Goal: Transaction & Acquisition: Purchase product/service

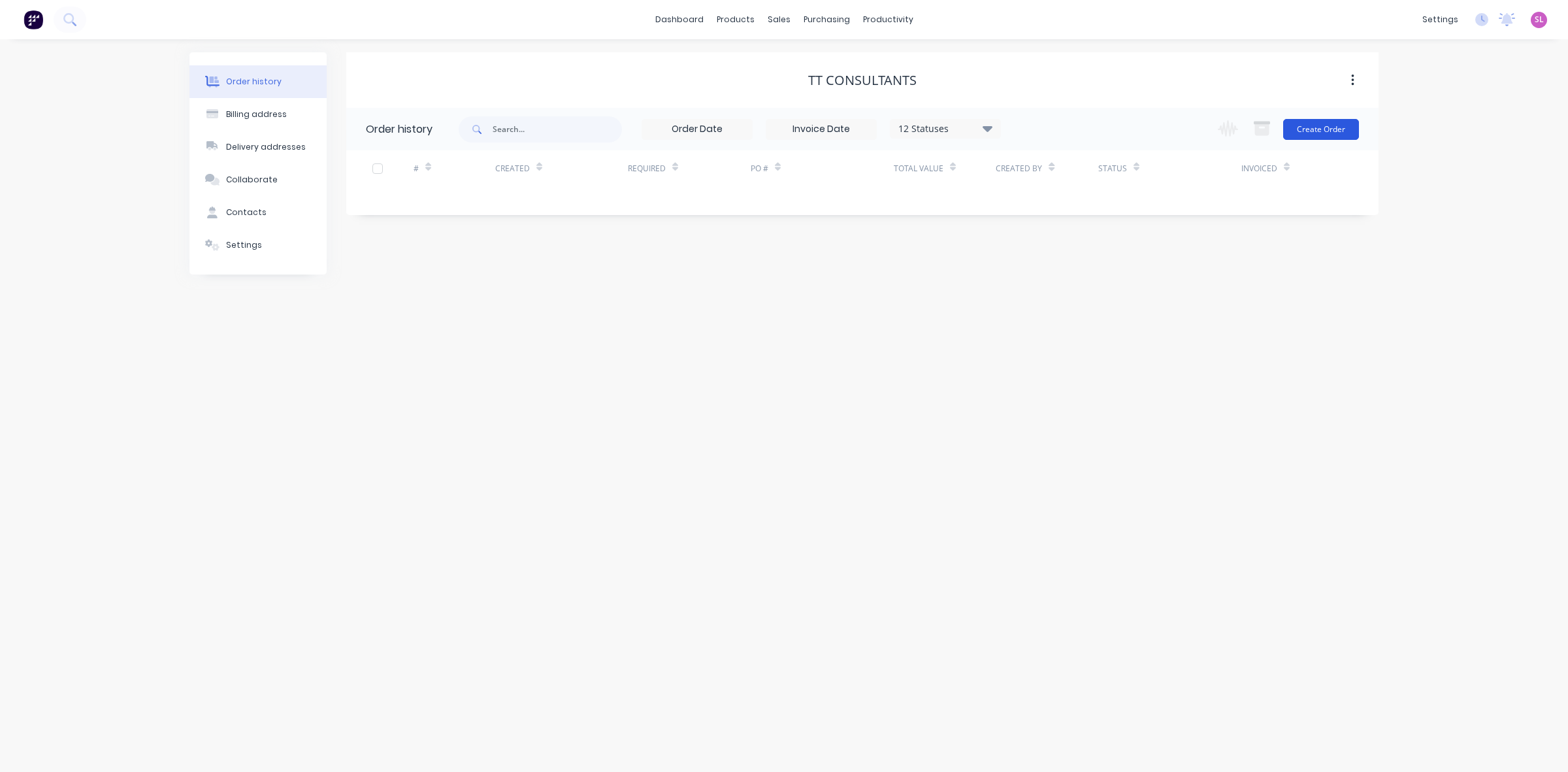
click at [1320, 136] on button "Create Order" at bounding box center [1321, 129] width 75 height 21
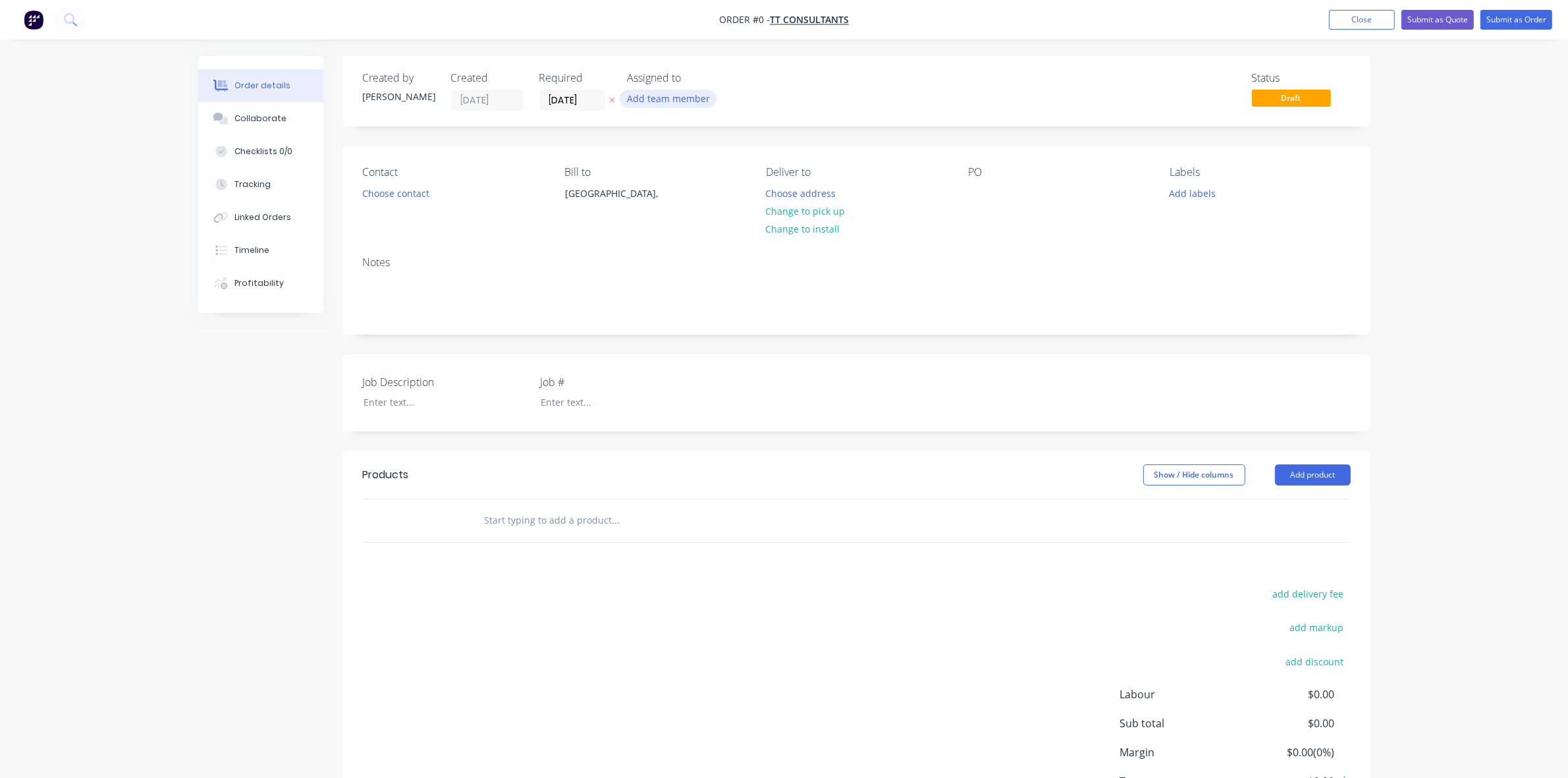
click at [667, 96] on button "Add team member" at bounding box center [668, 98] width 97 height 18
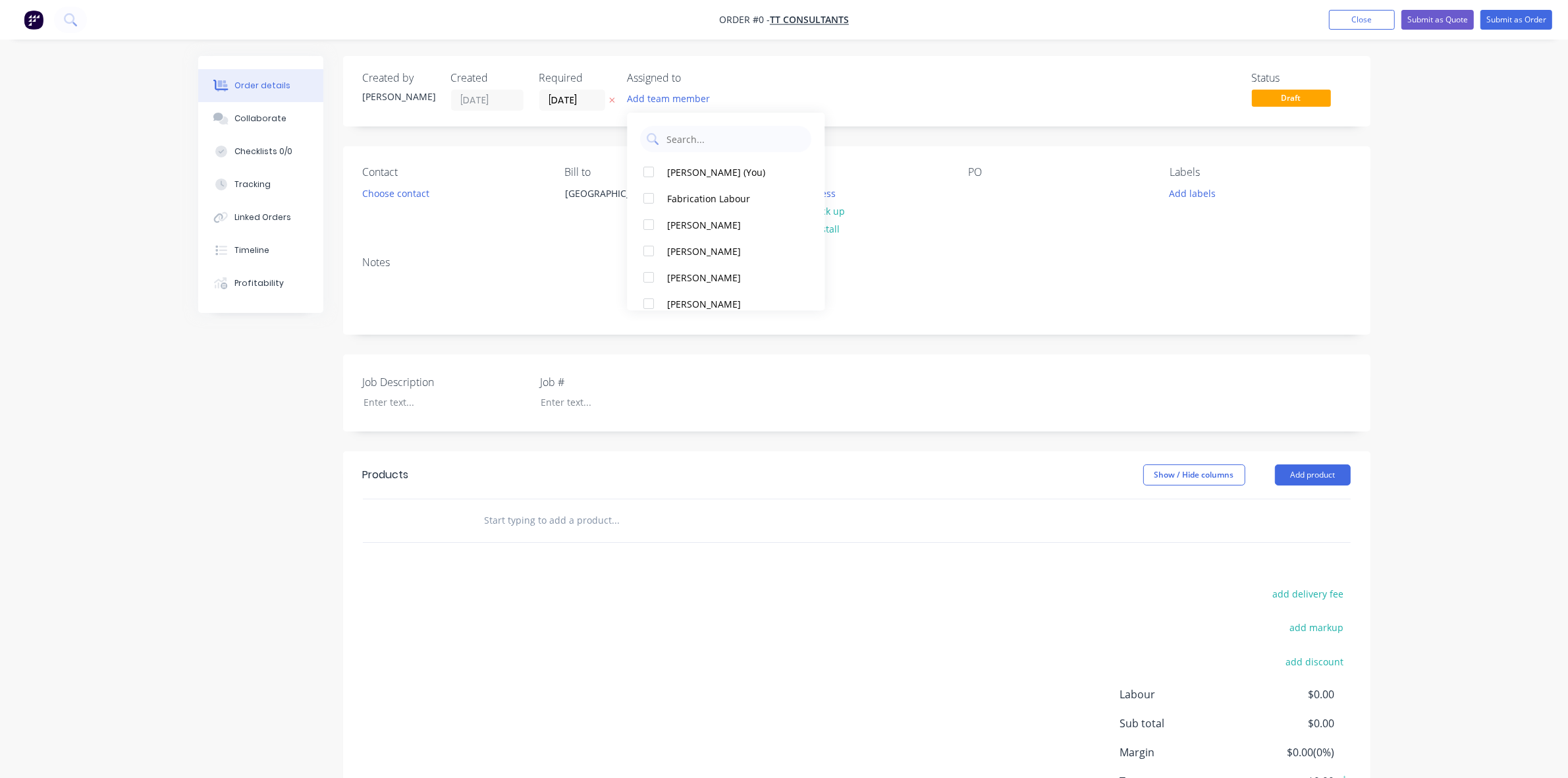
click at [822, 83] on div "Status Draft" at bounding box center [1054, 91] width 592 height 39
click at [420, 196] on button "Choose contact" at bounding box center [395, 192] width 81 height 18
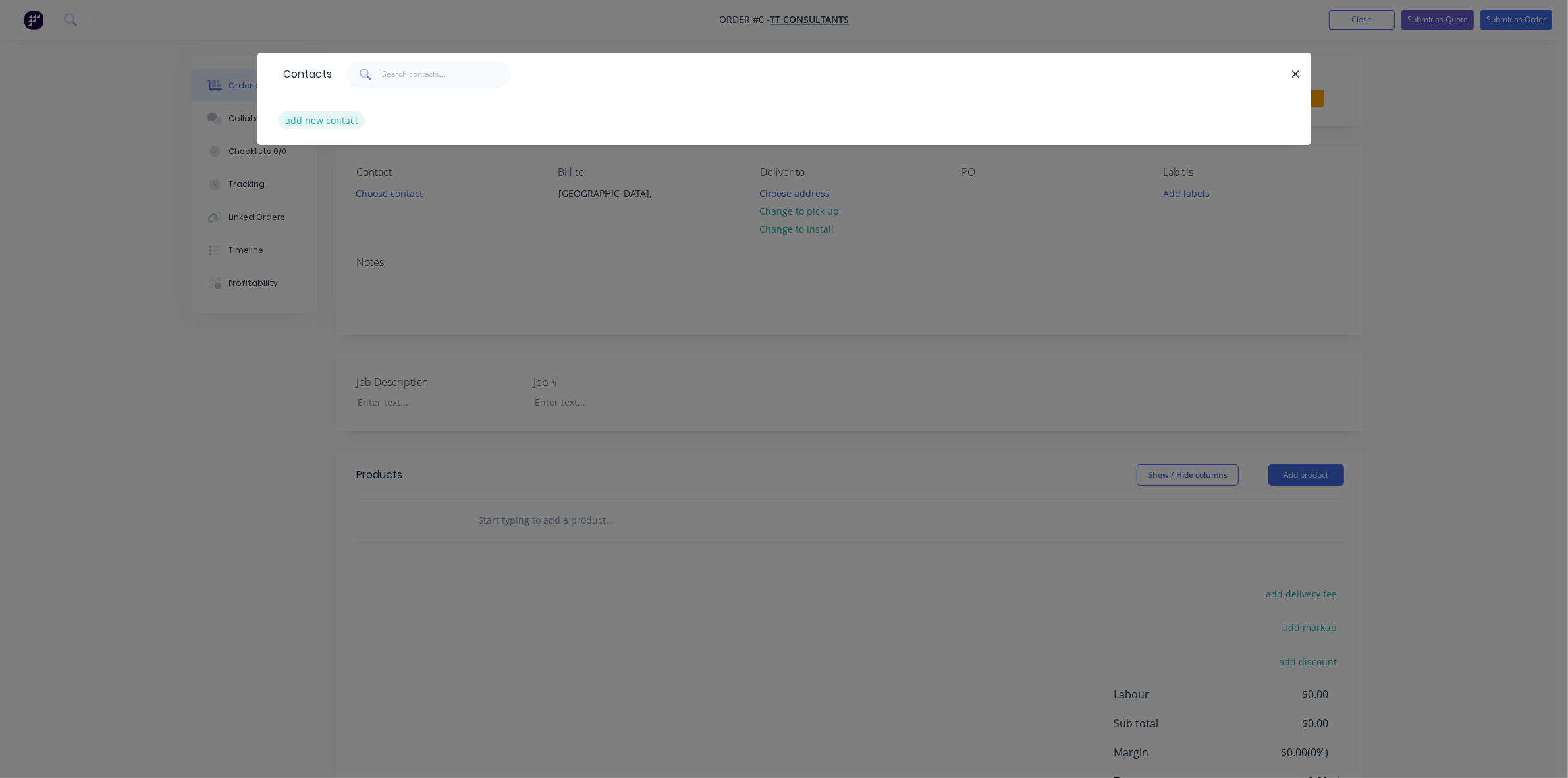
click at [340, 119] on button "add new contact" at bounding box center [322, 120] width 87 height 18
select select "AU"
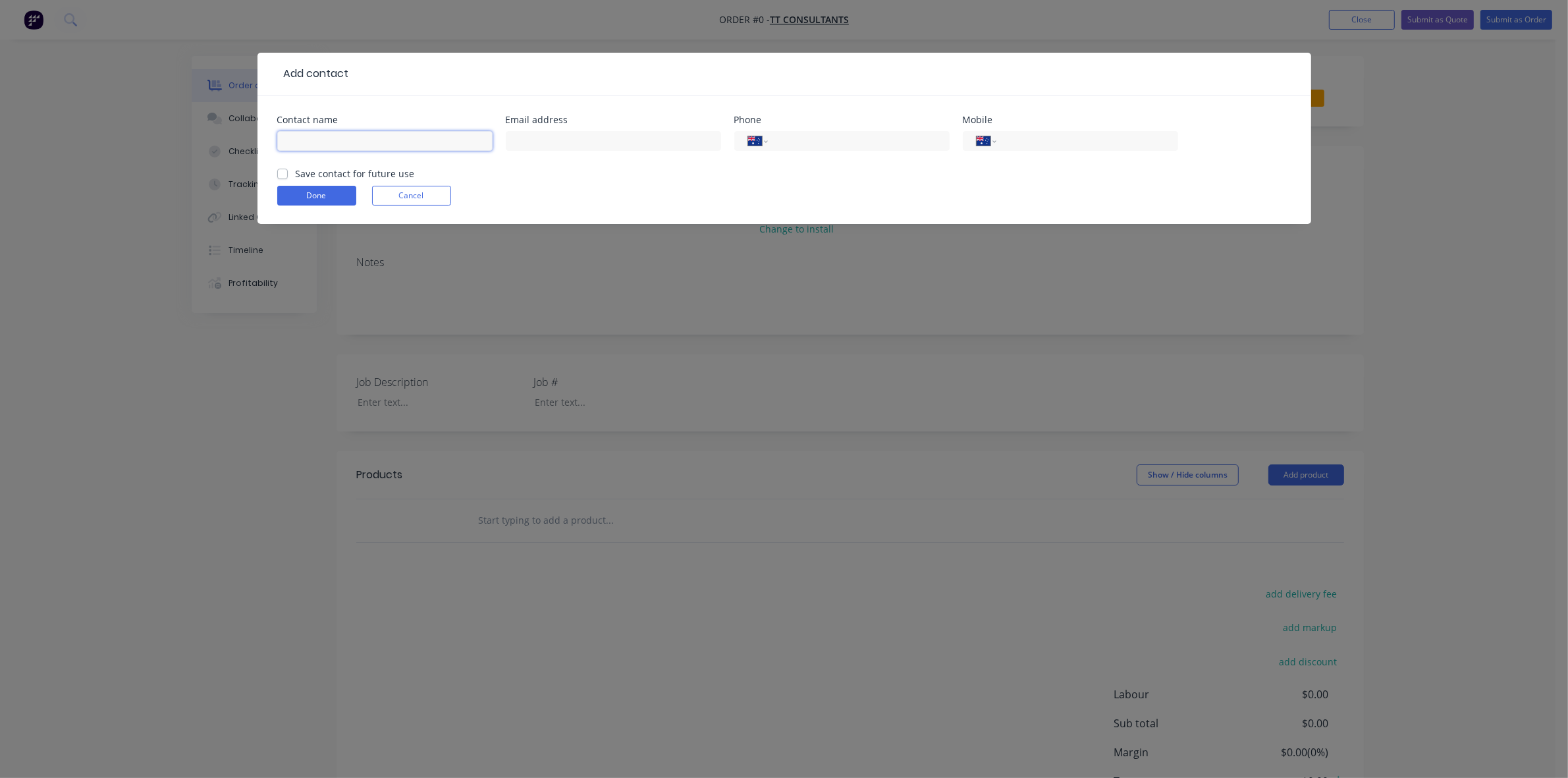
click at [377, 142] on input "text" at bounding box center [385, 141] width 216 height 20
paste input "[PERSON_NAME]"
type input "[PERSON_NAME]"
click at [568, 140] on input "text" at bounding box center [613, 141] width 216 height 20
paste input "[EMAIL_ADDRESS][DOMAIN_NAME]"
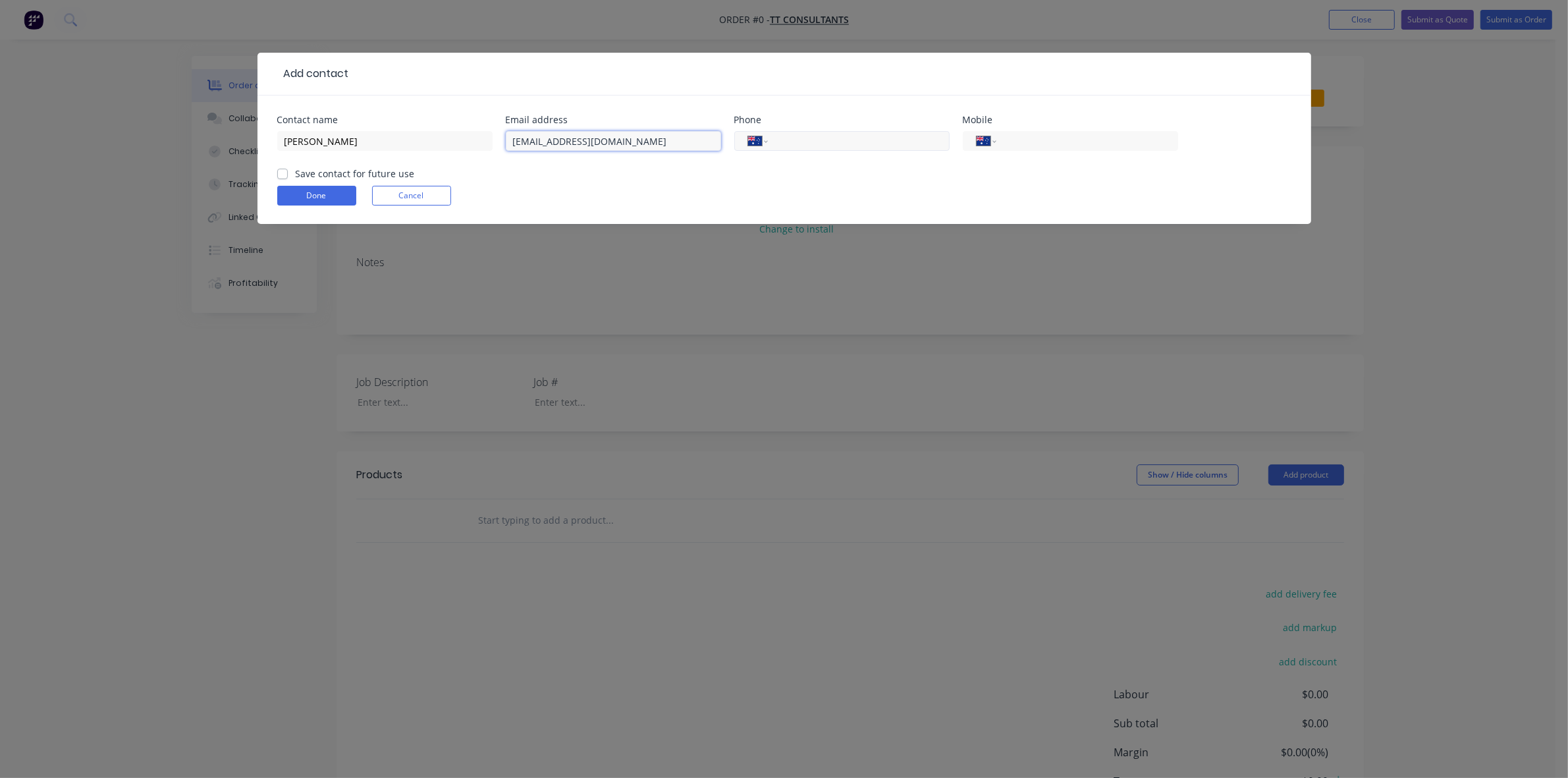
type input "[EMAIL_ADDRESS][DOMAIN_NAME]"
click at [802, 146] on input "tel" at bounding box center [856, 142] width 158 height 15
drag, startPoint x: 873, startPoint y: 145, endPoint x: 702, endPoint y: 139, distance: 171.1
click at [702, 139] on div "Contact name [PERSON_NAME] Email address [EMAIL_ADDRESS][DOMAIN_NAME] Phone Int…" at bounding box center [784, 141] width 1014 height 51
type input "0416 004 174"
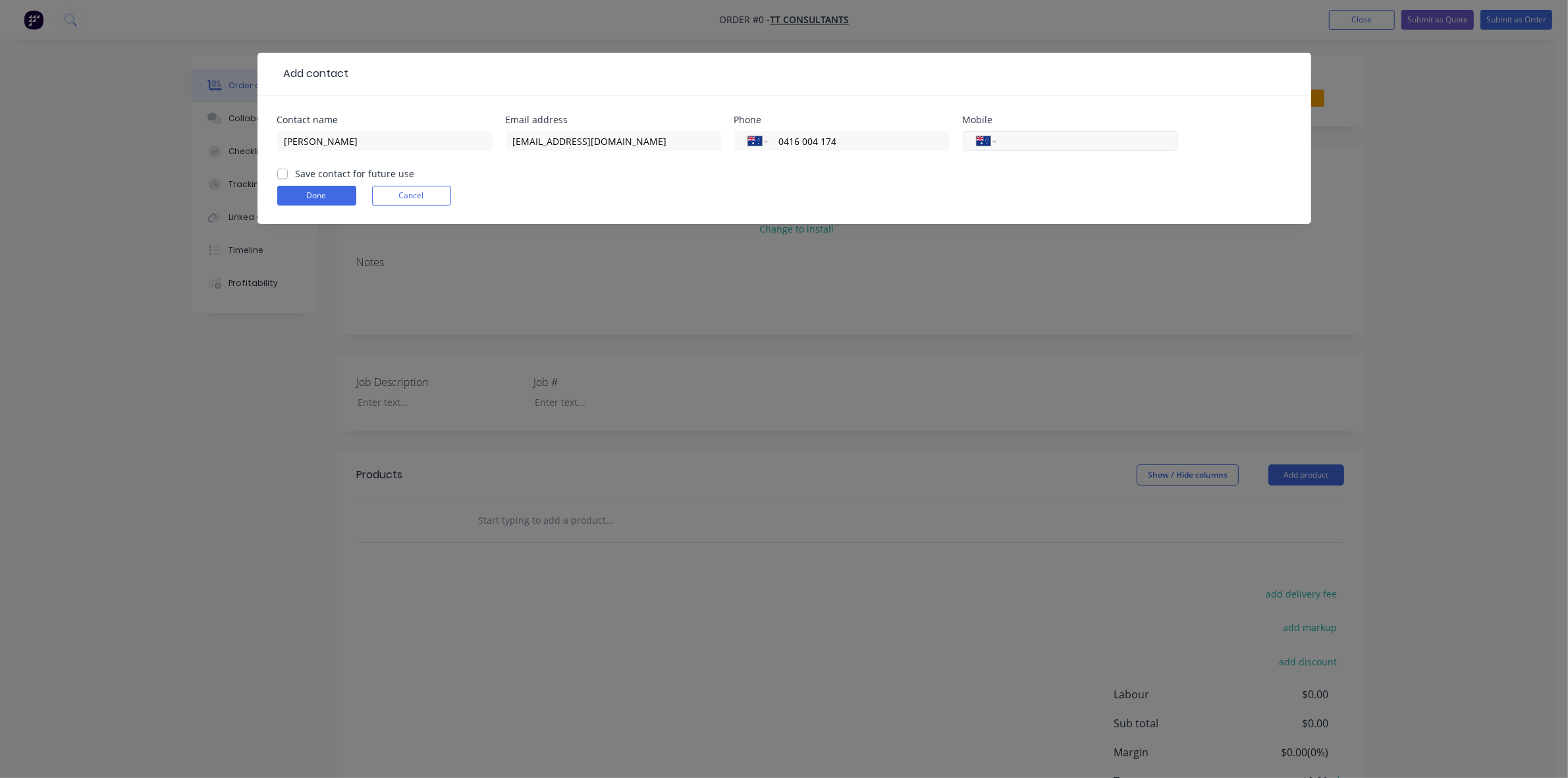
click at [1080, 140] on input "tel" at bounding box center [1085, 142] width 158 height 15
paste input "0416 004 174"
type input "0416 004 174"
drag, startPoint x: 867, startPoint y: 139, endPoint x: 758, endPoint y: 132, distance: 109.2
click at [758, 132] on div "International [GEOGRAPHIC_DATA] [GEOGRAPHIC_DATA] [GEOGRAPHIC_DATA] [GEOGRAPHIC…" at bounding box center [841, 141] width 216 height 20
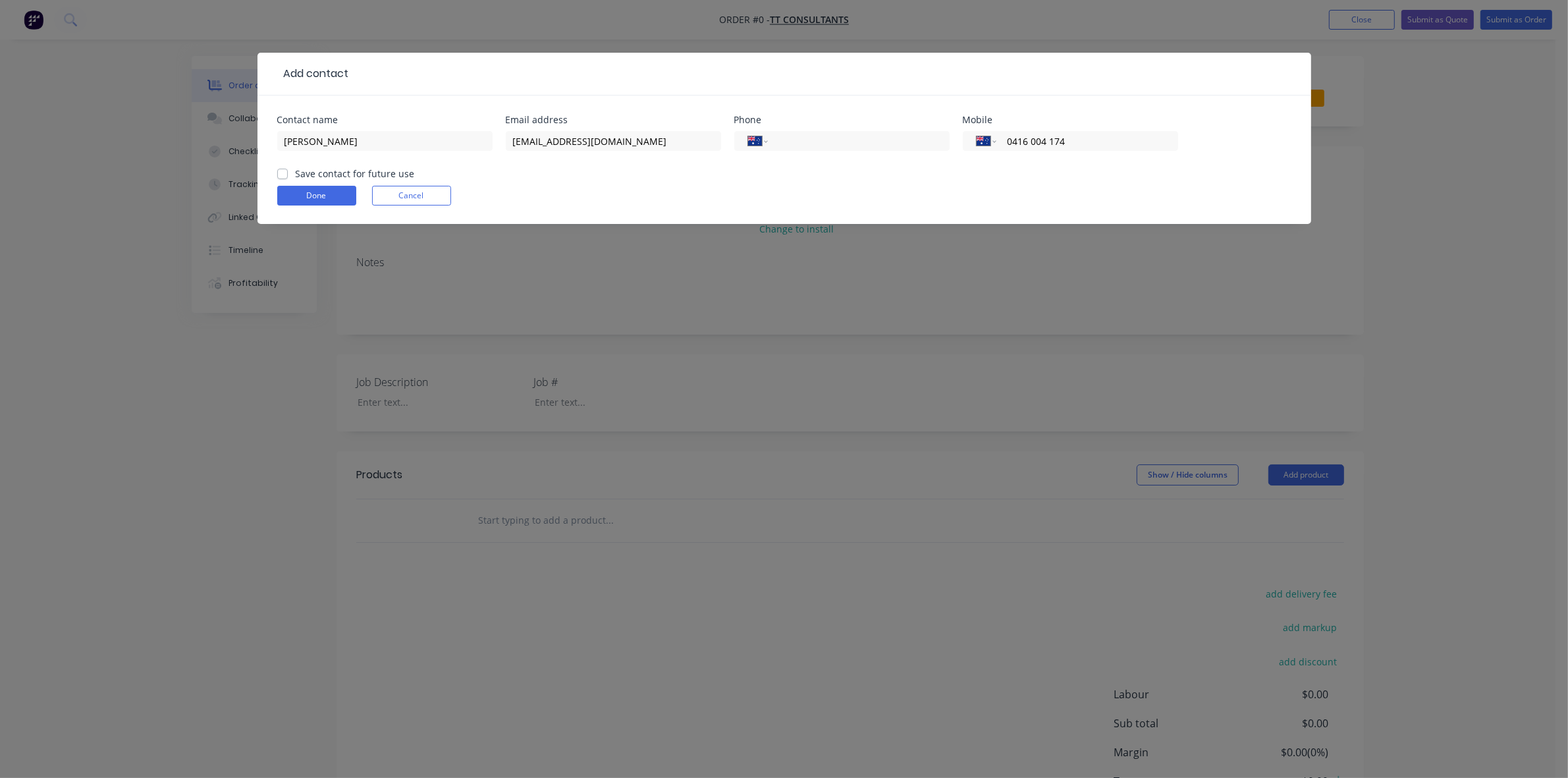
click at [396, 175] on label "Save contact for future use" at bounding box center [354, 173] width 119 height 14
click at [288, 175] on input "Save contact for future use" at bounding box center [282, 172] width 10 height 12
checkbox input "true"
click at [336, 189] on button "Done" at bounding box center [316, 196] width 79 height 20
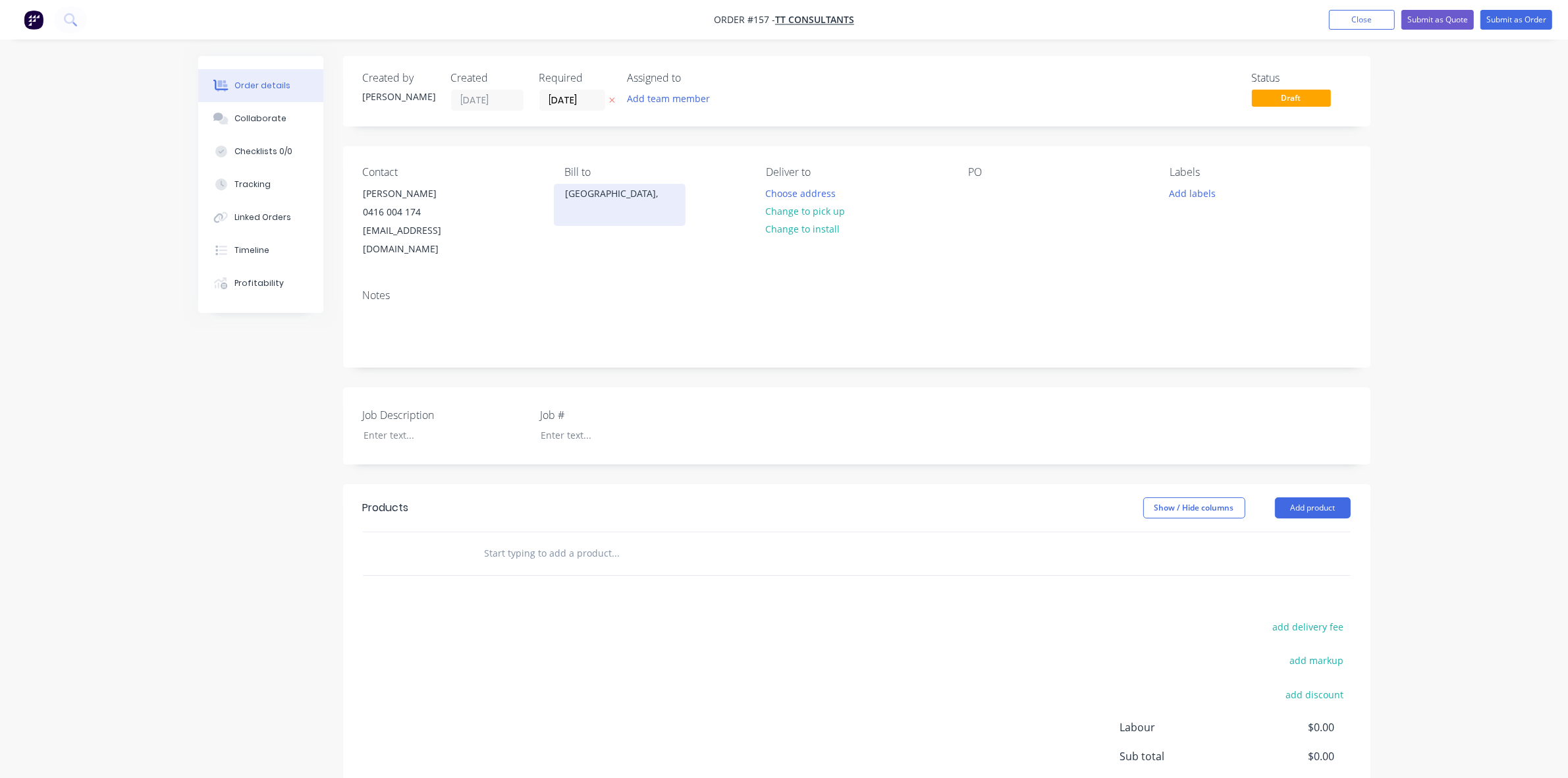
click at [583, 197] on div "[GEOGRAPHIC_DATA]," at bounding box center [619, 193] width 109 height 18
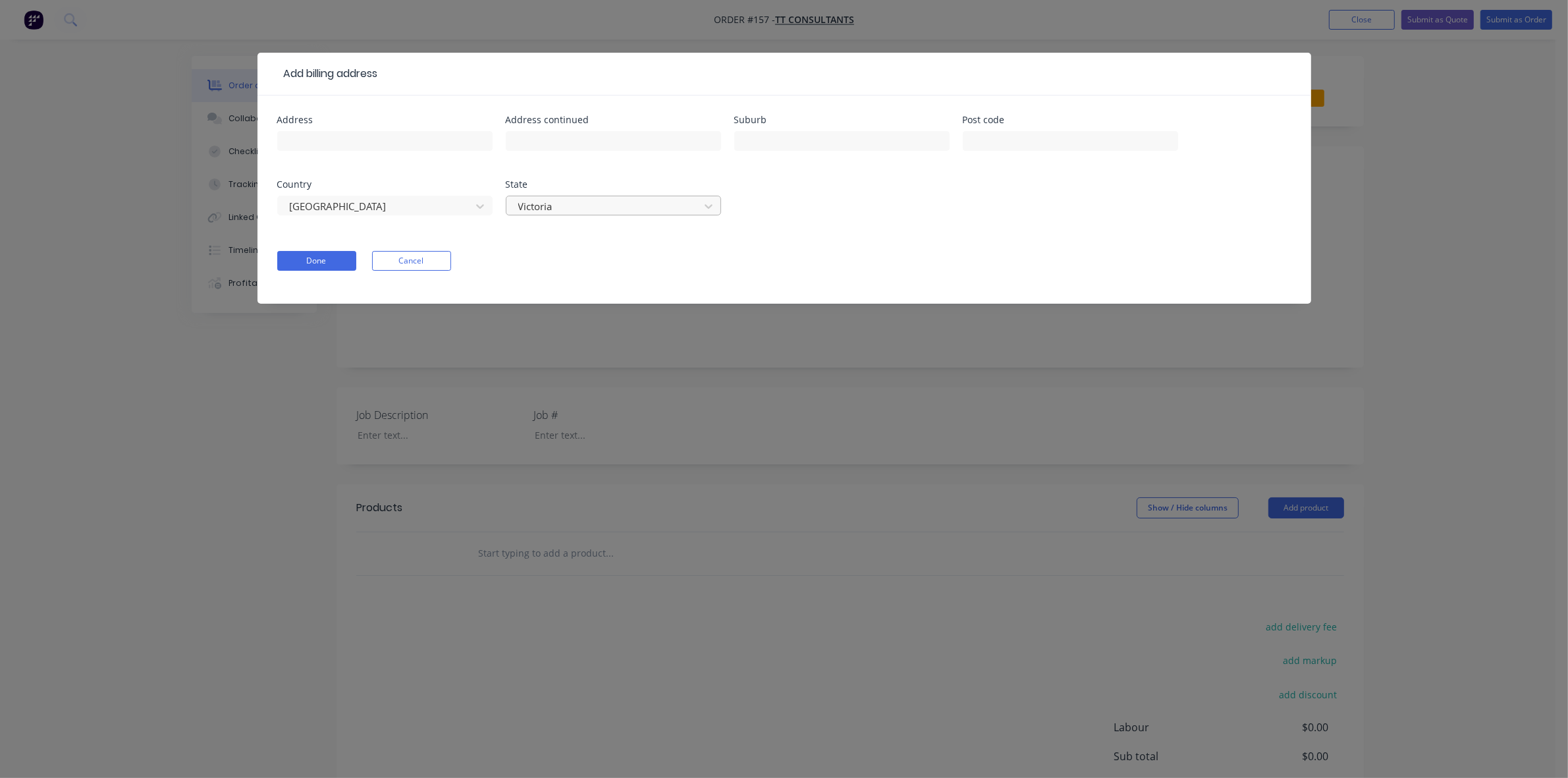
click at [591, 206] on div at bounding box center [604, 206] width 176 height 16
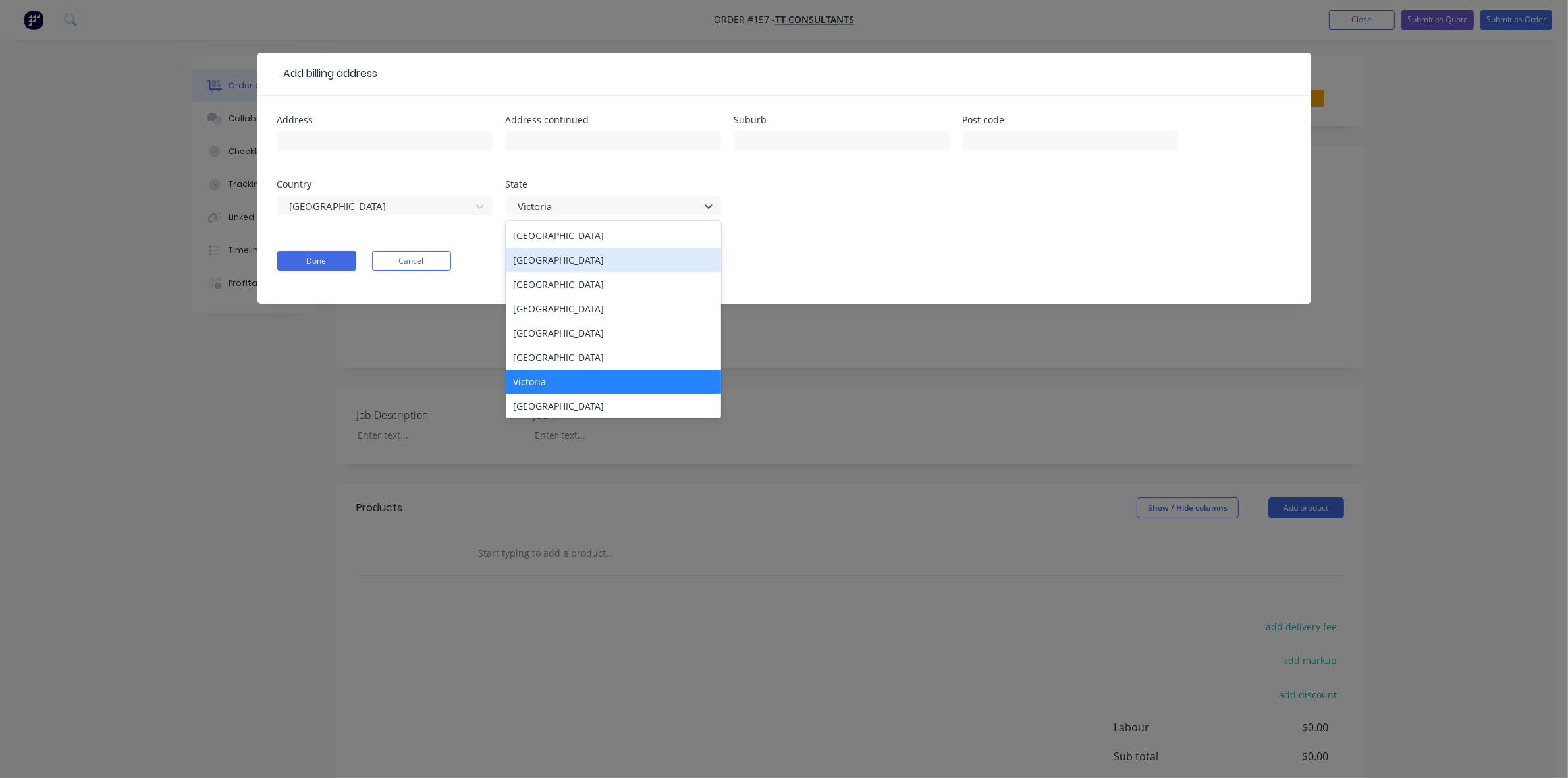
scroll to position [2, 0]
click at [804, 240] on form "Address Address continued Suburb Post code Country [GEOGRAPHIC_DATA] State 8 re…" at bounding box center [784, 209] width 1014 height 188
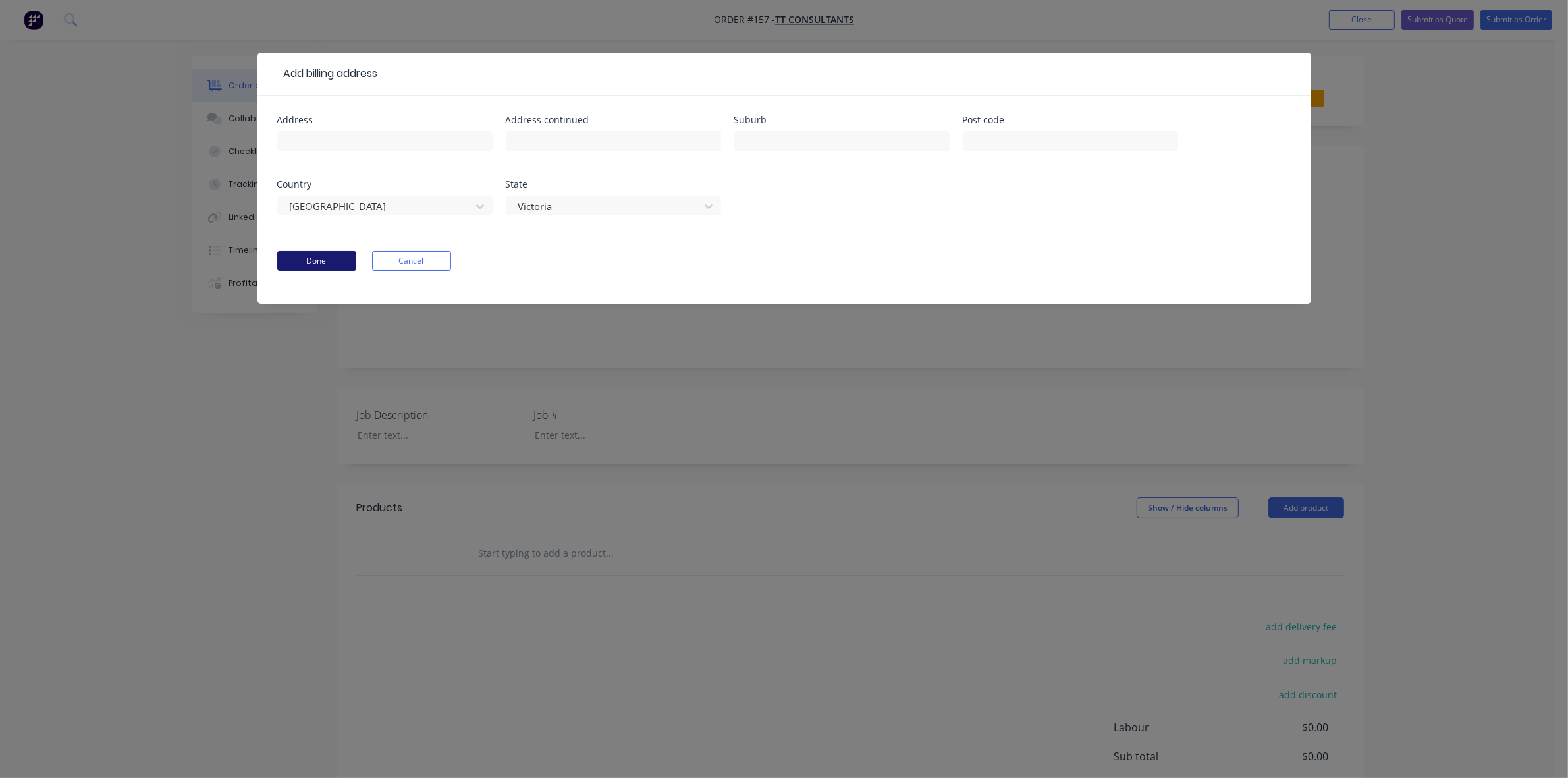
click at [327, 265] on button "Done" at bounding box center [316, 260] width 79 height 20
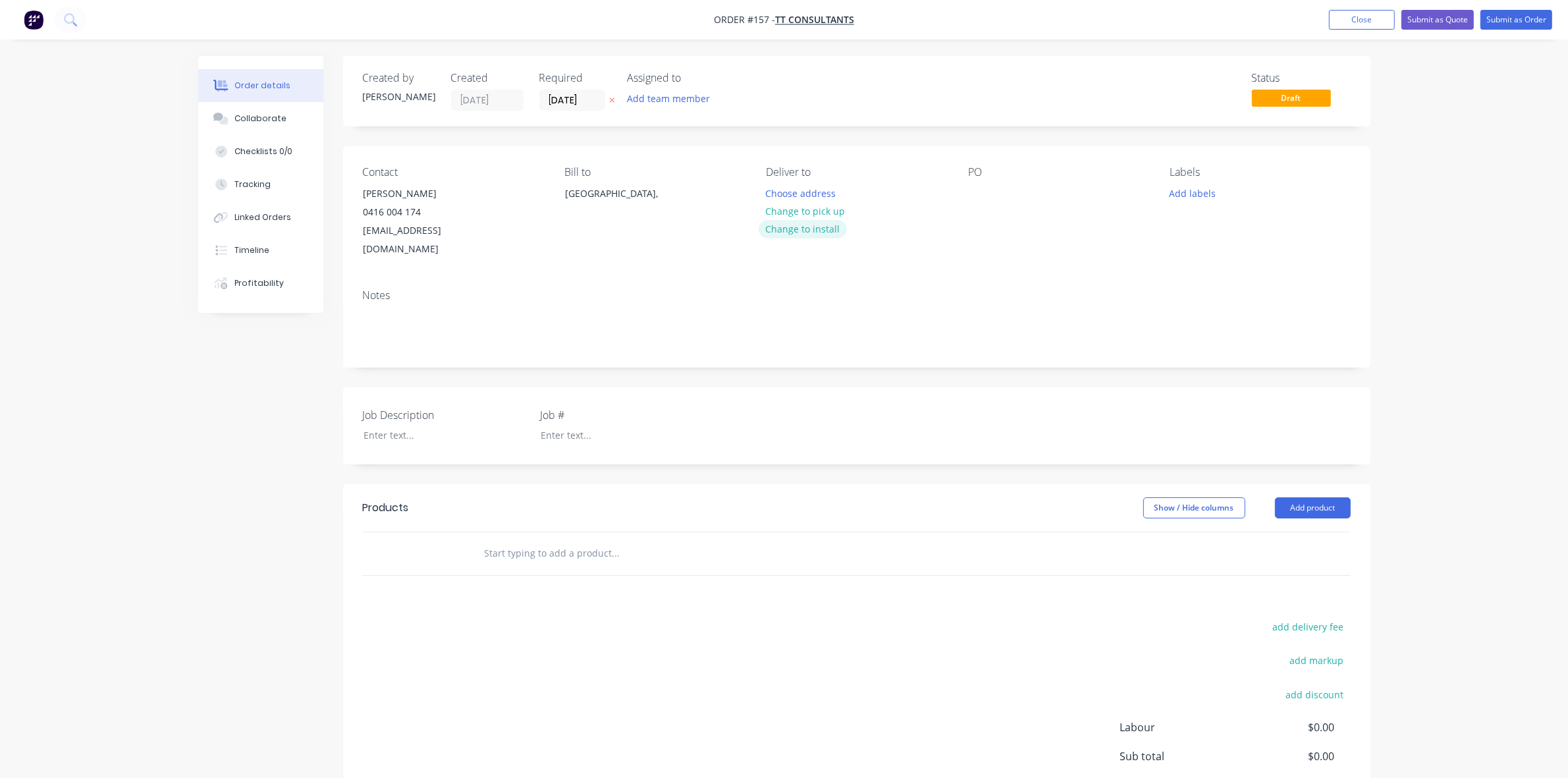
click at [835, 228] on button "Change to install" at bounding box center [803, 229] width 88 height 18
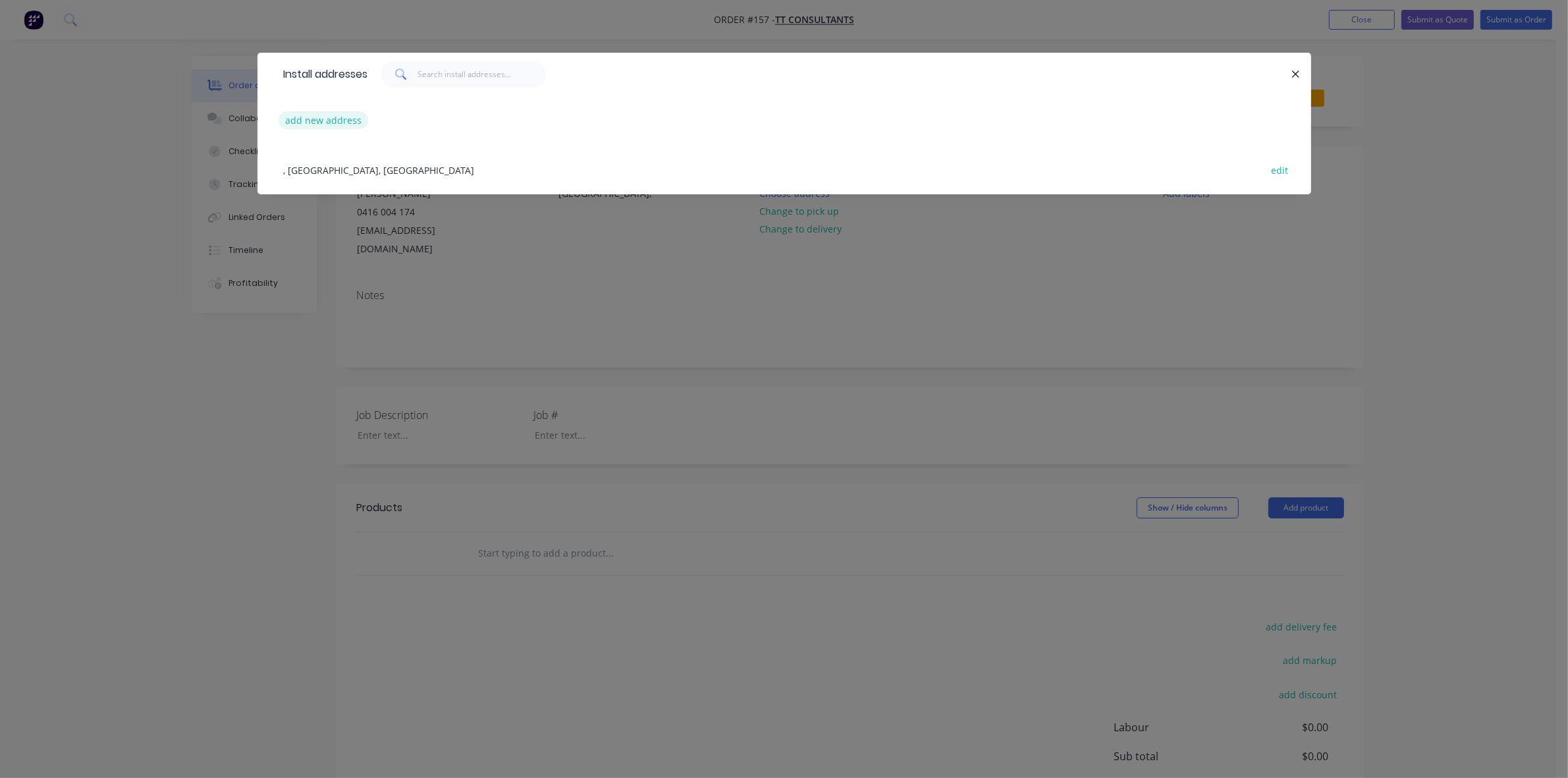
click at [343, 116] on button "add new address" at bounding box center [323, 120] width 90 height 18
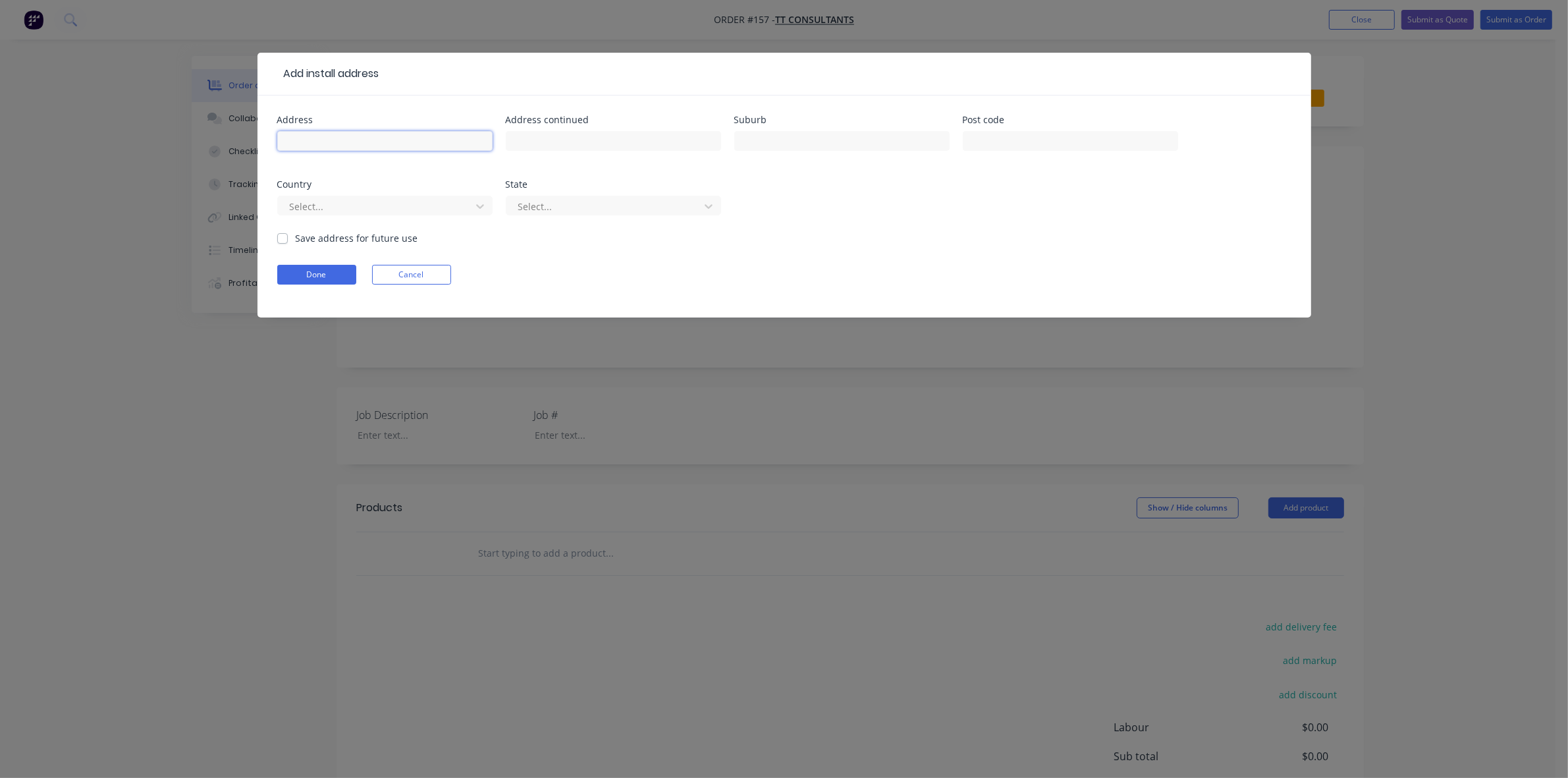
click at [326, 142] on input "text" at bounding box center [385, 141] width 216 height 20
paste input "[STREET_ADDRESS][PERSON_NAME]"
drag, startPoint x: 376, startPoint y: 142, endPoint x: 538, endPoint y: 142, distance: 162.0
click at [538, 142] on div "Address [STREET_ADDRESS][PERSON_NAME] Address continued Suburb Post code Countr…" at bounding box center [784, 173] width 1014 height 116
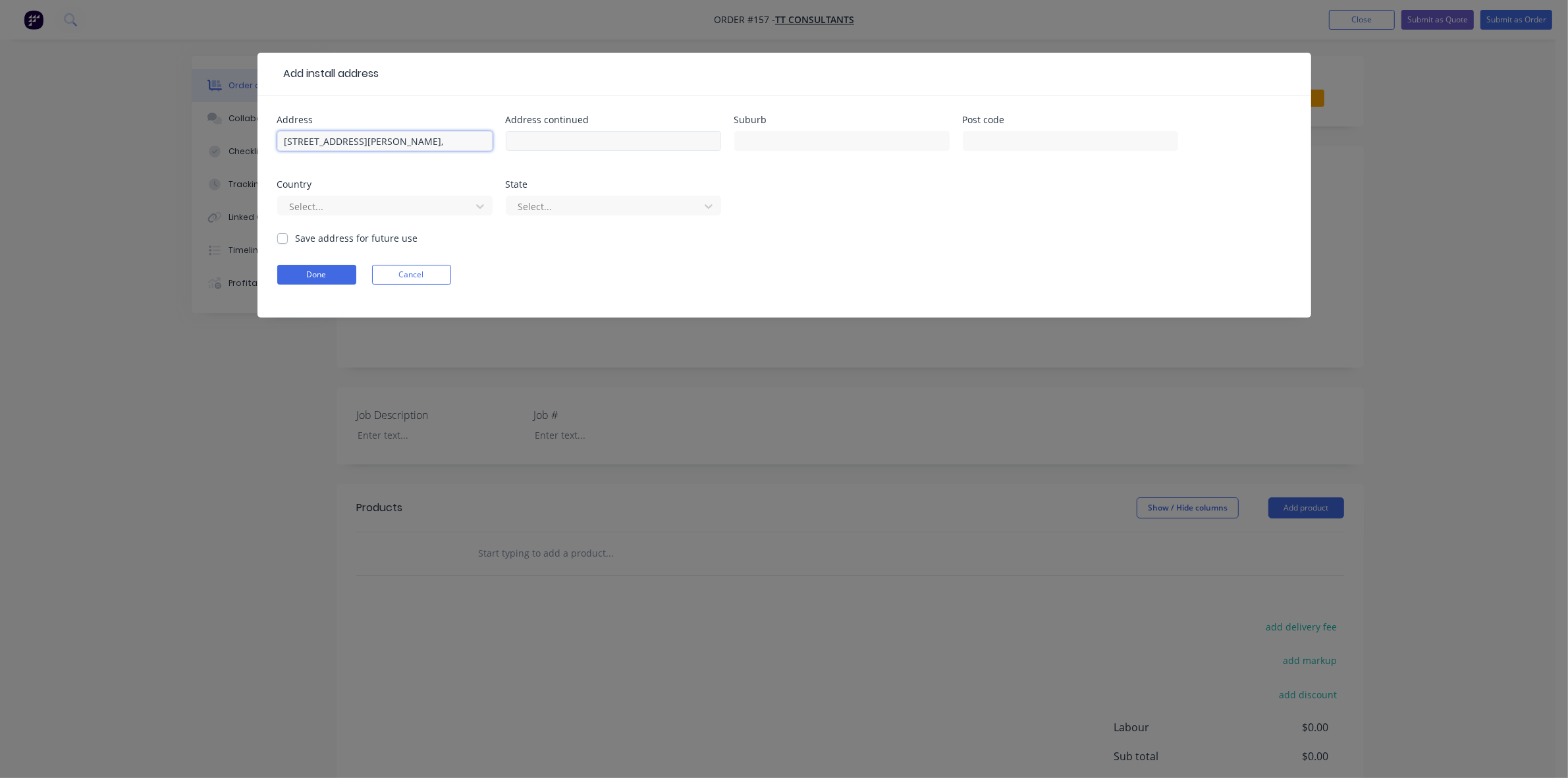
scroll to position [0, 0]
type input "[STREET_ADDRESS][PERSON_NAME]"
click at [762, 140] on input "text" at bounding box center [841, 141] width 216 height 20
paste input "COLLINGWOOD, VIC 3066"
drag, startPoint x: 861, startPoint y: 136, endPoint x: 810, endPoint y: 141, distance: 51.2
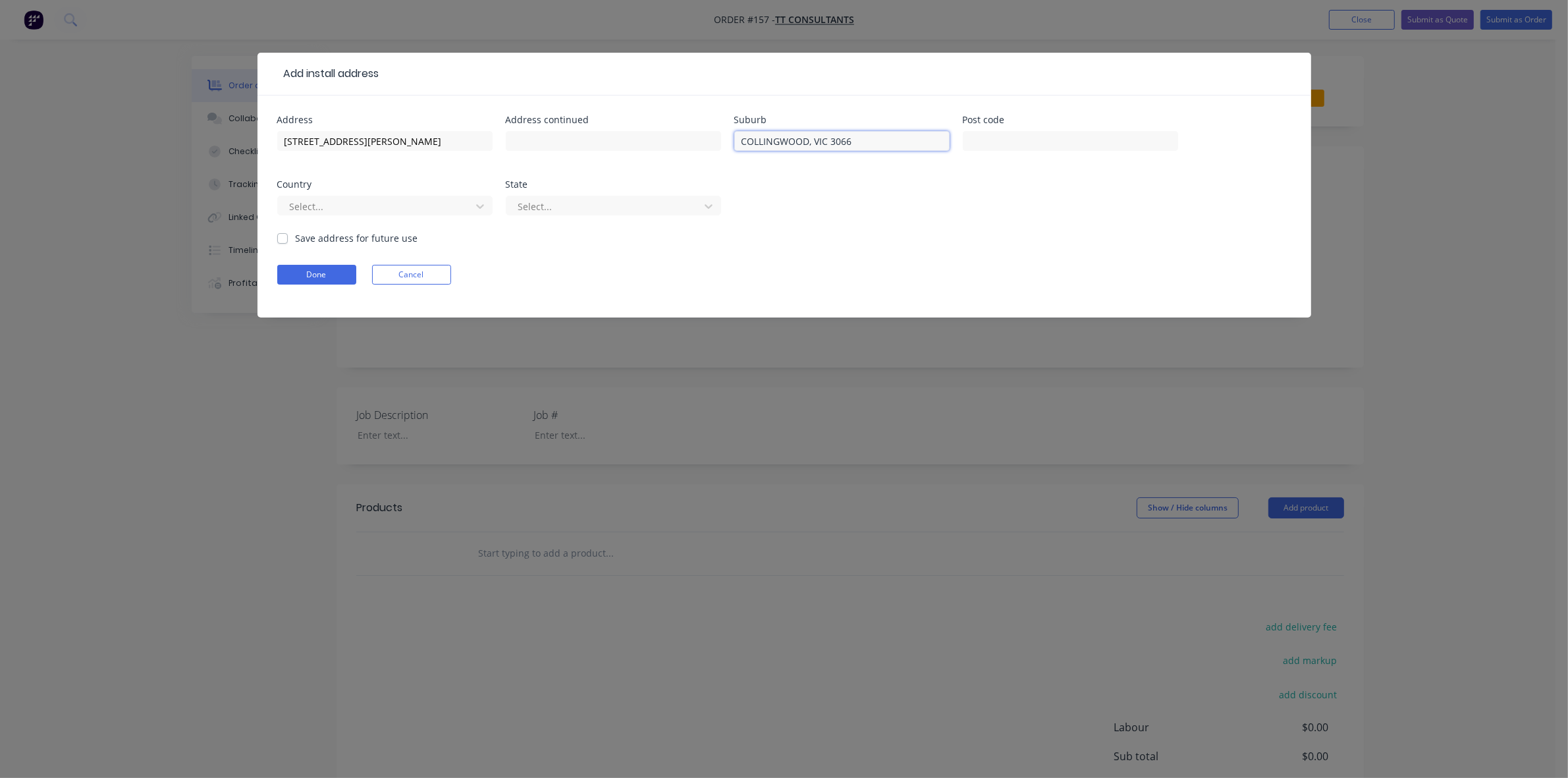
click at [810, 141] on input "COLLINGWOOD, VIC 3066" at bounding box center [841, 141] width 216 height 20
type input "COLLINGWOOD"
paste input "COLLINGWOOD, VIC 3066"
type input "3066"
click at [387, 203] on div at bounding box center [376, 206] width 176 height 16
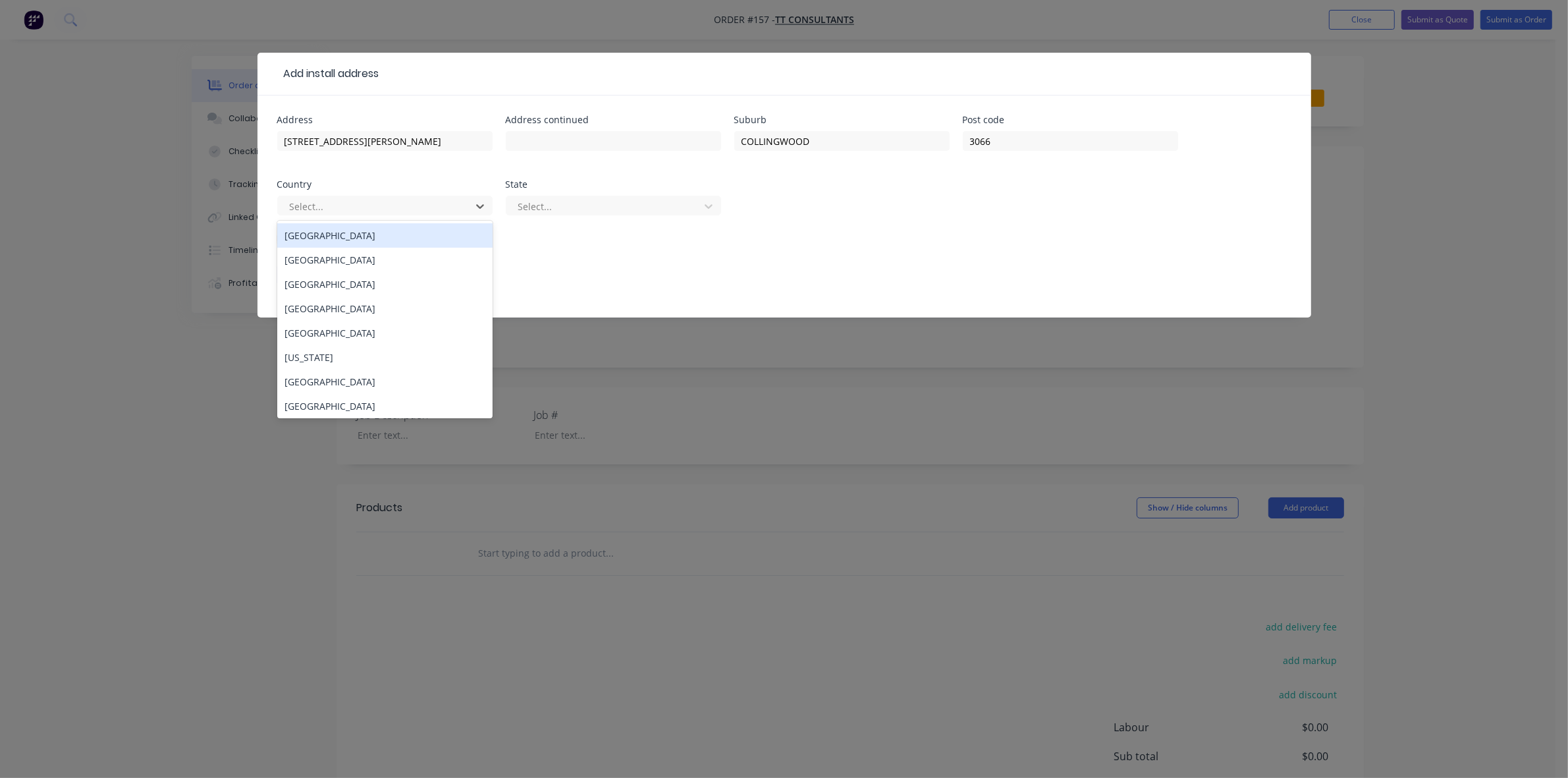
click at [369, 229] on div "[GEOGRAPHIC_DATA]" at bounding box center [385, 236] width 216 height 25
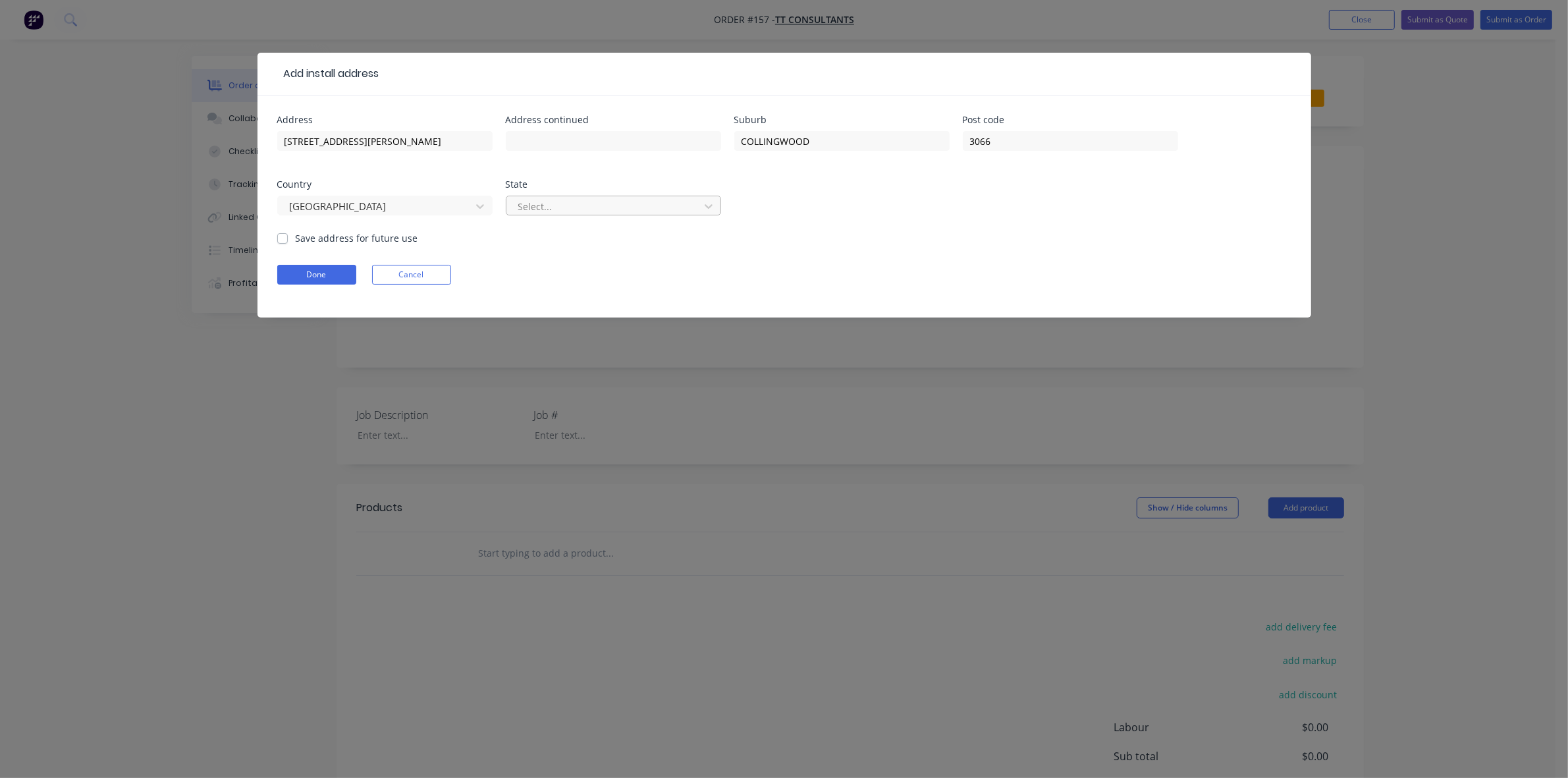
click at [540, 208] on div at bounding box center [604, 206] width 176 height 16
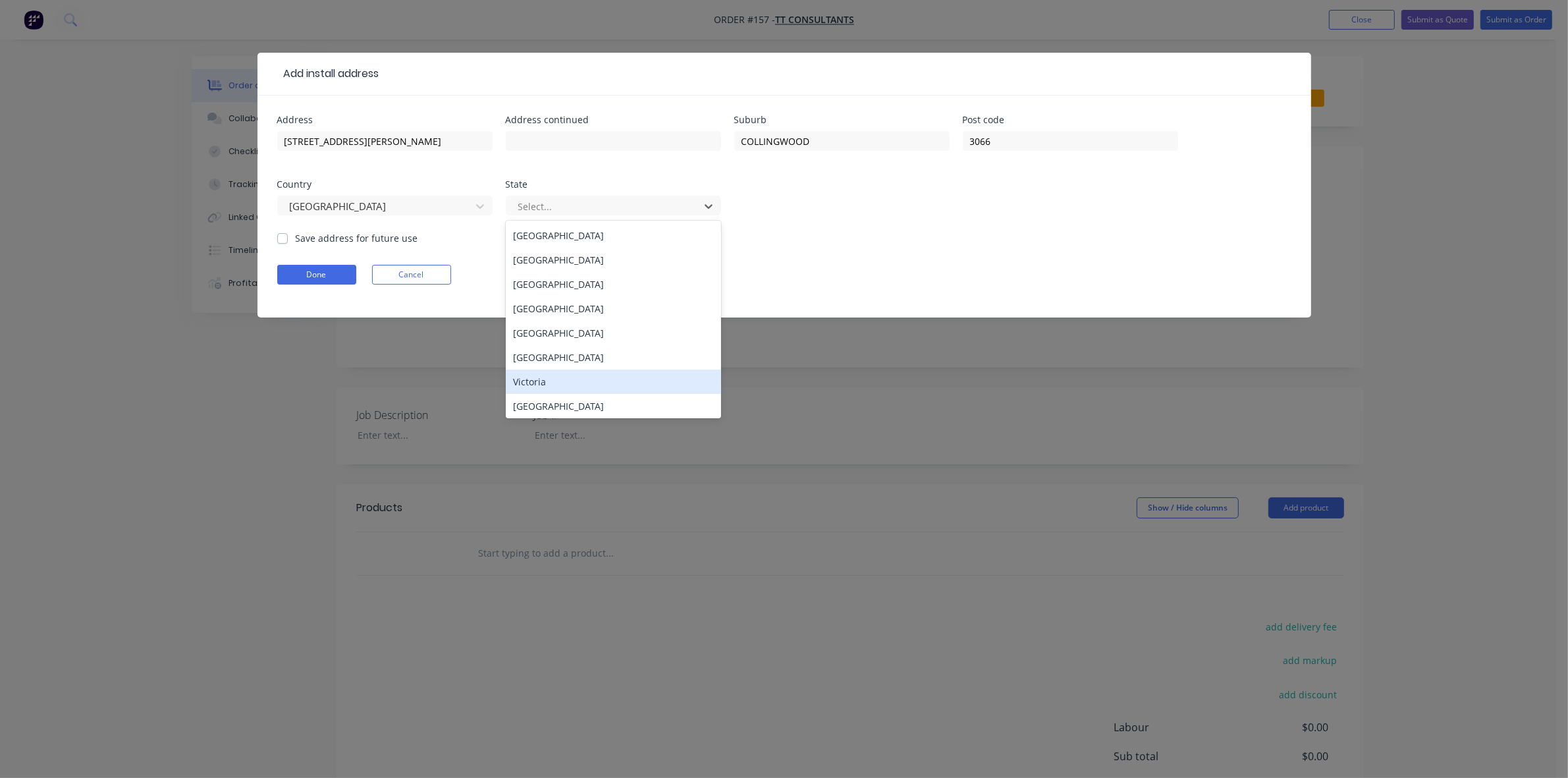
click at [540, 377] on div "Victoria" at bounding box center [613, 382] width 216 height 25
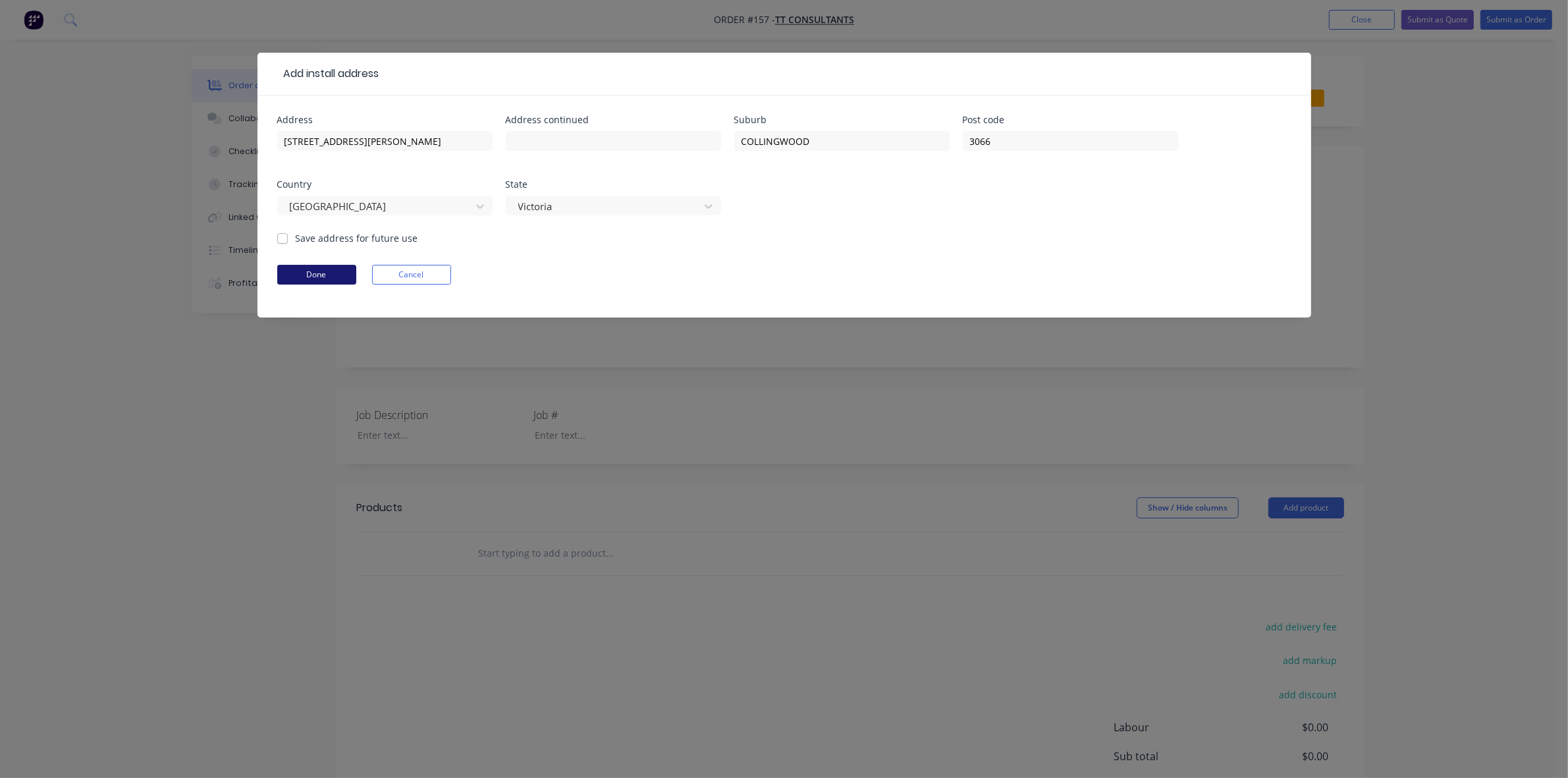
click at [313, 272] on button "Done" at bounding box center [316, 275] width 79 height 20
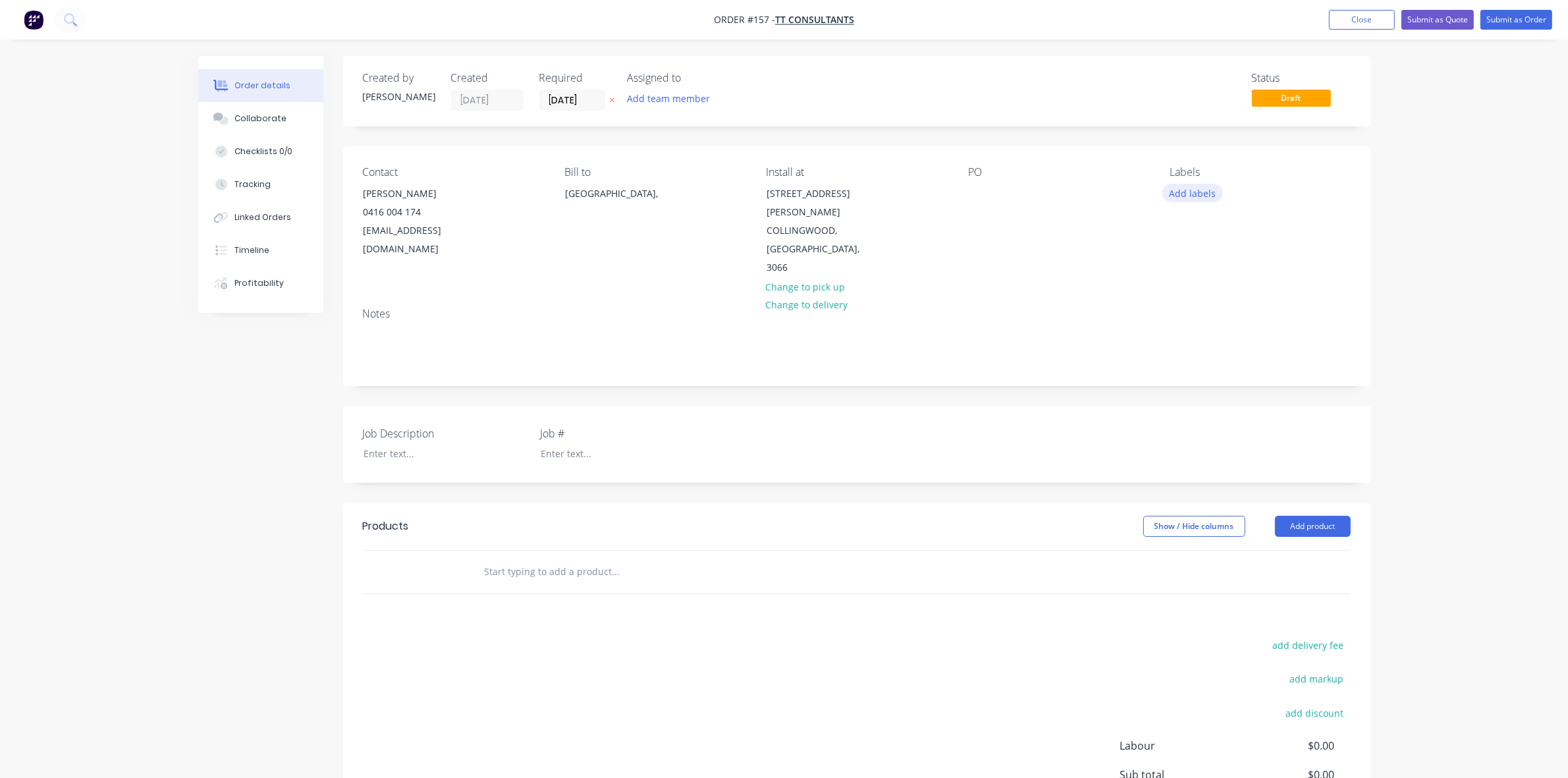
click at [1193, 189] on button "Add labels" at bounding box center [1193, 192] width 61 height 18
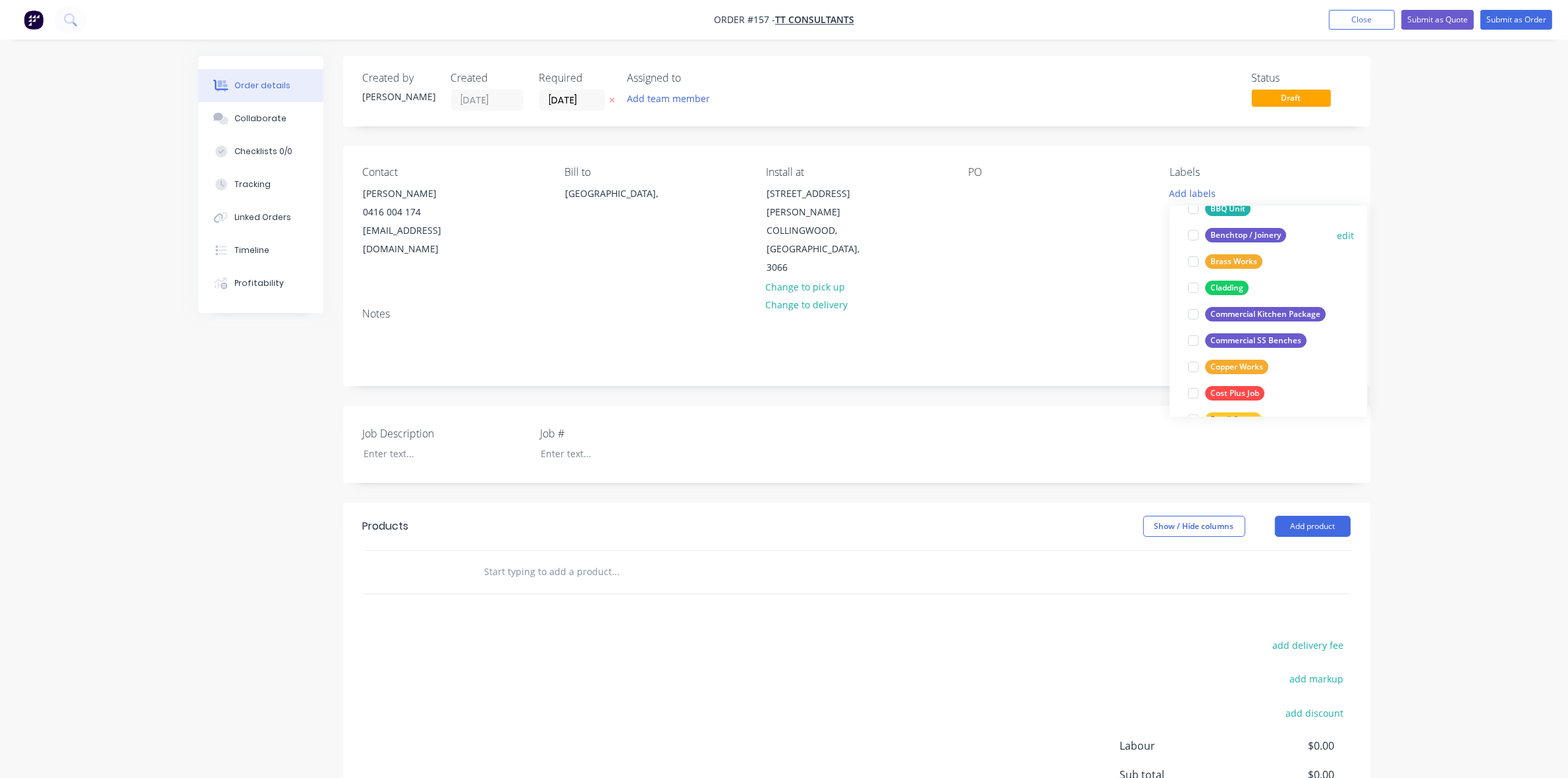
scroll to position [192, 0]
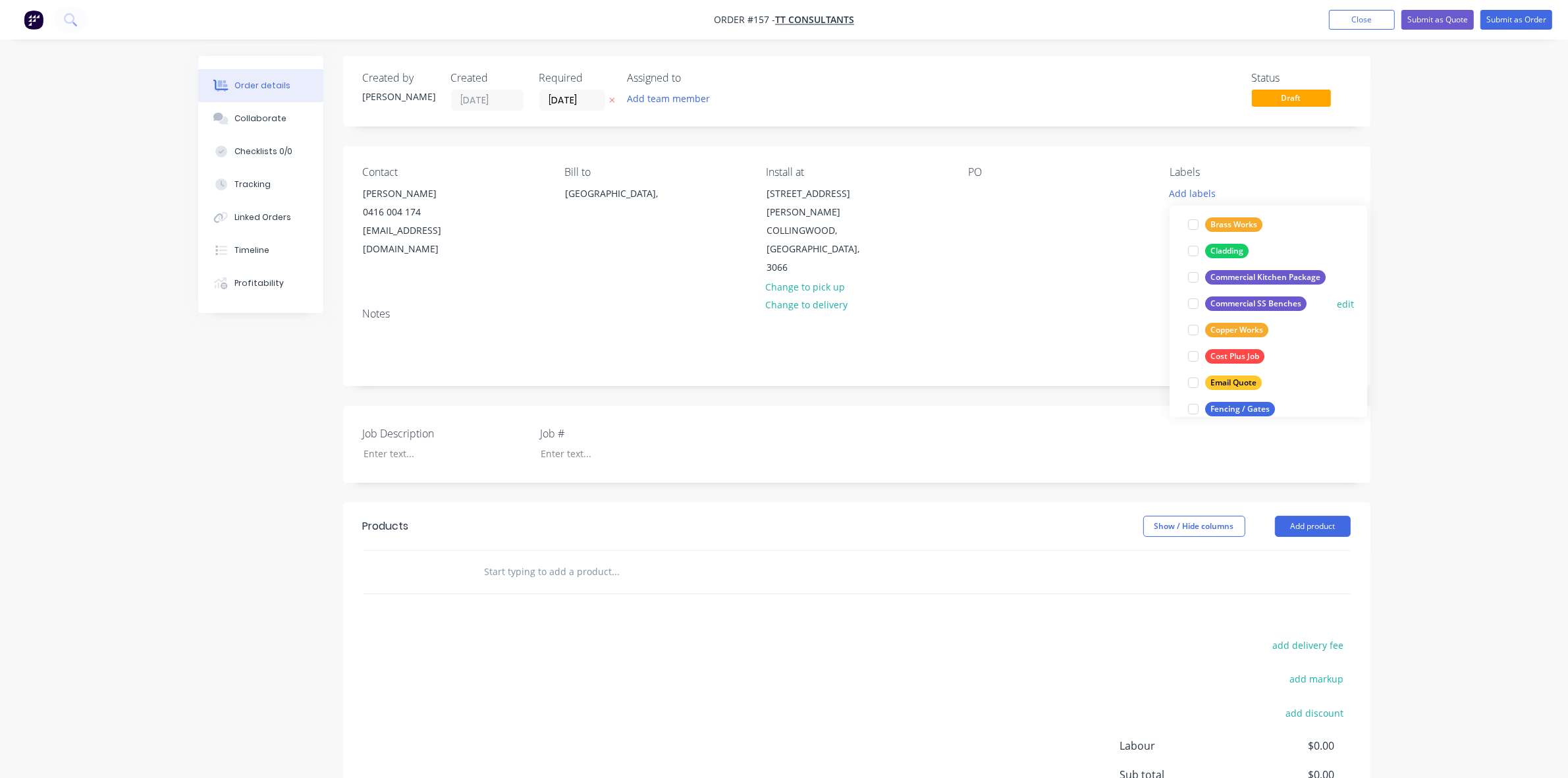
click at [1276, 303] on div "Commercial SS Benches" at bounding box center [1256, 304] width 102 height 14
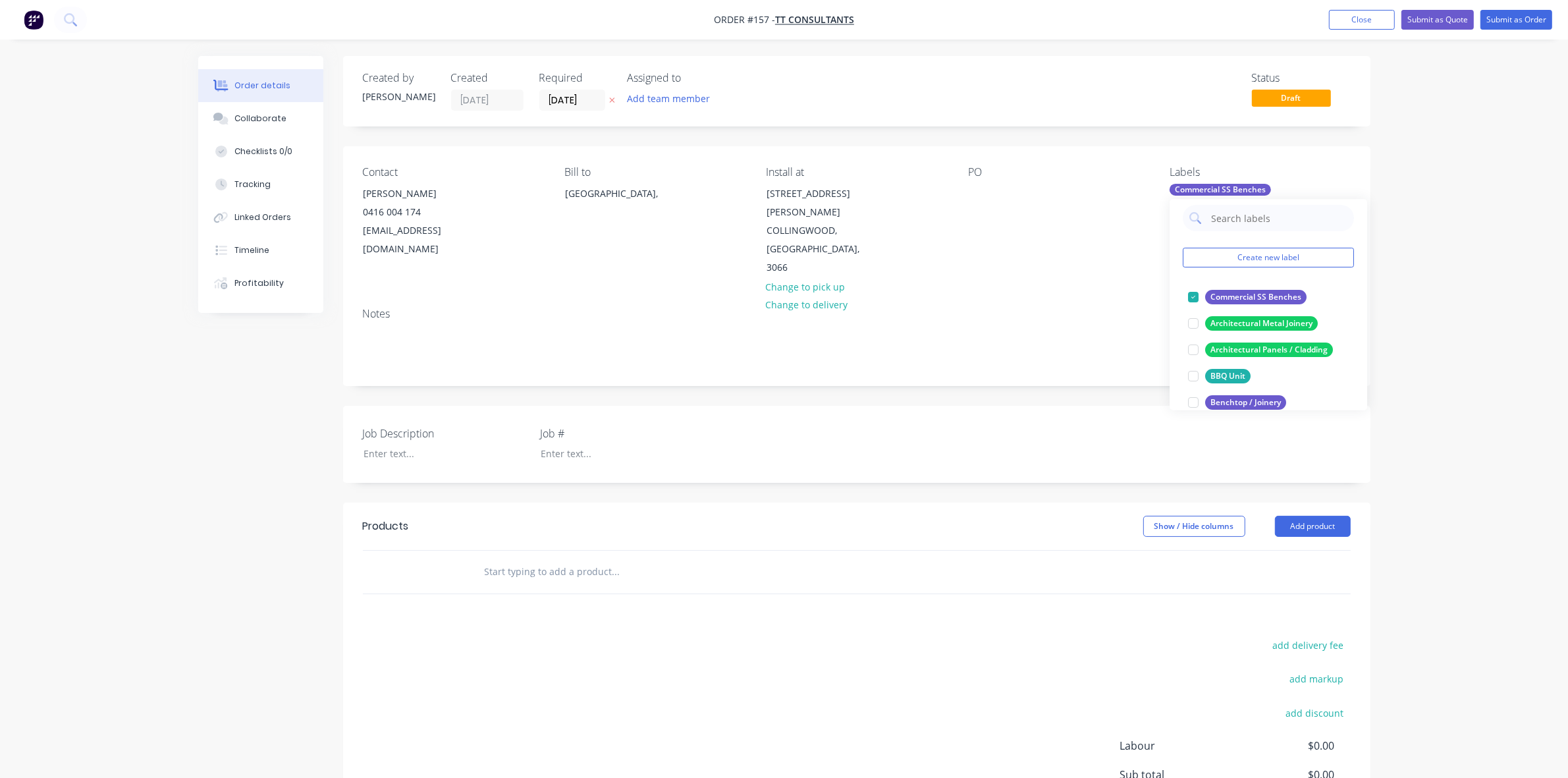
click at [1055, 308] on div "Notes" at bounding box center [857, 313] width 988 height 12
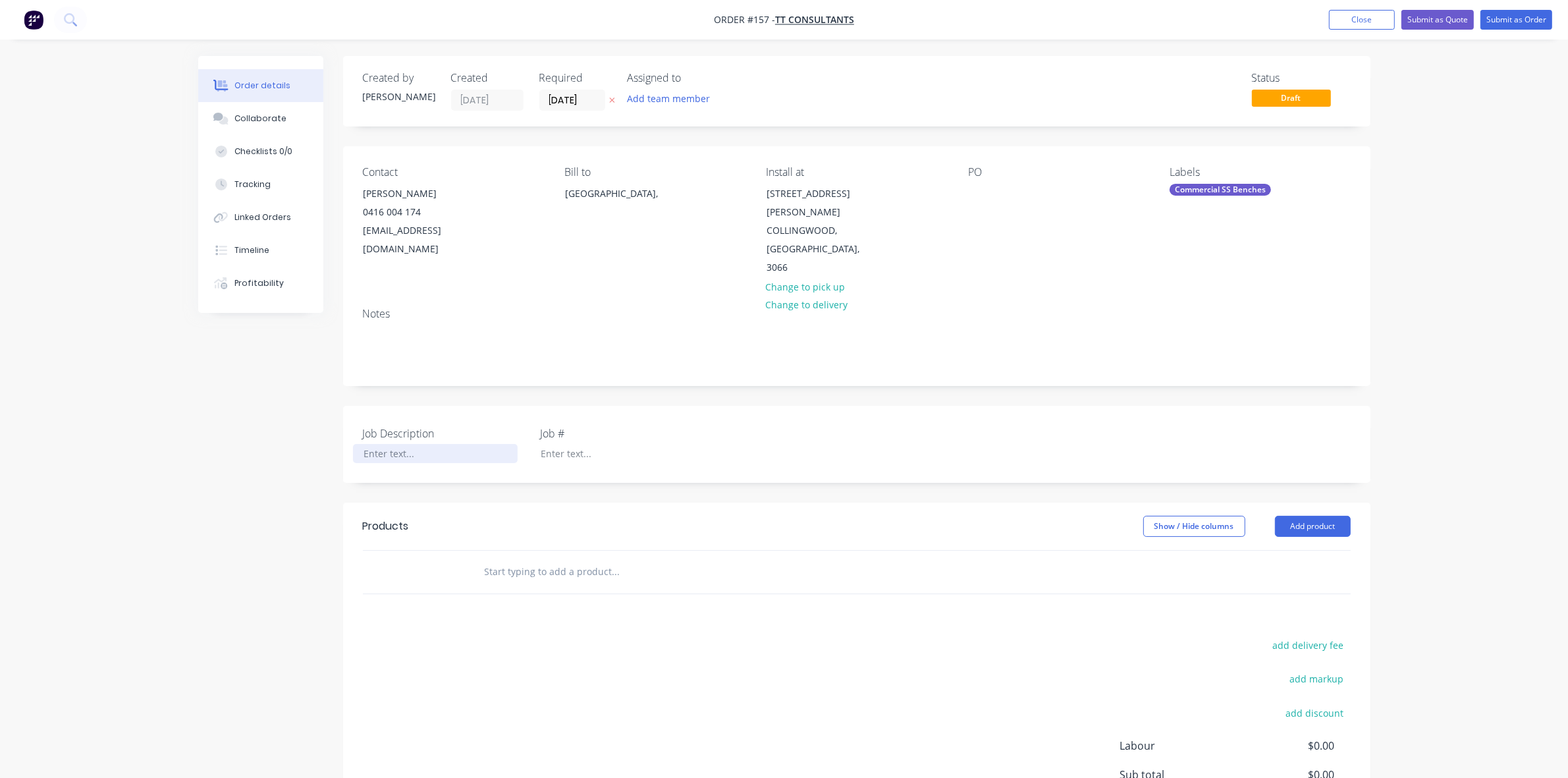
click at [360, 444] on div at bounding box center [435, 453] width 164 height 19
paste div
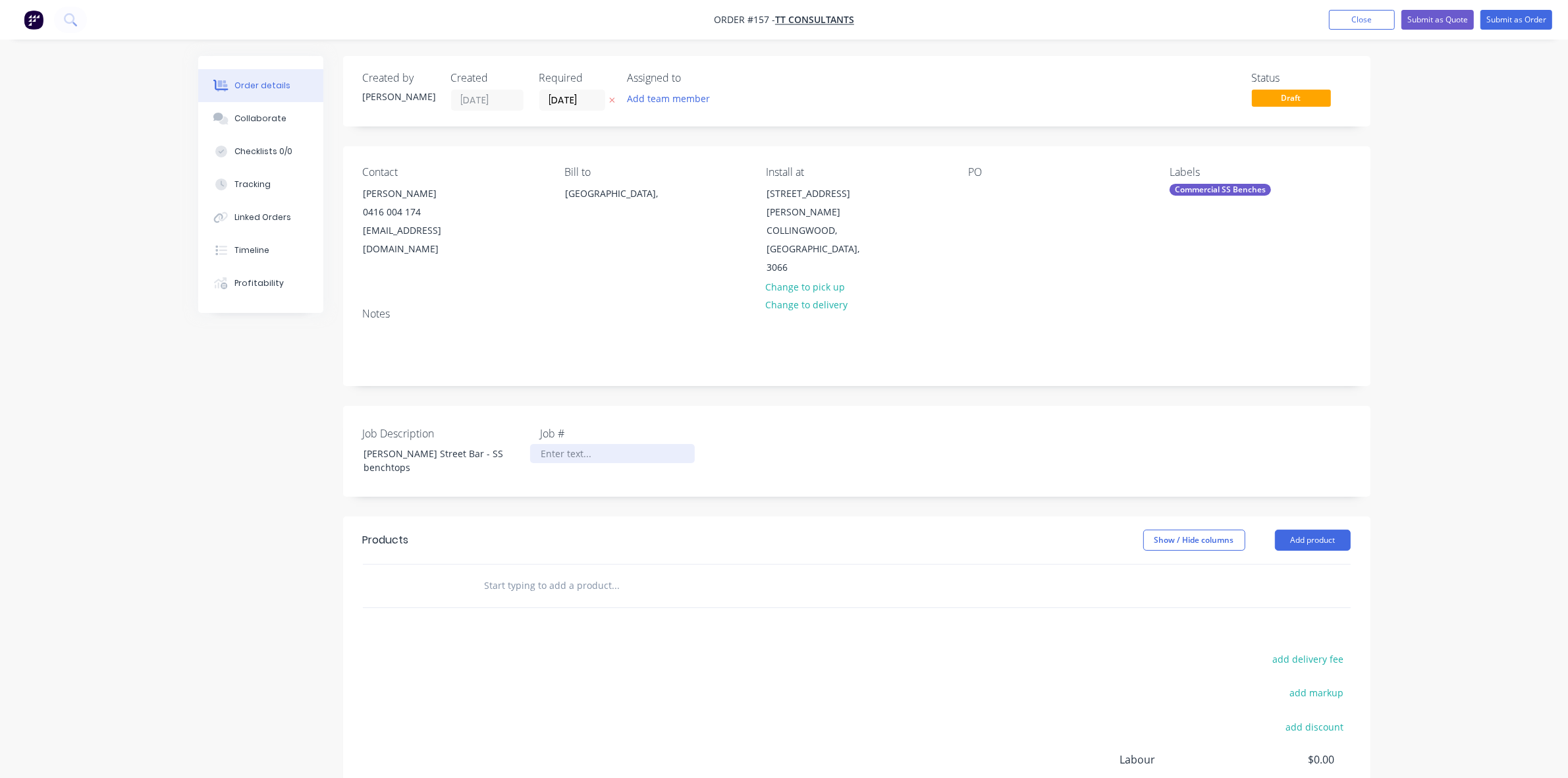
click at [561, 444] on div at bounding box center [612, 453] width 164 height 19
click at [1313, 529] on button "Add product" at bounding box center [1313, 540] width 76 height 21
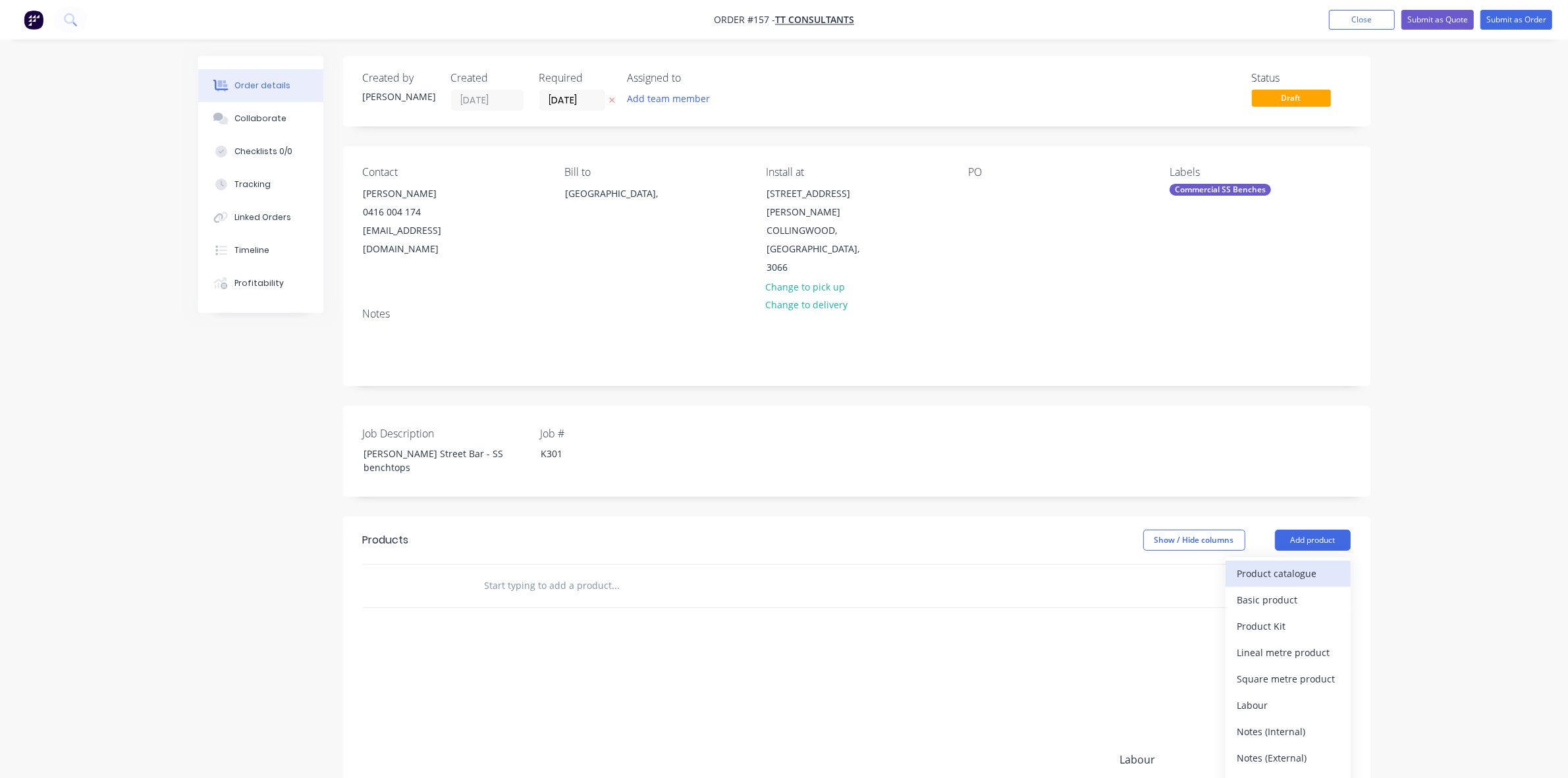
click at [1313, 564] on div "Product catalogue" at bounding box center [1288, 574] width 102 height 19
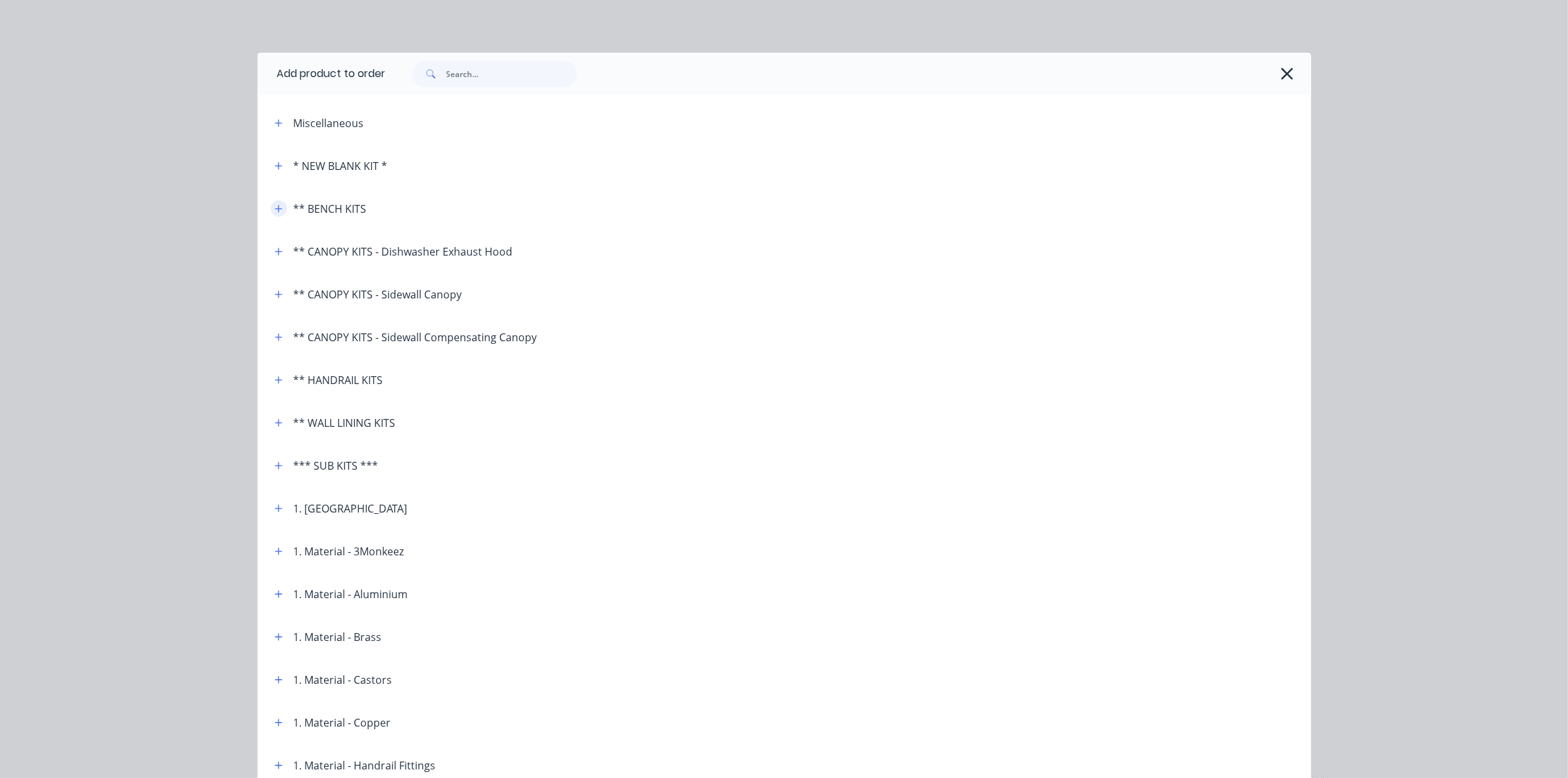
click at [274, 211] on icon "button" at bounding box center [278, 209] width 8 height 9
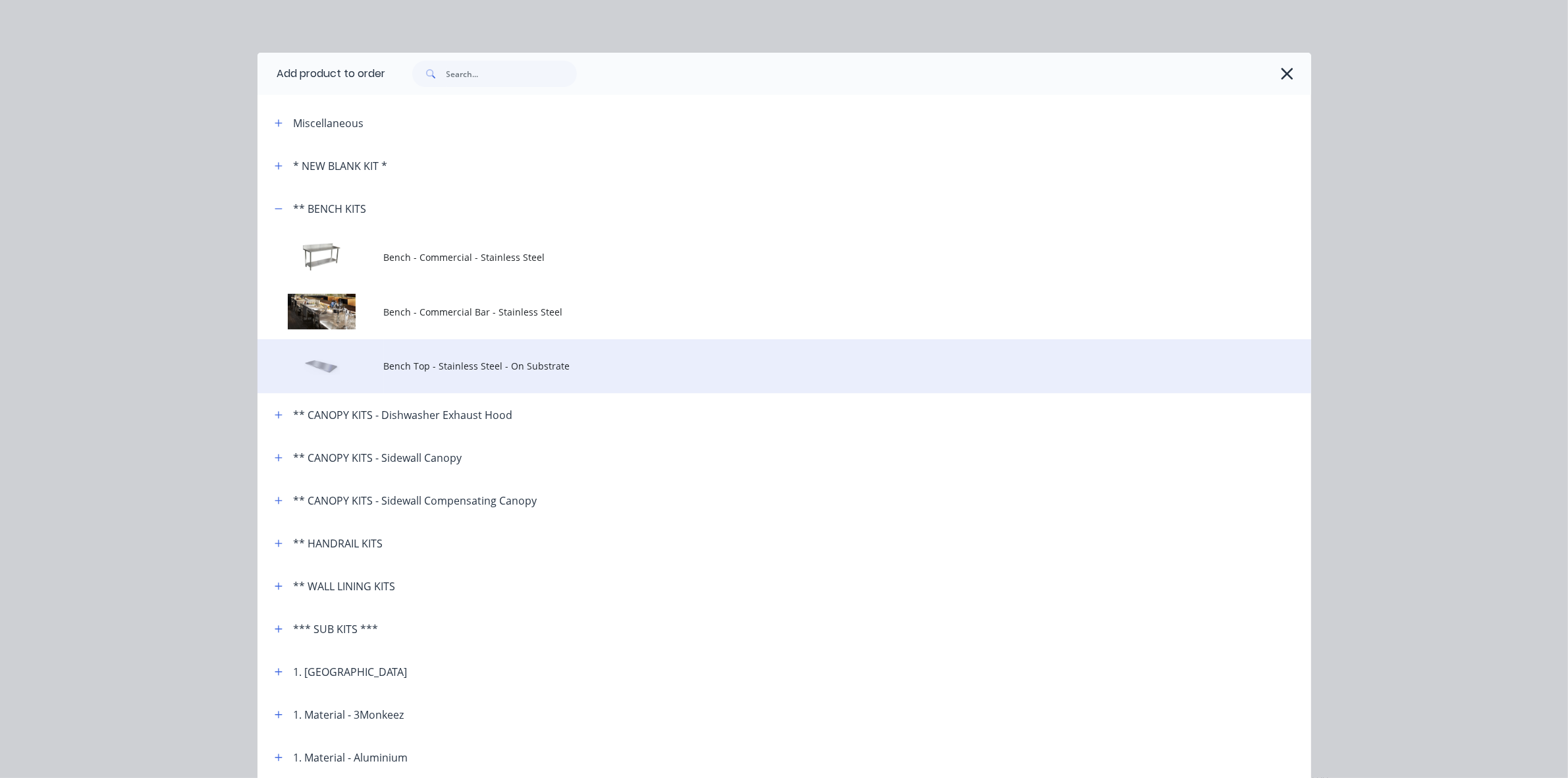
click at [417, 366] on span "Bench Top - Stainless Steel - On Substrate" at bounding box center [754, 366] width 742 height 14
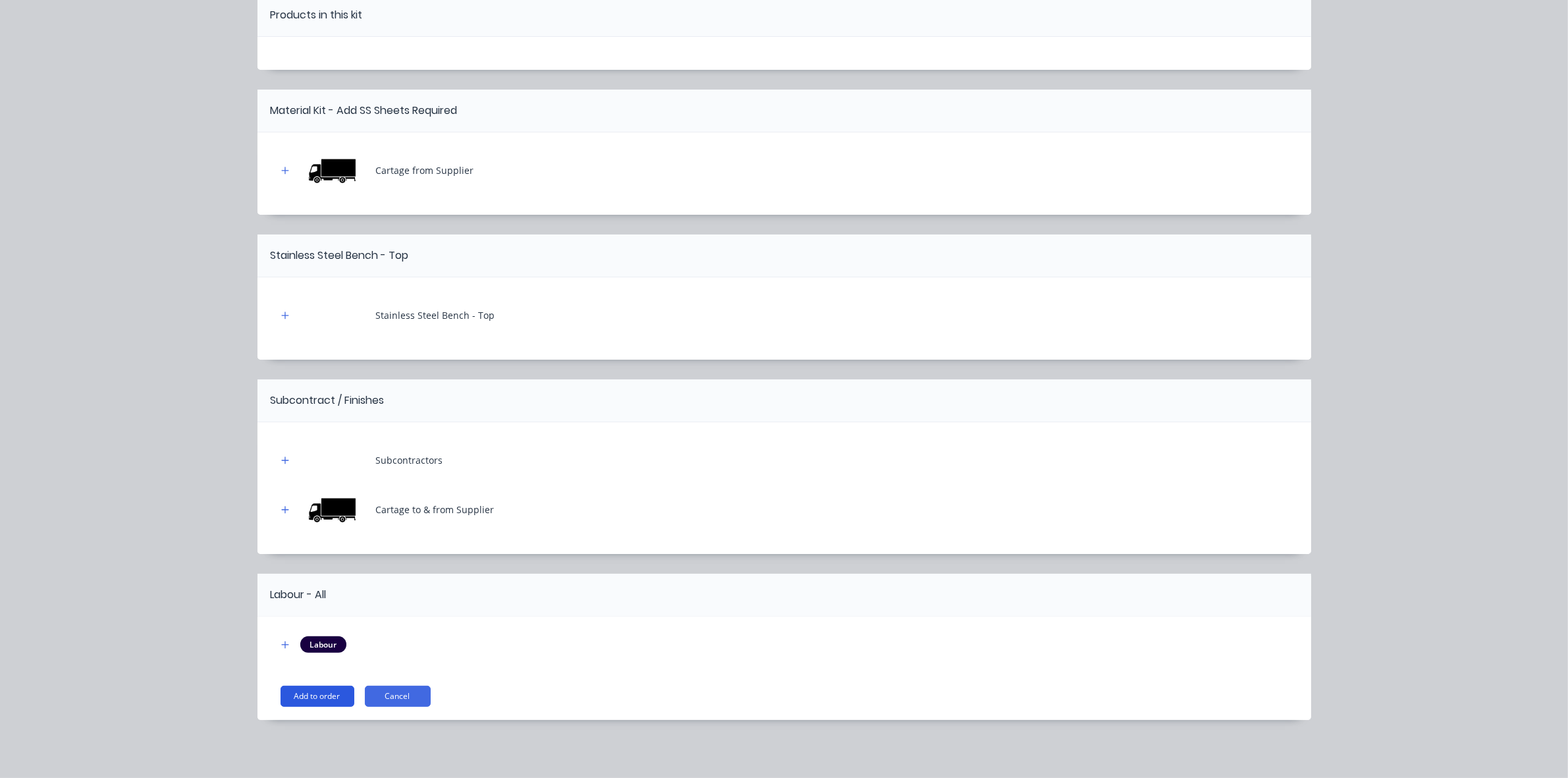
scroll to position [135, 0]
click at [333, 695] on button "Add to order" at bounding box center [317, 696] width 74 height 21
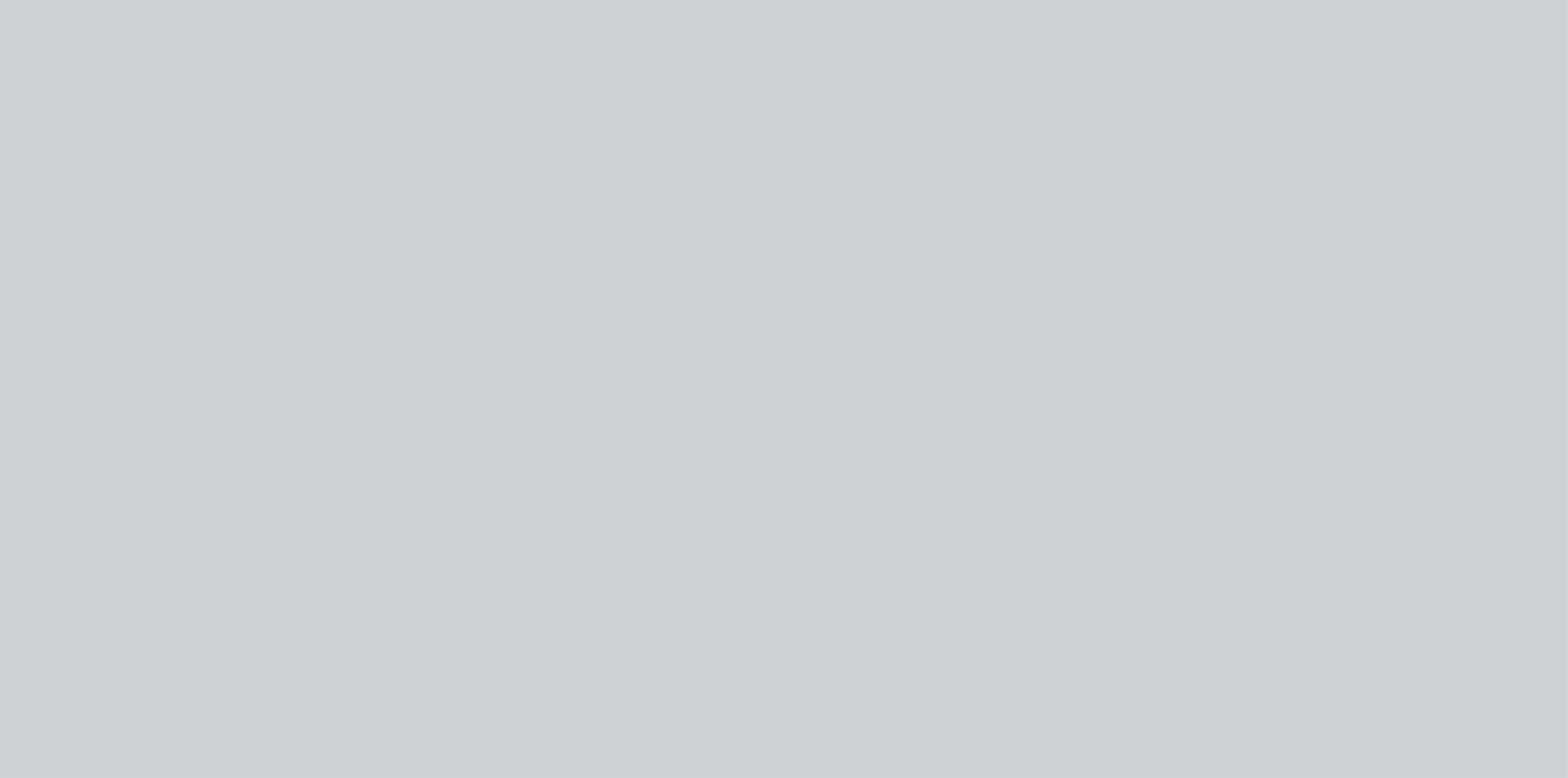
type input "$40.00"
type input "20"
type input "$48.00"
type input "$30.00"
type input "20"
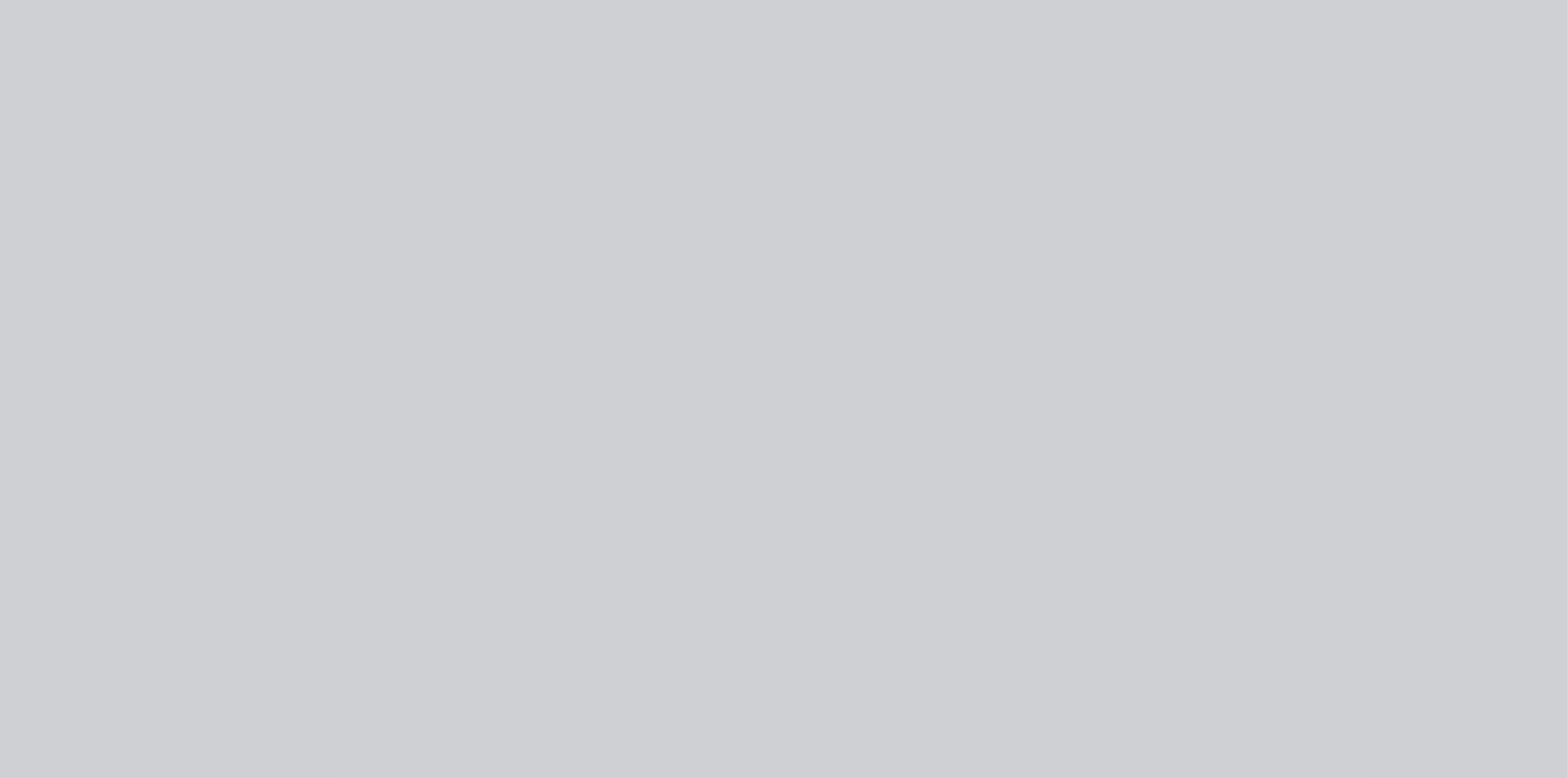
type input "$36.00"
type input "$20.00"
type input "20"
type input "$24.00"
type input "$10.00"
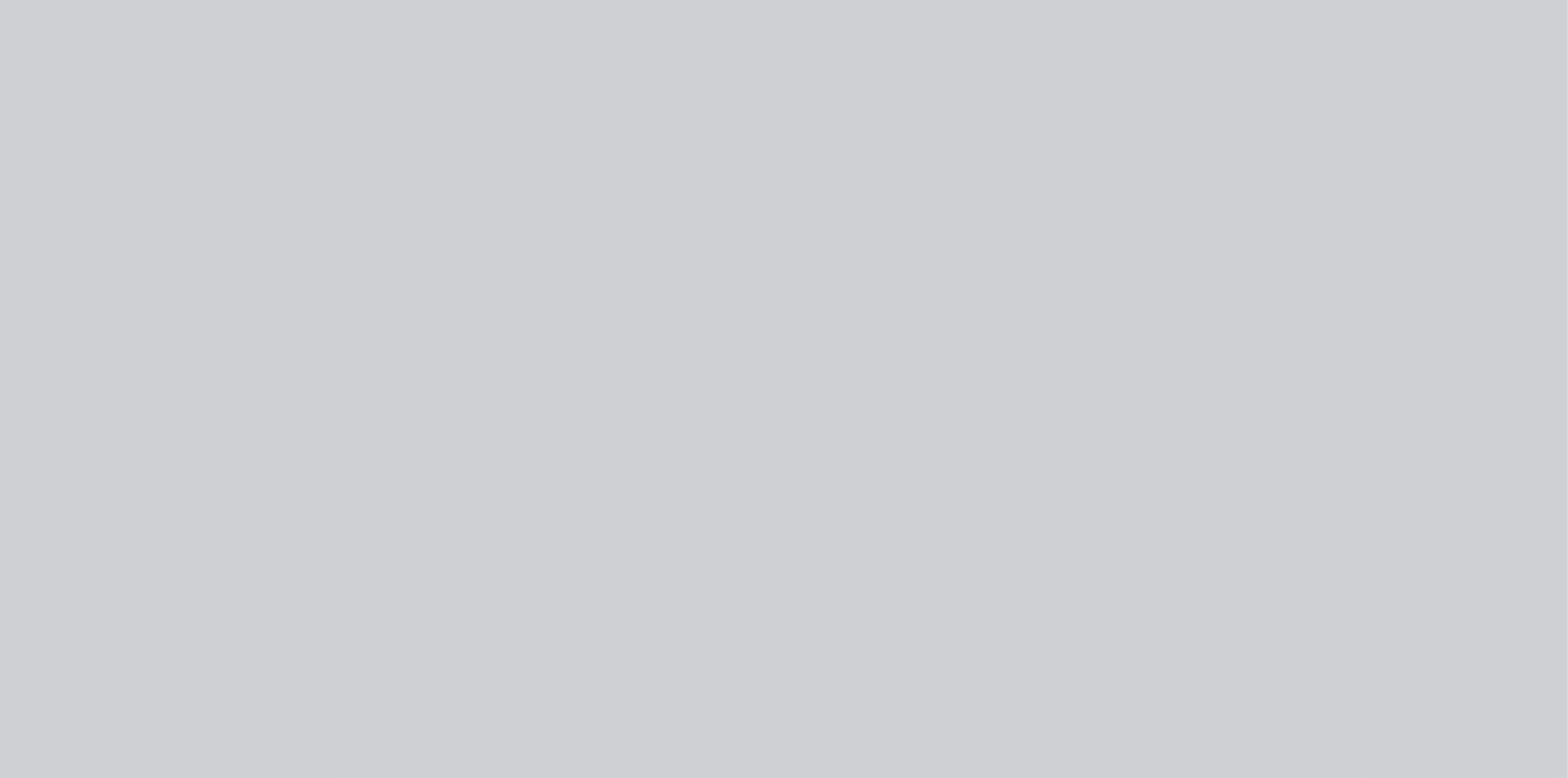
type input "20"
type input "$12.00"
type input "$10.00"
type input "20"
type input "$12.00"
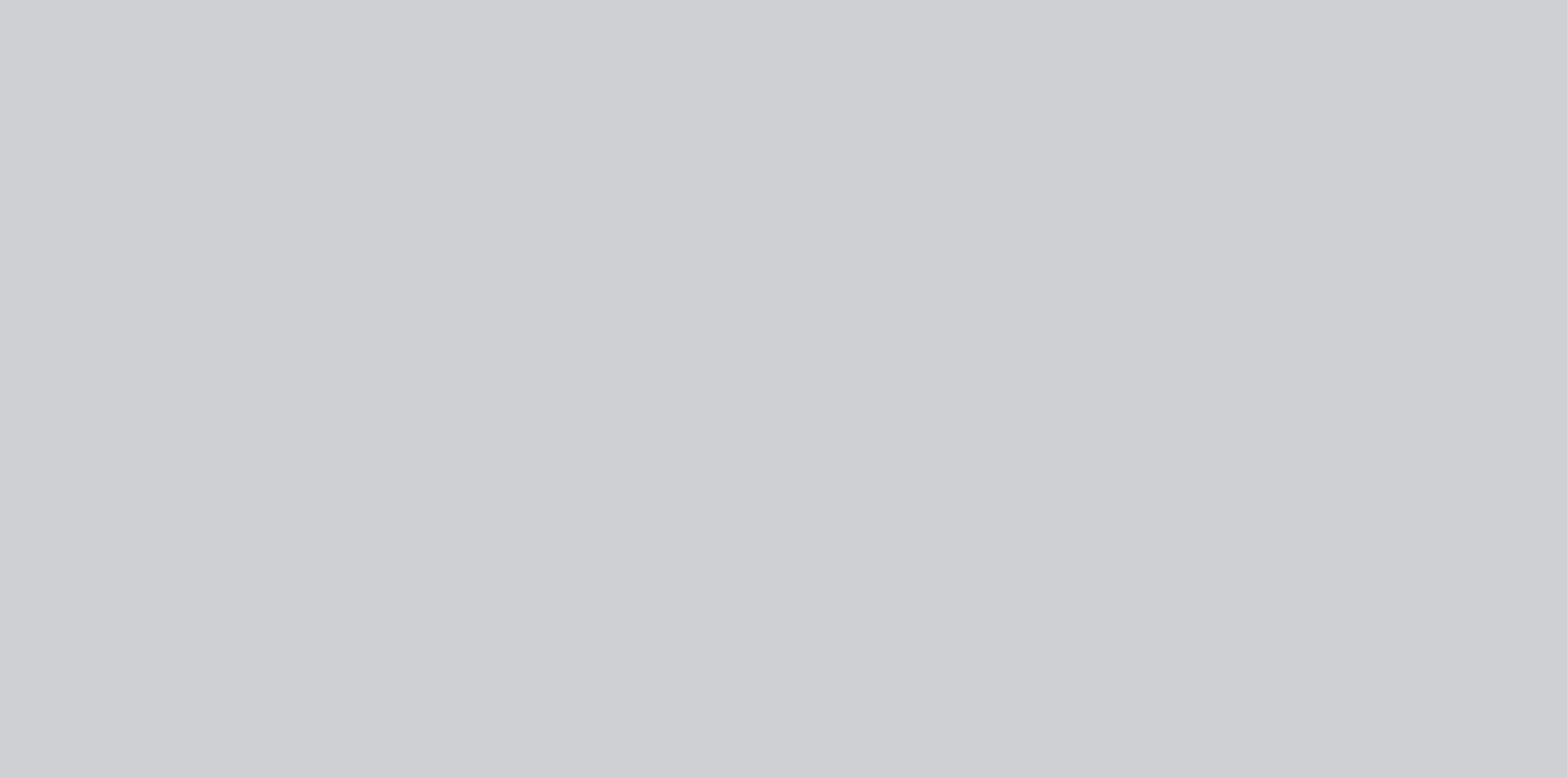
type input "$27.00"
type input "20"
type input "$32.40"
type input "$15.00"
type input "20"
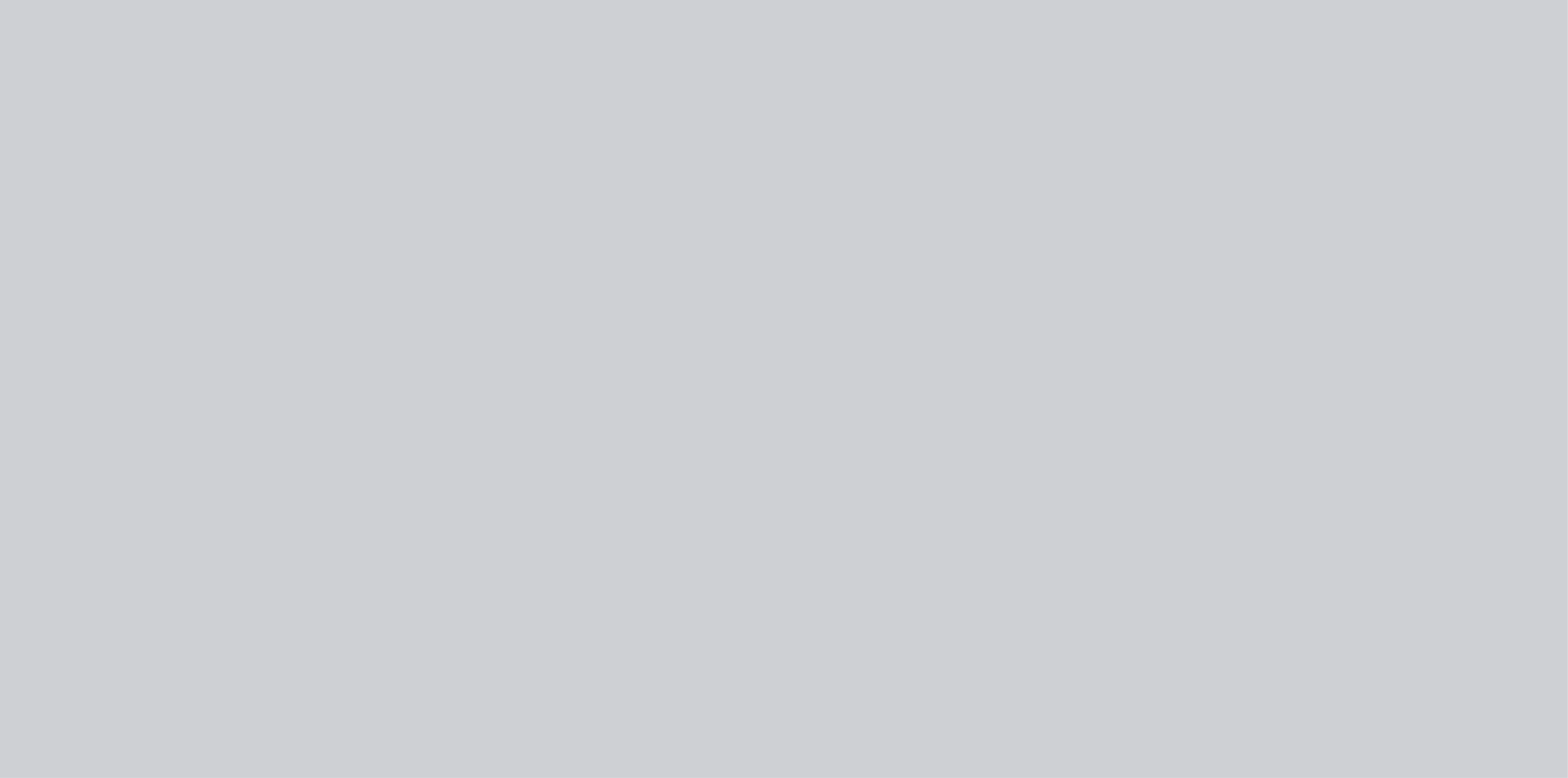
type input "$18.00"
type input "$15.00"
type input "20"
type input "$18.00"
type input "$20.00"
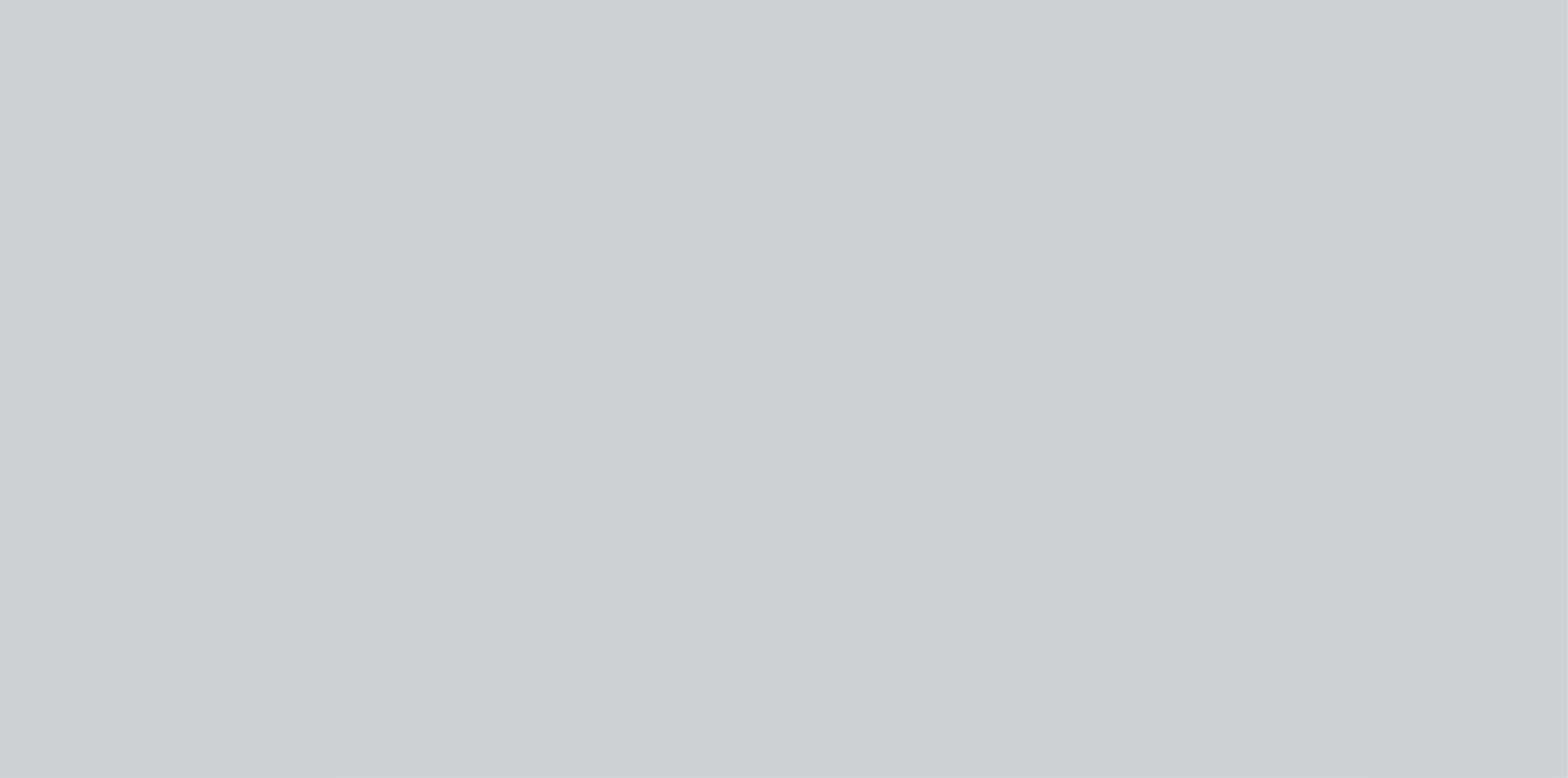
type input "20"
type input "$24.00"
type input "$20.00"
type input "20"
type input "$24.00"
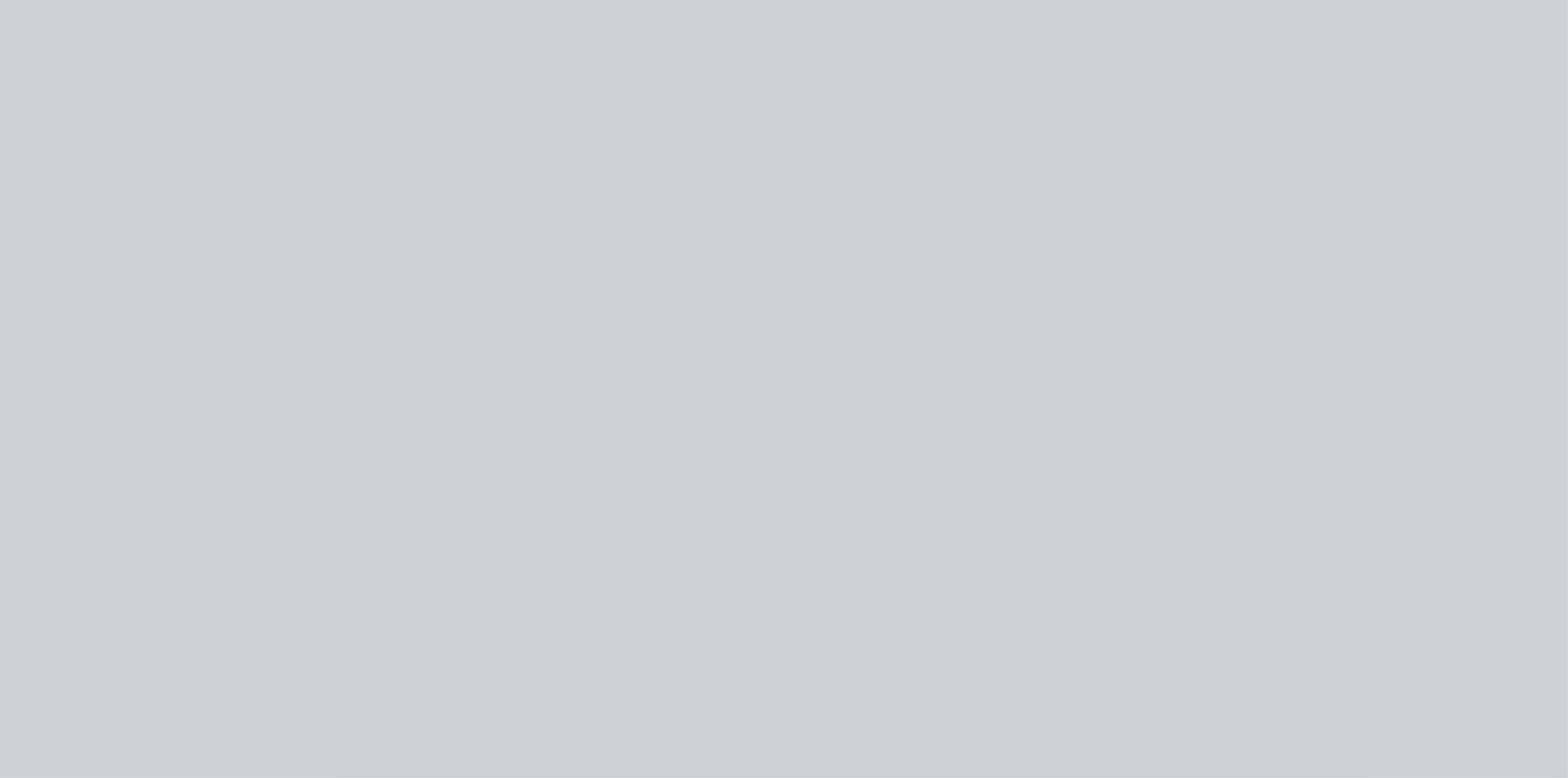
type input "$20.00"
type input "20"
type input "$24.00"
type input "$234.00"
type input "20"
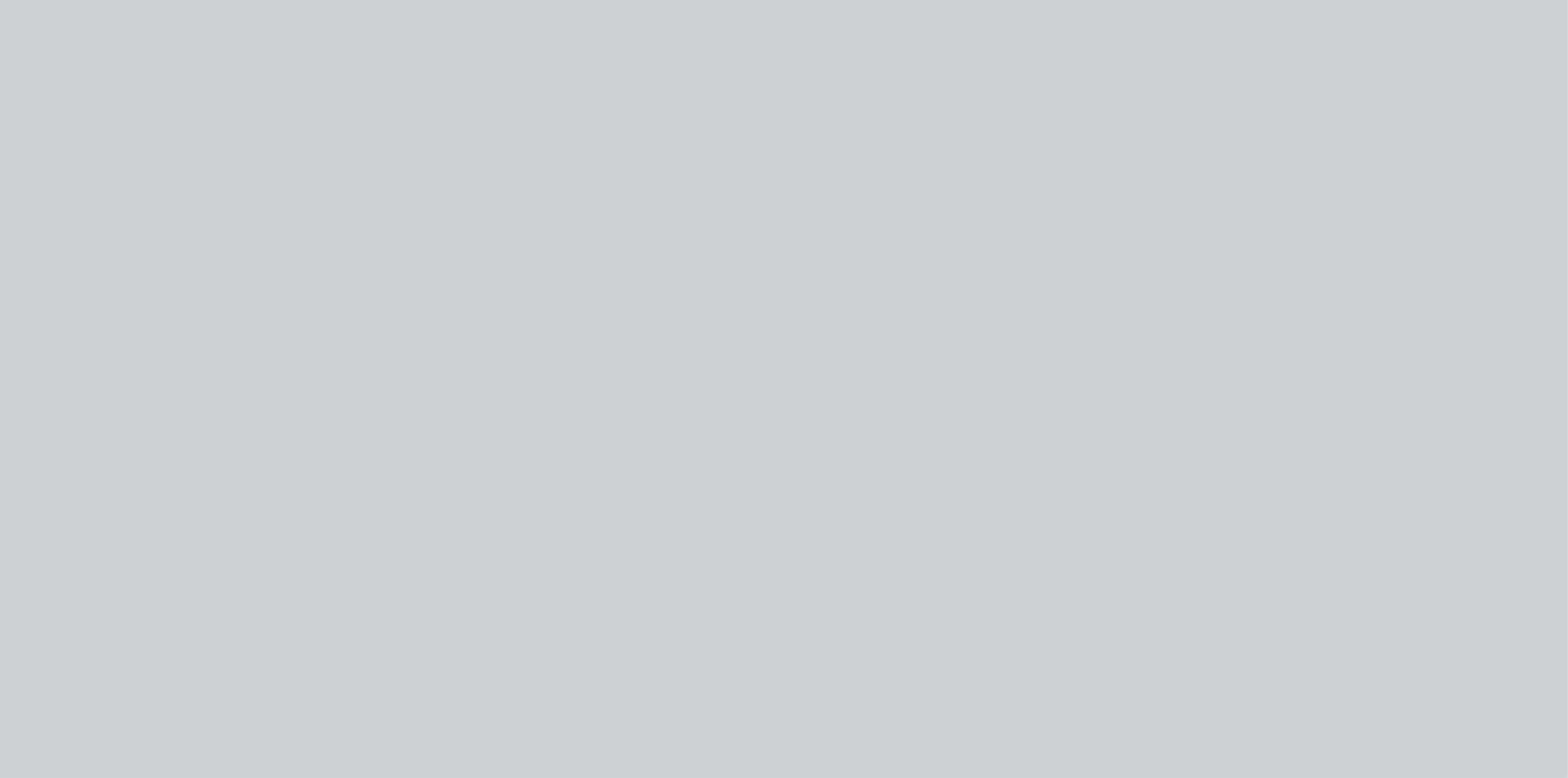
type input "$280.80"
type input "$264.00"
type input "20"
type input "$316.80"
type input "$192.00"
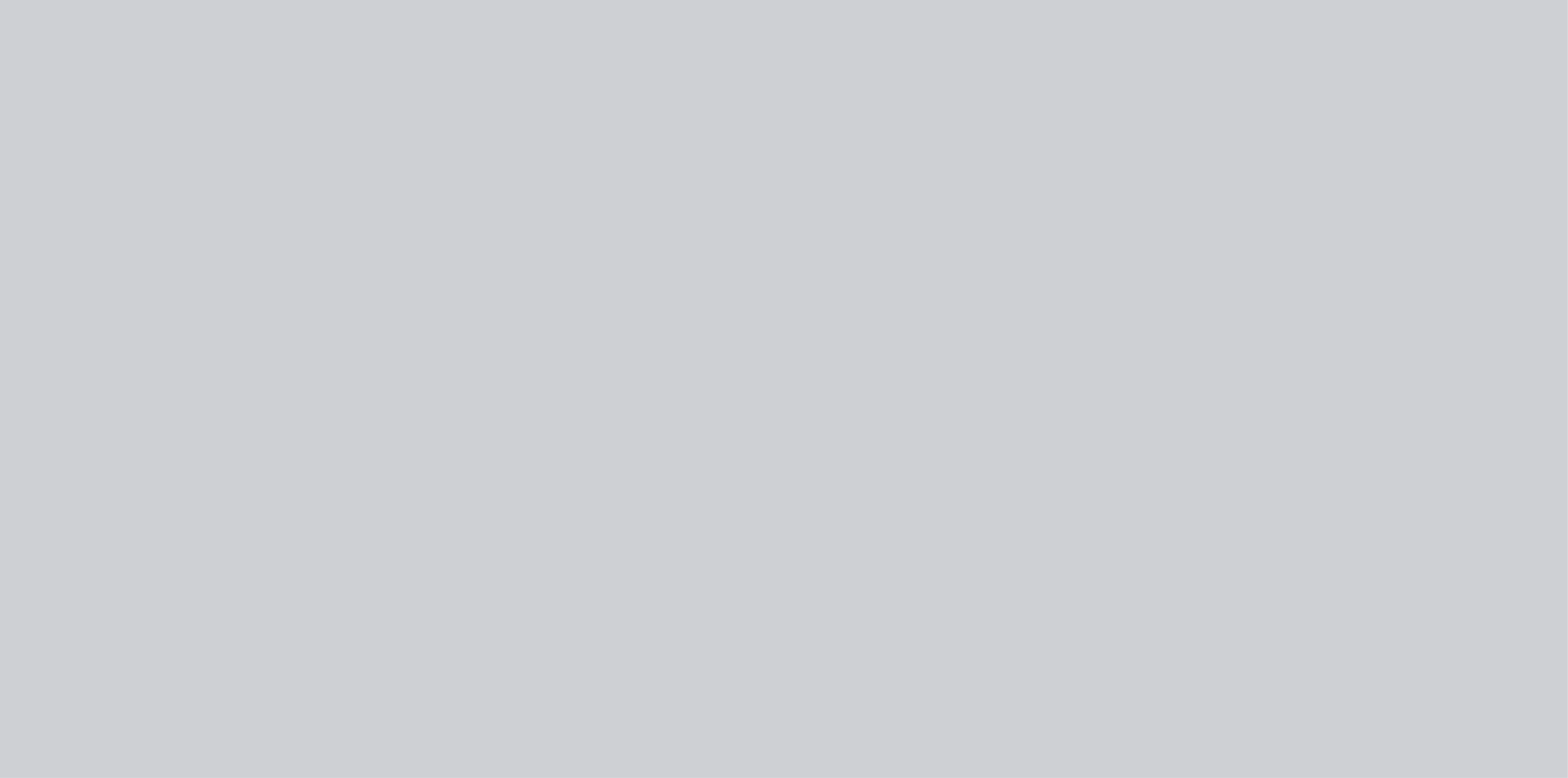
type input "20"
type input "$230.40"
type input "20"
type input "$80.00"
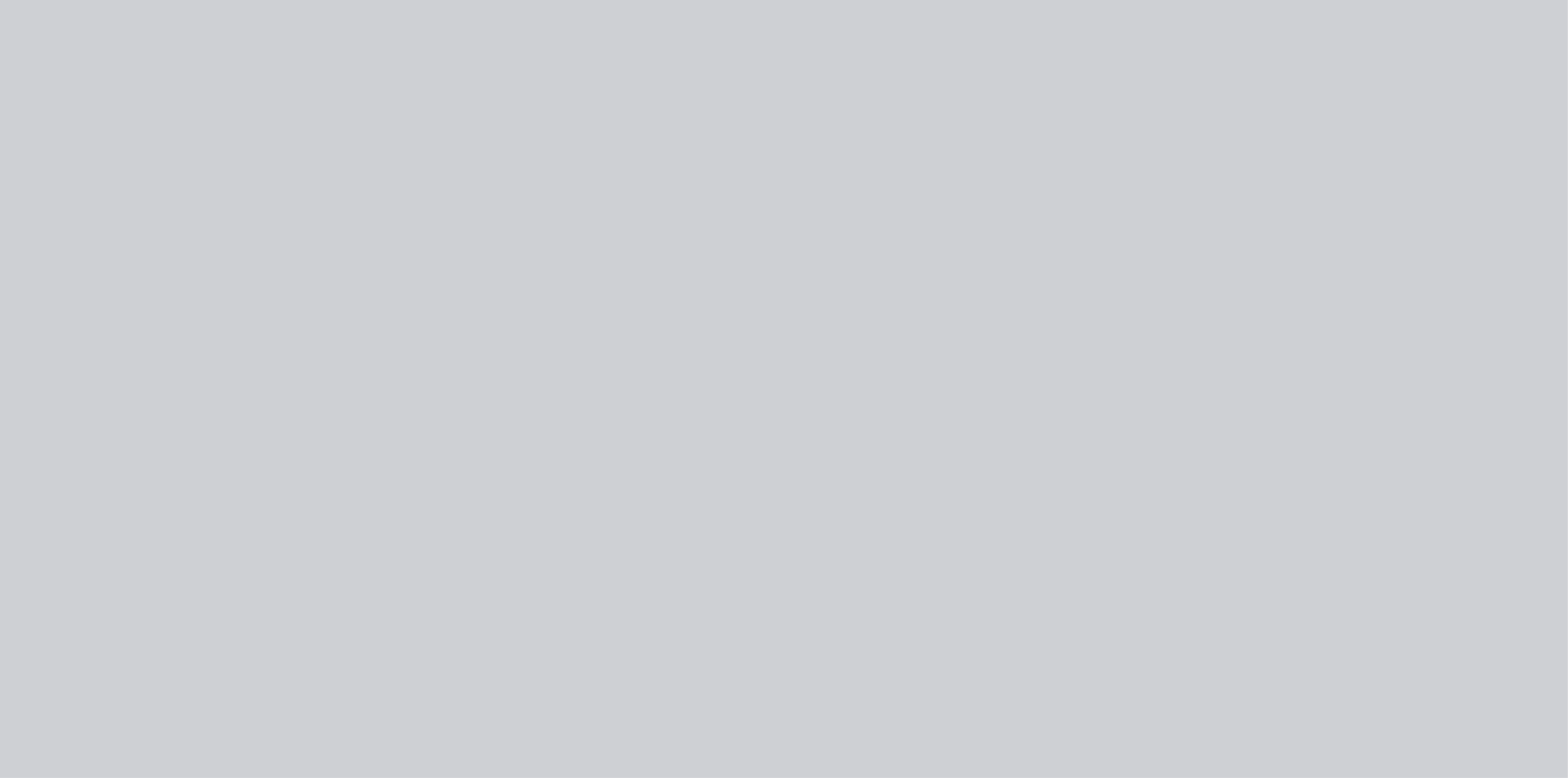
type input "20"
type input "$96.00"
type input "$105.00"
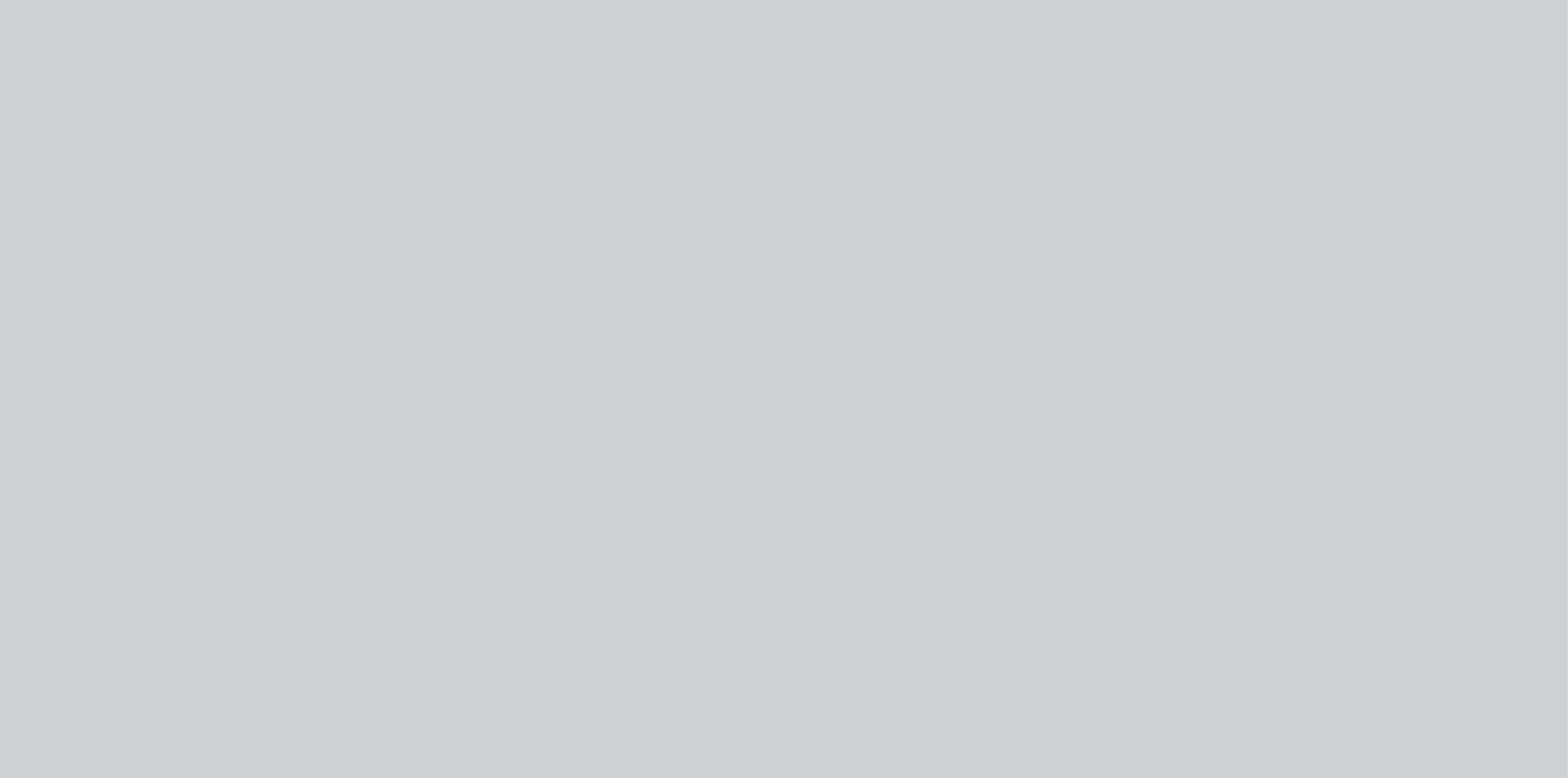
type input "$105.00"
type input "$102.00"
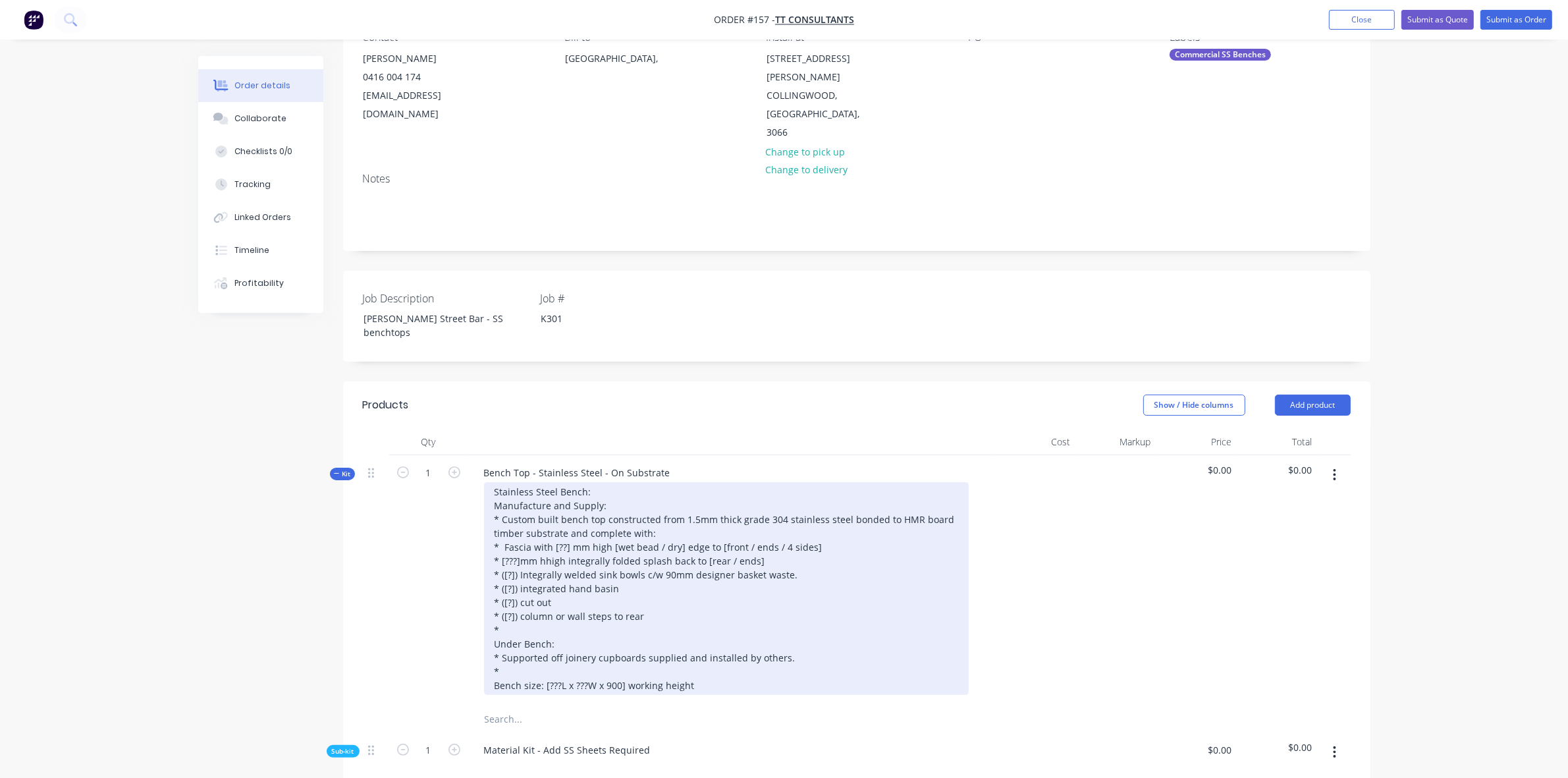
click at [716, 628] on div "Stainless Steel Bench: Manufacture and Supply: * Custom built bench top constru…" at bounding box center [727, 589] width 484 height 213
drag, startPoint x: 727, startPoint y: 643, endPoint x: 425, endPoint y: 436, distance: 366.1
click at [425, 455] on div "Kit 1 Bench Top - Stainless Steel - On Substrate Stainless Steel Bench: Manufac…" at bounding box center [857, 580] width 988 height 251
paste div
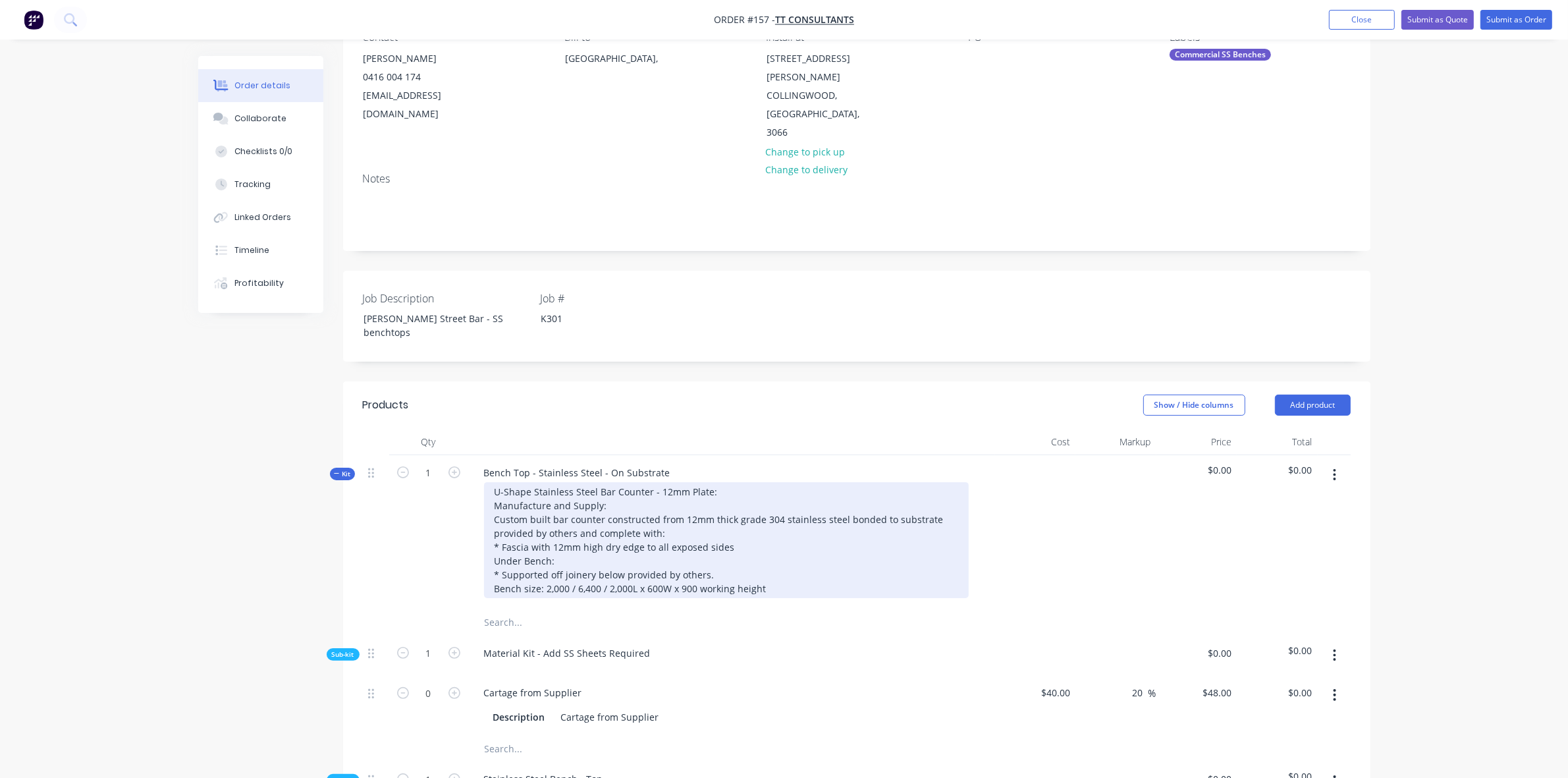
click at [564, 483] on div "U-Shape Stainless Steel Bar Counter - 12mm Plate: Manufacture and Supply: Custo…" at bounding box center [727, 541] width 484 height 116
drag, startPoint x: 718, startPoint y: 439, endPoint x: 443, endPoint y: 431, distance: 275.1
click at [443, 455] on div "Kit 1 Bench Top - Stainless Steel - On Substrate U-Shape Stainless Steel Bar Co…" at bounding box center [857, 532] width 988 height 154
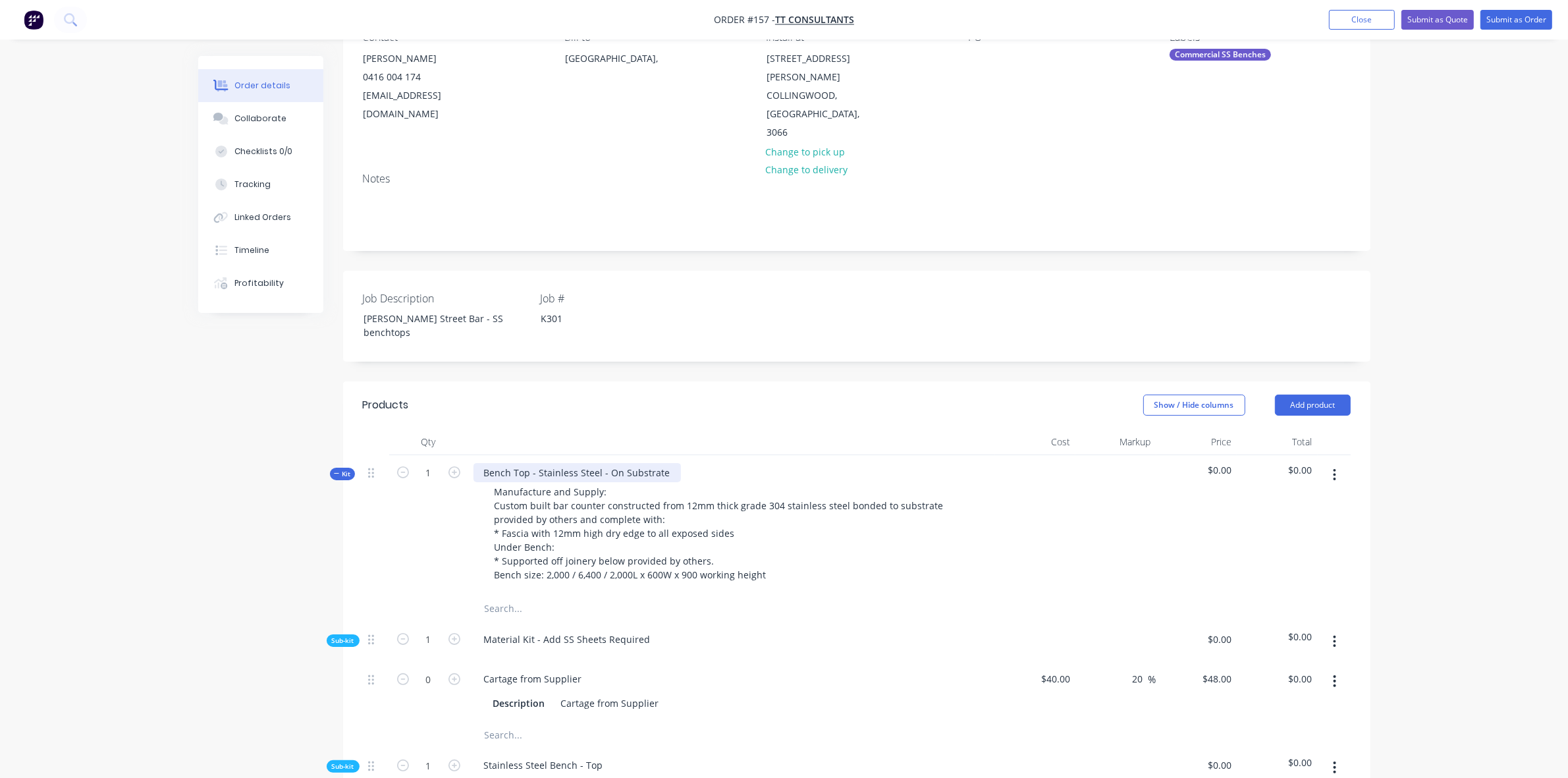
click at [653, 463] on div "Bench Top - Stainless Steel - On Substrate" at bounding box center [577, 472] width 207 height 19
paste div
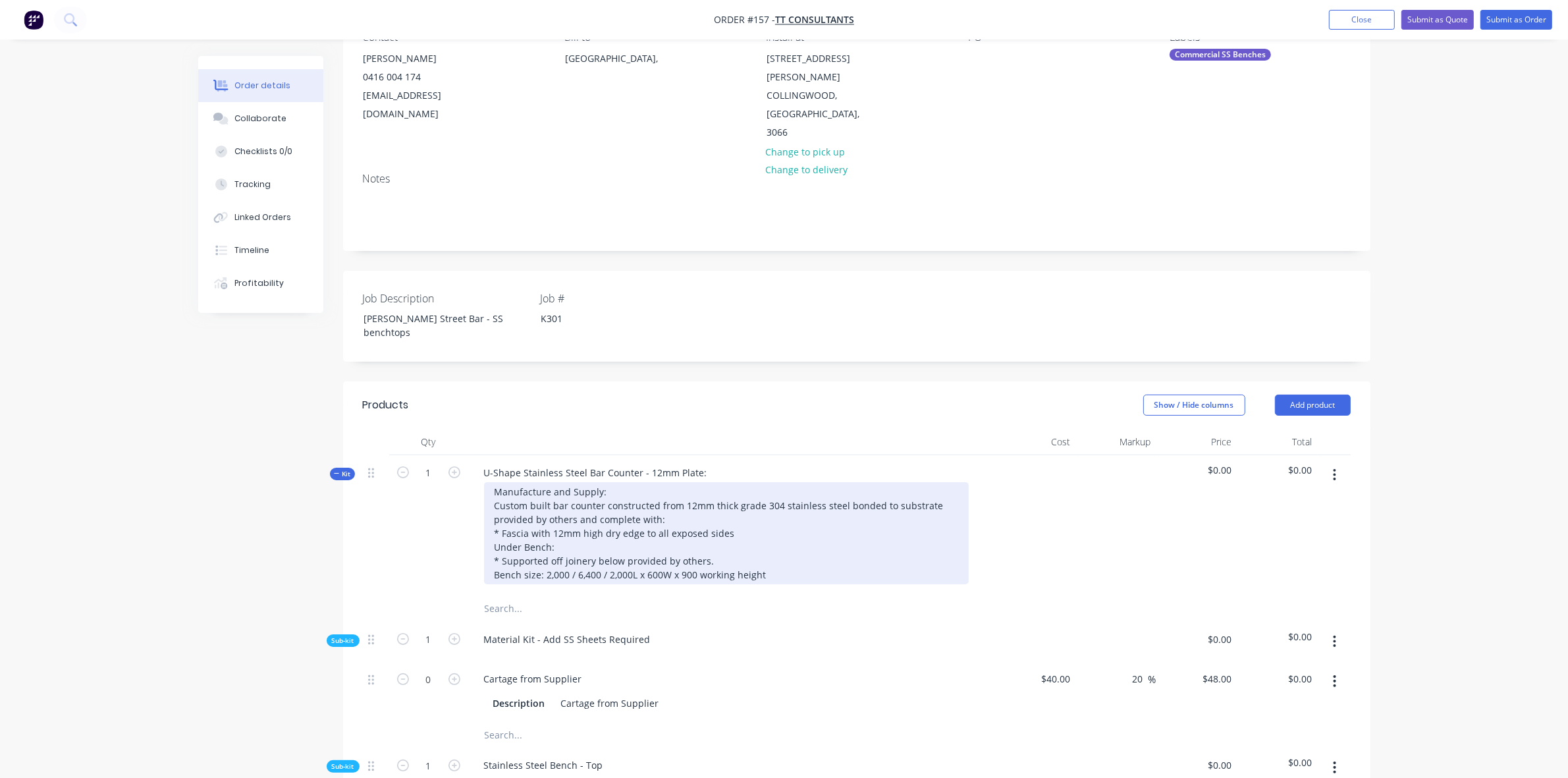
click at [590, 483] on div "Manufacture and Supply: Custom built bar counter constructed from 12mm thick gr…" at bounding box center [727, 533] width 484 height 102
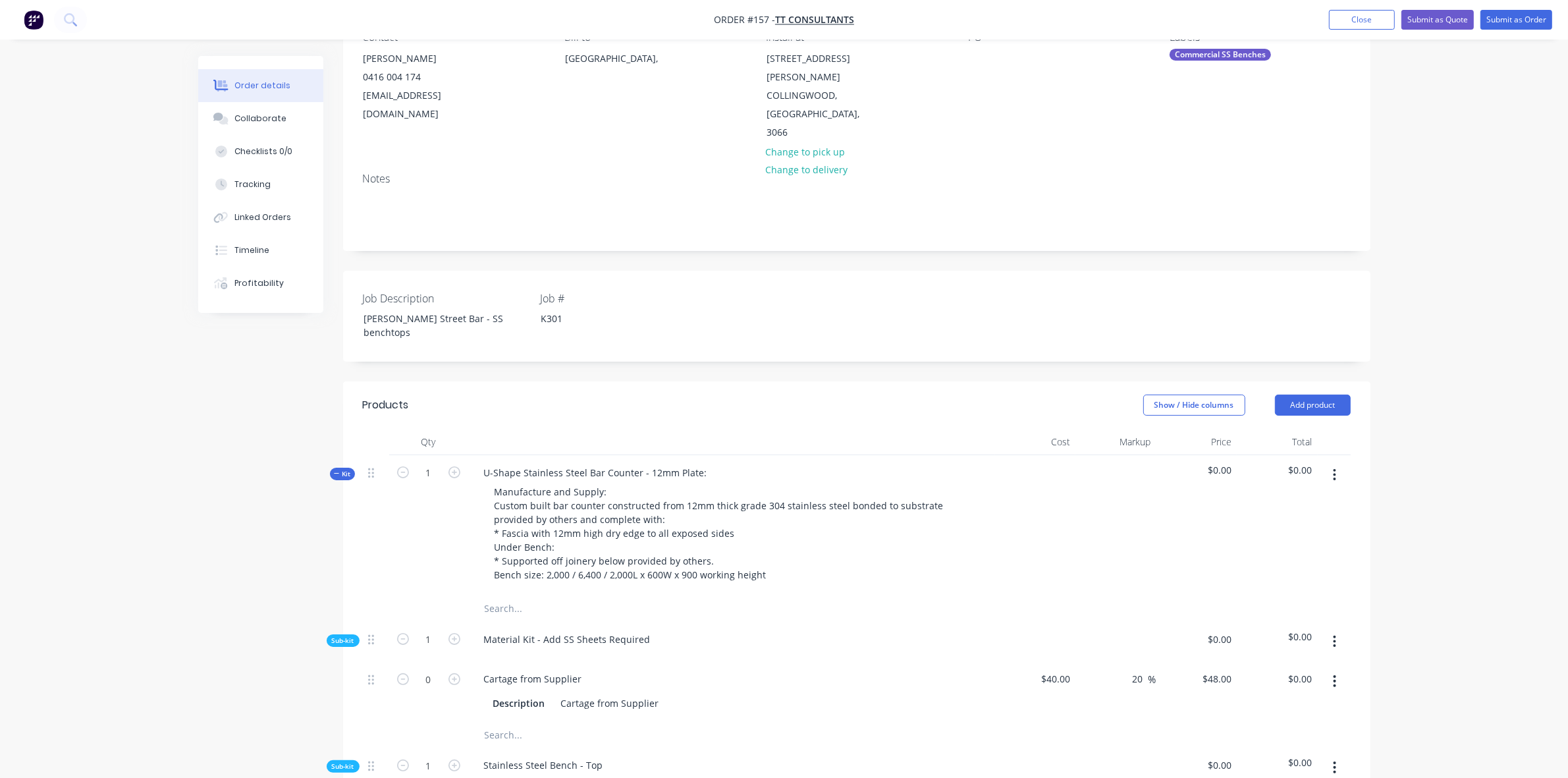
click at [336, 762] on span "Sub-kit" at bounding box center [343, 767] width 23 height 9
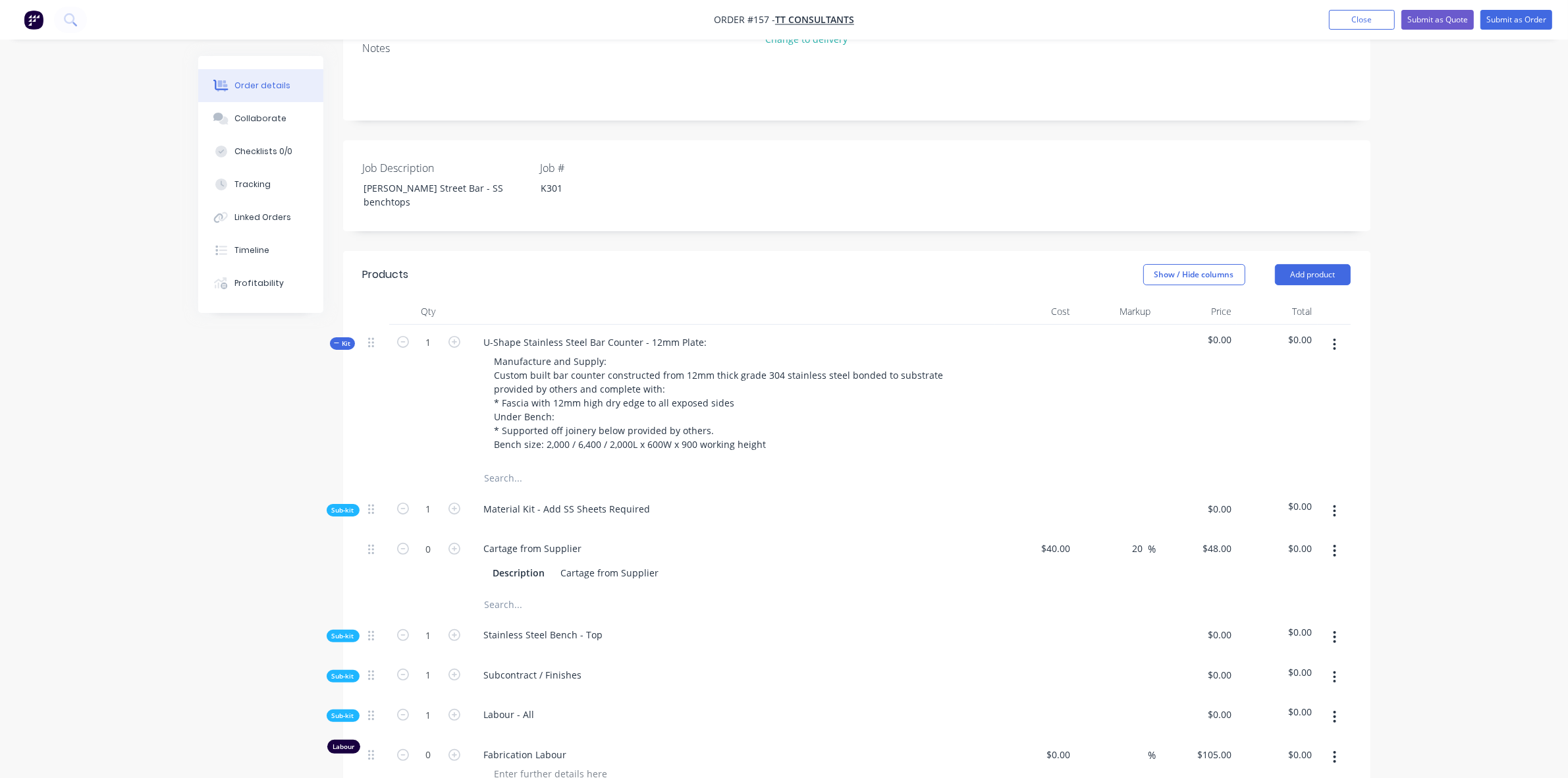
scroll to position [327, 0]
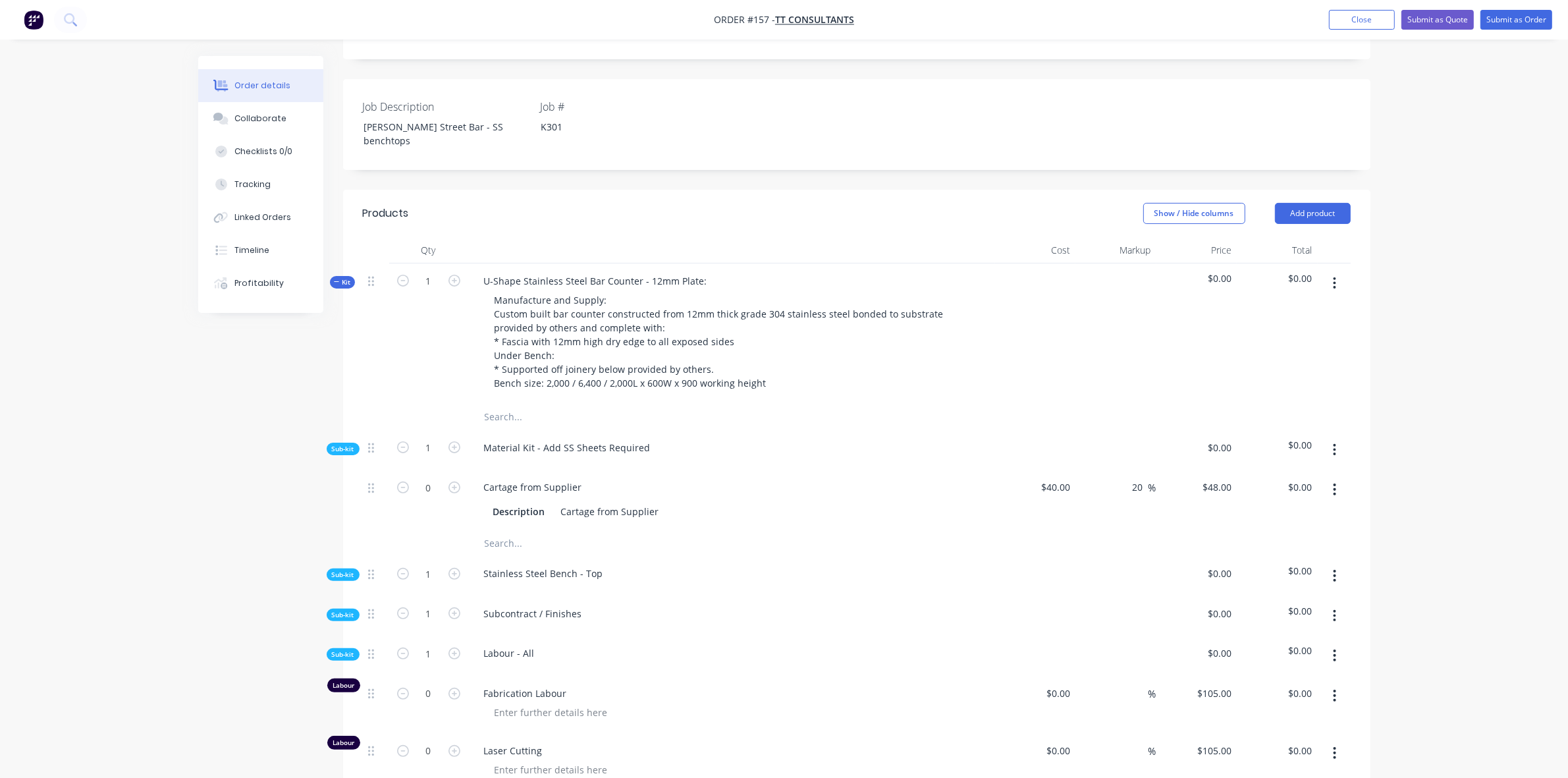
click at [352, 650] on span "Sub-kit" at bounding box center [343, 655] width 23 height 9
click at [1334, 444] on icon "button" at bounding box center [1334, 449] width 3 height 11
click at [1305, 475] on div "Add product to kit" at bounding box center [1288, 484] width 102 height 19
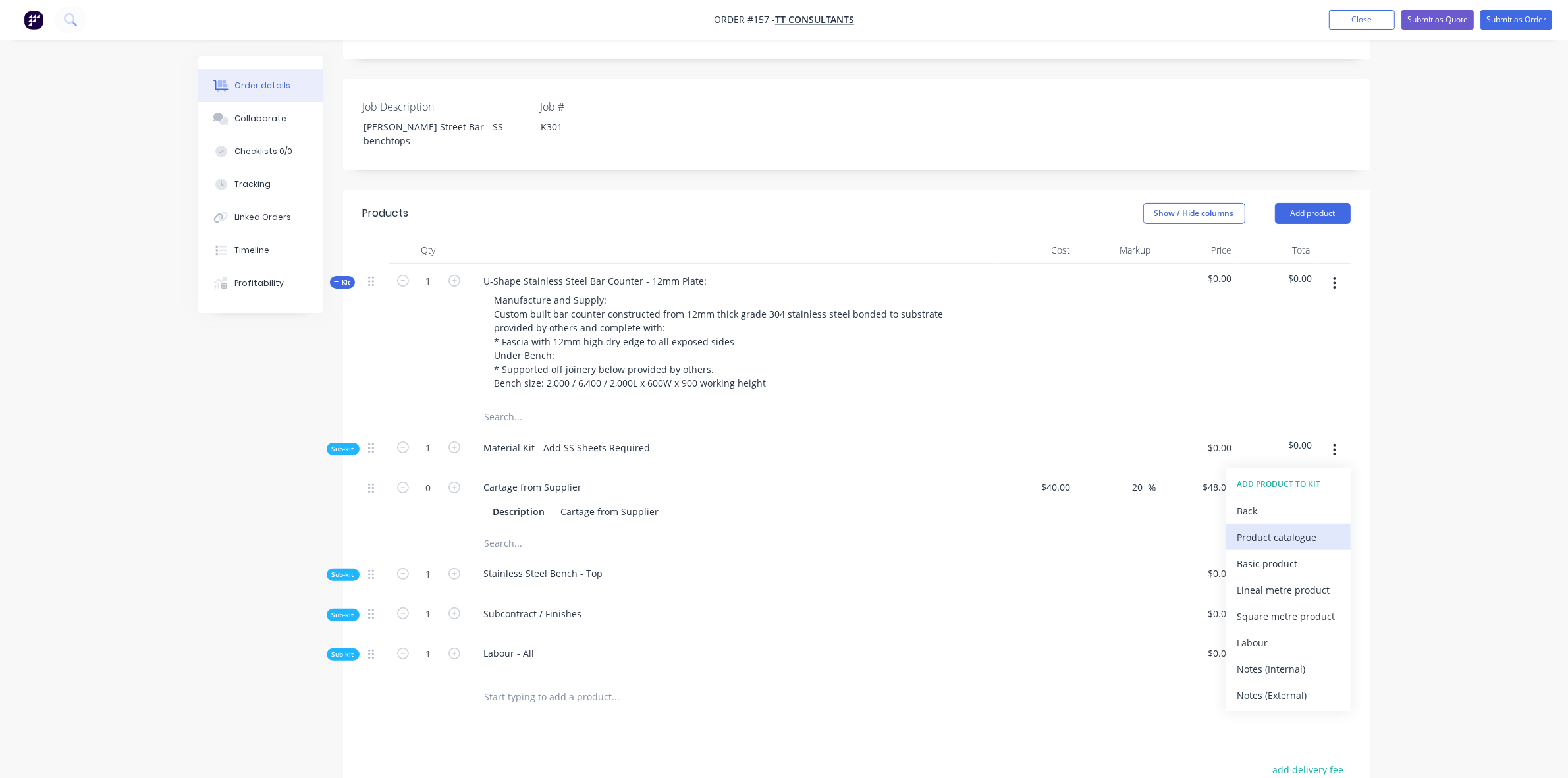
click at [1294, 527] on div "Product catalogue" at bounding box center [1288, 537] width 102 height 19
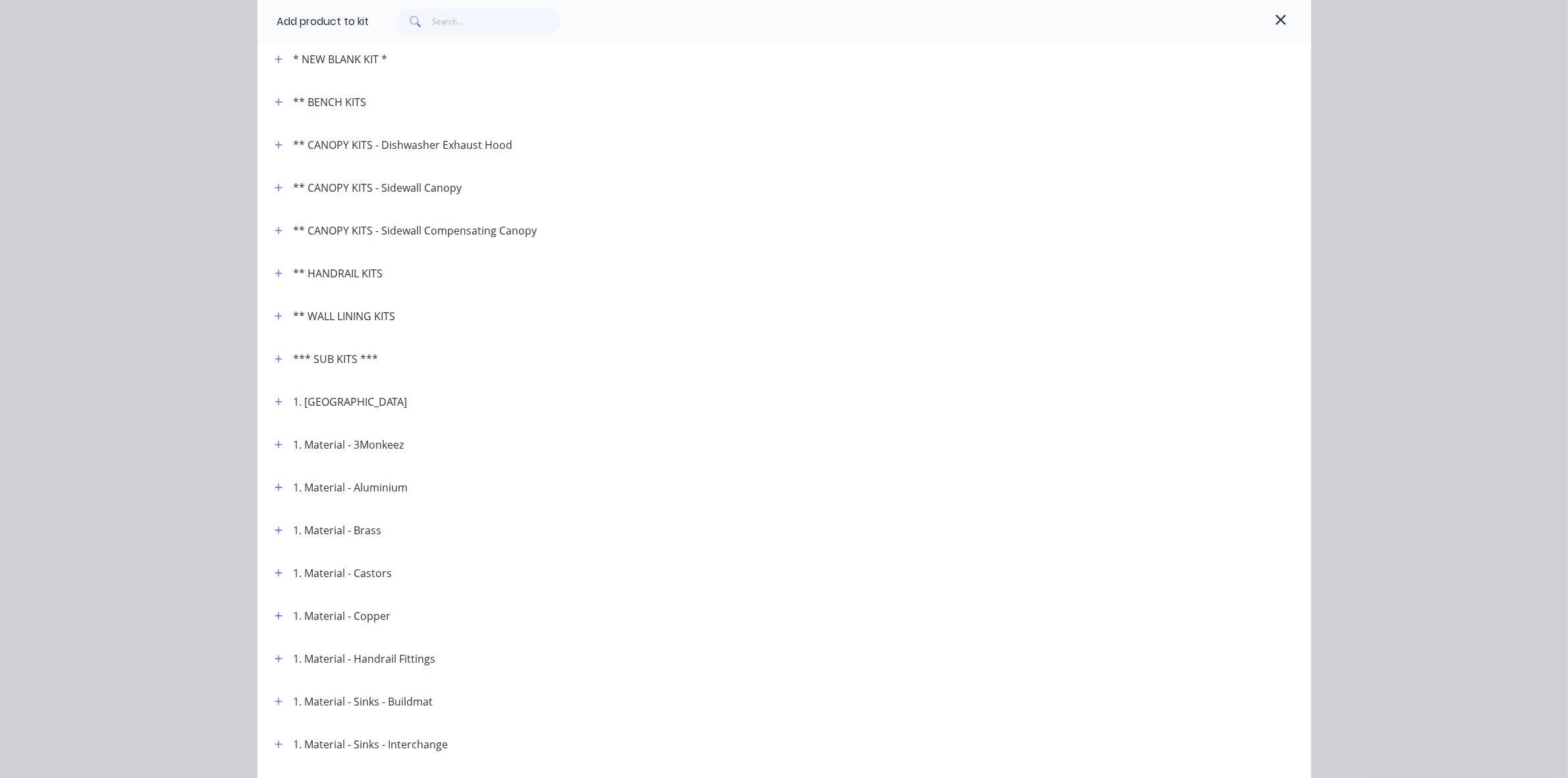
scroll to position [192, 0]
click at [271, 699] on button "button" at bounding box center [278, 702] width 16 height 16
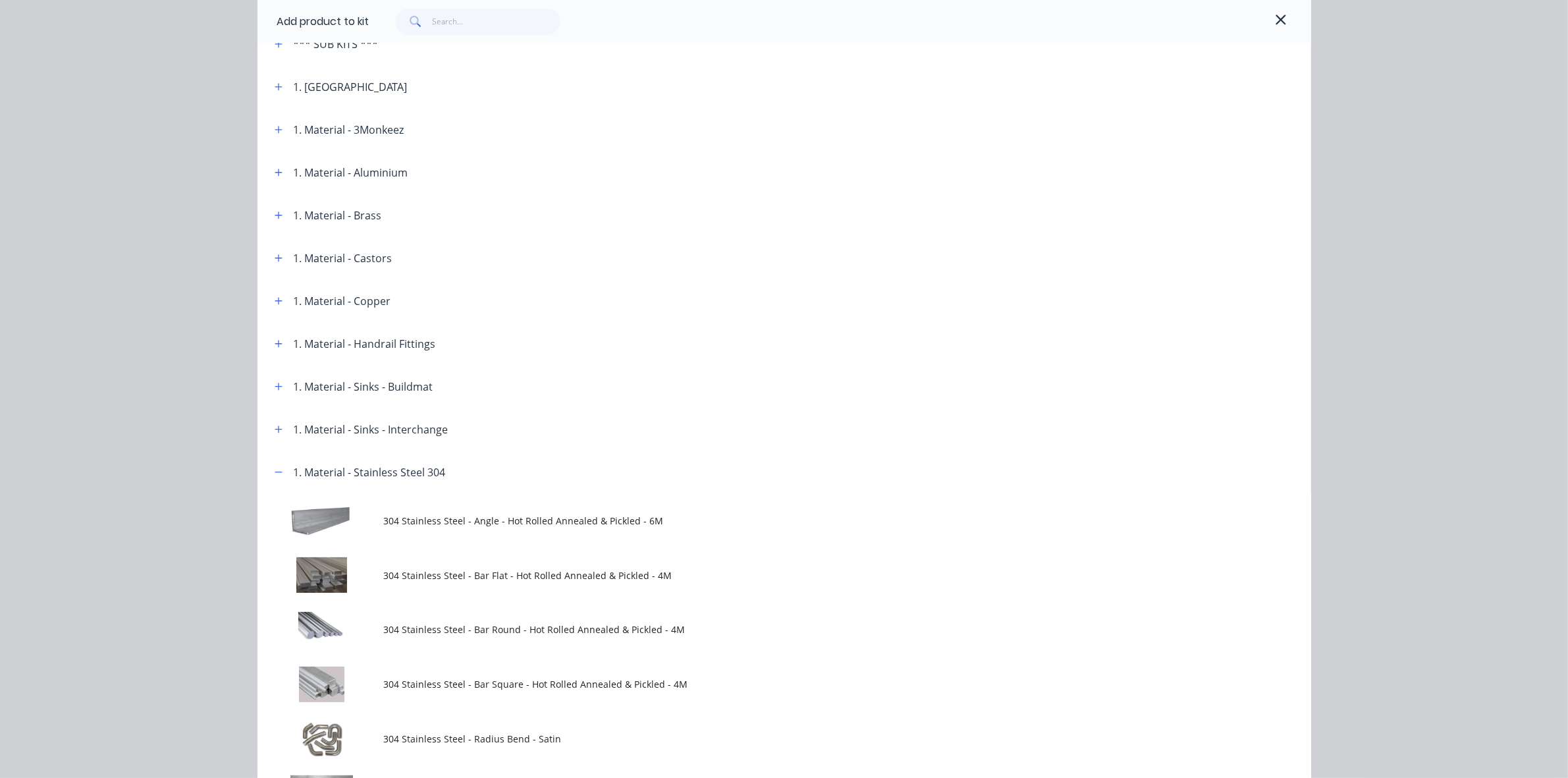
scroll to position [577, 0]
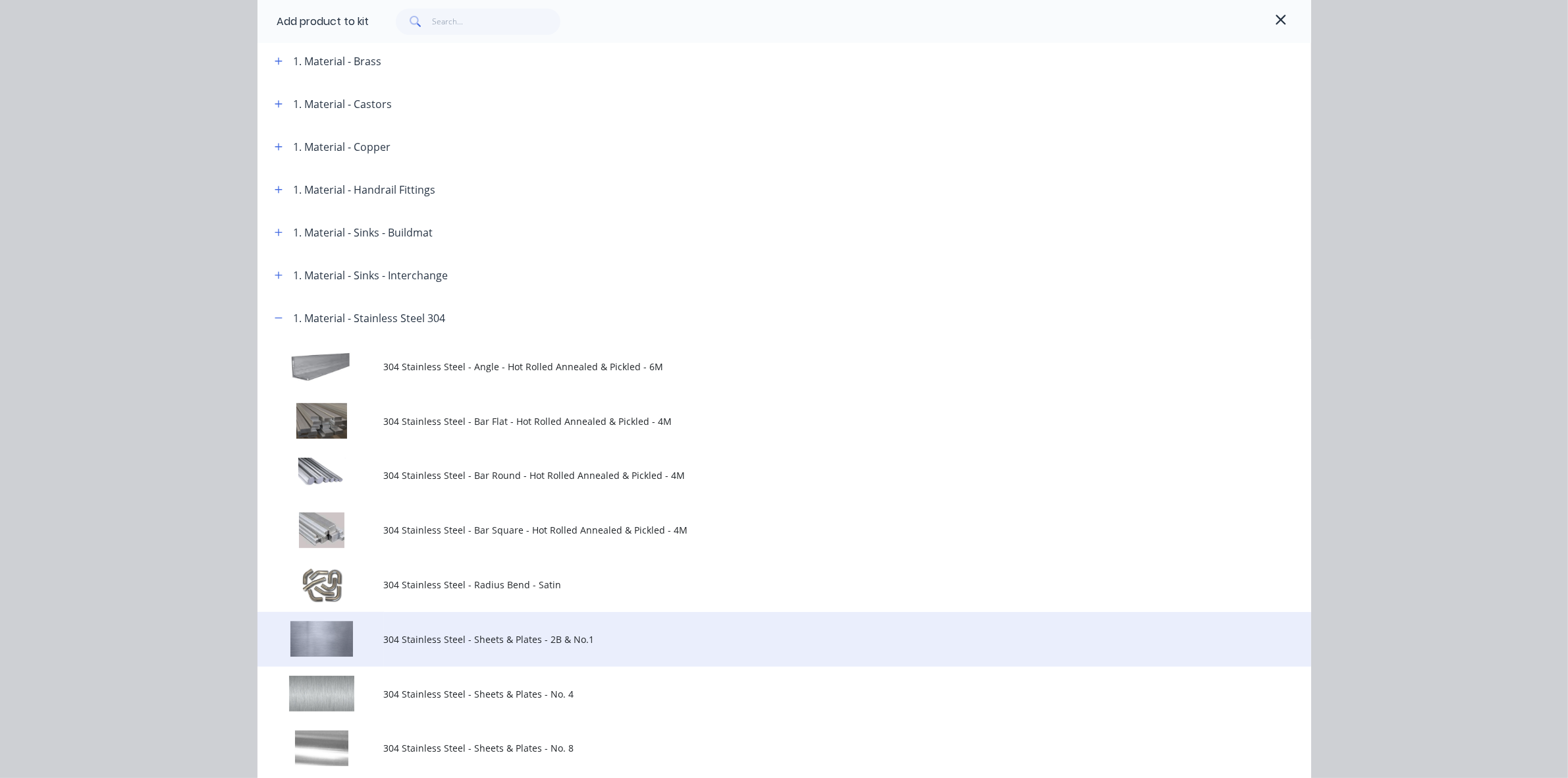
click at [459, 643] on span "304 Stainless Steel - Sheets & Plates - 2B & No.1" at bounding box center [754, 639] width 742 height 14
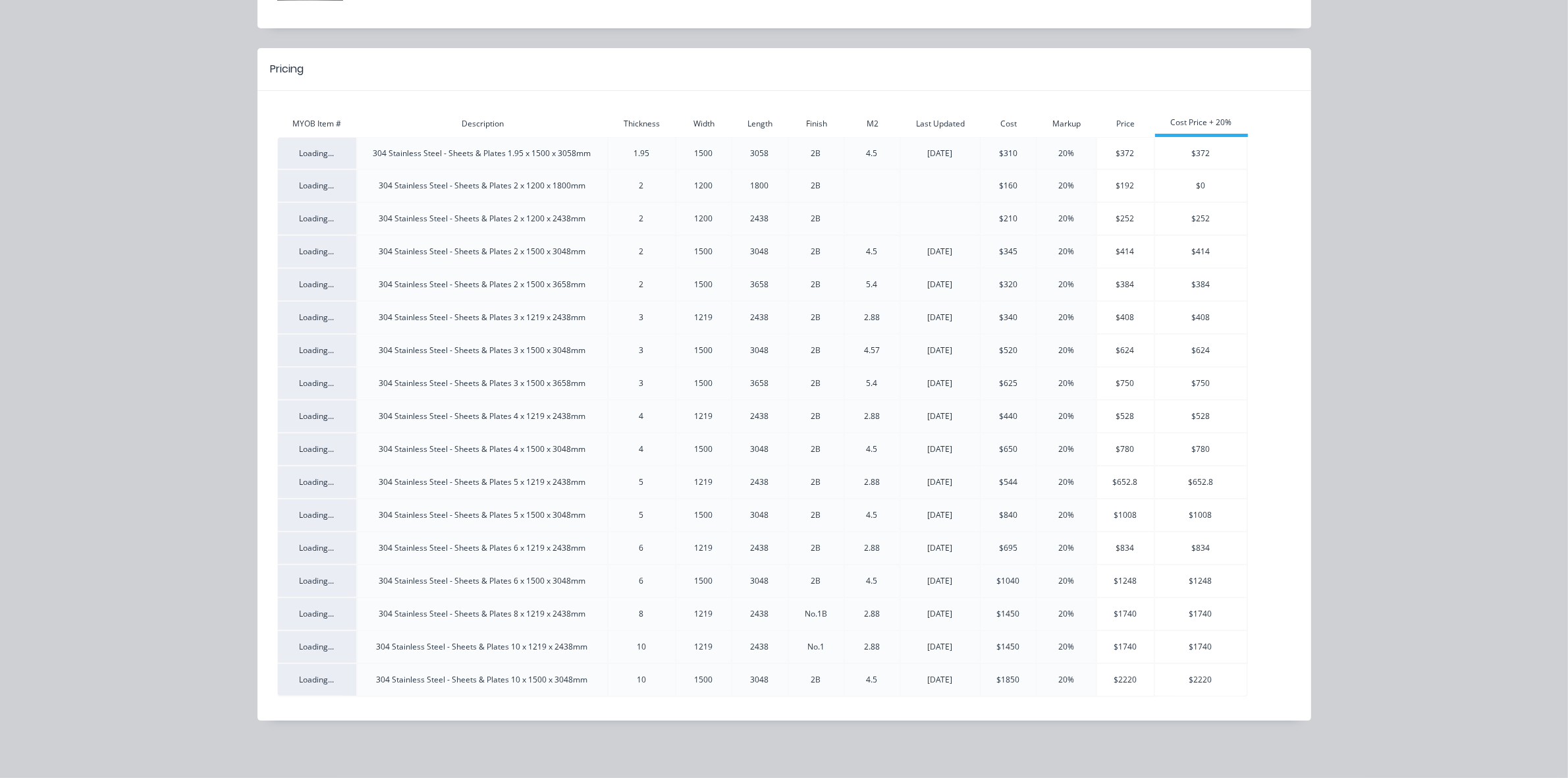
scroll to position [0, 0]
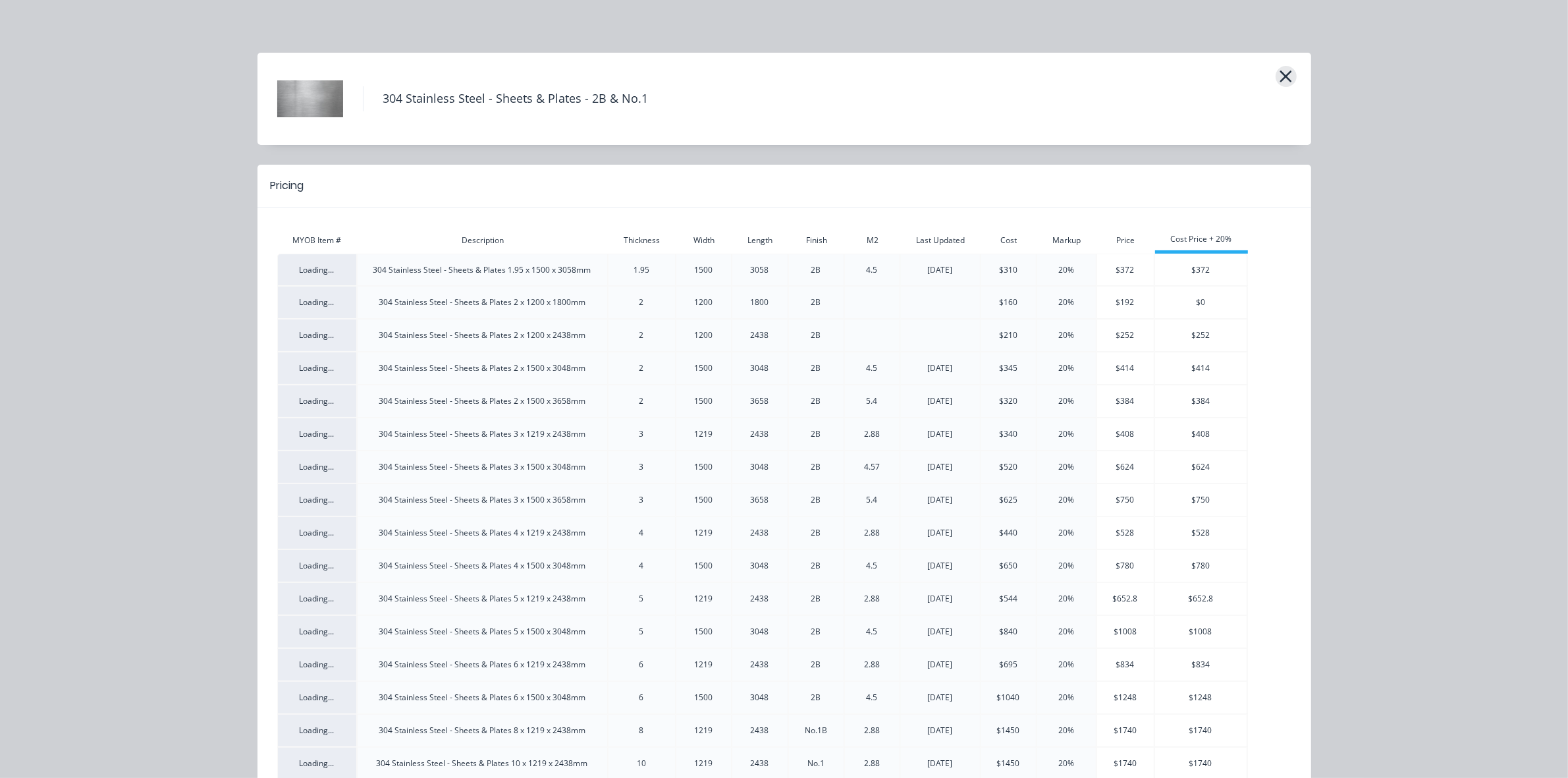
click at [1286, 73] on button "button" at bounding box center [1286, 76] width 21 height 21
click at [1349, 102] on div "304 Stainless Steel - Sheets & Plates - 2B & No.1 Pricing MYOB Item # Descripti…" at bounding box center [784, 389] width 1568 height 778
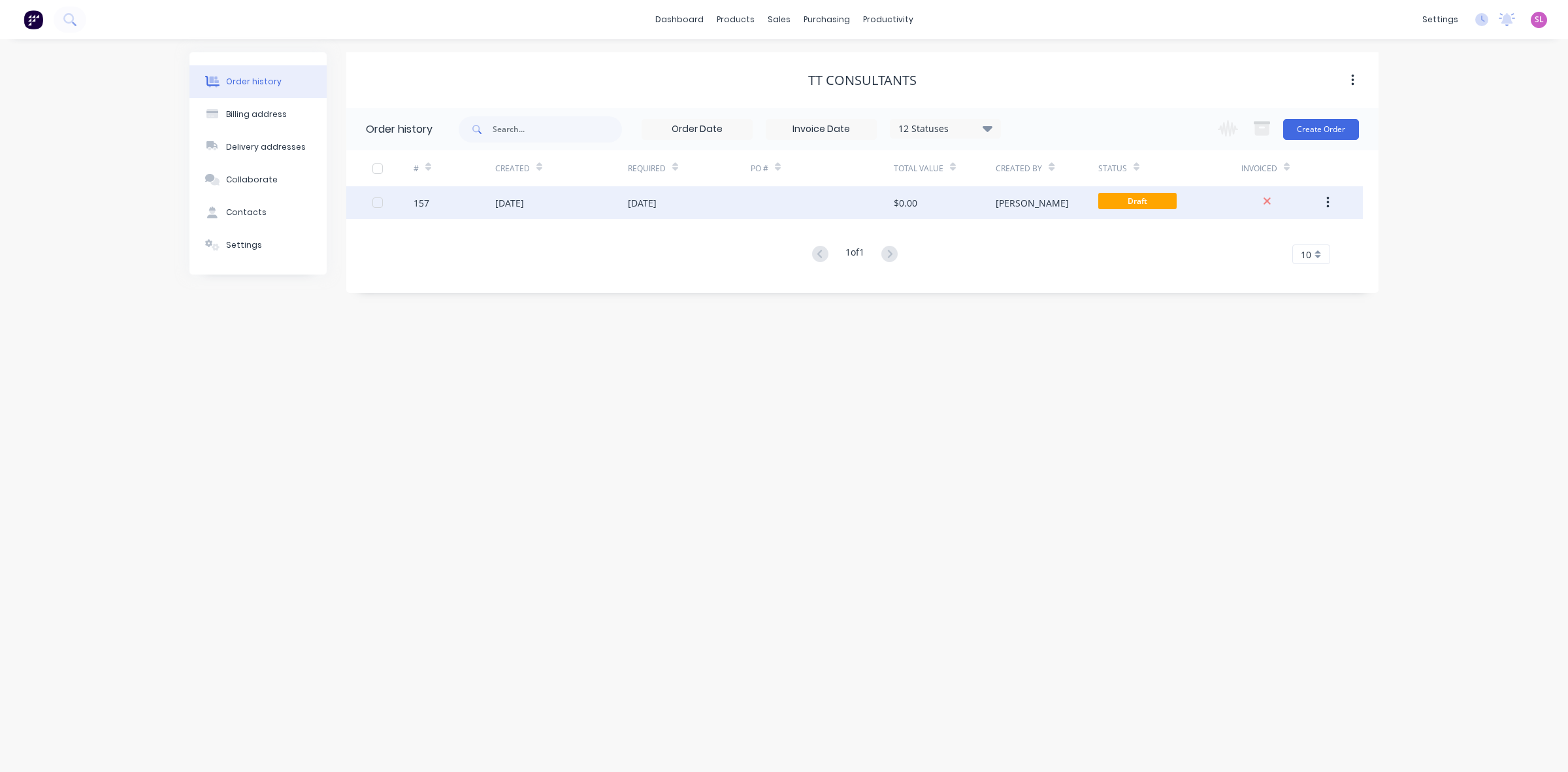
click at [952, 199] on div "$0.00" at bounding box center [944, 203] width 102 height 33
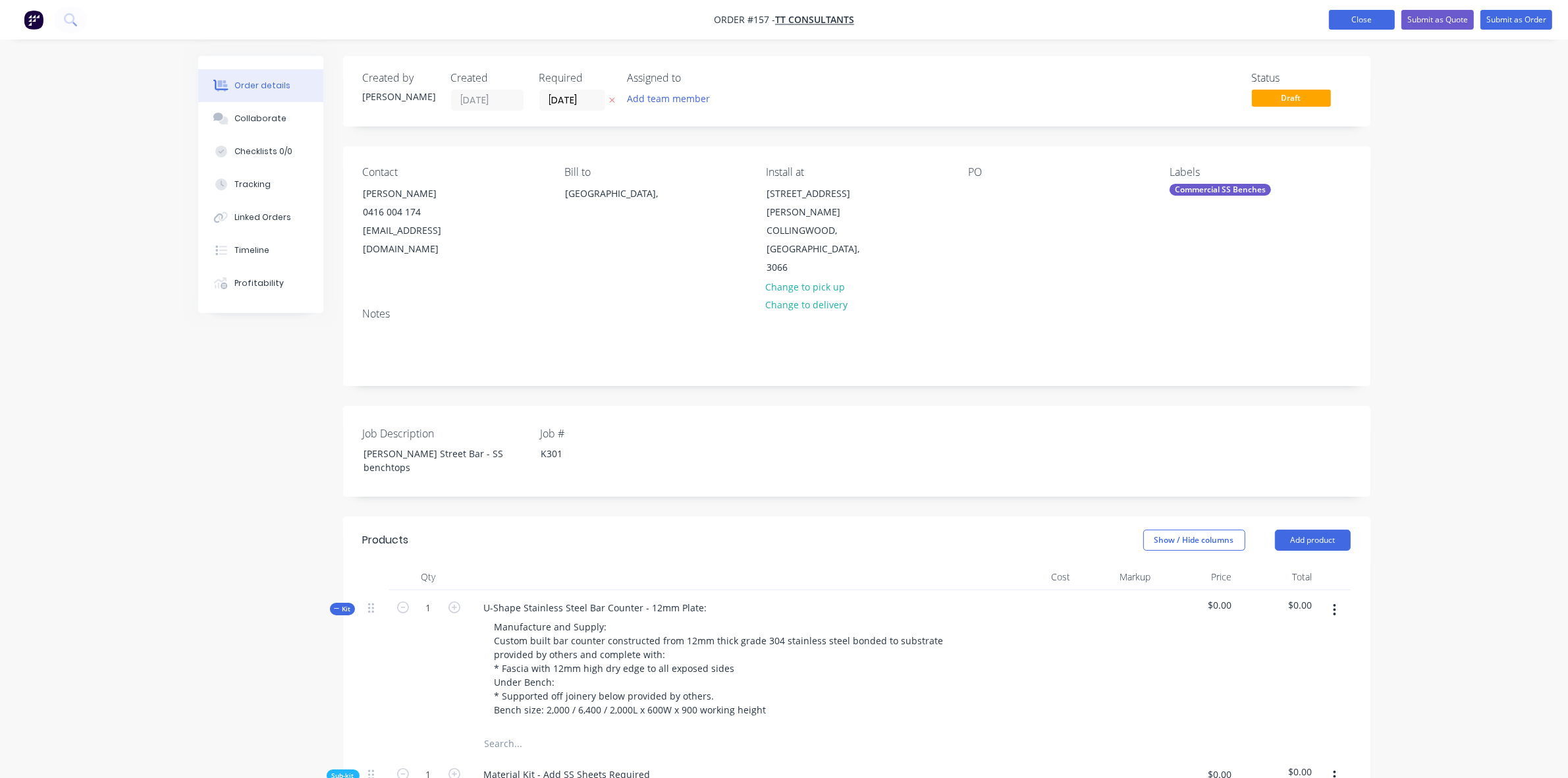
click at [1365, 23] on button "Close" at bounding box center [1361, 19] width 66 height 20
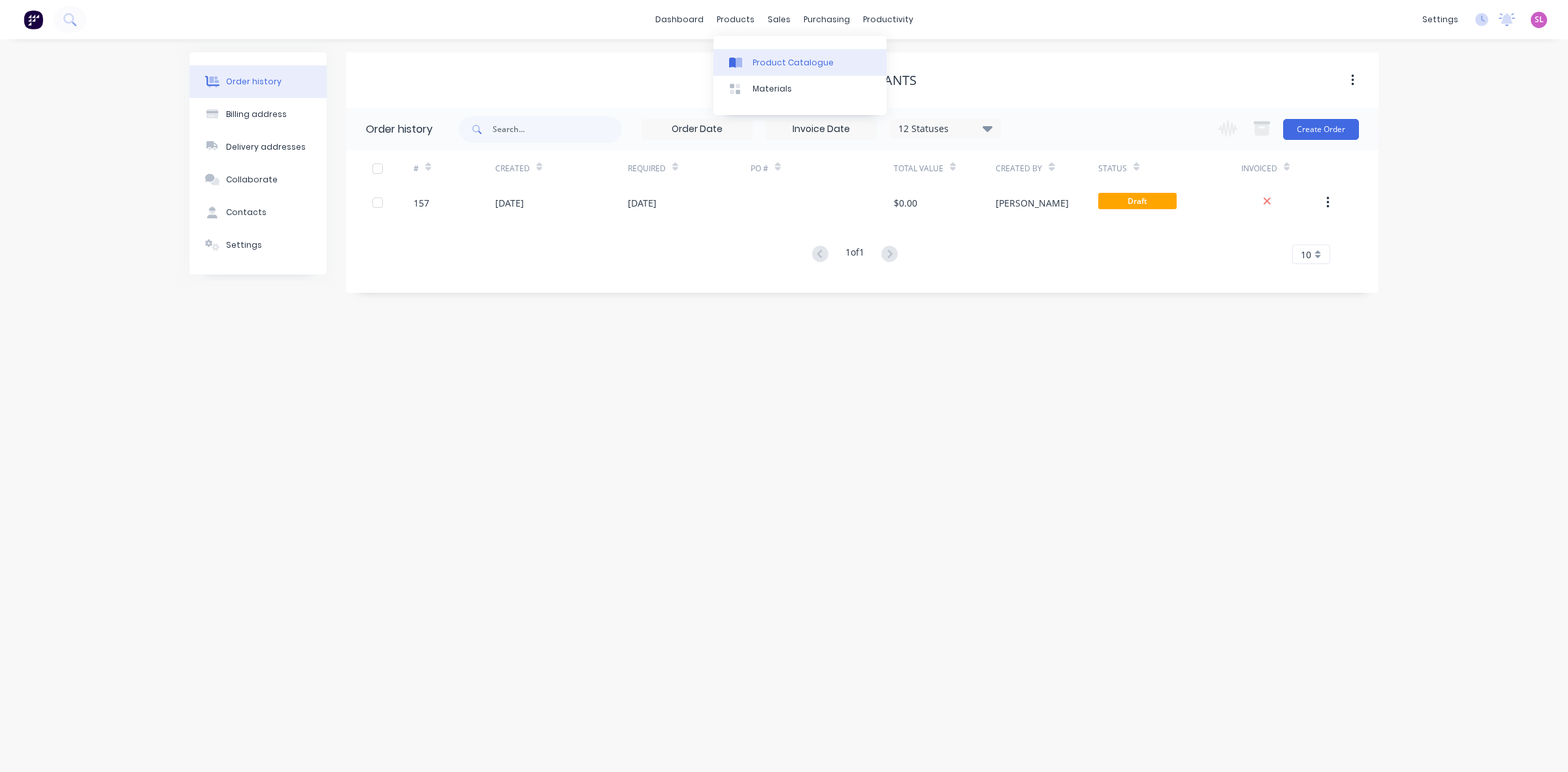
click at [760, 67] on div "Product Catalogue" at bounding box center [793, 62] width 81 height 11
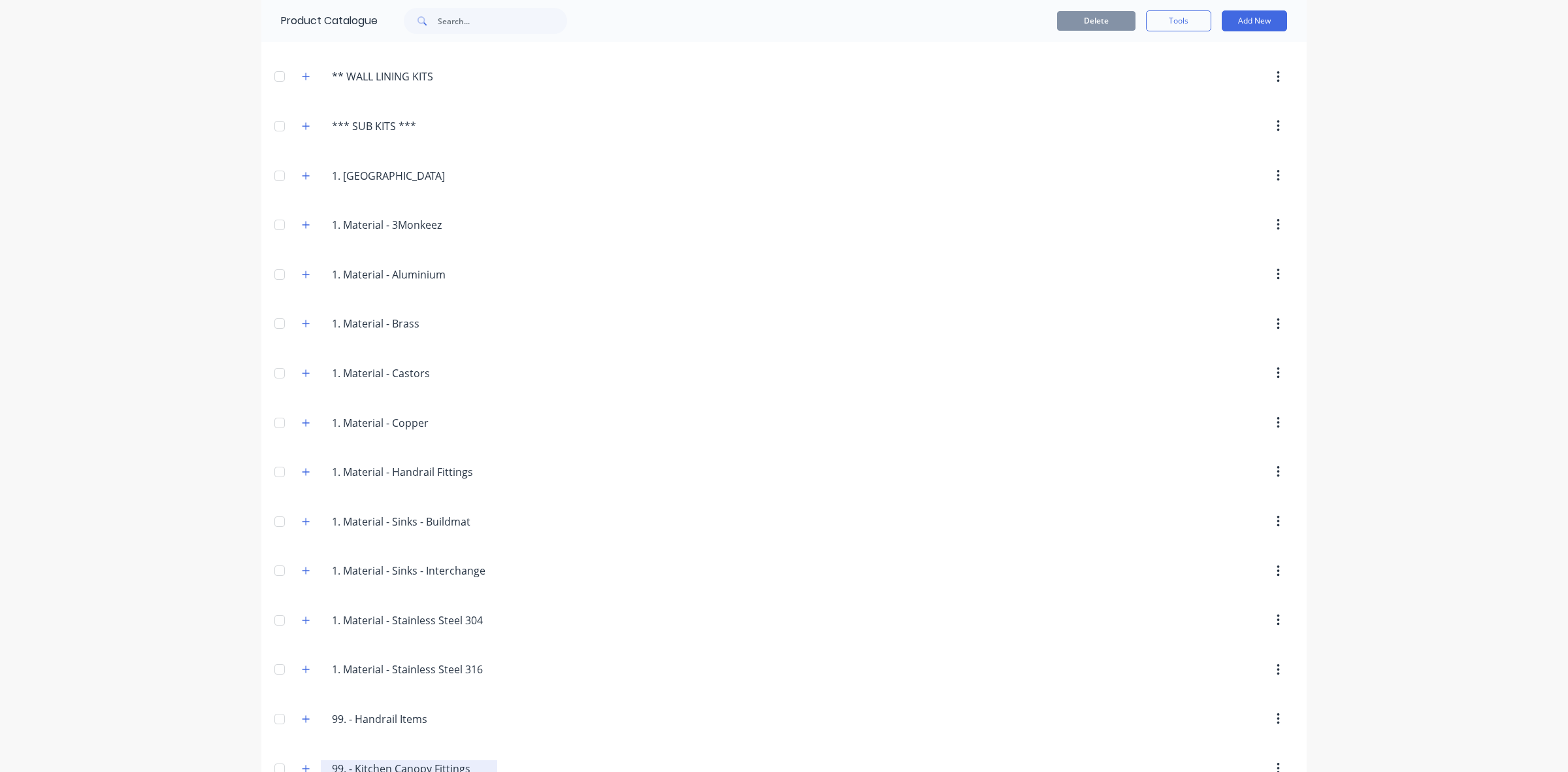
scroll to position [572, 0]
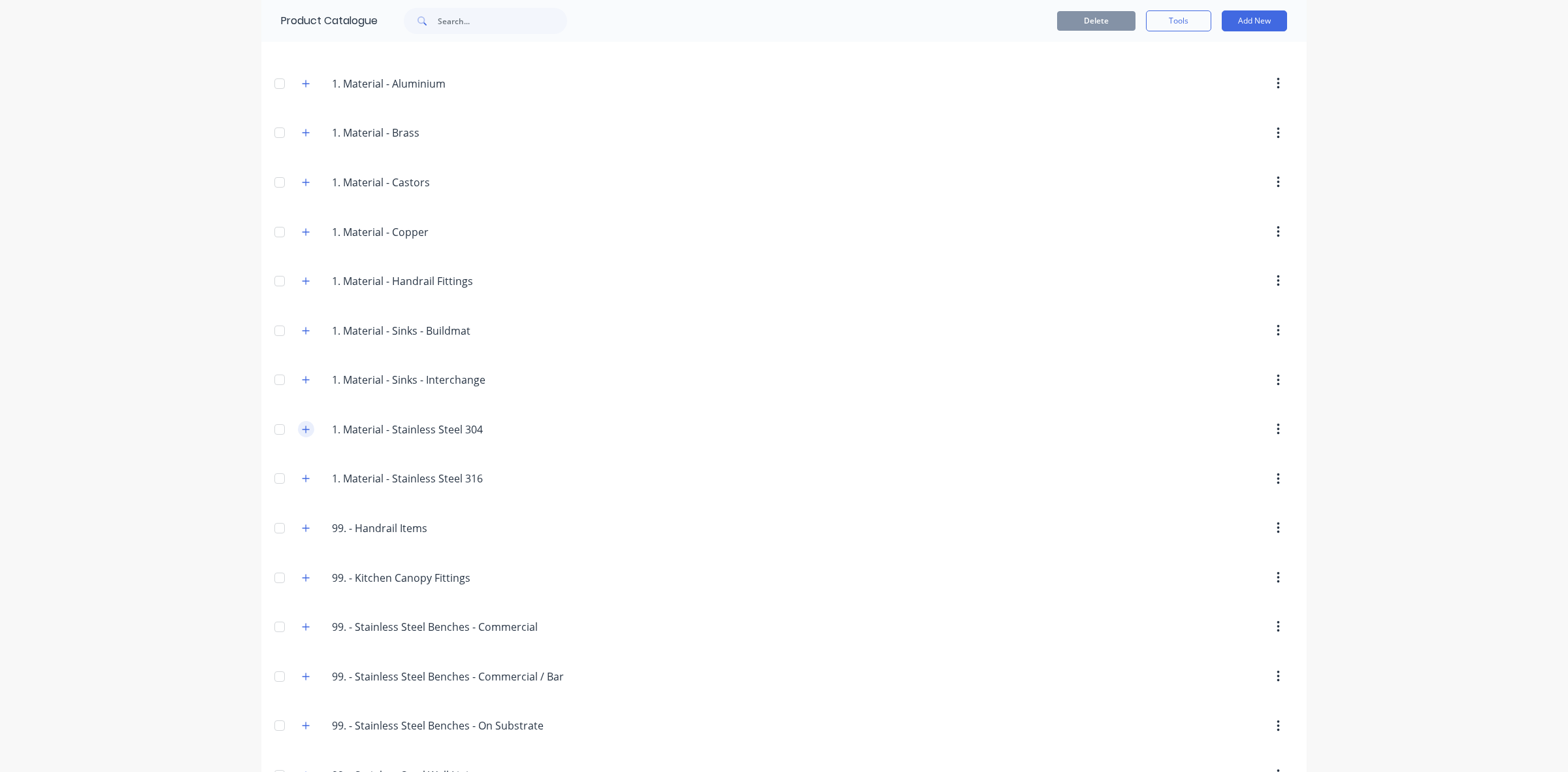
click at [302, 434] on icon "button" at bounding box center [305, 430] width 8 height 9
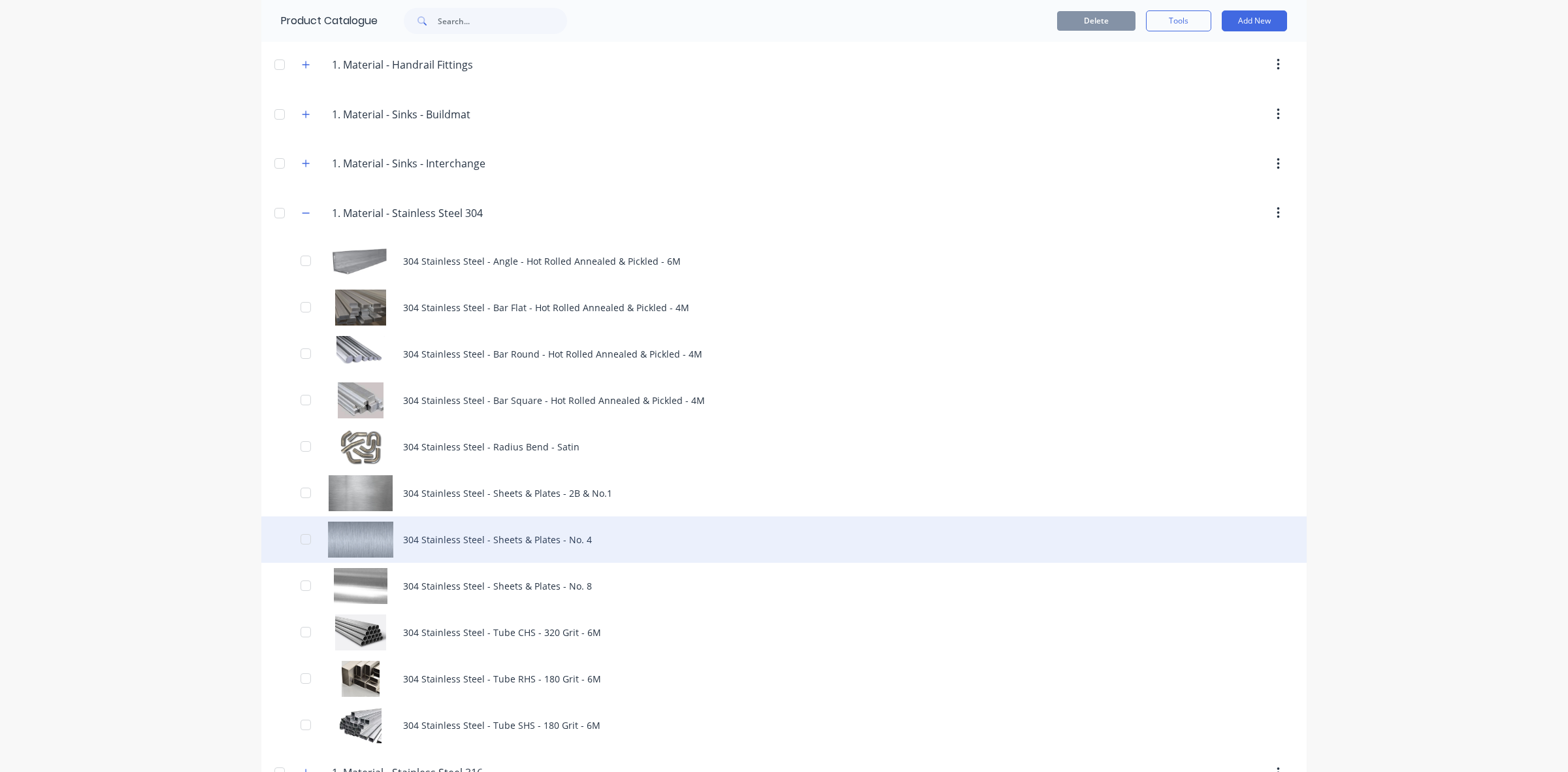
scroll to position [1143, 0]
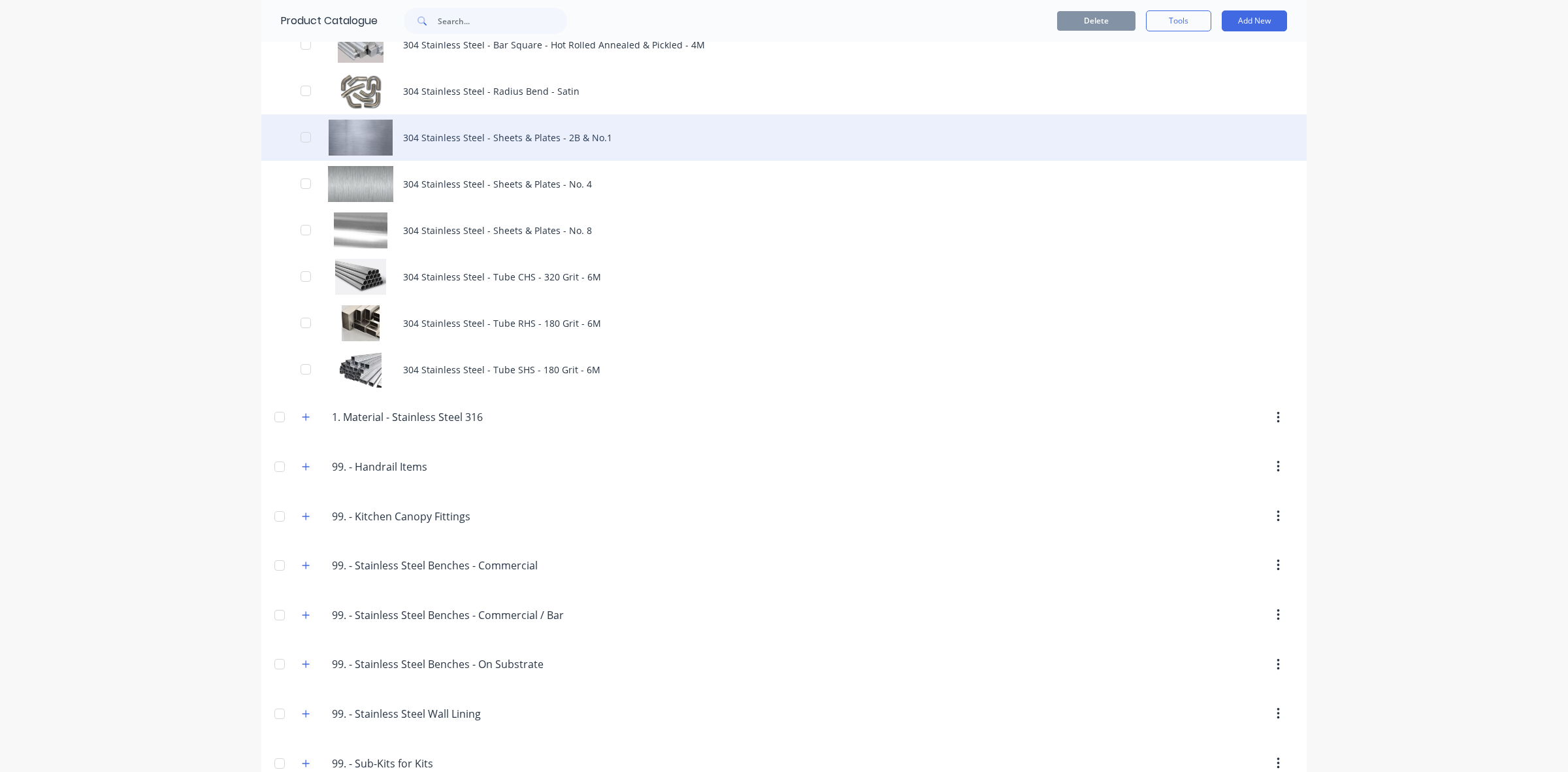
click at [438, 148] on div "304 Stainless Steel - Sheets & Plates - 2B & No.1" at bounding box center [783, 137] width 1045 height 46
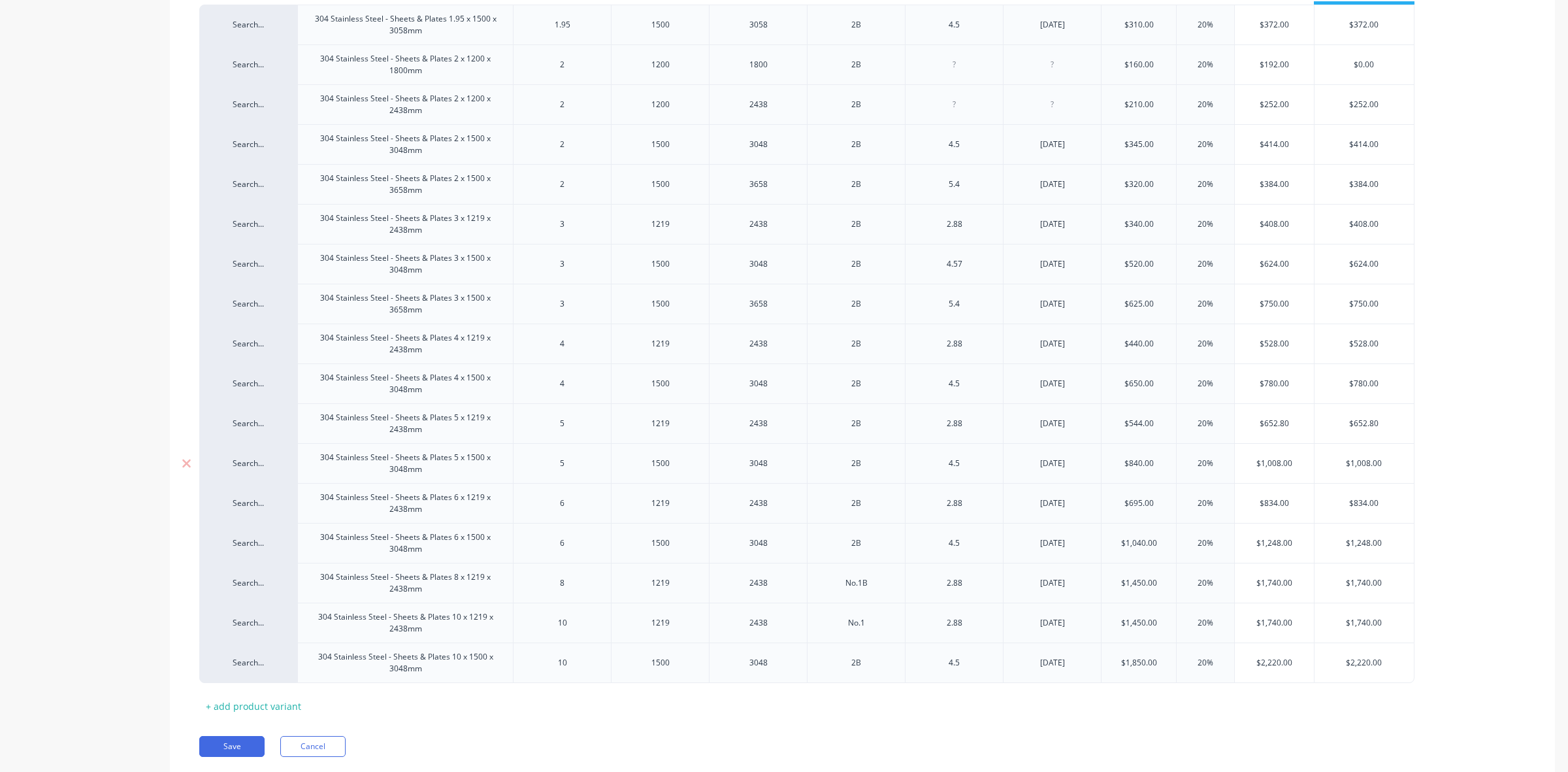
scroll to position [387, 0]
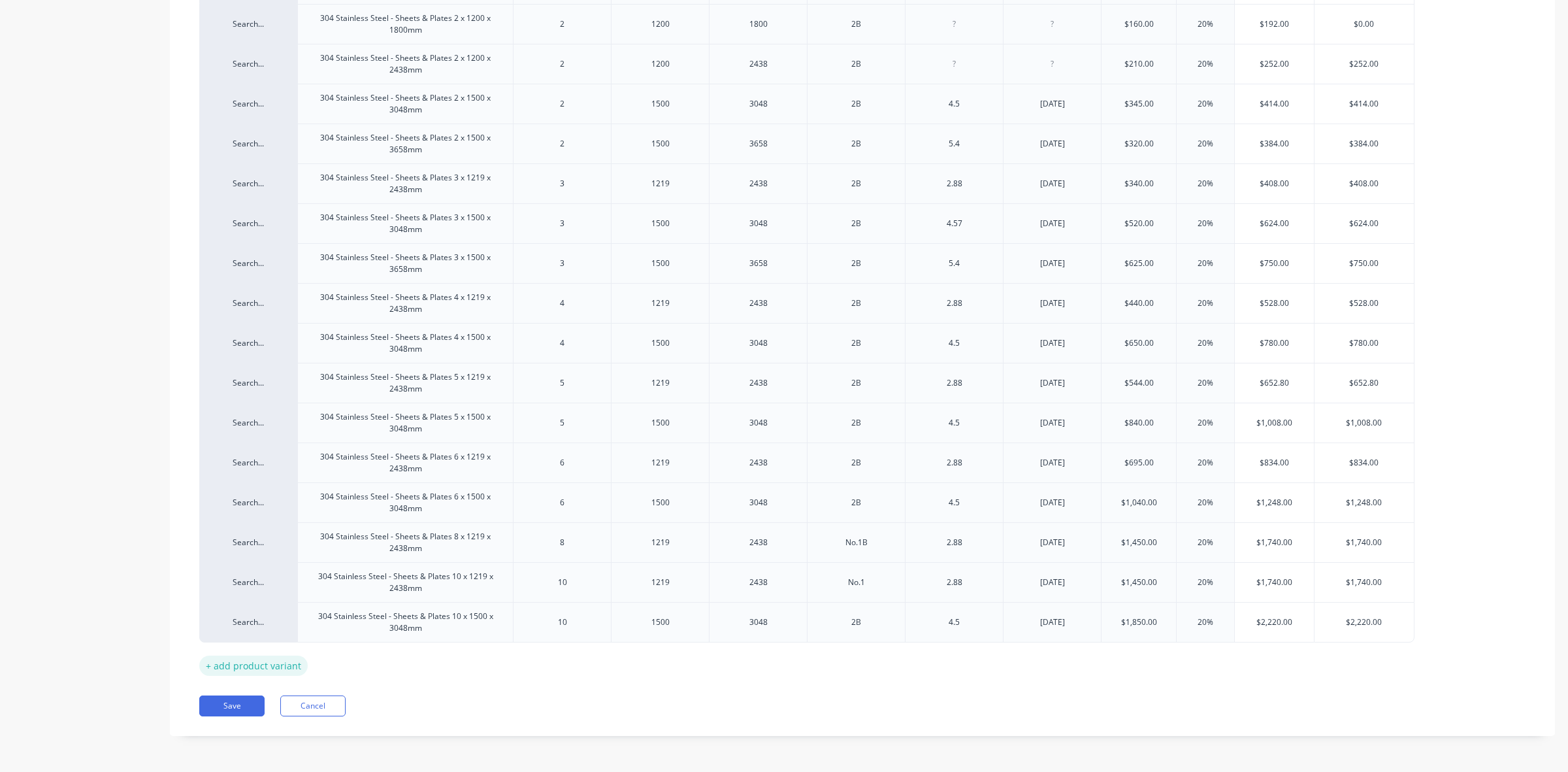
click at [278, 668] on div "+ add product variant" at bounding box center [253, 665] width 108 height 20
click at [433, 632] on div "304 Stainless Steel - Sheets & Plates 10 x 1500 x 3048mm" at bounding box center [405, 620] width 204 height 29
drag, startPoint x: 441, startPoint y: 632, endPoint x: 297, endPoint y: 596, distance: 148.4
click at [298, 598] on div "Search... 304 Stainless Steel - Sheets & Plates 1.95 x 1500 x 3058mm 1.95 1500 …" at bounding box center [861, 318] width 1326 height 712
copy div "304 Stainless Steel - Sheets & Plates 10 x 1500 x 3048mm"
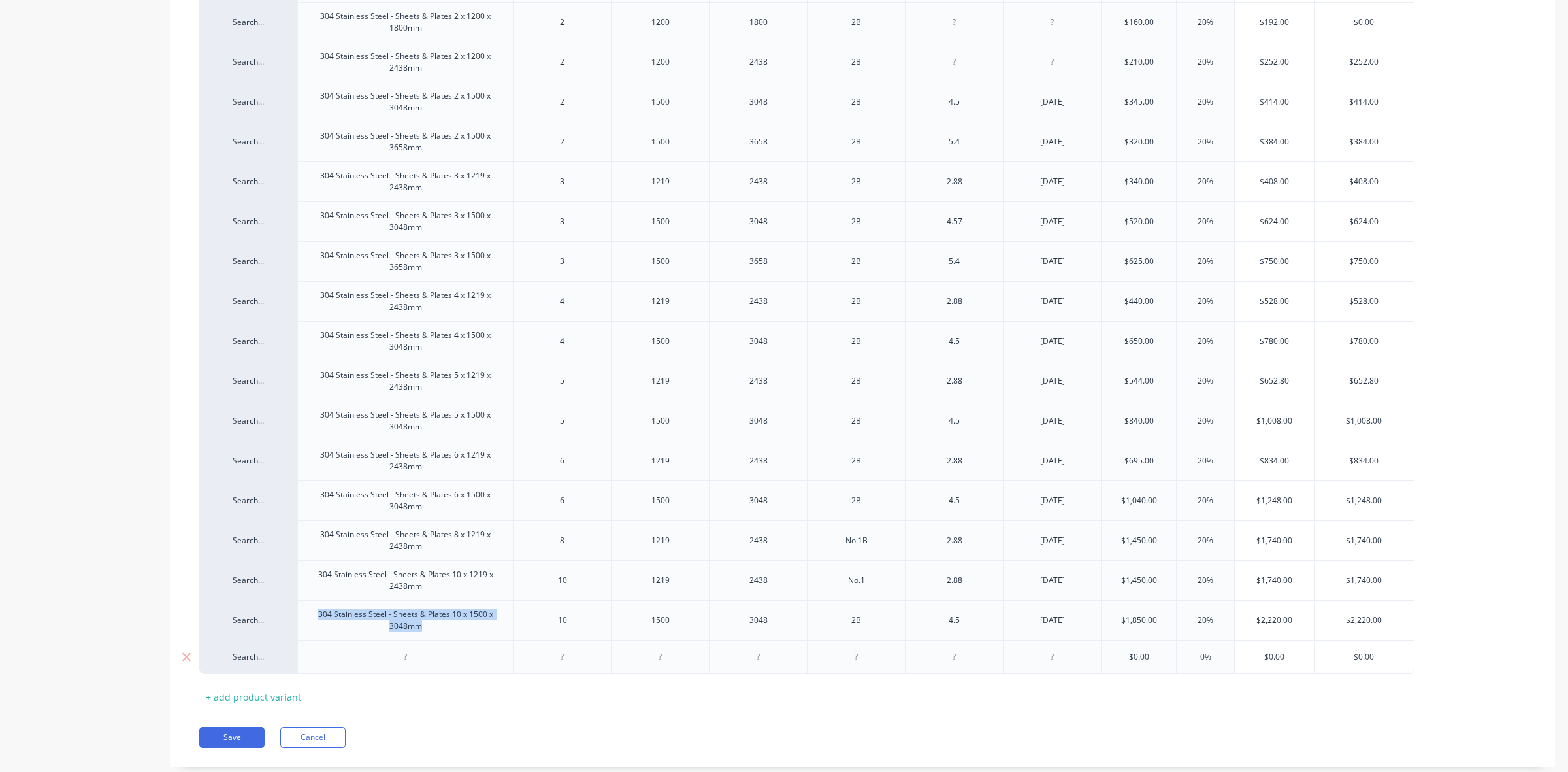
click at [403, 664] on div at bounding box center [405, 657] width 65 height 17
type textarea "x"
paste div
click at [291, 704] on div "+ add product variant" at bounding box center [253, 703] width 108 height 20
click at [340, 662] on div "304 Stainless Steel - Sheets & Plates 10 x 1500 x 3048mm" at bounding box center [405, 660] width 204 height 29
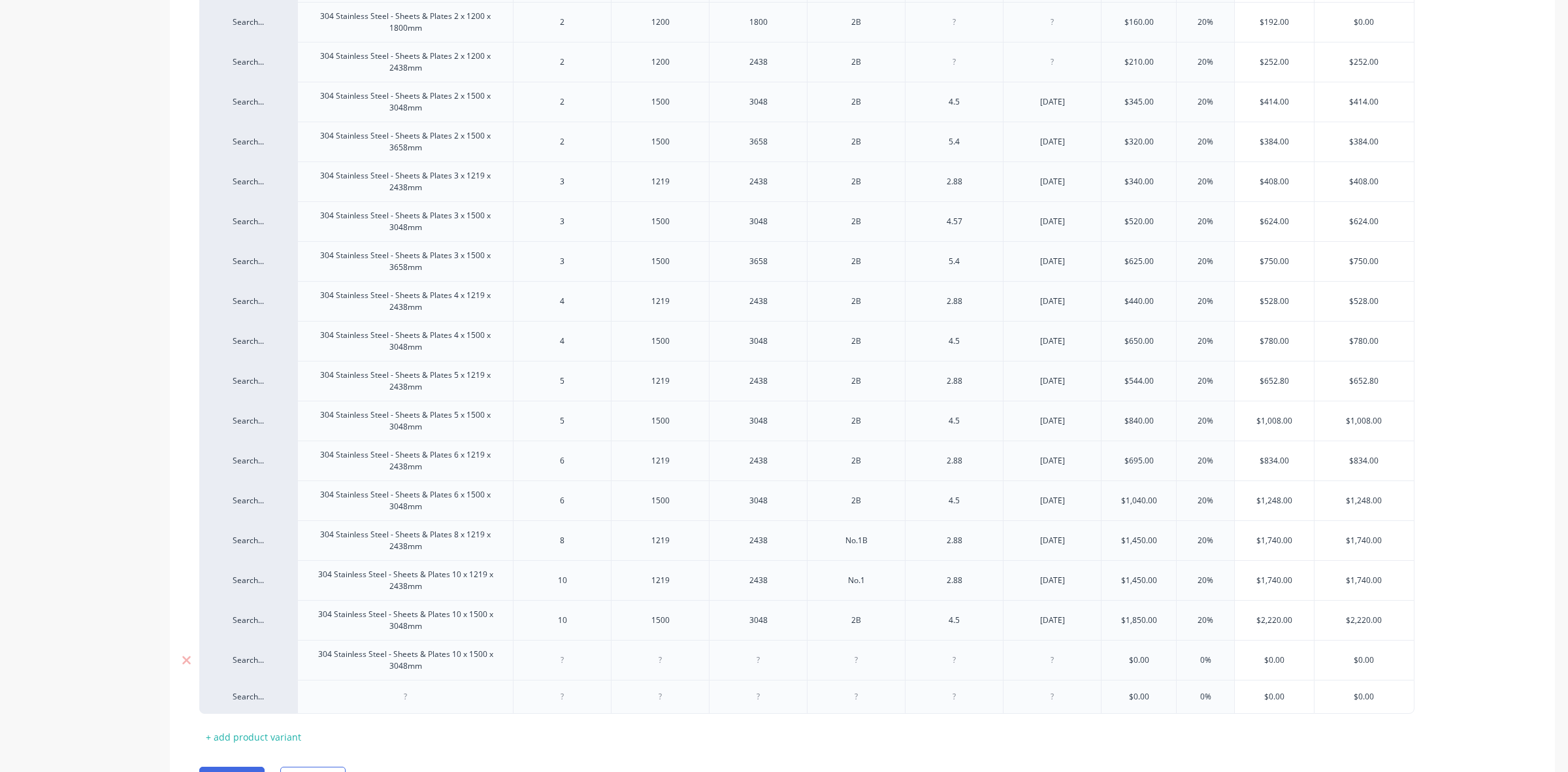
click at [455, 659] on div "304 Stainless Steel - Sheets & Plates 10 x 1500 x 3048mm" at bounding box center [405, 660] width 204 height 29
type textarea "x"
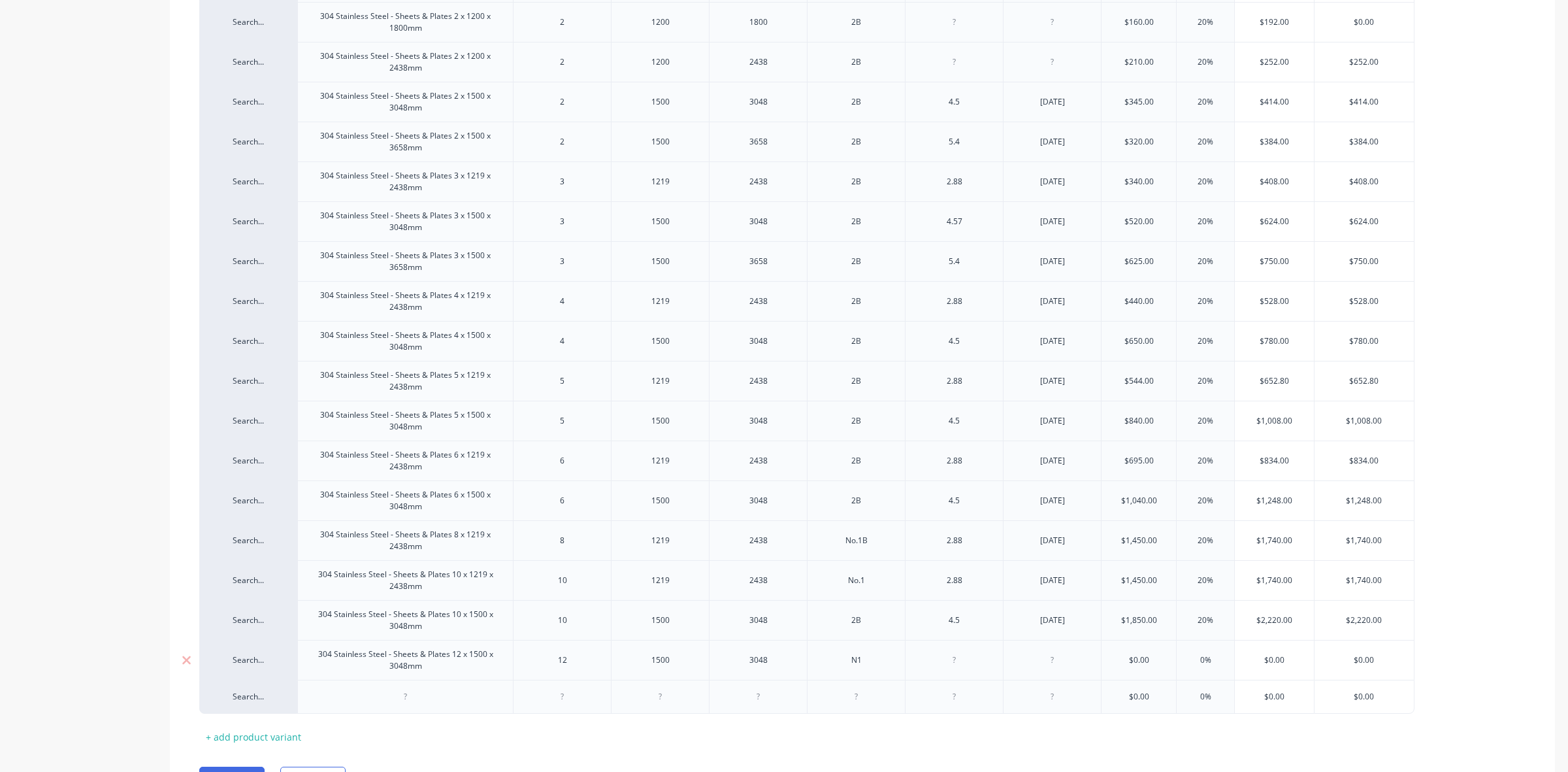
click at [1200, 664] on input "text" at bounding box center [1205, 660] width 65 height 11
type textarea "x"
click at [1200, 664] on input "0%" at bounding box center [1205, 660] width 65 height 11
type input "2%"
type textarea "x"
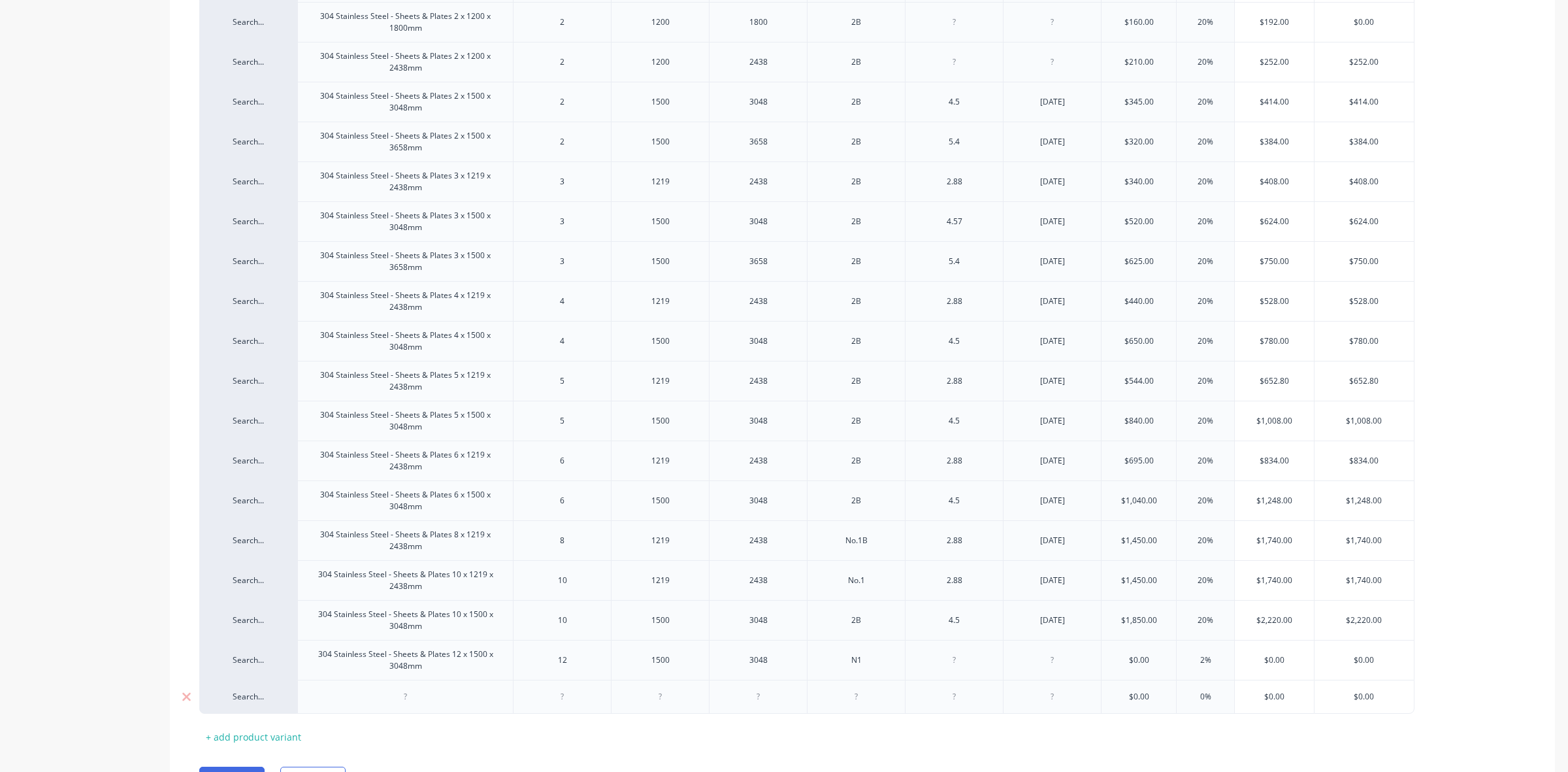
type input "20%"
type textarea "x"
type input "20%"
type input "$0.00"
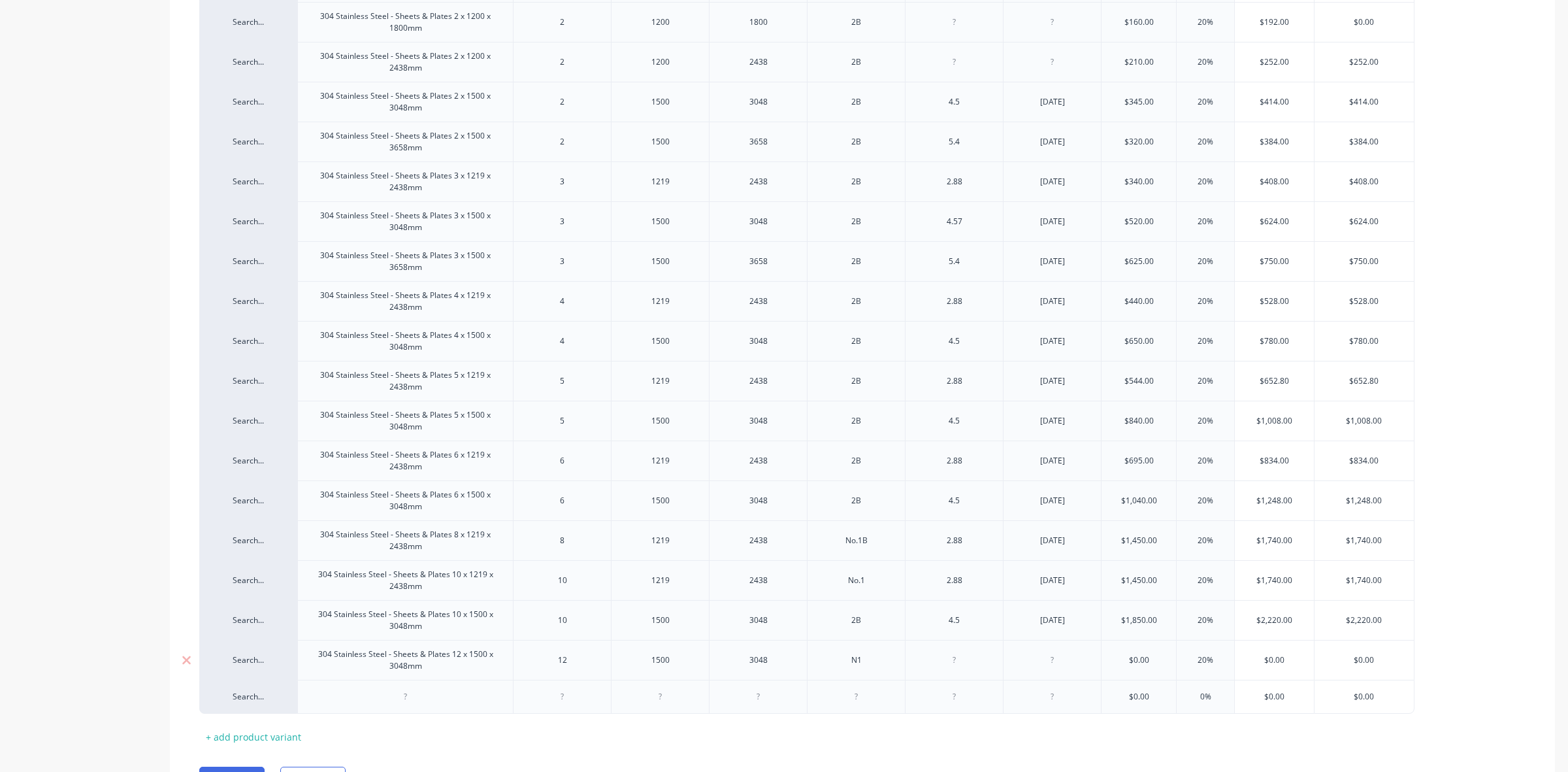
click at [438, 670] on div "304 Stainless Steel - Sheets & Plates 12 x 1500 x 3048mm" at bounding box center [405, 660] width 204 height 29
drag, startPoint x: 458, startPoint y: 670, endPoint x: 278, endPoint y: 651, distance: 181.0
click at [278, 651] on div "Search... 304 Stainless Steel - Sheets & Plates 12 x 1500 x 3048mm 12 1500 3048…" at bounding box center [807, 660] width 1216 height 40
copy div "304 Stainless Steel - Sheets & Plates 12 x 1500 x 3048mm"
click at [423, 698] on div at bounding box center [405, 697] width 65 height 17
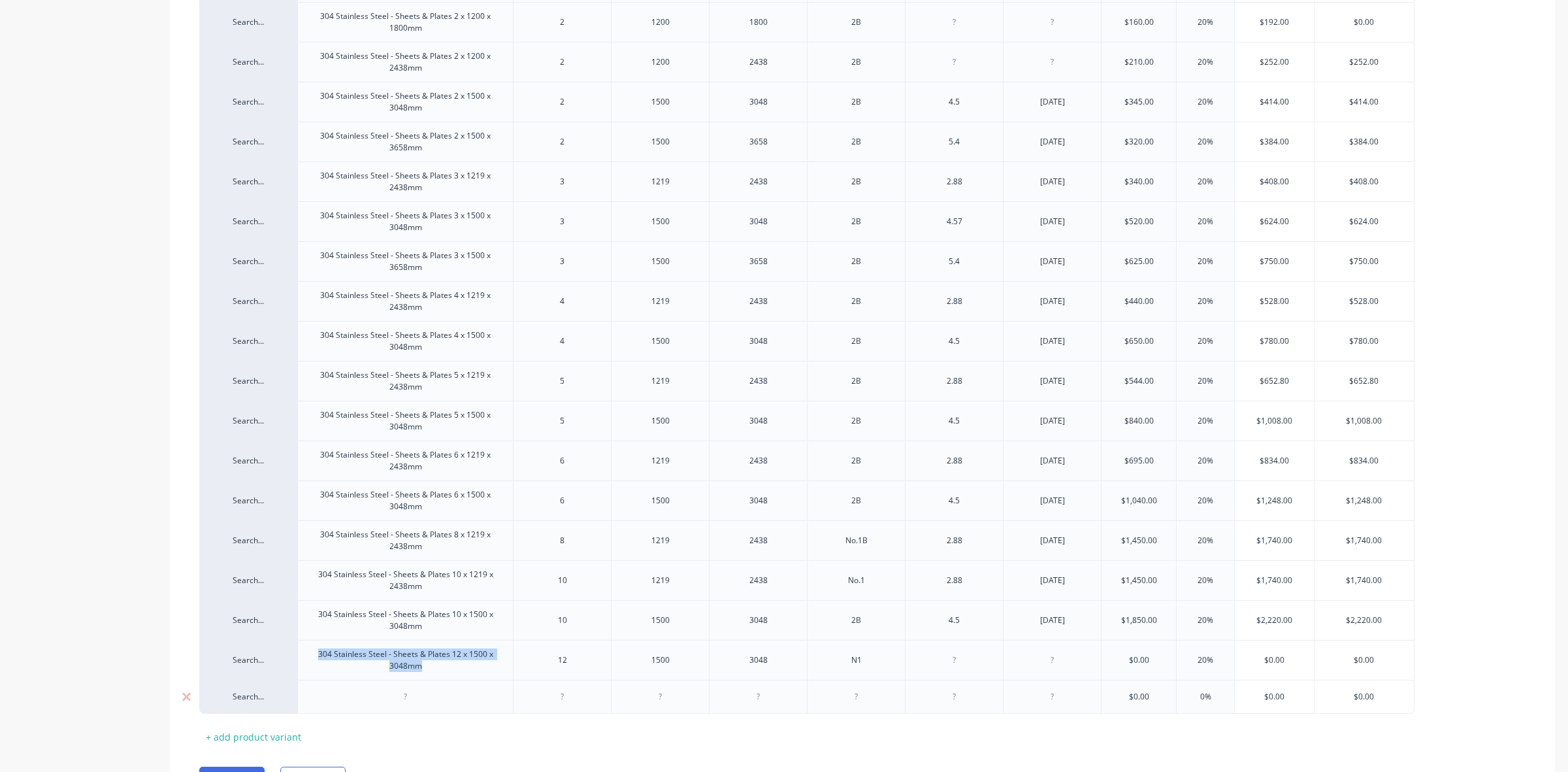
type textarea "x"
paste div
click at [474, 696] on div "304 Stainless Steel - Sheets & Plates 12 x 1500 x 3048mm" at bounding box center [405, 699] width 204 height 29
type textarea "x"
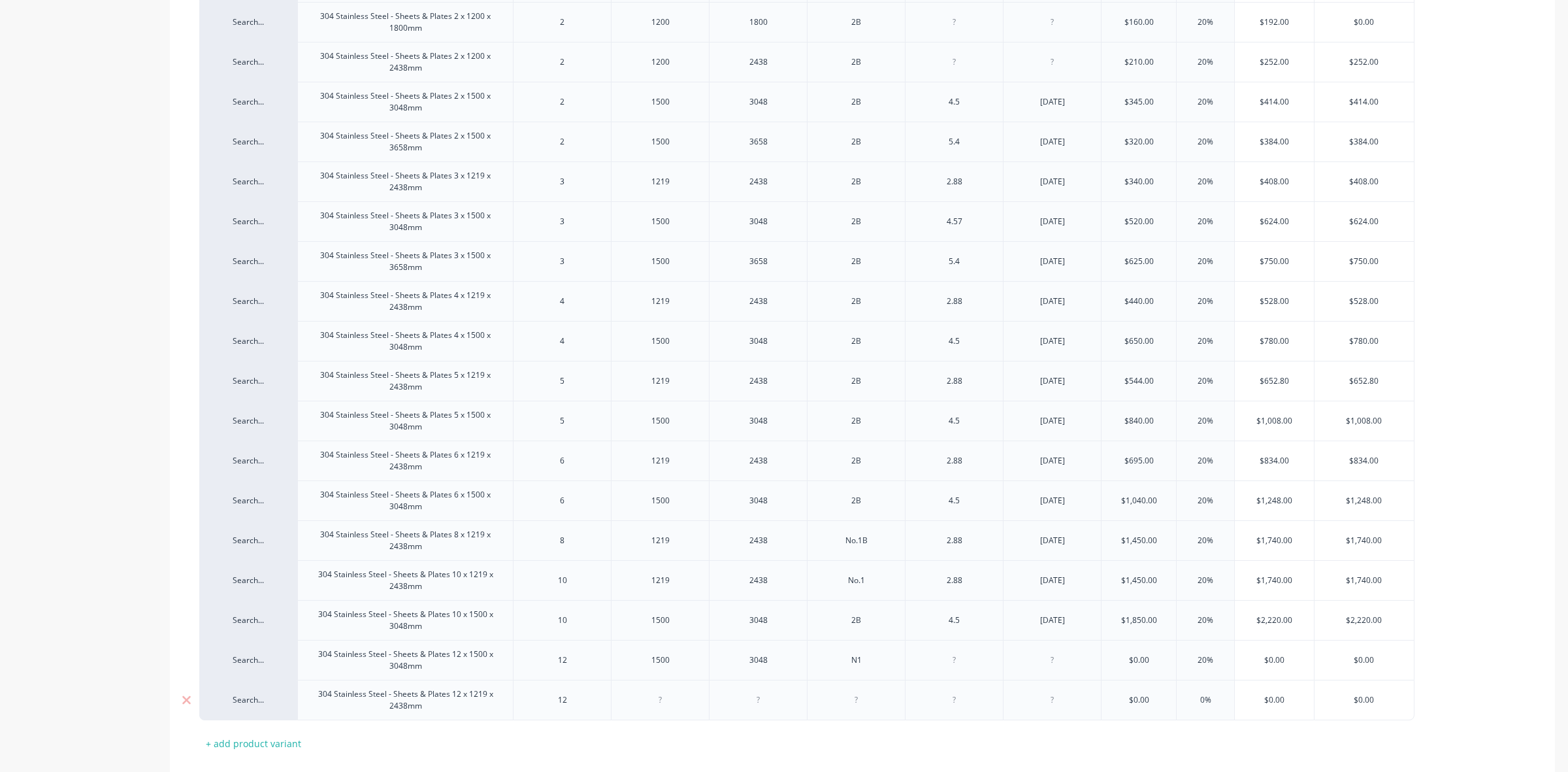
type textarea "x"
type input "$0.00"
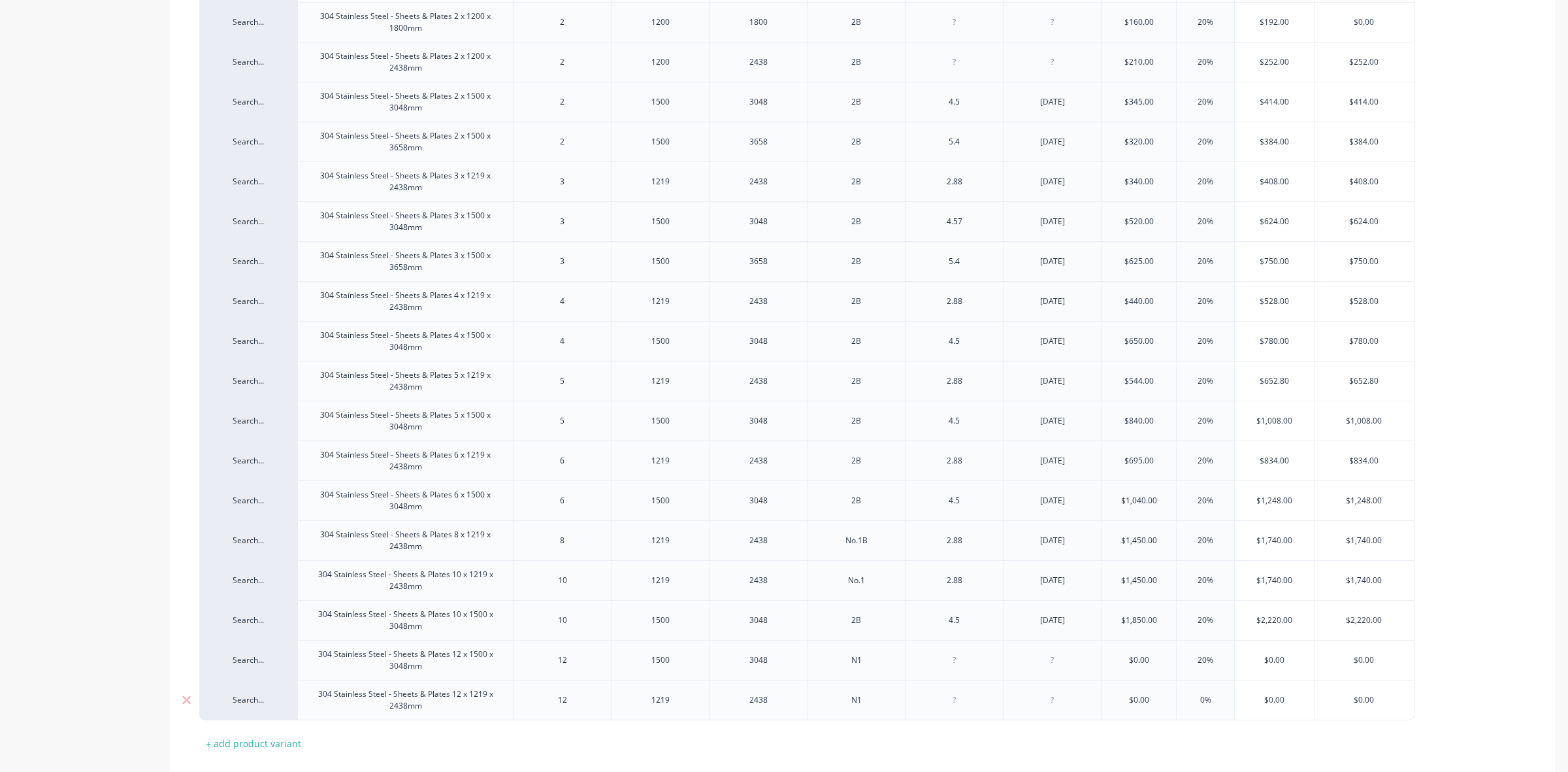
type textarea "x"
type input "0%20"
type textarea "x"
type input "0%20"
type input "$0.00"
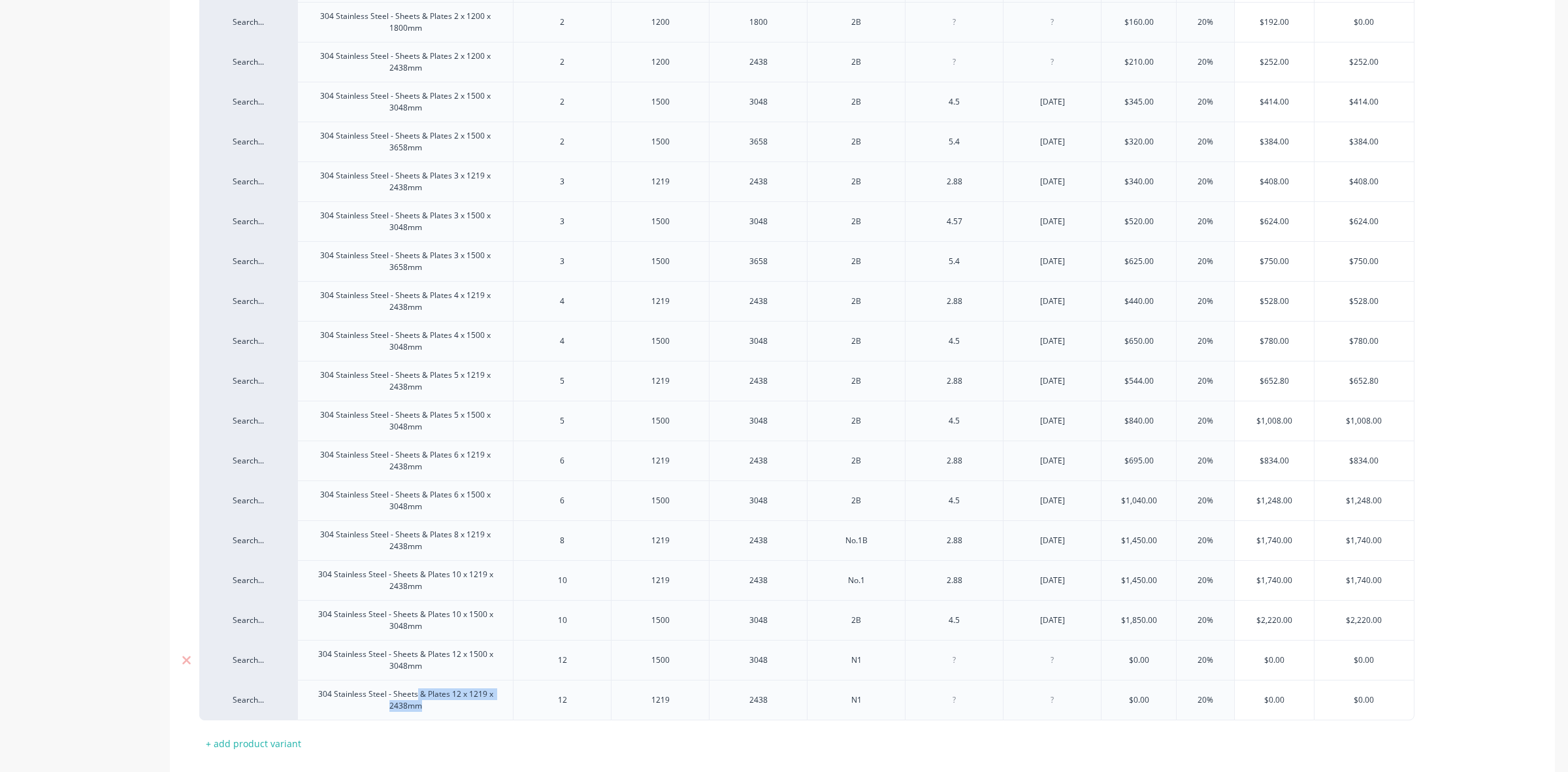
drag, startPoint x: 442, startPoint y: 704, endPoint x: 418, endPoint y: 664, distance: 46.6
click at [418, 664] on div "Search... 304 Stainless Steel - Sheets & Plates 1.95 x 1500 x 3058mm 1.95 1500 …" at bounding box center [861, 341] width 1326 height 758
drag, startPoint x: 302, startPoint y: 698, endPoint x: 302, endPoint y: 648, distance: 50.0
click at [302, 648] on div "Search... 304 Stainless Steel - Sheets & Plates 1.95 x 1500 x 3058mm 1.95 1500 …" at bounding box center [861, 341] width 1326 height 758
click at [585, 744] on div "MYOB Item # Description Thickness Width Length Finish M2 Last Updated Cost Mark…" at bounding box center [861, 343] width 1326 height 821
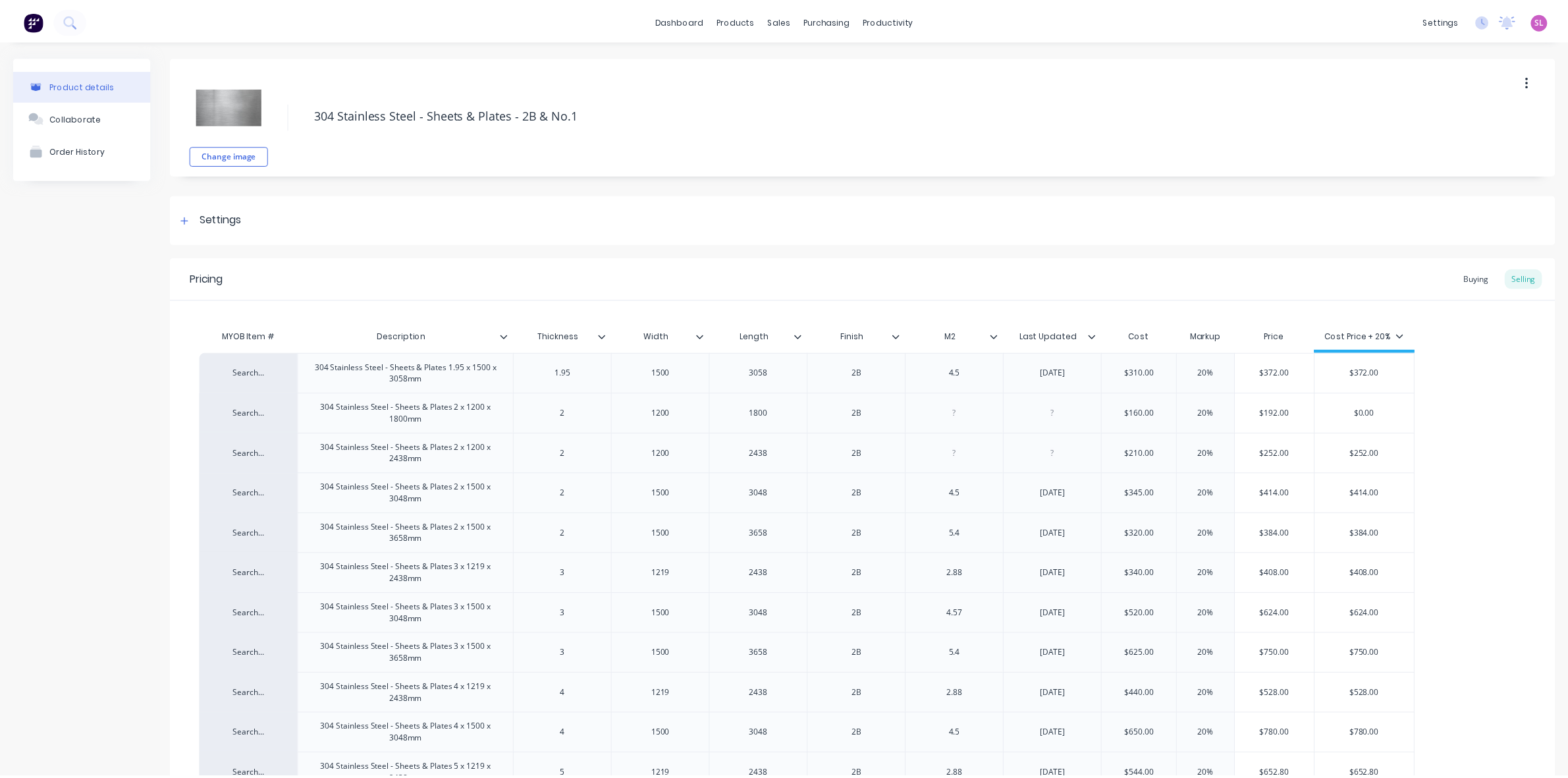
scroll to position [471, 0]
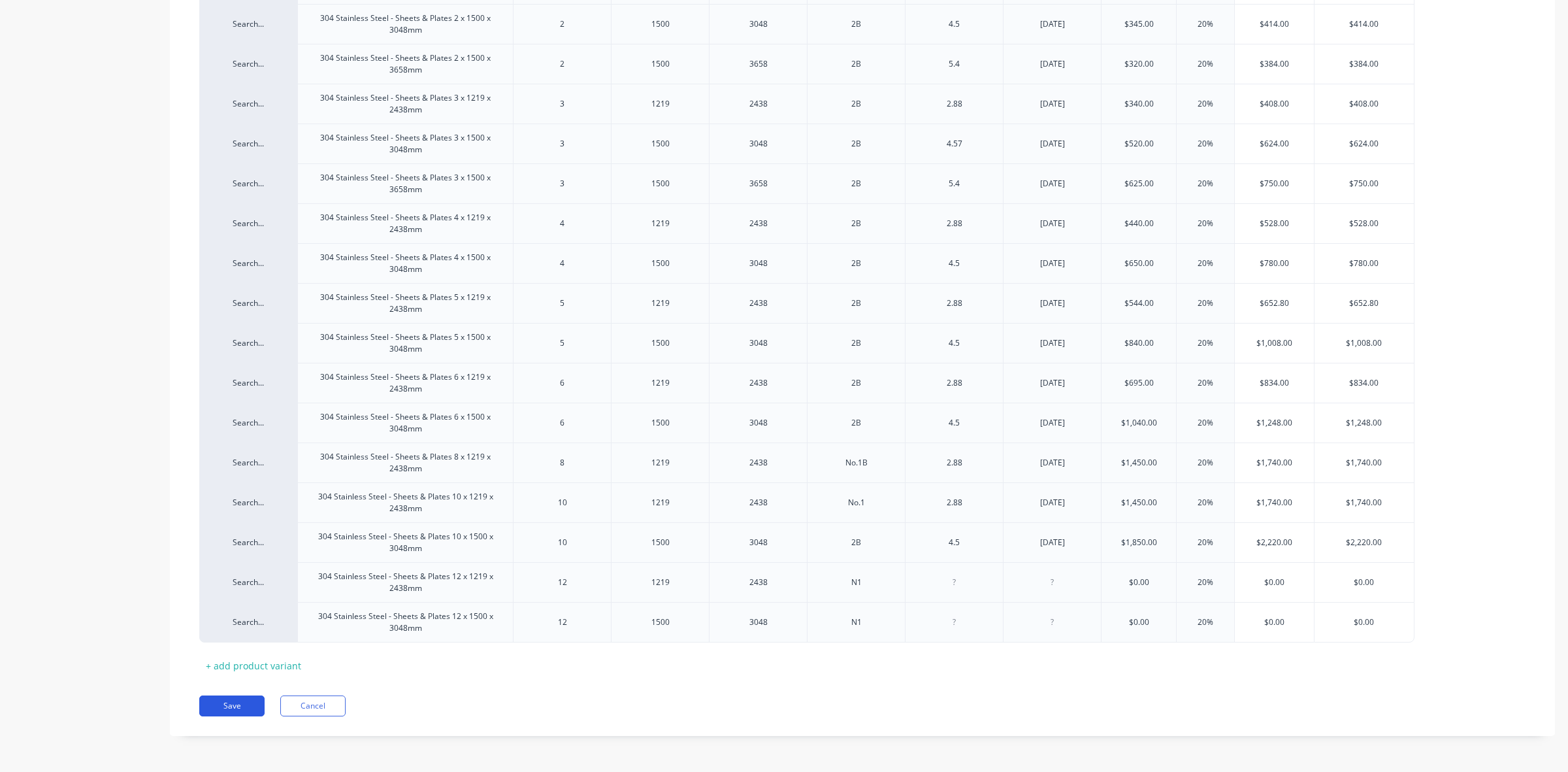
click at [229, 714] on button "Save" at bounding box center [231, 706] width 65 height 21
type textarea "x"
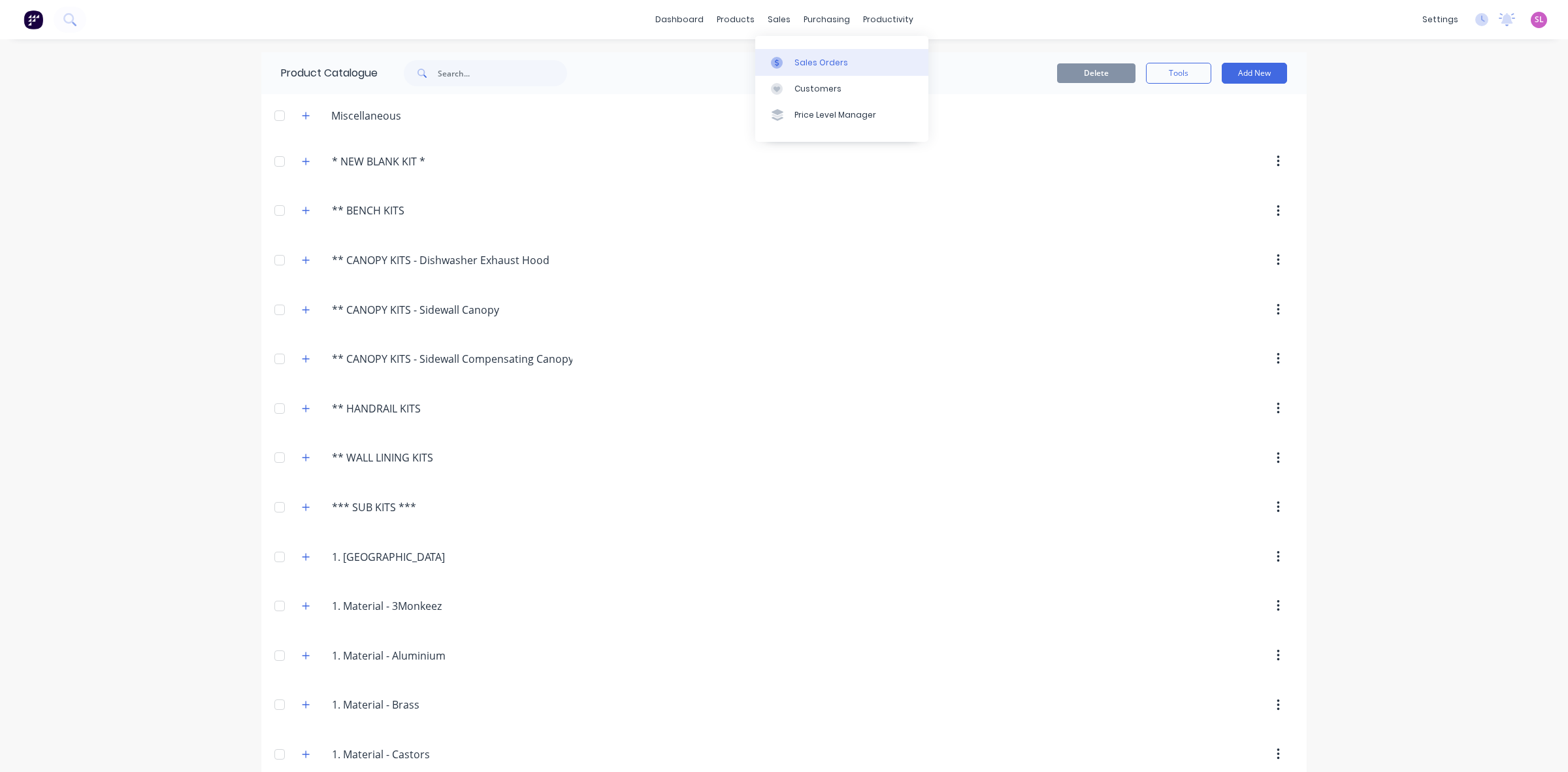
click at [802, 59] on div "Sales Orders" at bounding box center [821, 62] width 54 height 11
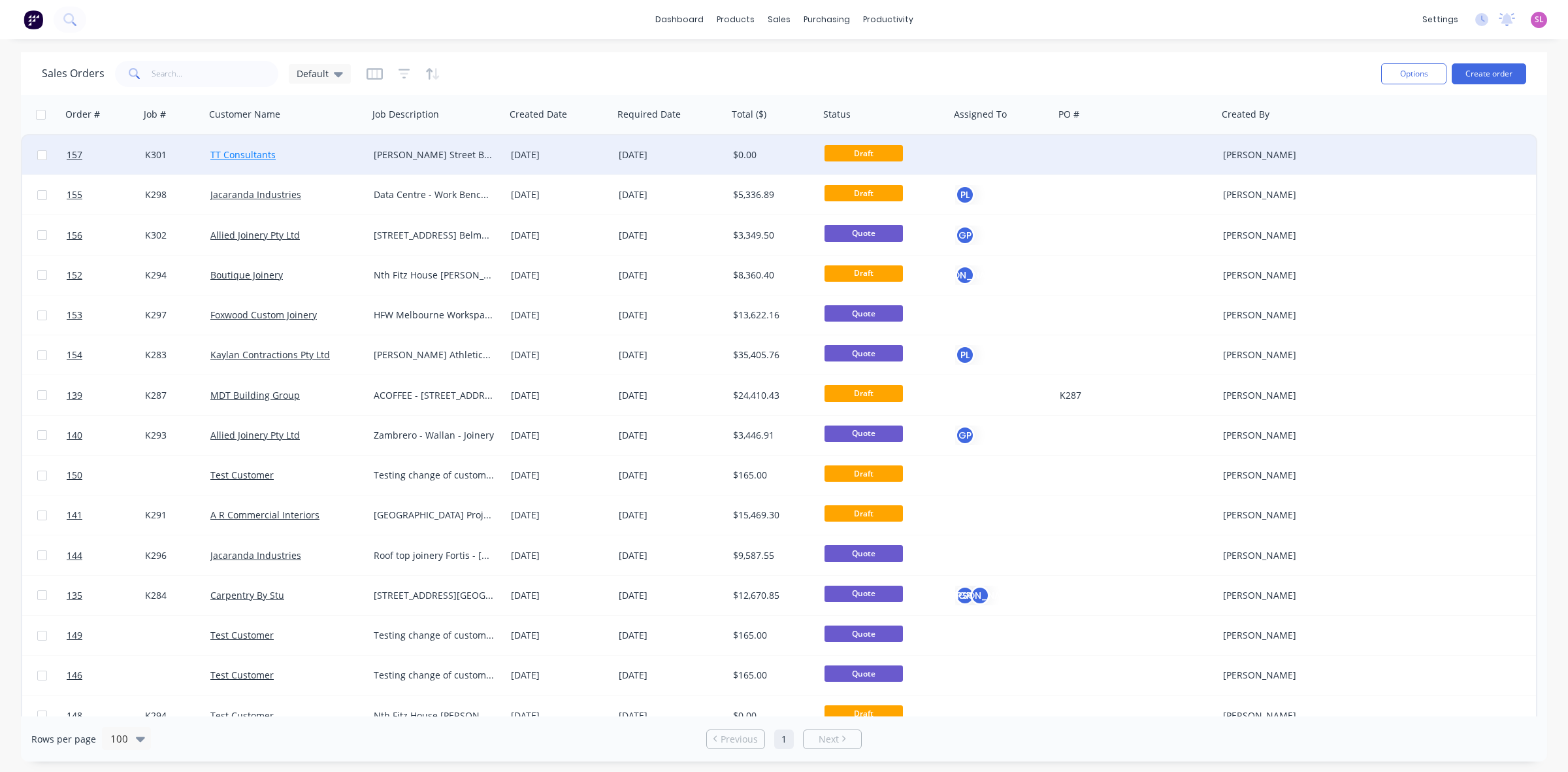
click at [253, 156] on link "TT Consultants" at bounding box center [242, 154] width 65 height 12
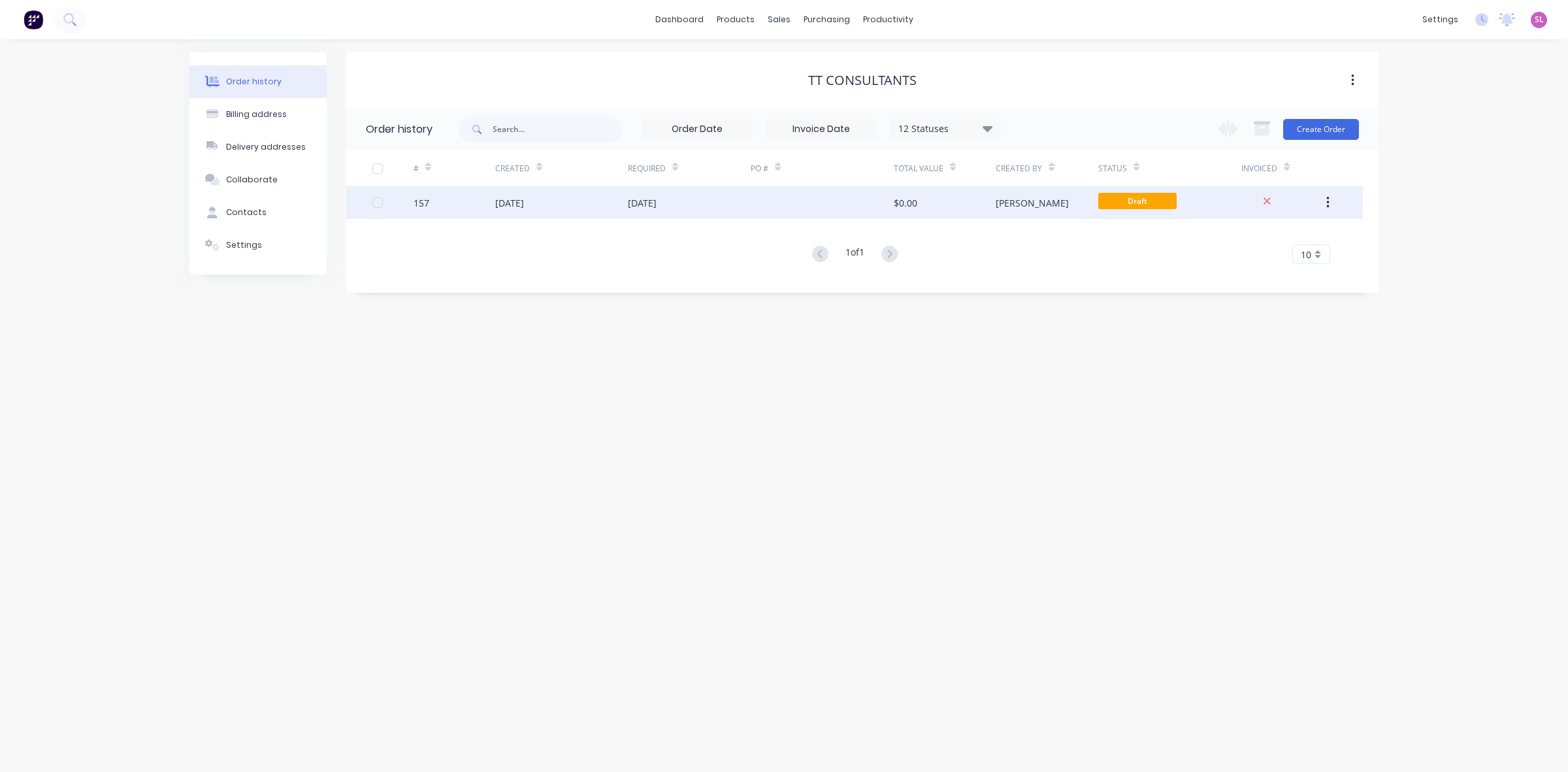
click at [1150, 197] on span "Draft" at bounding box center [1137, 201] width 78 height 16
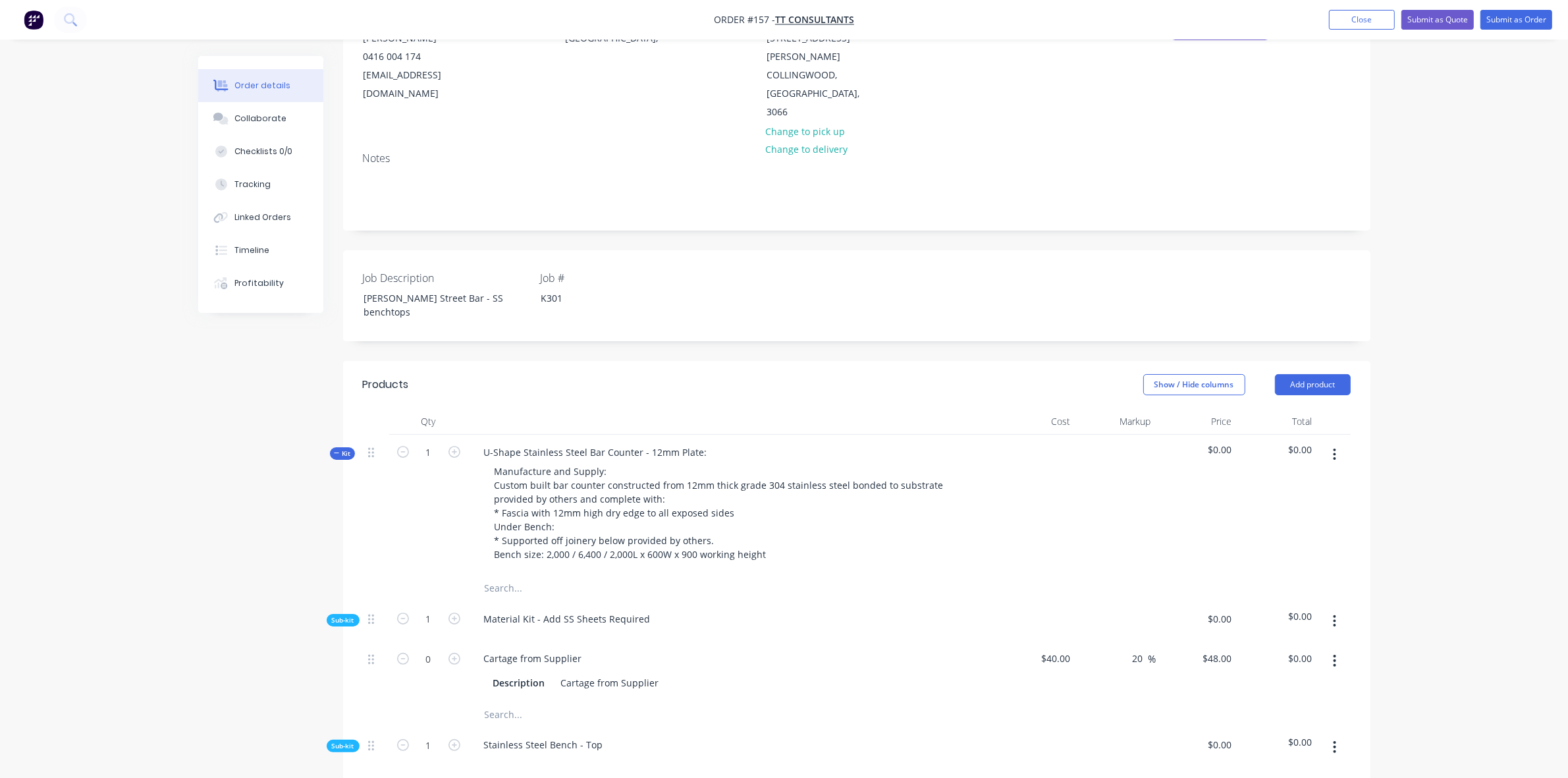
scroll to position [192, 0]
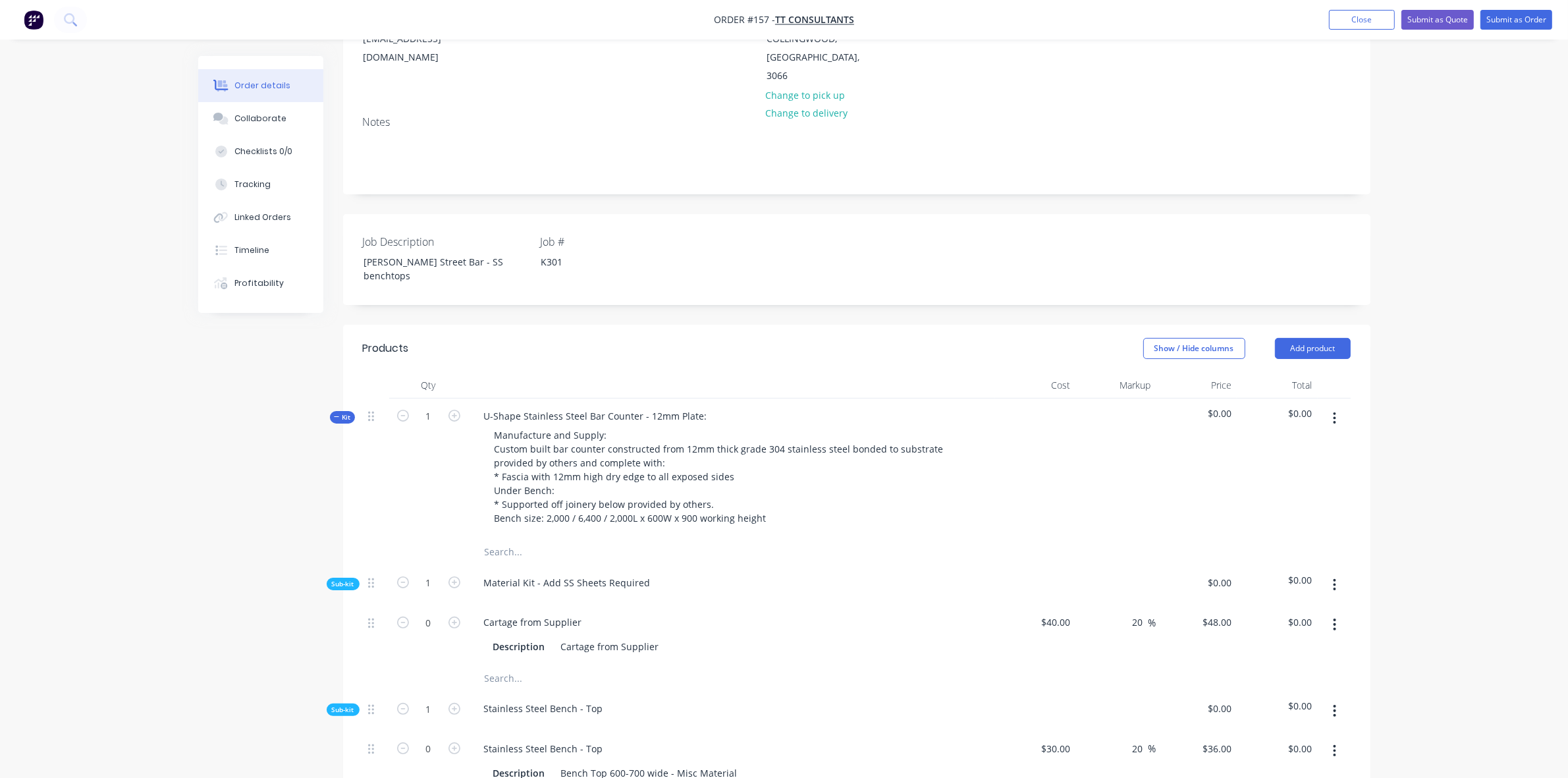
click at [341, 705] on span "Sub-kit" at bounding box center [343, 710] width 23 height 9
click at [340, 745] on span "Sub-kit" at bounding box center [343, 750] width 23 height 9
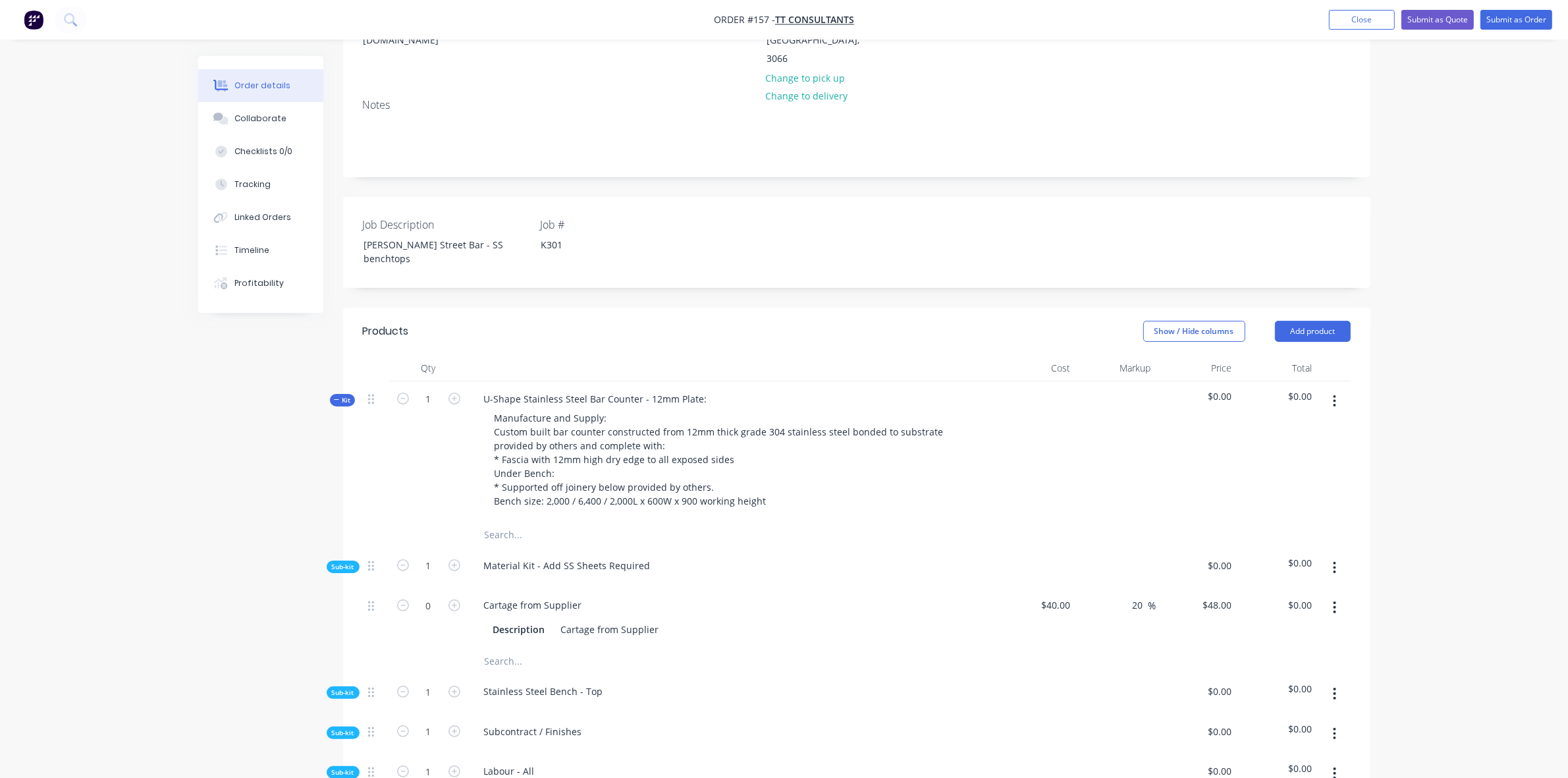
scroll to position [384, 0]
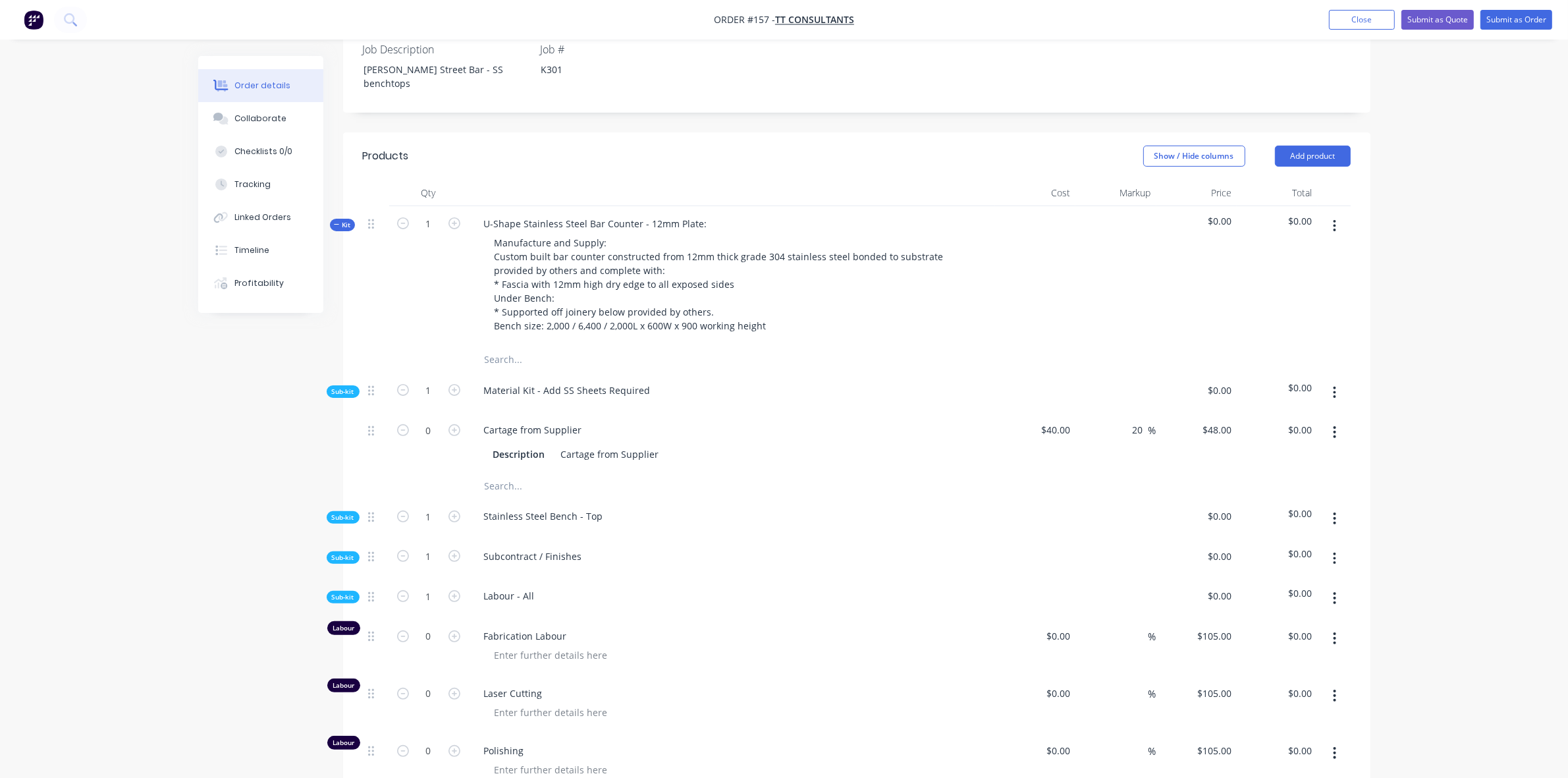
click at [344, 592] on span "Sub-kit" at bounding box center [343, 597] width 23 height 9
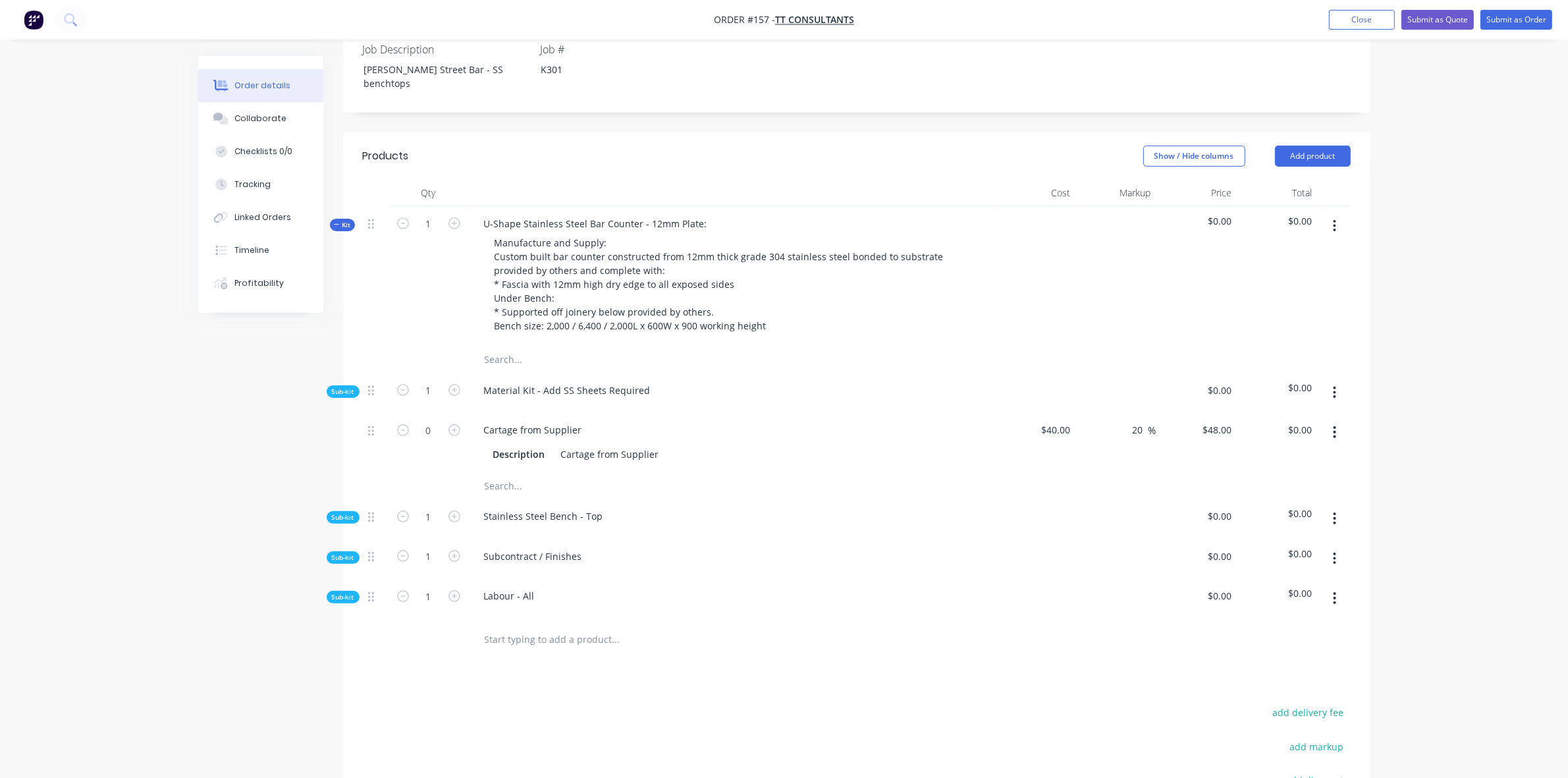
click at [1334, 427] on icon "button" at bounding box center [1334, 432] width 3 height 11
click at [1332, 381] on button "button" at bounding box center [1334, 392] width 31 height 24
click at [1298, 418] on div "Add product to kit" at bounding box center [1288, 427] width 102 height 19
click at [1276, 470] on div "Product catalogue" at bounding box center [1288, 480] width 102 height 19
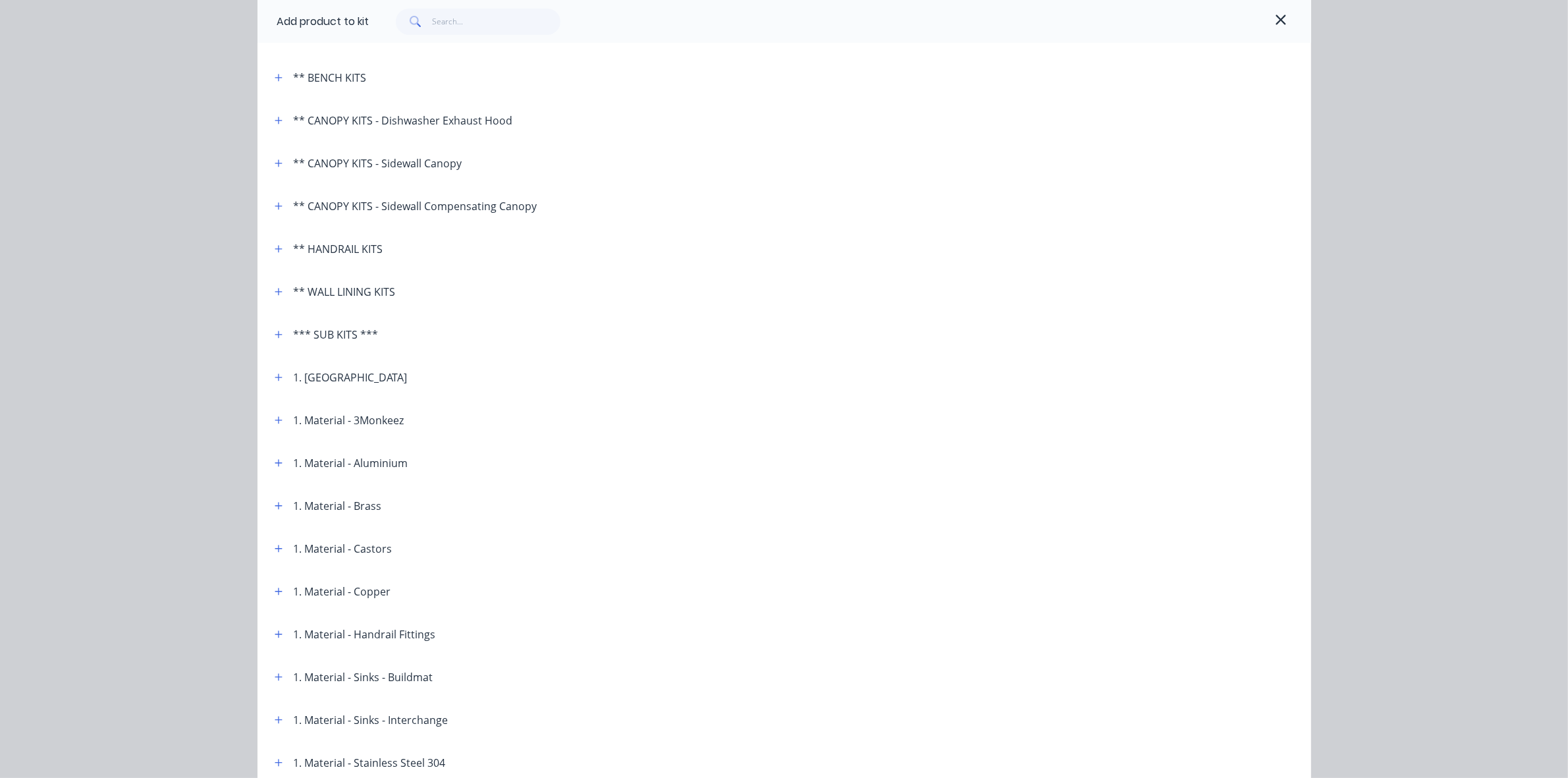
scroll to position [192, 0]
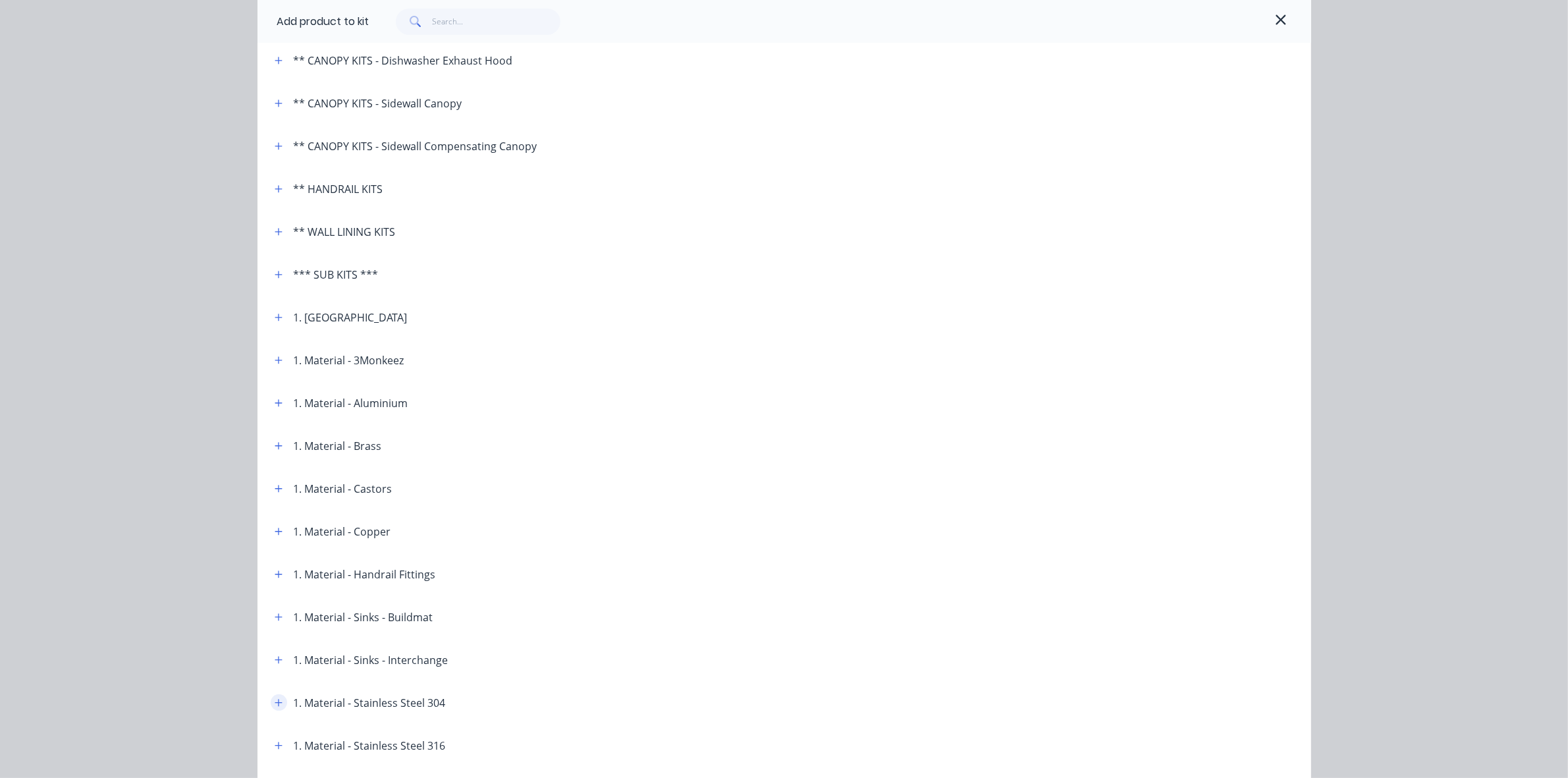
click at [277, 702] on button "button" at bounding box center [278, 702] width 16 height 16
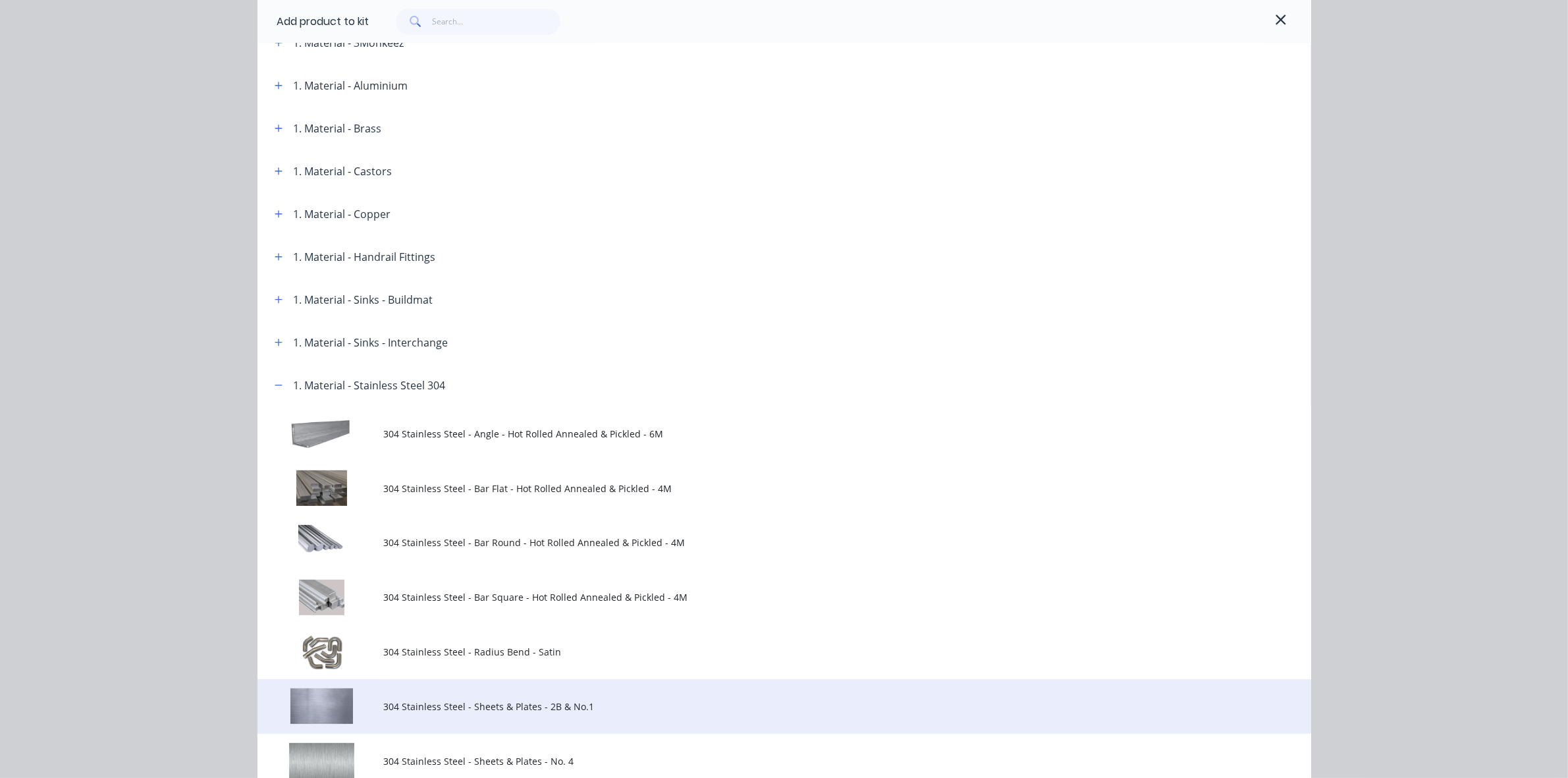
scroll to position [577, 0]
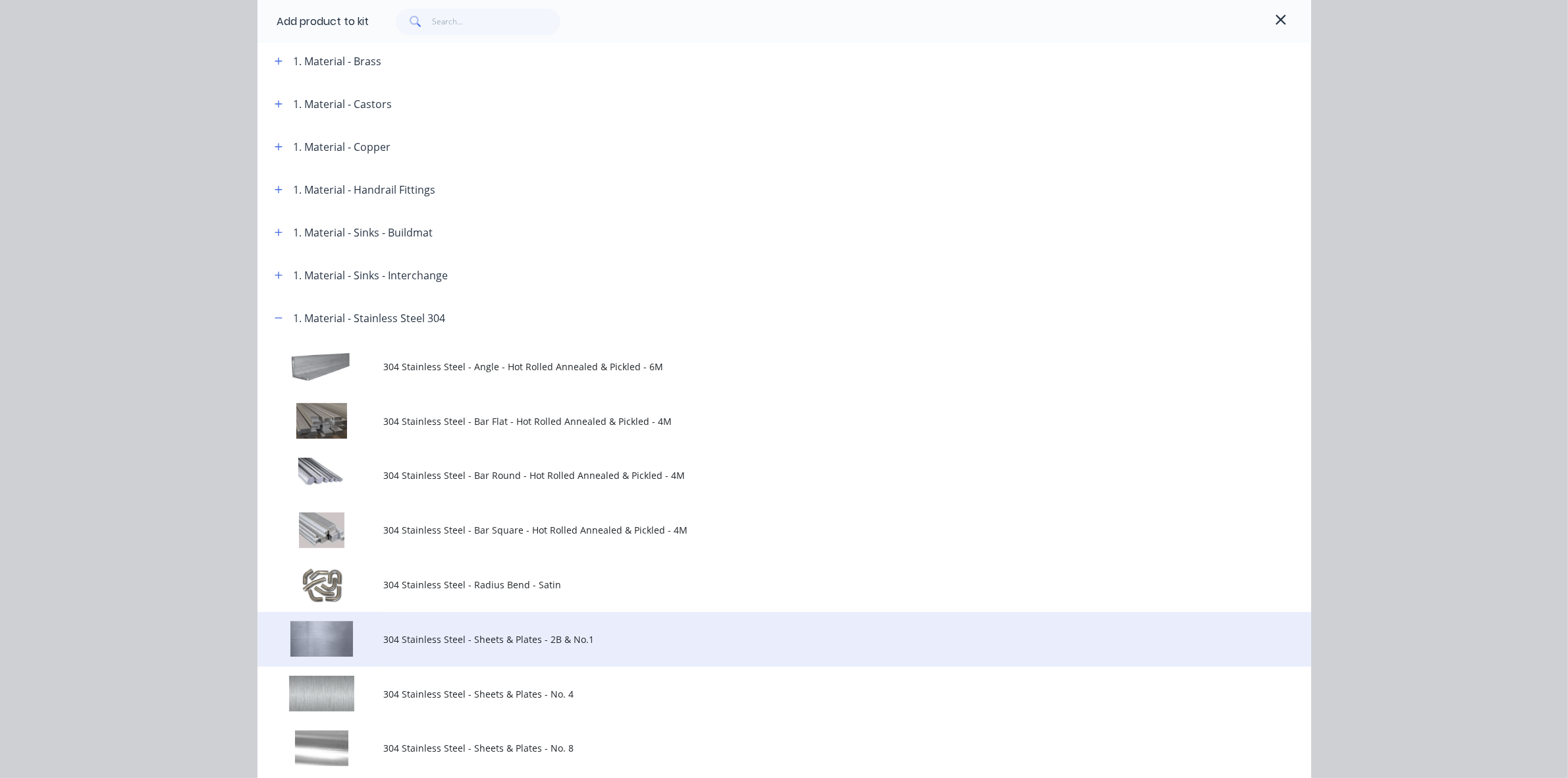
click at [439, 649] on td "304 Stainless Steel - Sheets & Plates - 2B & No.1" at bounding box center [847, 639] width 927 height 55
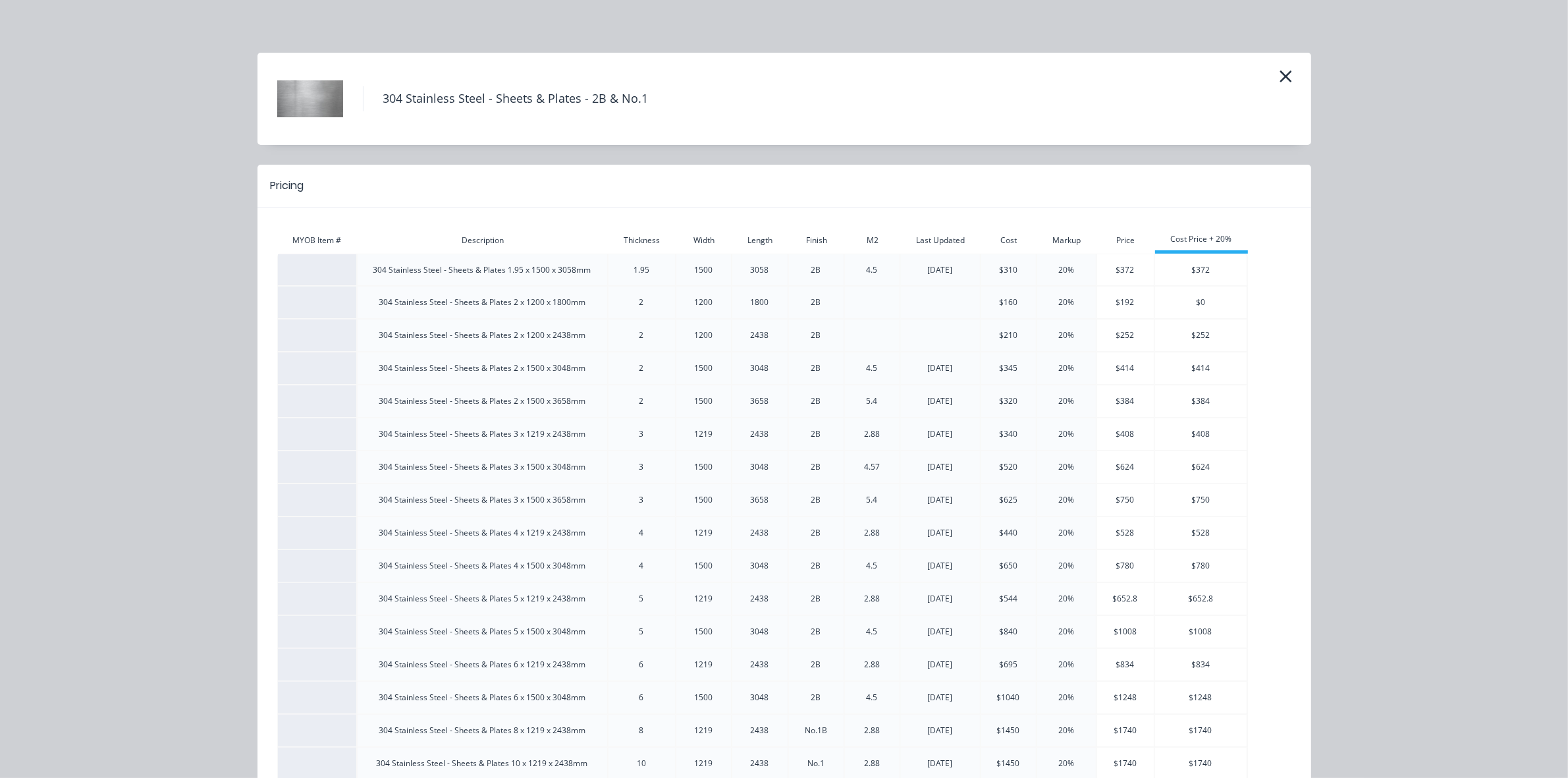
scroll to position [182, 0]
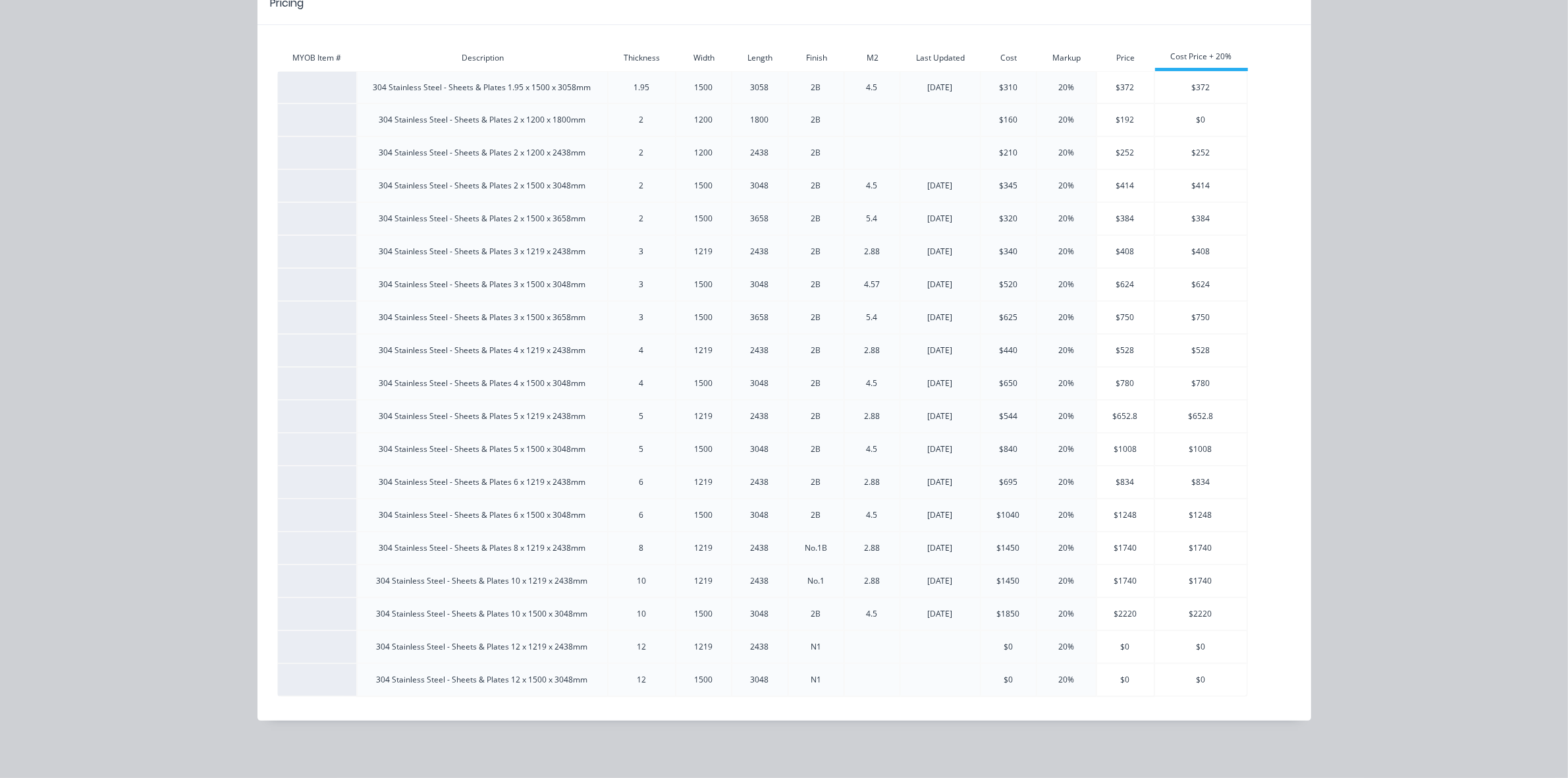
click at [995, 678] on div "$0" at bounding box center [1009, 679] width 55 height 11
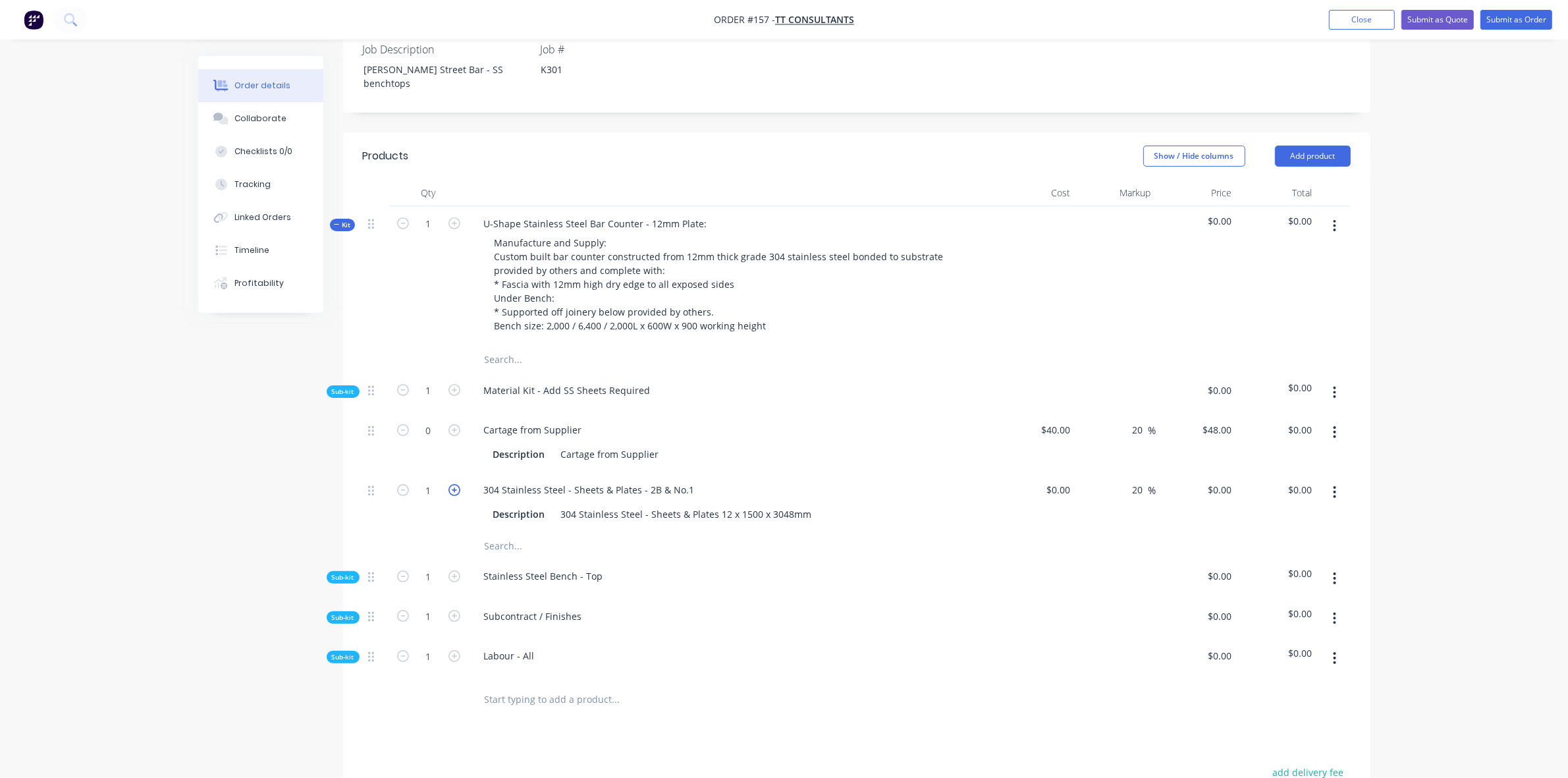
click at [453, 484] on icon "button" at bounding box center [454, 490] width 11 height 11
type input "2"
click at [456, 570] on icon "button" at bounding box center [454, 576] width 11 height 11
click at [397, 570] on icon "button" at bounding box center [403, 576] width 11 height 11
type input "1"
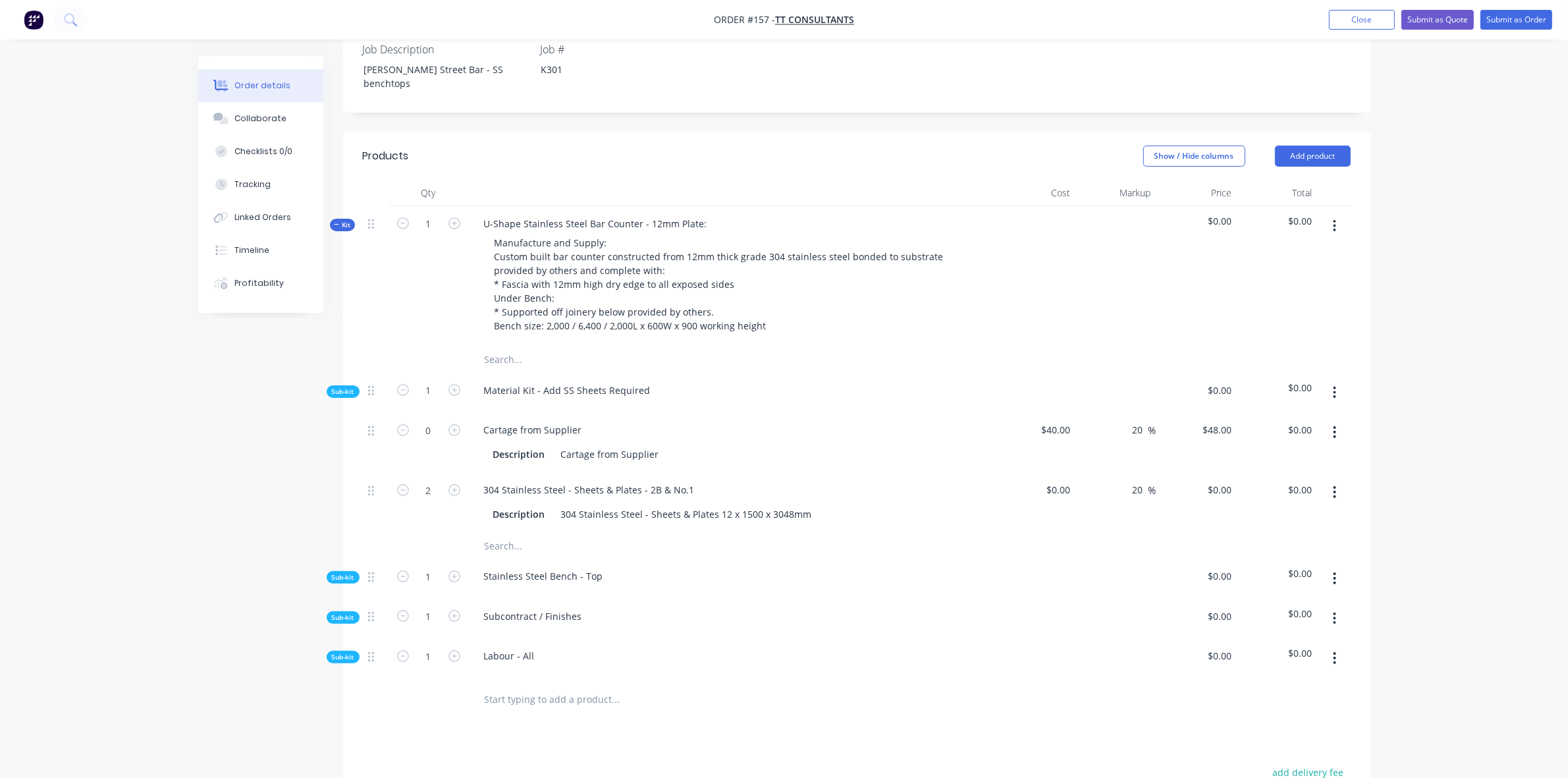
click at [346, 573] on span "Sub-kit" at bounding box center [343, 578] width 23 height 9
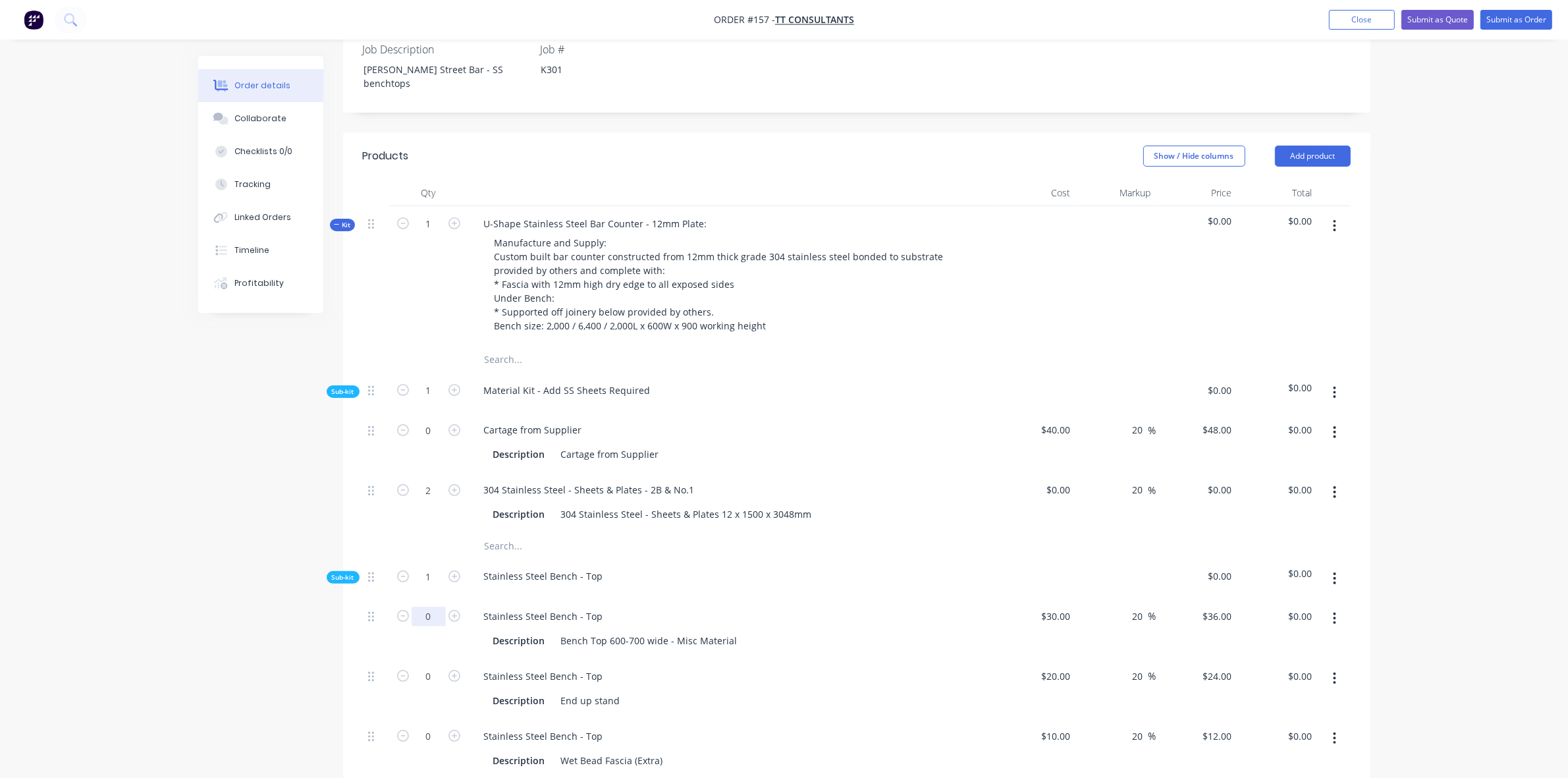
click at [437, 607] on input "0" at bounding box center [428, 617] width 34 height 20
type input "10.4"
type input "$374.40"
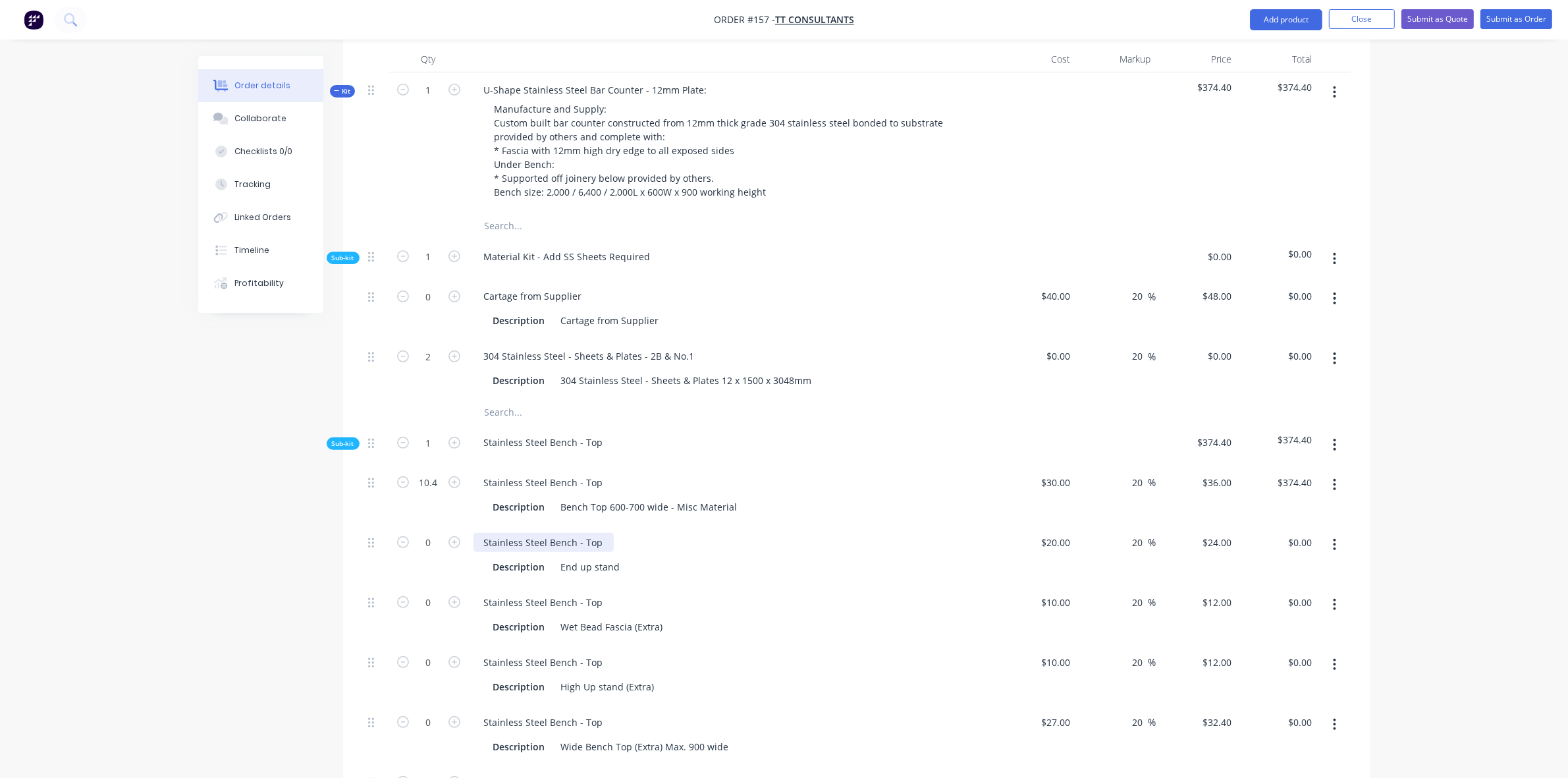
scroll to position [577, 0]
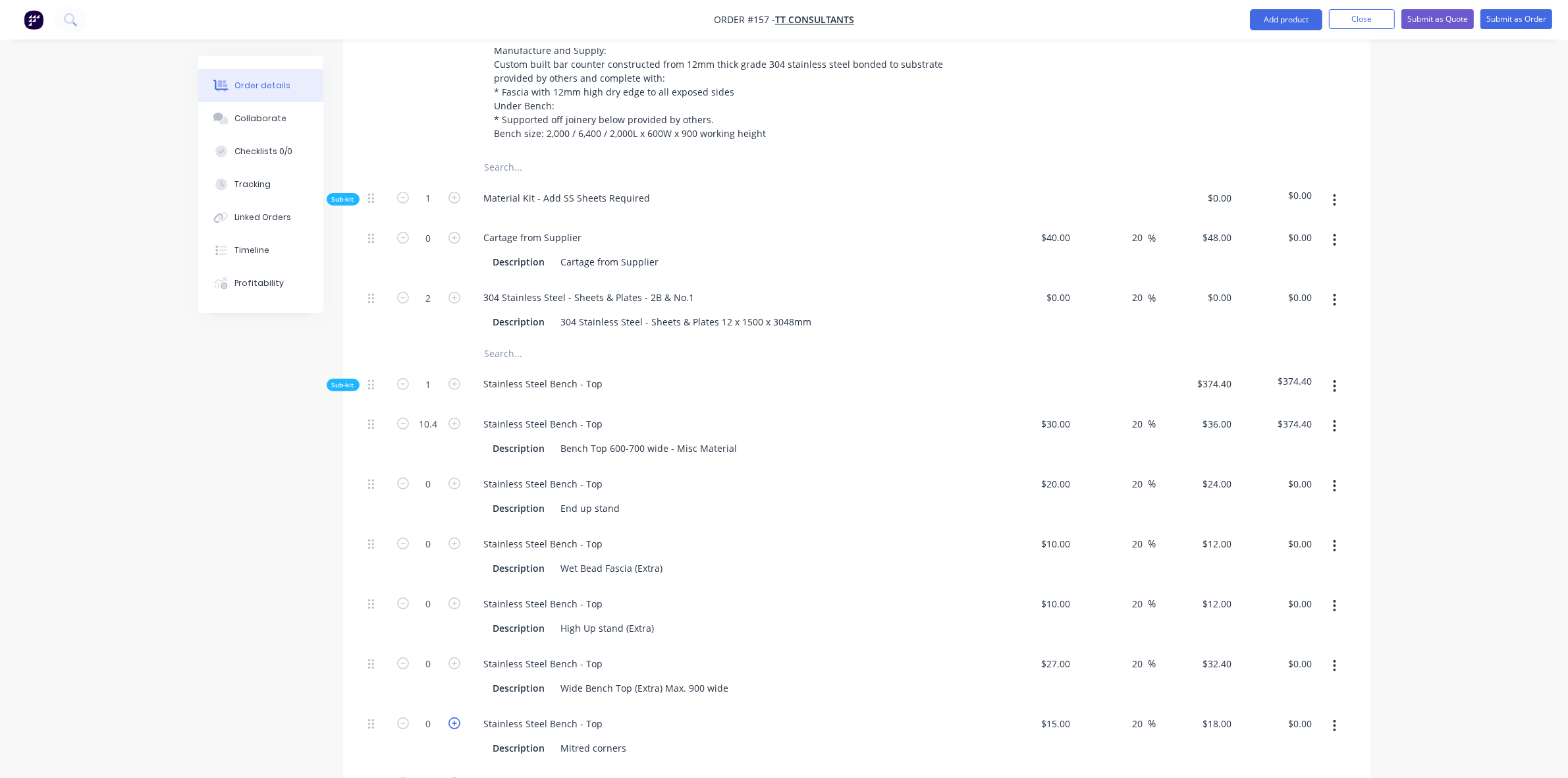
click at [456, 717] on icon "button" at bounding box center [454, 723] width 11 height 11
type input "1"
type input "$18.00"
click at [456, 717] on icon "button" at bounding box center [454, 723] width 11 height 11
type input "2"
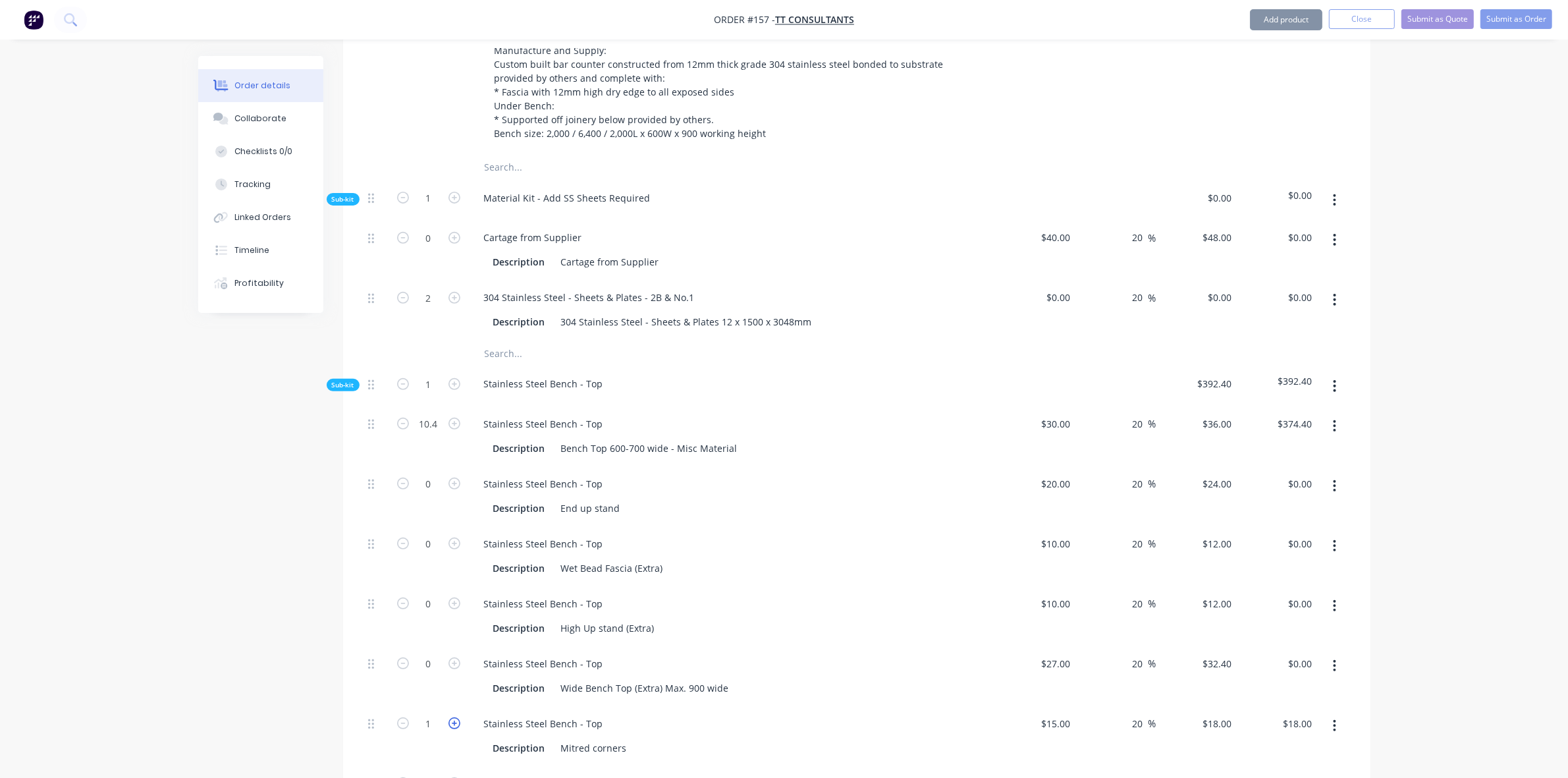
type input "$36.00"
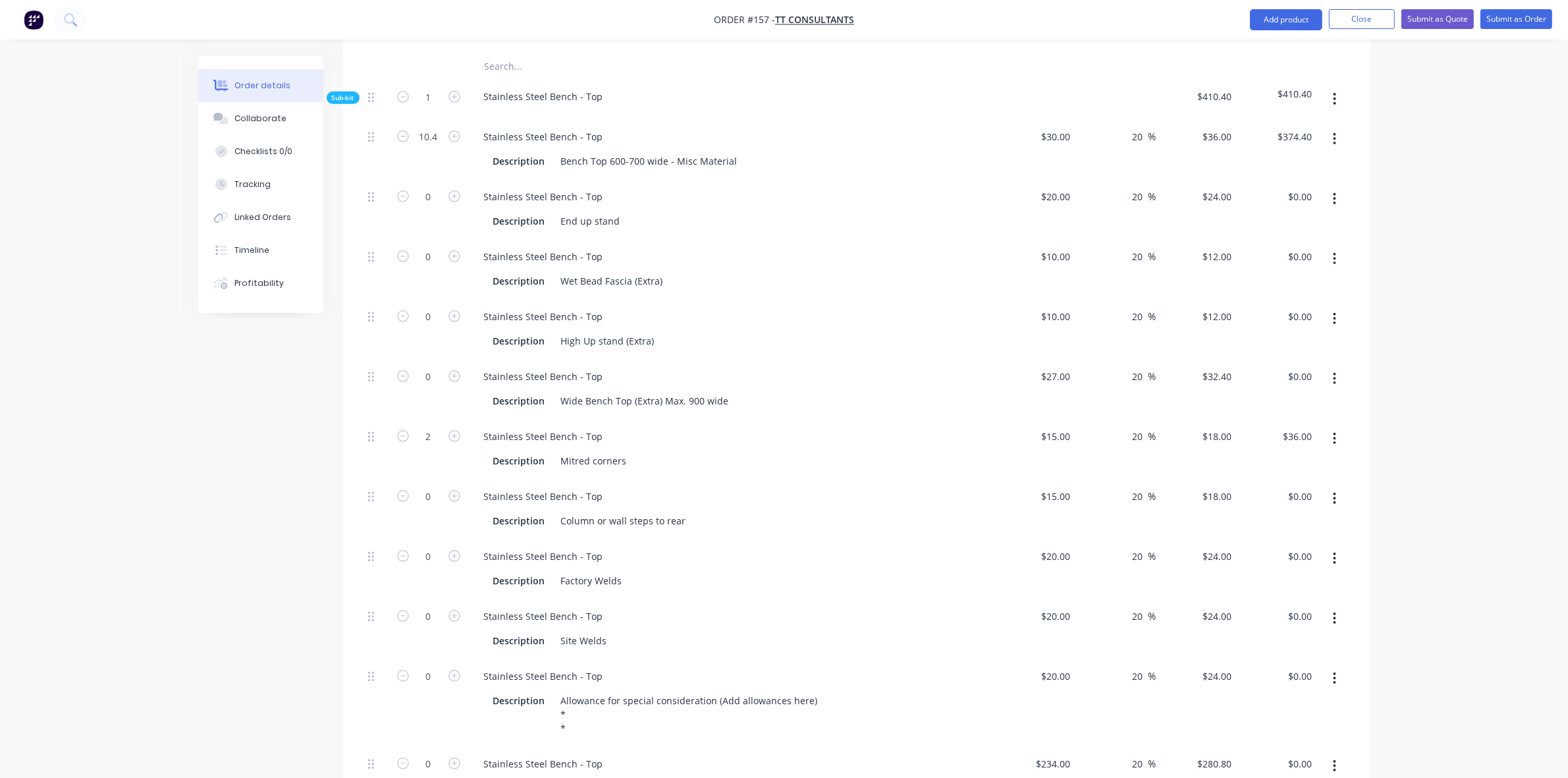
scroll to position [960, 0]
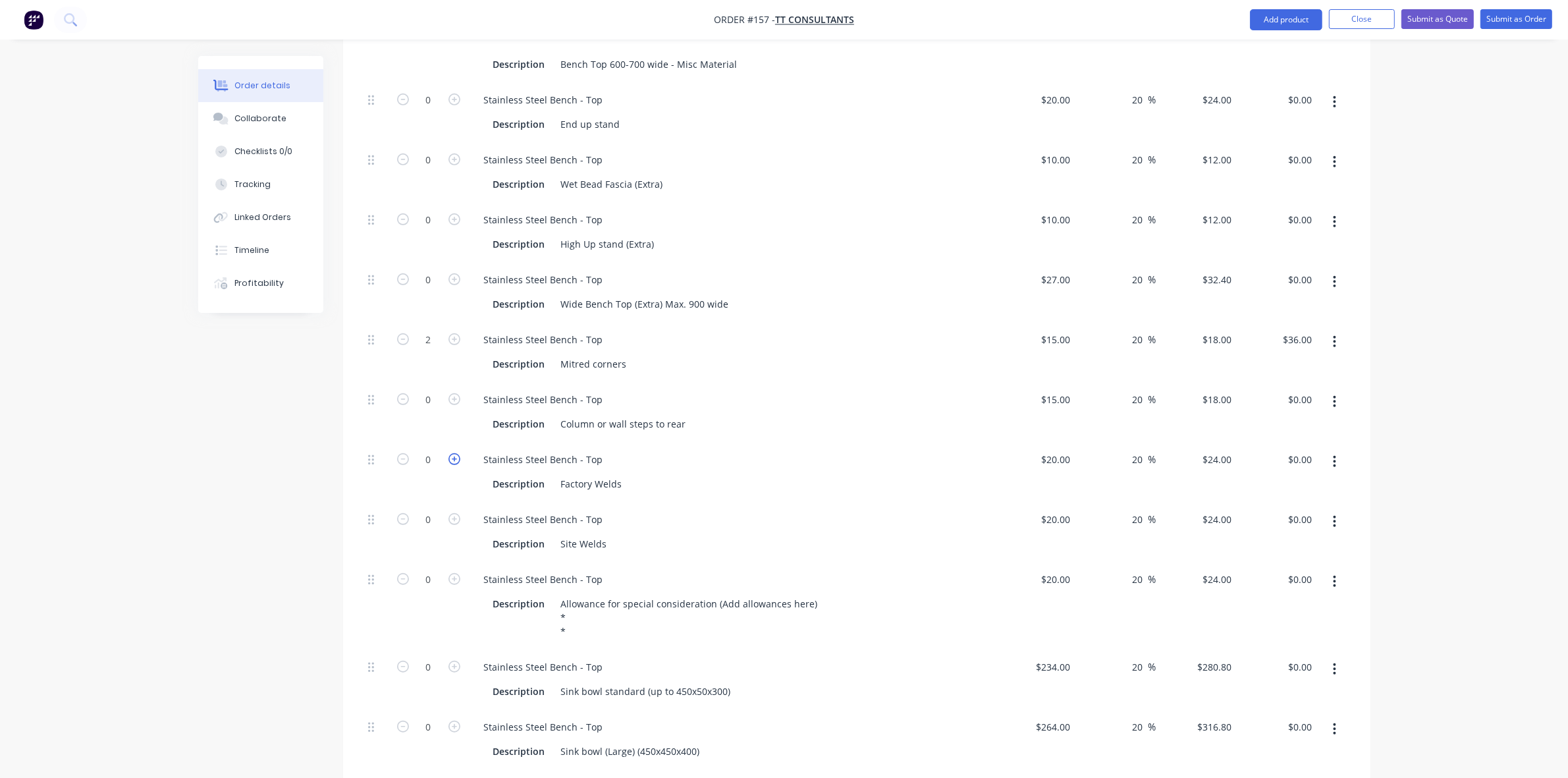
click at [449, 453] on icon "button" at bounding box center [454, 459] width 11 height 11
type input "1"
type input "$24.00"
click at [449, 453] on icon "button" at bounding box center [454, 459] width 11 height 11
type input "2"
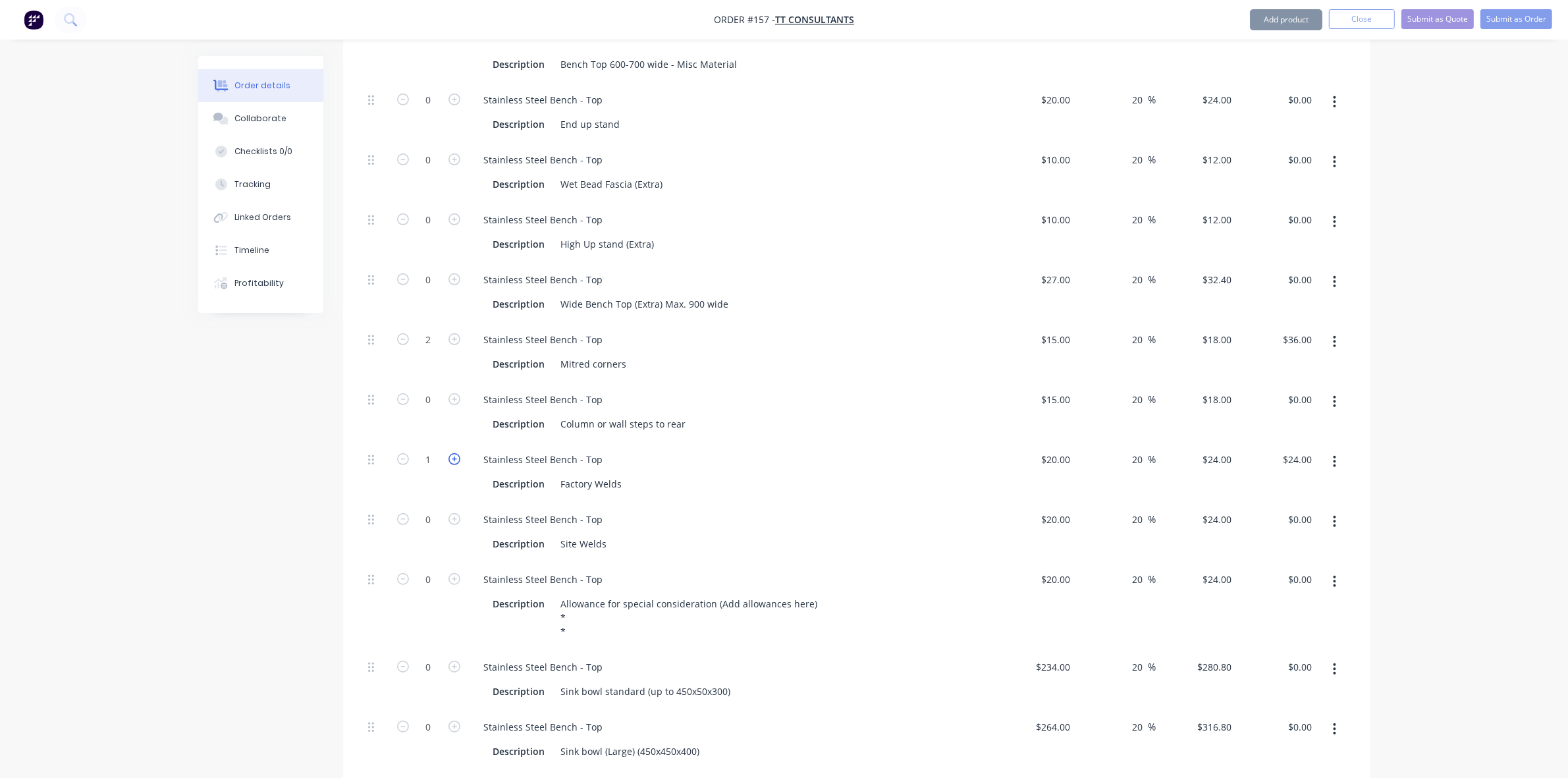
type input "$48.00"
click at [451, 513] on icon "button" at bounding box center [454, 519] width 11 height 11
type input "1"
type input "$24.00"
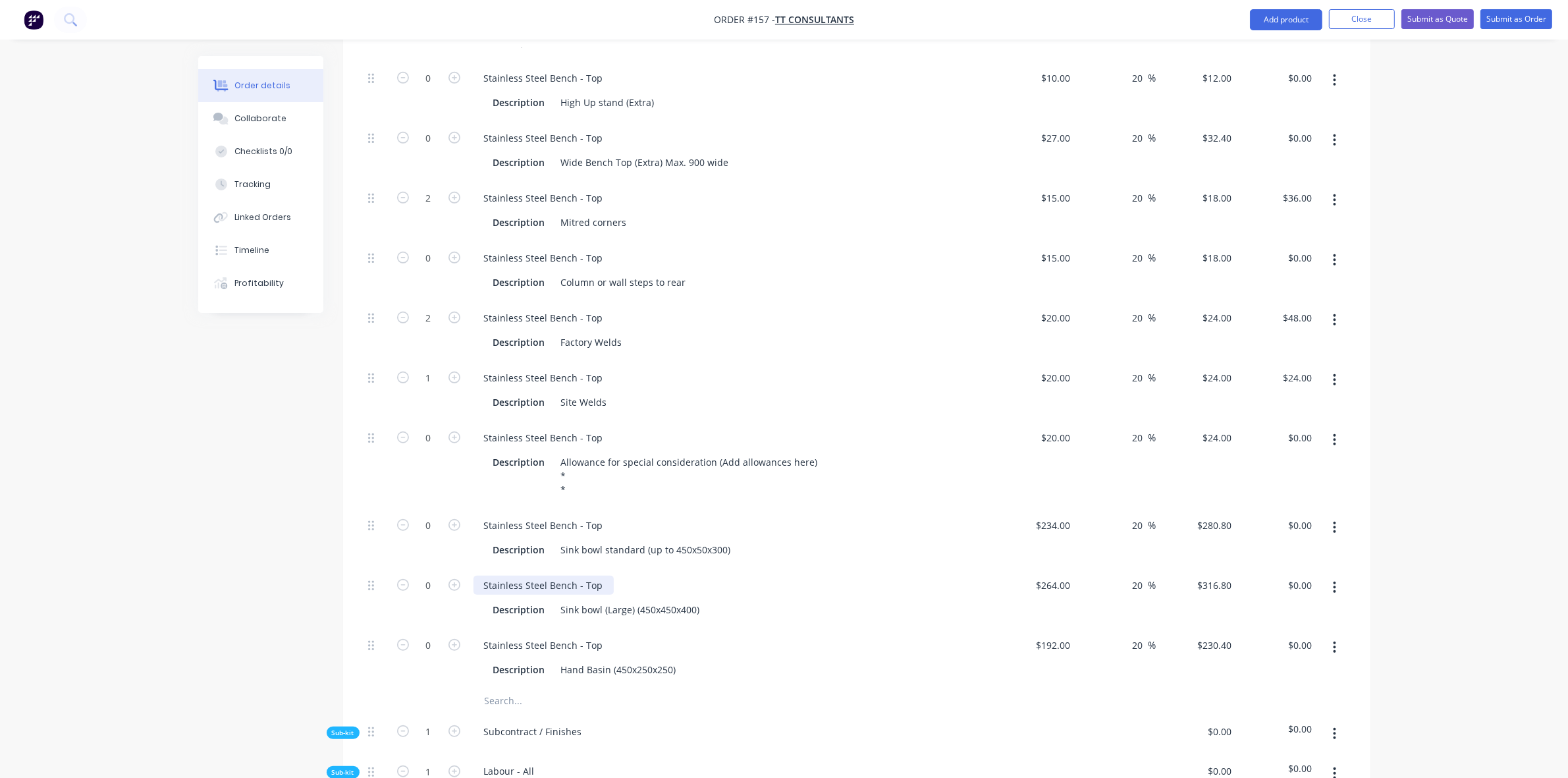
scroll to position [1152, 0]
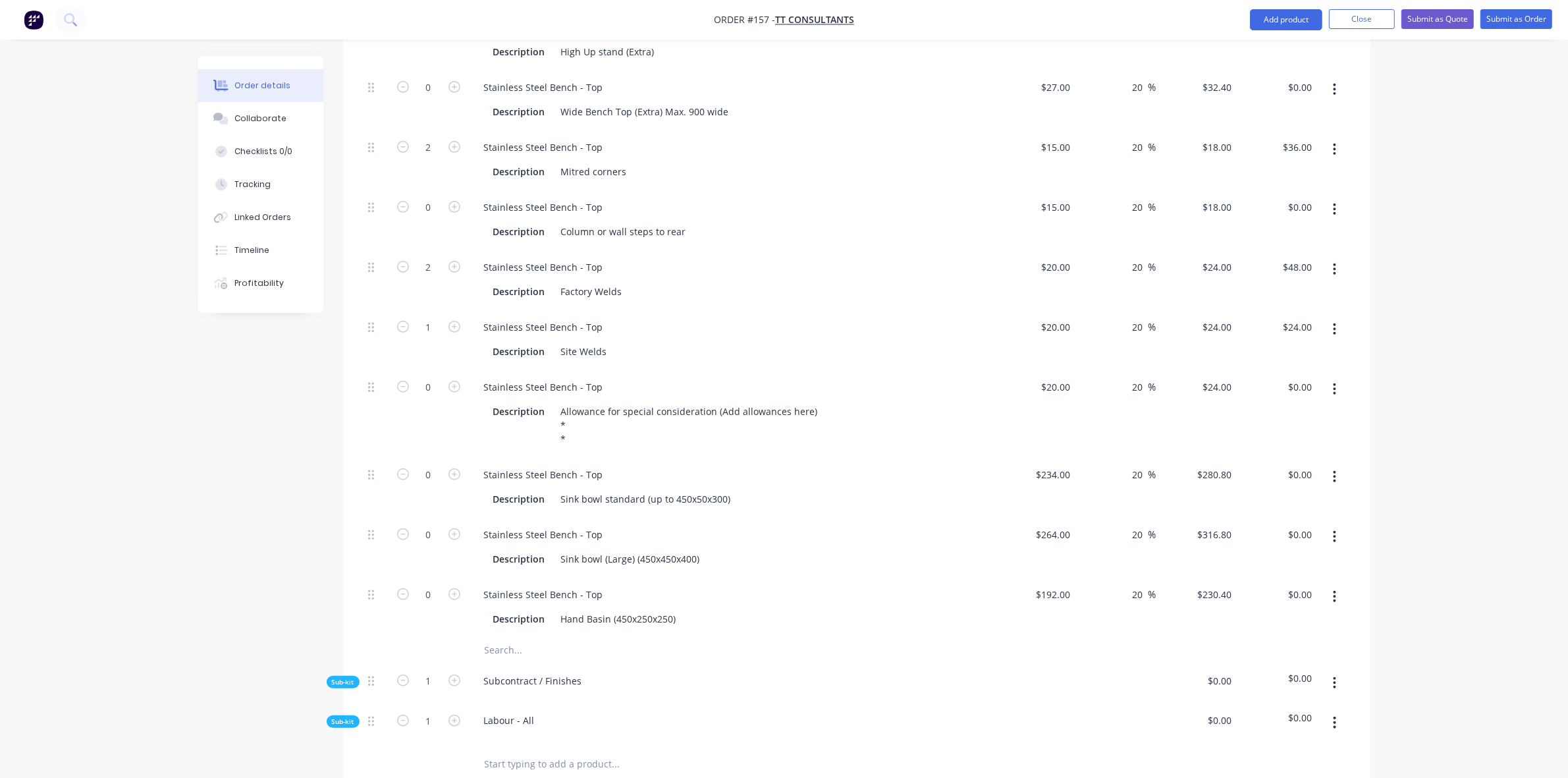
click at [351, 677] on span "Sub-kit" at bounding box center [343, 682] width 23 height 9
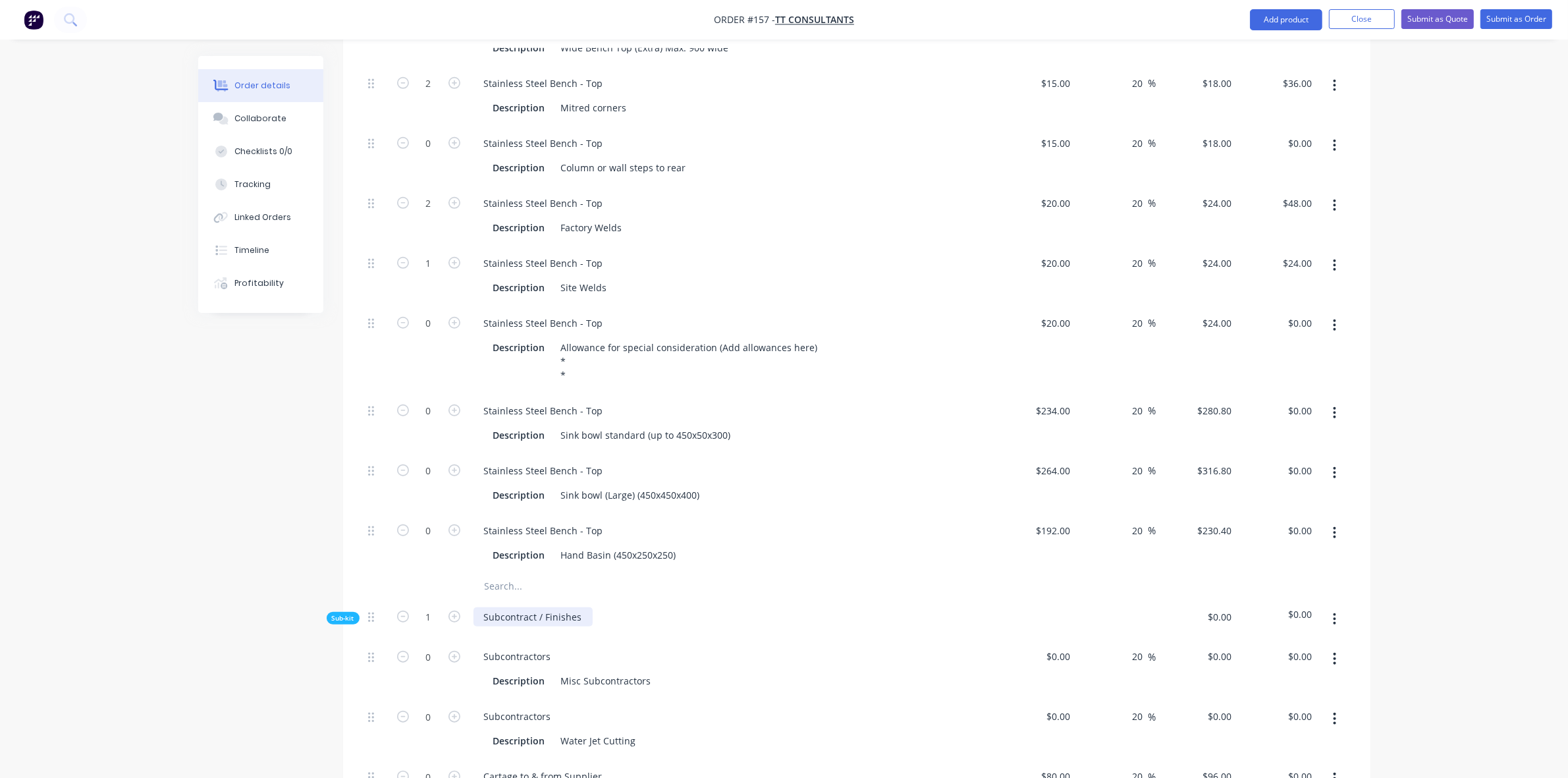
scroll to position [1537, 0]
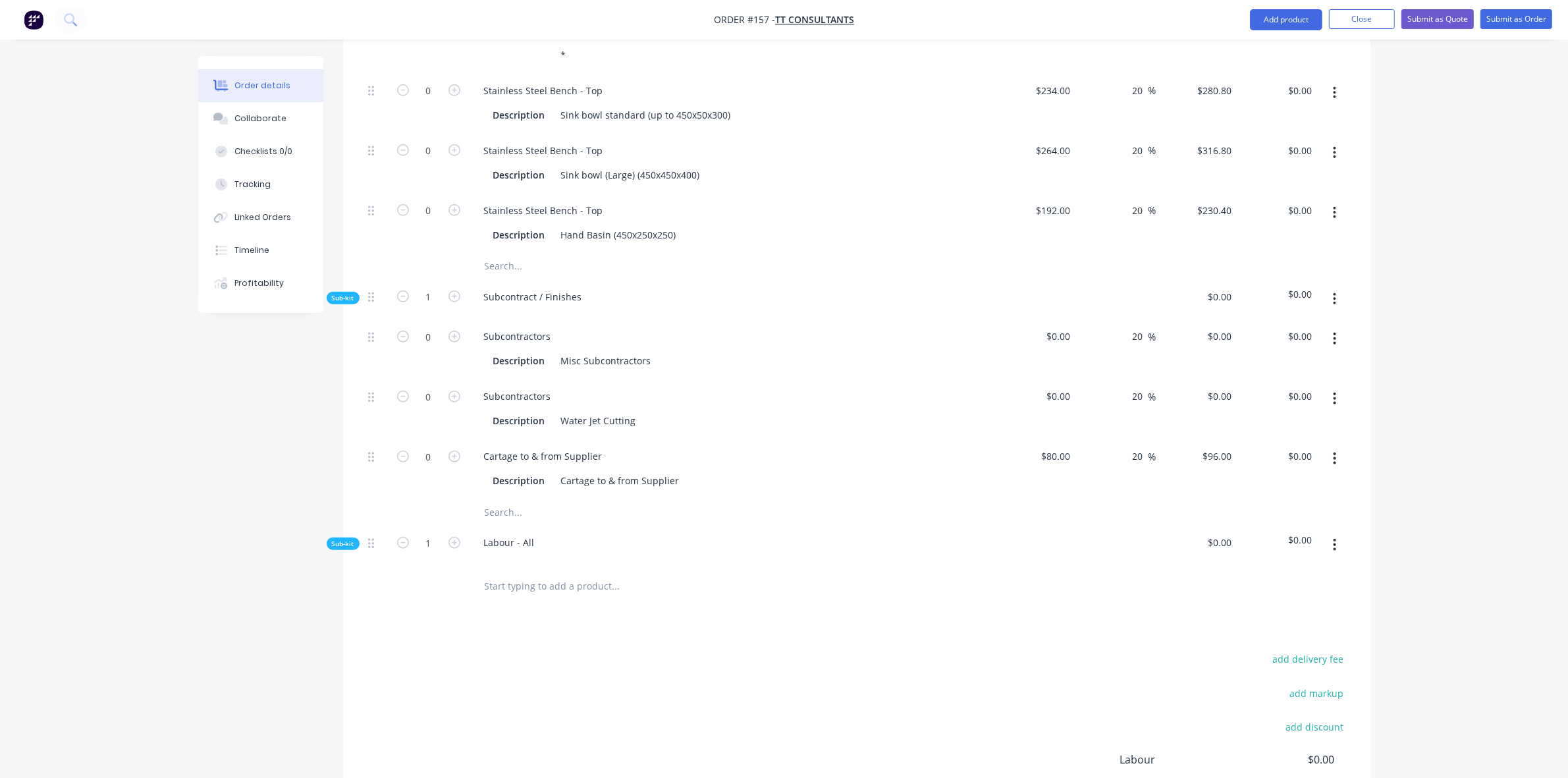
click at [349, 539] on span "Sub-kit" at bounding box center [343, 543] width 23 height 9
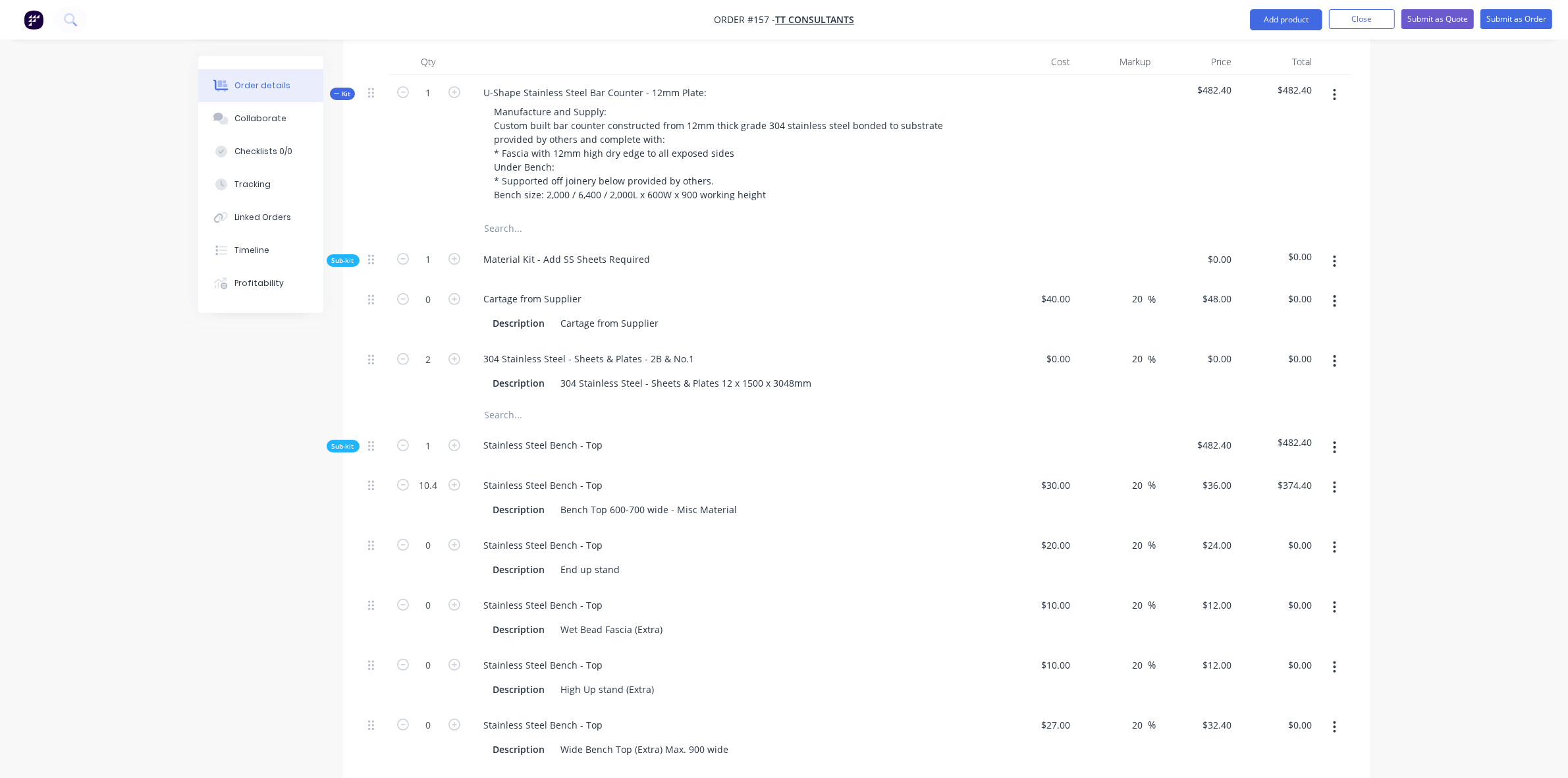
scroll to position [384, 0]
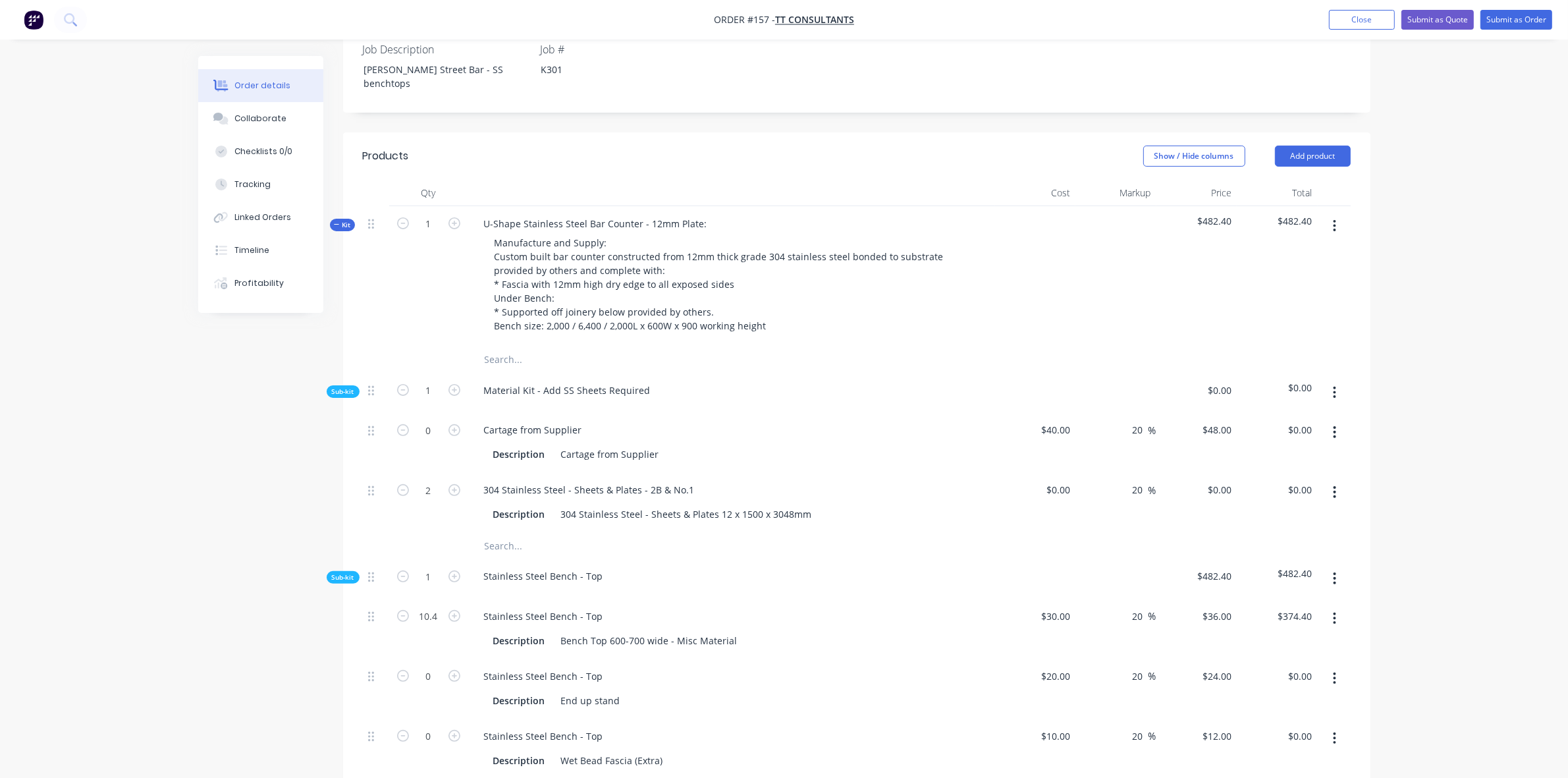
click at [348, 573] on span "Sub-kit" at bounding box center [343, 578] width 23 height 9
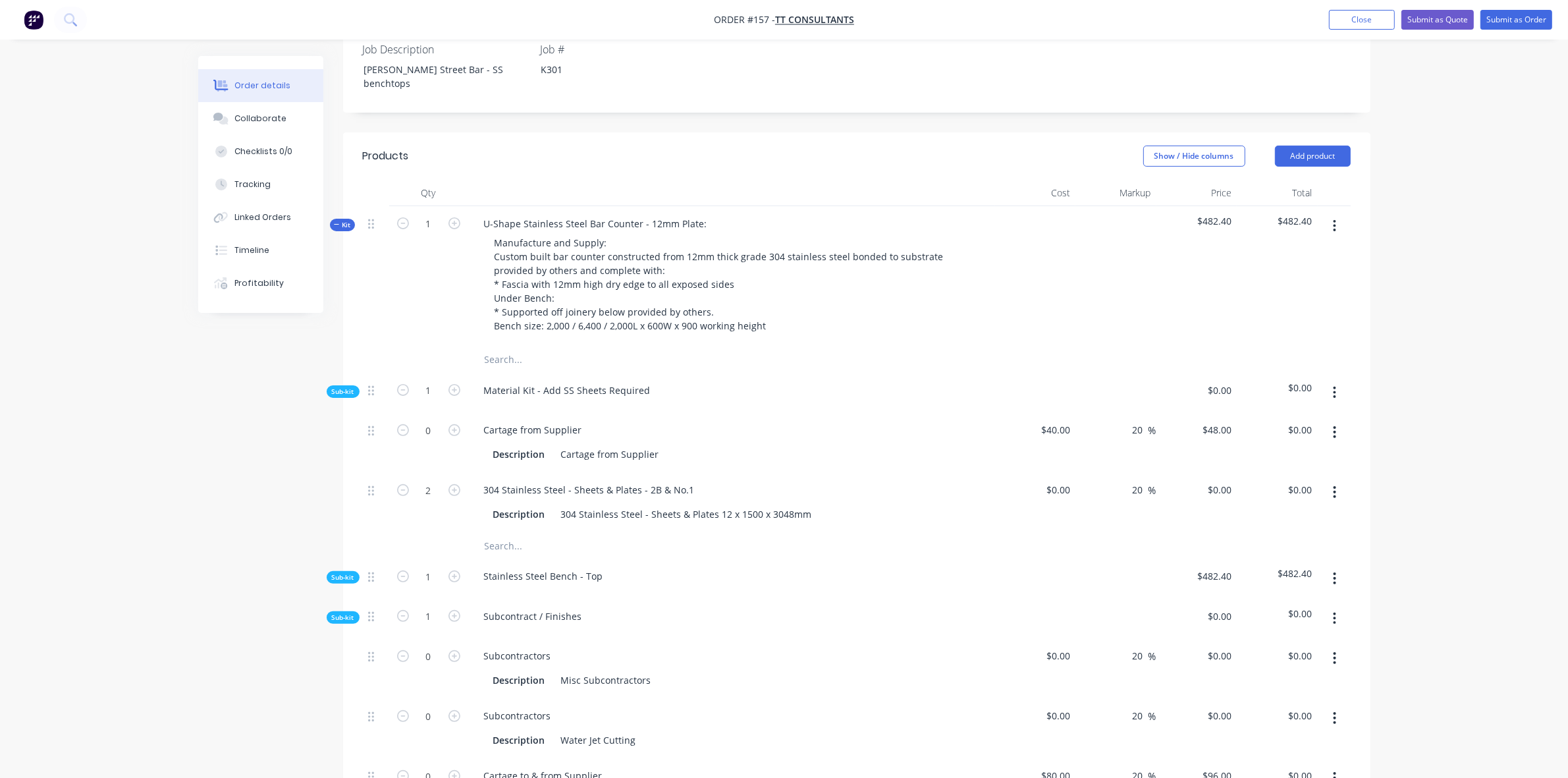
click at [337, 613] on span "Sub-kit" at bounding box center [343, 617] width 23 height 9
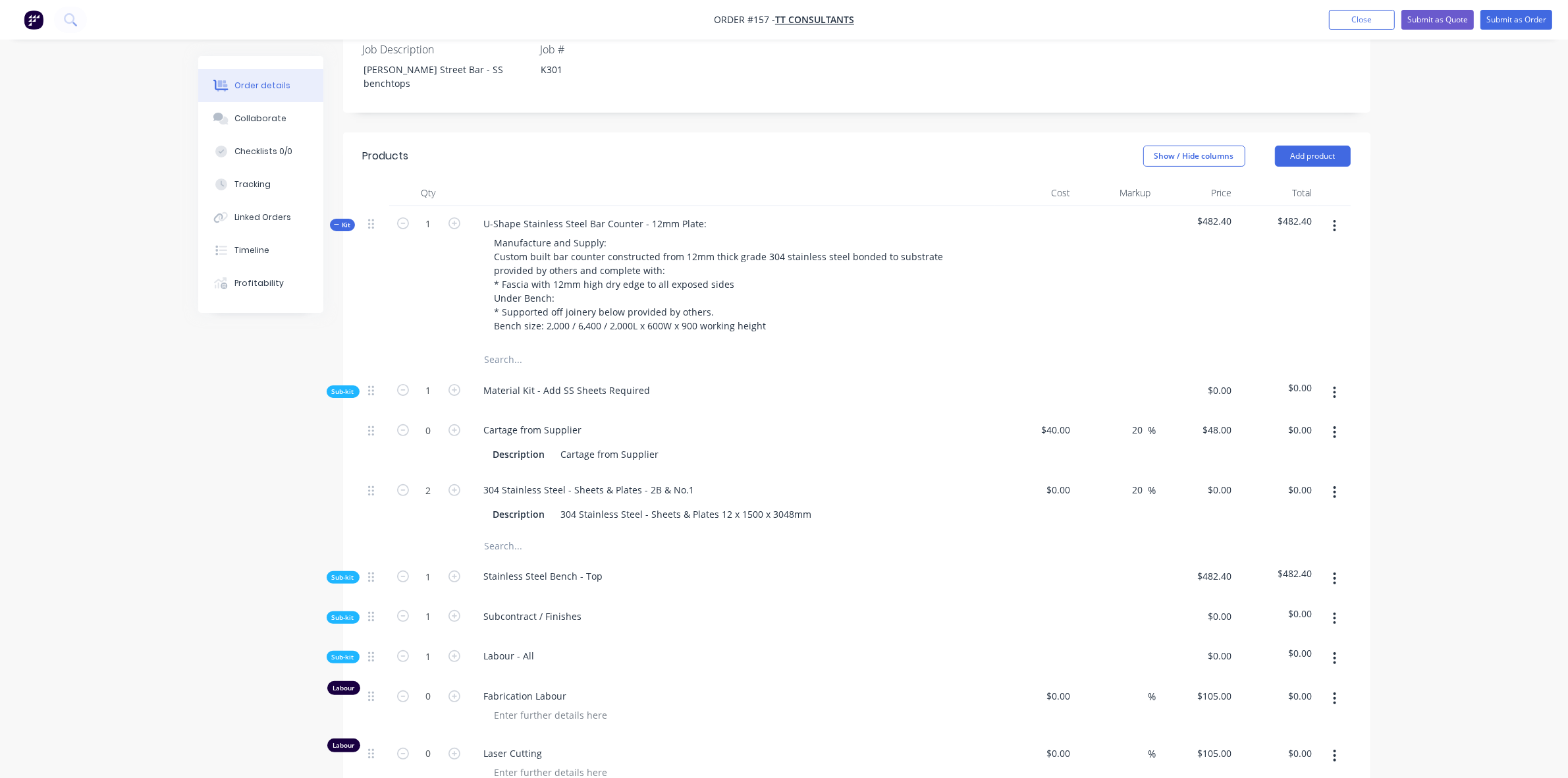
click at [344, 652] on span "Sub-kit" at bounding box center [343, 656] width 23 height 9
click at [339, 387] on span "Sub-kit" at bounding box center [343, 391] width 23 height 9
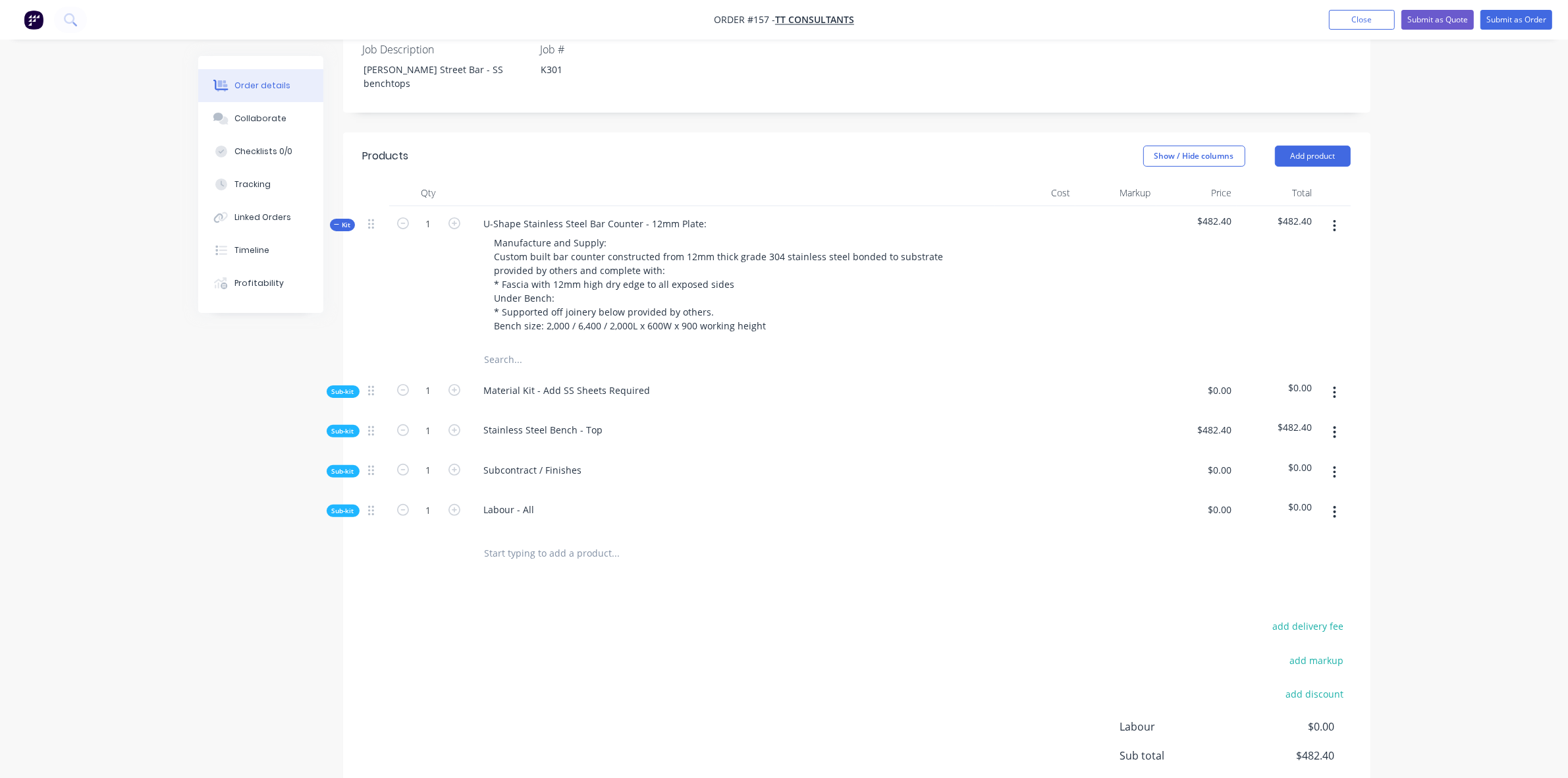
click at [343, 220] on span "Kit" at bounding box center [343, 225] width 17 height 9
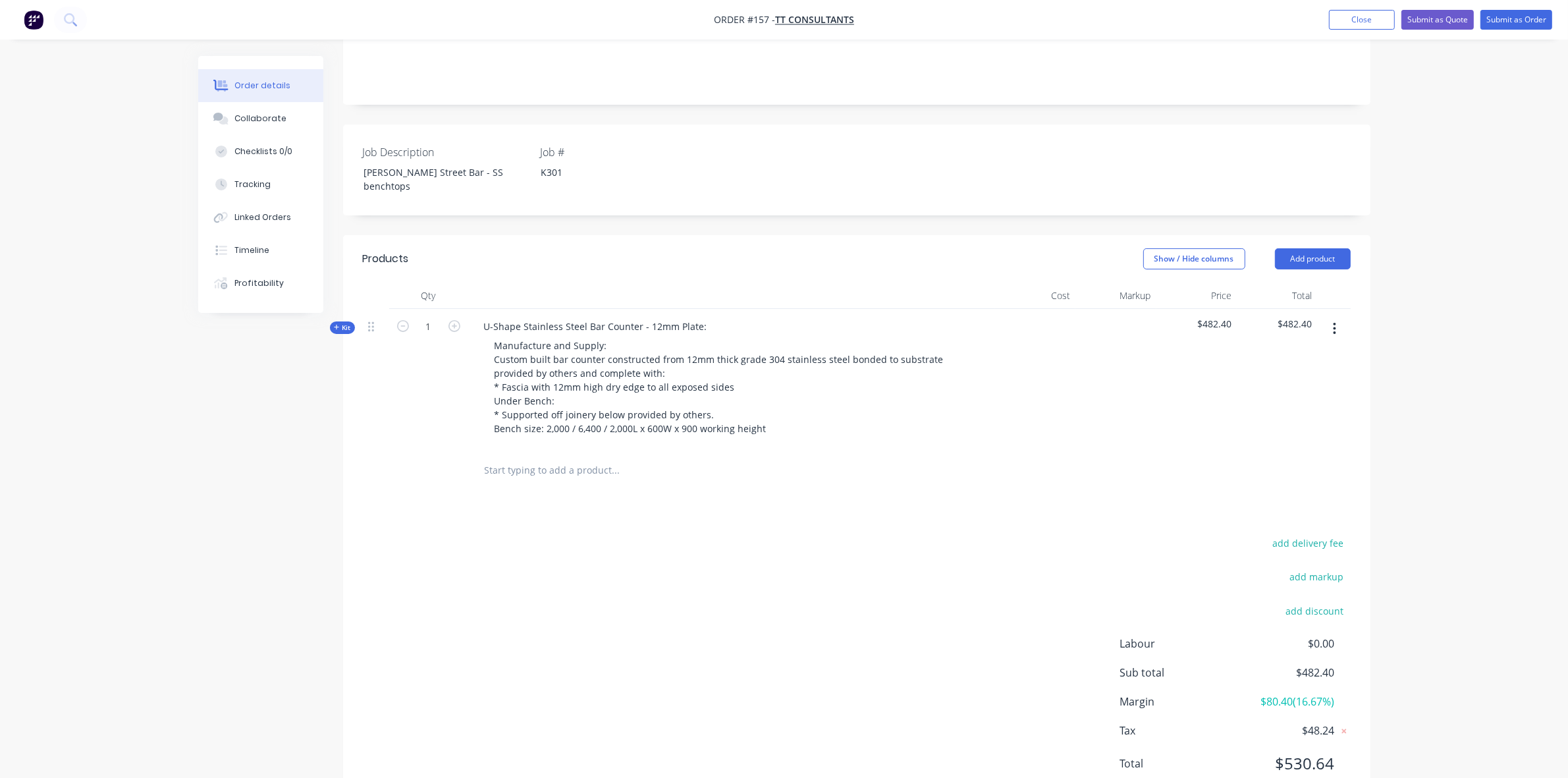
click at [340, 323] on span "Kit" at bounding box center [343, 328] width 17 height 9
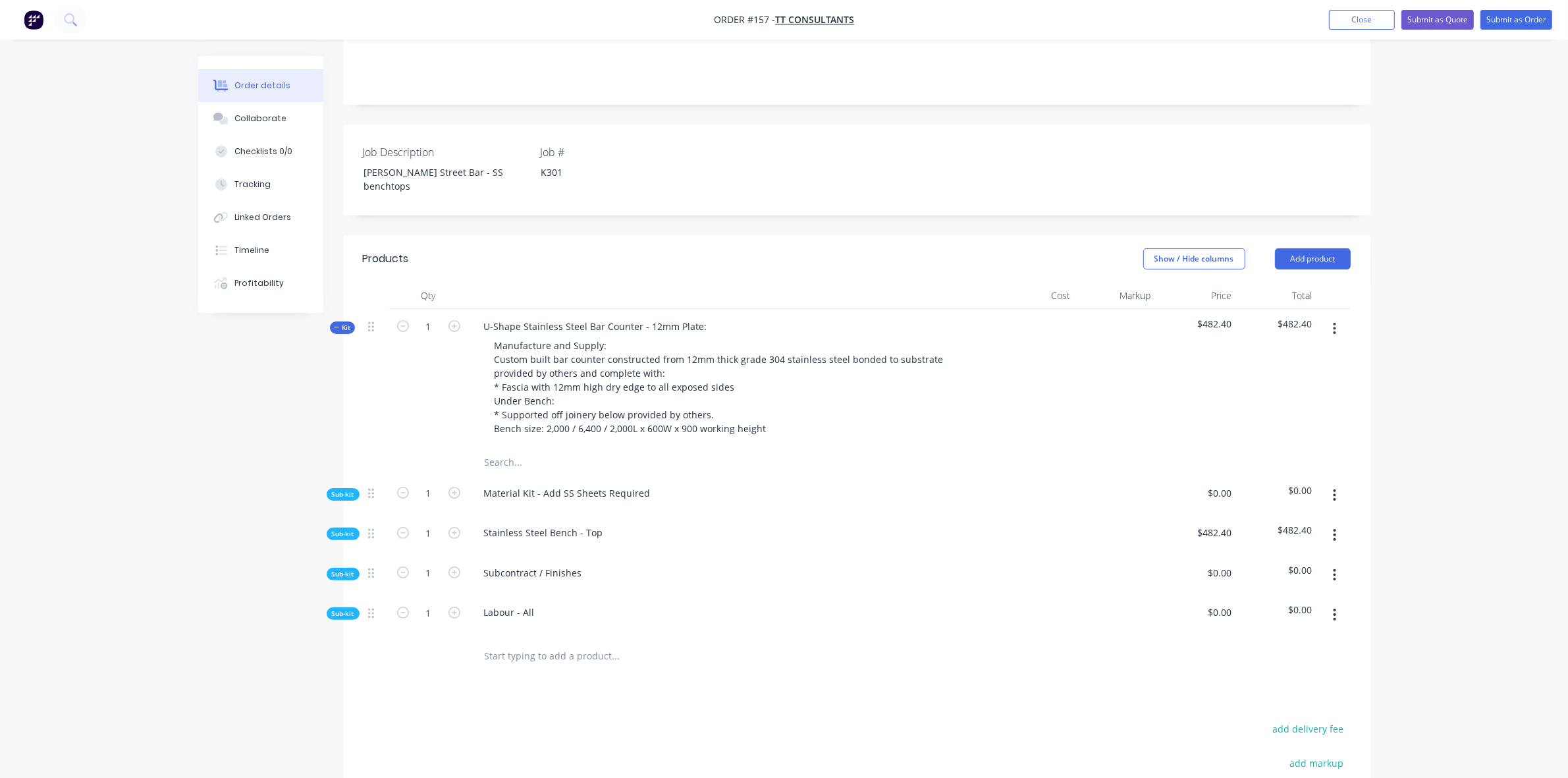
click at [349, 489] on span "Sub-kit" at bounding box center [343, 494] width 23 height 9
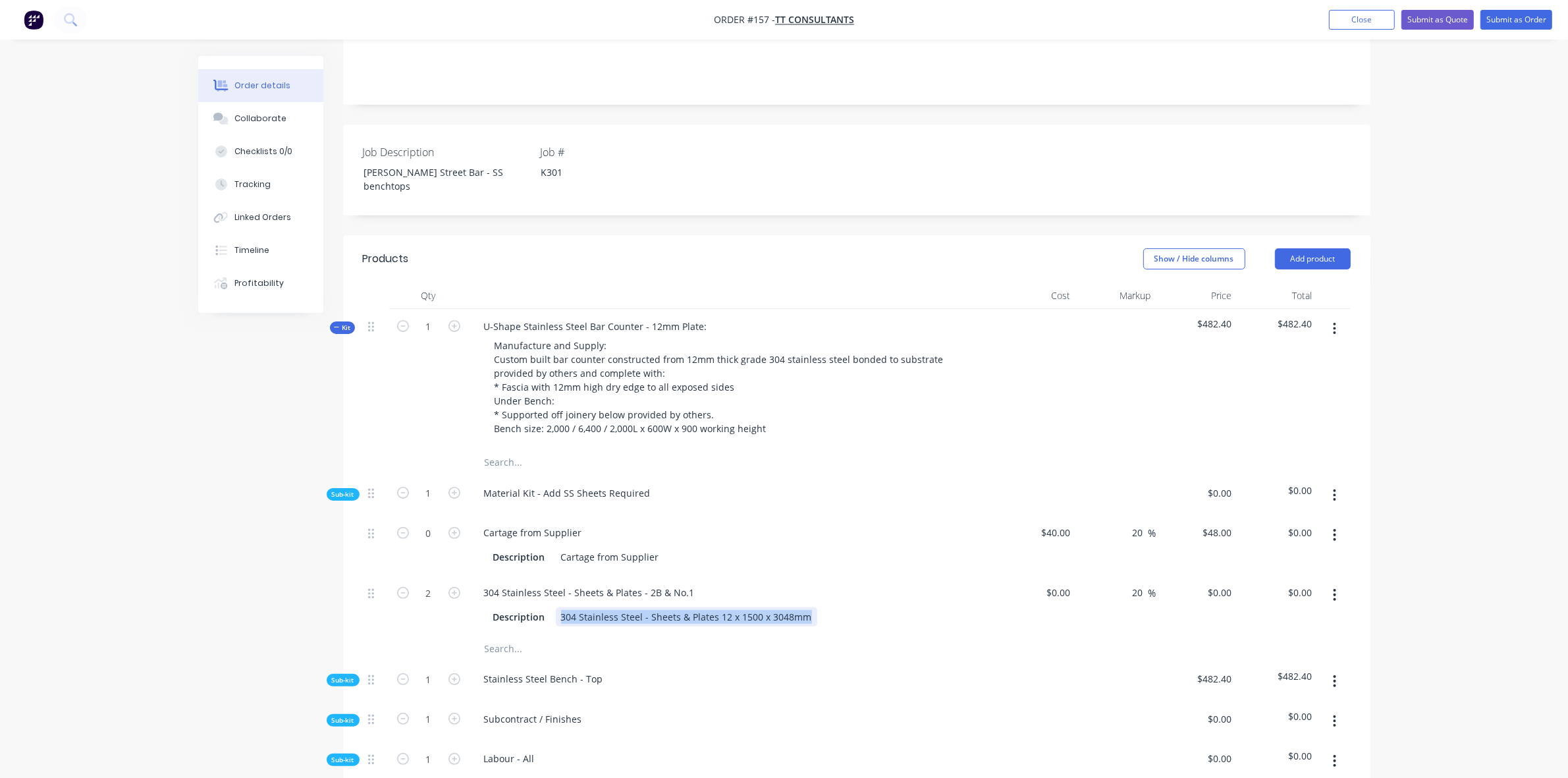
drag, startPoint x: 557, startPoint y: 567, endPoint x: 818, endPoint y: 579, distance: 261.3
click at [818, 579] on div "304 Stainless Steel - Sheets & Plates - 2B & No.1 Description 304 Stainless Ste…" at bounding box center [731, 604] width 527 height 60
copy div "304 Stainless Steel - Sheets & Plates 12 x 1500 x 3048mm"
click at [339, 675] on span "Sub-kit" at bounding box center [343, 680] width 23 height 9
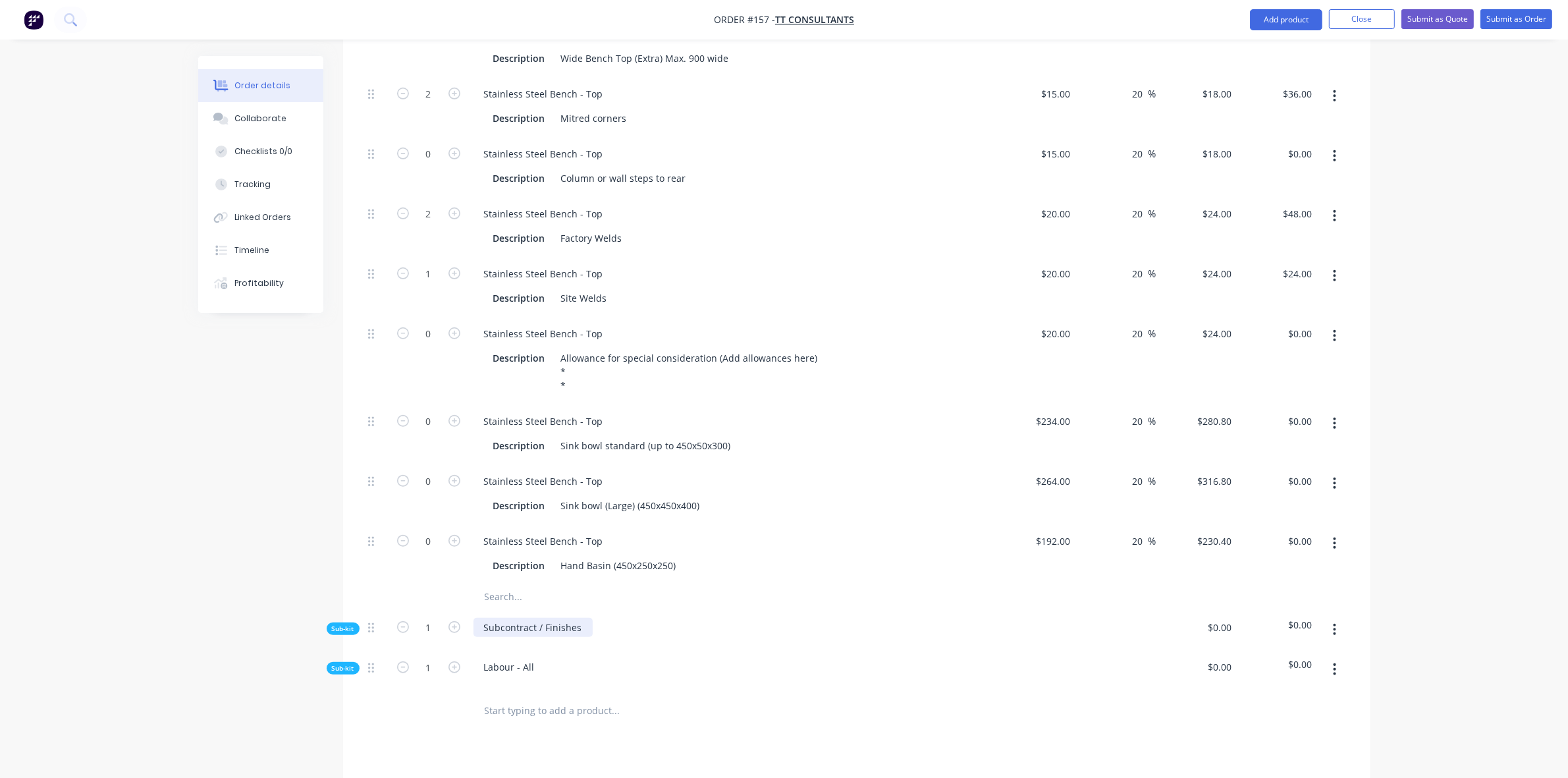
scroll to position [1242, 0]
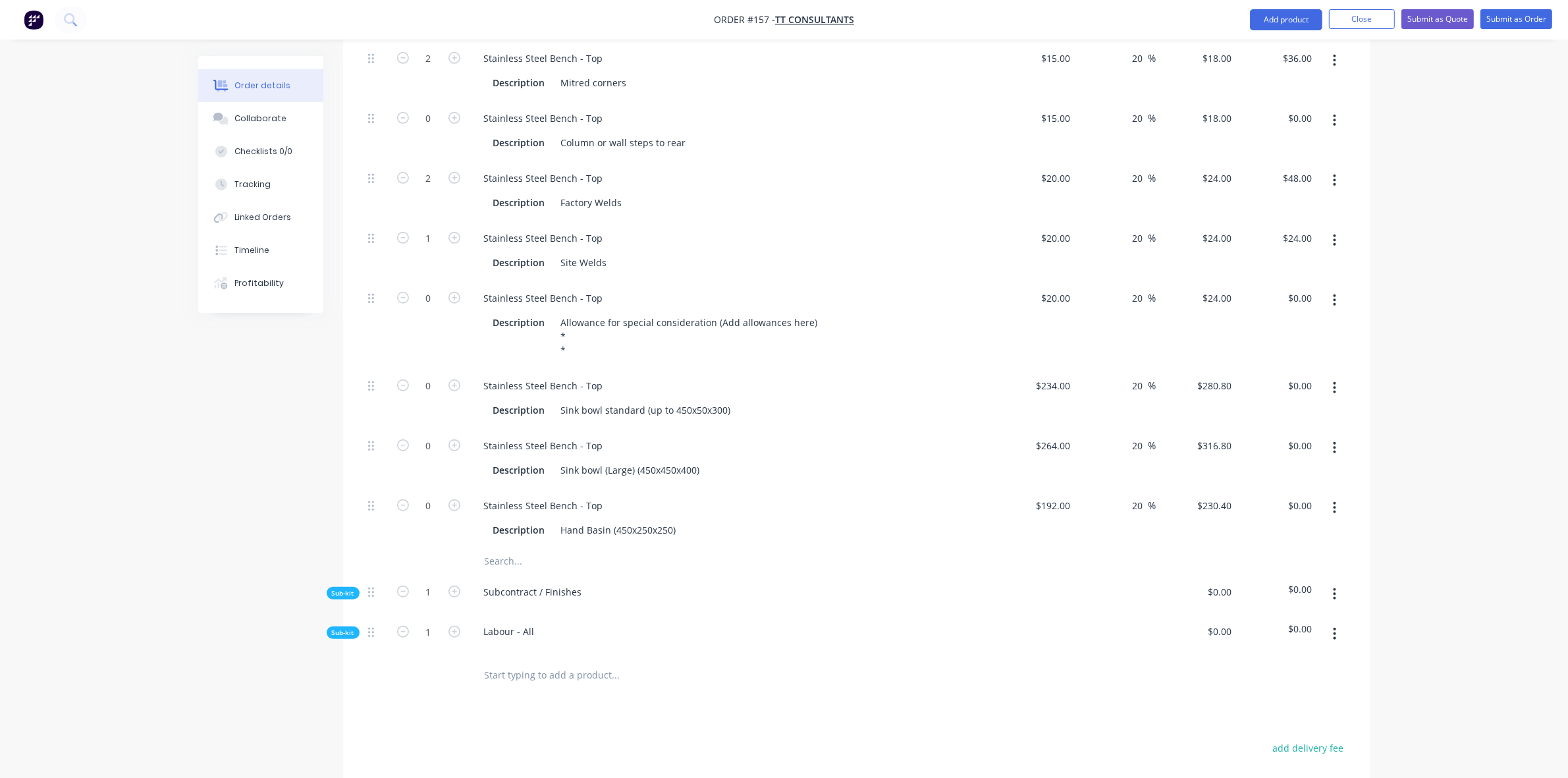
click at [330, 587] on div "Sub-kit" at bounding box center [343, 593] width 33 height 12
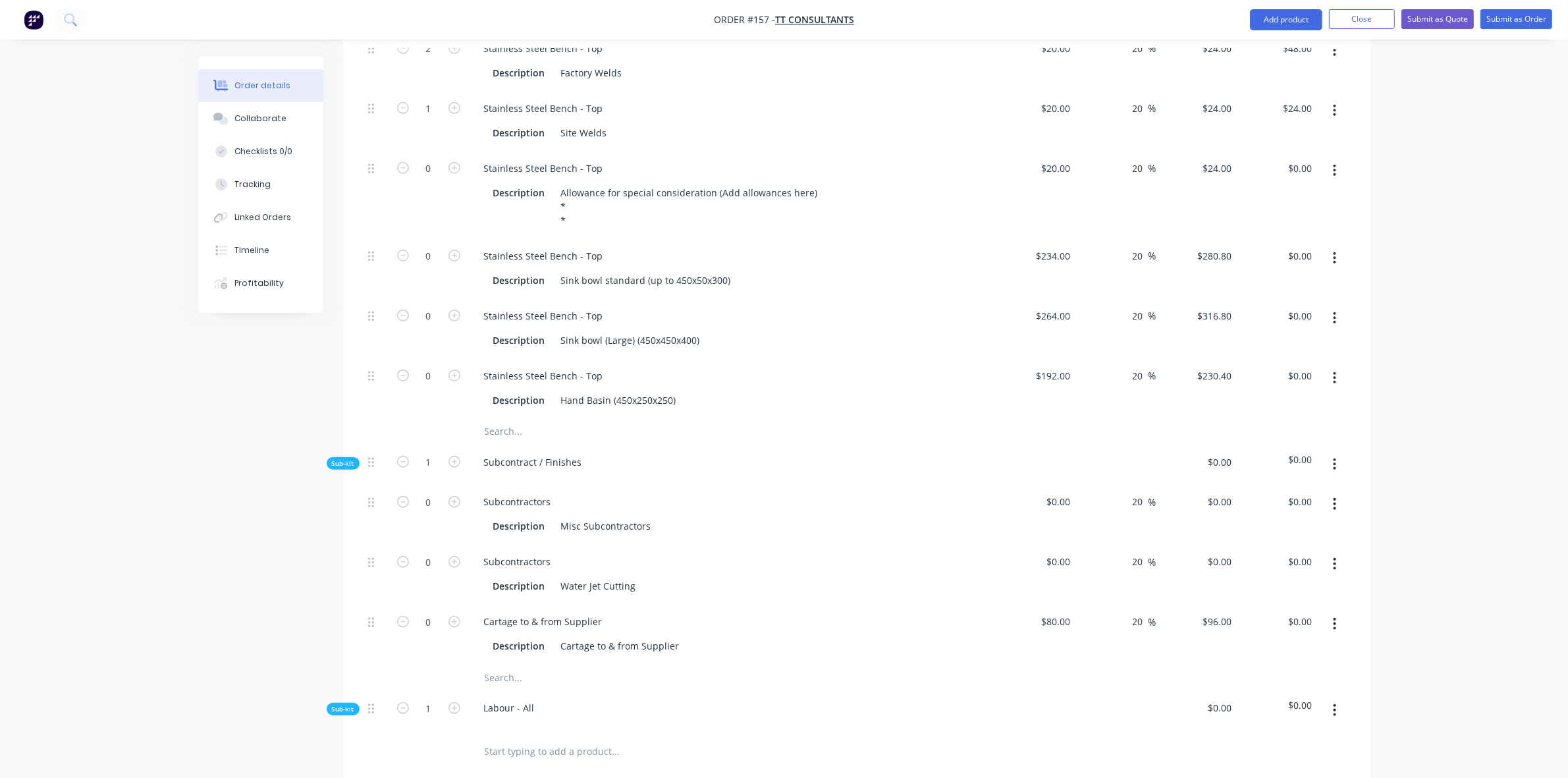
scroll to position [1433, 0]
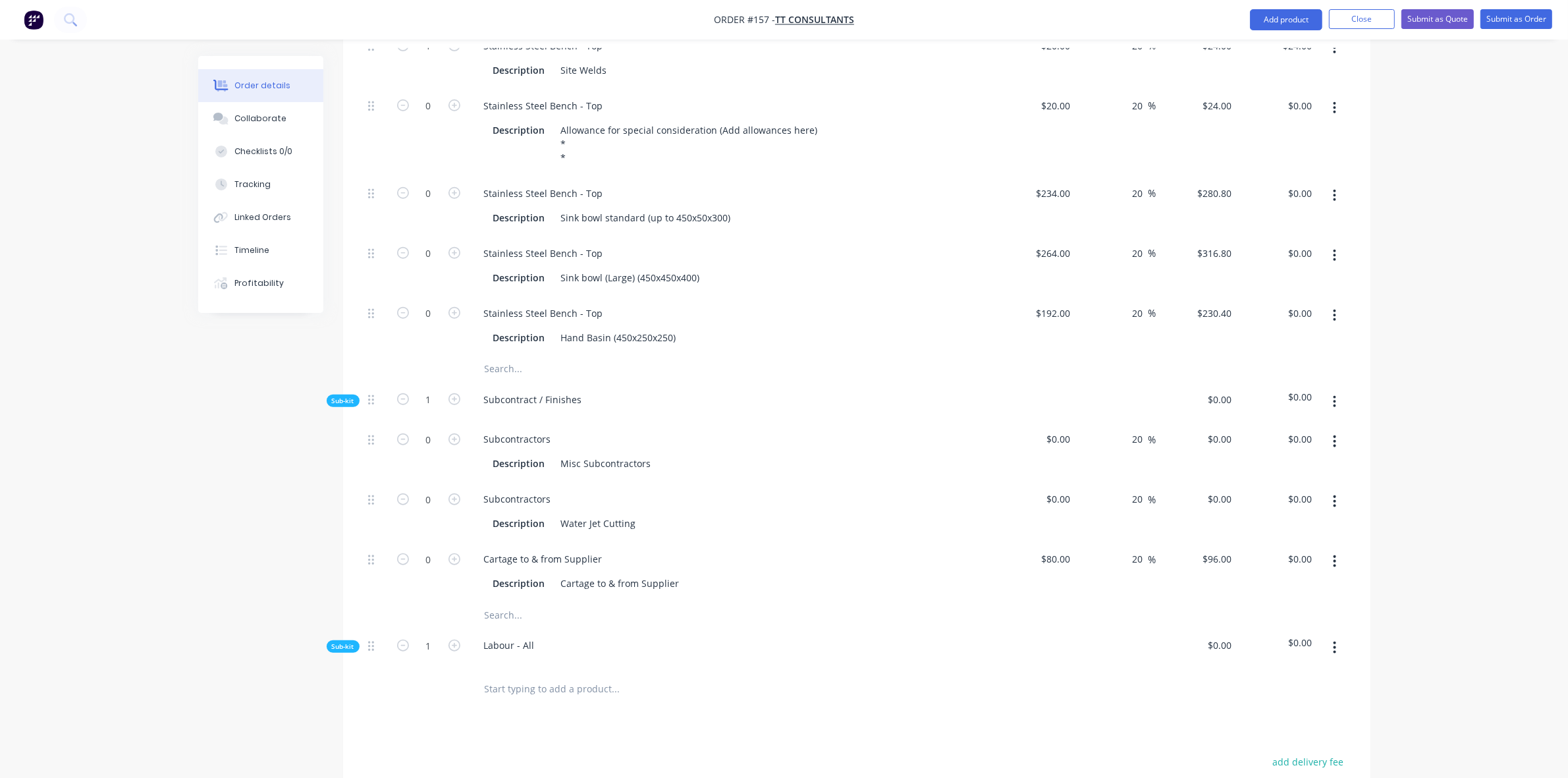
click at [1331, 429] on button "button" at bounding box center [1334, 441] width 31 height 24
click at [1255, 519] on div "Delete" at bounding box center [1288, 528] width 102 height 19
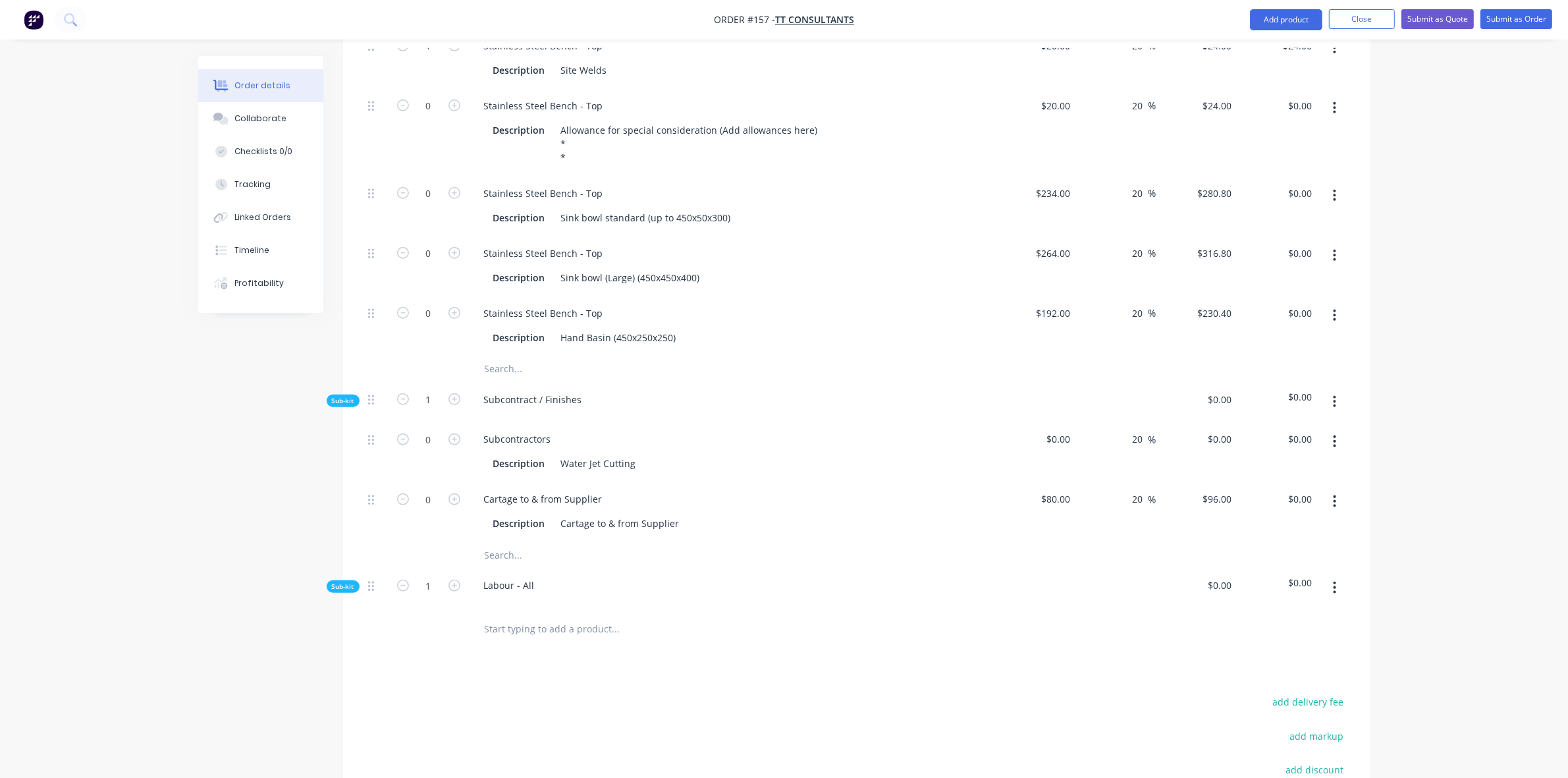
click at [1334, 434] on icon "button" at bounding box center [1333, 441] width 3 height 14
click at [1297, 519] on div "Delete" at bounding box center [1288, 528] width 102 height 19
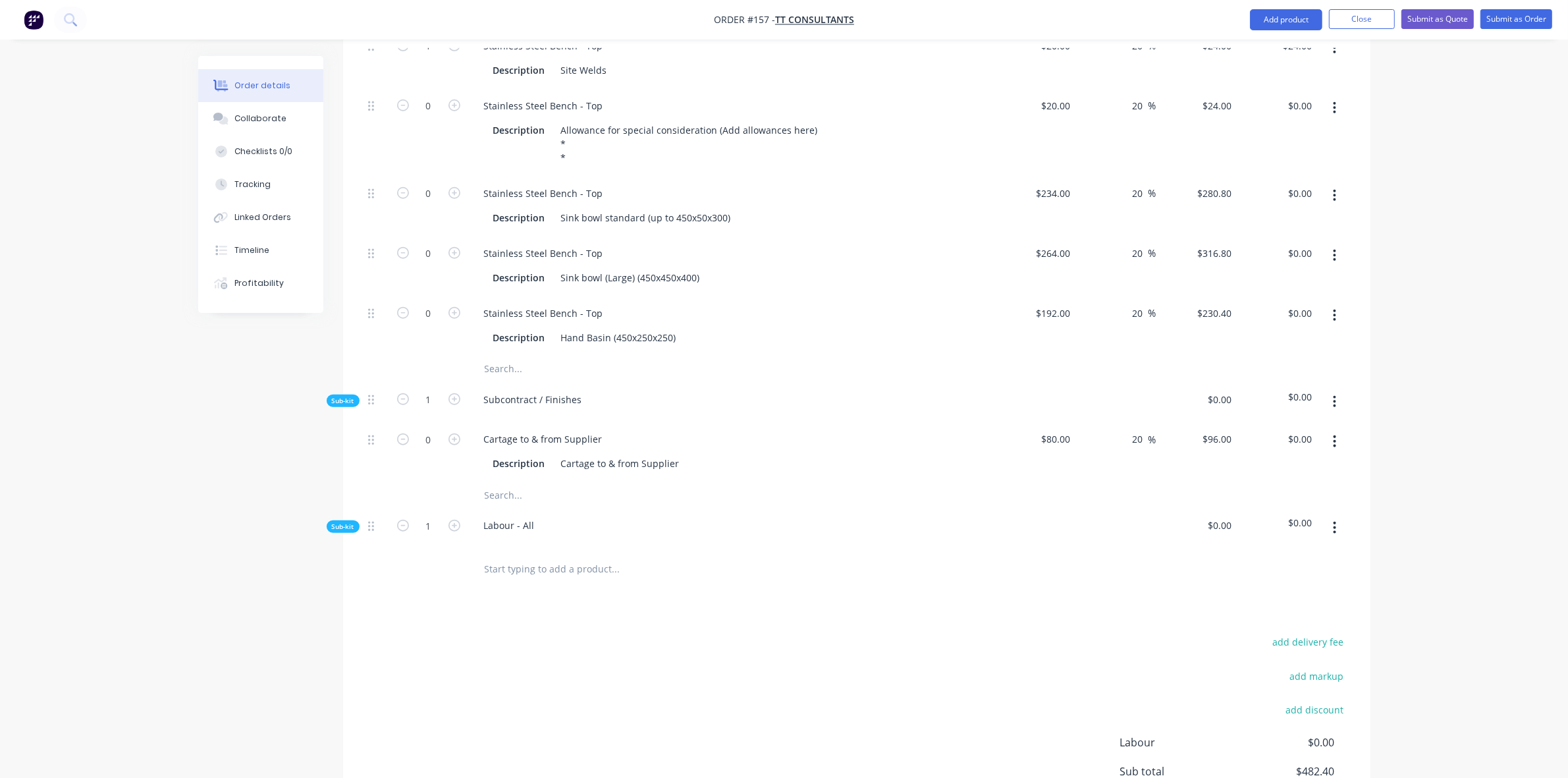
click at [1335, 394] on icon "button" at bounding box center [1333, 401] width 3 height 14
click at [1312, 427] on div "Add product to kit" at bounding box center [1288, 436] width 102 height 19
click at [1275, 480] on div "Product catalogue" at bounding box center [1288, 489] width 102 height 19
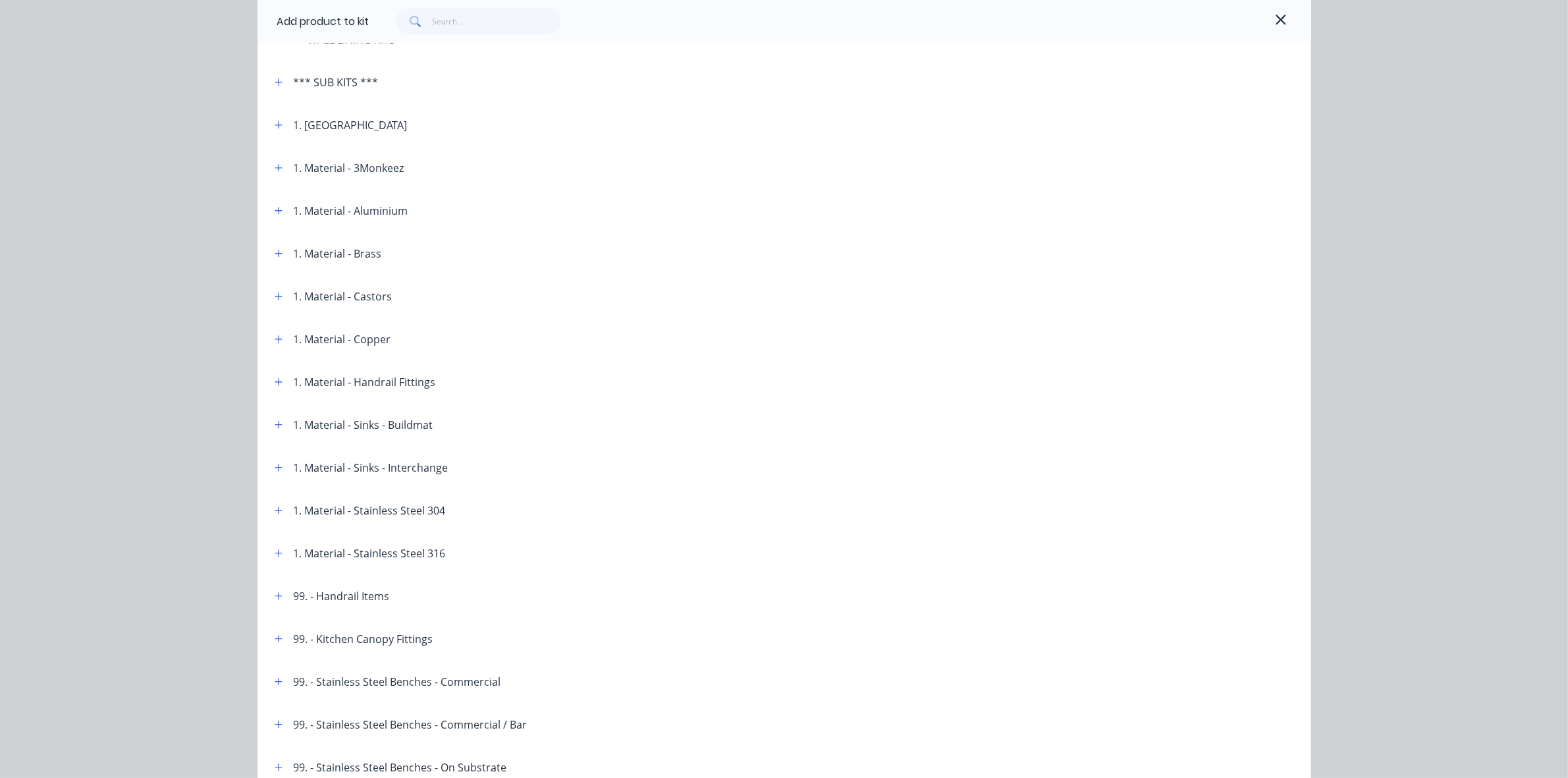
scroll to position [577, 0]
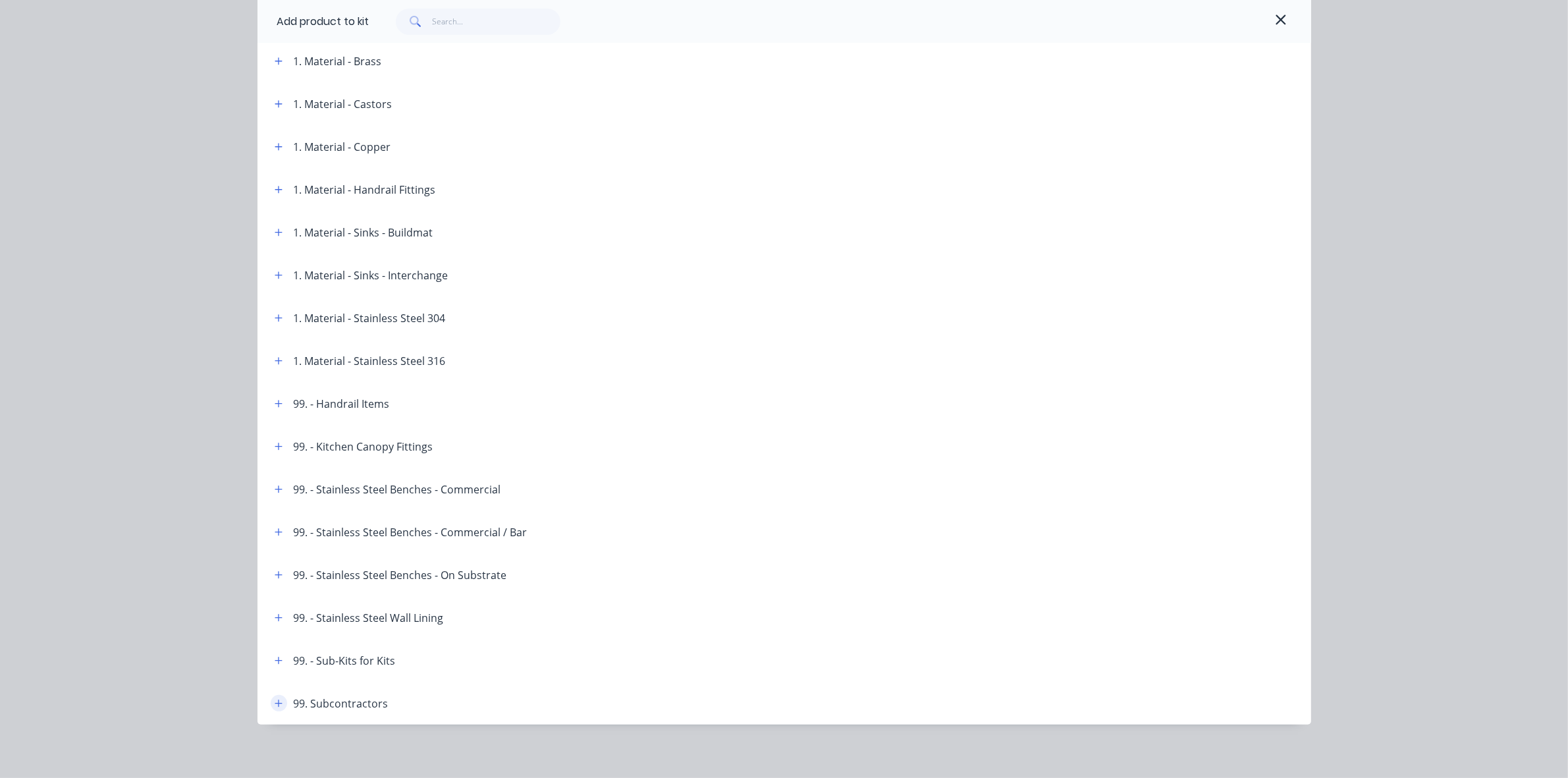
click at [274, 705] on icon "button" at bounding box center [278, 704] width 8 height 9
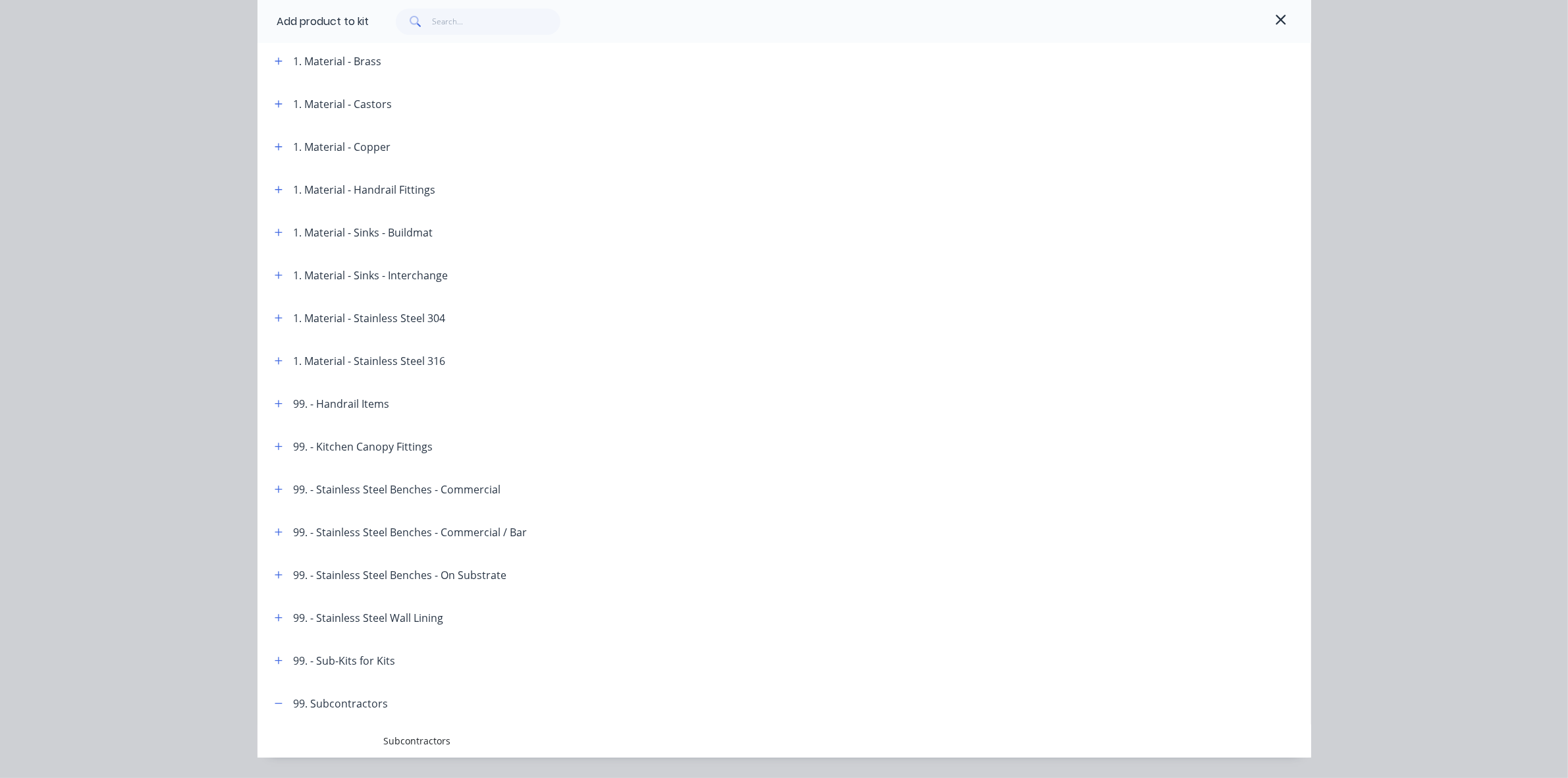
scroll to position [614, 0]
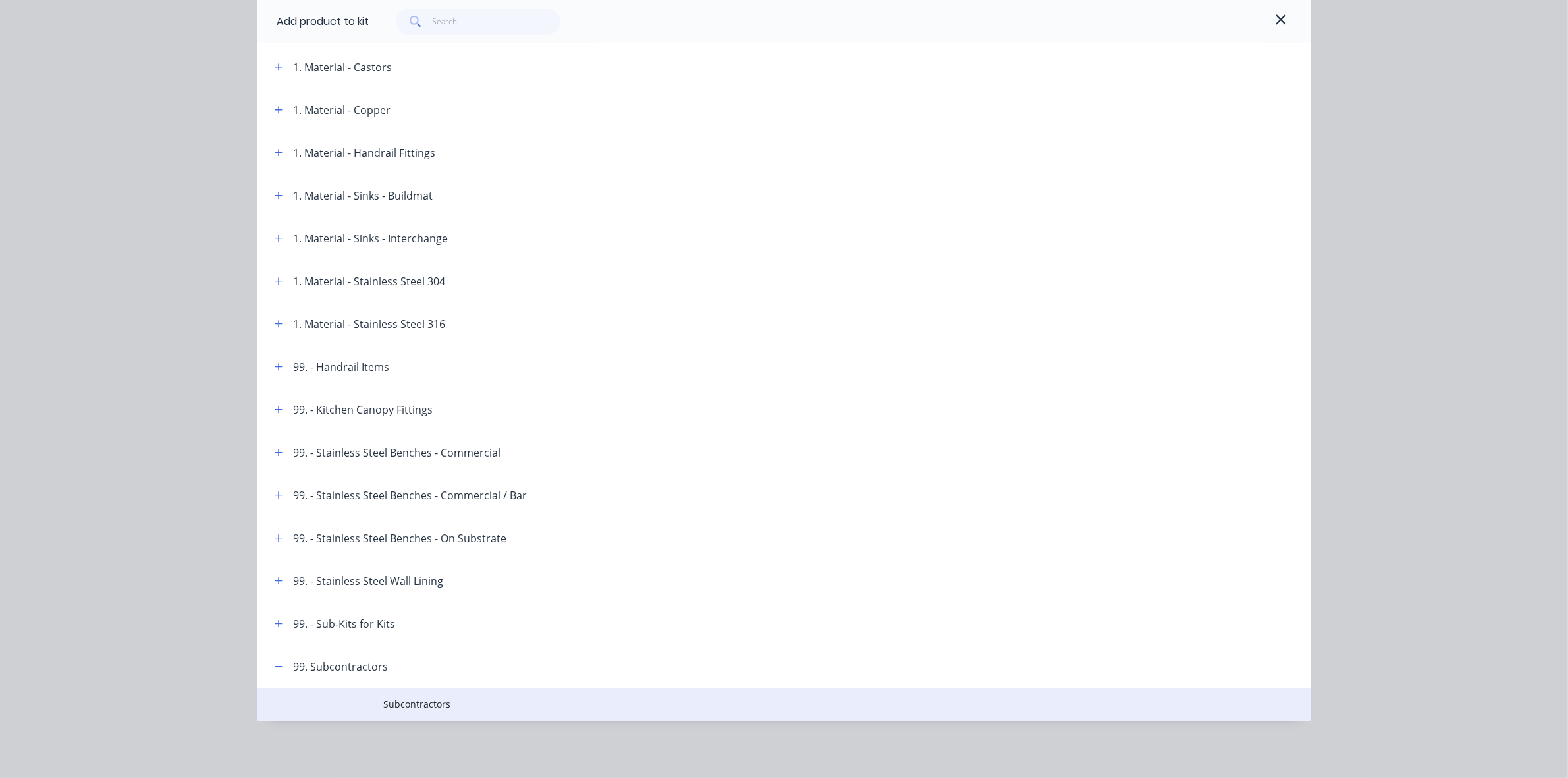
click at [417, 699] on span "Subcontractors" at bounding box center [754, 704] width 742 height 14
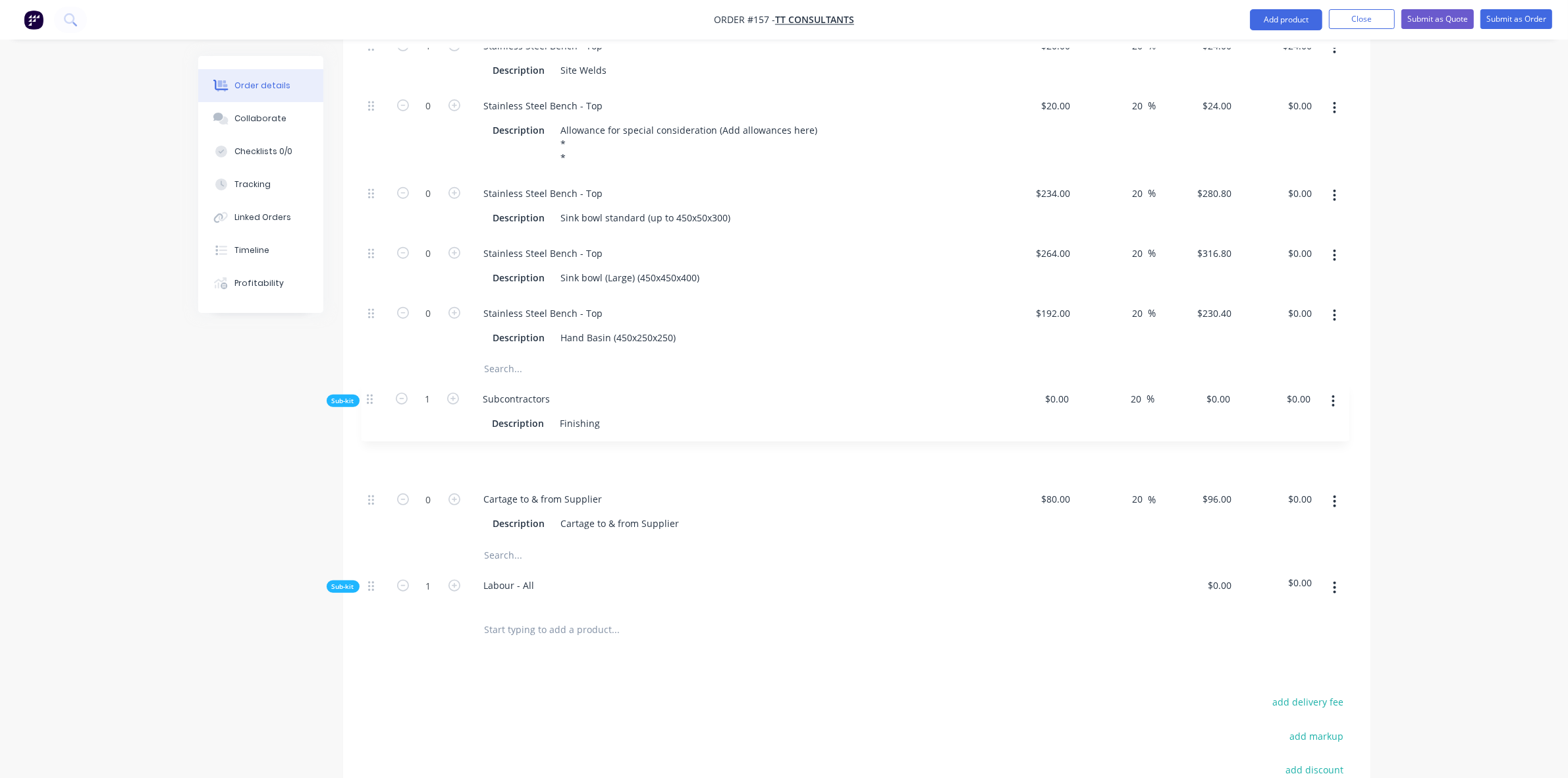
drag, startPoint x: 372, startPoint y: 468, endPoint x: 370, endPoint y: 397, distance: 71.0
click at [370, 422] on div "0 Cartage to & from Supplier Description Cartage to & from Supplier $80.00 $80.…" at bounding box center [857, 482] width 988 height 120
click at [557, 429] on div "Subcontractors" at bounding box center [518, 439] width 88 height 19
click at [456, 493] on icon "button" at bounding box center [454, 499] width 11 height 11
type input "1"
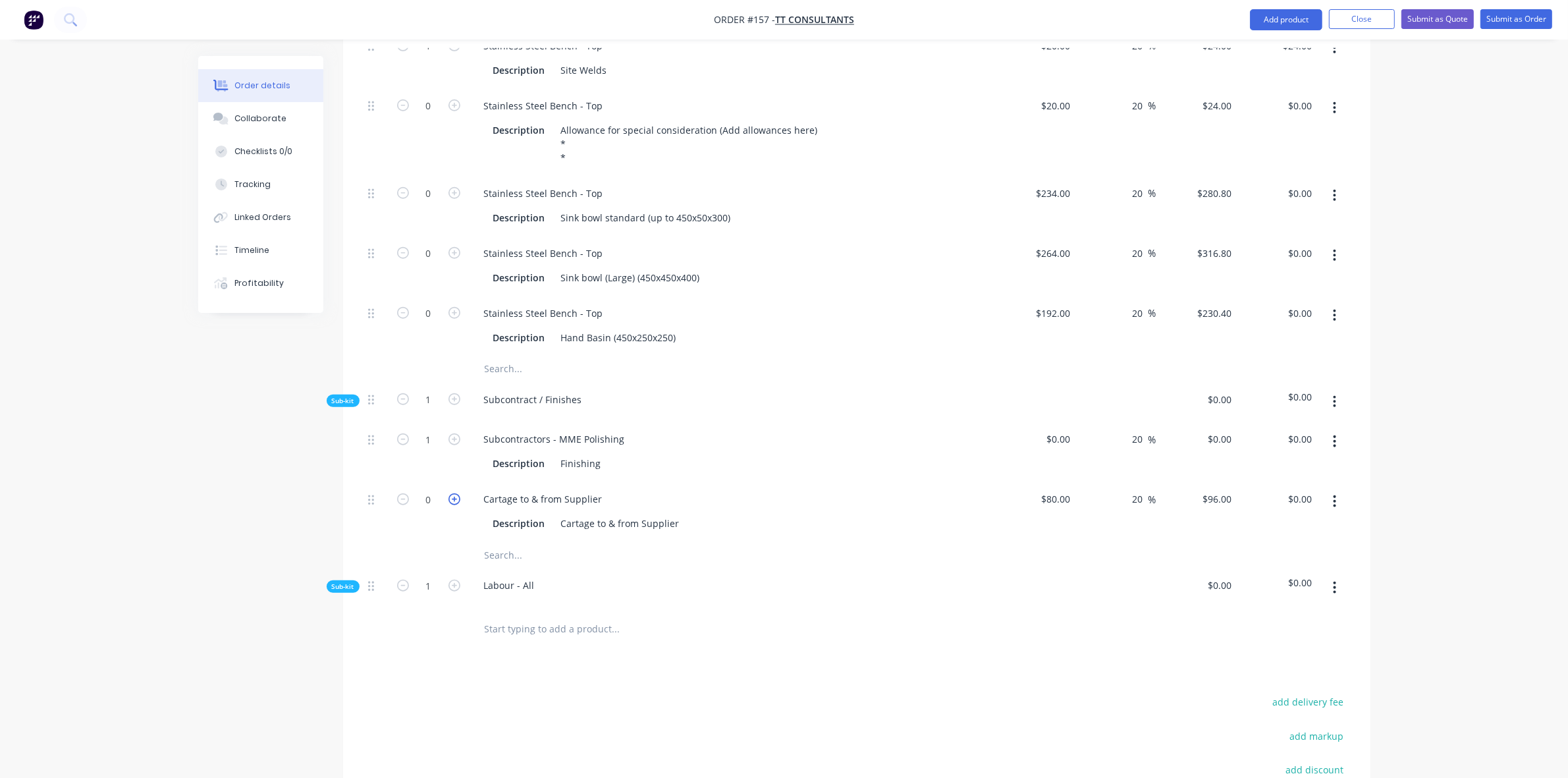
type input "$96.00"
click at [353, 581] on span "Sub-kit" at bounding box center [343, 586] width 23 height 9
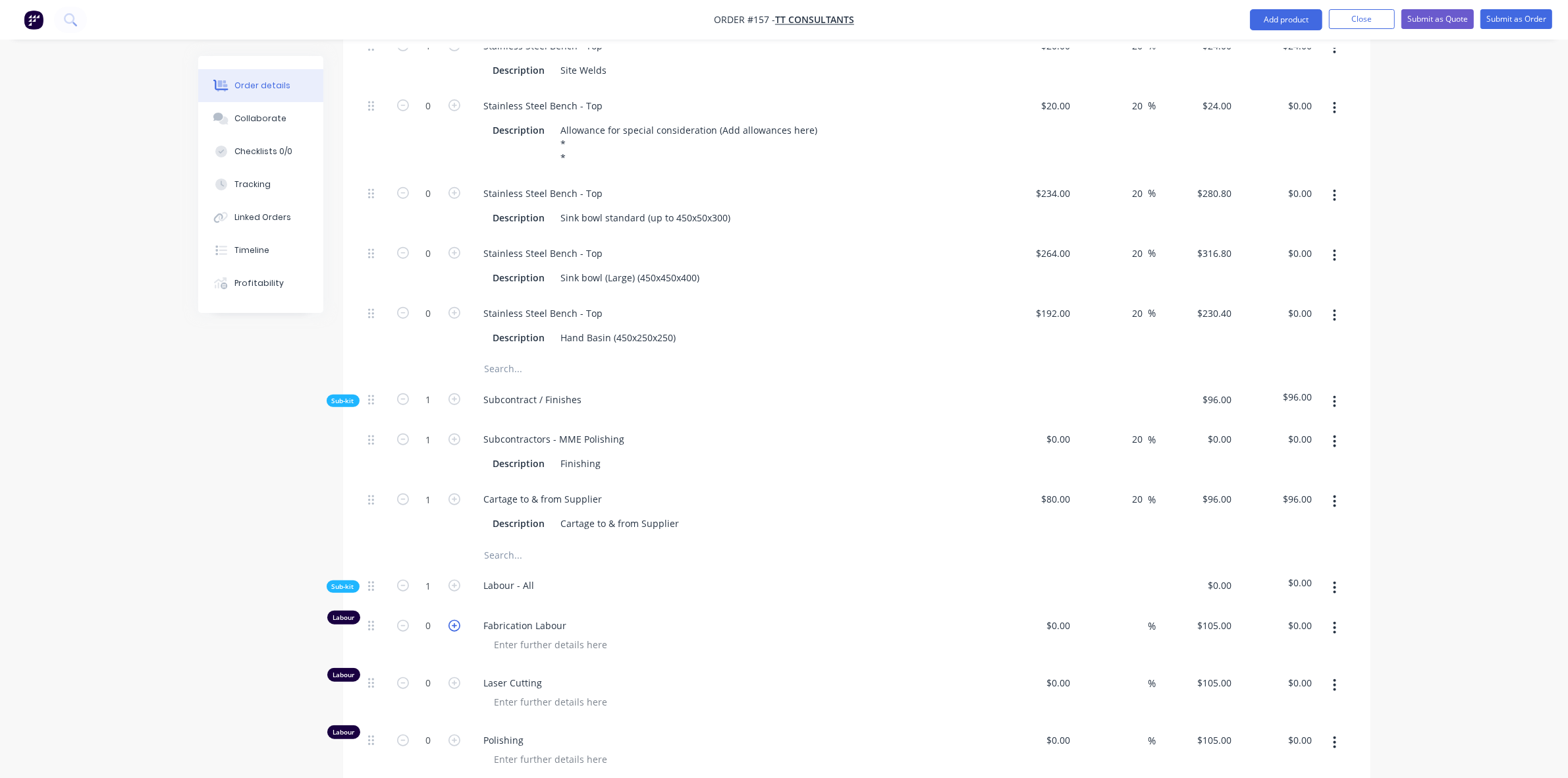
click at [459, 619] on icon "button" at bounding box center [454, 625] width 11 height 11
type input "1"
type input "$105.00"
click at [424, 616] on input "1" at bounding box center [428, 625] width 34 height 20
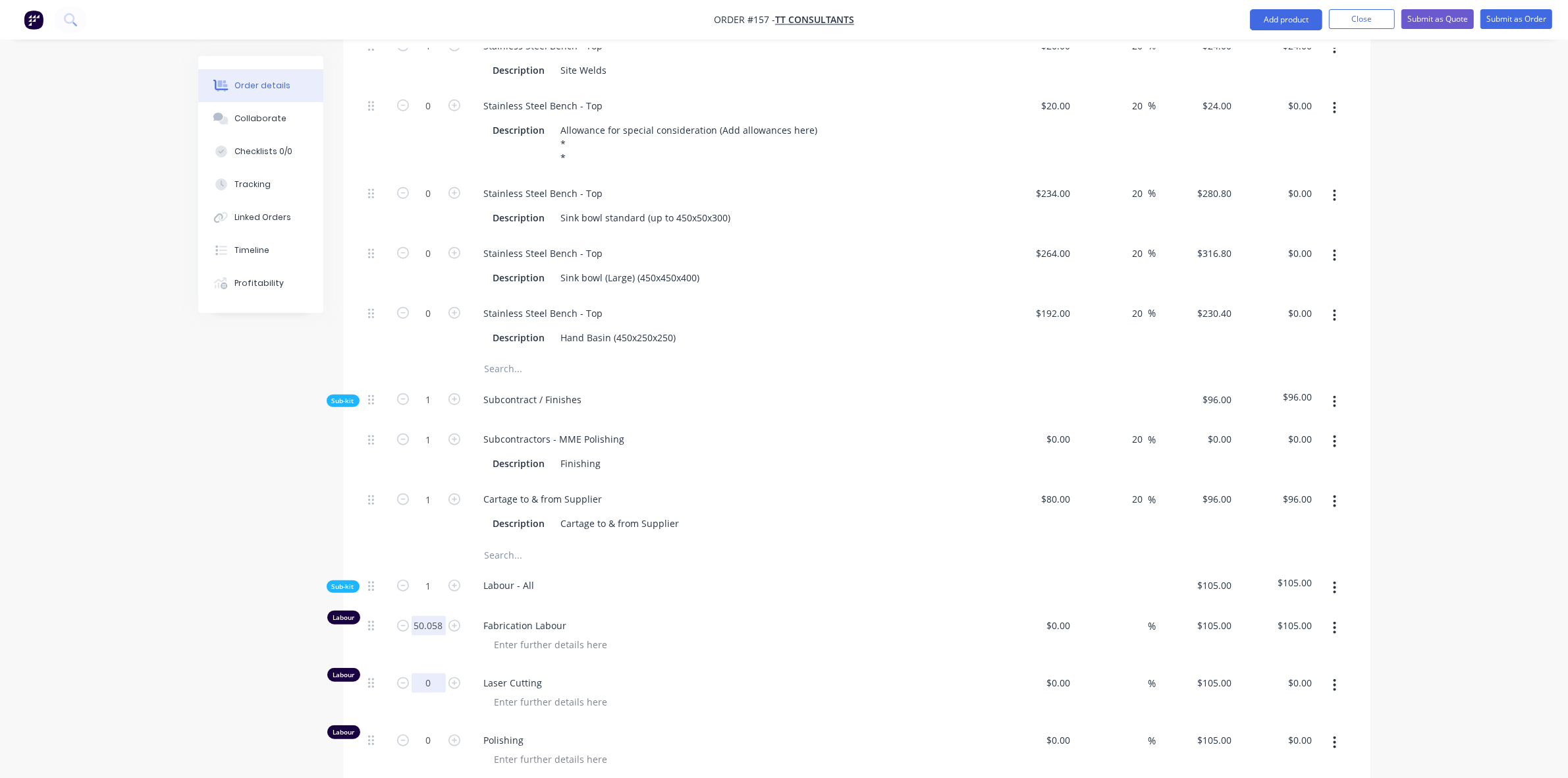
type input "50.058"
type input "$5,256.09"
click at [431, 674] on input "0" at bounding box center [428, 683] width 34 height 20
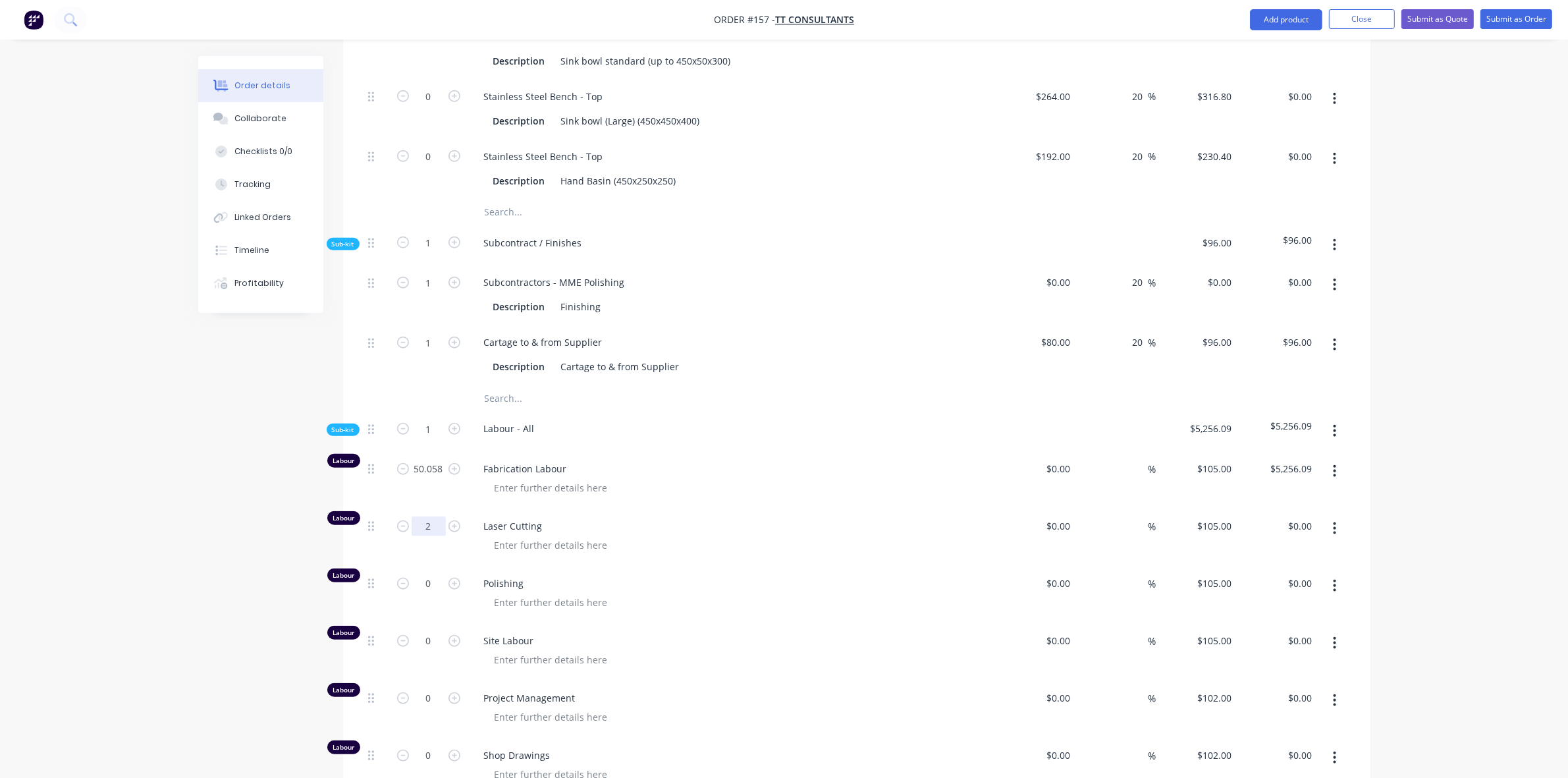
scroll to position [1625, 0]
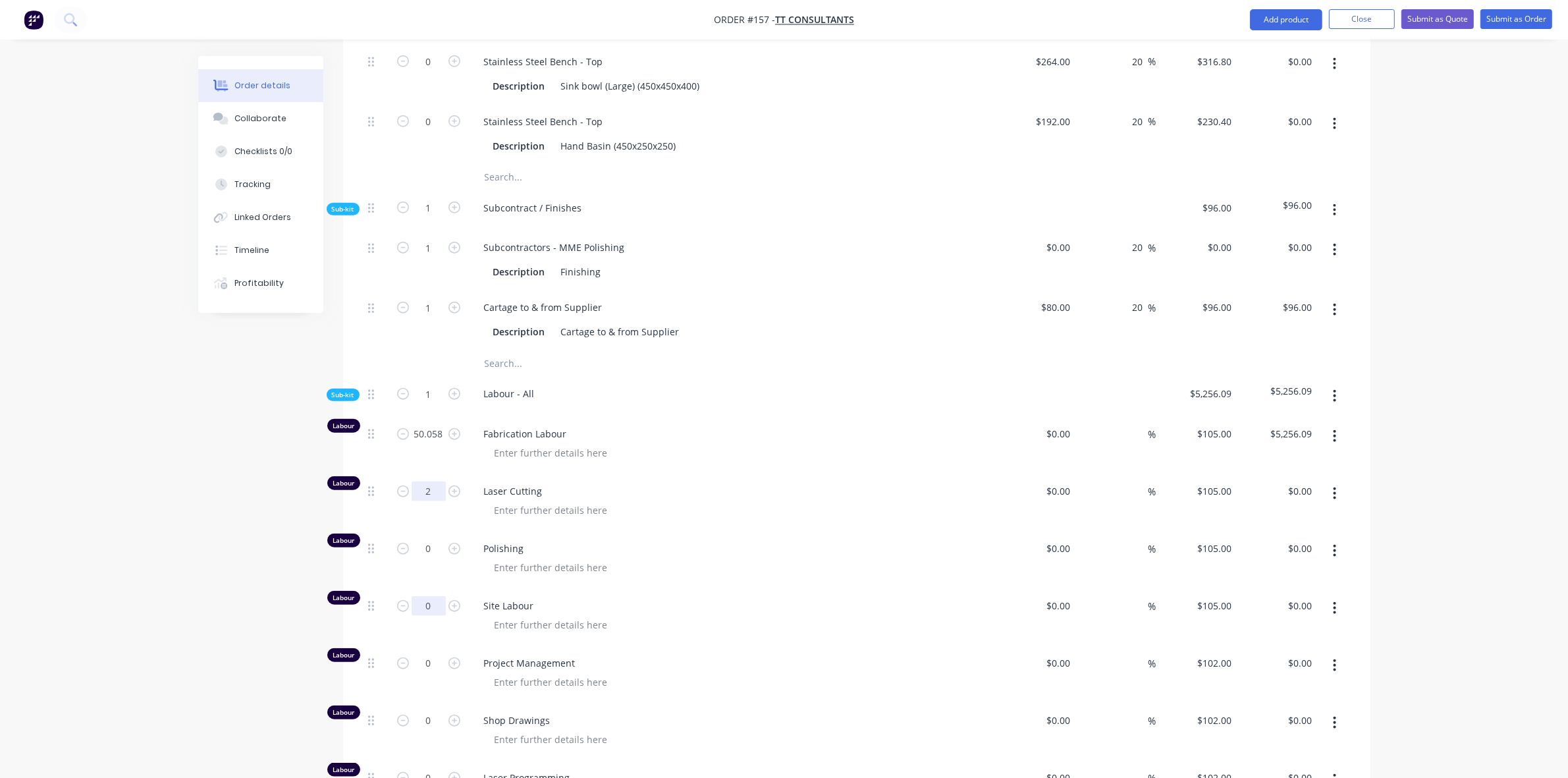
type input "2"
click at [435, 596] on input "0" at bounding box center [428, 605] width 34 height 20
type input "$210.00"
type input "13.661"
type input "$1,434.41"
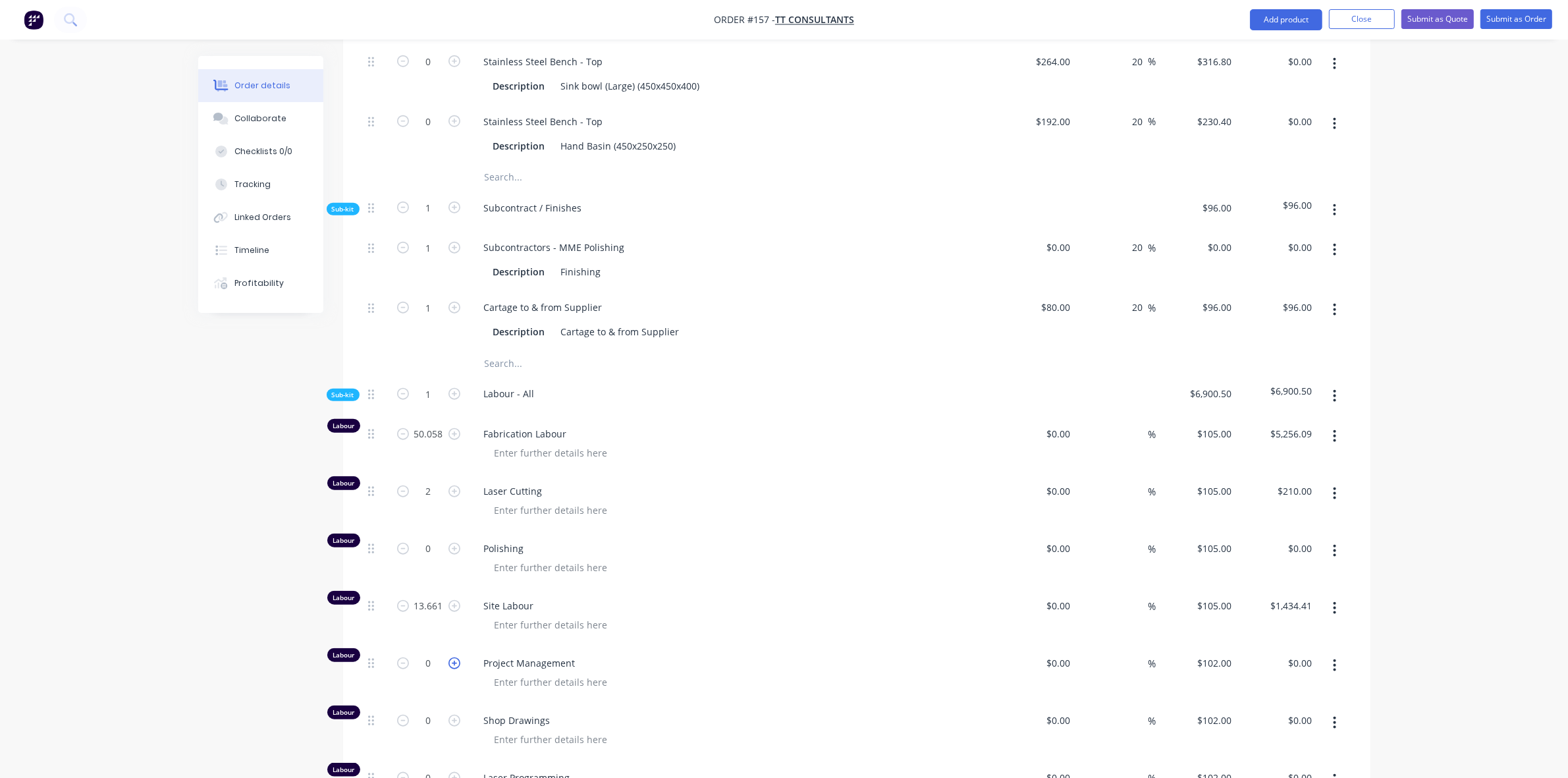
click at [453, 657] on icon "button" at bounding box center [454, 663] width 11 height 11
type input "1"
type input "$102.00"
click at [456, 714] on icon "button" at bounding box center [454, 720] width 11 height 11
type input "1"
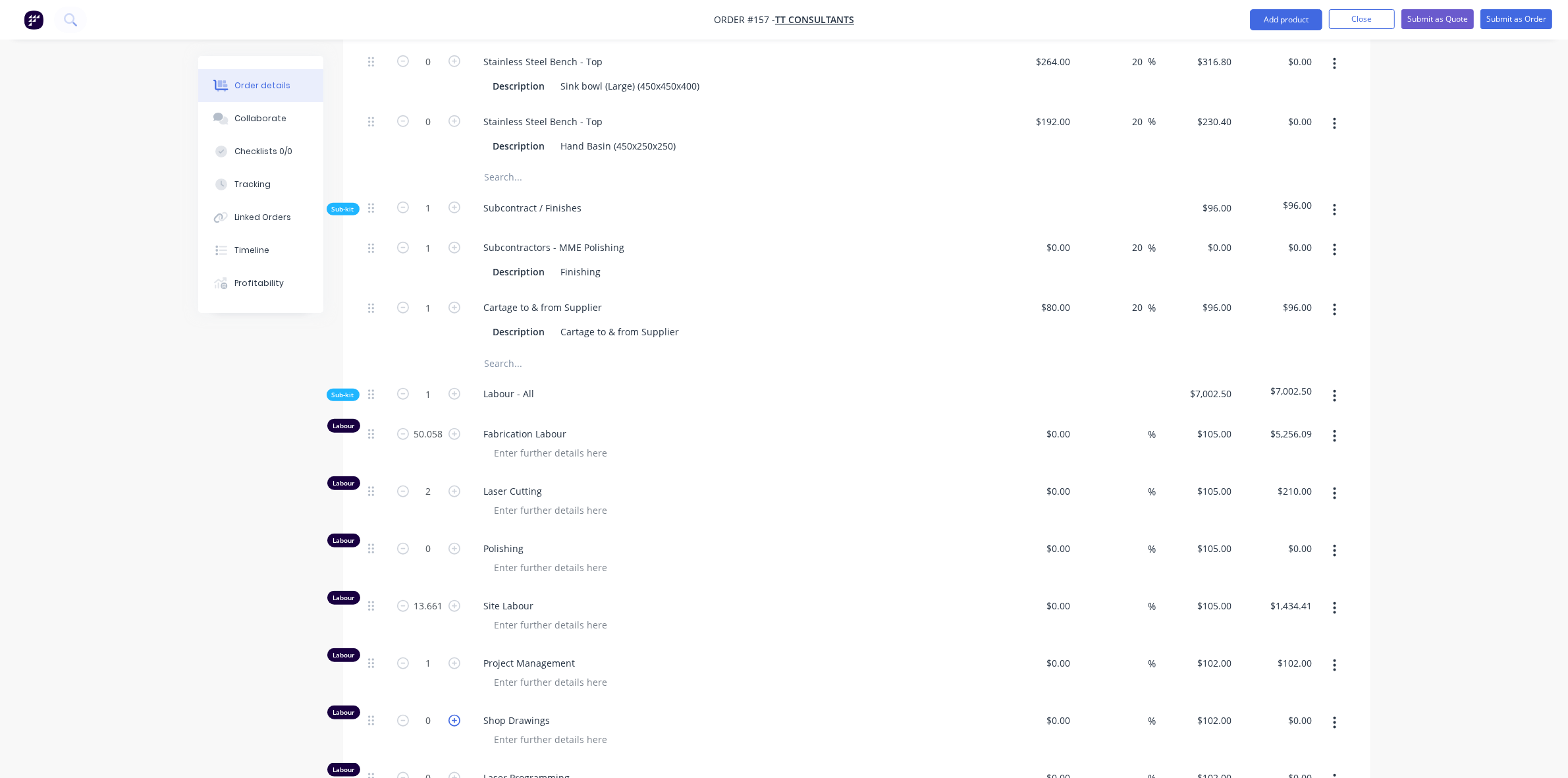
type input "$102.00"
click at [396, 483] on button "button" at bounding box center [403, 489] width 17 height 14
type input "1"
type input "$105.00"
click at [396, 483] on button "button" at bounding box center [403, 489] width 17 height 14
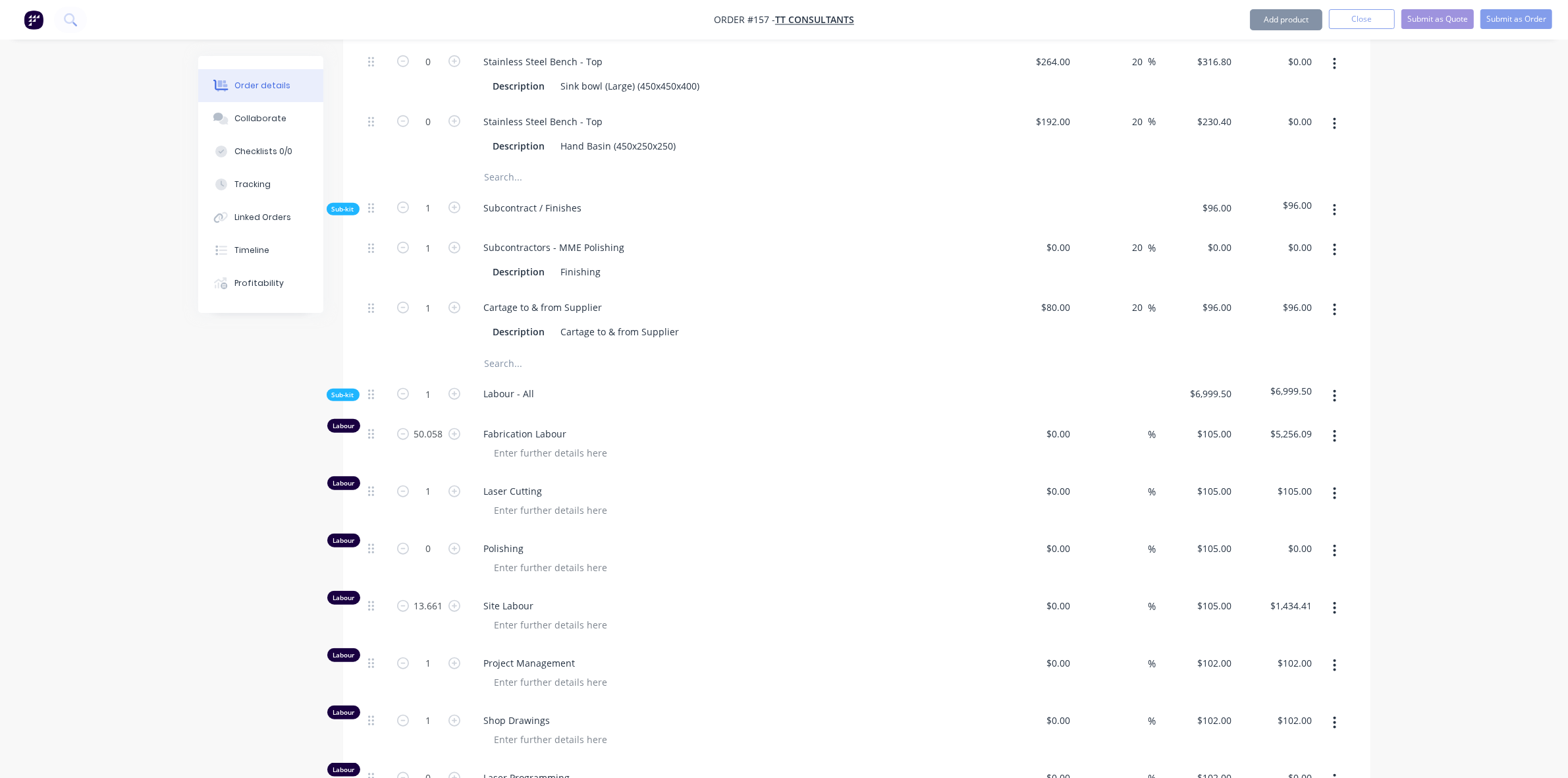
type input "0"
type input "$0.00"
click at [456, 772] on icon "button" at bounding box center [454, 778] width 11 height 11
type input "1"
type input "$102.00"
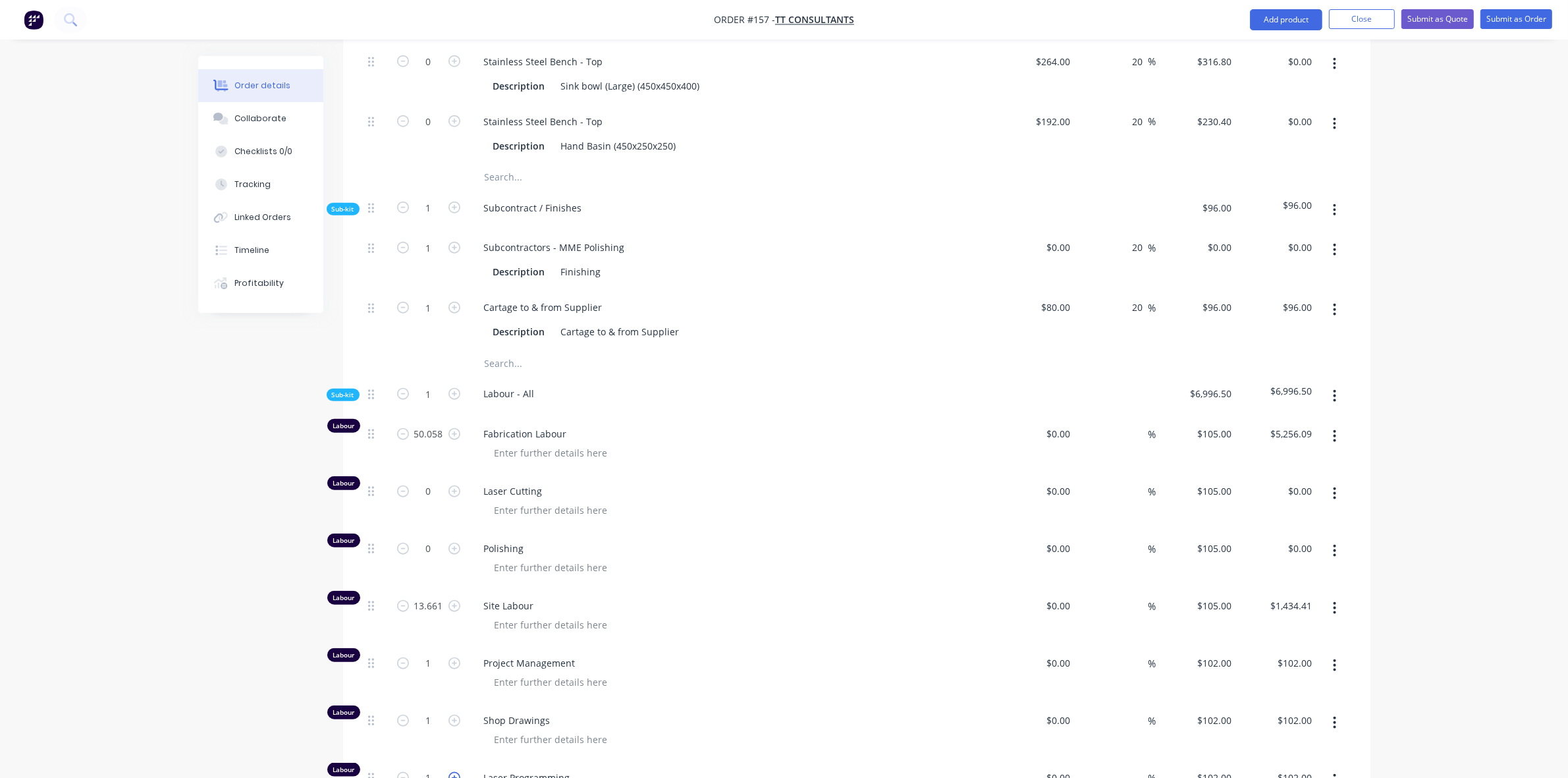
click at [456, 772] on icon "button" at bounding box center [454, 778] width 11 height 11
type input "2"
type input "$204.00"
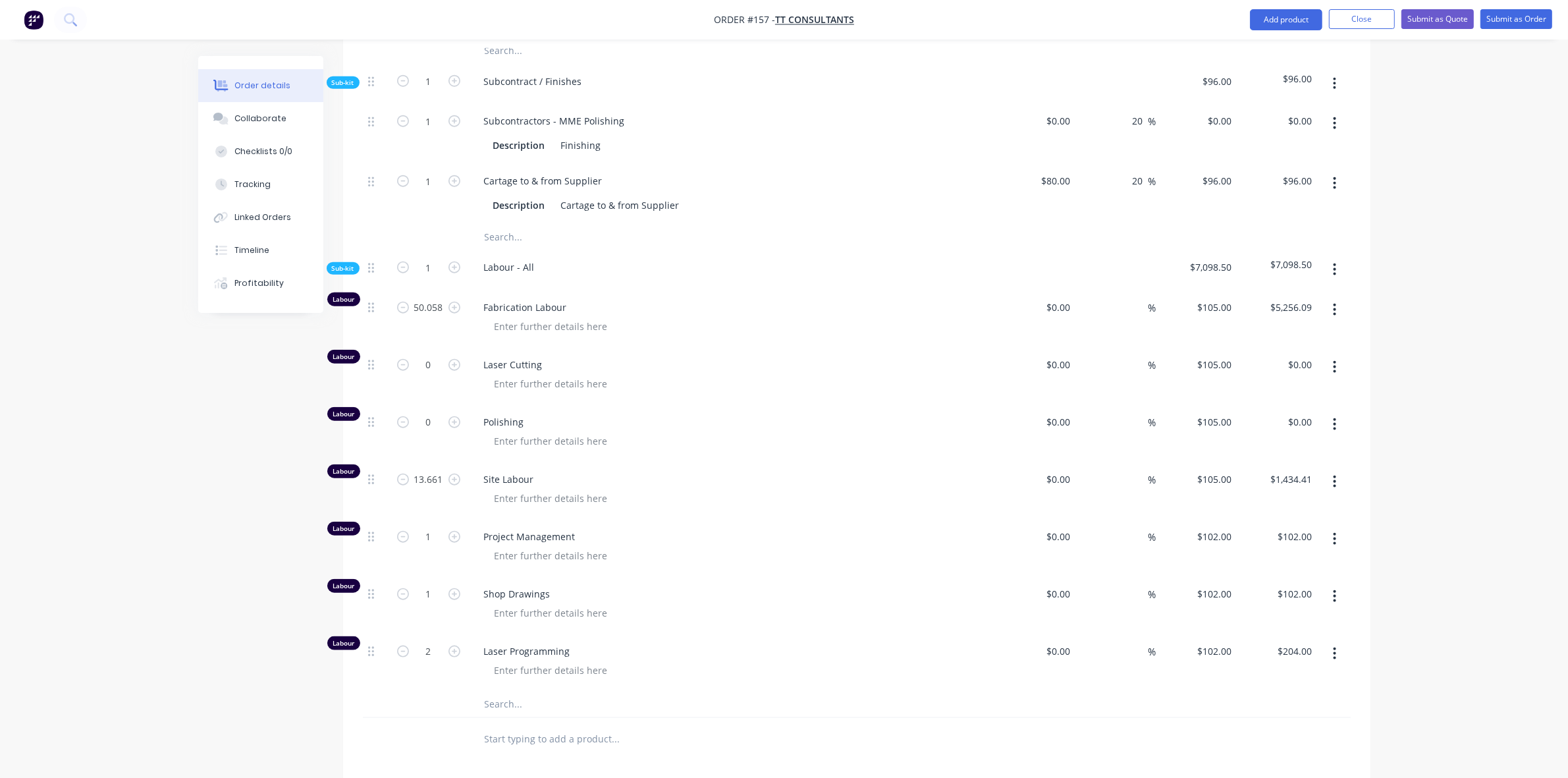
scroll to position [1655, 0]
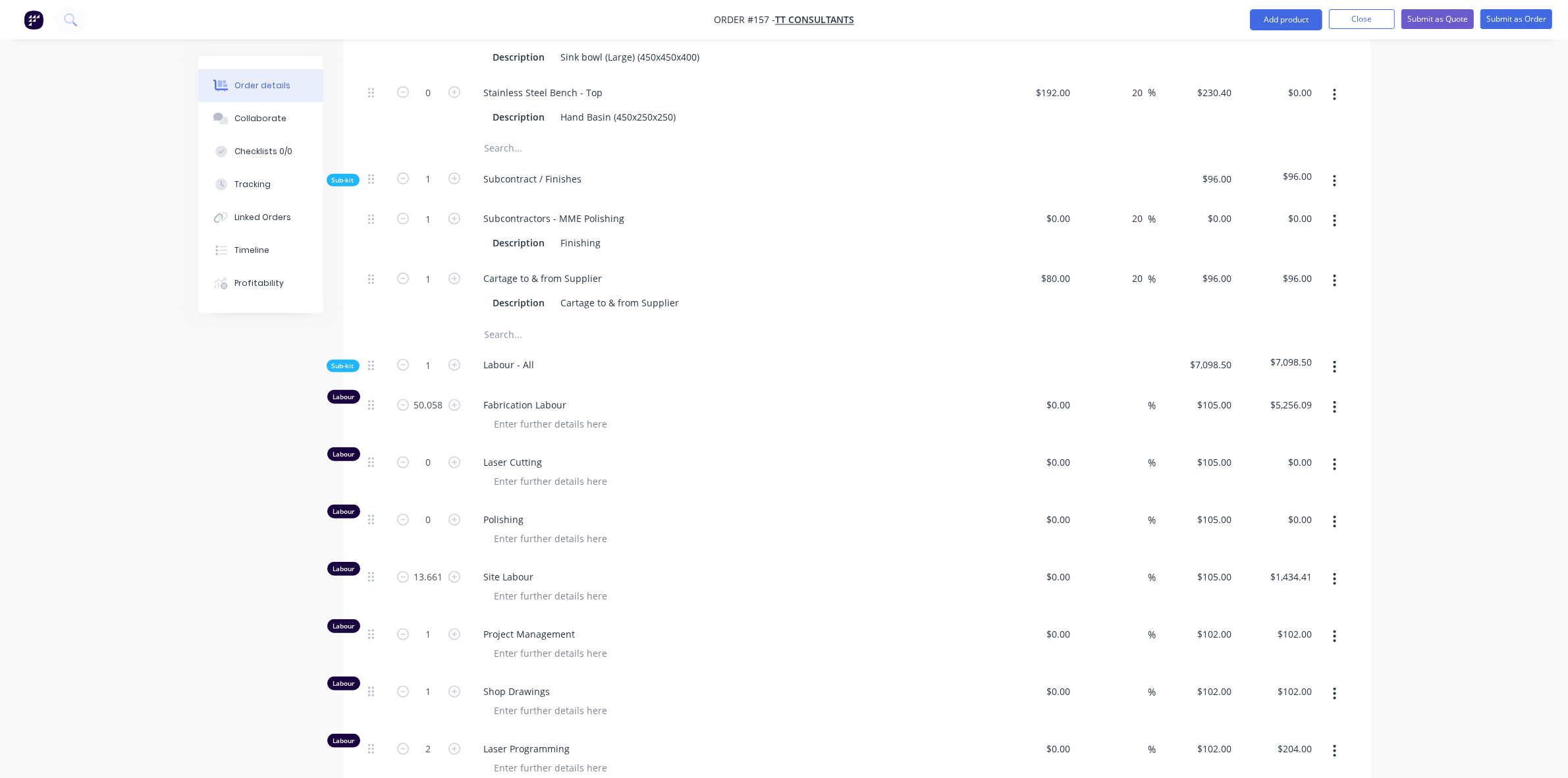
click at [343, 361] on span "Sub-kit" at bounding box center [343, 366] width 23 height 9
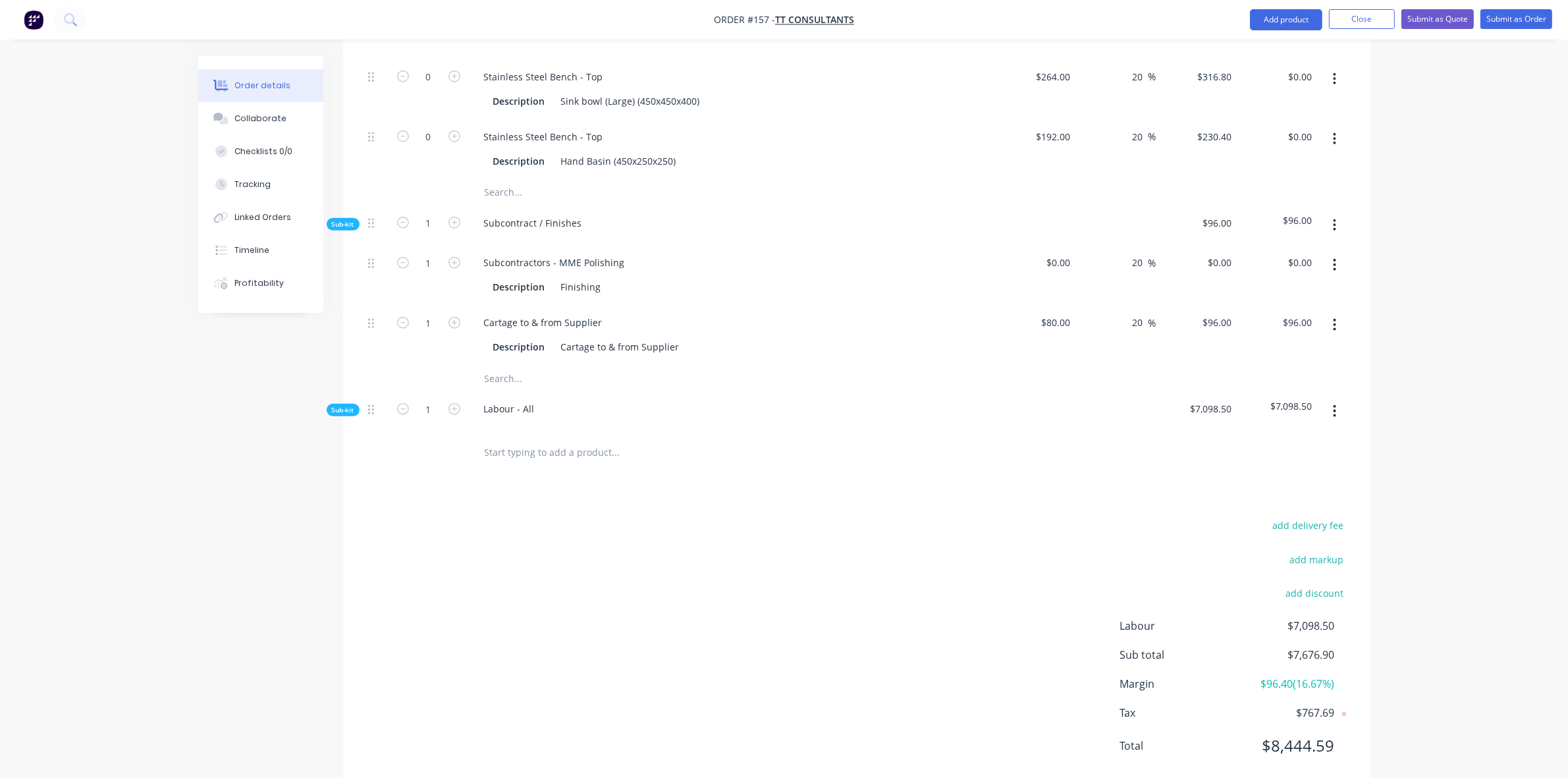
click at [340, 219] on span "Sub-kit" at bounding box center [343, 224] width 23 height 9
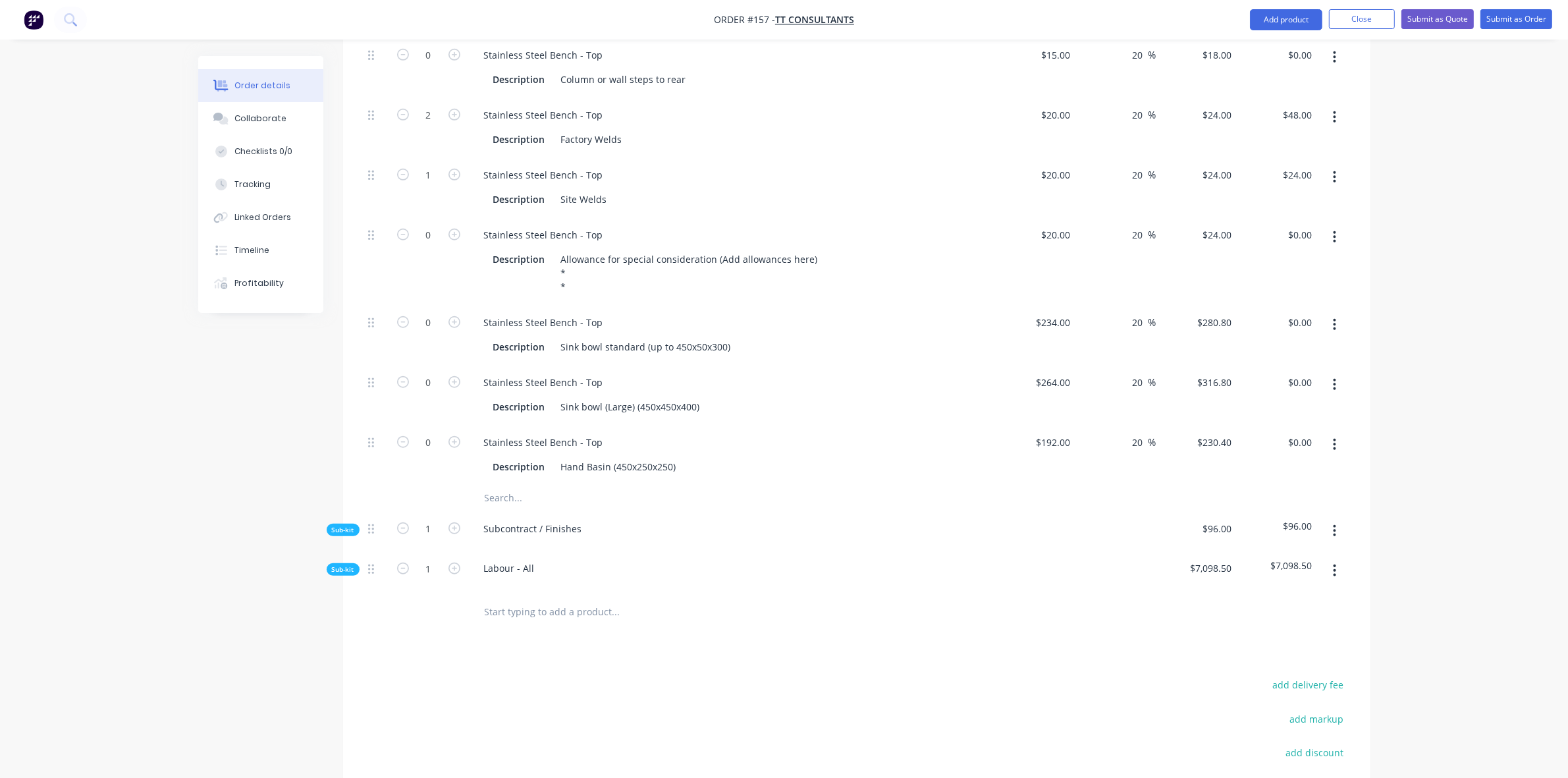
scroll to position [1272, 0]
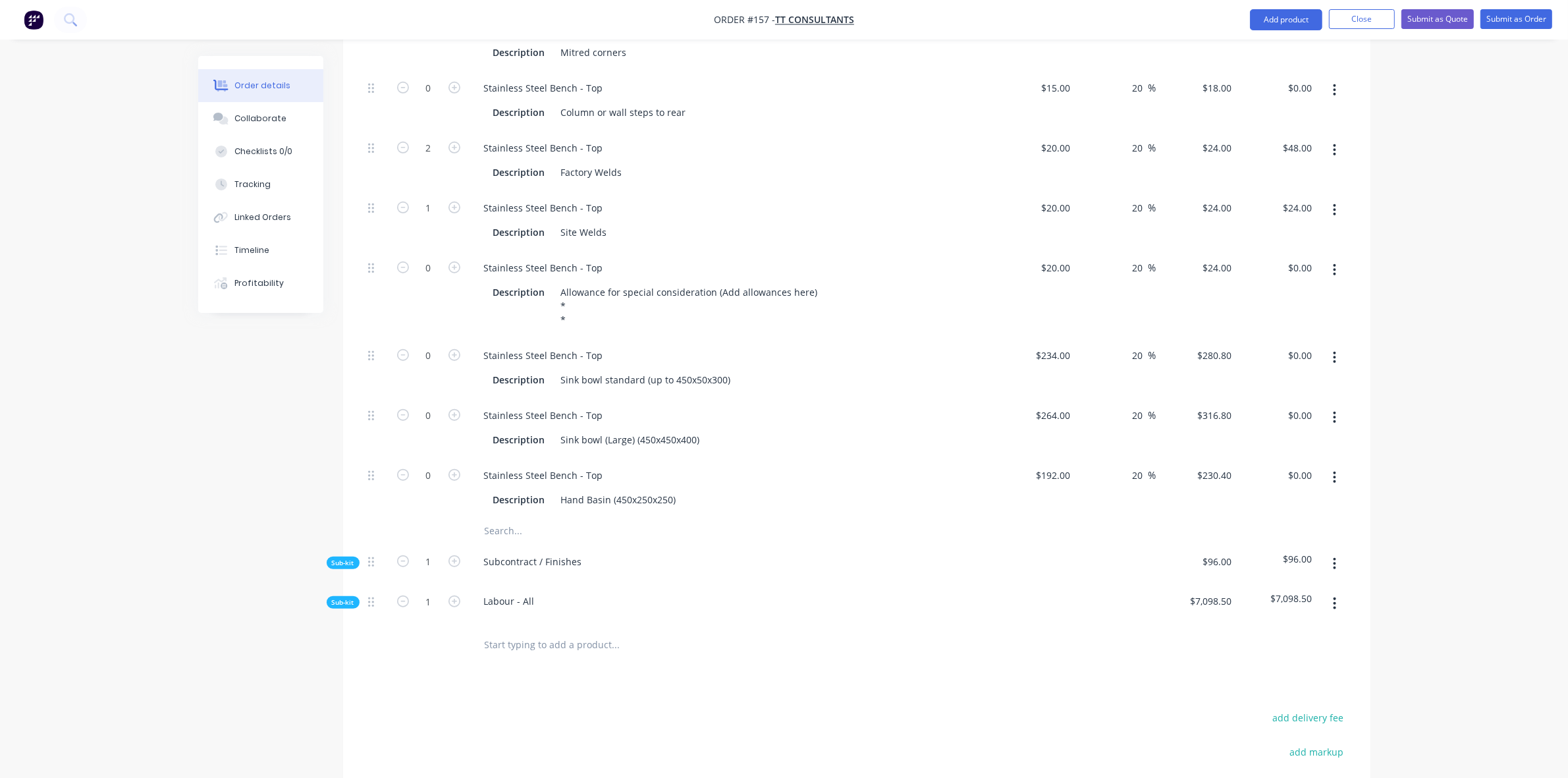
click at [344, 598] on span "Sub-kit" at bounding box center [343, 602] width 23 height 9
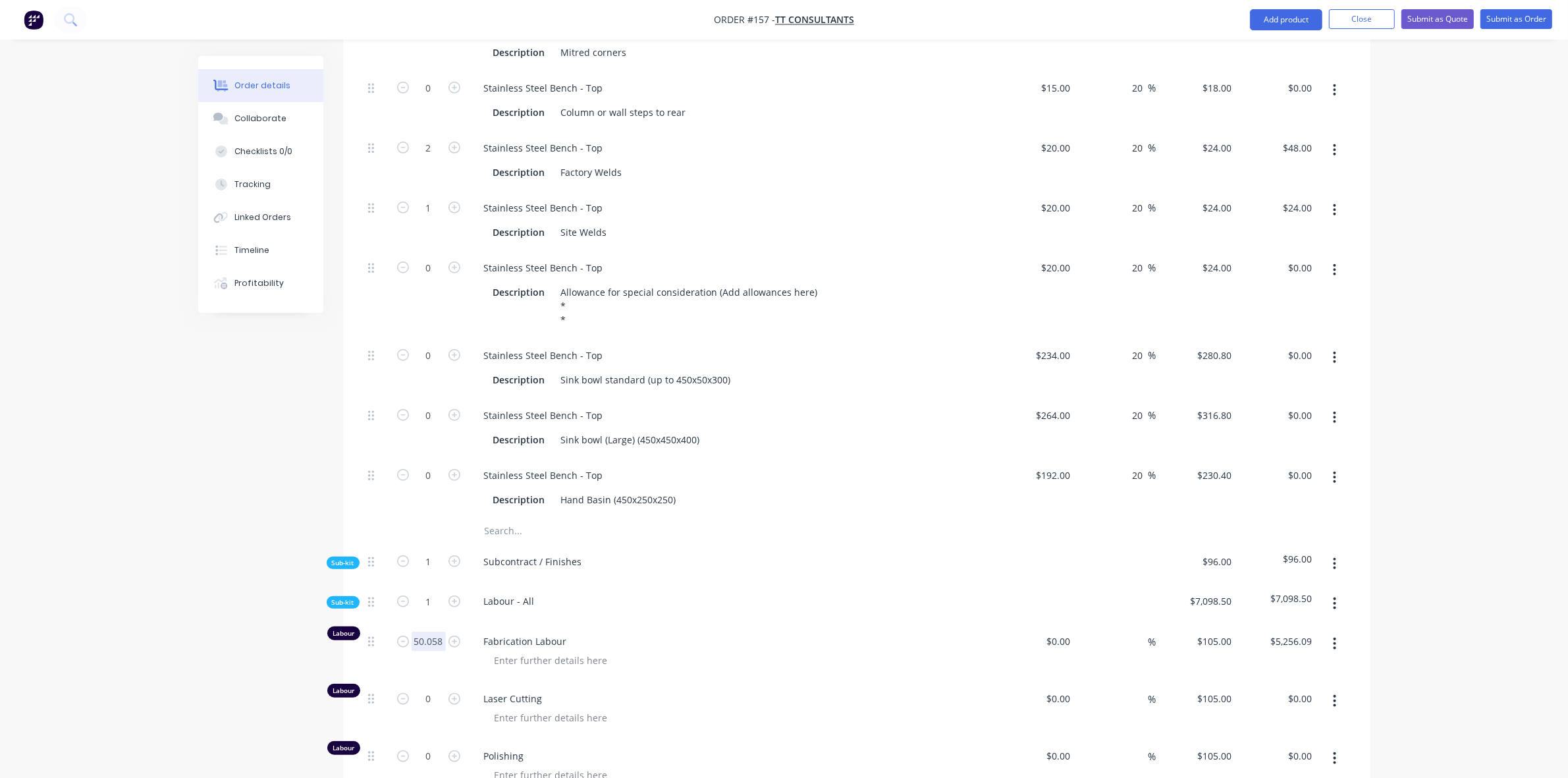
click at [433, 632] on input "50.058" at bounding box center [428, 641] width 34 height 20
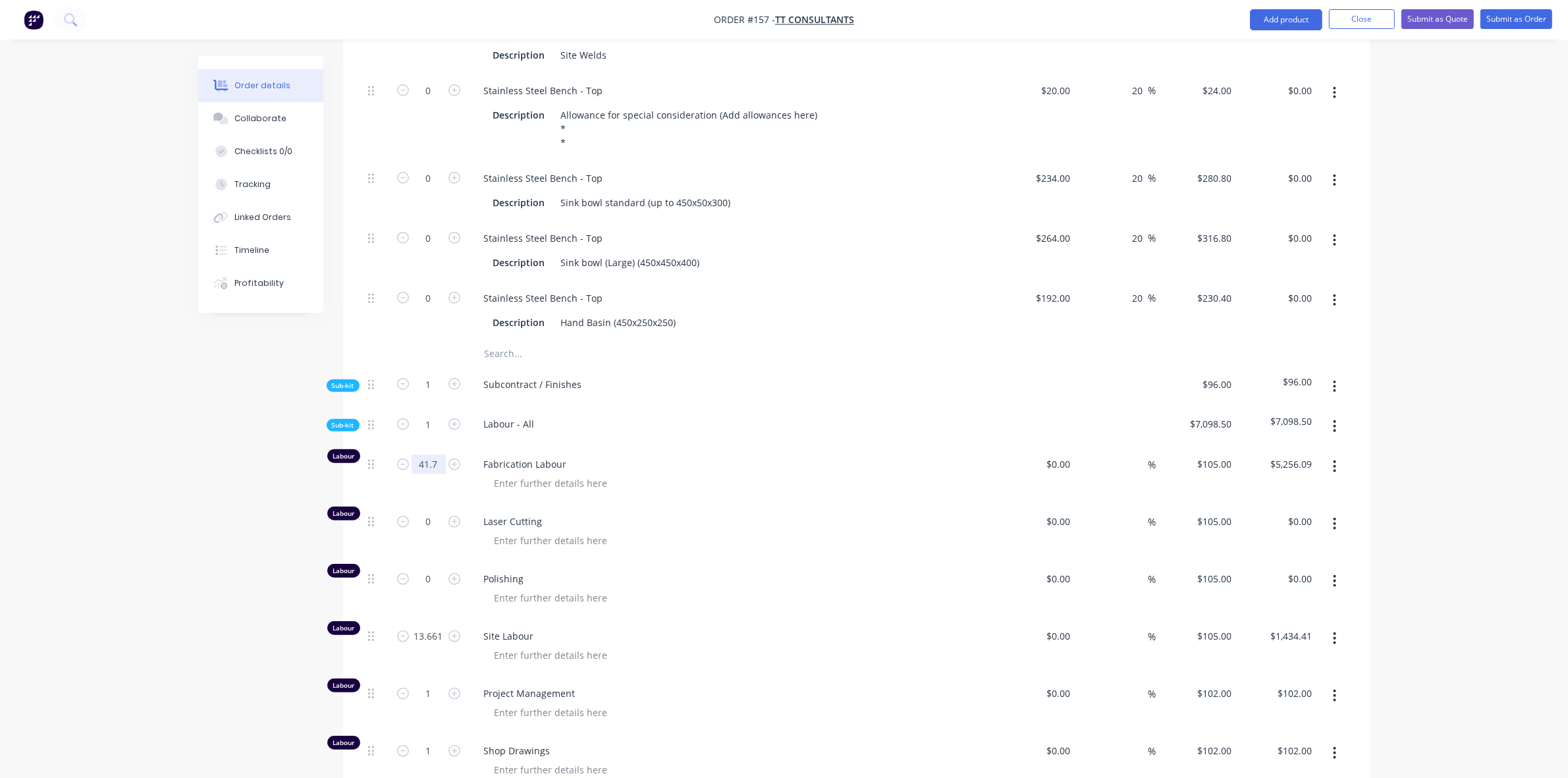
scroll to position [1464, 0]
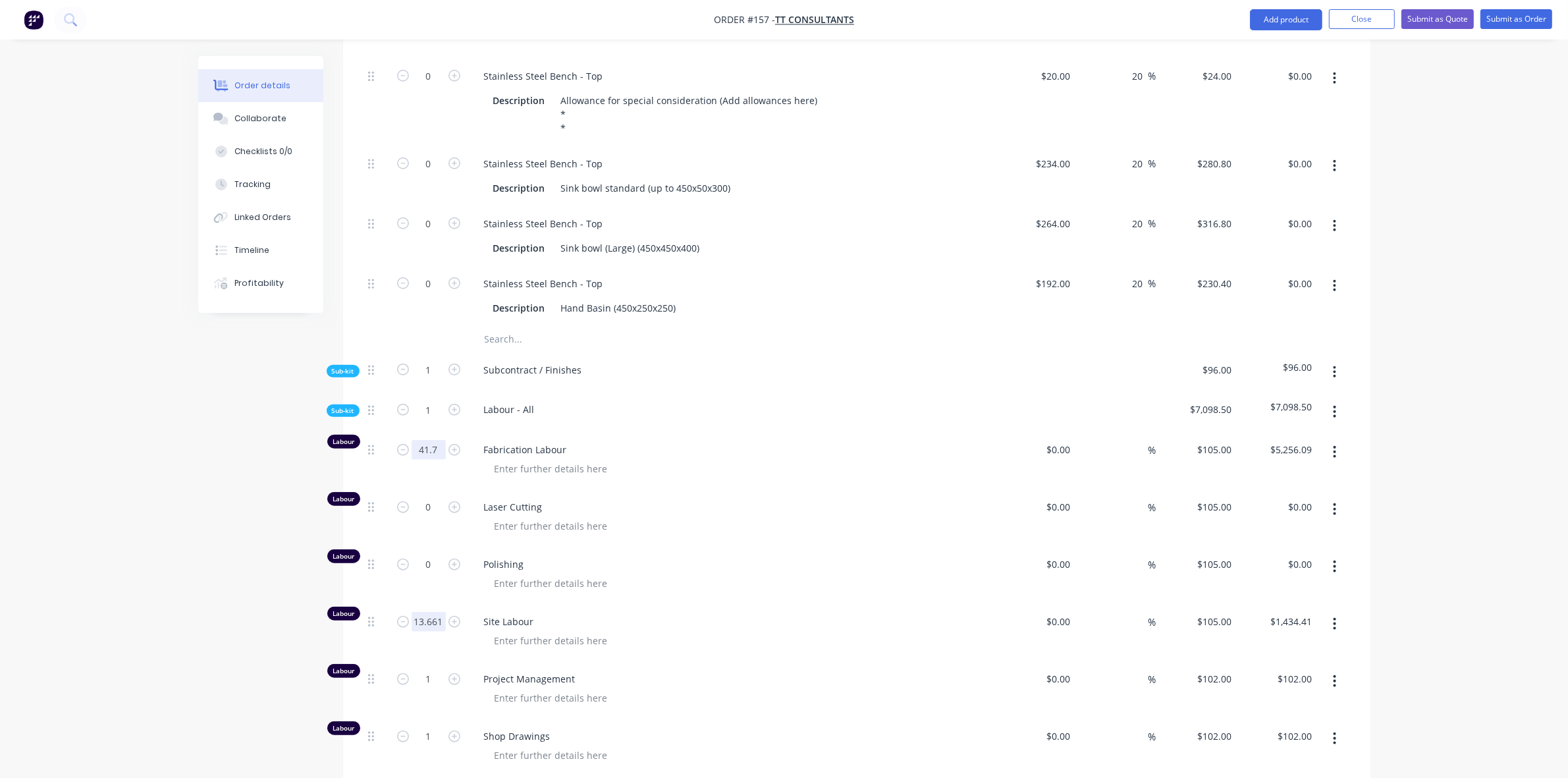
type input "41.7"
type input "$4,378.50"
click at [435, 612] on input "13.661" at bounding box center [428, 621] width 34 height 20
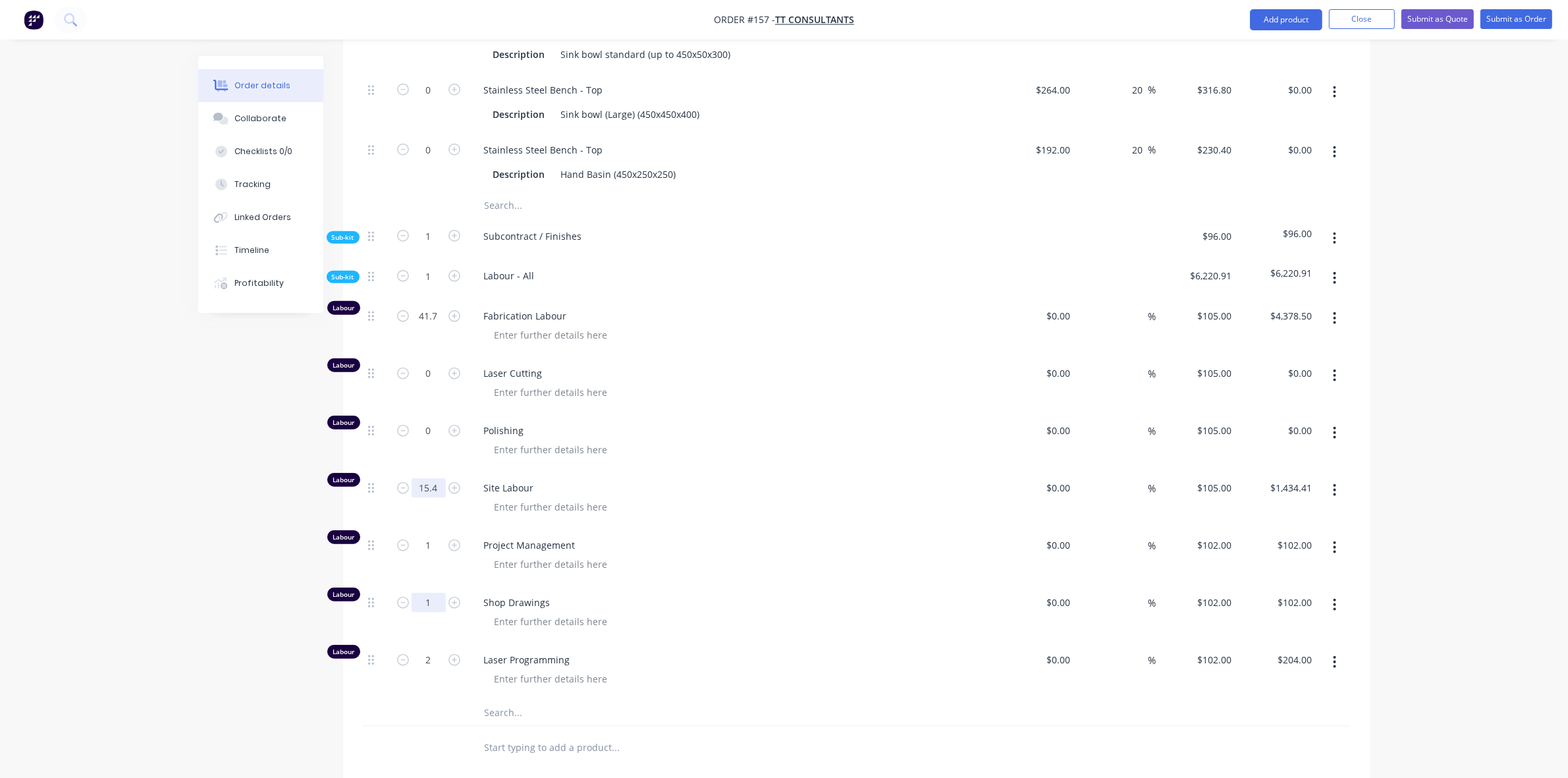
scroll to position [1655, 0]
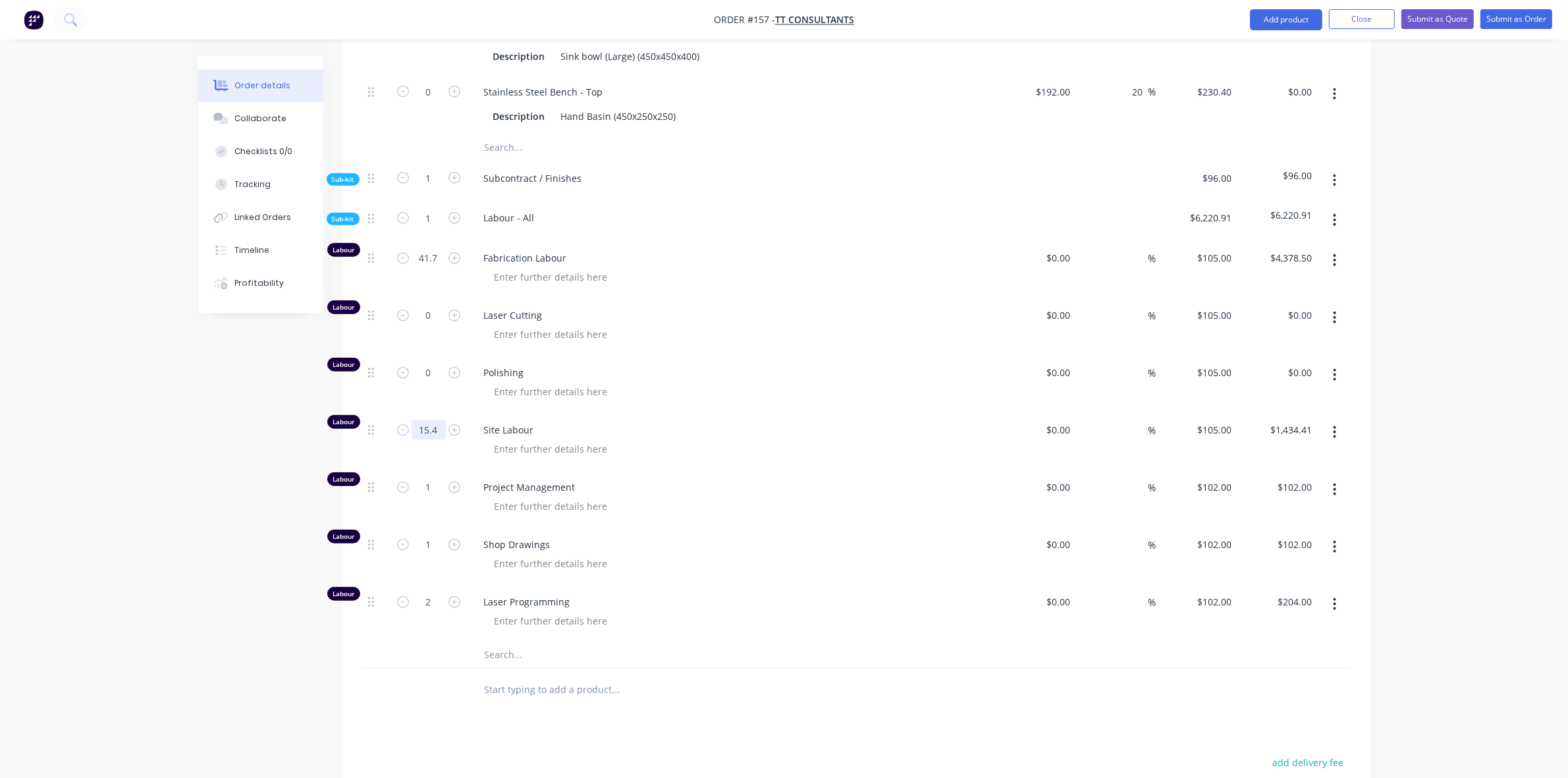
type input "15.4"
type input "$1,617.00"
click at [345, 213] on div "Sub-kit" at bounding box center [343, 218] width 33 height 12
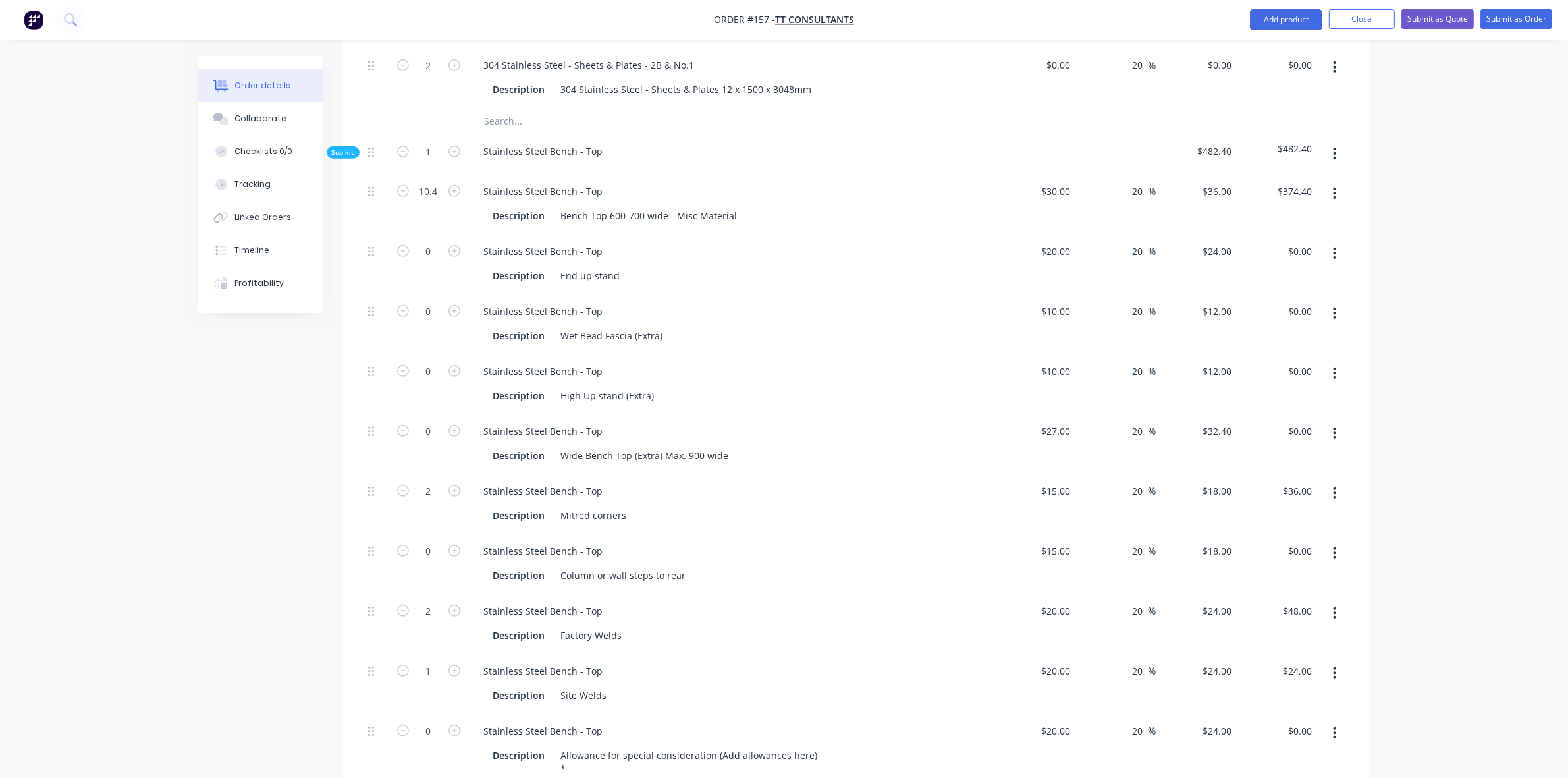
scroll to position [695, 0]
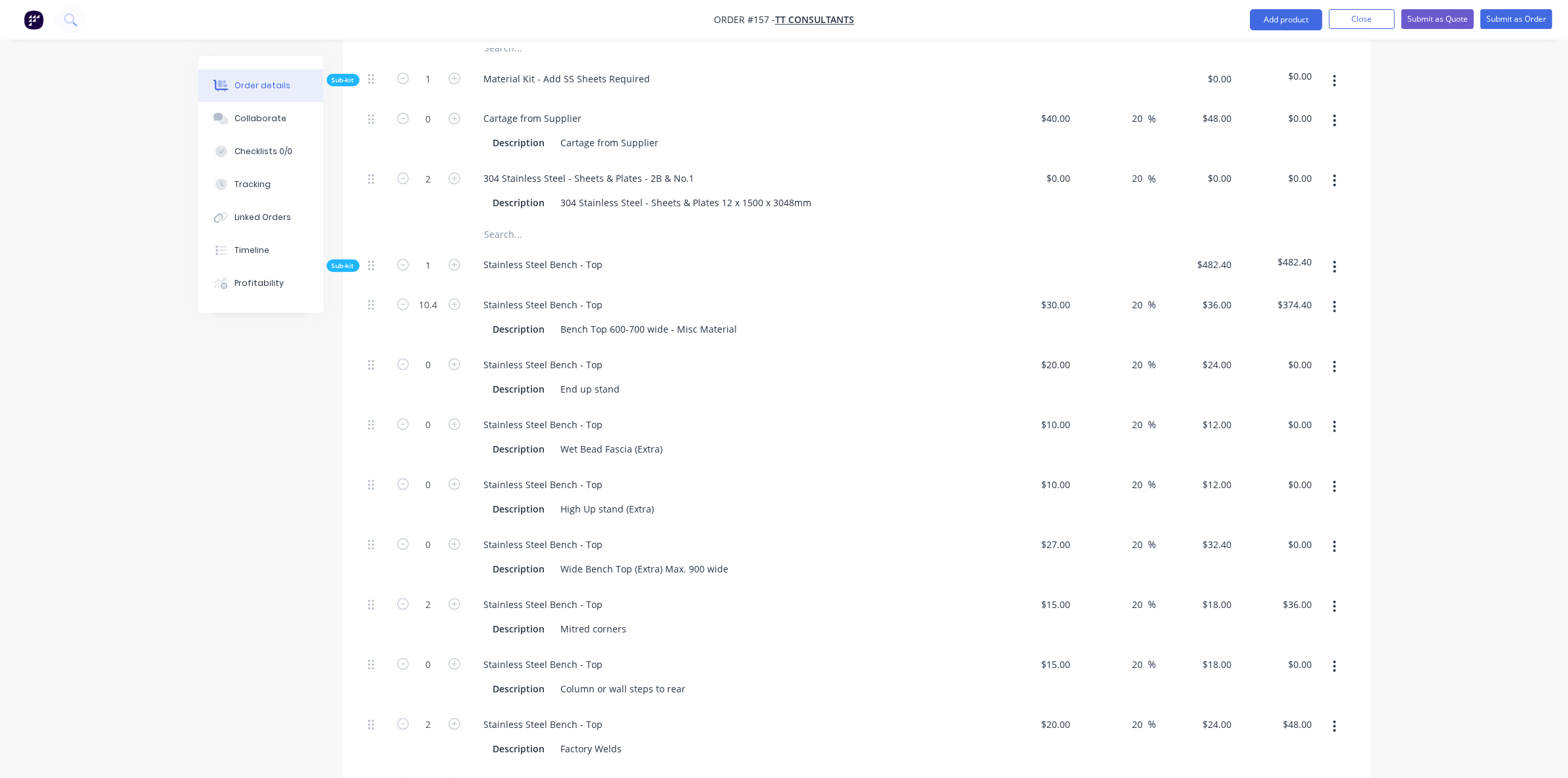
click at [343, 261] on span "Sub-kit" at bounding box center [343, 266] width 23 height 9
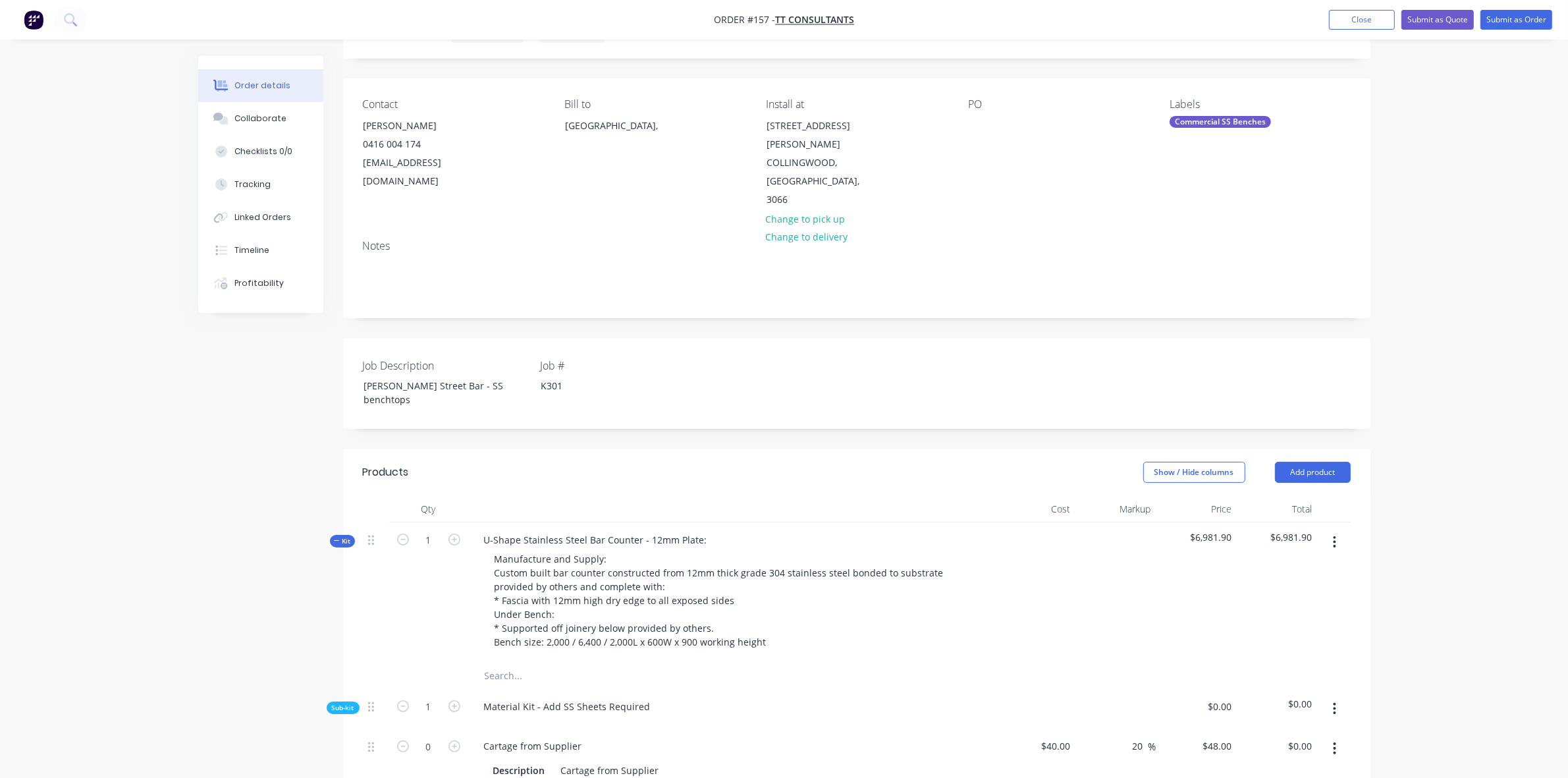
scroll to position [40, 0]
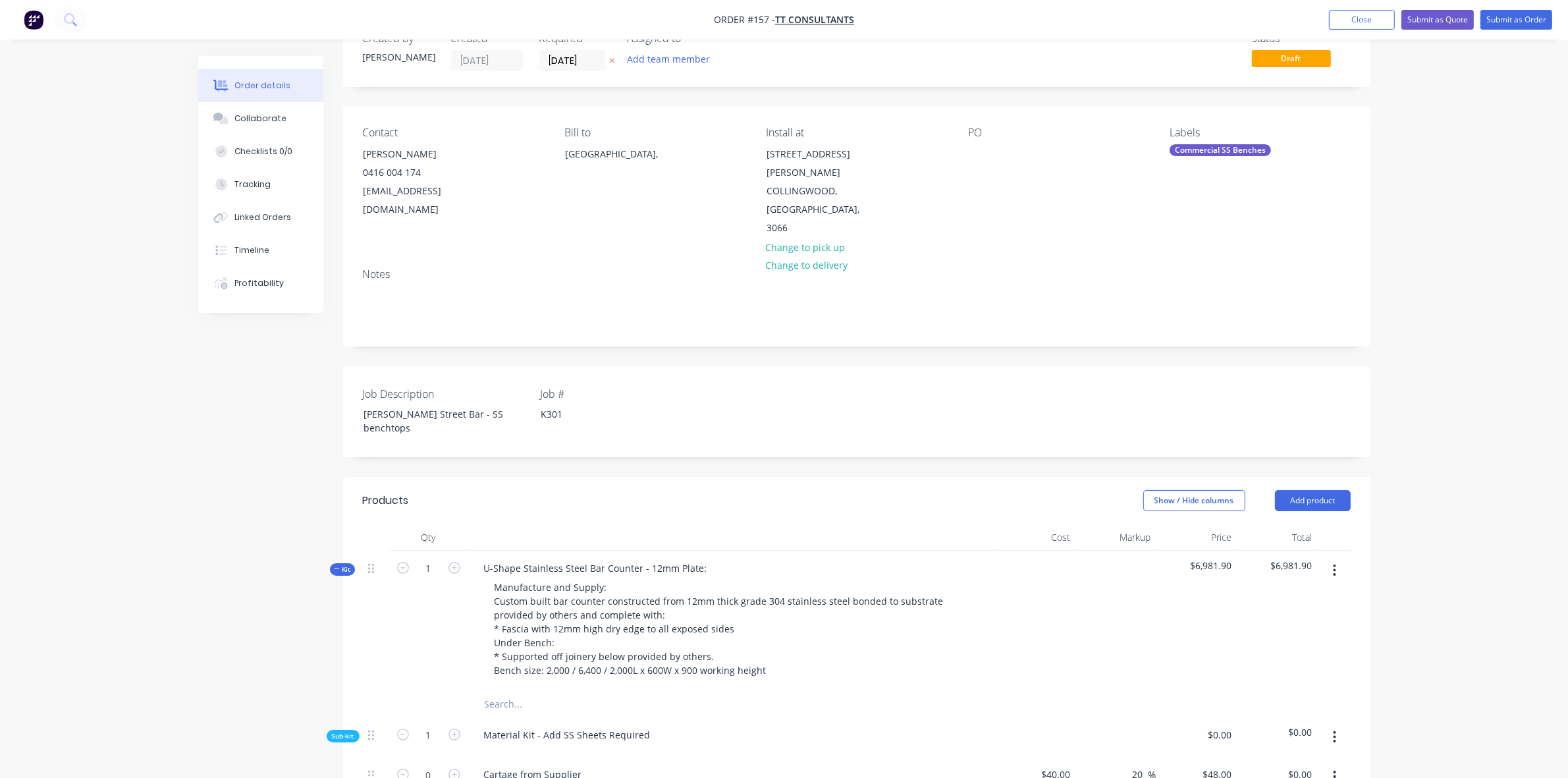
click at [339, 566] on icon "button" at bounding box center [337, 569] width 6 height 7
click at [1313, 490] on button "Add product" at bounding box center [1313, 501] width 76 height 21
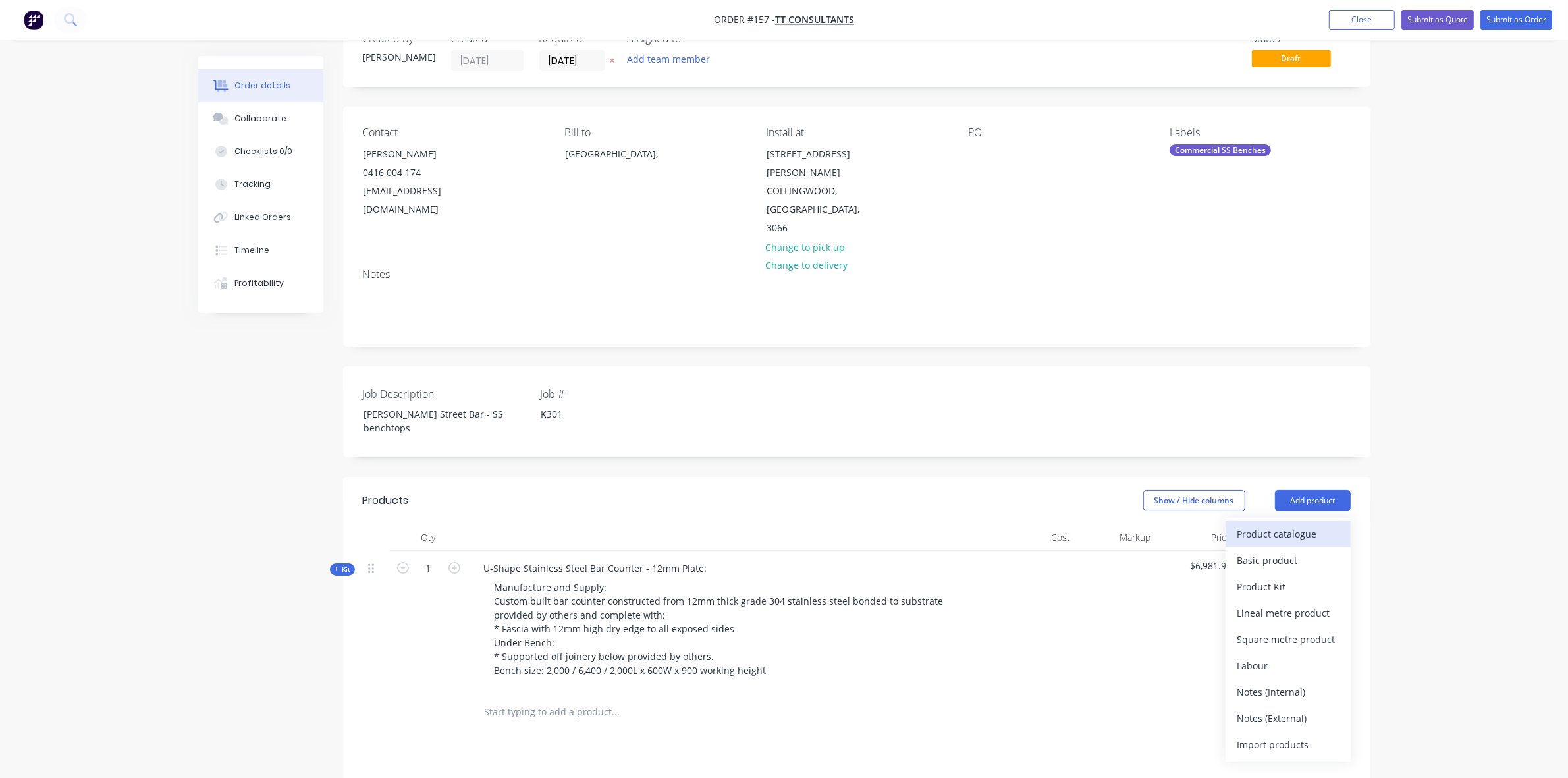
click at [1289, 524] on div "Product catalogue" at bounding box center [1288, 534] width 102 height 19
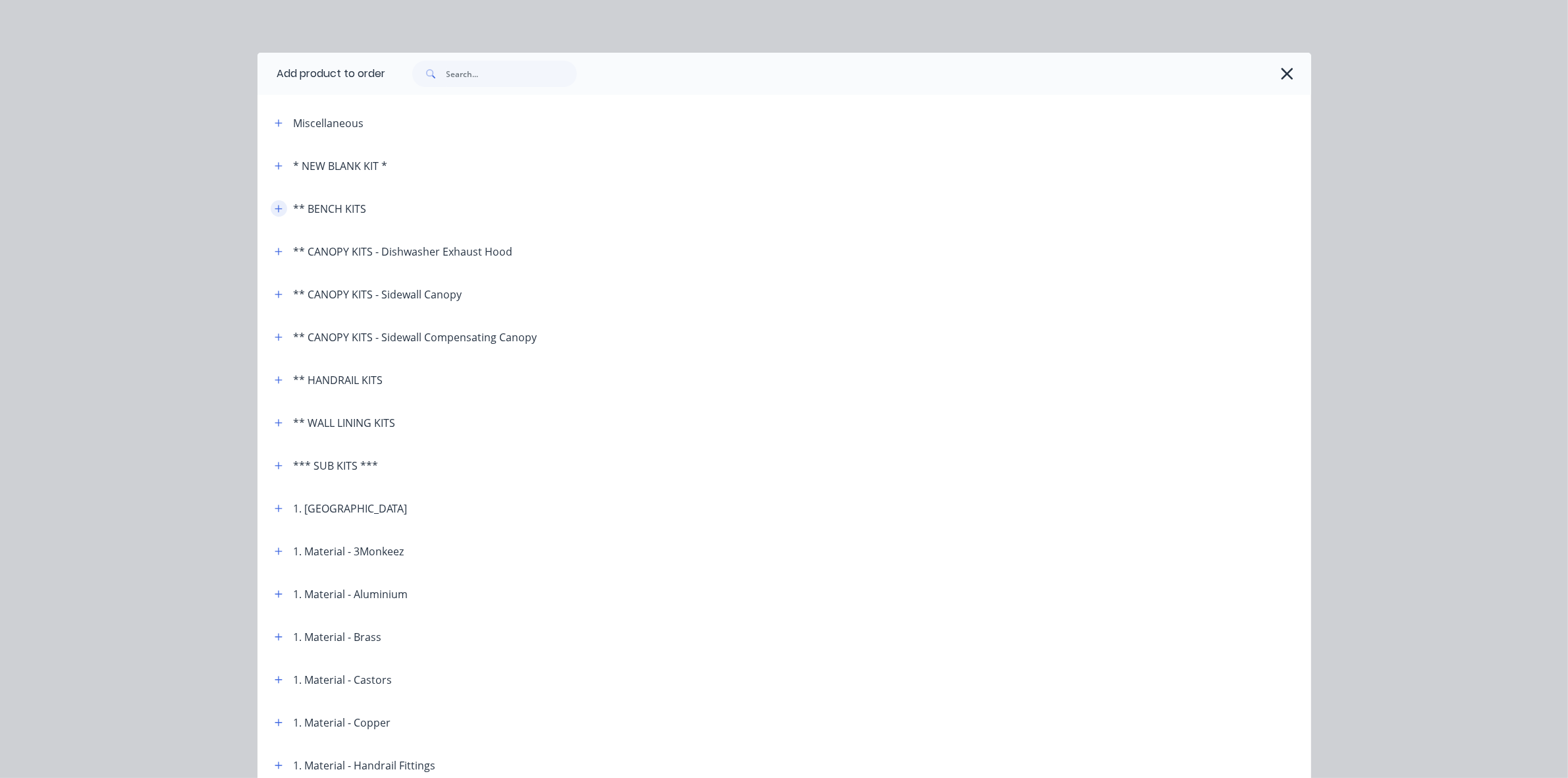
click at [271, 214] on button "button" at bounding box center [278, 208] width 16 height 16
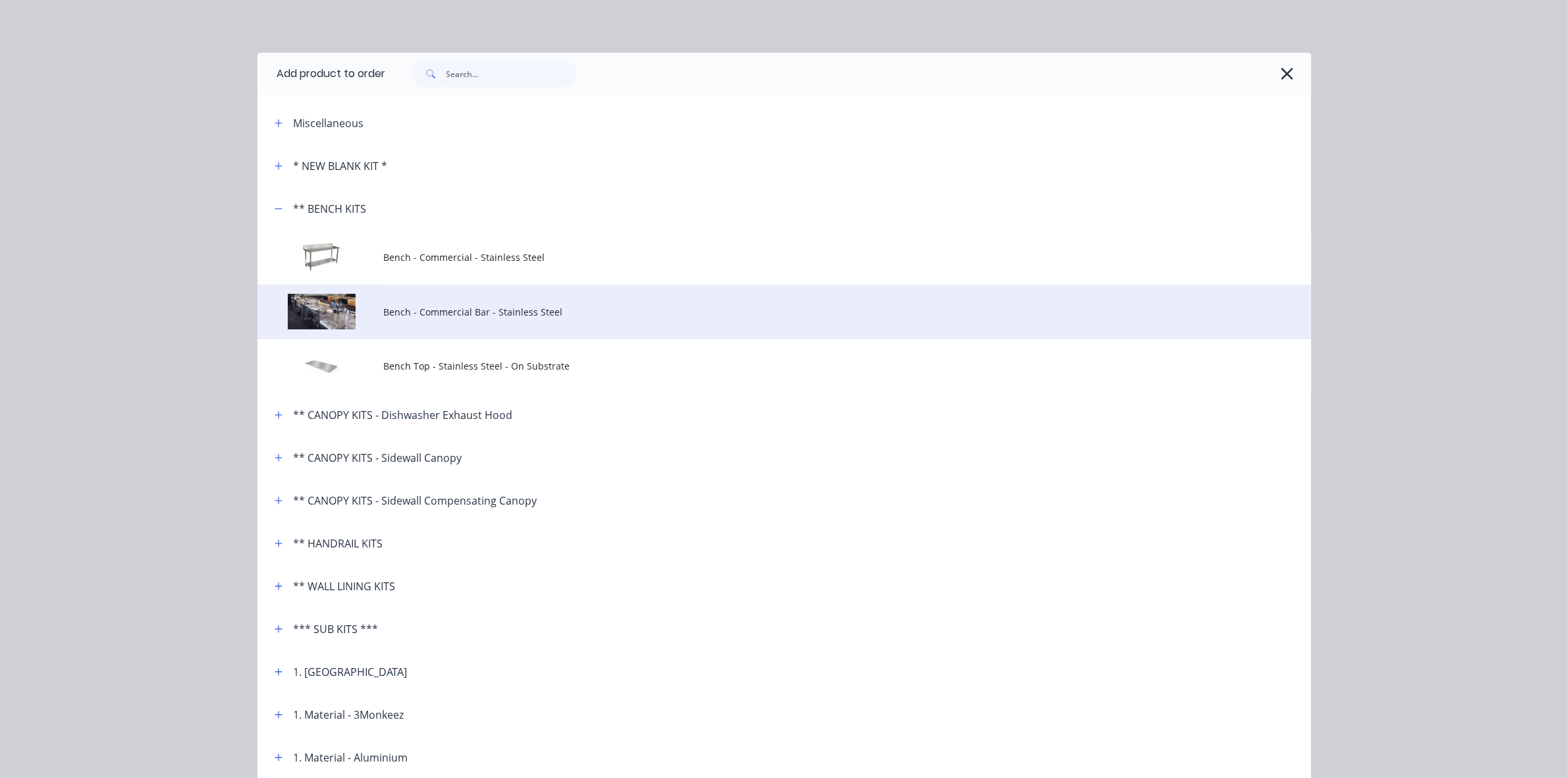
click at [463, 317] on span "Bench - Commercial Bar - Stainless Steel" at bounding box center [754, 312] width 742 height 14
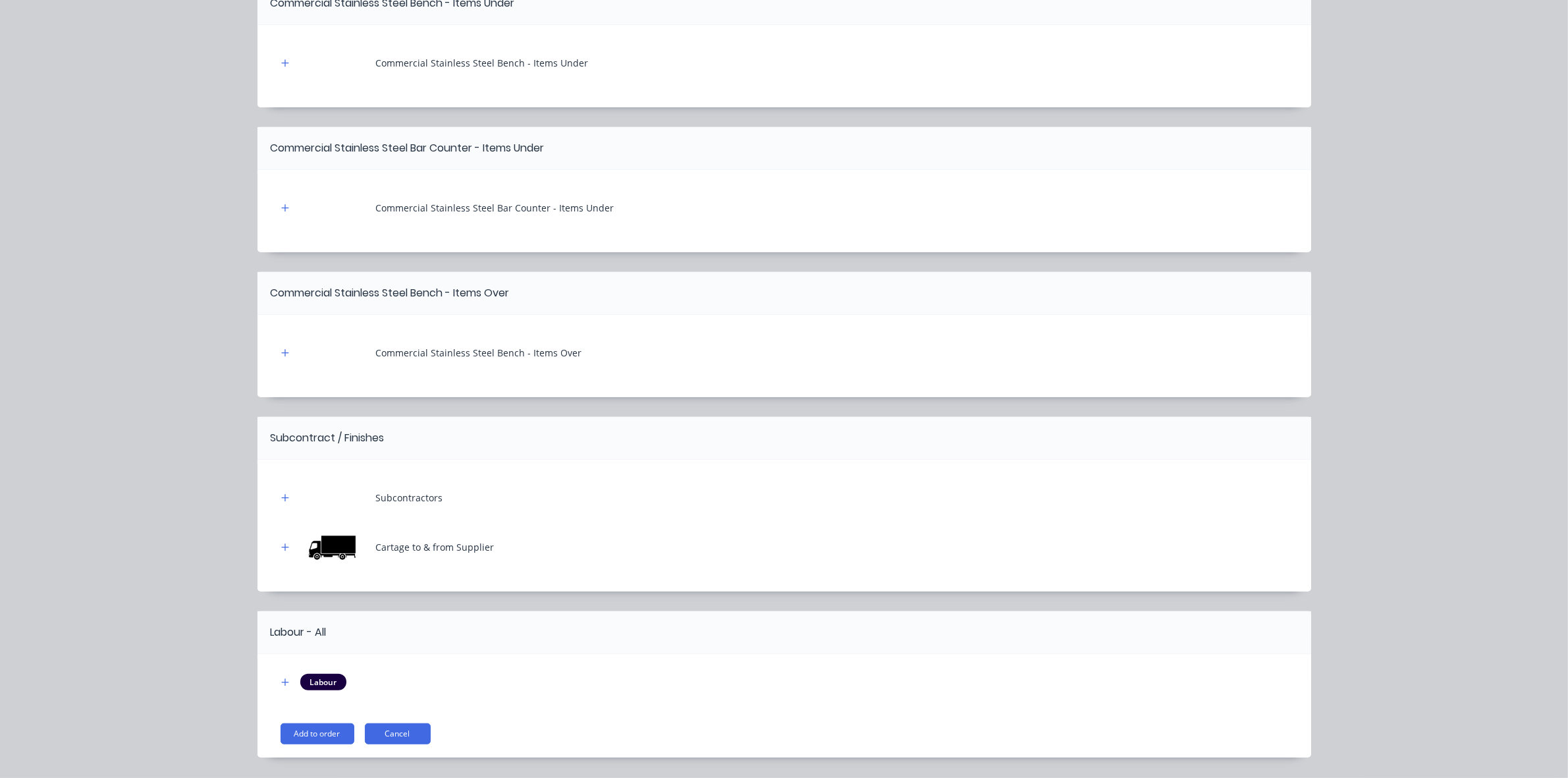
scroll to position [929, 0]
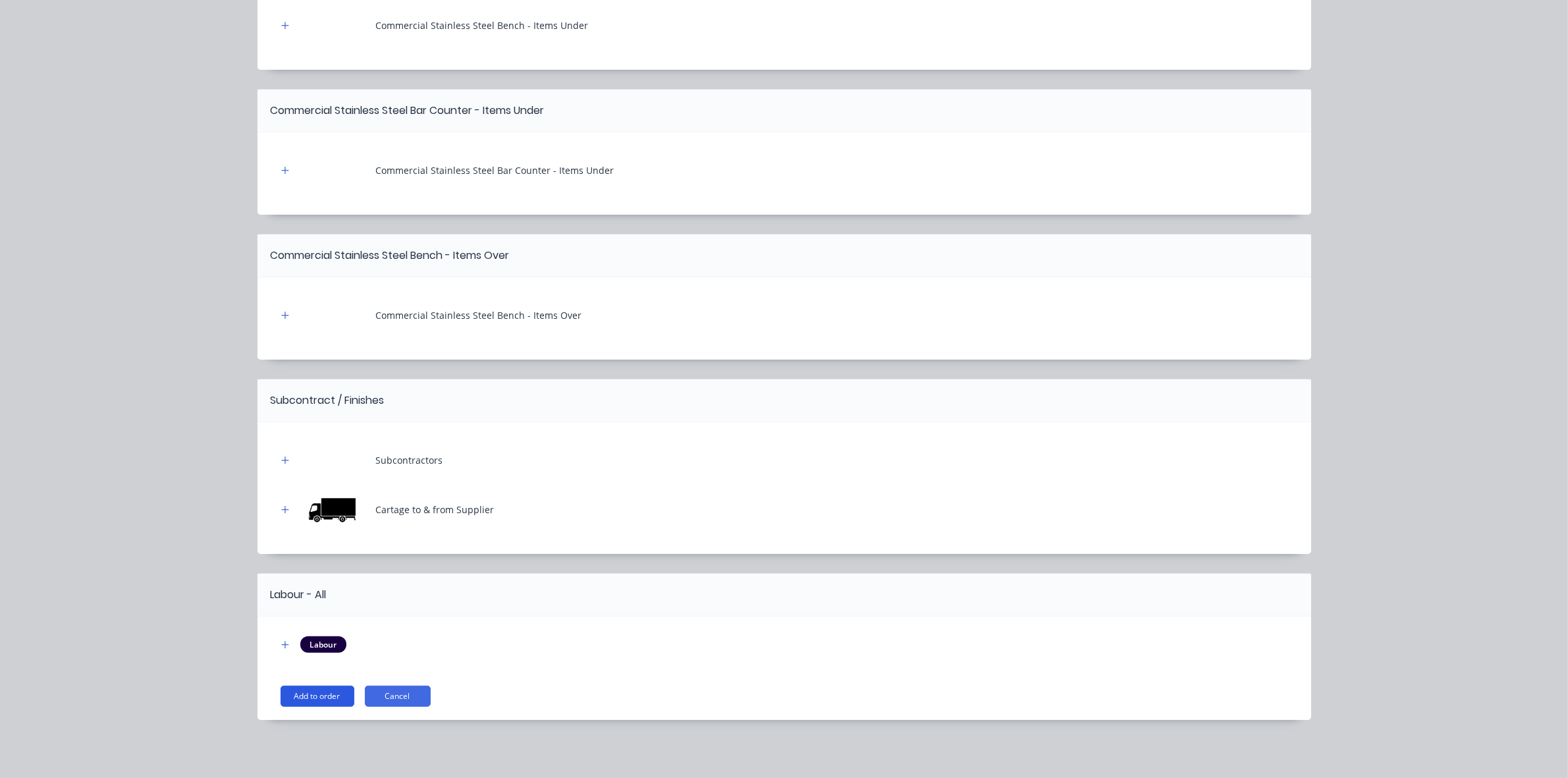
click at [326, 693] on button "Add to order" at bounding box center [317, 696] width 74 height 21
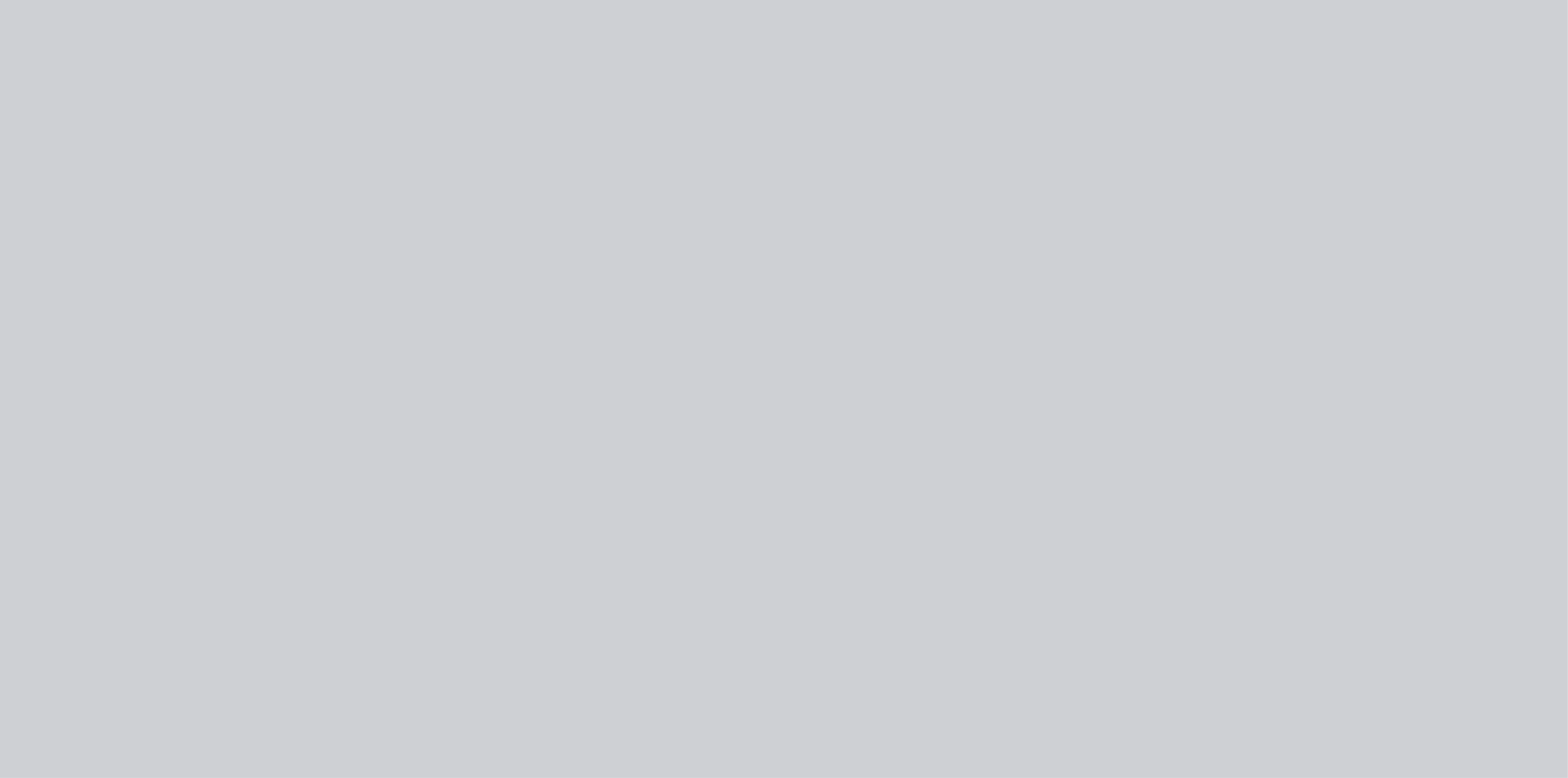
type input "$40.00"
type input "20"
type input "$48.00"
type input "$160.00"
type input "20"
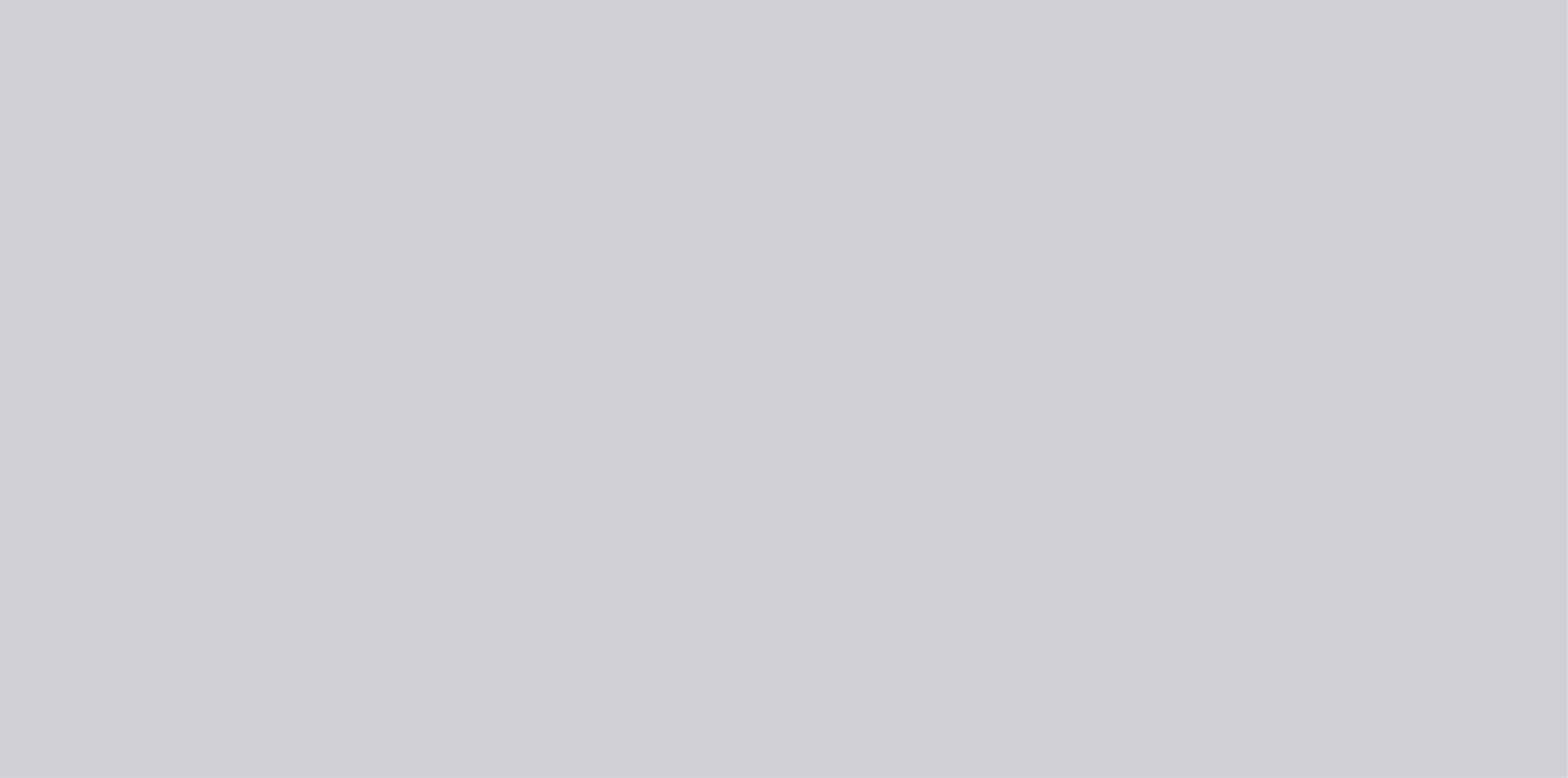
type input "$192.00"
type input "$20.00"
type input "20"
type input "$24.00"
type input "$20.00"
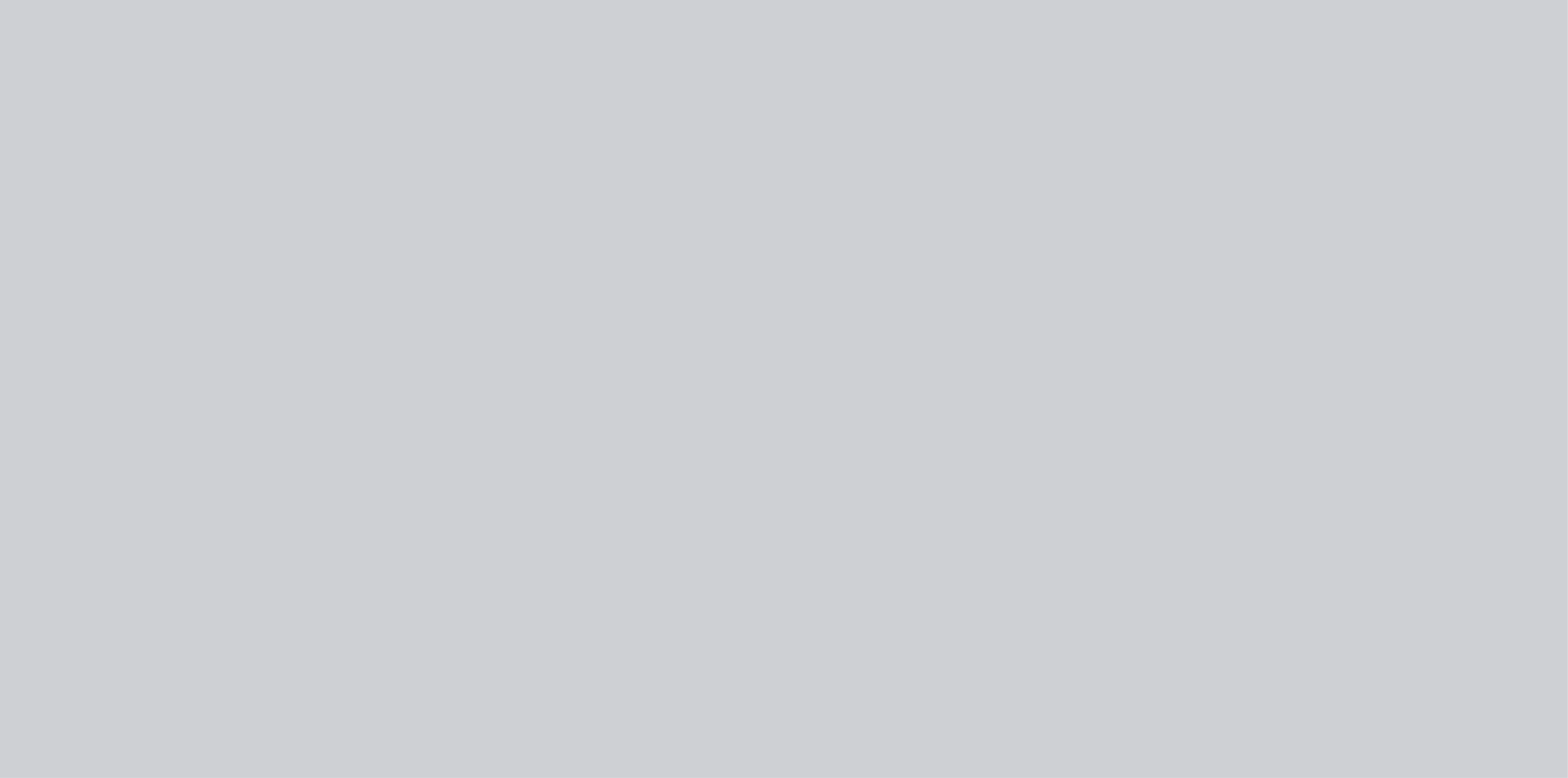
type input "20"
type input "$24.00"
type input "$20.00"
type input "20"
type input "$24.00"
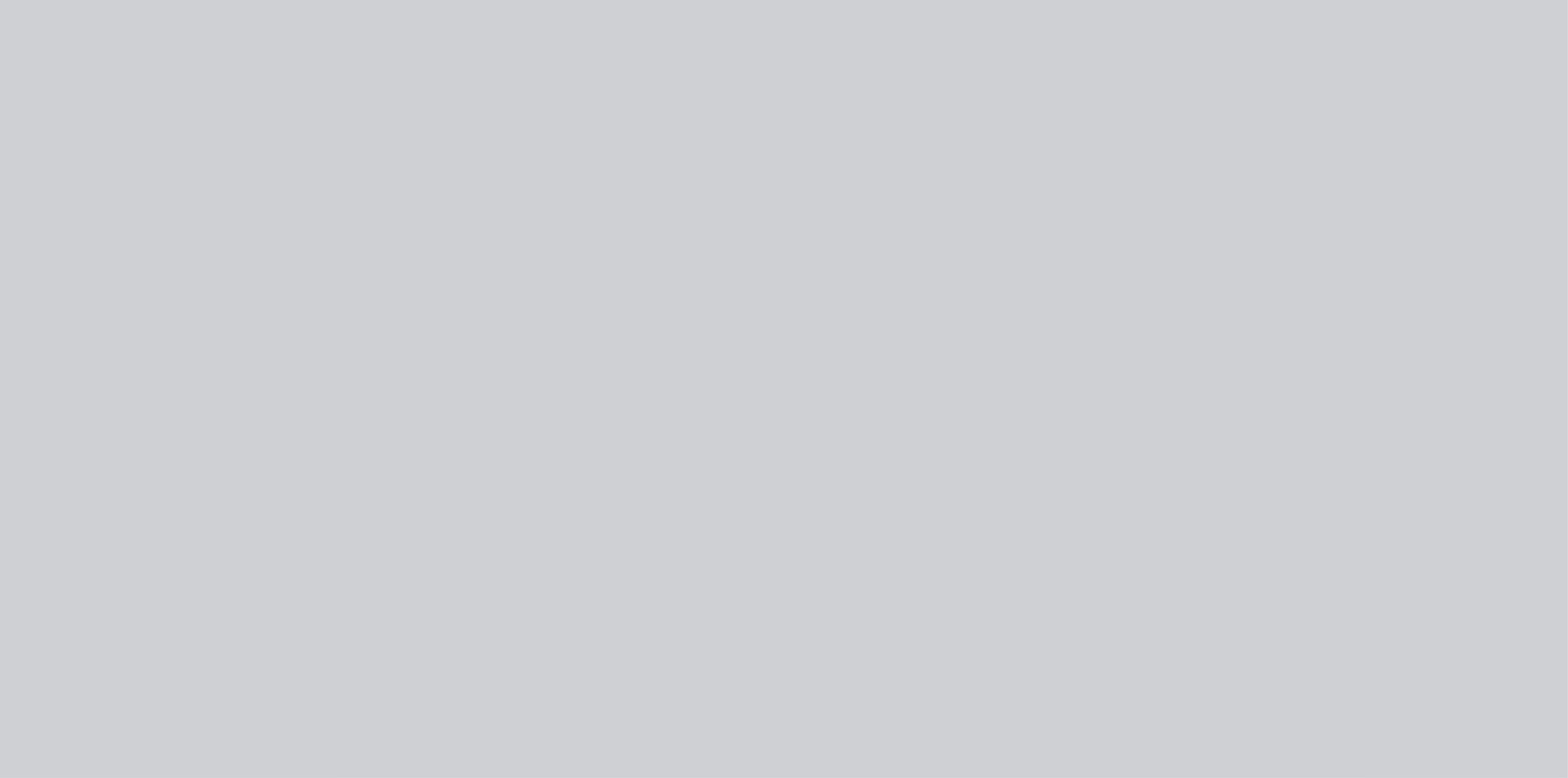
type input "$10.00"
type input "20"
type input "$12.00"
type input "$20.00"
type input "20"
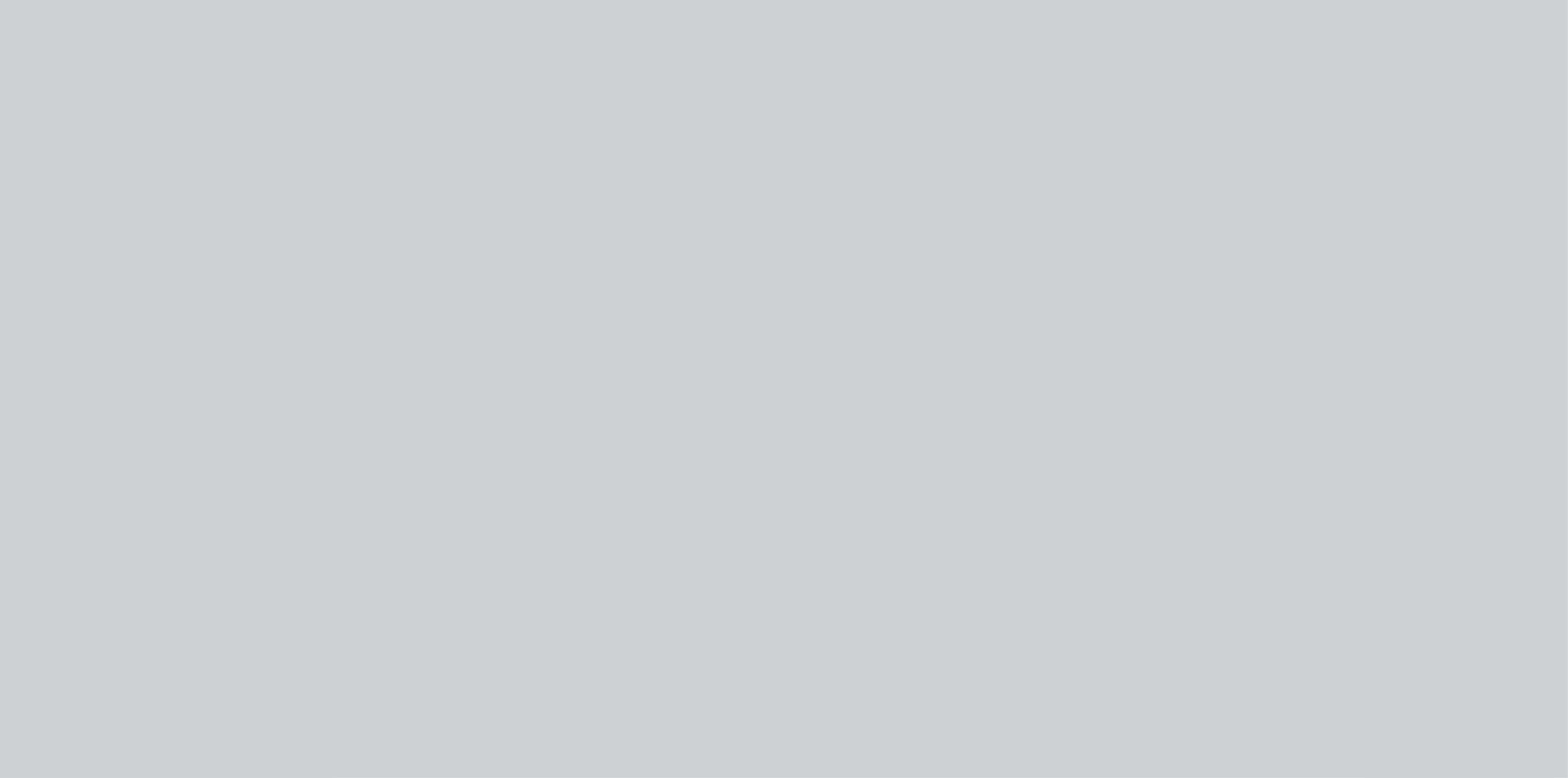
type input "$24.00"
type input "$27.00"
type input "20"
type input "$32.40"
type input "$30.00"
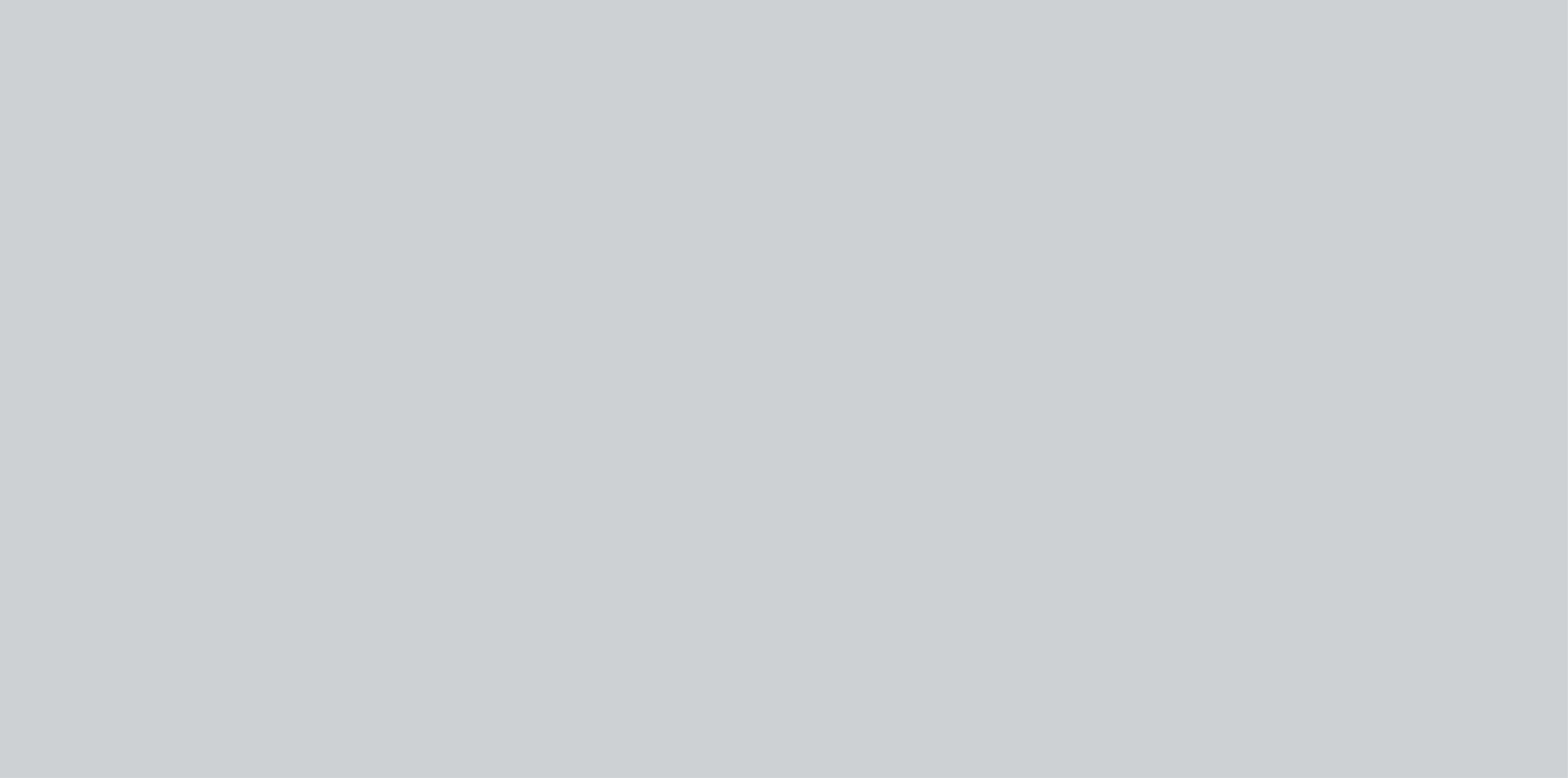
type input "20"
type input "$36.00"
type input "$234.00"
type input "20"
type input "$280.80"
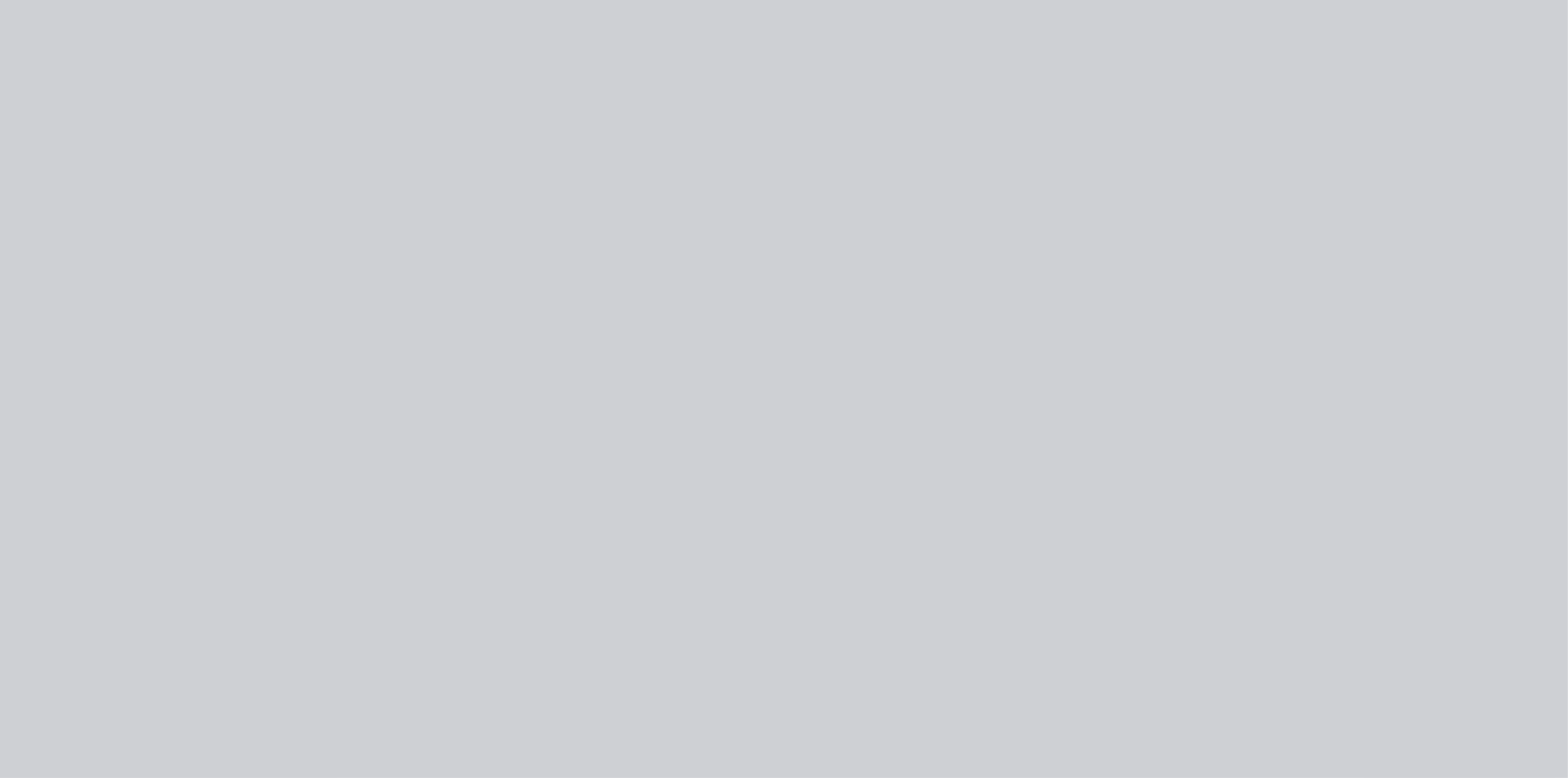
type input "$264.00"
type input "20"
type input "$316.80"
type input "$192.00"
type input "20"
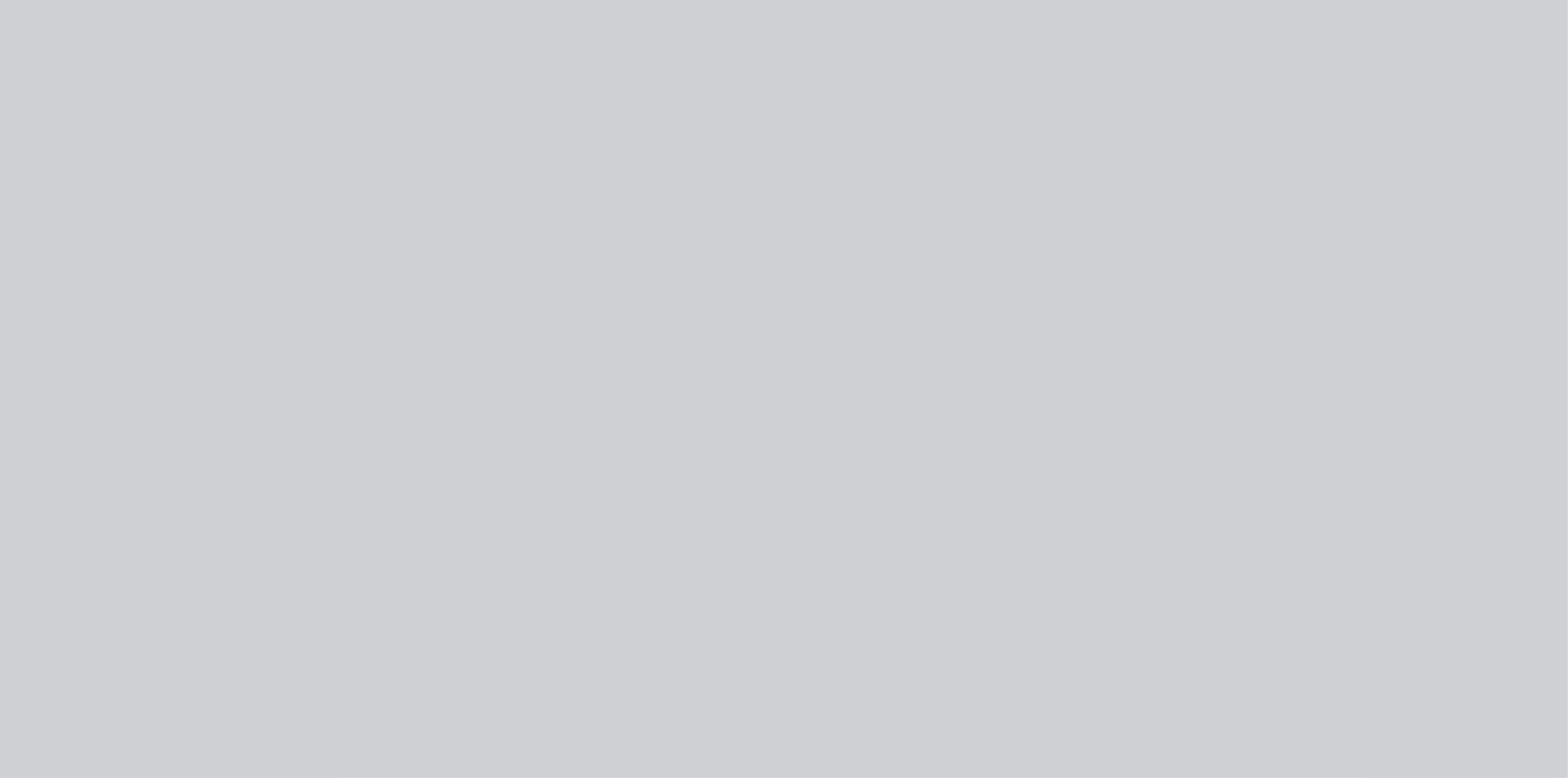
type input "$230.40"
type input "$15.00"
type input "20"
type input "$18.00"
type input "$160.00"
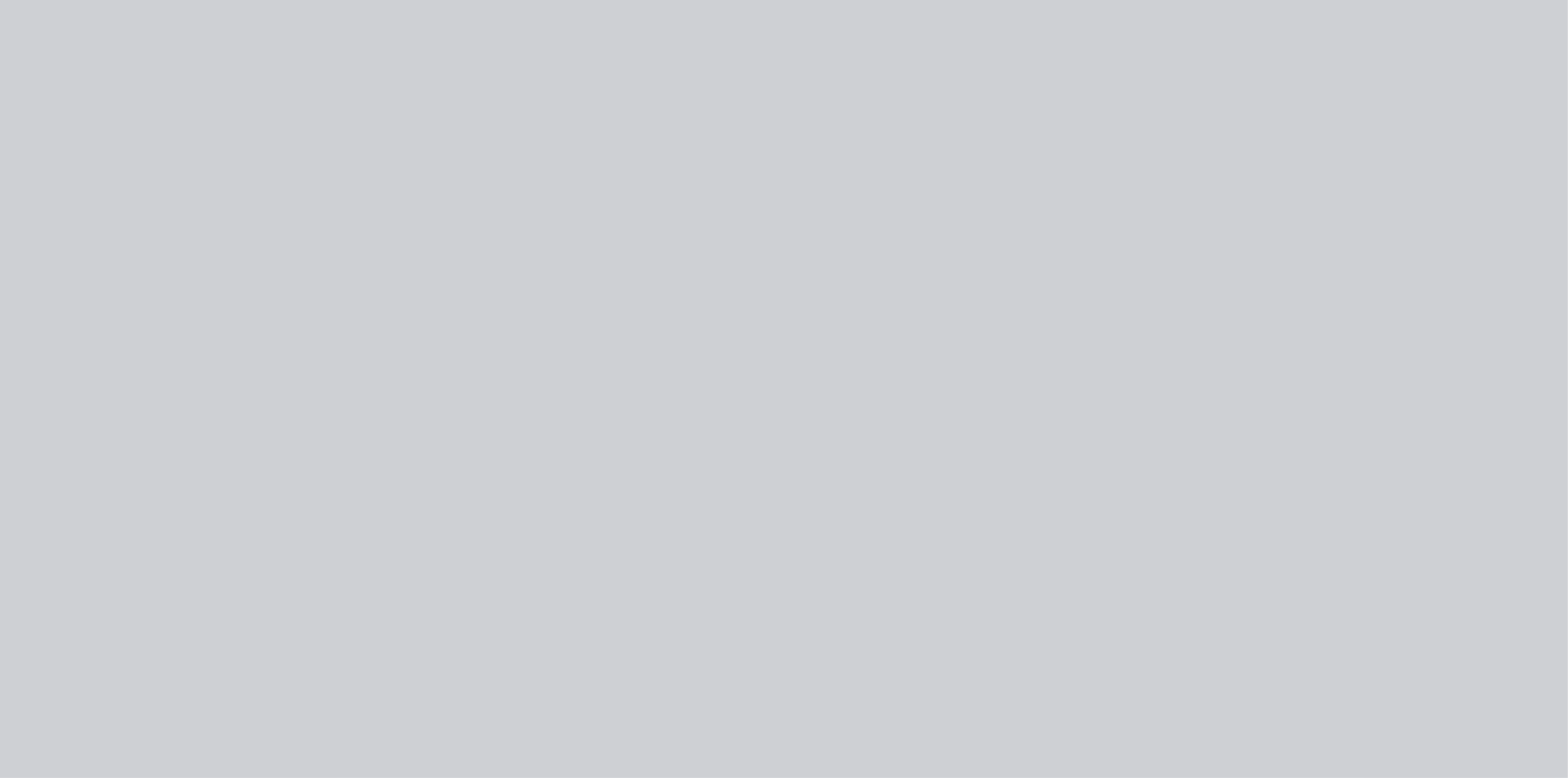
type input "20"
type input "$192.00"
type input "$15.00"
type input "20"
type input "$18.00"
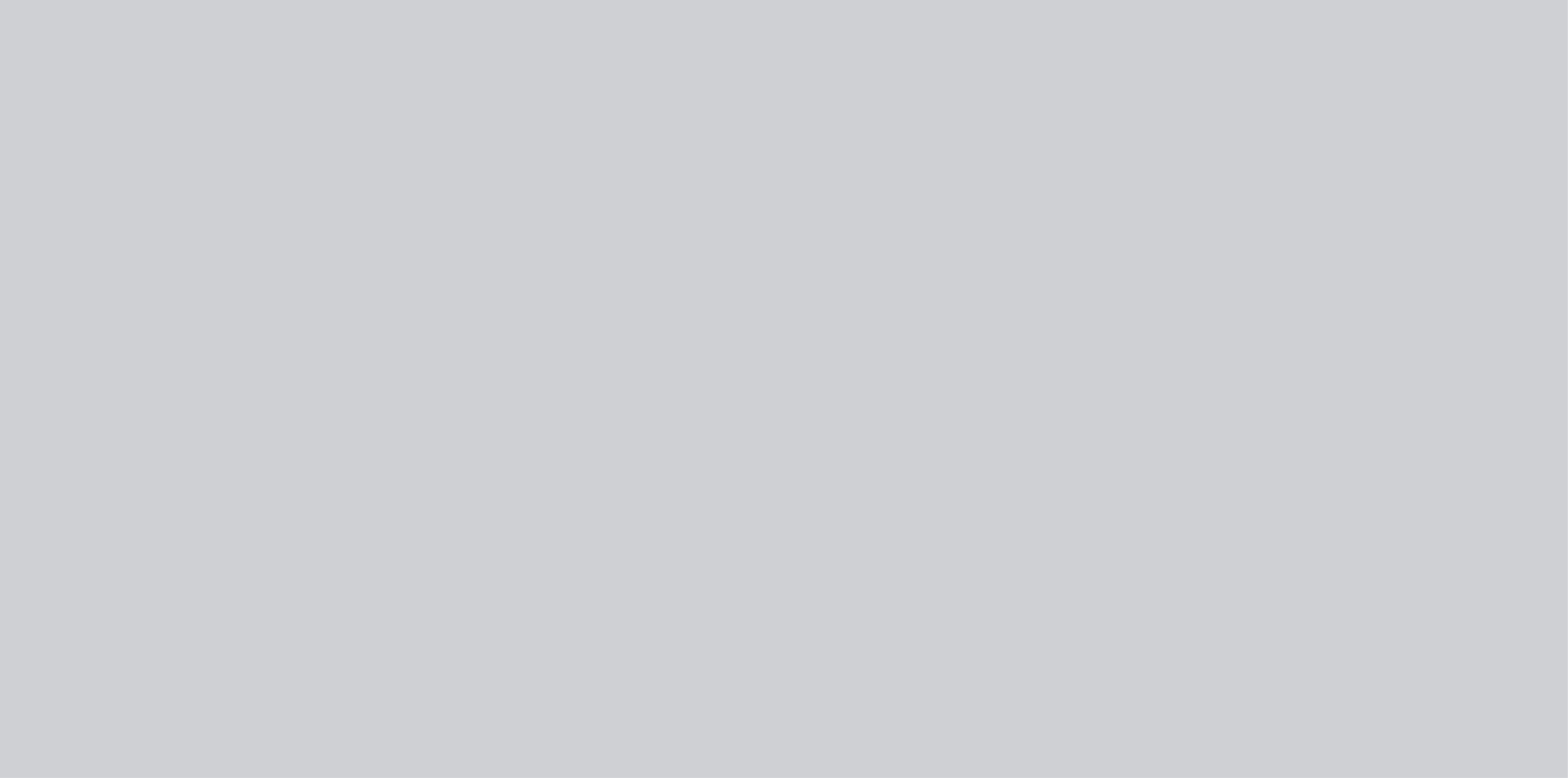
type input "$20.00"
type input "20"
type input "$24.00"
type input "$15.00"
type input "20"
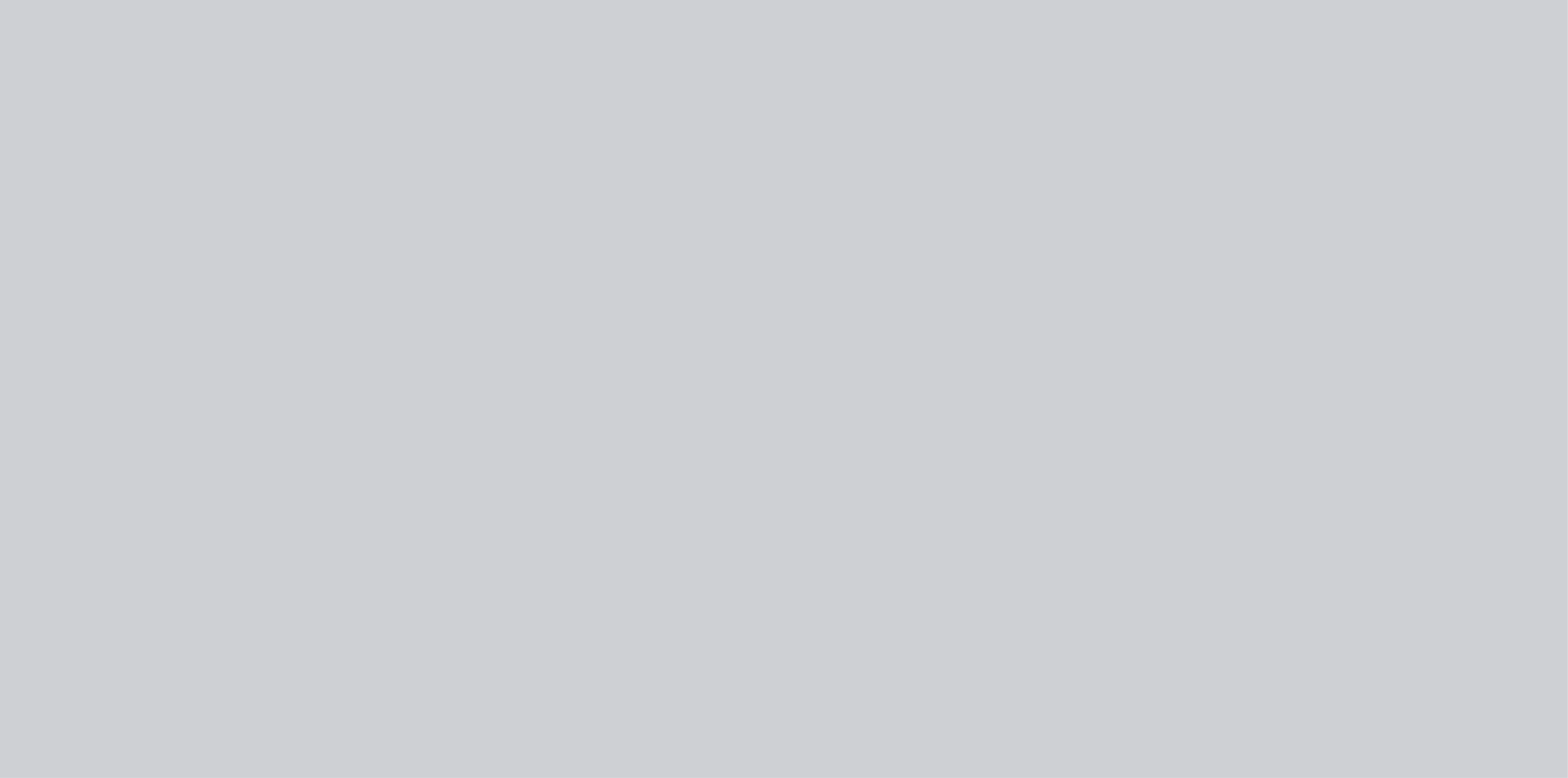
type input "$18.00"
type input "$20.00"
type input "20"
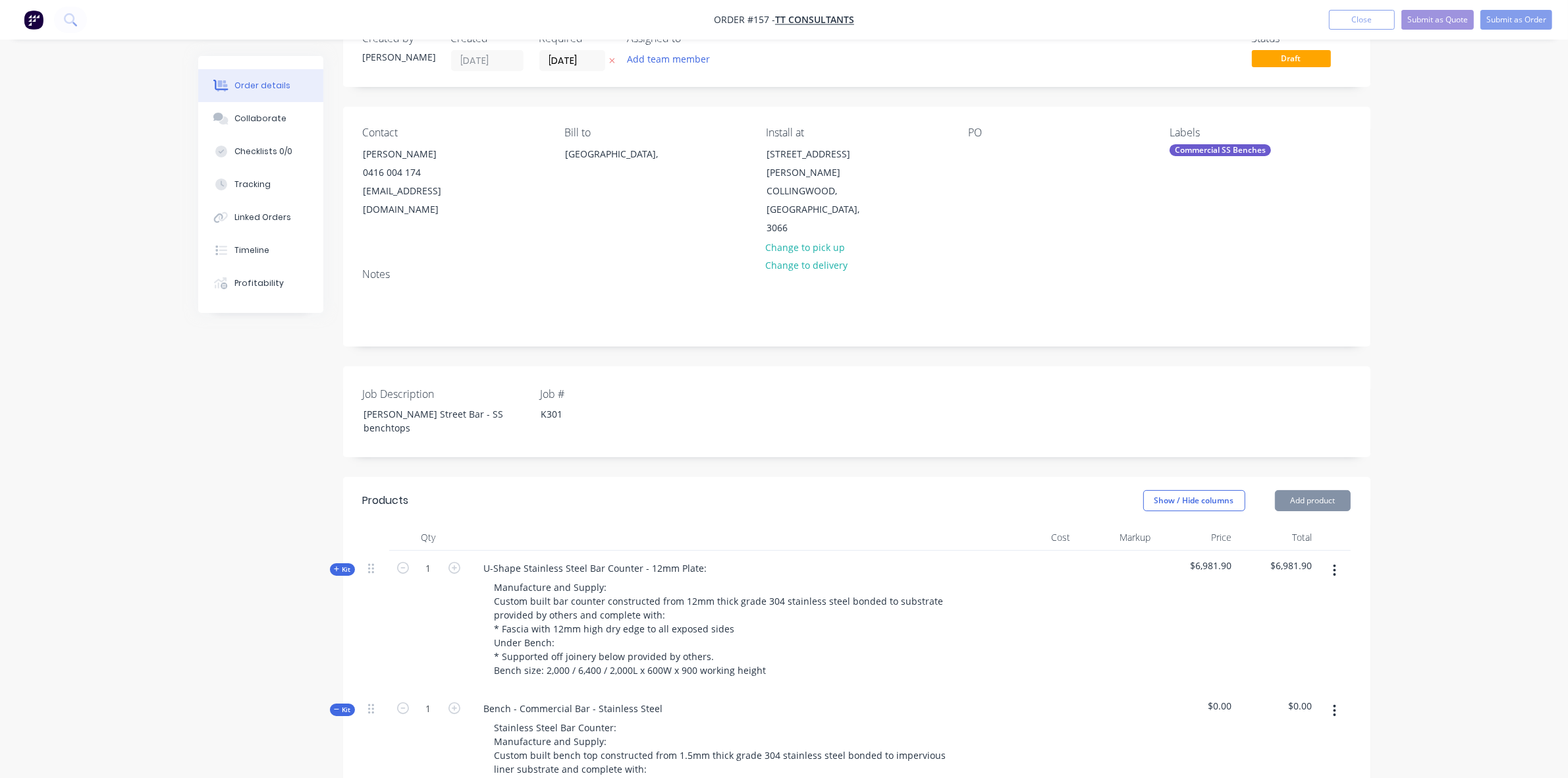
scroll to position [231, 0]
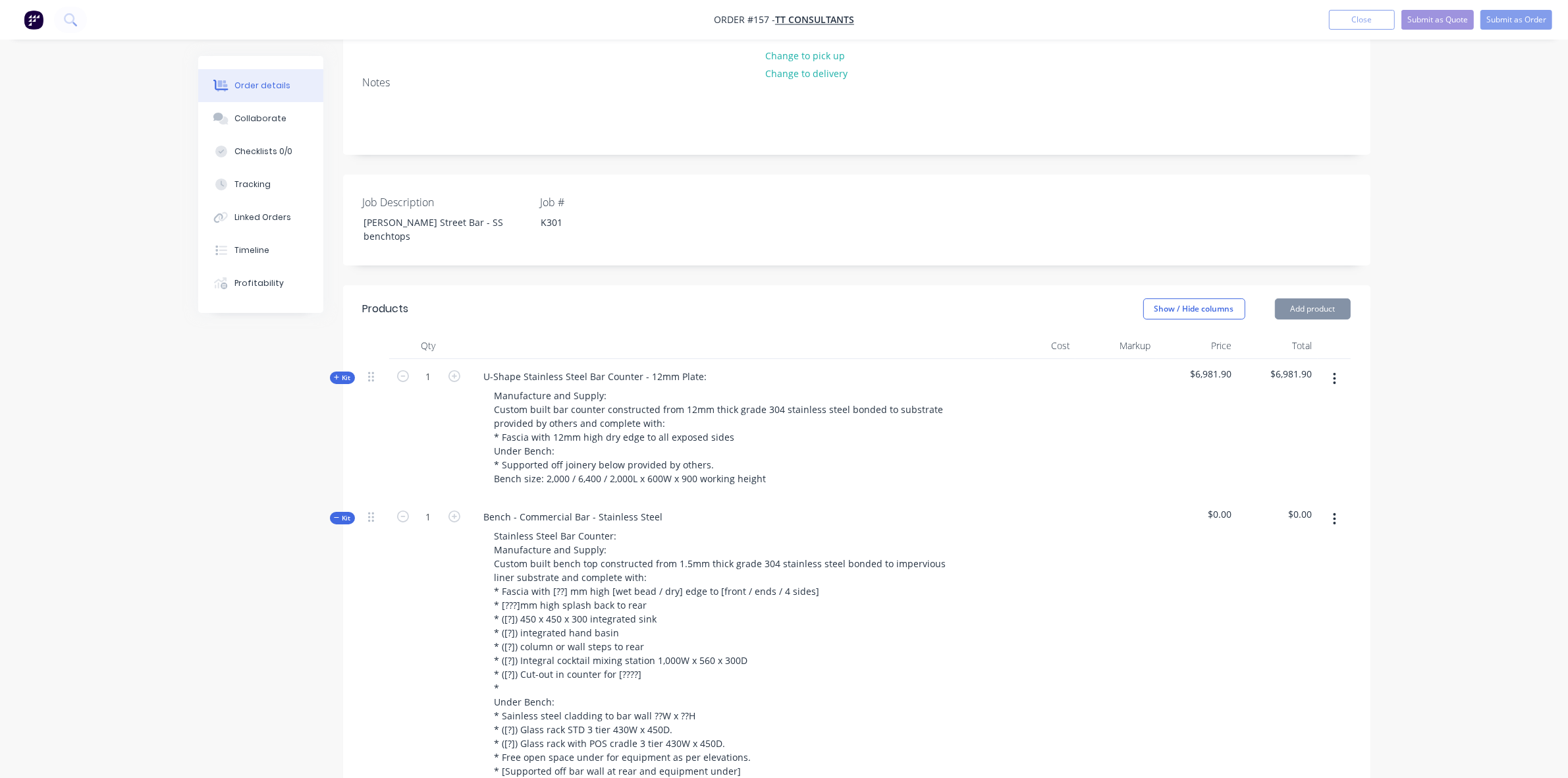
click at [345, 513] on span "Kit" at bounding box center [343, 518] width 17 height 9
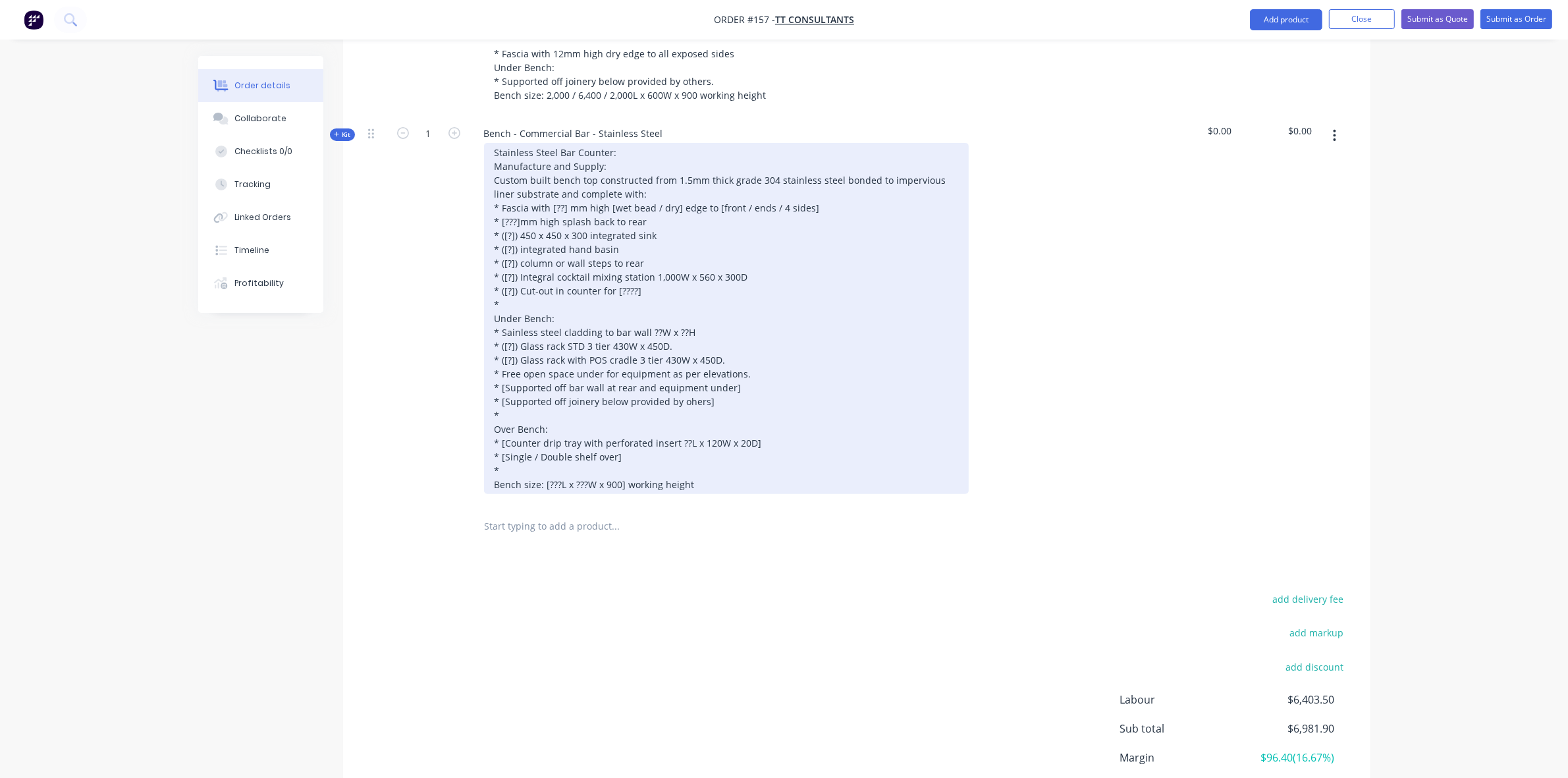
scroll to position [616, 0]
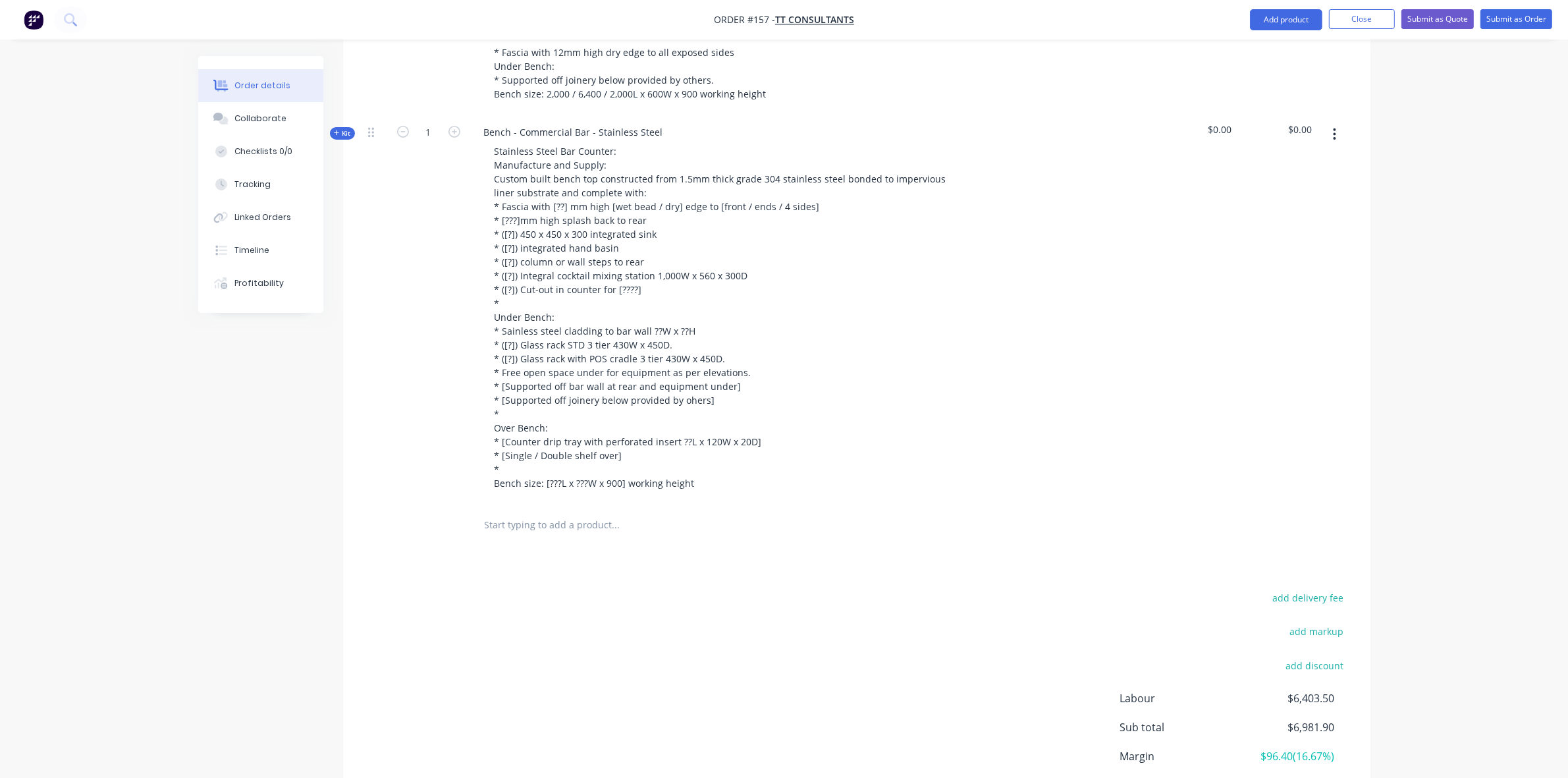
click at [601, 115] on div "Bench - Commercial Bar - Stainless Steel" at bounding box center [731, 310] width 527 height 389
click at [596, 123] on div "Bench - Commercial Bar - Stainless Steel" at bounding box center [574, 132] width 200 height 19
paste div
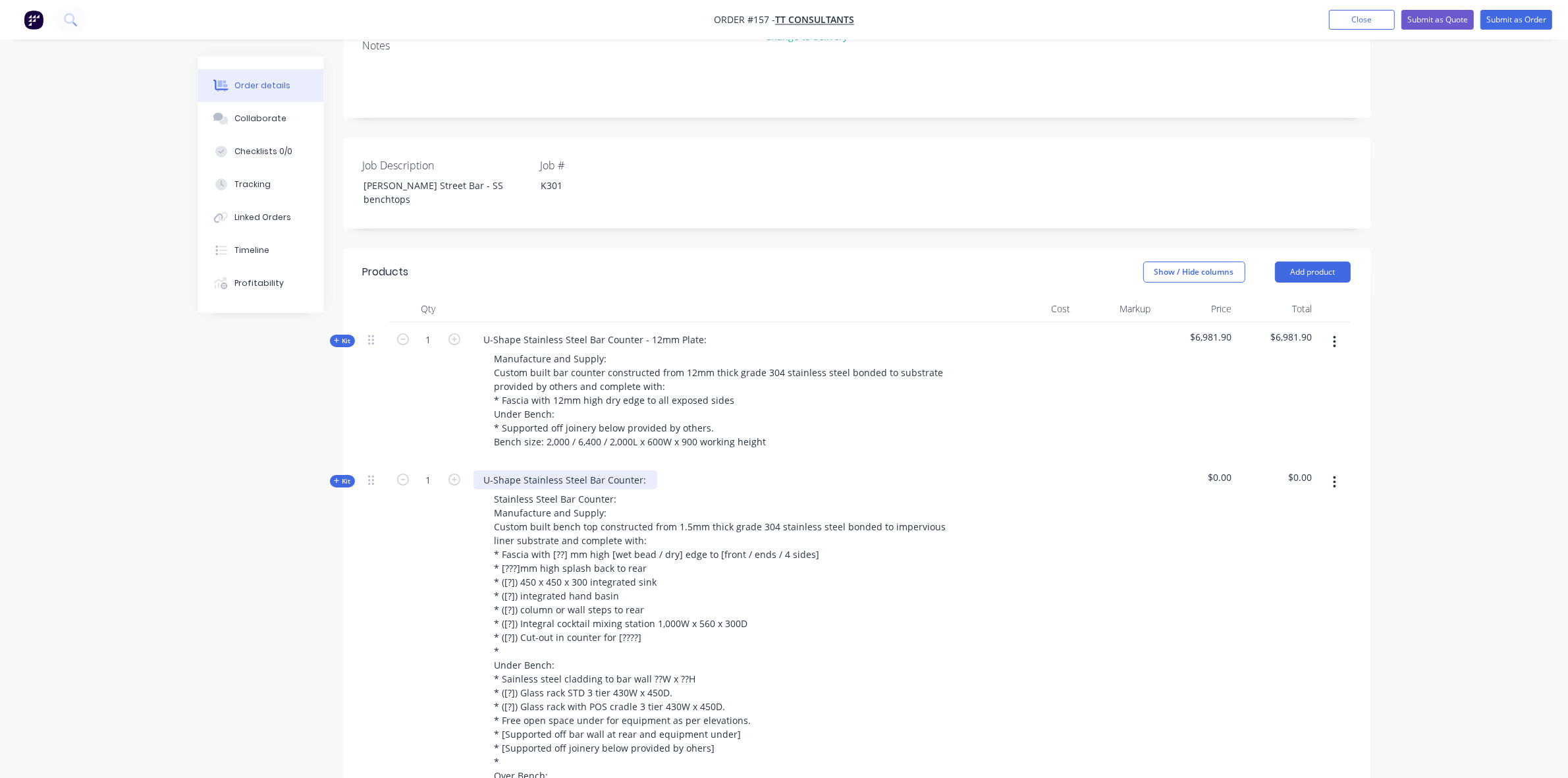
scroll to position [231, 0]
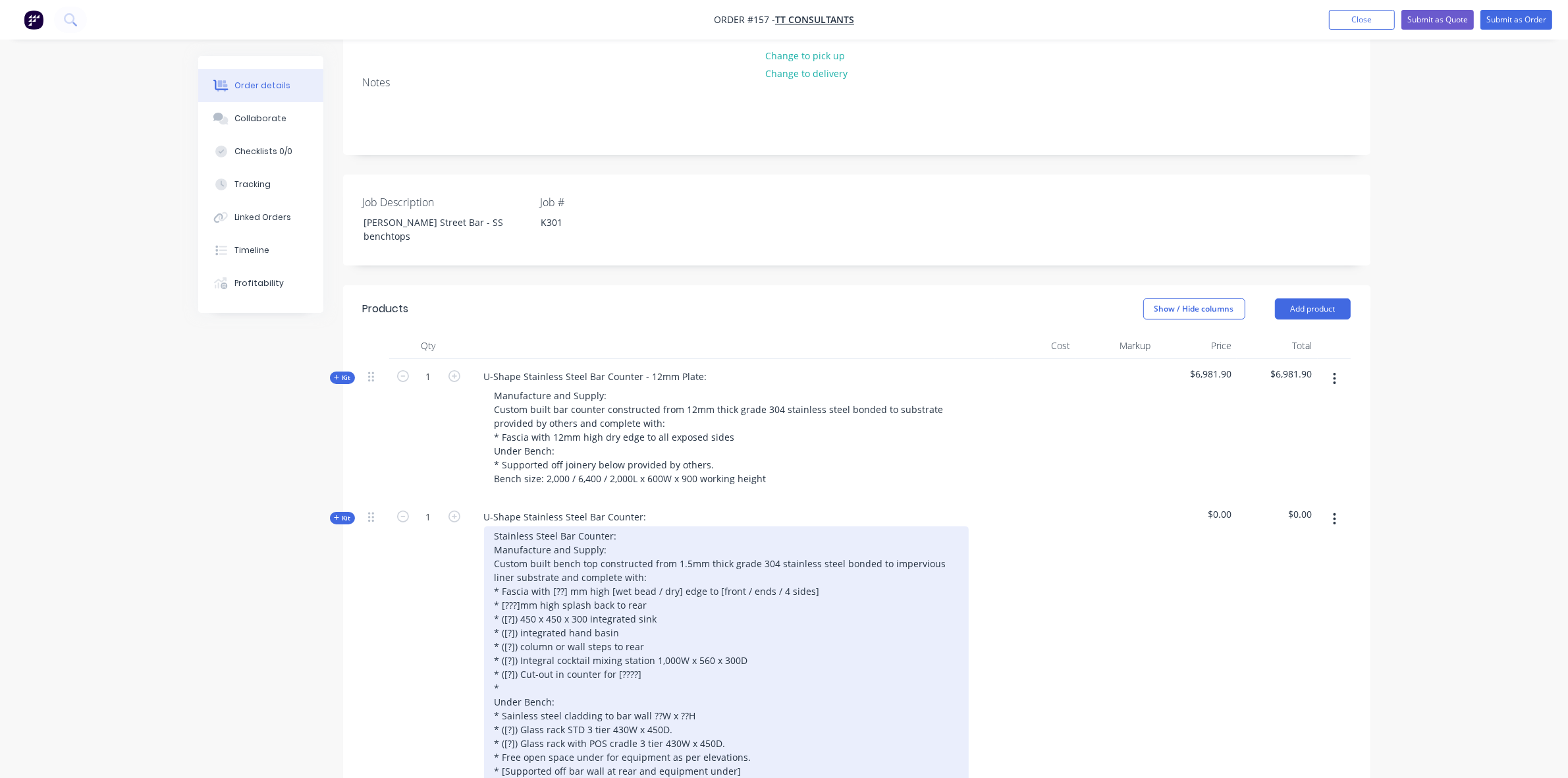
click at [544, 526] on div "Stainless Steel Bar Counter: Manufacture and Supply: Custom built bench top con…" at bounding box center [727, 702] width 484 height 351
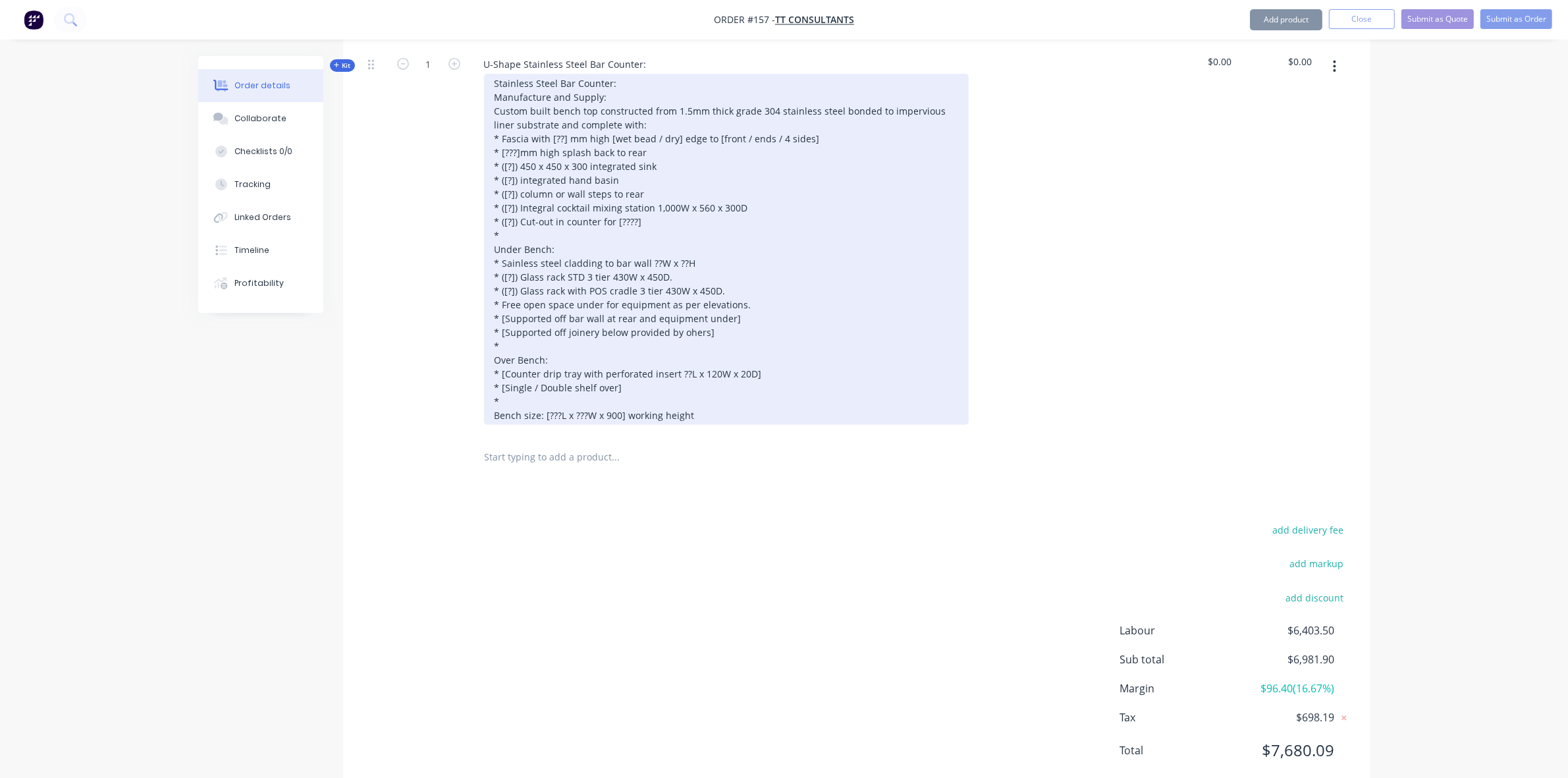
drag, startPoint x: 488, startPoint y: 484, endPoint x: 949, endPoint y: 791, distance: 553.9
click at [949, 777] on html "Order #157 - TT Consultants Add product Close Submit as Quote Submit as Order O…" at bounding box center [784, 65] width 1568 height 1498
paste div
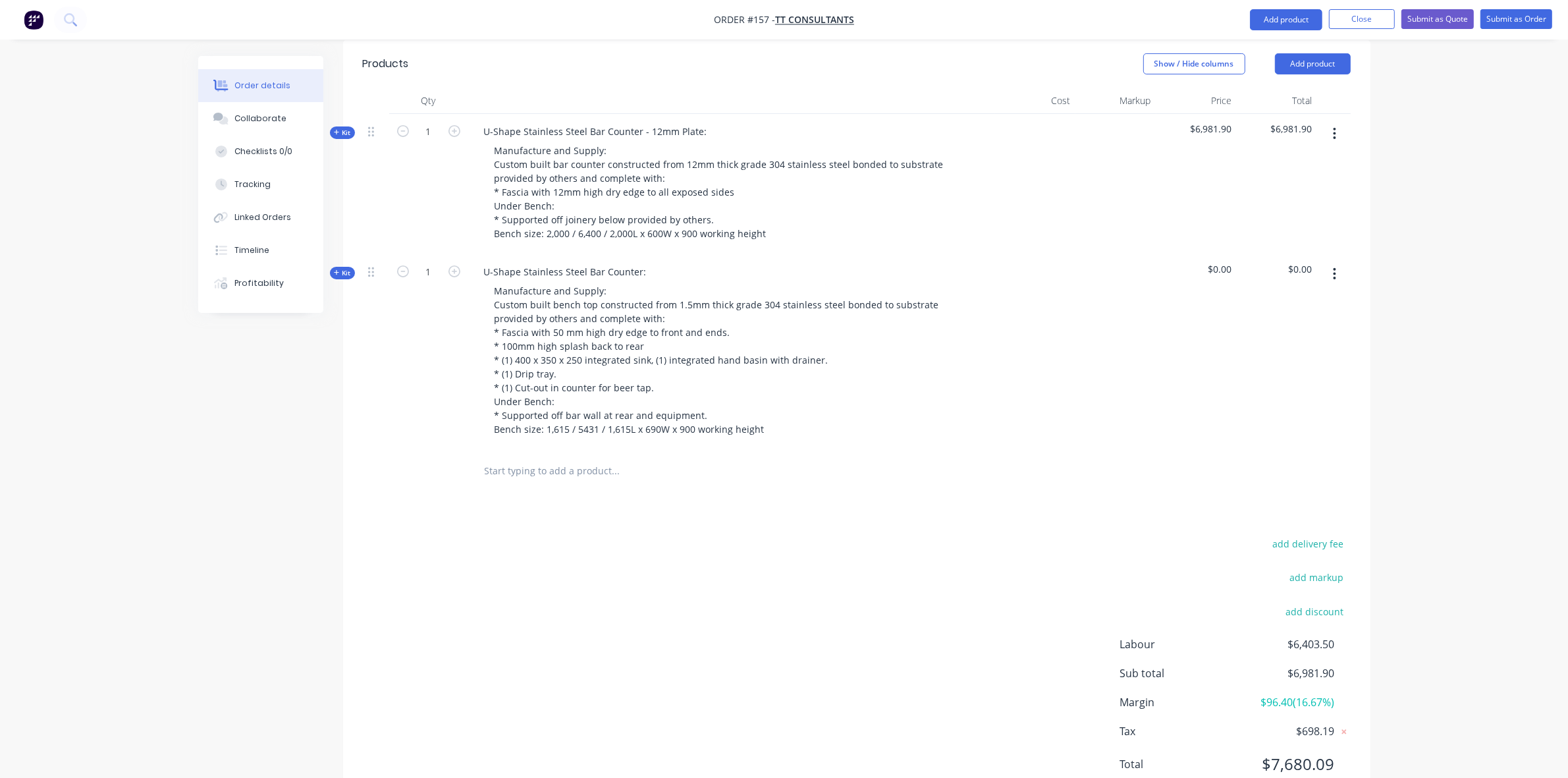
click at [820, 458] on div at bounding box center [671, 471] width 395 height 27
click at [344, 268] on span "Kit" at bounding box center [343, 273] width 17 height 9
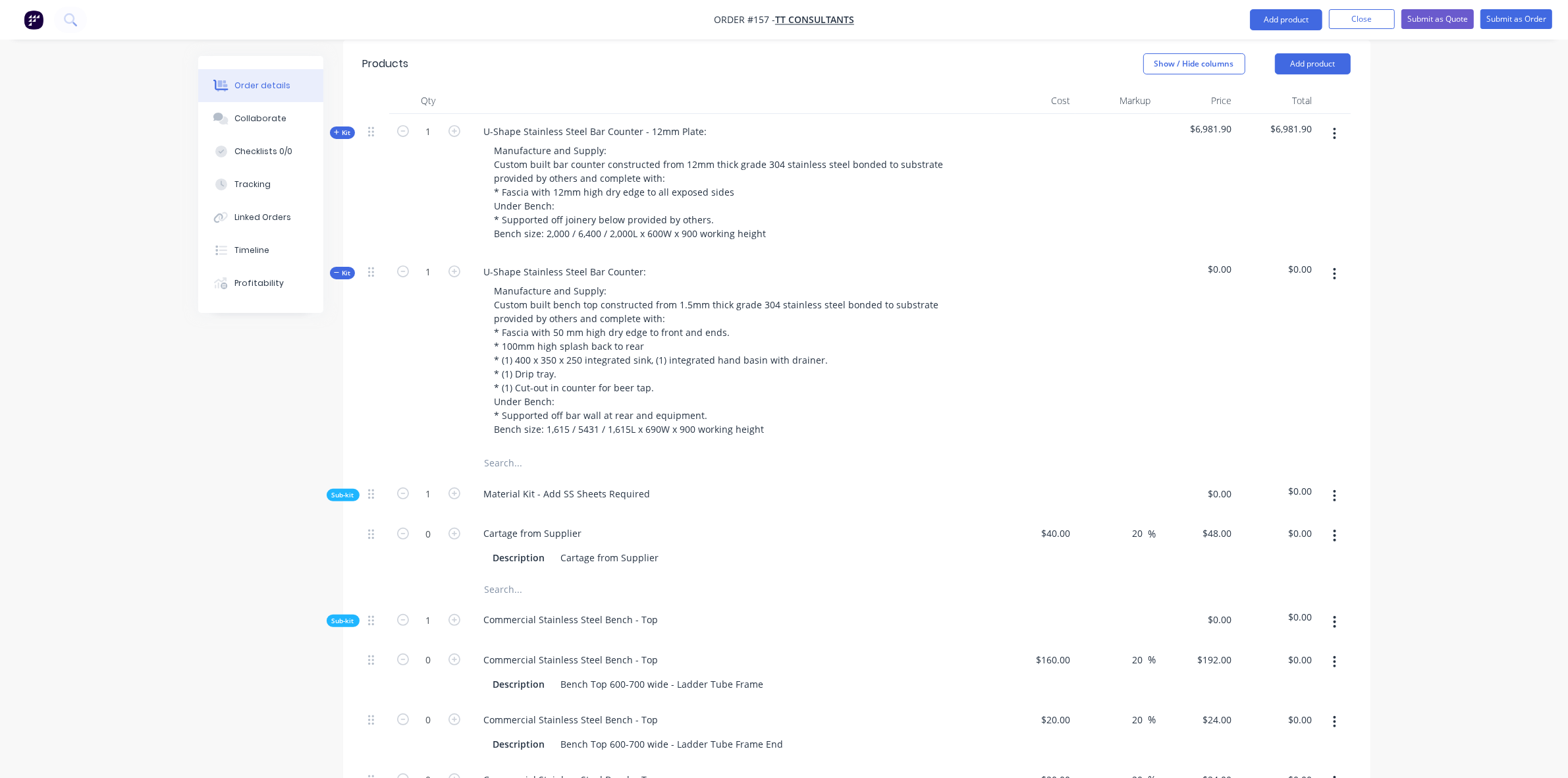
drag, startPoint x: 334, startPoint y: 574, endPoint x: 333, endPoint y: 580, distance: 6.1
click at [334, 615] on div "Sub-kit" at bounding box center [343, 620] width 33 height 12
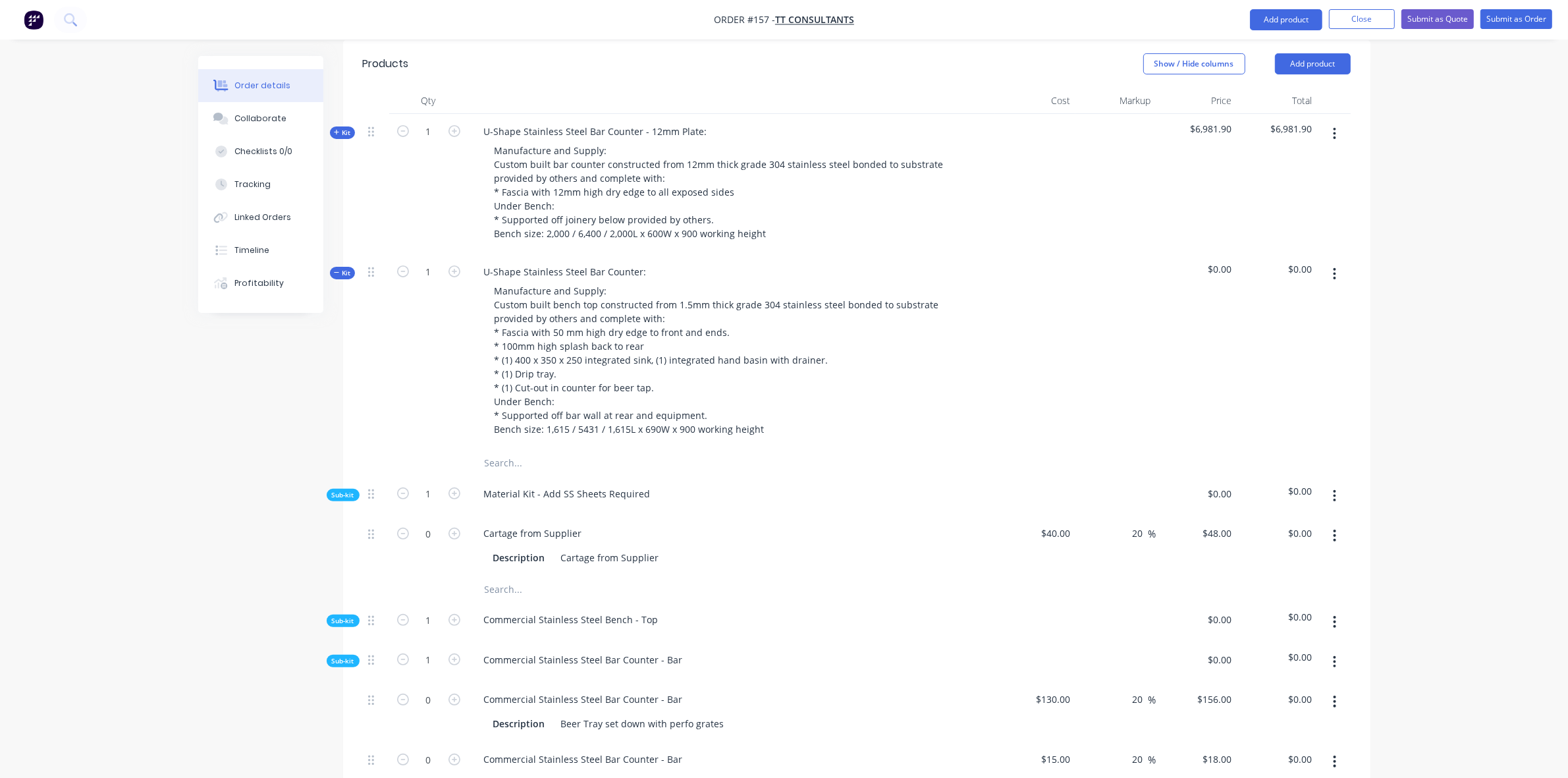
click at [341, 656] on span "Sub-kit" at bounding box center [343, 661] width 23 height 9
click at [345, 695] on span "Sub-kit" at bounding box center [343, 700] width 23 height 9
click at [349, 735] on span "Sub-kit" at bounding box center [343, 740] width 23 height 9
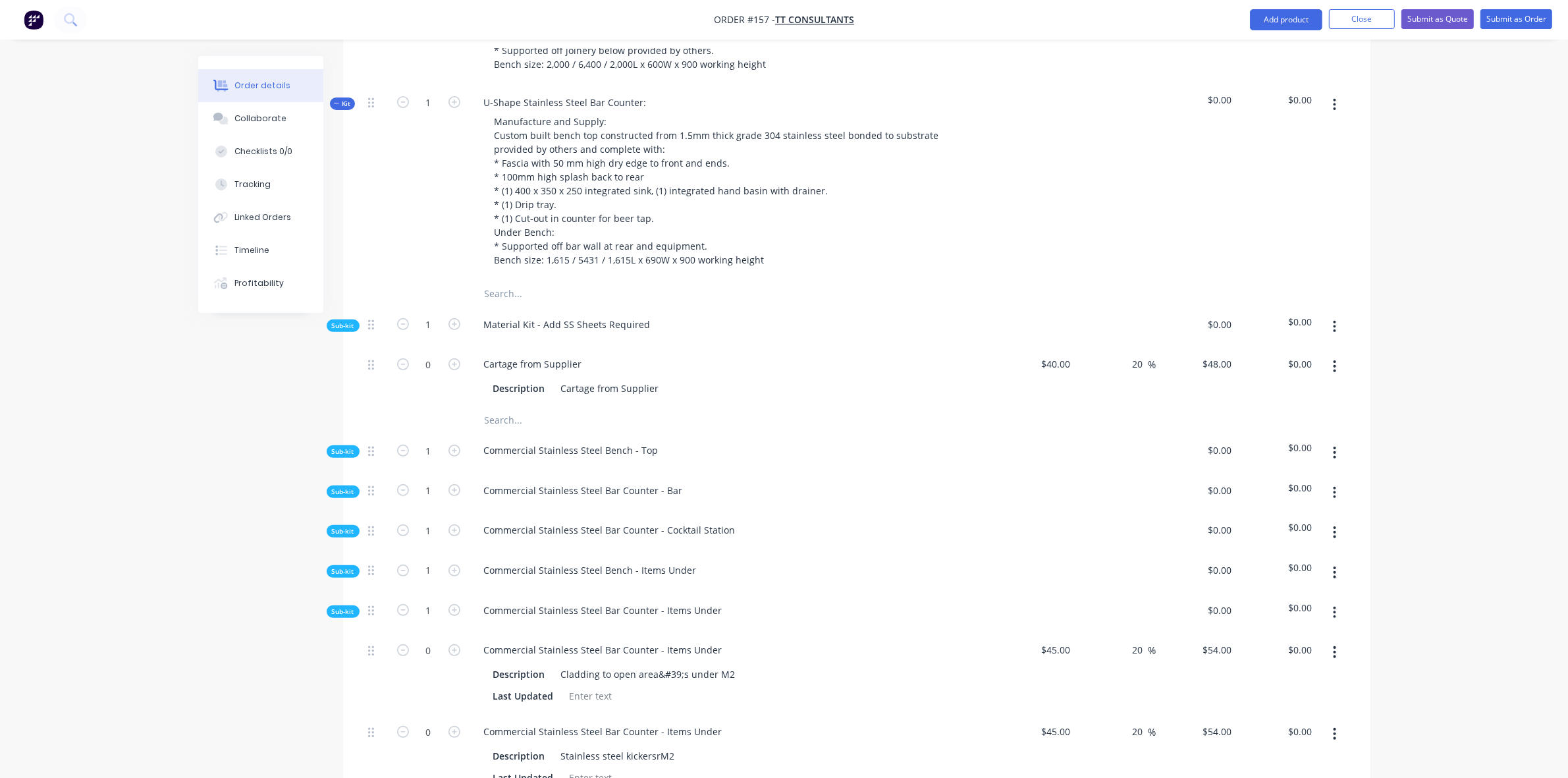
scroll to position [669, 0]
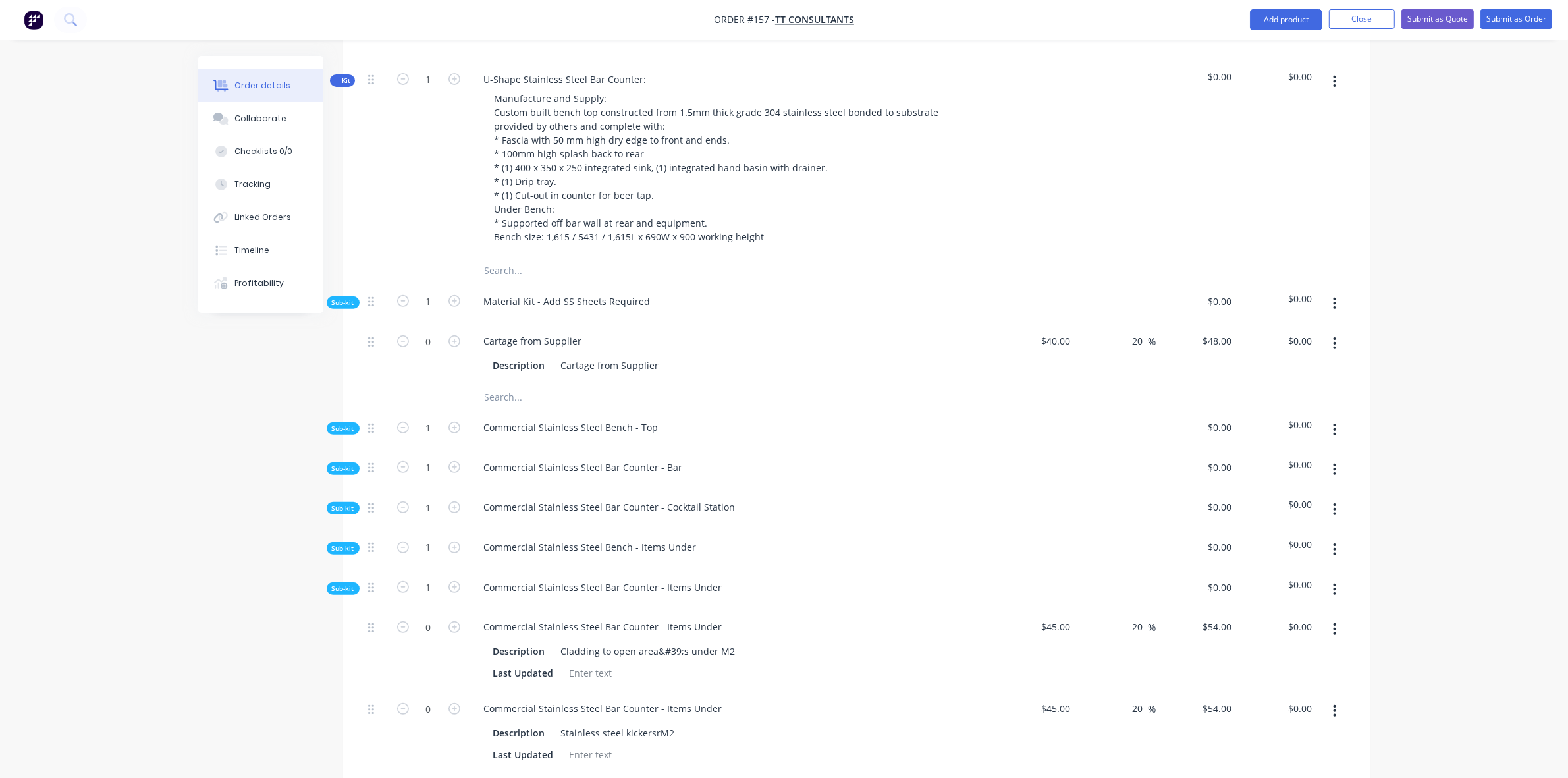
click at [349, 583] on span "Sub-kit" at bounding box center [343, 588] width 23 height 9
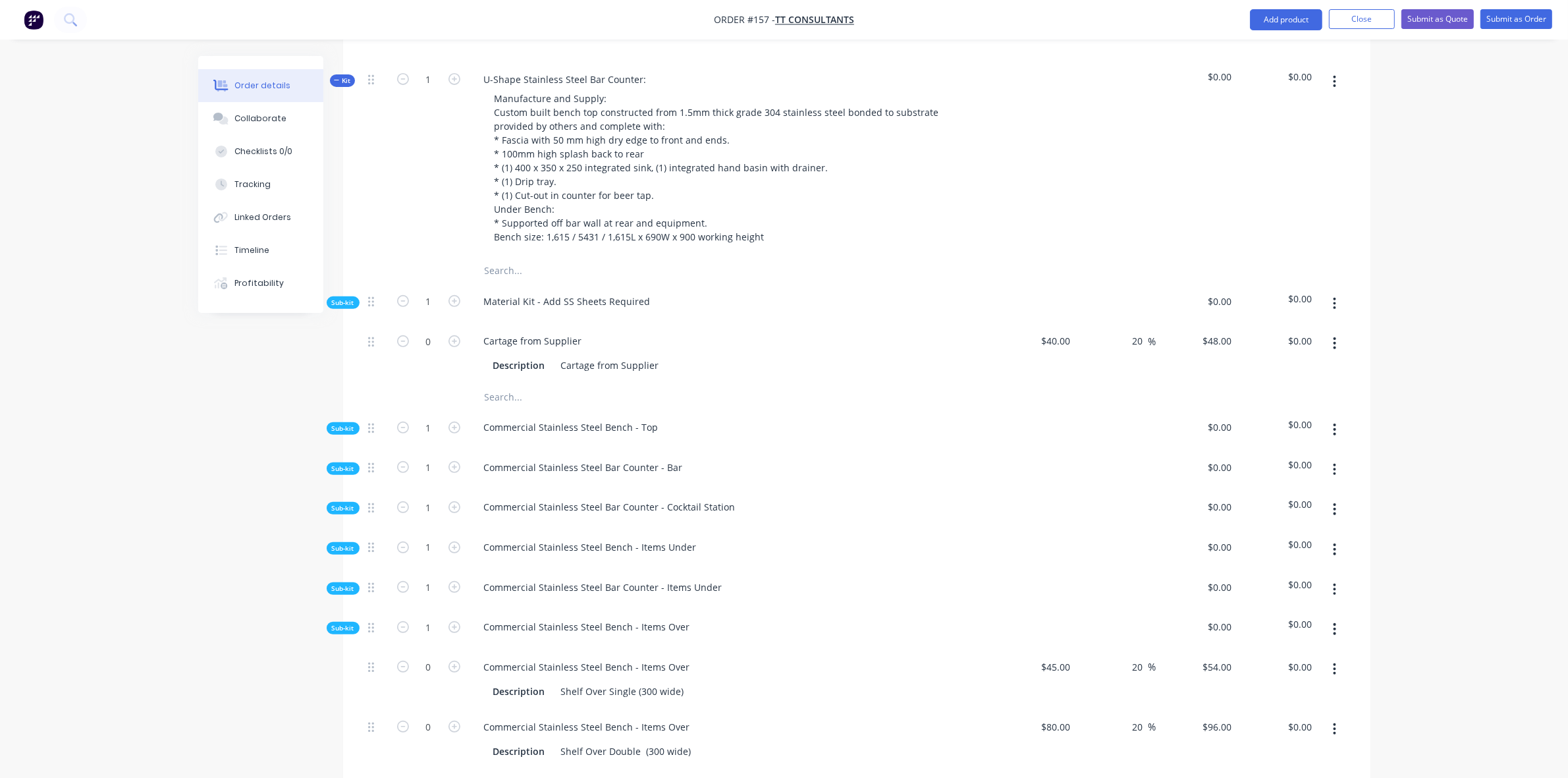
click at [343, 623] on span "Sub-kit" at bounding box center [343, 628] width 23 height 9
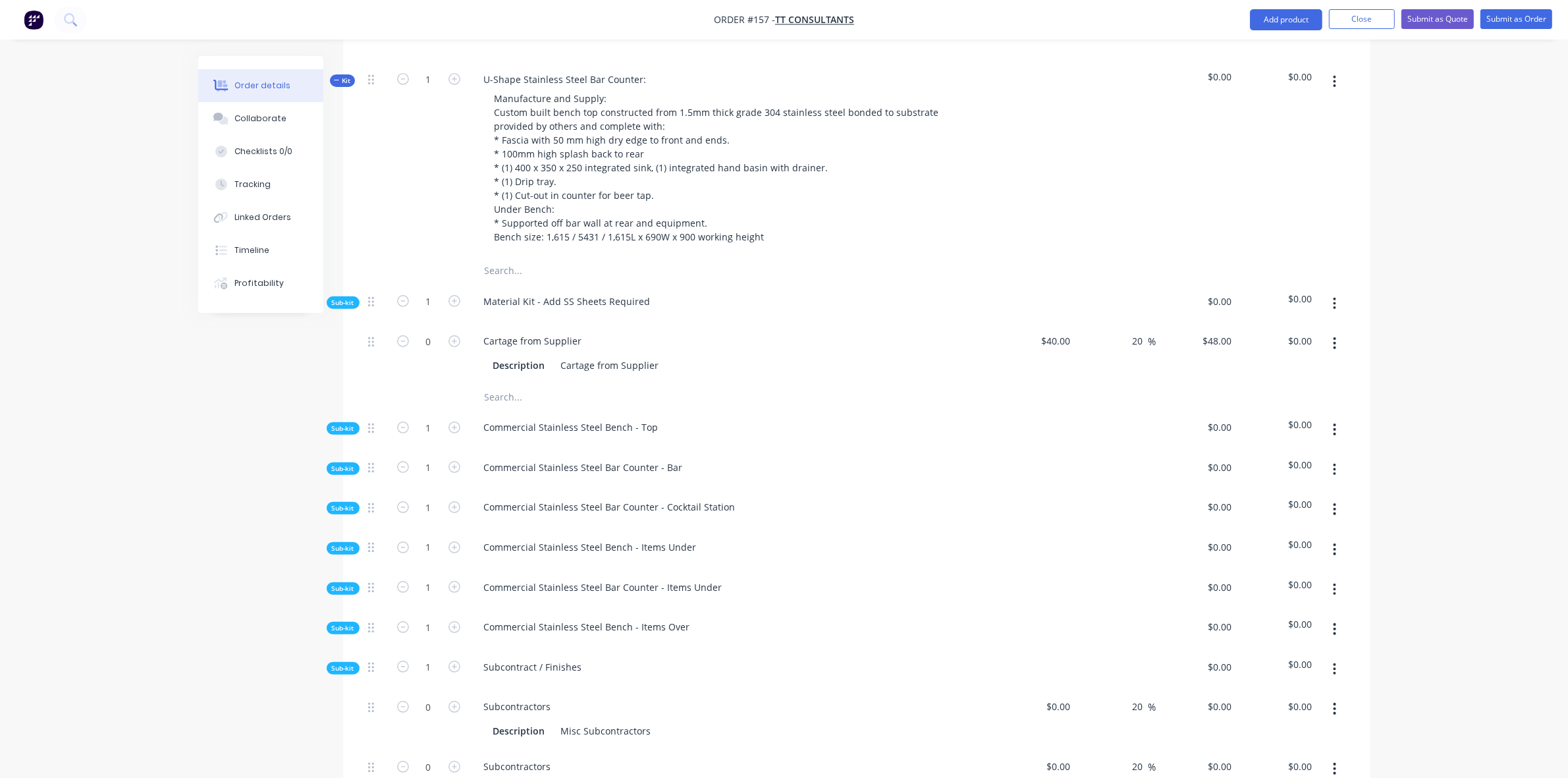
click at [331, 663] on span "Sub-kit" at bounding box center [343, 668] width 23 height 9
click at [344, 703] on span "Sub-kit" at bounding box center [343, 708] width 23 height 9
click at [1335, 296] on icon "button" at bounding box center [1333, 303] width 3 height 14
click at [1305, 329] on div "Add product to kit" at bounding box center [1288, 338] width 102 height 19
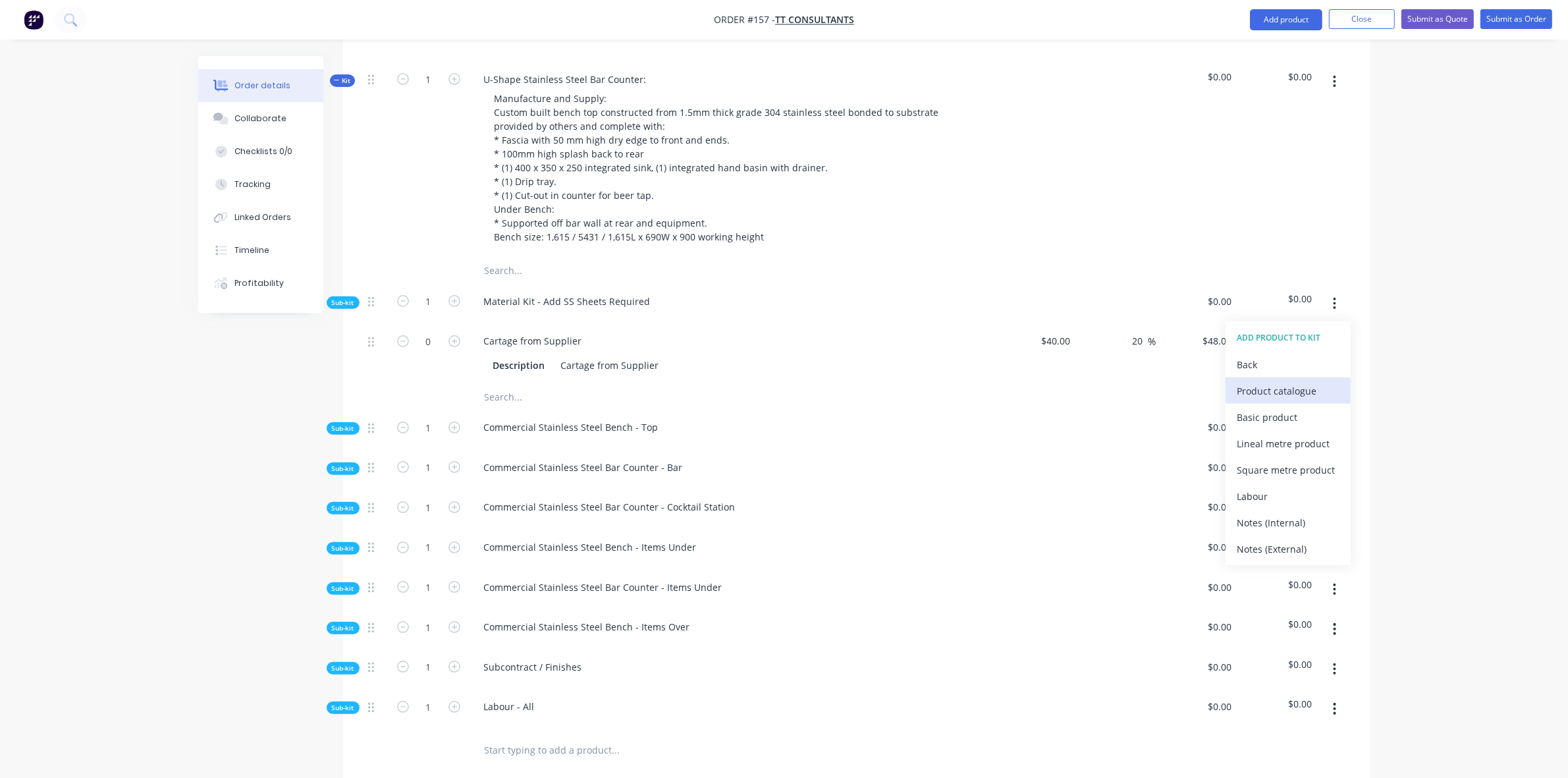
click at [1337, 381] on div "Product catalogue" at bounding box center [1288, 390] width 102 height 19
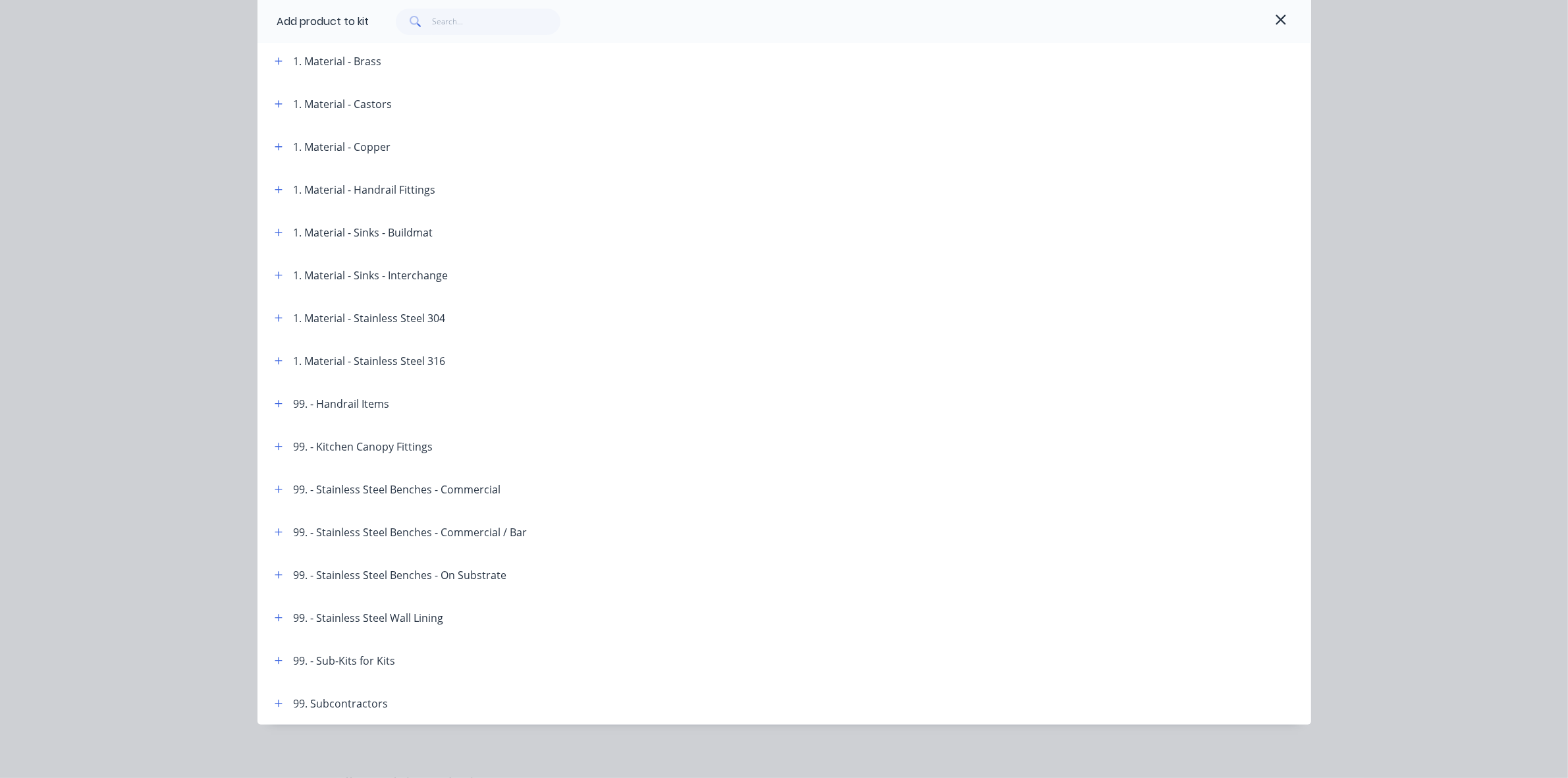
scroll to position [580, 0]
click at [359, 314] on div "1. Material - Stainless Steel 304" at bounding box center [369, 313] width 152 height 16
click at [274, 316] on icon "button" at bounding box center [278, 314] width 8 height 9
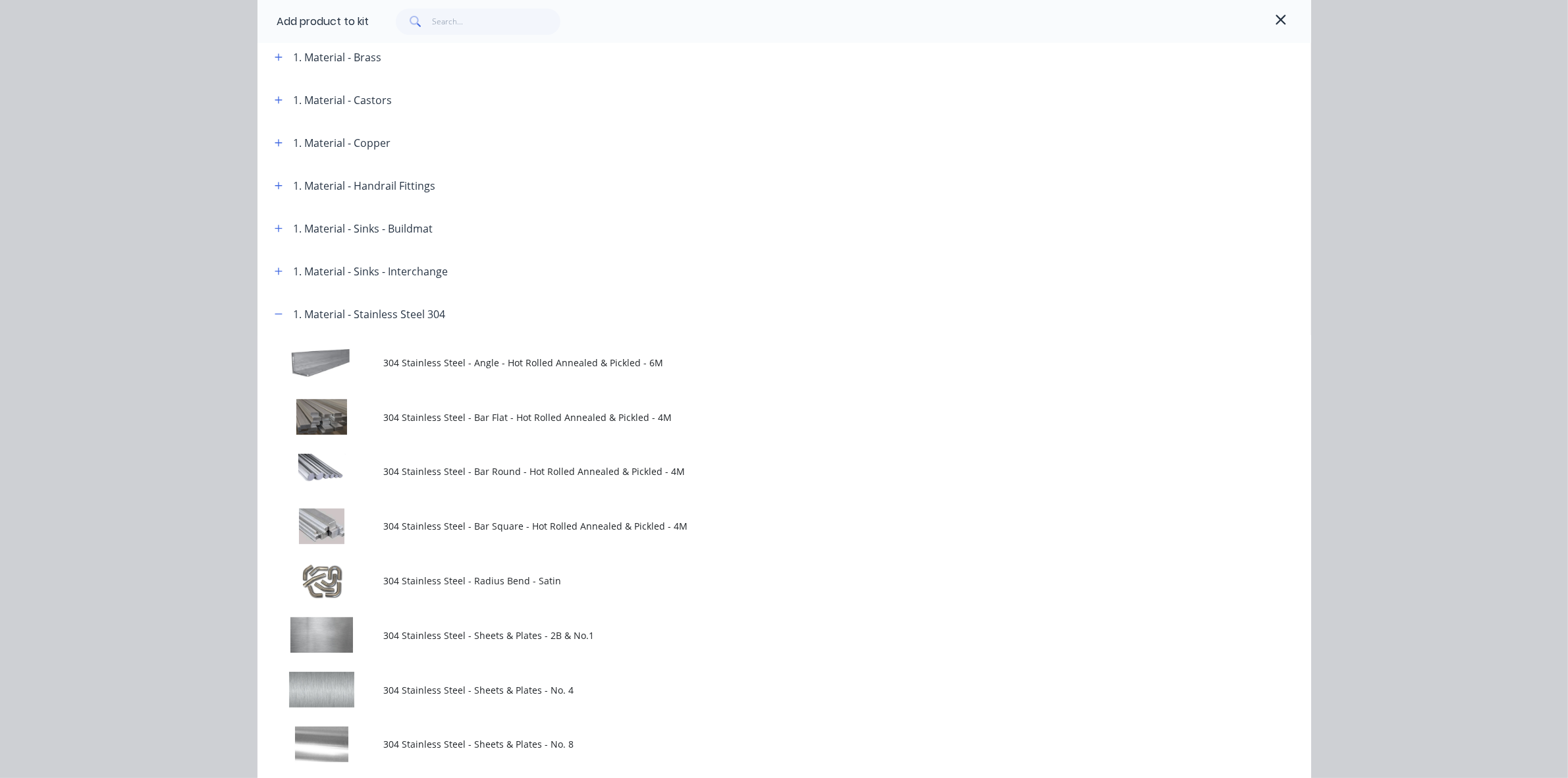
click at [557, 694] on span "304 Stainless Steel - Sheets & Plates - No. 4" at bounding box center [754, 690] width 742 height 14
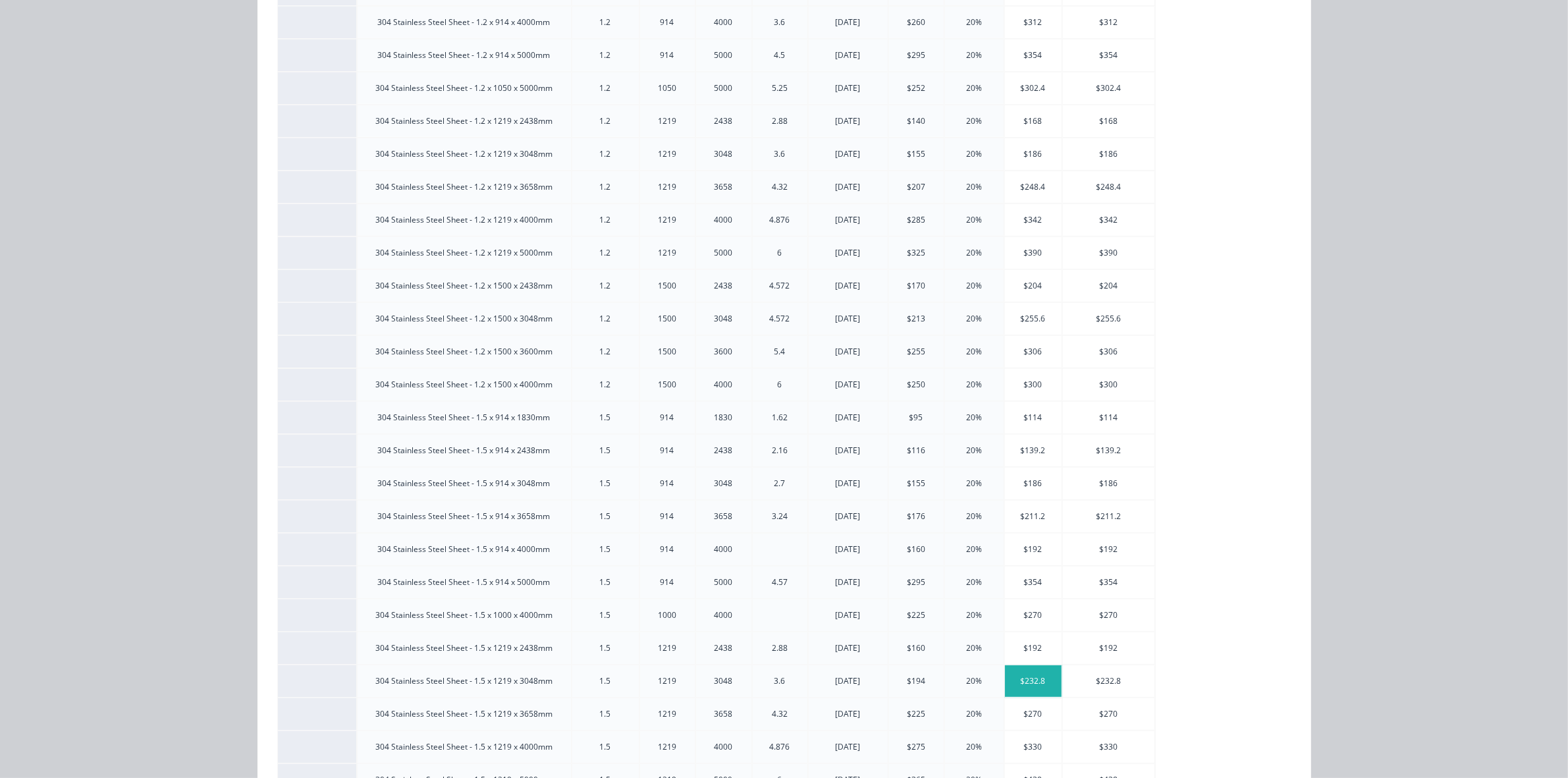
scroll to position [0, 0]
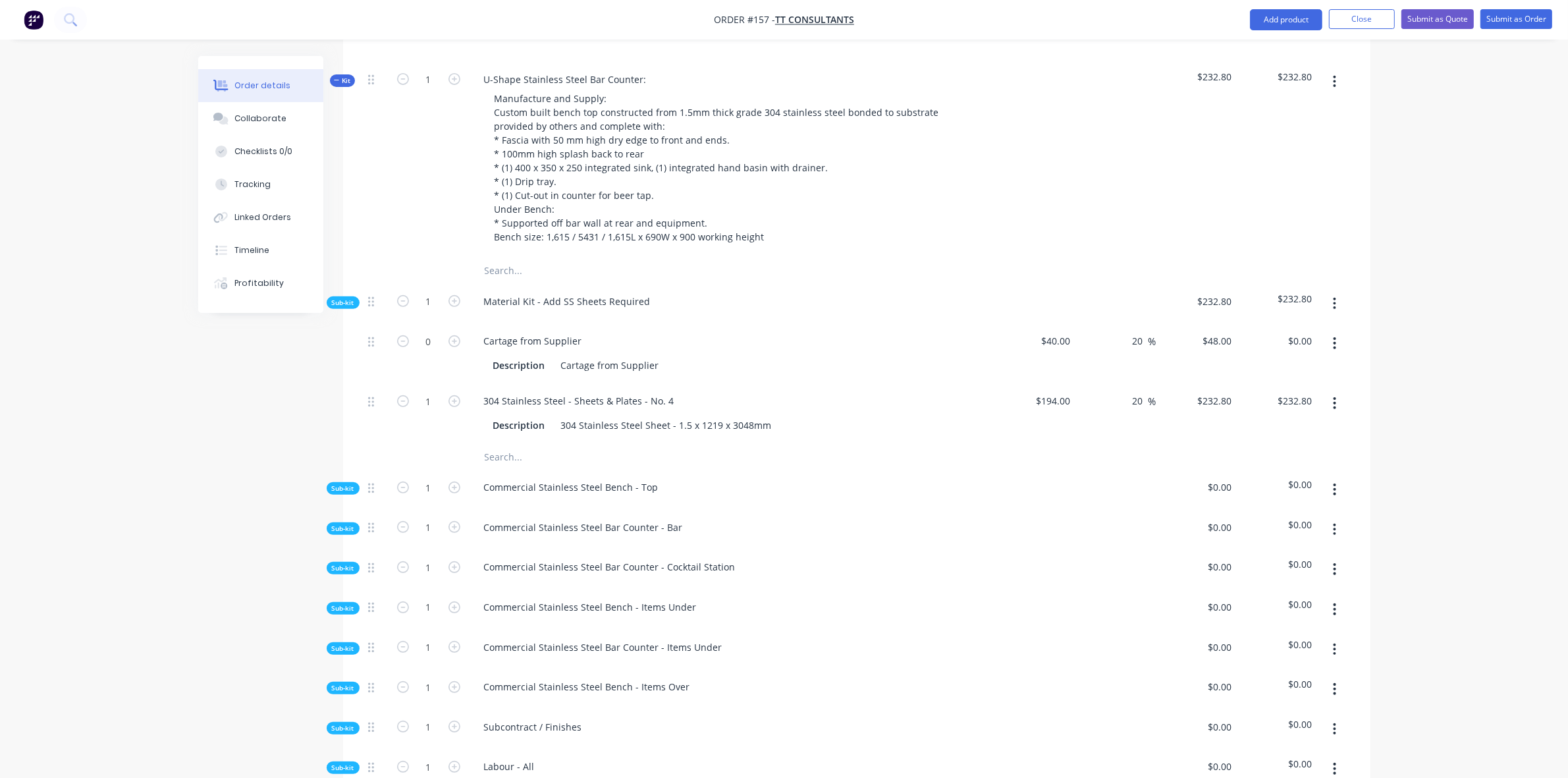
click at [1332, 292] on button "button" at bounding box center [1334, 303] width 31 height 24
click at [1315, 329] on div "Add product to kit" at bounding box center [1288, 338] width 102 height 19
click at [1289, 381] on div "Product catalogue" at bounding box center [1288, 390] width 102 height 19
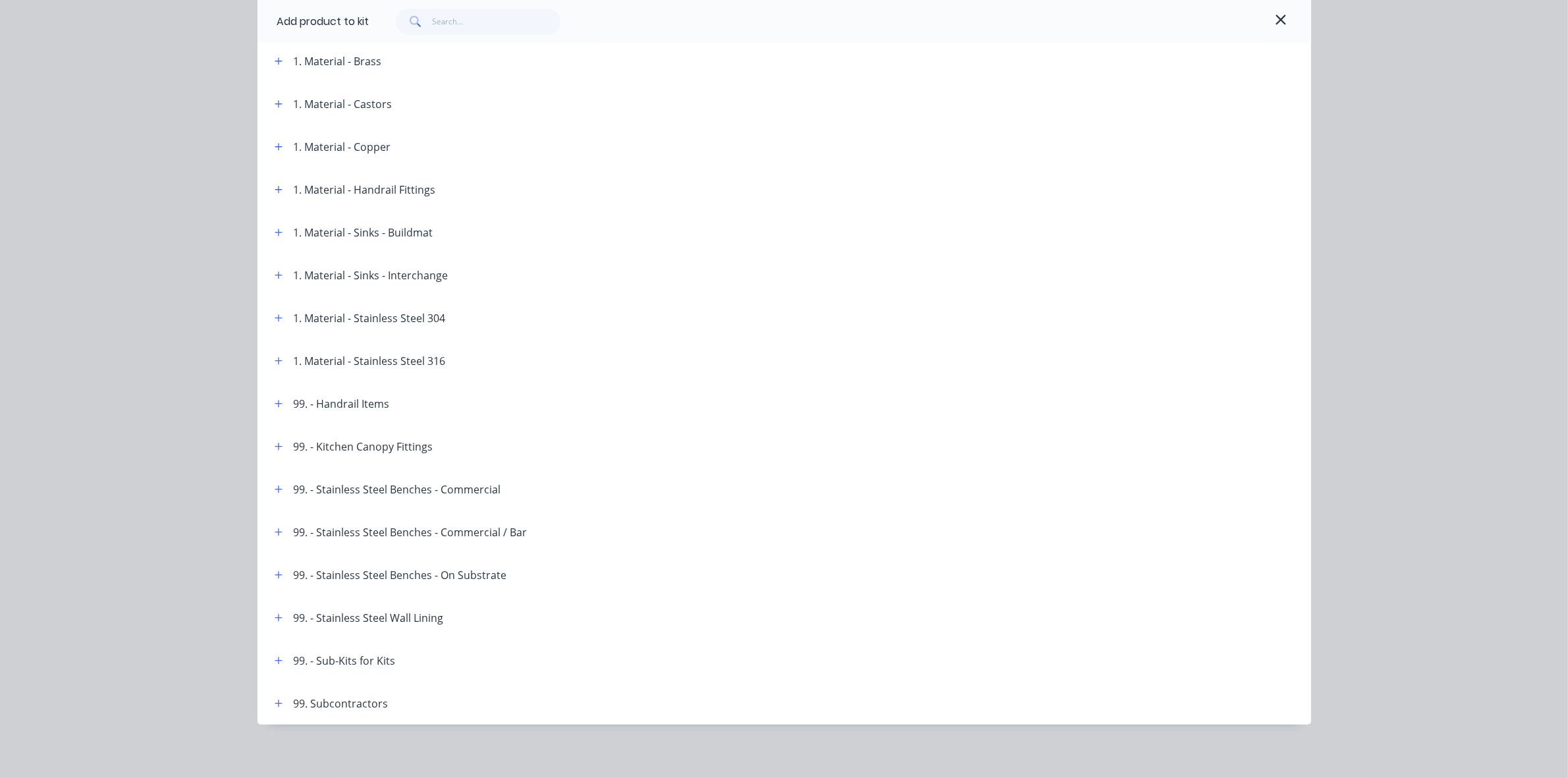
scroll to position [580, 0]
click at [417, 314] on div "1. Material - Stainless Steel 304" at bounding box center [369, 313] width 152 height 16
click at [274, 314] on icon "button" at bounding box center [278, 314] width 8 height 9
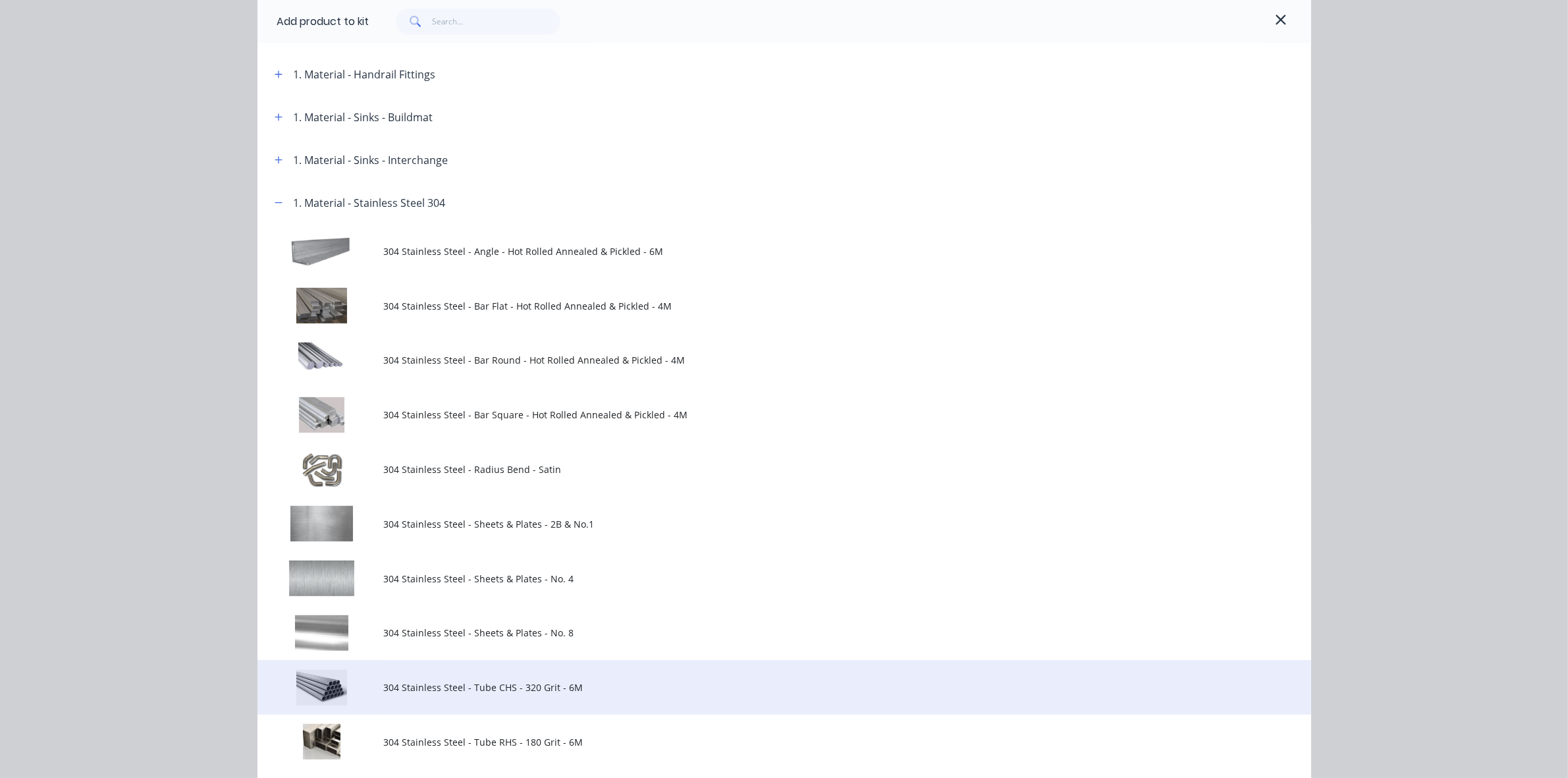
scroll to position [772, 0]
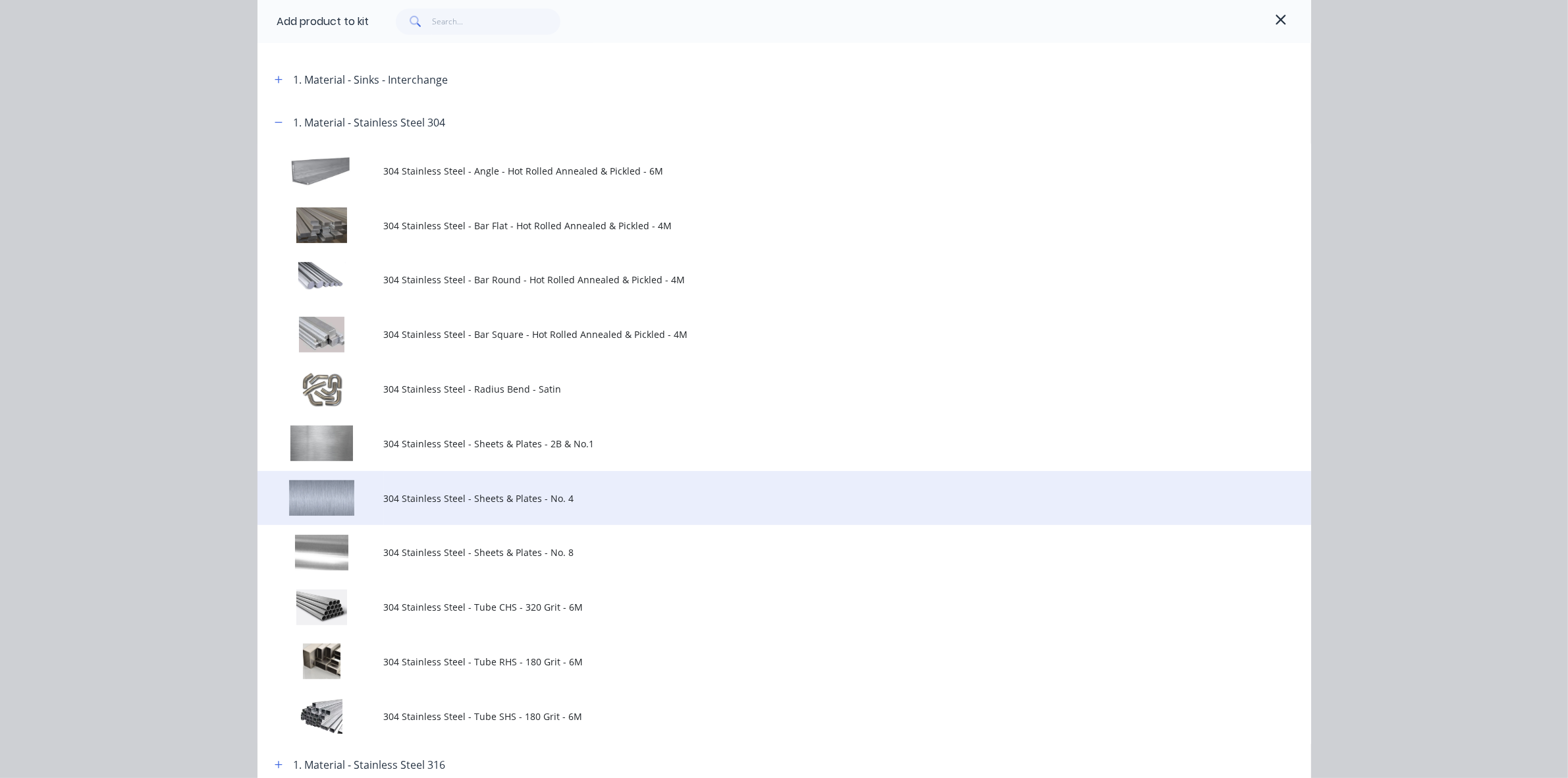
click at [416, 497] on span "304 Stainless Steel - Sheets & Plates - No. 4" at bounding box center [754, 498] width 742 height 14
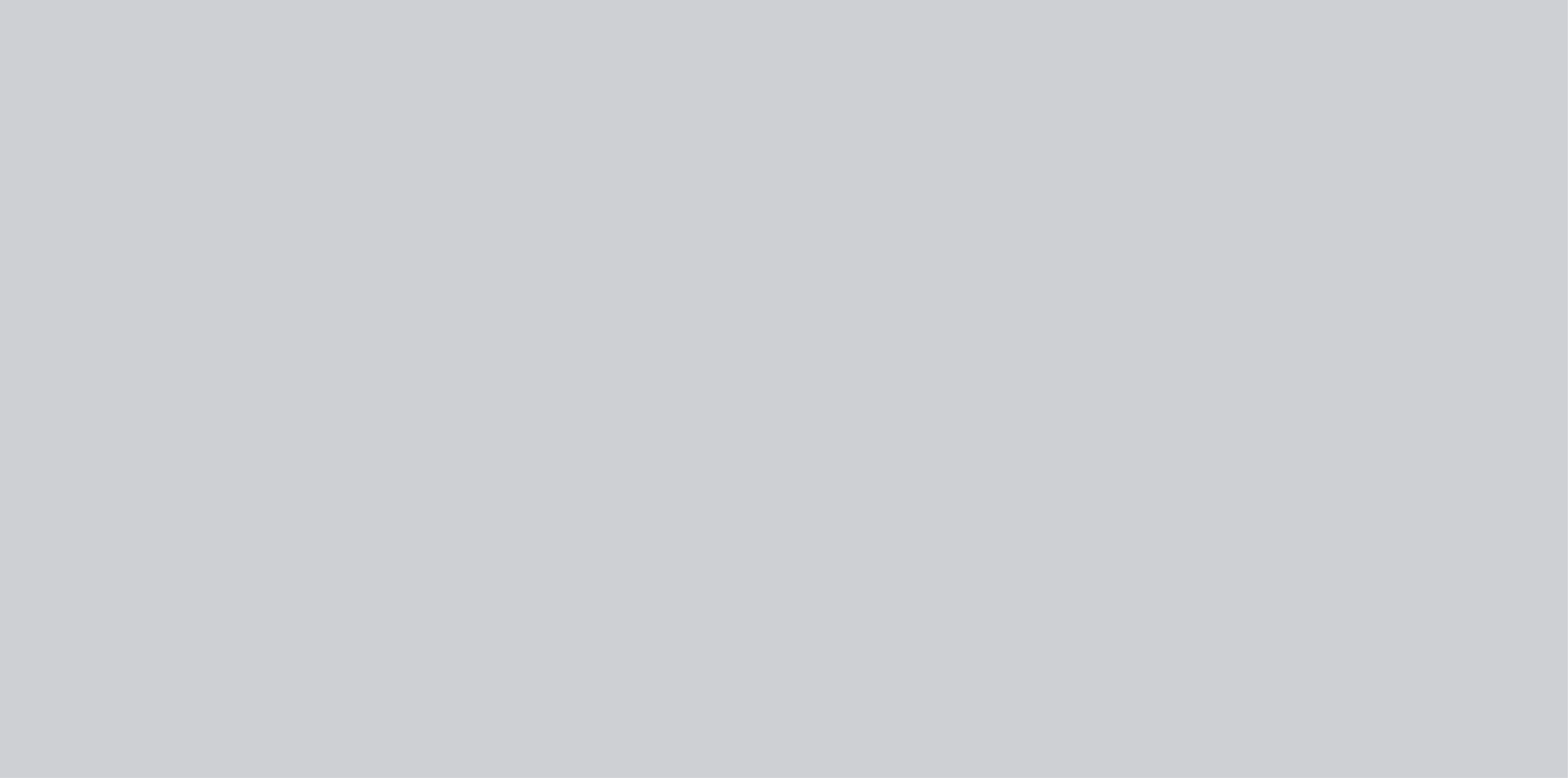
scroll to position [0, 0]
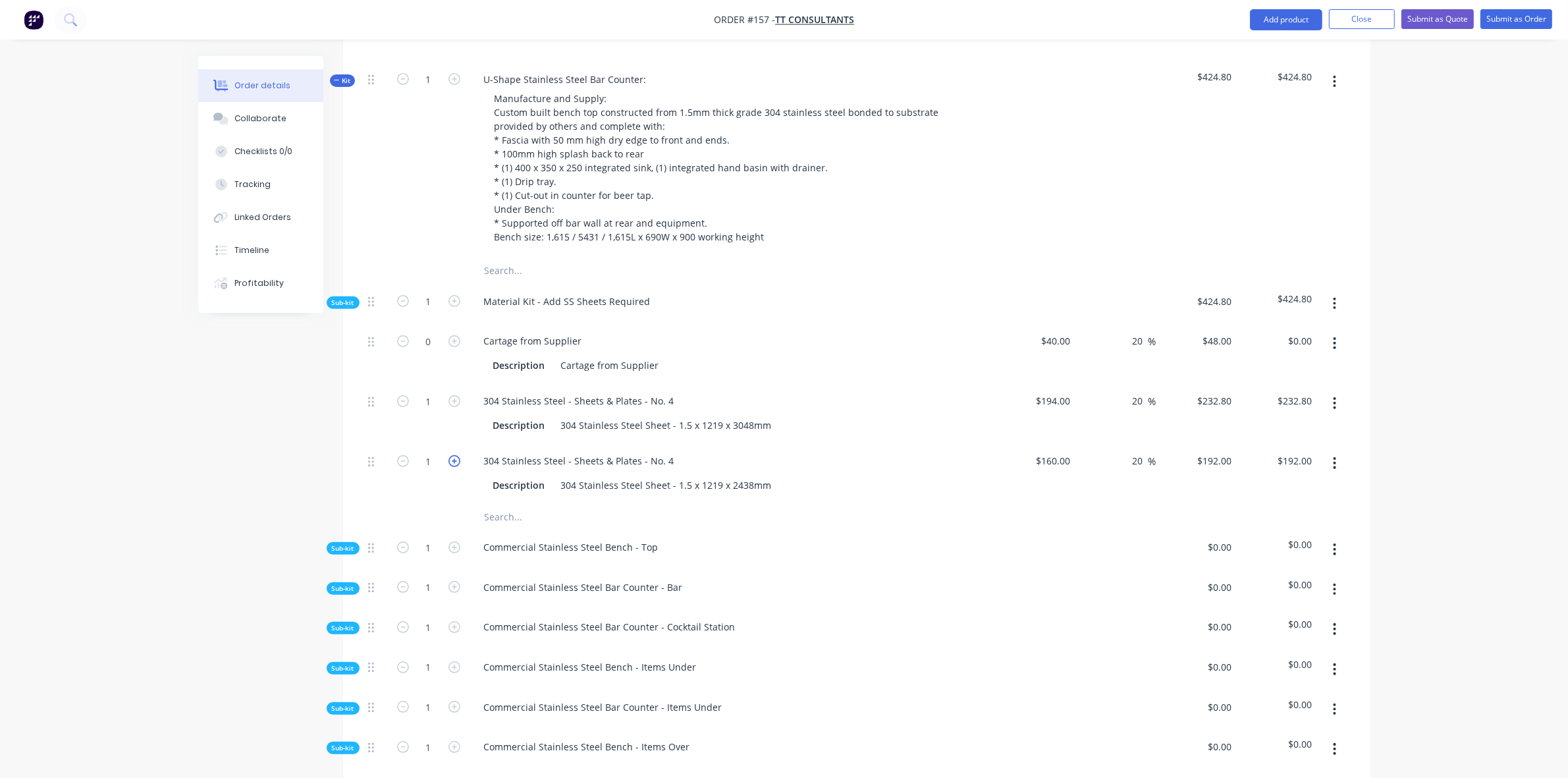
click at [459, 455] on icon "button" at bounding box center [454, 461] width 11 height 11
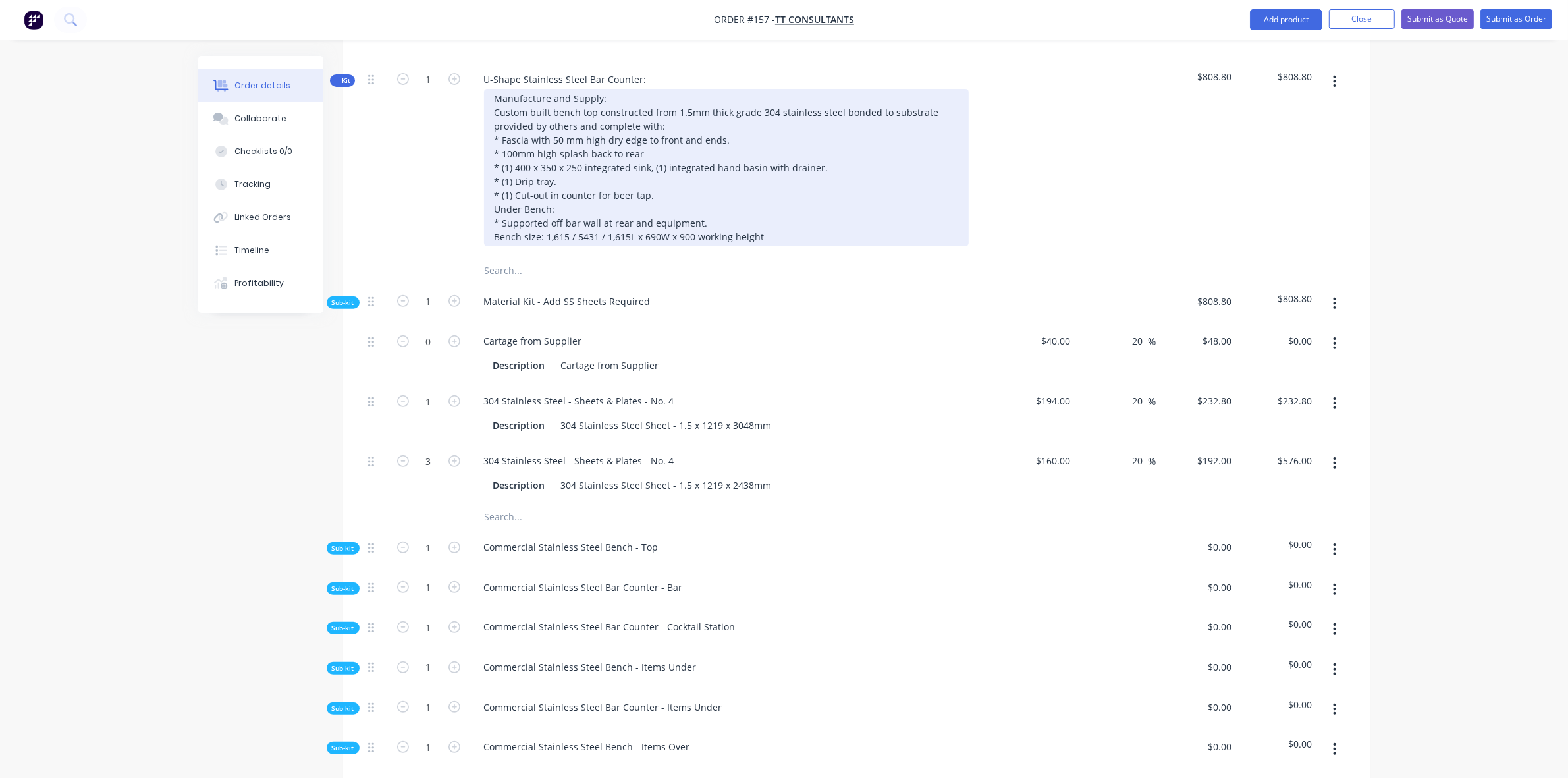
click at [650, 117] on div "Manufacture and Supply: Custom built bench top constructed from 1.5mm thick gra…" at bounding box center [727, 168] width 484 height 158
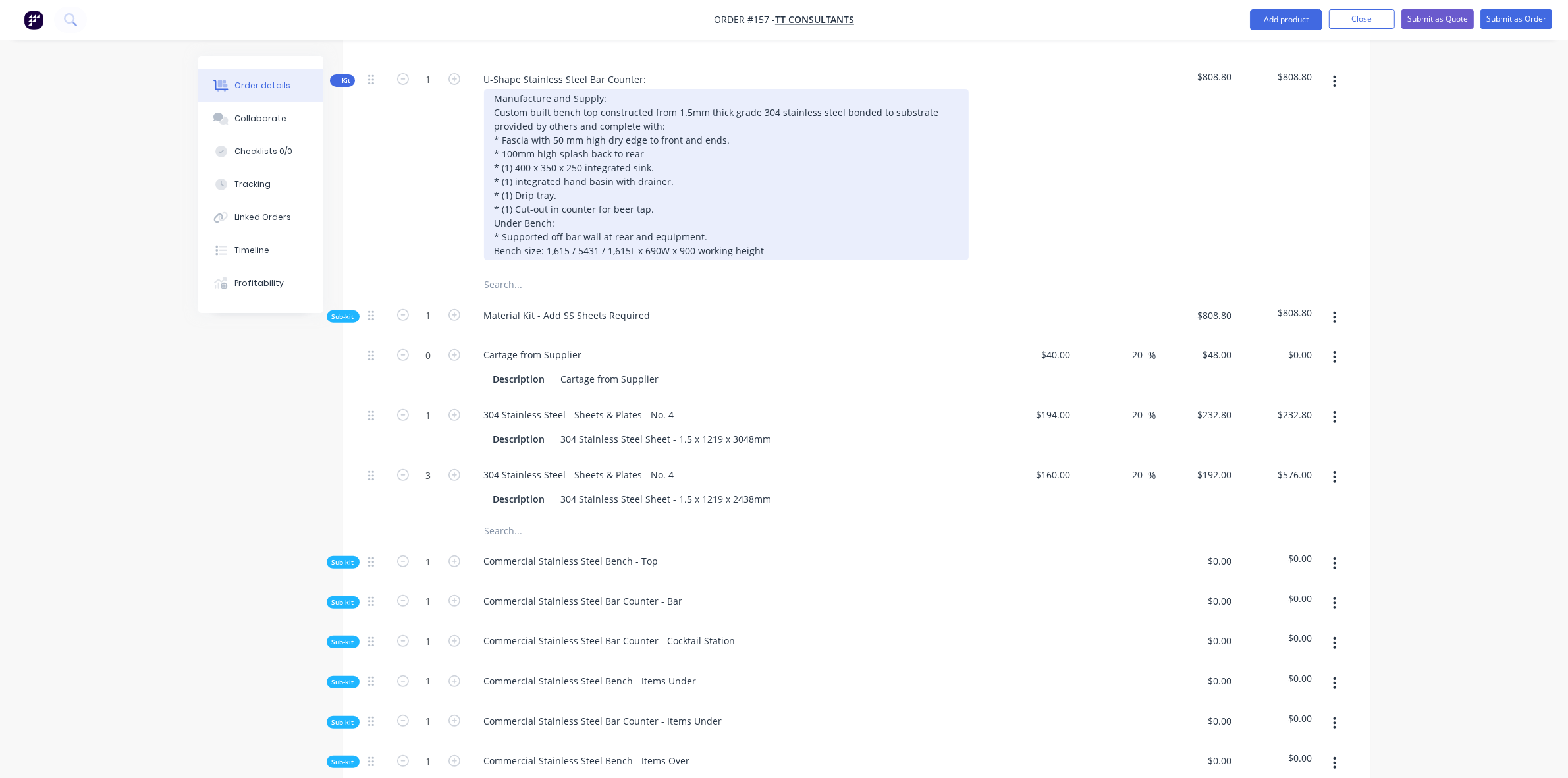
click at [689, 129] on div "Manufacture and Supply: Custom built bench top constructed from 1.5mm thick gra…" at bounding box center [727, 175] width 484 height 171
click at [656, 119] on div "Manufacture and Supply: Custom built bench top constructed from 1.5mm thick gra…" at bounding box center [727, 175] width 484 height 171
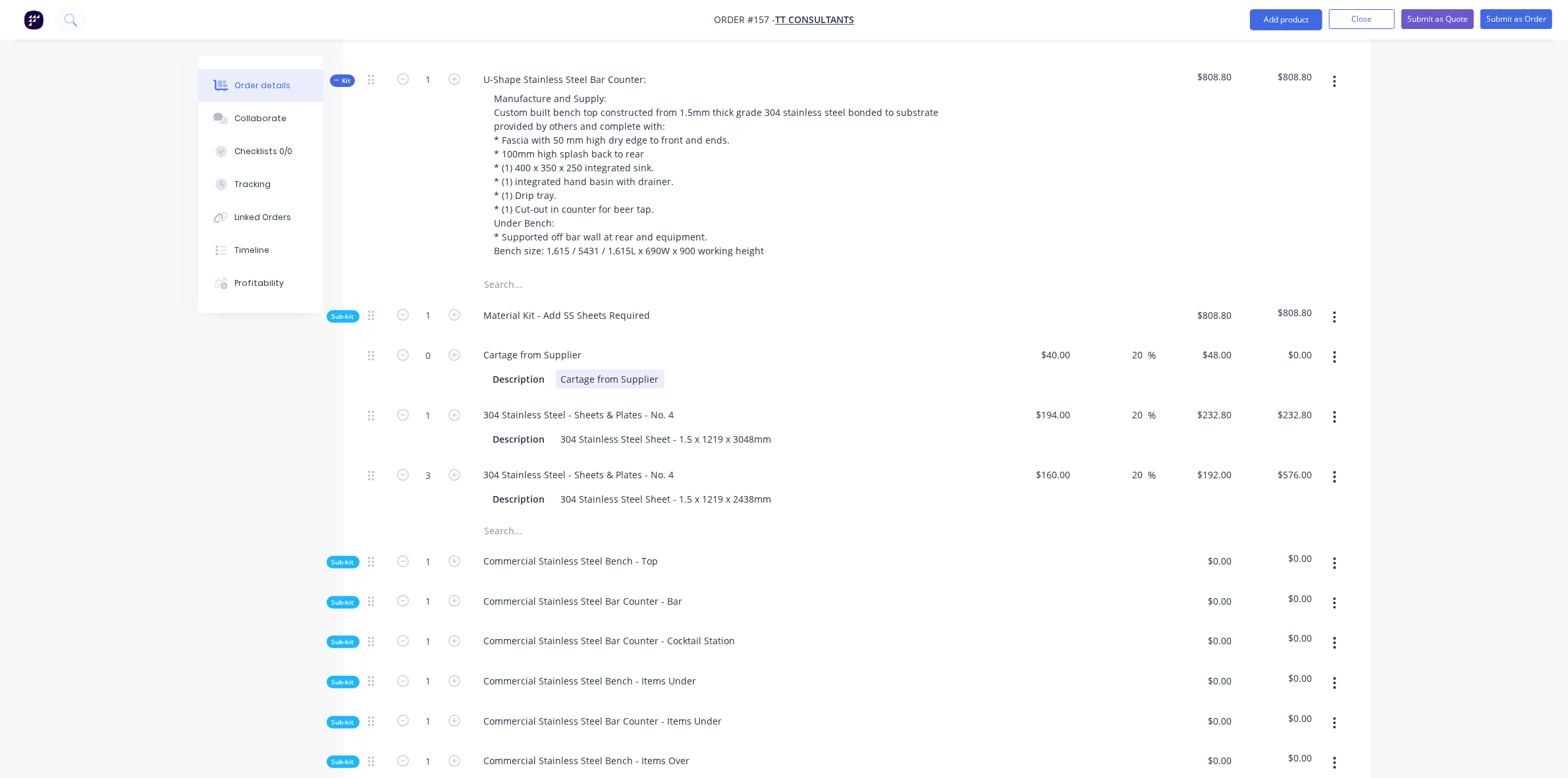
click at [572, 370] on div "Cartage from Supplier" at bounding box center [610, 379] width 108 height 19
click at [1331, 306] on button "button" at bounding box center [1334, 317] width 31 height 24
click at [1308, 343] on div "Add product to kit" at bounding box center [1288, 352] width 102 height 19
click at [1272, 395] on div "Product catalogue" at bounding box center [1288, 405] width 102 height 19
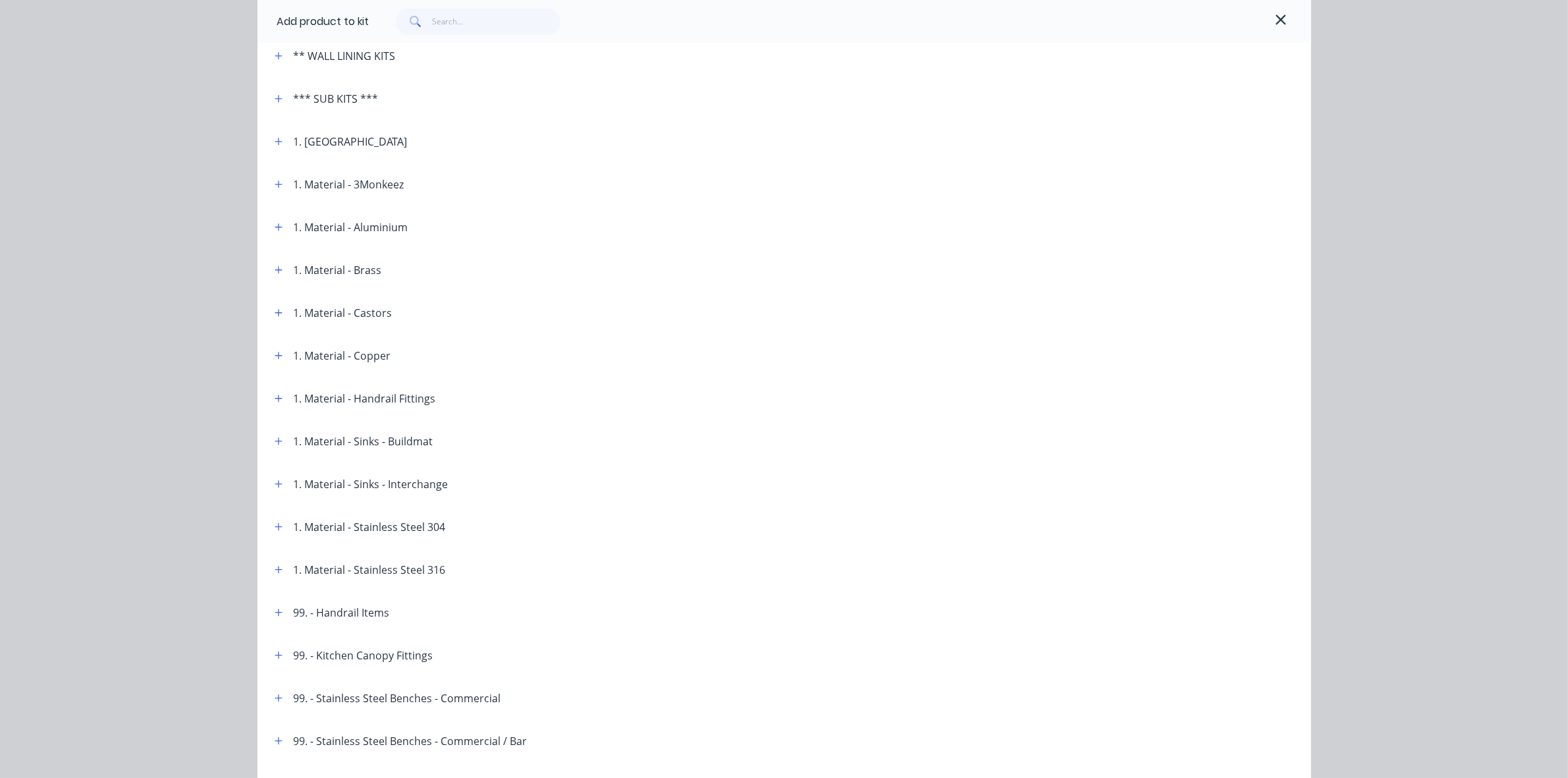
scroll to position [384, 0]
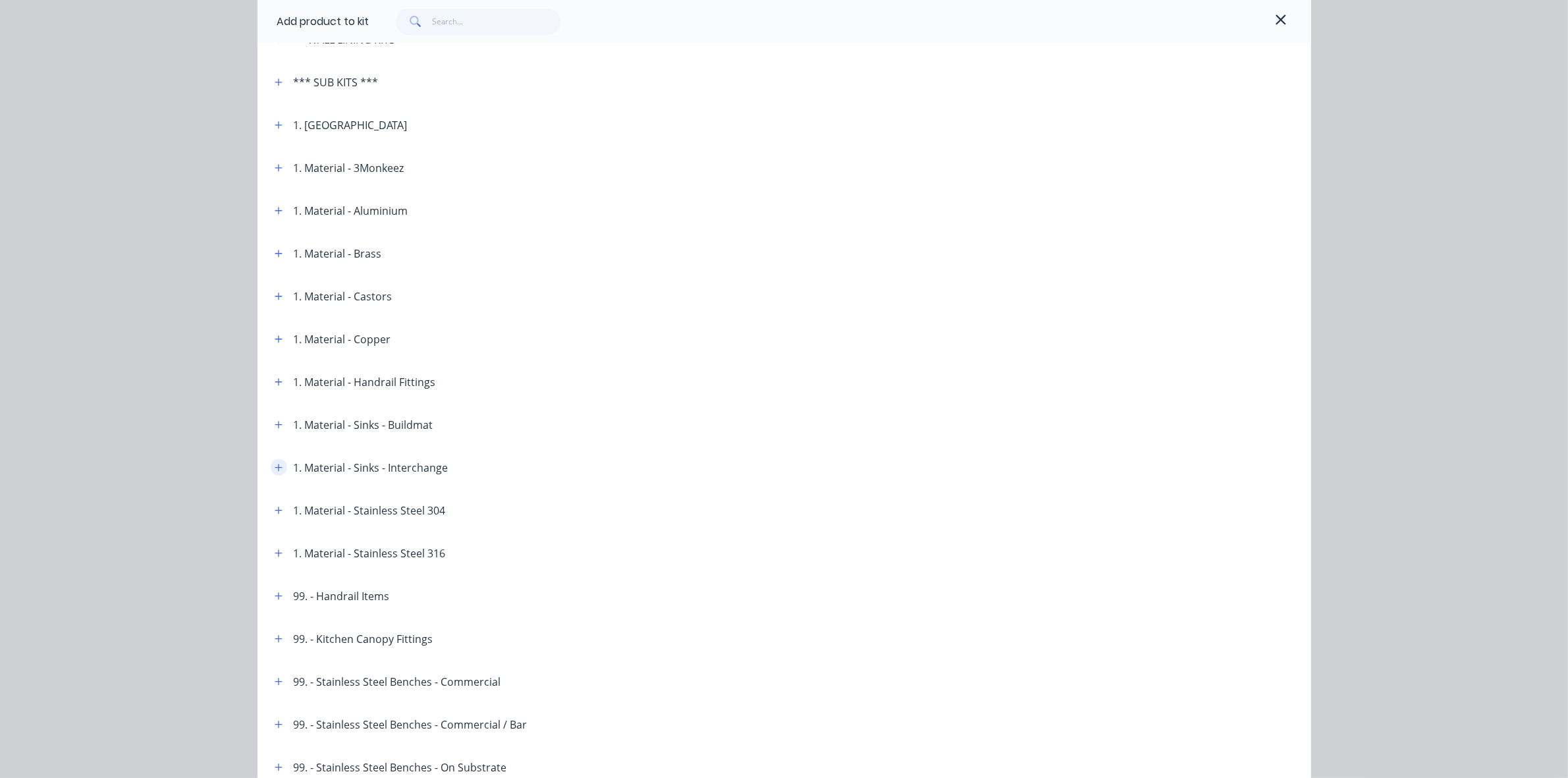
click at [276, 465] on button "button" at bounding box center [278, 466] width 16 height 16
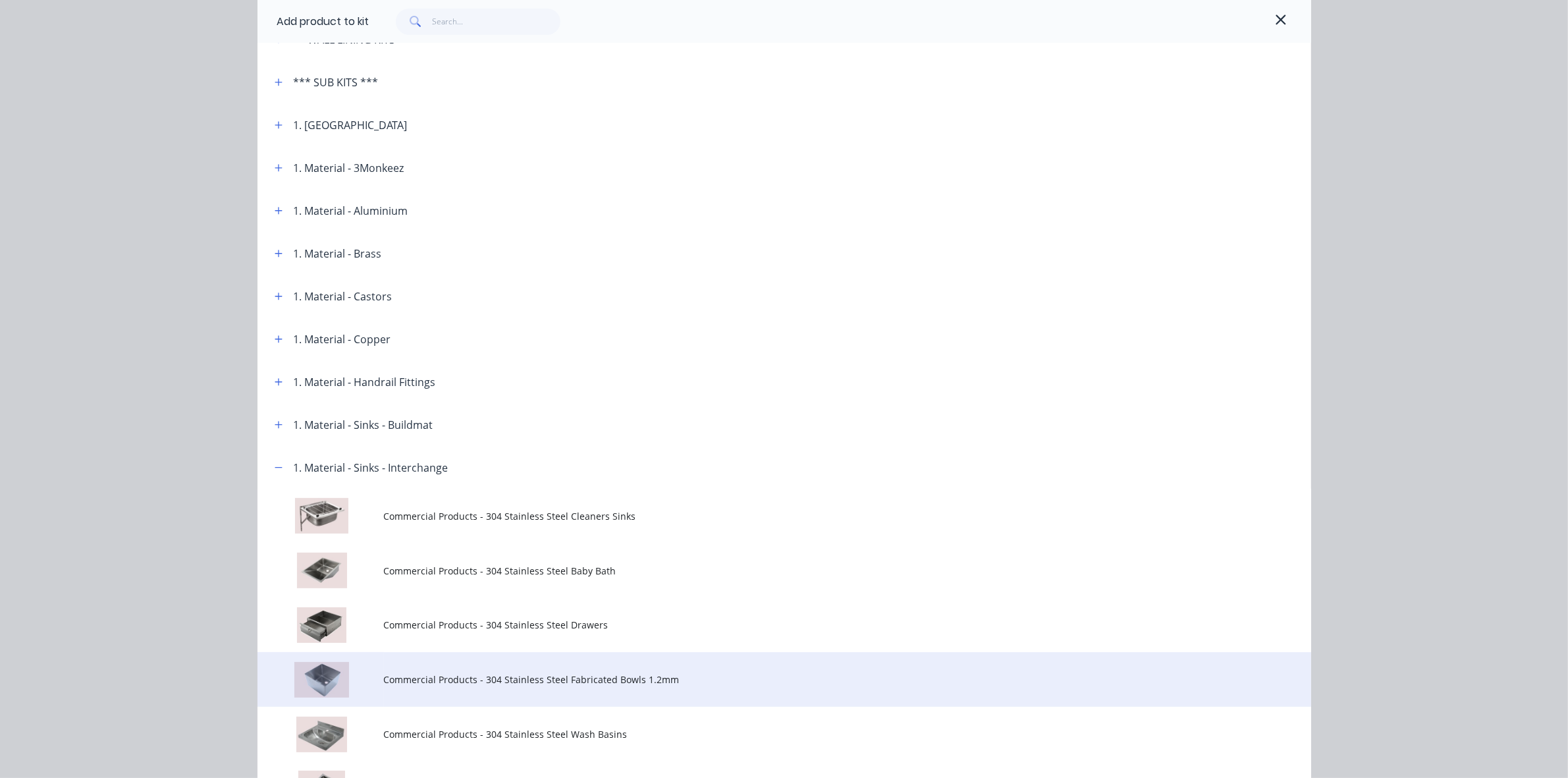
click at [598, 675] on span "Commercial Products - 304 Stainless Steel Fabricated Bowls 1.2mm" at bounding box center [754, 679] width 742 height 14
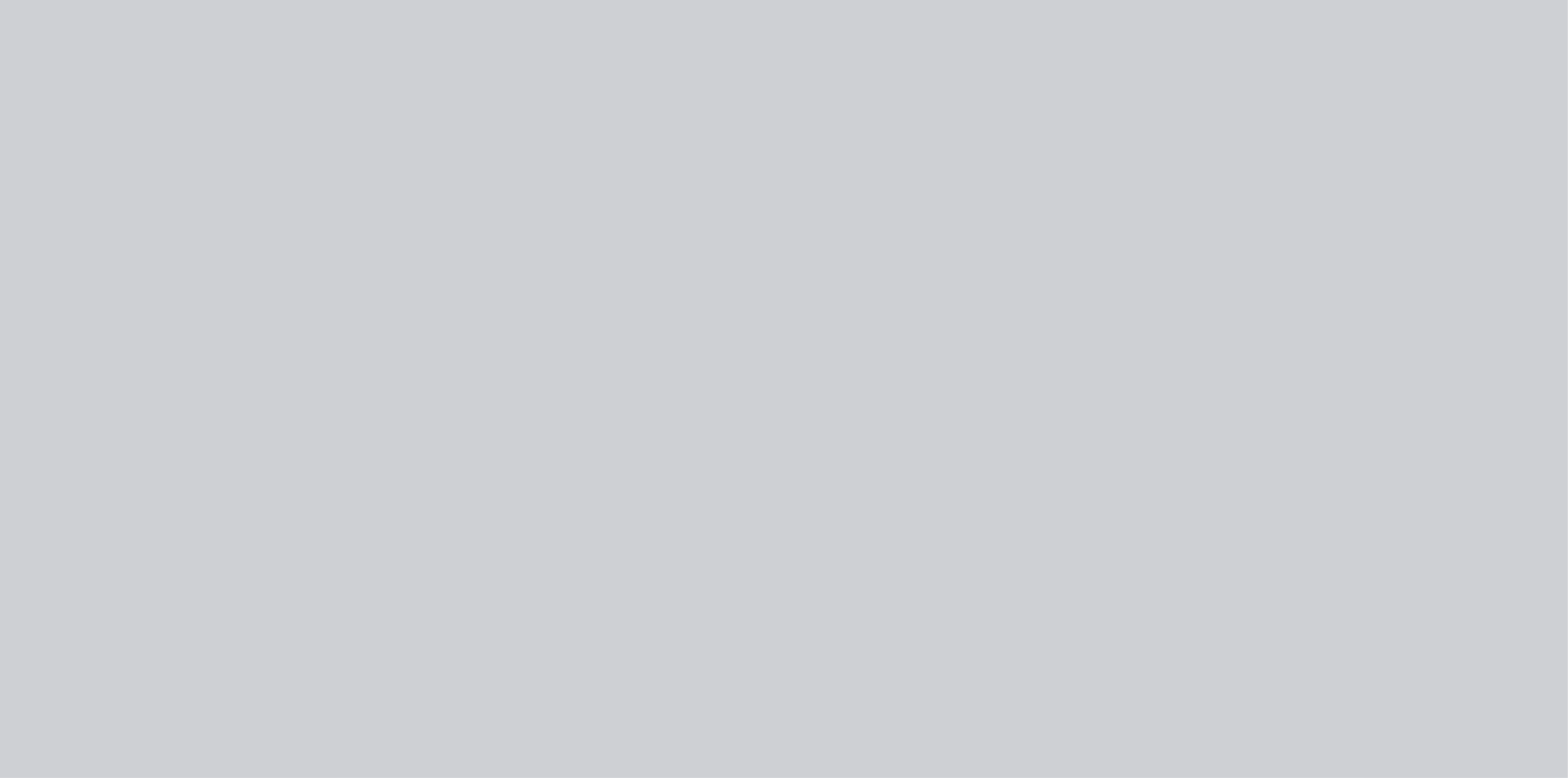
scroll to position [0, 0]
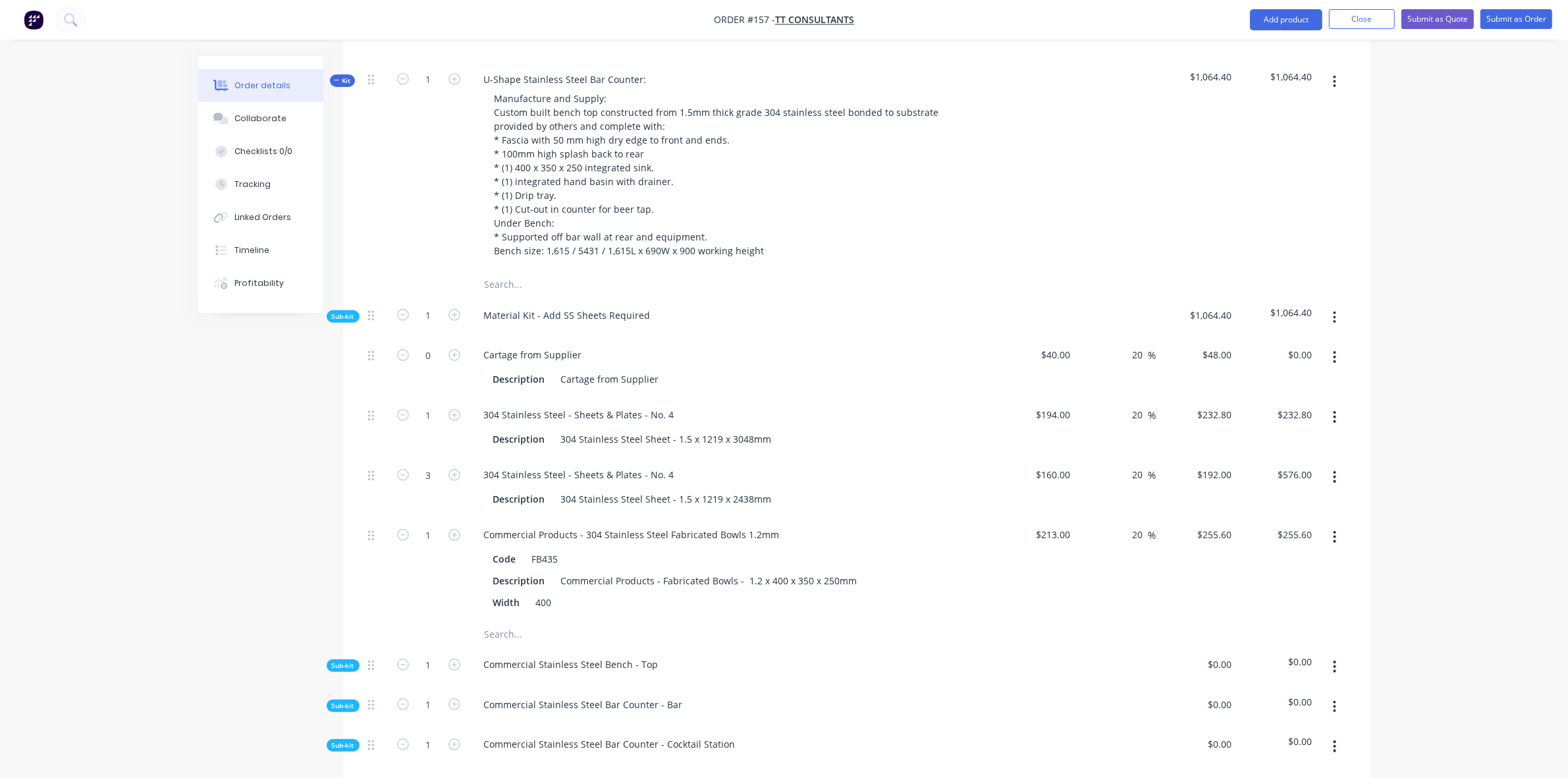
click at [1341, 306] on button "button" at bounding box center [1334, 317] width 31 height 24
click at [1324, 343] on div "Add product to kit" at bounding box center [1288, 352] width 102 height 19
click at [1314, 395] on div "Product catalogue" at bounding box center [1288, 405] width 102 height 19
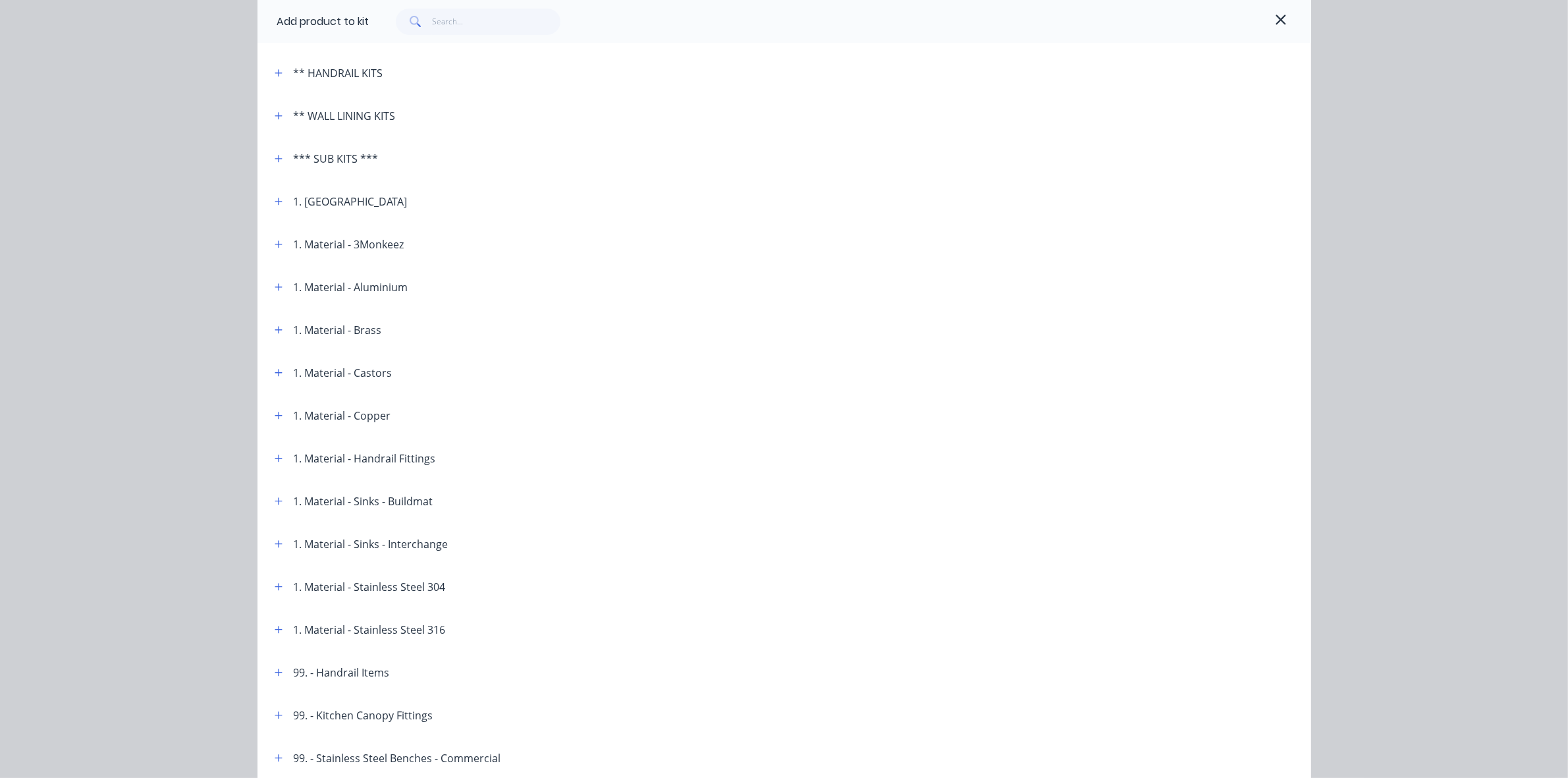
scroll to position [384, 0]
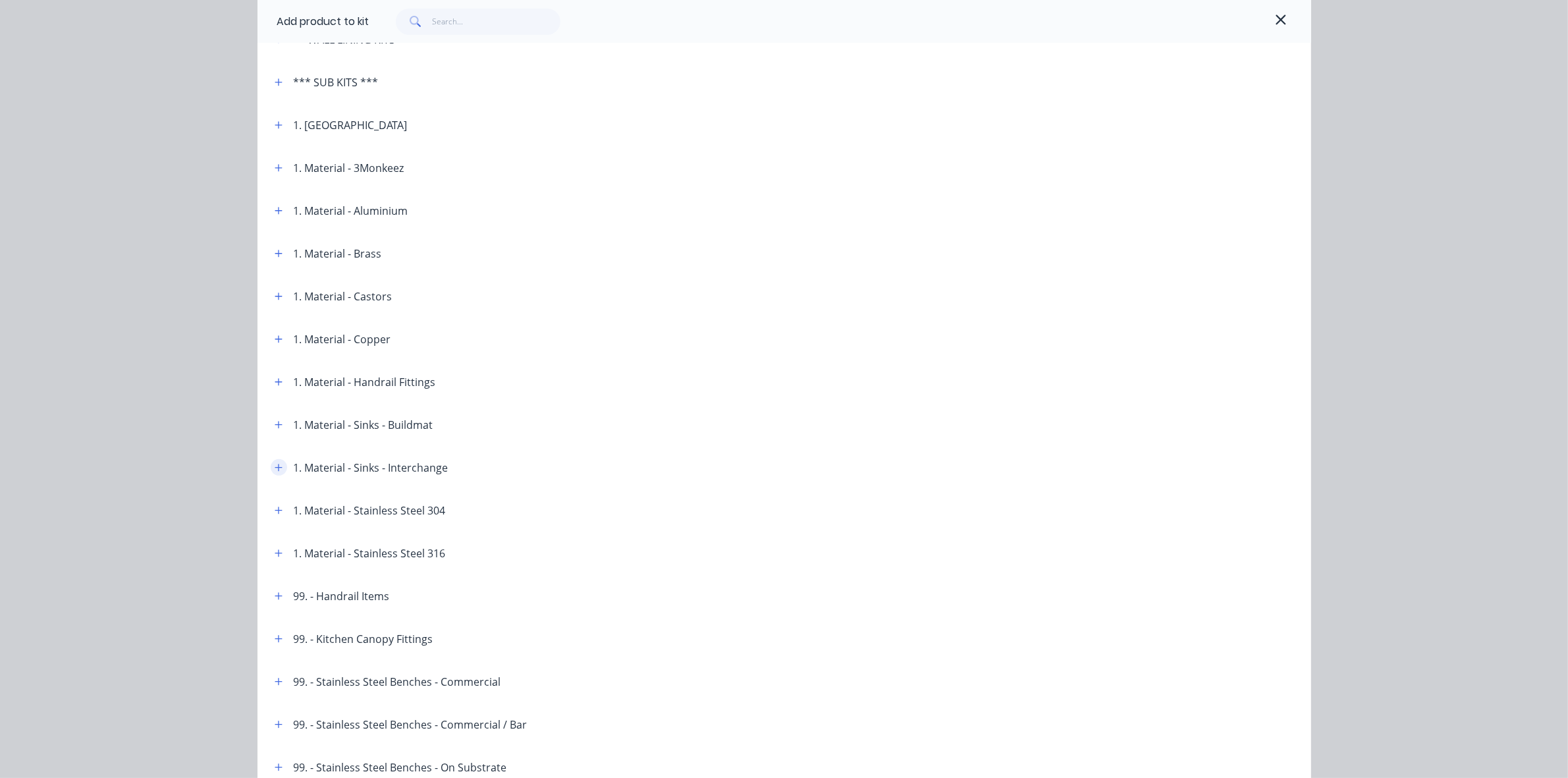
click at [271, 469] on button "button" at bounding box center [278, 466] width 16 height 16
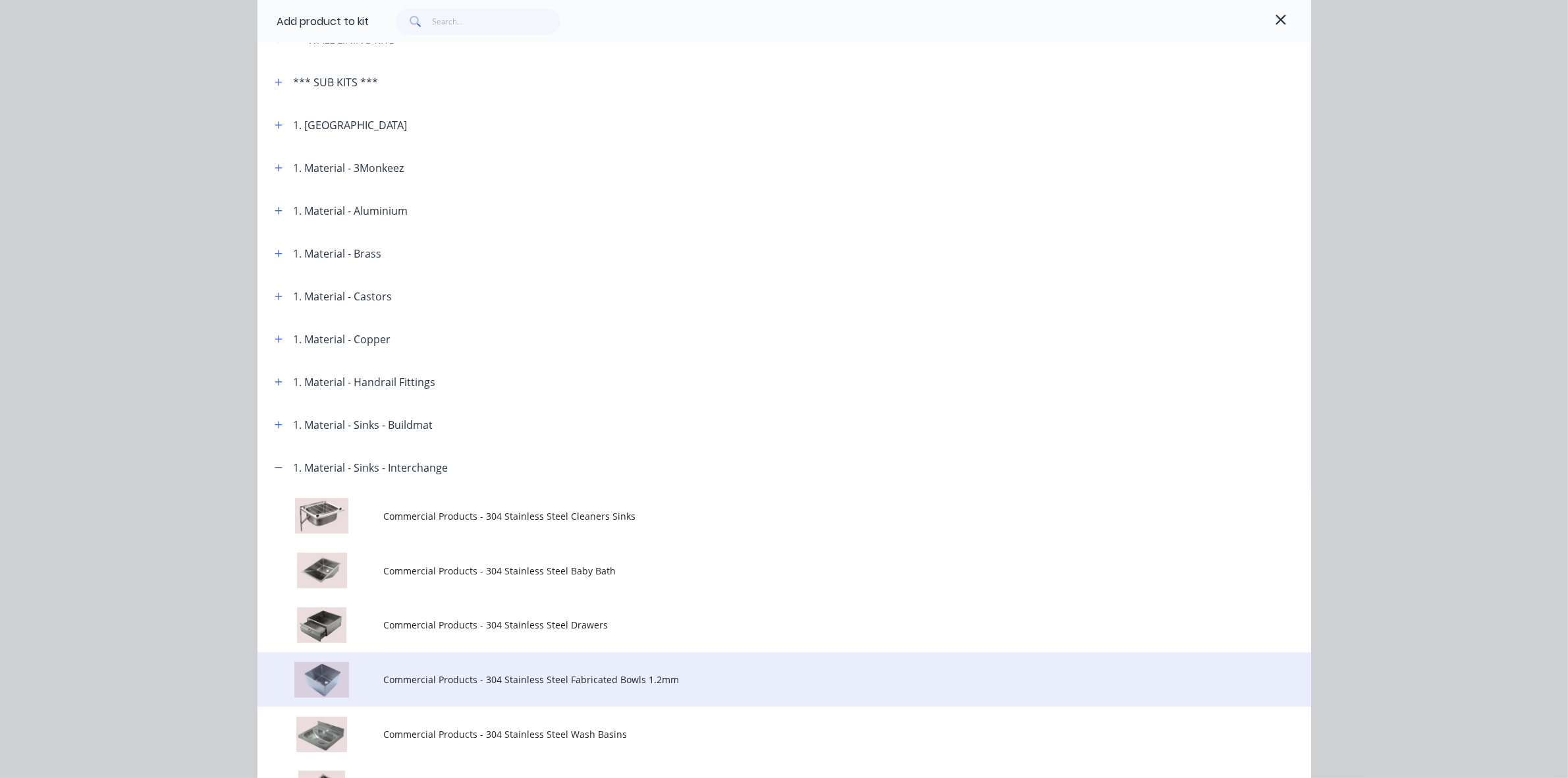
click at [534, 679] on span "Commercial Products - 304 Stainless Steel Fabricated Bowls 1.2mm" at bounding box center [754, 679] width 742 height 14
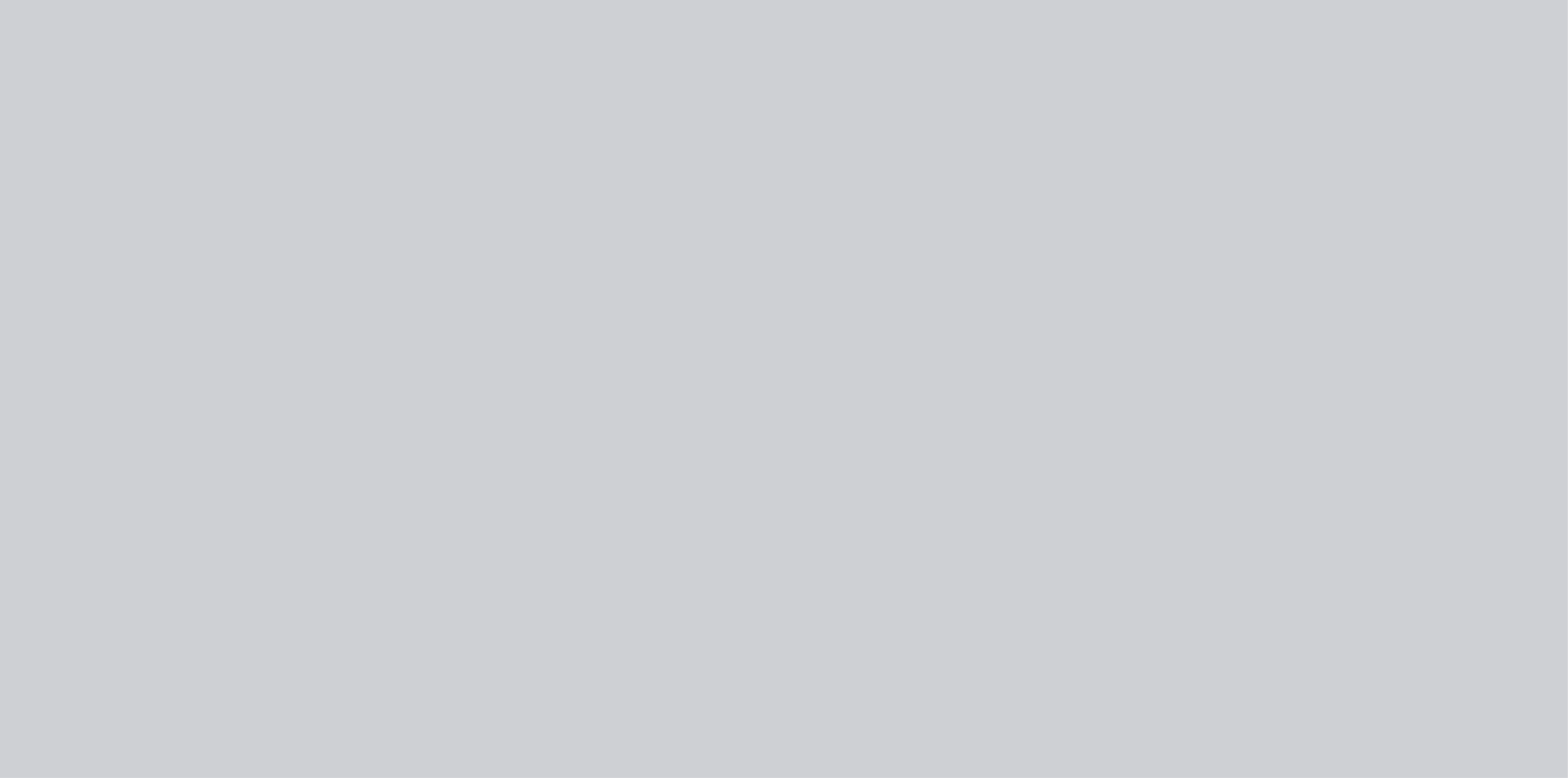
scroll to position [0, 0]
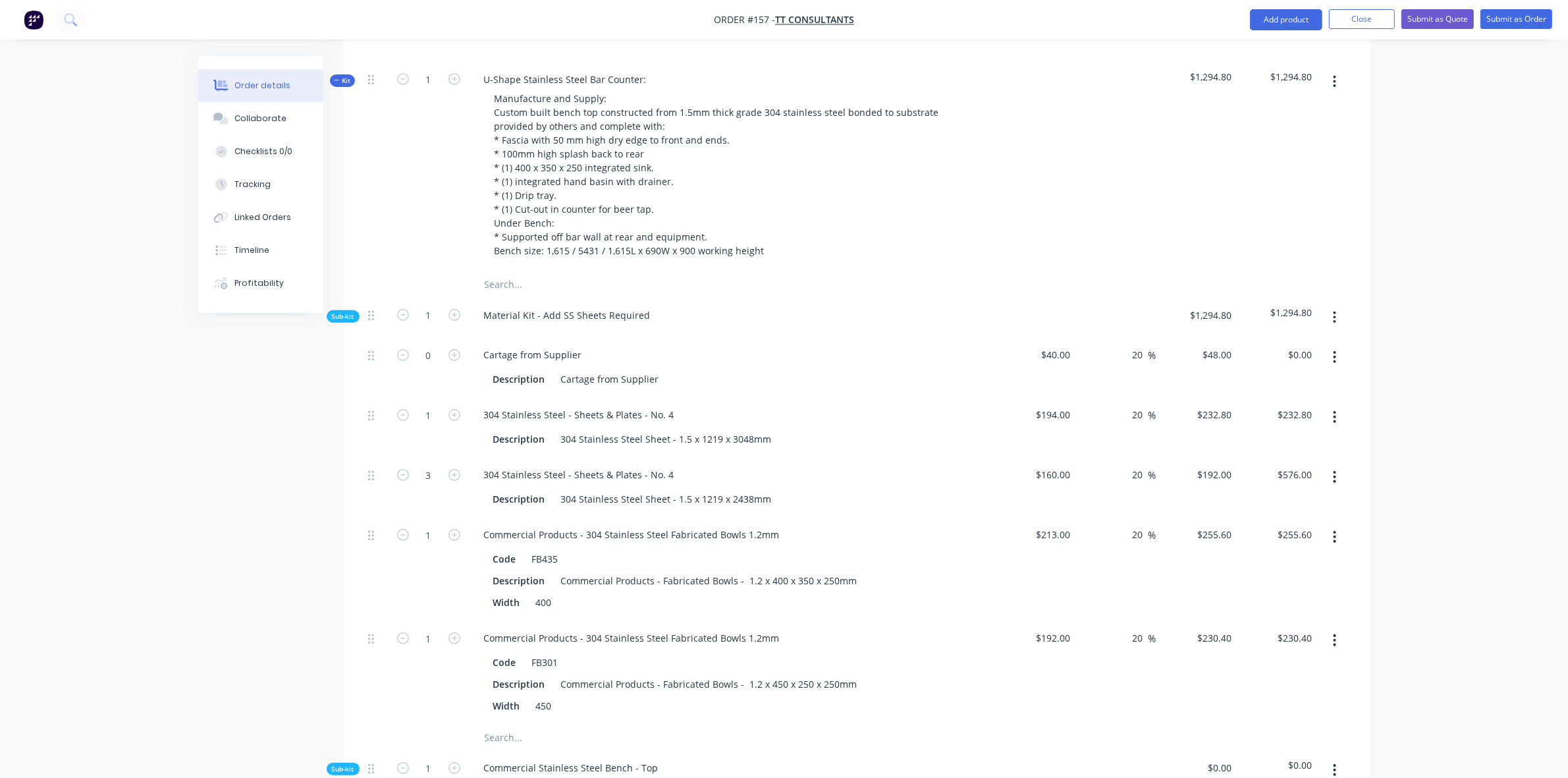
click at [1333, 633] on icon "button" at bounding box center [1333, 639] width 3 height 14
click at [1278, 718] on div "Delete" at bounding box center [1288, 728] width 102 height 19
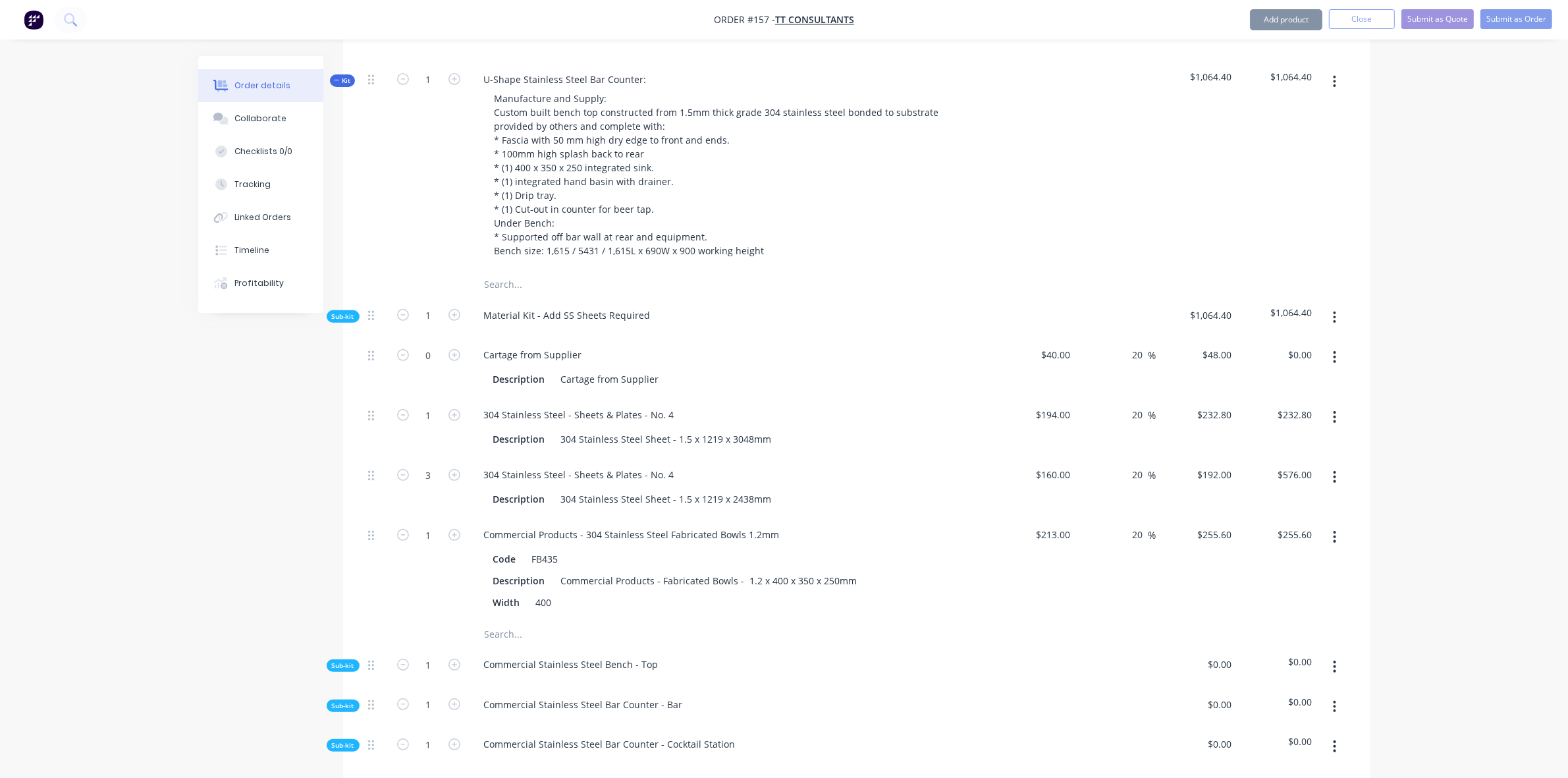
click at [1334, 311] on icon "button" at bounding box center [1333, 317] width 3 height 14
click at [1322, 343] on div "Add product to kit" at bounding box center [1288, 352] width 102 height 19
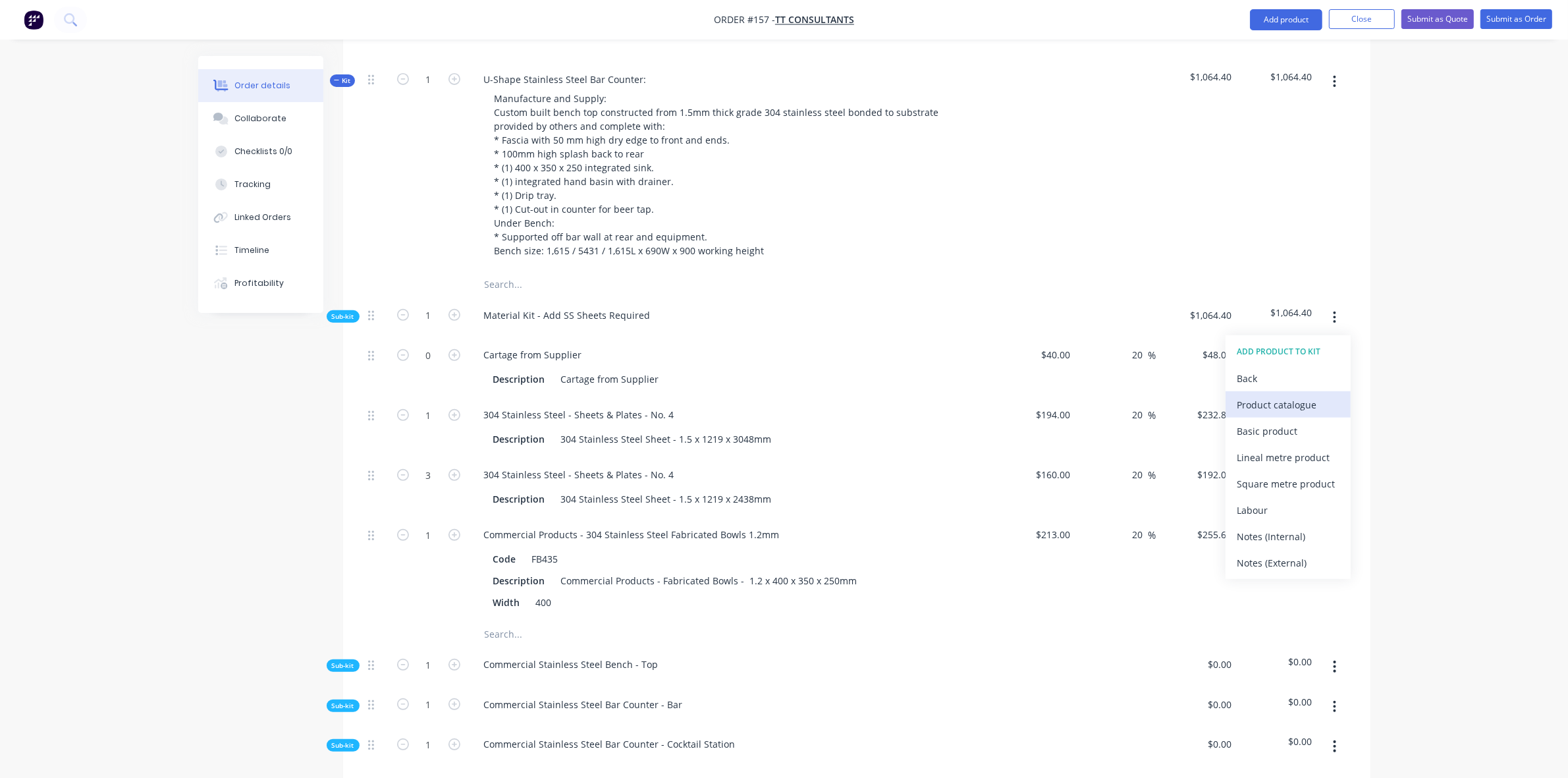
click at [1290, 395] on div "Product catalogue" at bounding box center [1288, 405] width 102 height 19
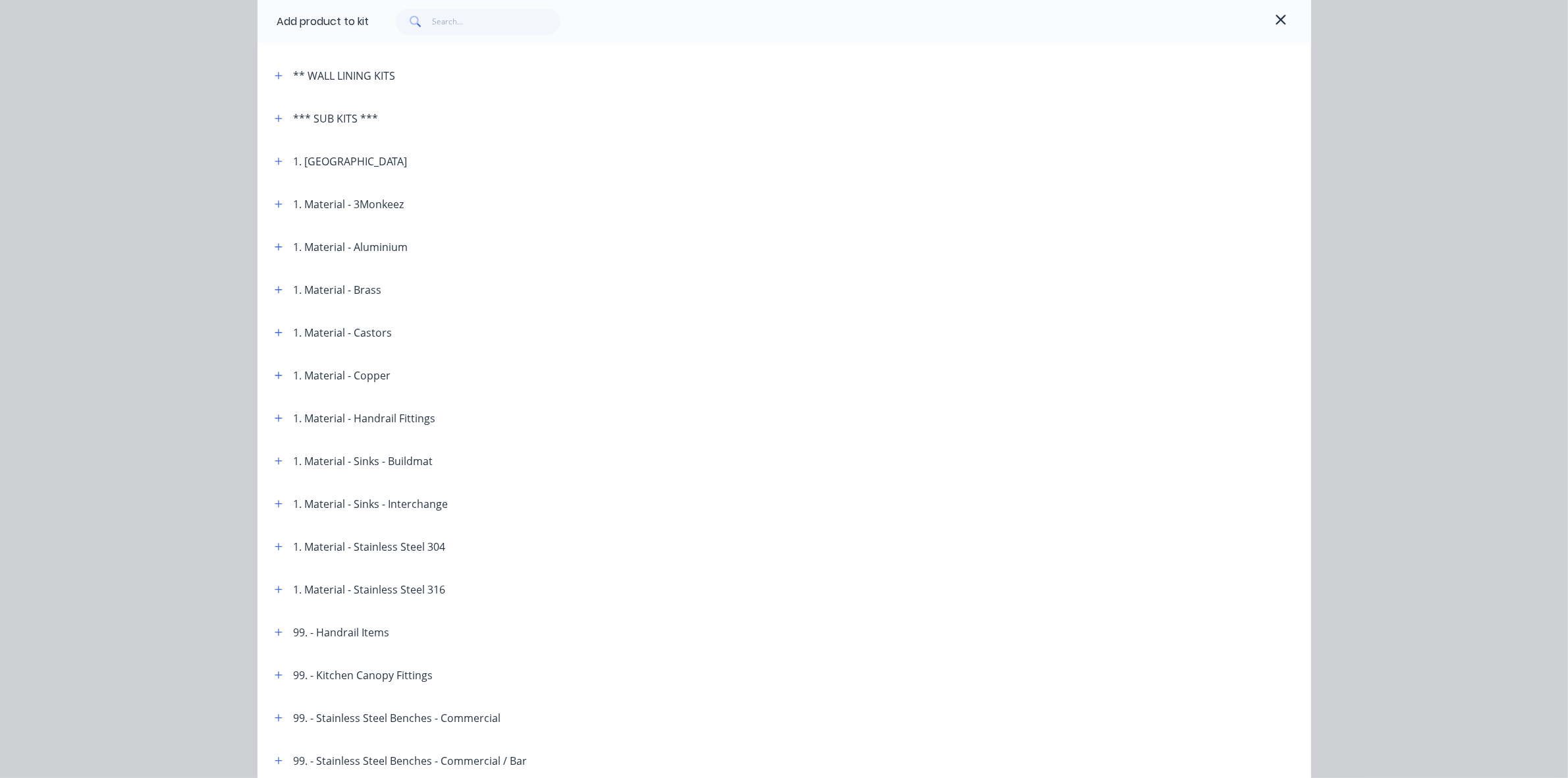
scroll to position [384, 0]
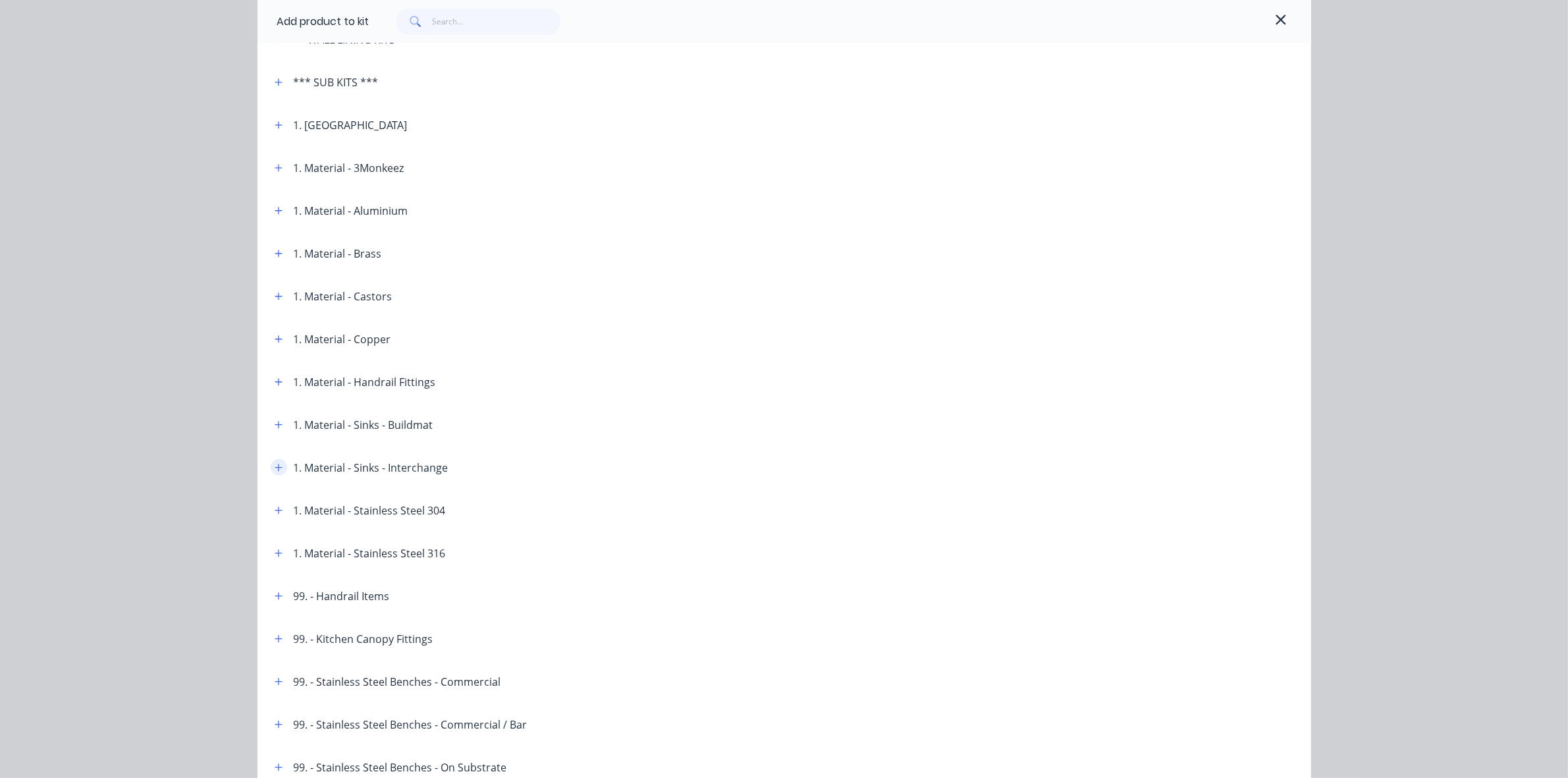
click at [274, 465] on icon "button" at bounding box center [278, 467] width 8 height 9
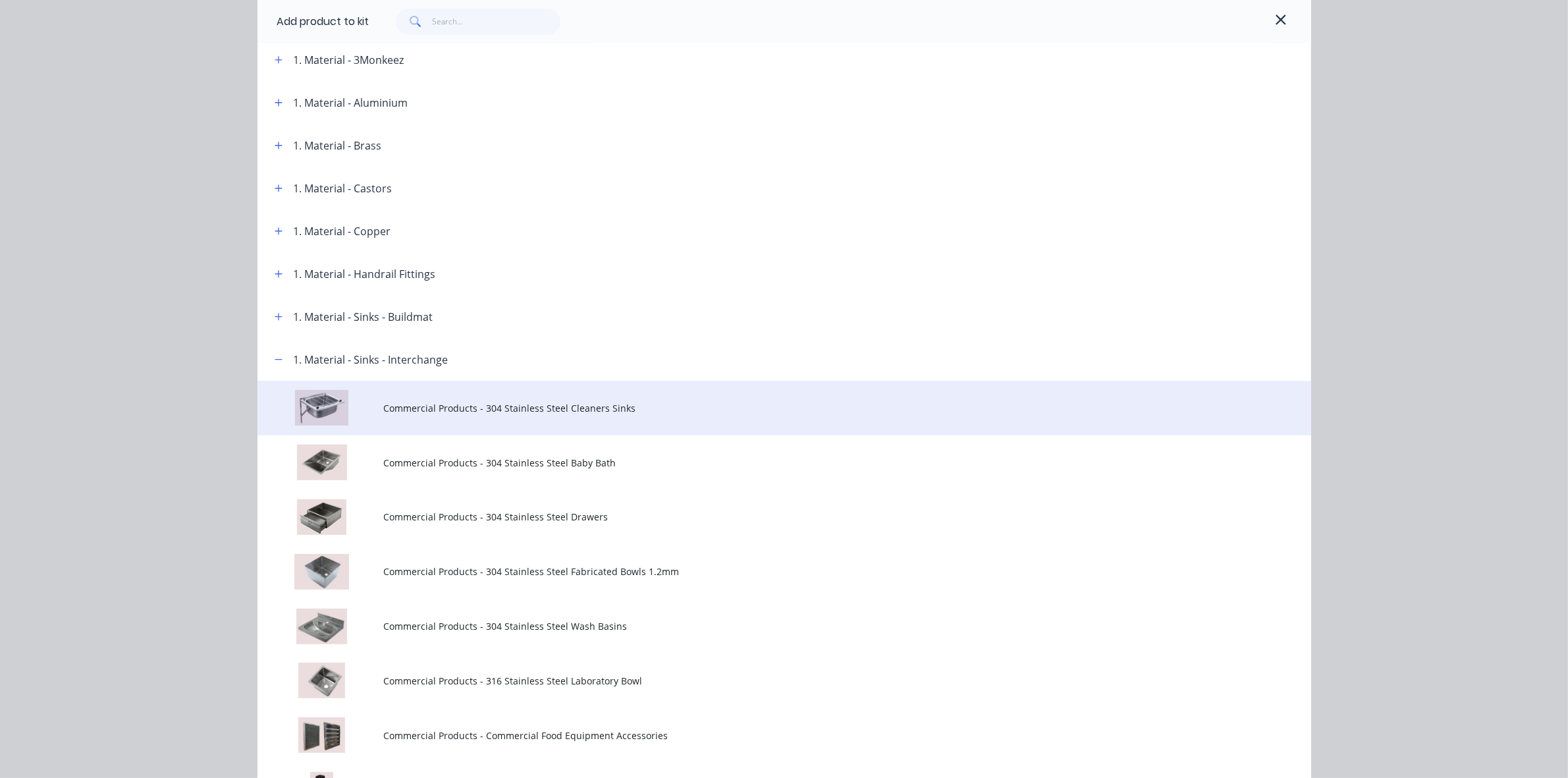
scroll to position [577, 0]
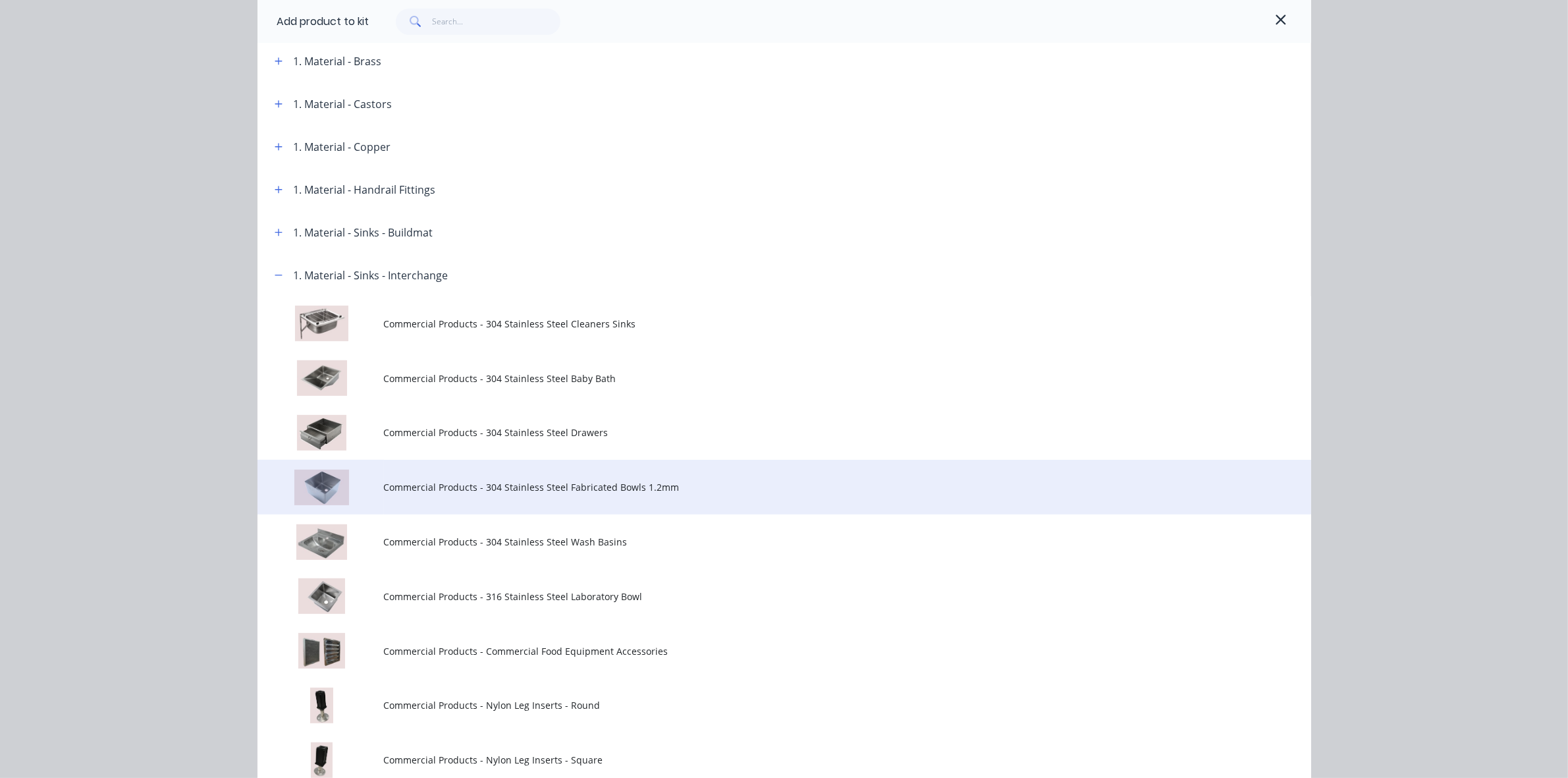
click at [398, 481] on span "Commercial Products - 304 Stainless Steel Fabricated Bowls 1.2mm" at bounding box center [754, 486] width 742 height 14
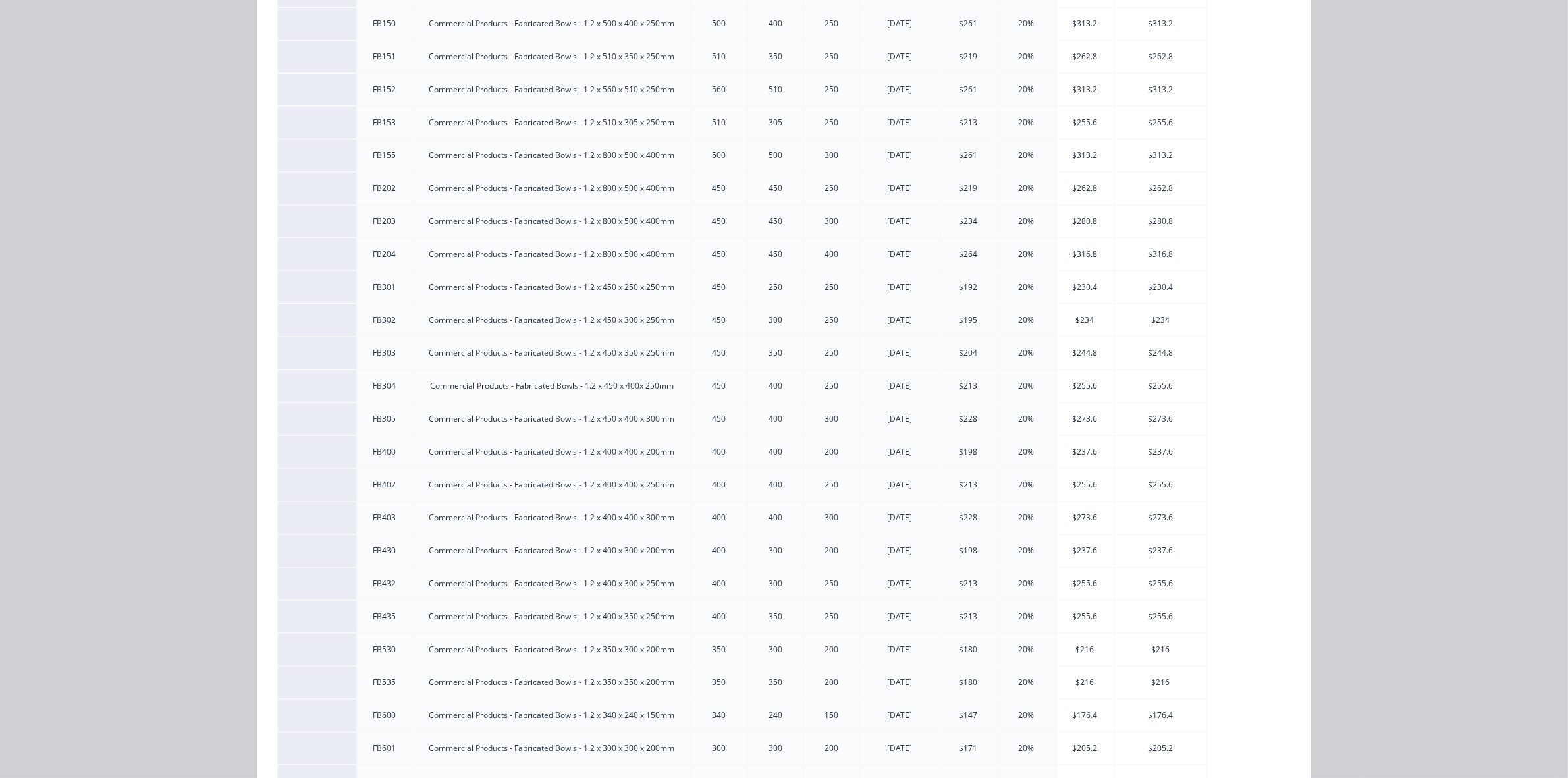
scroll to position [452, 0]
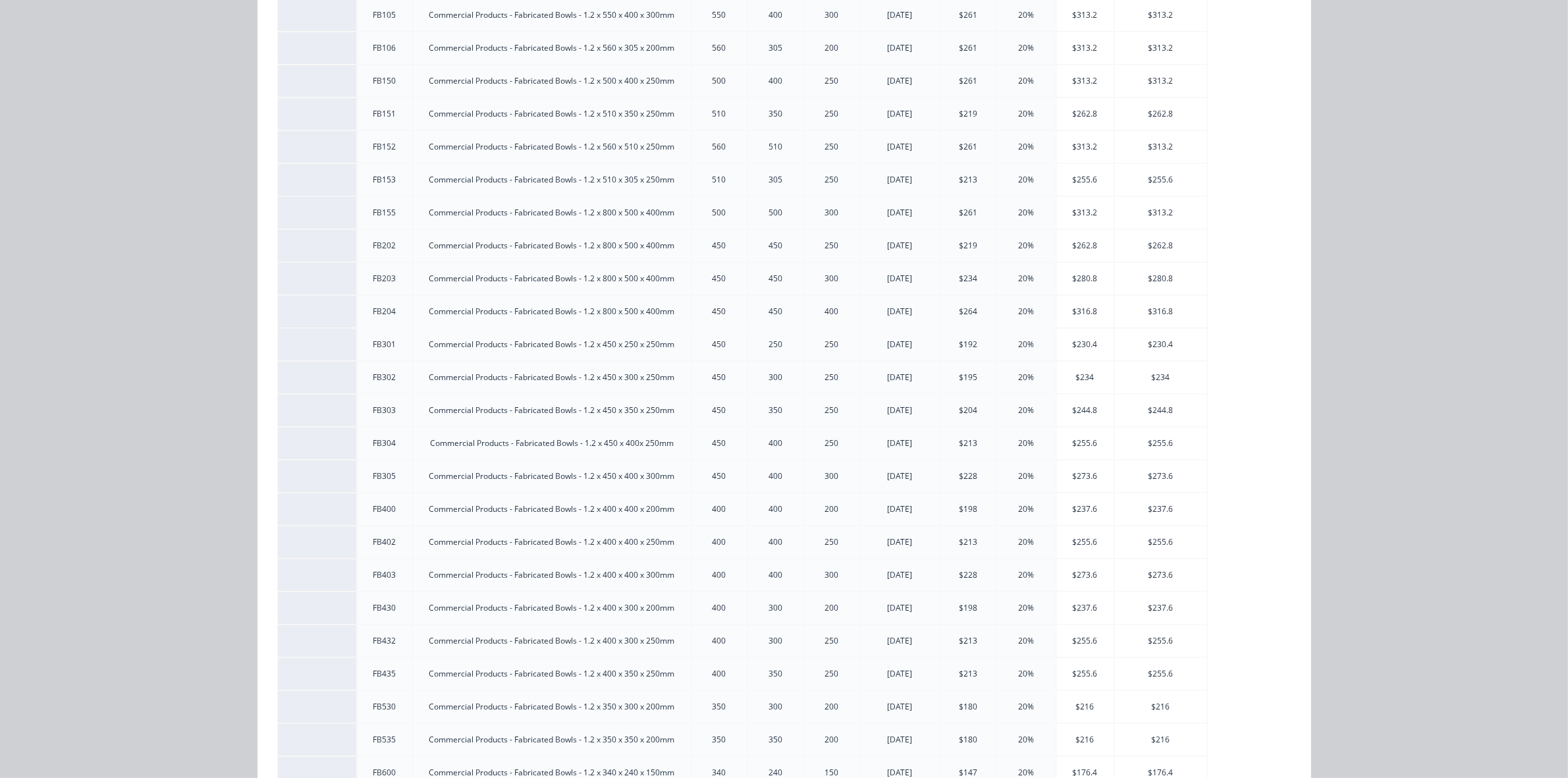
click at [650, 212] on div "Commercial Products - Fabricated Bowls - 1.2 x 800 x 500 x 400mm" at bounding box center [552, 213] width 277 height 11
click at [643, 212] on div "Commercial Products - Fabricated Bowls - 1.2 x 800 x 500 x 400mm" at bounding box center [552, 213] width 277 height 11
click at [647, 211] on div "Commercial Products - Fabricated Bowls - 1.2 x 800 x 500 x 400mm" at bounding box center [552, 213] width 277 height 11
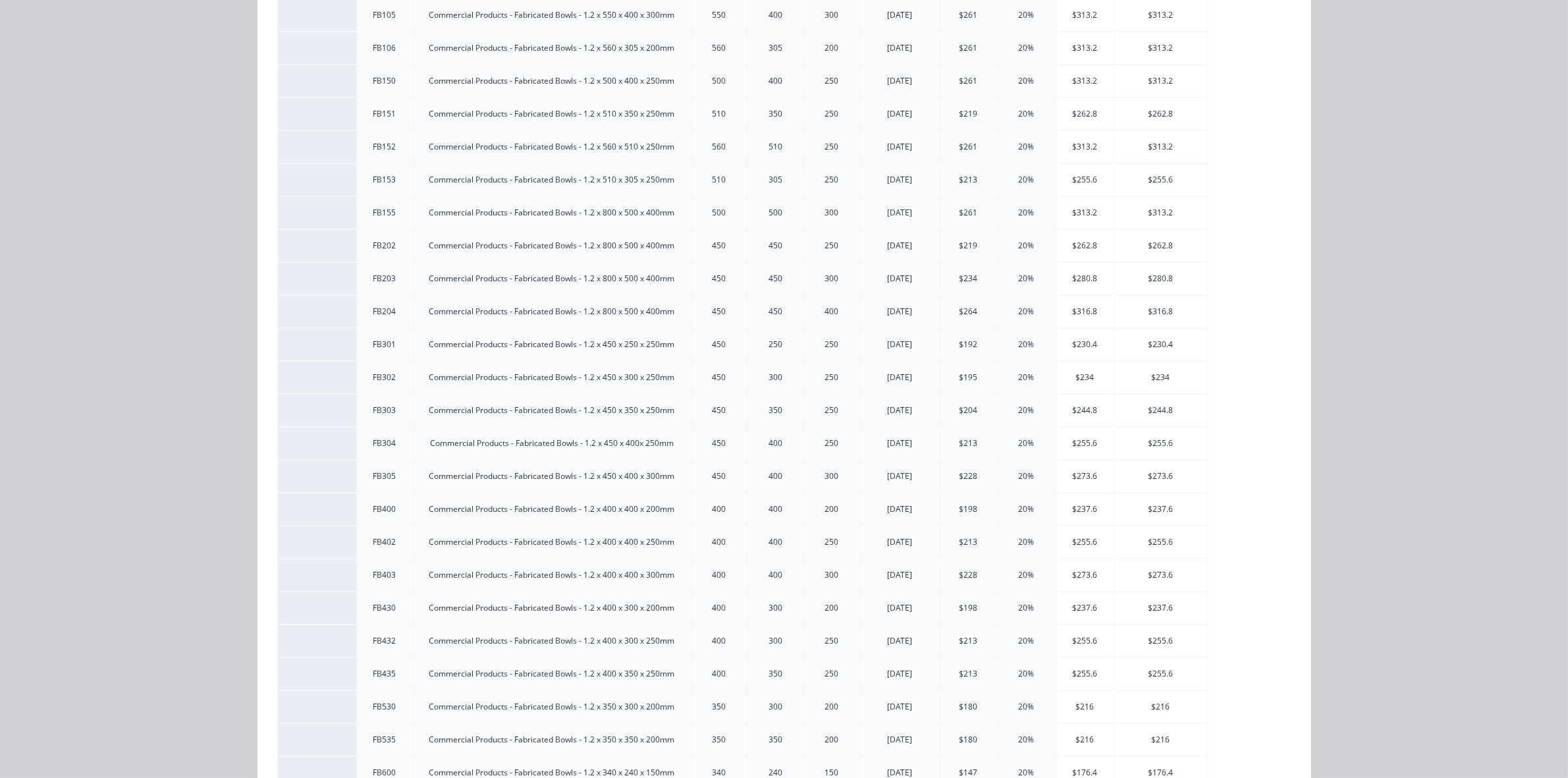
click at [646, 218] on div "Commercial Products - Fabricated Bowls - 1.2 x 800 x 500 x 400mm" at bounding box center [552, 212] width 277 height 31
click at [644, 216] on div "Commercial Products - Fabricated Bowls - 1.2 x 800 x 500 x 400mm" at bounding box center [552, 213] width 277 height 11
click at [644, 215] on div "Commercial Products - Fabricated Bowls - 1.2 x 800 x 500 x 400mm" at bounding box center [552, 213] width 277 height 11
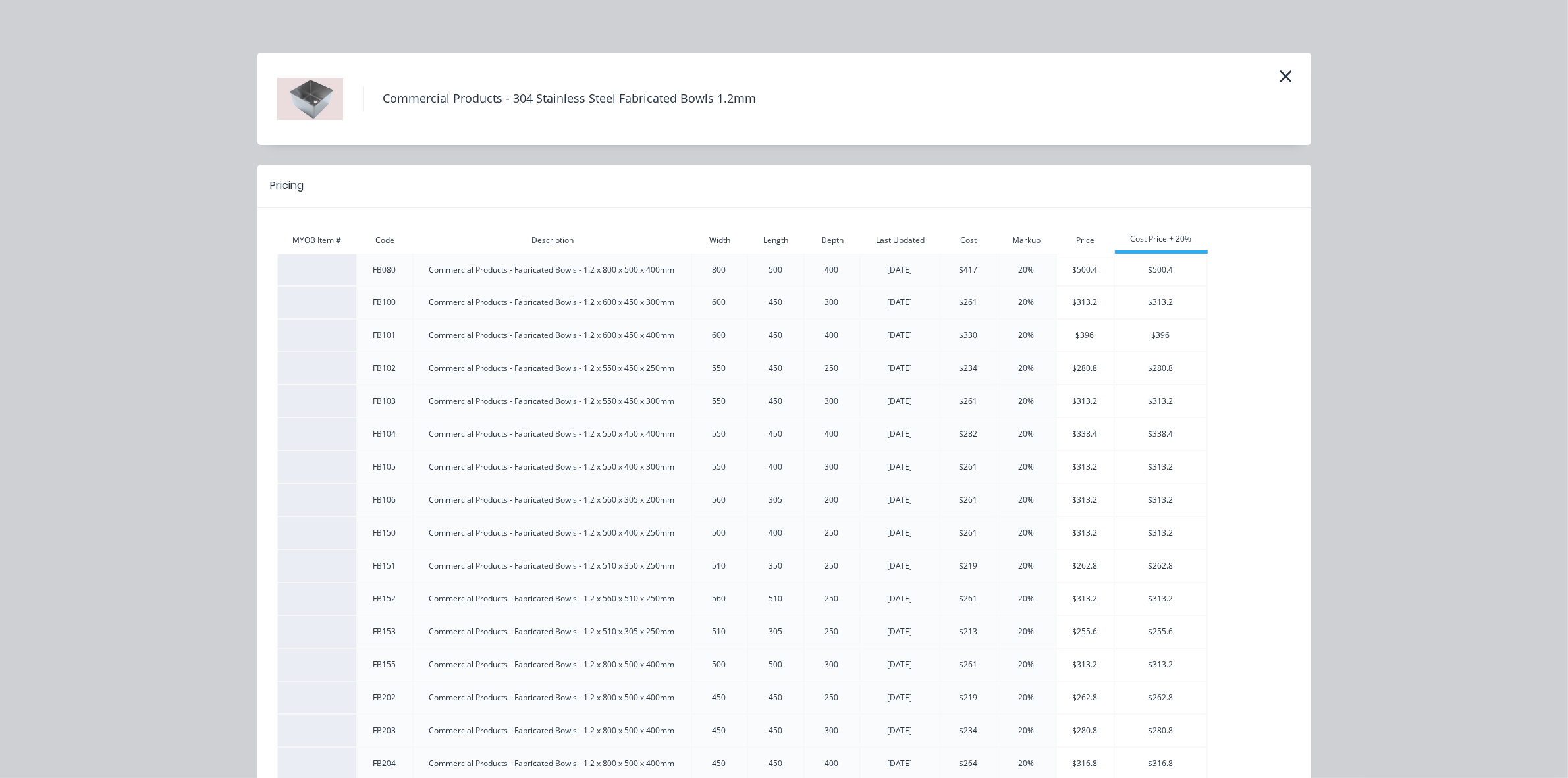
scroll to position [442, 0]
click at [1426, 241] on div "Commercial Products - 304 Stainless Steel Fabricated Bowls 1.2mm Pricing MYOB I…" at bounding box center [784, 389] width 1568 height 778
click at [1278, 67] on icon "button" at bounding box center [1285, 76] width 14 height 18
click at [736, 30] on div "Commercial Products - 304 Stainless Steel Fabricated Bowls 1.2mm Pricing MYOB I…" at bounding box center [784, 389] width 1568 height 778
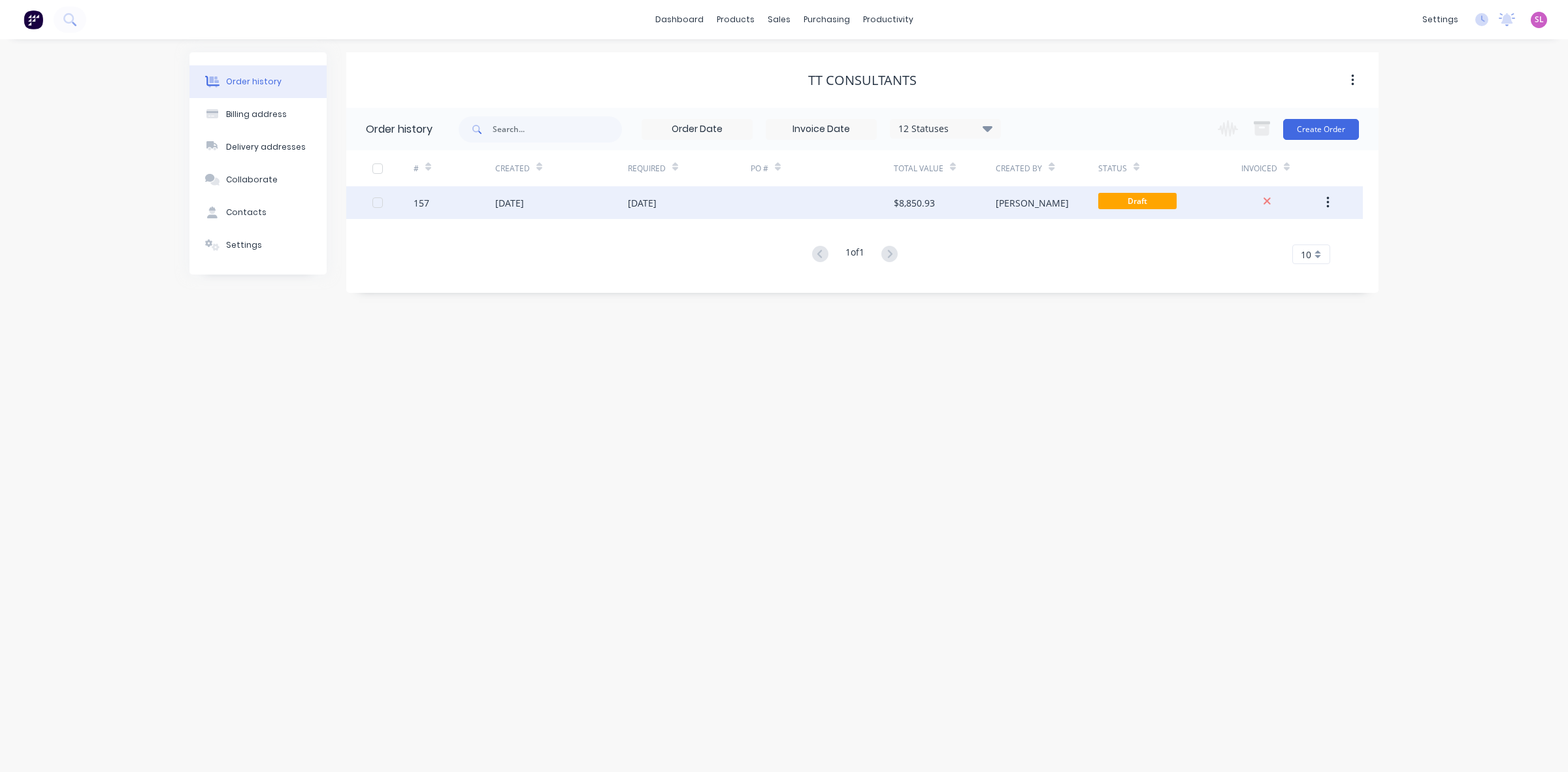
click at [657, 207] on div "[DATE]" at bounding box center [642, 203] width 29 height 14
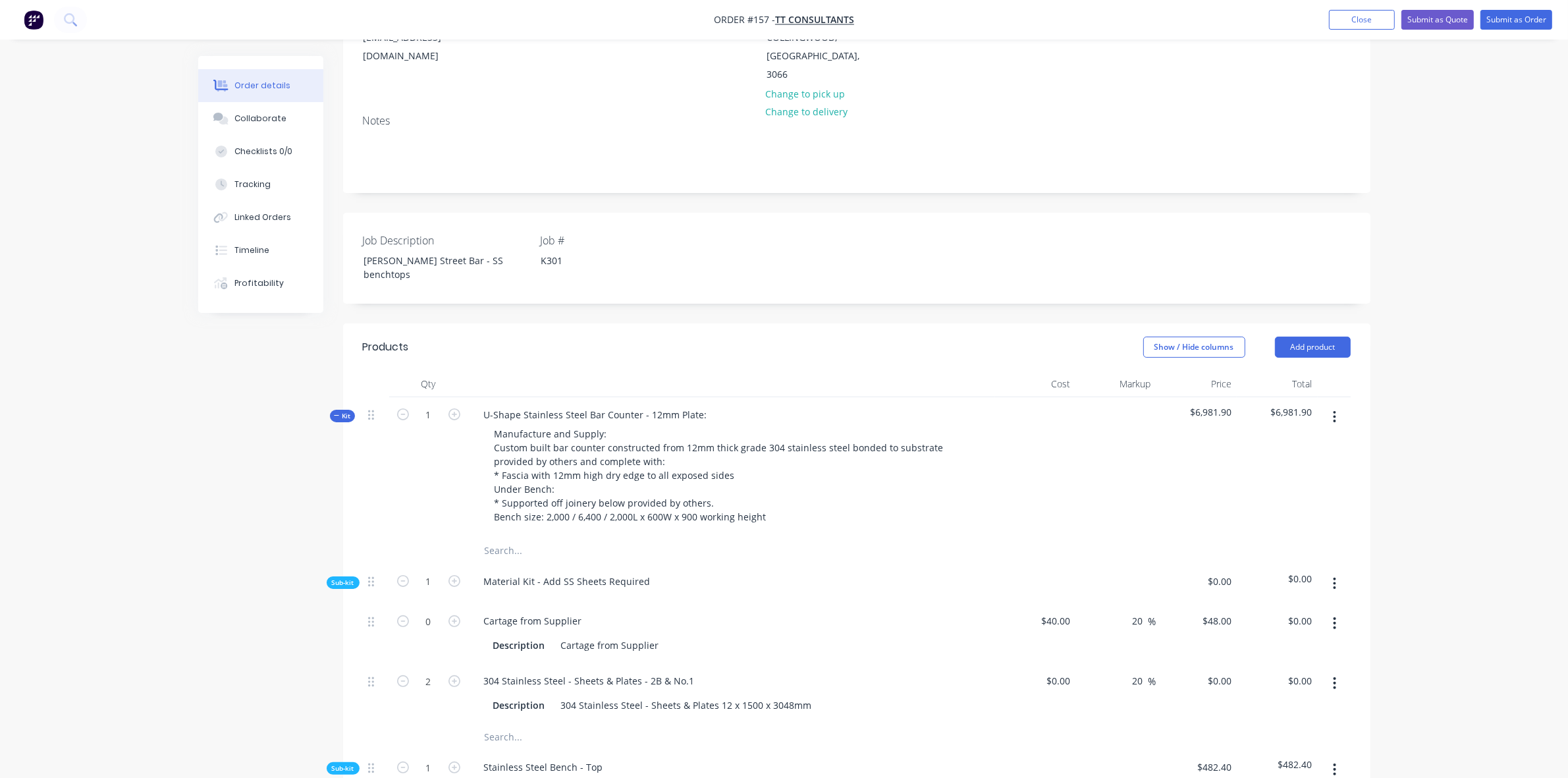
scroll to position [192, 0]
click at [338, 413] on icon "button" at bounding box center [337, 416] width 6 height 7
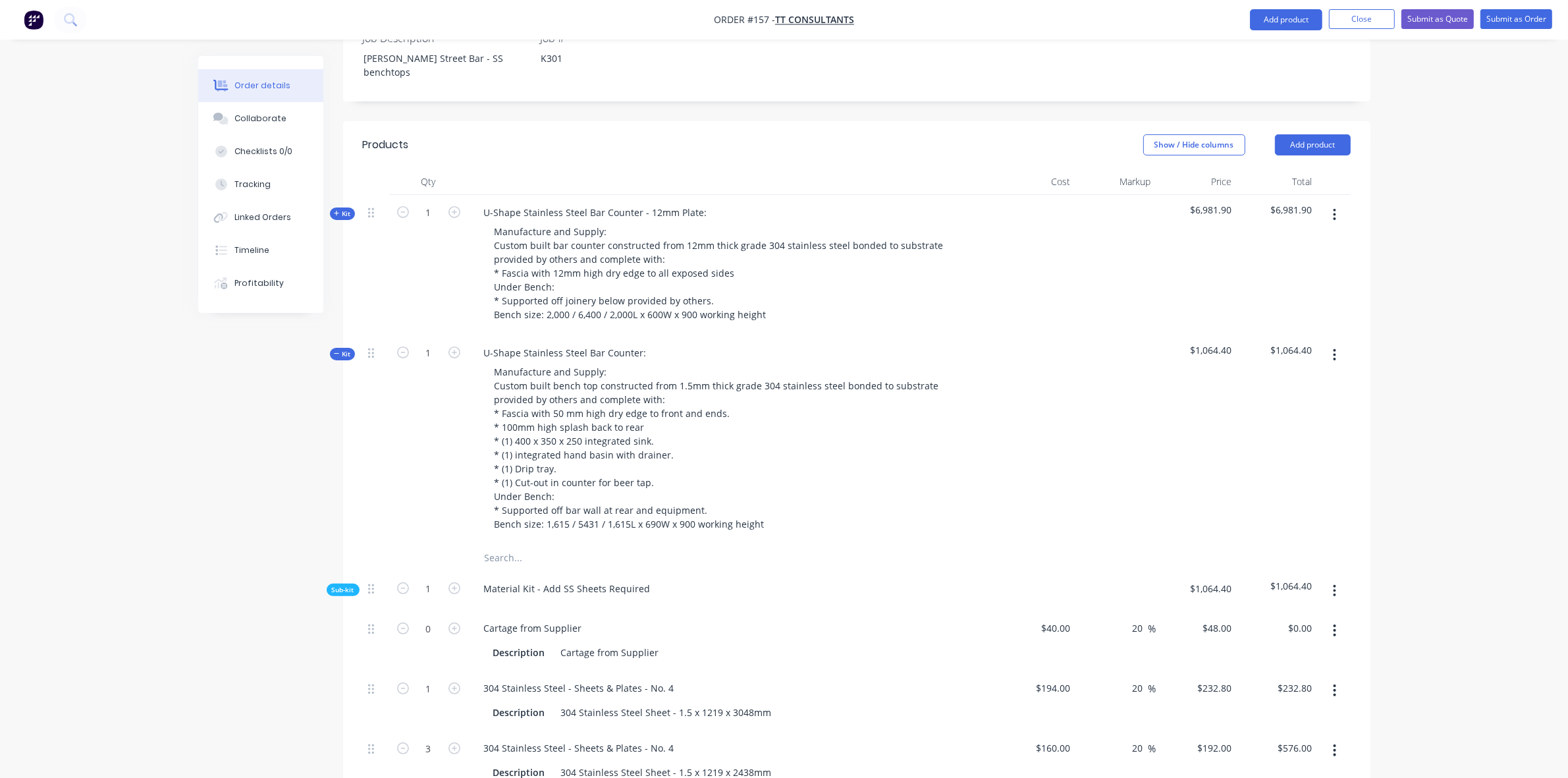
scroll to position [577, 0]
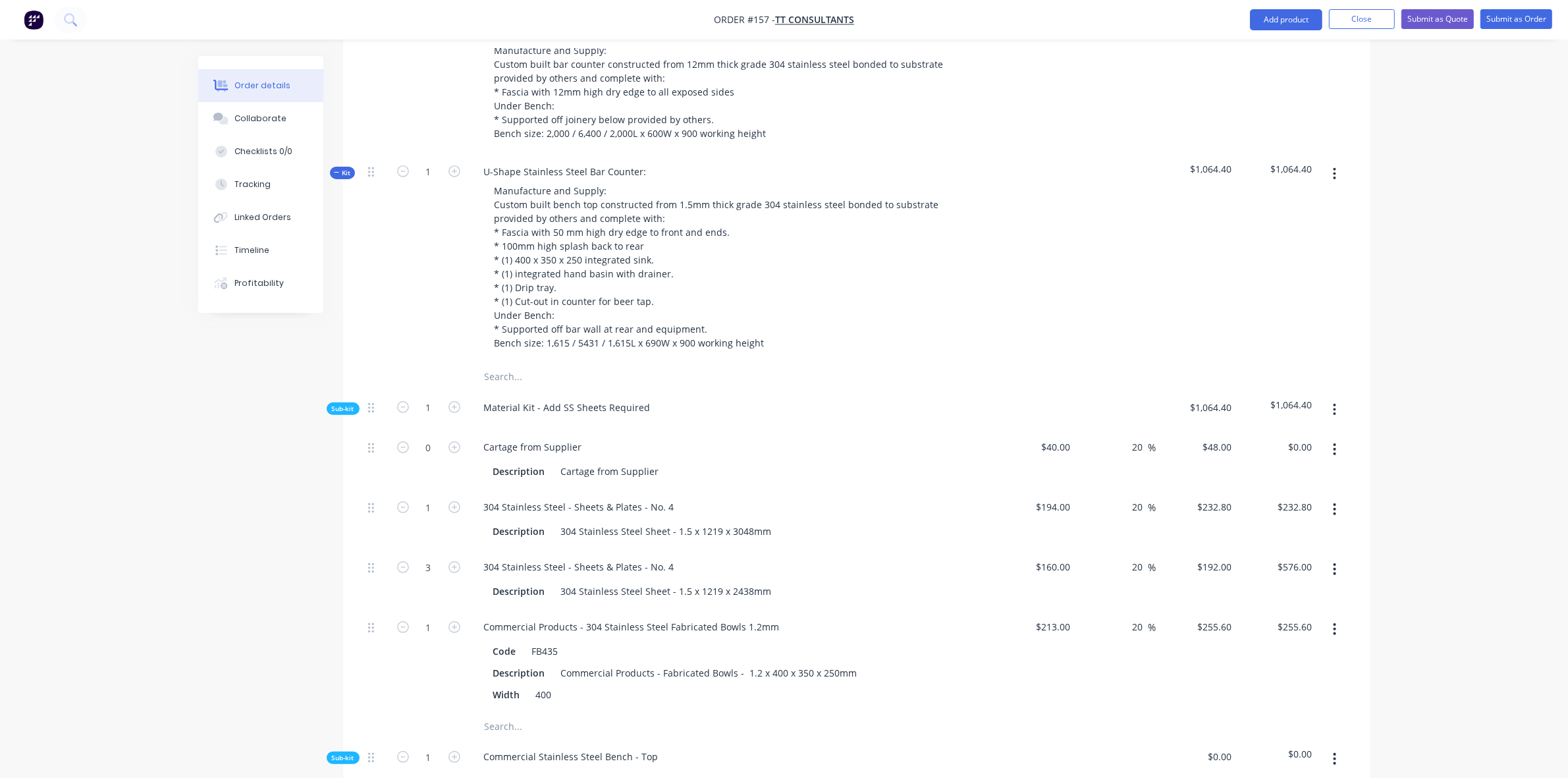
click at [1335, 622] on icon "button" at bounding box center [1333, 629] width 3 height 14
click at [1263, 707] on div "Delete" at bounding box center [1288, 716] width 102 height 19
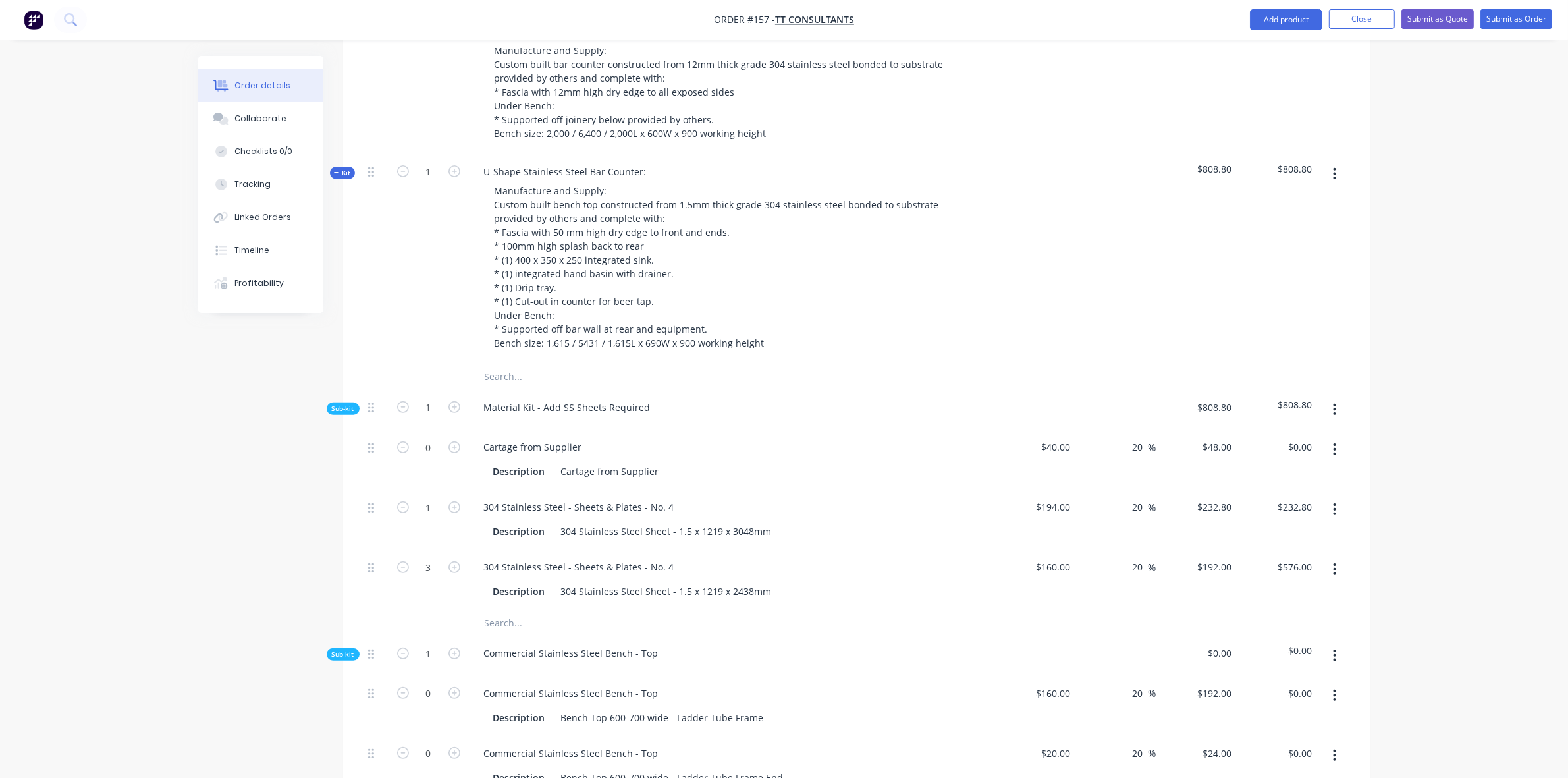
click at [1334, 403] on icon "button" at bounding box center [1333, 409] width 3 height 14
click at [1317, 435] on div "Add product to kit" at bounding box center [1288, 445] width 102 height 19
click at [1290, 487] on div "Product catalogue" at bounding box center [1288, 497] width 102 height 19
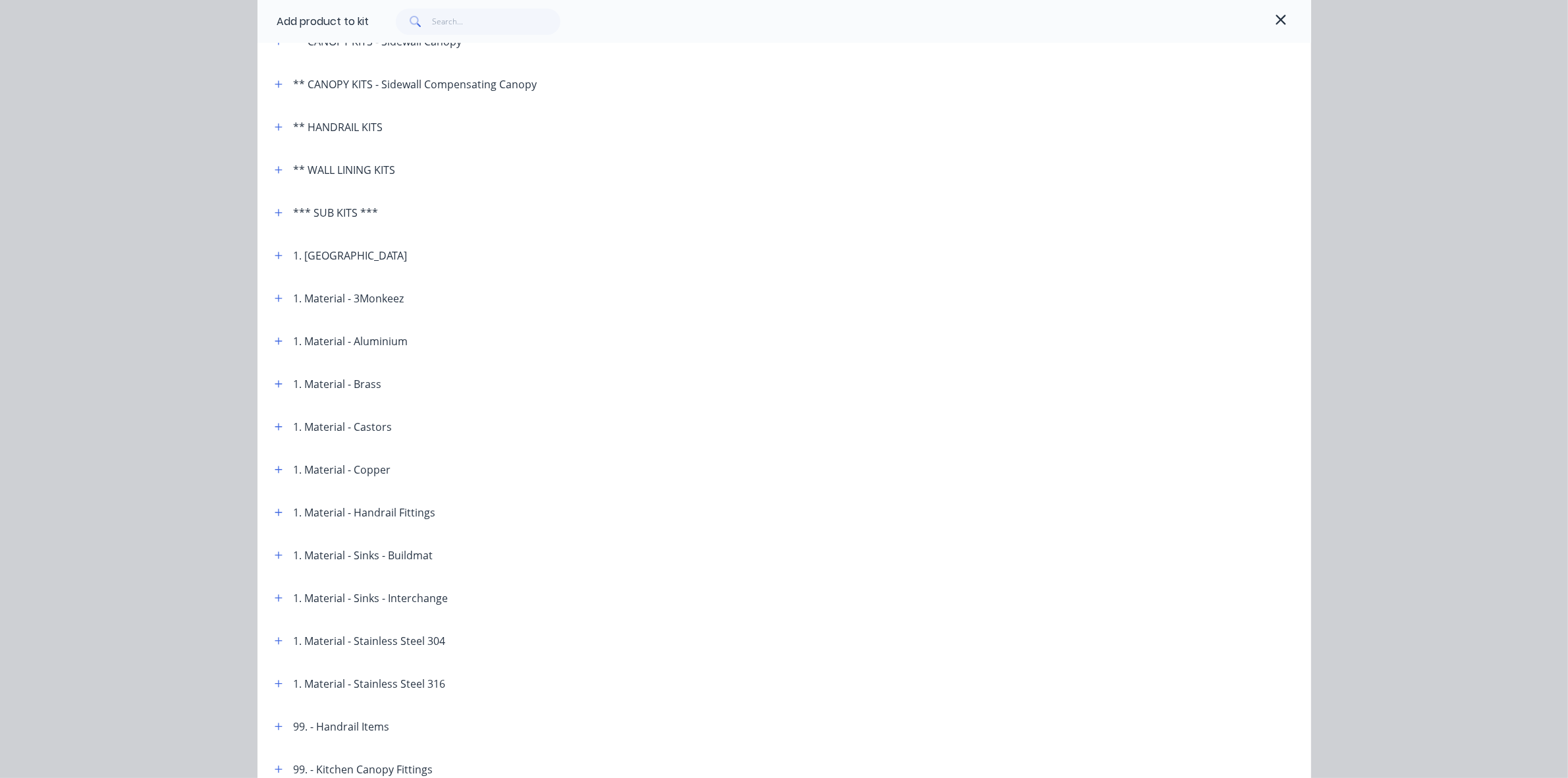
scroll to position [0, 0]
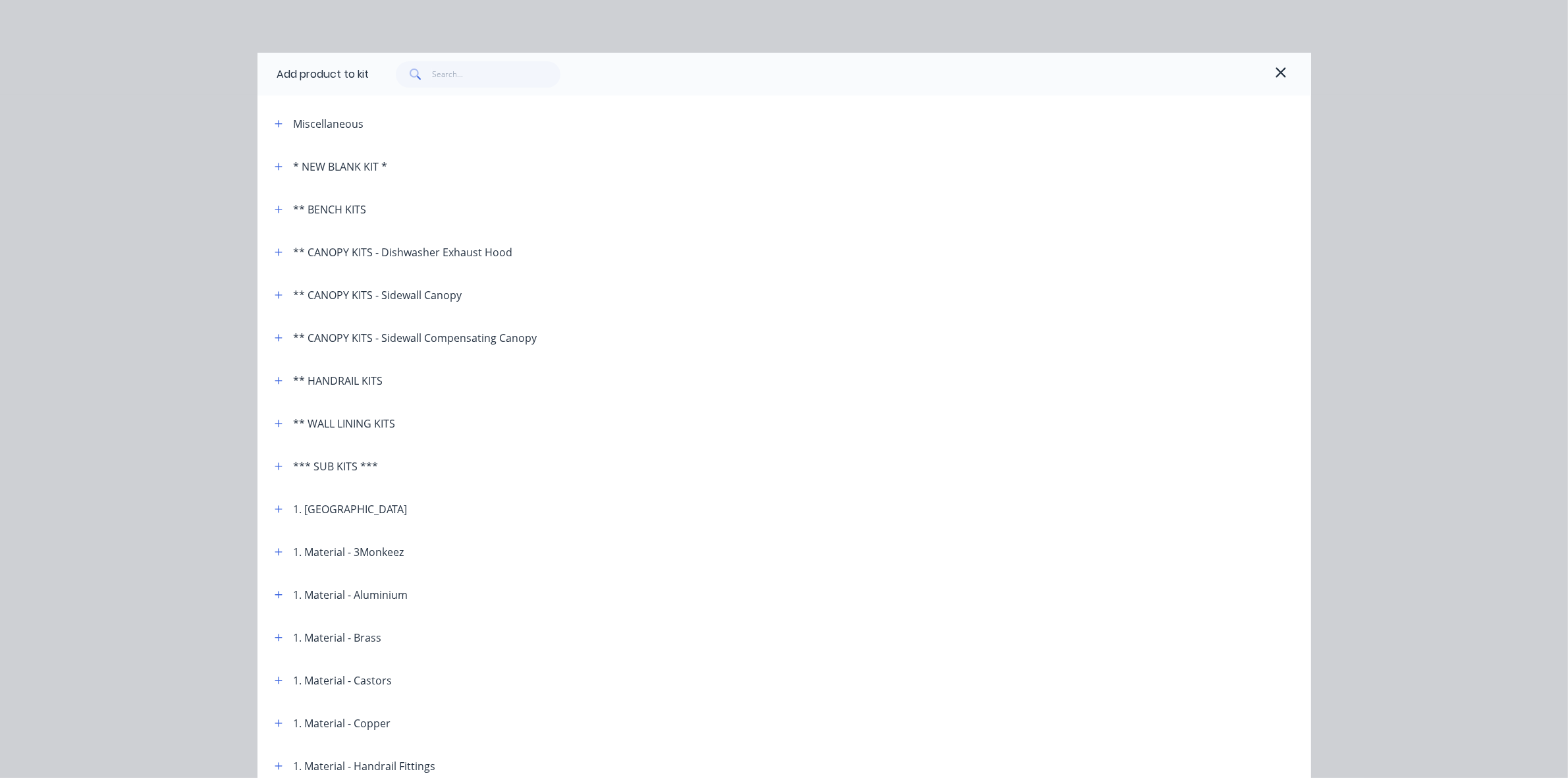
click at [475, 56] on div "Add product to kit" at bounding box center [784, 73] width 1053 height 43
click at [482, 74] on input "text" at bounding box center [496, 74] width 128 height 27
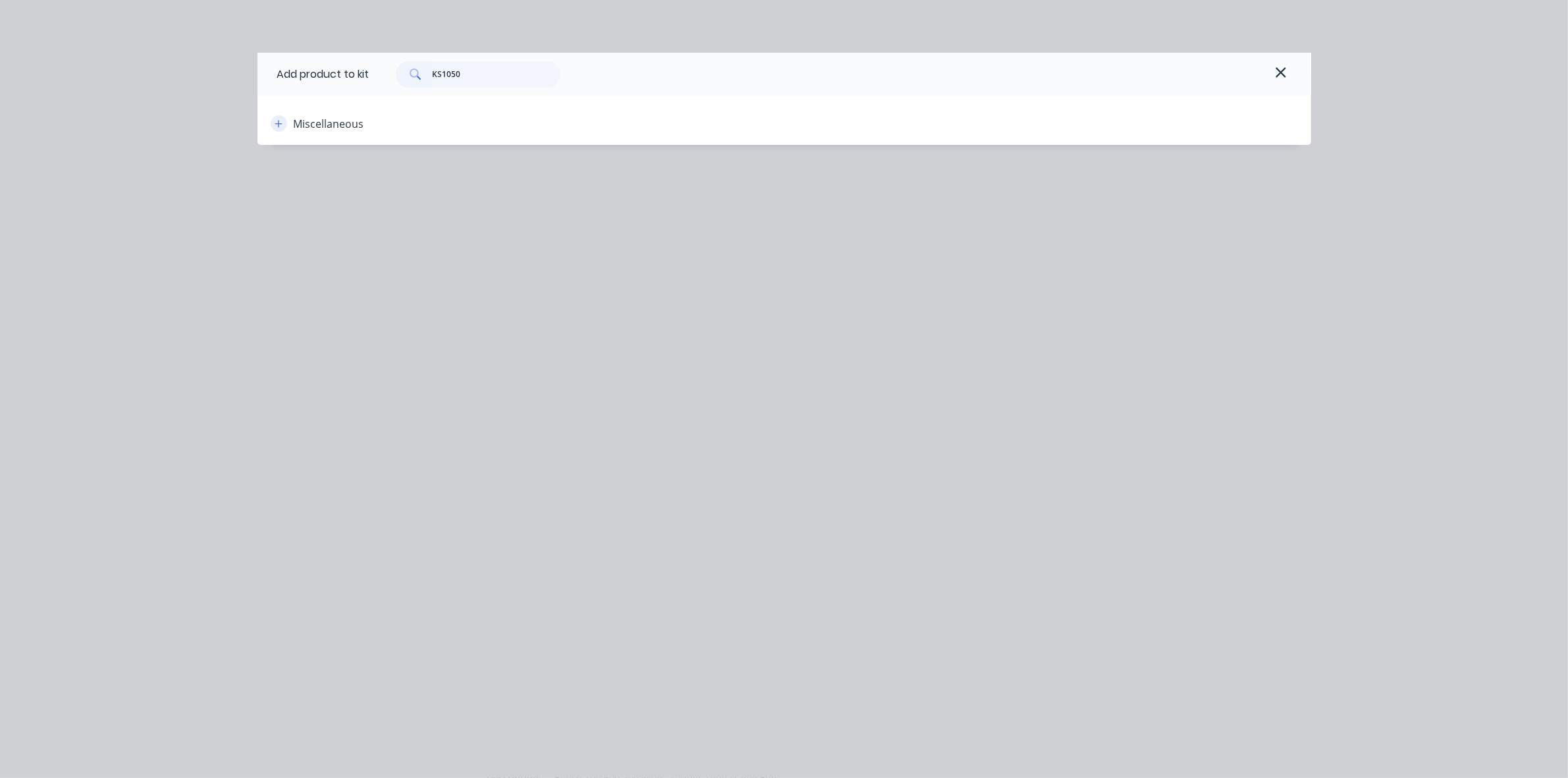
click at [283, 123] on button "button" at bounding box center [278, 123] width 16 height 16
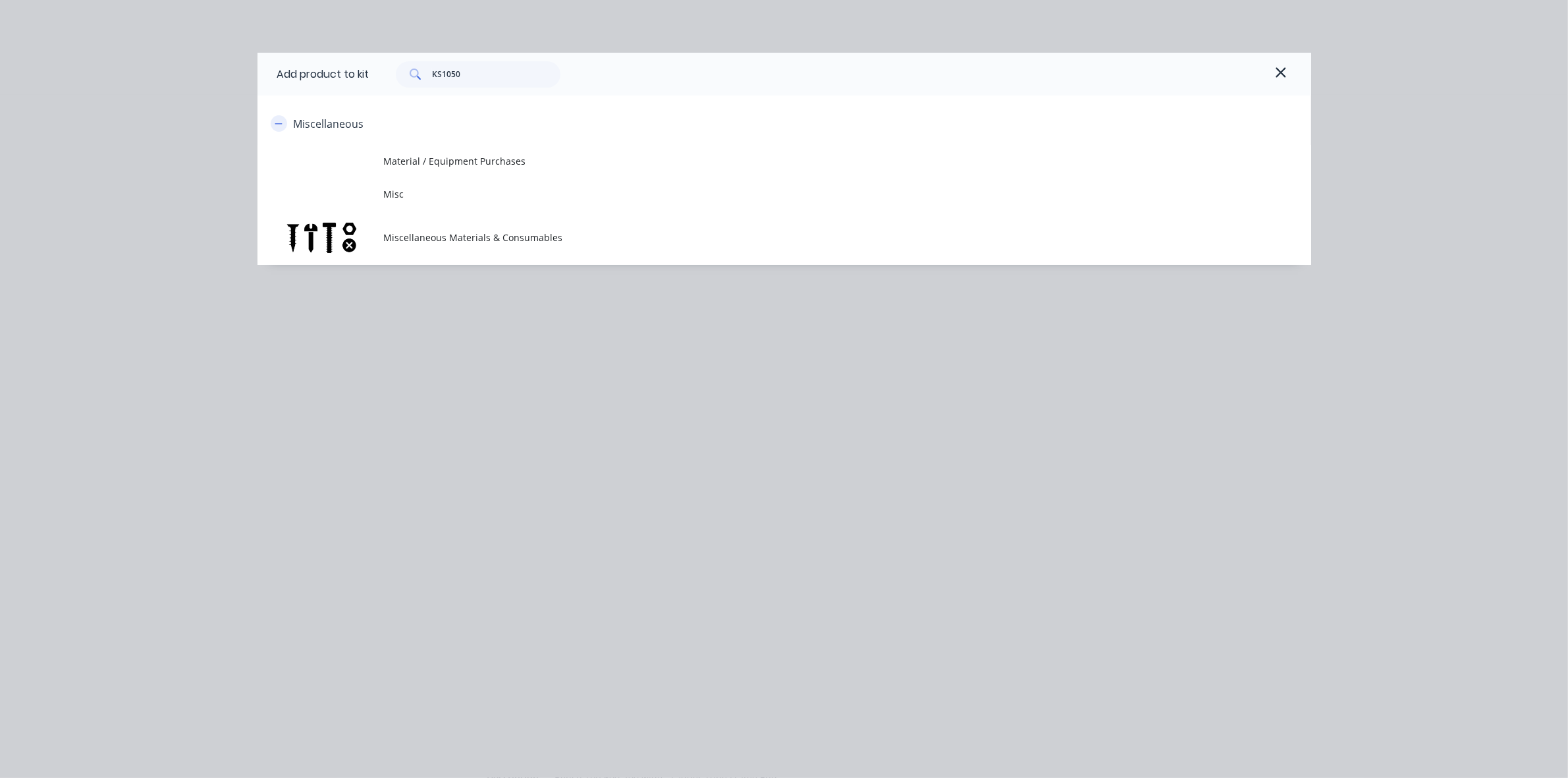
click at [282, 123] on icon "button" at bounding box center [278, 123] width 8 height 1
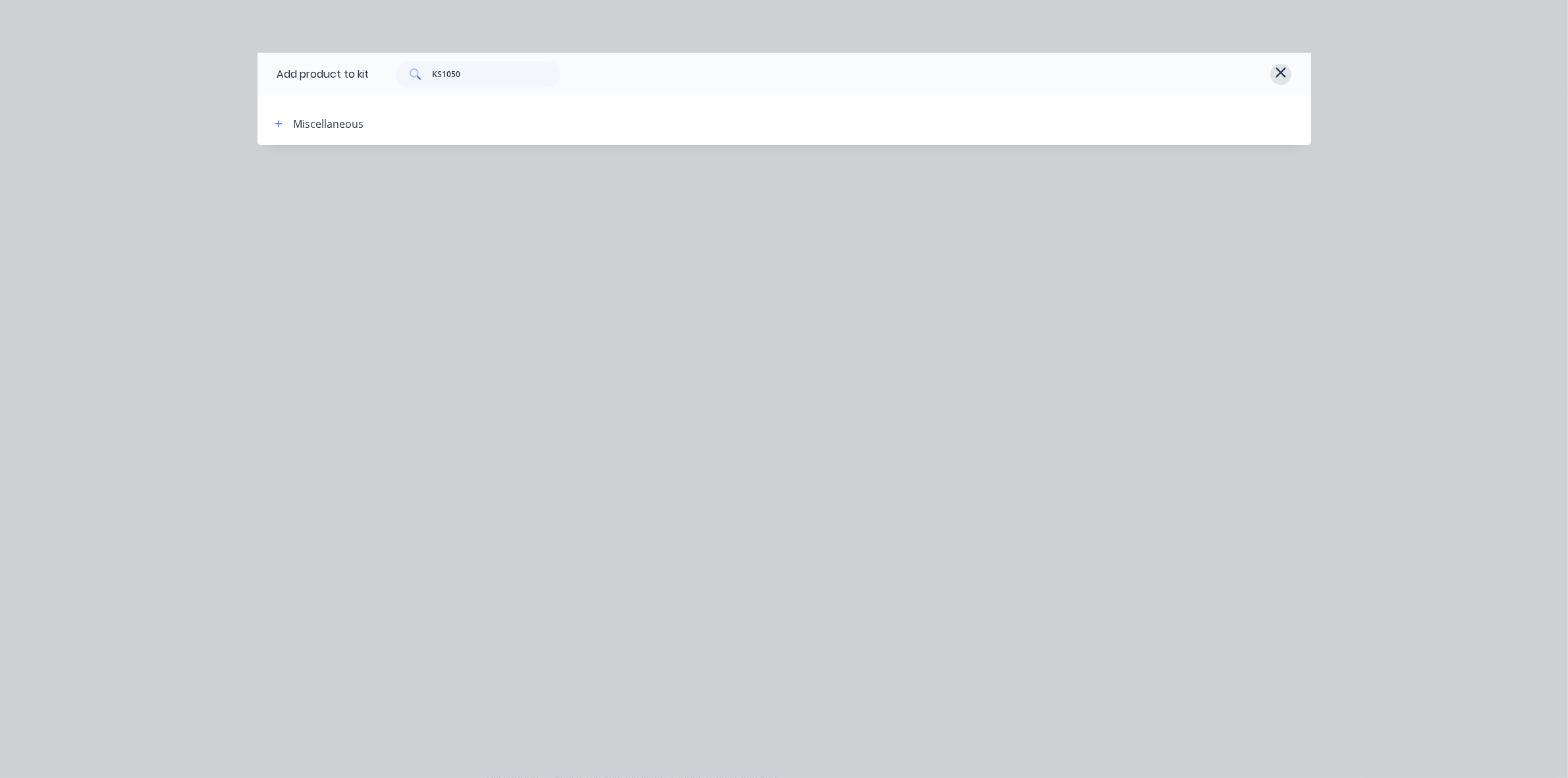
click at [1289, 76] on button "button" at bounding box center [1280, 74] width 21 height 21
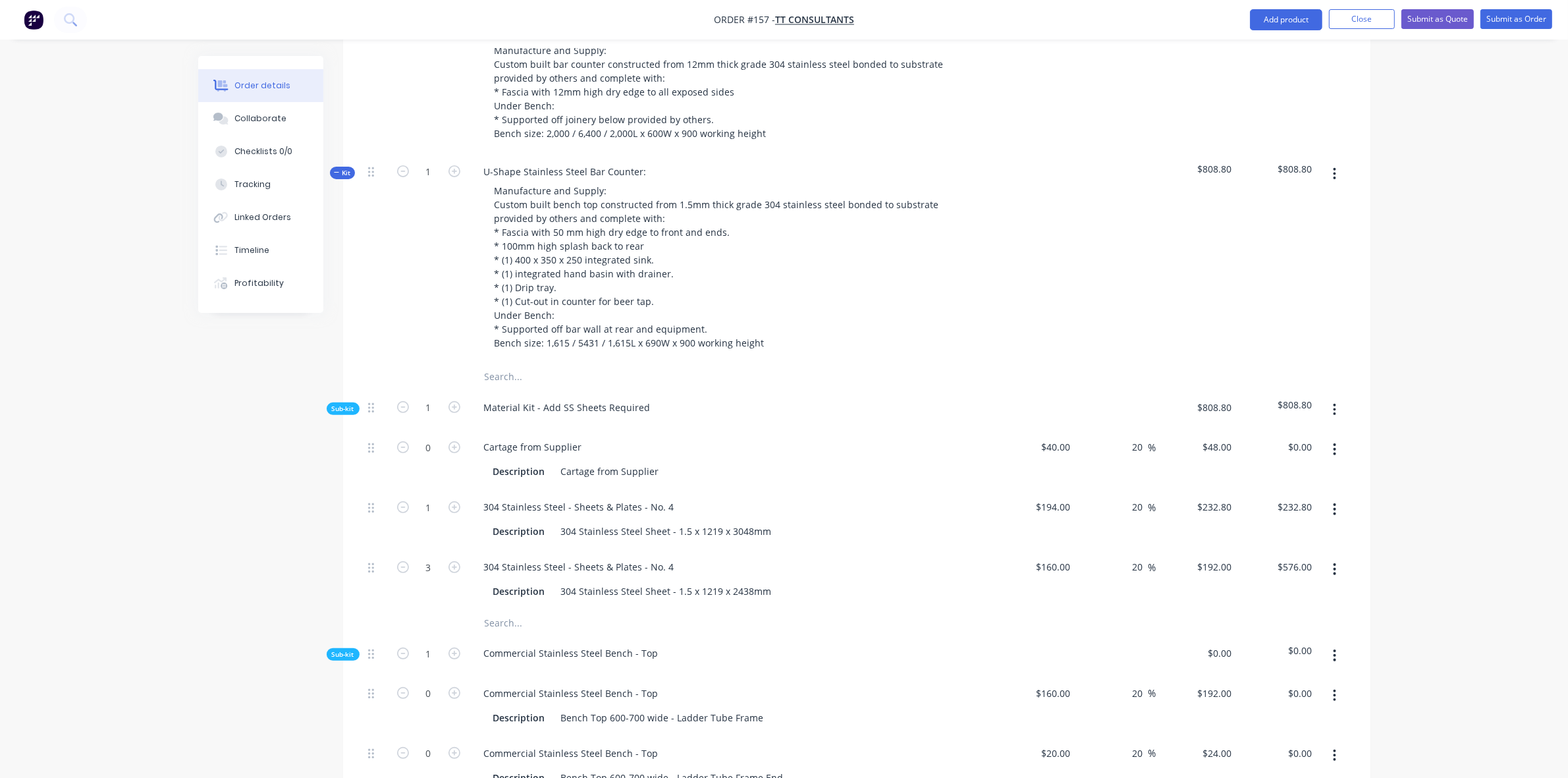
click at [1331, 398] on button "button" at bounding box center [1334, 409] width 31 height 24
click at [1307, 435] on div "Add product to kit" at bounding box center [1288, 445] width 102 height 19
click at [1261, 487] on div "Product catalogue" at bounding box center [1288, 497] width 102 height 19
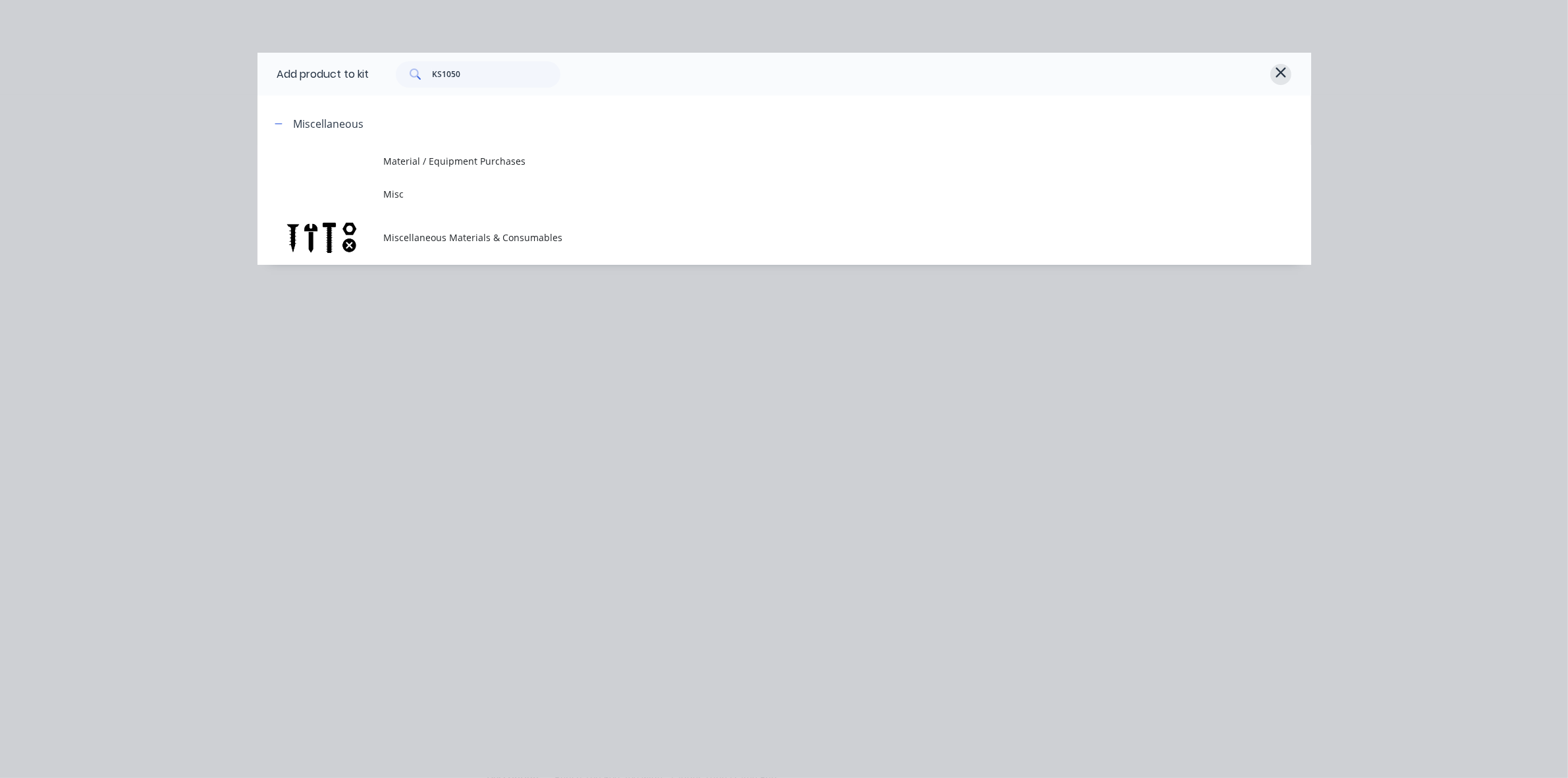
click at [1275, 72] on icon "button" at bounding box center [1280, 72] width 11 height 16
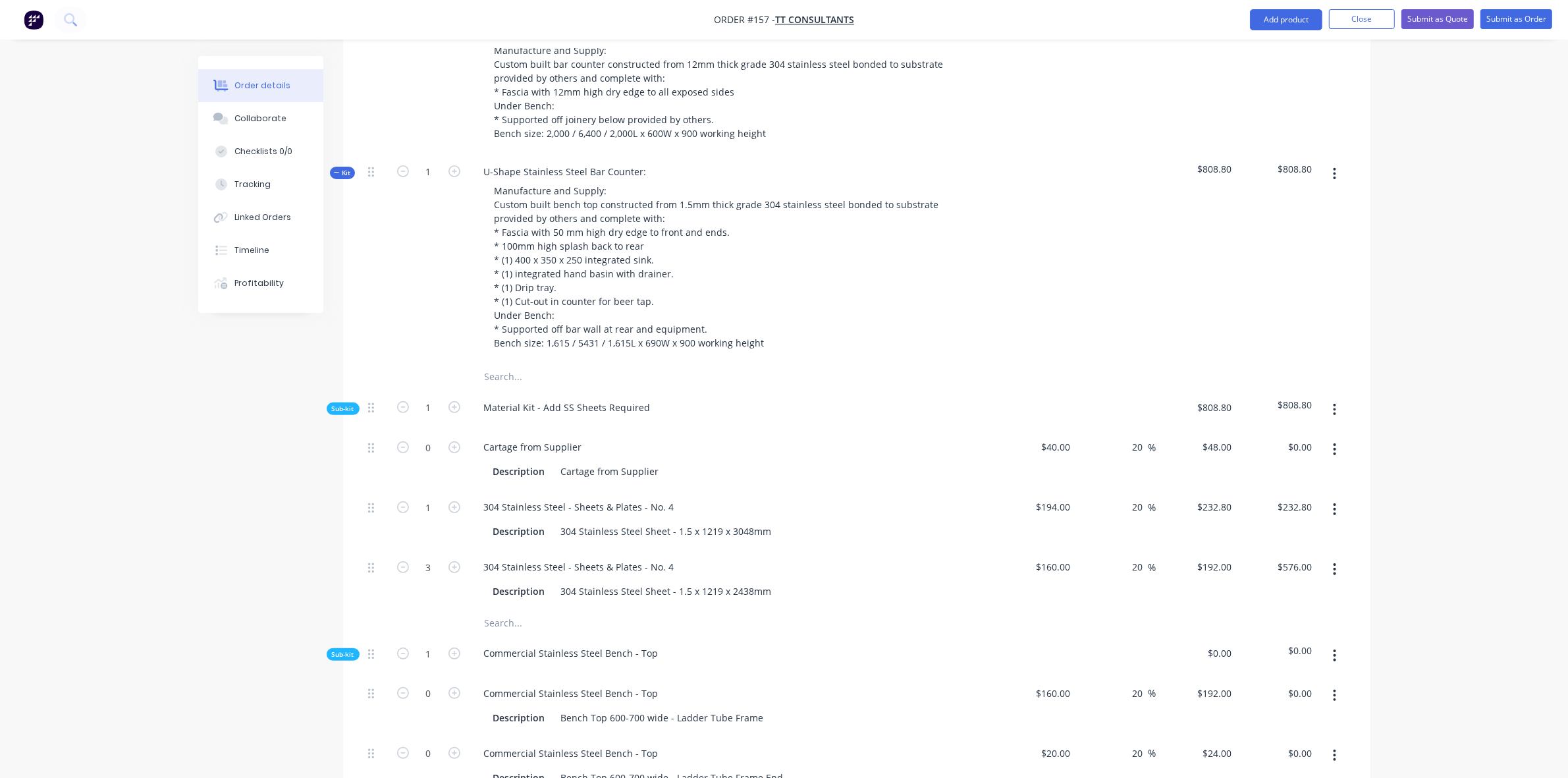
click at [1341, 398] on button "button" at bounding box center [1334, 409] width 31 height 24
click at [1322, 435] on div "Add product to kit" at bounding box center [1288, 445] width 102 height 19
click at [1289, 487] on div "Product catalogue" at bounding box center [1288, 497] width 102 height 19
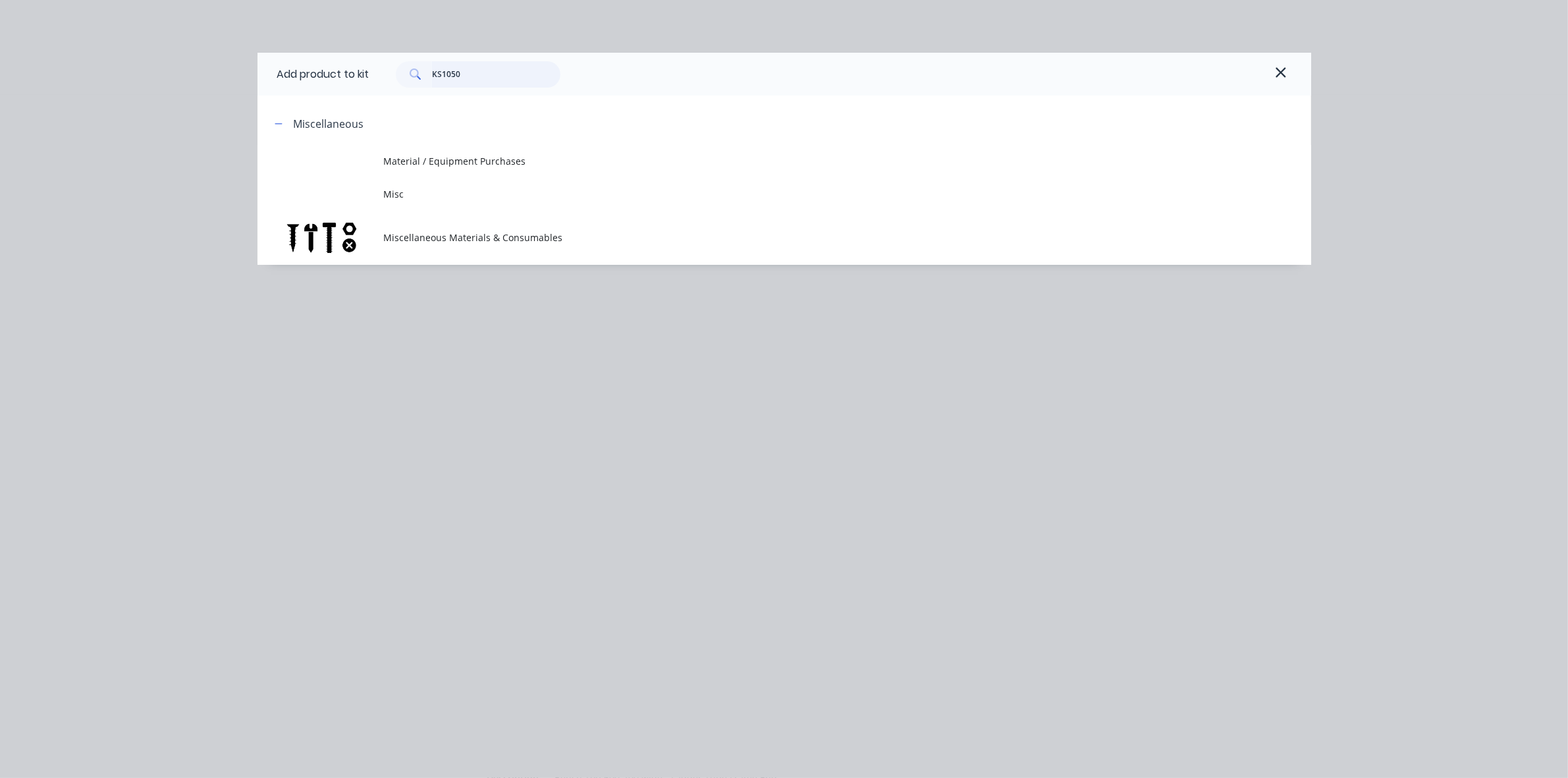
click at [471, 71] on input "KS1050" at bounding box center [496, 74] width 128 height 27
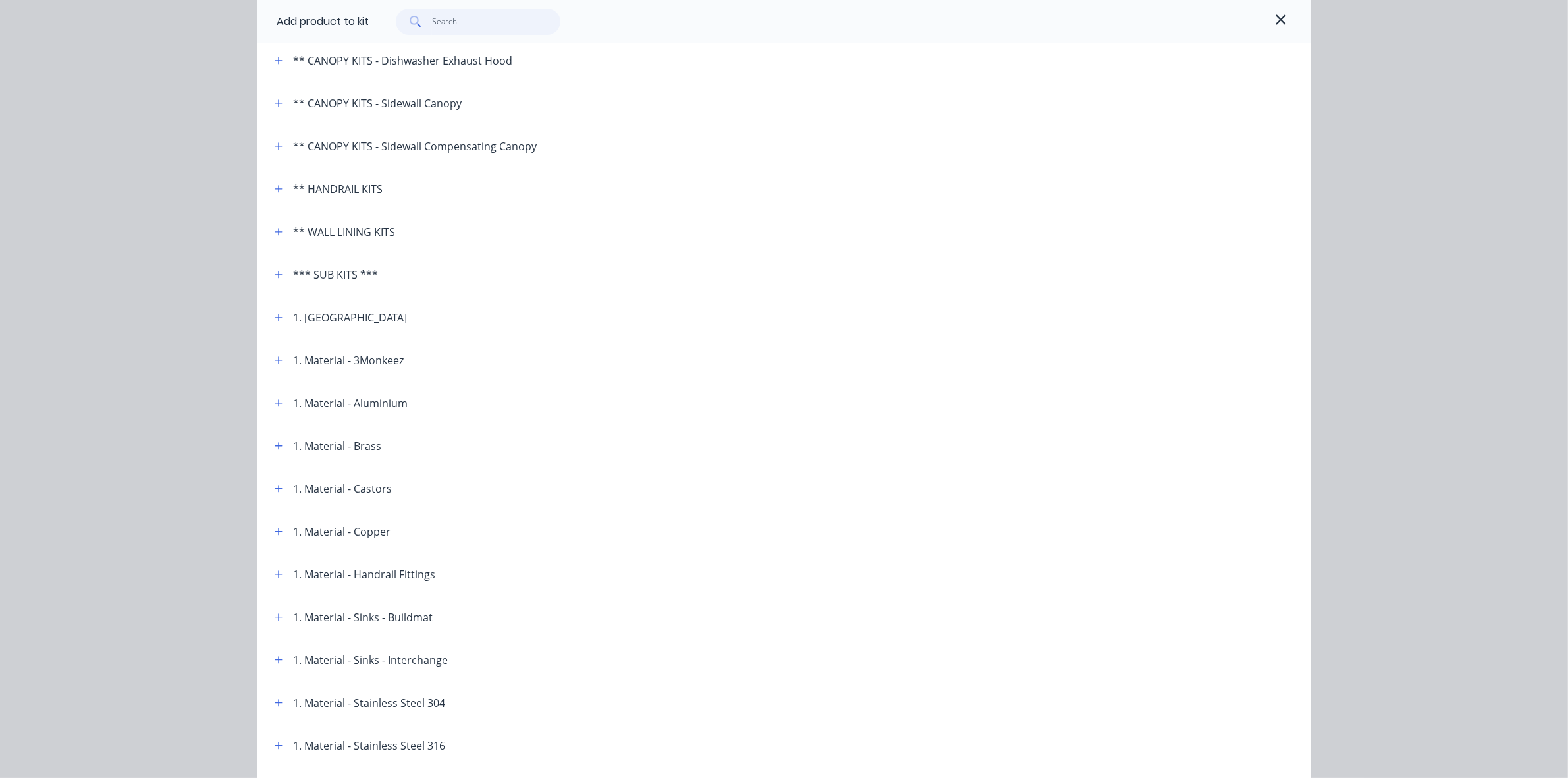
scroll to position [384, 0]
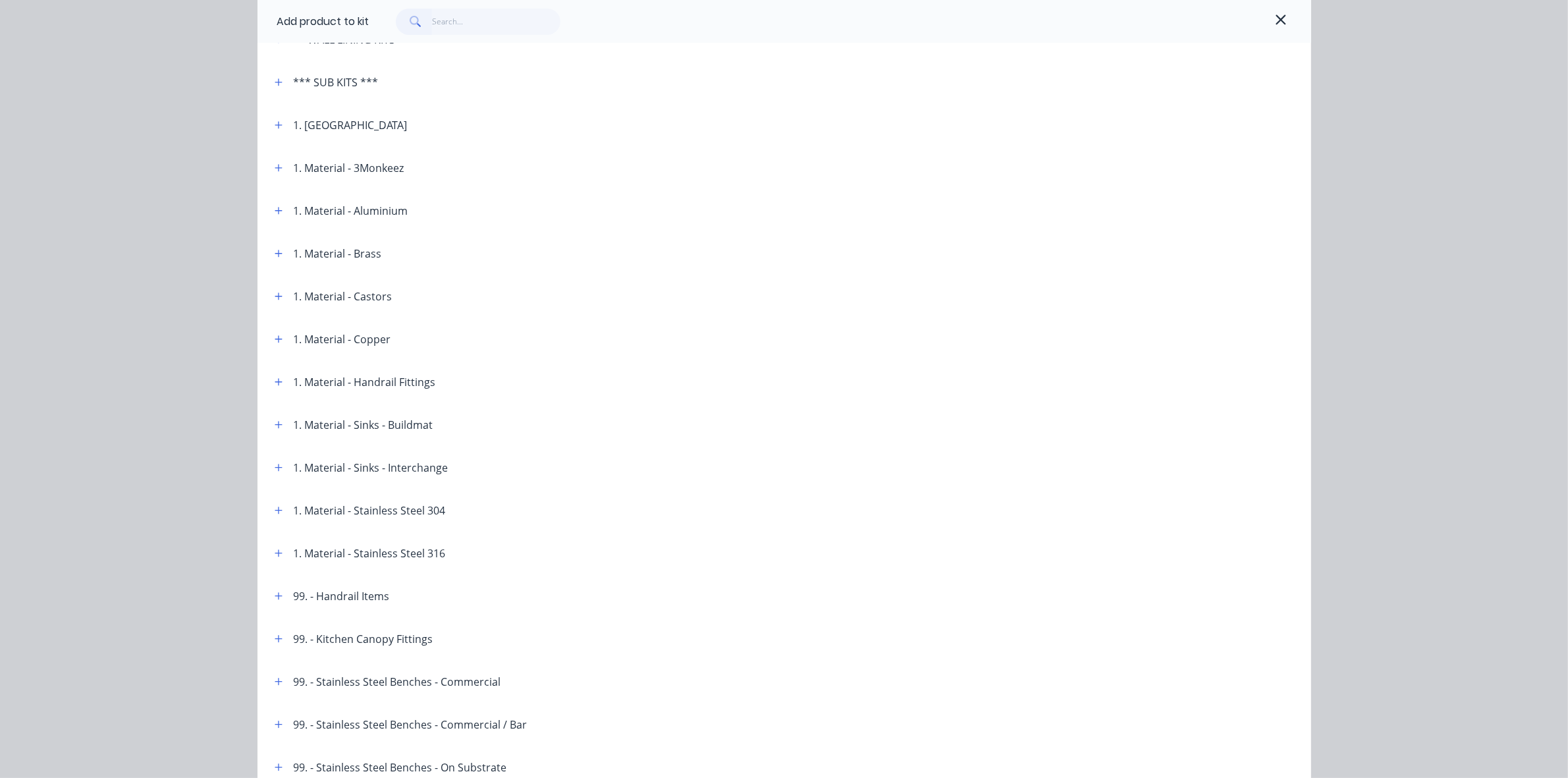
click at [374, 463] on div "1. Material - Sinks - Interchange" at bounding box center [370, 467] width 155 height 16
click at [274, 465] on icon "button" at bounding box center [278, 467] width 8 height 9
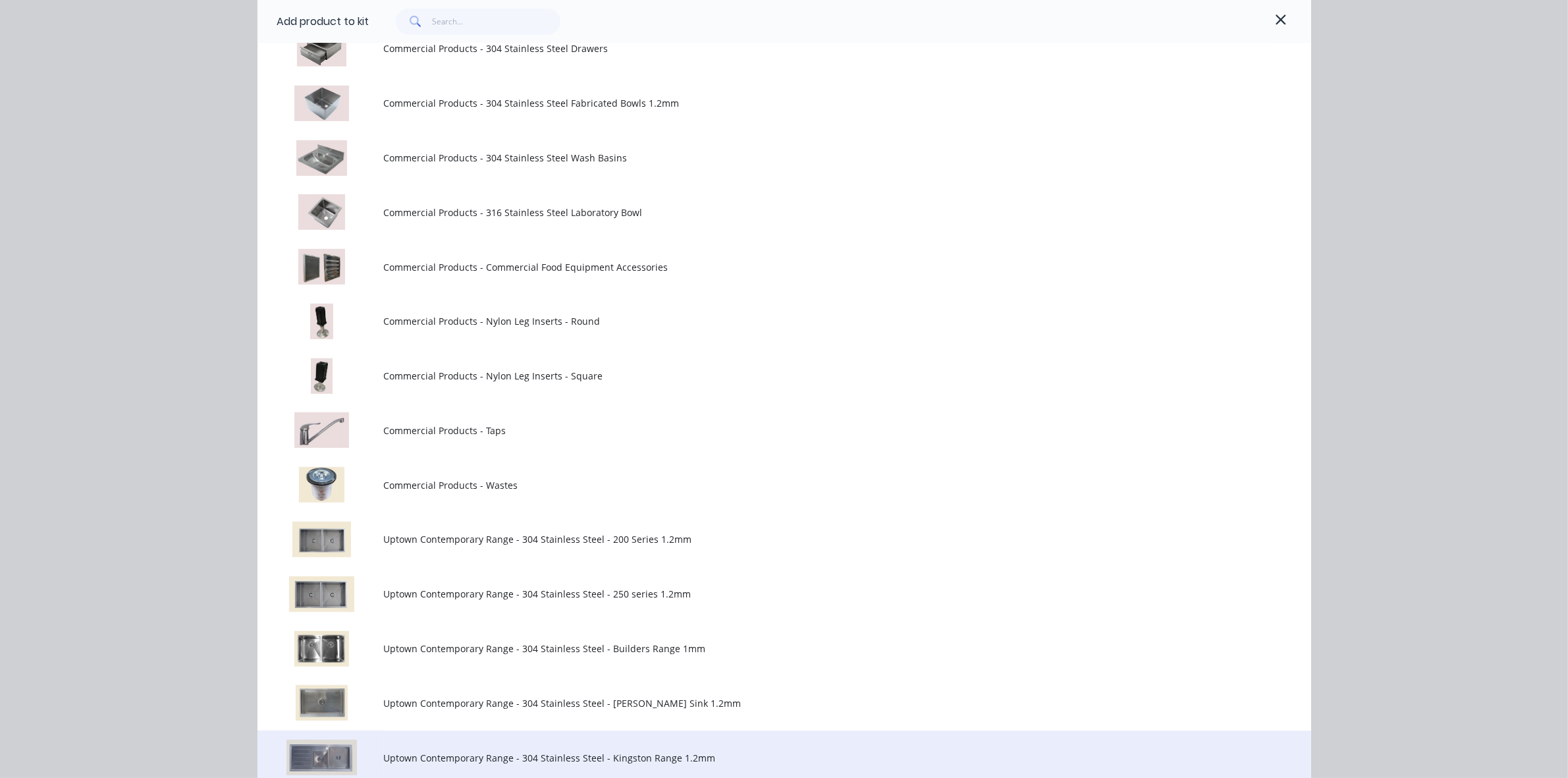
scroll to position [1152, 0]
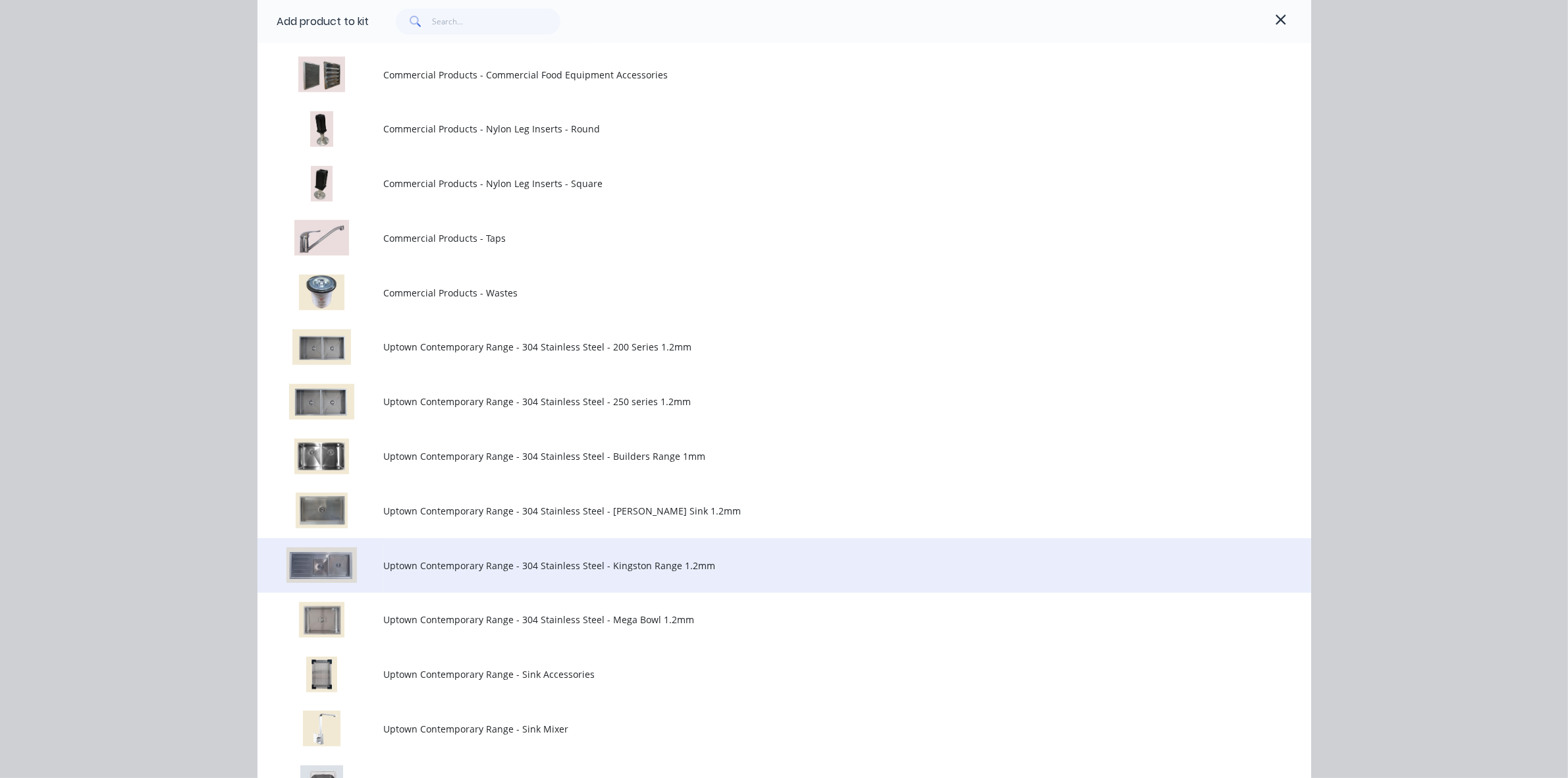
click at [648, 563] on span "Uptown Contemporary Range - 304 Stainless Steel - Kingston Range 1.2mm" at bounding box center [754, 565] width 742 height 14
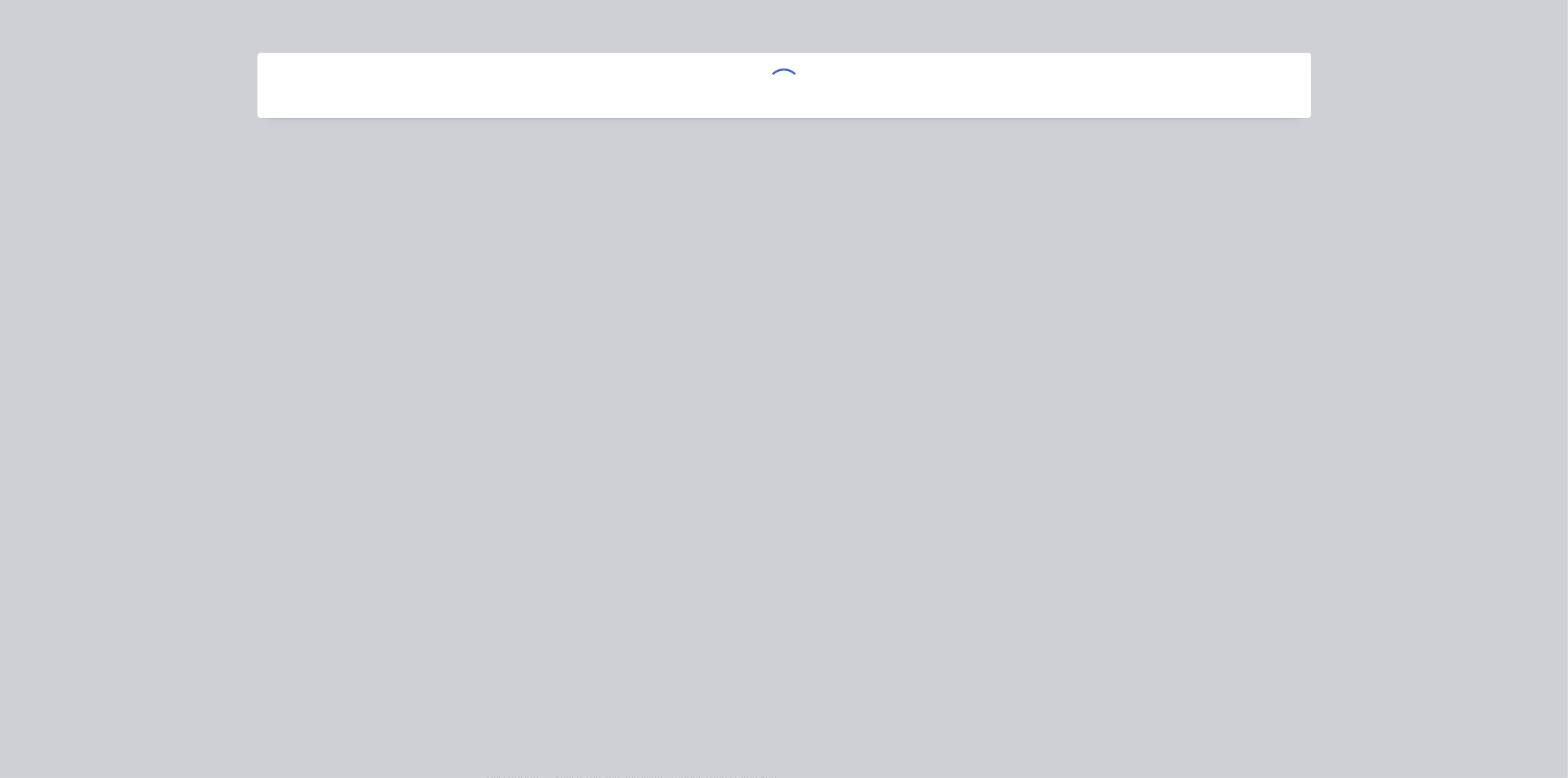
scroll to position [0, 0]
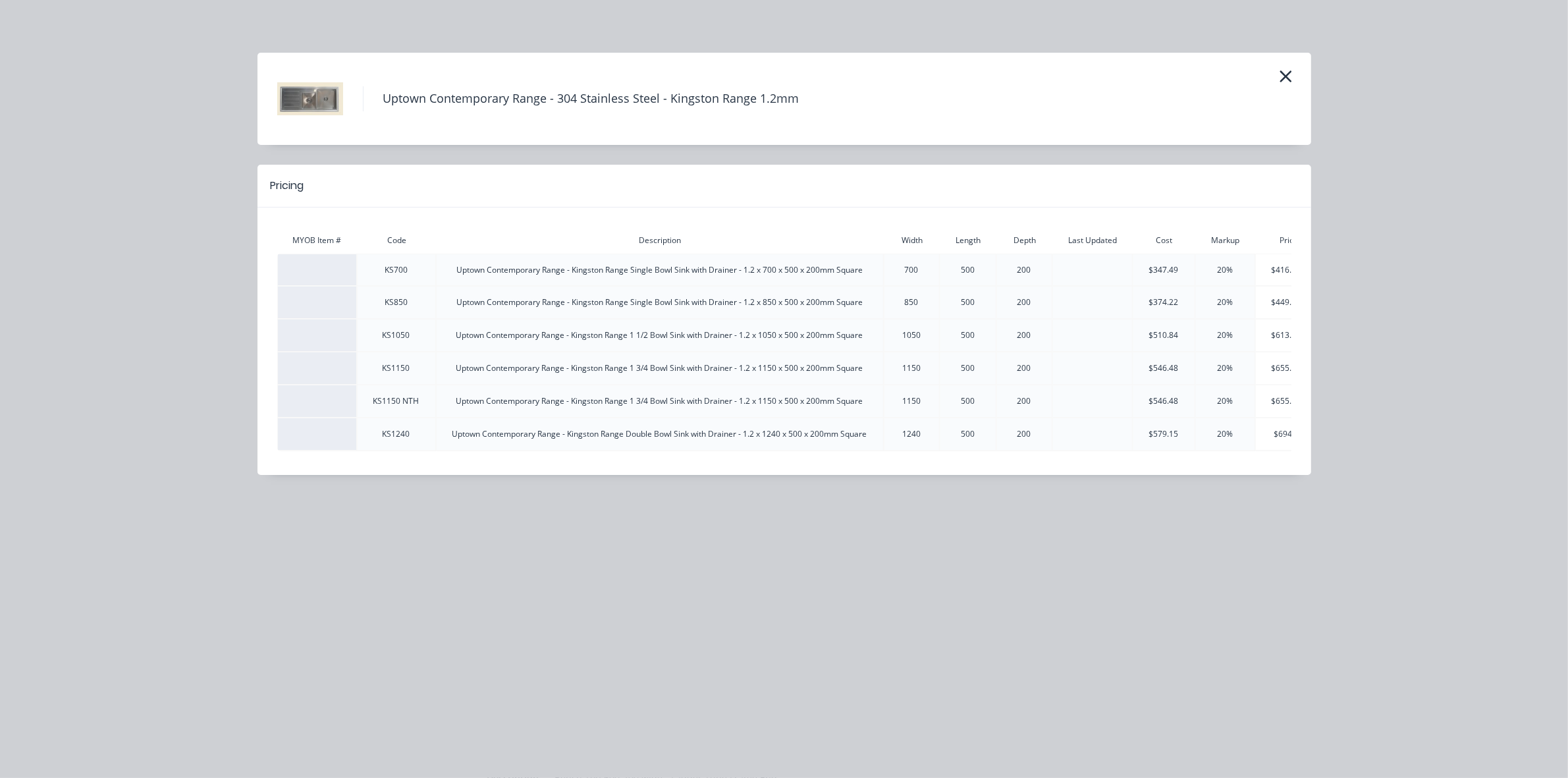
click at [1167, 332] on div "$510.84" at bounding box center [1163, 335] width 61 height 11
click at [1226, 332] on div "20%" at bounding box center [1225, 335] width 59 height 11
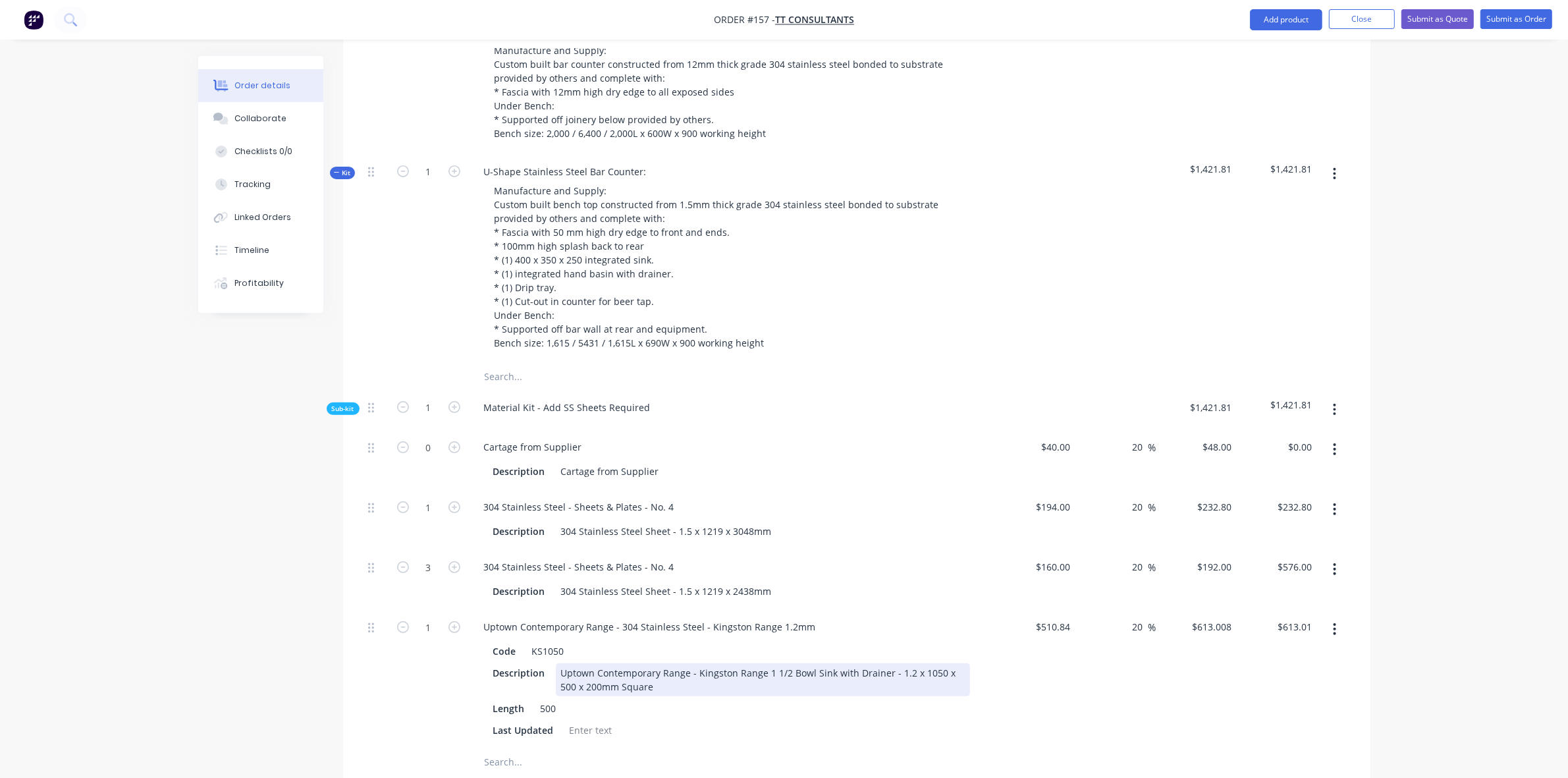
scroll to position [768, 0]
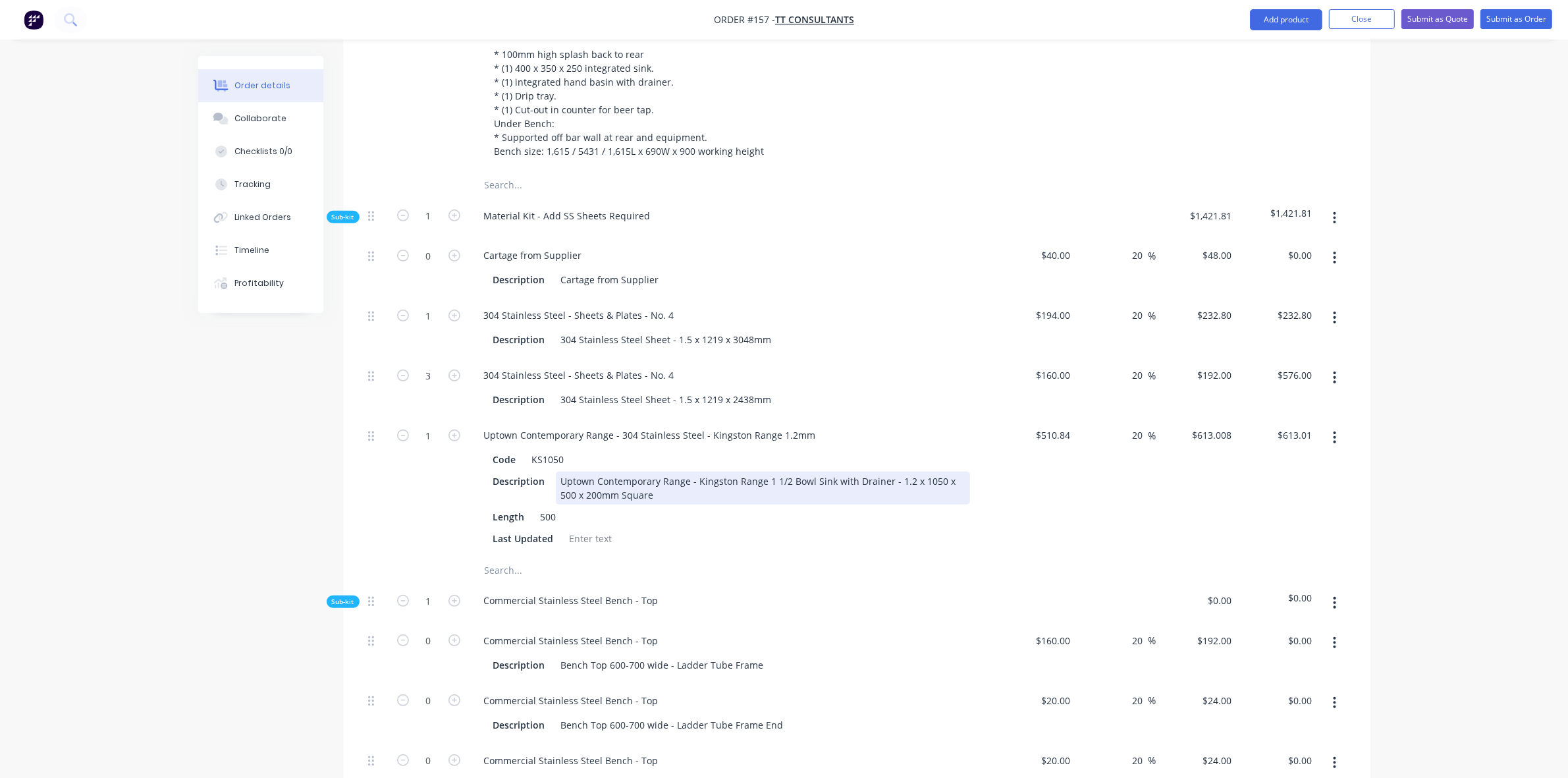
drag, startPoint x: 672, startPoint y: 442, endPoint x: 645, endPoint y: 440, distance: 27.1
click at [672, 471] on div "Uptown Contemporary Range - Kingston Range 1 1/2 Bowl Sink with Drainer - 1.2 x…" at bounding box center [763, 487] width 414 height 33
drag, startPoint x: 639, startPoint y: 445, endPoint x: 558, endPoint y: 428, distance: 82.8
click at [558, 471] on div "Uptown Contemporary Range - Kingston Range 1 1/2 Bowl Sink with Drainer - 1.2 x…" at bounding box center [763, 487] width 414 height 33
copy div "Uptown Contemporary Range - Kingston Range 1 1/2 Bowl Sink with Drainer - 1.2 x…"
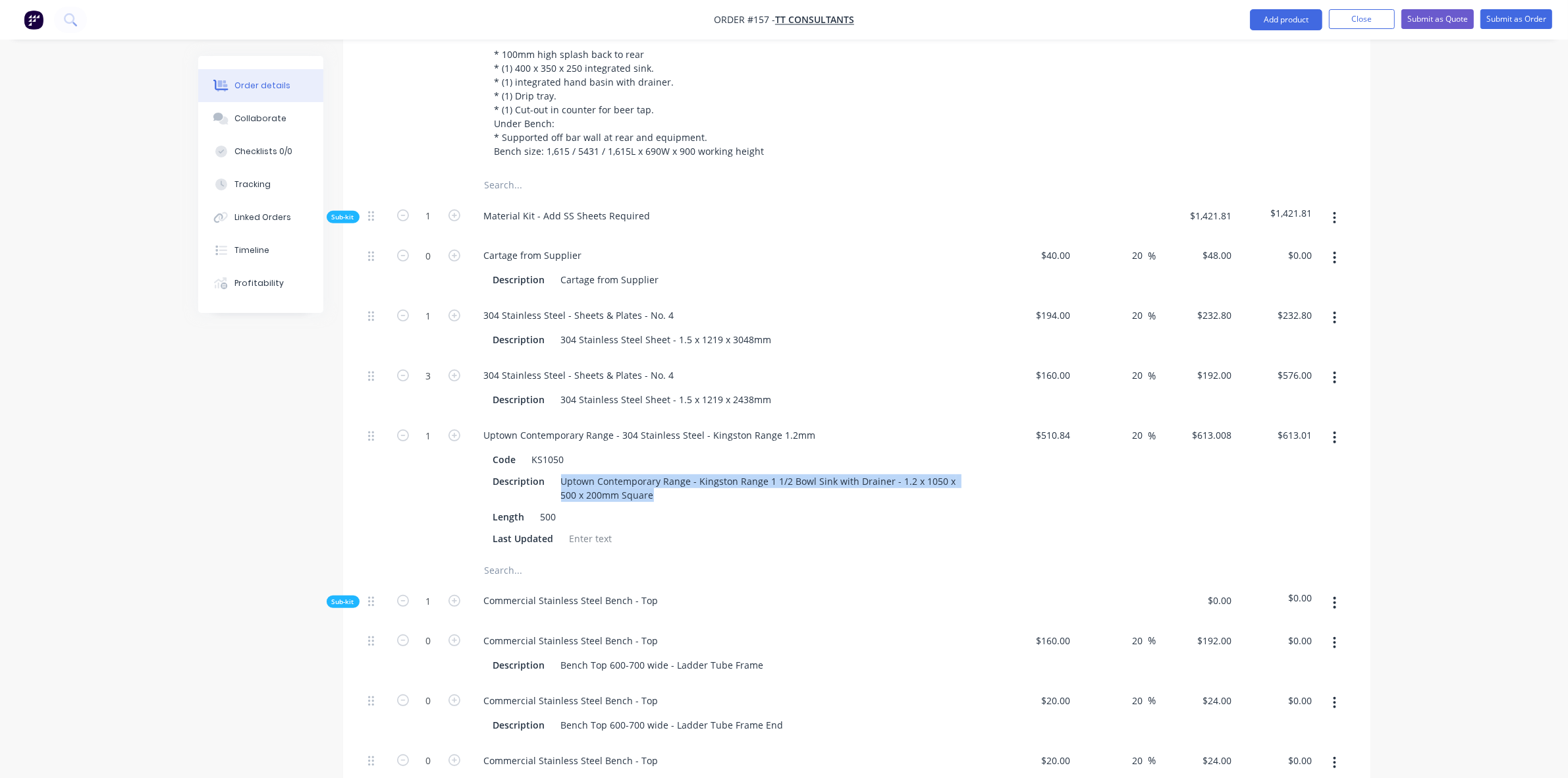
click at [1334, 211] on icon "button" at bounding box center [1333, 218] width 3 height 14
click at [1311, 243] on div "Add product to kit" at bounding box center [1288, 253] width 102 height 19
click at [1268, 295] on div "Product catalogue" at bounding box center [1288, 305] width 102 height 19
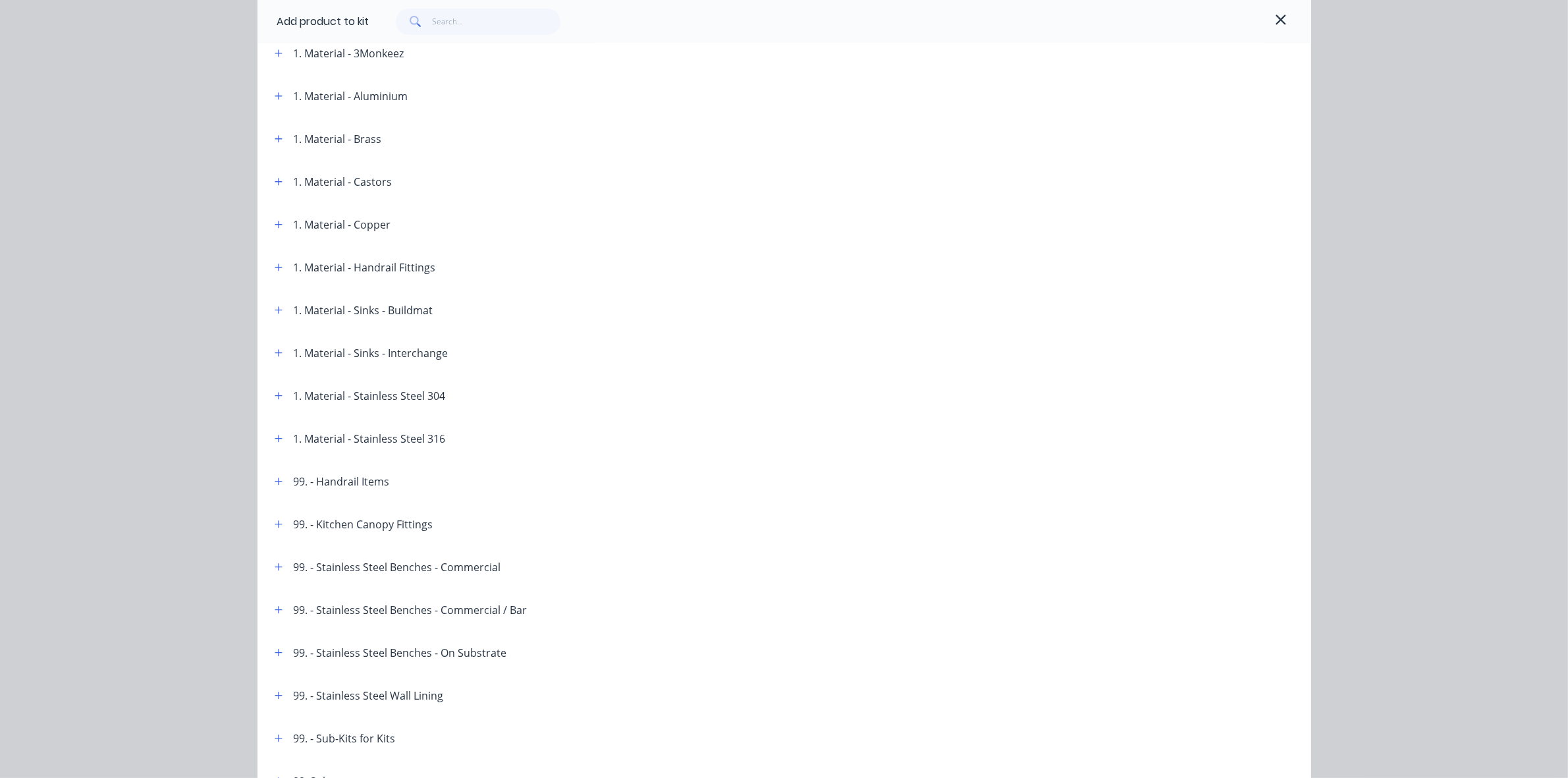
scroll to position [577, 0]
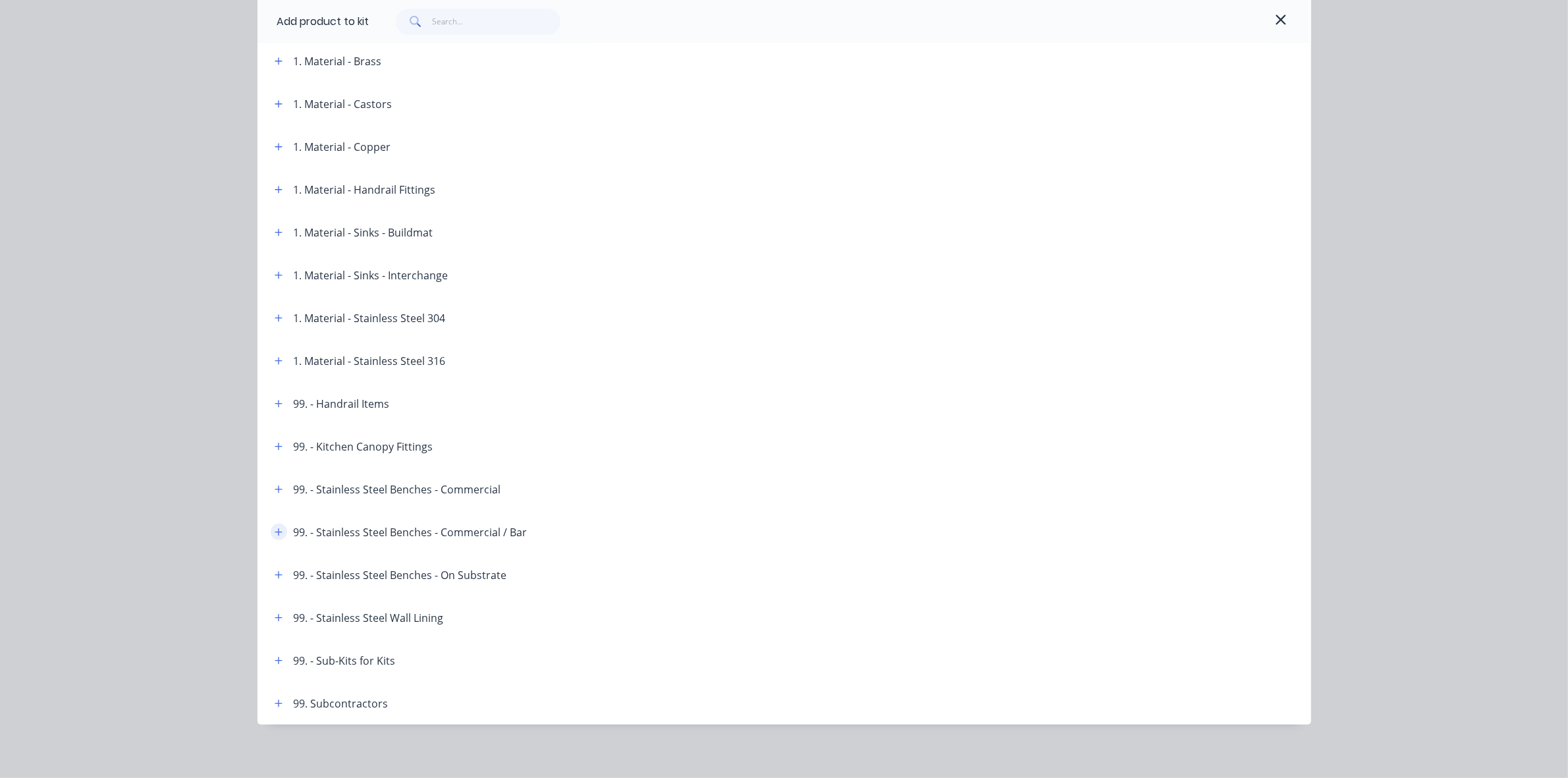
click at [274, 530] on icon "button" at bounding box center [278, 532] width 8 height 9
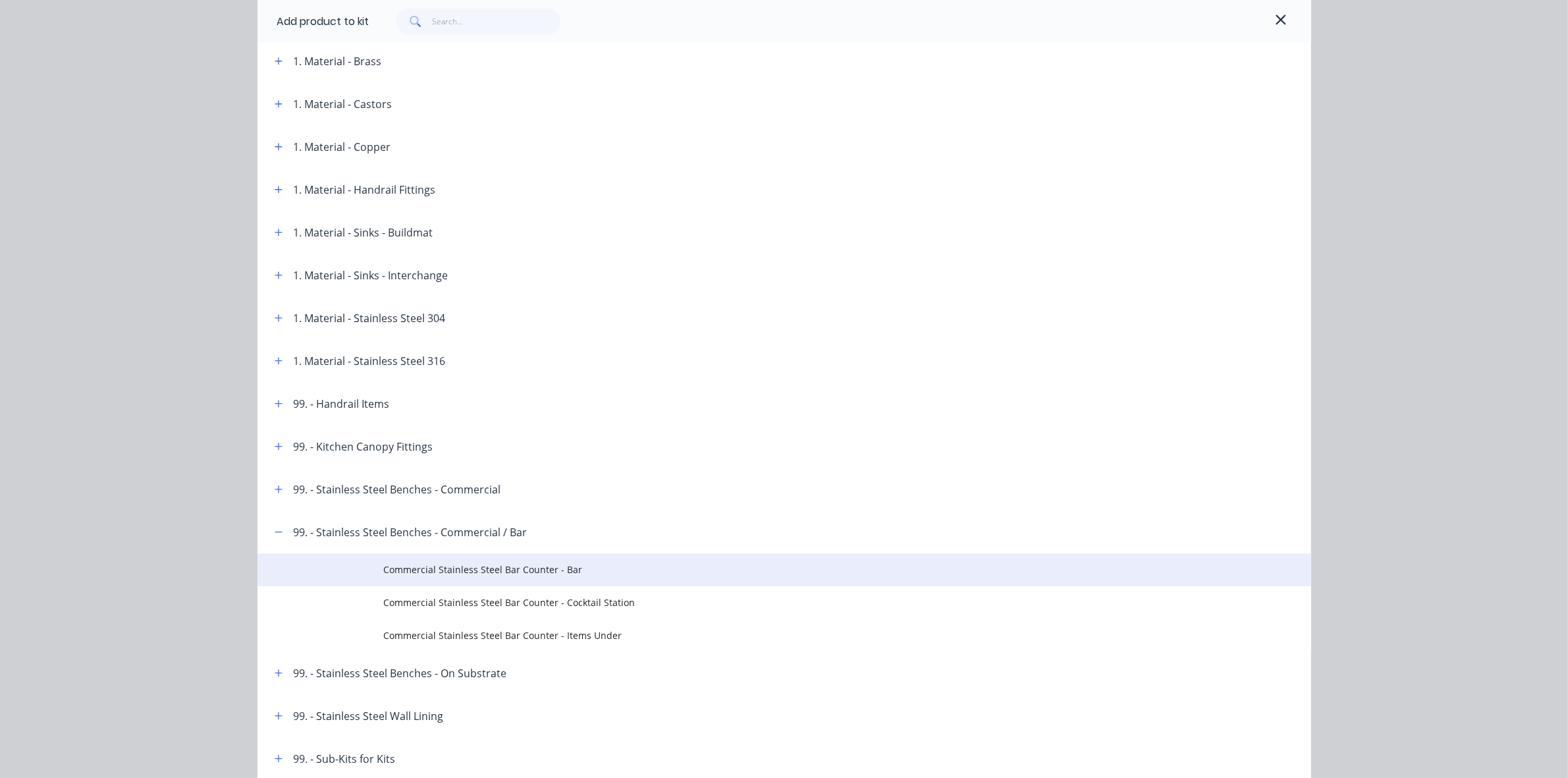
click at [497, 575] on span "Commercial Stainless Steel Bar Counter - Bar" at bounding box center [754, 569] width 742 height 14
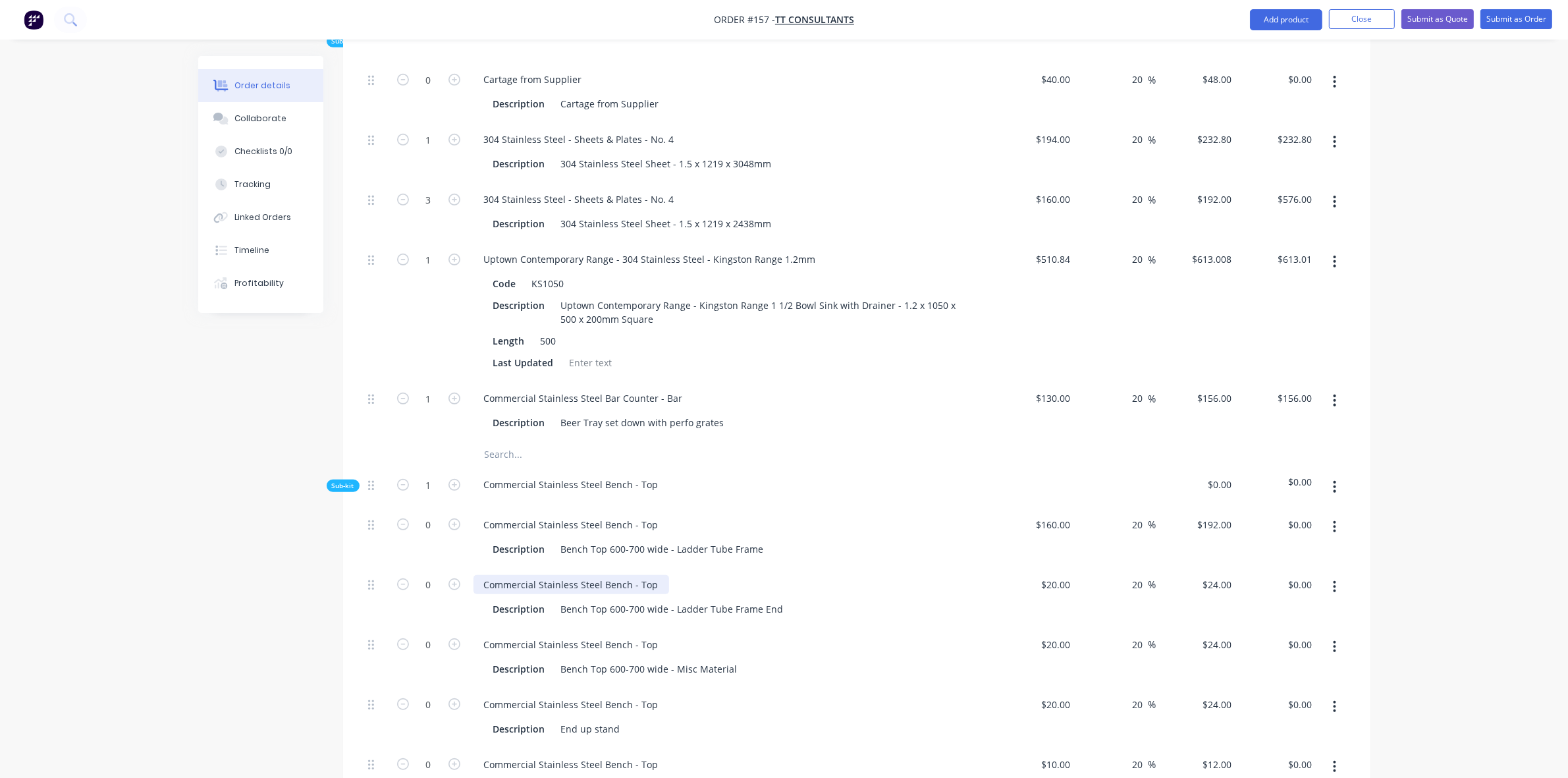
scroll to position [960, 0]
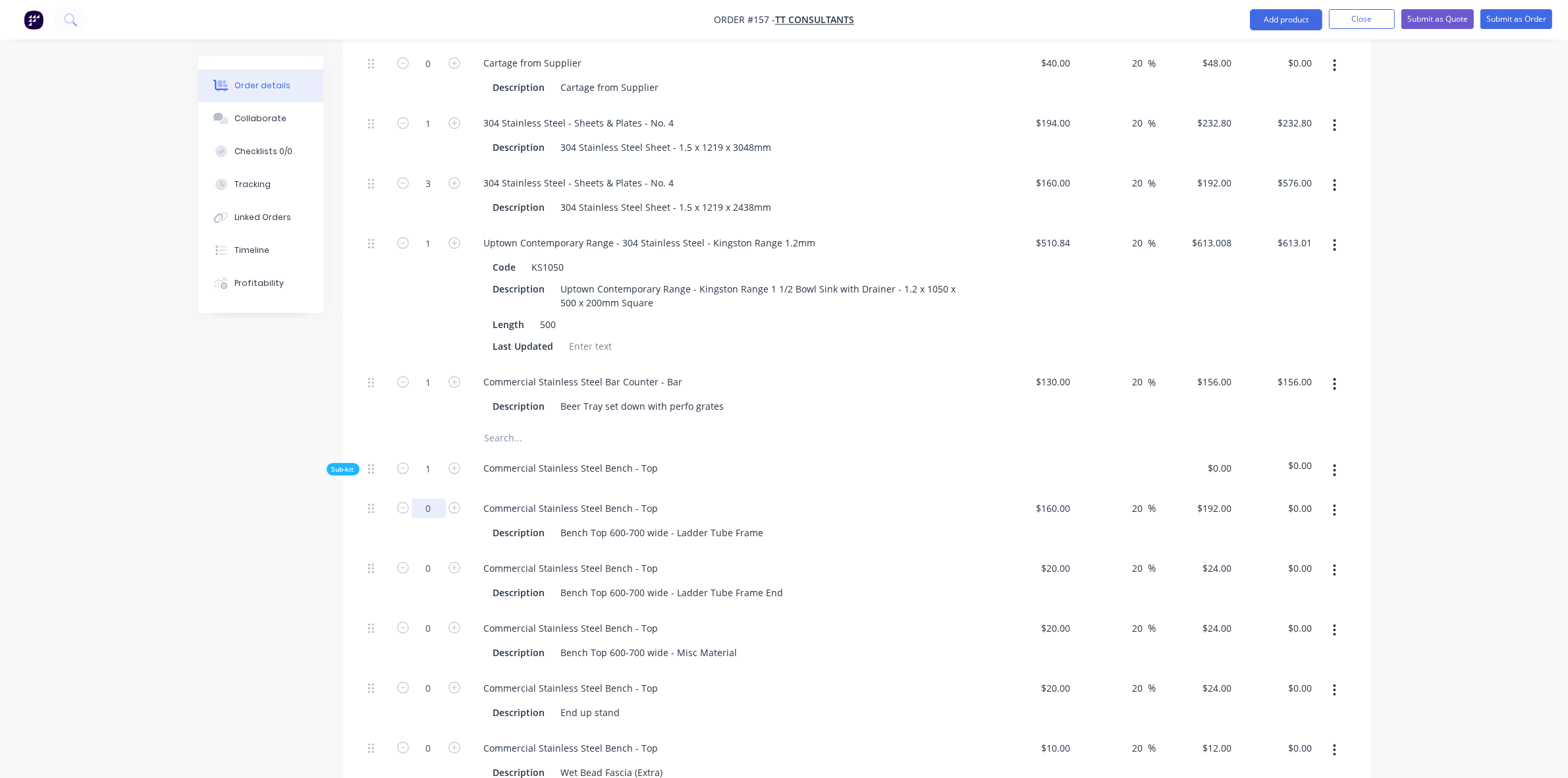
drag, startPoint x: 428, startPoint y: 459, endPoint x: 442, endPoint y: 461, distance: 14.1
click at [428, 499] on input "0" at bounding box center [428, 508] width 34 height 20
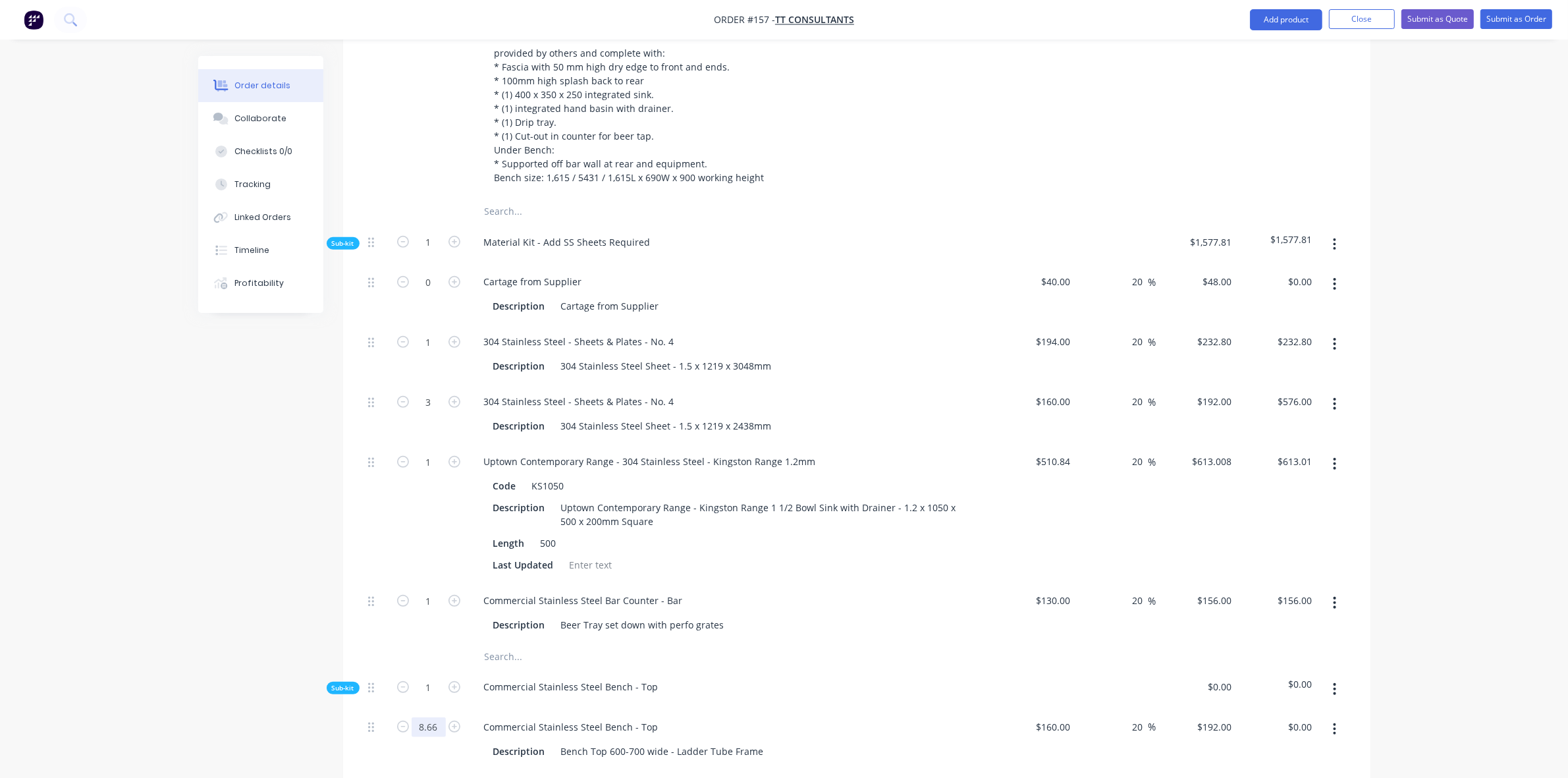
scroll to position [768, 0]
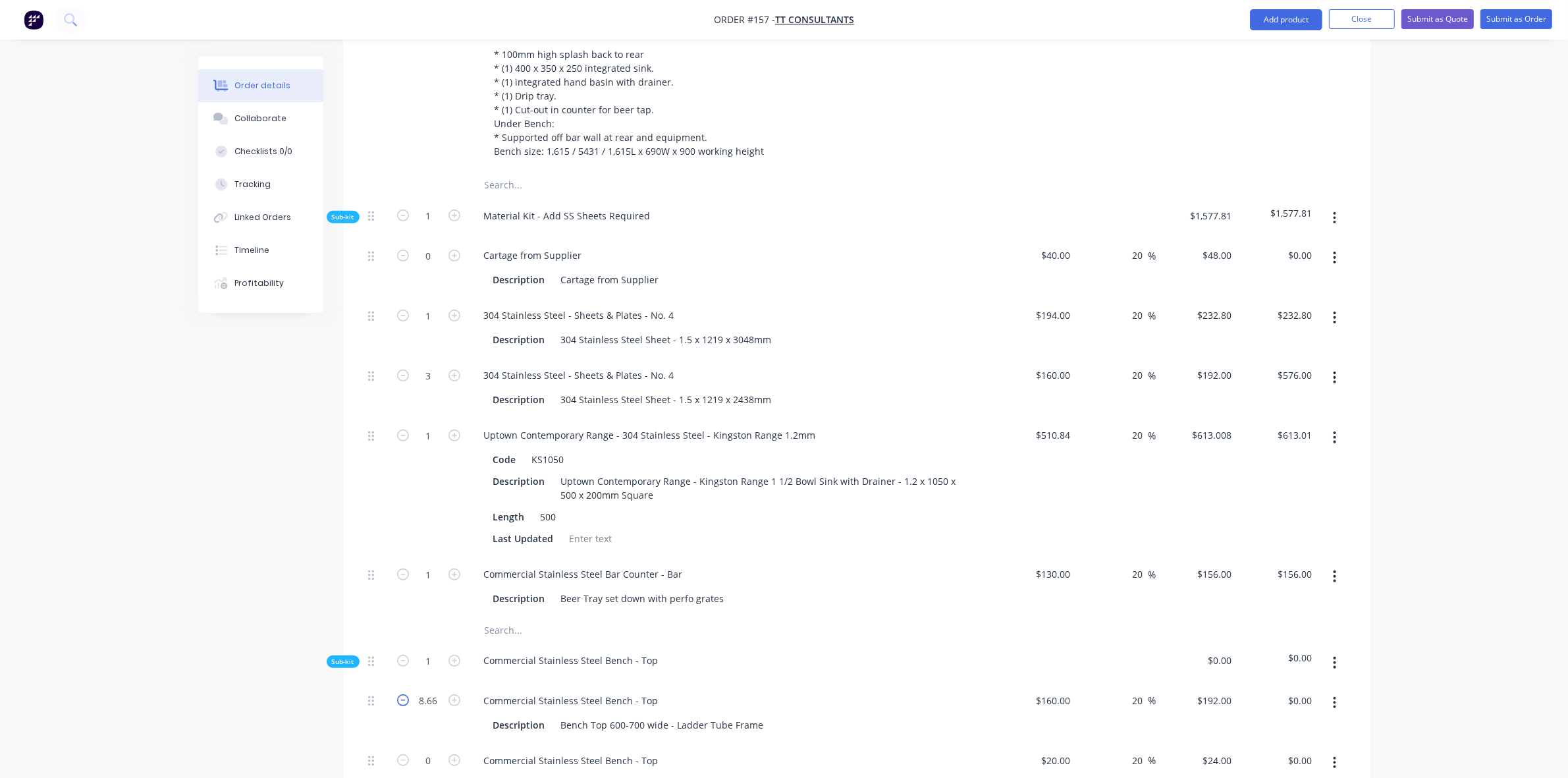
click at [401, 694] on icon "button" at bounding box center [403, 700] width 11 height 11
click at [1333, 656] on icon "button" at bounding box center [1334, 662] width 3 height 11
click at [1270, 714] on div "Delete" at bounding box center [1288, 724] width 102 height 19
click at [338, 656] on span "Sub-kit" at bounding box center [343, 661] width 23 height 9
click at [338, 697] on span "Sub-kit" at bounding box center [343, 702] width 23 height 9
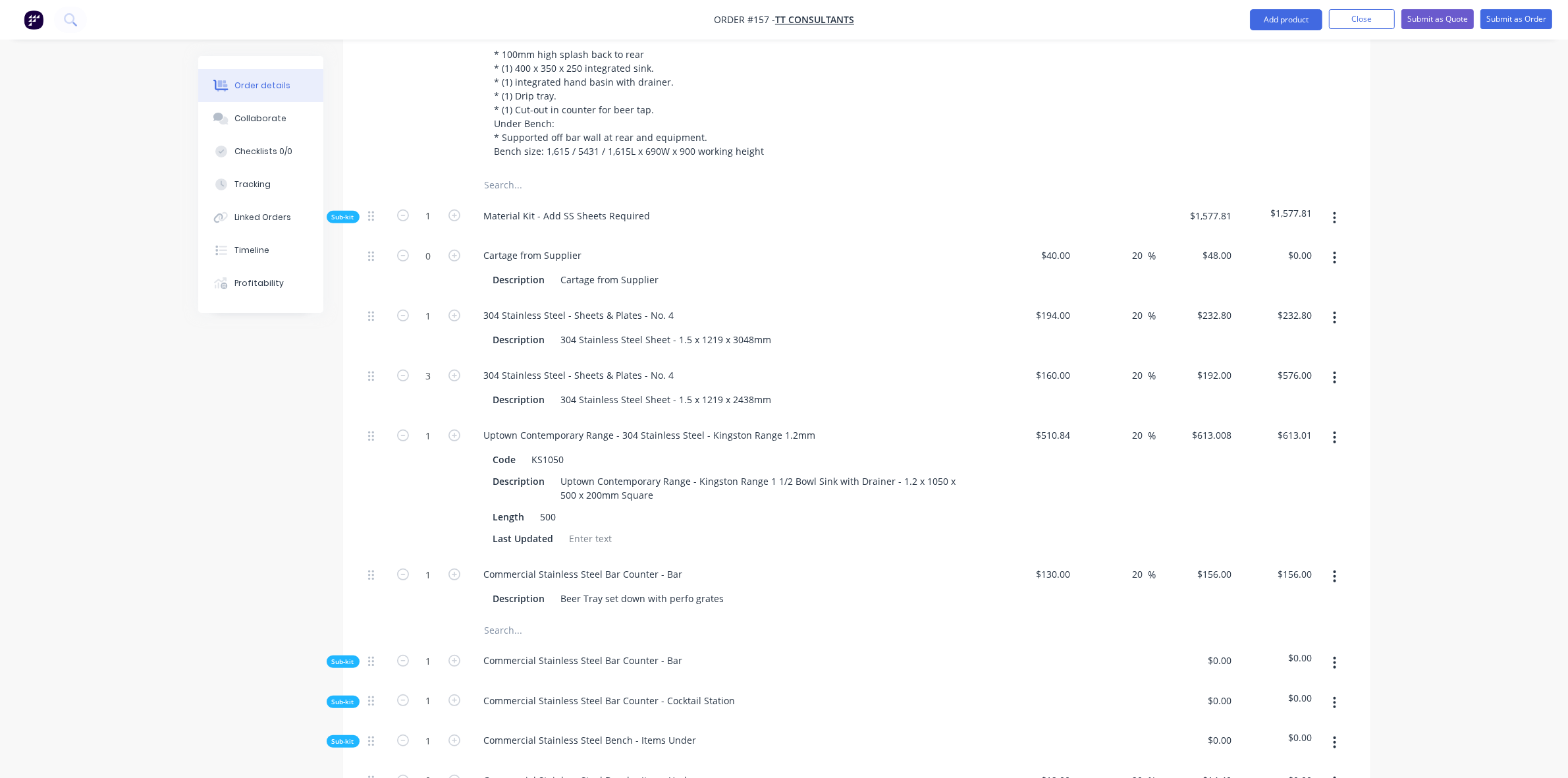
click at [336, 736] on span "Sub-kit" at bounding box center [343, 741] width 23 height 9
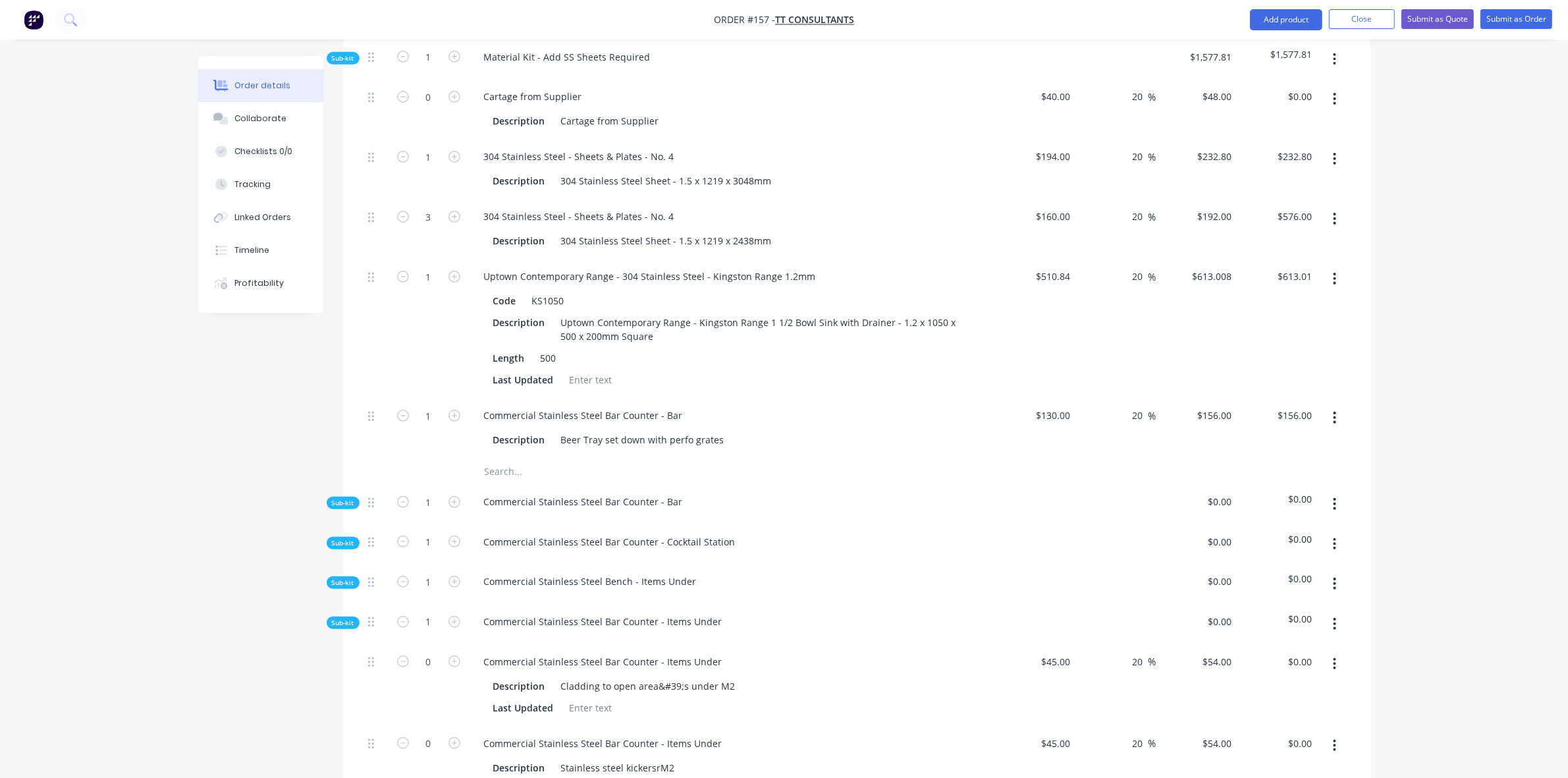
scroll to position [960, 0]
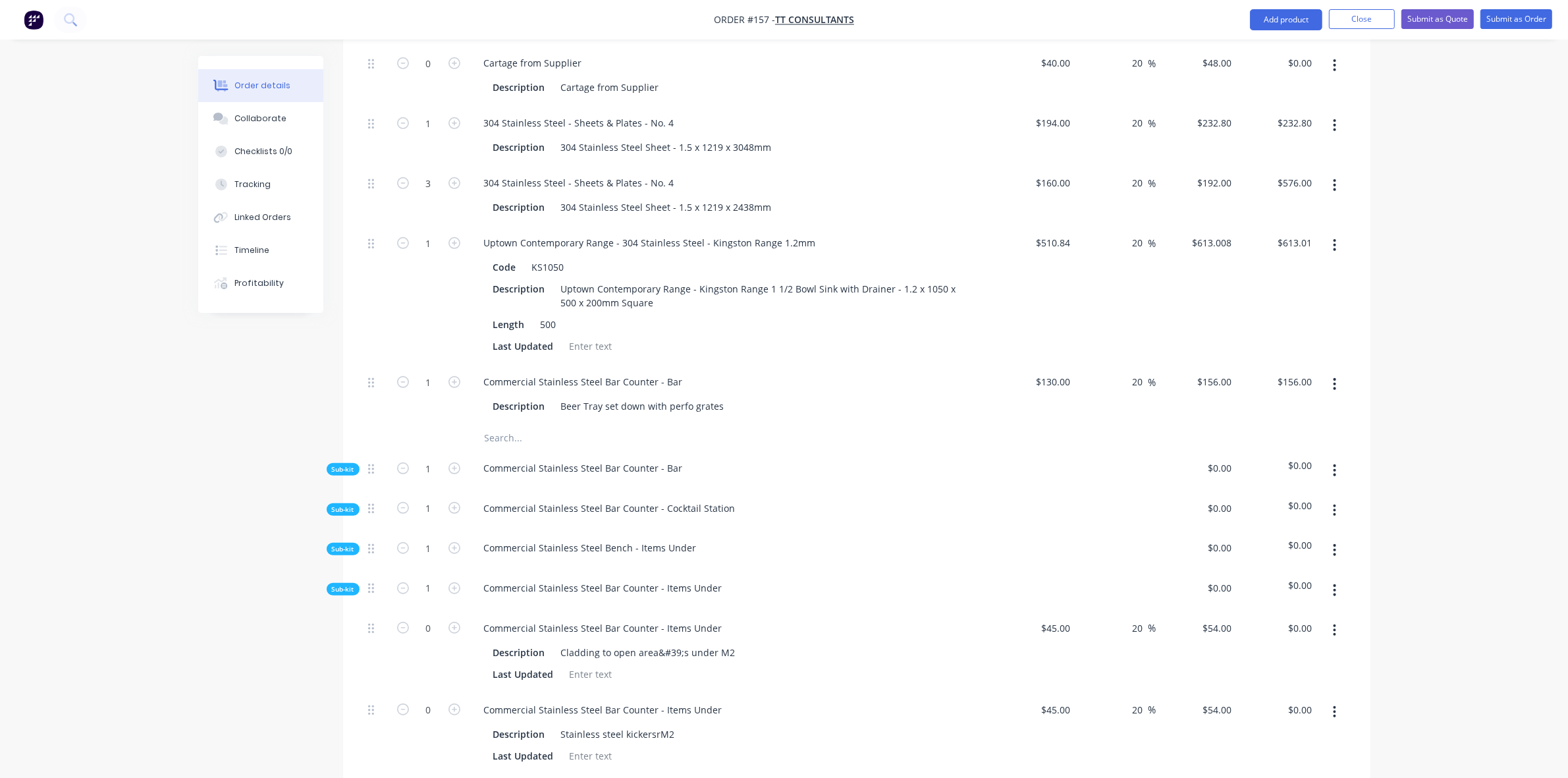
click at [349, 584] on span "Sub-kit" at bounding box center [343, 589] width 23 height 9
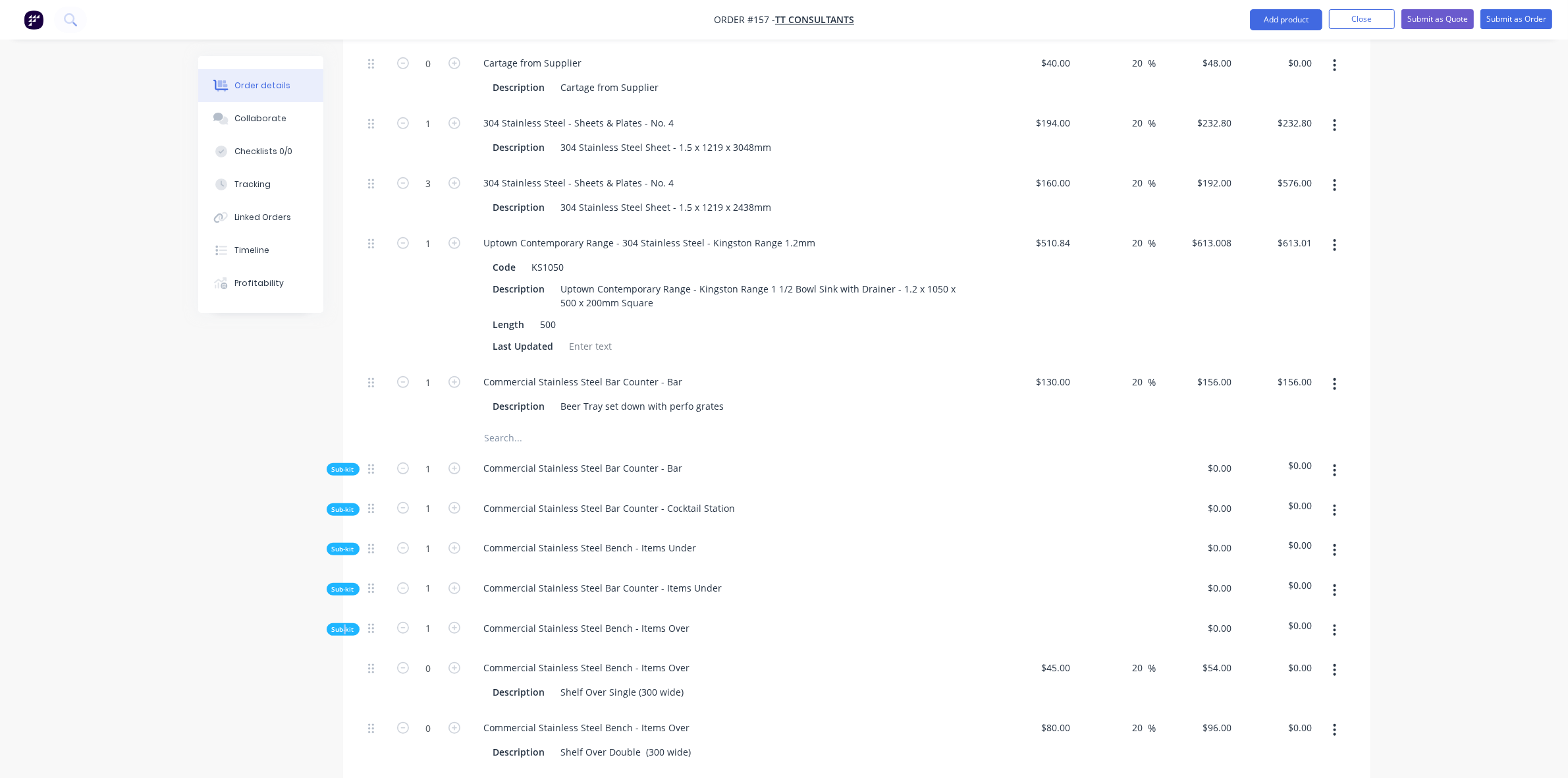
click at [344, 624] on span "Sub-kit" at bounding box center [343, 629] width 23 height 9
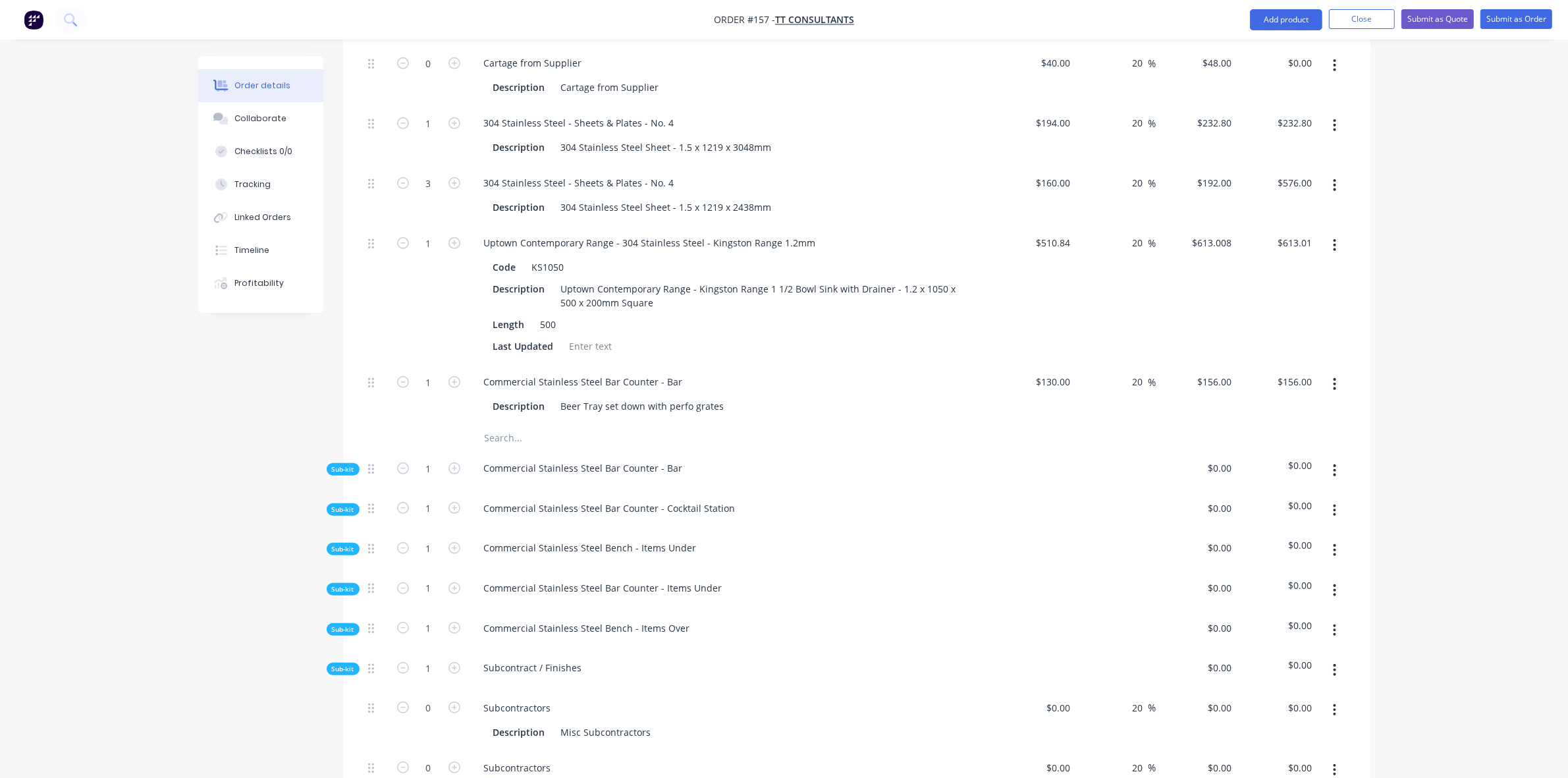
click at [357, 663] on div "Sub-kit" at bounding box center [343, 669] width 33 height 12
click at [344, 704] on span "Sub-kit" at bounding box center [343, 709] width 23 height 9
click at [1333, 624] on icon "button" at bounding box center [1334, 630] width 3 height 11
click at [1269, 682] on div "Delete" at bounding box center [1288, 692] width 102 height 19
click at [1334, 583] on icon "button" at bounding box center [1333, 590] width 3 height 14
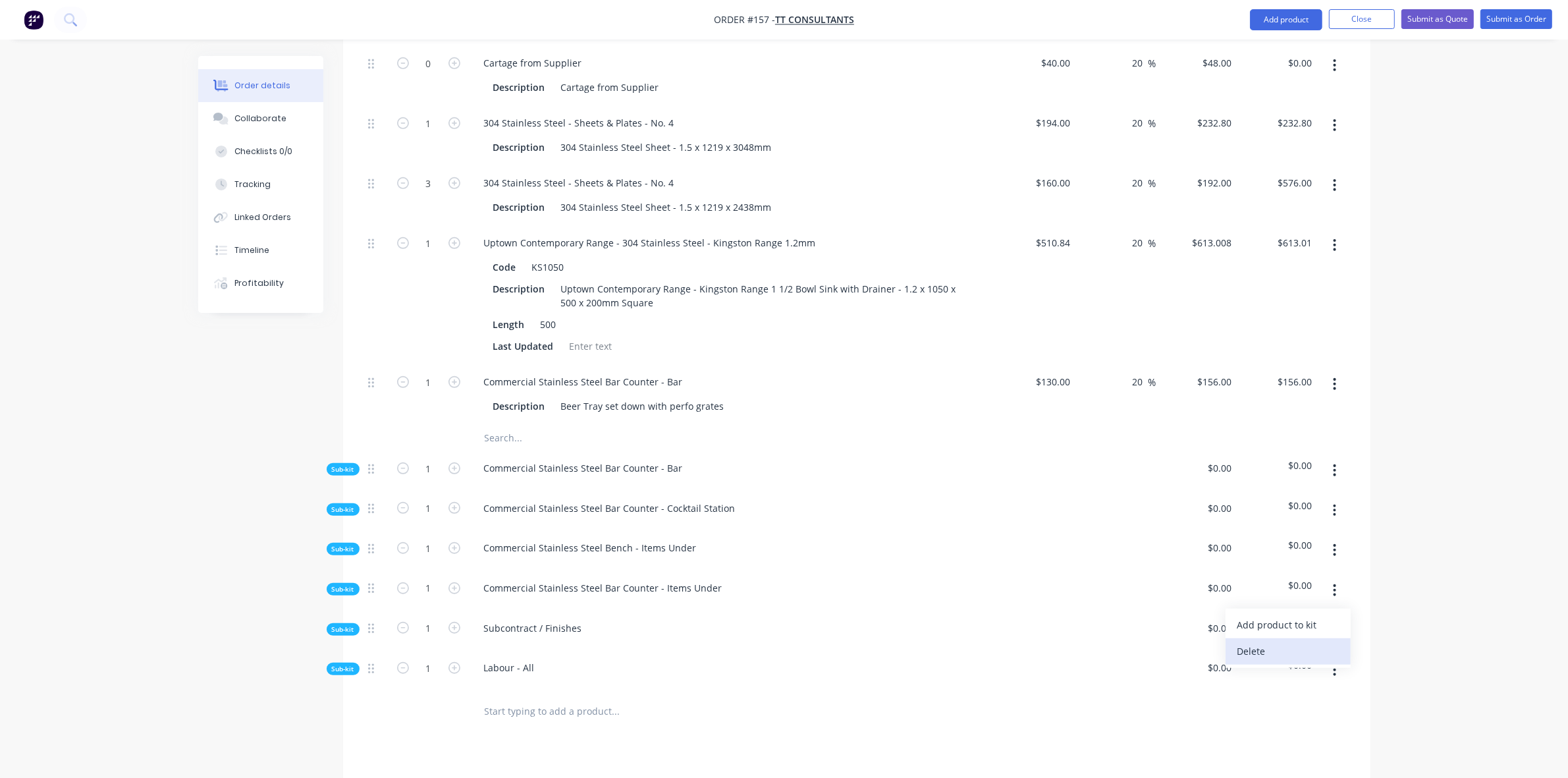
click at [1264, 641] on div "Delete" at bounding box center [1288, 651] width 102 height 19
click at [1332, 538] on button "button" at bounding box center [1334, 549] width 31 height 24
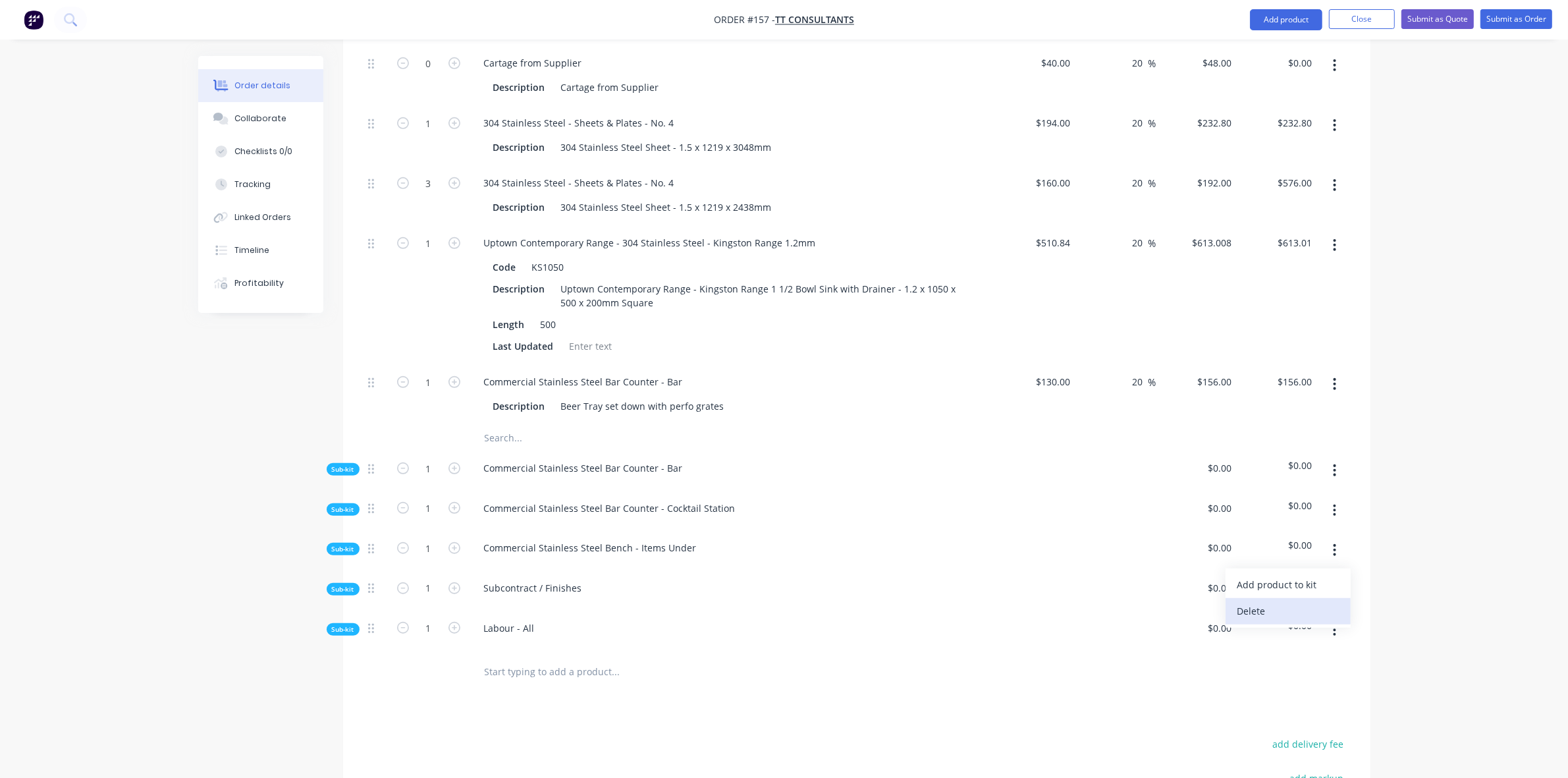
click at [1279, 601] on div "Delete" at bounding box center [1288, 611] width 102 height 19
click at [336, 504] on span "Sub-kit" at bounding box center [343, 509] width 23 height 9
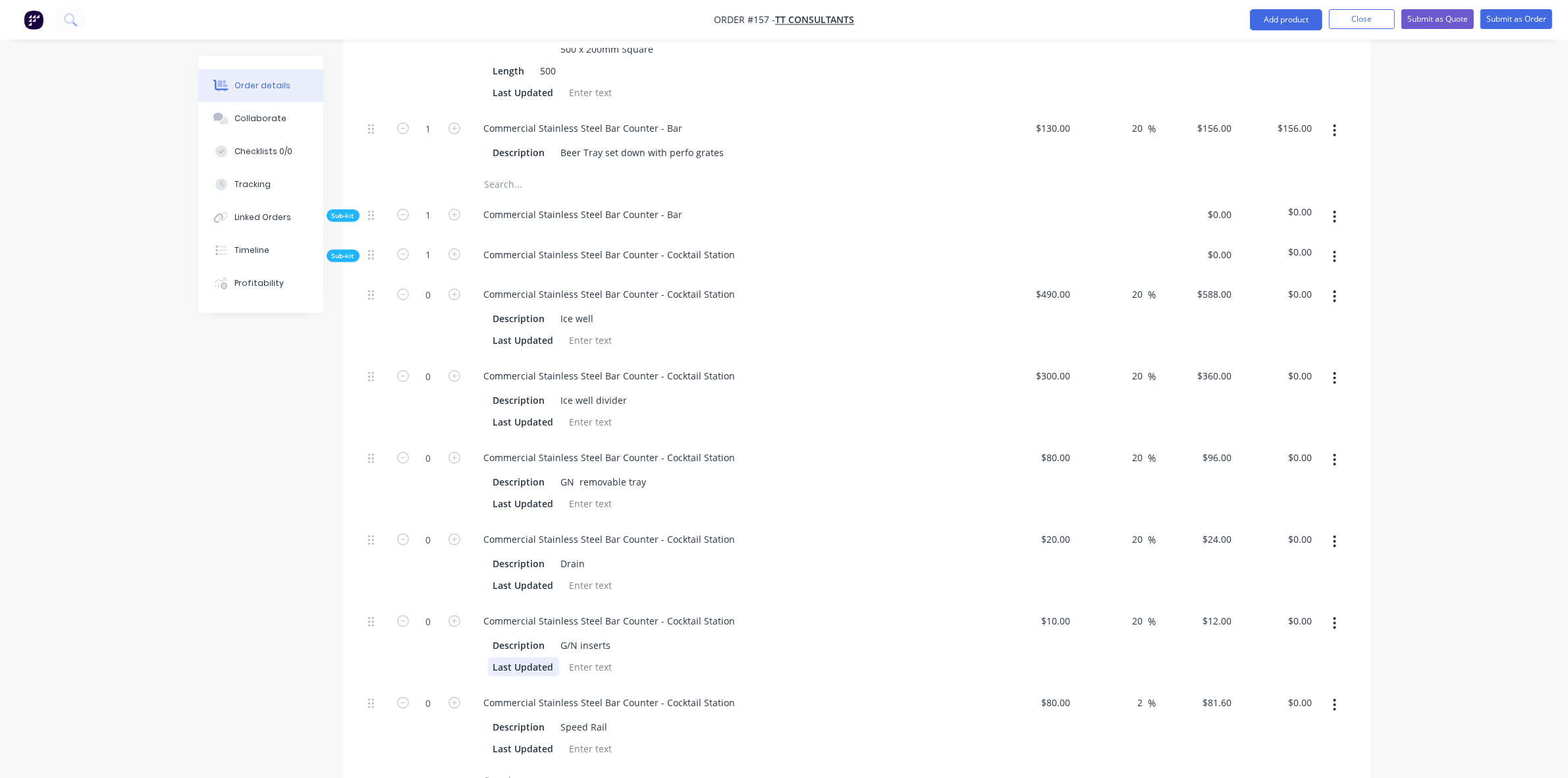
scroll to position [1152, 0]
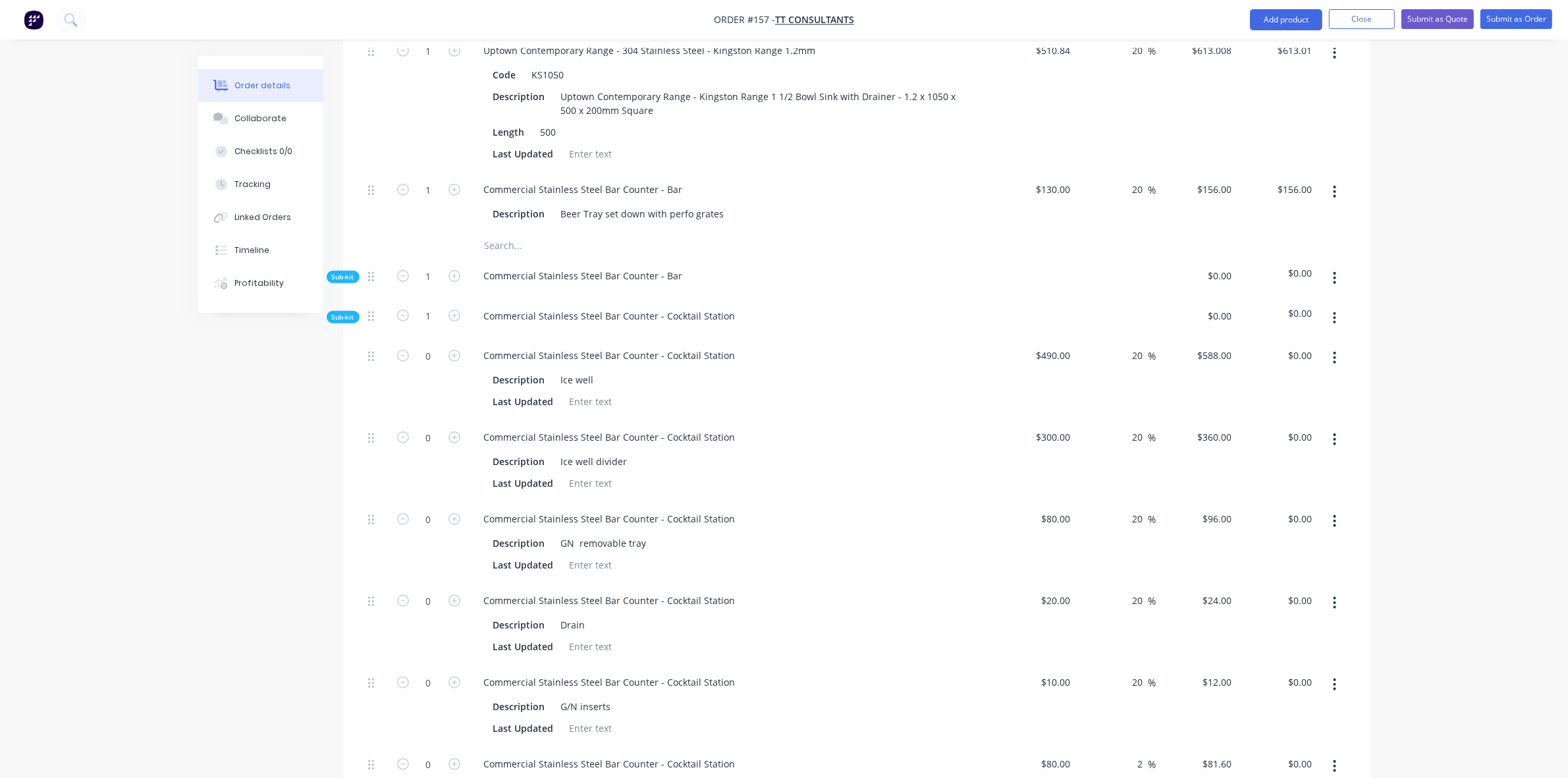
click at [346, 313] on span "Sub-kit" at bounding box center [343, 317] width 23 height 9
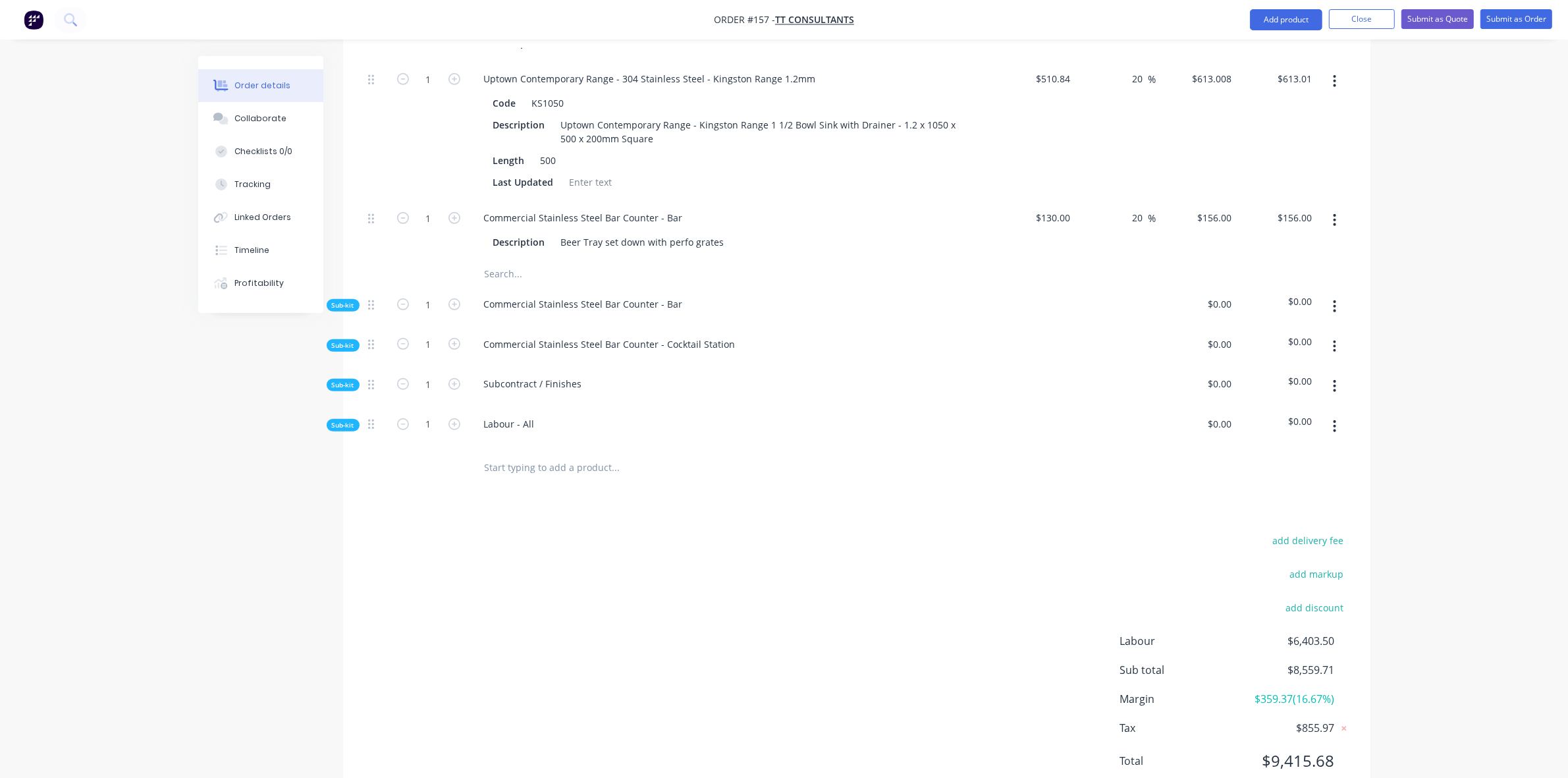
click at [345, 300] on span "Sub-kit" at bounding box center [343, 305] width 23 height 9
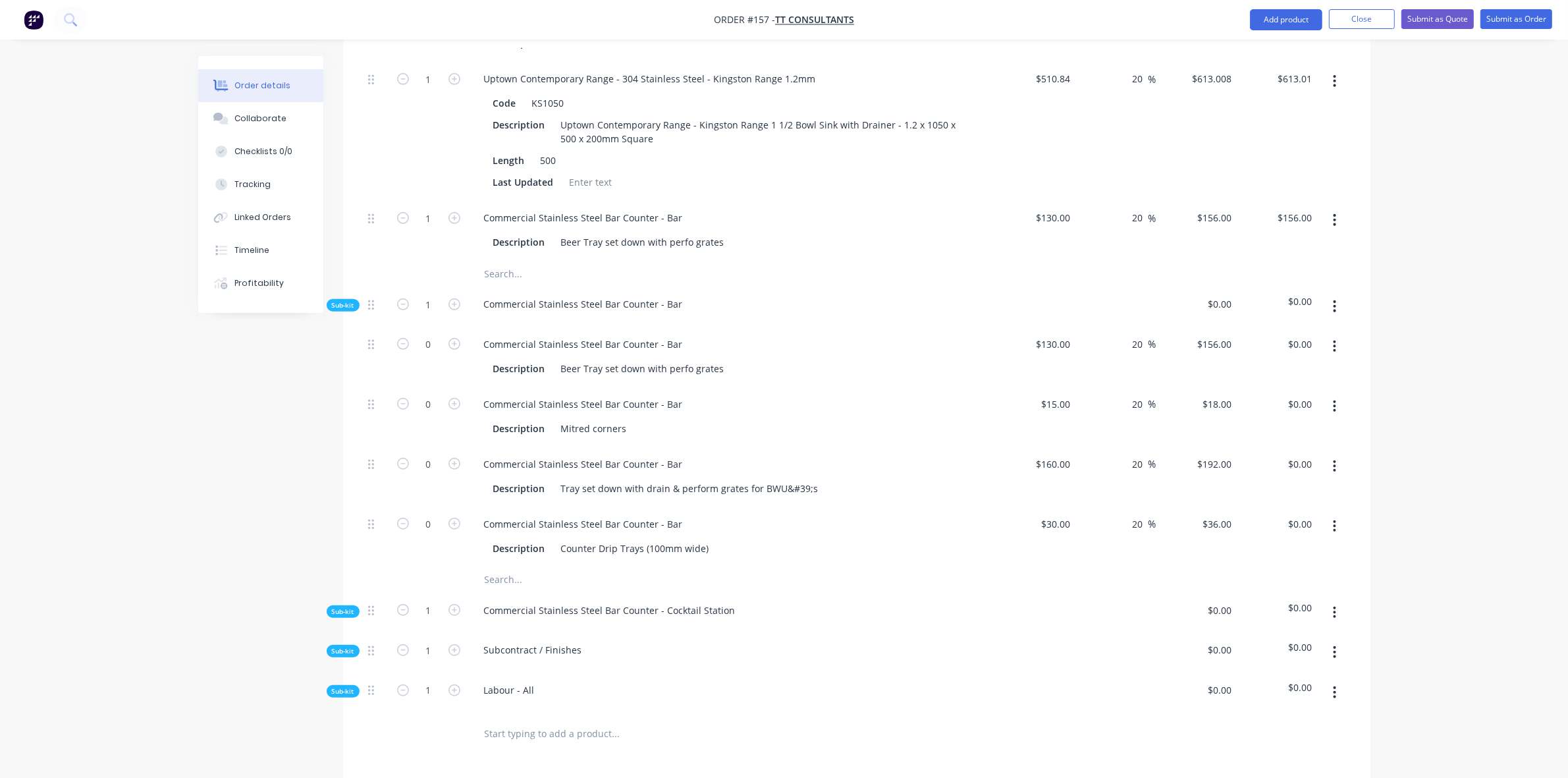
scroll to position [1152, 0]
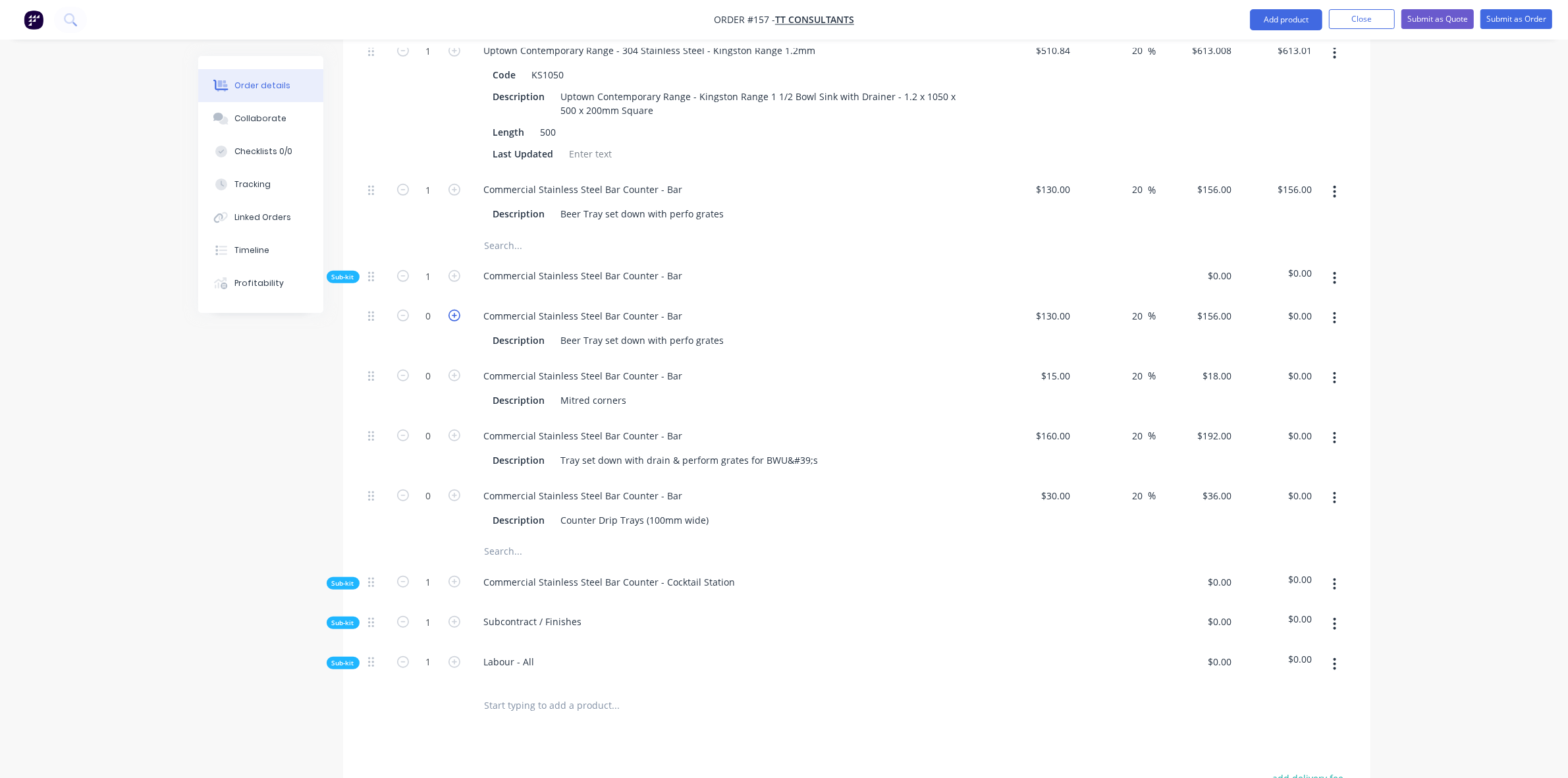
click at [452, 310] on icon "button" at bounding box center [454, 315] width 11 height 11
click at [1334, 186] on icon "button" at bounding box center [1334, 192] width 3 height 11
click at [1250, 270] on div "Delete" at bounding box center [1288, 279] width 102 height 19
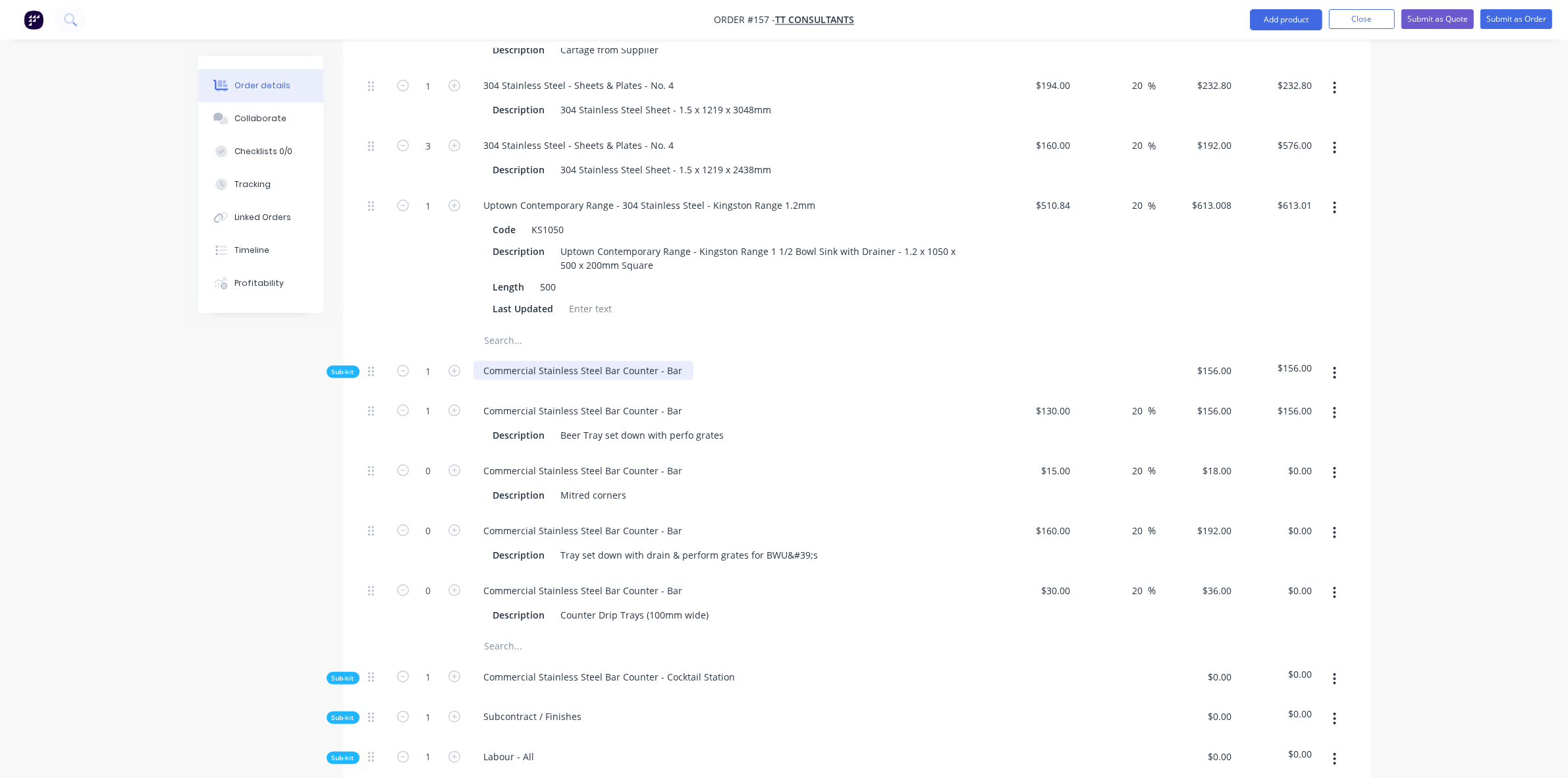
scroll to position [960, 0]
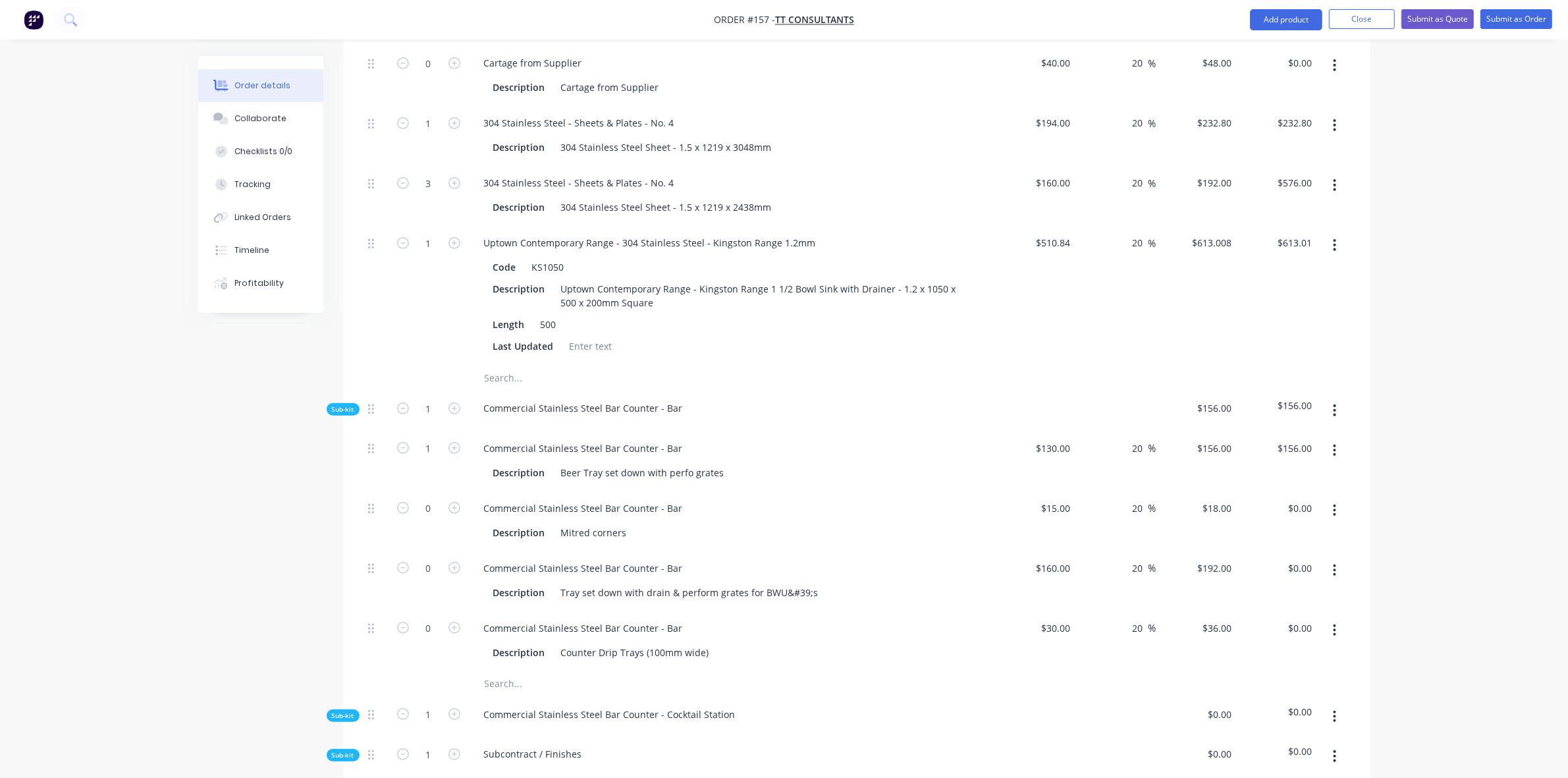
drag, startPoint x: 449, startPoint y: 521, endPoint x: 452, endPoint y: 486, distance: 35.1
click at [449, 561] on icon "button" at bounding box center [454, 567] width 11 height 11
click at [406, 442] on icon "button" at bounding box center [403, 447] width 11 height 11
click at [340, 405] on span "Sub-kit" at bounding box center [343, 409] width 23 height 9
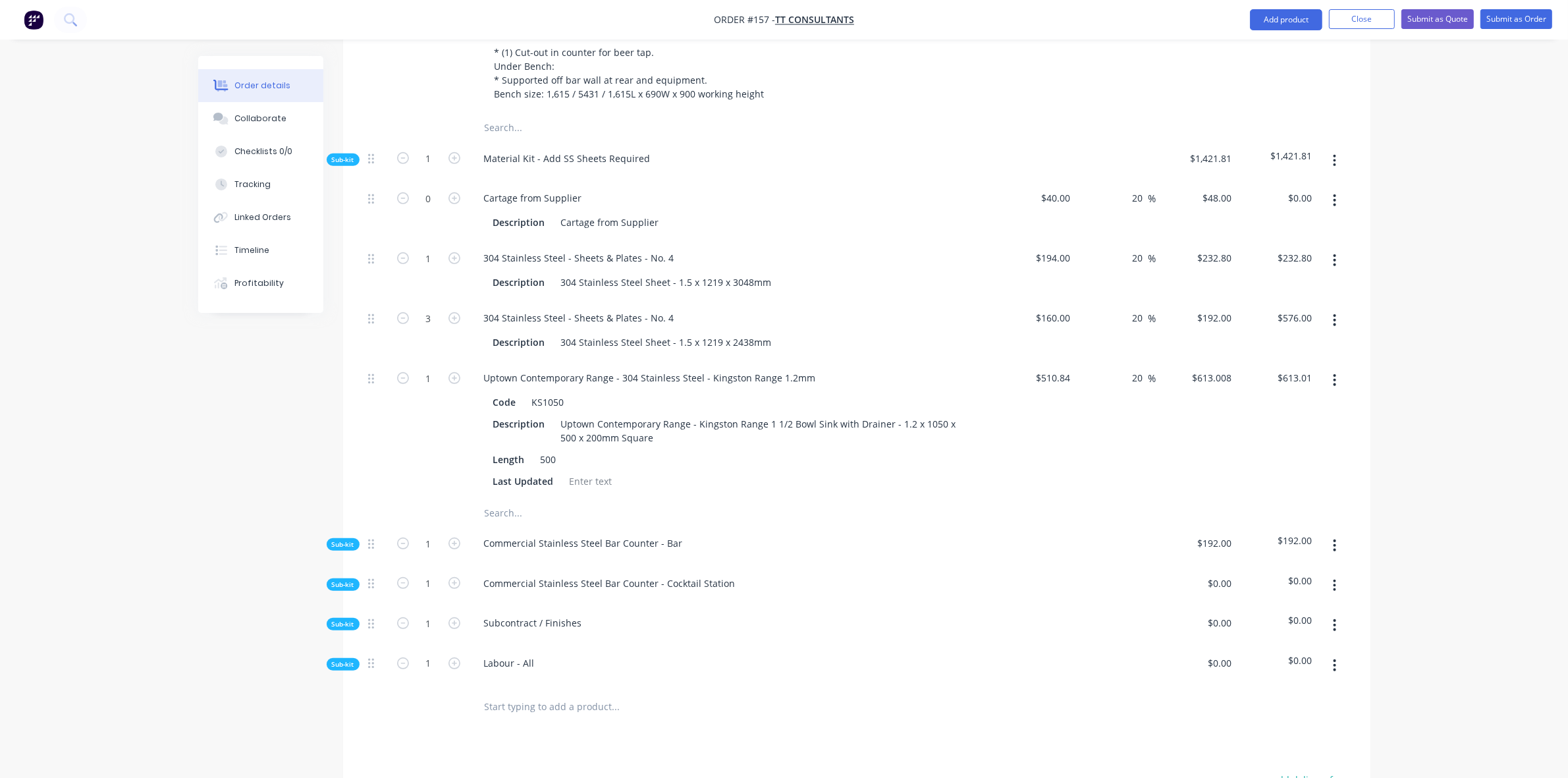
scroll to position [768, 0]
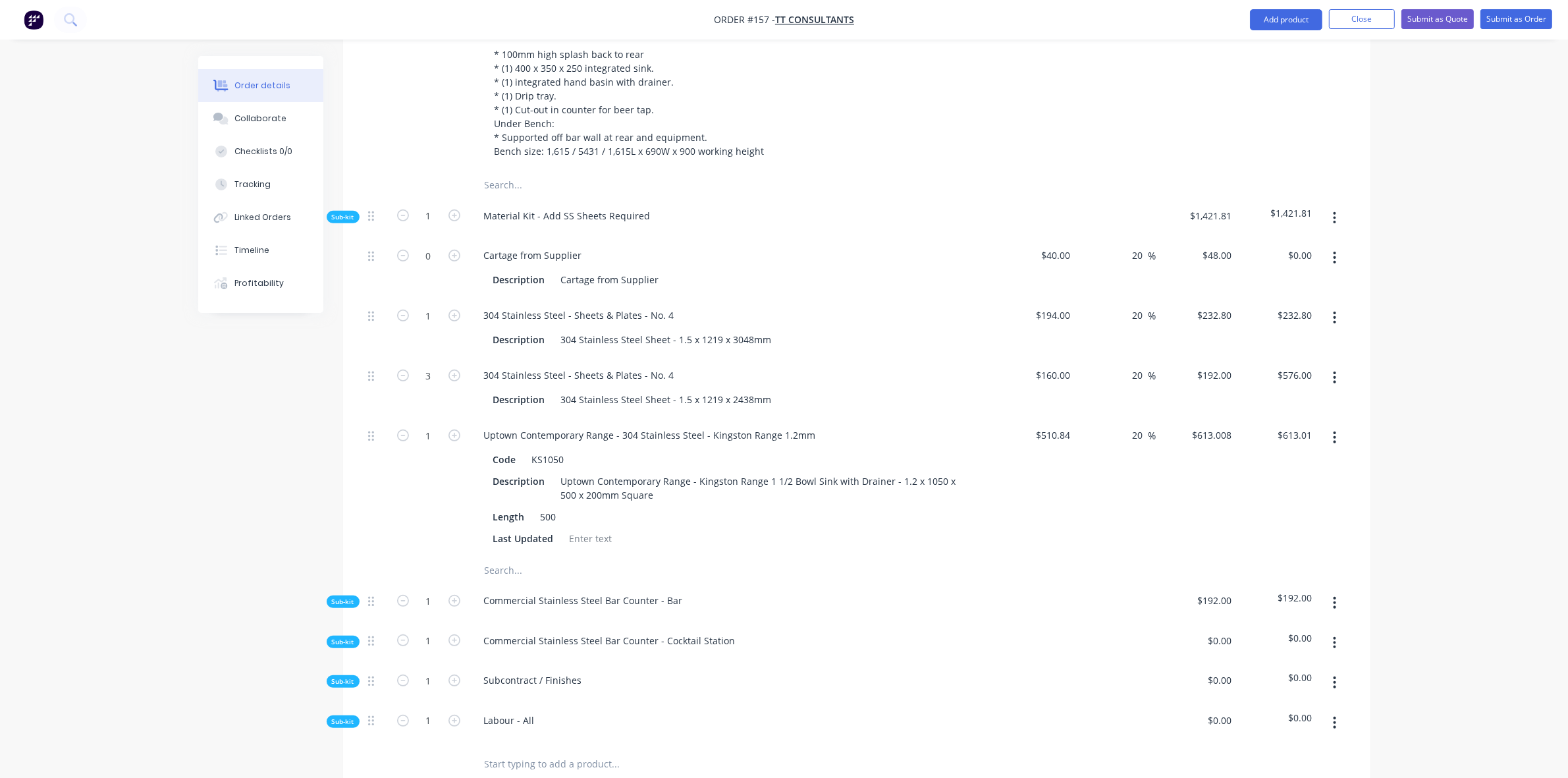
click at [346, 212] on span "Sub-kit" at bounding box center [343, 217] width 23 height 9
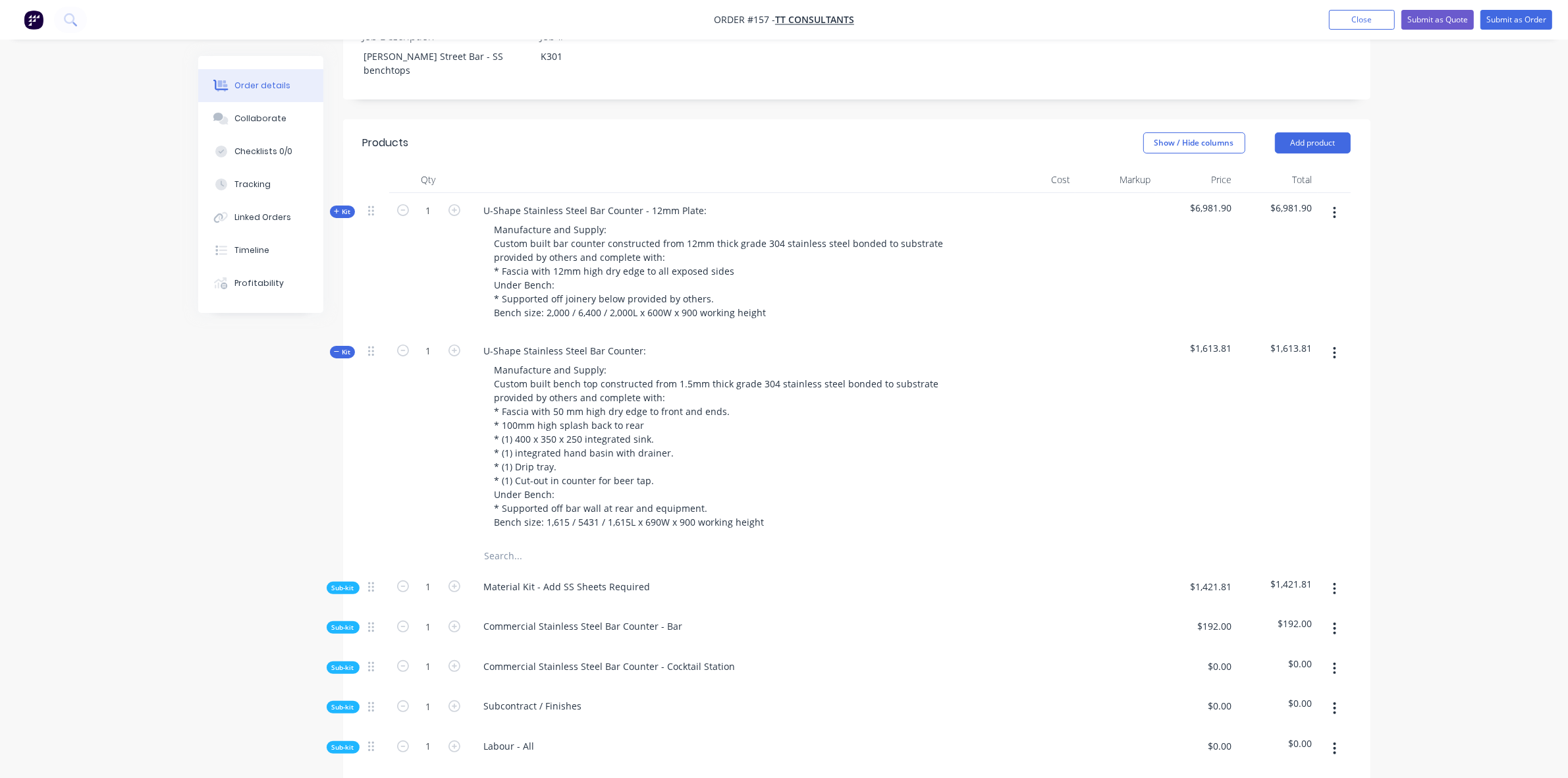
scroll to position [334, 0]
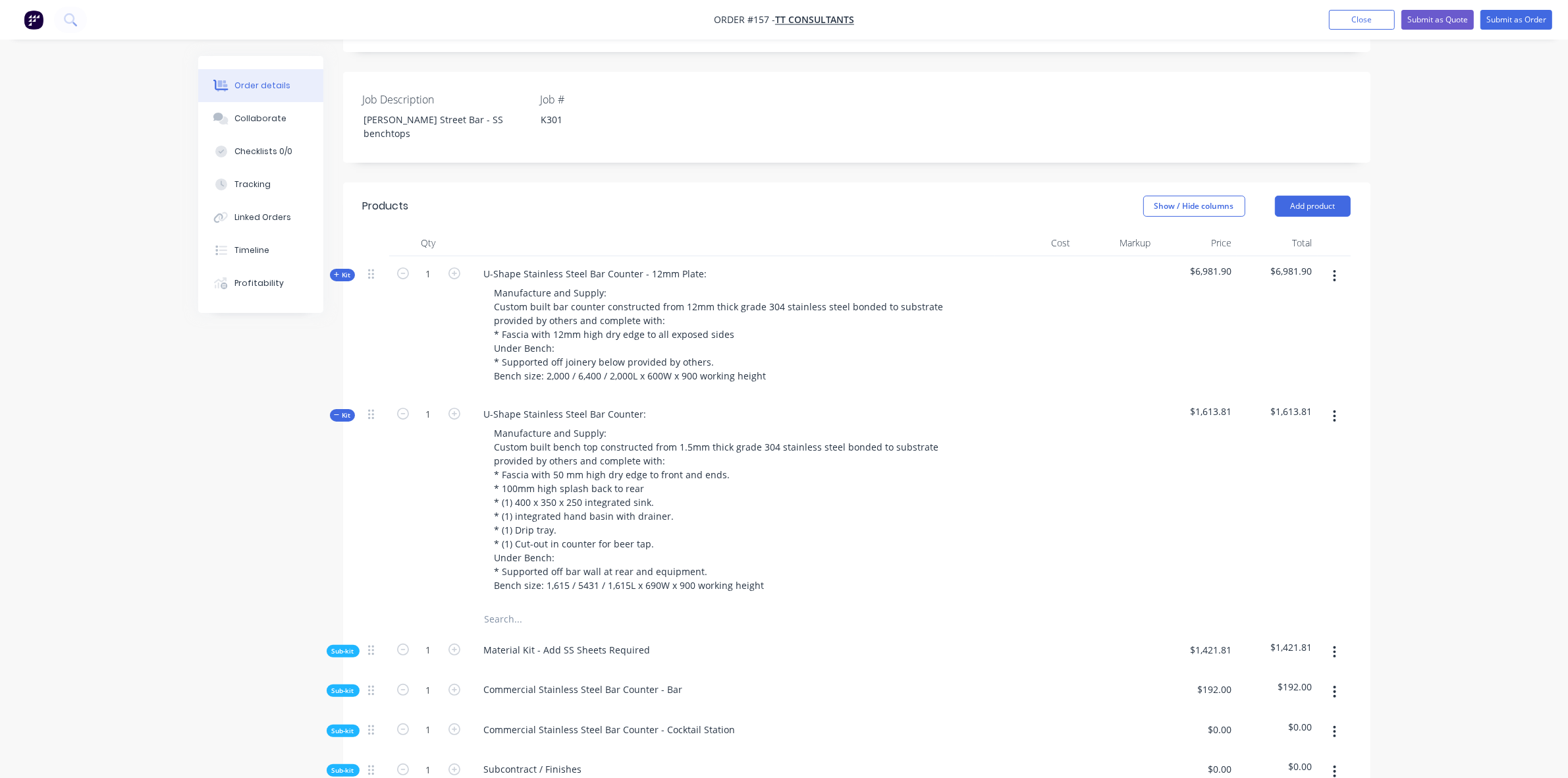
click at [1334, 405] on button "button" at bounding box center [1334, 416] width 31 height 24
click at [1308, 467] on div "Add sub kit to kit" at bounding box center [1288, 477] width 102 height 19
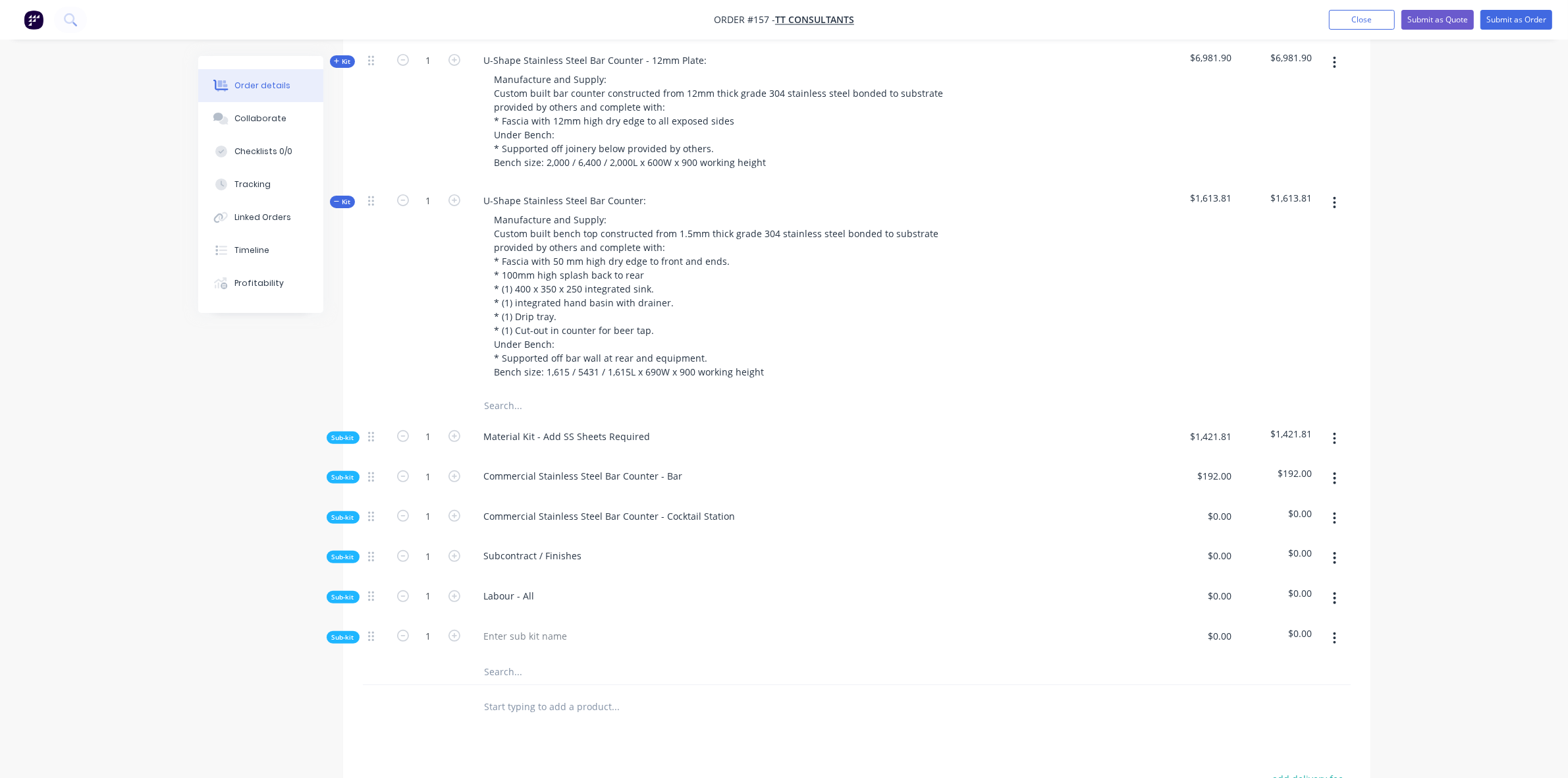
scroll to position [718, 0]
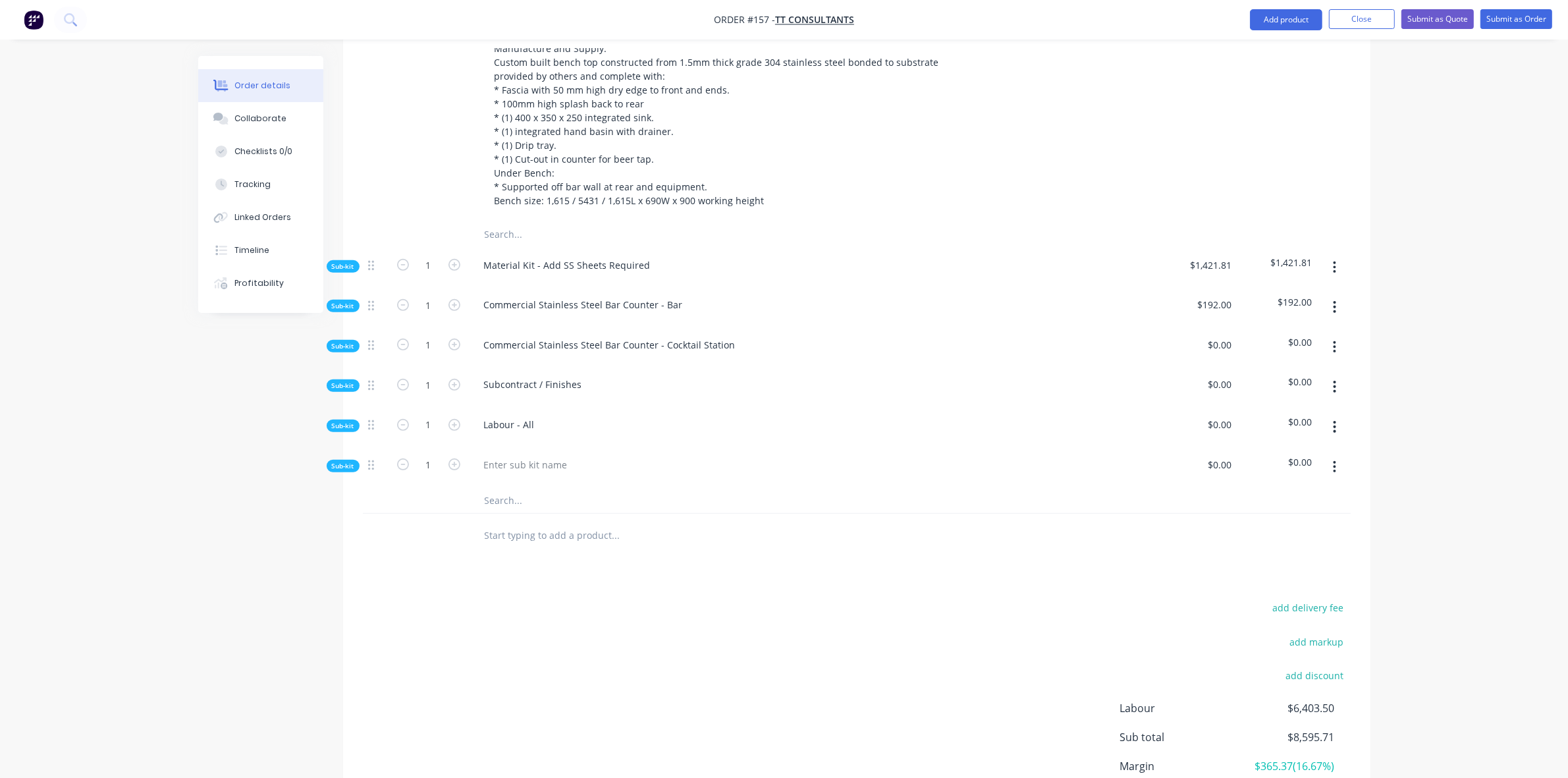
click at [1328, 455] on button "button" at bounding box center [1334, 466] width 31 height 24
click at [1285, 519] on div "Delete" at bounding box center [1288, 528] width 102 height 19
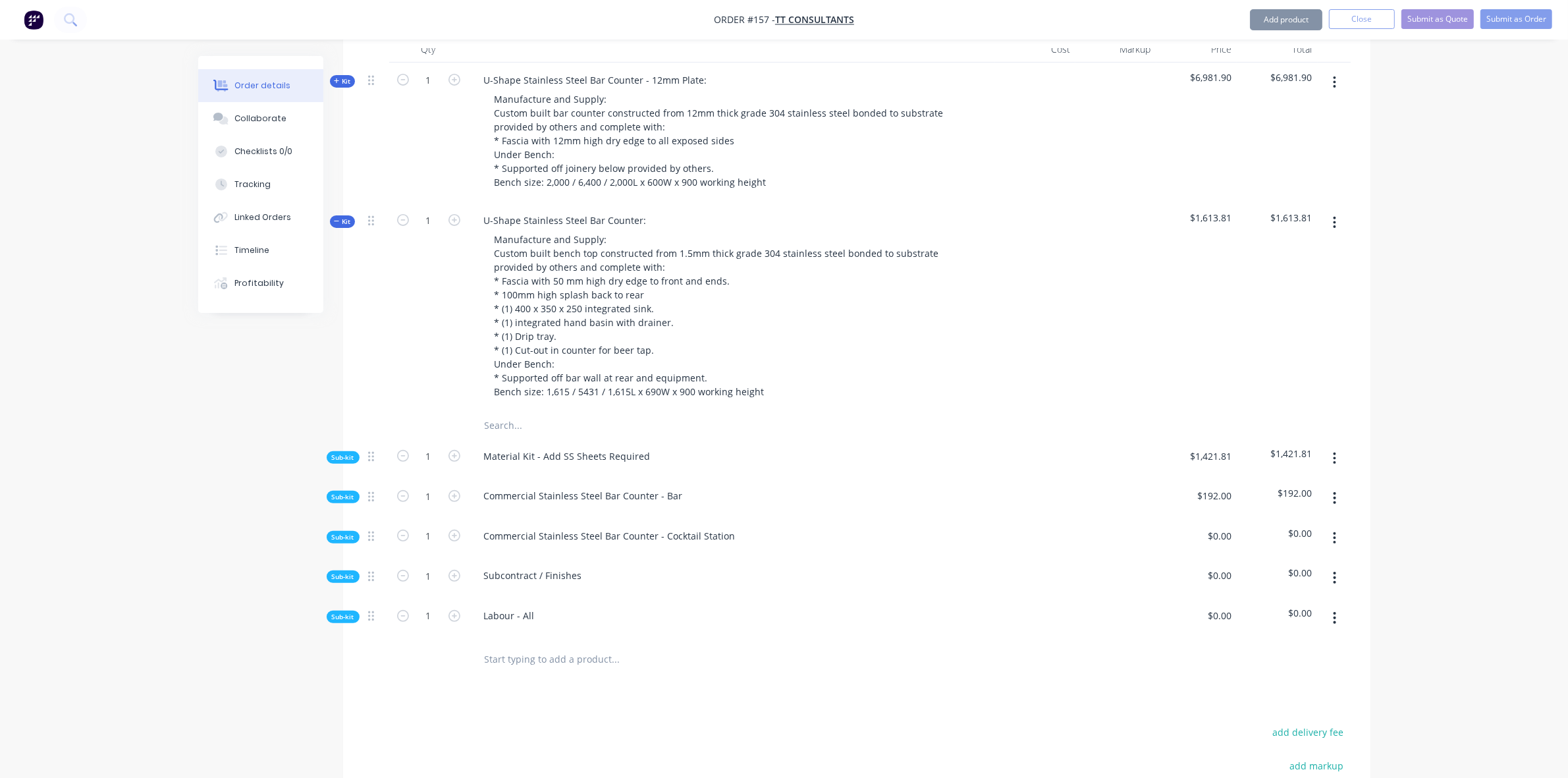
scroll to position [527, 0]
click at [1336, 212] on button "button" at bounding box center [1334, 223] width 31 height 24
click at [1293, 248] on div "Add product to kit" at bounding box center [1288, 257] width 102 height 19
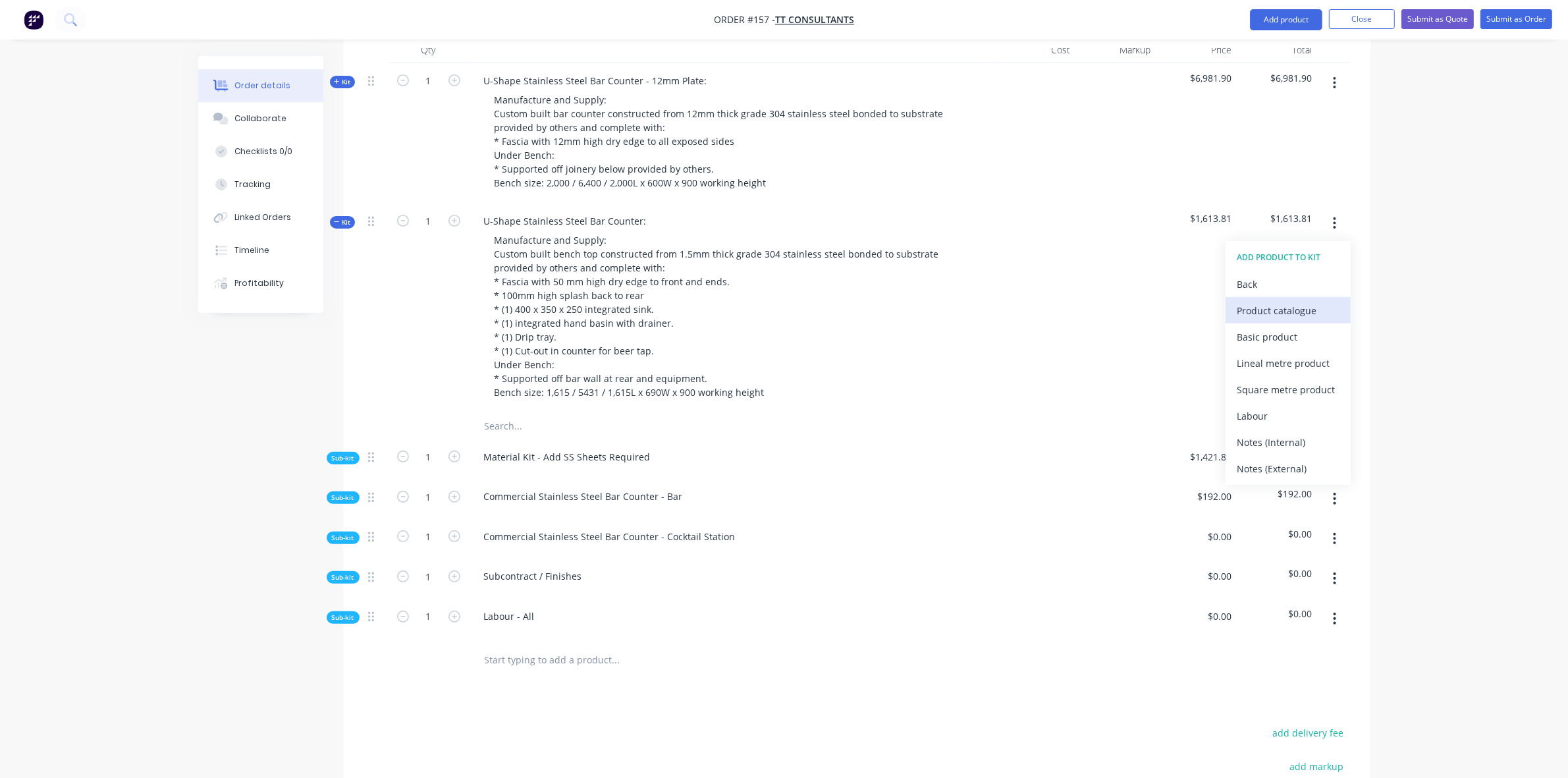
click at [1279, 301] on div "Product catalogue" at bounding box center [1288, 311] width 102 height 19
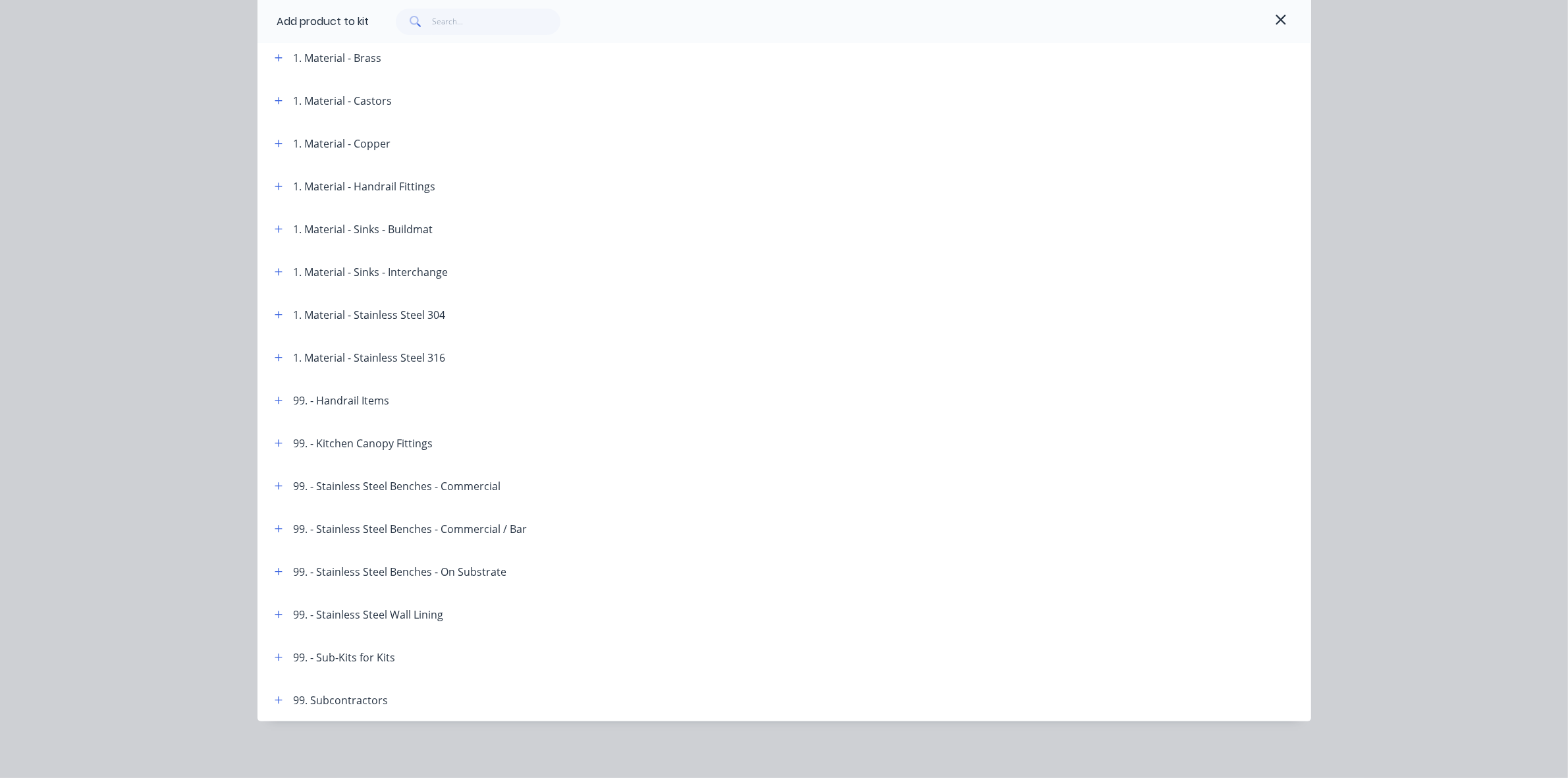
scroll to position [580, 0]
click at [274, 483] on icon "button" at bounding box center [278, 485] width 8 height 9
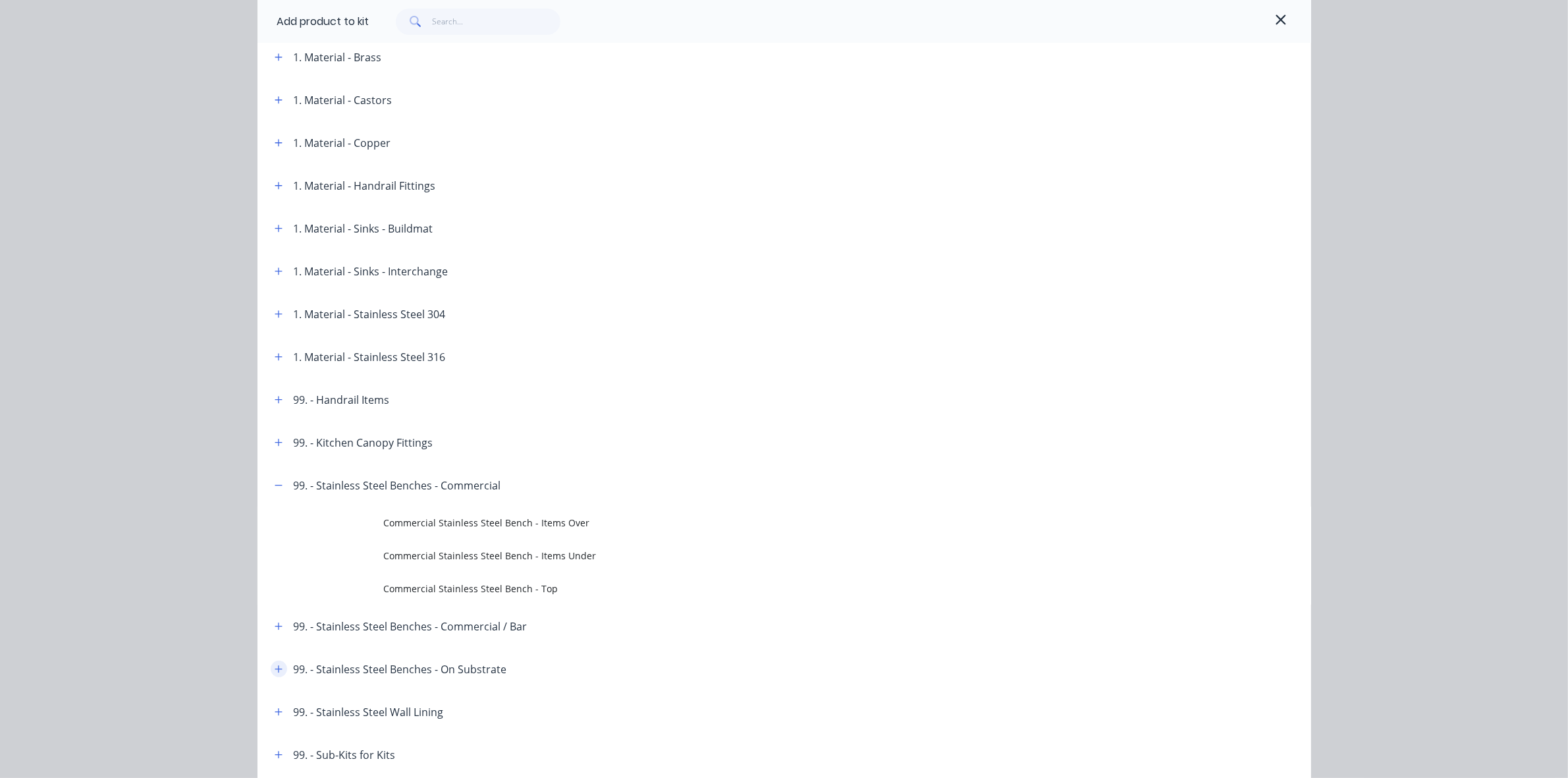
click at [276, 672] on button "button" at bounding box center [278, 668] width 16 height 16
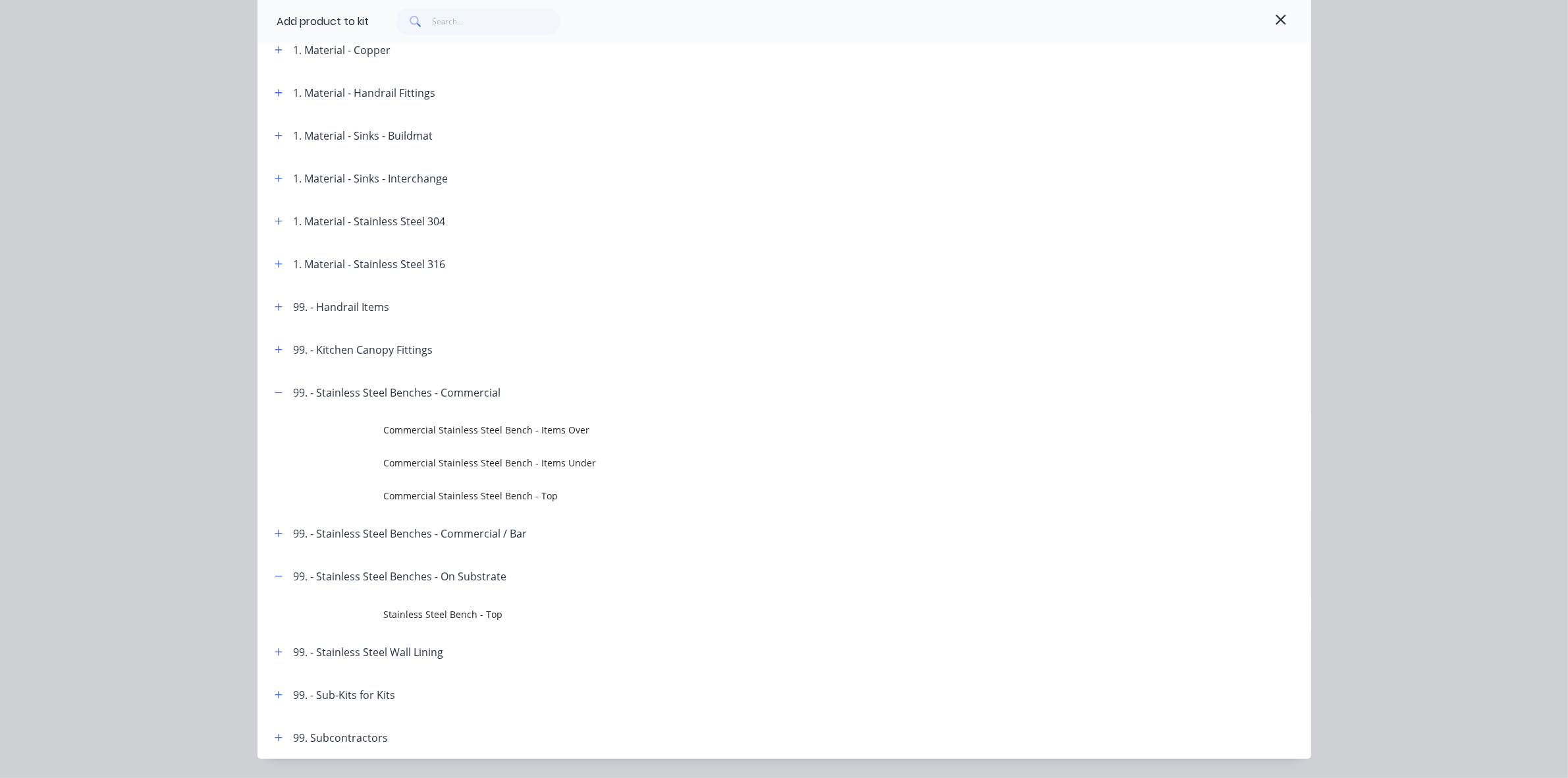
scroll to position [712, 0]
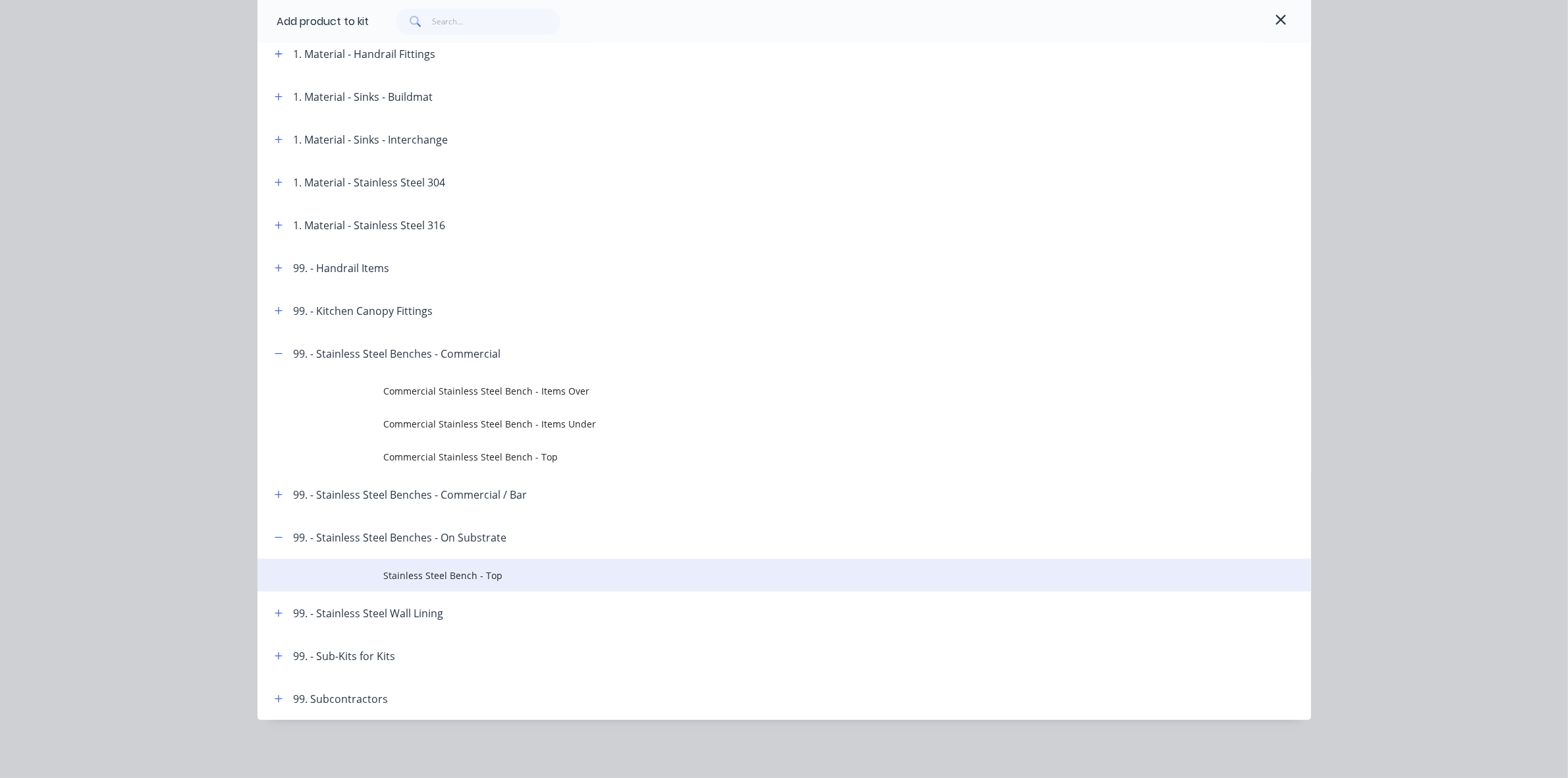
click at [468, 575] on span "Stainless Steel Bench - Top" at bounding box center [754, 575] width 742 height 14
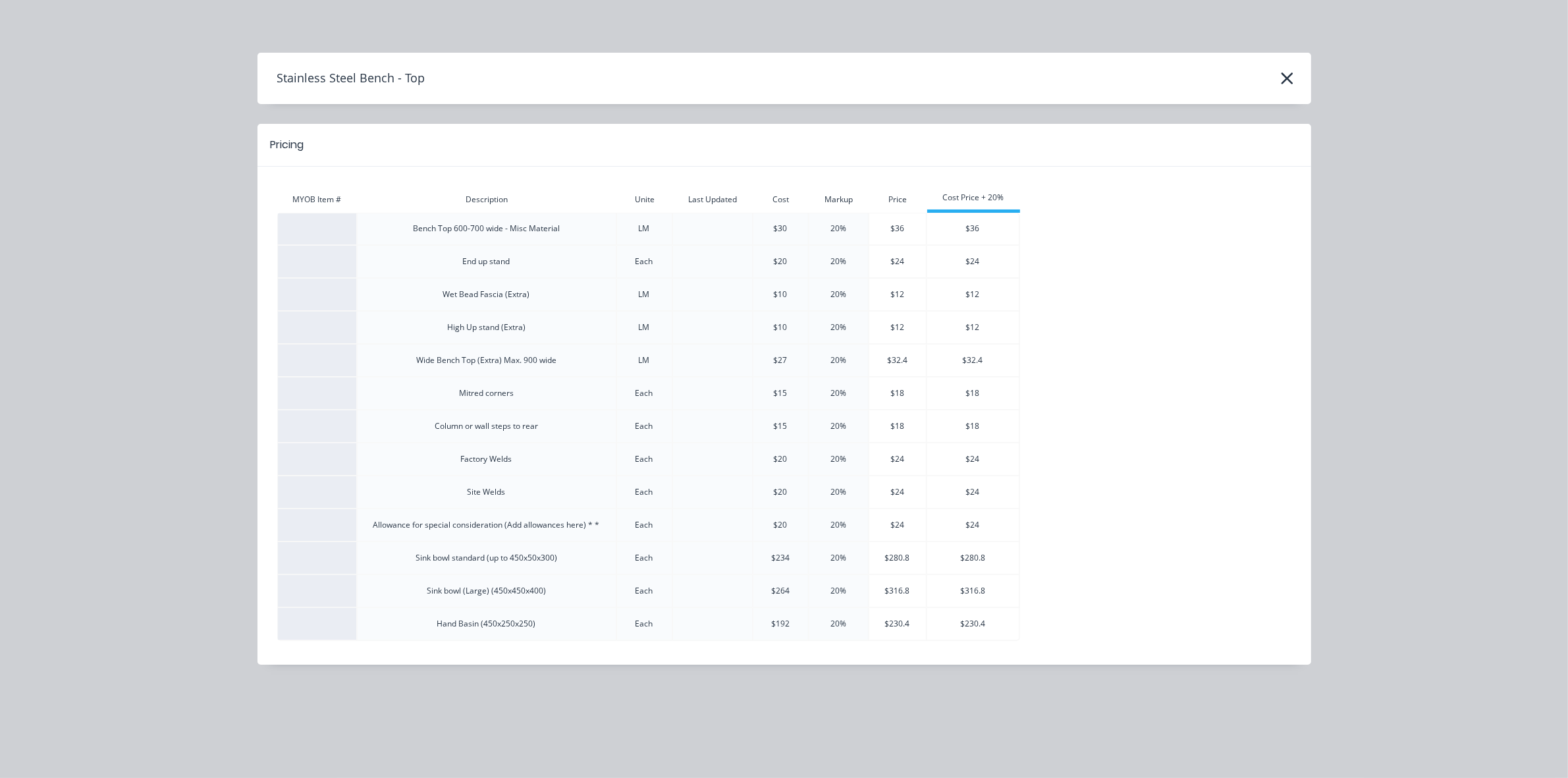
scroll to position [161, 0]
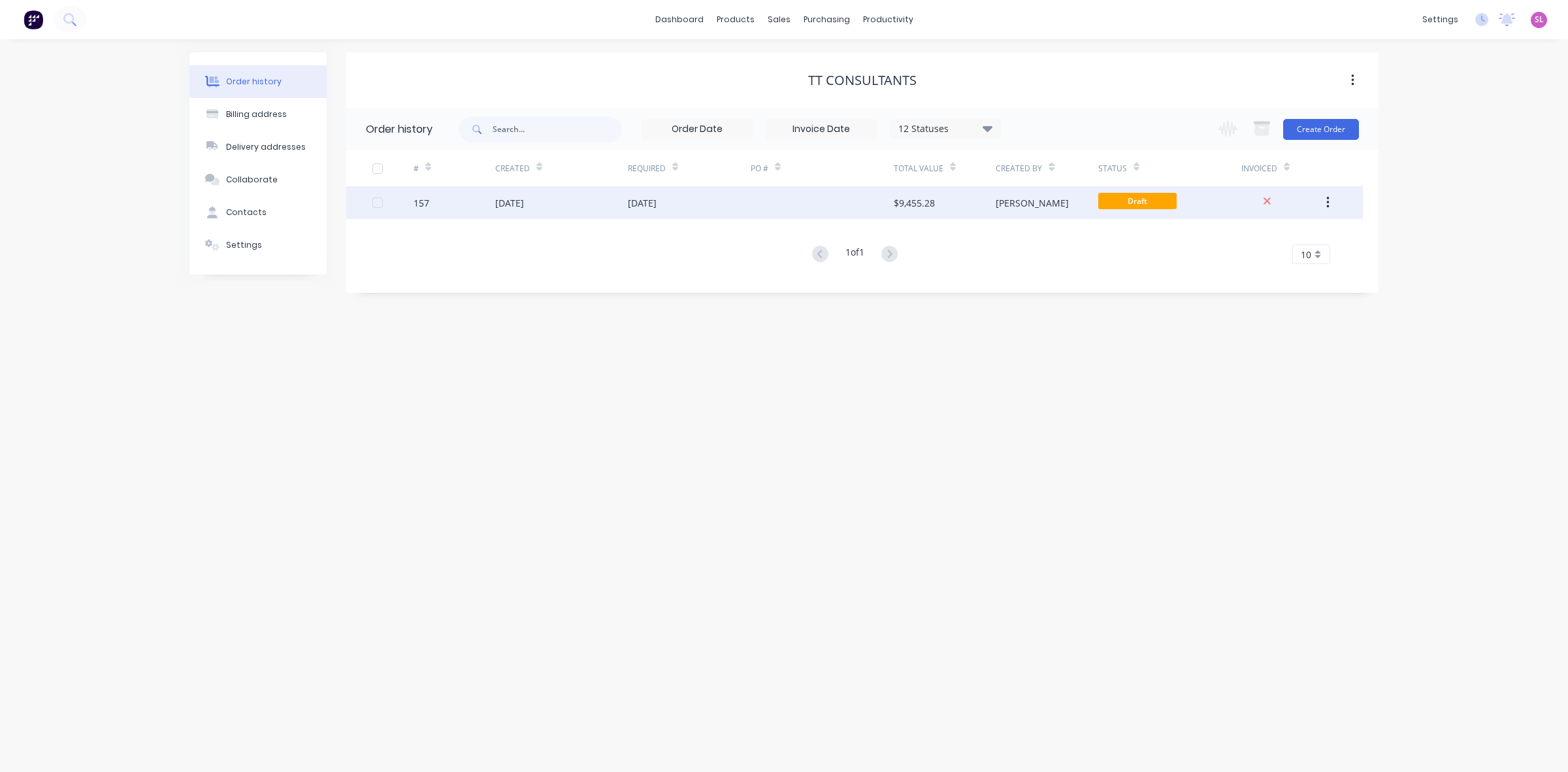
click at [977, 209] on div "$9,455.28" at bounding box center [944, 203] width 102 height 33
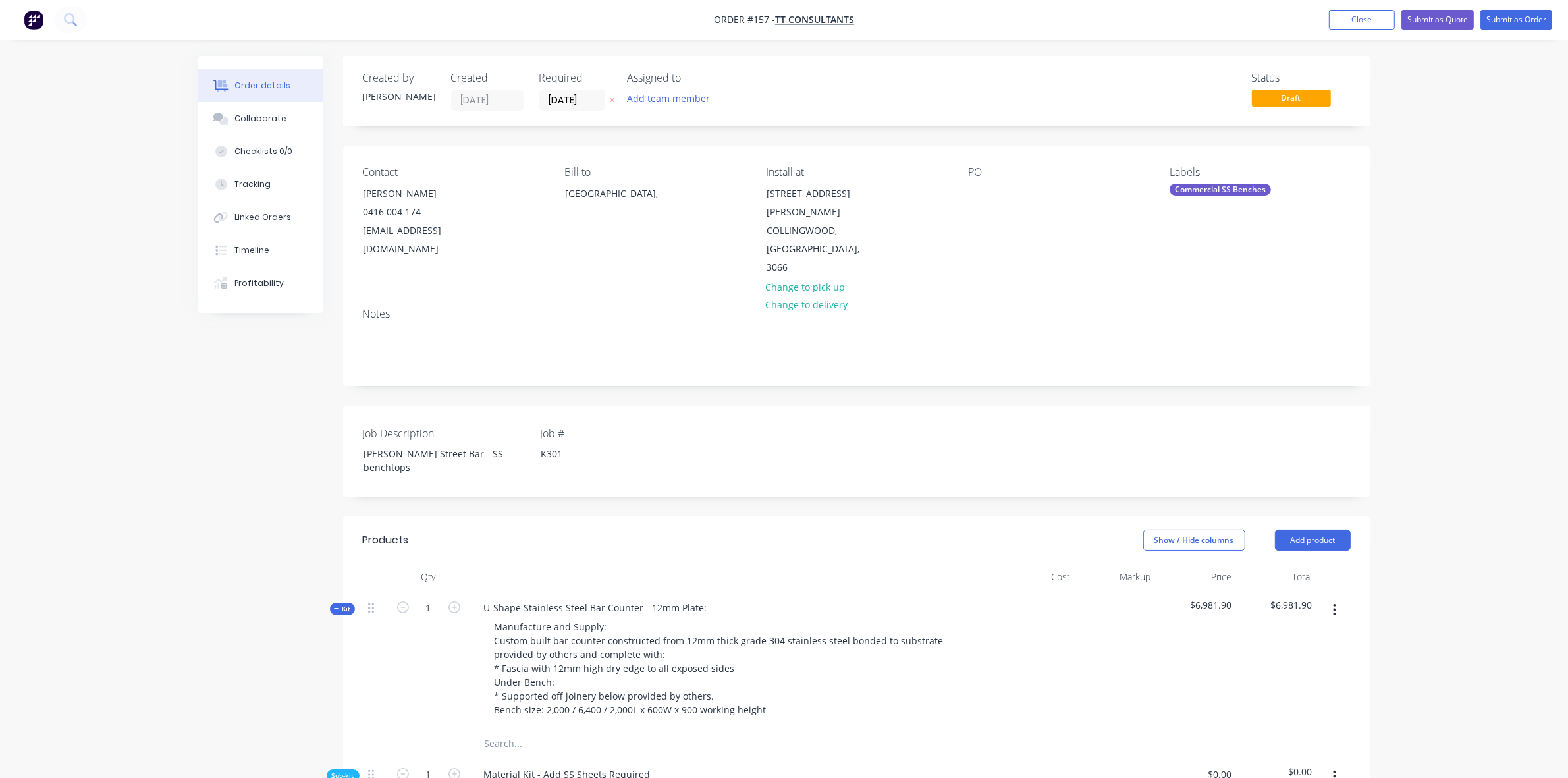
click at [337, 605] on icon "button" at bounding box center [337, 608] width 6 height 7
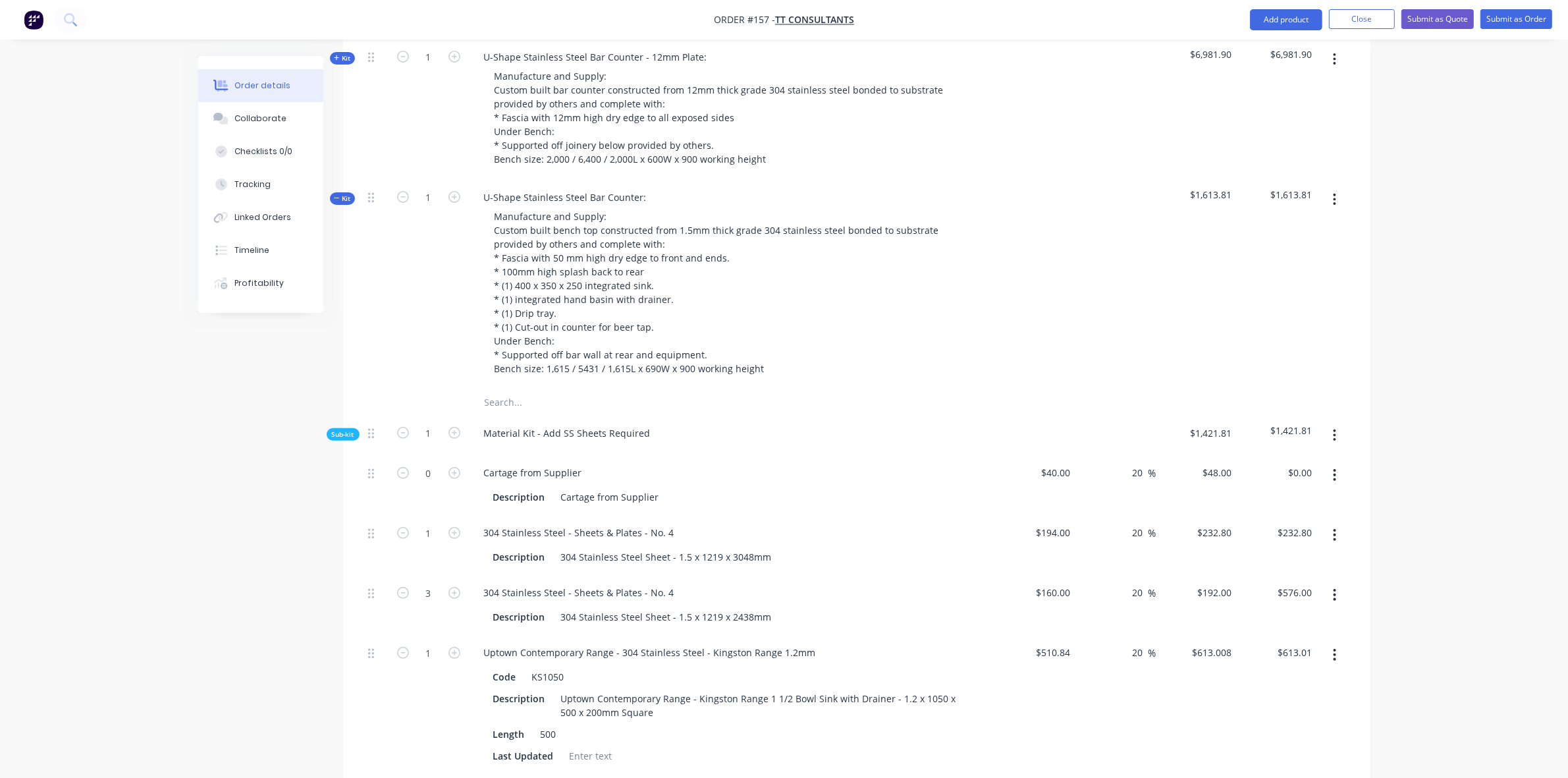
scroll to position [577, 0]
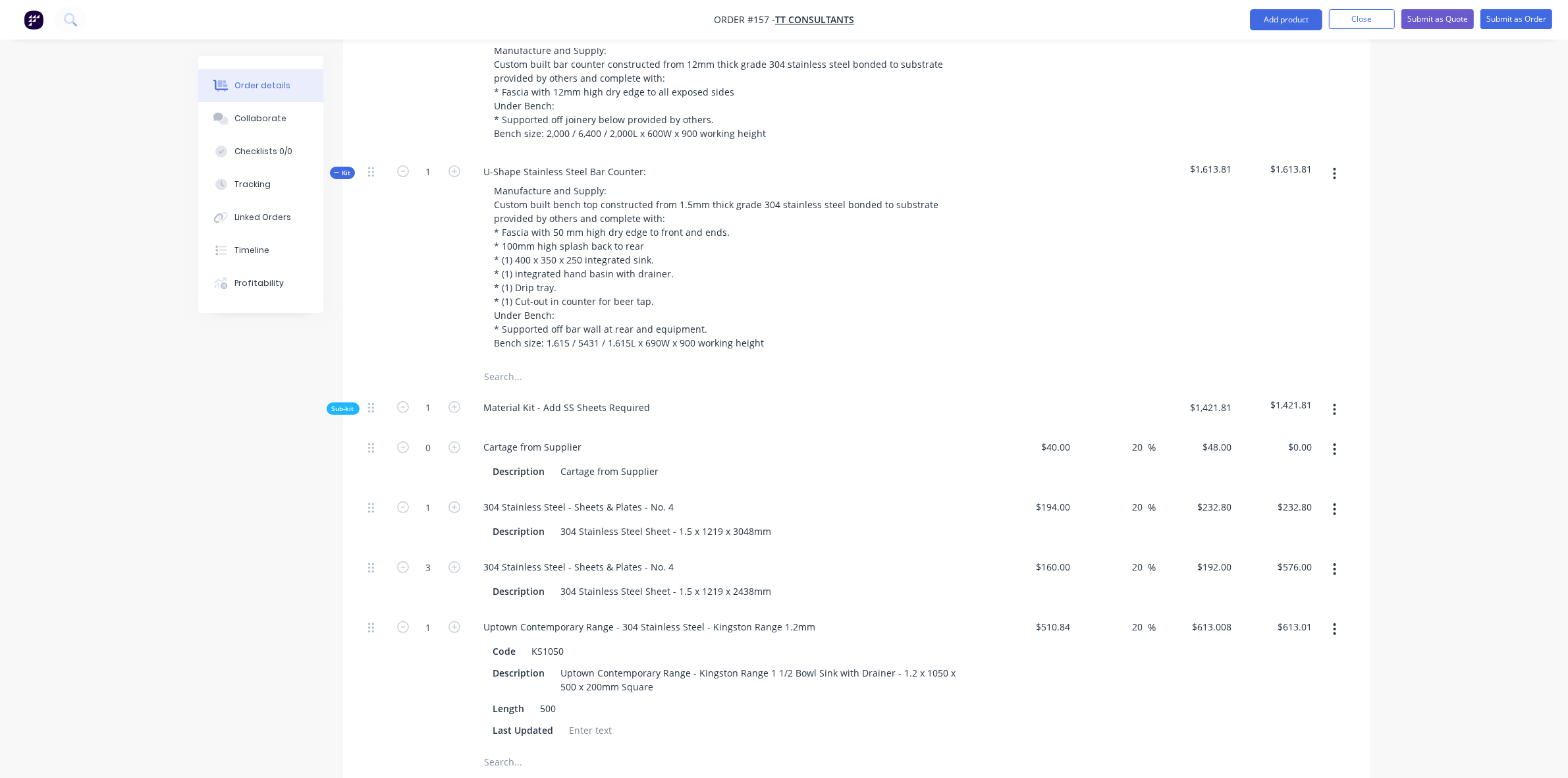
click at [347, 404] on span "Sub-kit" at bounding box center [343, 408] width 23 height 9
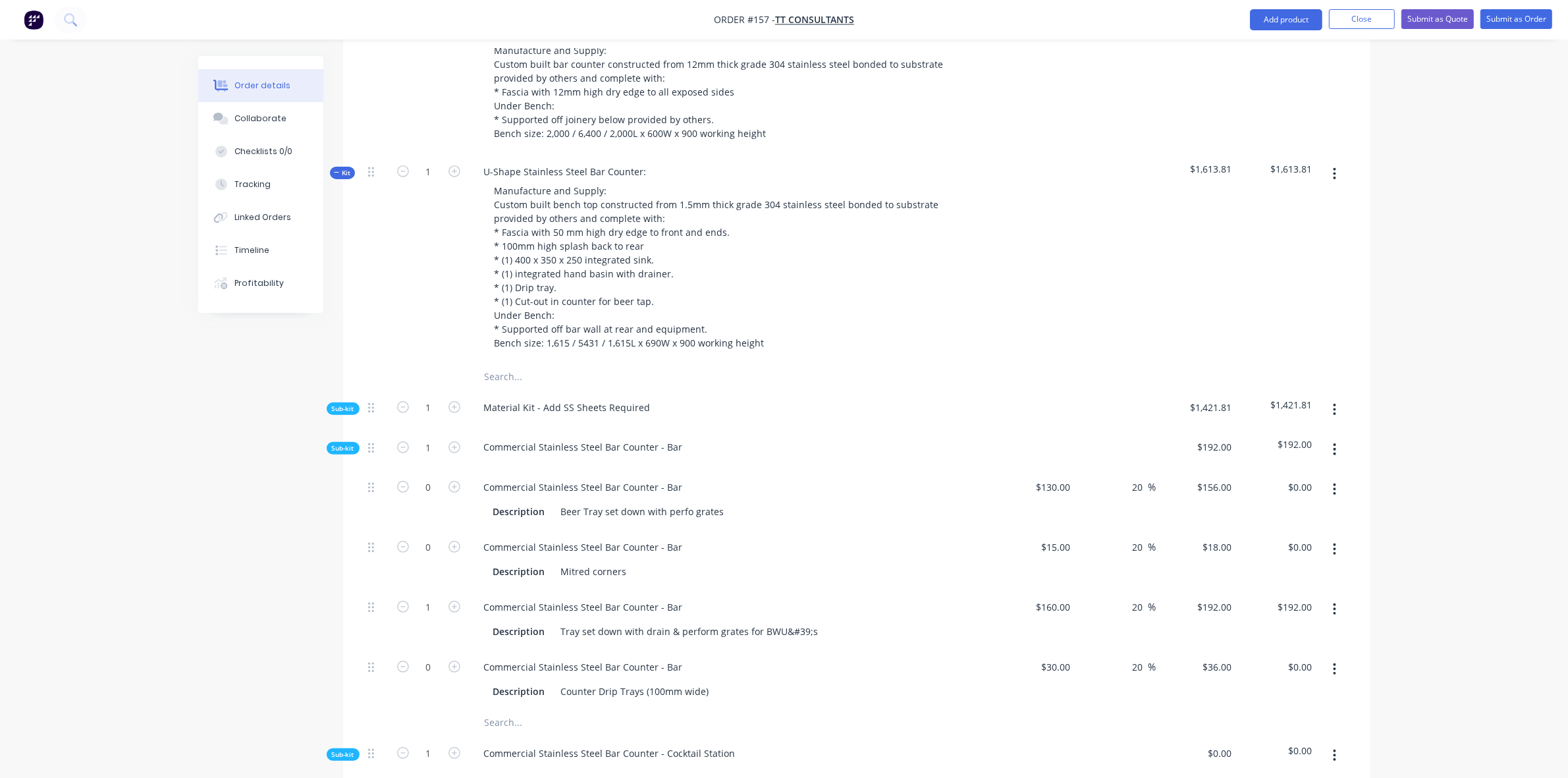
click at [341, 444] on span "Sub-kit" at bounding box center [343, 448] width 23 height 9
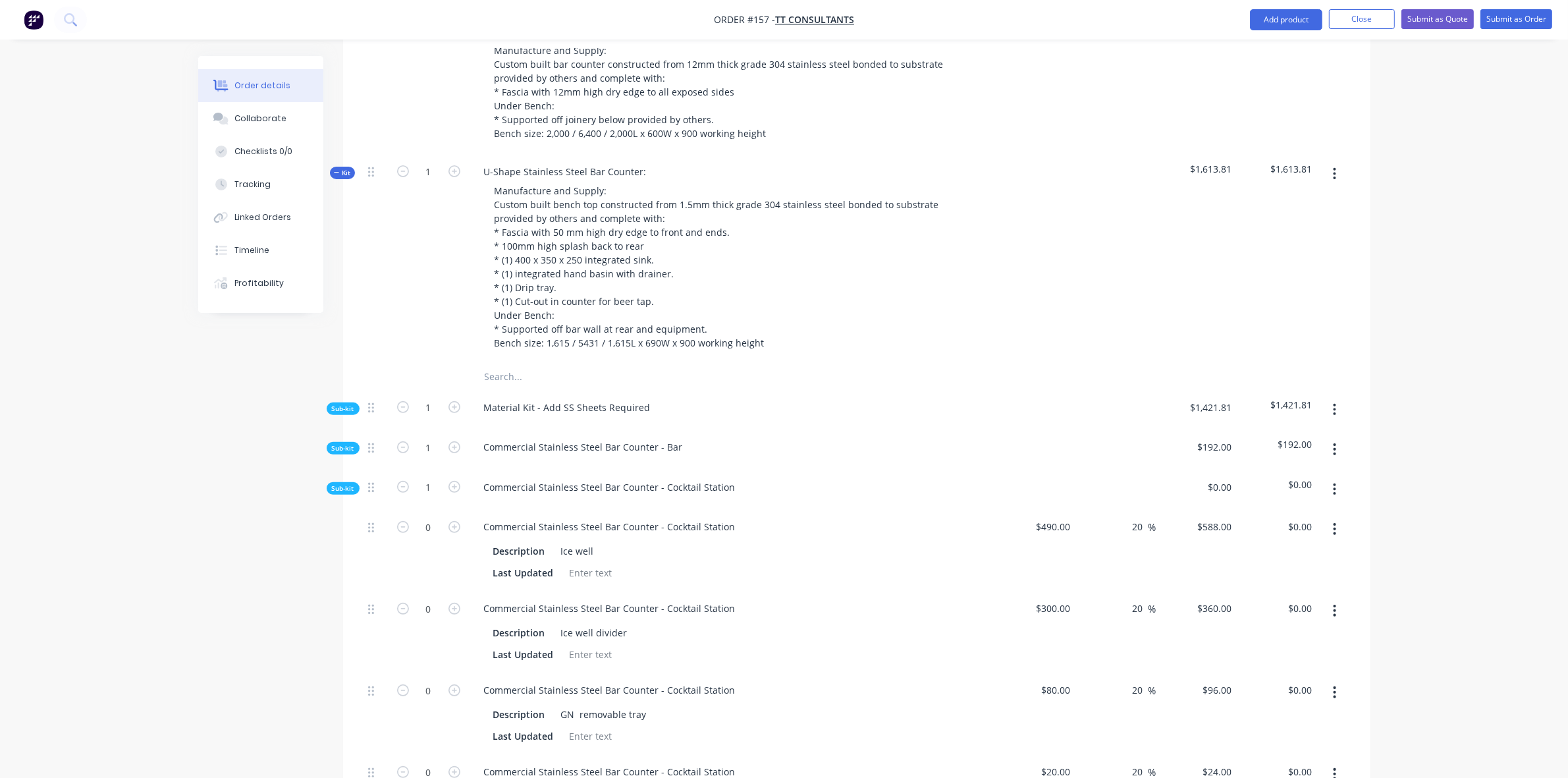
click at [345, 484] on span "Sub-kit" at bounding box center [343, 488] width 23 height 9
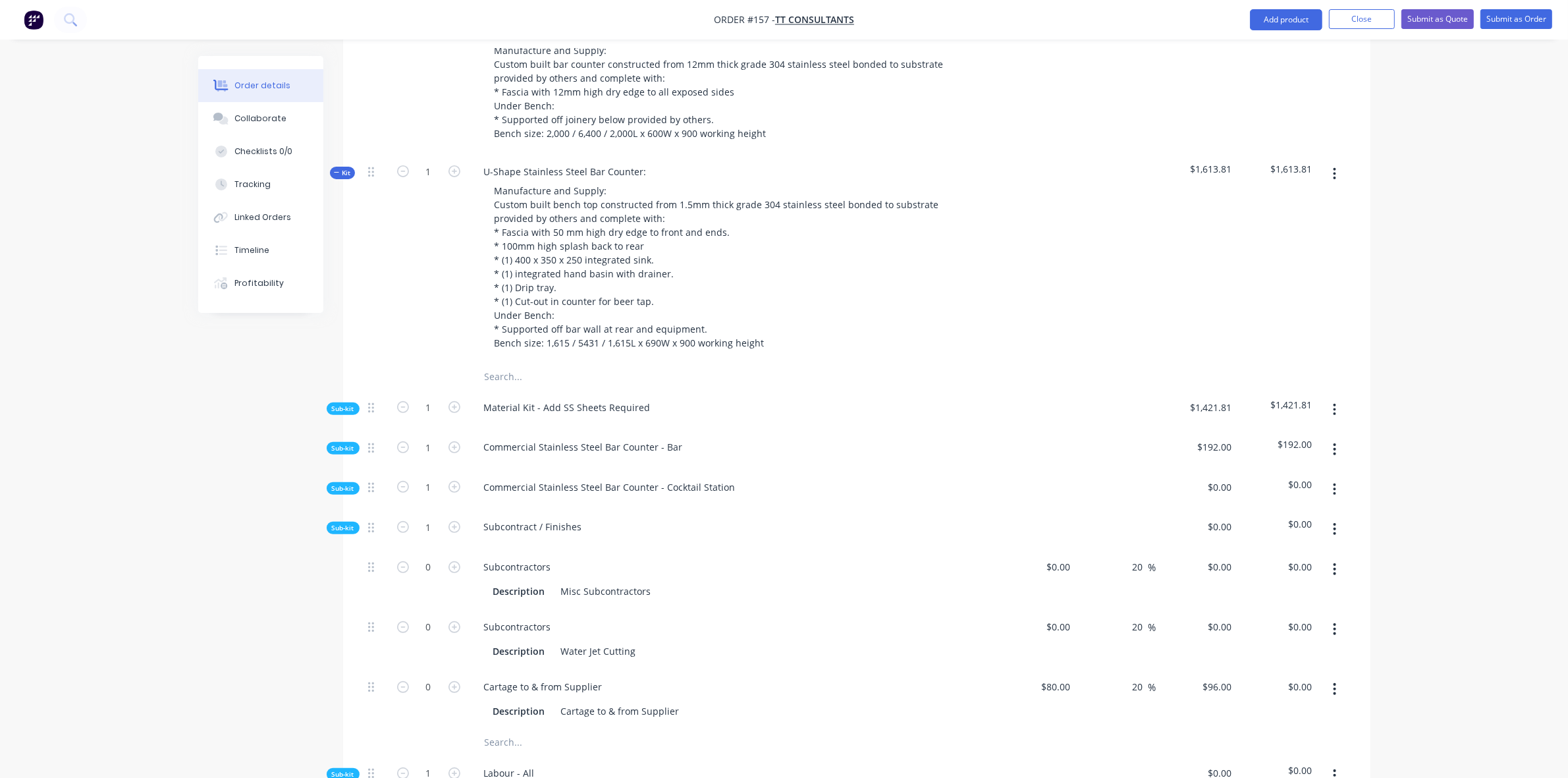
click at [345, 469] on div "Qty Cost Markup Price Total Kit 1 U-Shape Stainless Steel Bar Counter - 12mm Pl…" at bounding box center [857, 627] width 1028 height 1279
click at [347, 523] on span "Sub-kit" at bounding box center [343, 528] width 23 height 9
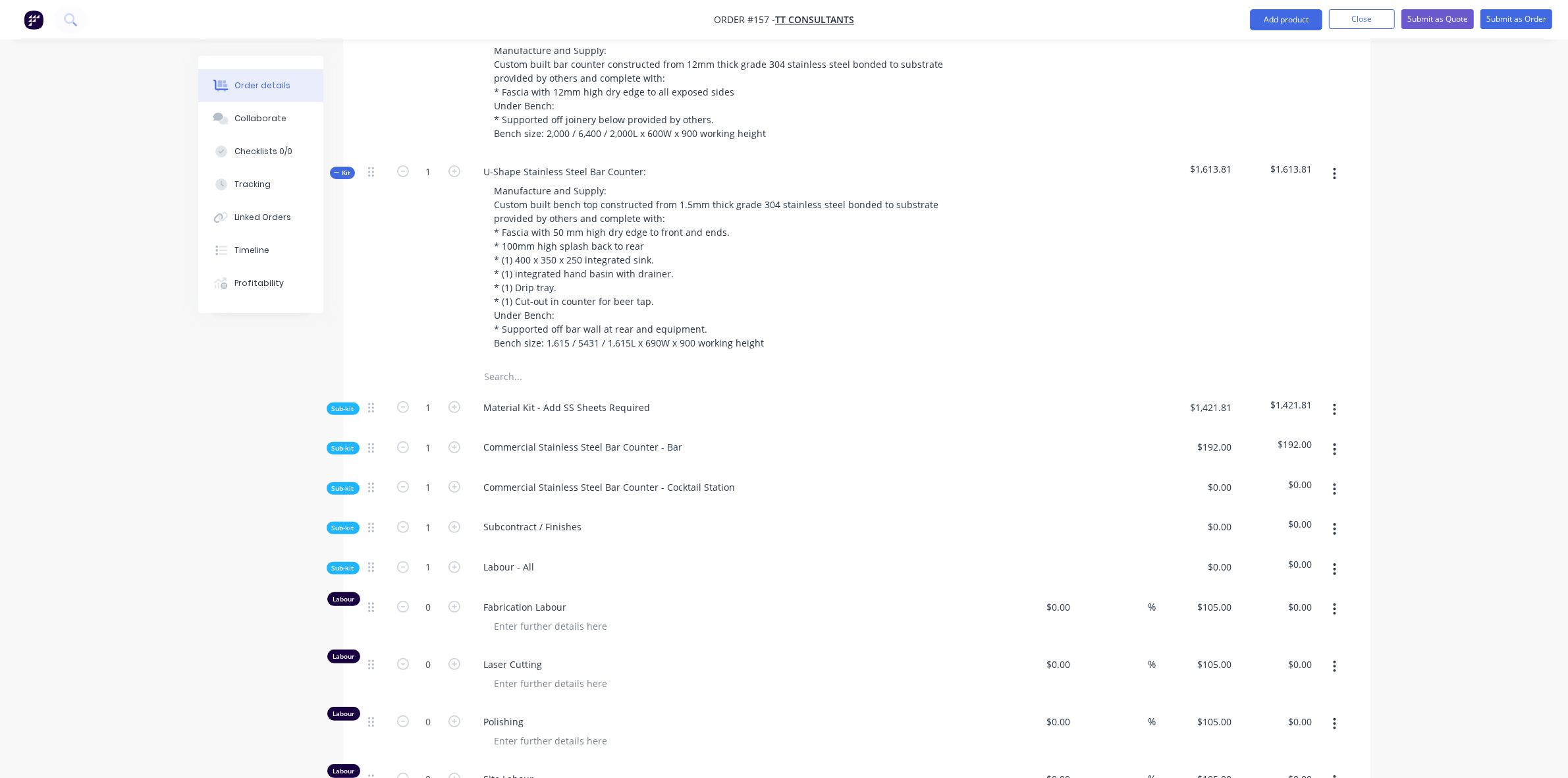
click at [351, 563] on span "Sub-kit" at bounding box center [343, 568] width 23 height 9
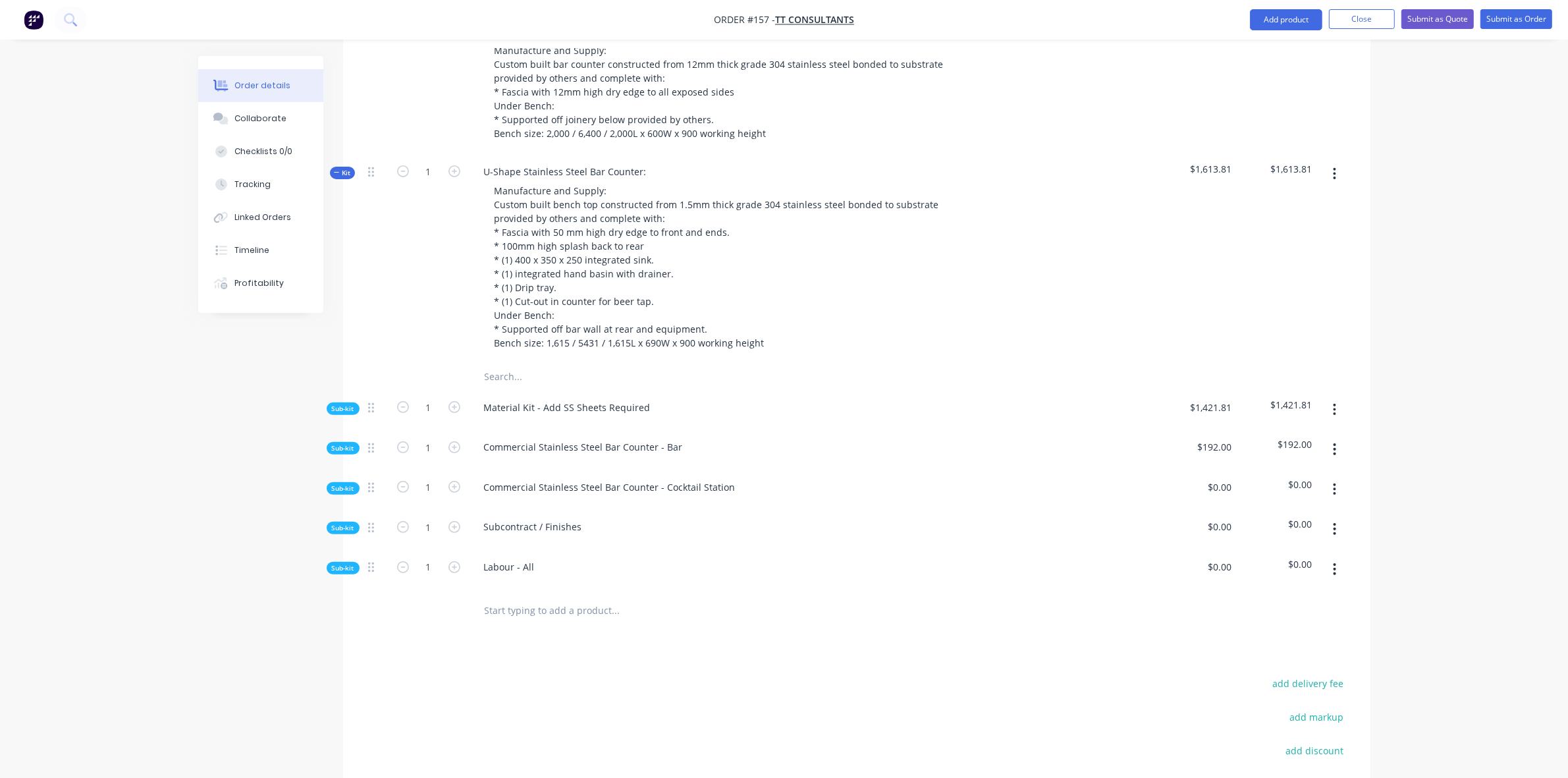
click at [1339, 162] on button "button" at bounding box center [1334, 174] width 31 height 24
click at [1290, 199] on div "Add product to kit" at bounding box center [1288, 208] width 102 height 19
click at [1268, 252] on div "Product catalogue" at bounding box center [1288, 261] width 102 height 19
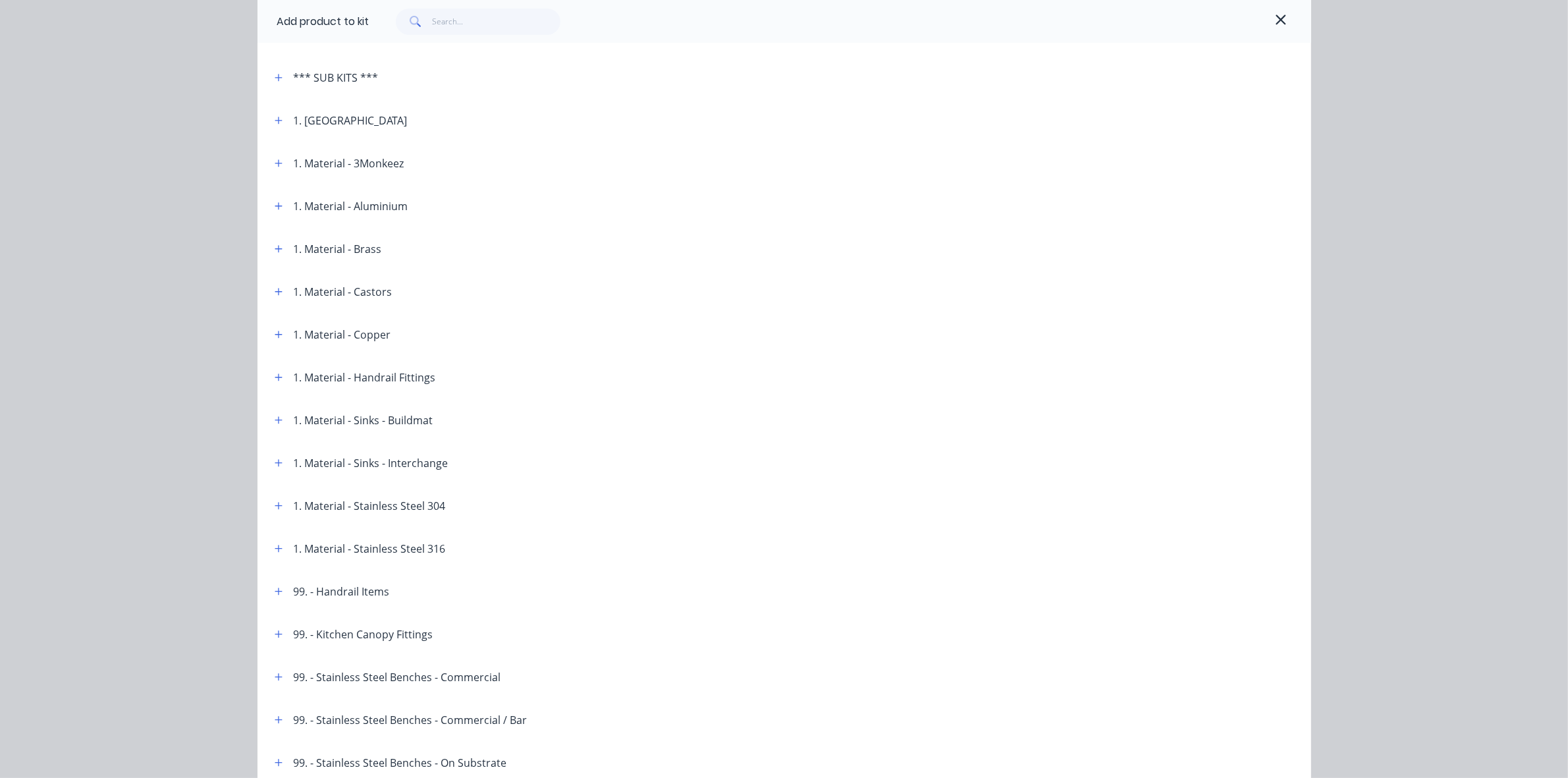
scroll to position [0, 0]
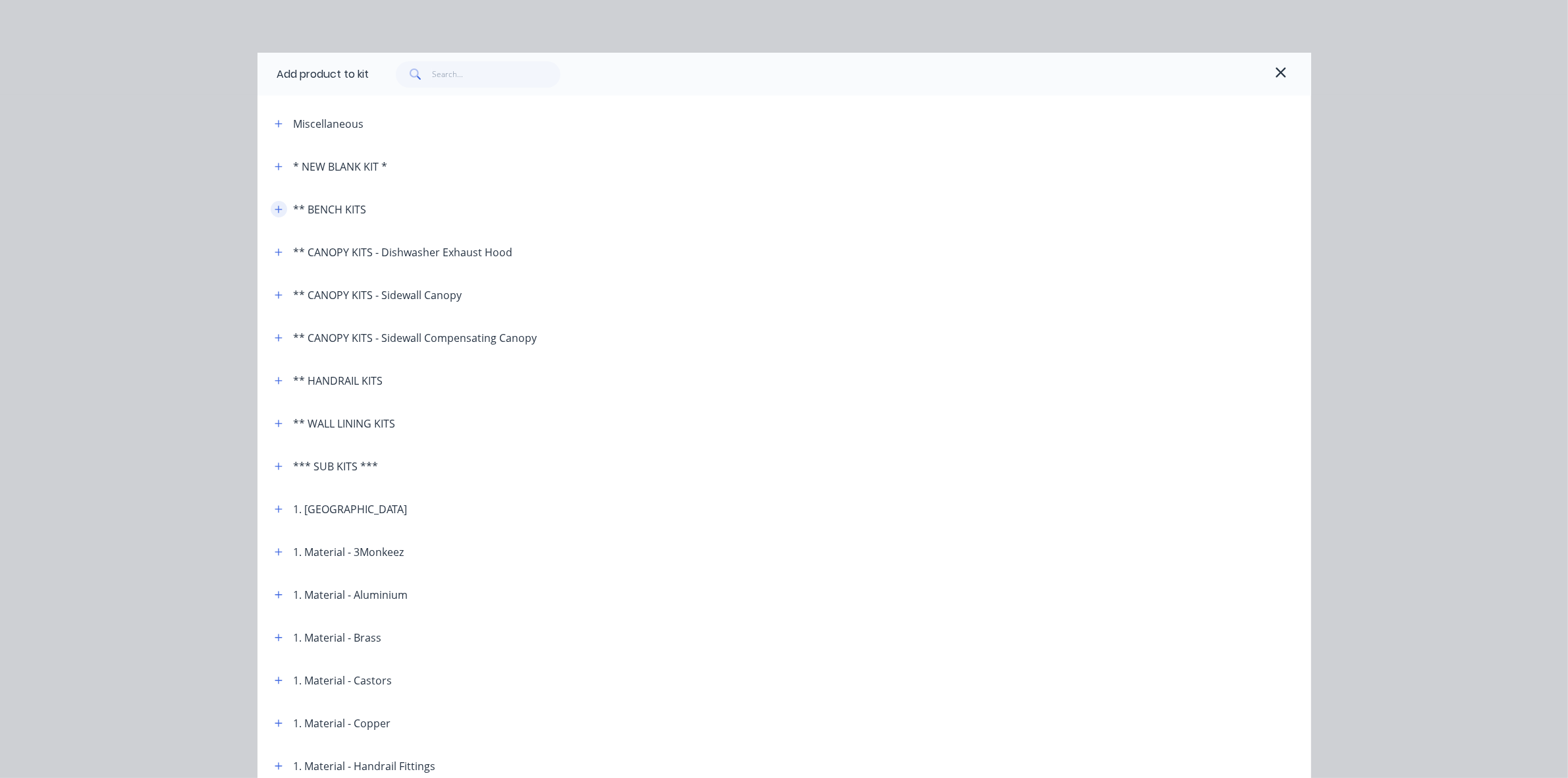
click at [274, 209] on icon "button" at bounding box center [278, 210] width 8 height 9
click at [274, 207] on icon "button" at bounding box center [278, 210] width 8 height 9
drag, startPoint x: 270, startPoint y: 206, endPoint x: 274, endPoint y: 214, distance: 8.9
click at [274, 207] on icon "button" at bounding box center [278, 210] width 8 height 9
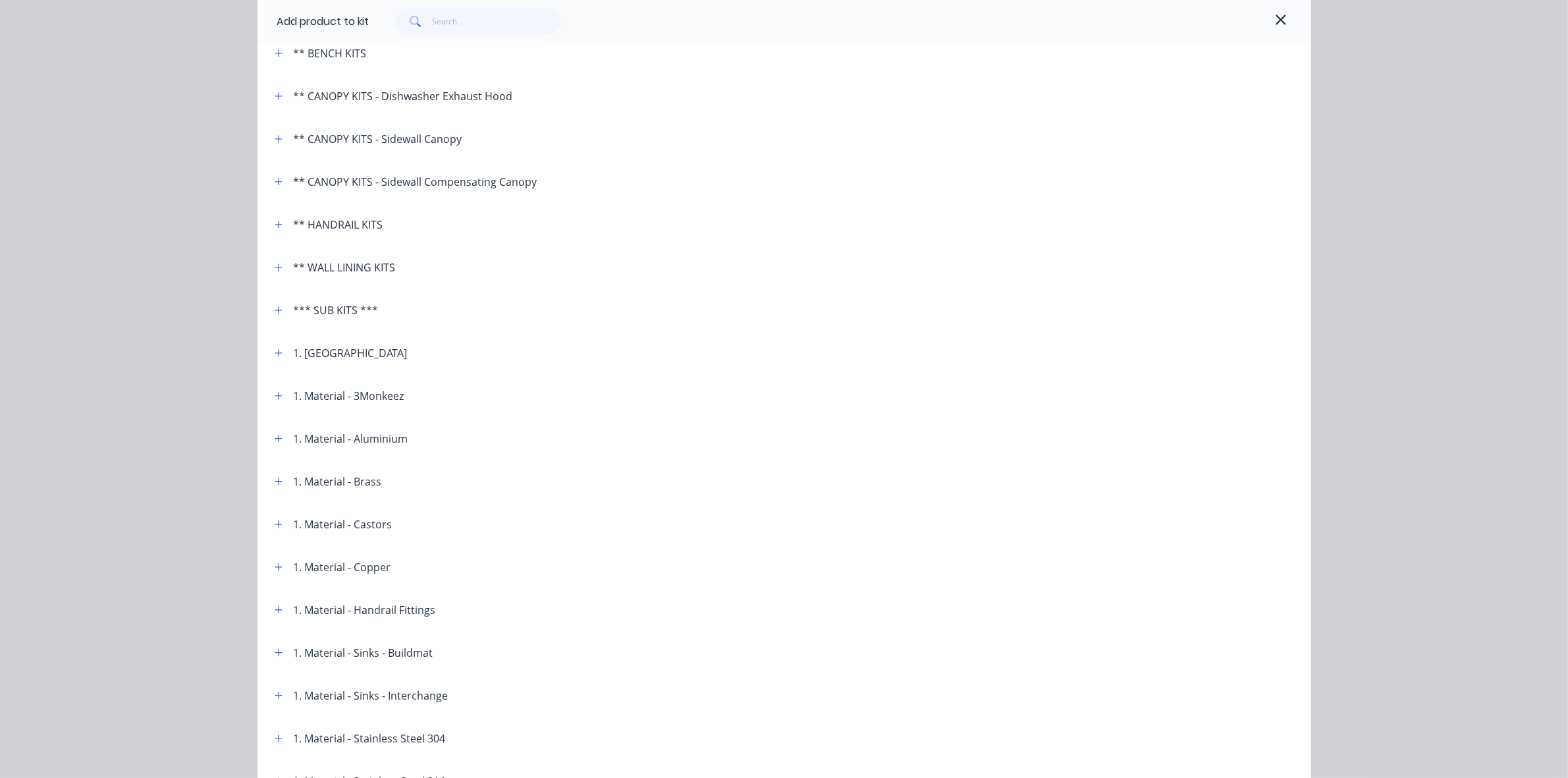
scroll to position [192, 0]
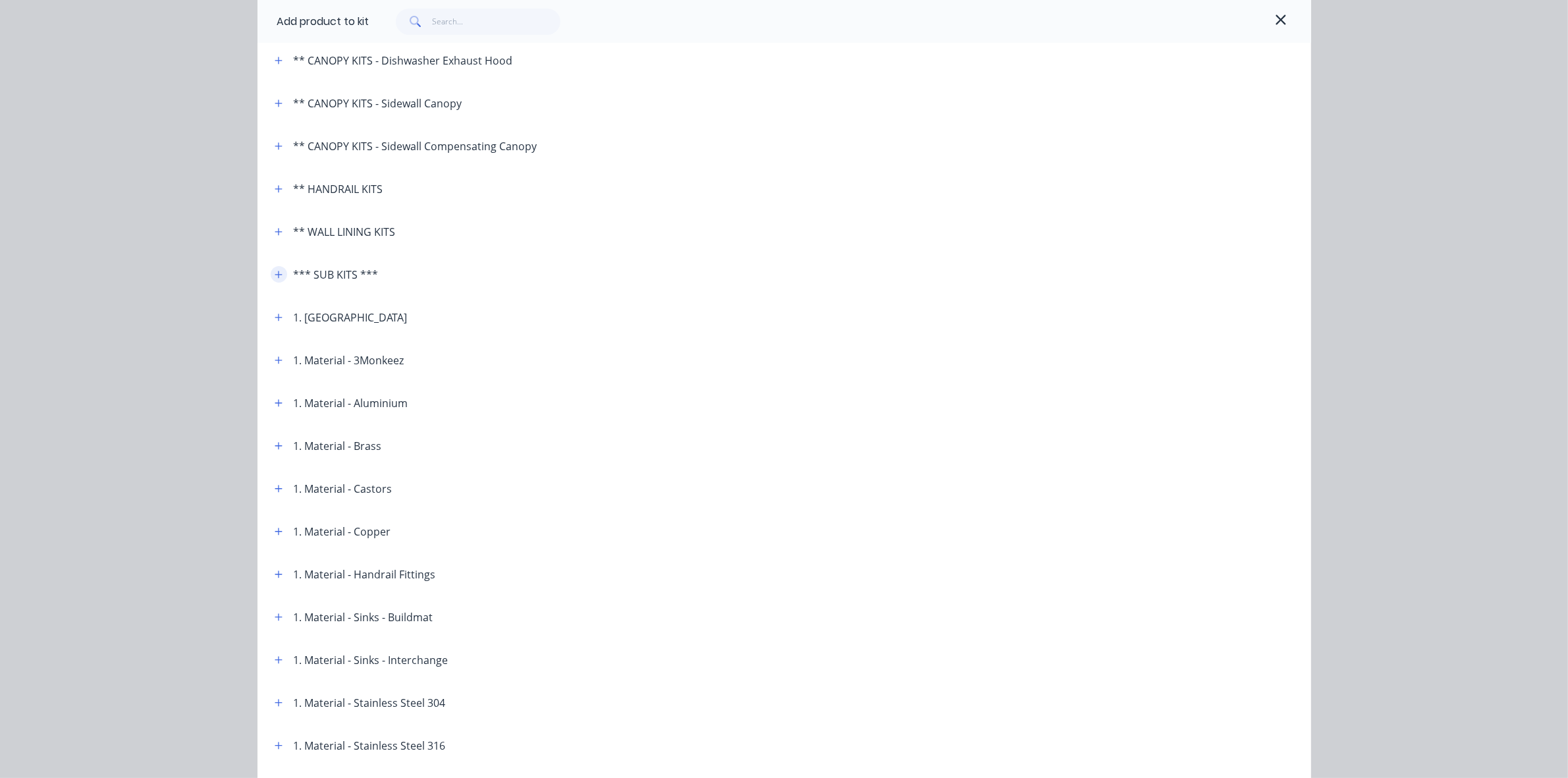
click at [276, 277] on button "button" at bounding box center [278, 274] width 16 height 16
click at [274, 277] on icon "button" at bounding box center [278, 275] width 8 height 9
click at [275, 272] on icon "button" at bounding box center [278, 275] width 8 height 9
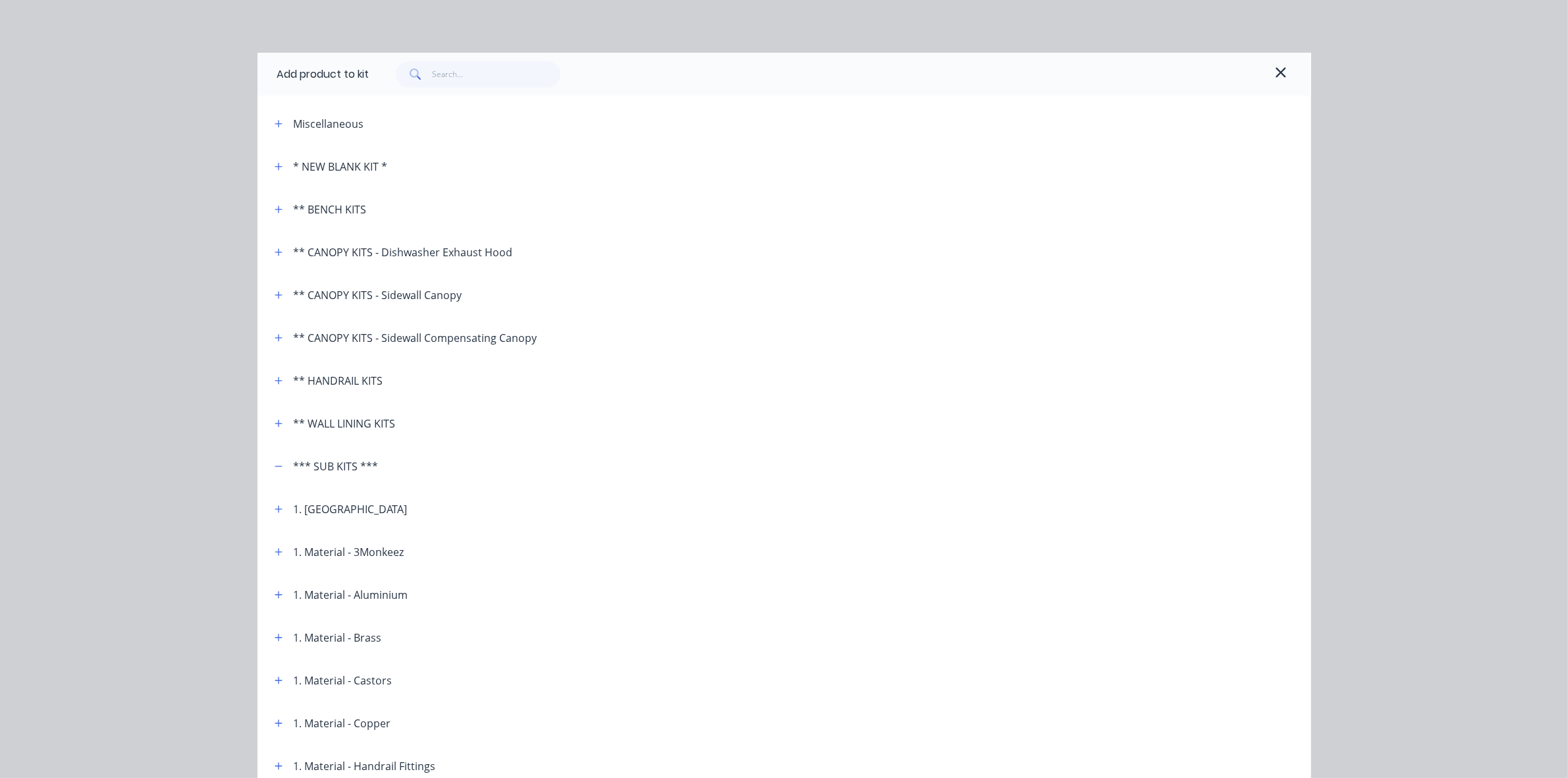
scroll to position [0, 0]
click at [1275, 69] on icon "button" at bounding box center [1280, 72] width 11 height 16
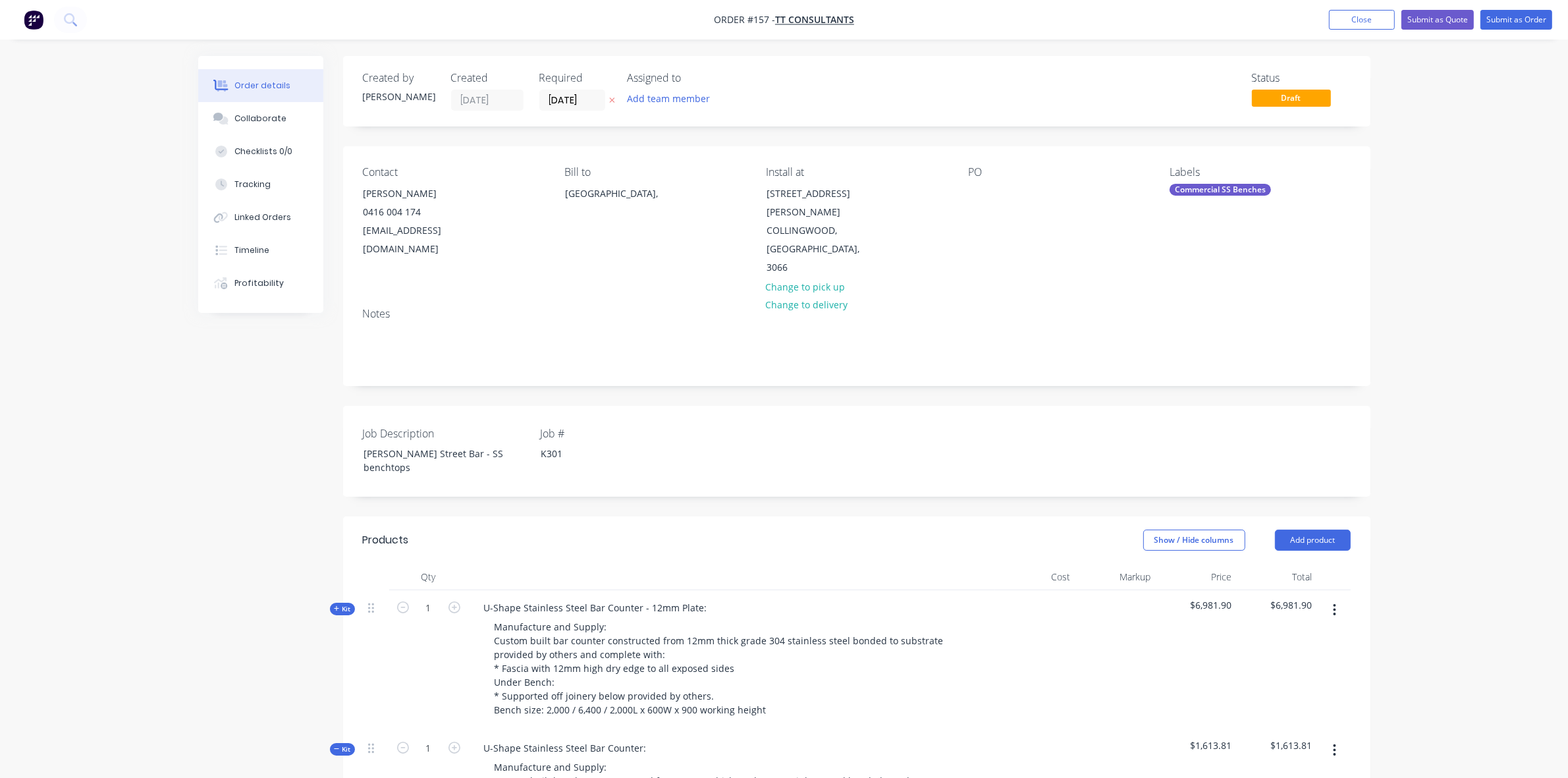
click at [1337, 738] on button "button" at bounding box center [1334, 750] width 31 height 24
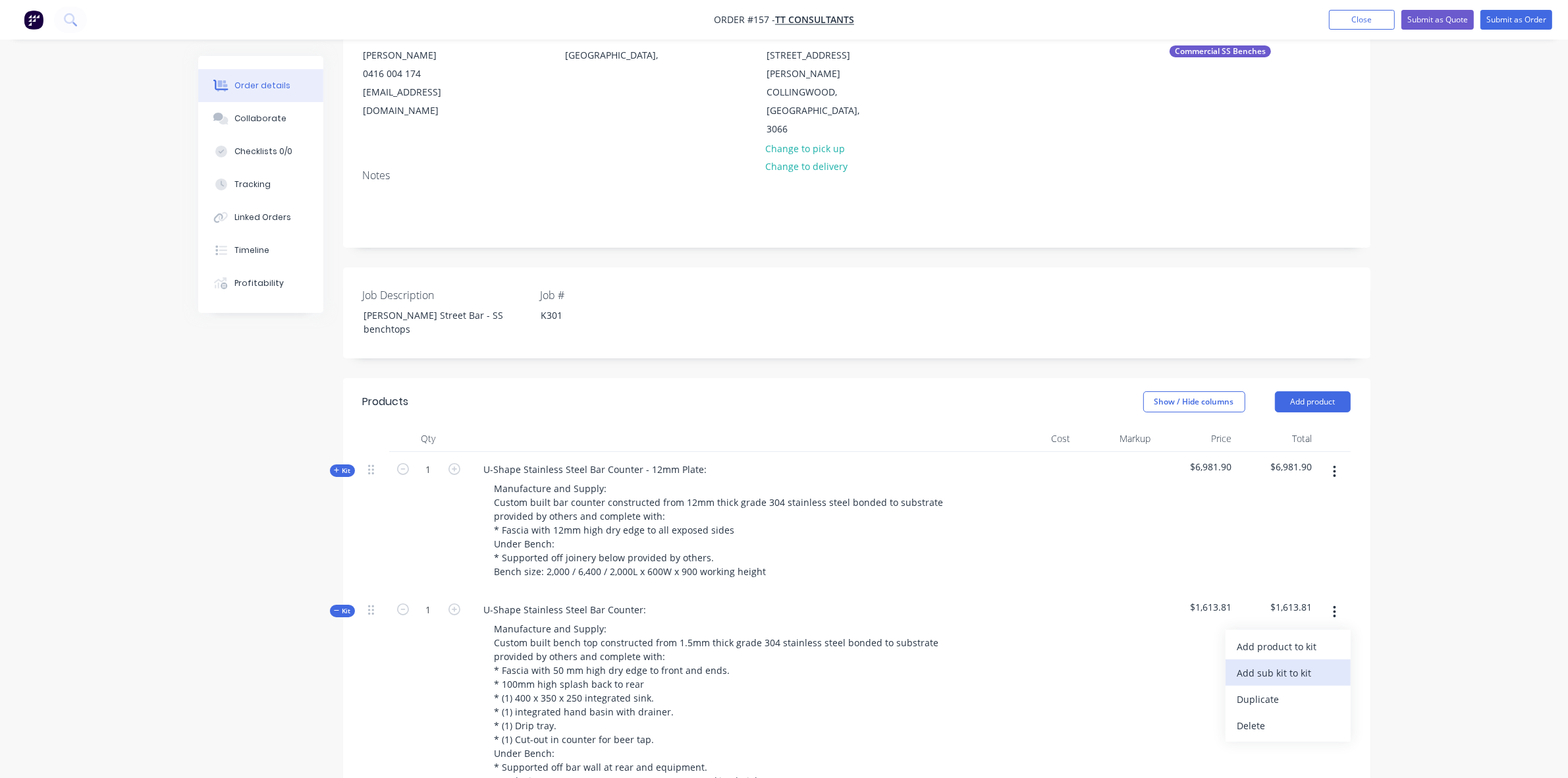
scroll to position [192, 0]
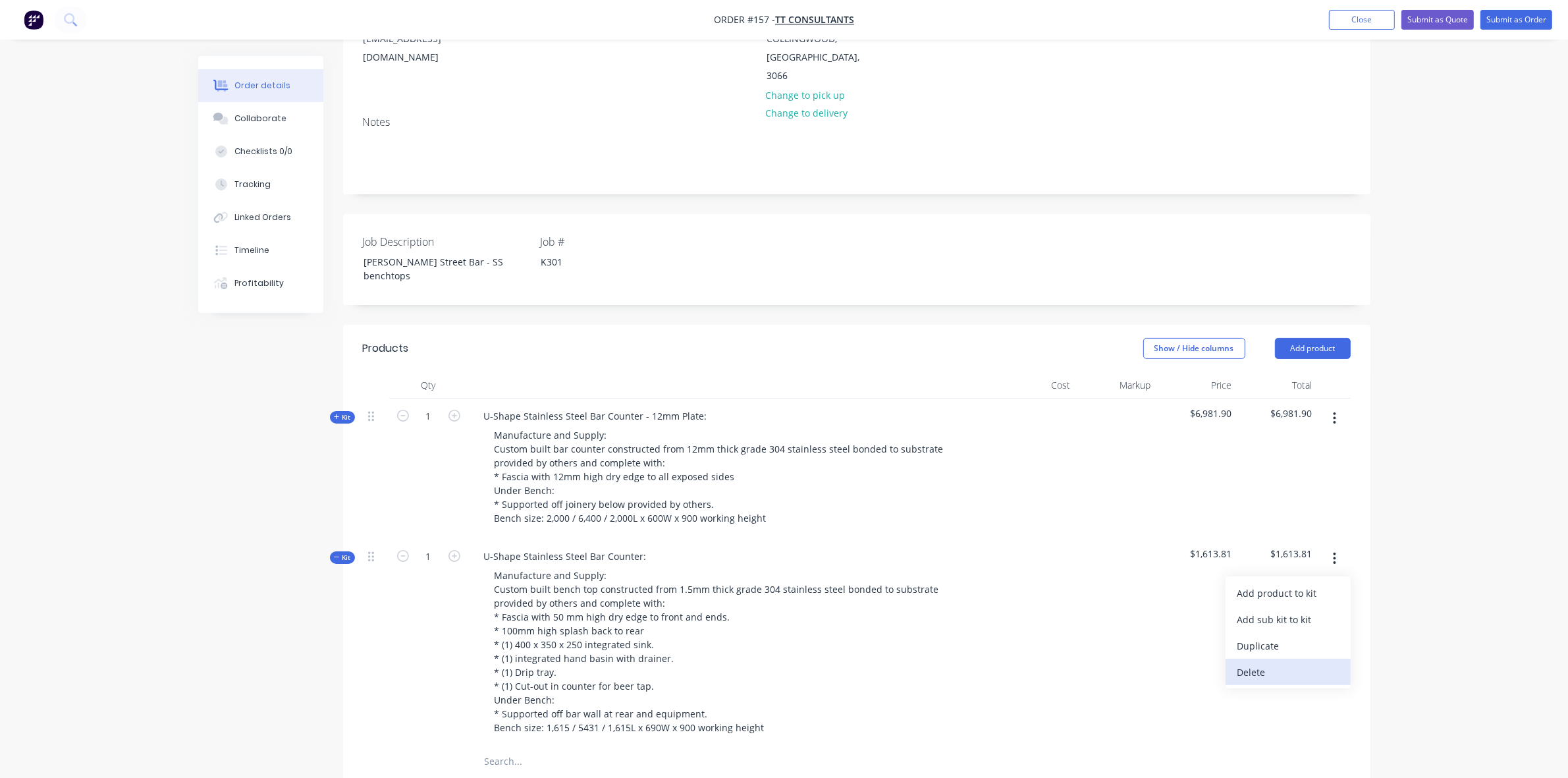
click at [1292, 663] on div "Delete" at bounding box center [1288, 673] width 102 height 19
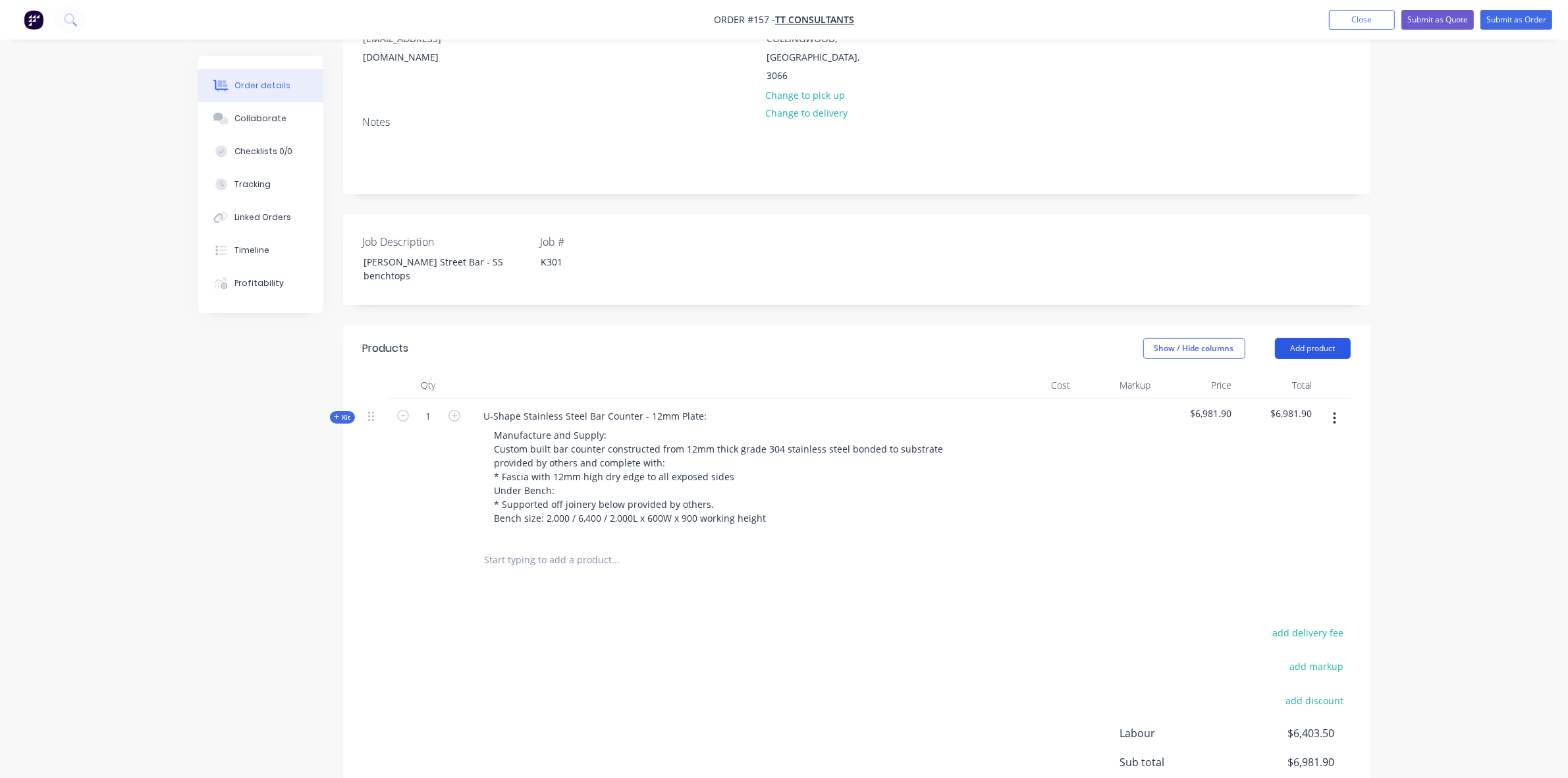
click at [1324, 338] on button "Add product" at bounding box center [1313, 349] width 76 height 21
click at [1295, 372] on div "Product catalogue" at bounding box center [1288, 382] width 102 height 19
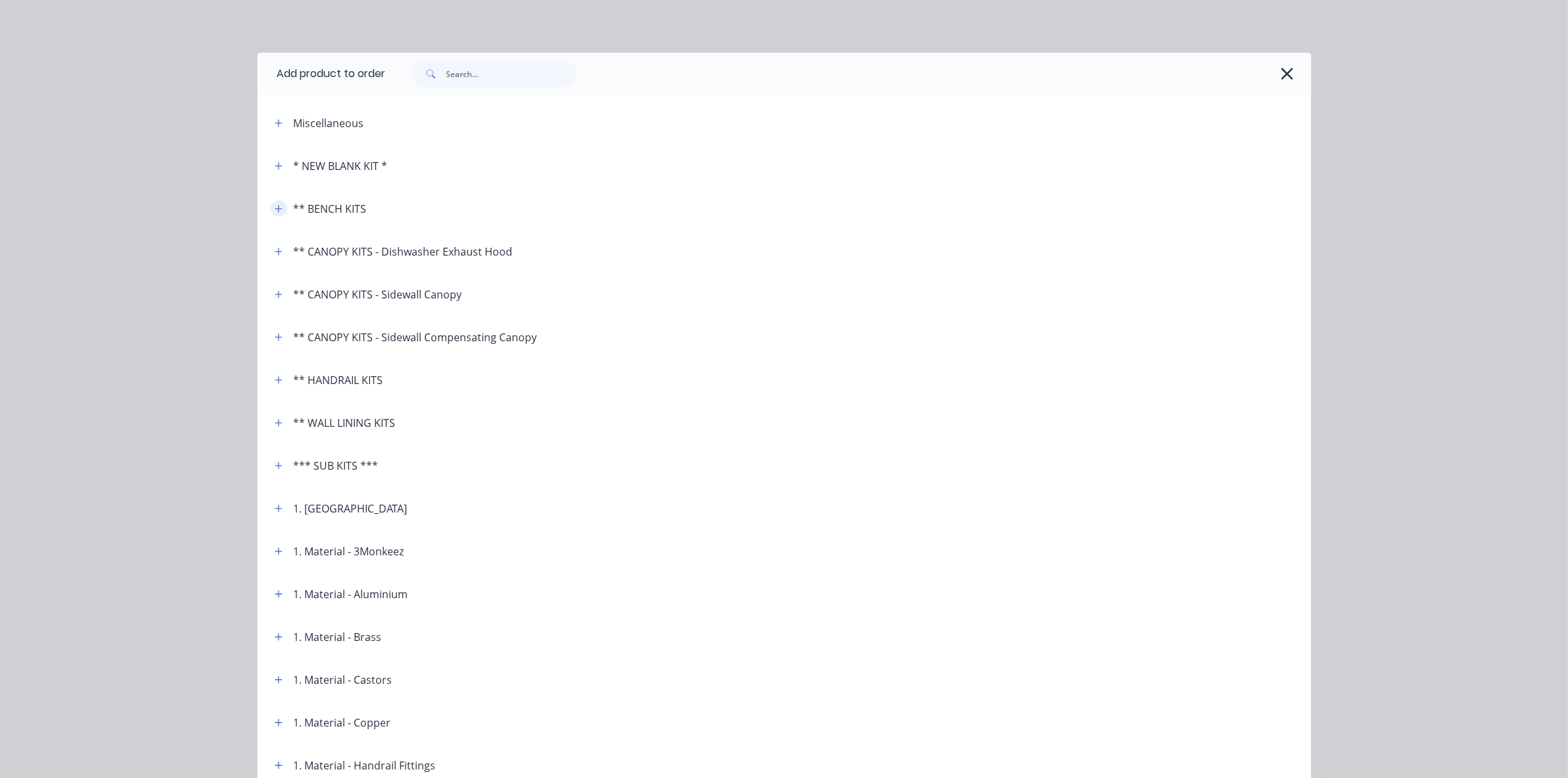
click at [272, 202] on button "button" at bounding box center [278, 208] width 16 height 16
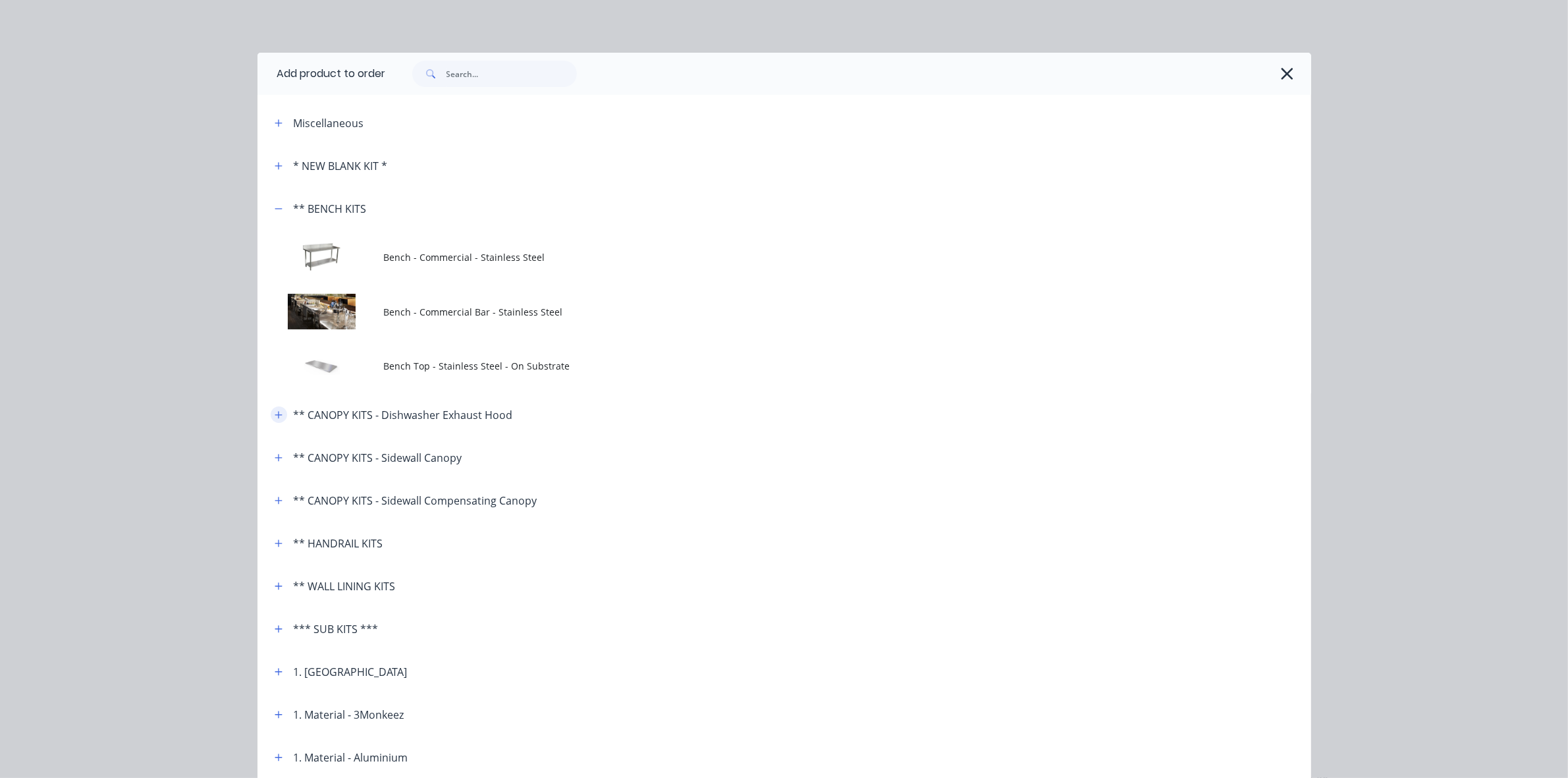
click at [271, 417] on button "button" at bounding box center [278, 414] width 16 height 16
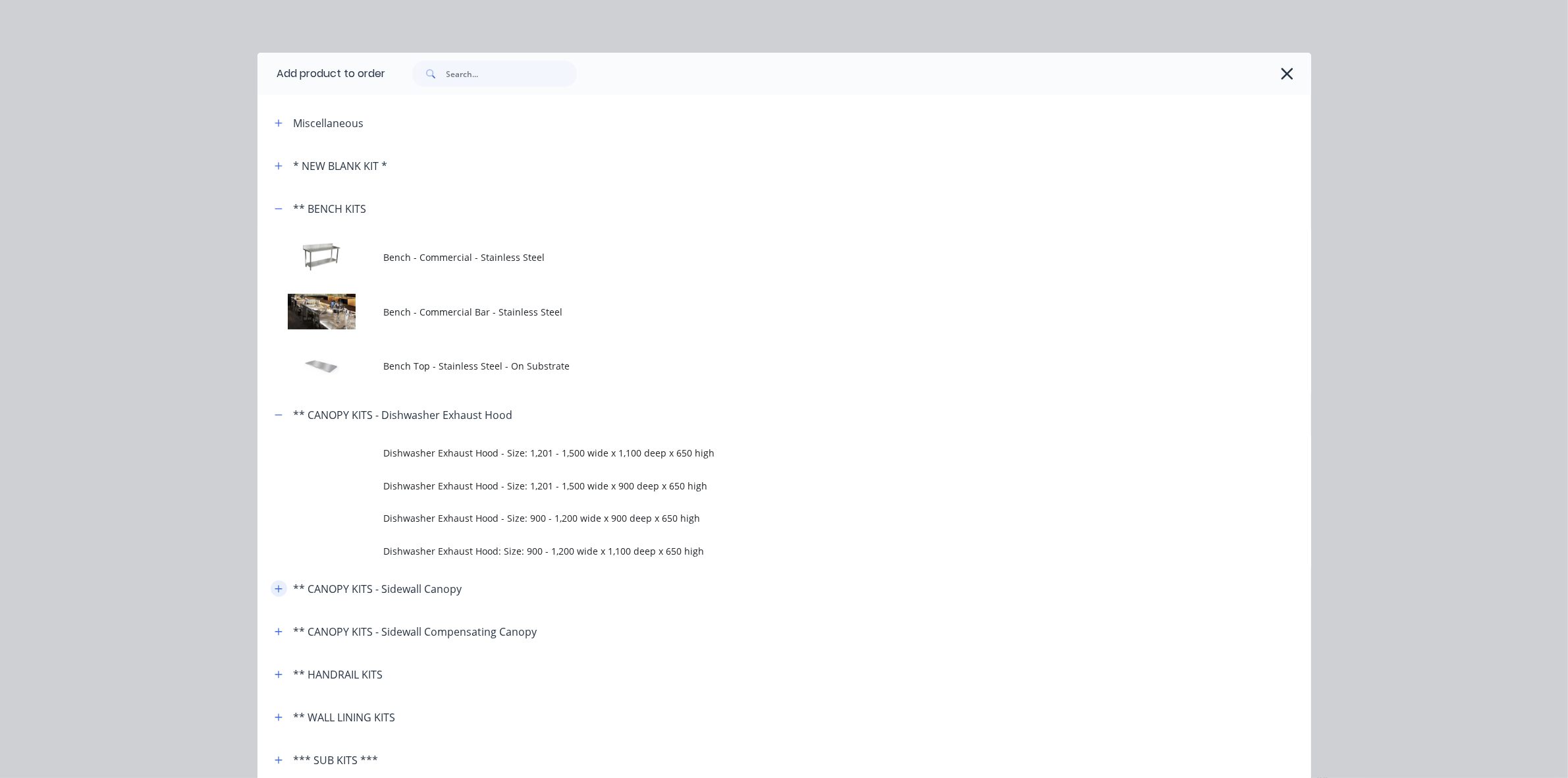
click at [274, 590] on icon "button" at bounding box center [278, 589] width 8 height 9
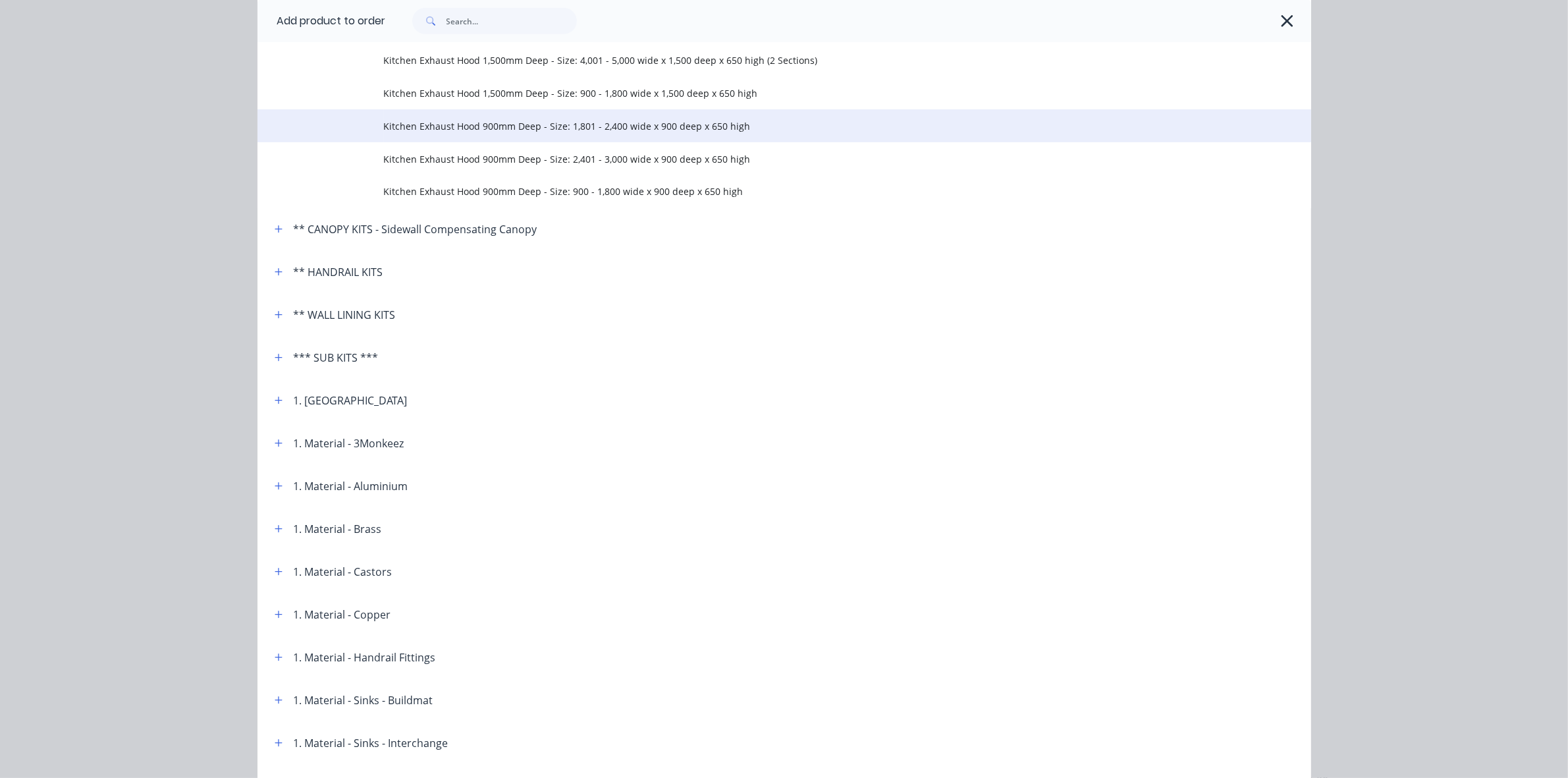
scroll to position [960, 0]
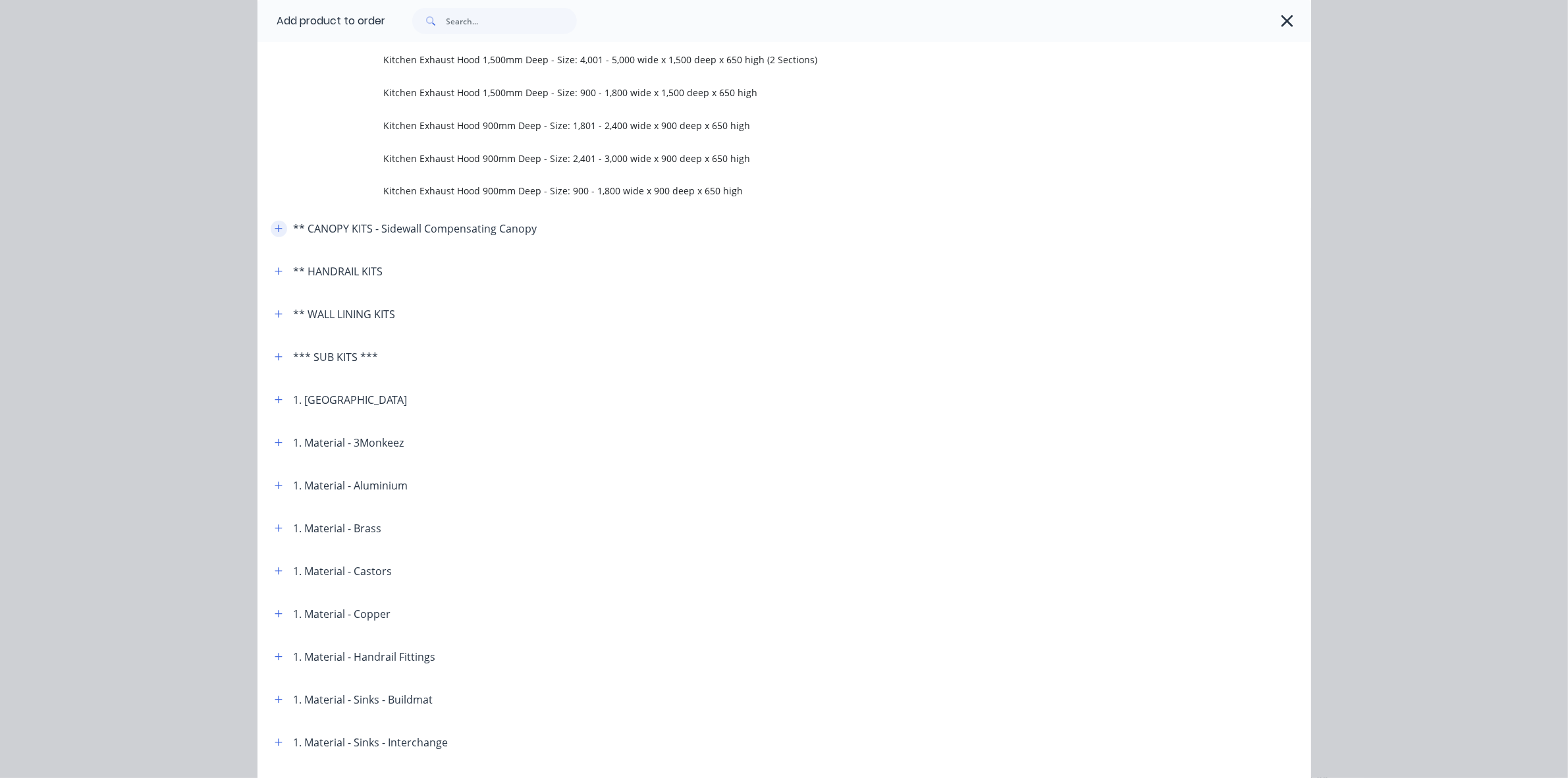
click at [274, 229] on icon "button" at bounding box center [278, 229] width 8 height 9
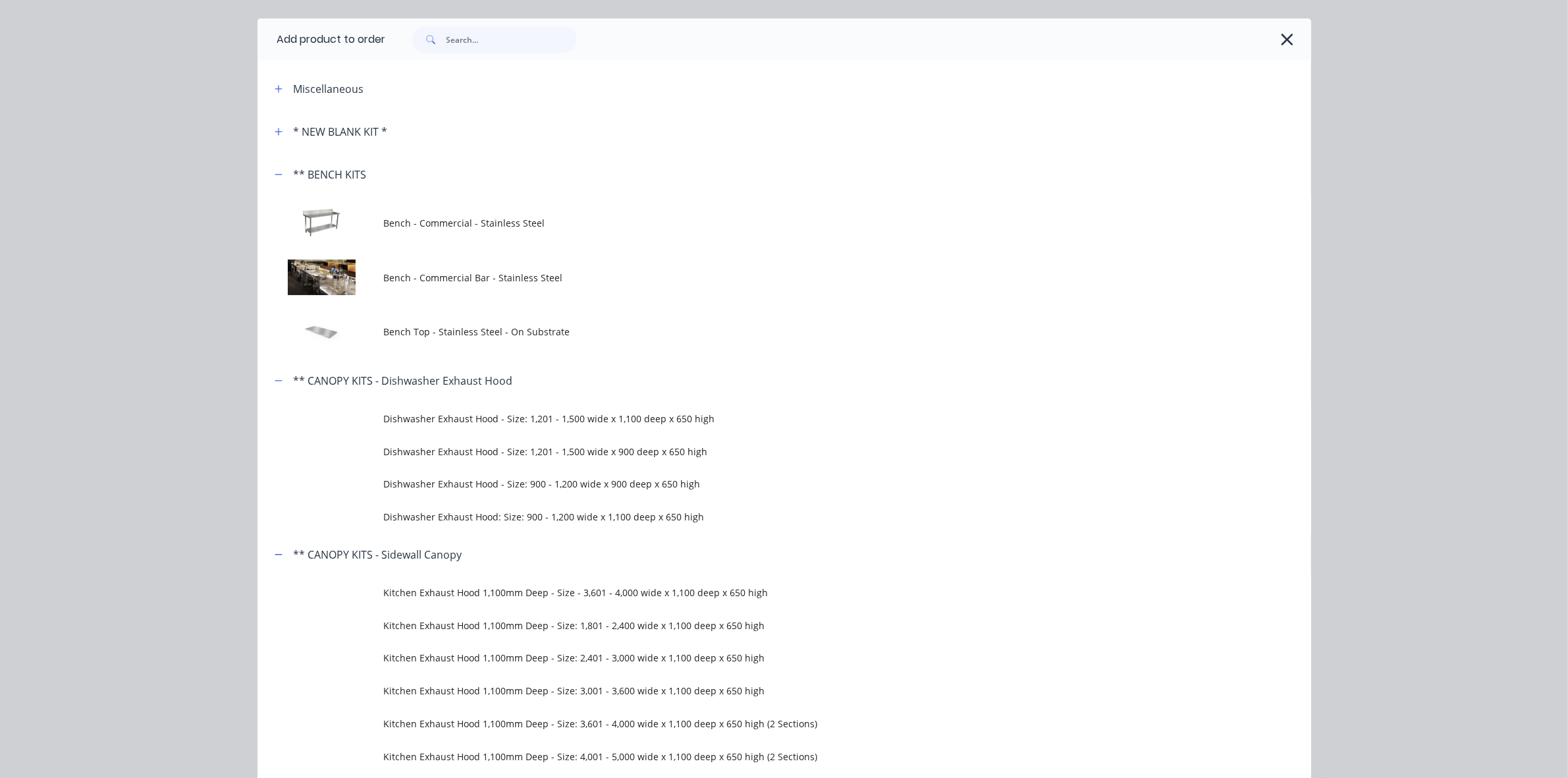
scroll to position [0, 0]
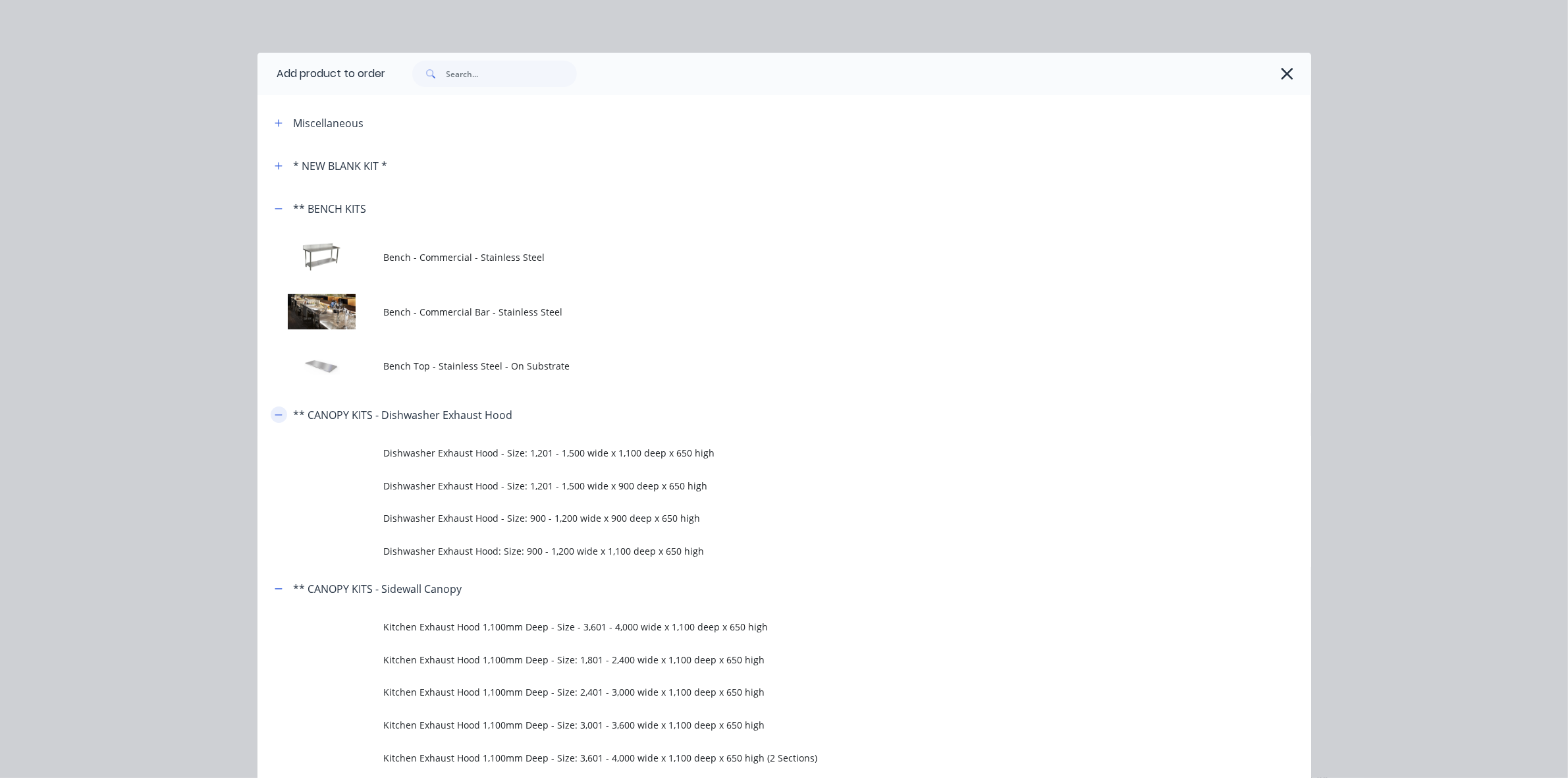
click at [276, 415] on button "button" at bounding box center [278, 414] width 16 height 16
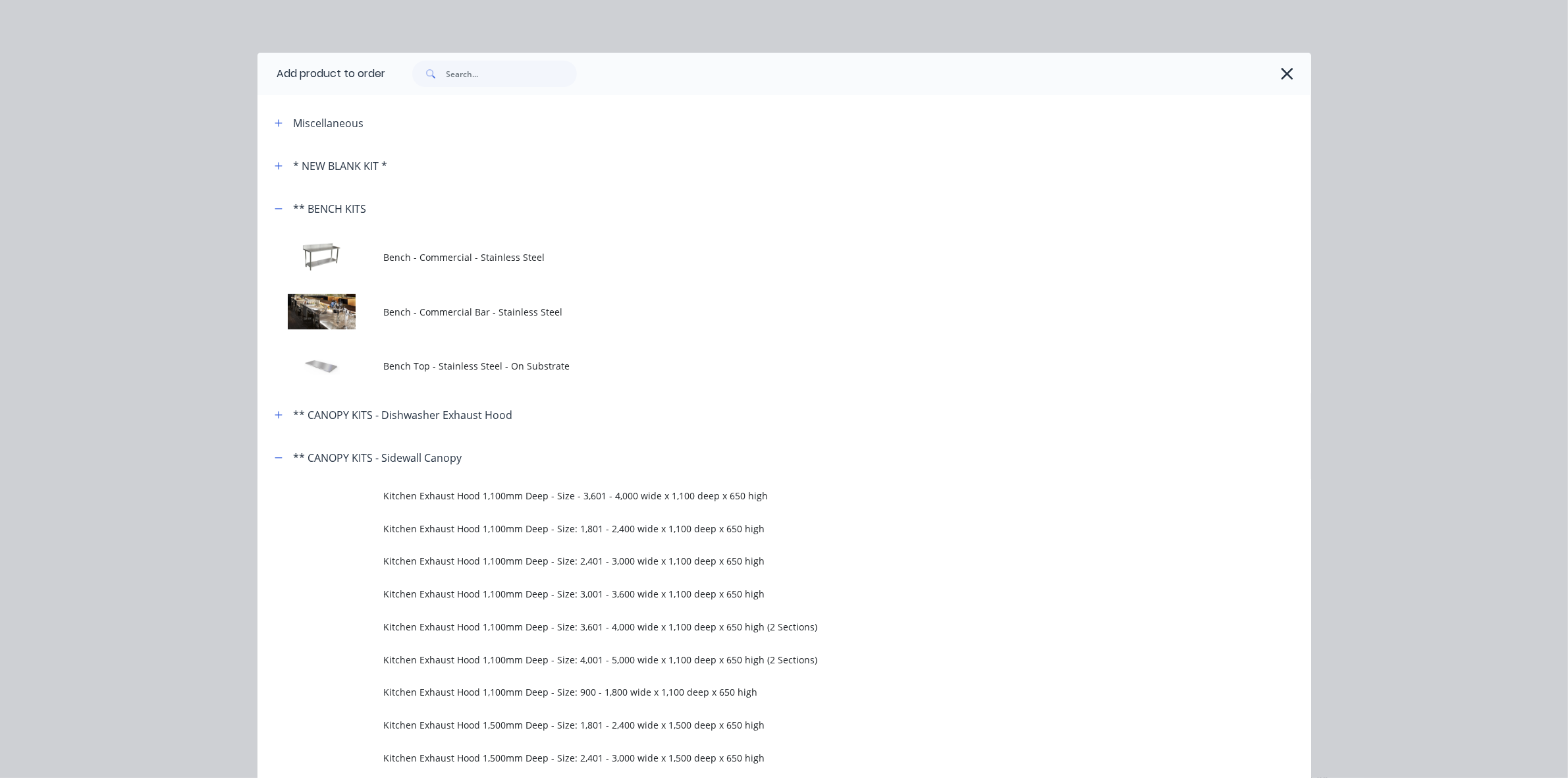
click at [274, 471] on header "** CANOPY KITS - Sidewall Canopy" at bounding box center [784, 457] width 1053 height 43
click at [274, 458] on icon "button" at bounding box center [278, 457] width 8 height 1
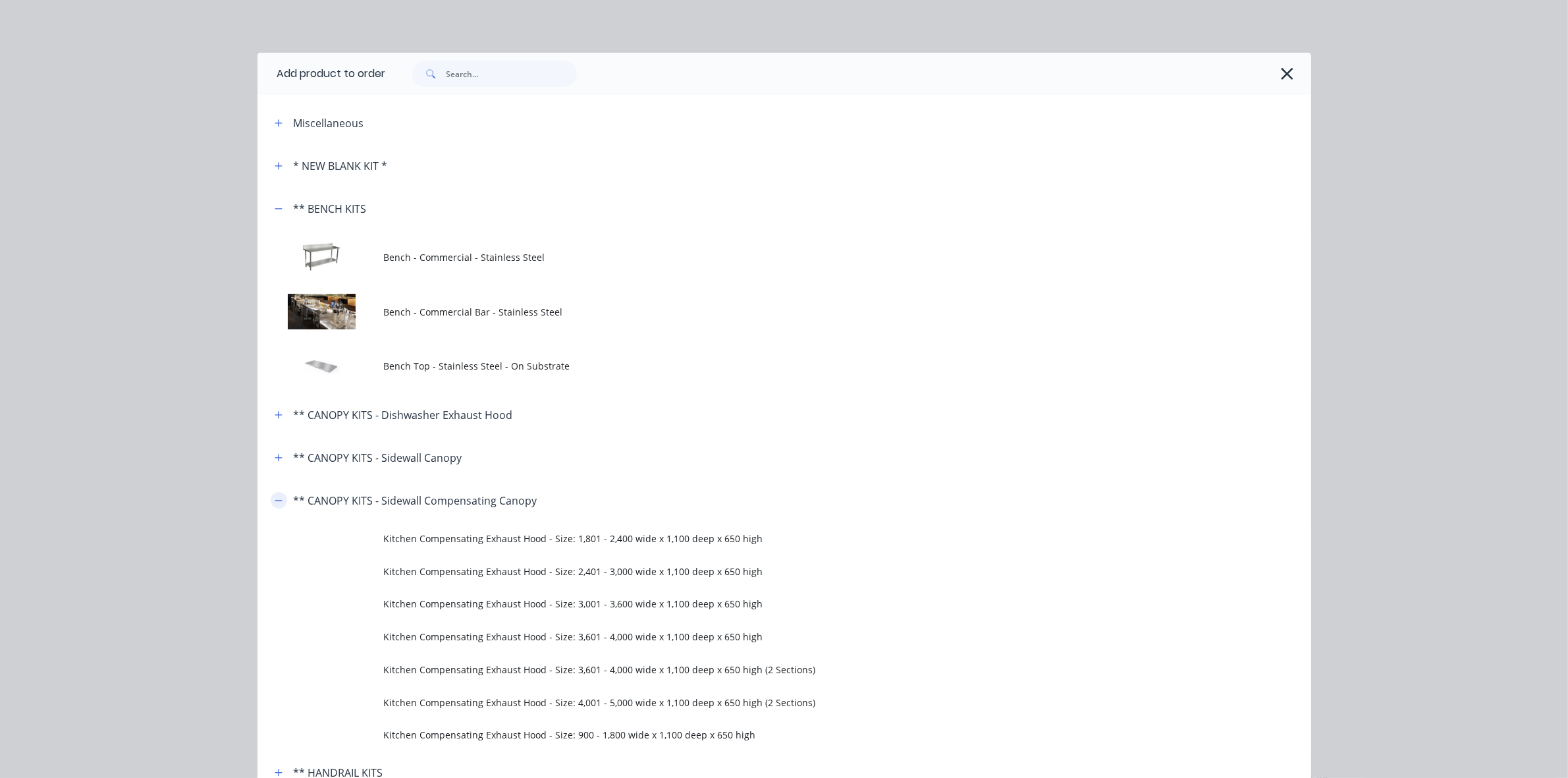
click at [274, 496] on icon "button" at bounding box center [278, 501] width 8 height 9
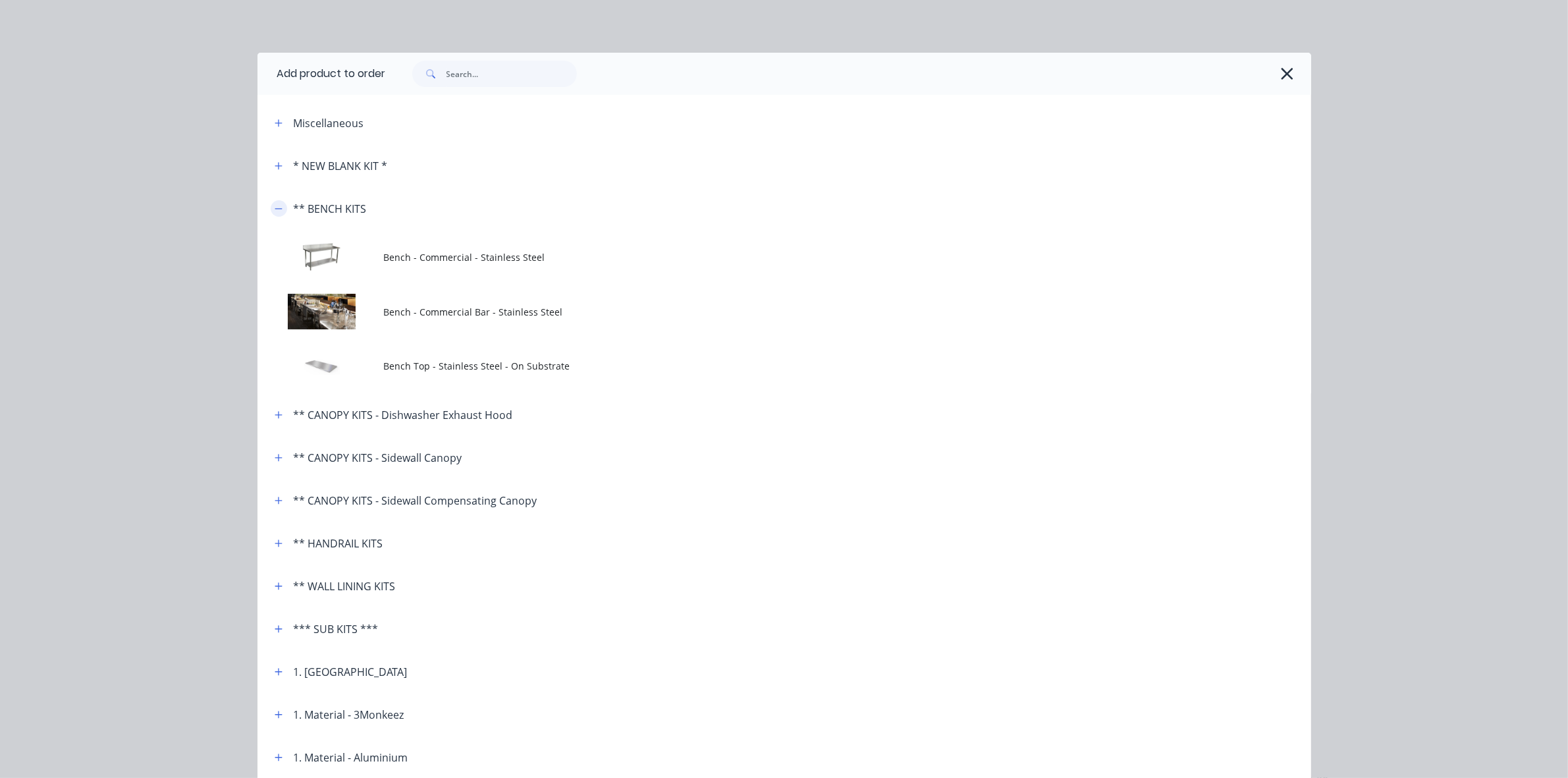
click at [274, 204] on icon "button" at bounding box center [278, 209] width 8 height 9
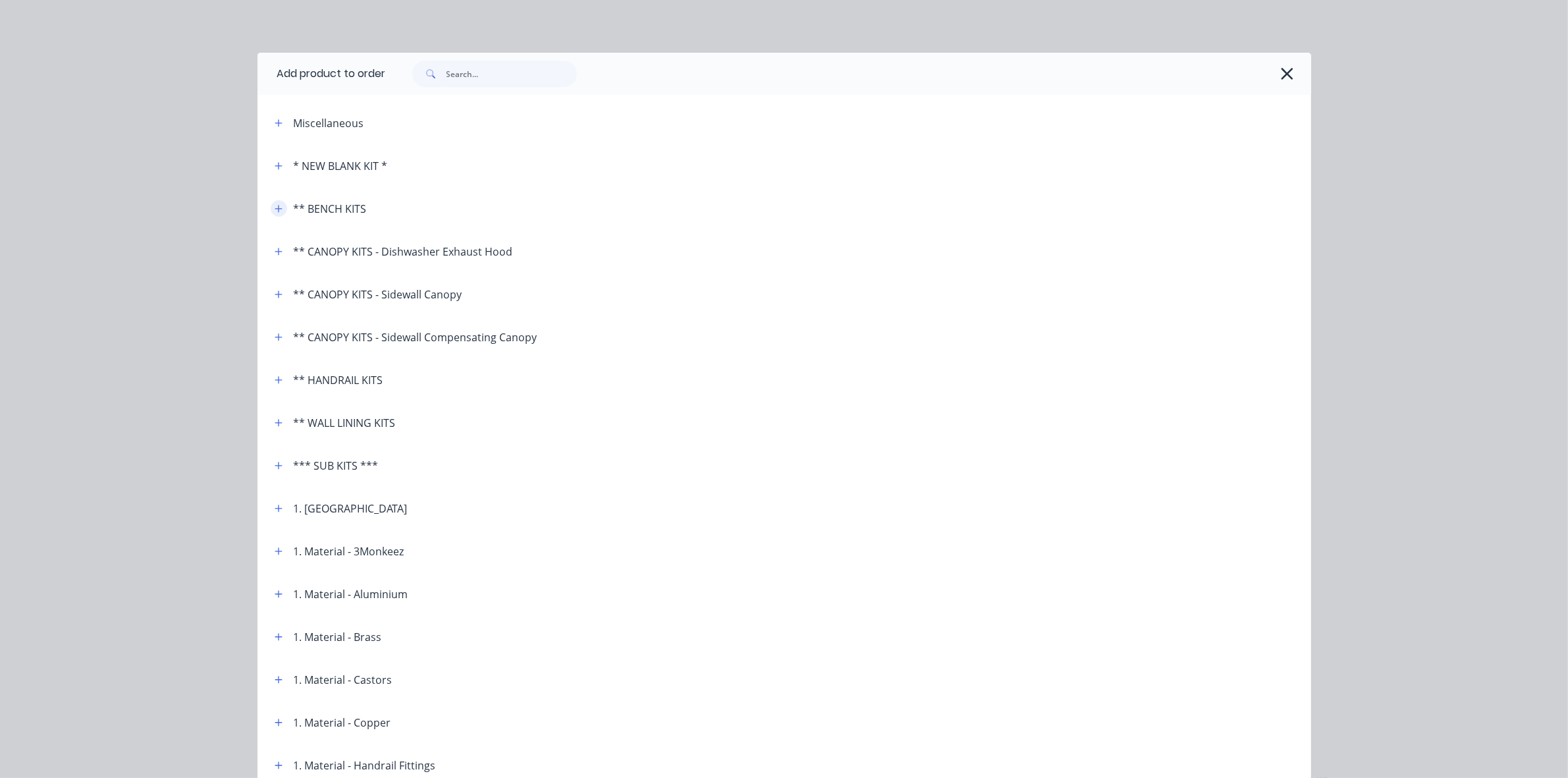
click at [274, 204] on icon "button" at bounding box center [278, 209] width 8 height 9
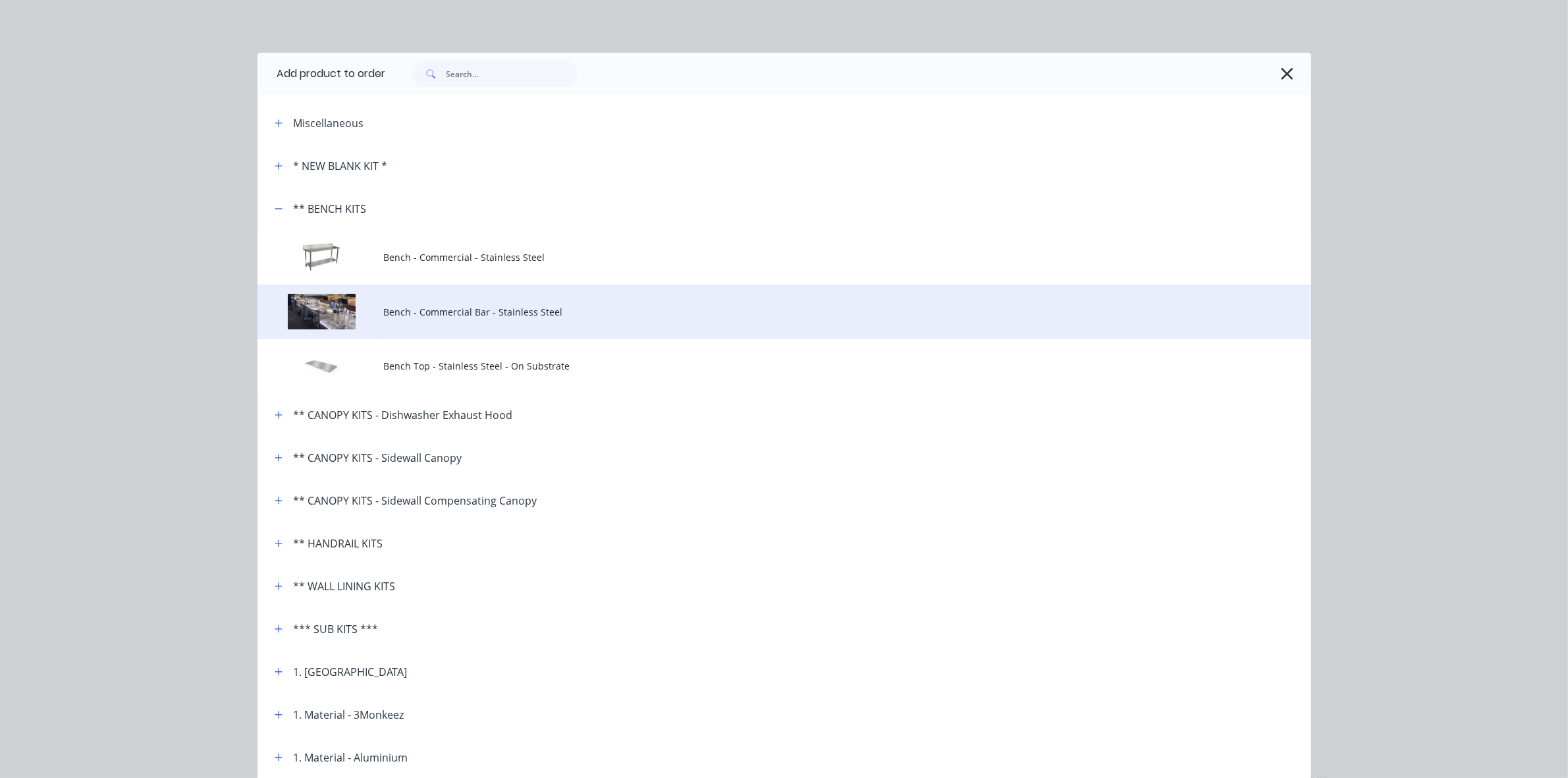
click at [422, 316] on span "Bench - Commercial Bar - Stainless Steel" at bounding box center [754, 312] width 742 height 14
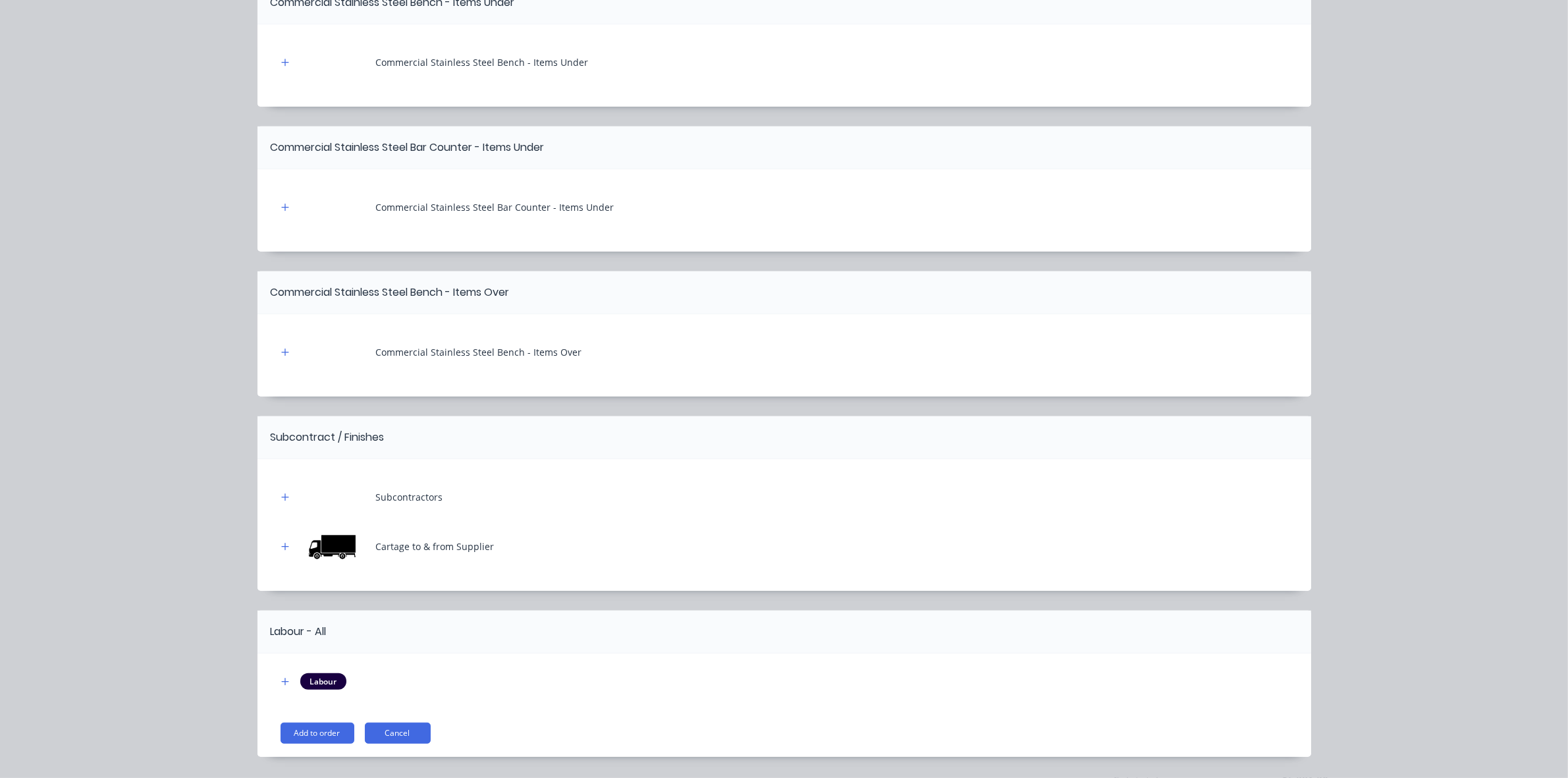
scroll to position [929, 0]
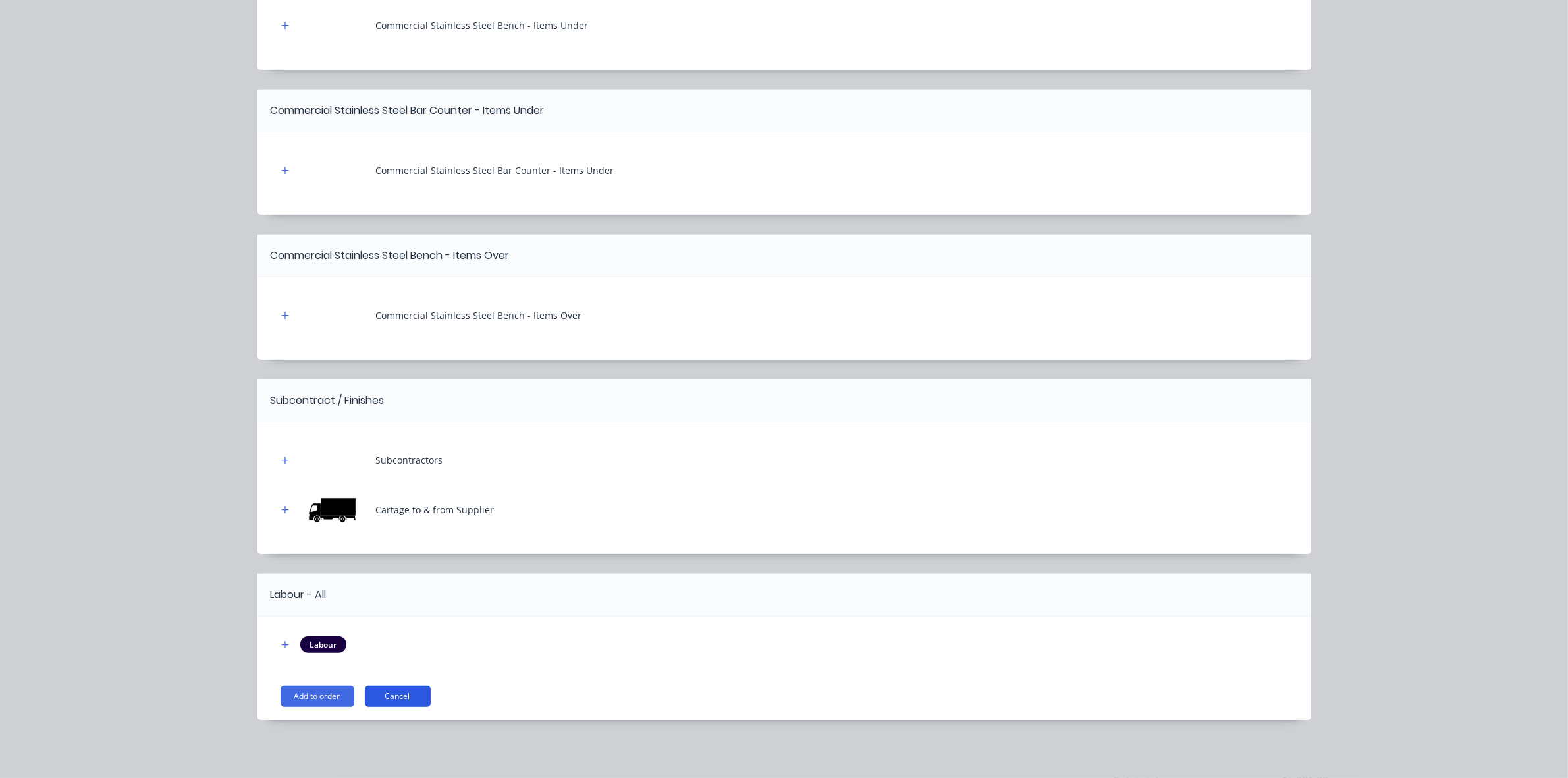
click at [376, 686] on button "Cancel" at bounding box center [397, 696] width 66 height 21
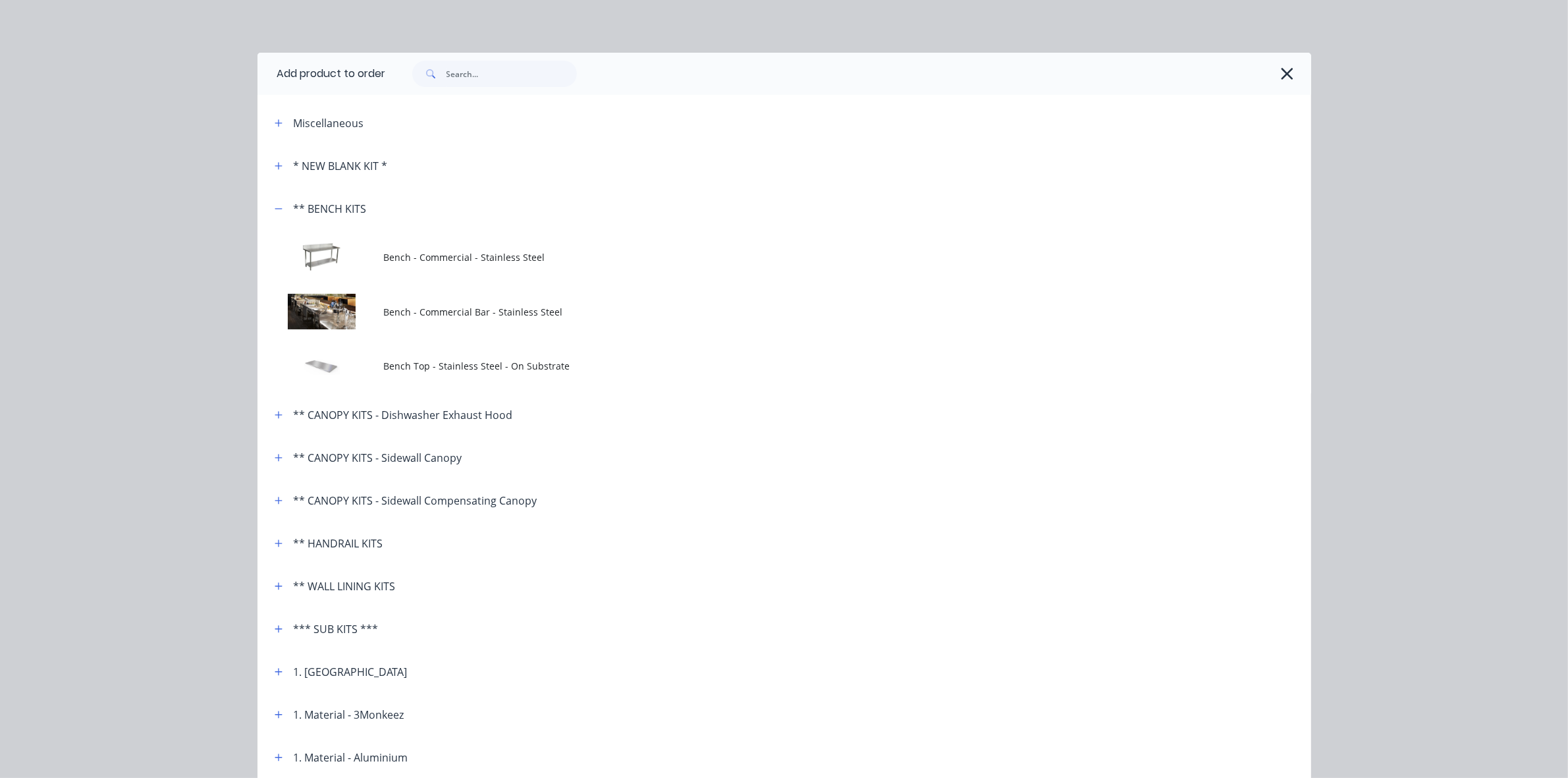
scroll to position [0, 0]
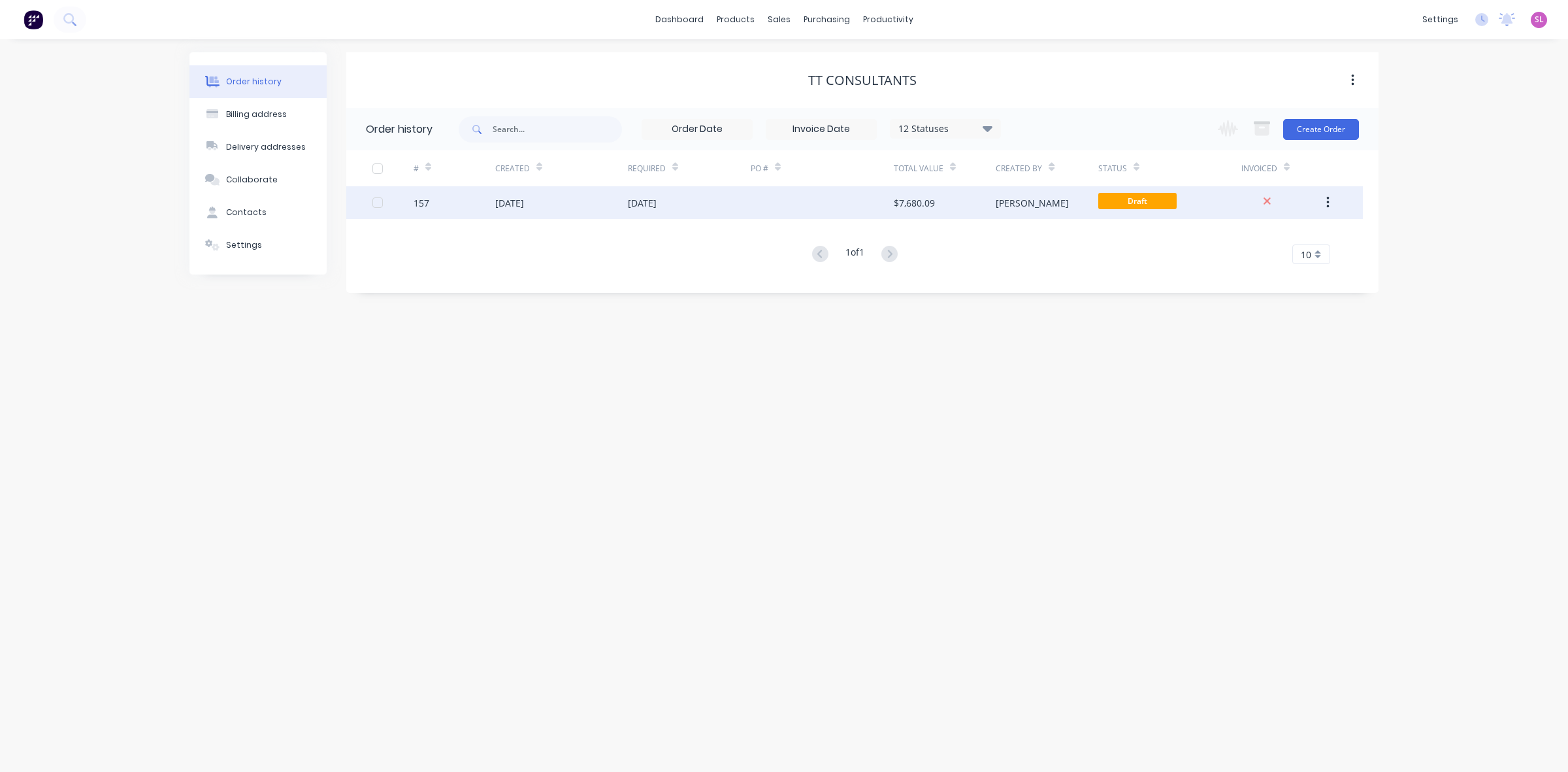
click at [915, 204] on div "$7,680.09" at bounding box center [914, 203] width 41 height 14
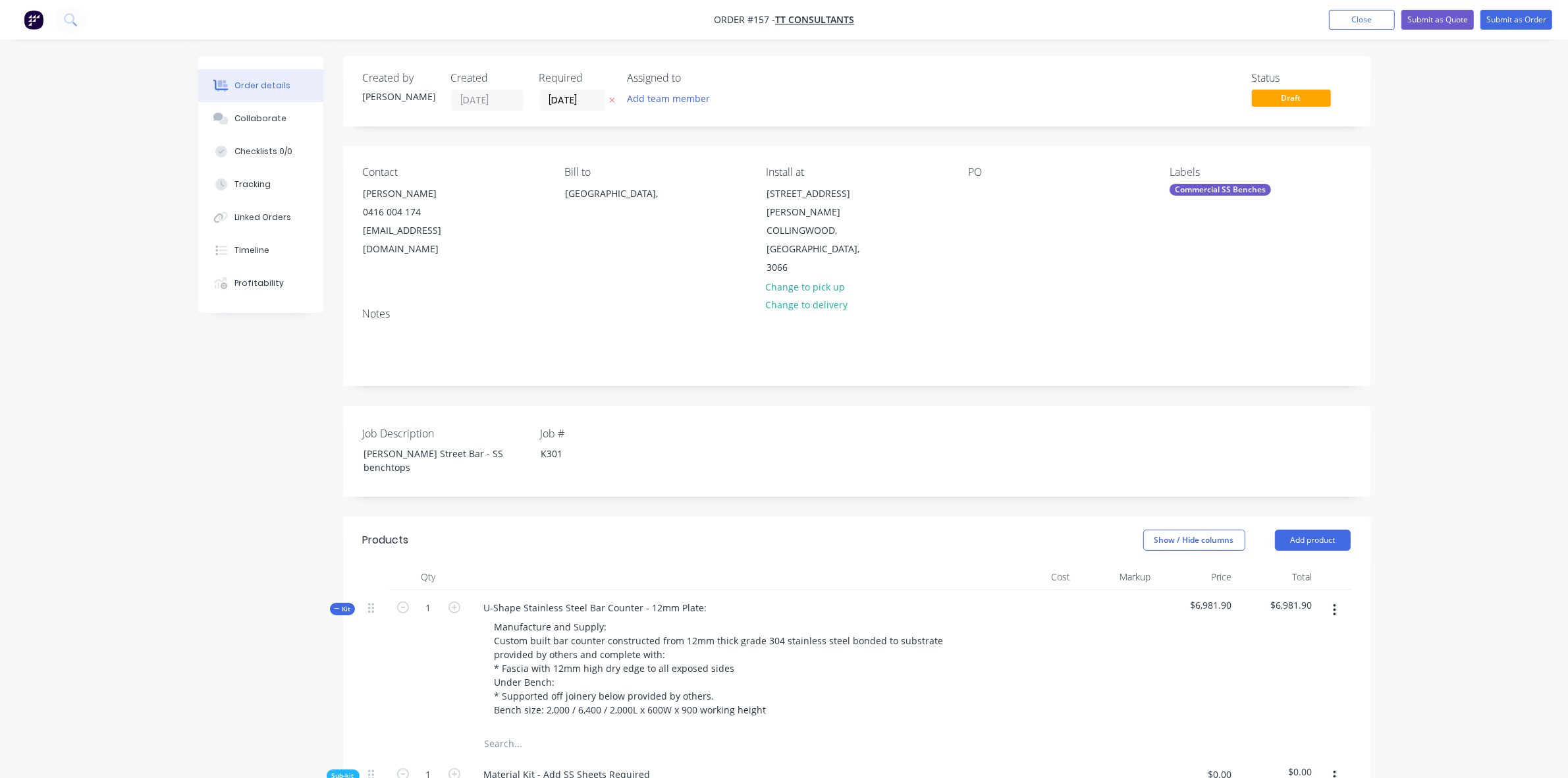
click at [334, 605] on icon "button" at bounding box center [337, 608] width 6 height 7
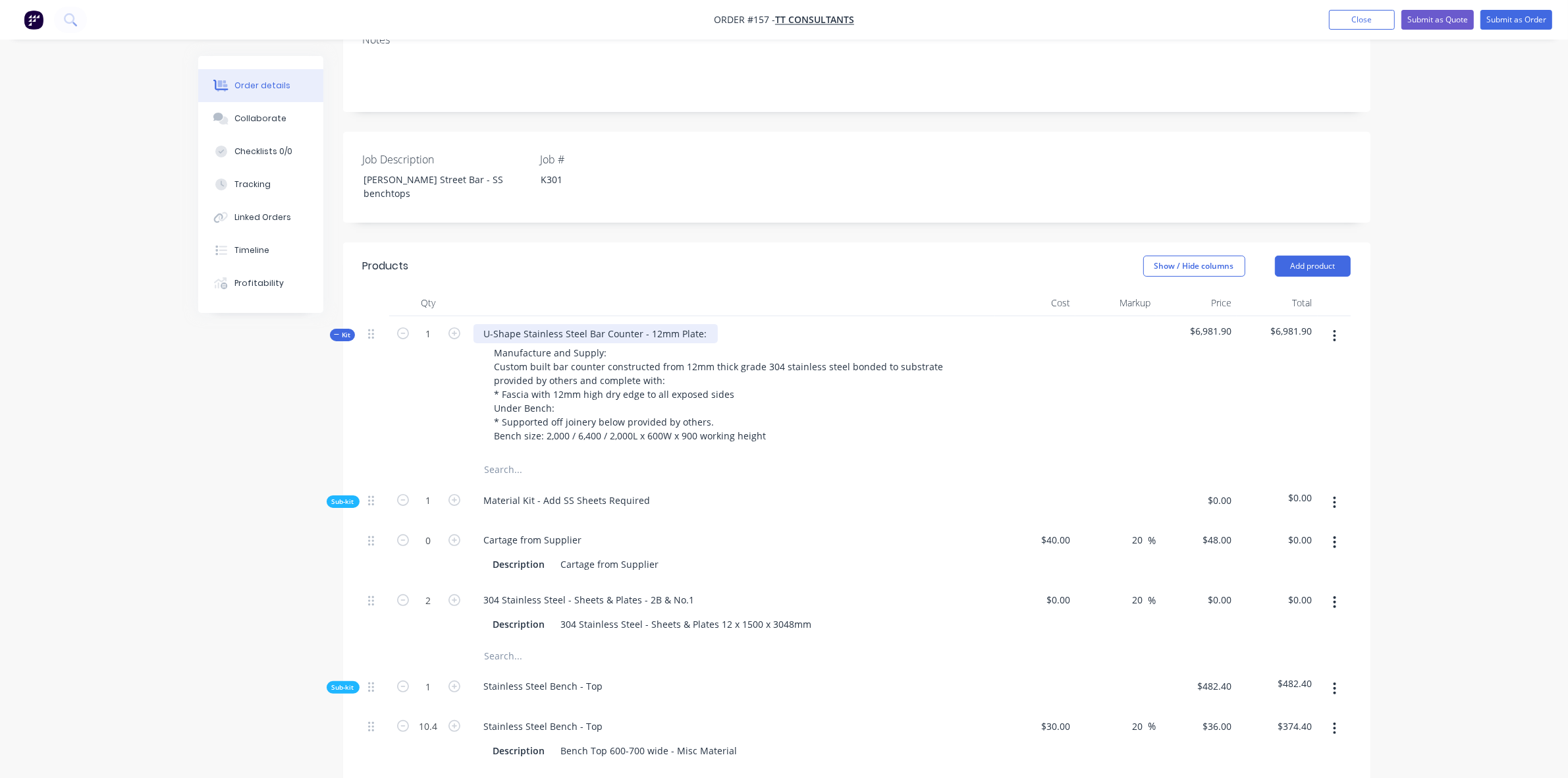
scroll to position [384, 0]
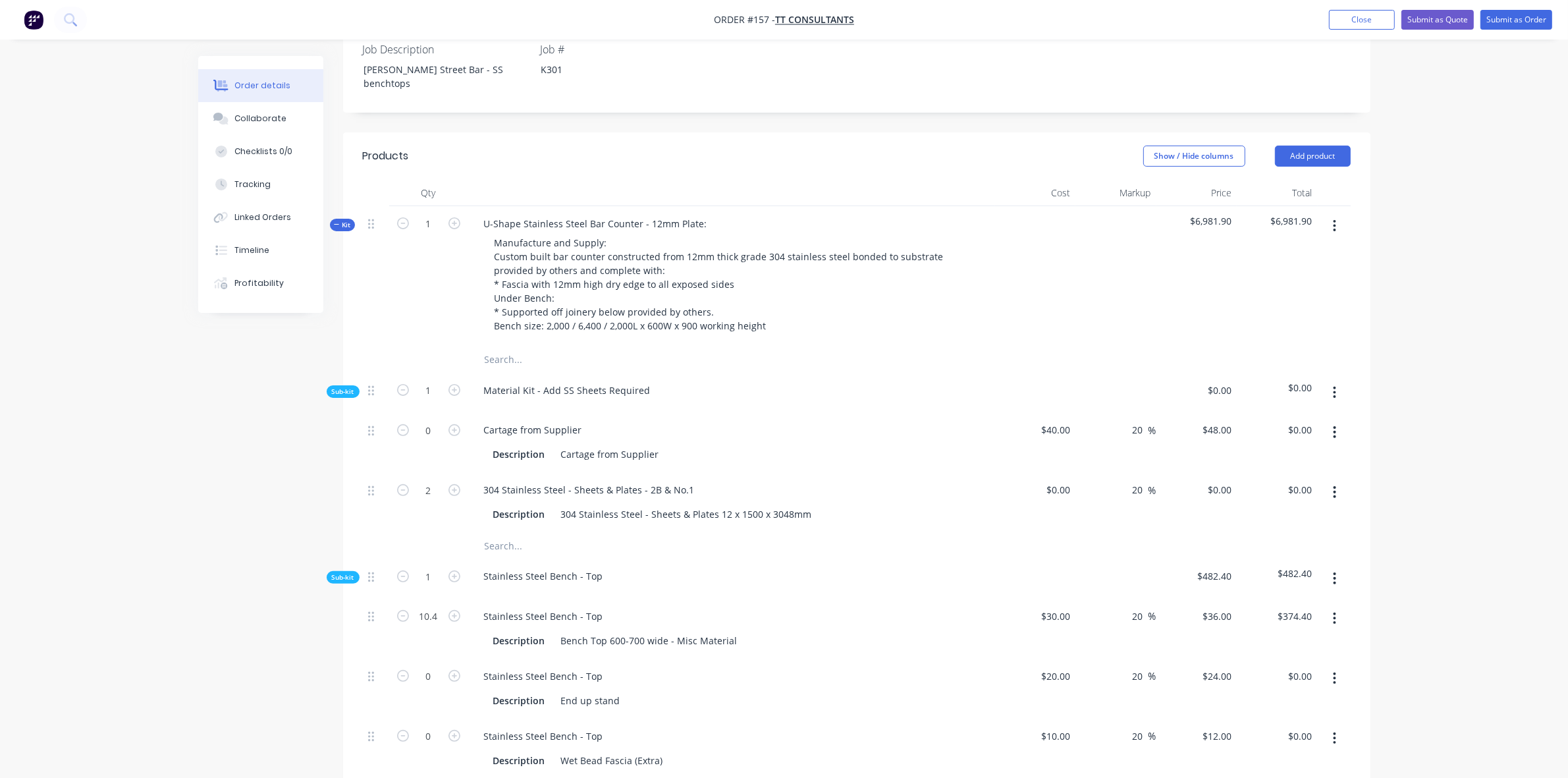
click at [344, 387] on span "Sub-kit" at bounding box center [343, 391] width 23 height 9
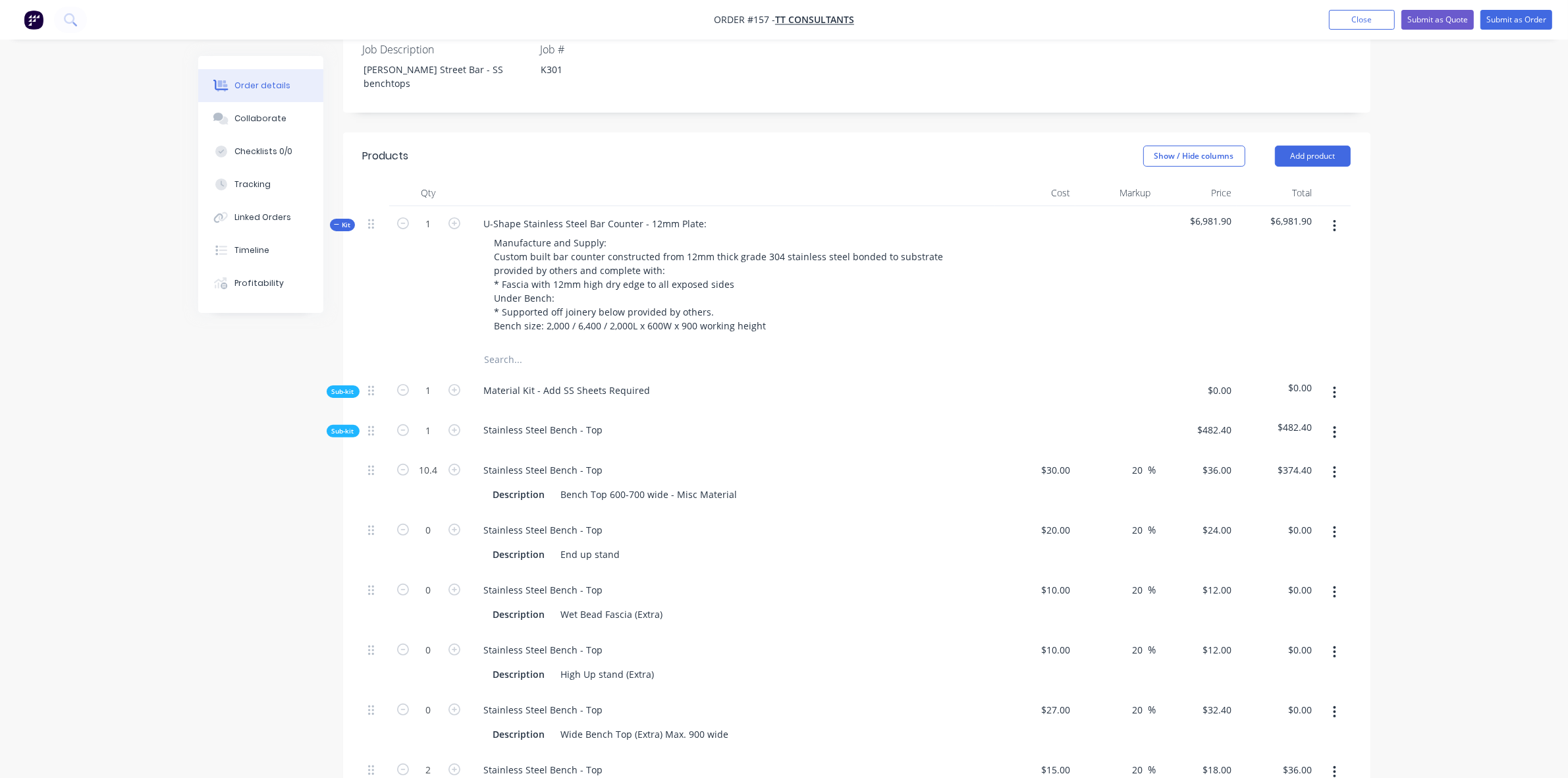
click at [337, 427] on span "Sub-kit" at bounding box center [343, 431] width 23 height 9
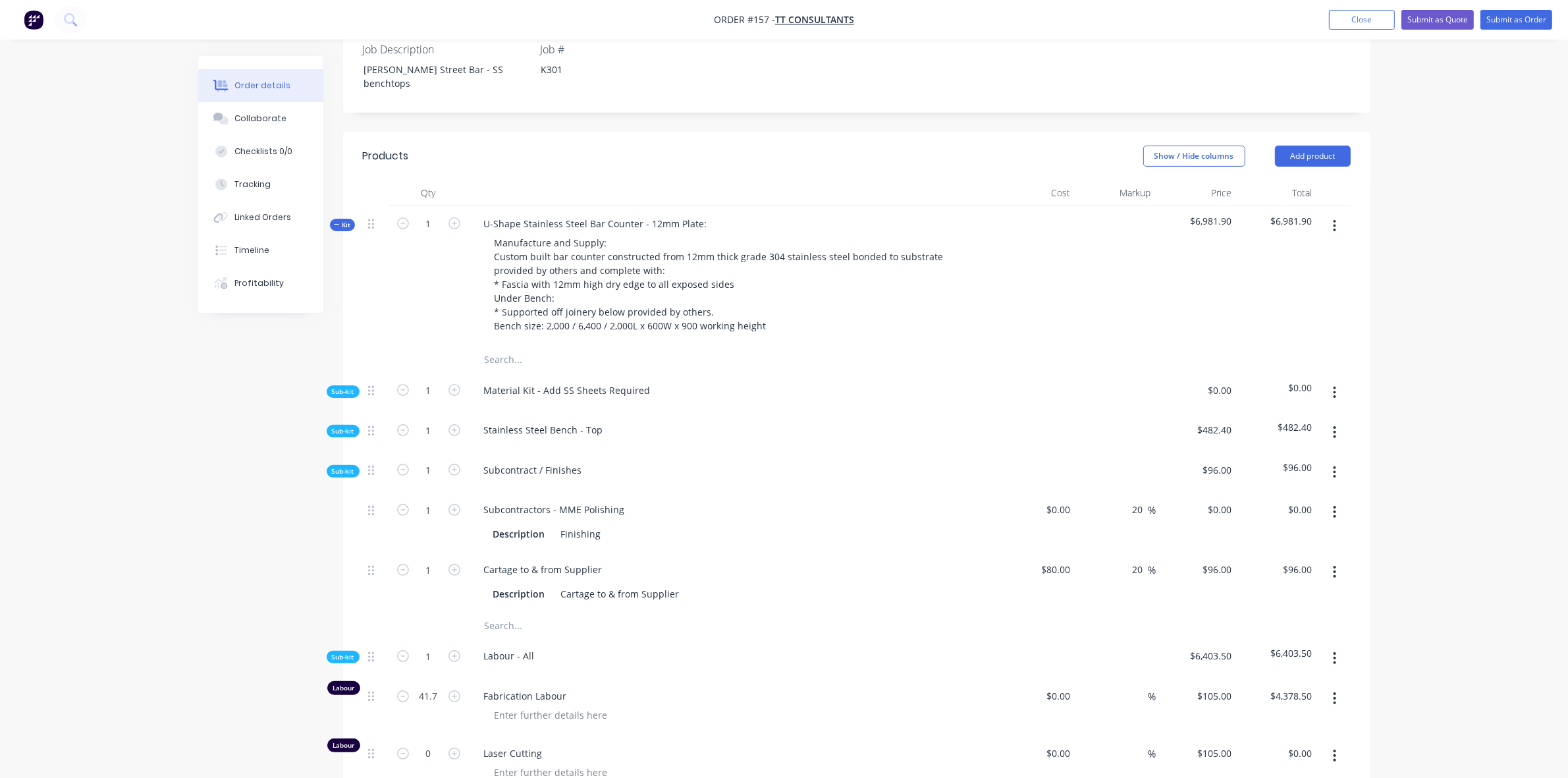
click at [337, 427] on span "Sub-kit" at bounding box center [343, 431] width 23 height 9
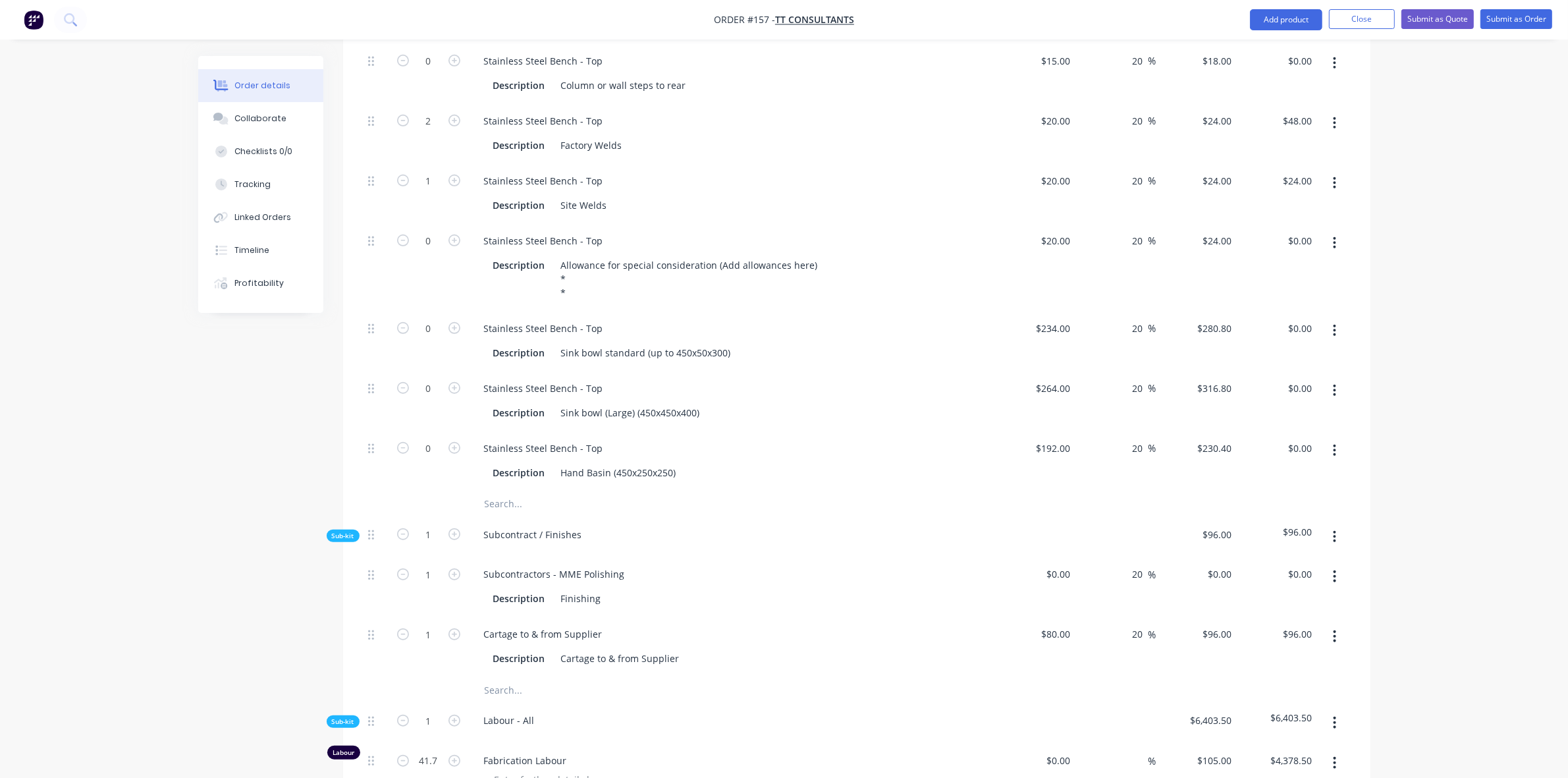
scroll to position [1344, 0]
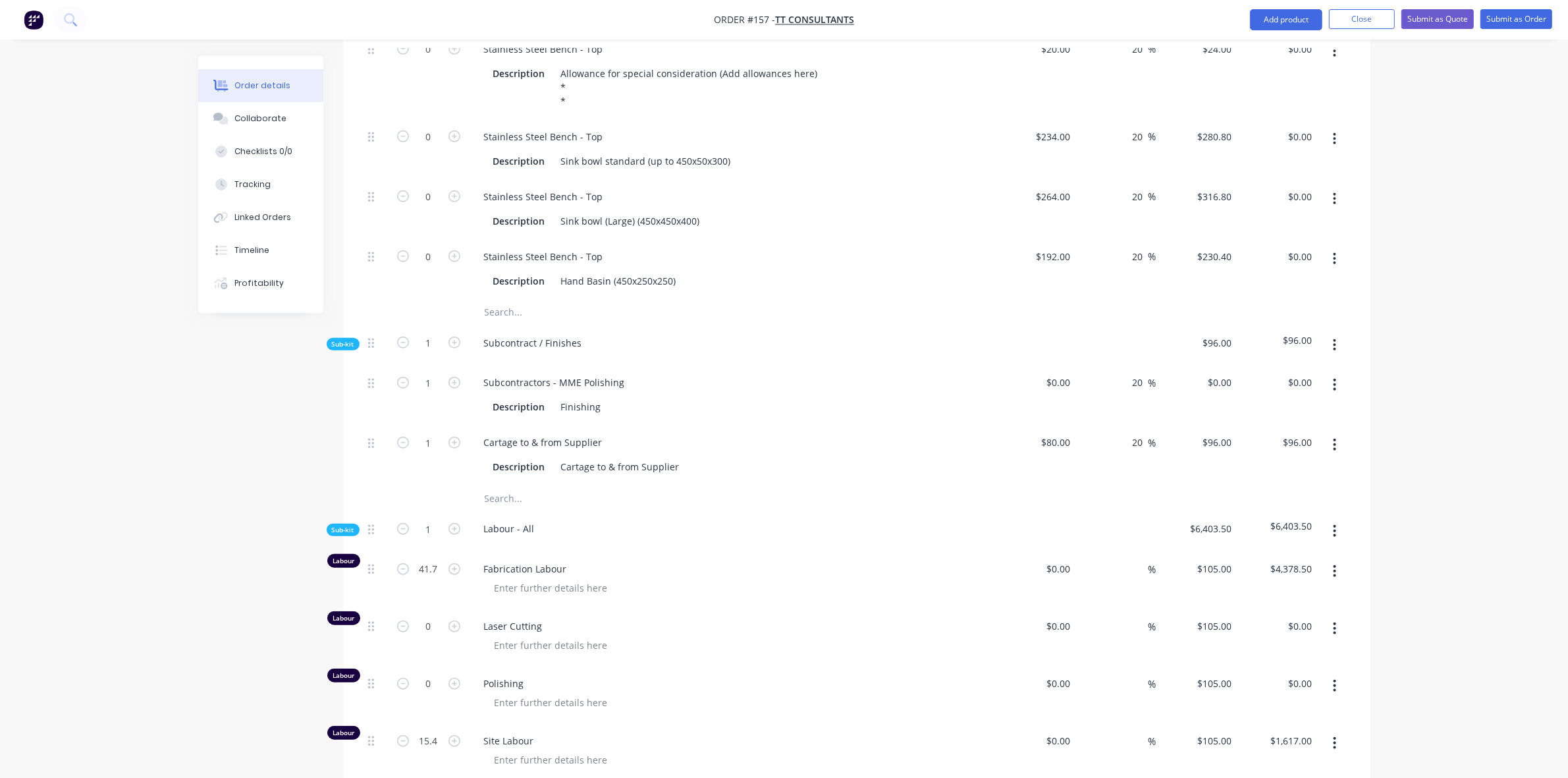
click at [347, 339] on span "Sub-kit" at bounding box center [343, 344] width 23 height 9
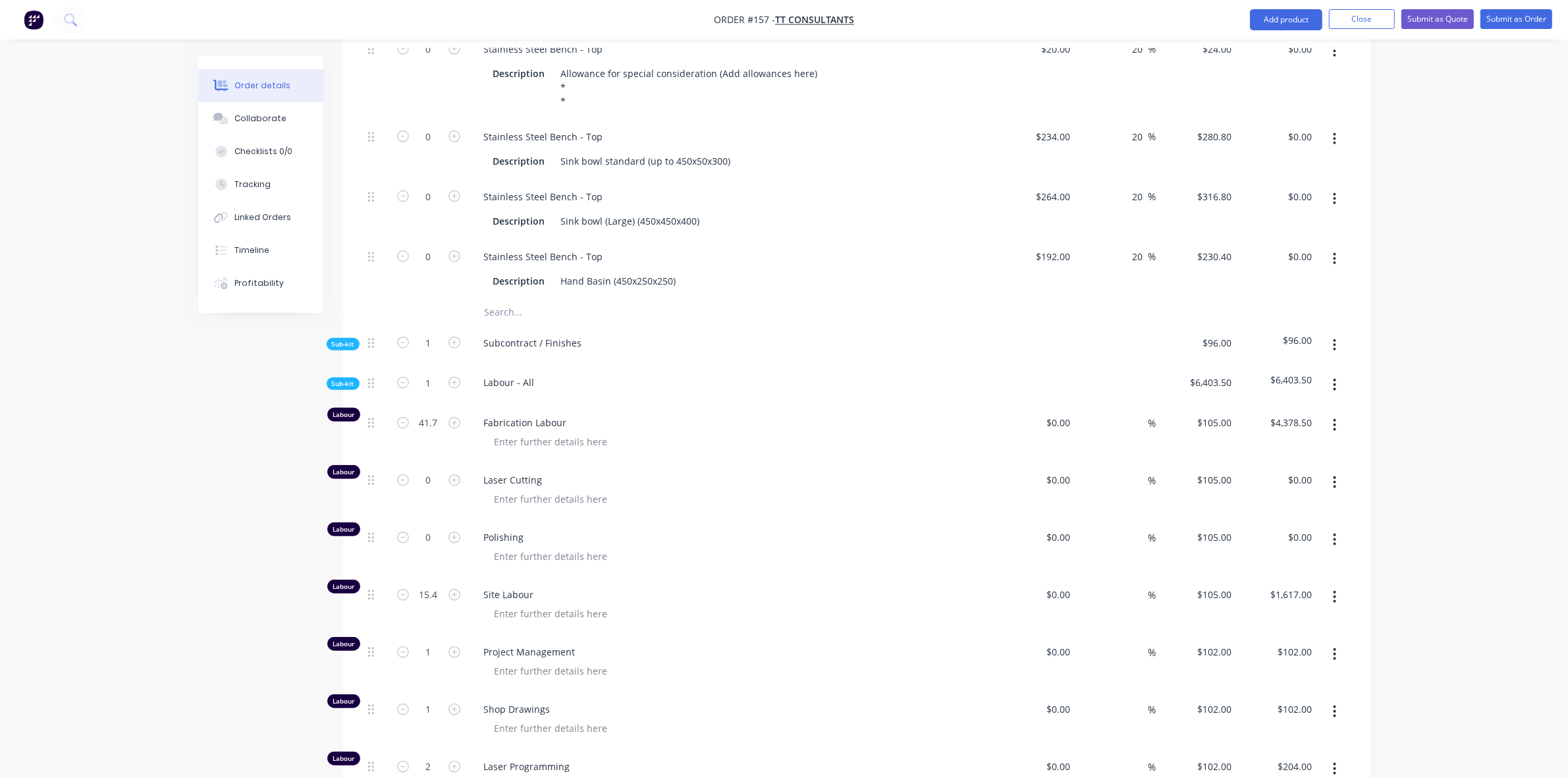
click at [347, 339] on span "Sub-kit" at bounding box center [343, 344] width 23 height 9
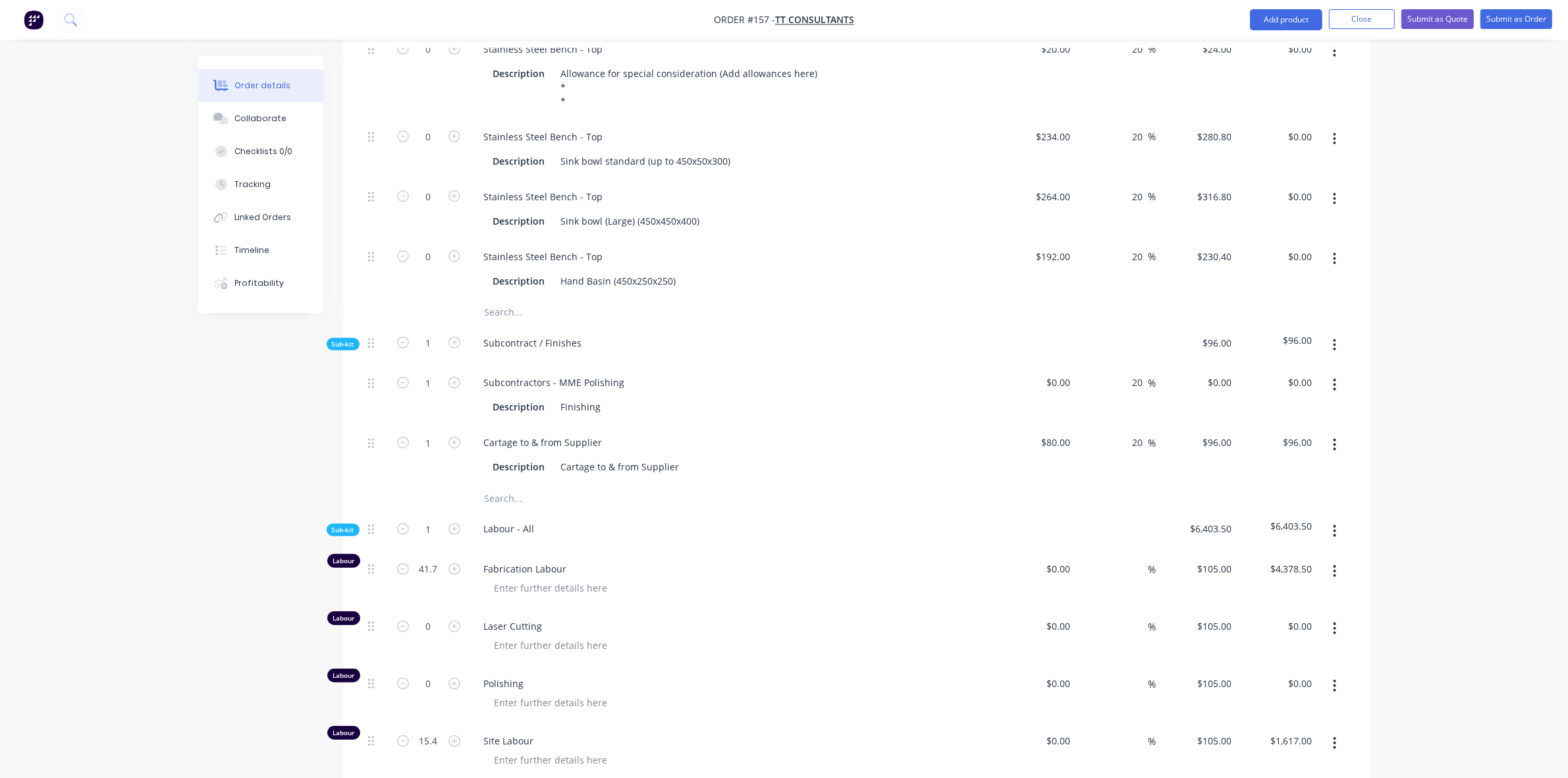
click at [354, 523] on div "Sub-kit" at bounding box center [343, 529] width 33 height 12
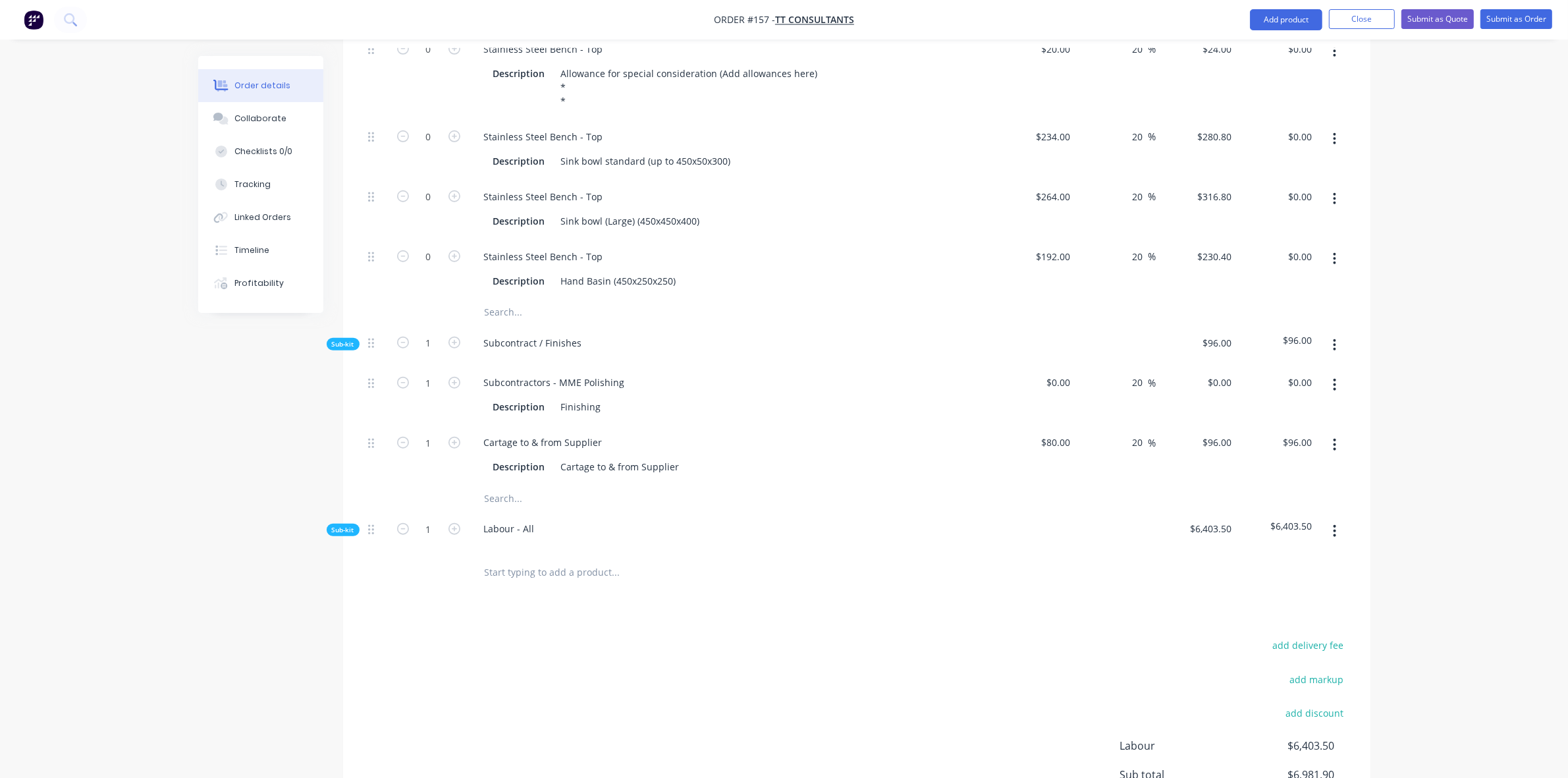
click at [353, 339] on span "Sub-kit" at bounding box center [343, 344] width 23 height 9
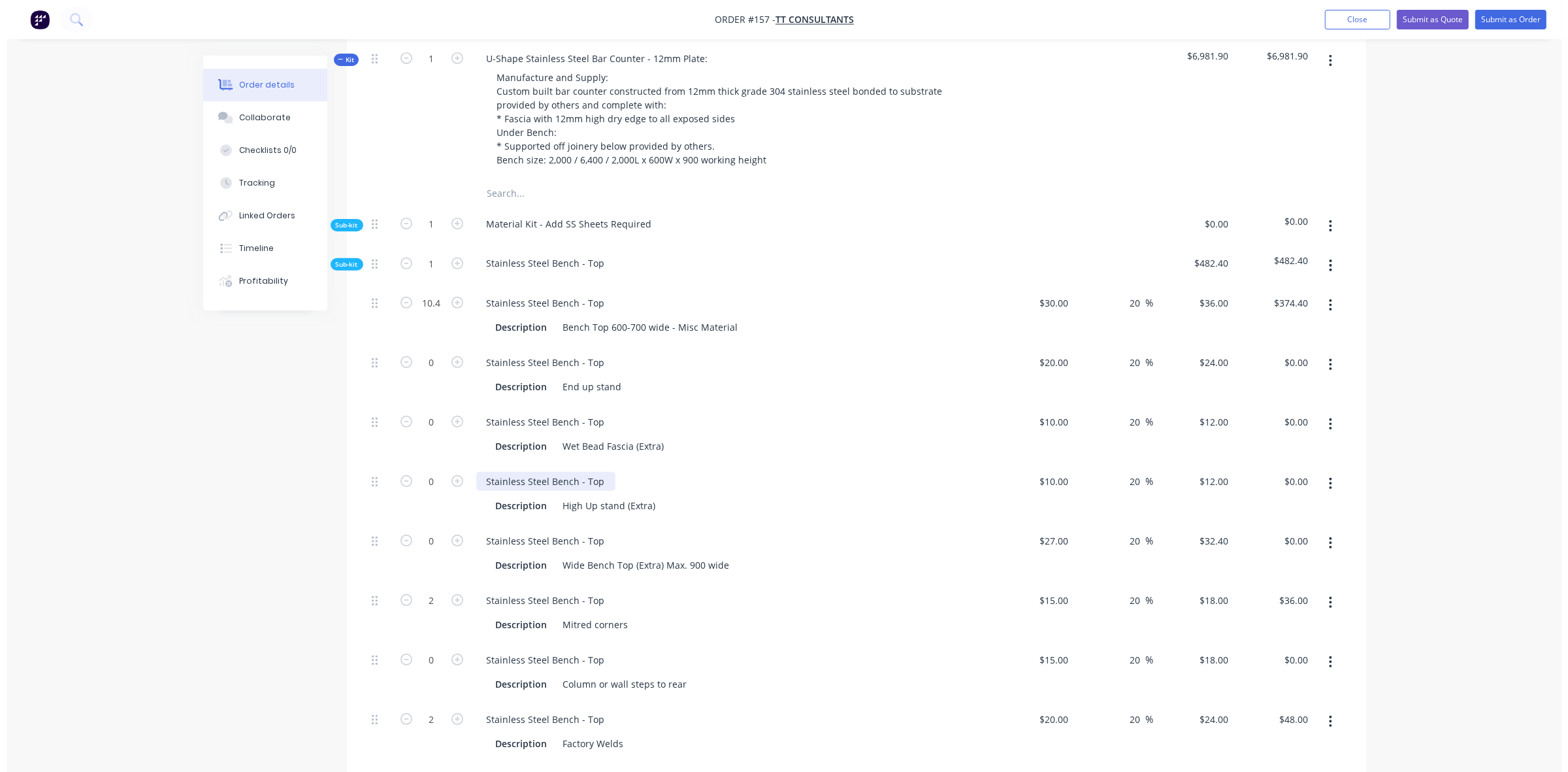
scroll to position [0, 0]
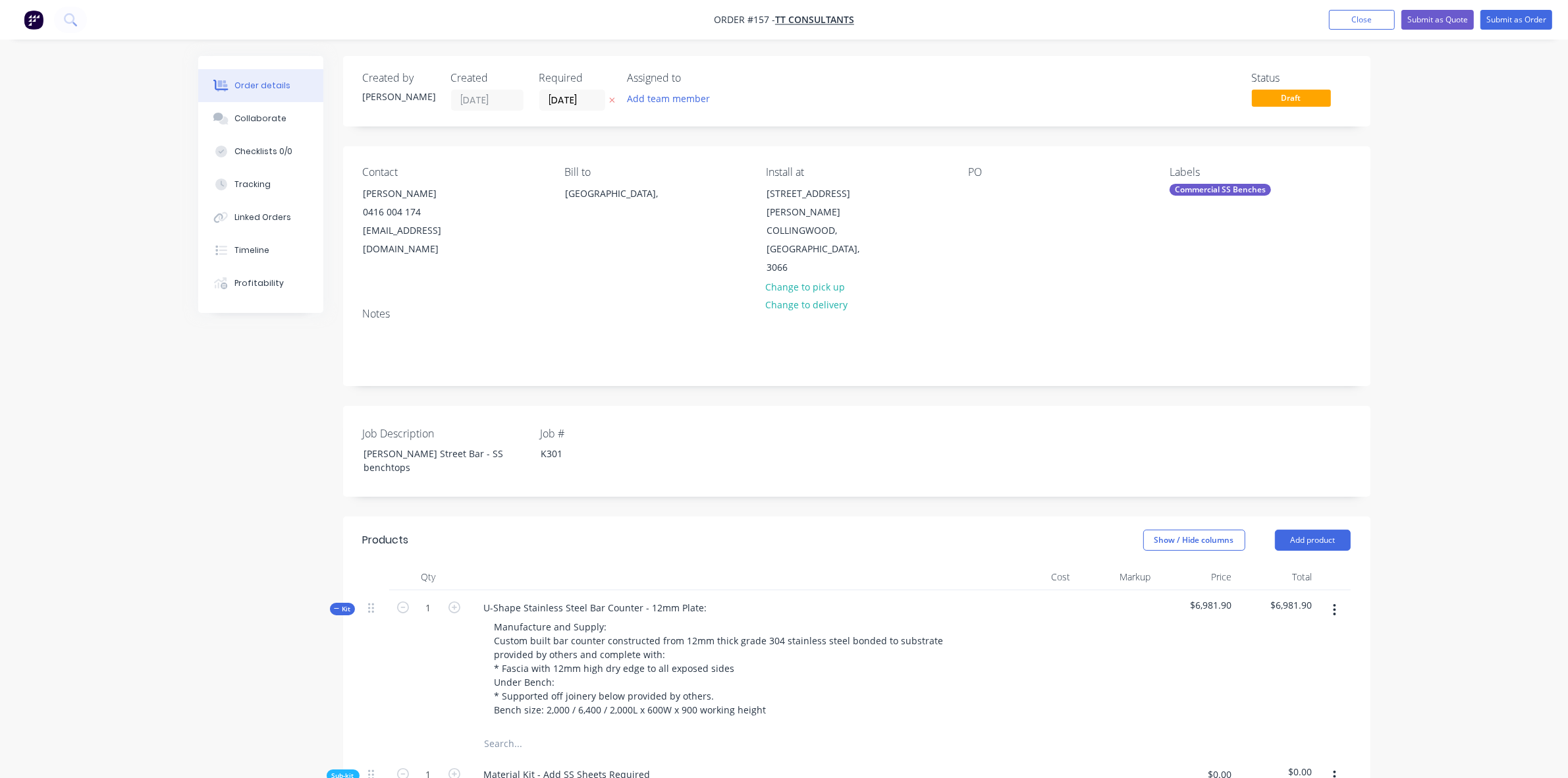
click at [344, 604] on span "Kit" at bounding box center [343, 609] width 17 height 9
click at [1470, 159] on div "Order details Collaborate Checklists 0/0 Tracking Linked Orders Timeline Profit…" at bounding box center [784, 555] width 1568 height 1110
click at [1333, 604] on icon "button" at bounding box center [1334, 610] width 3 height 11
click at [1275, 714] on div "Delete" at bounding box center [1288, 724] width 102 height 19
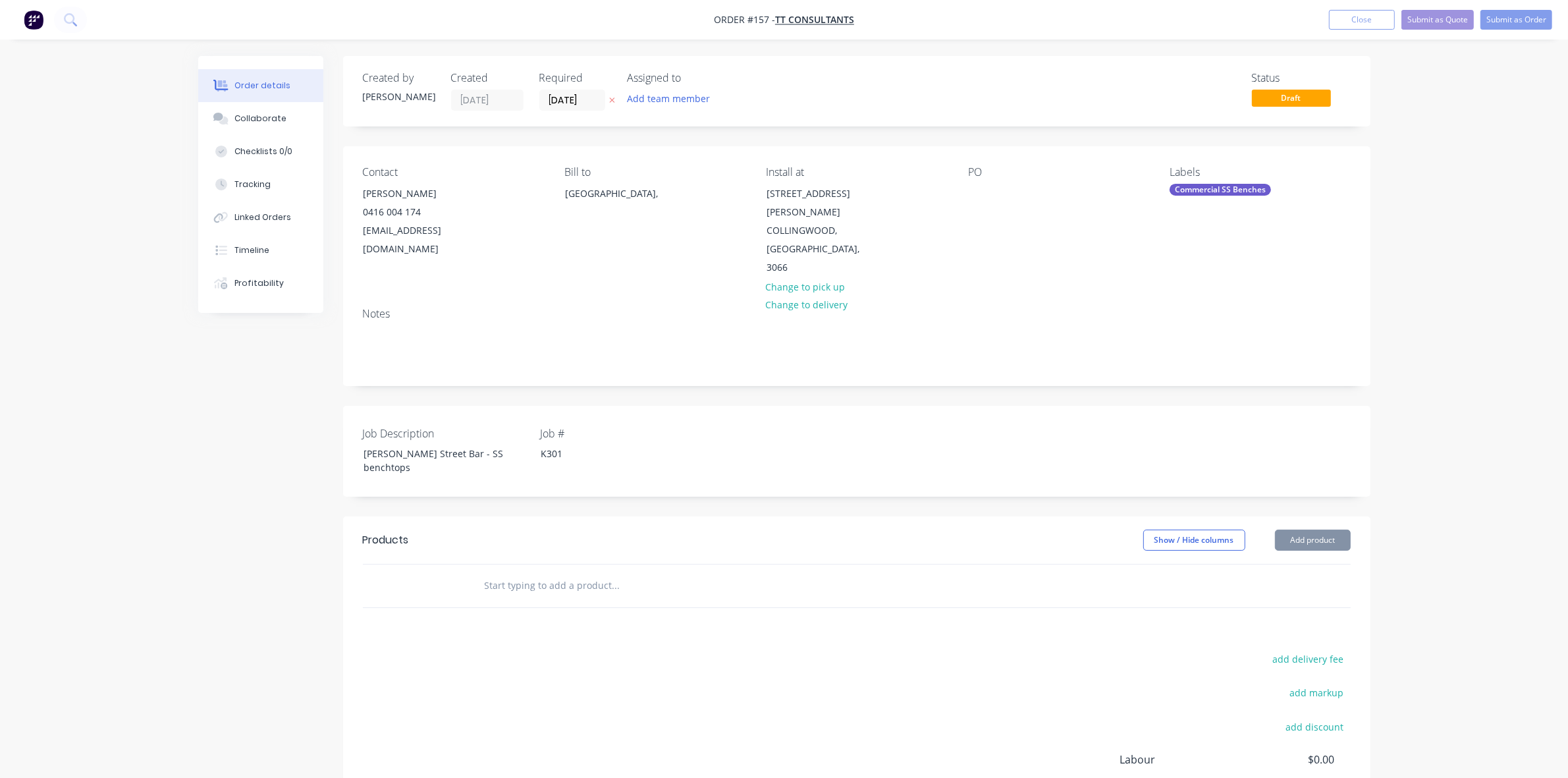
click at [958, 650] on div "add delivery fee add markup add discount Labour $0.00 Sub total $0.00 Margin $0…" at bounding box center [857, 777] width 988 height 255
click at [1371, 18] on button "Close" at bounding box center [1361, 19] width 66 height 20
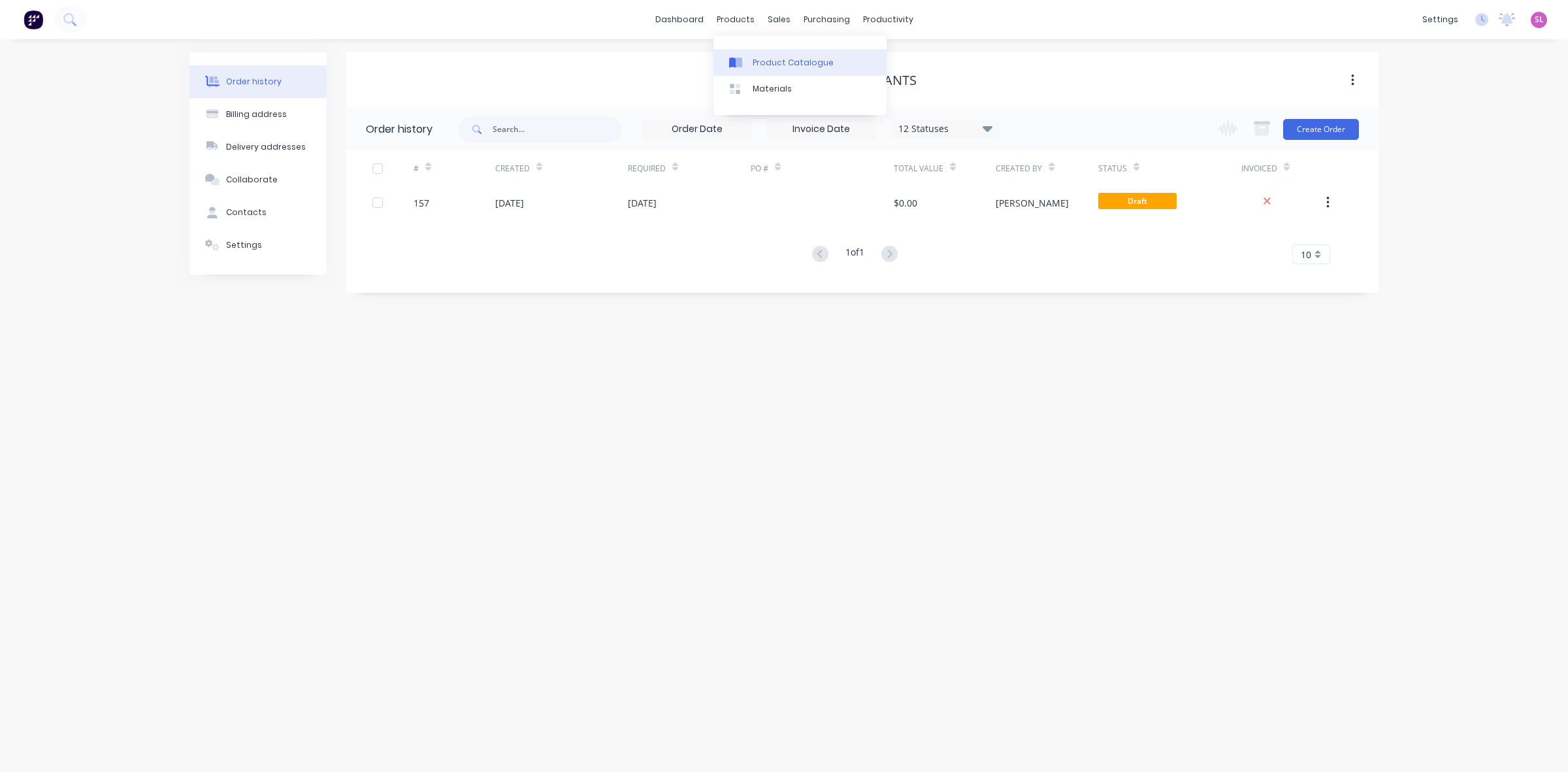
click at [749, 58] on link "Product Catalogue" at bounding box center [800, 62] width 173 height 26
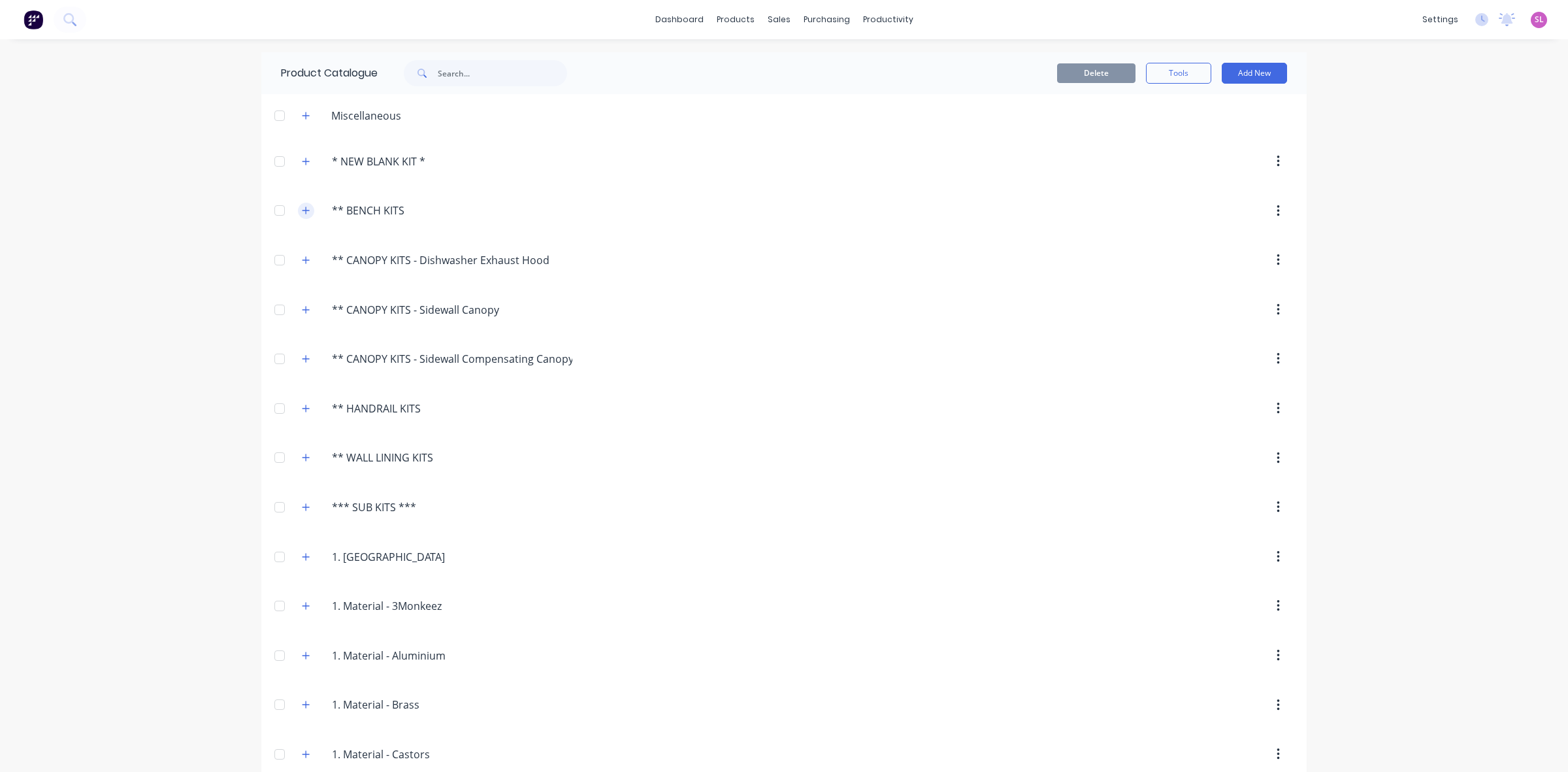
click at [305, 211] on button "button" at bounding box center [305, 210] width 16 height 16
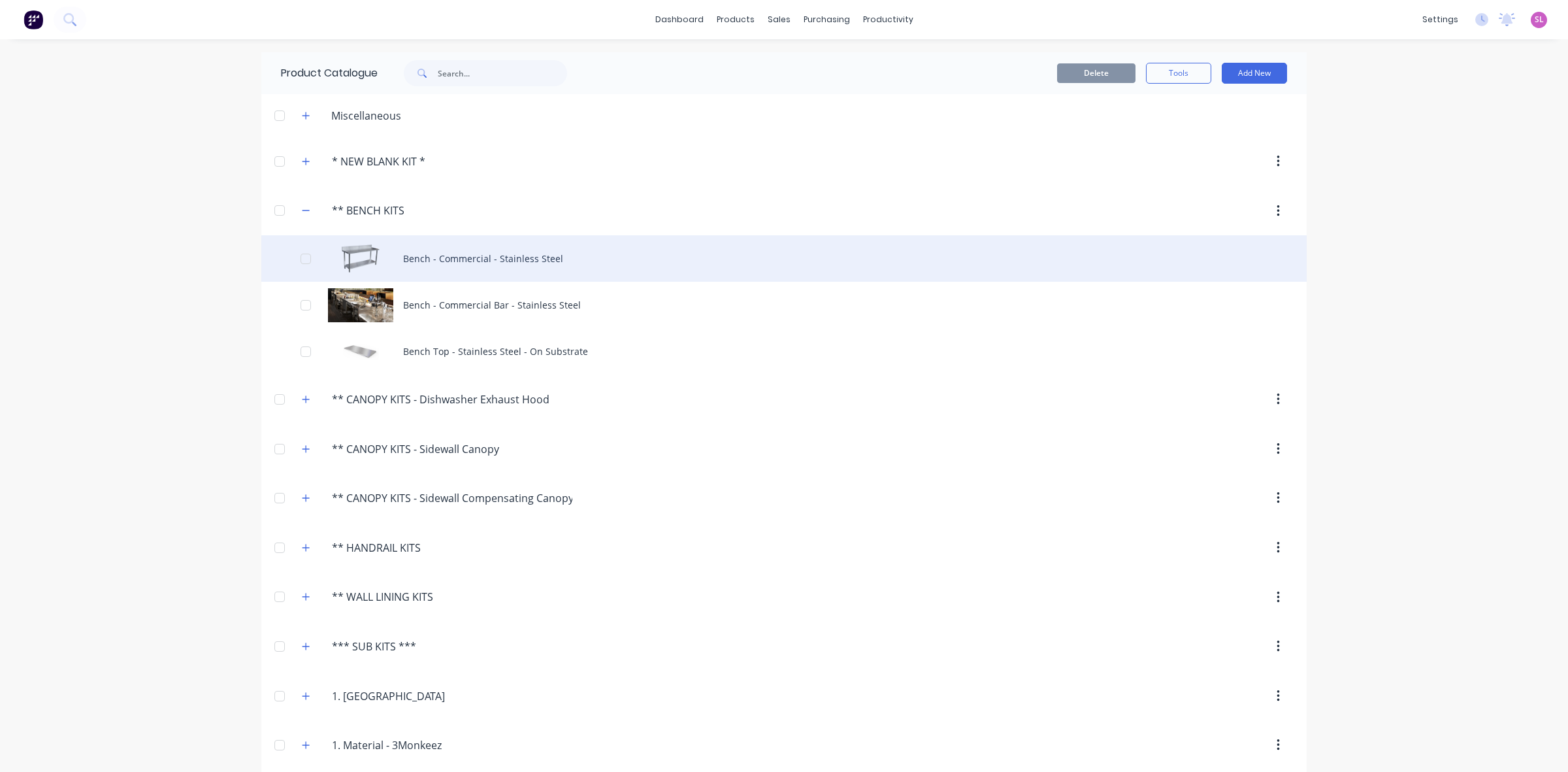
click at [302, 267] on div at bounding box center [306, 259] width 26 height 26
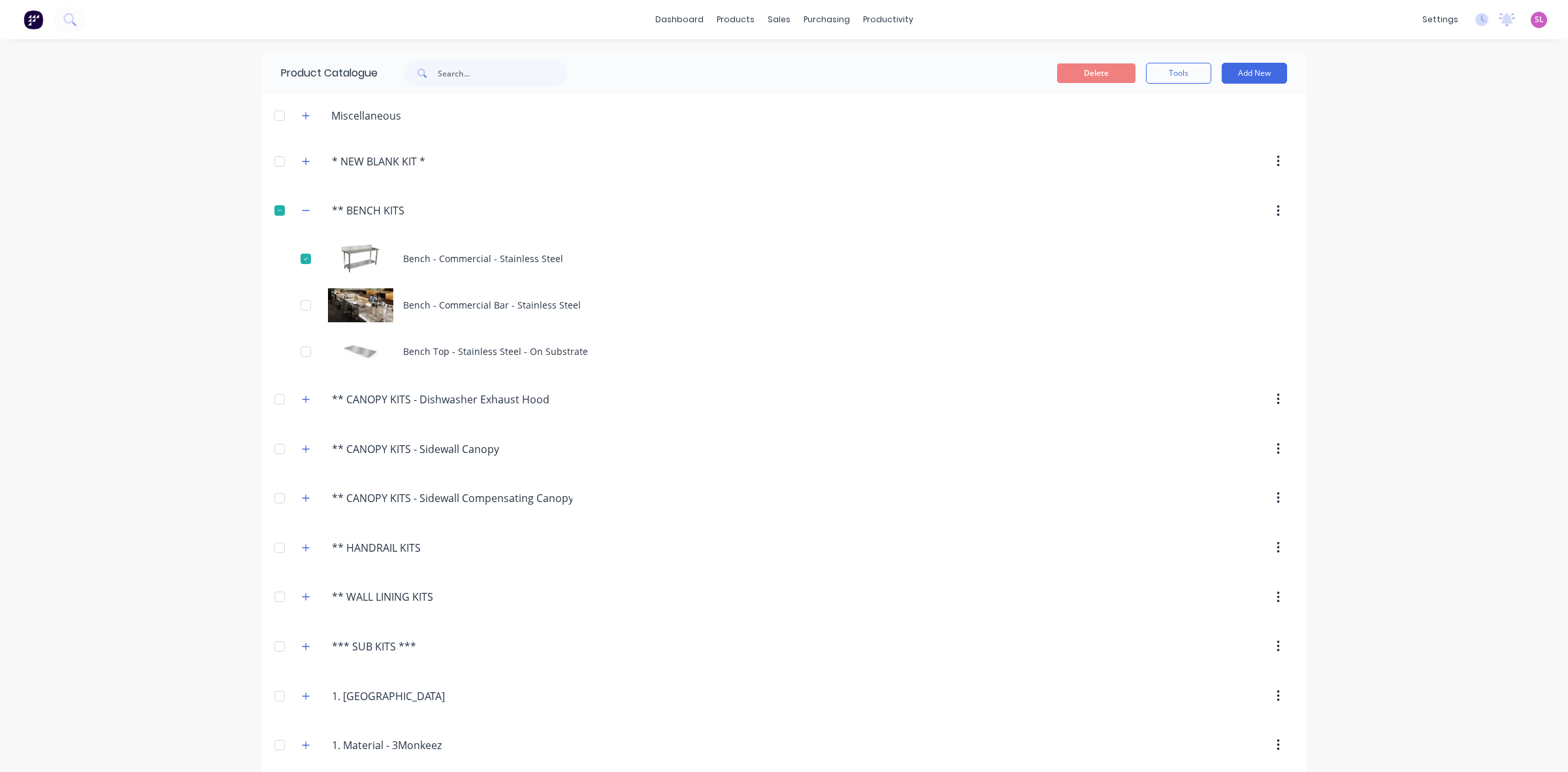
click at [1266, 205] on button "button" at bounding box center [1278, 210] width 31 height 24
click at [1182, 73] on button "Tools" at bounding box center [1178, 74] width 65 height 21
click at [1165, 106] on span "Duplicate product" at bounding box center [1148, 107] width 98 height 14
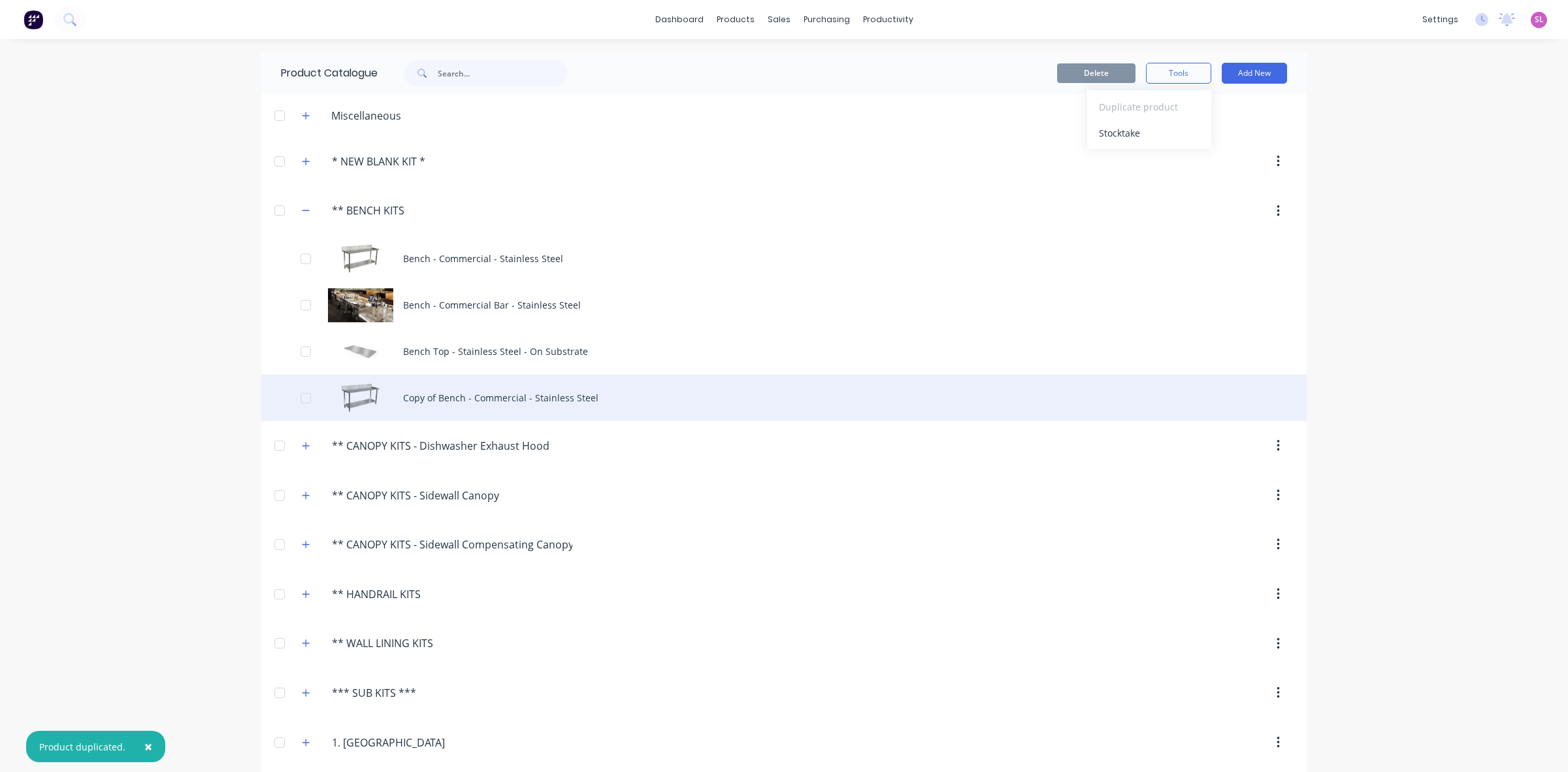
click at [489, 400] on div "Copy of Bench - Commercial - Stainless Steel" at bounding box center [783, 397] width 1045 height 46
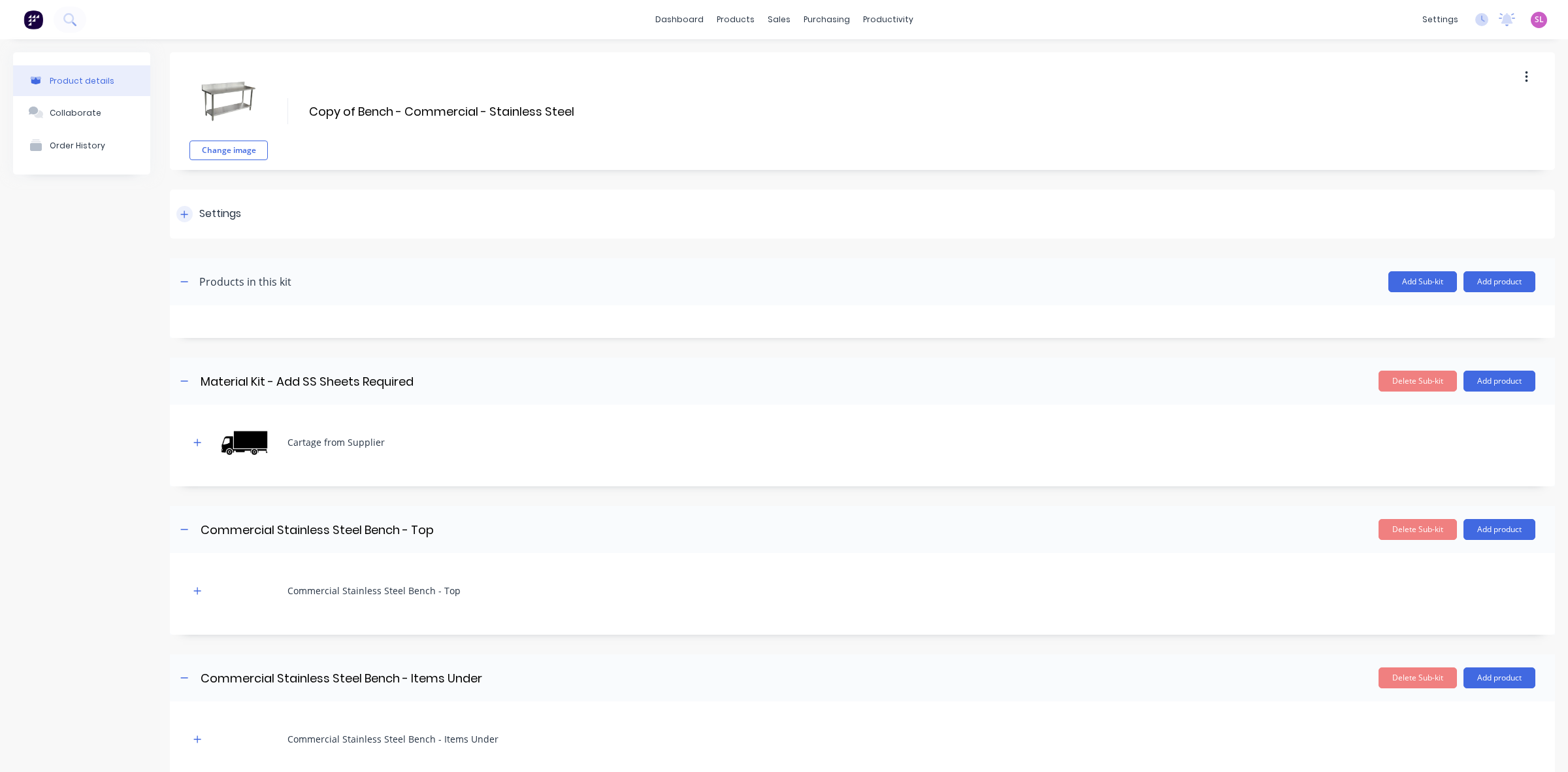
click at [183, 210] on icon at bounding box center [184, 215] width 8 height 9
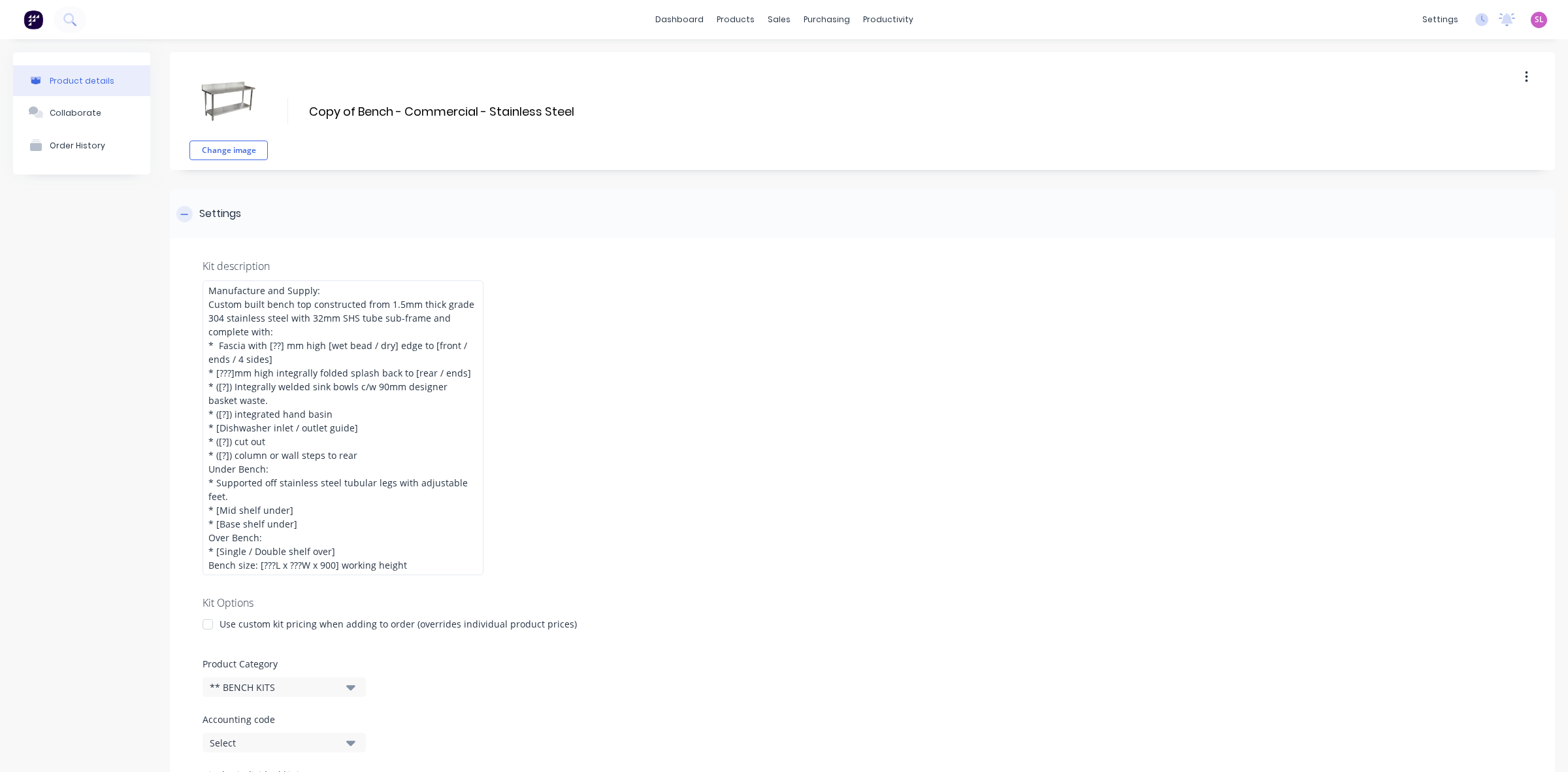
click at [183, 210] on icon at bounding box center [184, 215] width 8 height 9
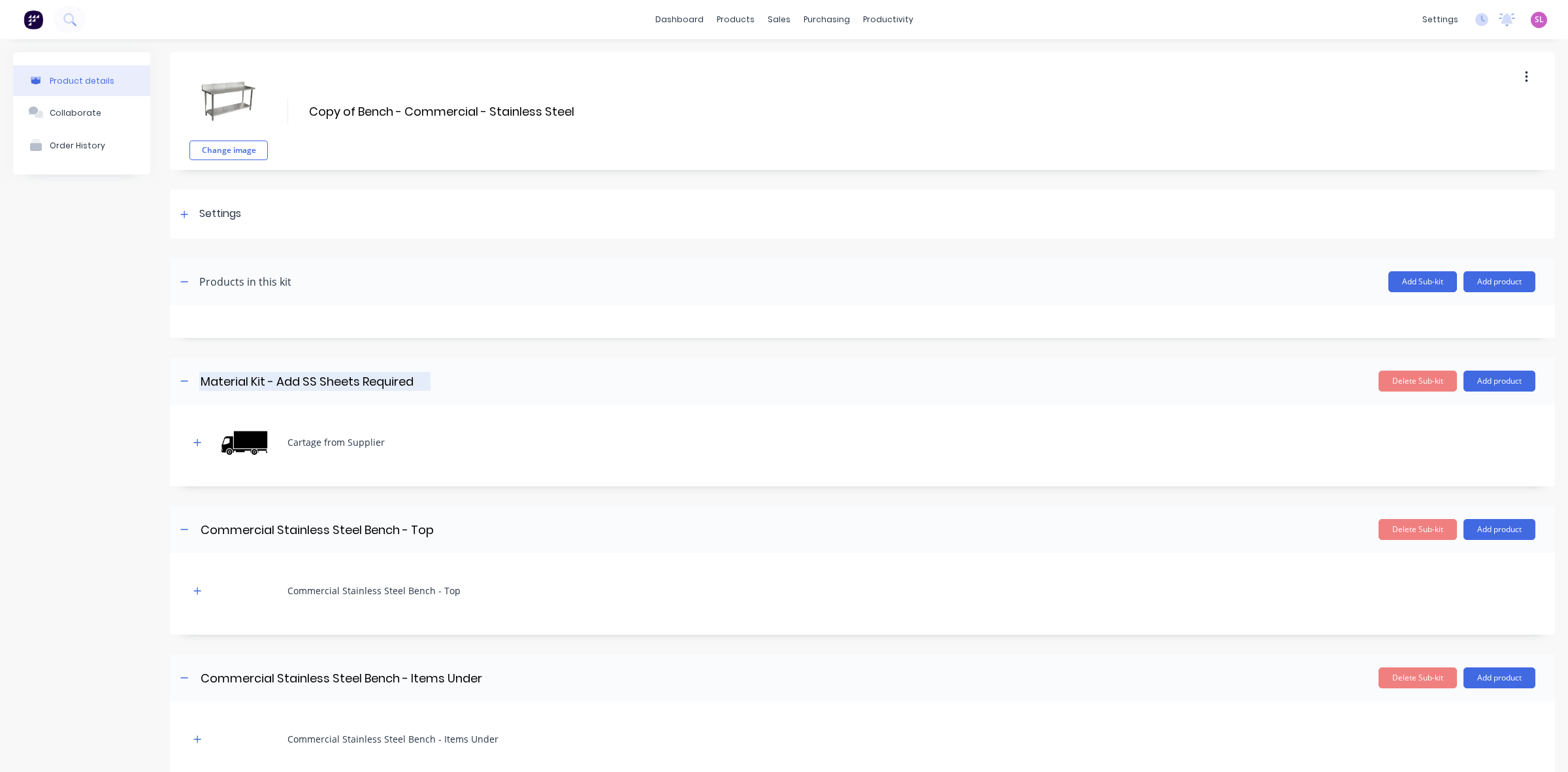
click at [323, 379] on input "Material Kit - Add SS Sheets Required" at bounding box center [314, 382] width 231 height 19
click at [363, 380] on input "Material Kit - Add SS Sheets Required" at bounding box center [314, 382] width 231 height 19
click at [393, 376] on input "Material Kit - Add SS Sheets & MaRequired" at bounding box center [321, 382] width 246 height 19
click at [393, 383] on input "Material Kit - Add SS Sheets & MaRequired" at bounding box center [321, 382] width 246 height 19
click at [303, 533] on input "Commercial Stainless Steel Bench - Top" at bounding box center [318, 530] width 239 height 19
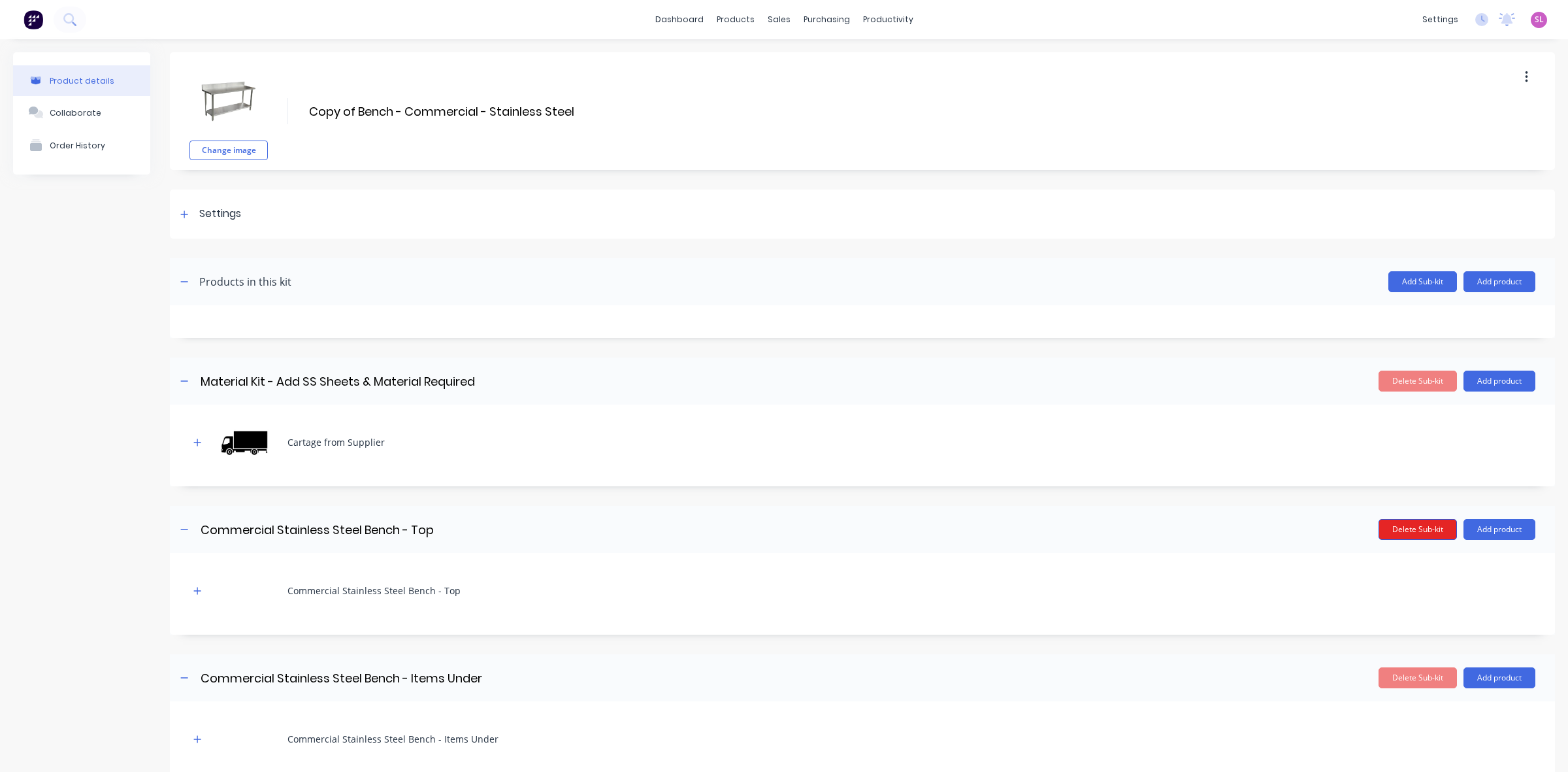
click at [1415, 531] on button "Delete Sub-kit" at bounding box center [1417, 530] width 78 height 21
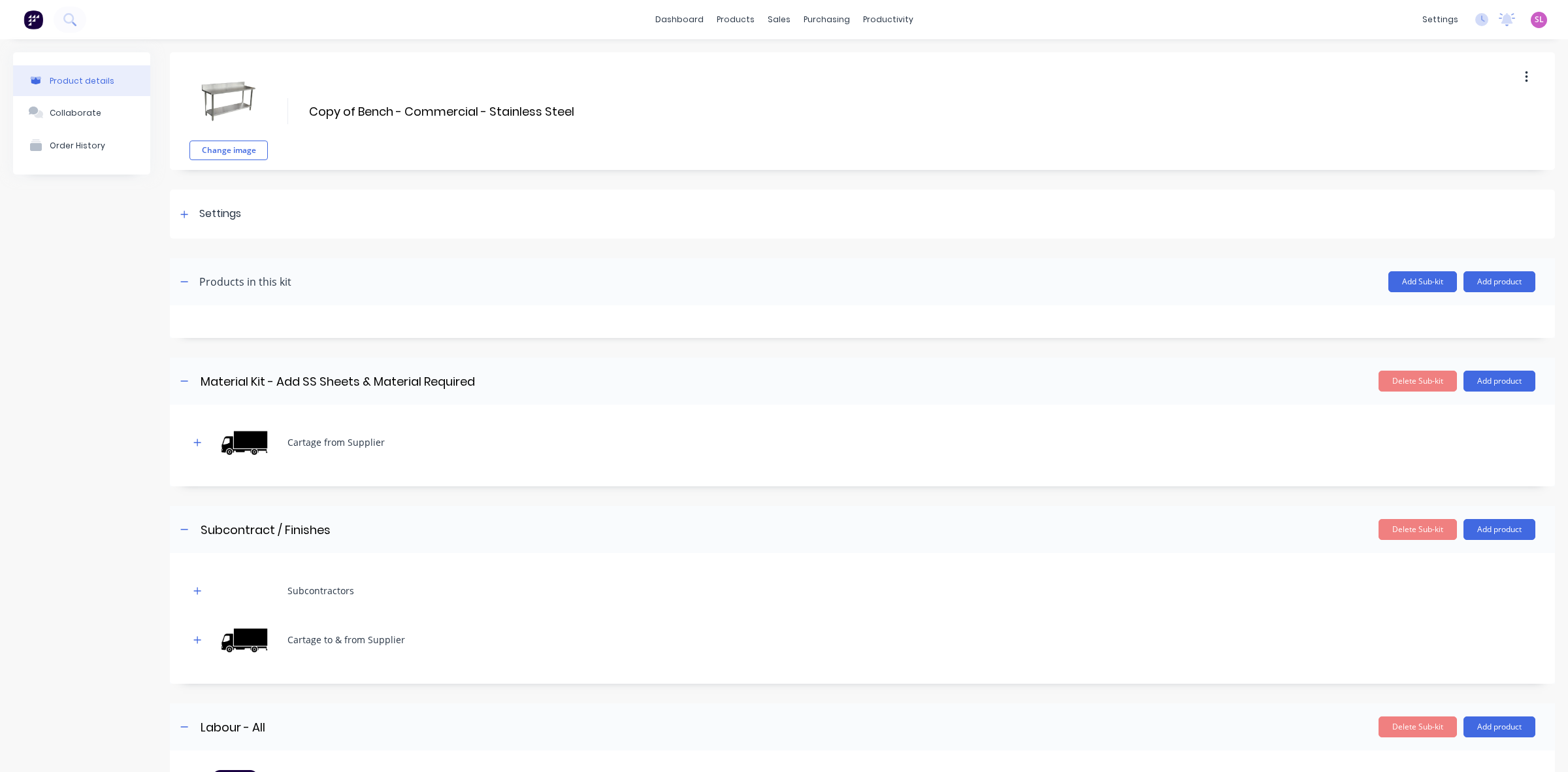
click at [1415, 531] on button "Delete Sub-kit" at bounding box center [1417, 530] width 78 height 21
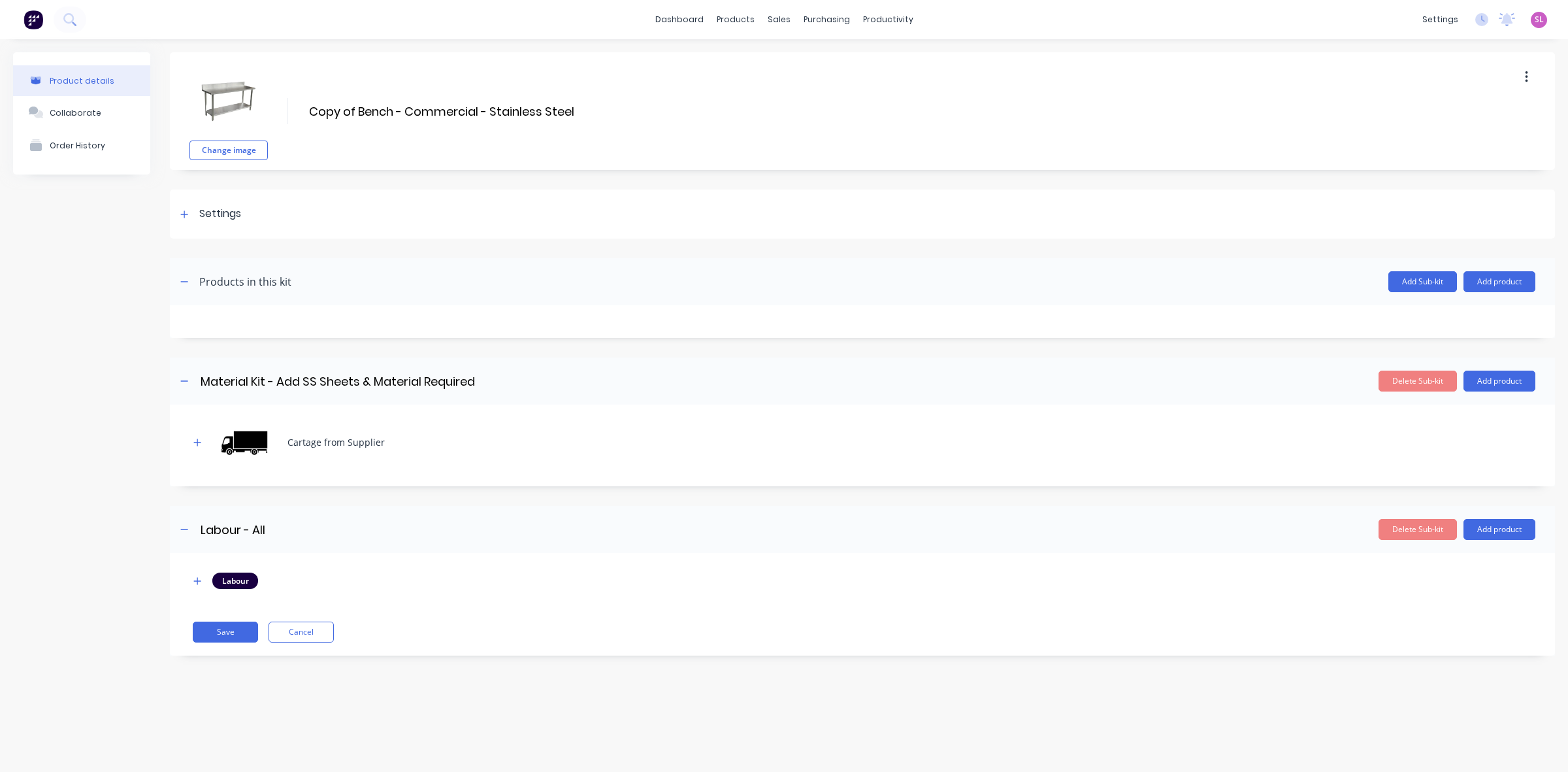
click at [1415, 531] on button "Delete Sub-kit" at bounding box center [1417, 530] width 78 height 21
click at [197, 448] on button "button" at bounding box center [197, 441] width 16 height 16
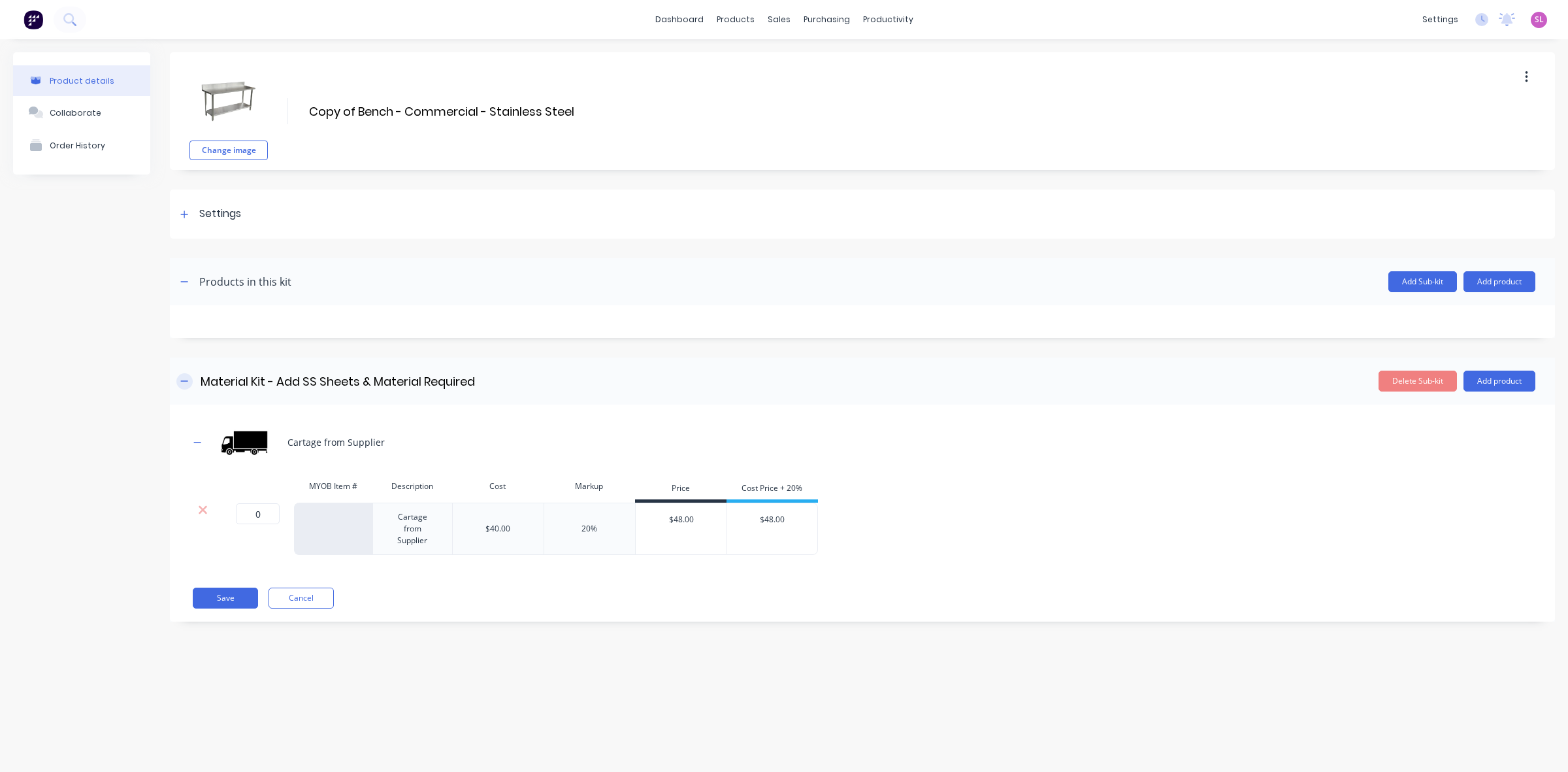
click at [180, 386] on button "button" at bounding box center [184, 381] width 16 height 16
click at [231, 600] on button "Save" at bounding box center [225, 598] width 65 height 21
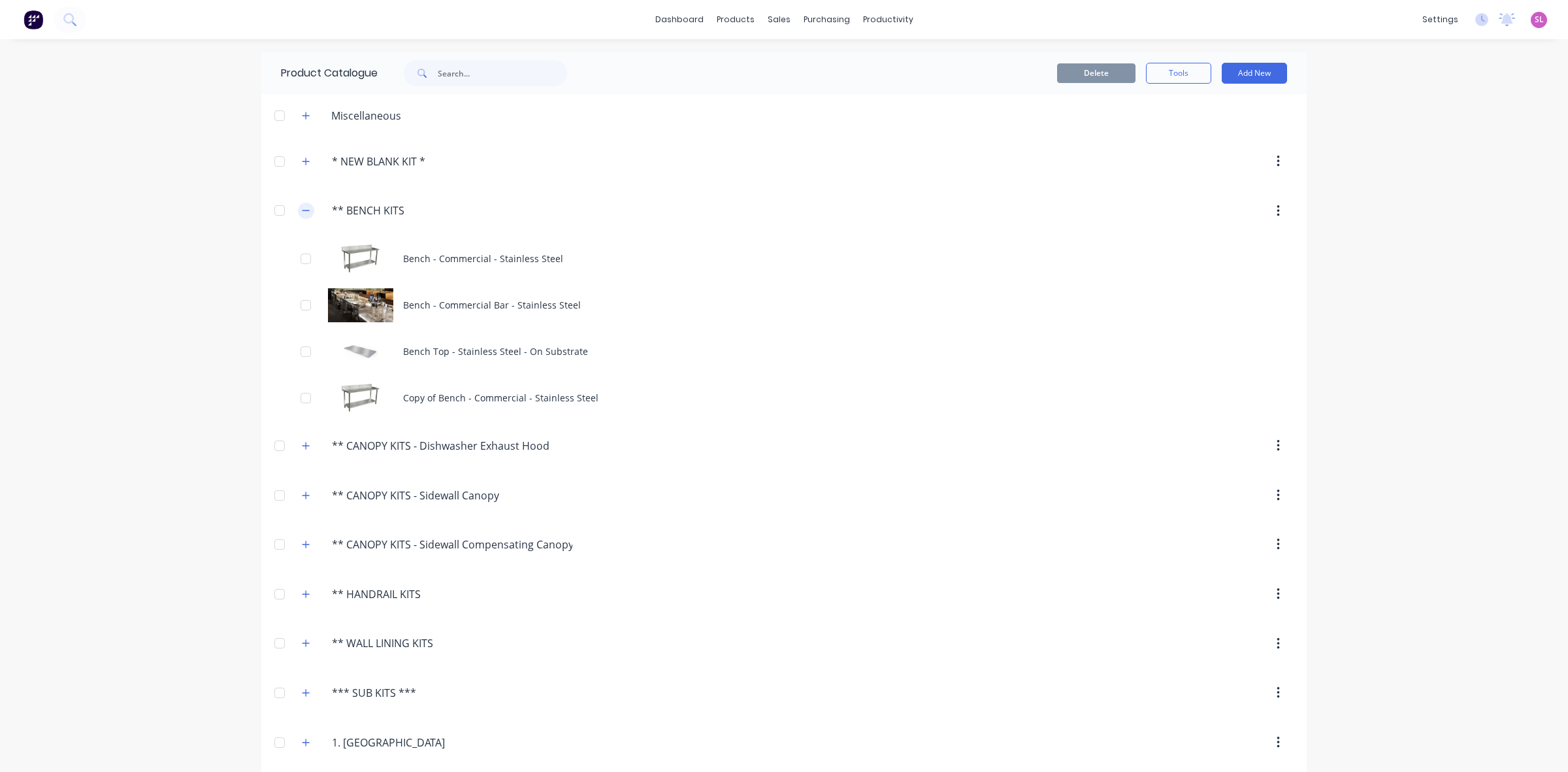
click at [302, 213] on icon "button" at bounding box center [305, 210] width 8 height 9
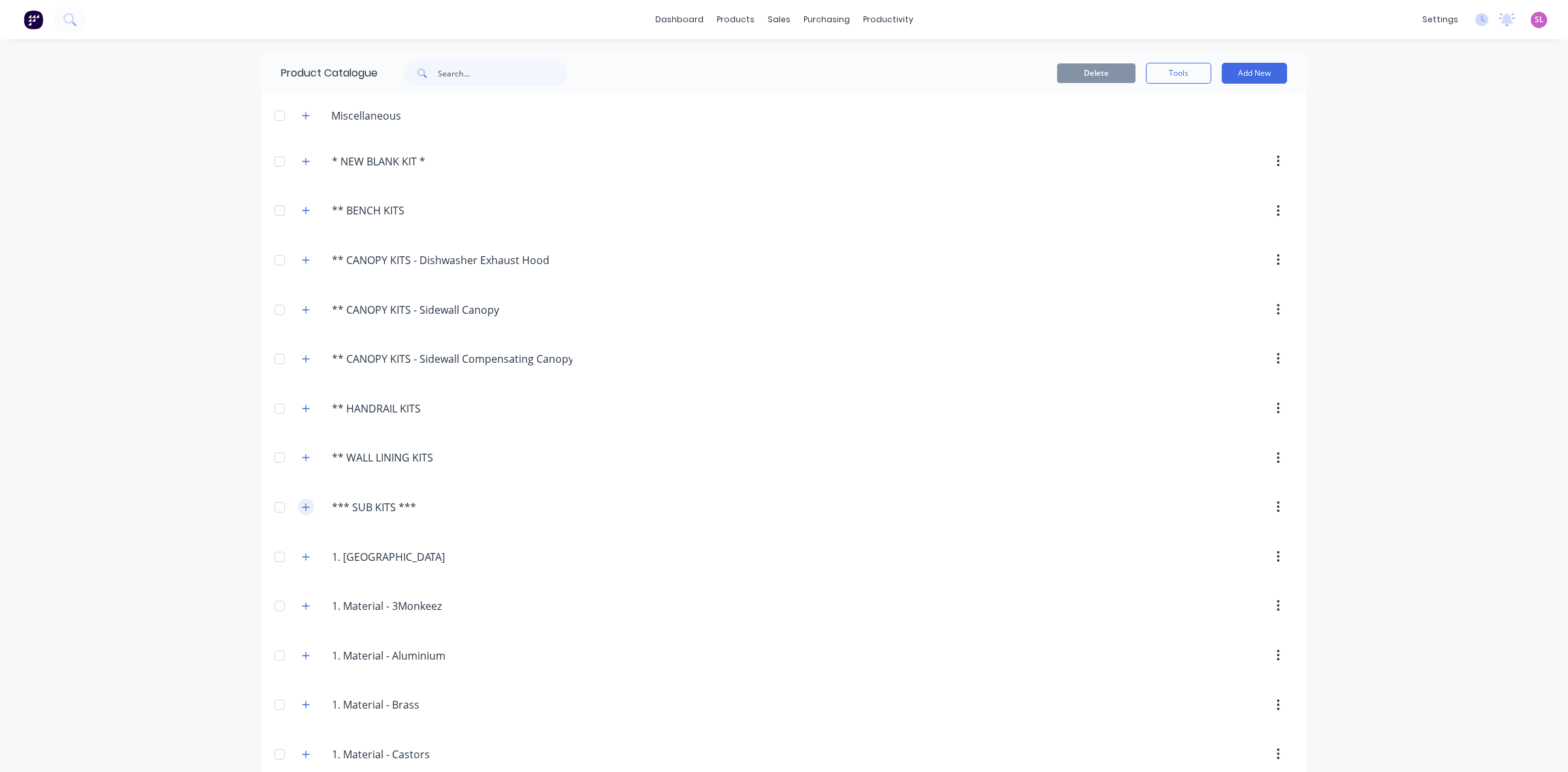
click at [302, 511] on icon "button" at bounding box center [305, 507] width 8 height 9
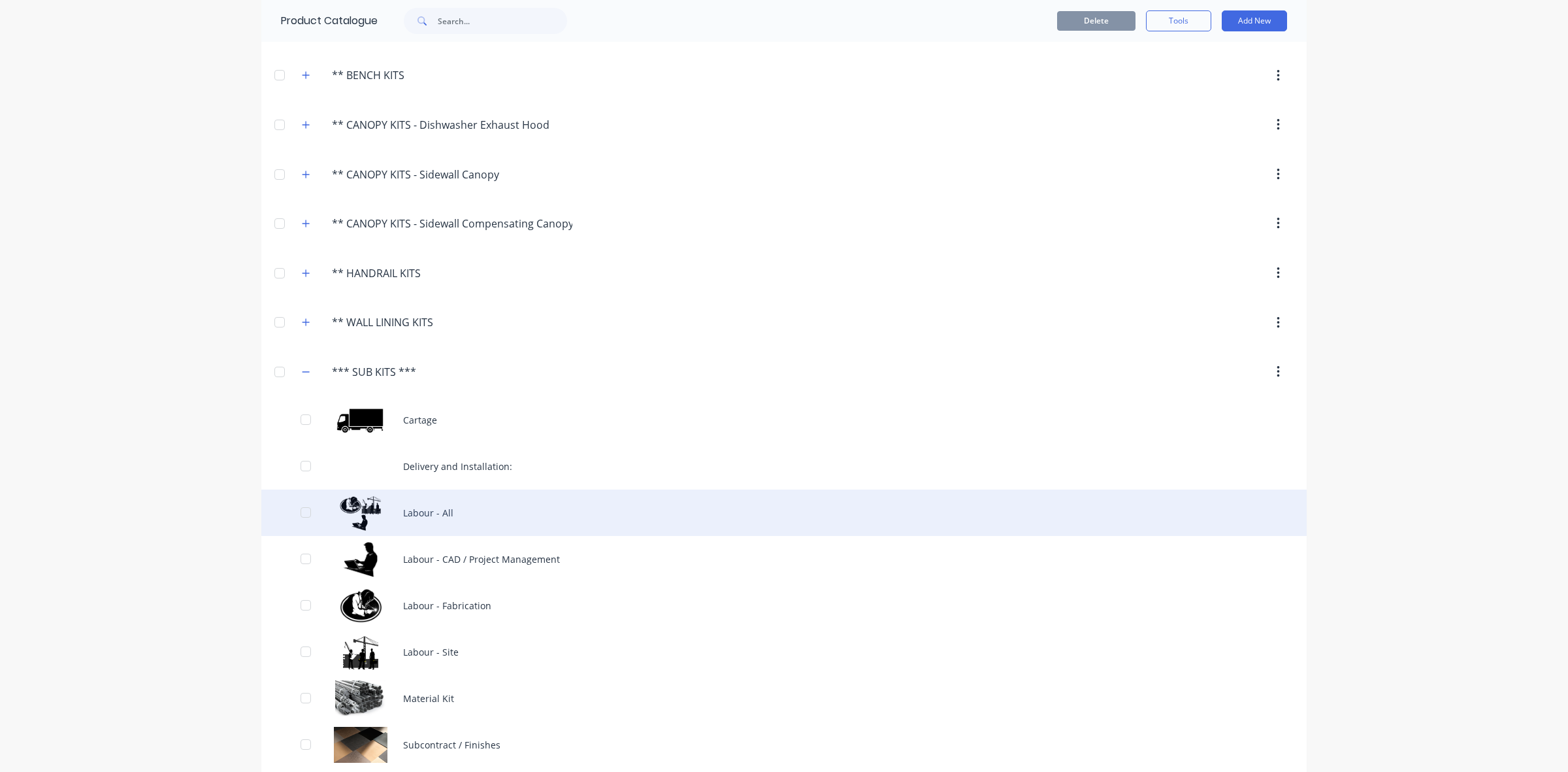
scroll to position [190, 0]
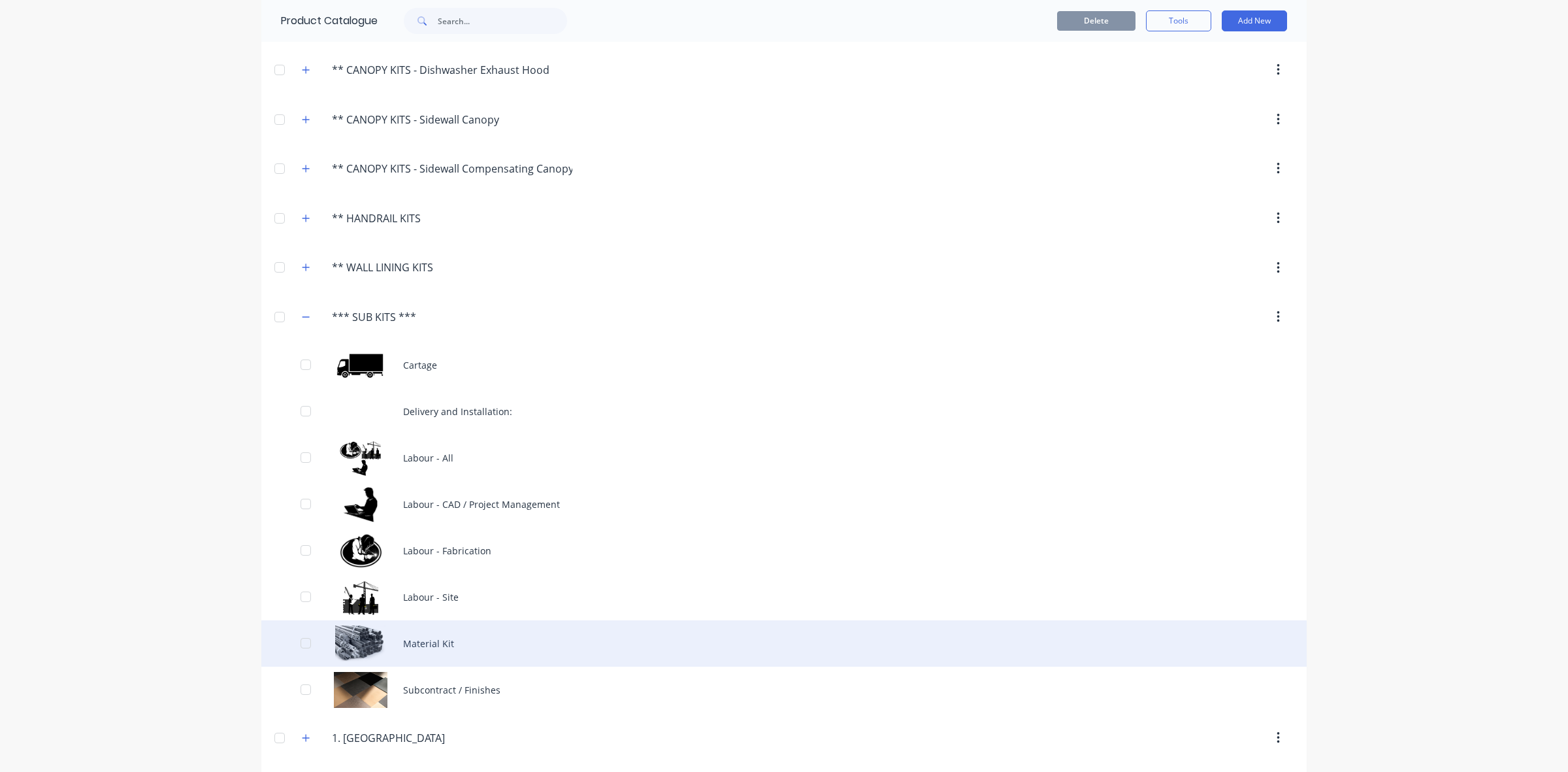
click at [440, 649] on div "Material Kit" at bounding box center [783, 643] width 1045 height 46
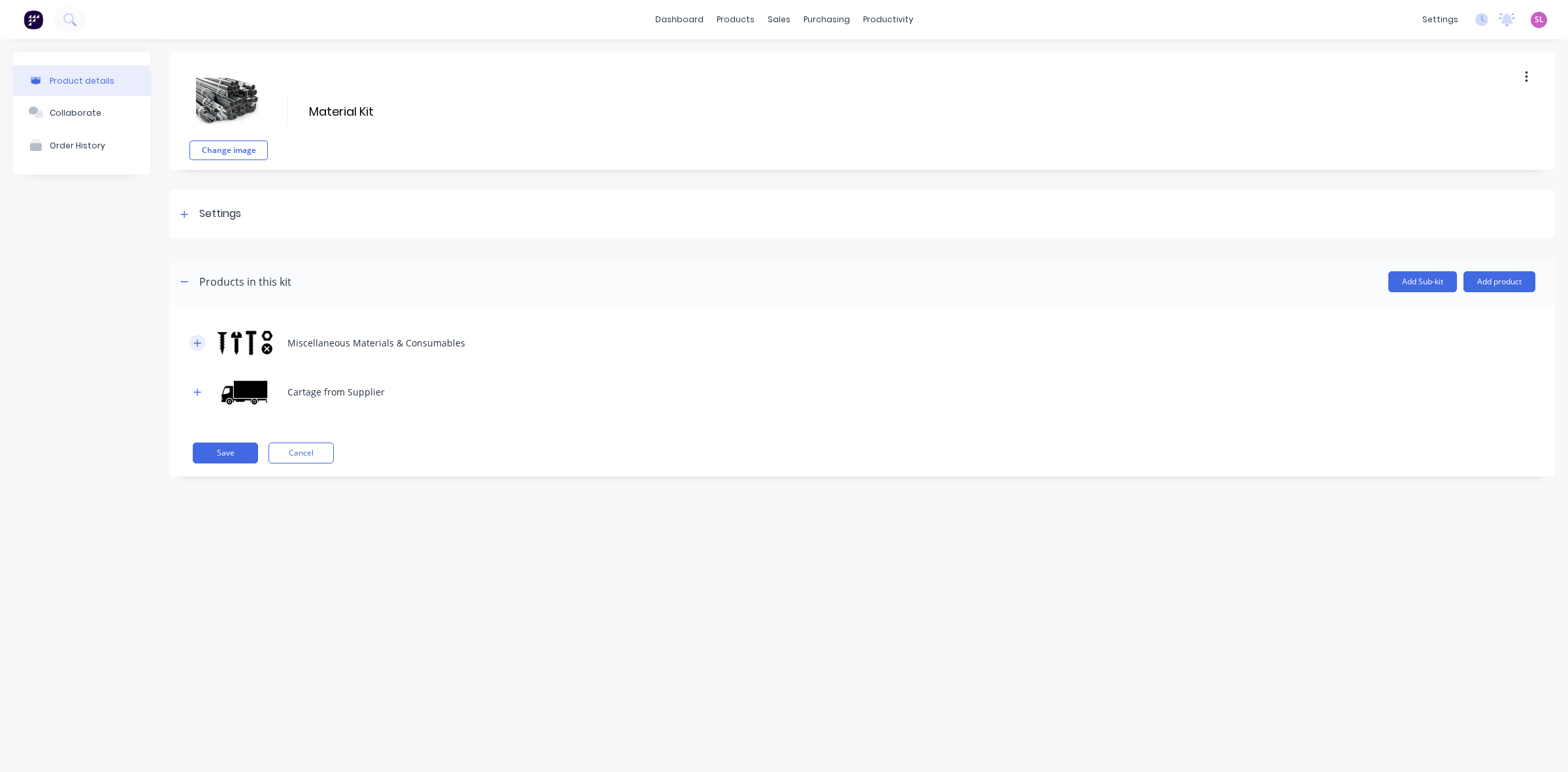
click at [197, 342] on icon "button" at bounding box center [197, 343] width 8 height 9
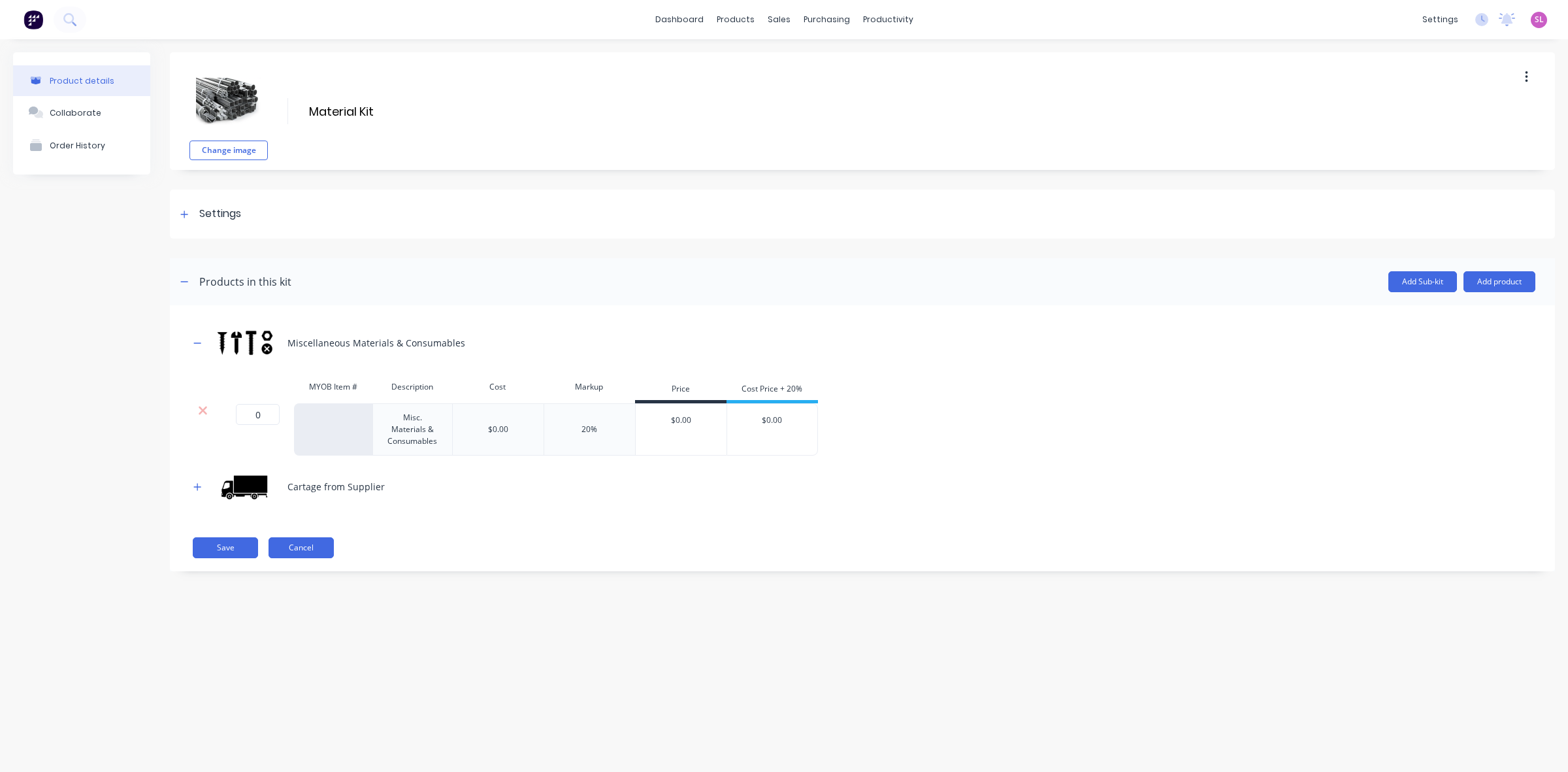
click at [316, 548] on button "Cancel" at bounding box center [301, 548] width 65 height 21
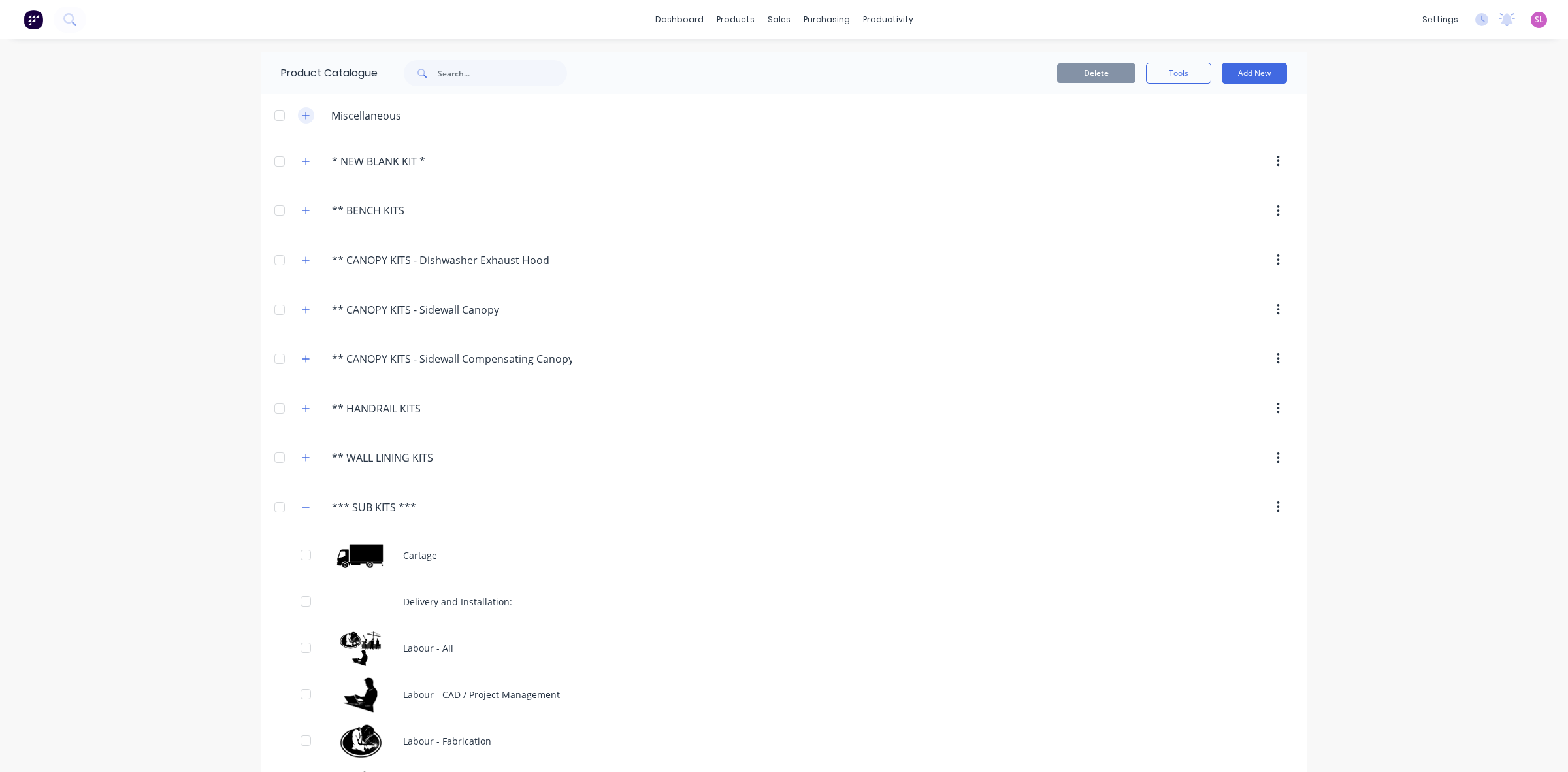
click at [298, 120] on button "button" at bounding box center [305, 115] width 16 height 16
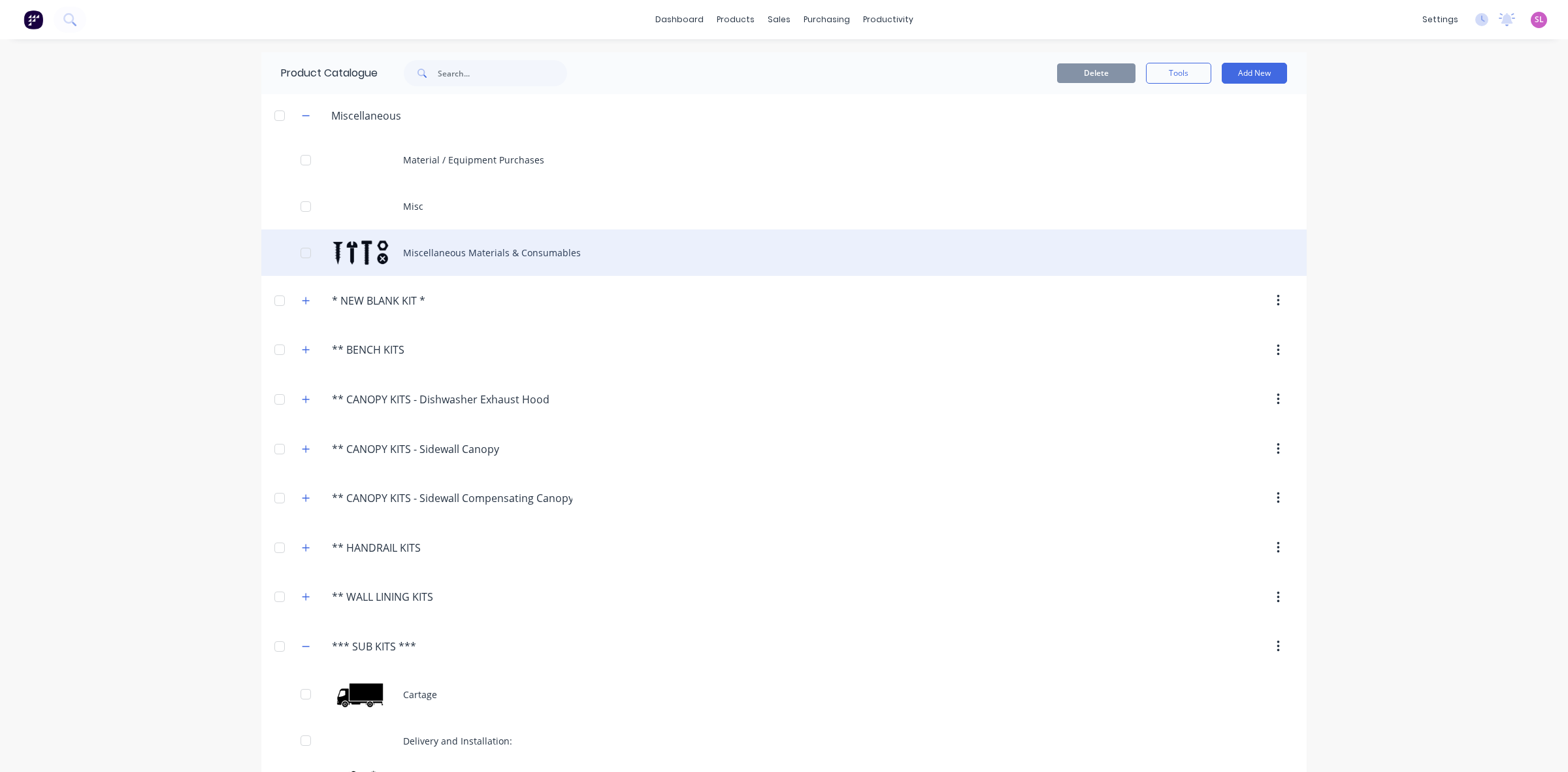
click at [454, 256] on div "Miscellaneous Materials & Consumables" at bounding box center [783, 252] width 1045 height 46
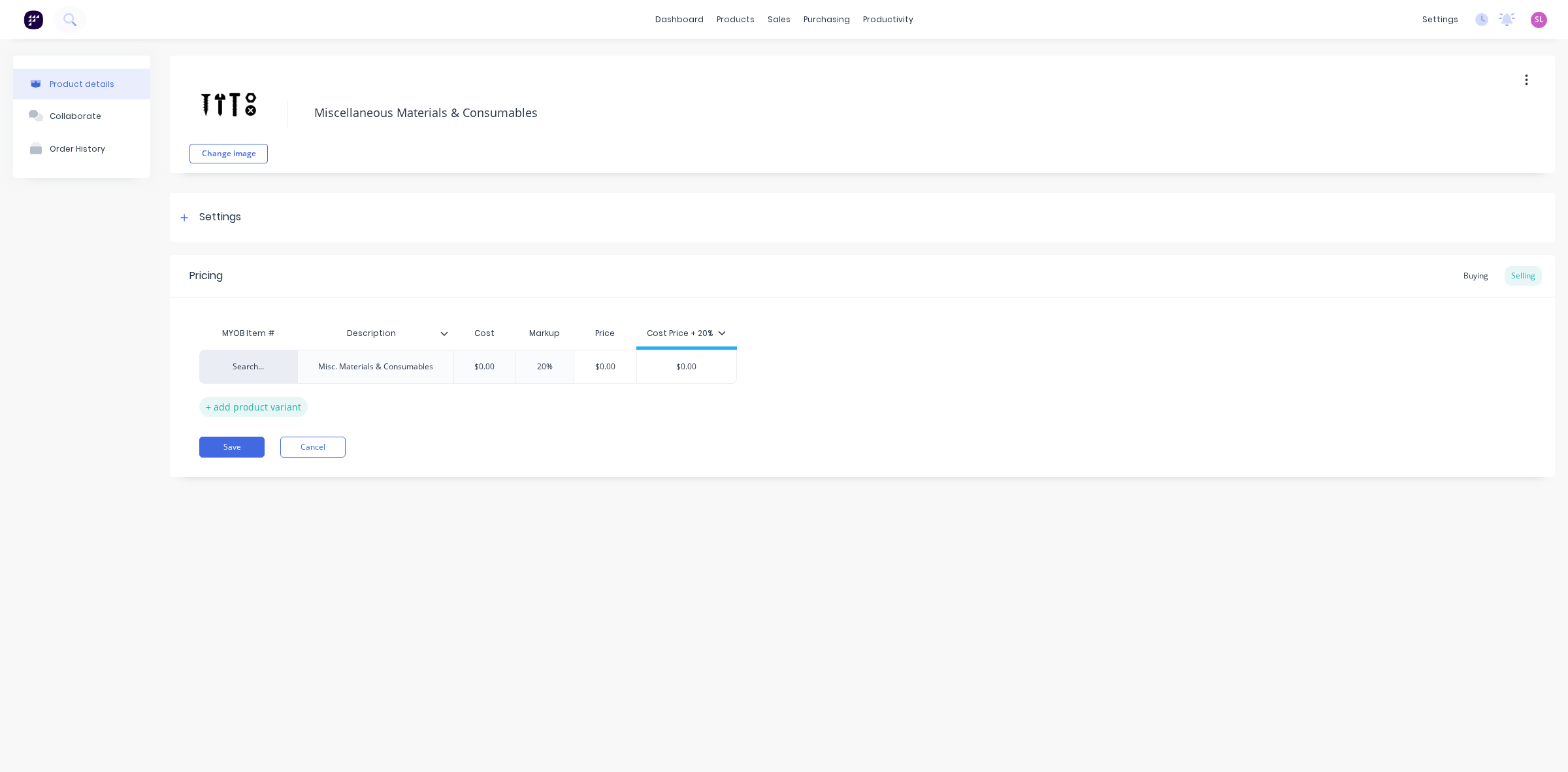
click at [227, 403] on div "+ add product variant" at bounding box center [253, 406] width 108 height 20
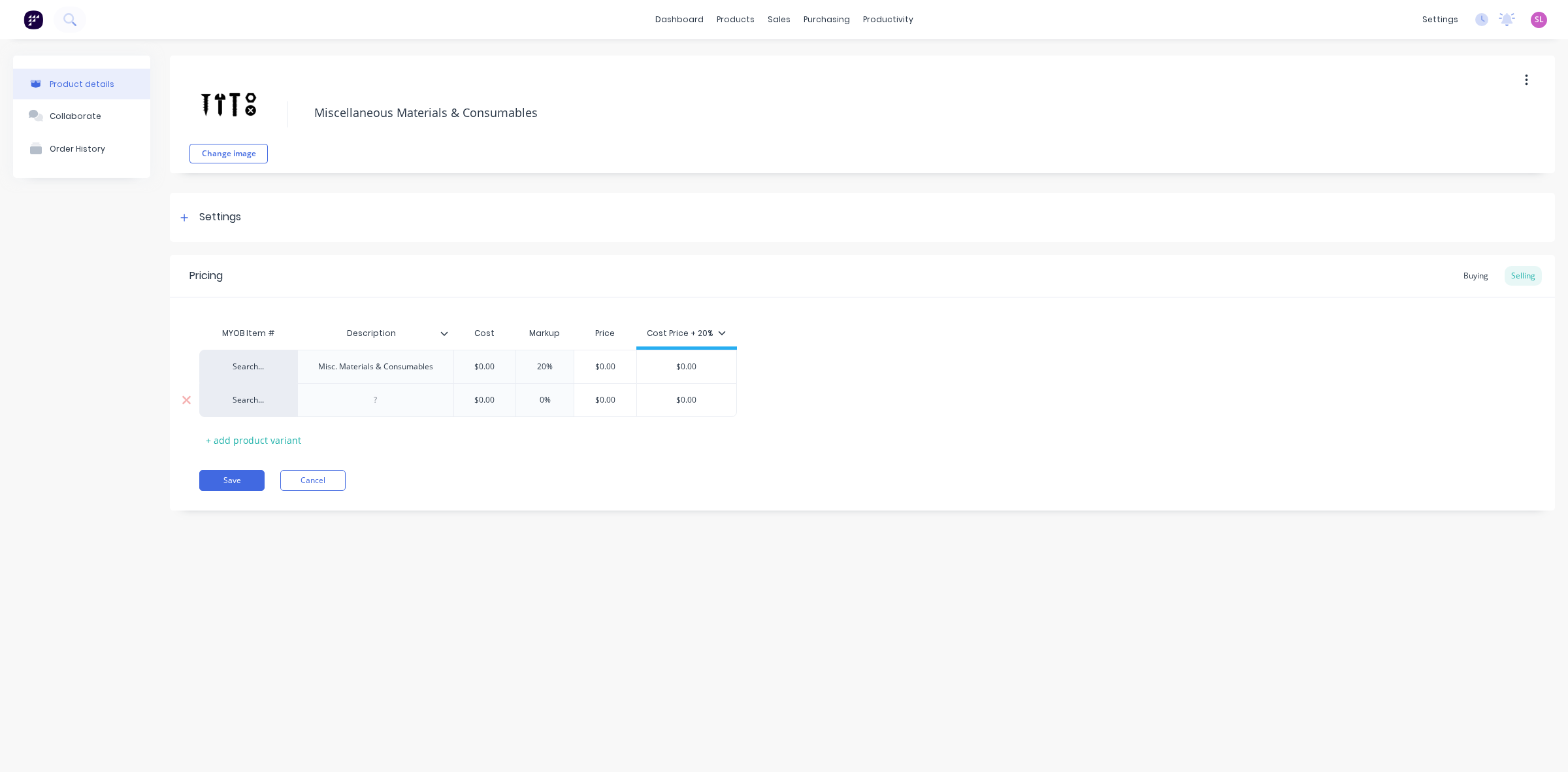
click at [383, 406] on div at bounding box center [375, 400] width 65 height 17
click at [226, 471] on button "Save" at bounding box center [231, 481] width 65 height 21
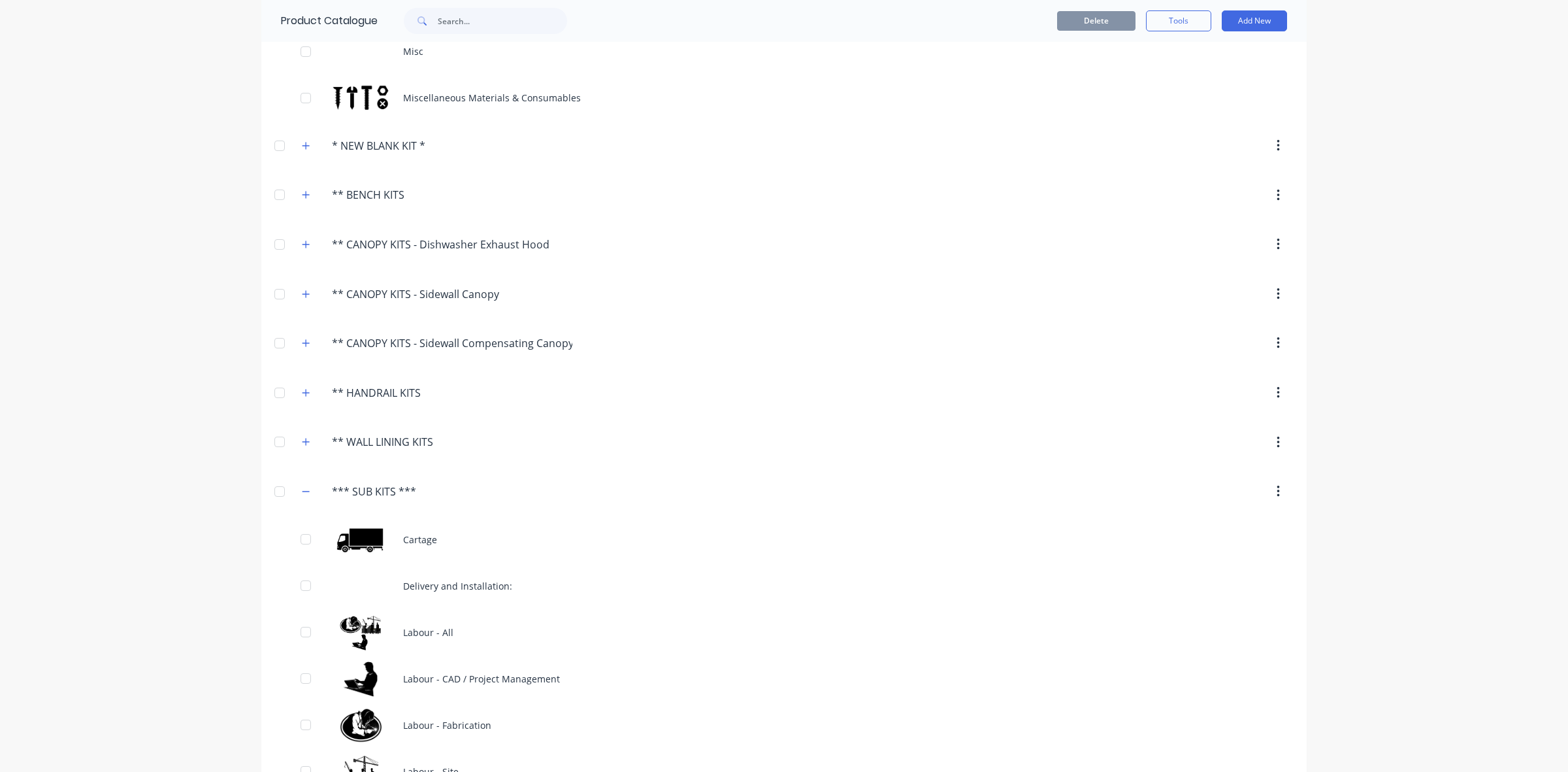
scroll to position [190, 0]
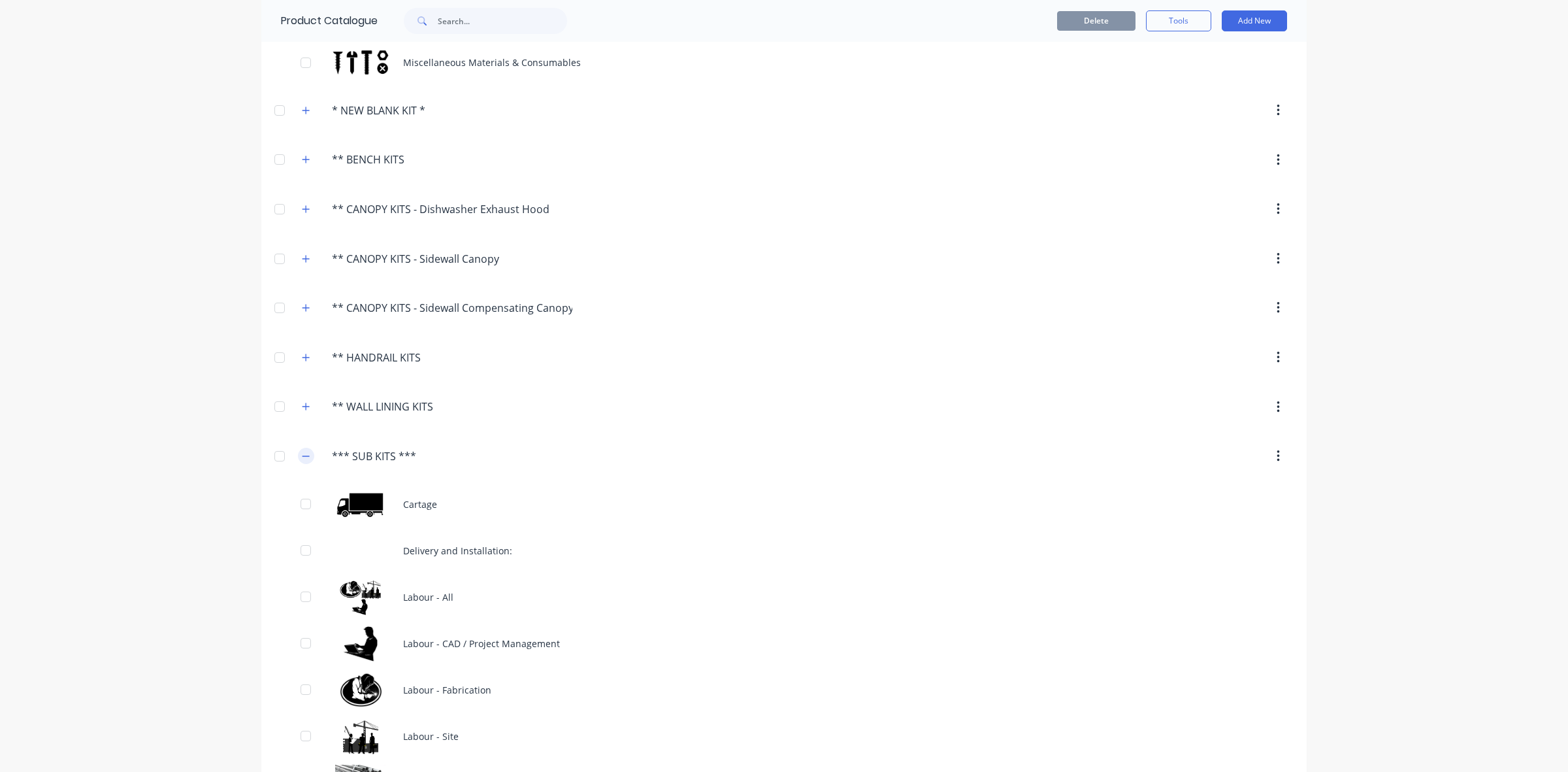
click at [302, 454] on icon "button" at bounding box center [305, 456] width 8 height 9
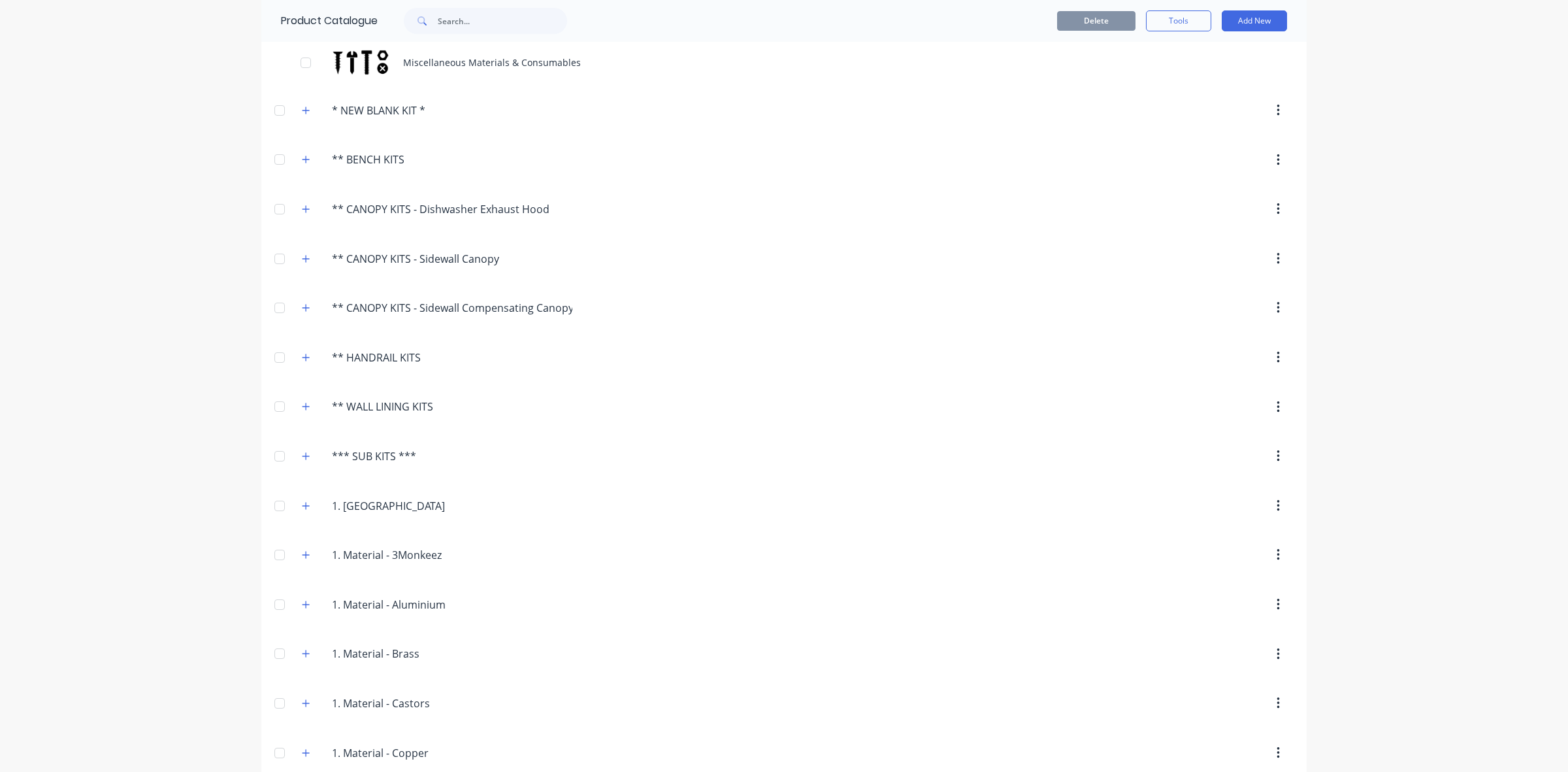
click at [291, 157] on div "**.BENCH.KITS ** BENCH KITS" at bounding box center [394, 159] width 205 height 24
click at [302, 157] on icon "button" at bounding box center [305, 159] width 8 height 9
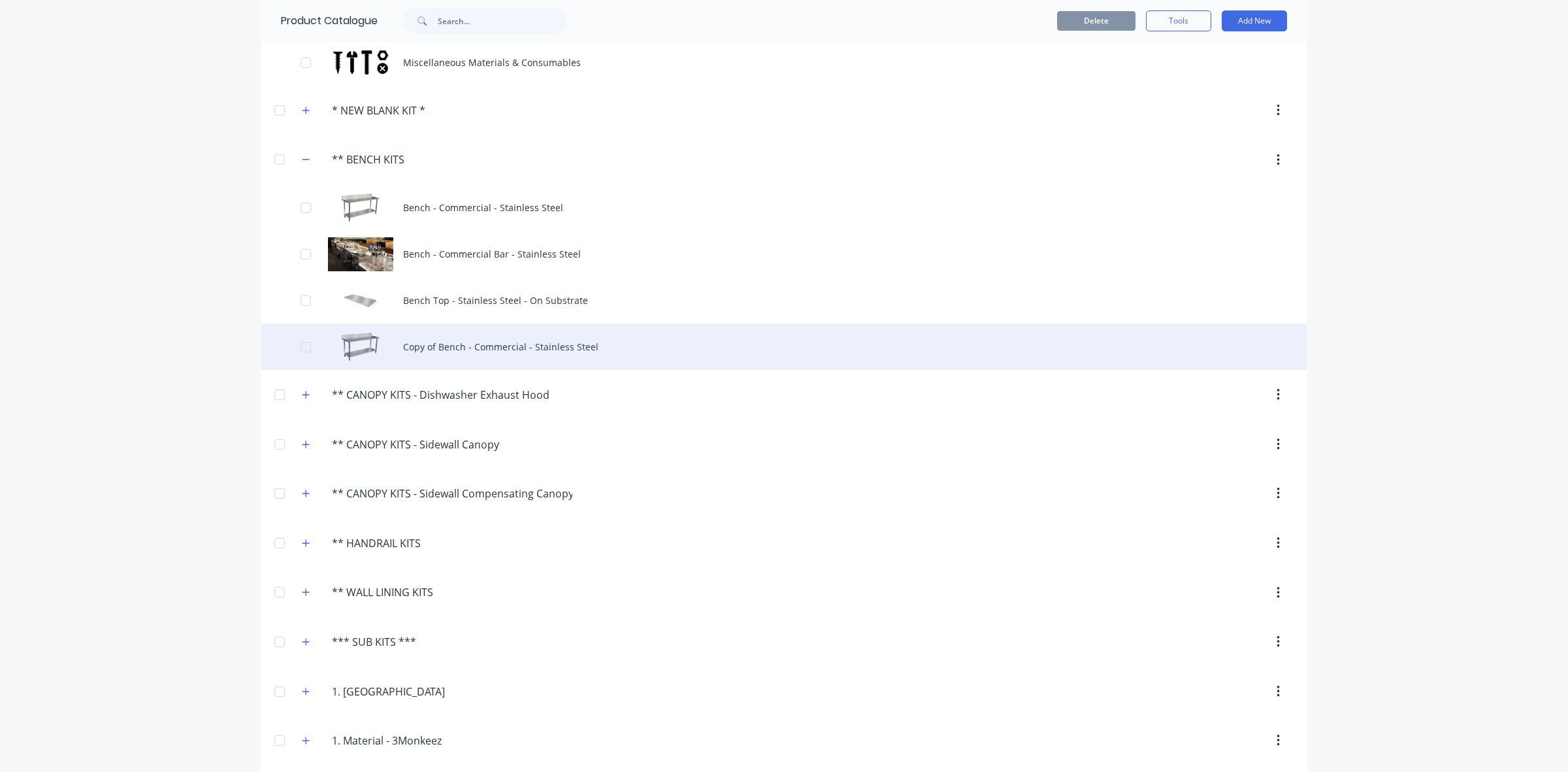
click at [410, 349] on div "Copy of Bench - Commercial - Stainless Steel" at bounding box center [783, 346] width 1045 height 46
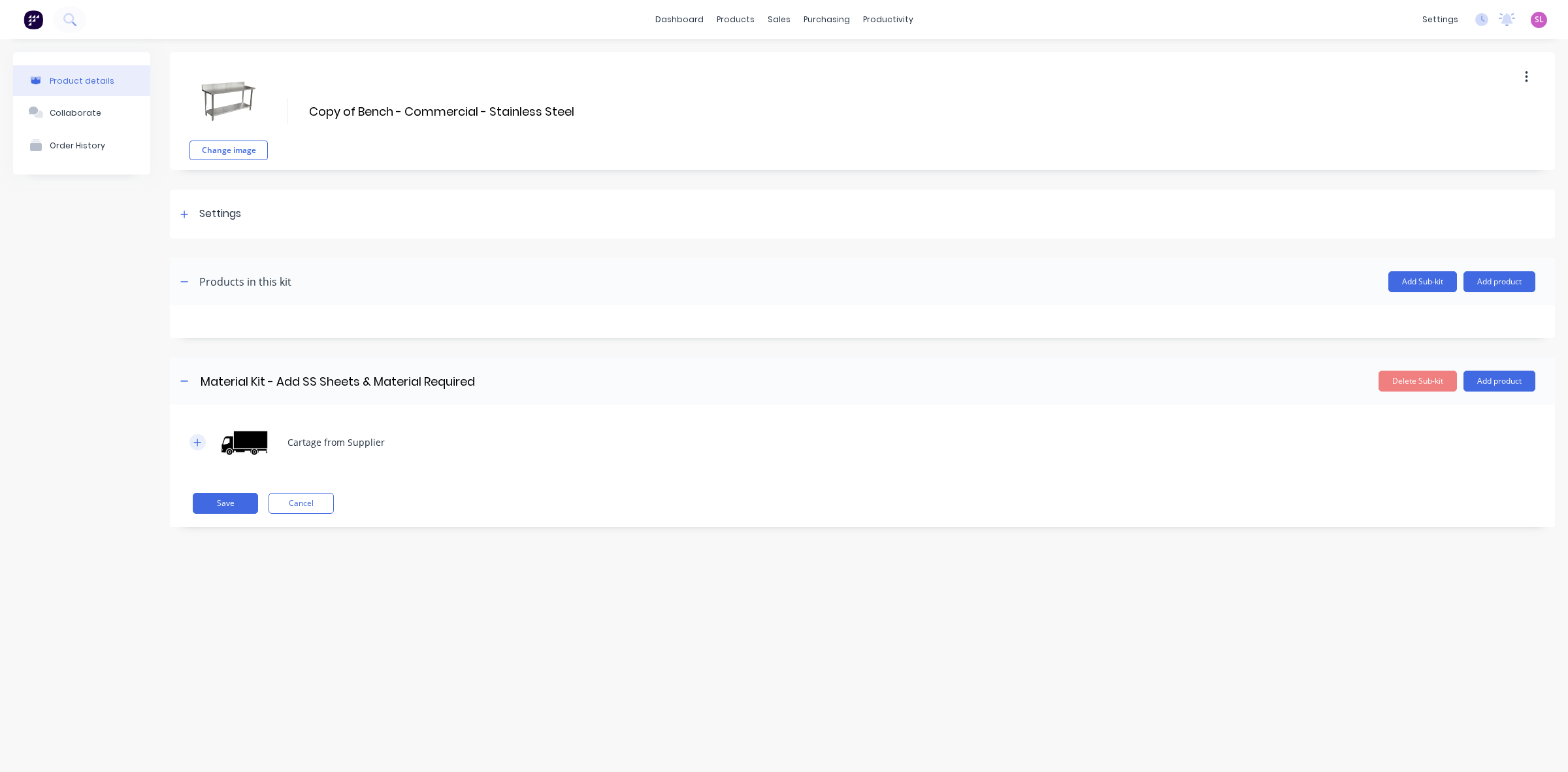
click at [193, 440] on button "button" at bounding box center [197, 441] width 16 height 16
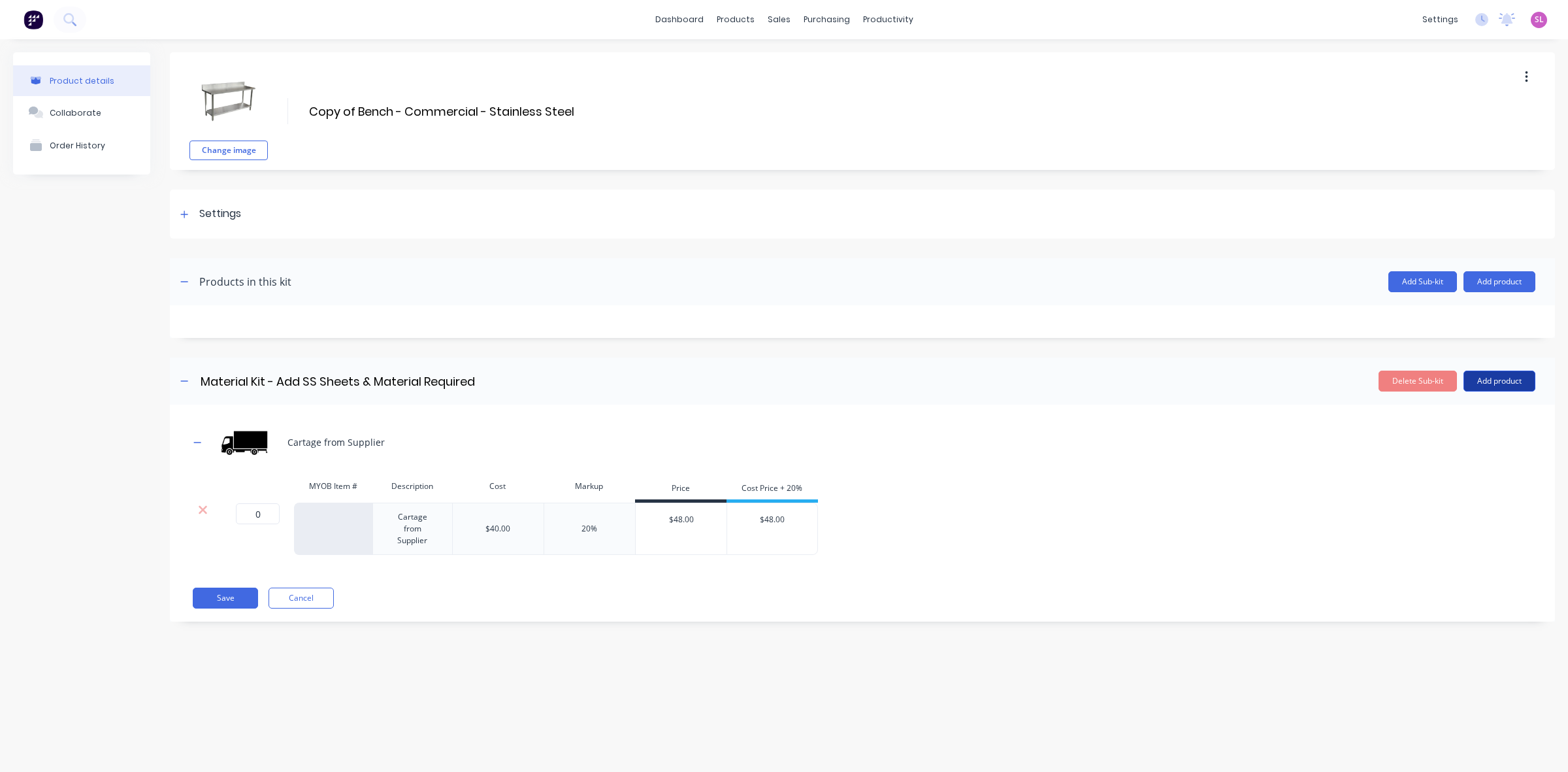
click at [1508, 377] on button "Add product" at bounding box center [1499, 381] width 72 height 21
click at [1486, 416] on div "Product catalogue" at bounding box center [1473, 415] width 101 height 19
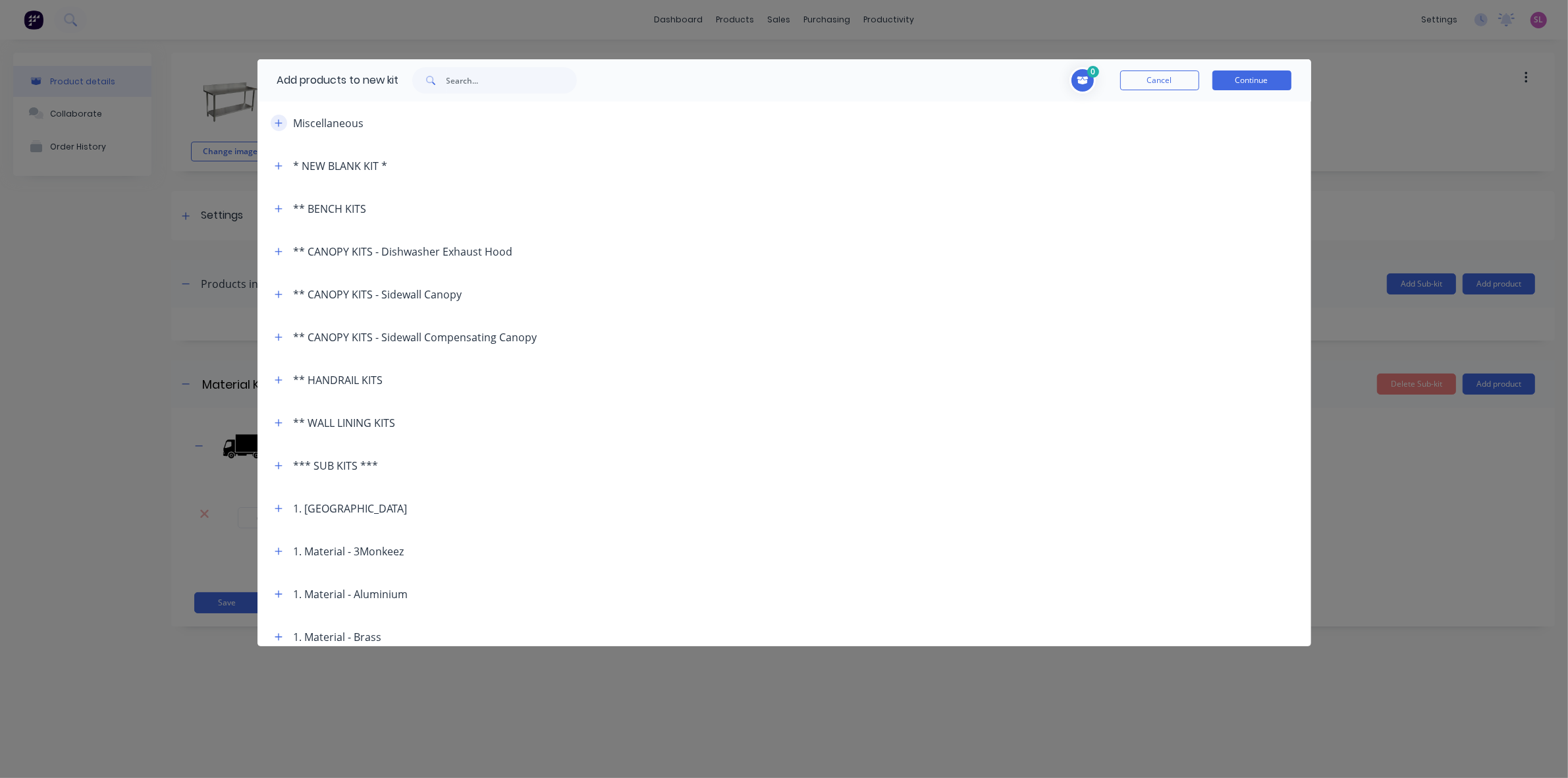
click at [281, 127] on button "button" at bounding box center [278, 123] width 16 height 16
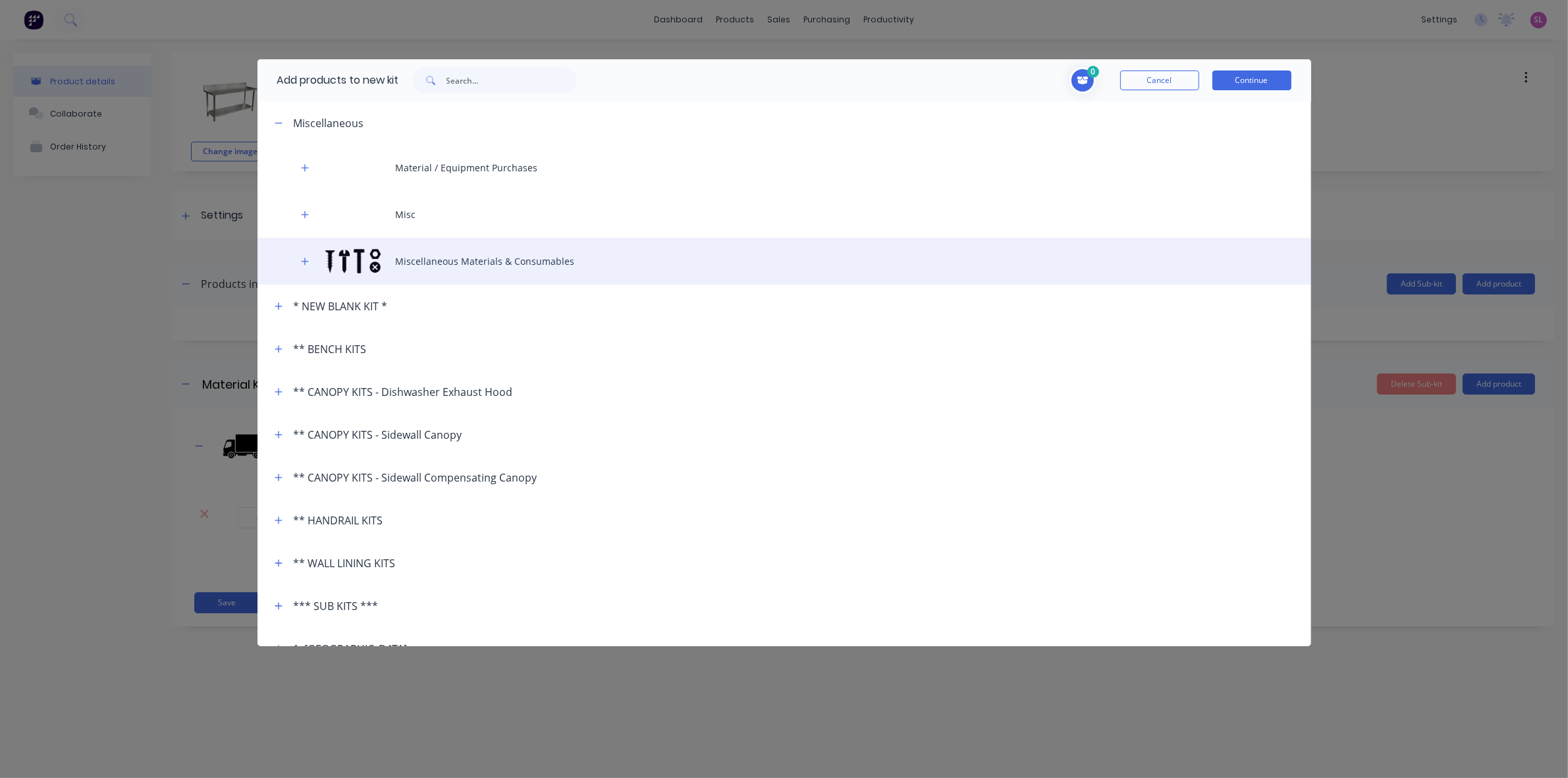
click at [366, 258] on div "Miscellaneous Materials & Consumables" at bounding box center [784, 260] width 1053 height 47
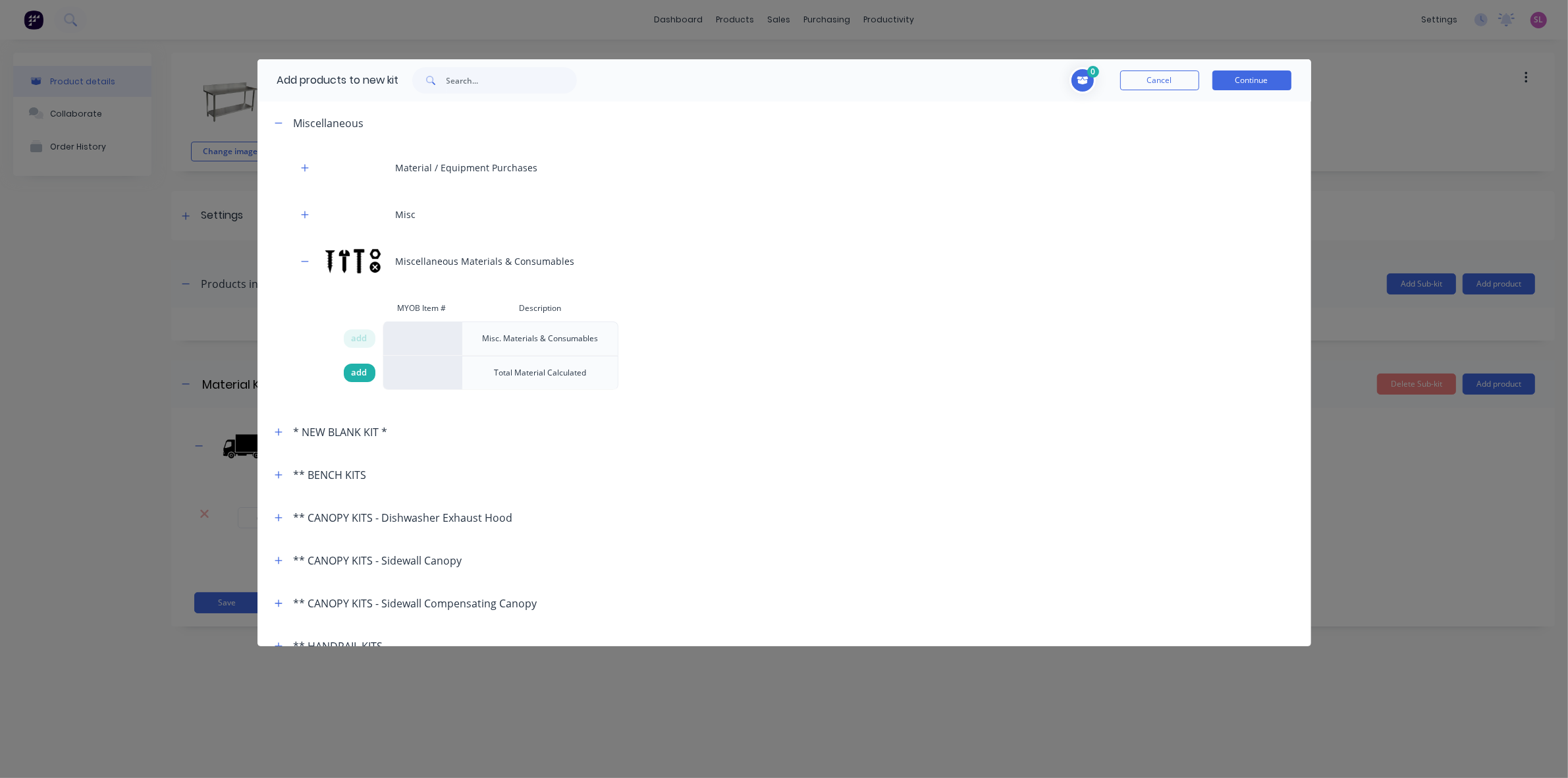
click at [349, 376] on div "add" at bounding box center [359, 372] width 31 height 18
click at [1242, 81] on button "Continue" at bounding box center [1251, 80] width 79 height 20
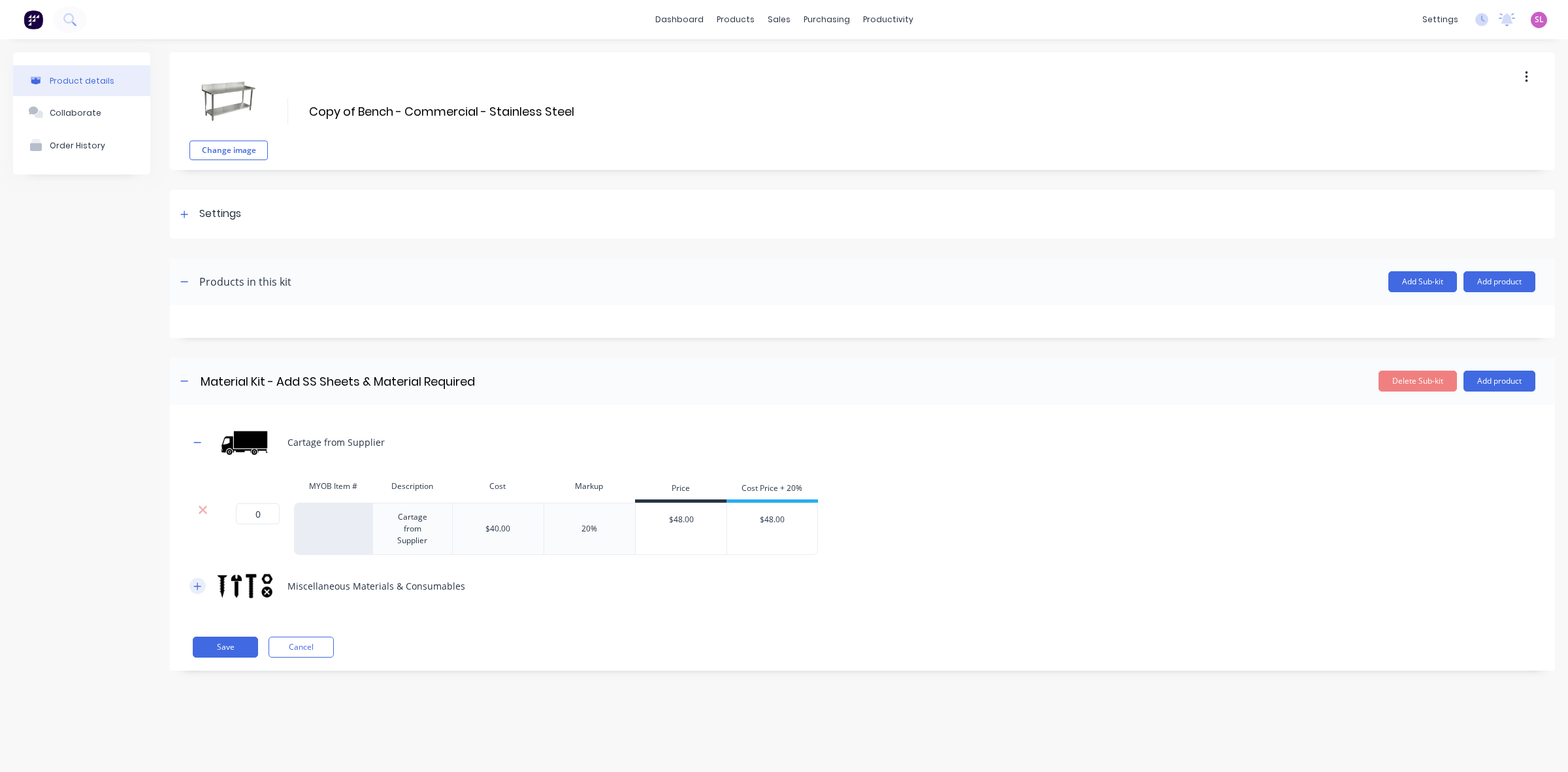
click at [197, 589] on icon "button" at bounding box center [197, 586] width 8 height 9
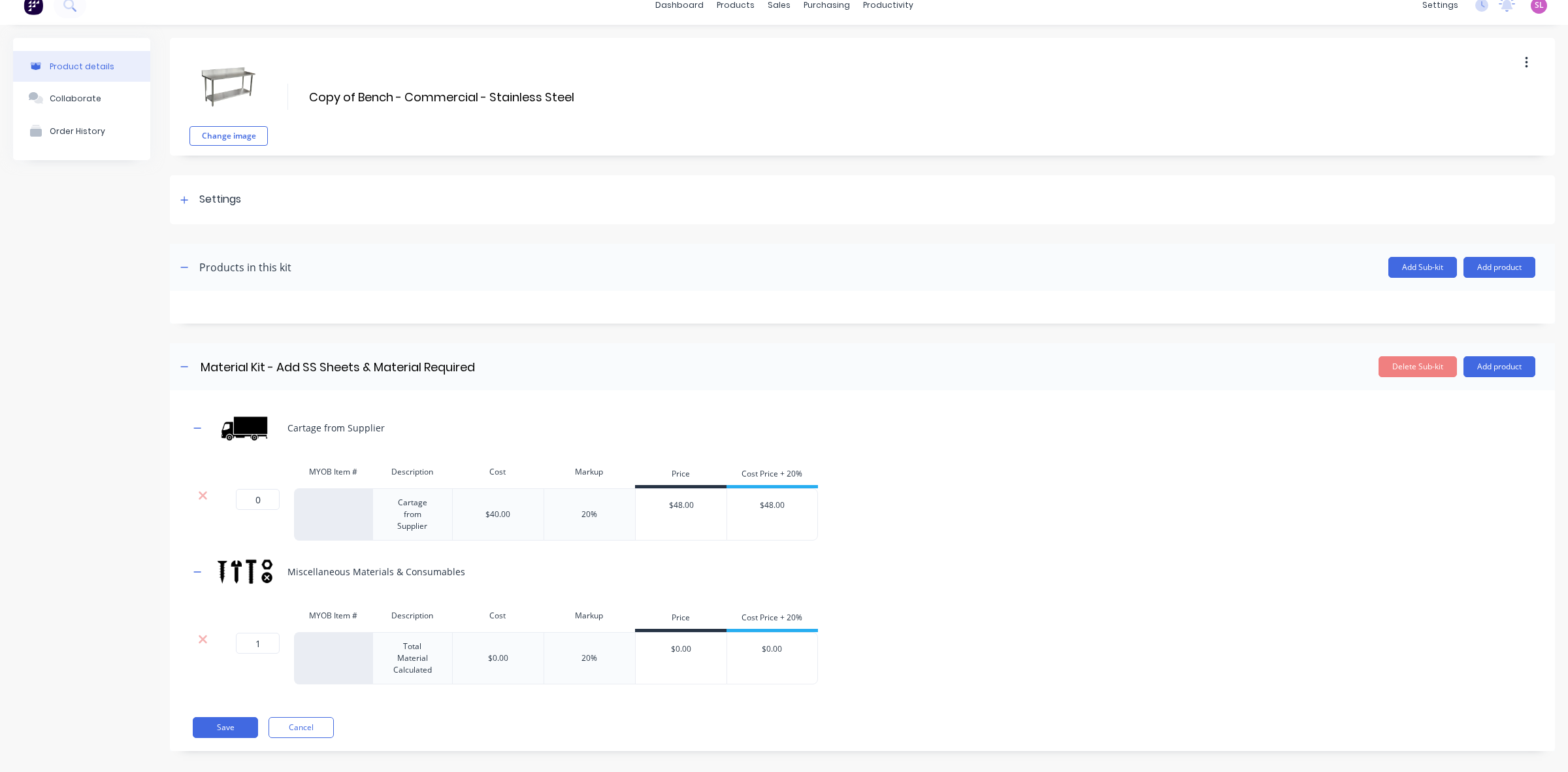
scroll to position [27, 0]
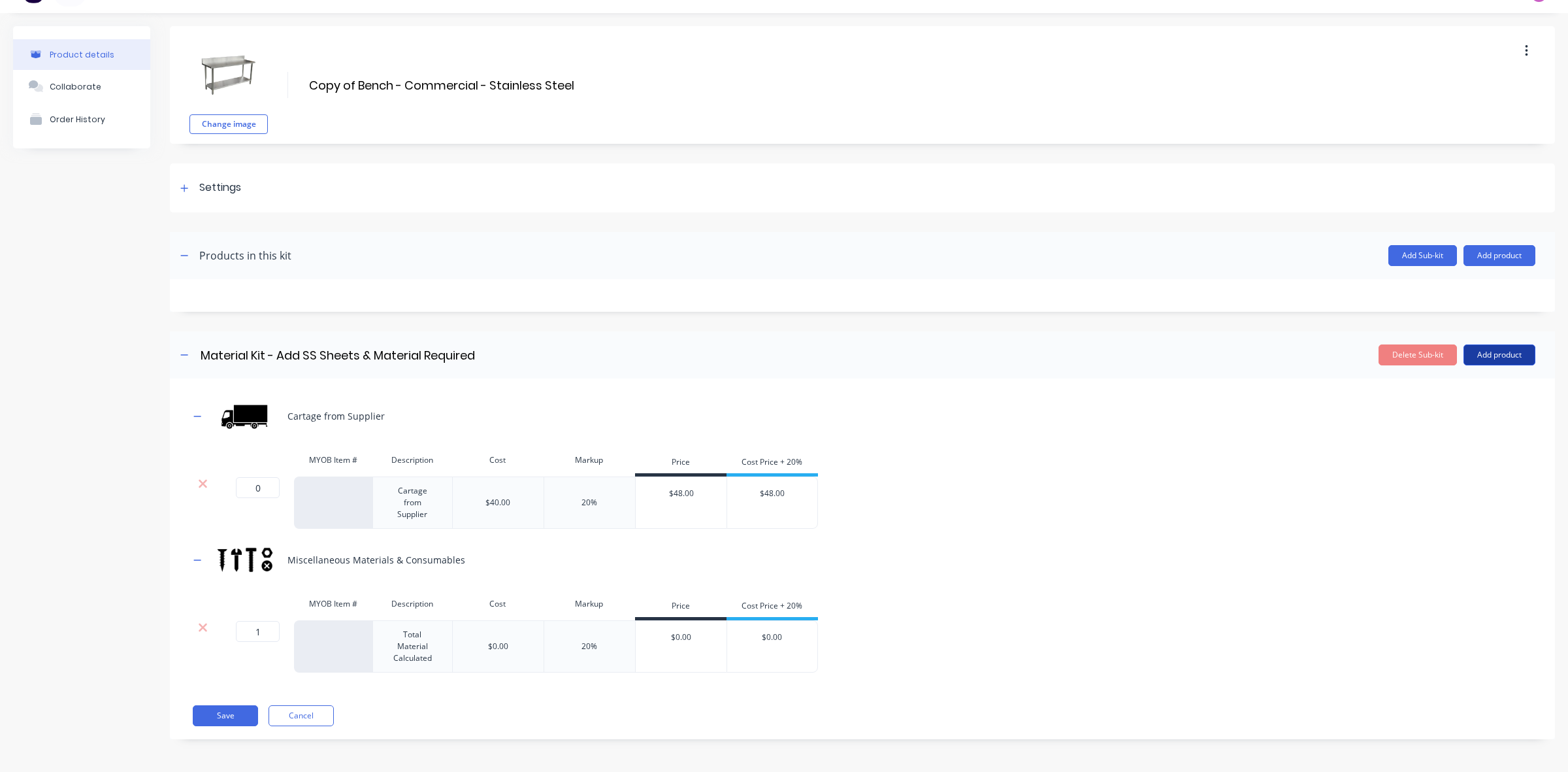
click at [1501, 359] on button "Add product" at bounding box center [1499, 354] width 72 height 21
click at [1475, 386] on div "Product catalogue" at bounding box center [1473, 388] width 101 height 19
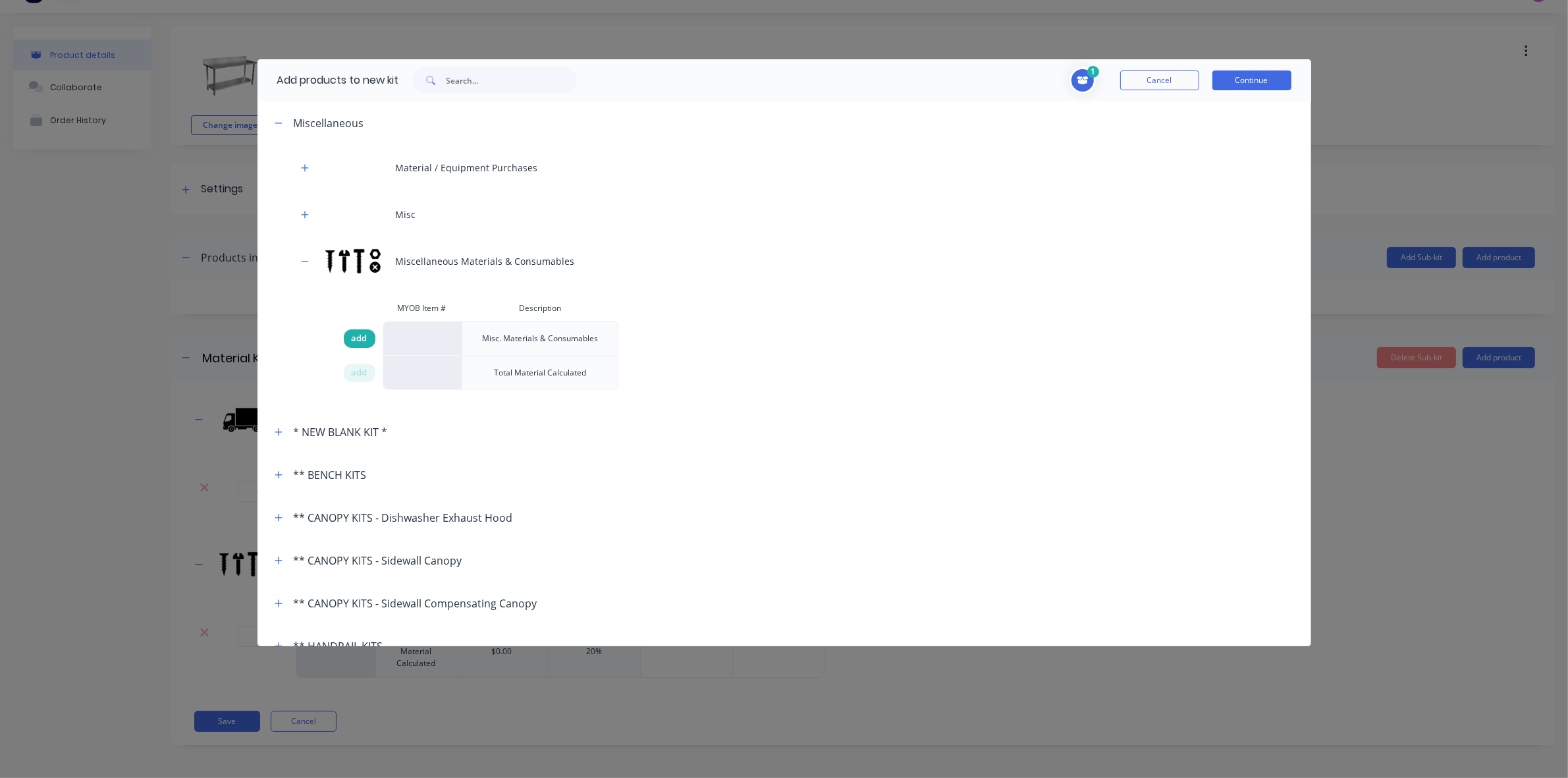
click at [366, 341] on span "add" at bounding box center [359, 338] width 16 height 13
click at [1261, 78] on button "Continue" at bounding box center [1251, 80] width 79 height 20
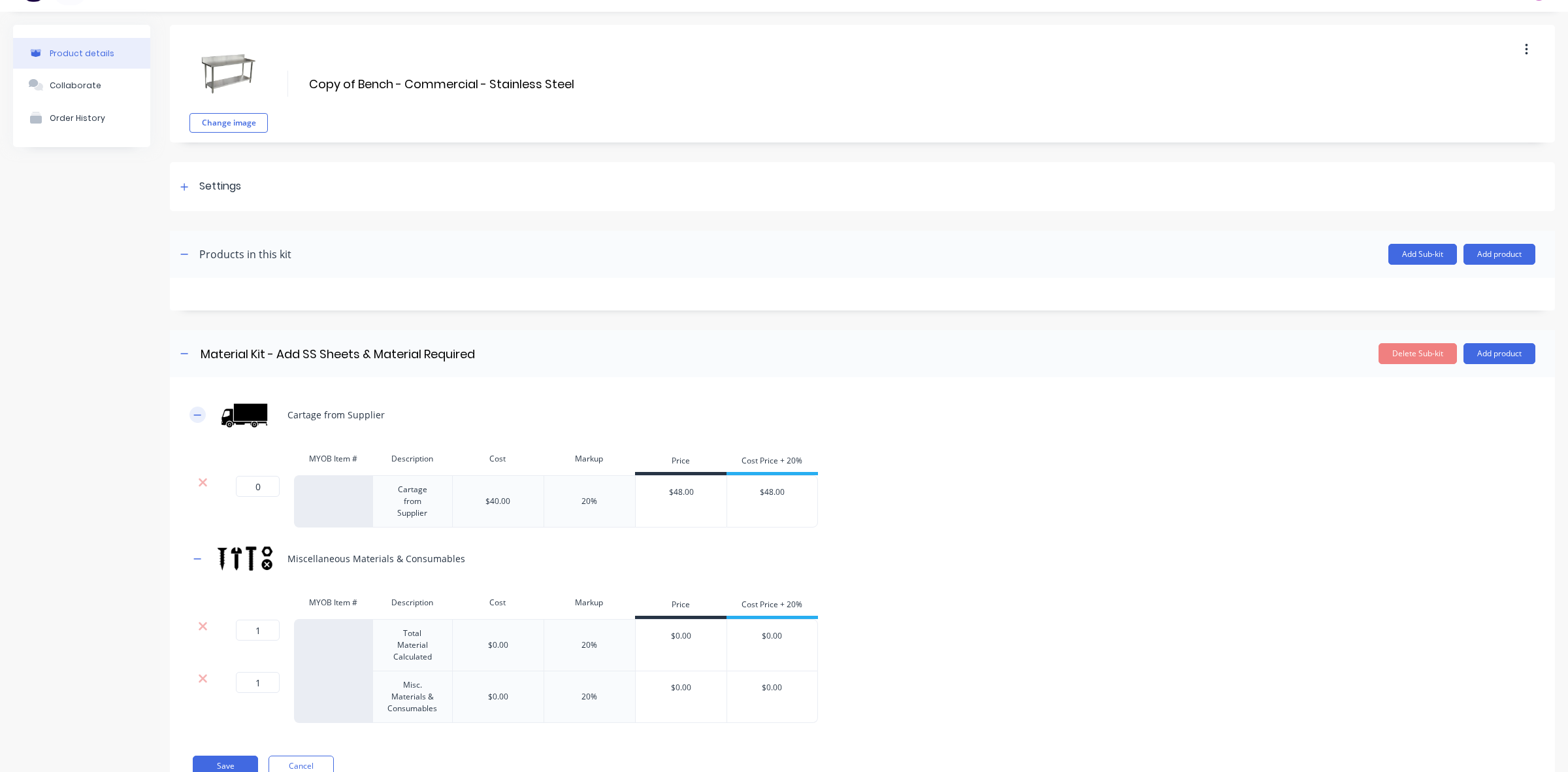
click at [201, 408] on button "button" at bounding box center [197, 414] width 16 height 16
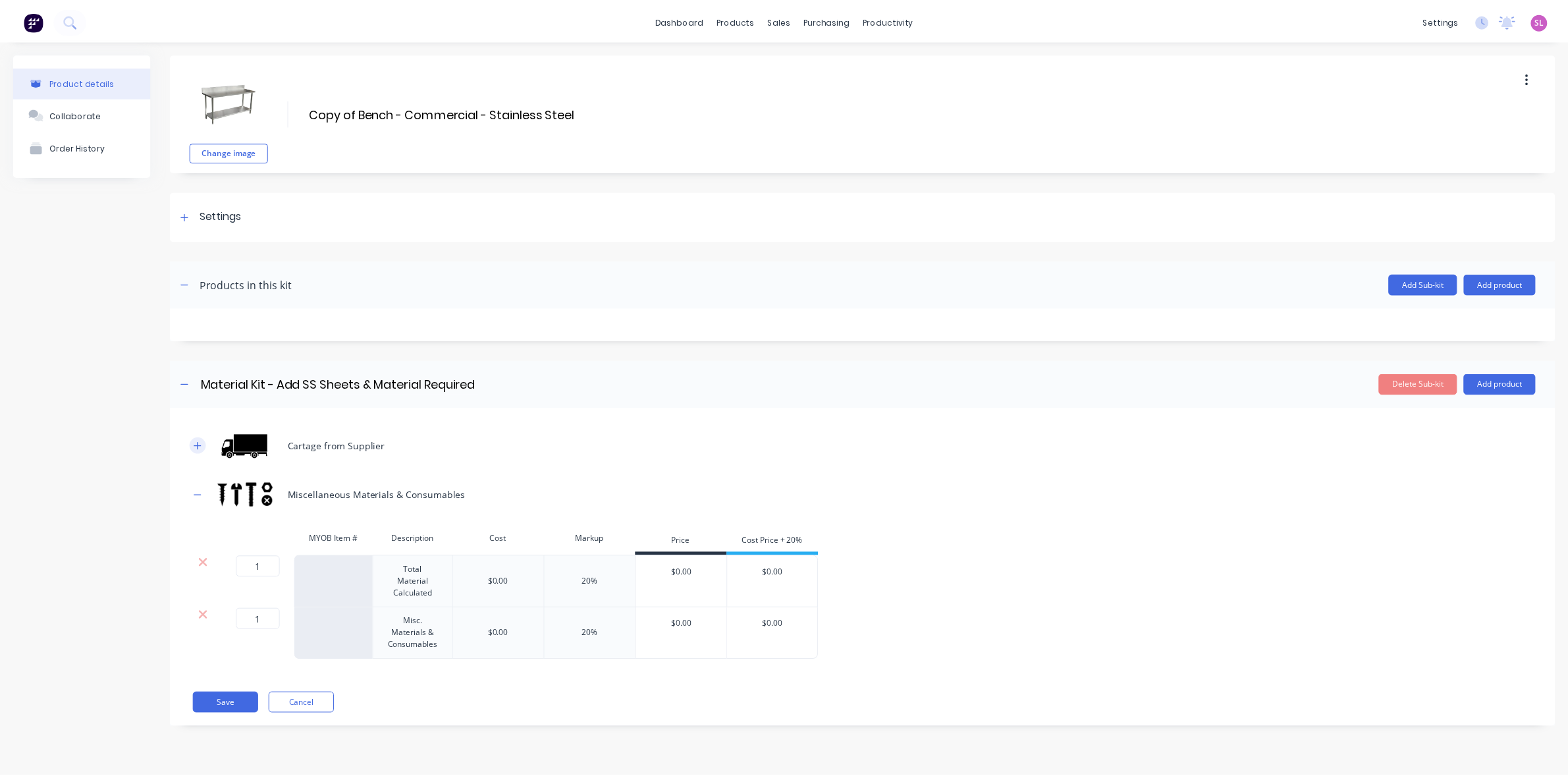
scroll to position [0, 0]
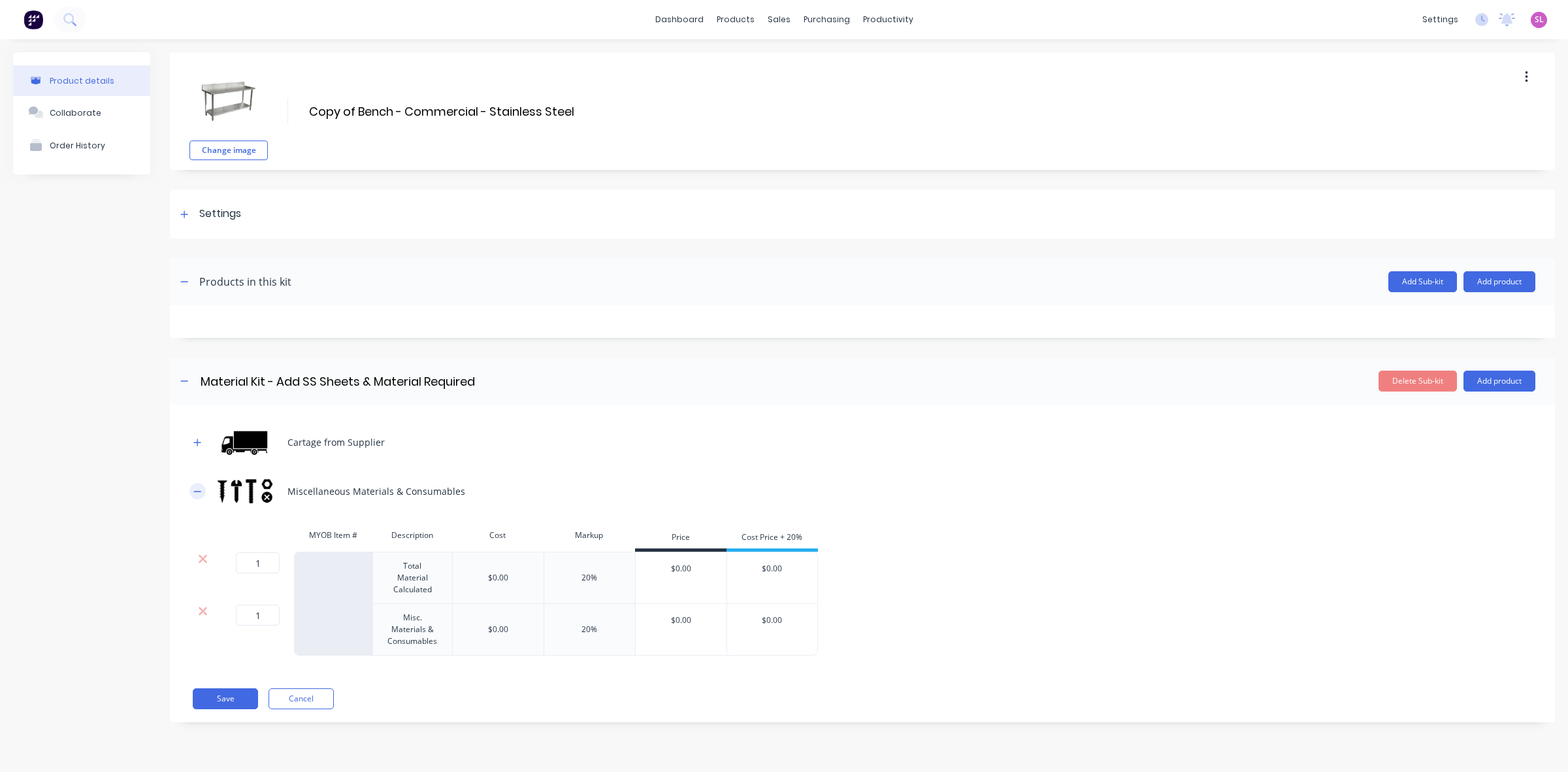
click at [197, 492] on icon "button" at bounding box center [197, 492] width 8 height 9
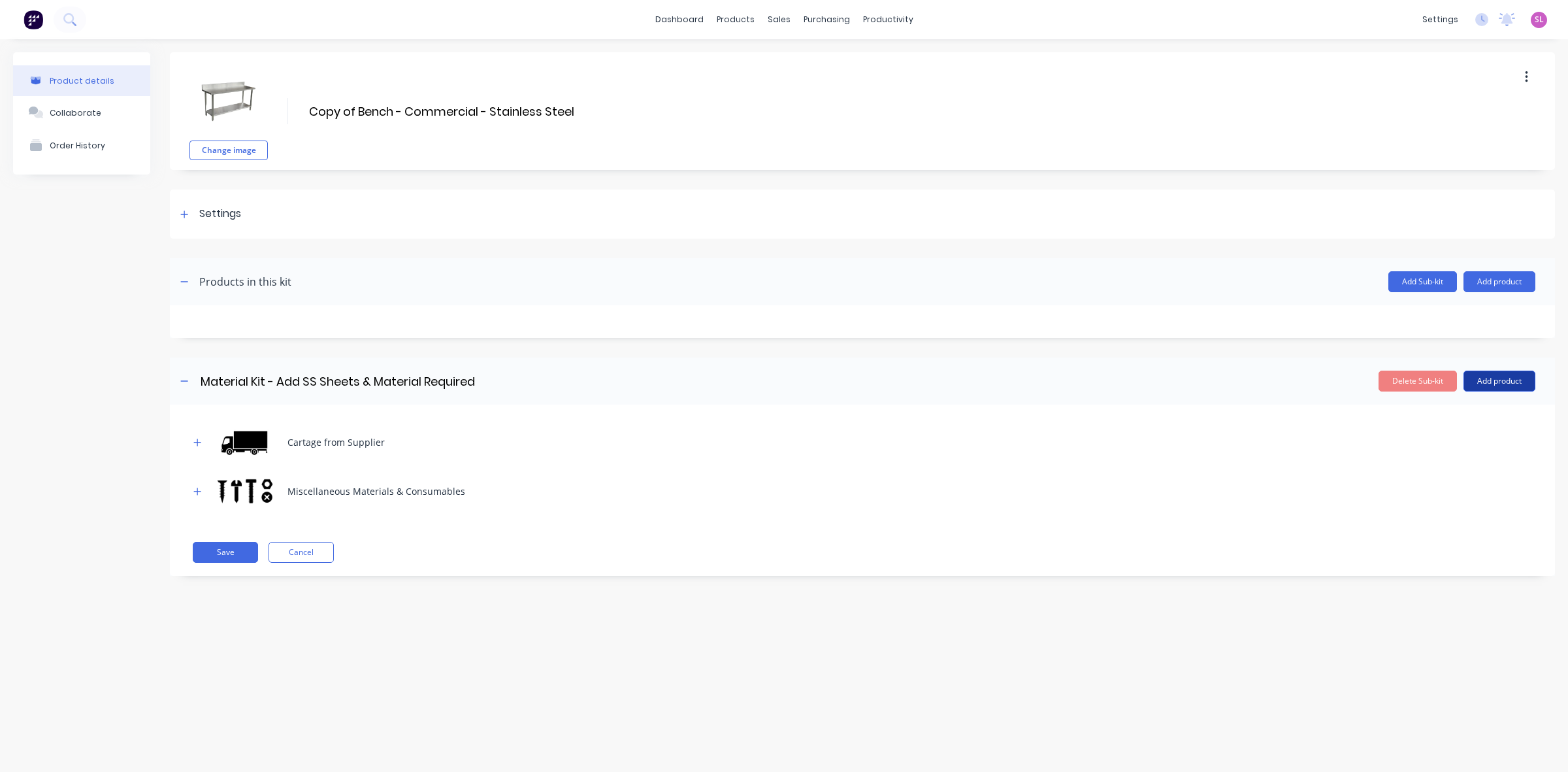
click at [1494, 386] on button "Add product" at bounding box center [1499, 381] width 72 height 21
click at [1480, 412] on div "Product catalogue" at bounding box center [1473, 415] width 101 height 19
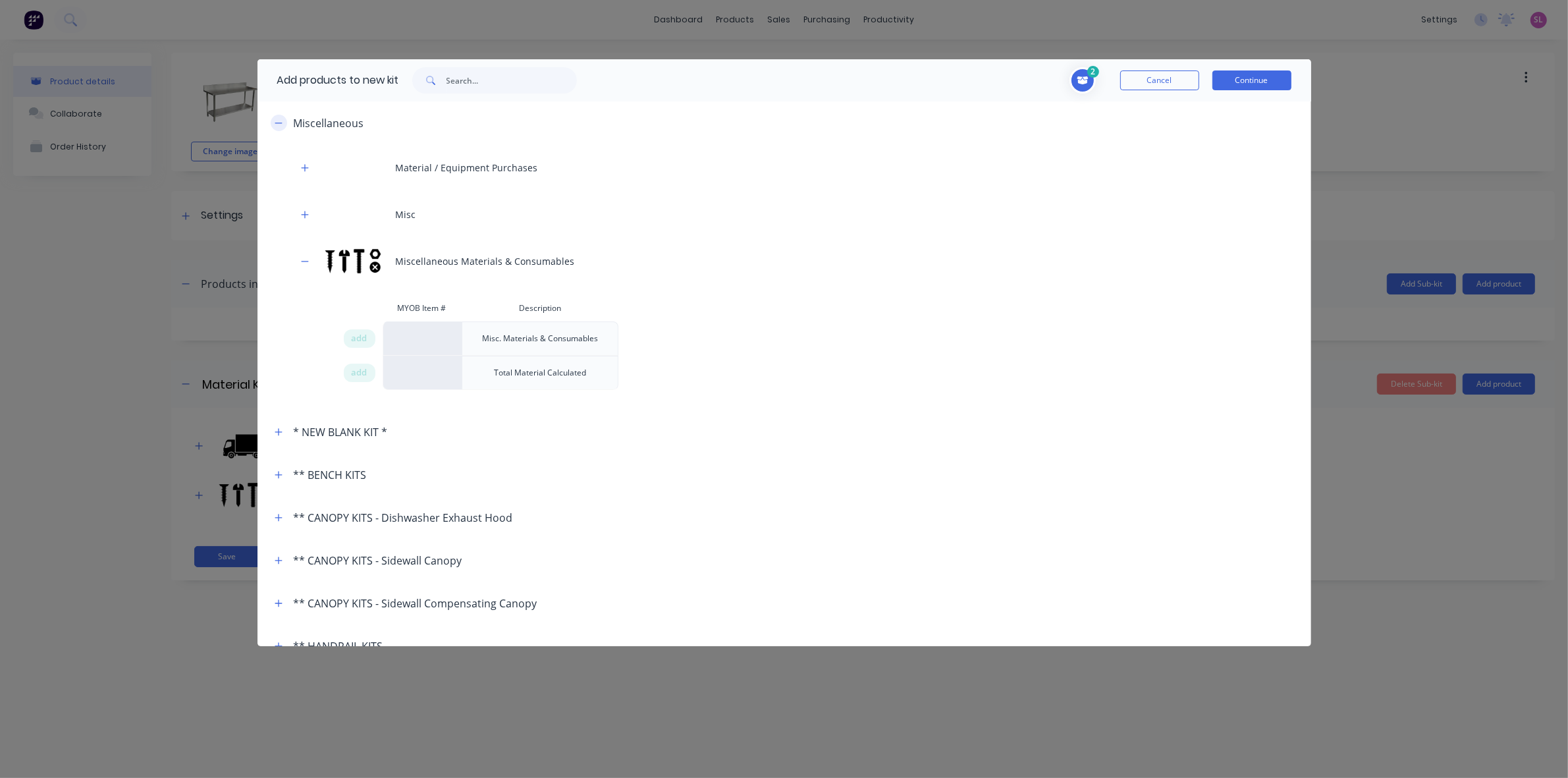
click at [278, 125] on icon "button" at bounding box center [278, 123] width 8 height 9
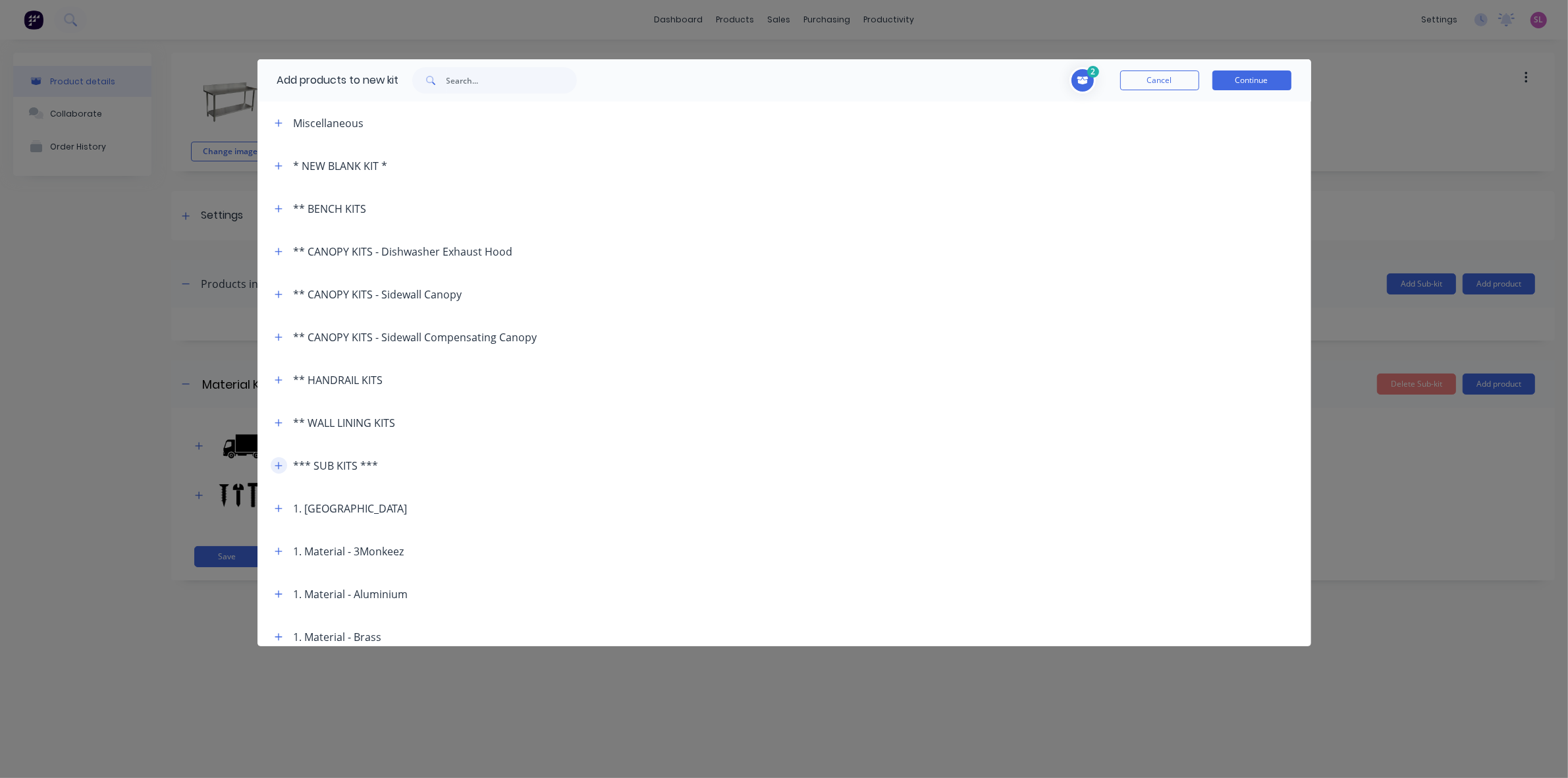
click at [274, 465] on icon "button" at bounding box center [278, 465] width 8 height 9
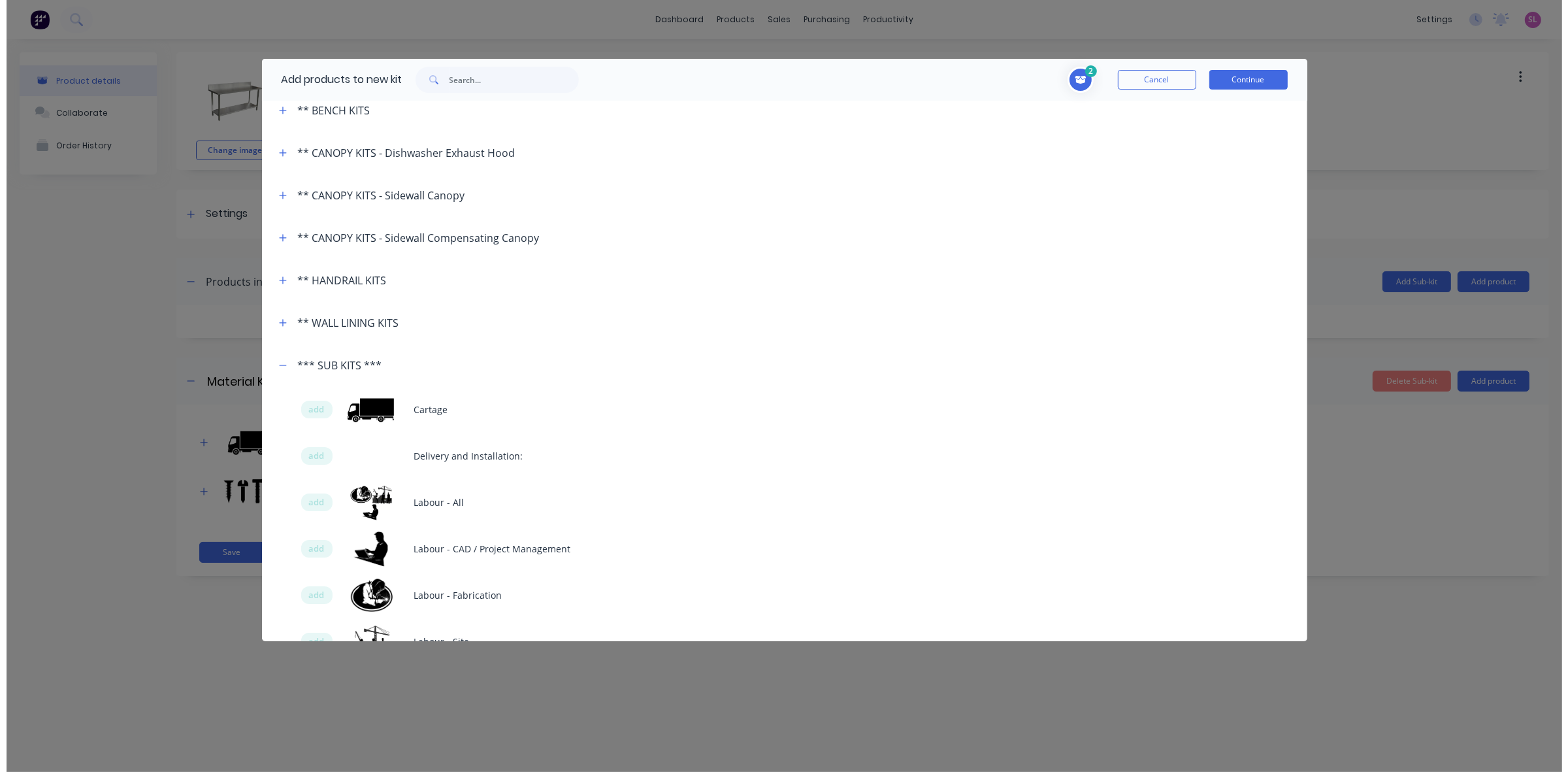
scroll to position [190, 0]
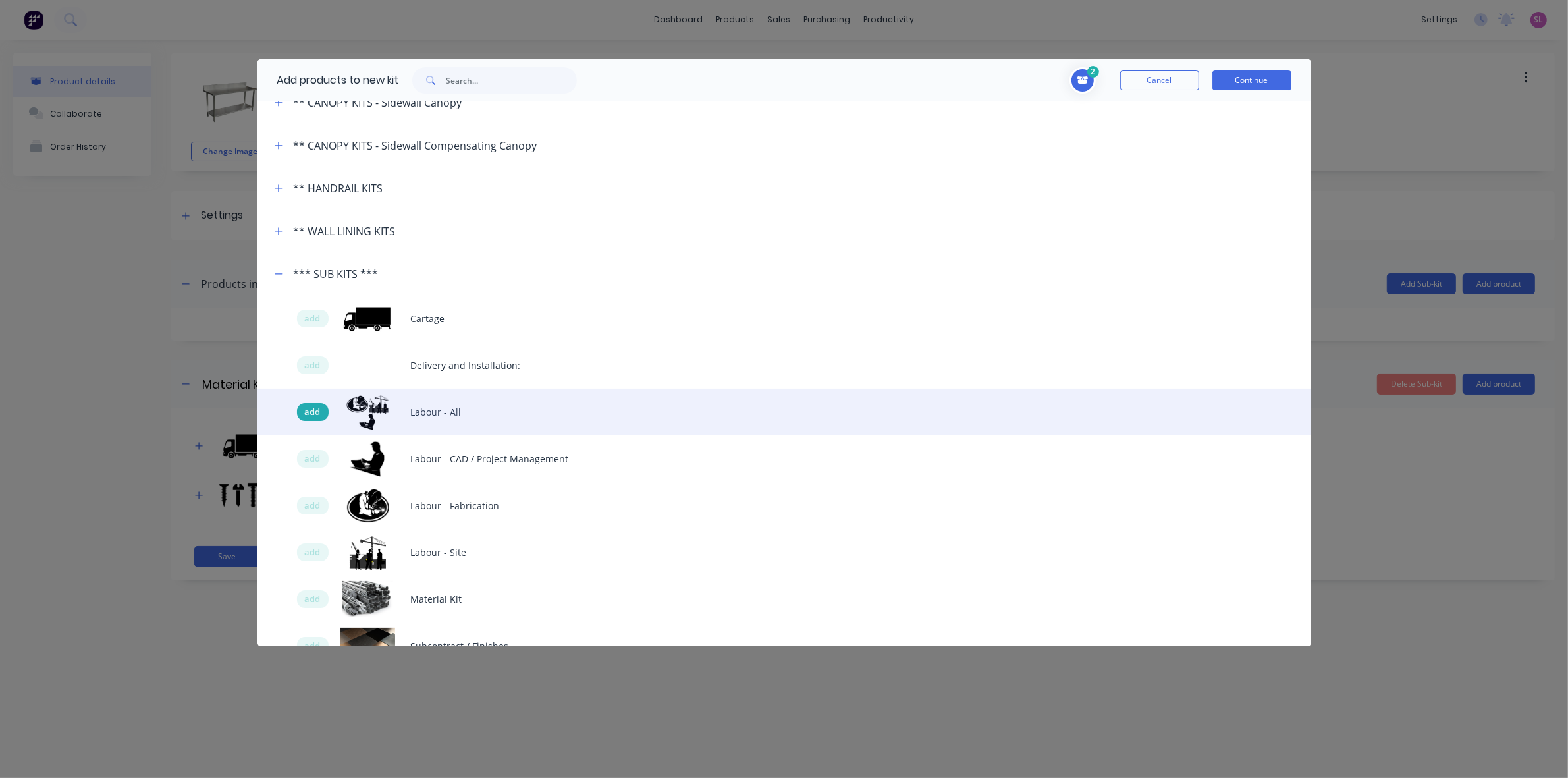
click at [319, 413] on span "add" at bounding box center [312, 412] width 16 height 13
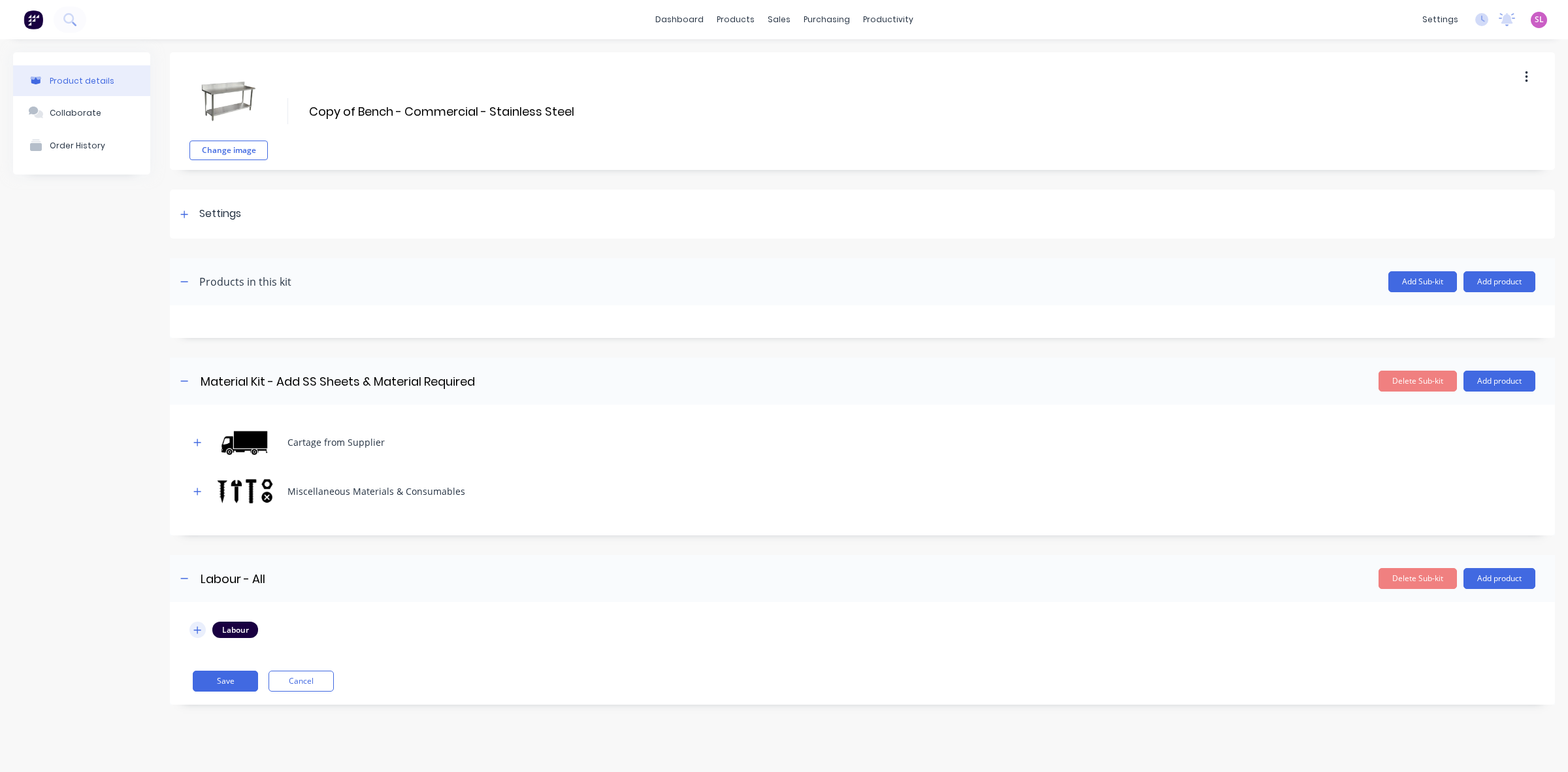
click at [199, 634] on icon "button" at bounding box center [197, 631] width 8 height 9
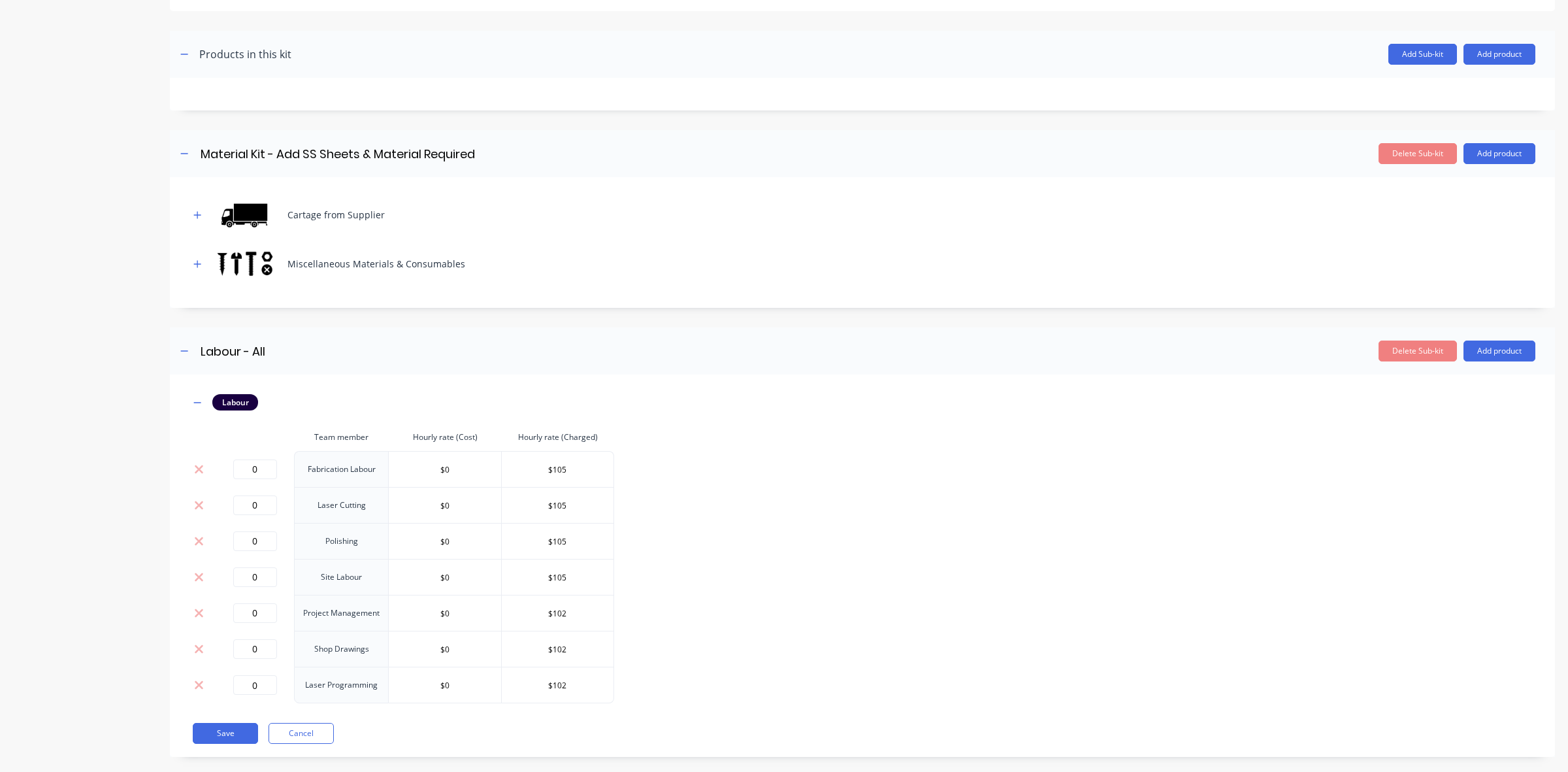
scroll to position [247, 0]
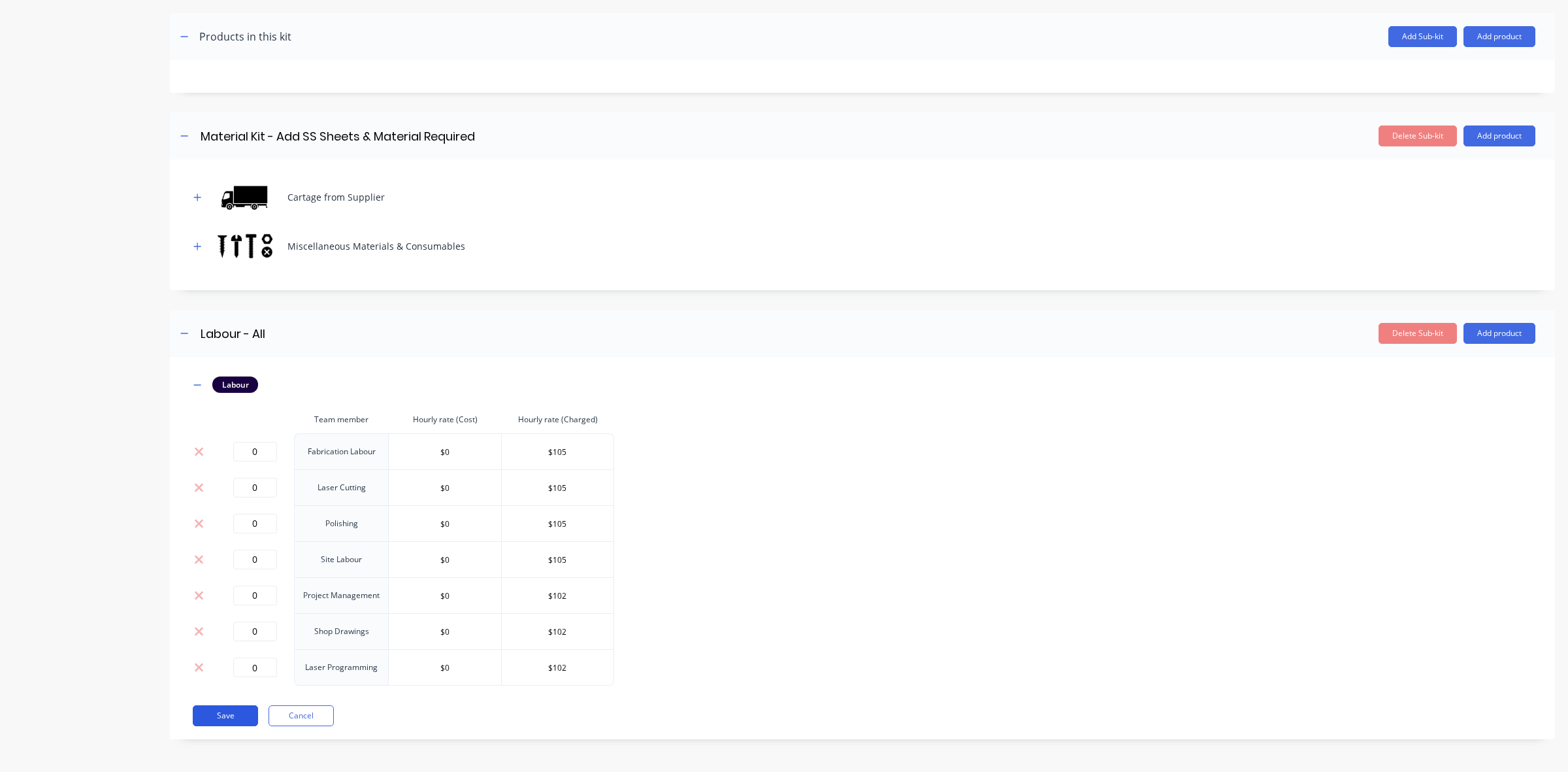
click at [223, 713] on button "Save" at bounding box center [225, 715] width 65 height 21
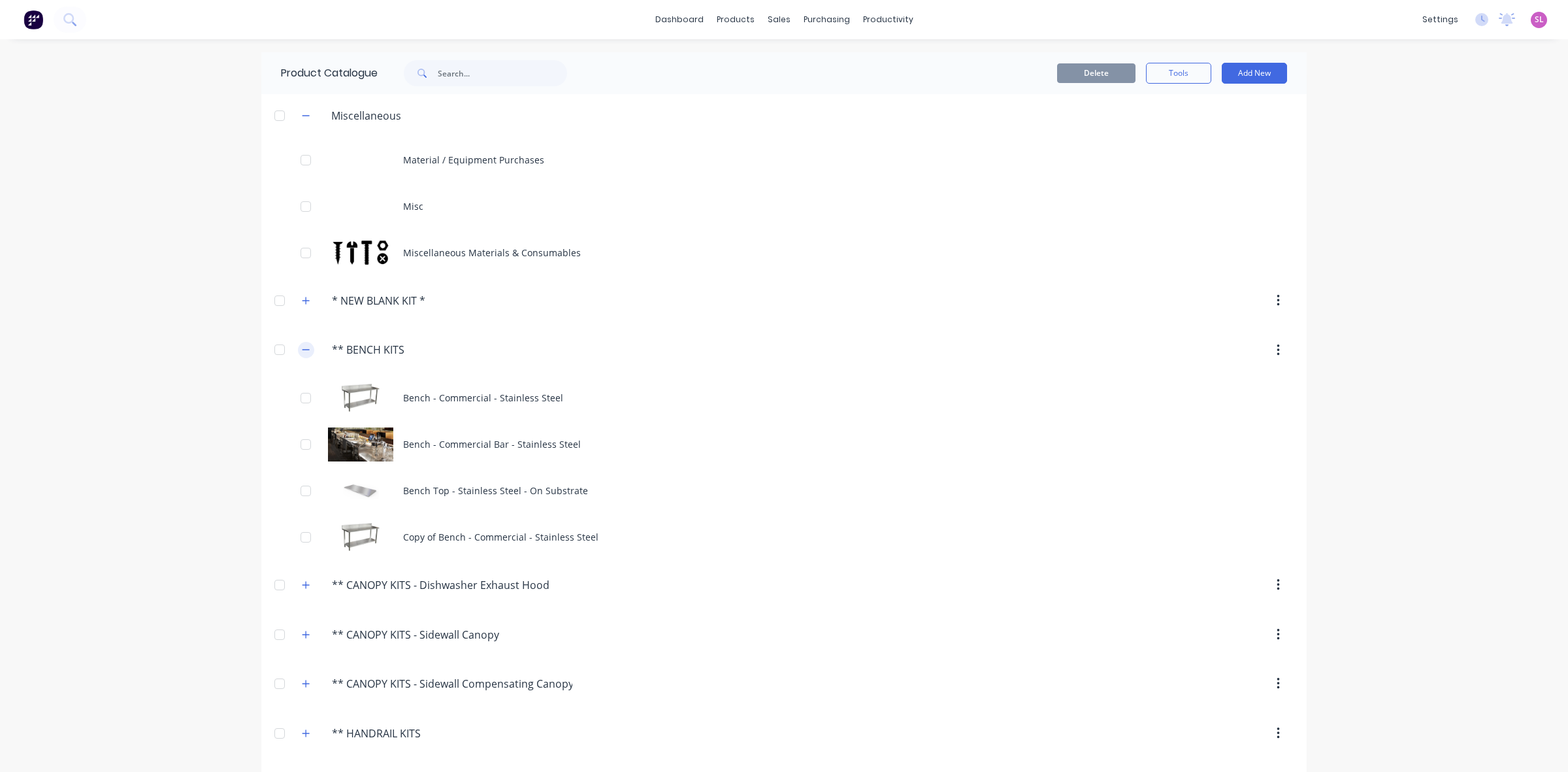
click at [302, 348] on icon "button" at bounding box center [305, 350] width 8 height 9
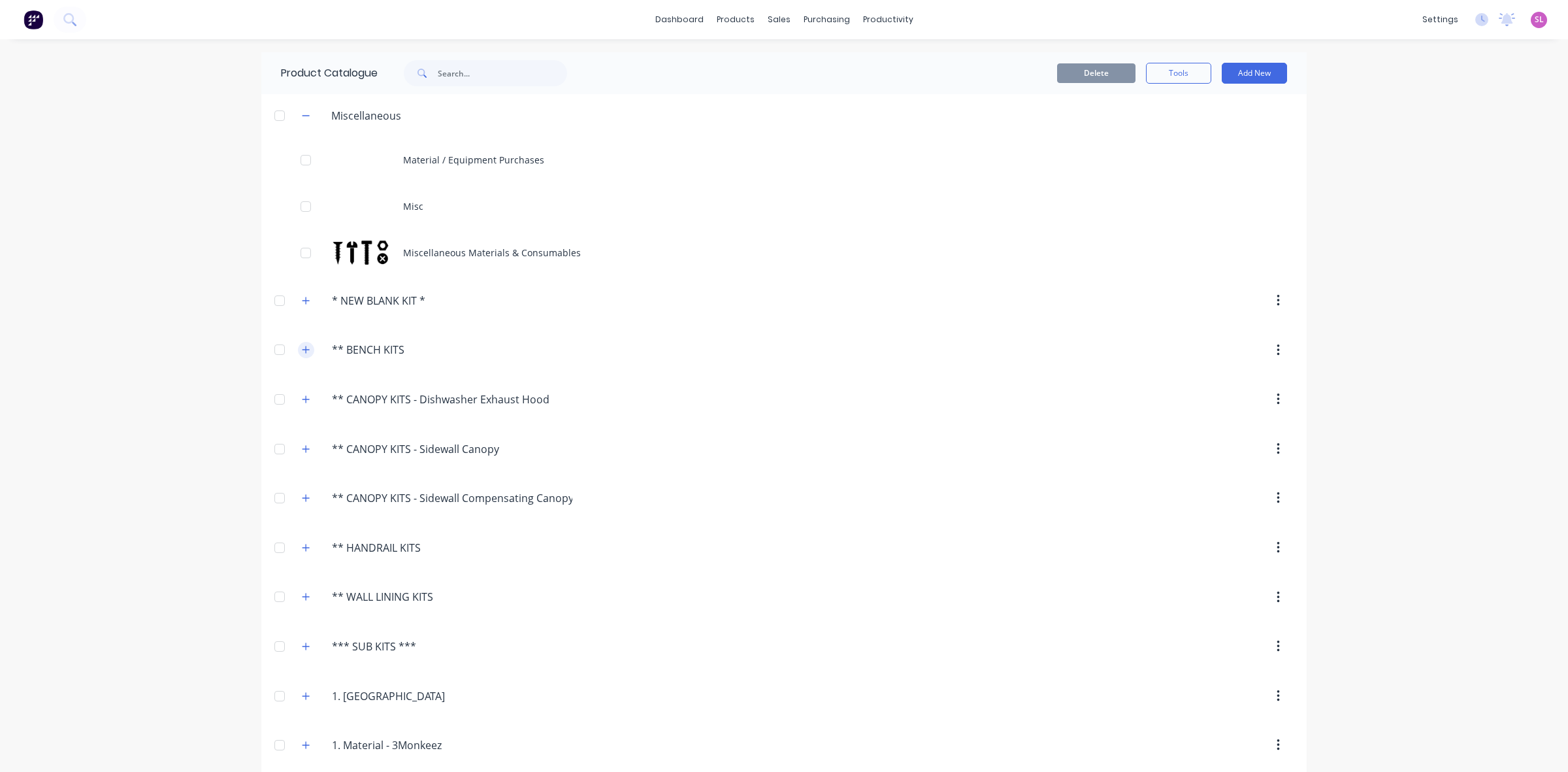
click at [298, 346] on button "button" at bounding box center [305, 350] width 16 height 16
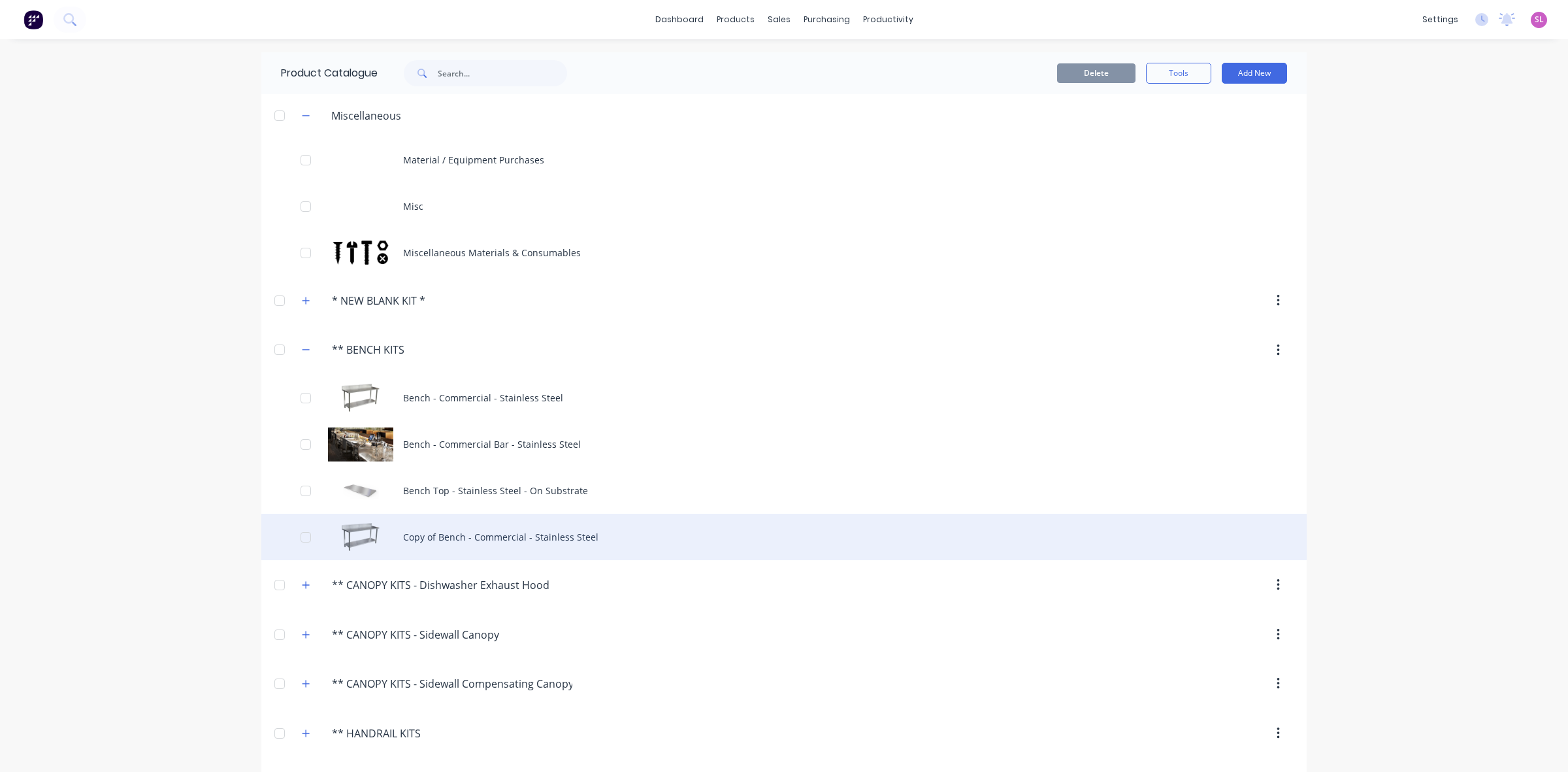
click at [354, 533] on div "Copy of Bench - Commercial - Stainless Steel" at bounding box center [783, 536] width 1045 height 46
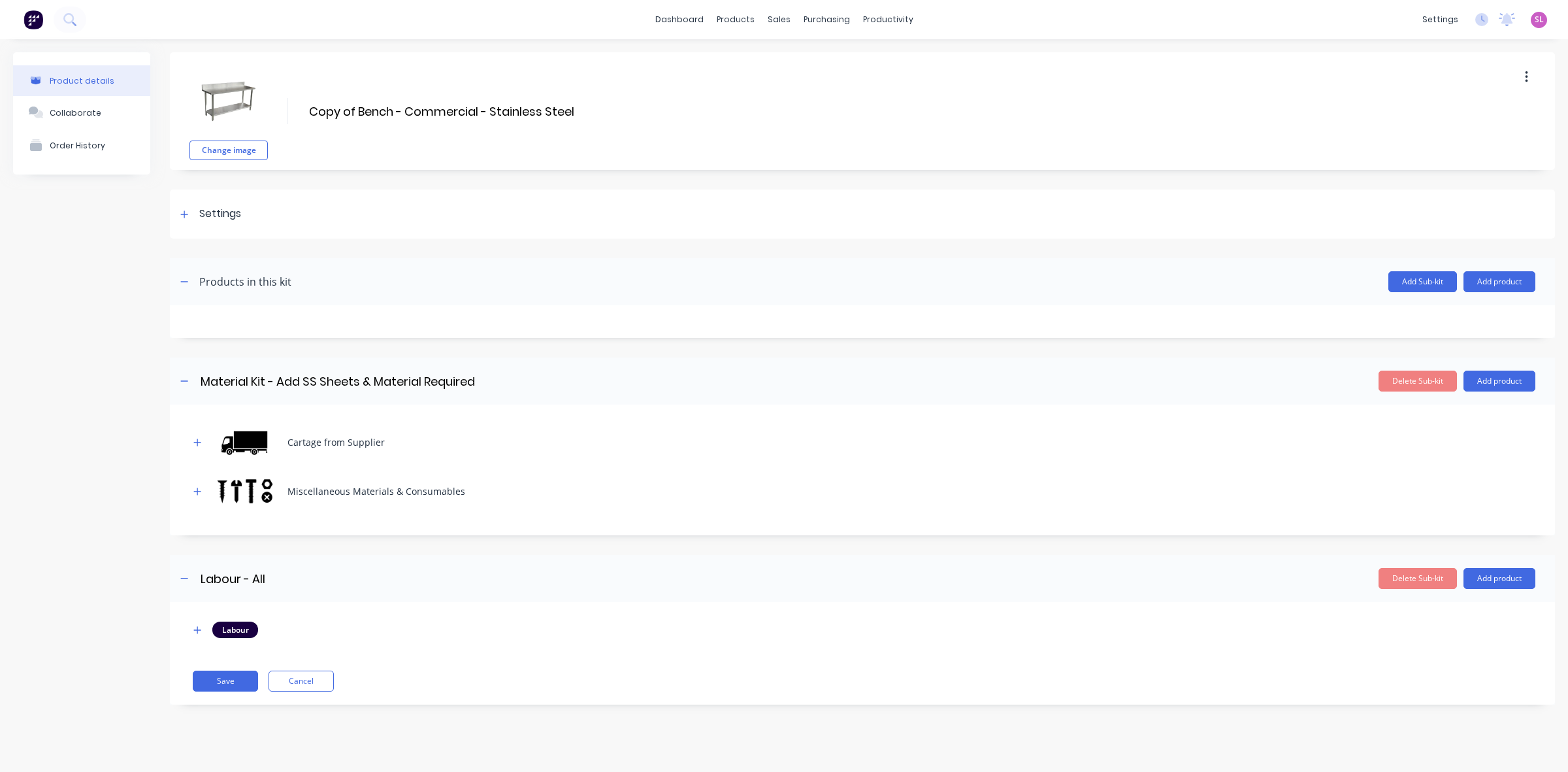
click at [188, 628] on div "Labour Save Cancel" at bounding box center [862, 653] width 1385 height 103
click at [196, 631] on icon "button" at bounding box center [198, 630] width 8 height 8
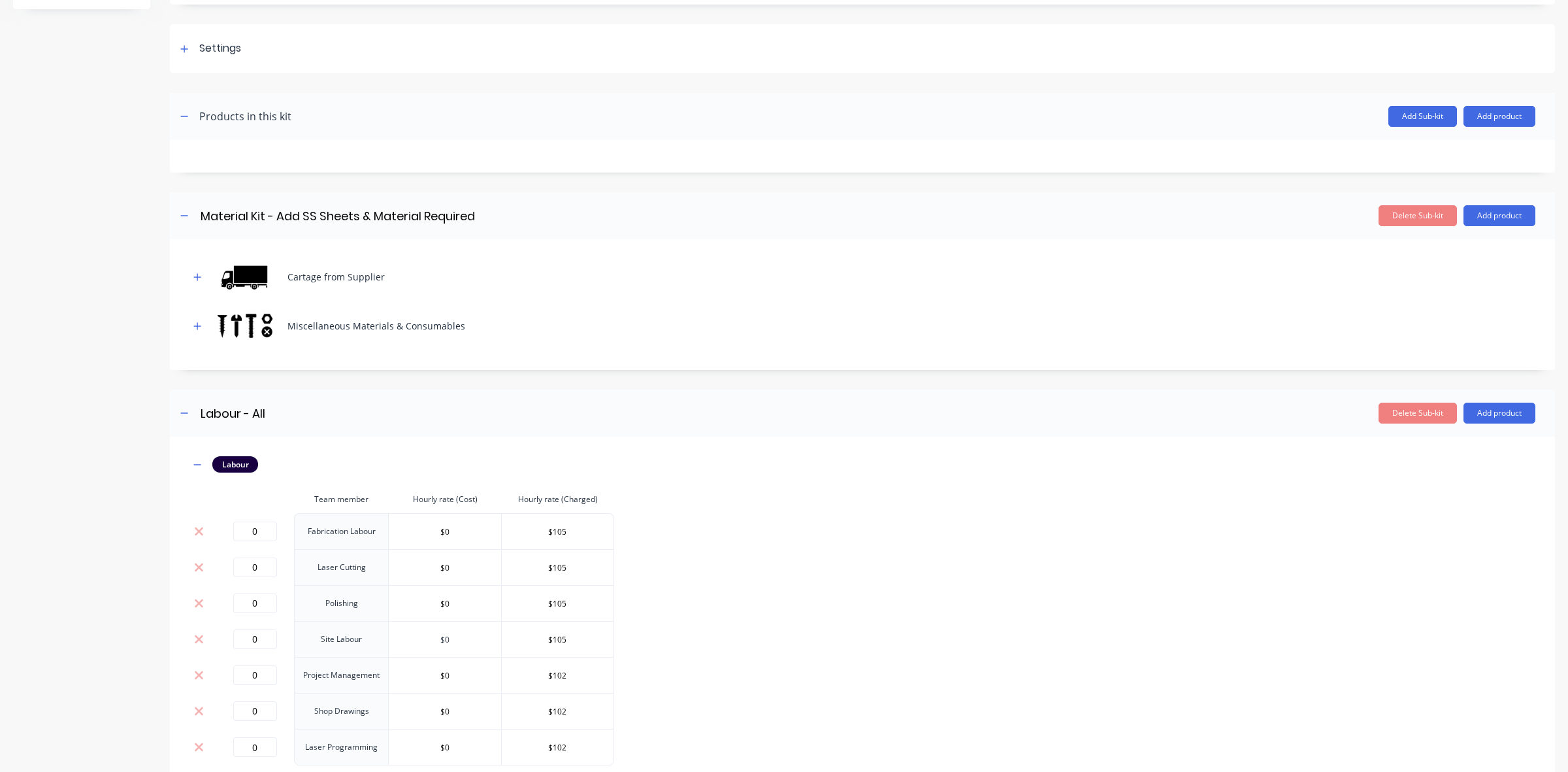
scroll to position [247, 0]
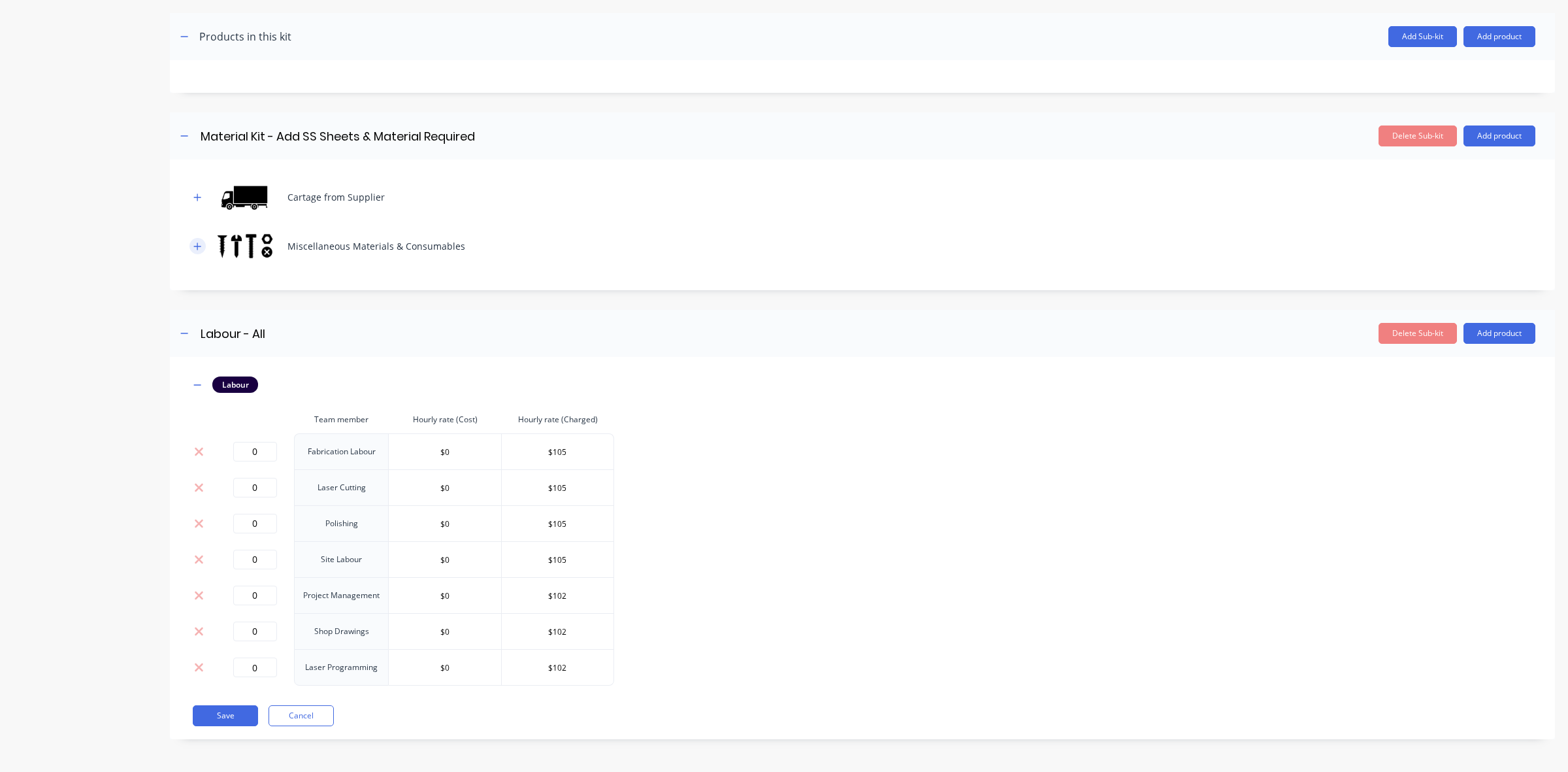
click at [201, 243] on icon "button" at bounding box center [197, 247] width 8 height 9
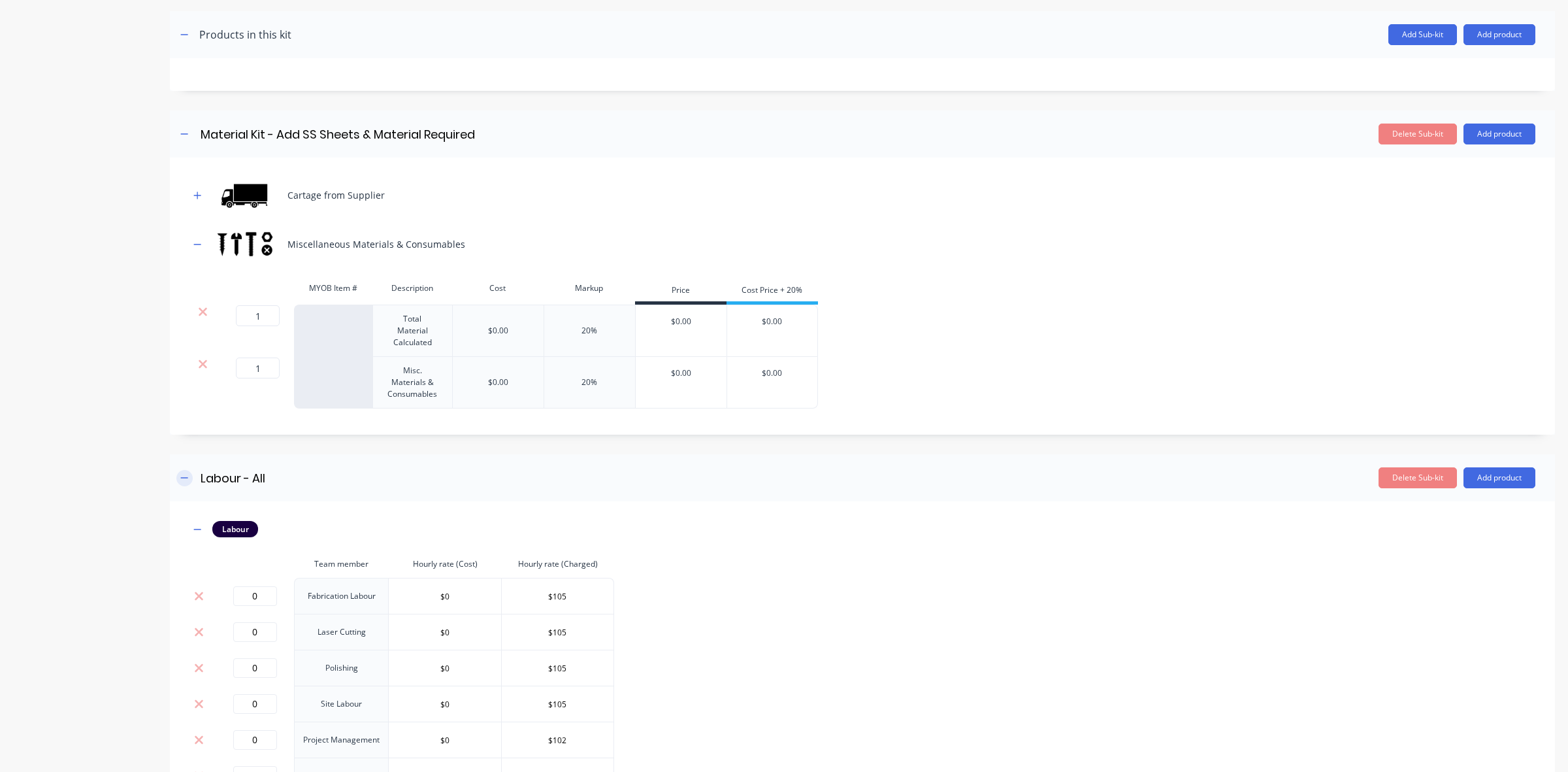
click at [181, 481] on icon "button" at bounding box center [184, 478] width 8 height 9
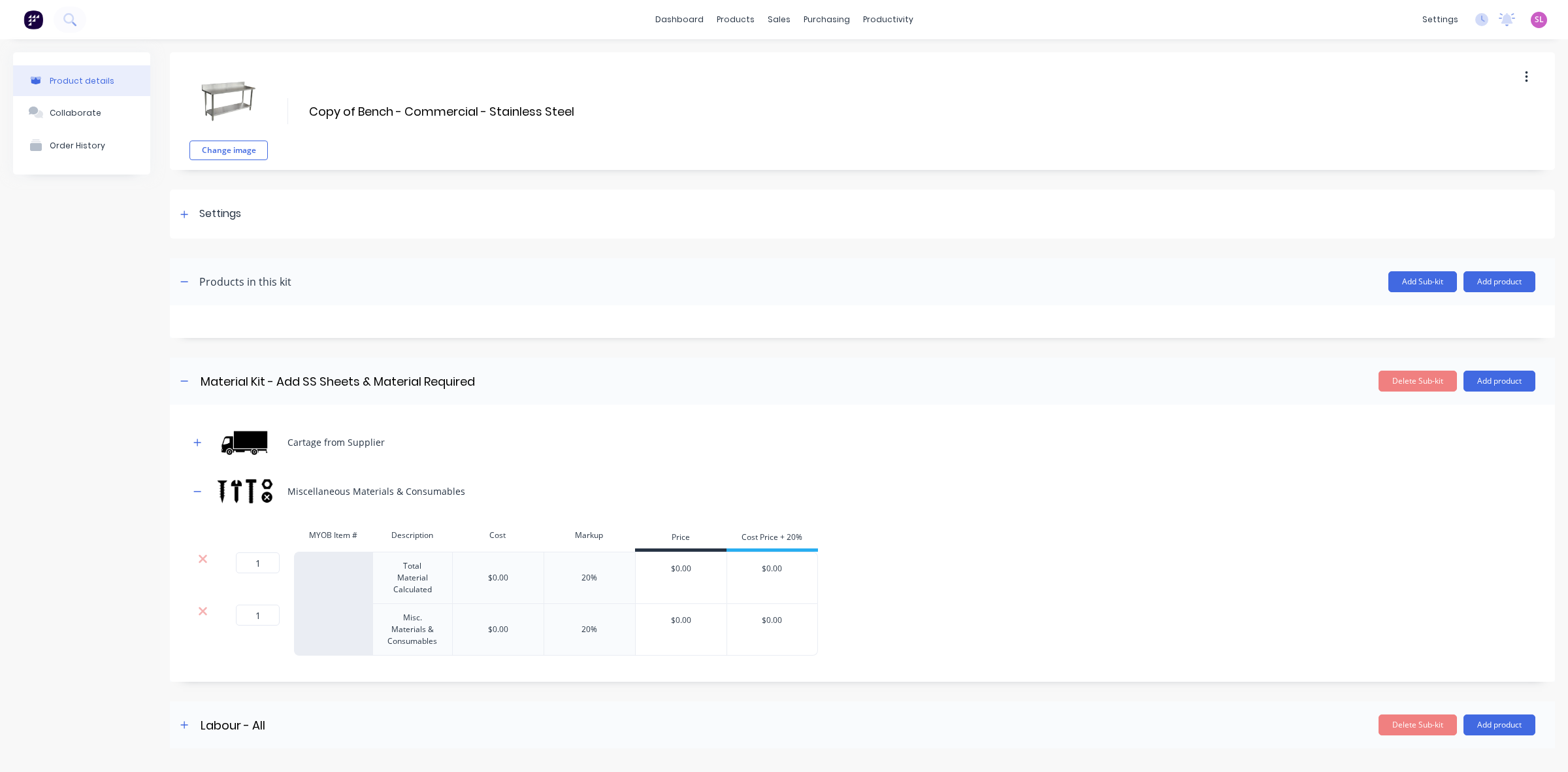
scroll to position [0, 0]
click at [193, 487] on button "button" at bounding box center [197, 490] width 16 height 16
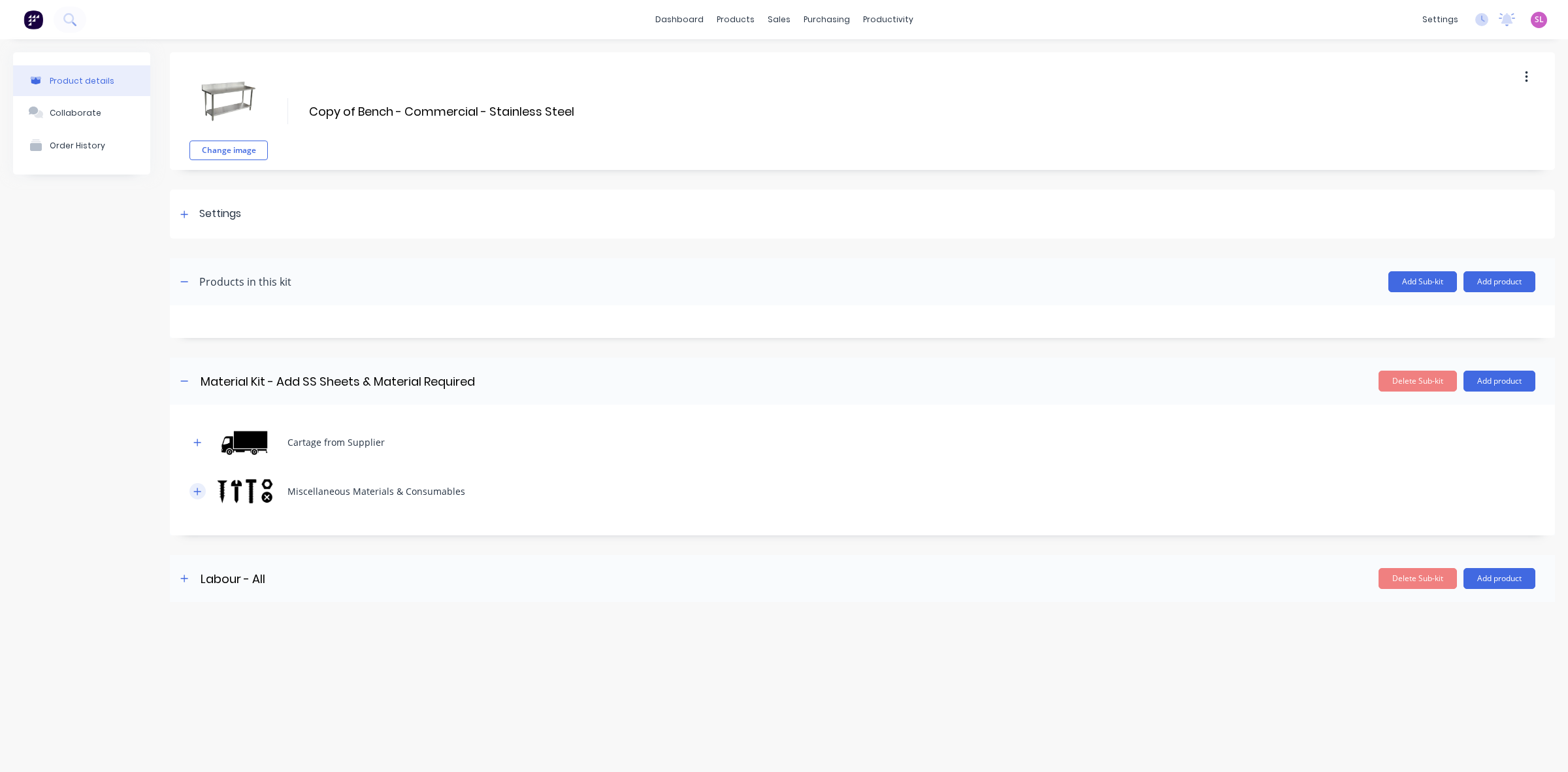
click at [189, 487] on button "button" at bounding box center [197, 490] width 16 height 16
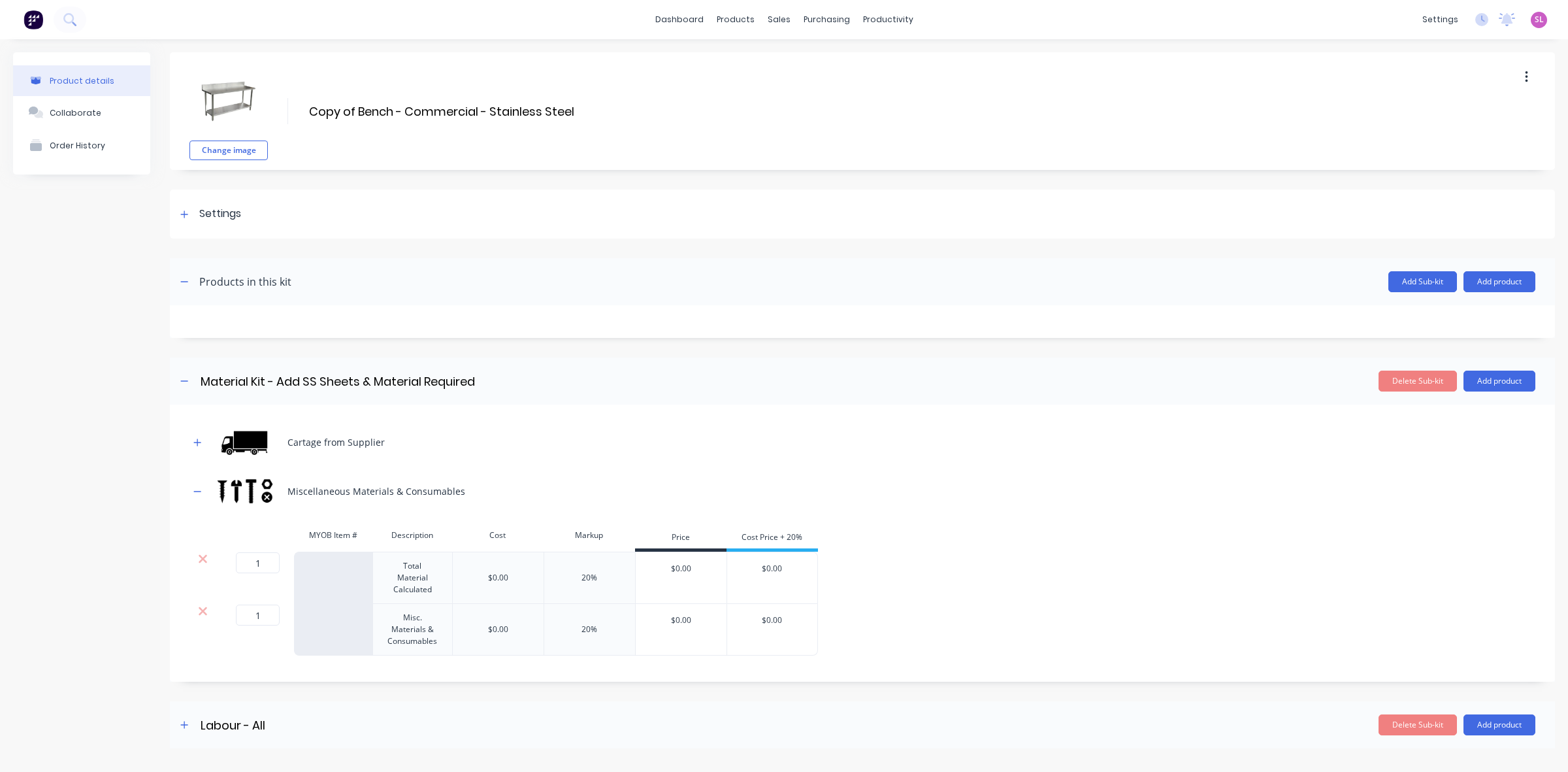
click at [675, 496] on div "Miscellaneous Materials & Consumables" at bounding box center [862, 491] width 1346 height 36
click at [183, 723] on icon "button" at bounding box center [184, 725] width 8 height 9
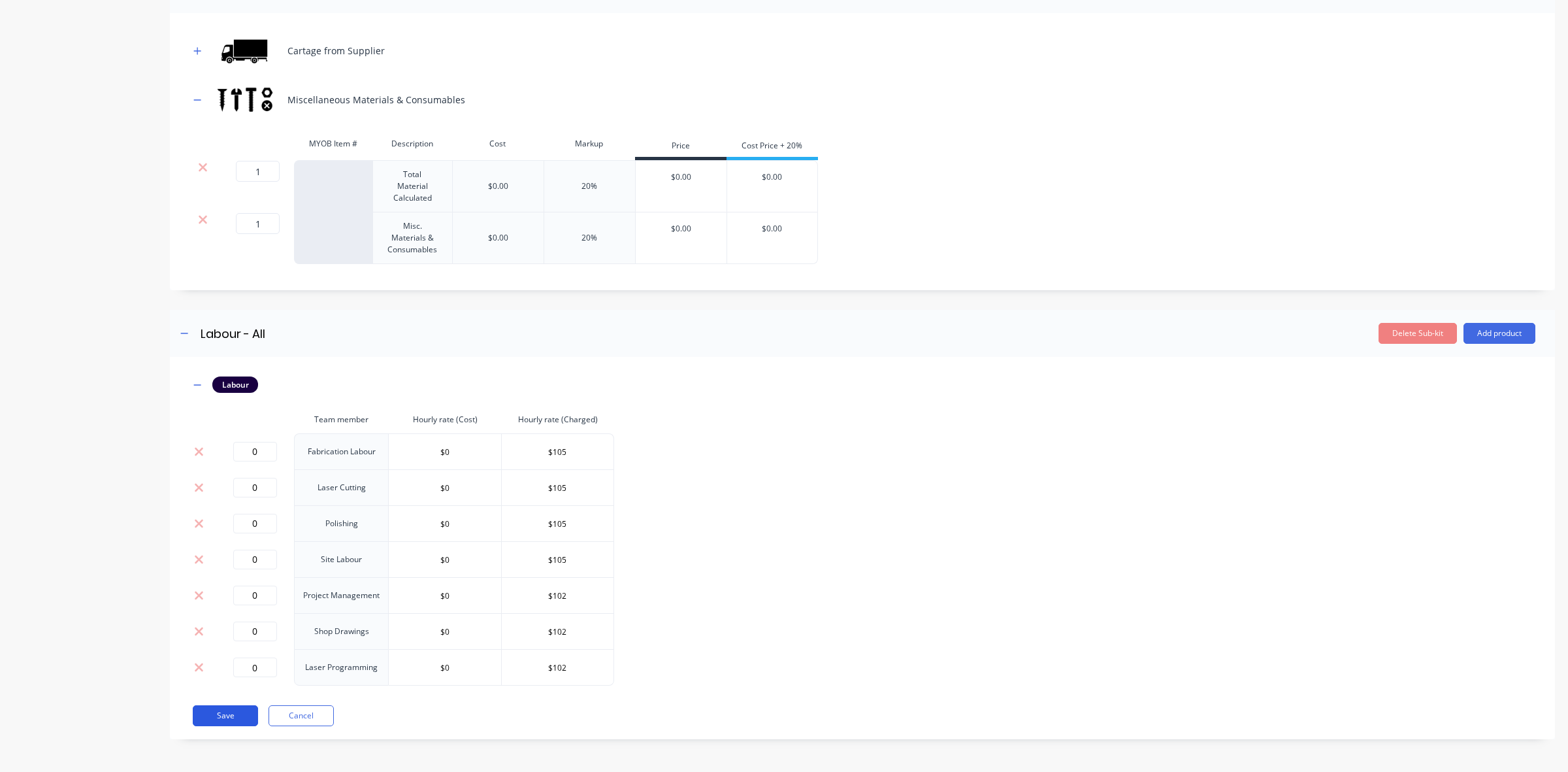
click at [214, 716] on button "Save" at bounding box center [225, 715] width 65 height 21
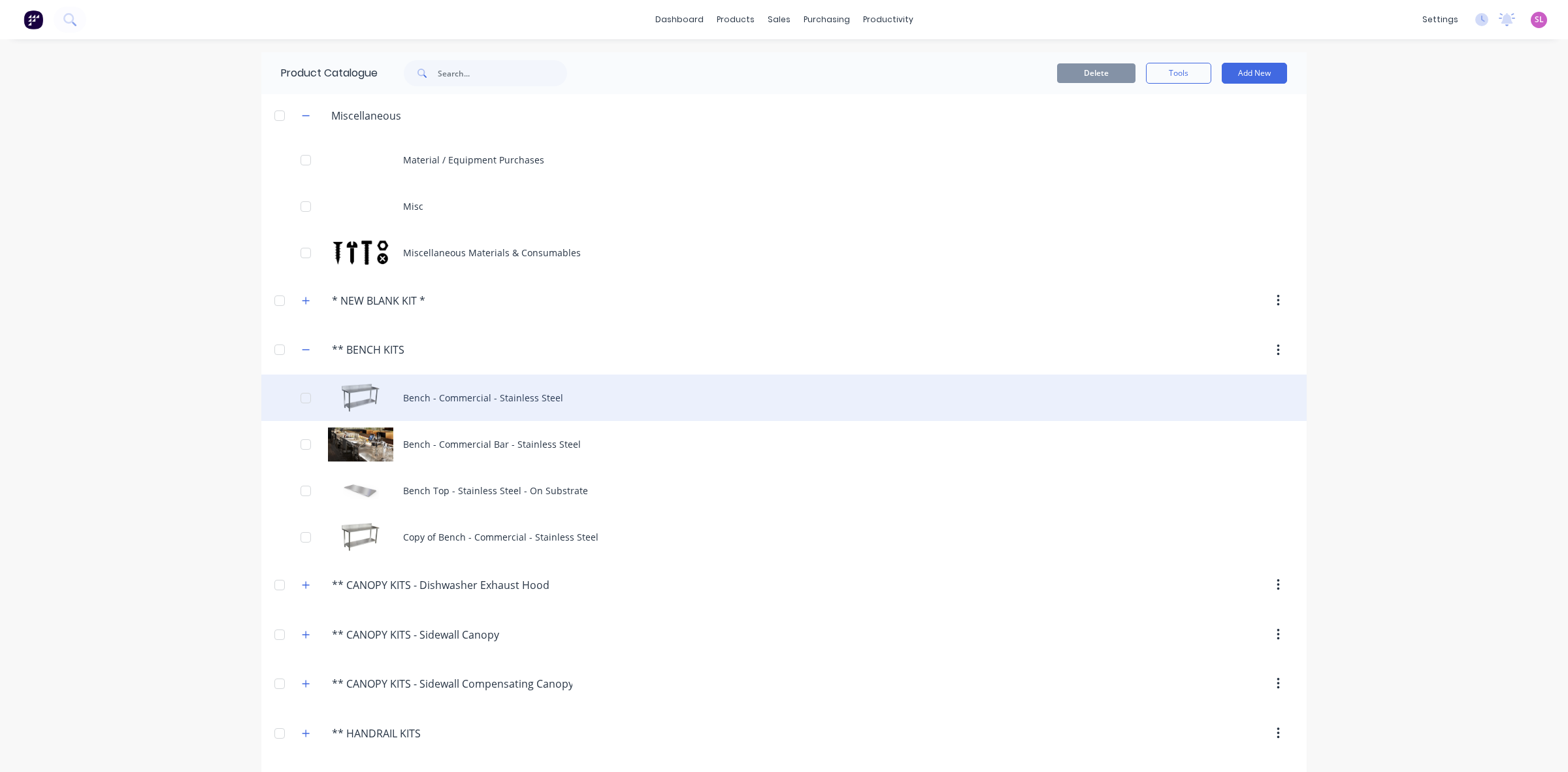
click at [300, 394] on div at bounding box center [306, 398] width 26 height 26
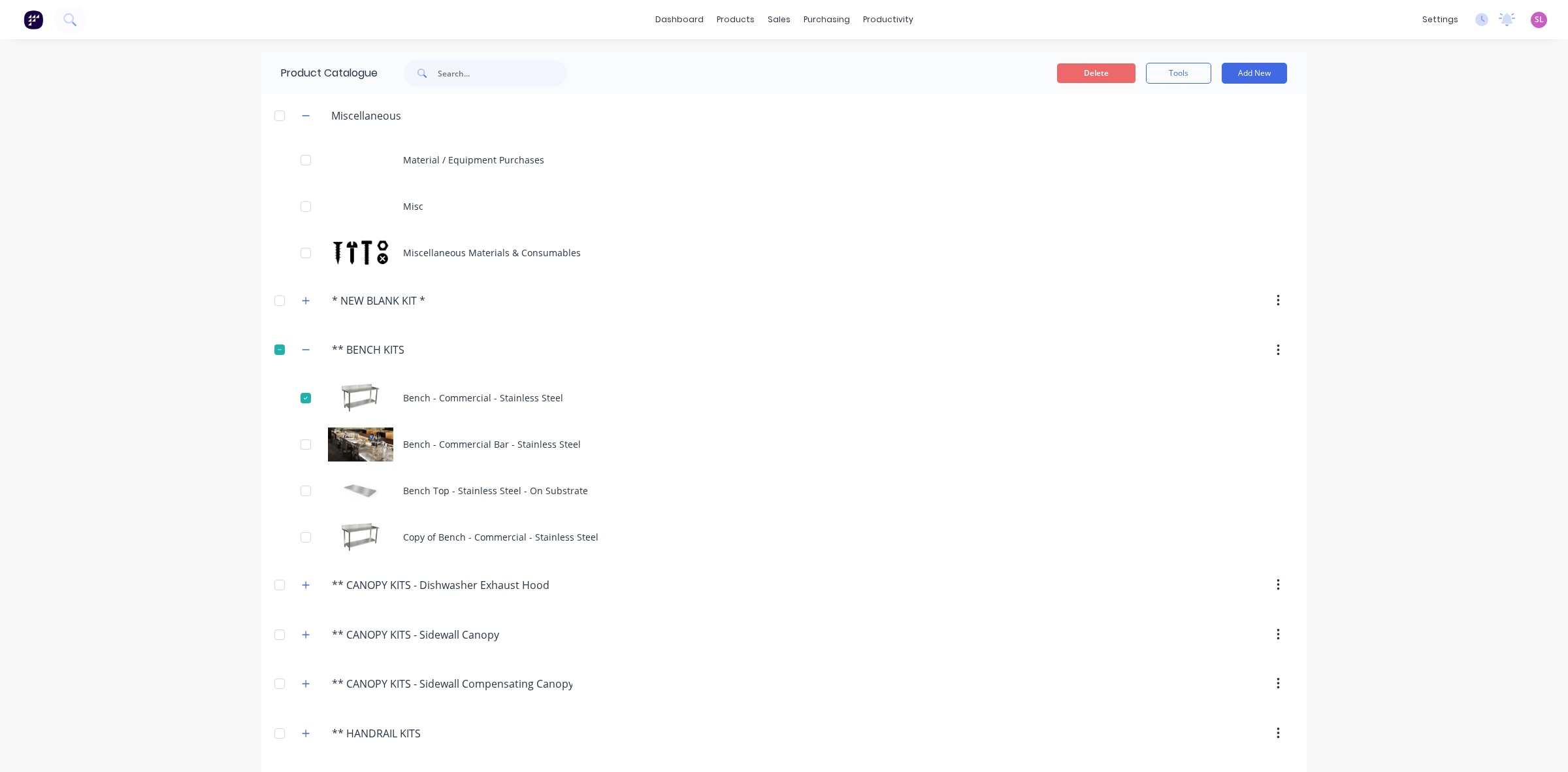
click at [1104, 74] on button "Delete" at bounding box center [1096, 73] width 78 height 20
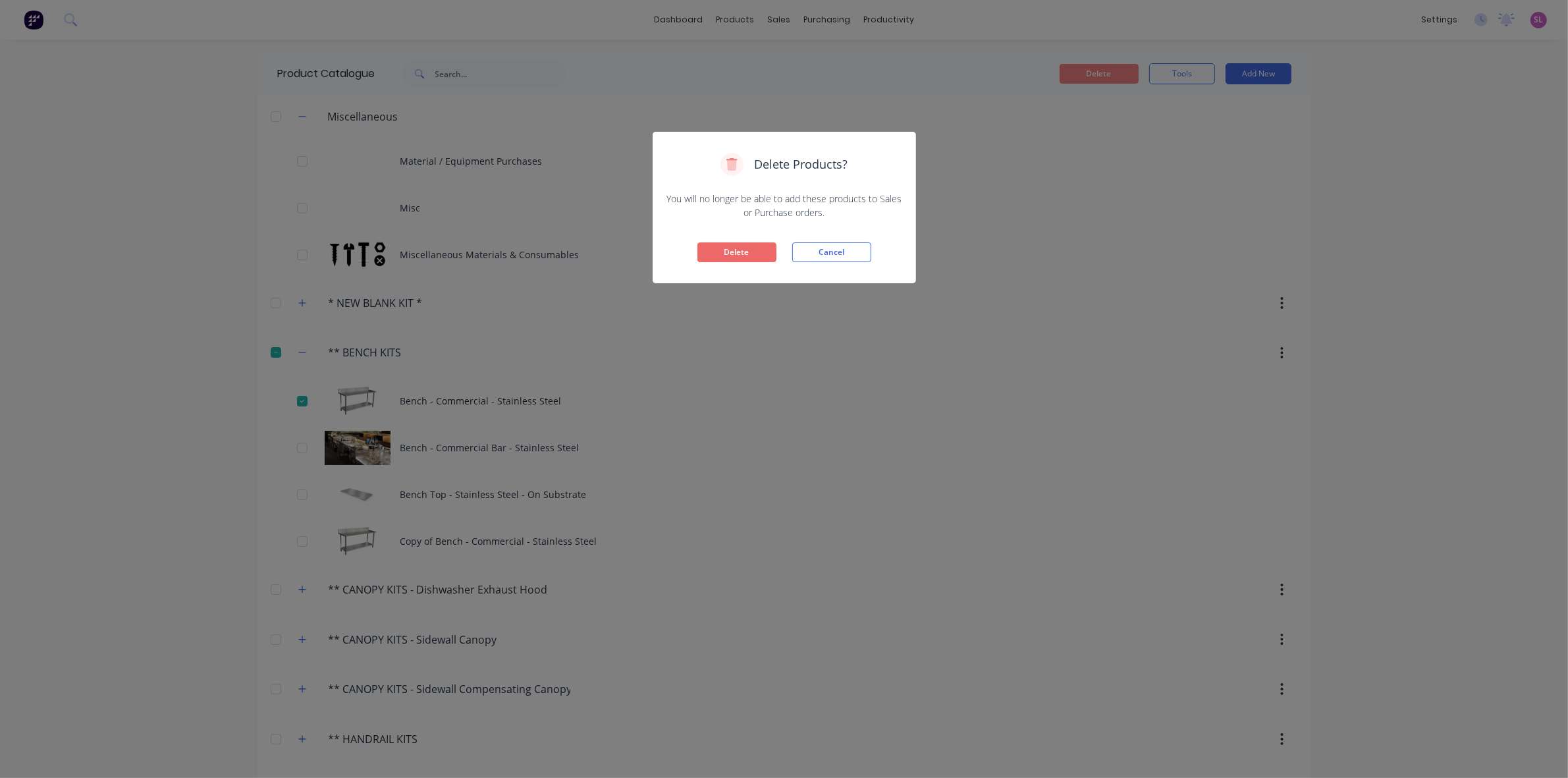
click at [708, 247] on button "Delete" at bounding box center [736, 252] width 79 height 20
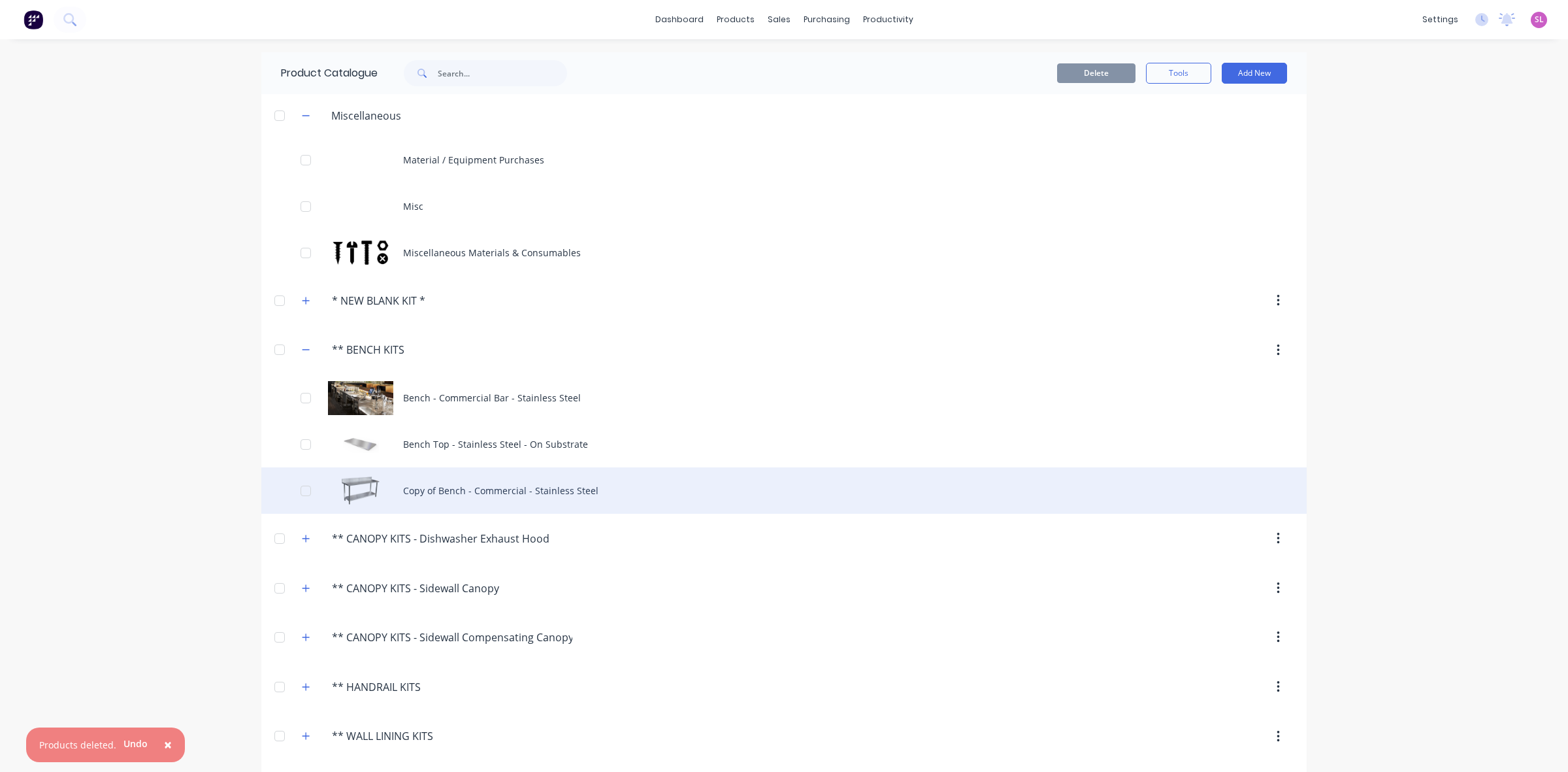
click at [400, 488] on div "Copy of Bench - Commercial - Stainless Steel" at bounding box center [783, 490] width 1045 height 46
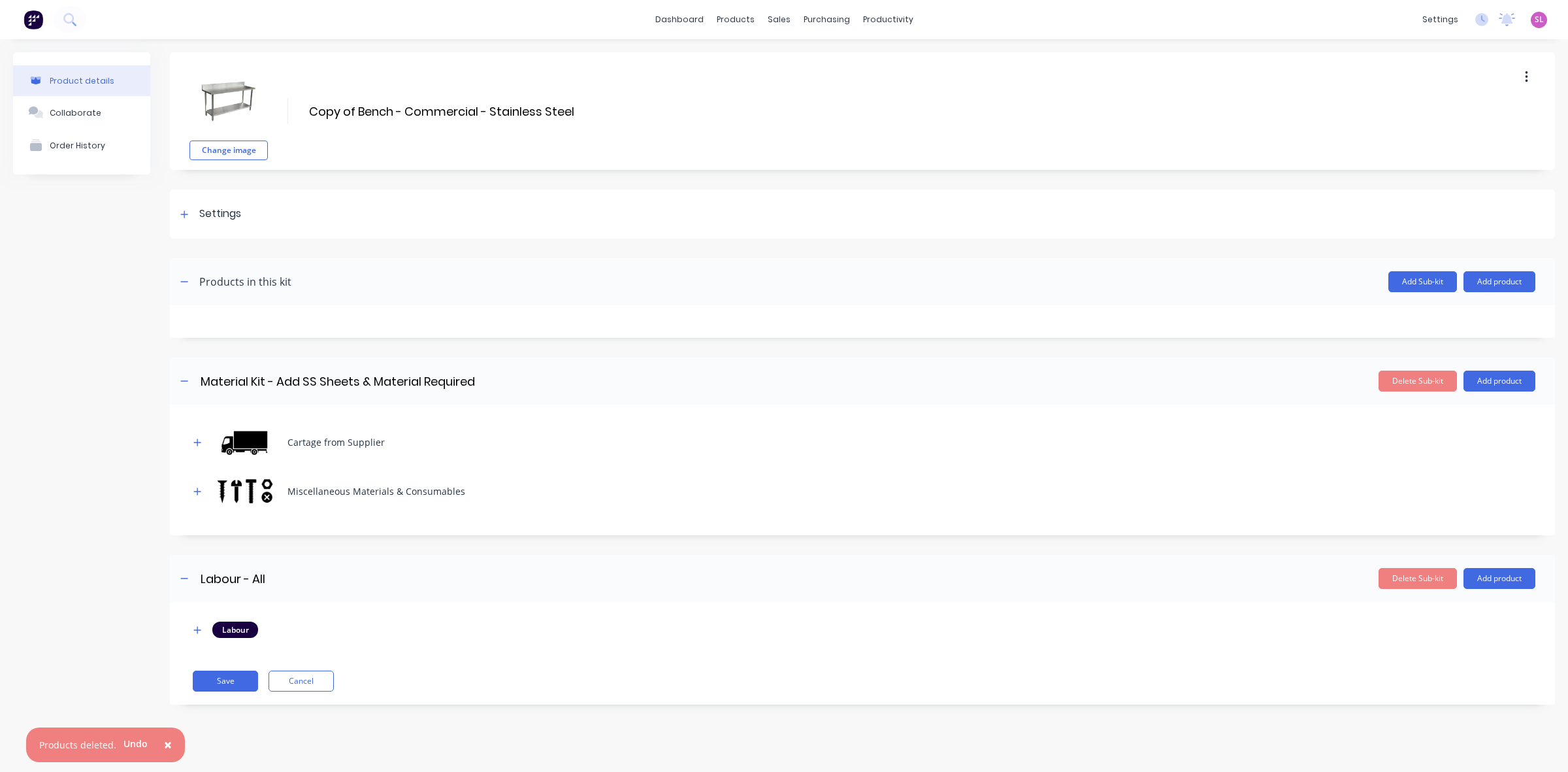
drag, startPoint x: 358, startPoint y: 105, endPoint x: 207, endPoint y: 105, distance: 151.0
click at [207, 105] on div "Change image Copy of Bench - Commercial - Stainless Steel Copy of Bench - Comme…" at bounding box center [862, 110] width 1385 height 118
click at [246, 684] on button "Save" at bounding box center [225, 681] width 65 height 21
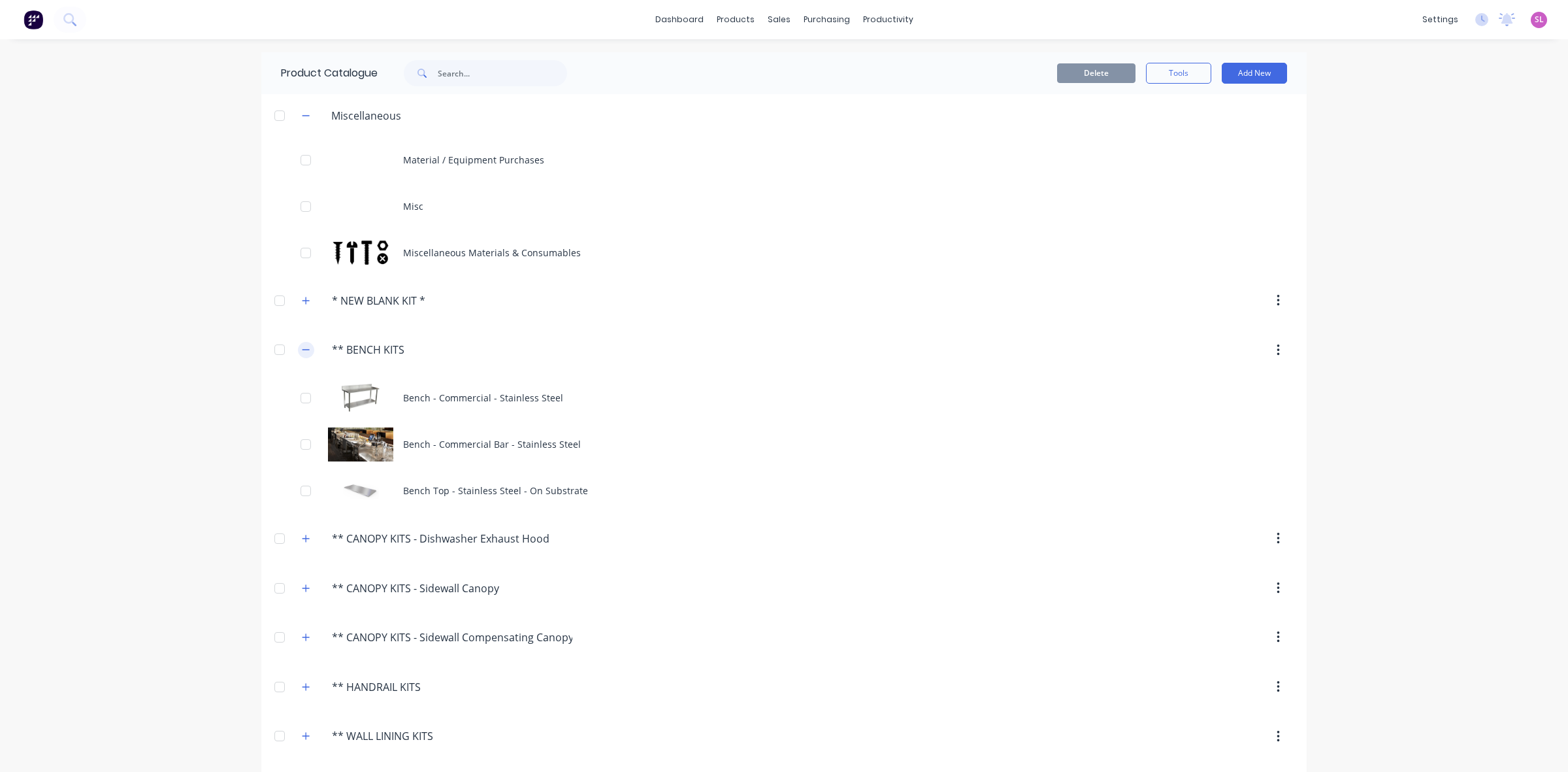
click at [298, 349] on button "button" at bounding box center [305, 350] width 16 height 16
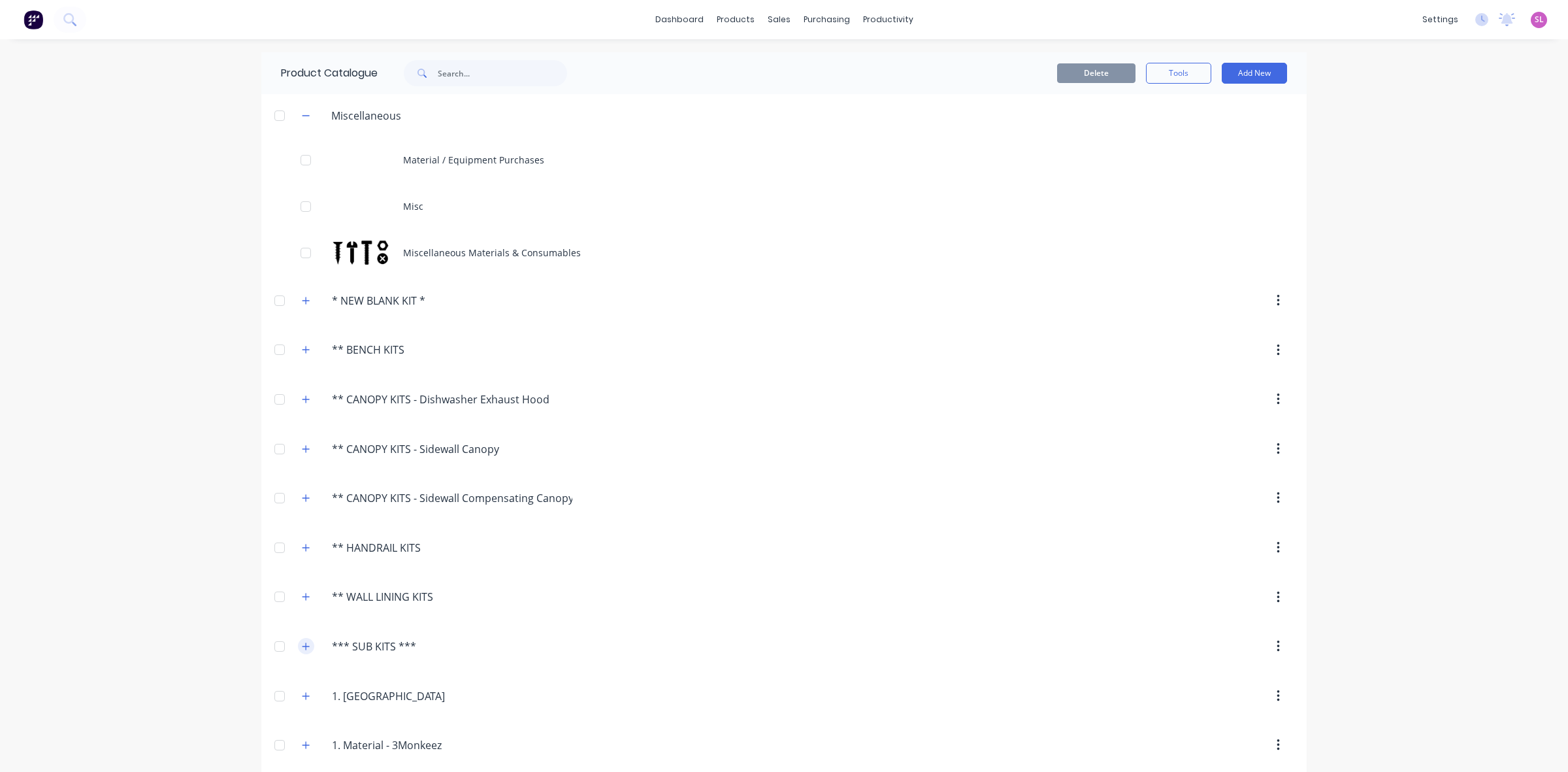
click at [302, 651] on icon "button" at bounding box center [305, 647] width 8 height 9
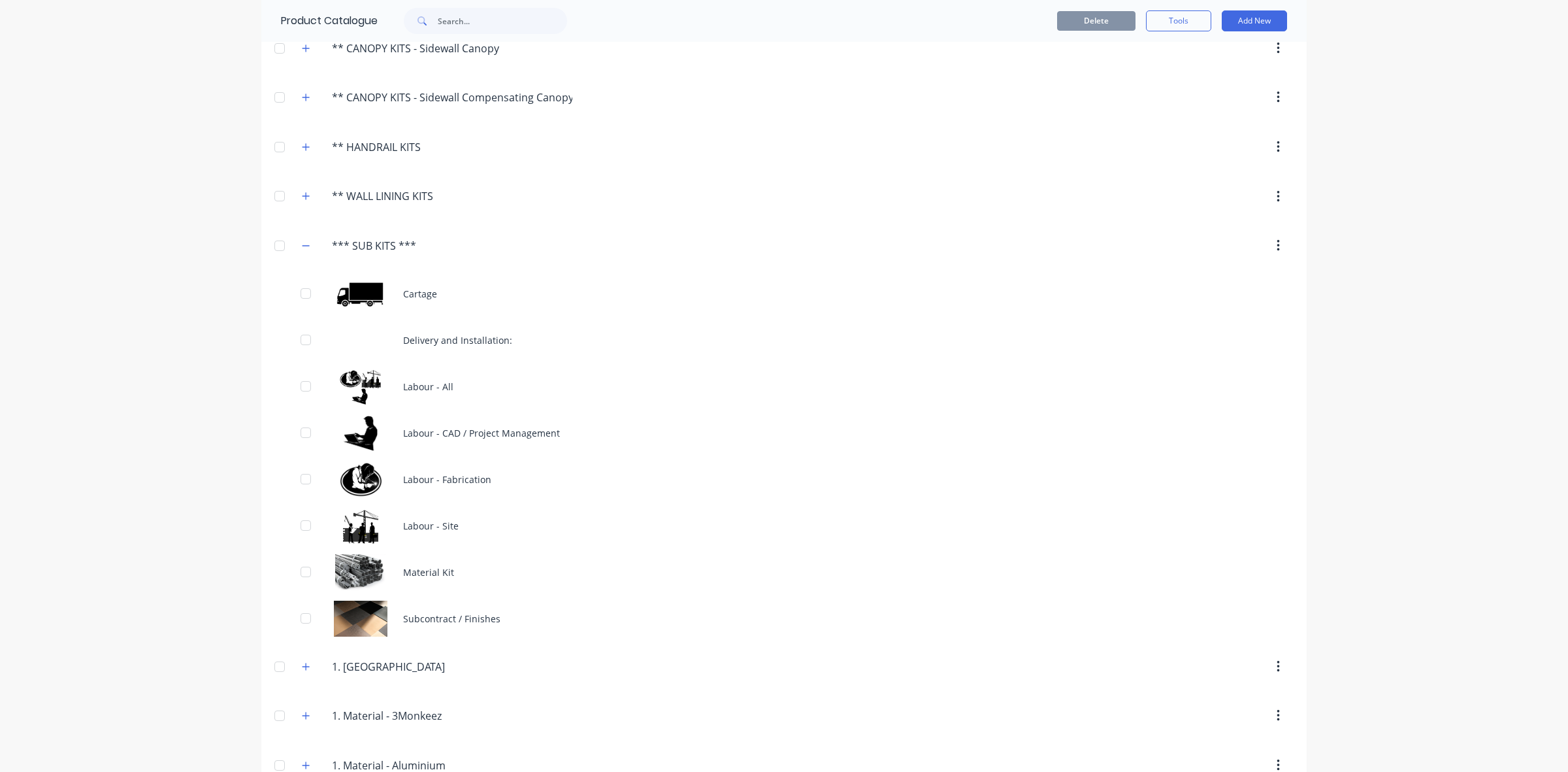
scroll to position [572, 0]
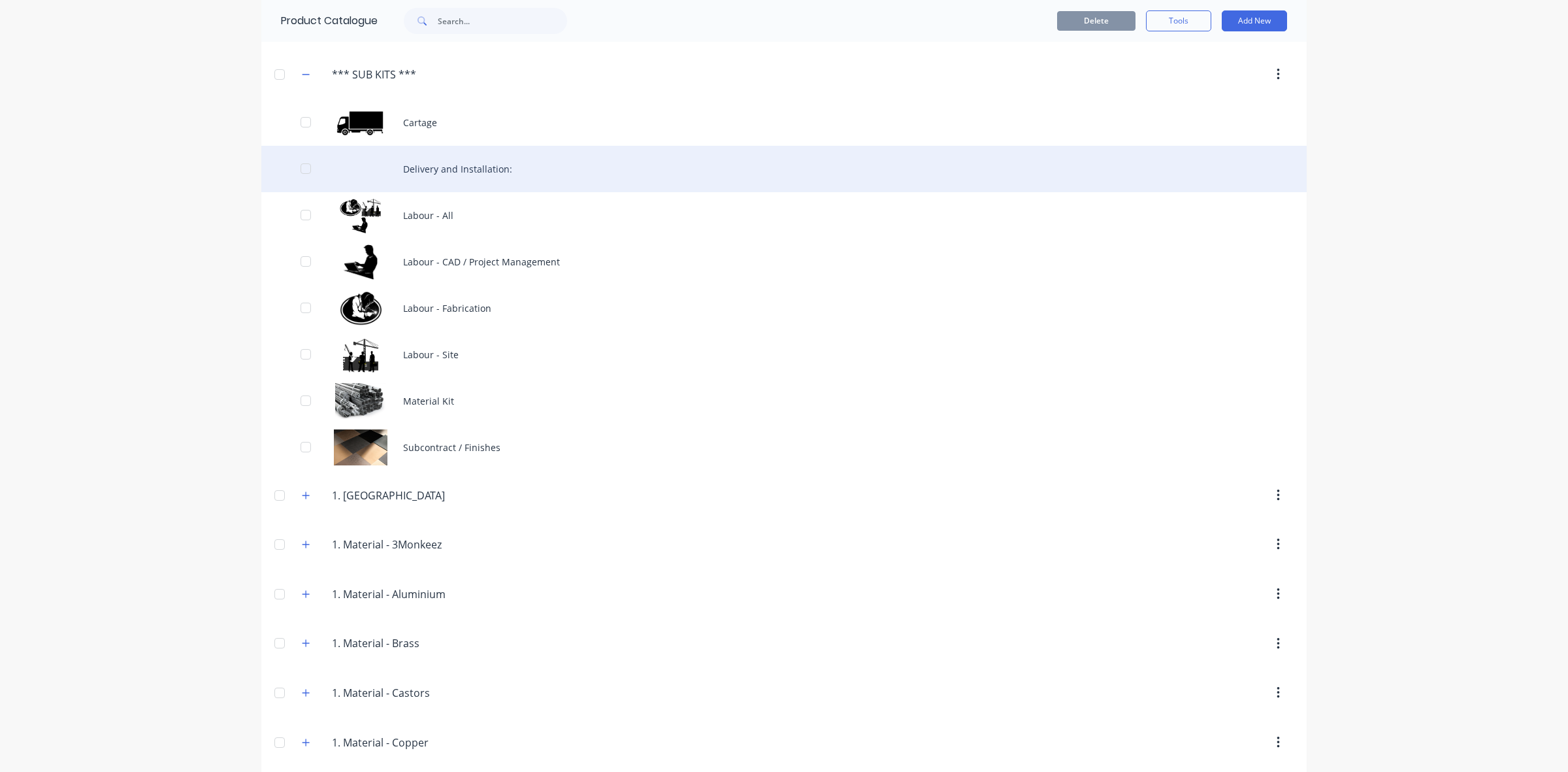
click at [457, 178] on div "Delivery and Installation:" at bounding box center [783, 169] width 1045 height 46
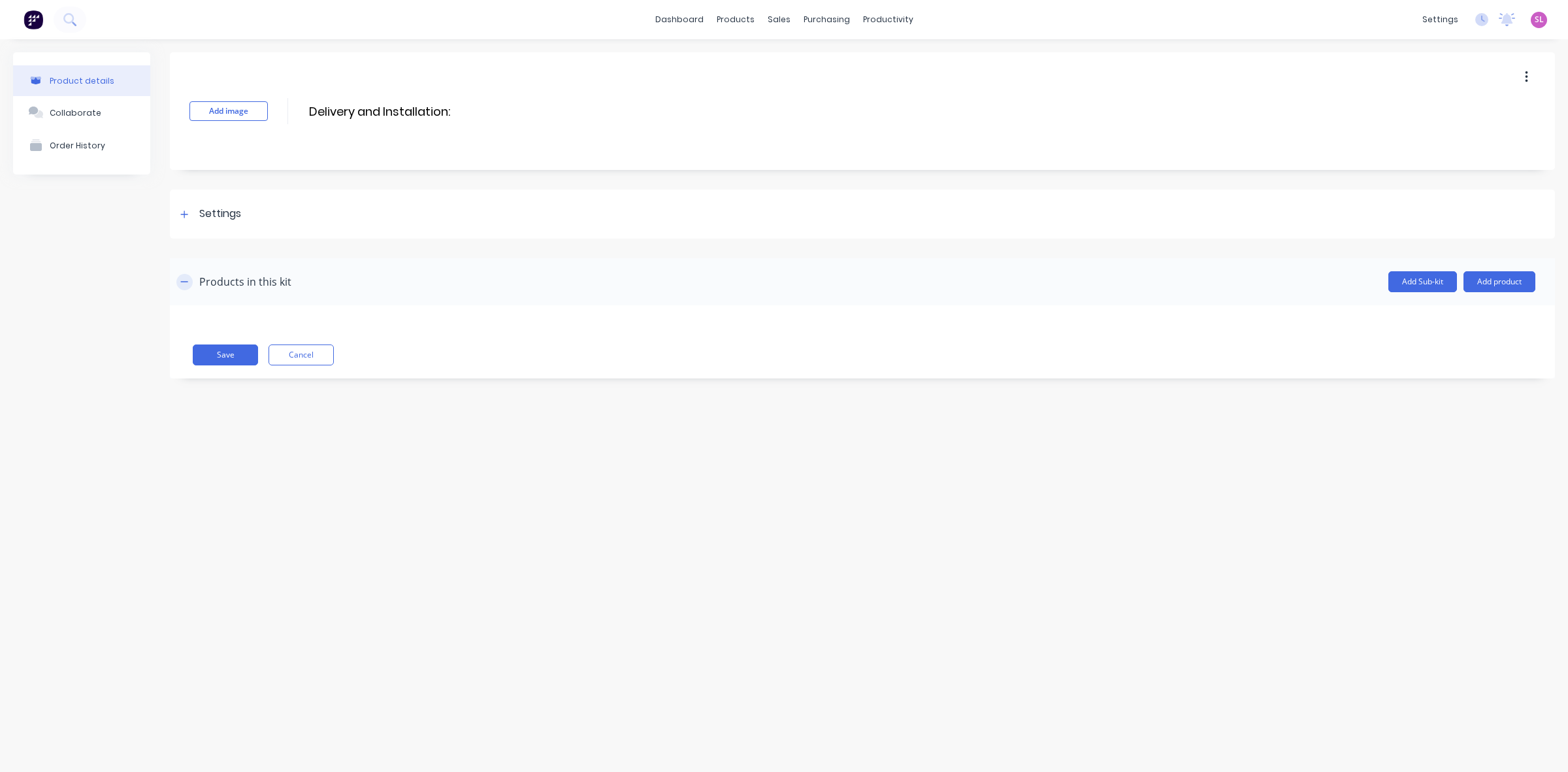
click at [187, 283] on icon "button" at bounding box center [184, 282] width 8 height 9
click at [315, 357] on button "Cancel" at bounding box center [301, 354] width 65 height 21
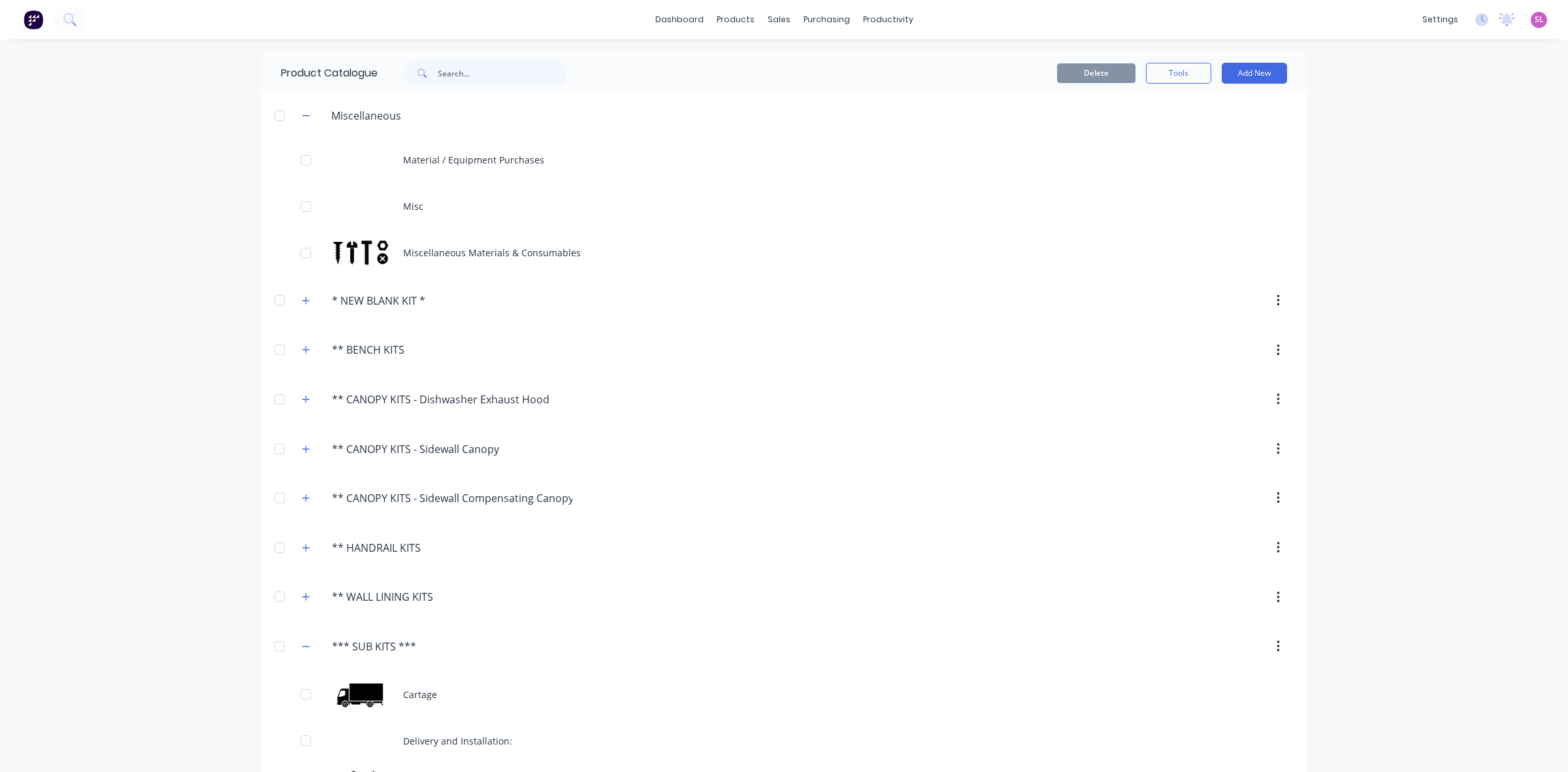
scroll to position [190, 0]
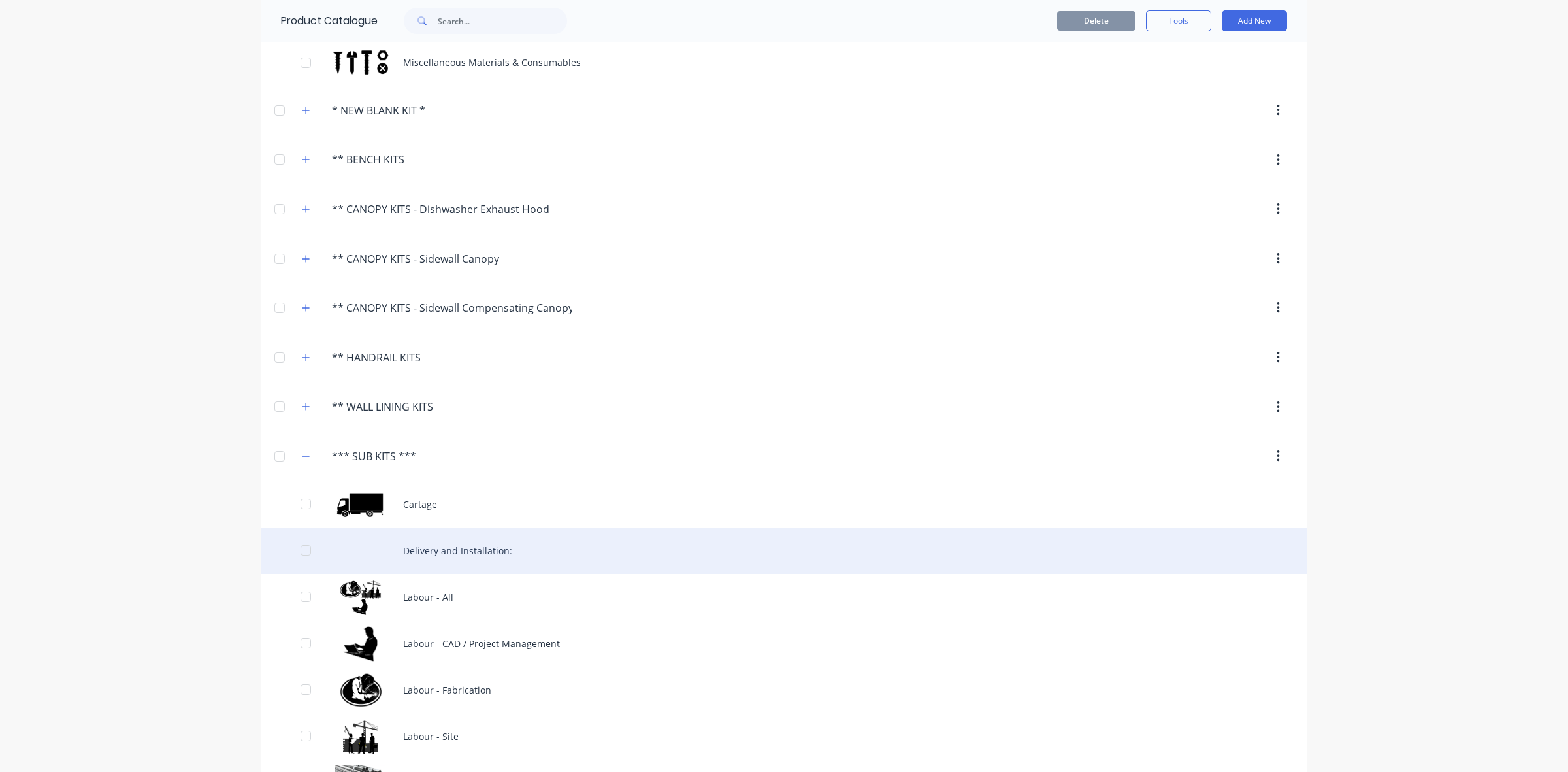
click at [467, 556] on div "Delivery and Installation:" at bounding box center [783, 550] width 1045 height 46
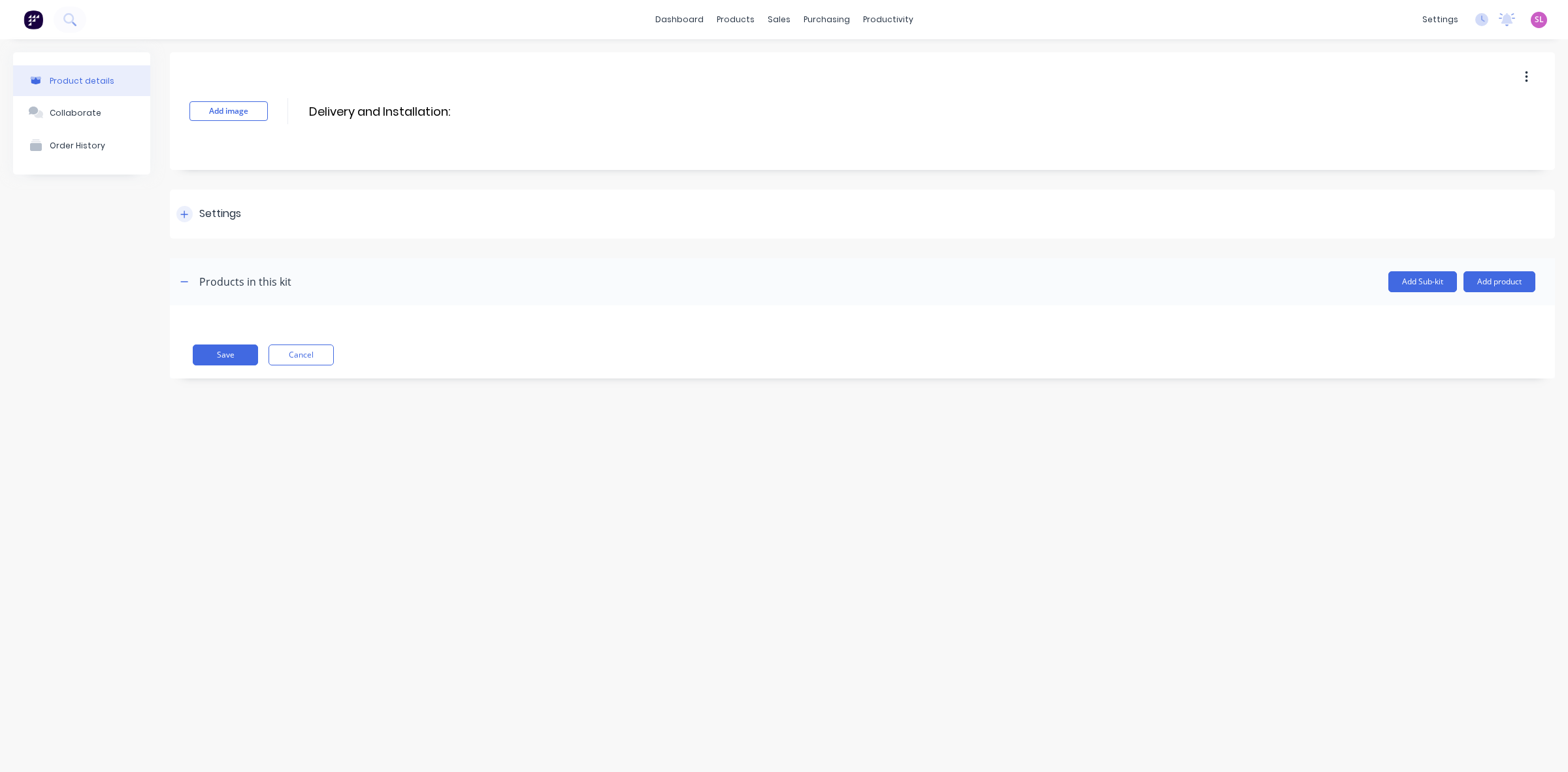
click at [183, 216] on icon at bounding box center [184, 215] width 8 height 9
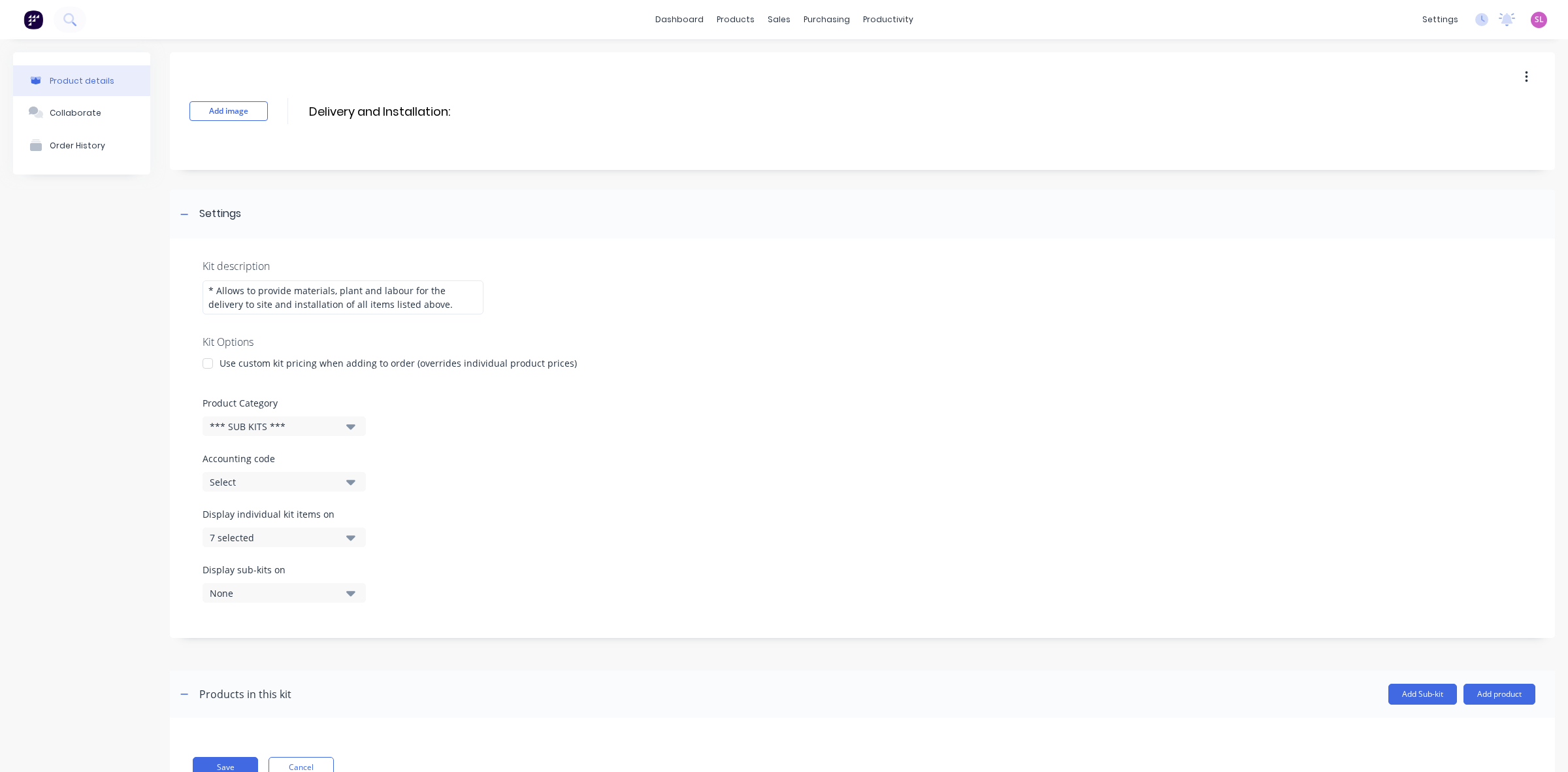
click at [279, 545] on div "7 selected" at bounding box center [273, 537] width 127 height 14
click at [371, 583] on div "button" at bounding box center [377, 570] width 26 height 26
click at [398, 527] on div "Display individual kit items on None" at bounding box center [862, 534] width 1320 height 56
click at [352, 545] on icon "button" at bounding box center [351, 536] width 9 height 14
click at [352, 600] on icon "button" at bounding box center [351, 592] width 9 height 14
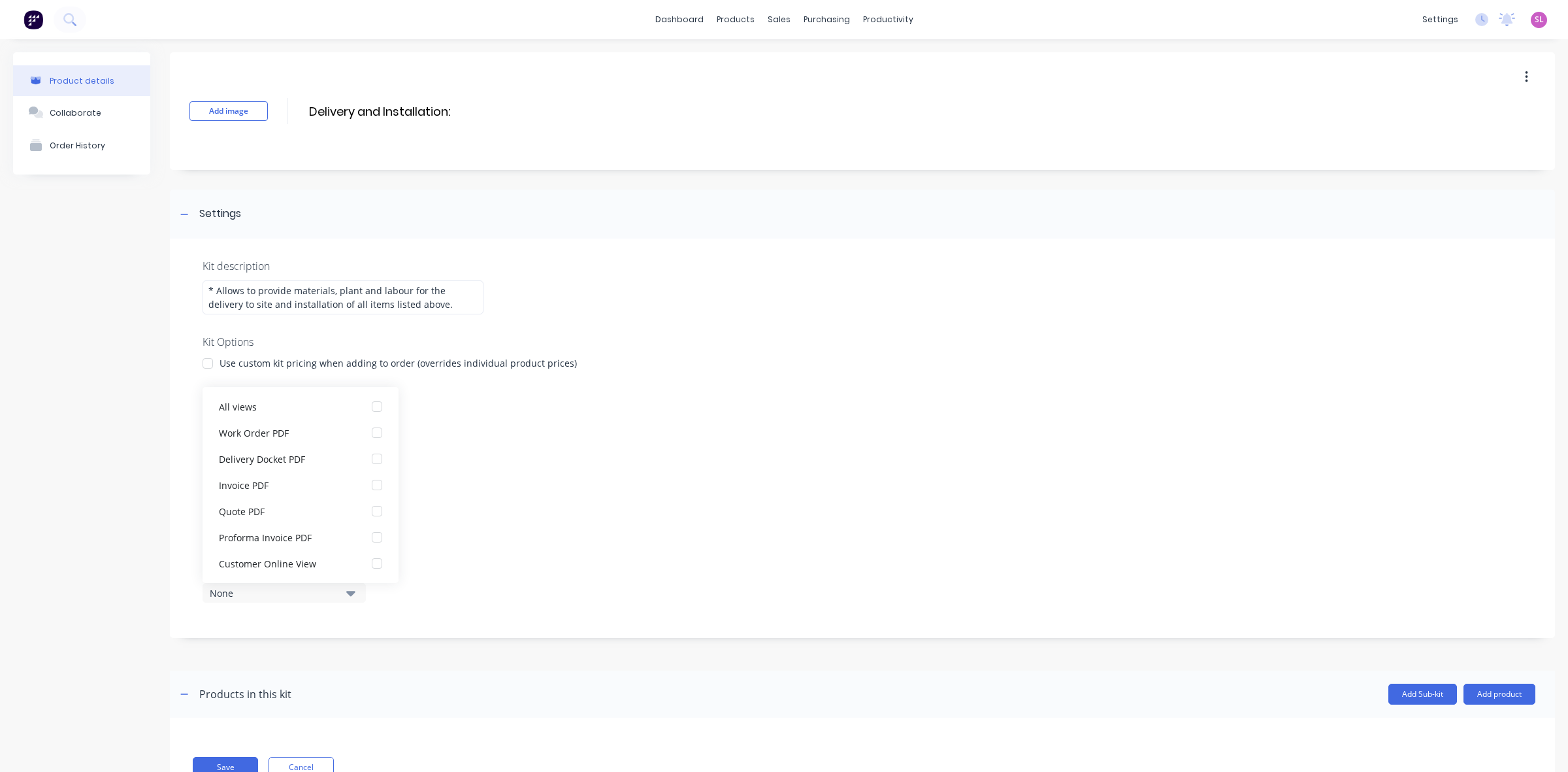
click at [352, 600] on icon "button" at bounding box center [351, 592] width 9 height 14
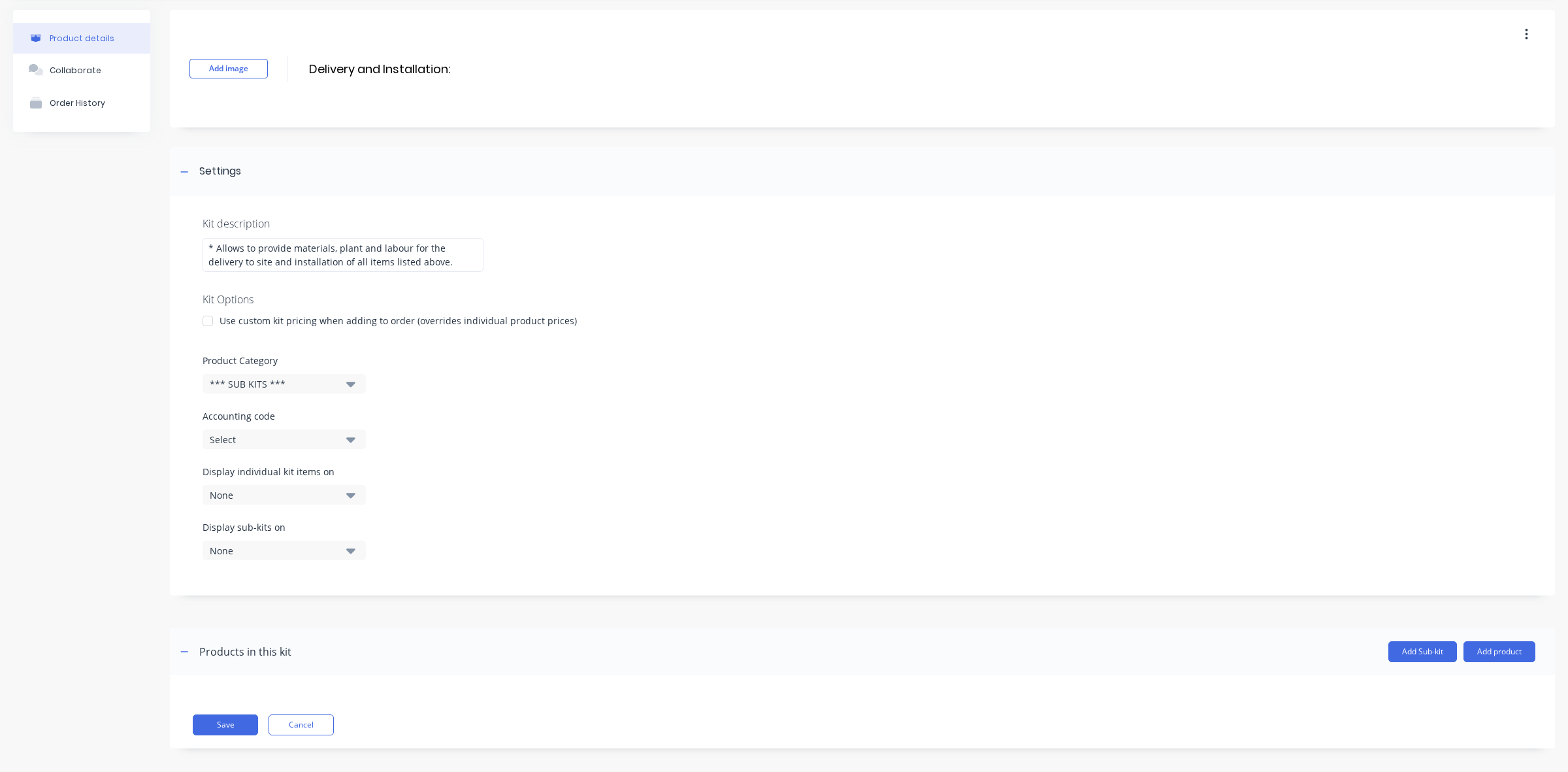
scroll to position [66, 0]
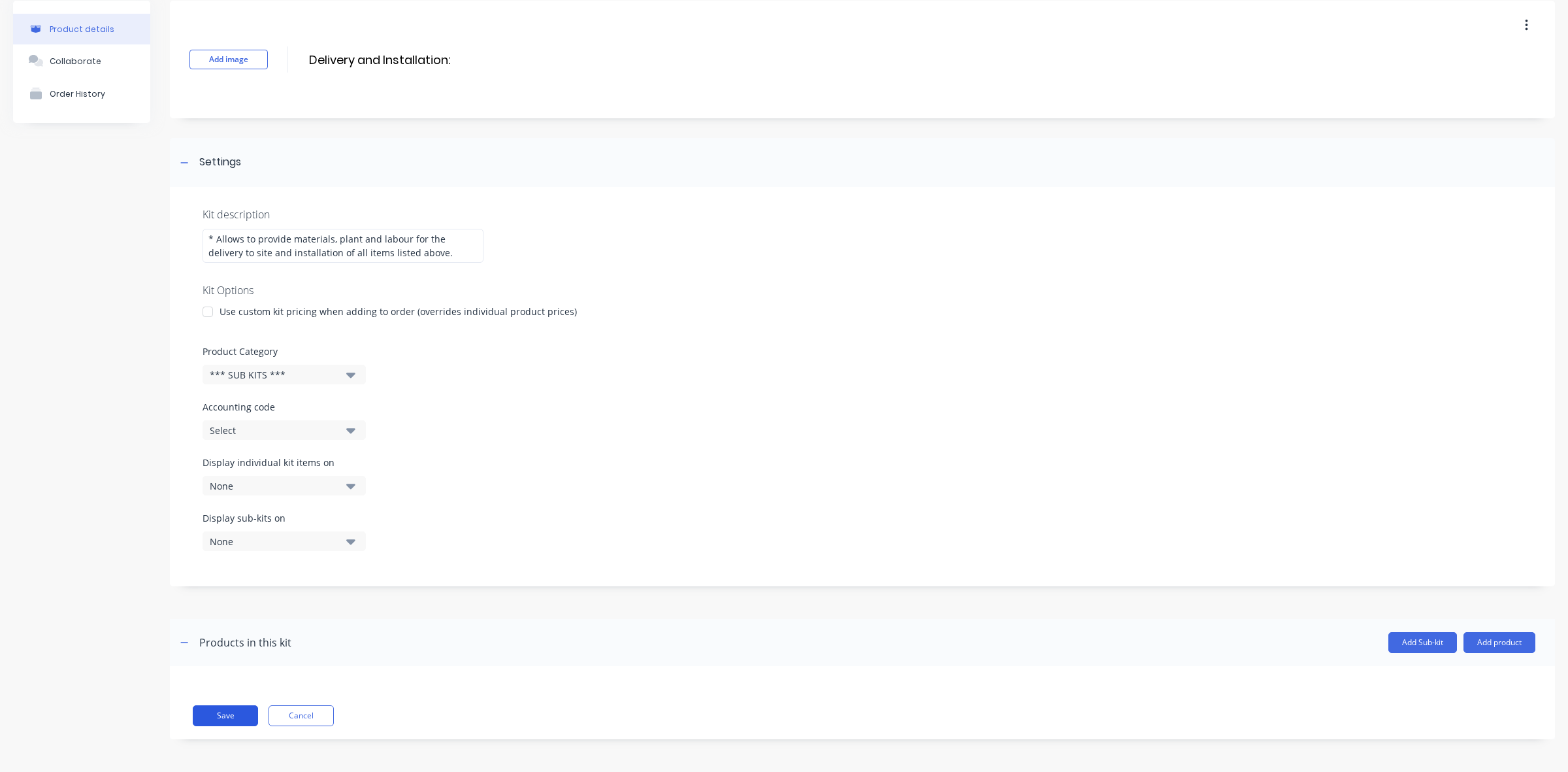
click at [211, 715] on button "Save" at bounding box center [225, 715] width 65 height 21
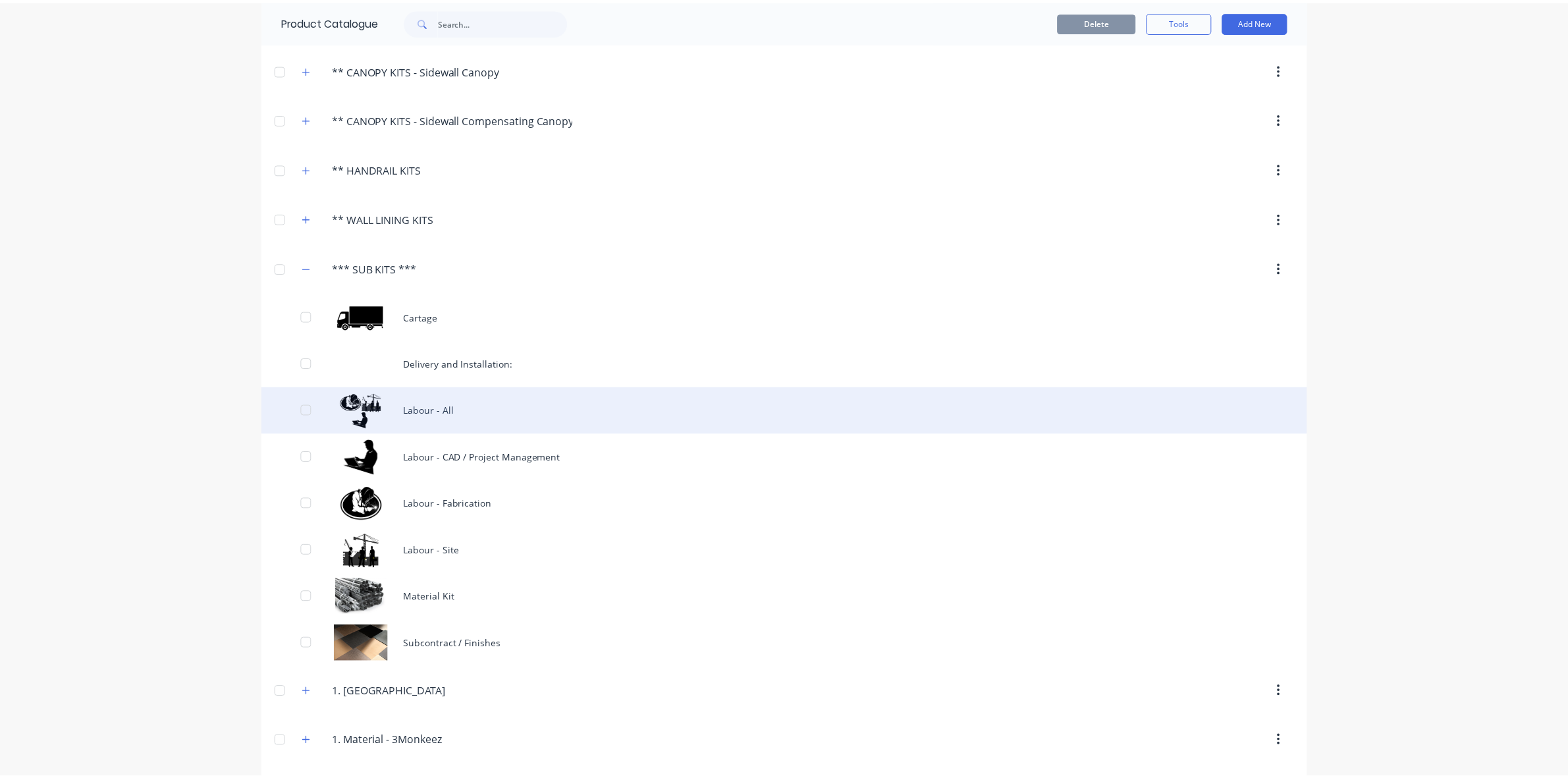
scroll to position [384, 0]
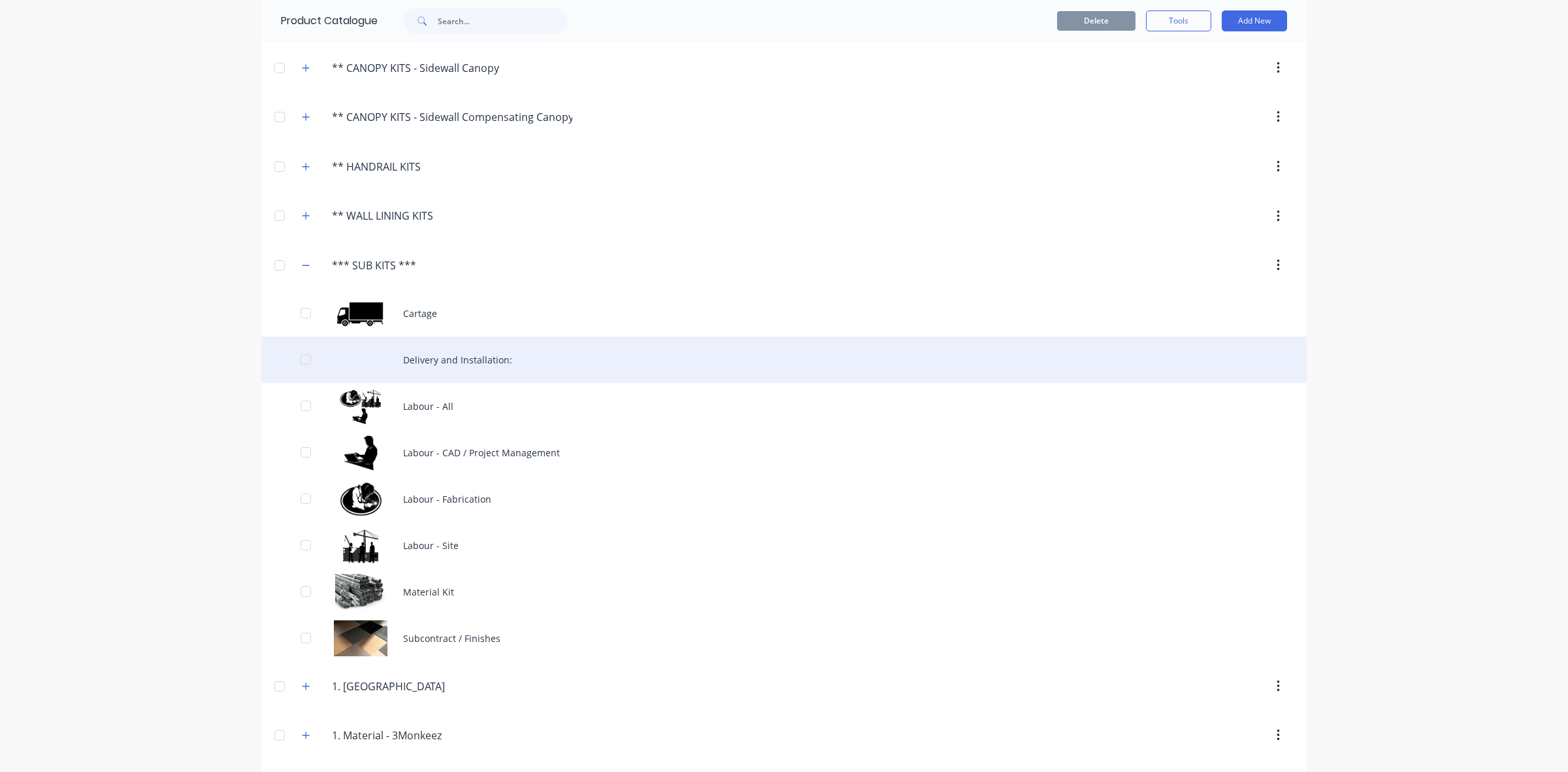
click at [410, 370] on div "Delivery and Installation:" at bounding box center [783, 359] width 1045 height 46
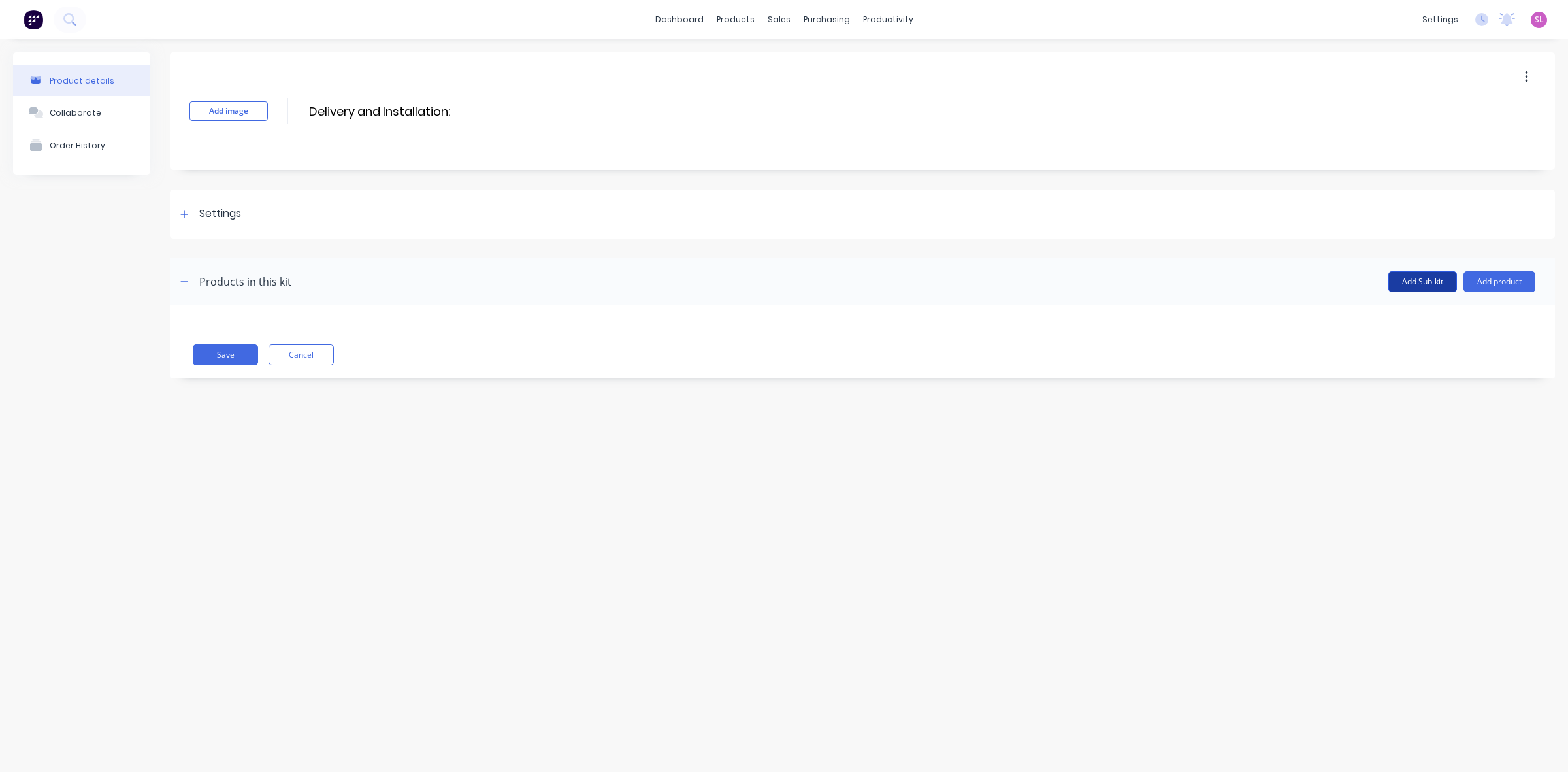
click at [1422, 281] on button "Add Sub-kit" at bounding box center [1422, 282] width 69 height 21
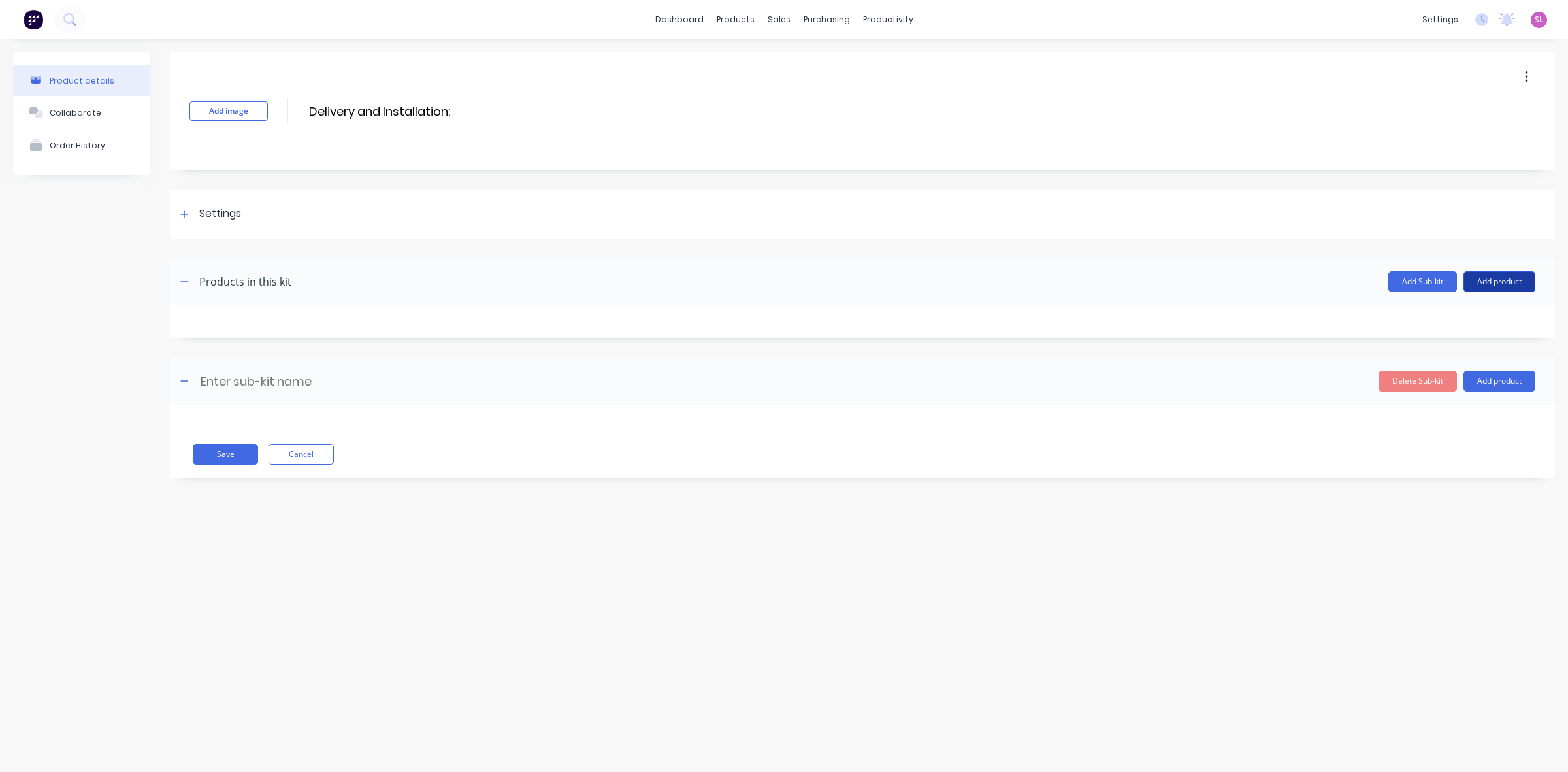
click at [1484, 281] on button "Add product" at bounding box center [1499, 282] width 72 height 21
click at [1477, 312] on div "Product catalogue" at bounding box center [1473, 315] width 101 height 19
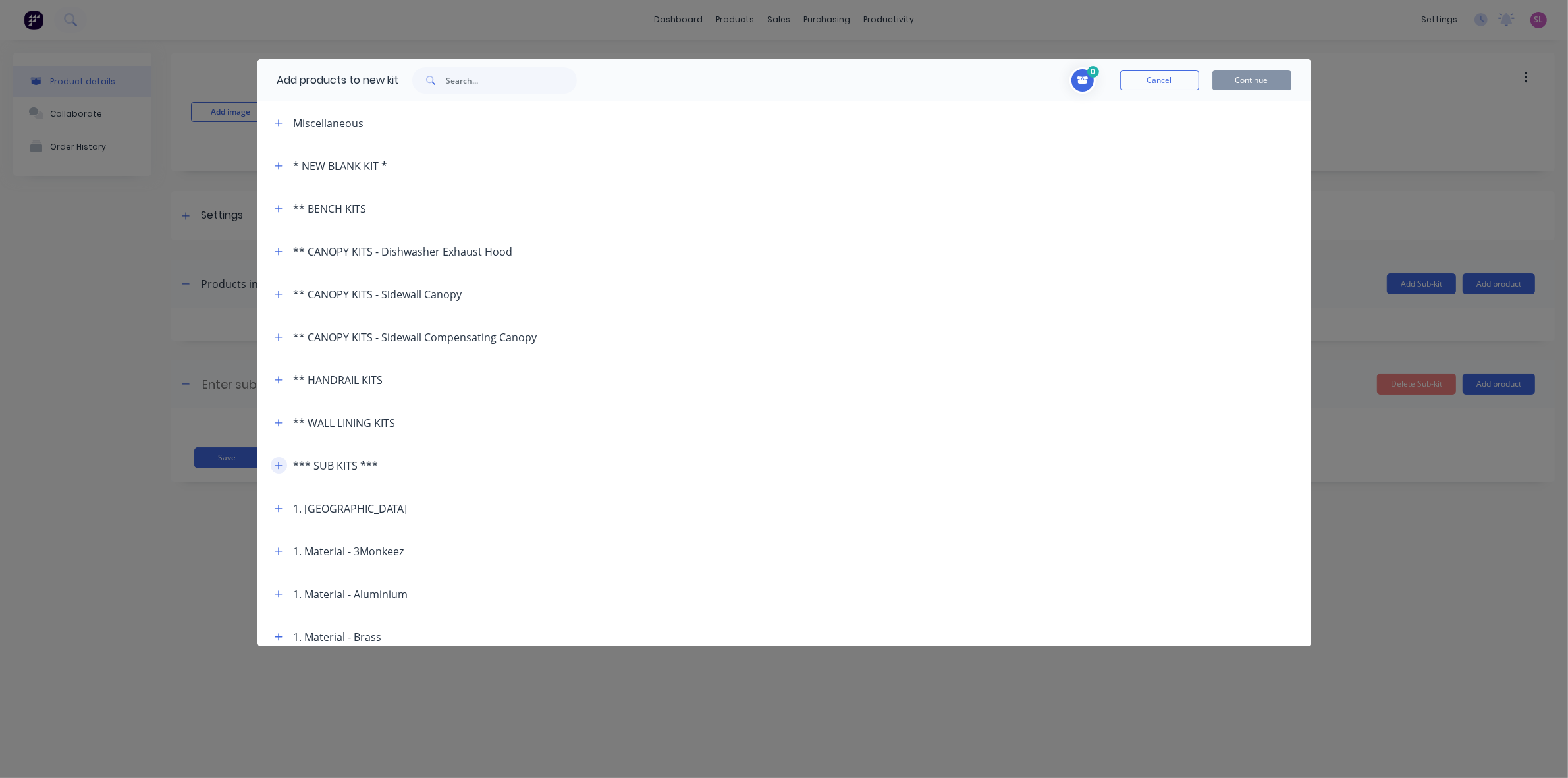
click at [278, 473] on button "button" at bounding box center [278, 465] width 16 height 16
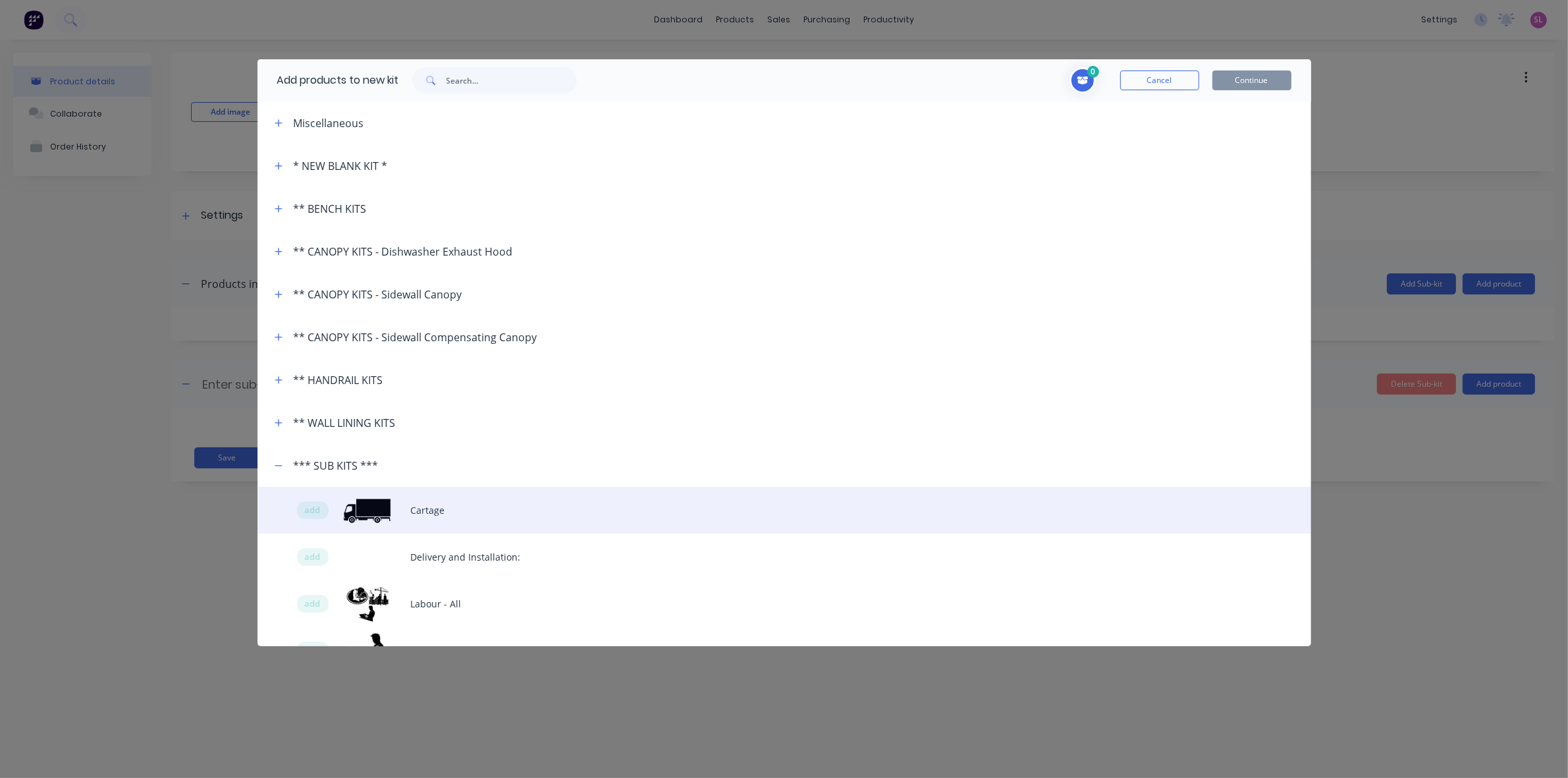
scroll to position [192, 0]
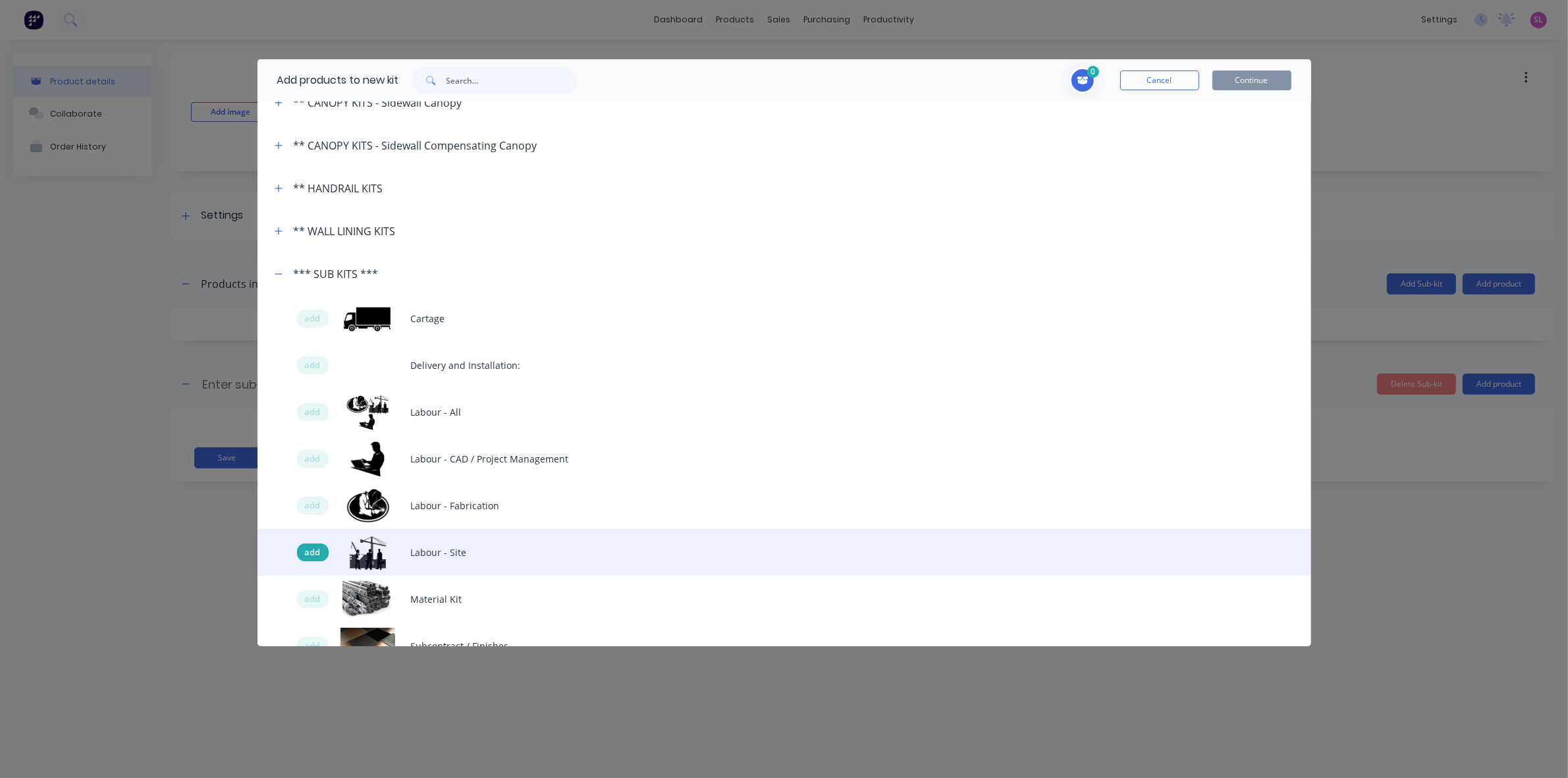
click at [312, 551] on span "add" at bounding box center [312, 553] width 16 height 13
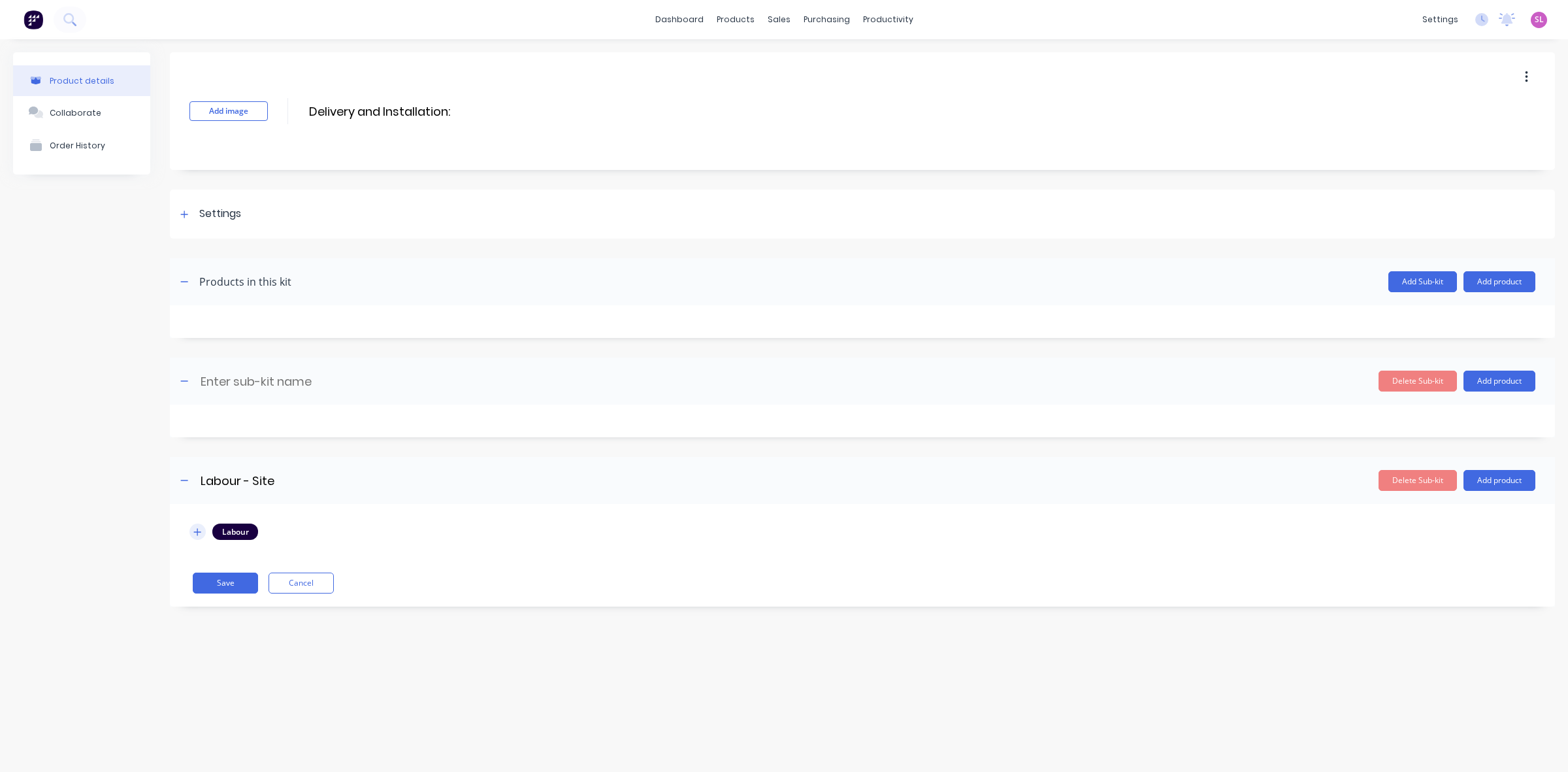
click at [190, 532] on button "button" at bounding box center [197, 531] width 16 height 16
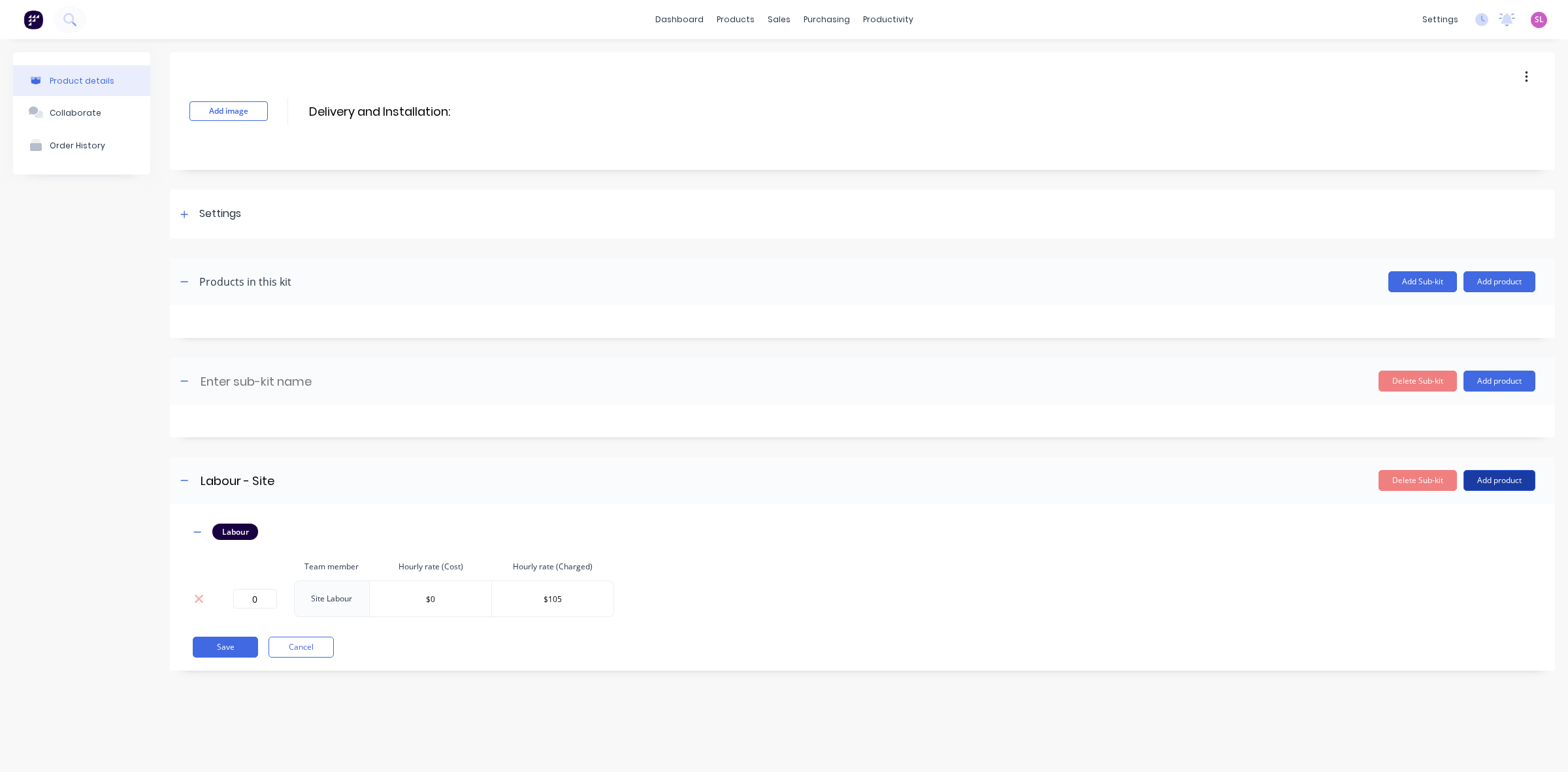
click at [1484, 481] on button "Add product" at bounding box center [1499, 481] width 72 height 21
click at [1490, 515] on div "Product catalogue" at bounding box center [1473, 514] width 101 height 19
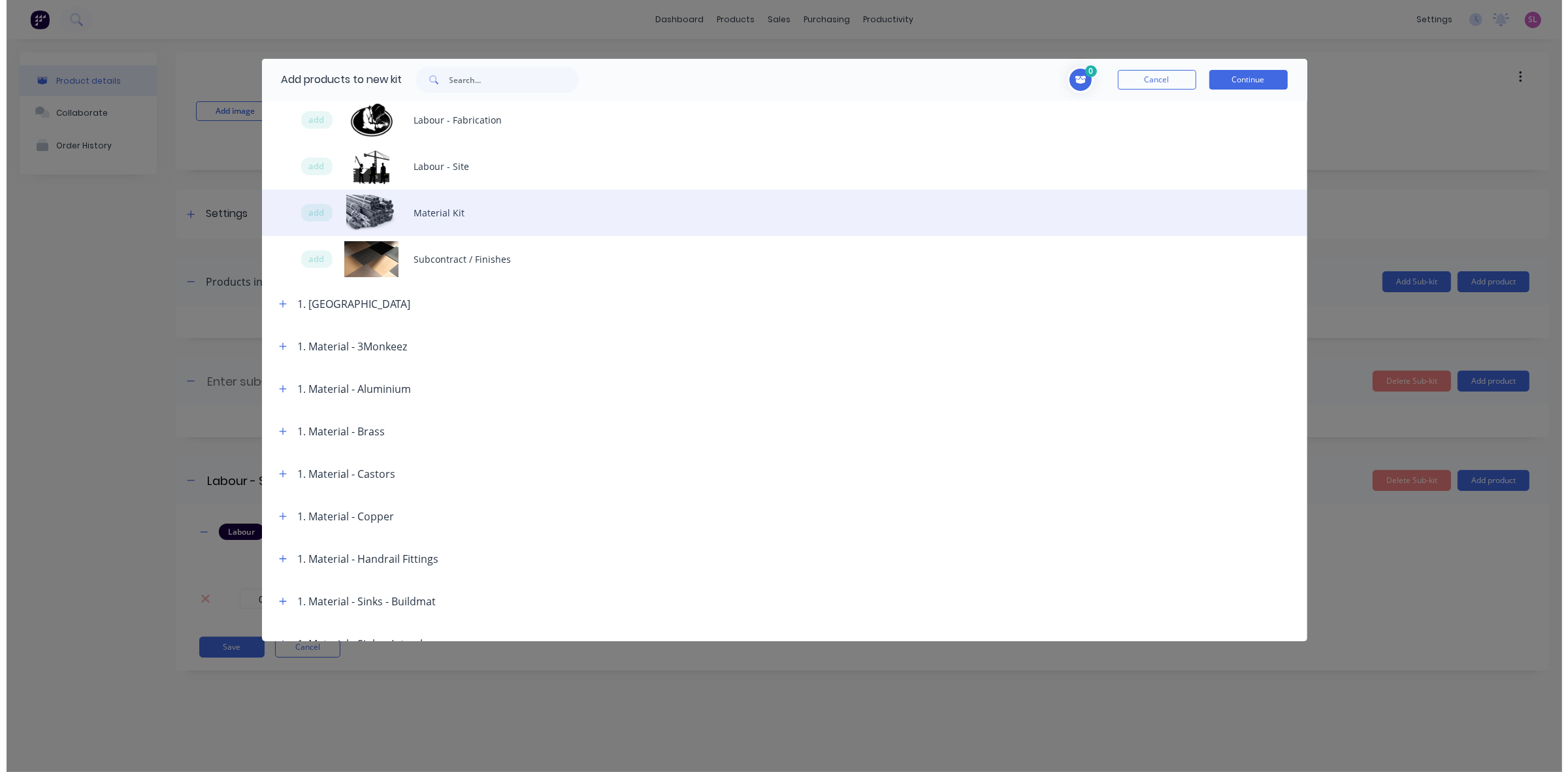
scroll to position [381, 0]
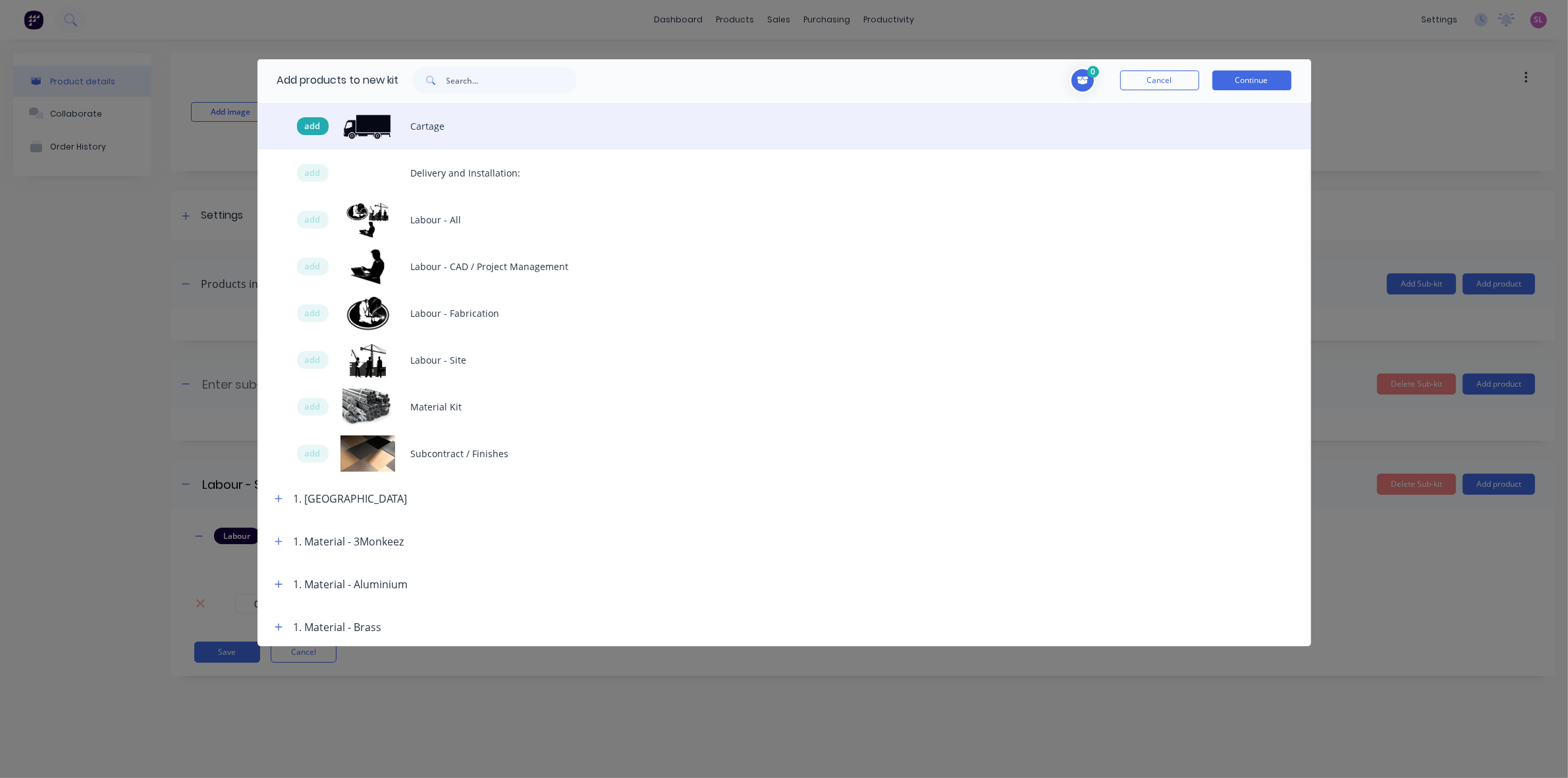
click at [305, 127] on span "add" at bounding box center [312, 126] width 16 height 13
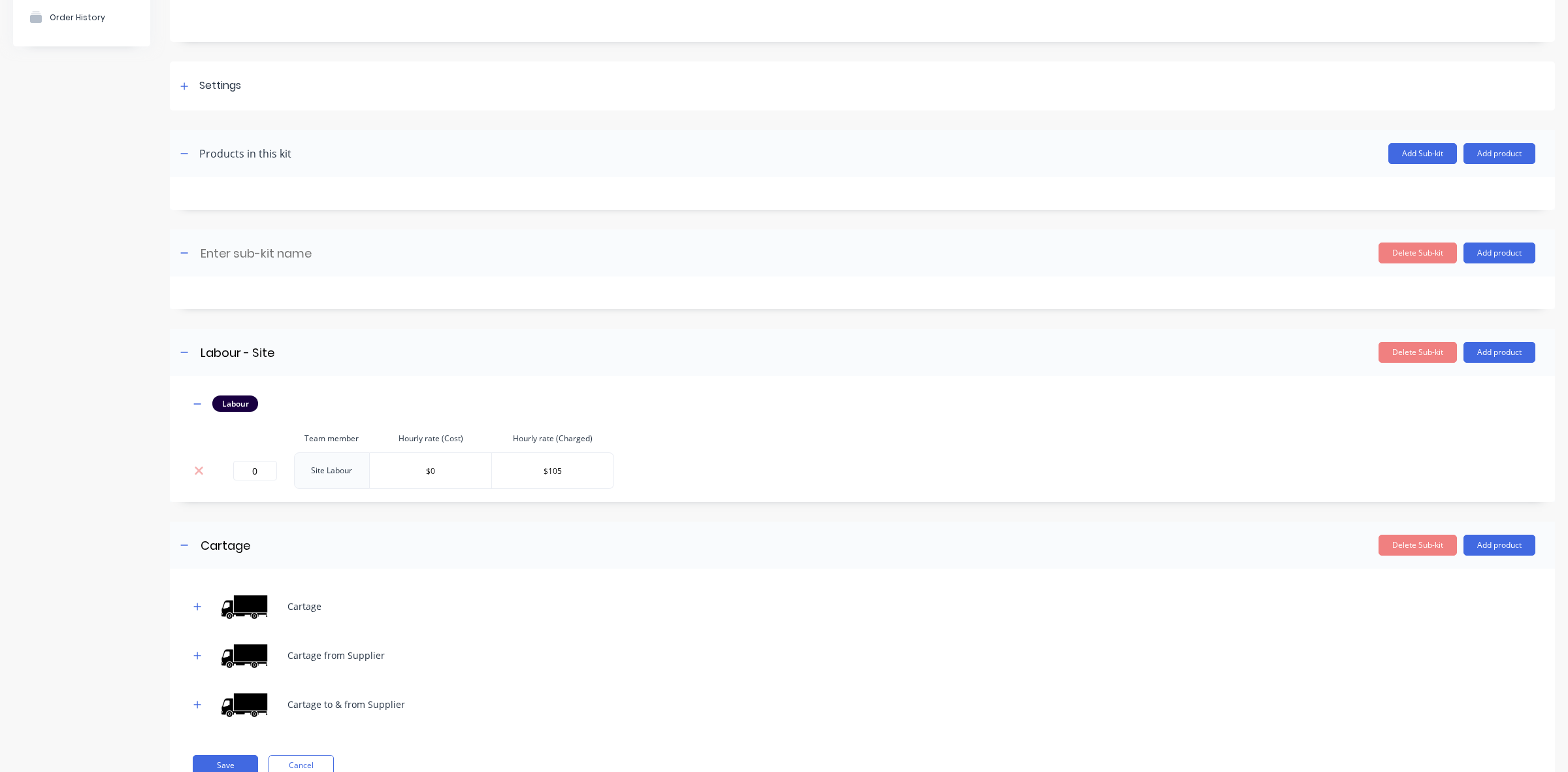
scroll to position [180, 0]
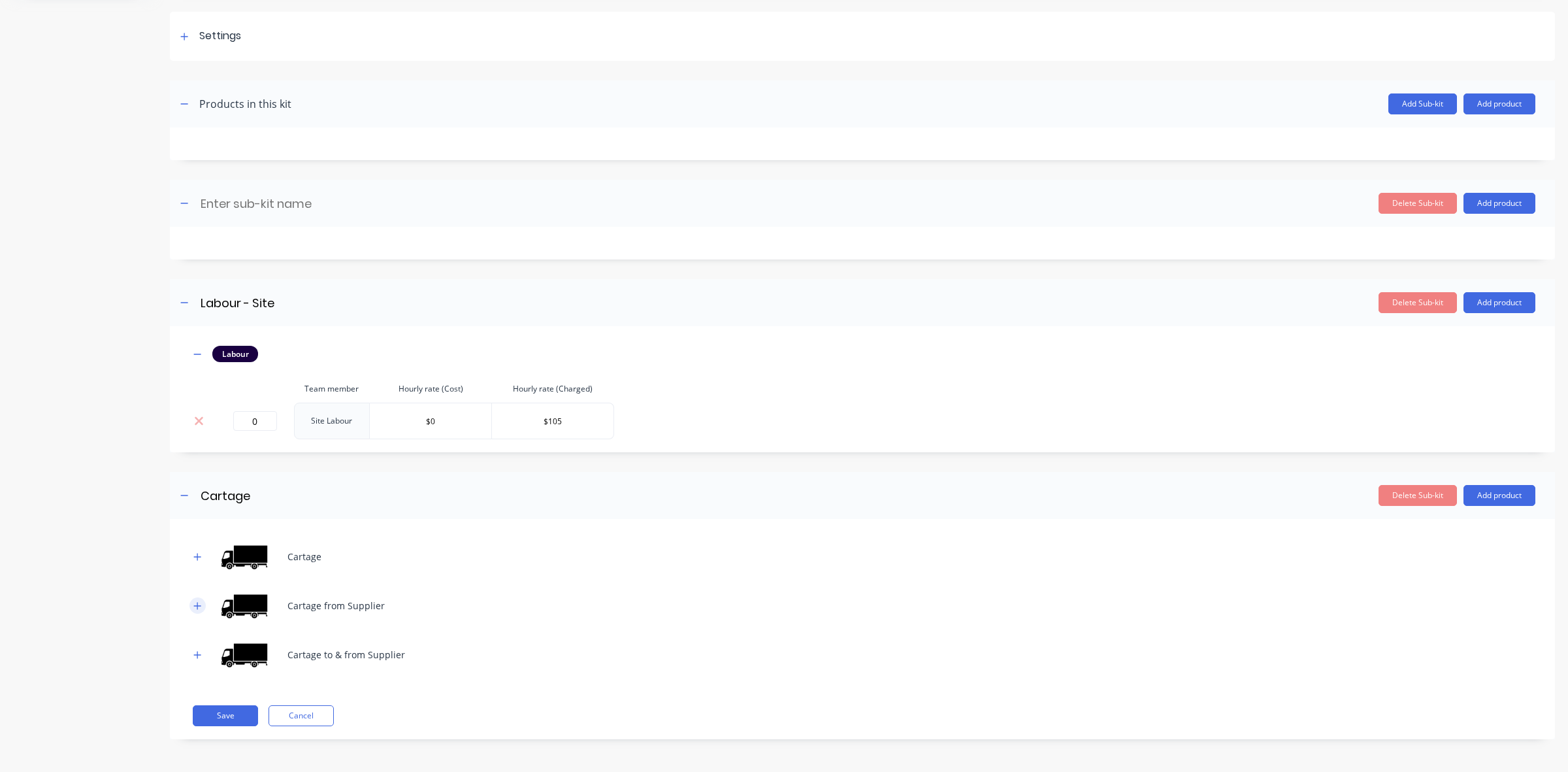
click at [198, 606] on icon "button" at bounding box center [197, 606] width 8 height 9
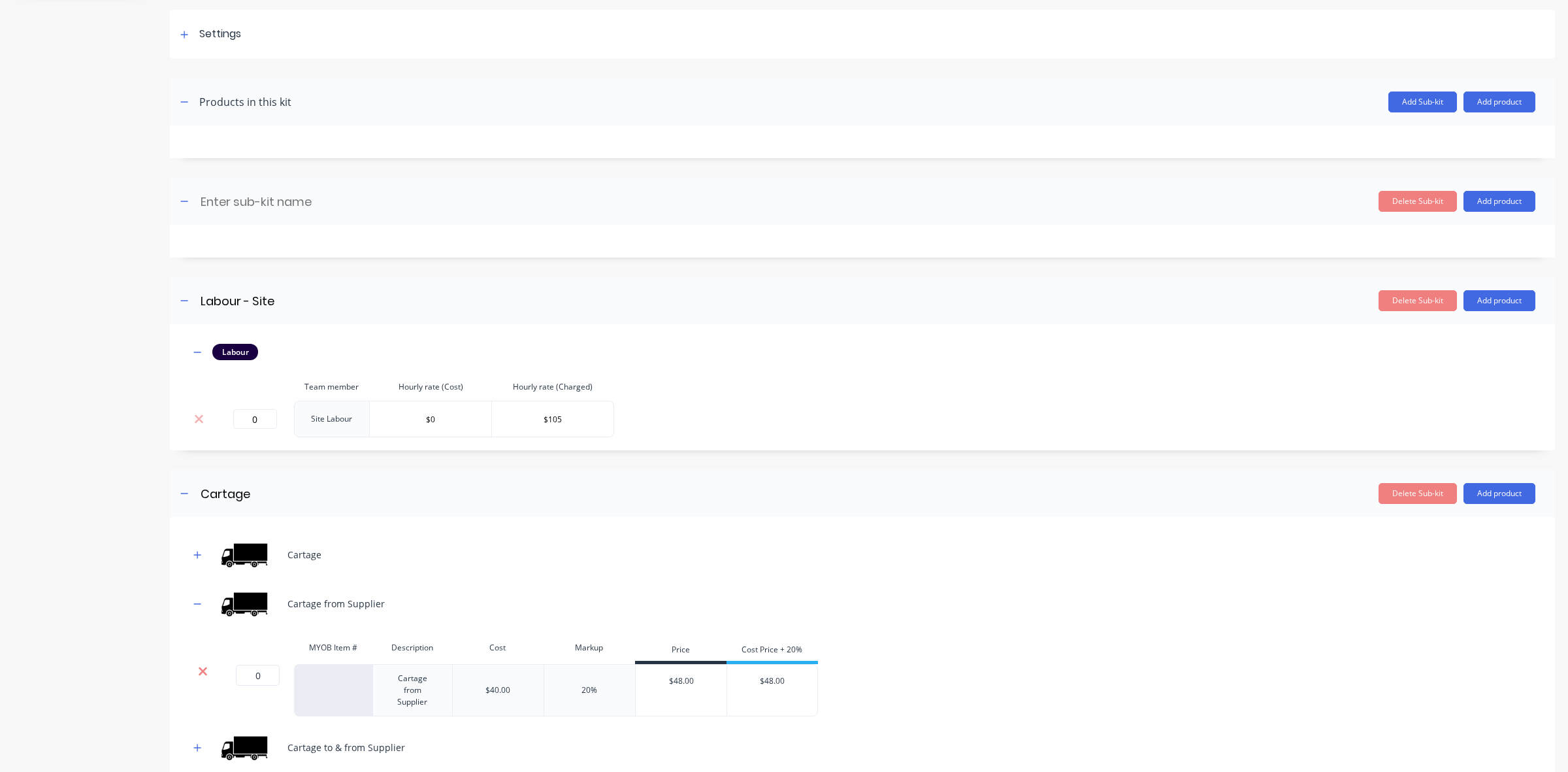
click at [204, 668] on icon at bounding box center [203, 671] width 9 height 13
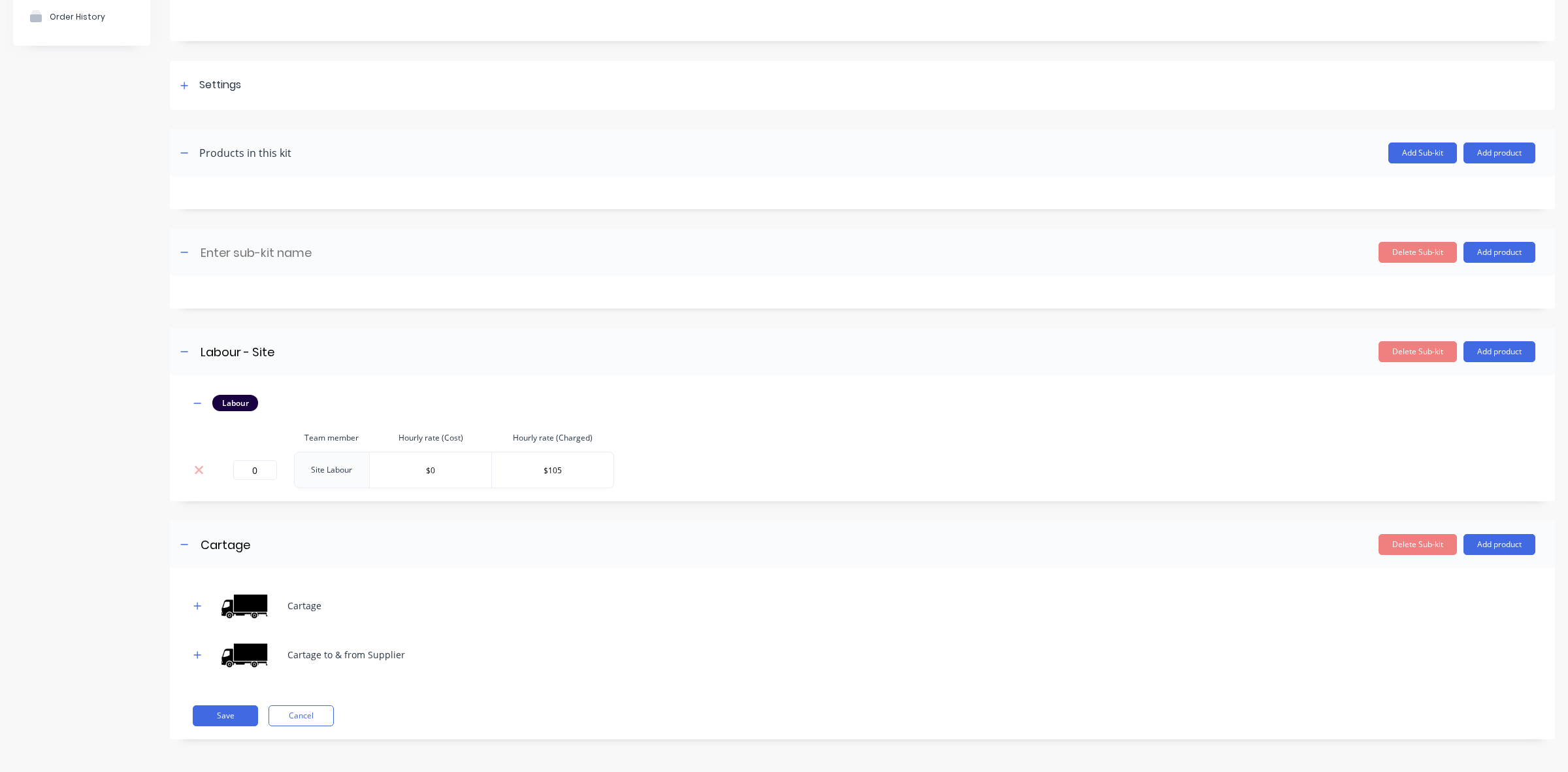
scroll to position [131, 0]
click at [199, 653] on icon "button" at bounding box center [197, 655] width 8 height 9
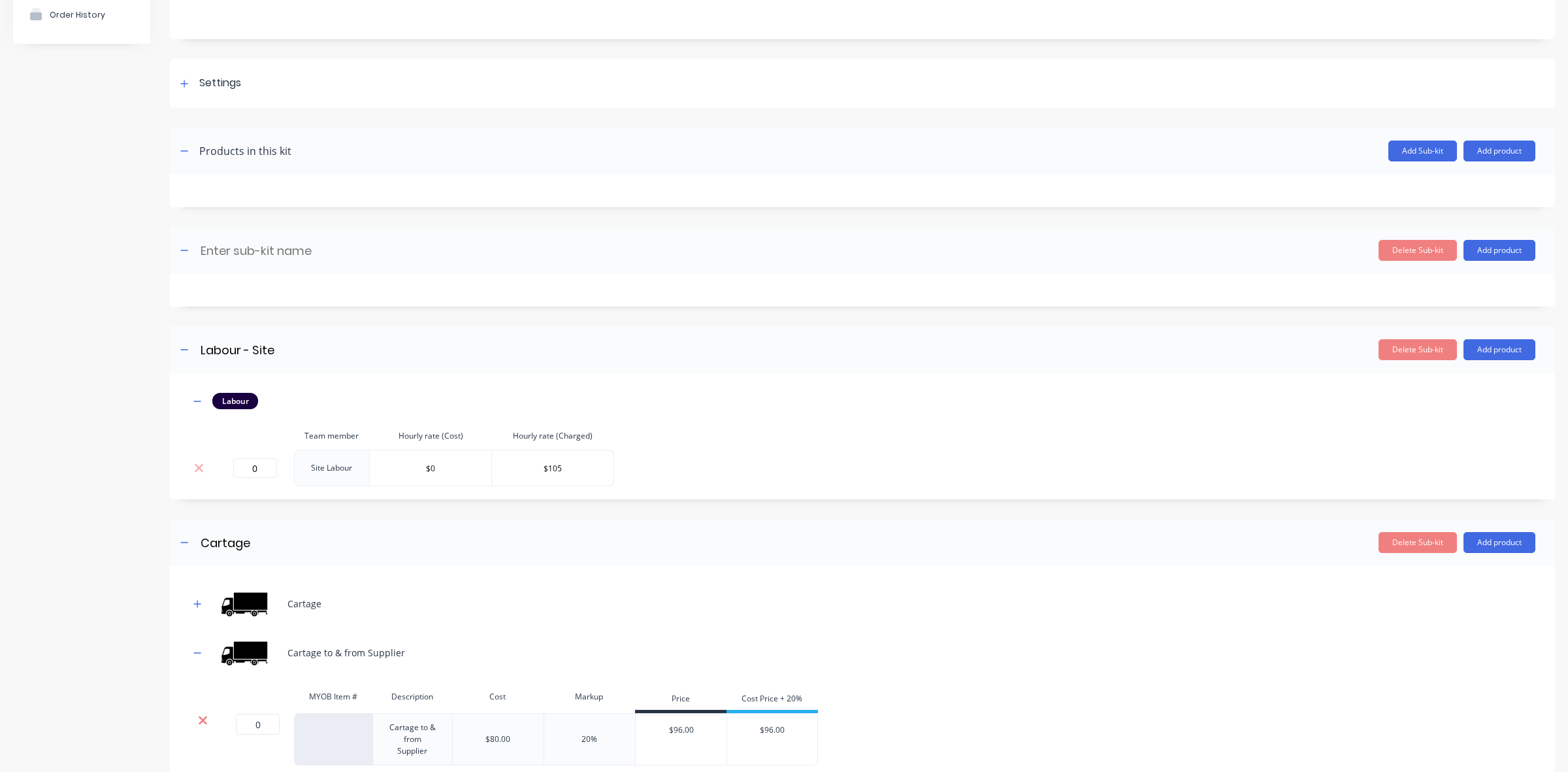
click at [206, 720] on icon at bounding box center [203, 720] width 9 height 13
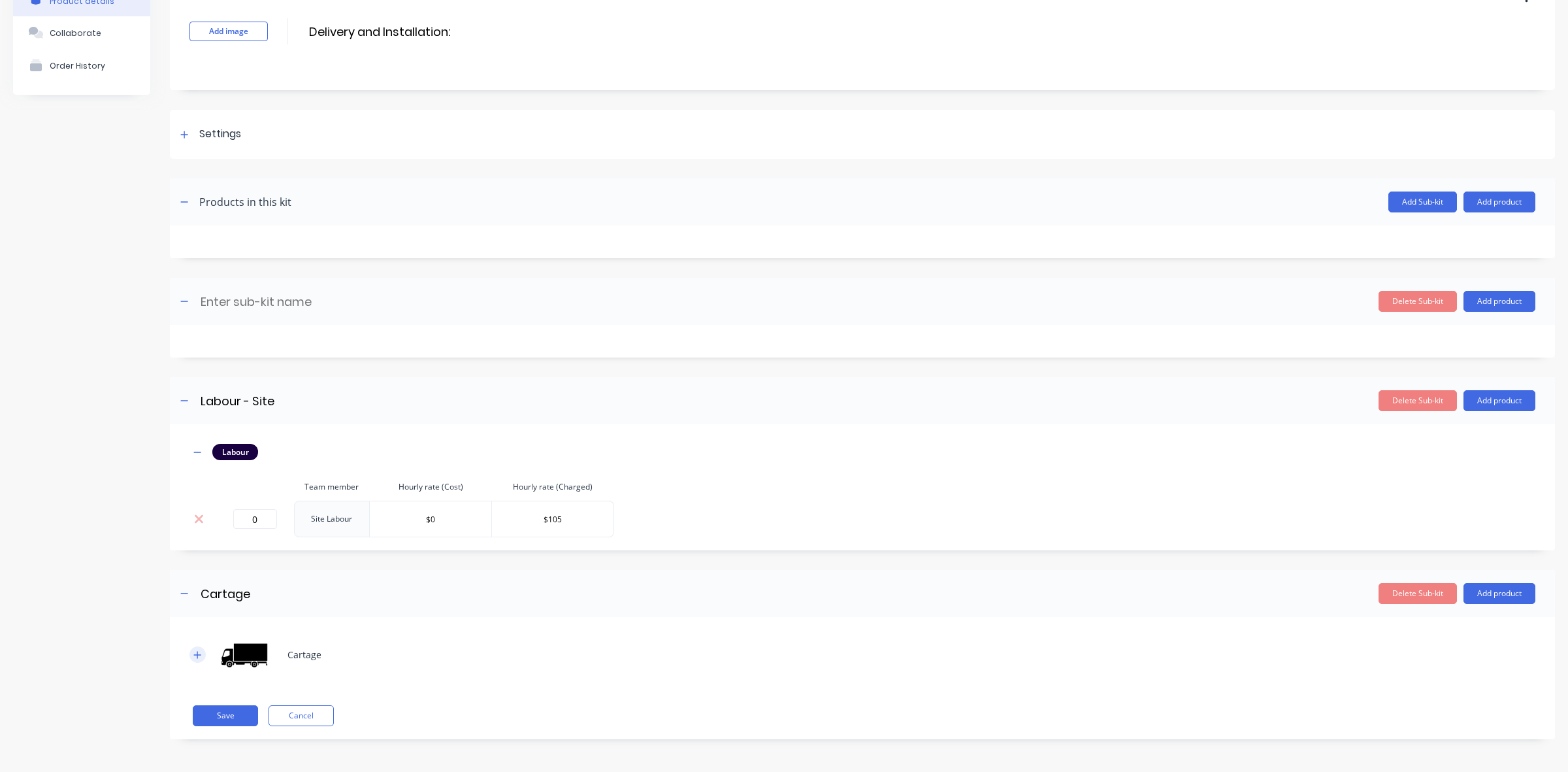
click at [201, 660] on button "button" at bounding box center [197, 654] width 16 height 16
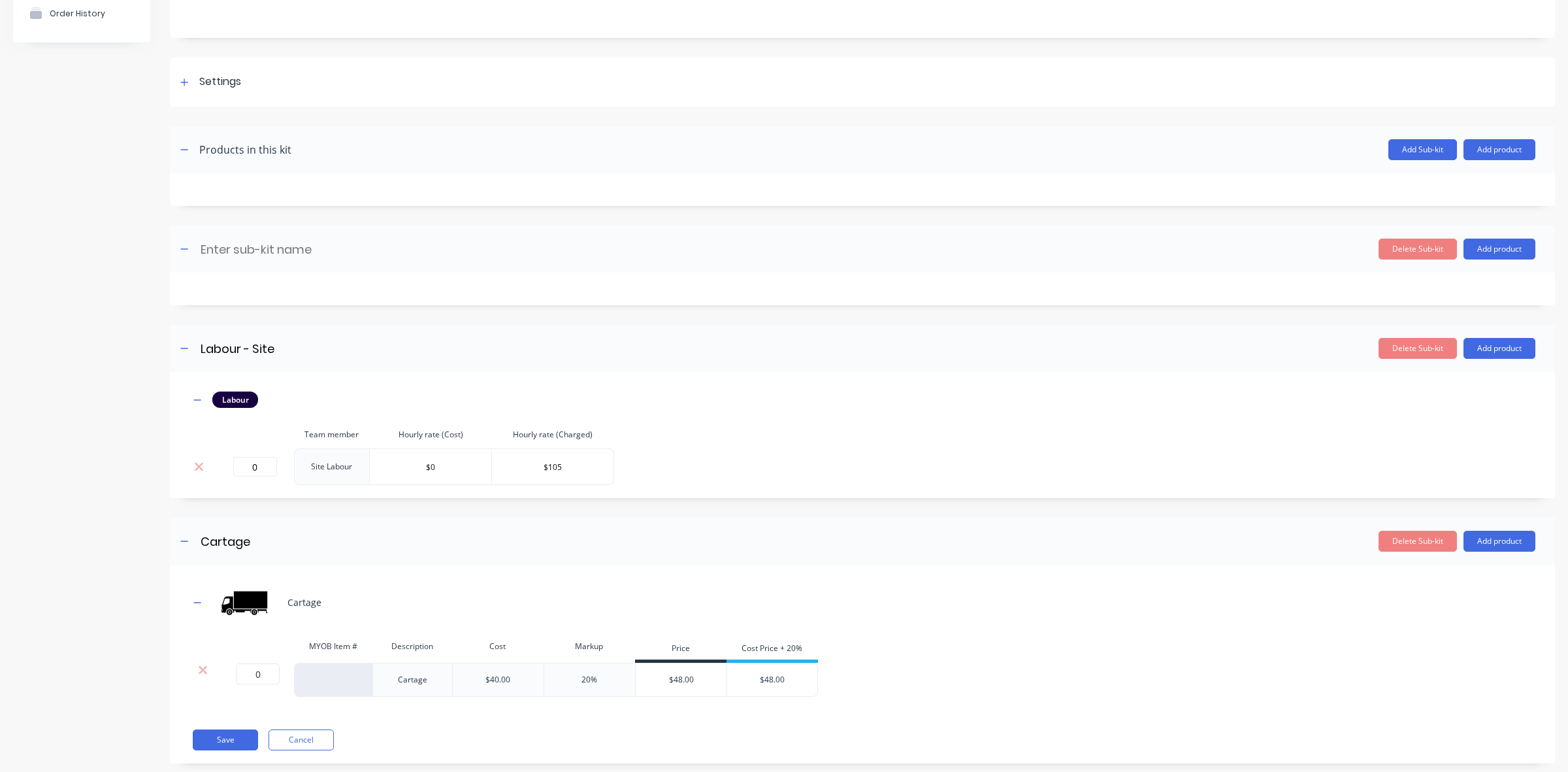
scroll to position [158, 0]
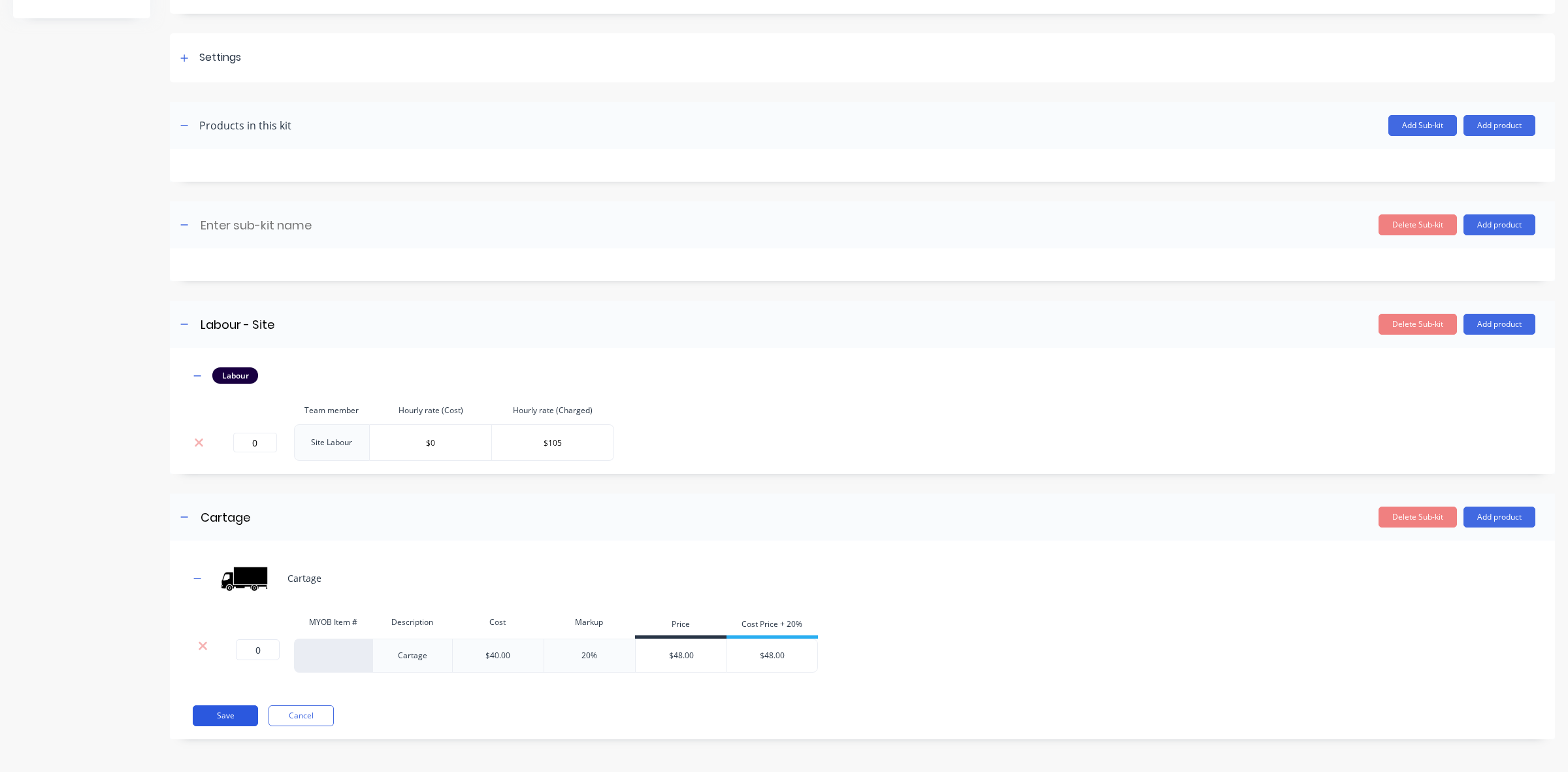
click at [236, 716] on button "Save" at bounding box center [225, 715] width 65 height 21
click at [1406, 218] on button "Delete Sub-kit" at bounding box center [1417, 224] width 78 height 21
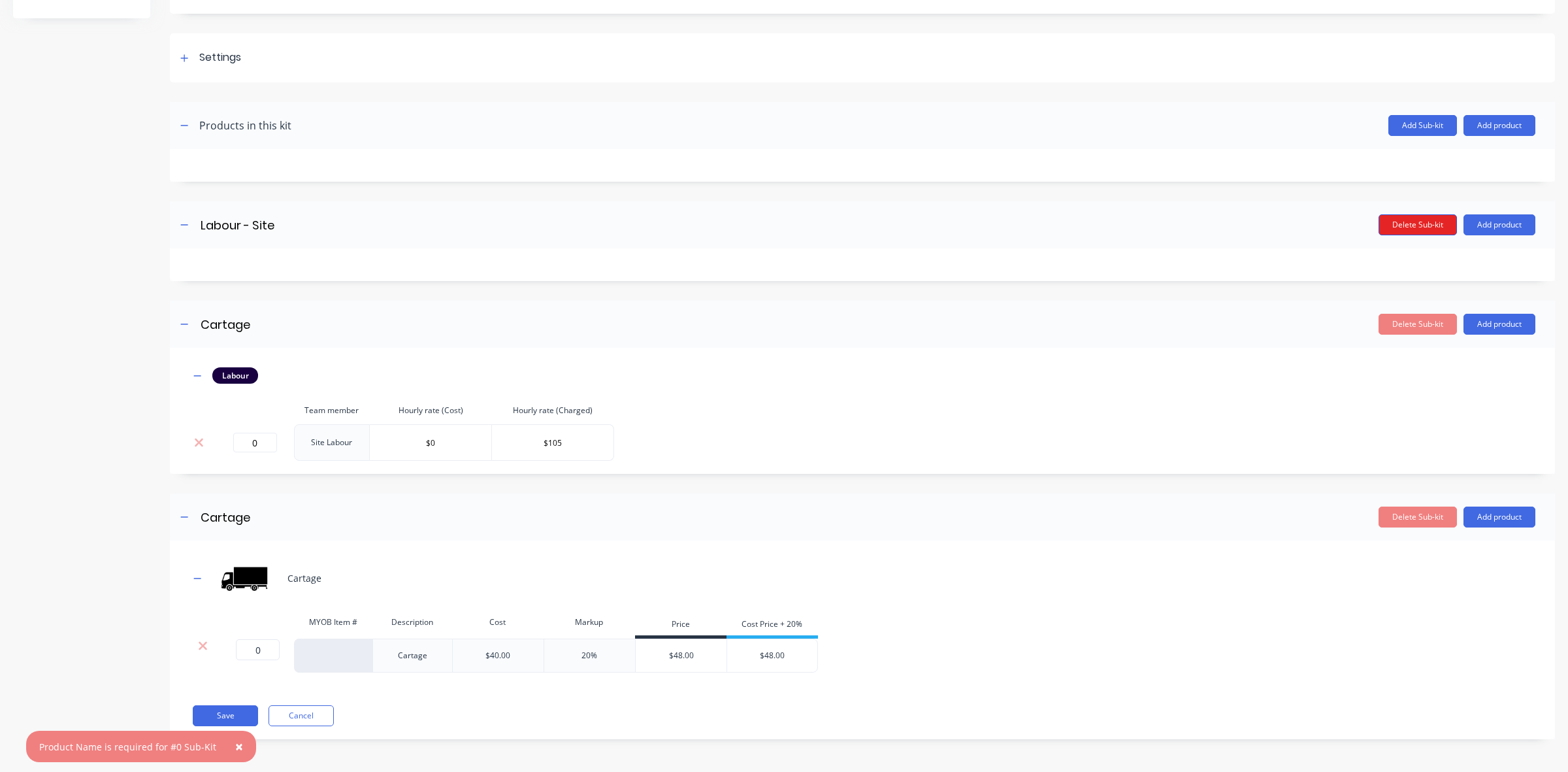
scroll to position [0, 0]
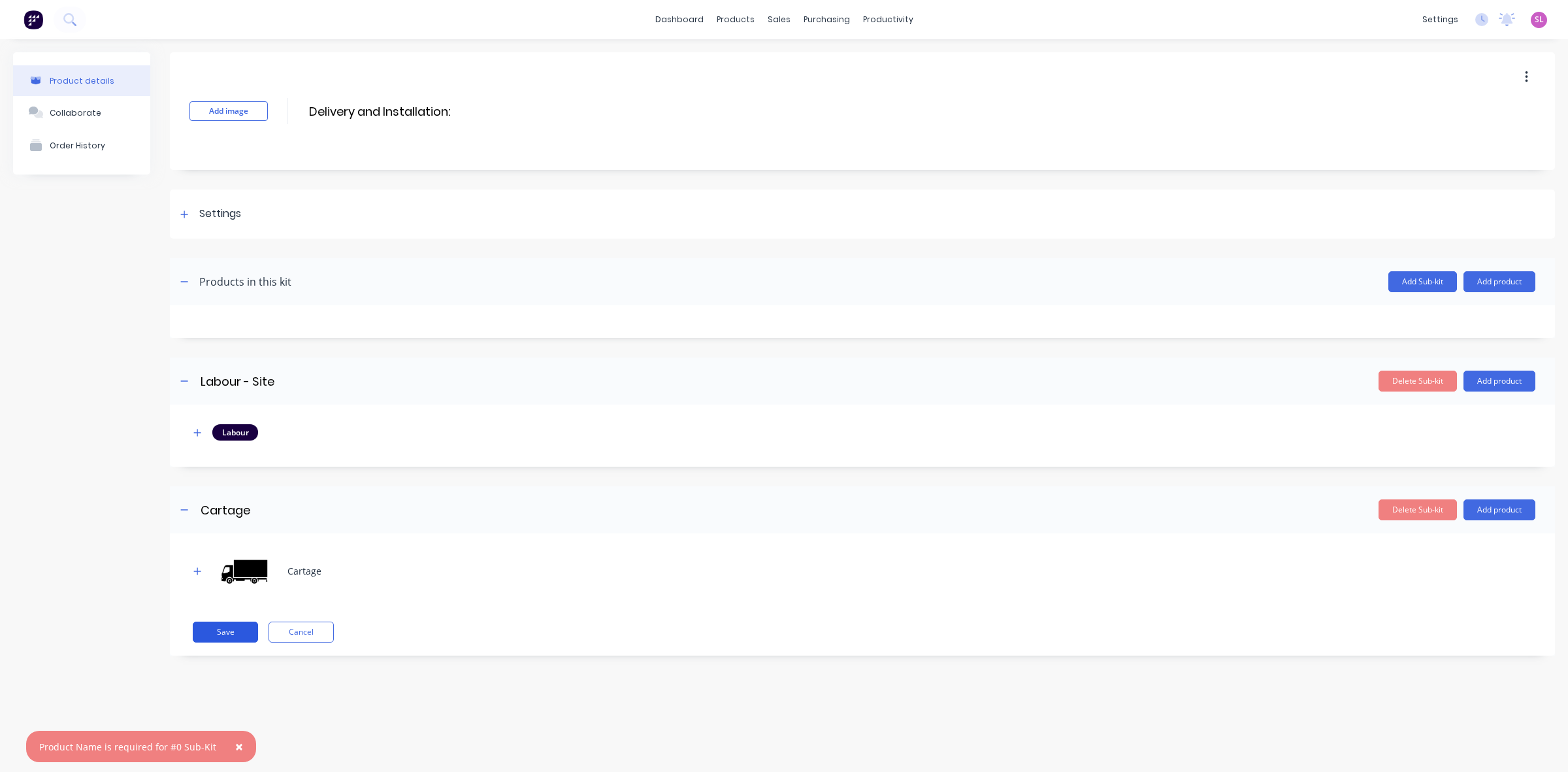
click at [224, 632] on button "Save" at bounding box center [225, 632] width 65 height 21
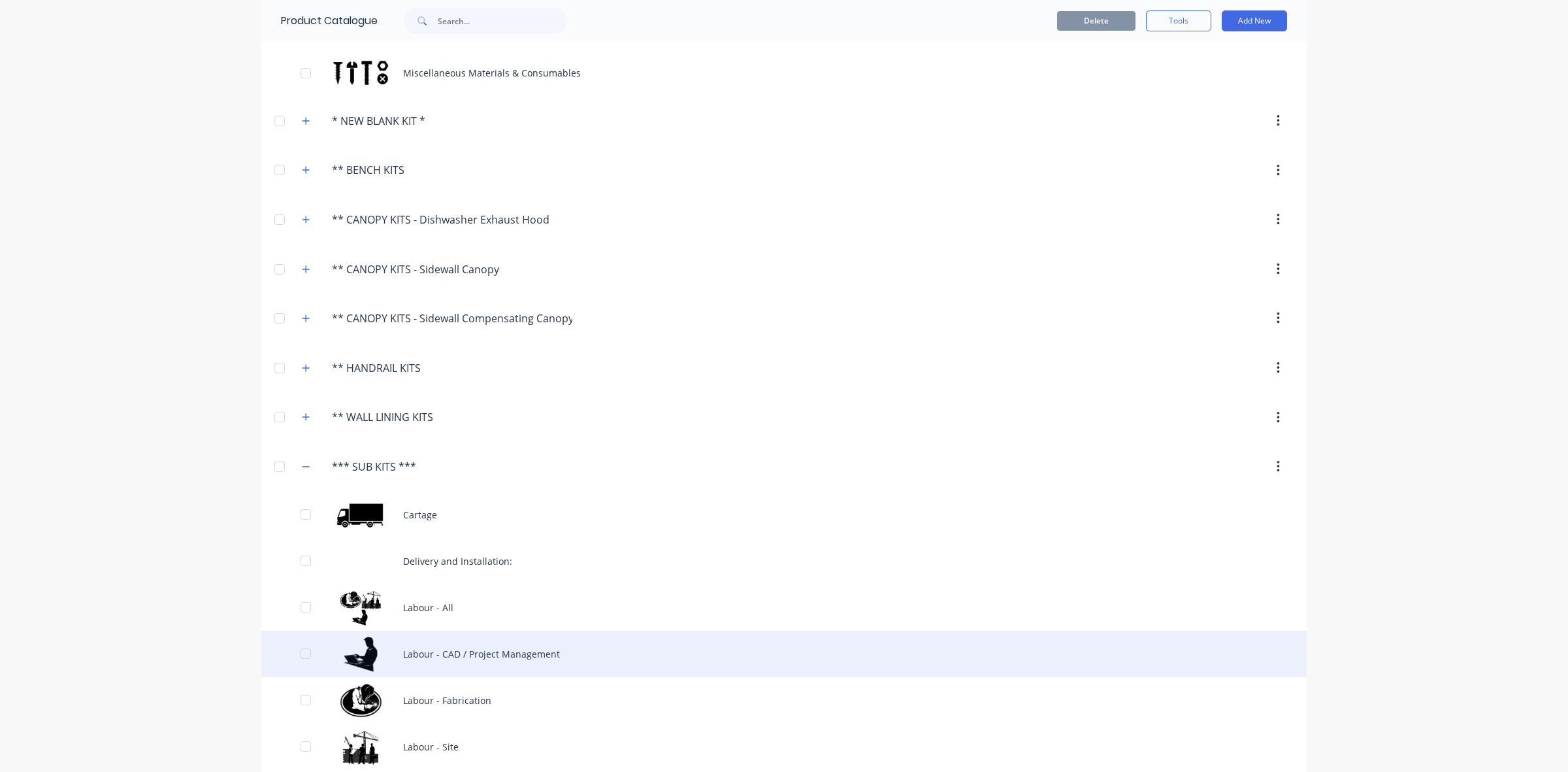
scroll to position [190, 0]
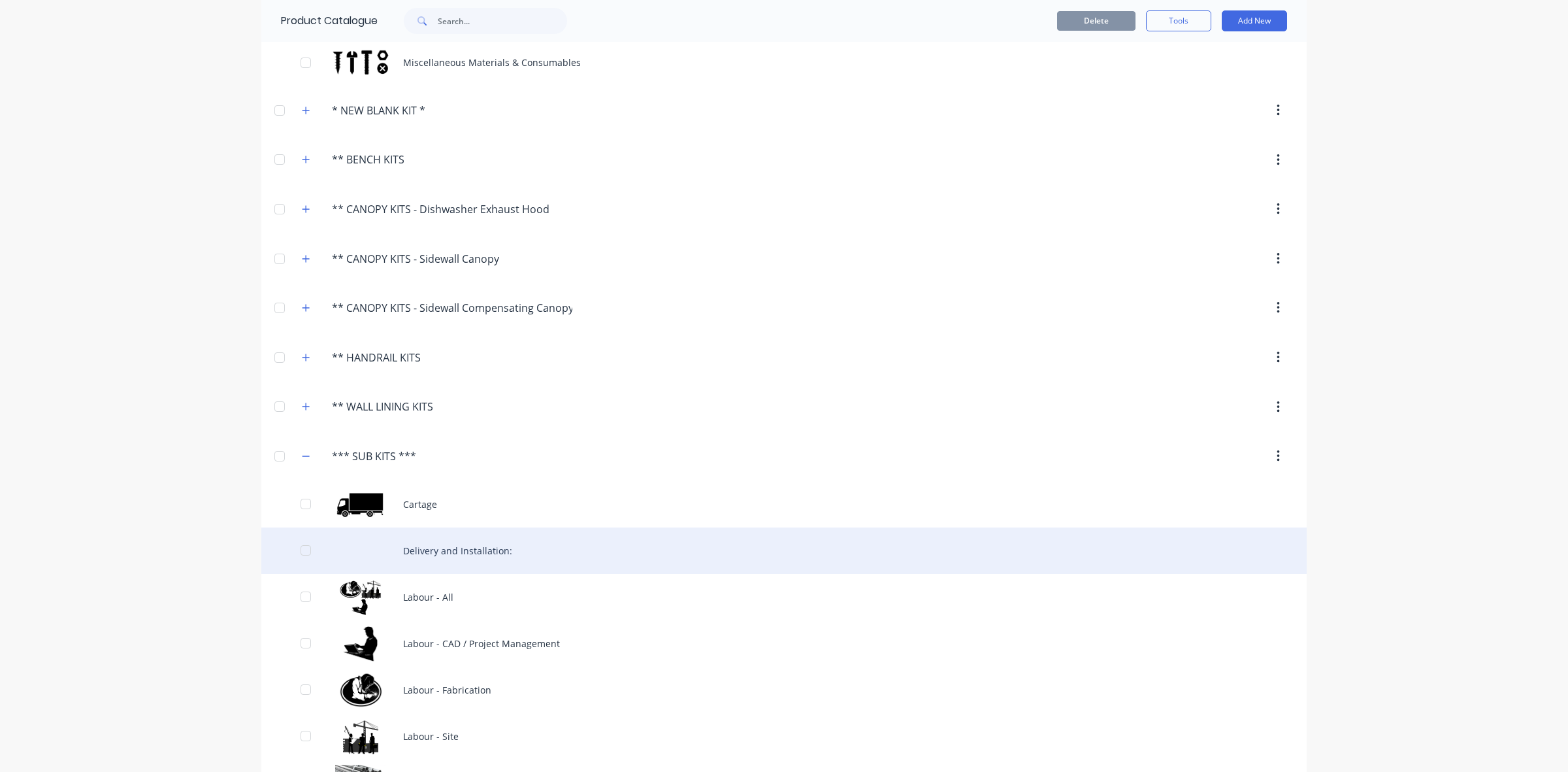
click at [469, 547] on div "Delivery and Installation:" at bounding box center [783, 550] width 1045 height 46
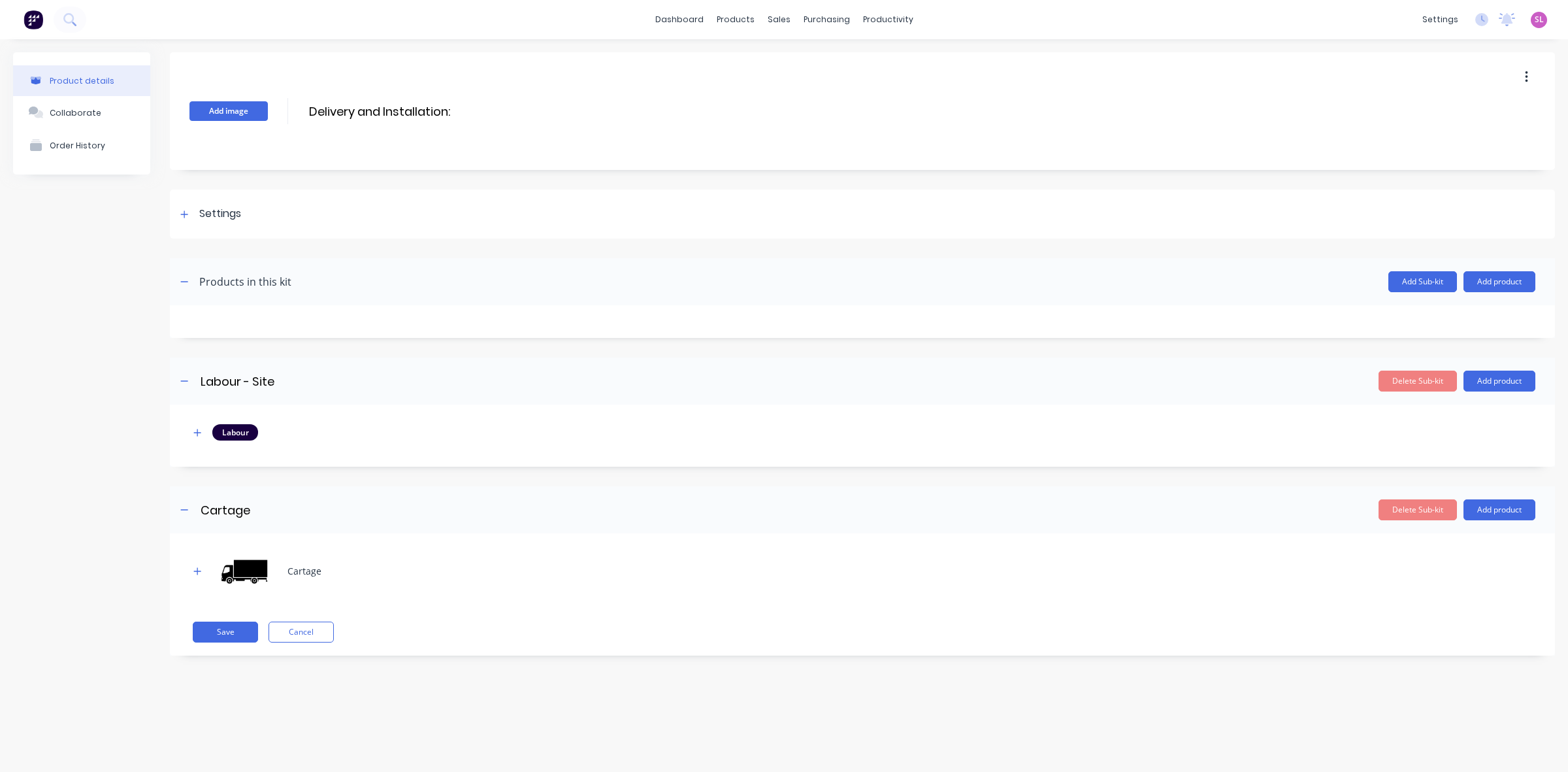
click at [224, 106] on button "Add image" at bounding box center [228, 110] width 78 height 20
click at [253, 109] on button "Add image" at bounding box center [228, 110] width 78 height 20
click at [236, 626] on button "Save" at bounding box center [225, 632] width 65 height 21
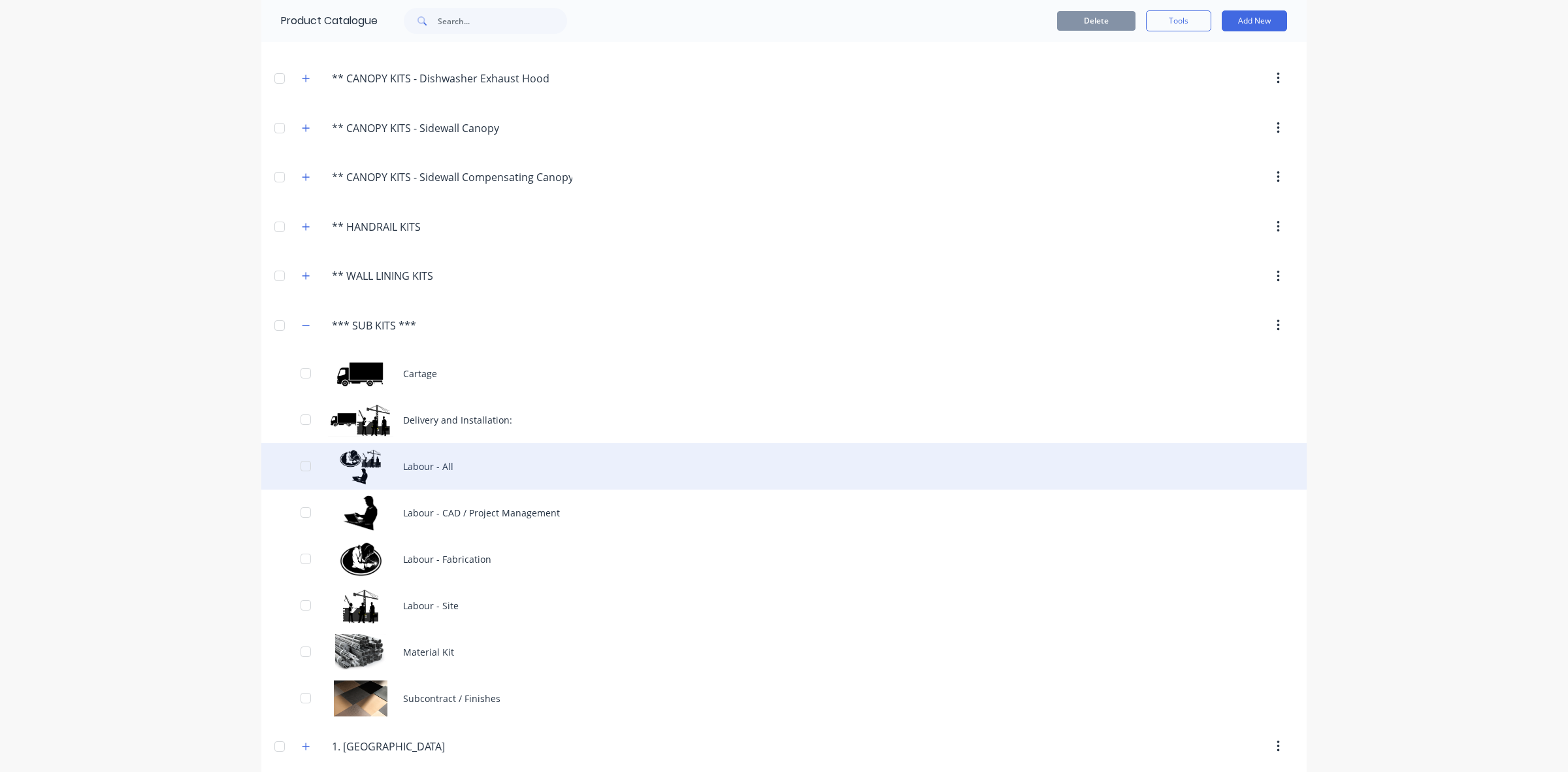
scroll to position [381, 0]
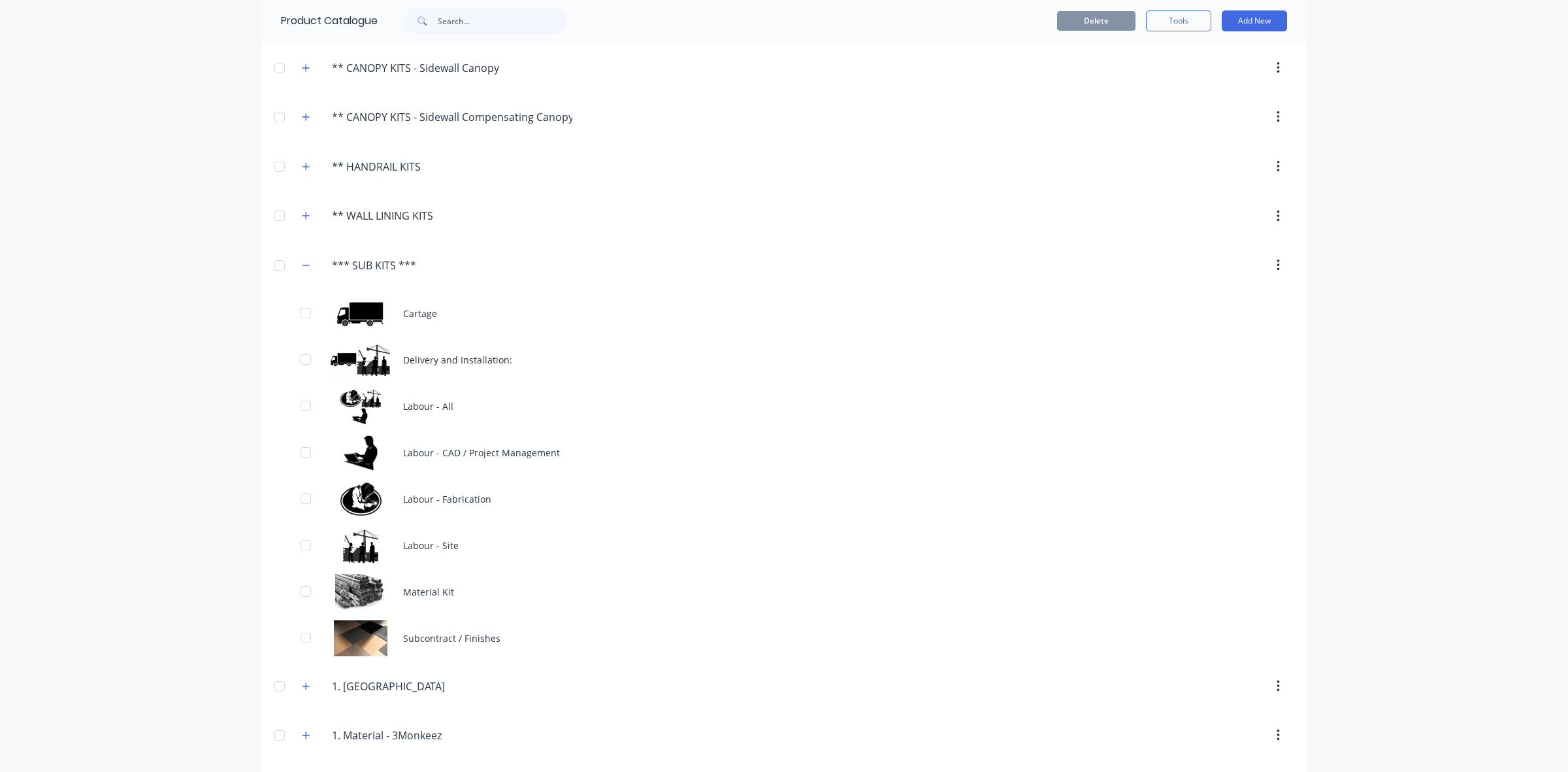
click at [1396, 468] on div "dashboard products sales purchasing productivity dashboard products Product Cat…" at bounding box center [784, 386] width 1568 height 772
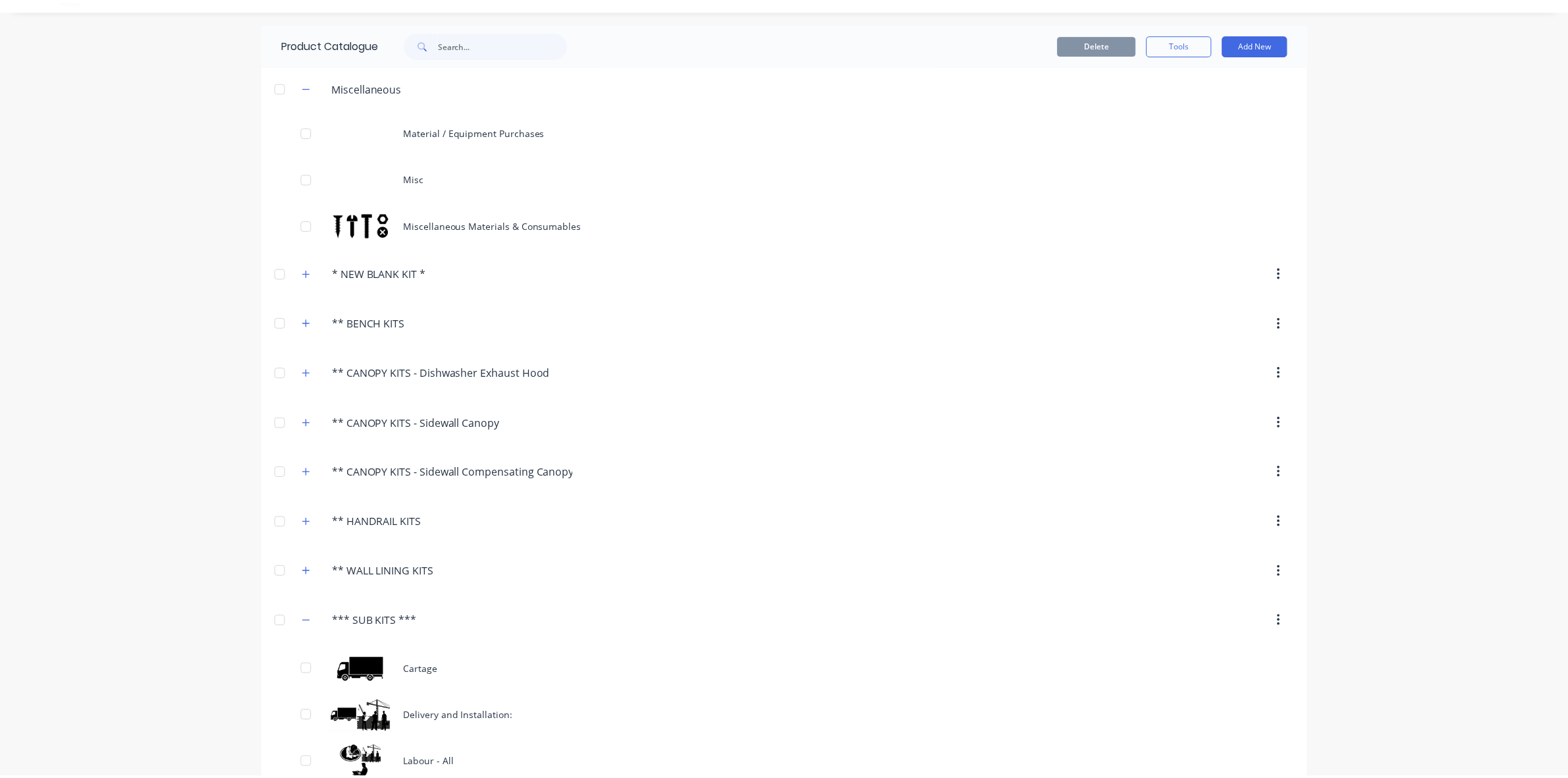
scroll to position [0, 0]
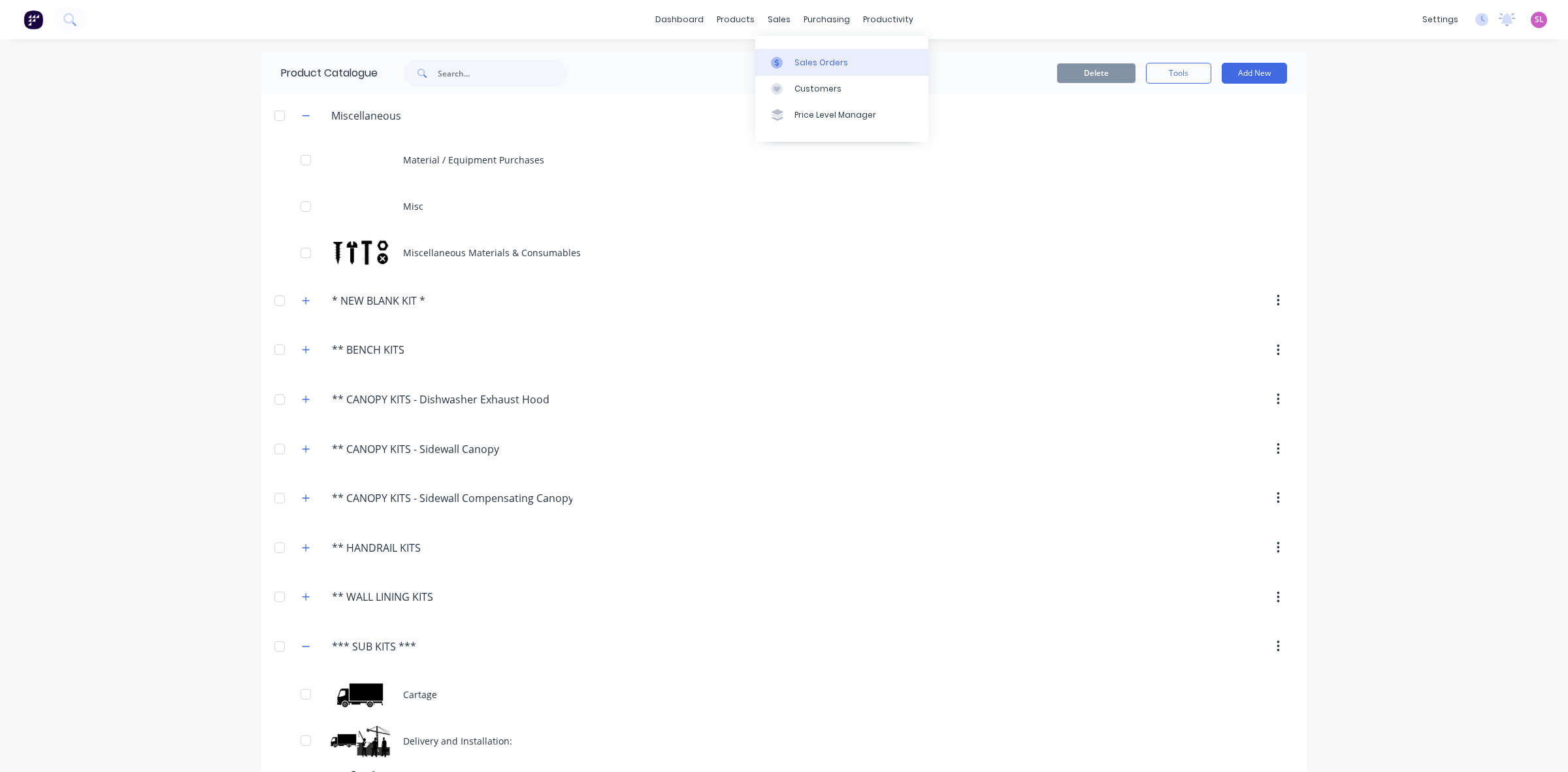
click at [818, 64] on div "Sales Orders" at bounding box center [821, 62] width 54 height 11
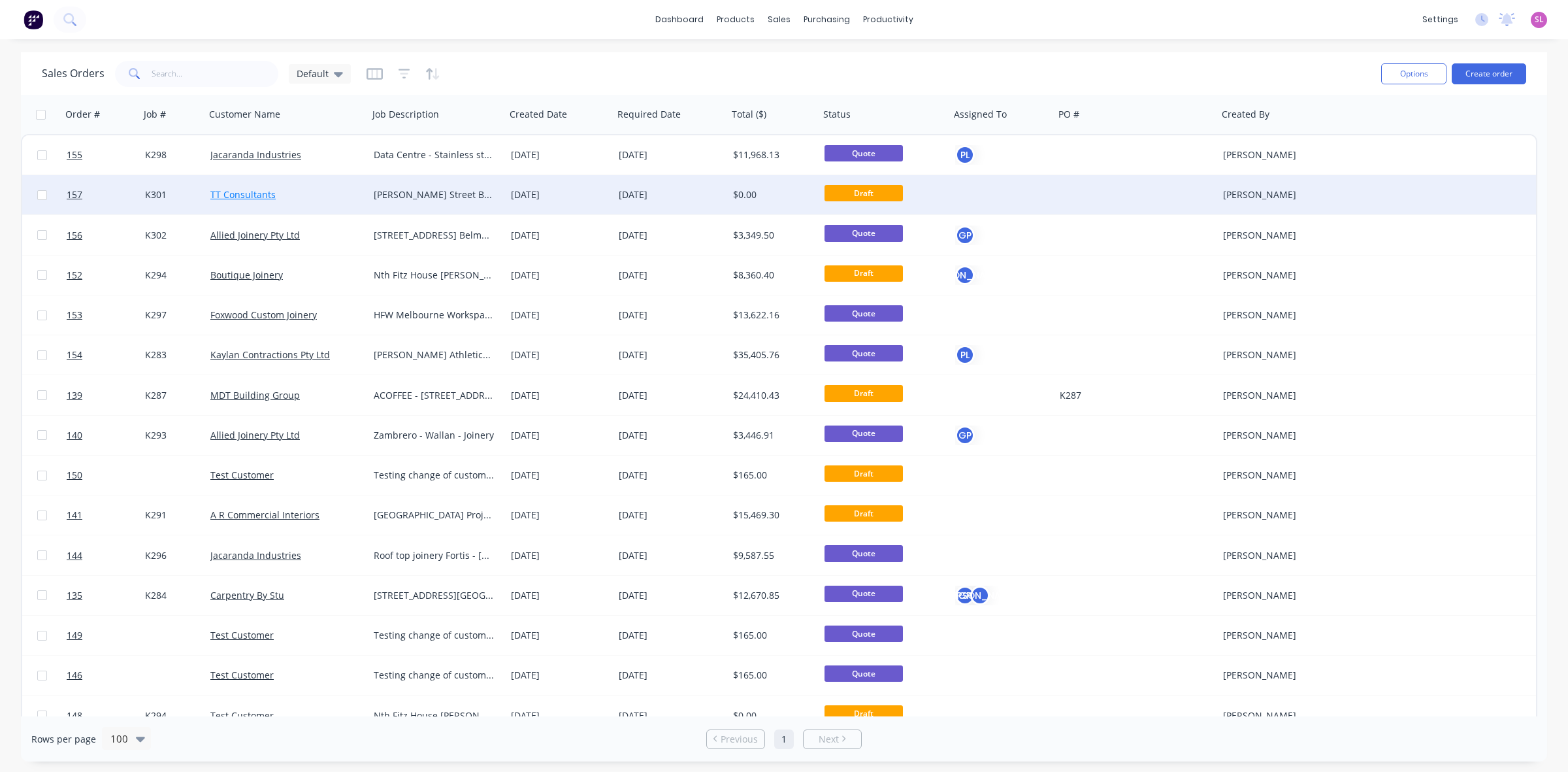
click at [252, 193] on link "TT Consultants" at bounding box center [242, 194] width 65 height 12
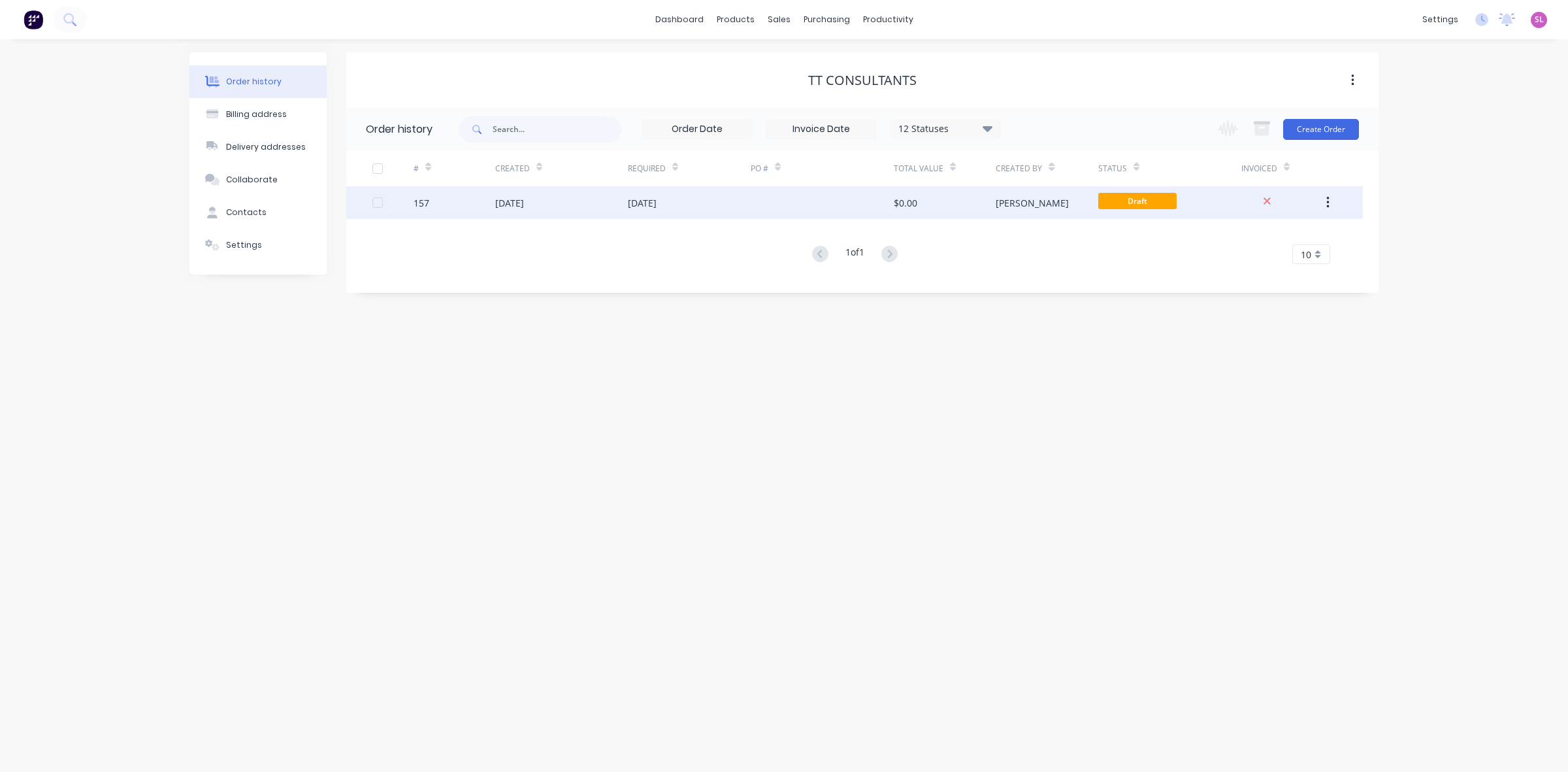
click at [657, 209] on div "[DATE]" at bounding box center [642, 203] width 29 height 14
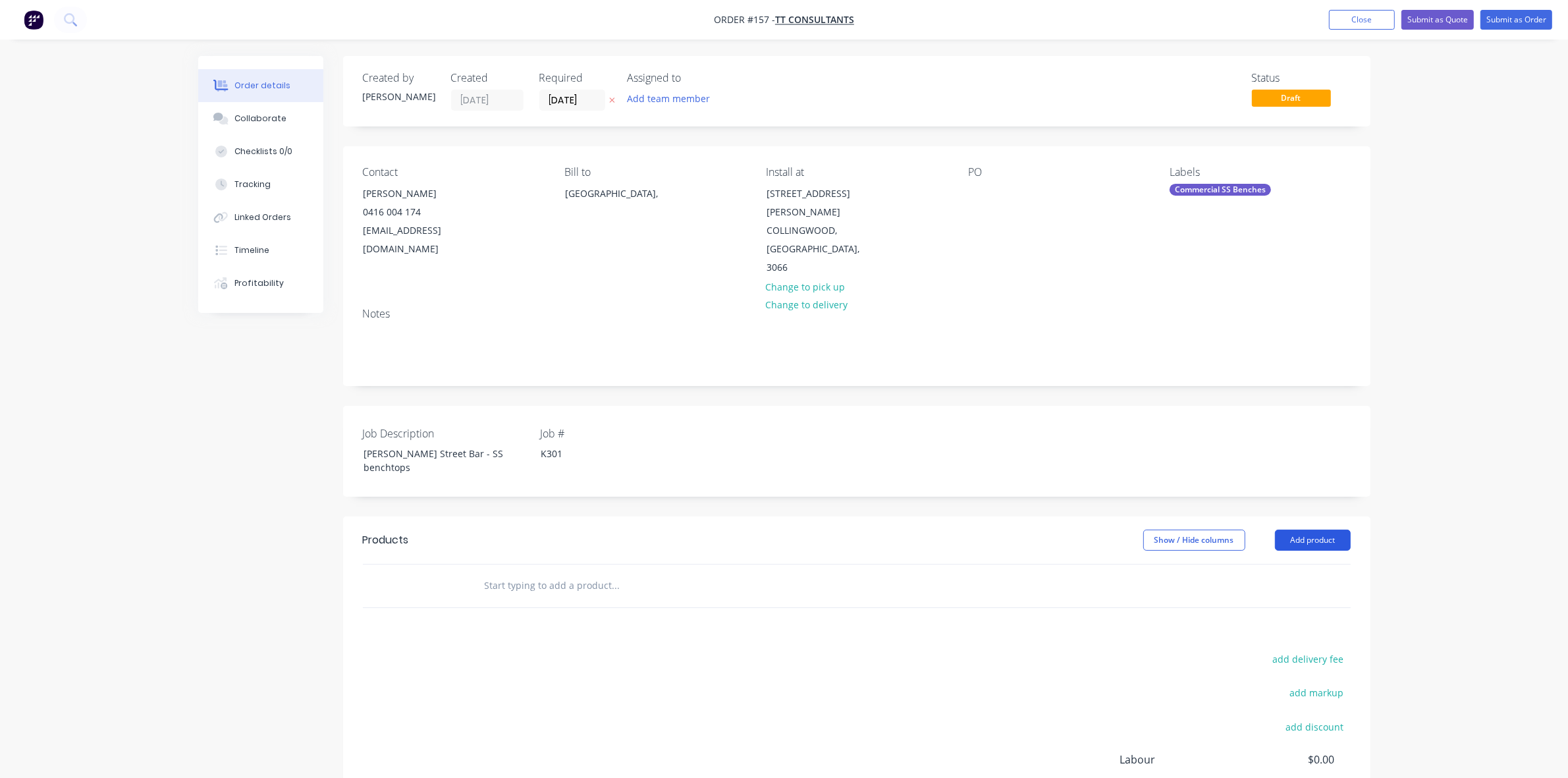
click at [1295, 529] on button "Add product" at bounding box center [1313, 540] width 76 height 21
click at [1294, 564] on div "Product catalogue" at bounding box center [1288, 574] width 102 height 19
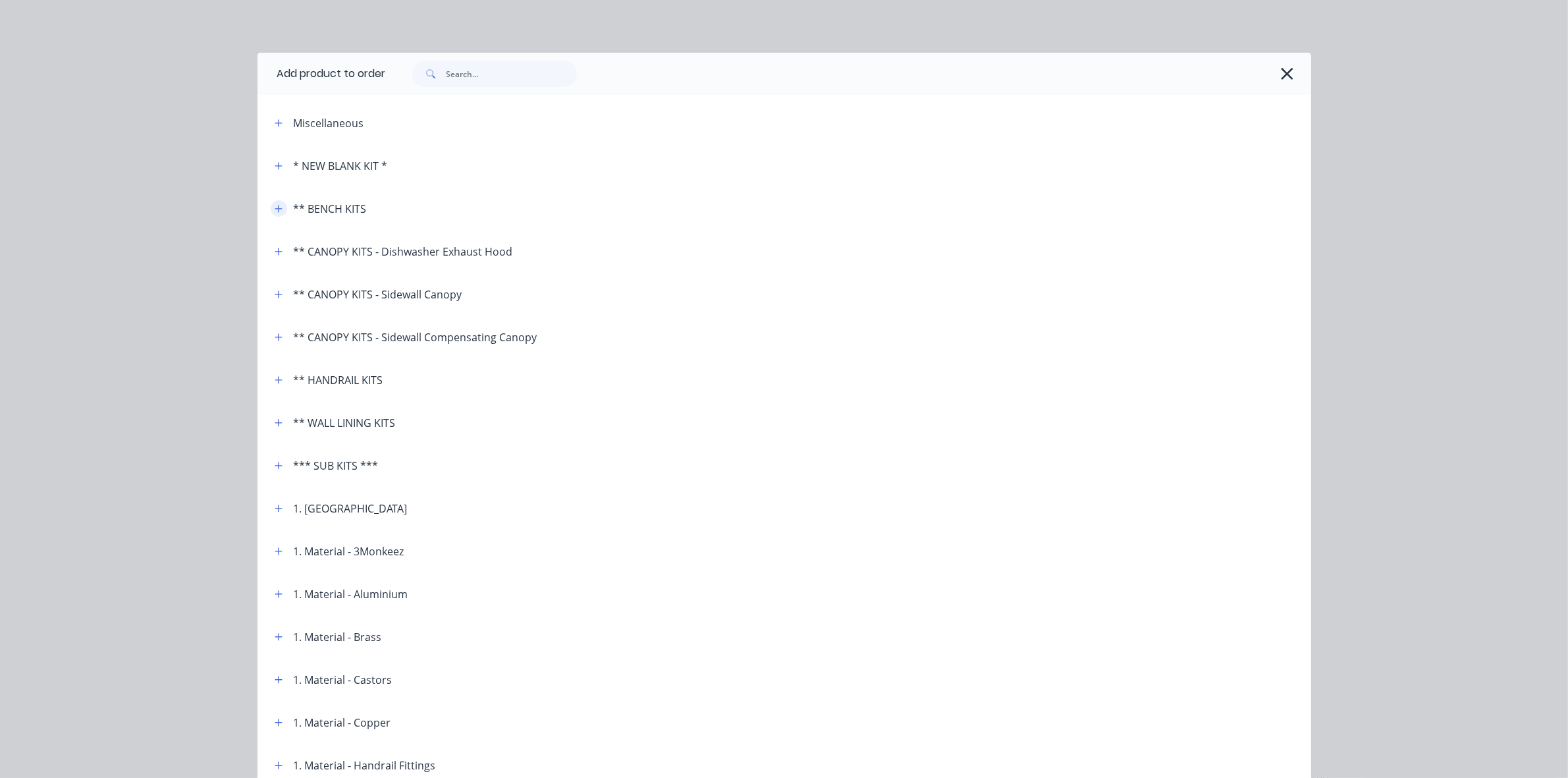
click at [275, 212] on icon "button" at bounding box center [278, 209] width 8 height 9
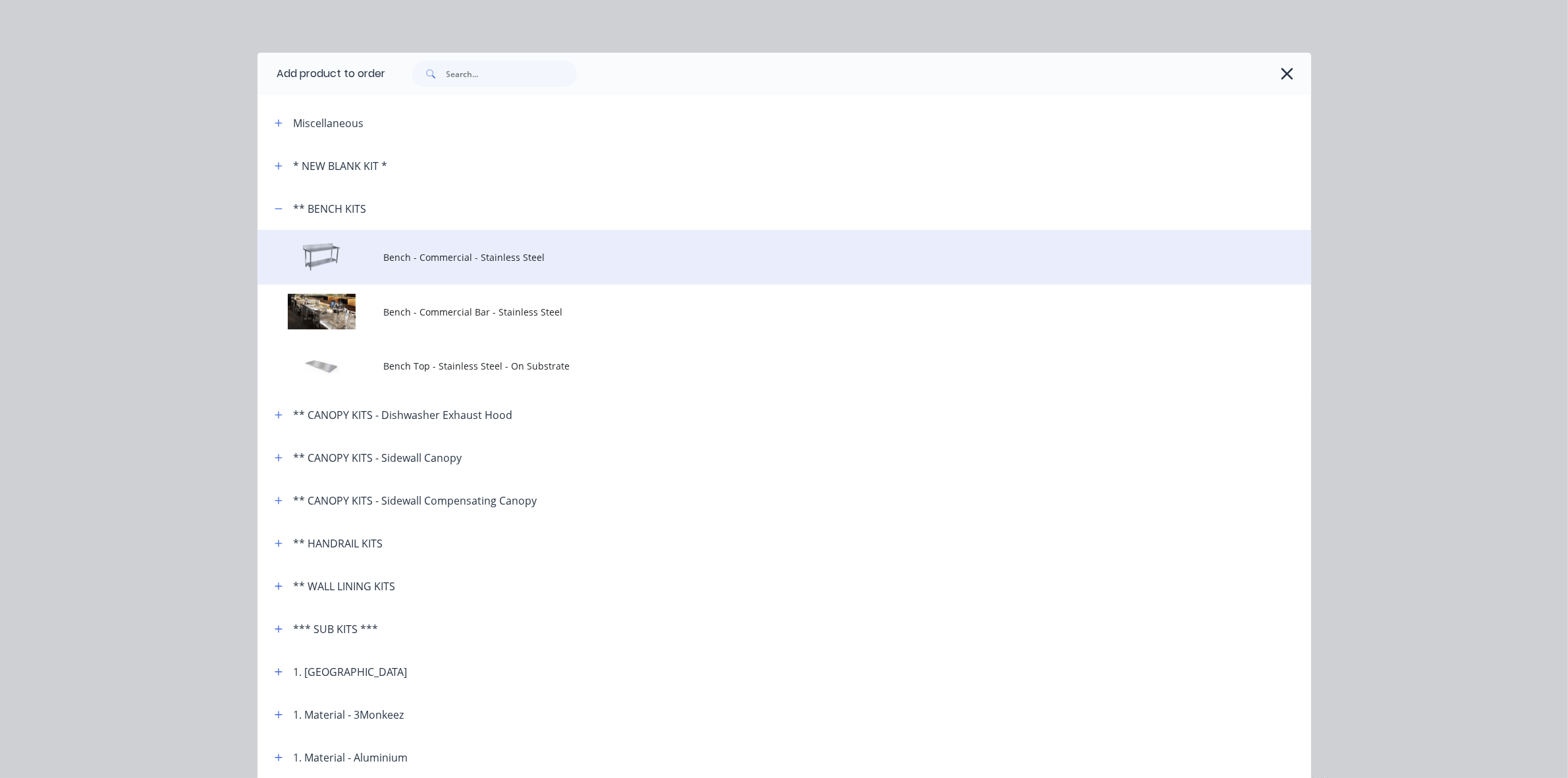
click at [446, 256] on span "Bench - Commercial - Stainless Steel" at bounding box center [754, 256] width 742 height 14
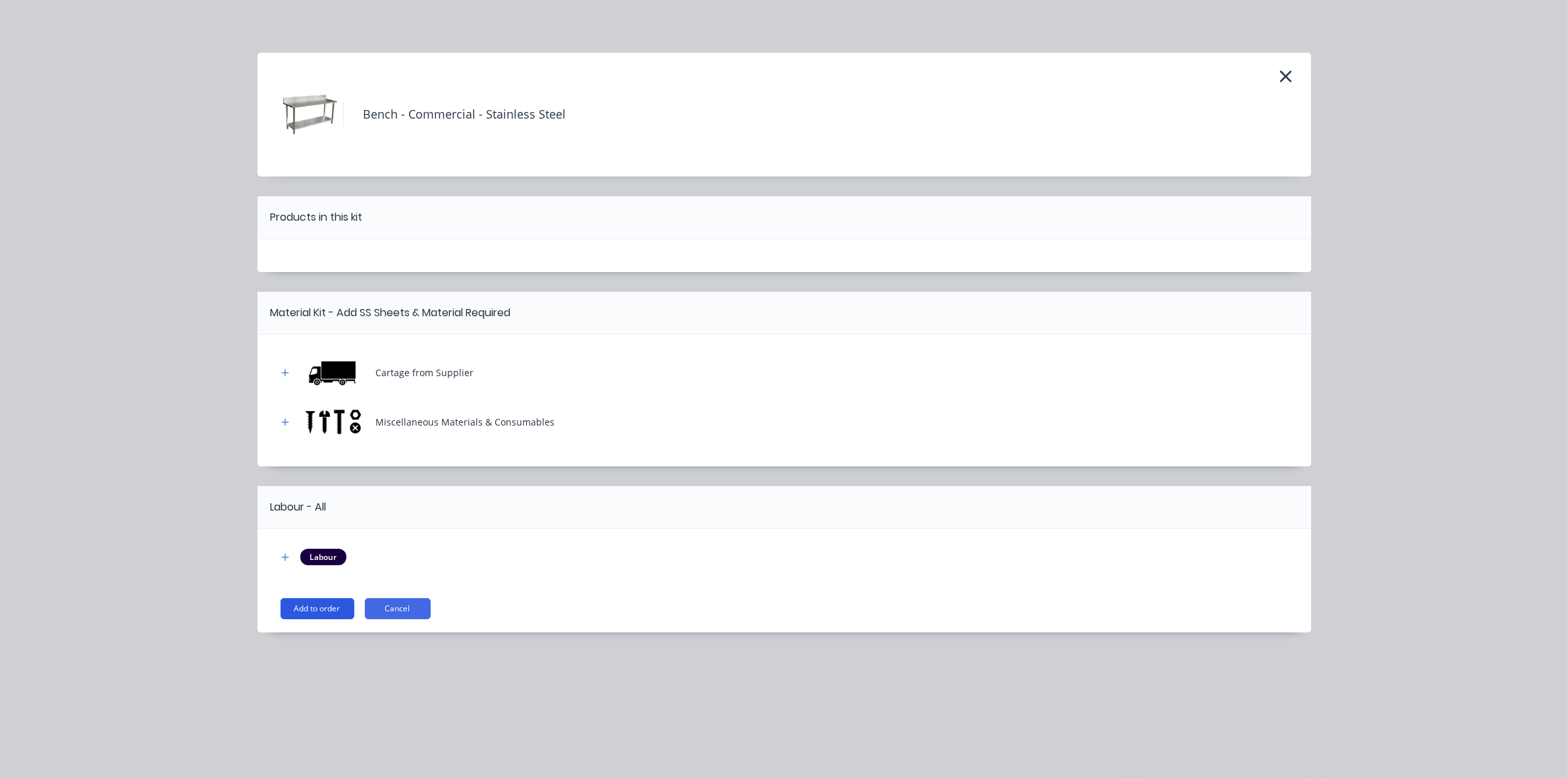
click at [323, 607] on button "Add to order" at bounding box center [317, 609] width 74 height 21
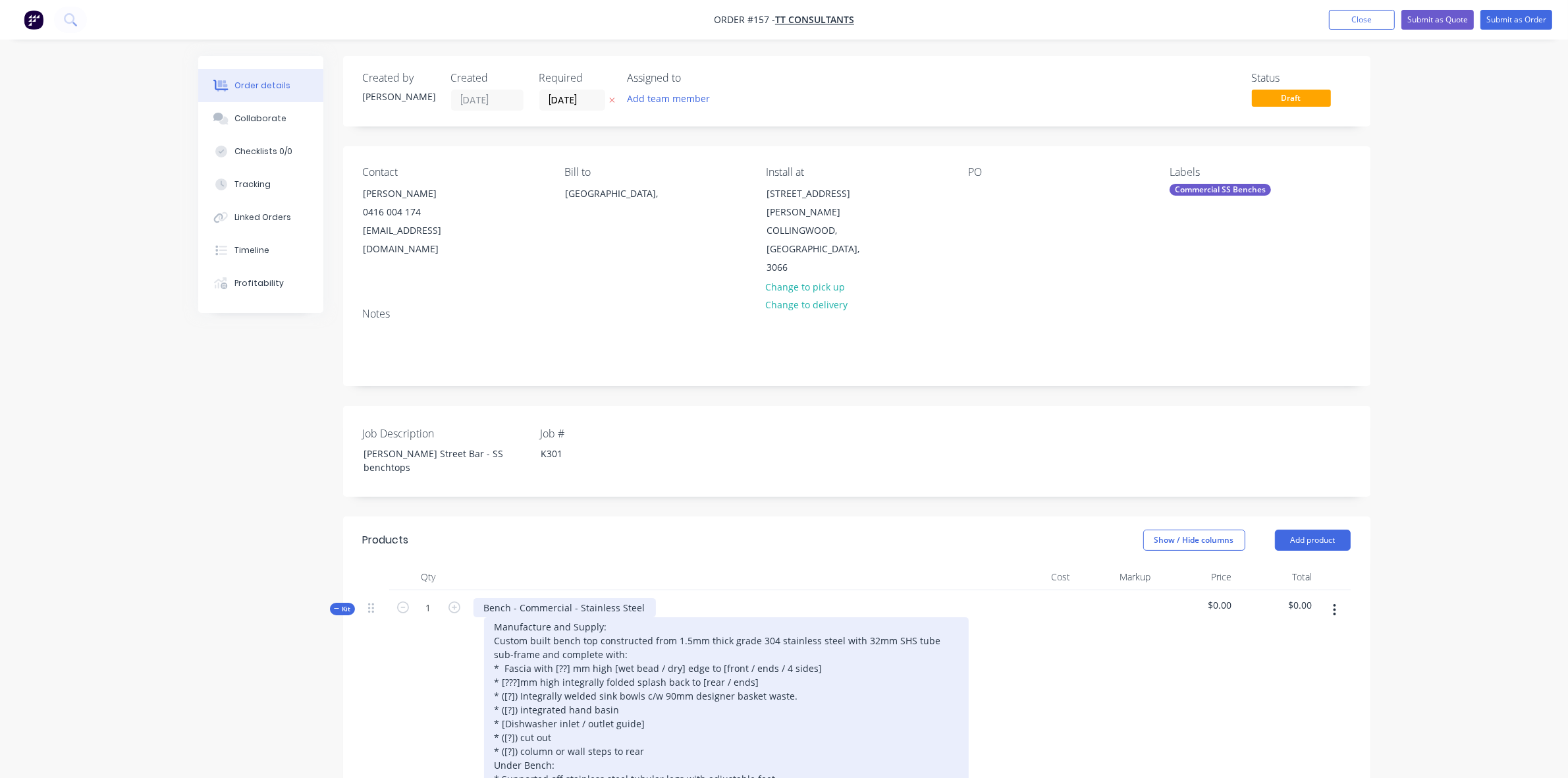
drag, startPoint x: 594, startPoint y: 579, endPoint x: 601, endPoint y: 561, distance: 19.3
click at [594, 617] on div "Manufacture and Supply: Custom built bench top constructed from 1.5mm thick gra…" at bounding box center [727, 737] width 484 height 240
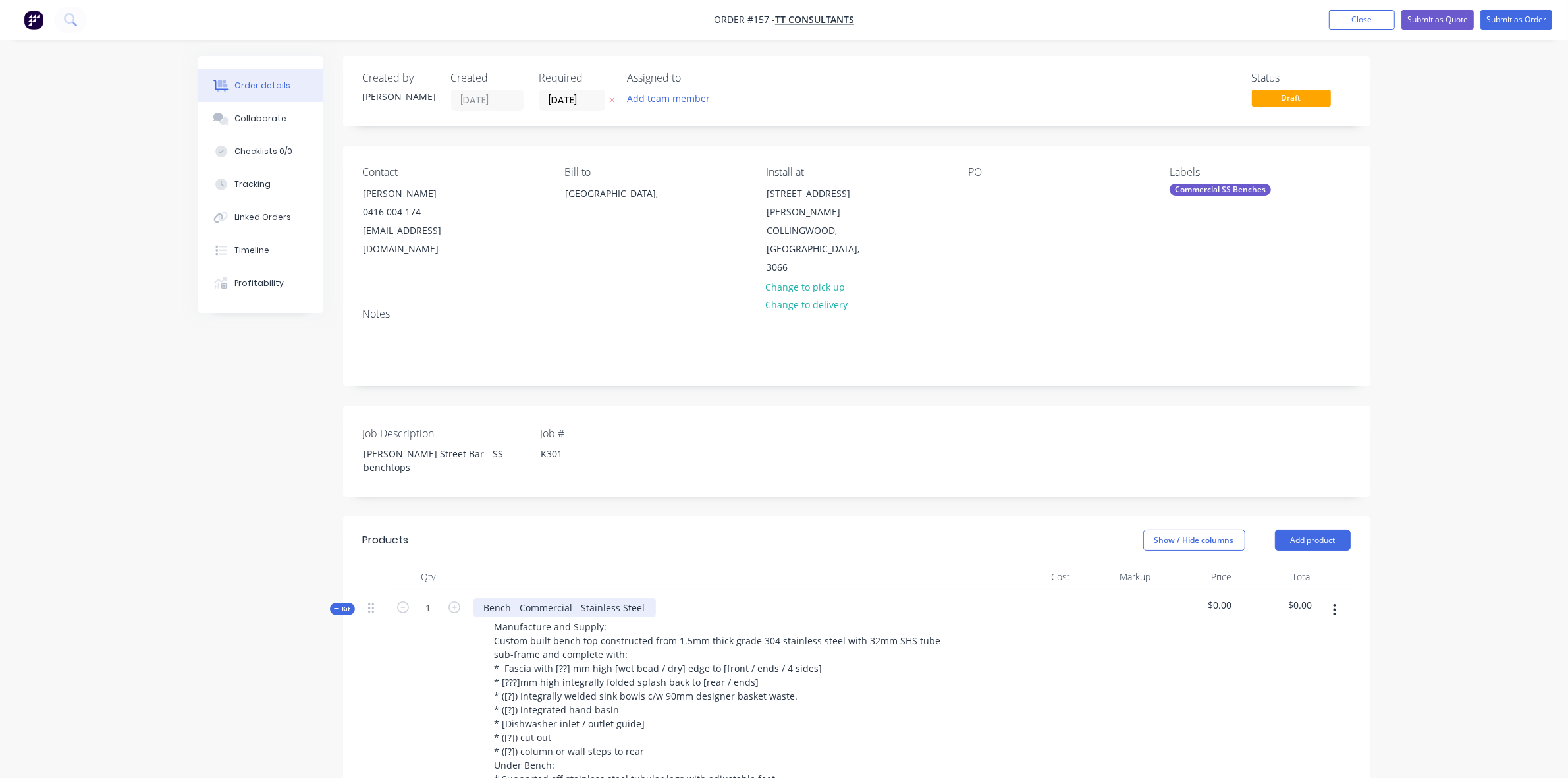
click at [604, 598] on div "Bench - Commercial - Stainless Steel" at bounding box center [565, 608] width 182 height 19
paste div
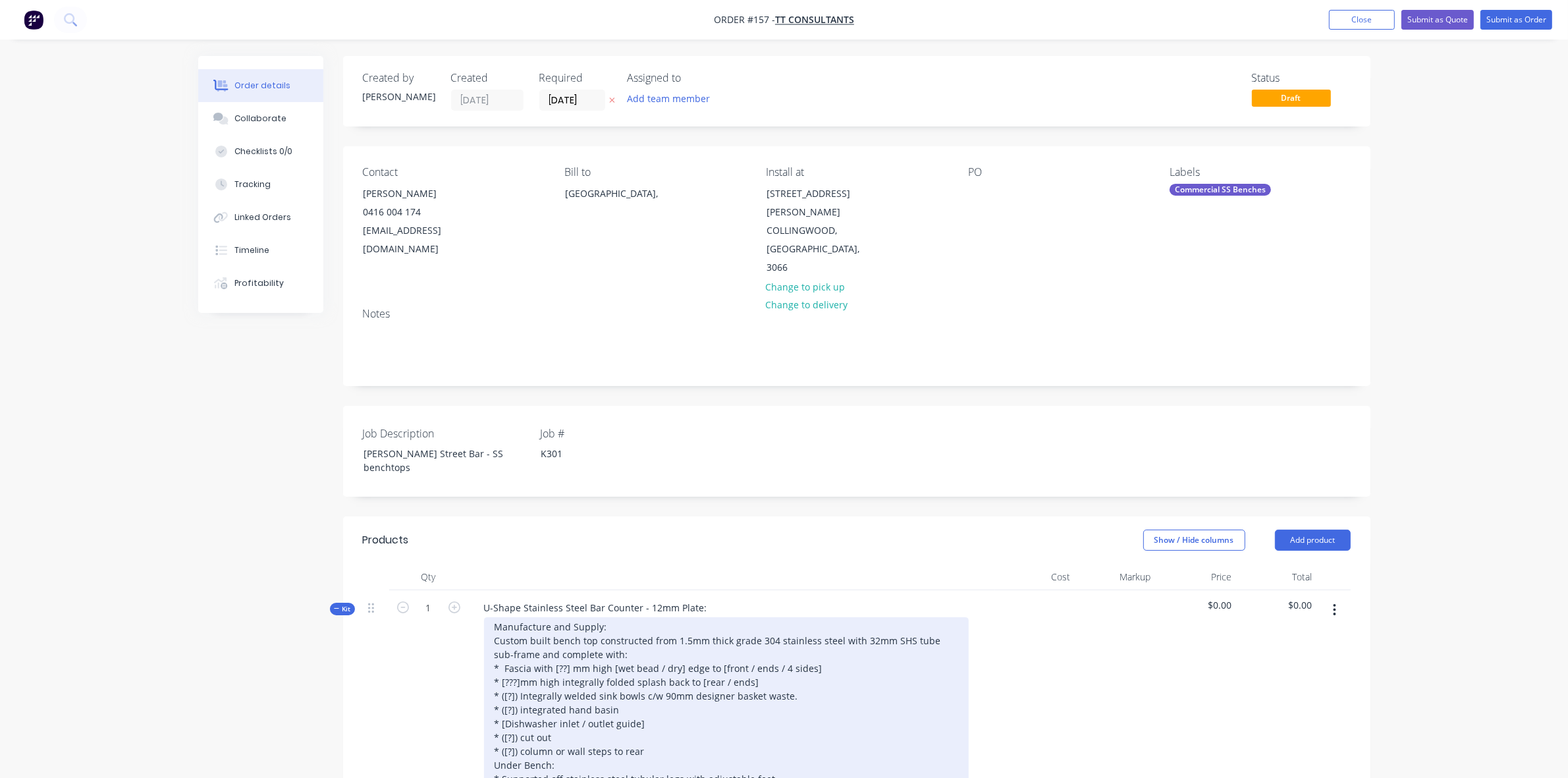
click at [639, 617] on div "Manufacture and Supply: Custom built bench top constructed from 1.5mm thick gra…" at bounding box center [727, 737] width 484 height 240
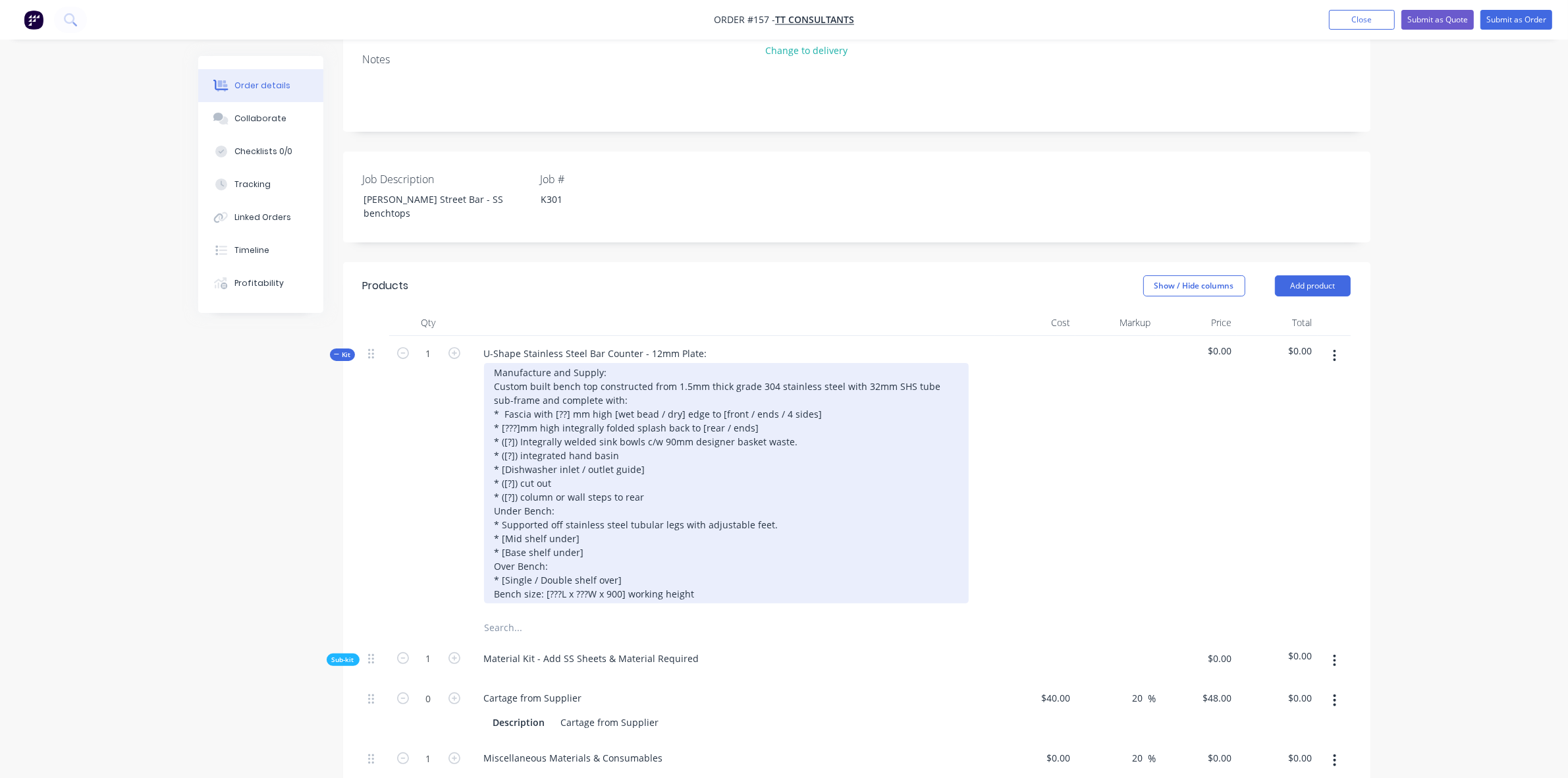
scroll to position [384, 0]
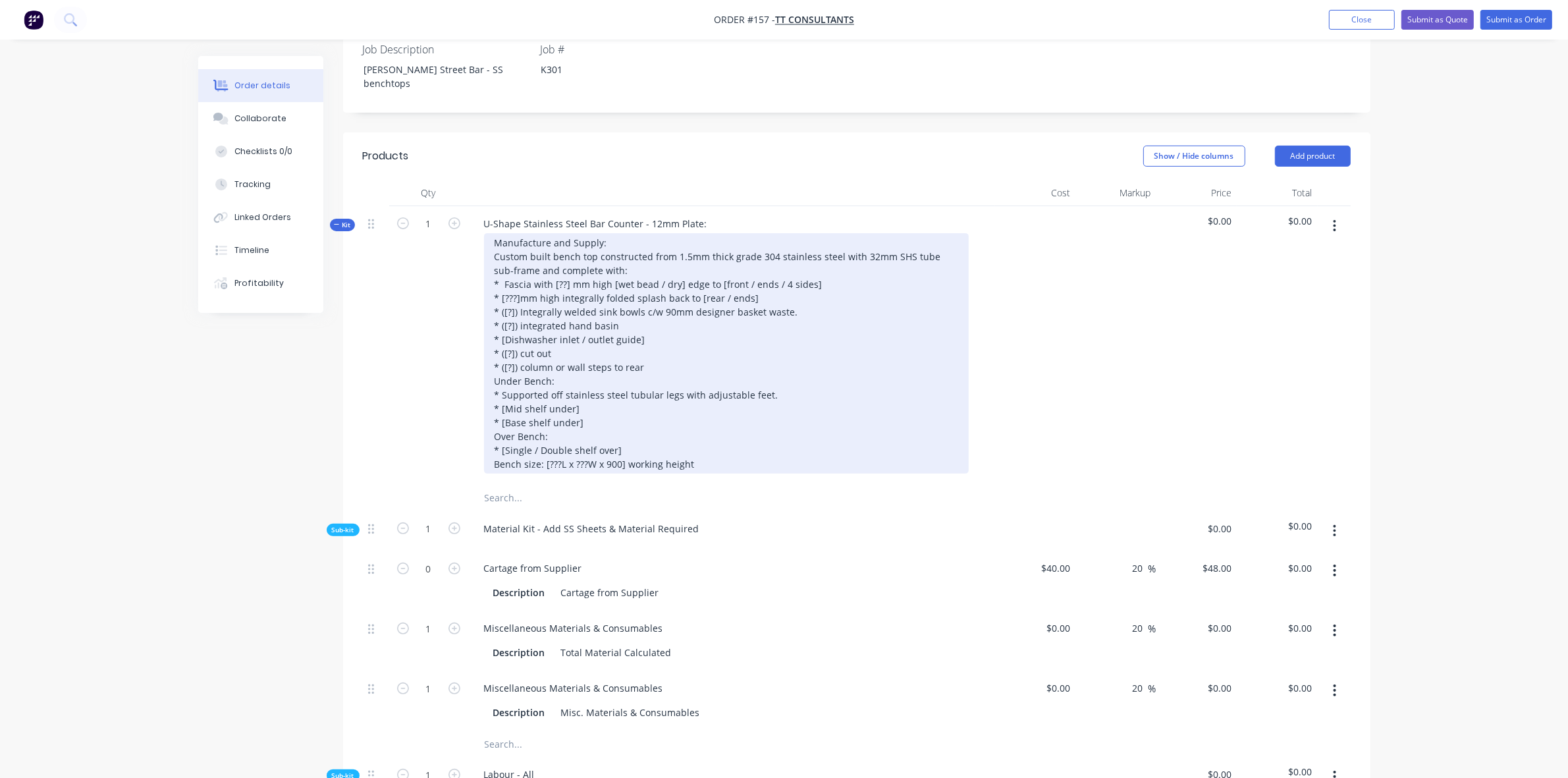
click at [707, 413] on div "Manufacture and Supply: Custom built bench top constructed from 1.5mm thick gra…" at bounding box center [727, 352] width 484 height 240
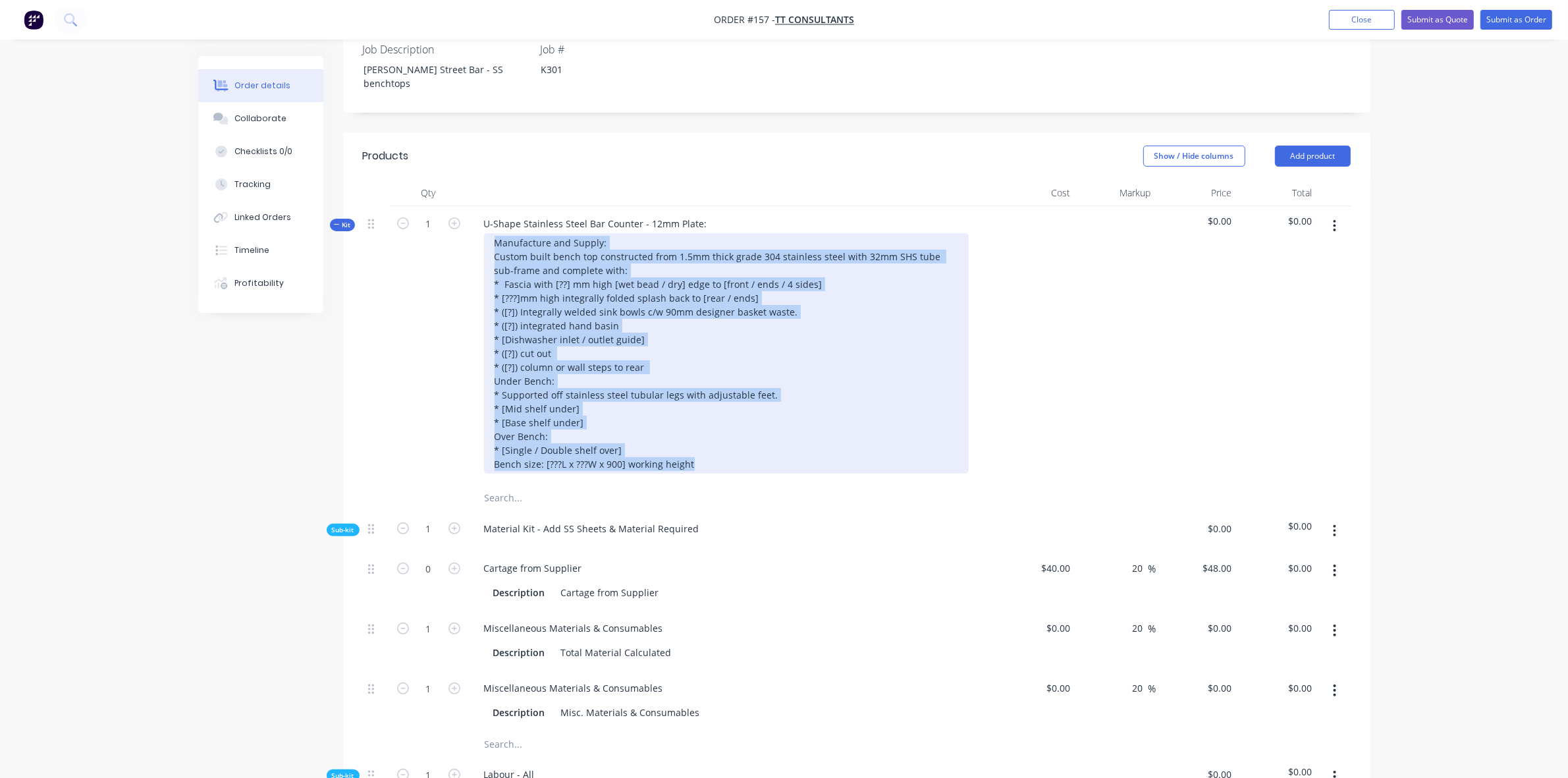
drag, startPoint x: 726, startPoint y: 412, endPoint x: 465, endPoint y: 185, distance: 345.9
click at [465, 206] on div "Kit 1 U-Shape Stainless Steel Bar Counter - 12mm Plate: Manufacture and Supply:…" at bounding box center [857, 345] width 988 height 278
paste div
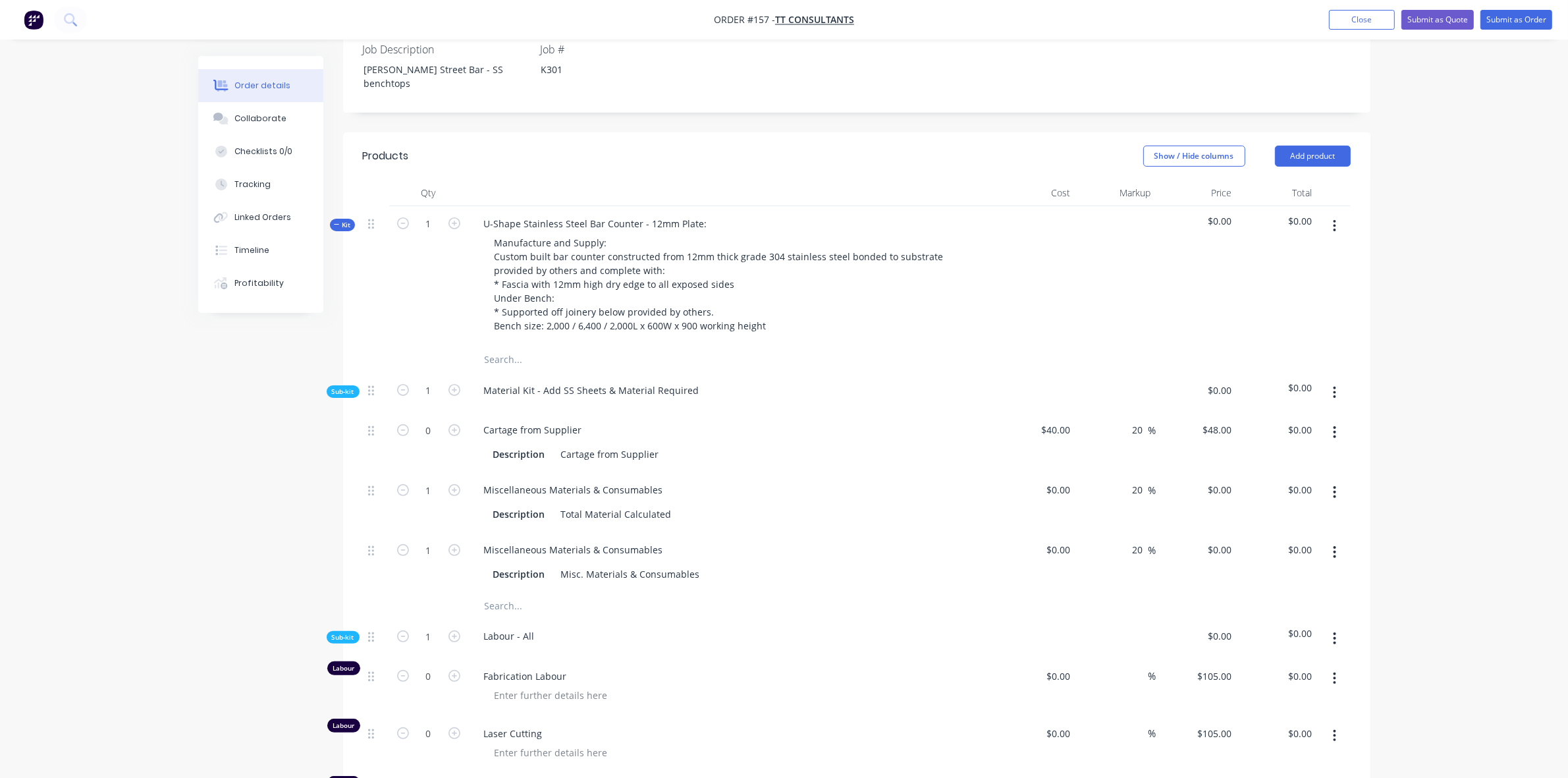
click at [332, 387] on span "Sub-kit" at bounding box center [343, 391] width 23 height 9
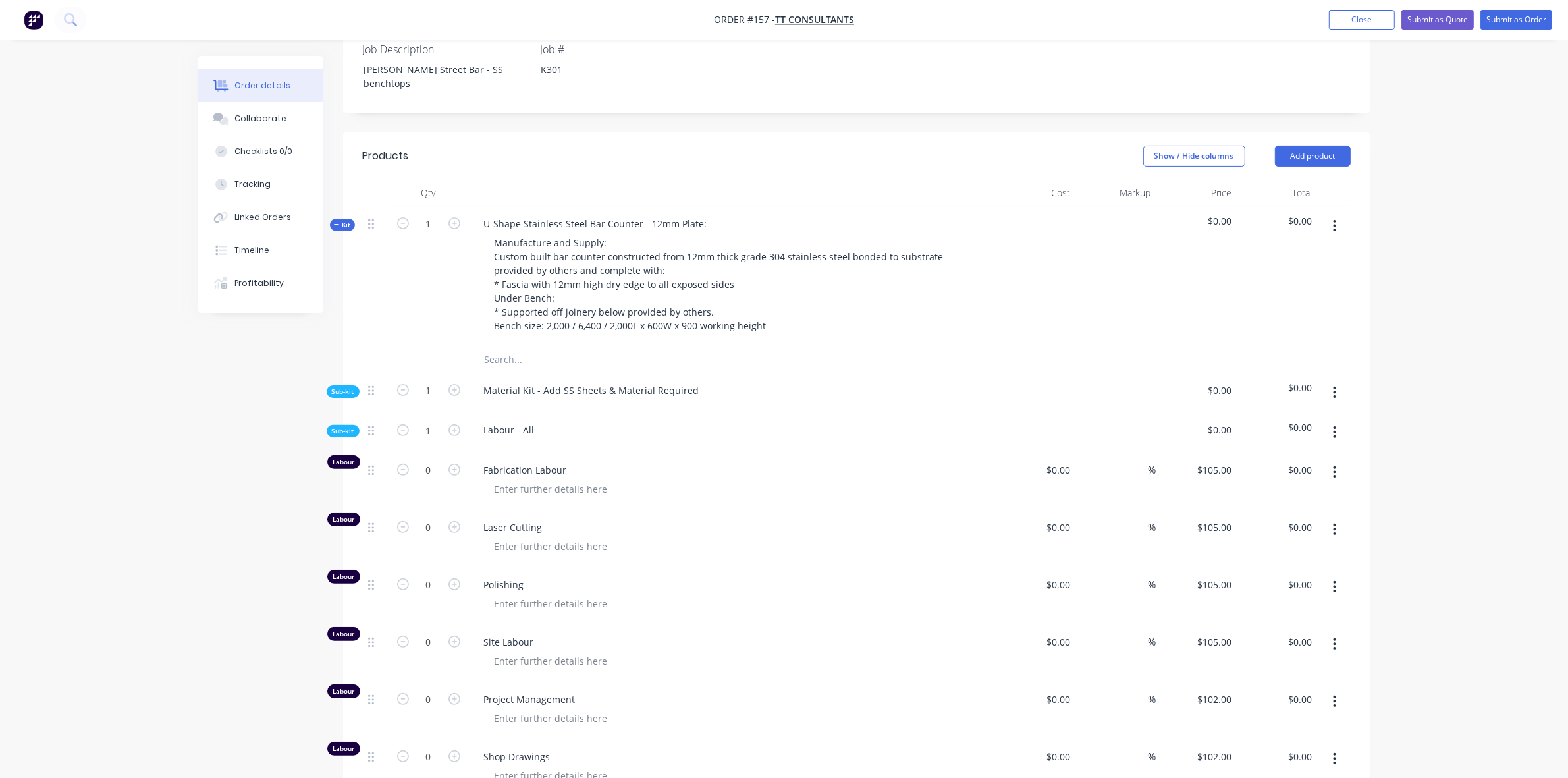
click at [332, 427] on span "Sub-kit" at bounding box center [343, 431] width 23 height 9
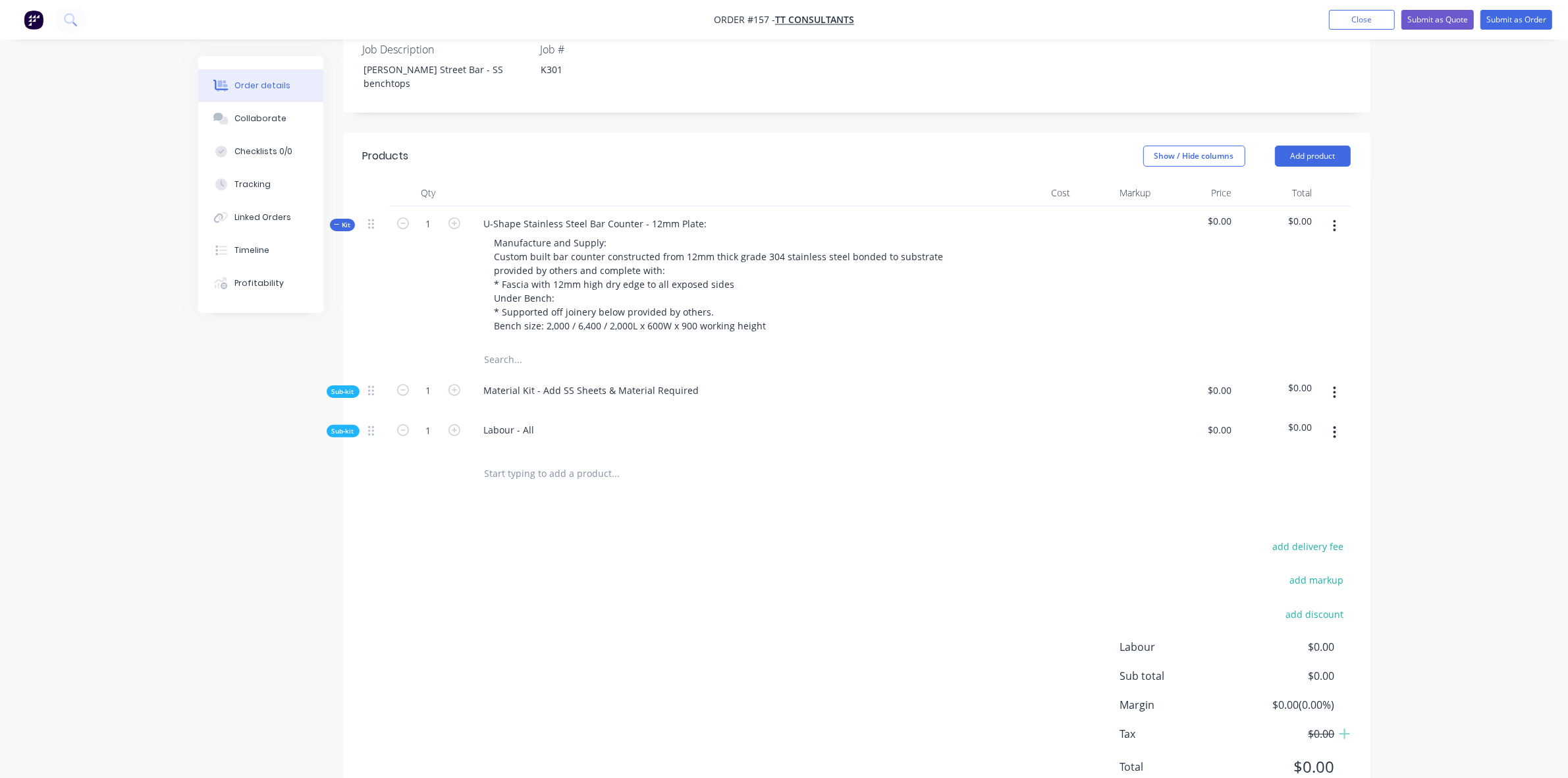
click at [341, 387] on span "Sub-kit" at bounding box center [343, 391] width 23 height 9
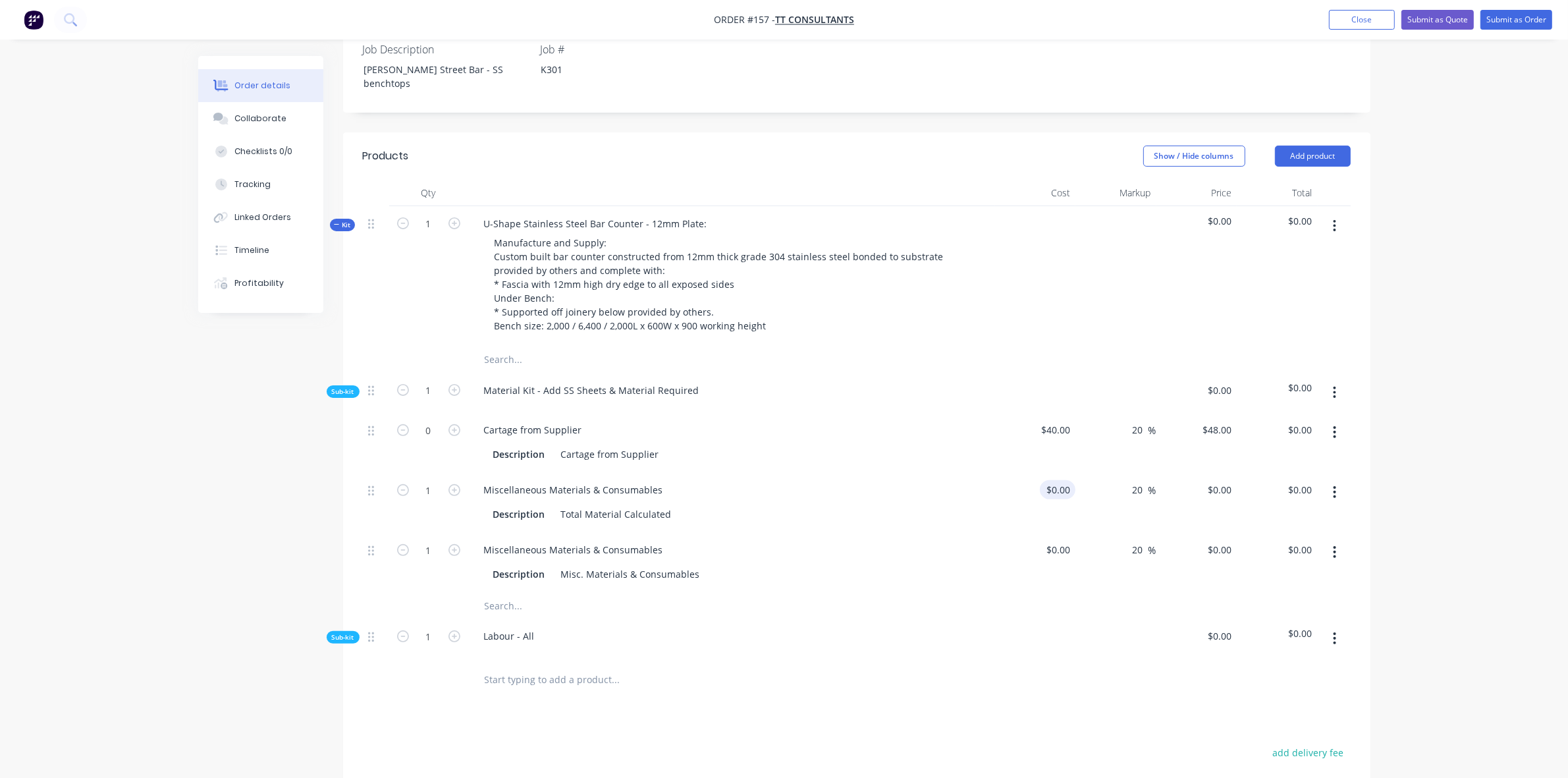
click at [1066, 480] on input "$0.00" at bounding box center [1060, 489] width 30 height 19
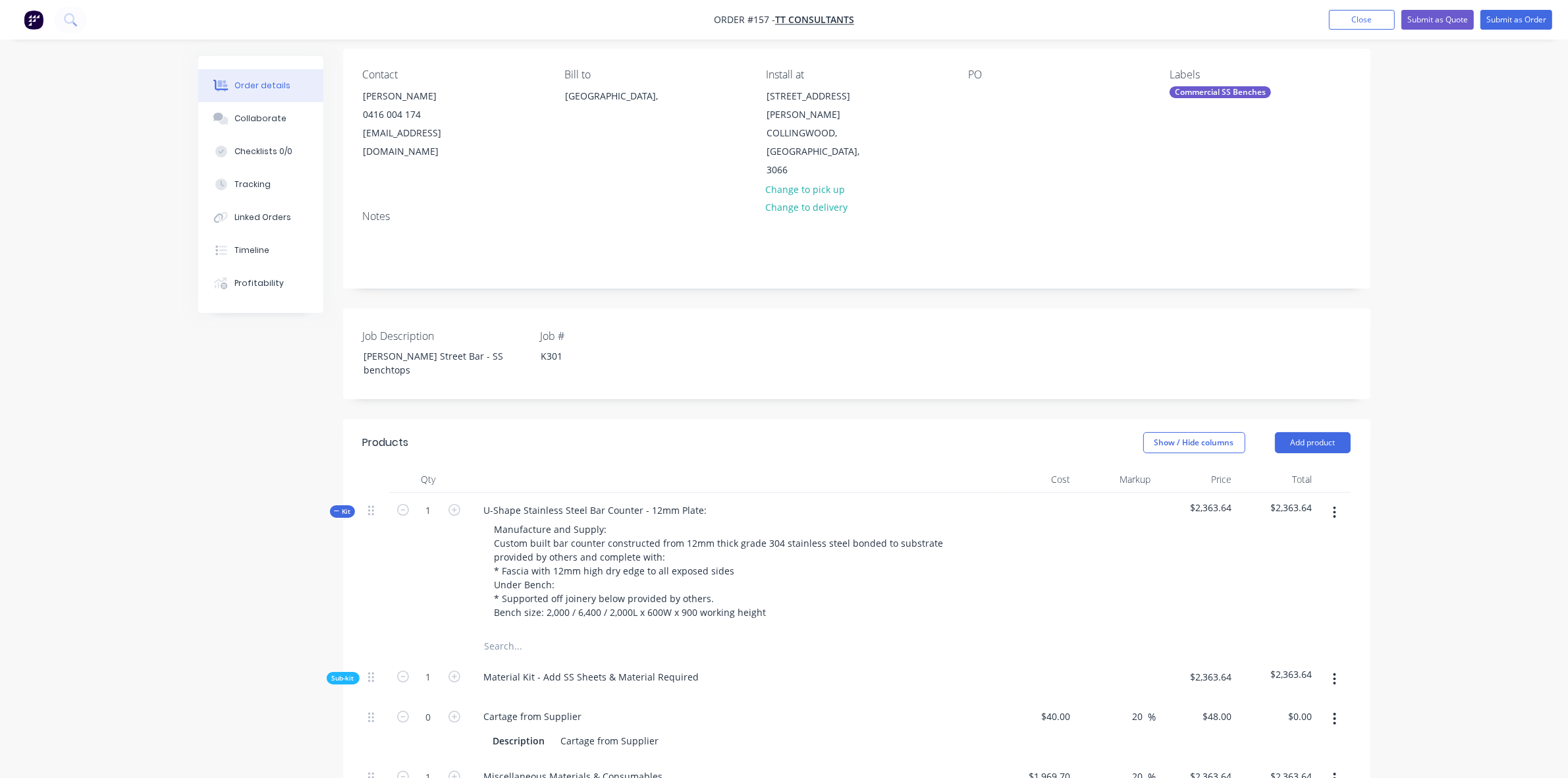
scroll to position [0, 0]
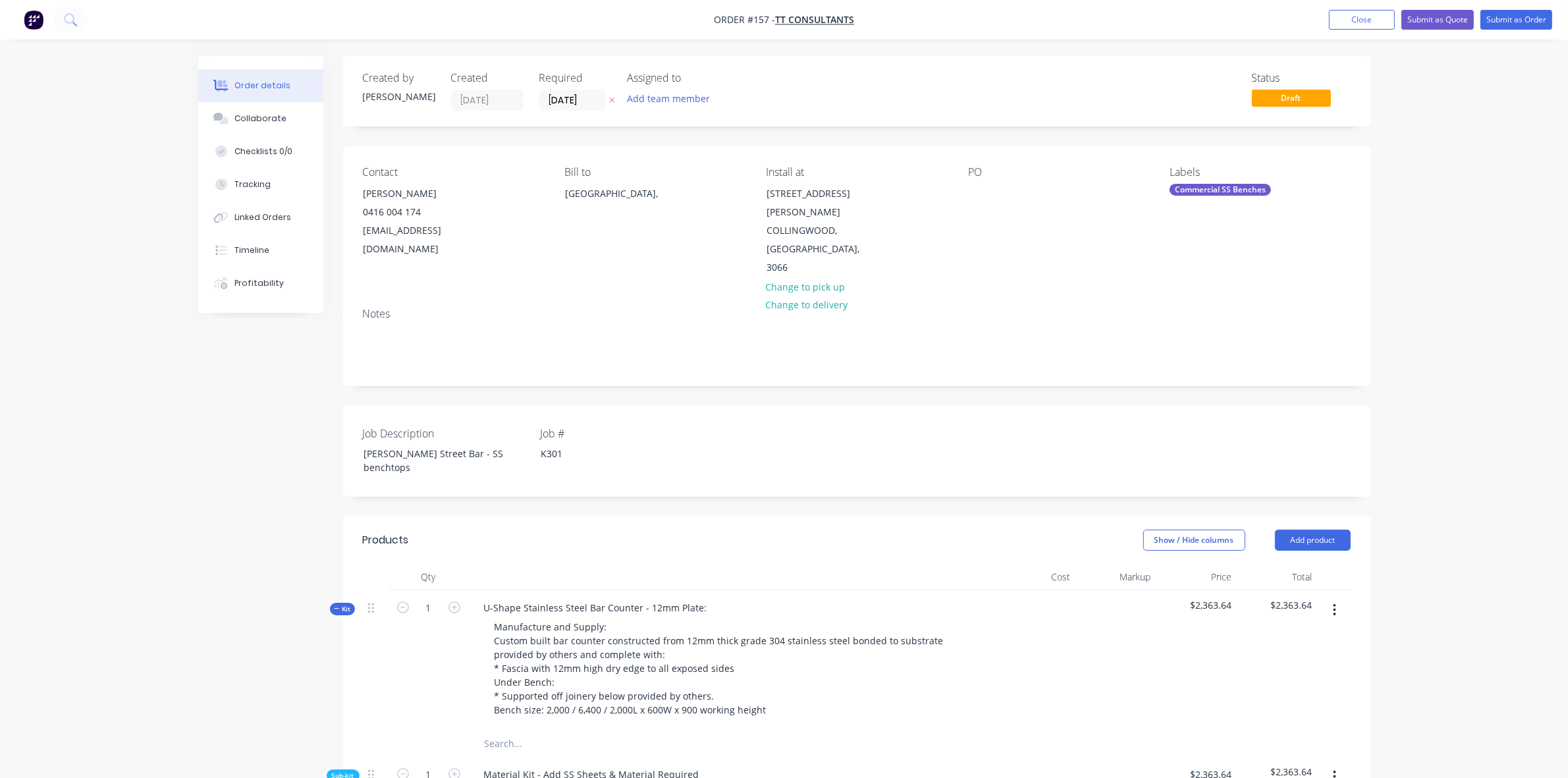
click at [1425, 479] on div "Order details Collaborate Checklists 0/0 Tracking Linked Orders Timeline Profit…" at bounding box center [784, 711] width 1568 height 1421
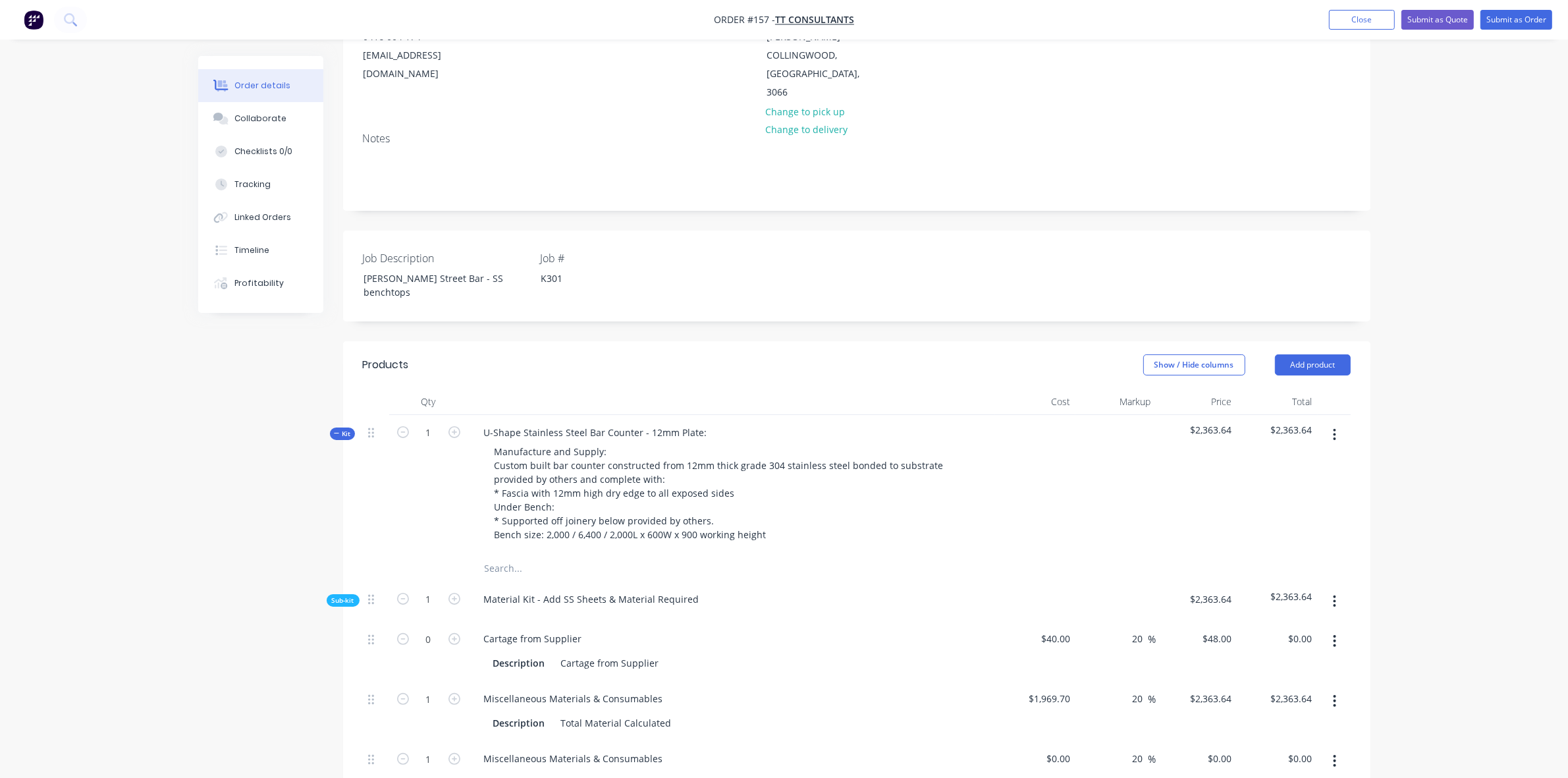
scroll to position [18, 0]
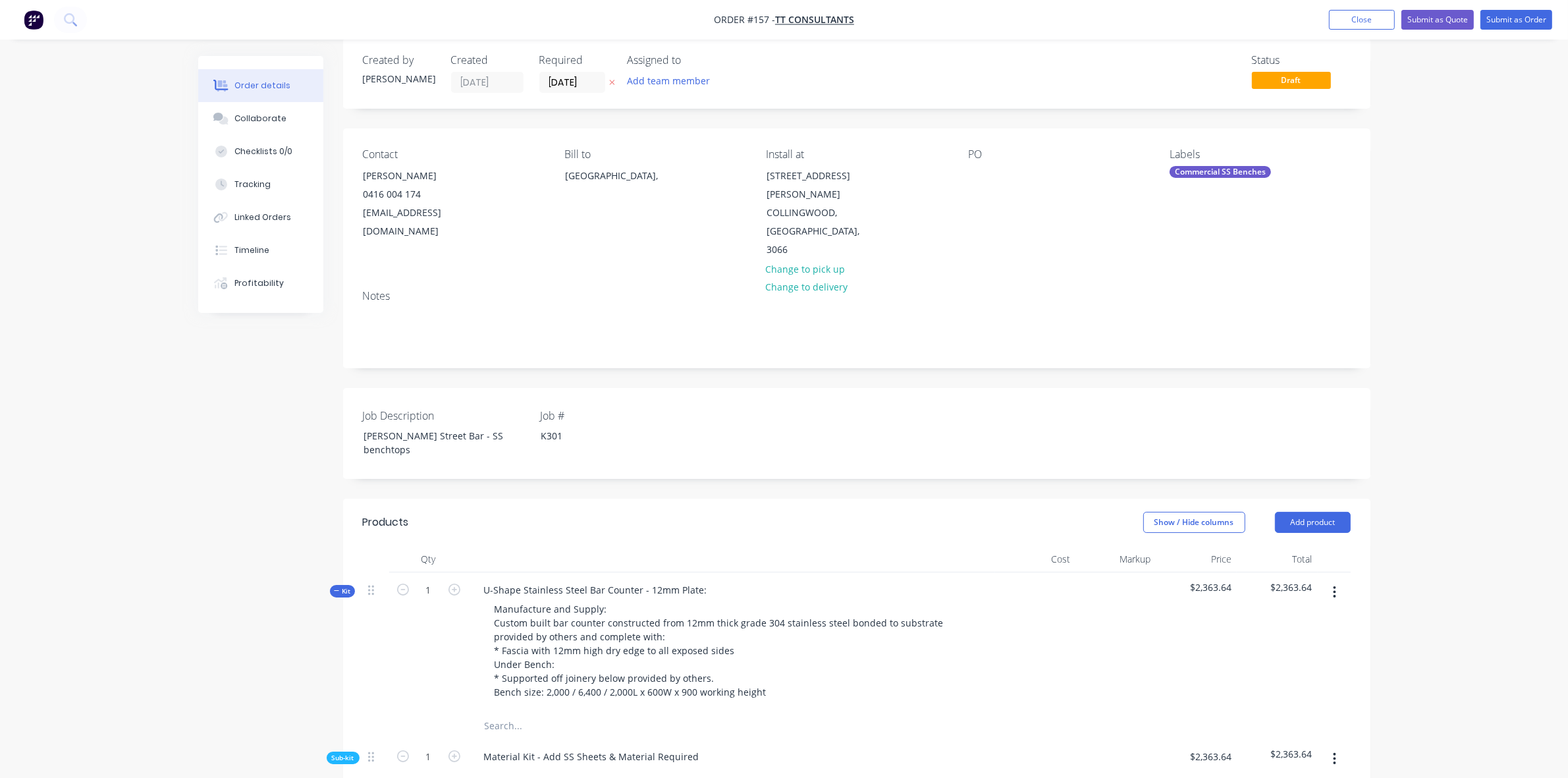
click at [339, 587] on icon "button" at bounding box center [337, 590] width 6 height 7
click at [340, 586] on span "Kit" at bounding box center [343, 591] width 17 height 9
click at [336, 587] on icon "button" at bounding box center [337, 590] width 6 height 7
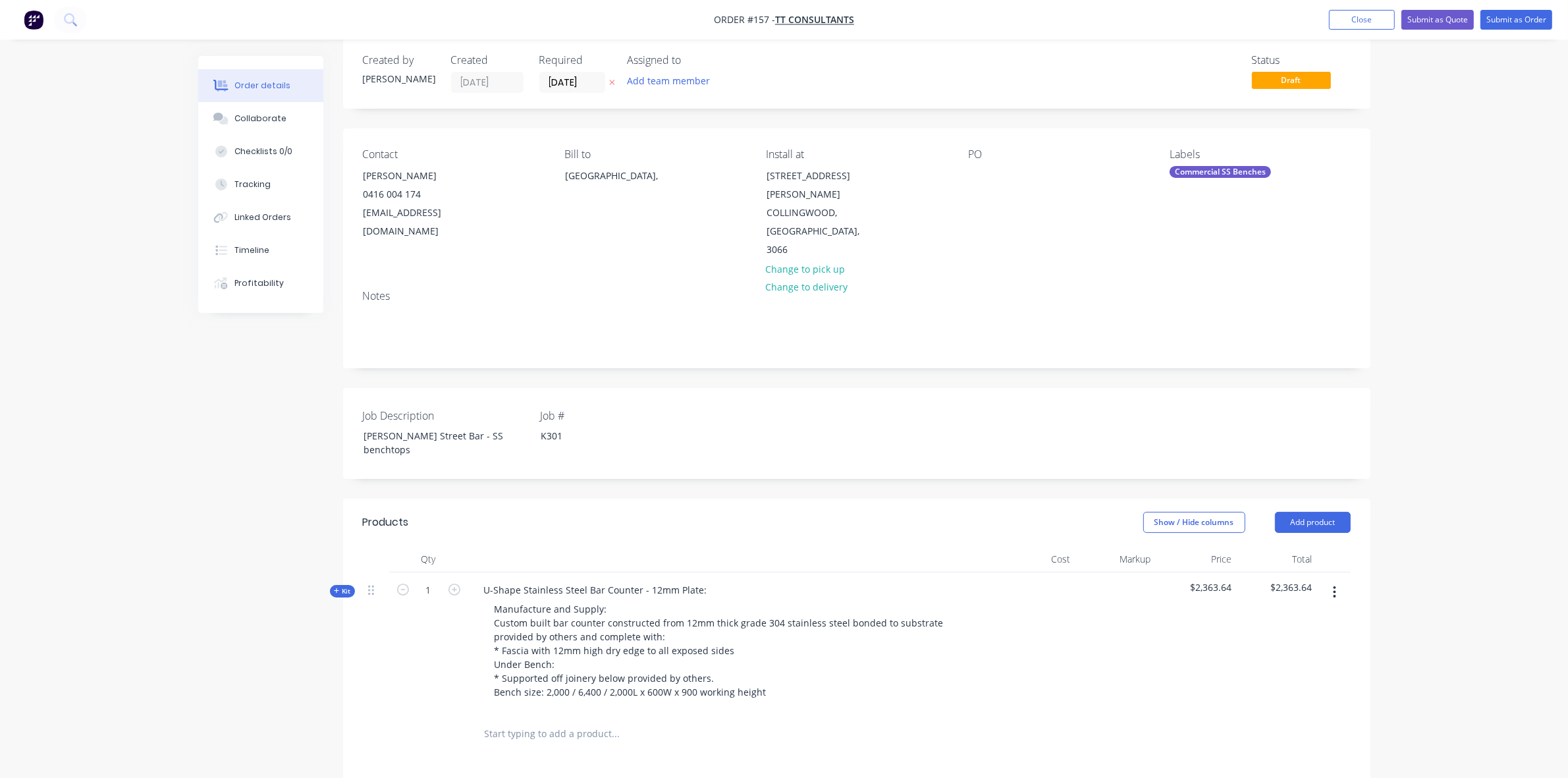
click at [336, 588] on icon "button" at bounding box center [337, 591] width 6 height 6
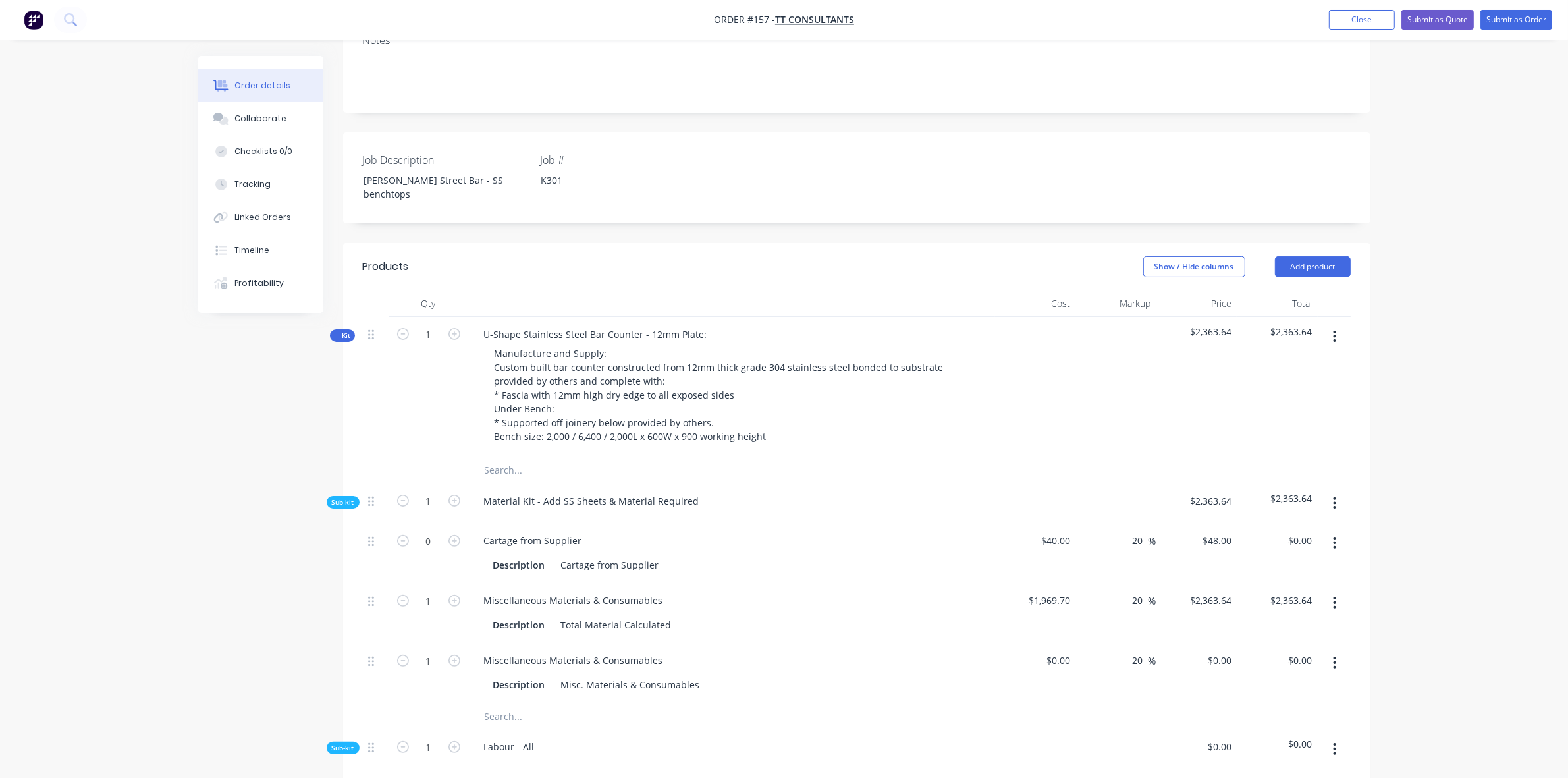
scroll to position [403, 0]
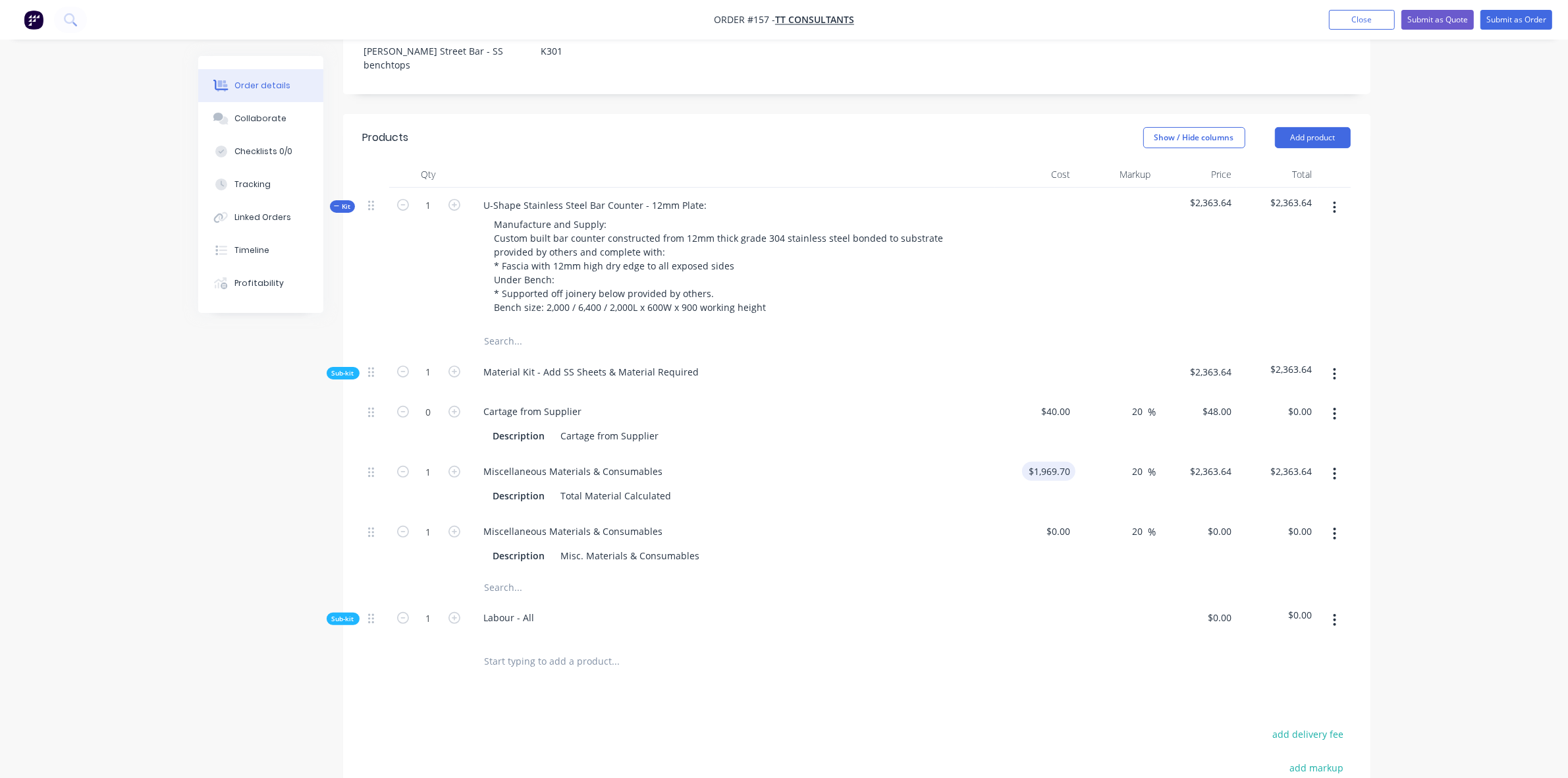
click at [1035, 462] on div "$1,969.70 $1,969.70" at bounding box center [1048, 471] width 53 height 19
click at [1035, 462] on div "1969.7 1969.7" at bounding box center [1054, 471] width 41 height 19
click at [1048, 462] on input "1969.7" at bounding box center [1057, 471] width 35 height 19
click at [450, 406] on icon "button" at bounding box center [454, 411] width 11 height 11
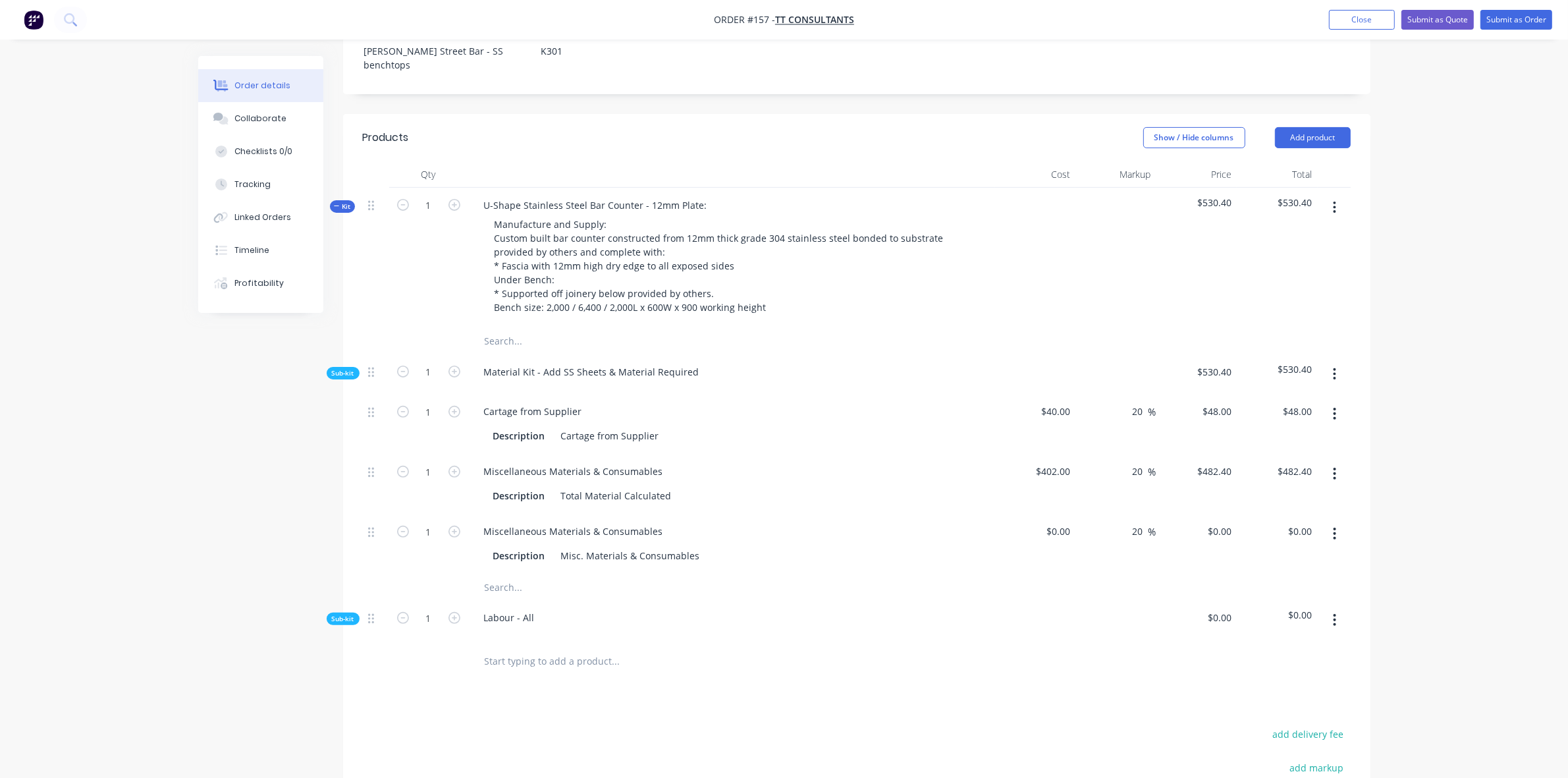
click at [1332, 522] on button "button" at bounding box center [1334, 533] width 31 height 24
click at [1272, 611] on div "Delete" at bounding box center [1288, 620] width 102 height 19
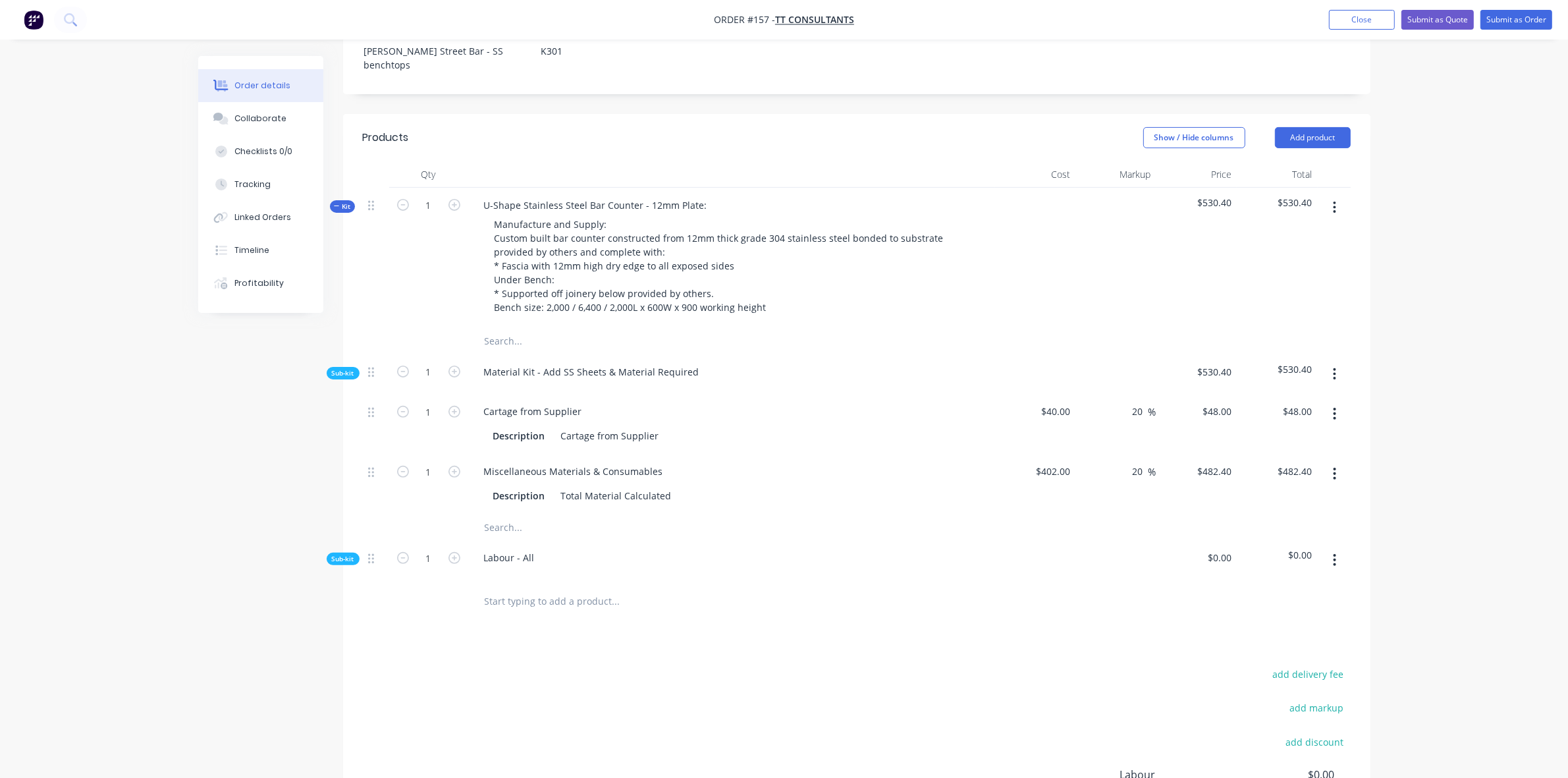
click at [1332, 367] on icon "button" at bounding box center [1333, 373] width 3 height 14
click at [1315, 399] on div "Add product to kit" at bounding box center [1288, 408] width 102 height 19
click at [1301, 452] on div "Product catalogue" at bounding box center [1288, 462] width 102 height 19
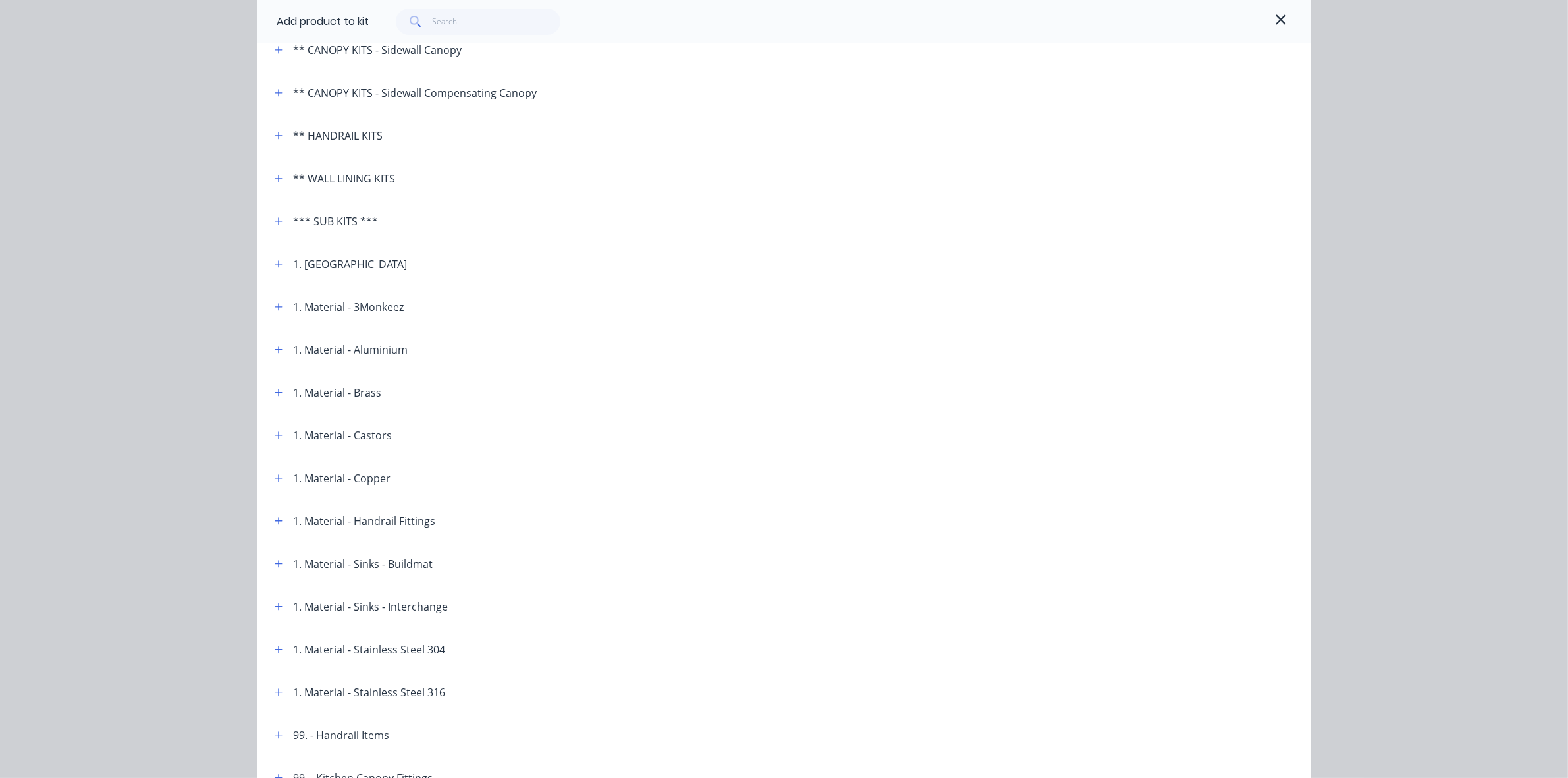
scroll to position [384, 0]
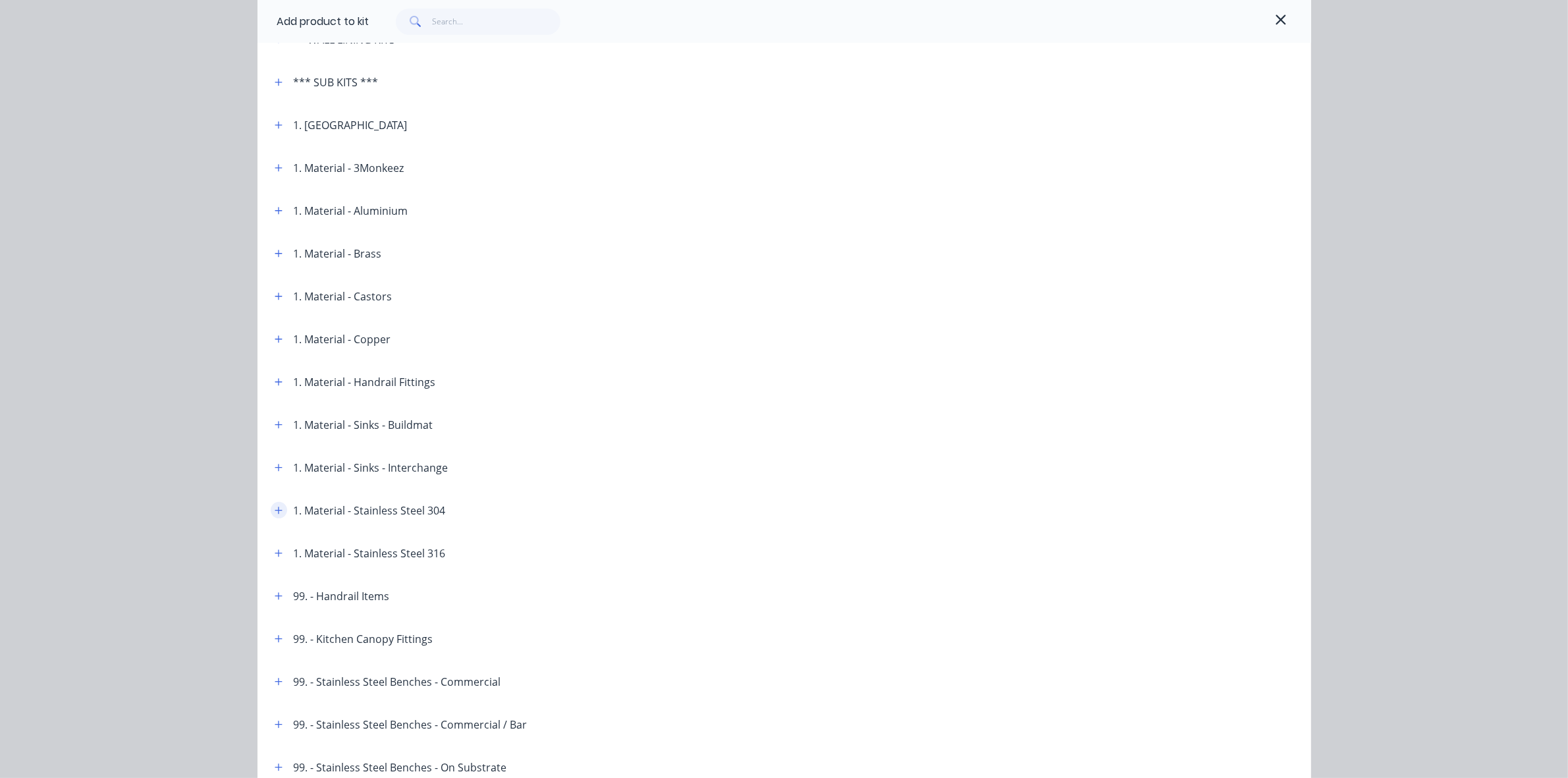
click at [274, 512] on icon "button" at bounding box center [278, 510] width 8 height 9
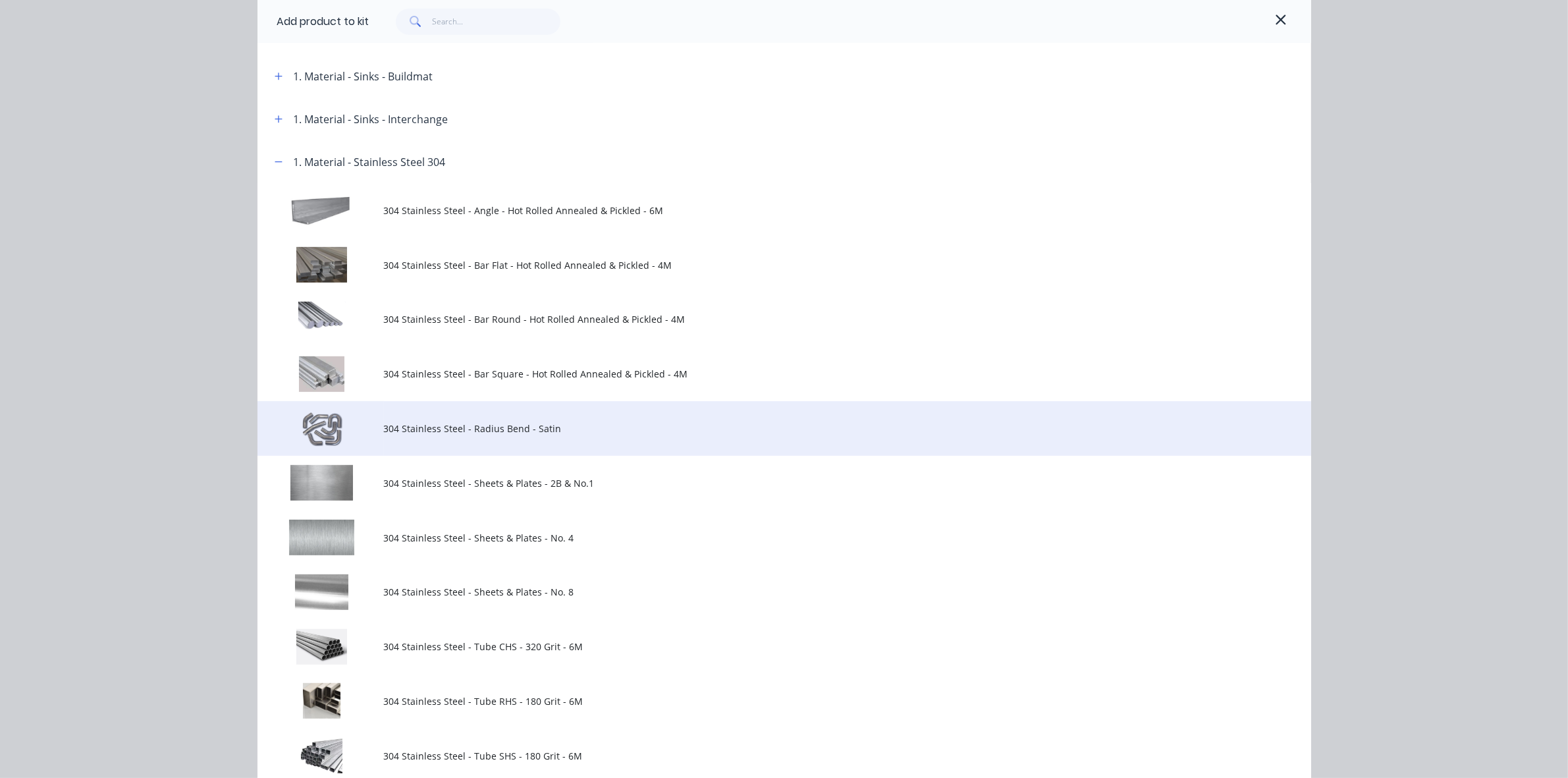
scroll to position [768, 0]
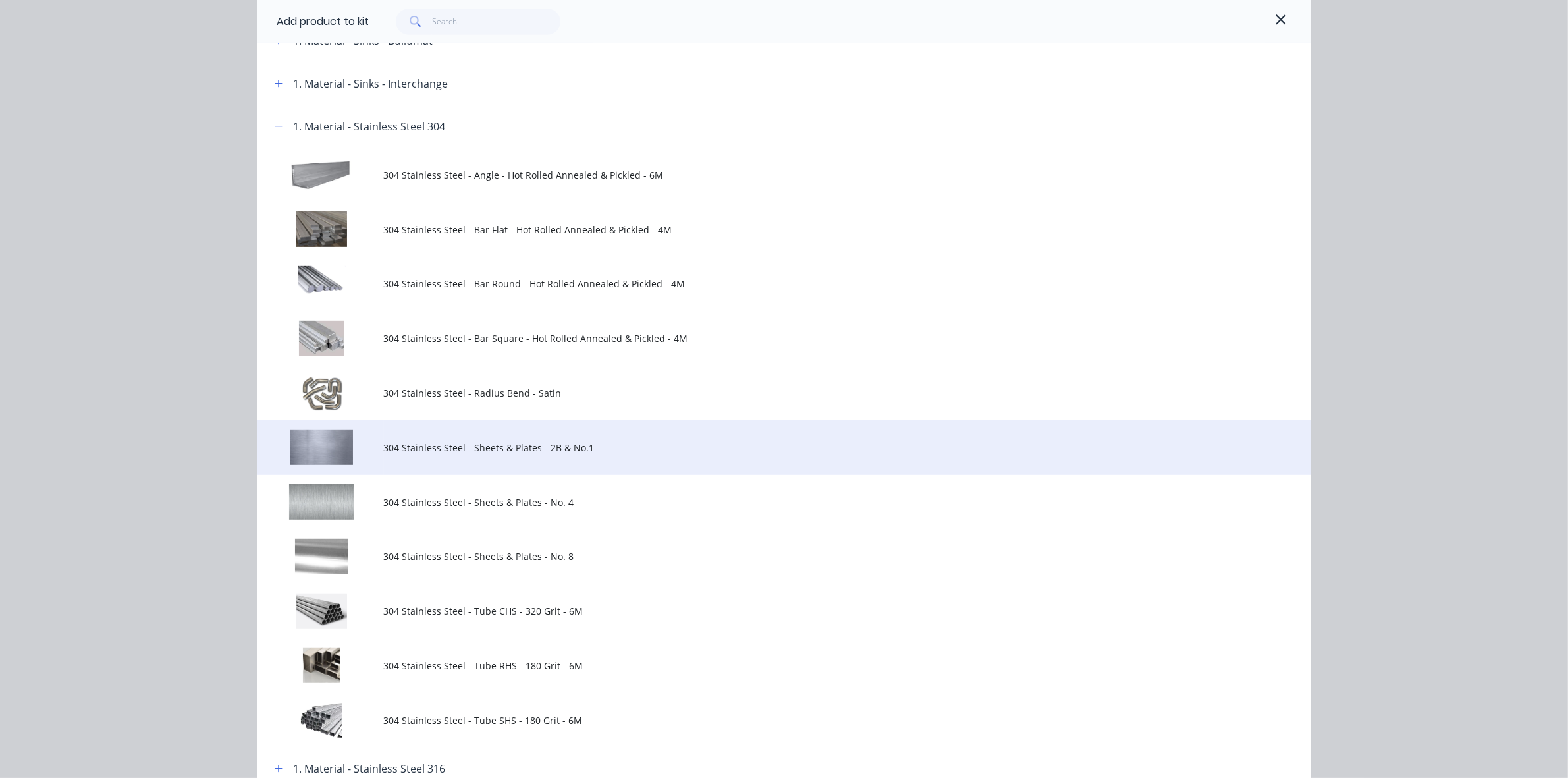
click at [453, 452] on span "304 Stainless Steel - Sheets & Plates - 2B & No.1" at bounding box center [754, 447] width 742 height 14
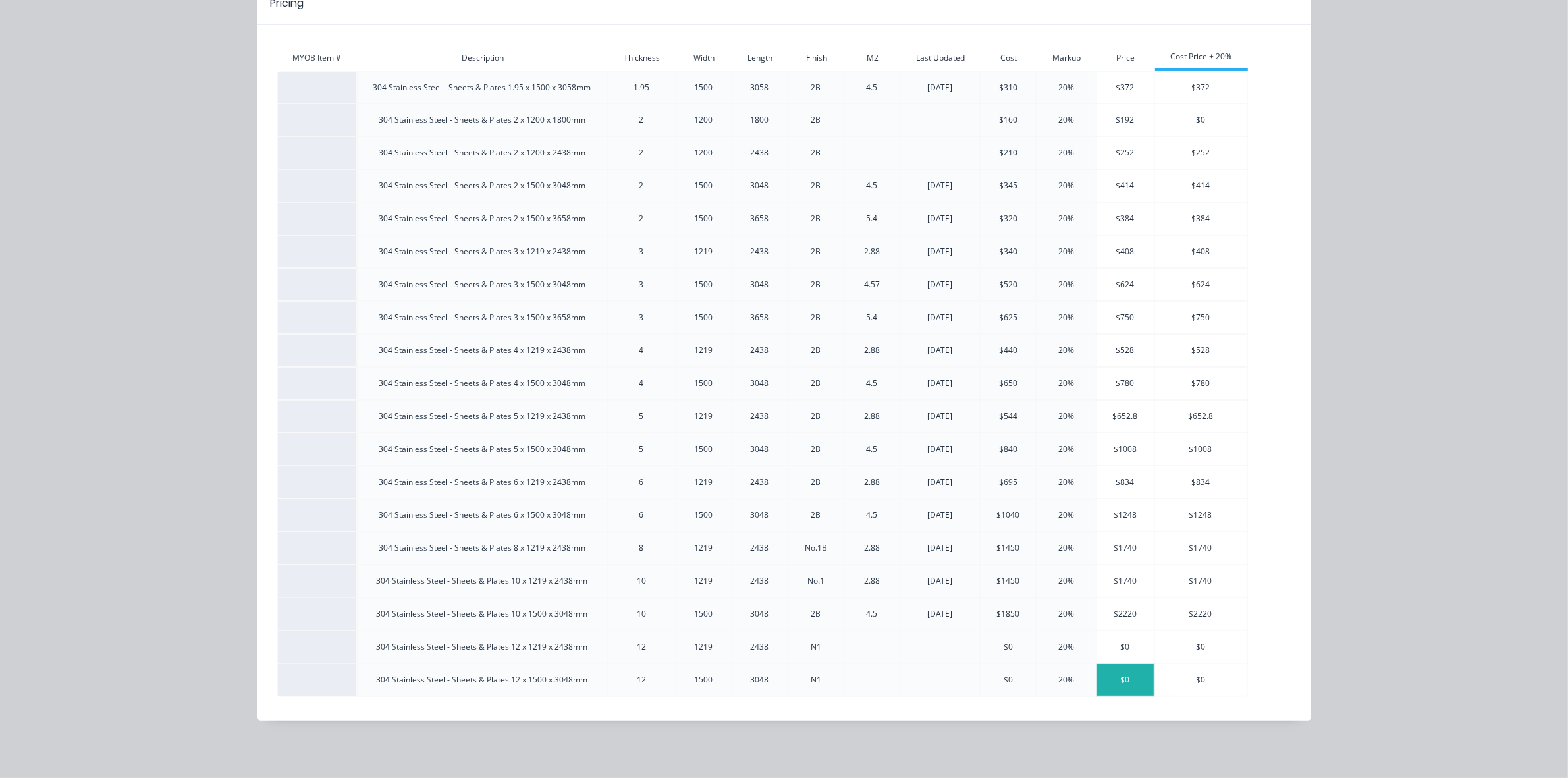
scroll to position [0, 0]
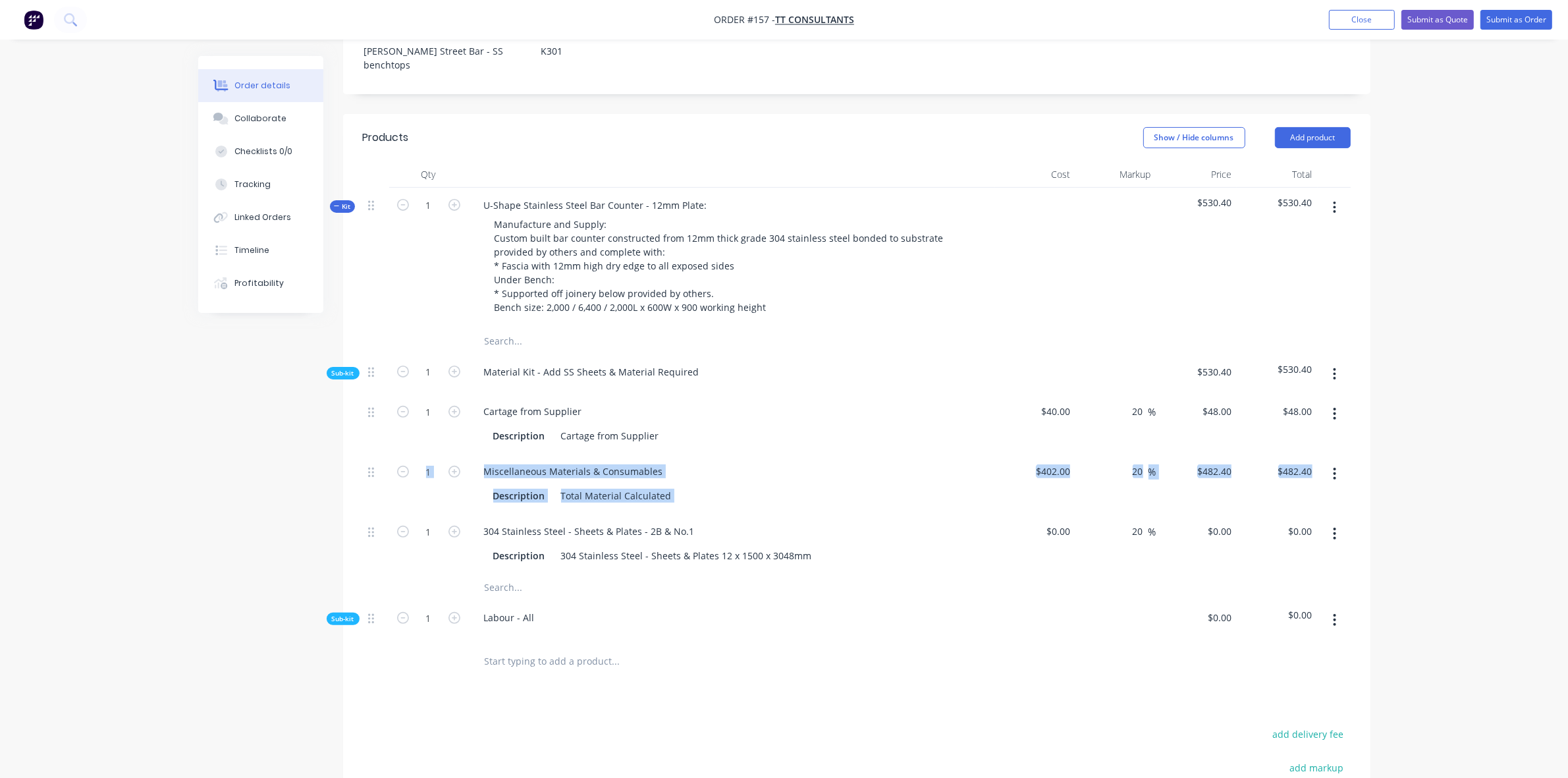
drag, startPoint x: 377, startPoint y: 484, endPoint x: 382, endPoint y: 461, distance: 23.5
click at [382, 461] on div "1 Cartage from Supplier Description Cartage from Supplier $40.00 $40.00 20 20 %…" at bounding box center [857, 484] width 988 height 180
click at [812, 522] on div "304 Stainless Steel - Sheets & Plates - 2B & No.1" at bounding box center [732, 531] width 517 height 19
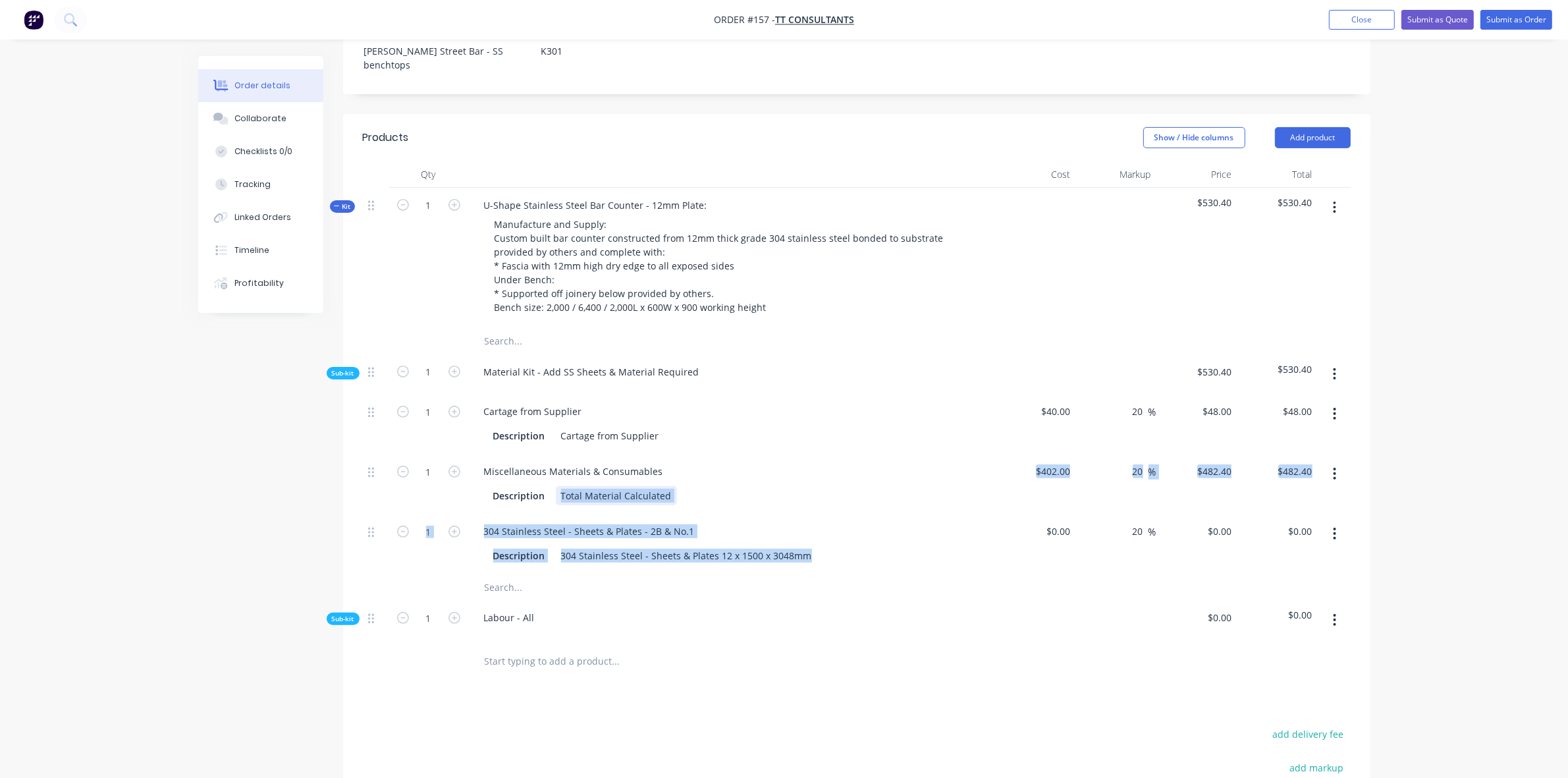
drag, startPoint x: 994, startPoint y: 483, endPoint x: 985, endPoint y: 503, distance: 21.9
click at [985, 514] on div "1 304 Stainless Steel - Sheets & Plates - 2B & No.1 Description 304 Stainless S…" at bounding box center [857, 543] width 988 height 60
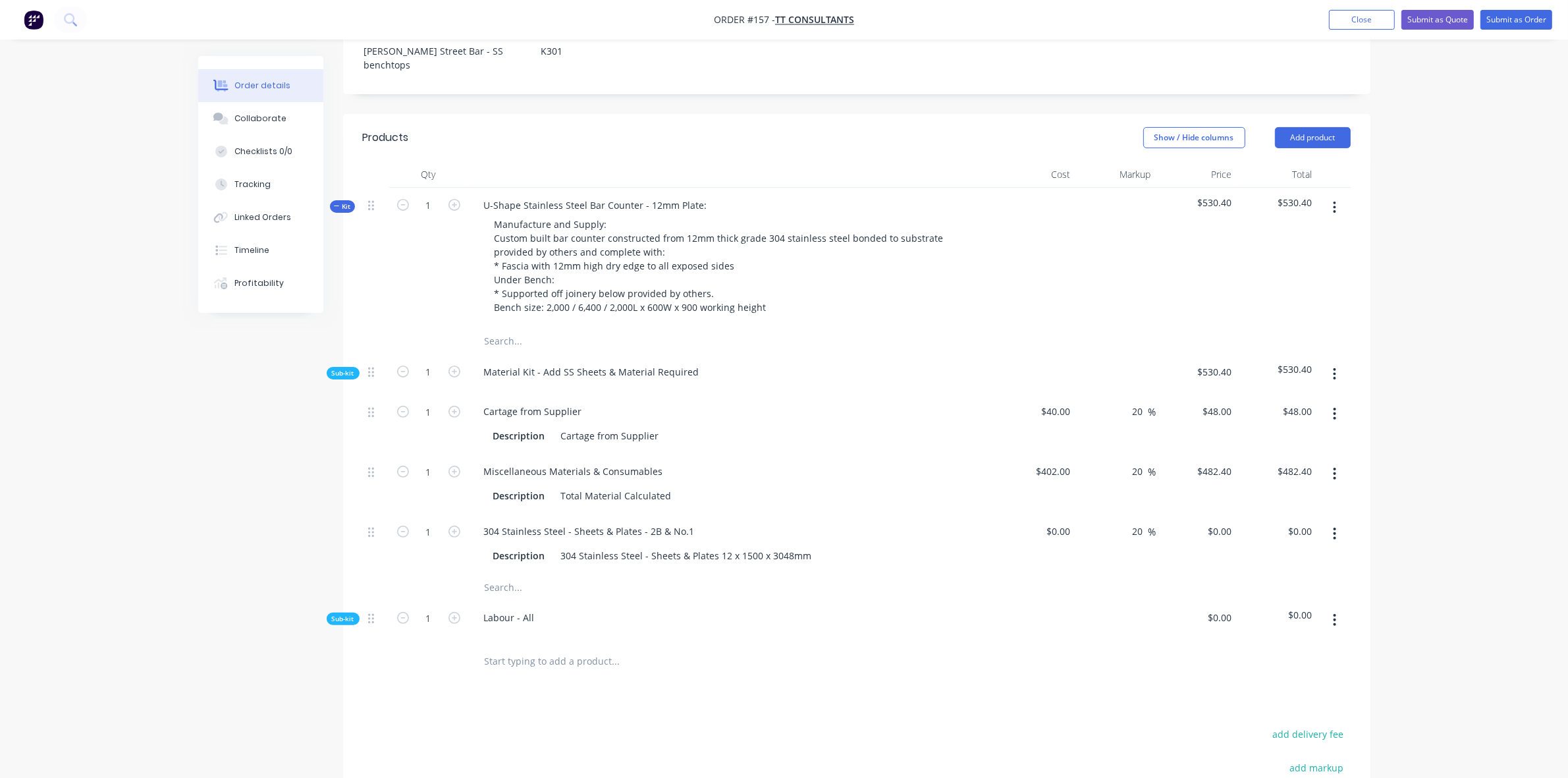
drag, startPoint x: 949, startPoint y: 535, endPoint x: 879, endPoint y: 551, distance: 71.8
click at [948, 574] on div at bounding box center [857, 587] width 988 height 27
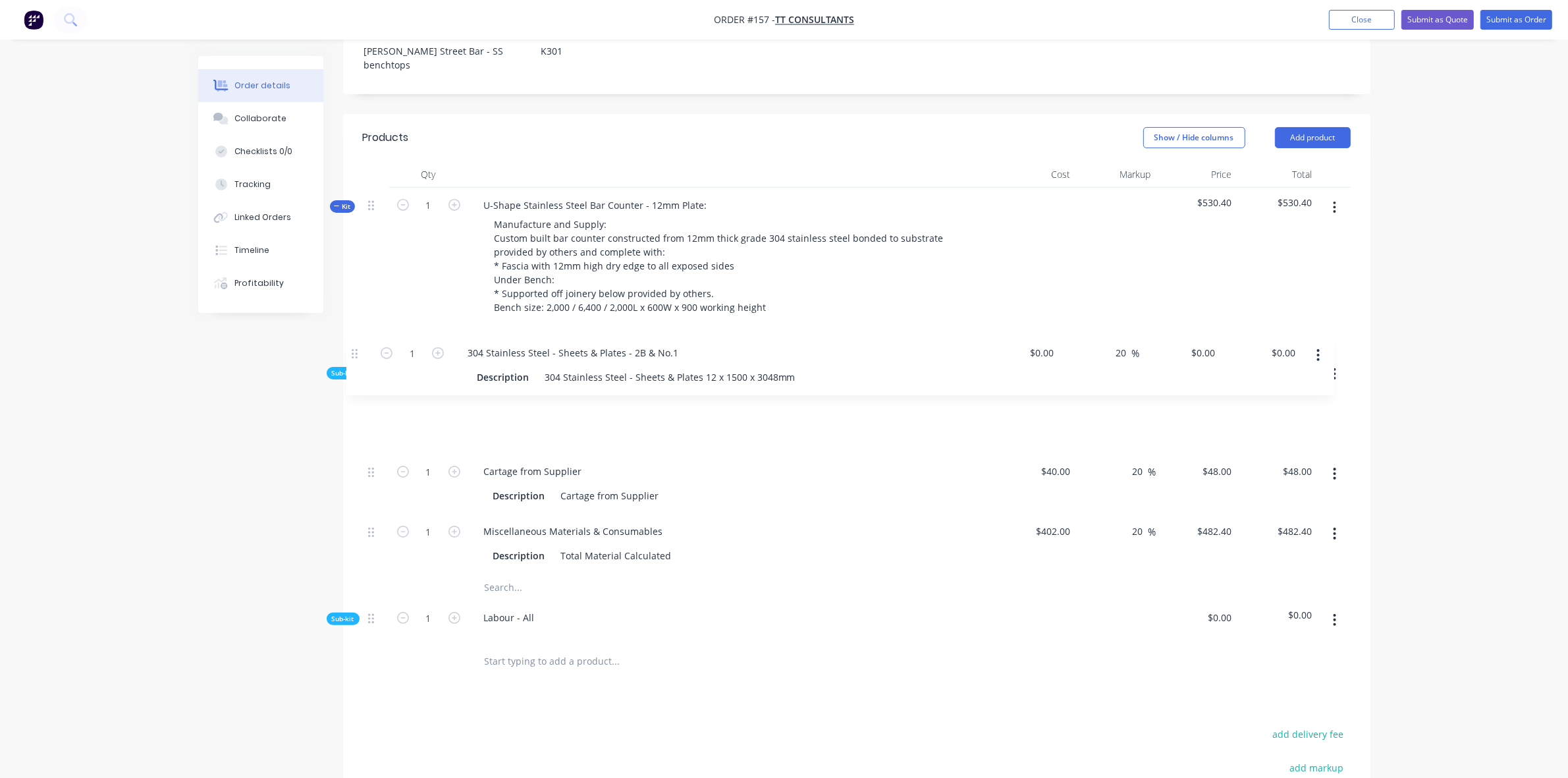
drag, startPoint x: 370, startPoint y: 483, endPoint x: 353, endPoint y: 351, distance: 133.1
click at [353, 351] on div "Qty Cost Markup Price Total Kit 1 U-Shape Stainless Steel Bar Counter - 12mm Pl…" at bounding box center [857, 422] width 1028 height 522
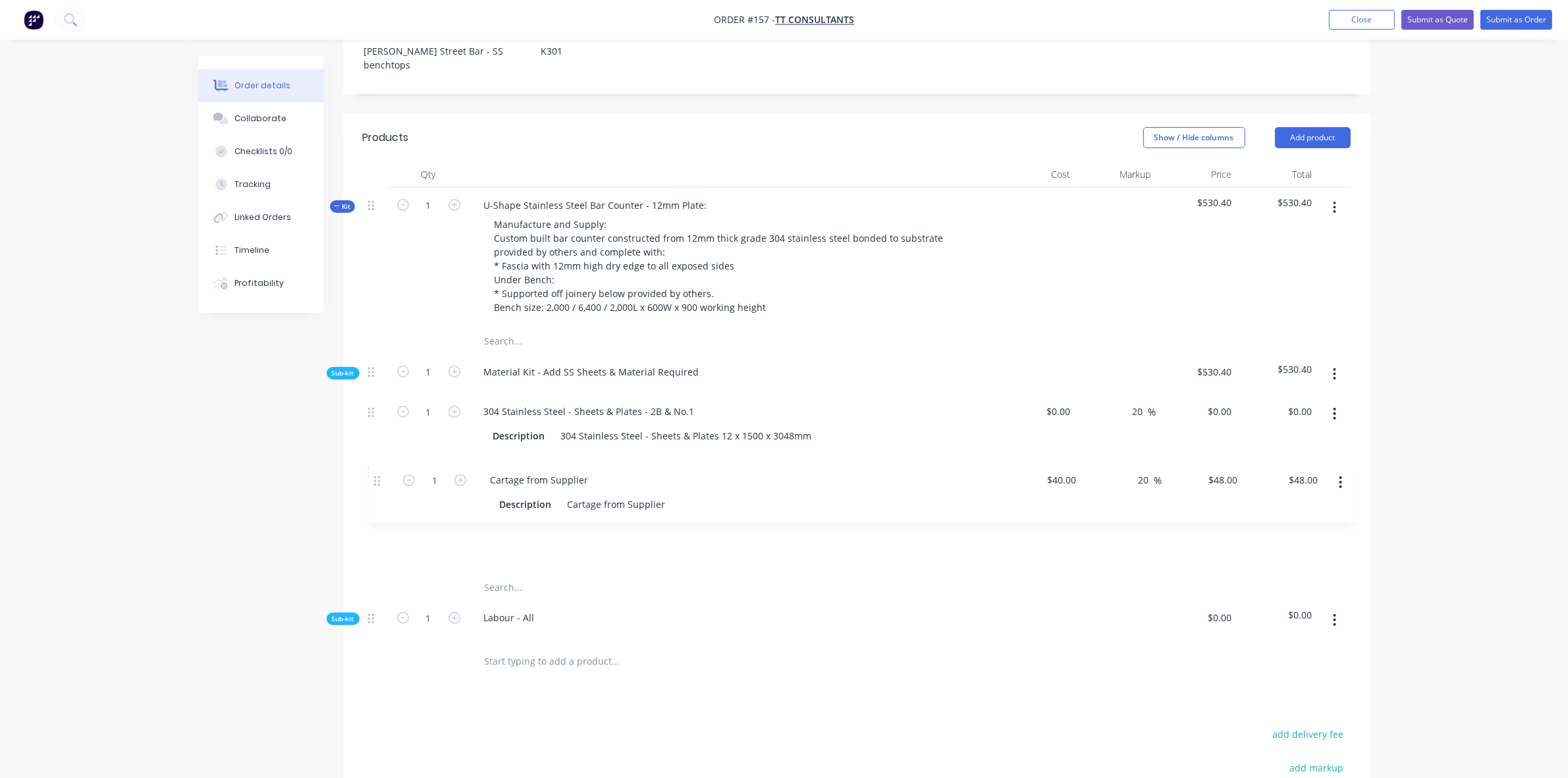
drag, startPoint x: 370, startPoint y: 420, endPoint x: 375, endPoint y: 483, distance: 63.2
click at [375, 483] on div "1 304 Stainless Steel - Sheets & Plates - 2B & No.1 Description 304 Stainless S…" at bounding box center [857, 484] width 988 height 180
click at [349, 613] on div "Sub-kit" at bounding box center [343, 618] width 33 height 12
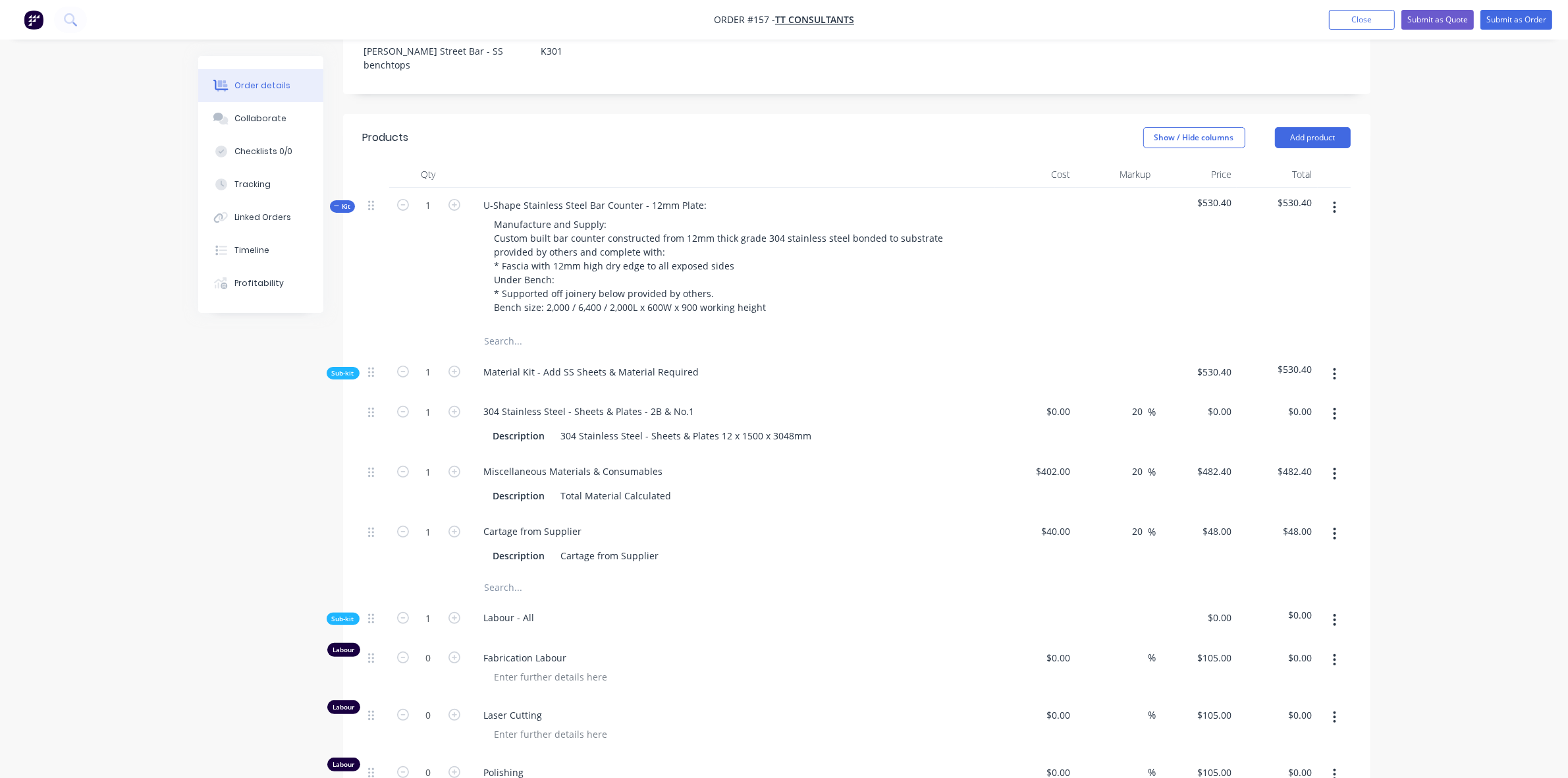
click at [339, 369] on span "Sub-kit" at bounding box center [343, 373] width 23 height 9
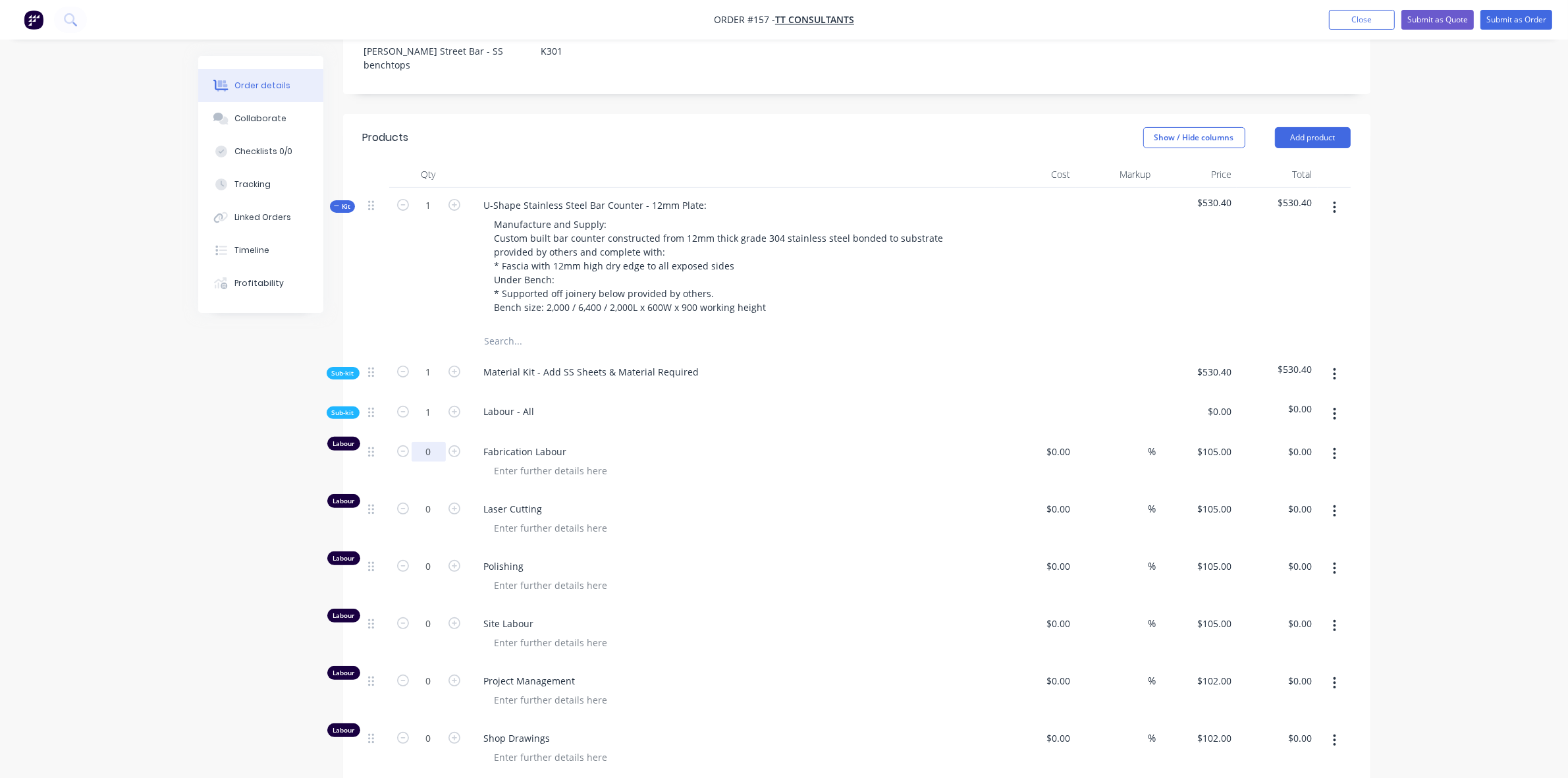
click at [440, 442] on input "0" at bounding box center [428, 451] width 34 height 20
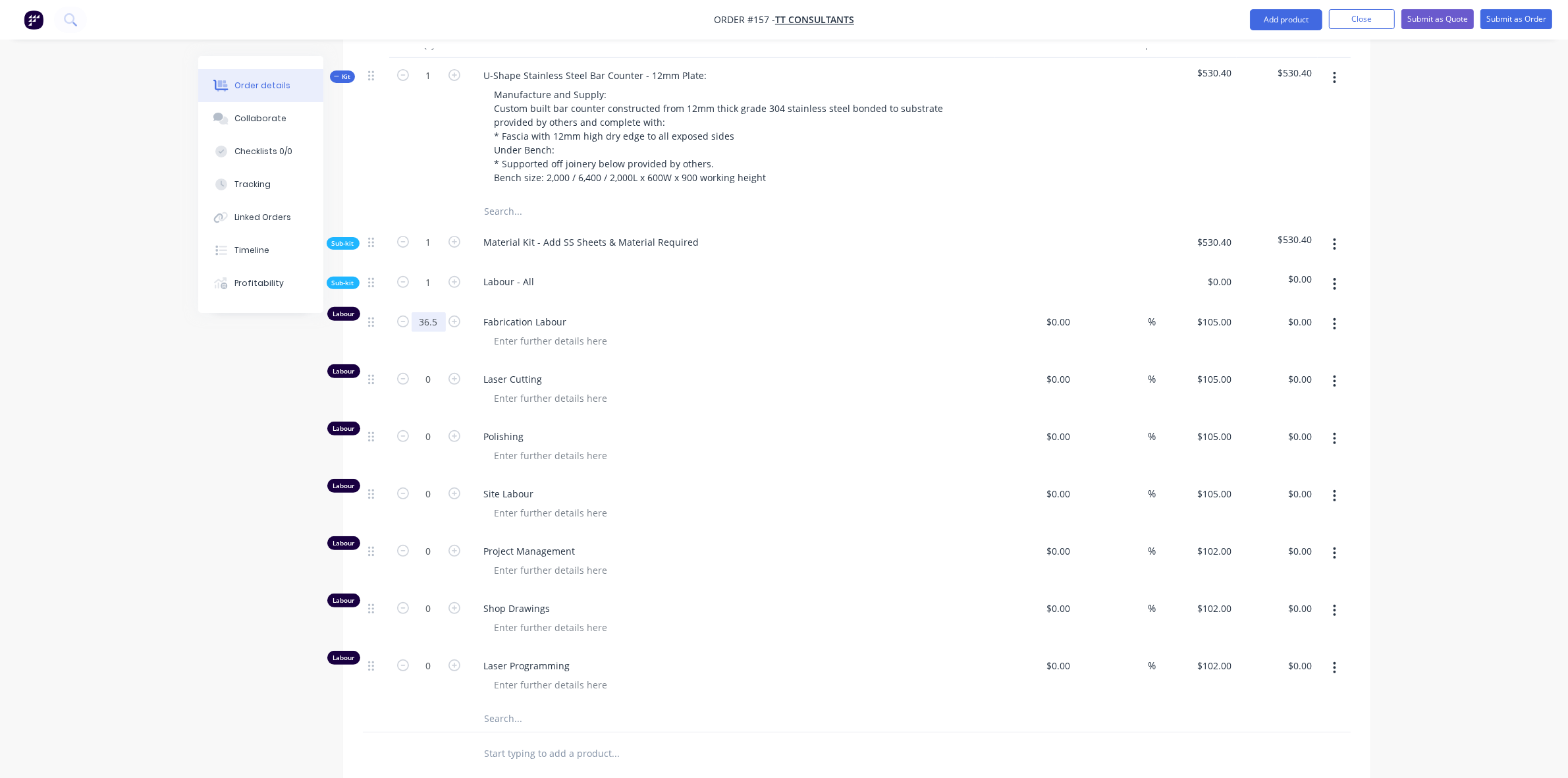
scroll to position [594, 0]
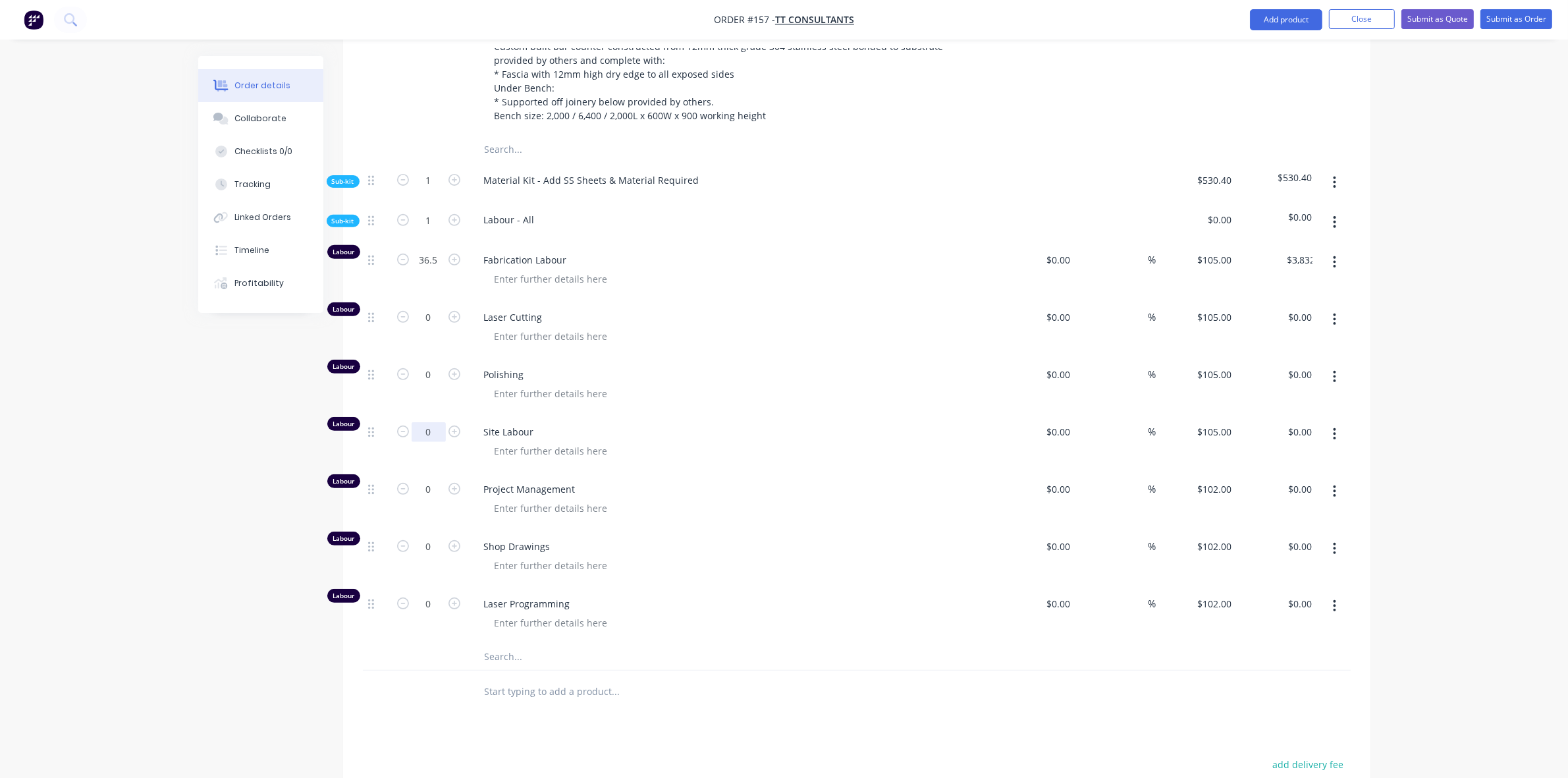
click at [439, 422] on input "0" at bounding box center [428, 431] width 34 height 20
click at [458, 483] on icon "button" at bounding box center [454, 488] width 11 height 11
click at [454, 541] on icon "button" at bounding box center [454, 546] width 11 height 11
click at [455, 598] on icon "button" at bounding box center [454, 603] width 11 height 11
click at [338, 216] on span "Sub-kit" at bounding box center [343, 220] width 23 height 9
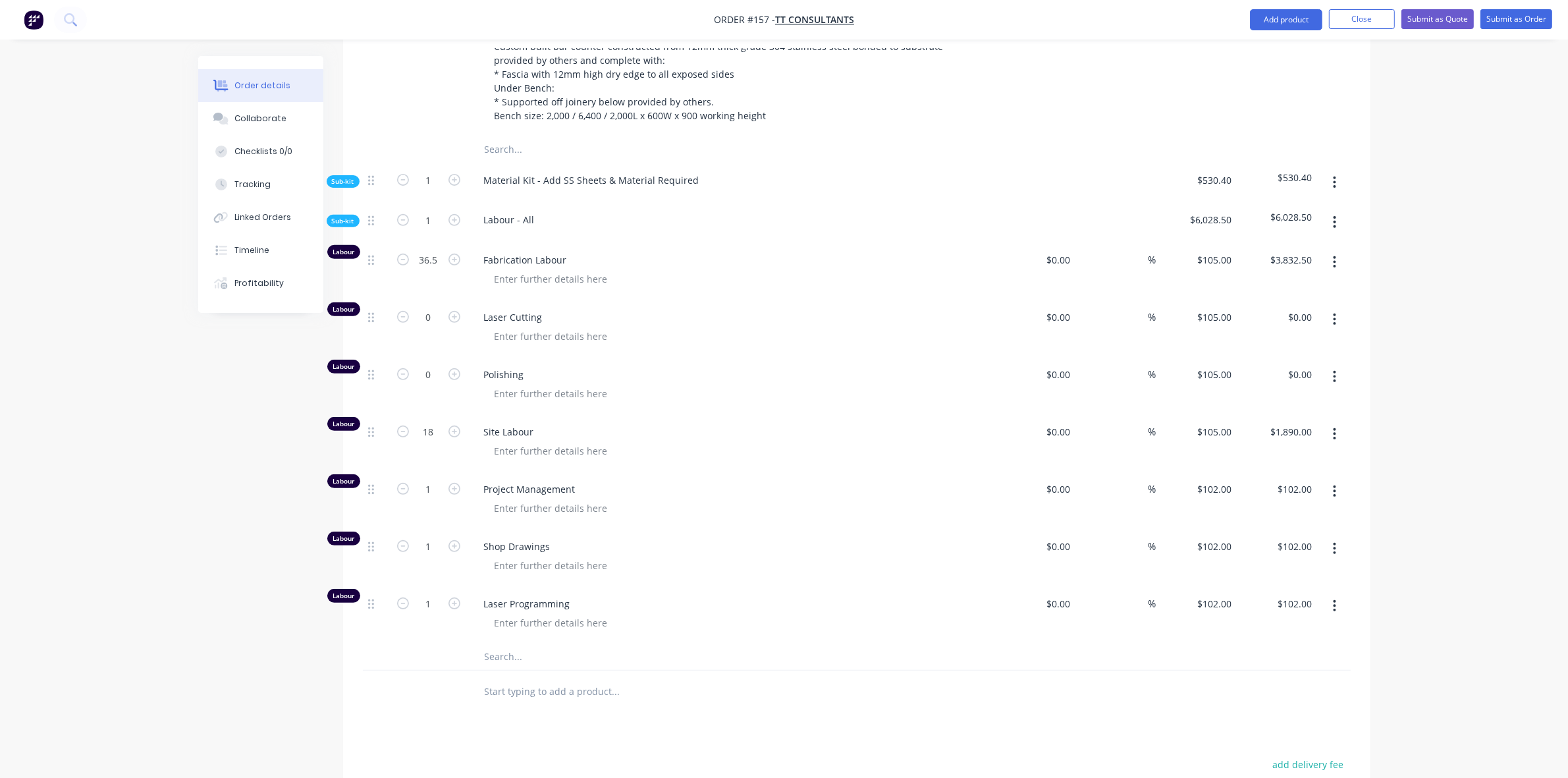
scroll to position [389, 0]
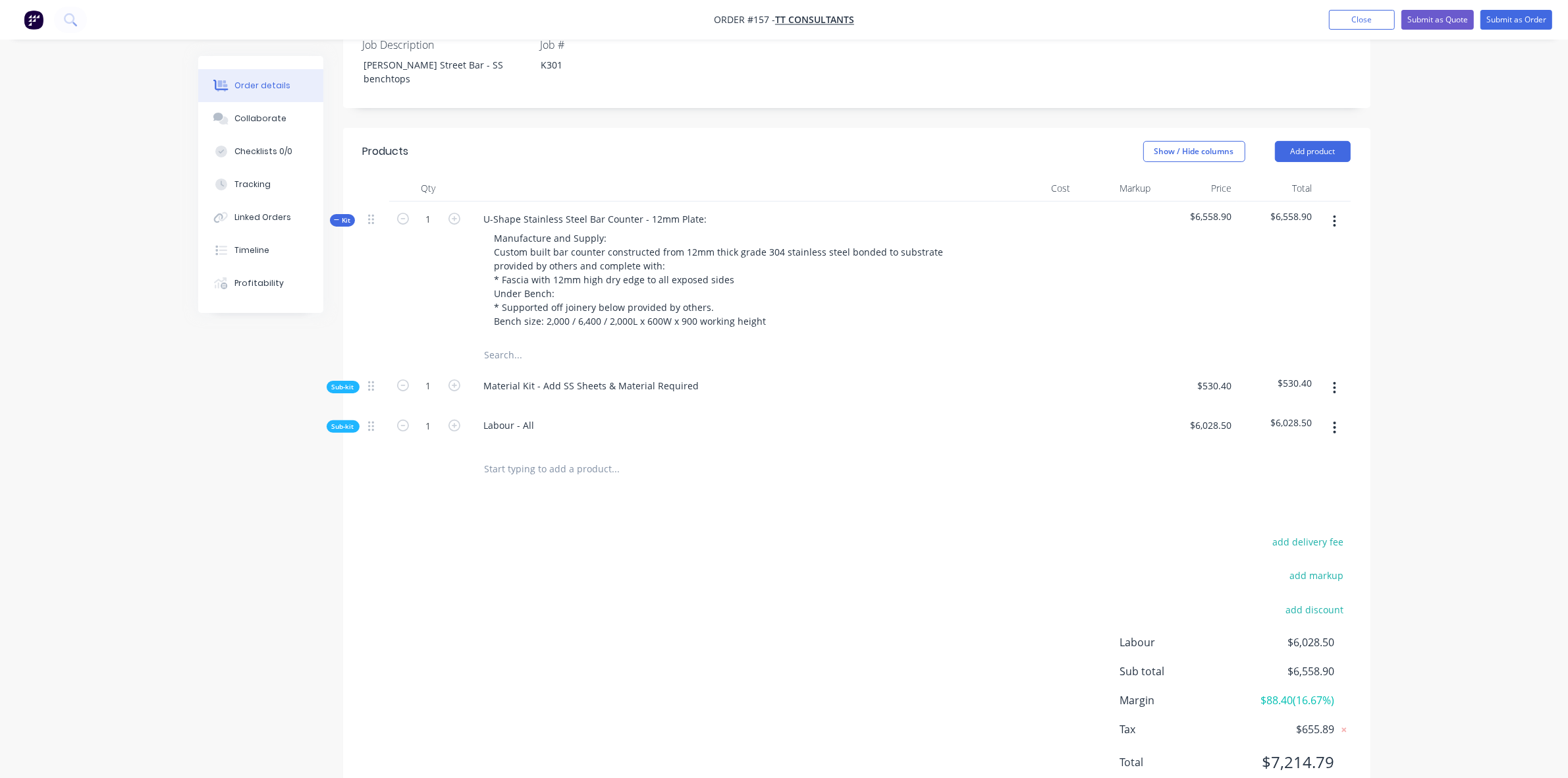
click at [344, 216] on span "Kit" at bounding box center [343, 220] width 17 height 9
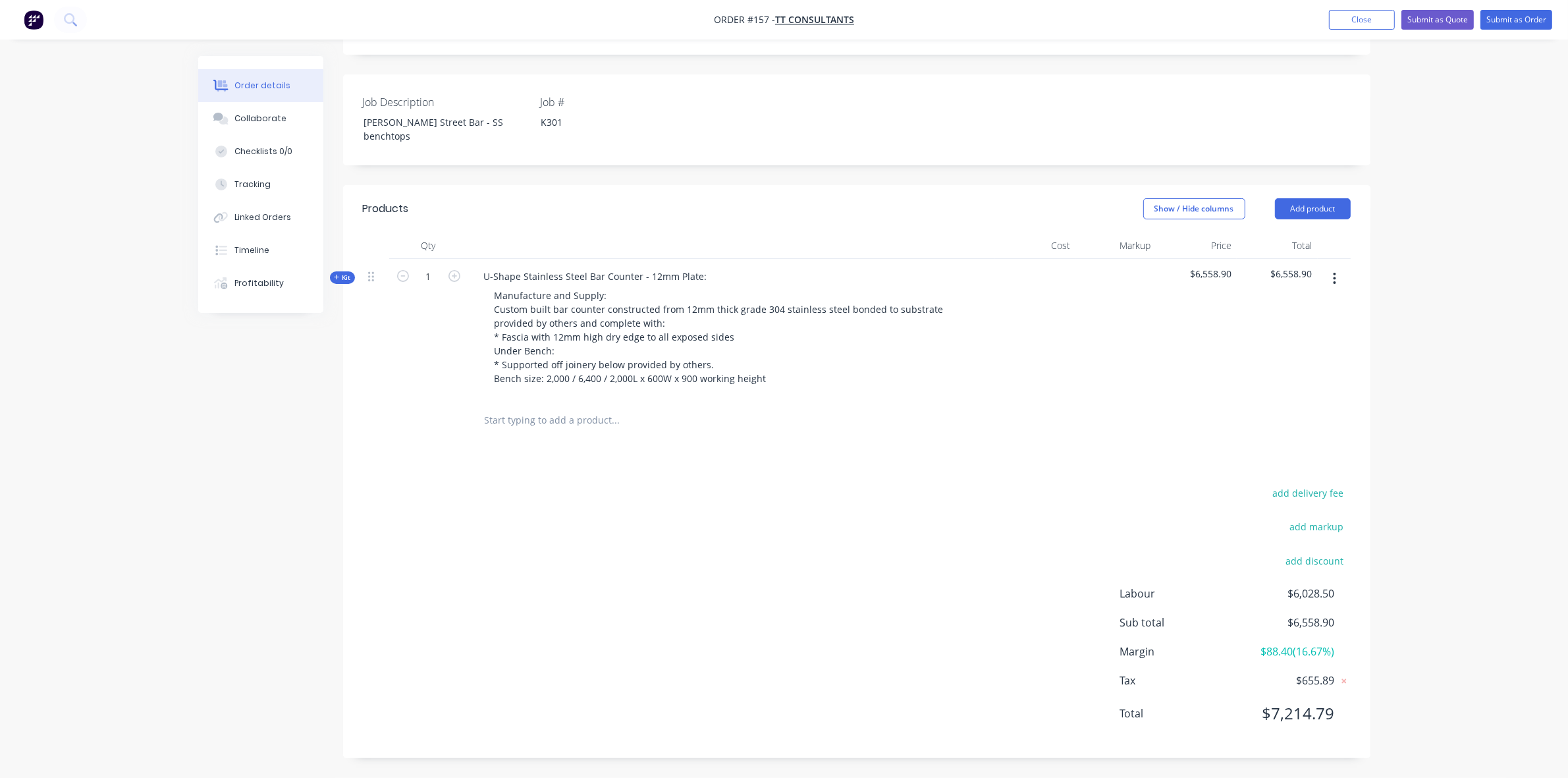
scroll to position [281, 0]
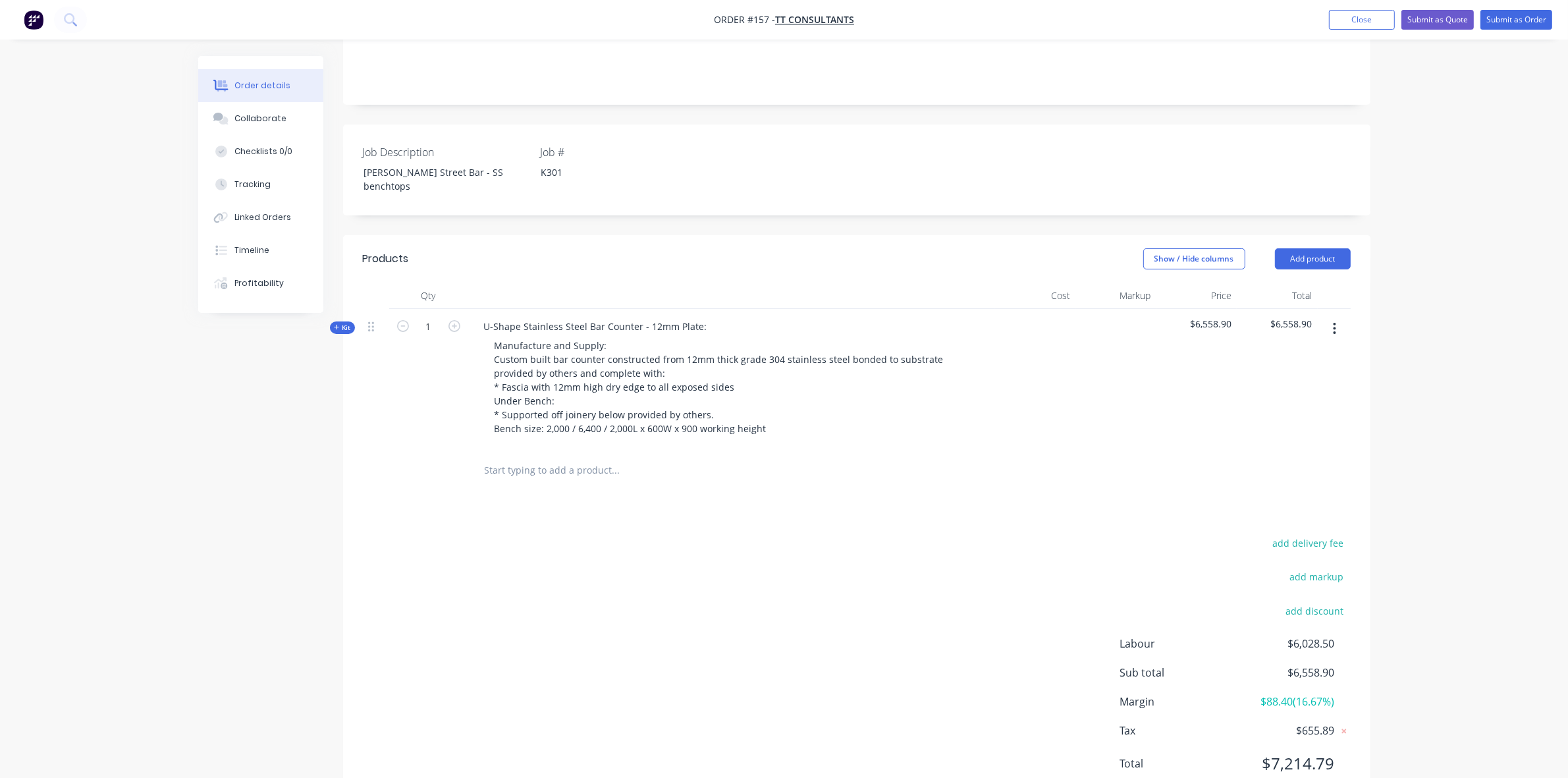
click at [343, 323] on span "Kit" at bounding box center [343, 328] width 17 height 9
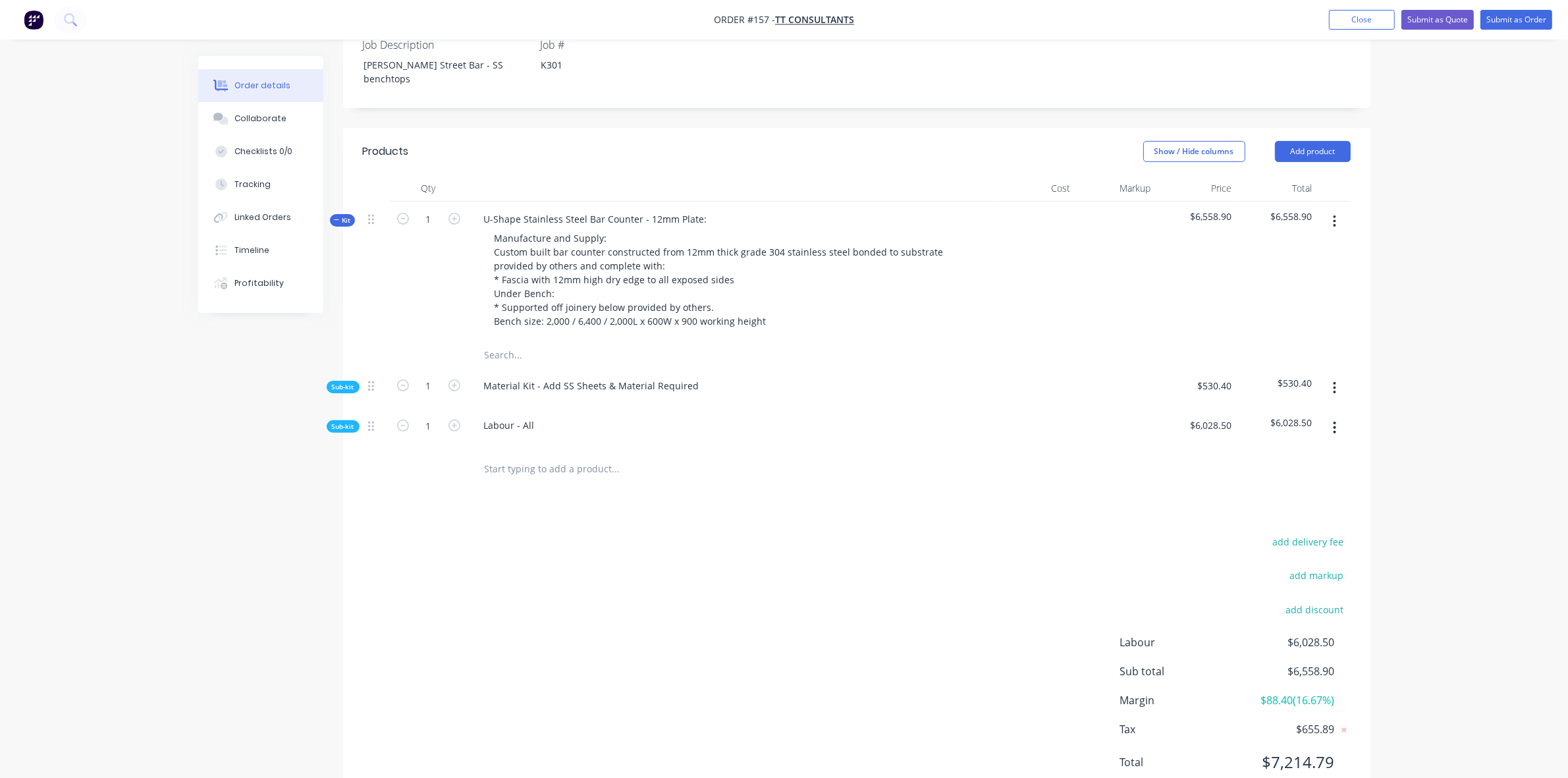
click at [344, 382] on span "Sub-kit" at bounding box center [343, 387] width 23 height 9
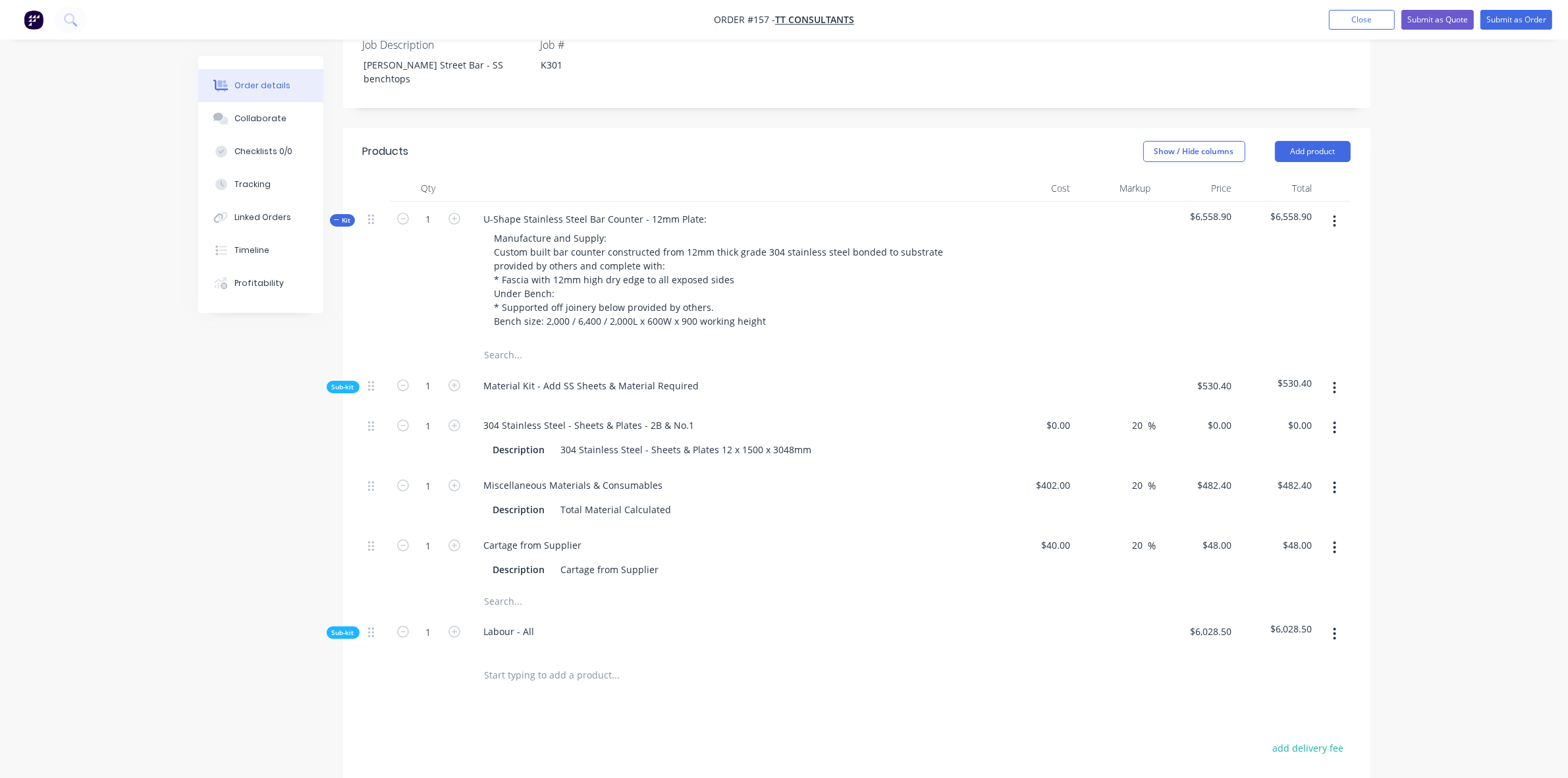
click at [336, 217] on icon "button" at bounding box center [337, 219] width 6 height 7
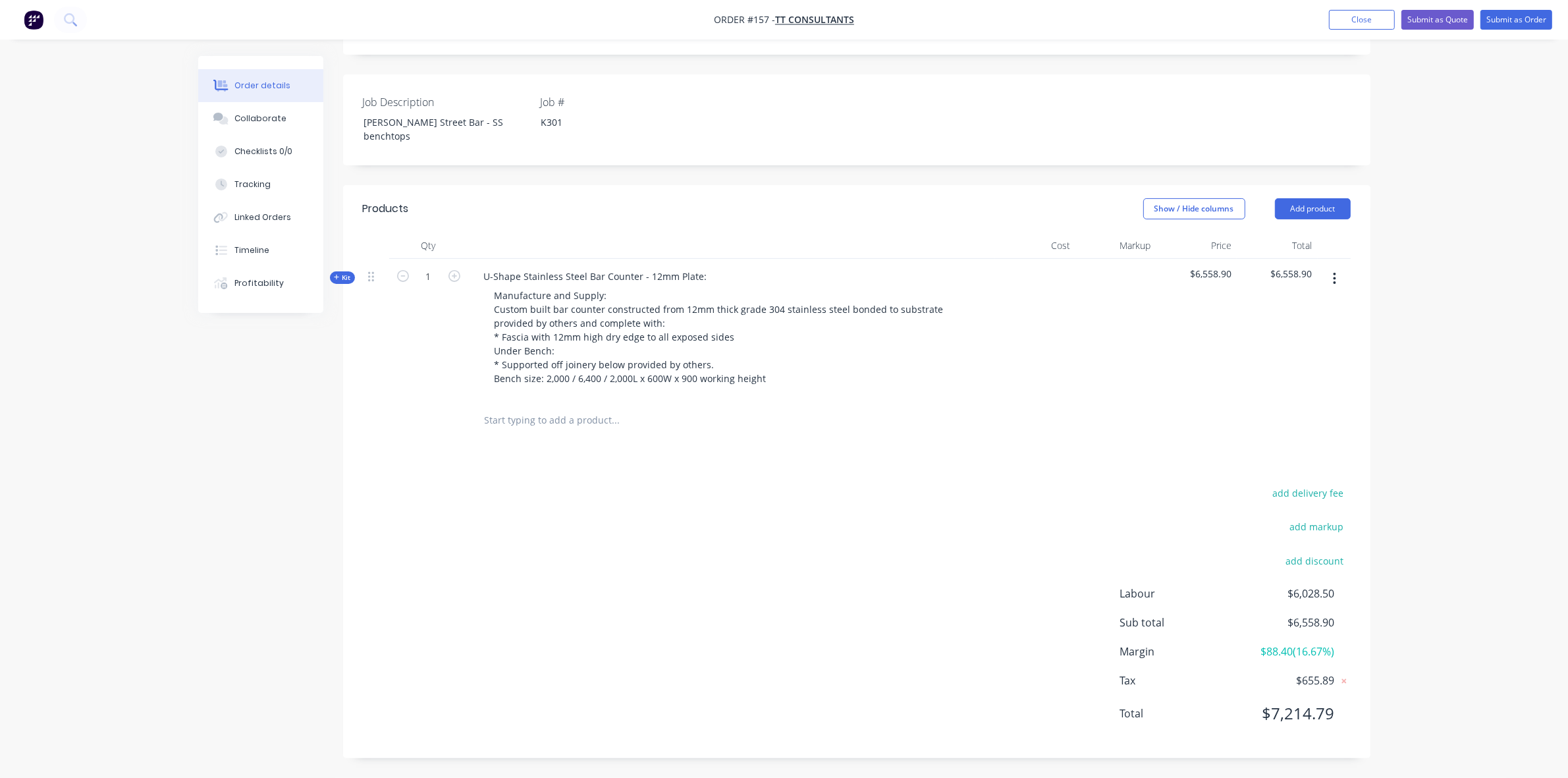
scroll to position [281, 0]
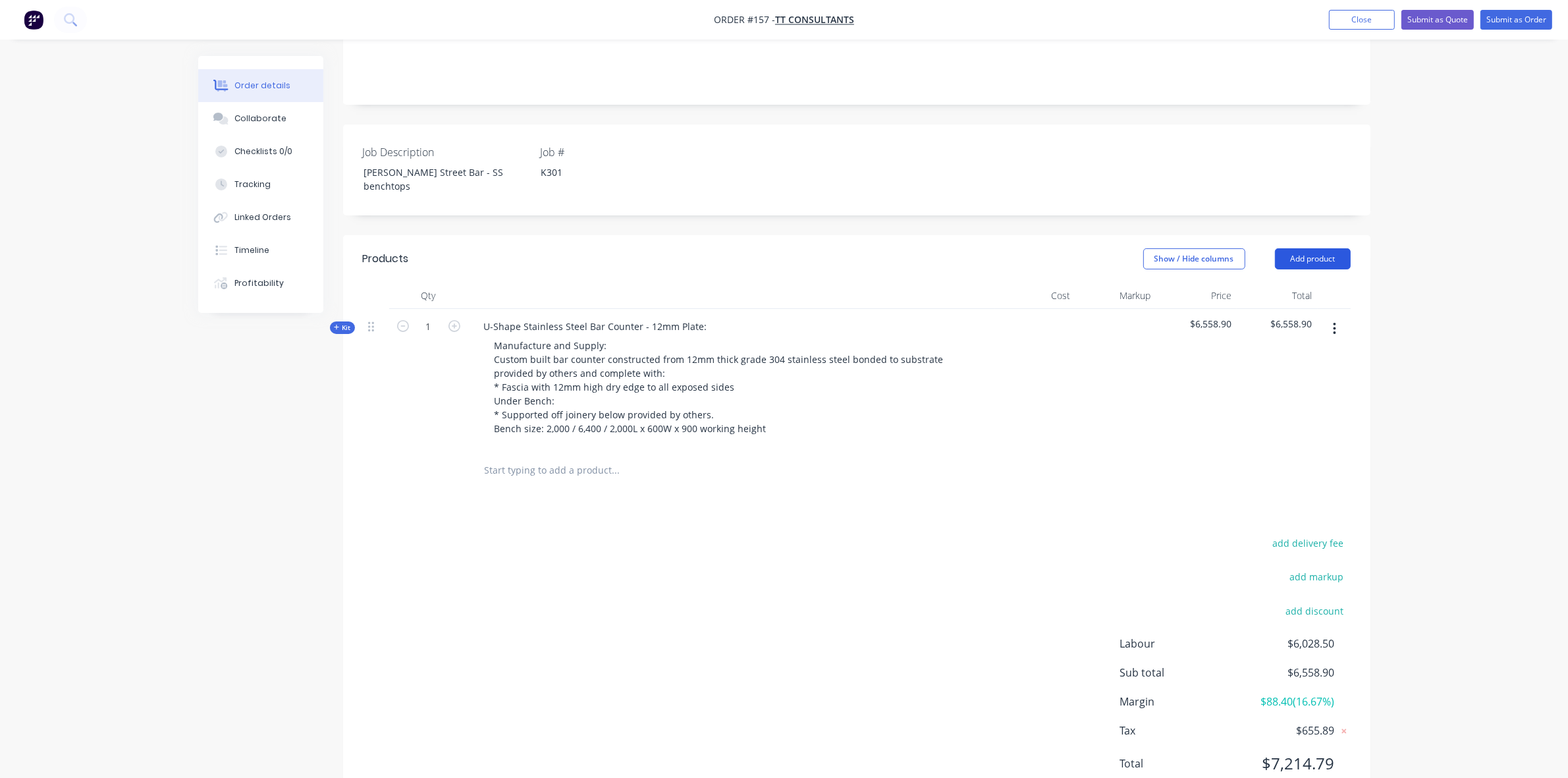
click at [1331, 248] on button "Add product" at bounding box center [1313, 258] width 76 height 21
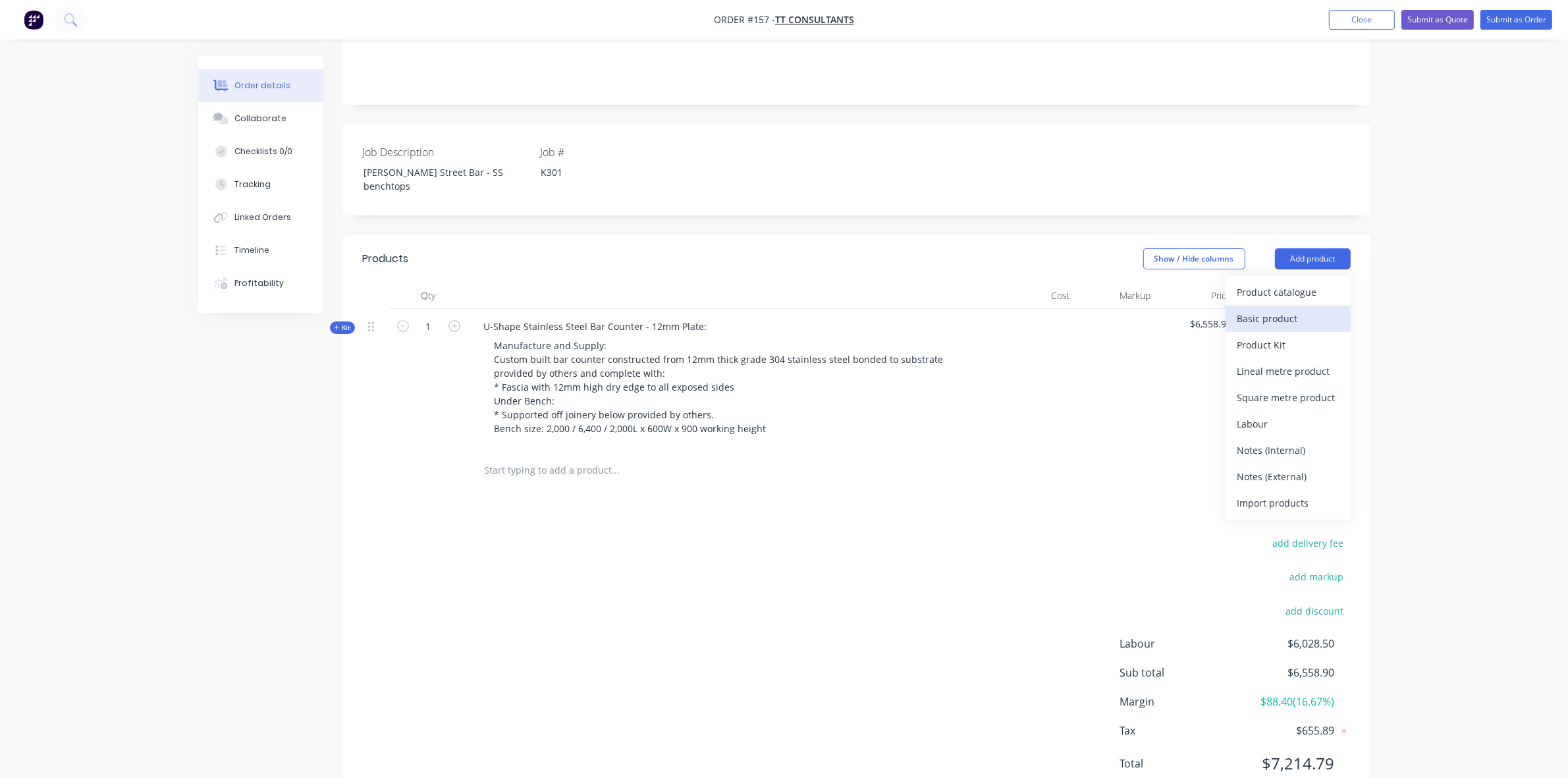
click at [1290, 309] on div "Basic product" at bounding box center [1288, 318] width 102 height 19
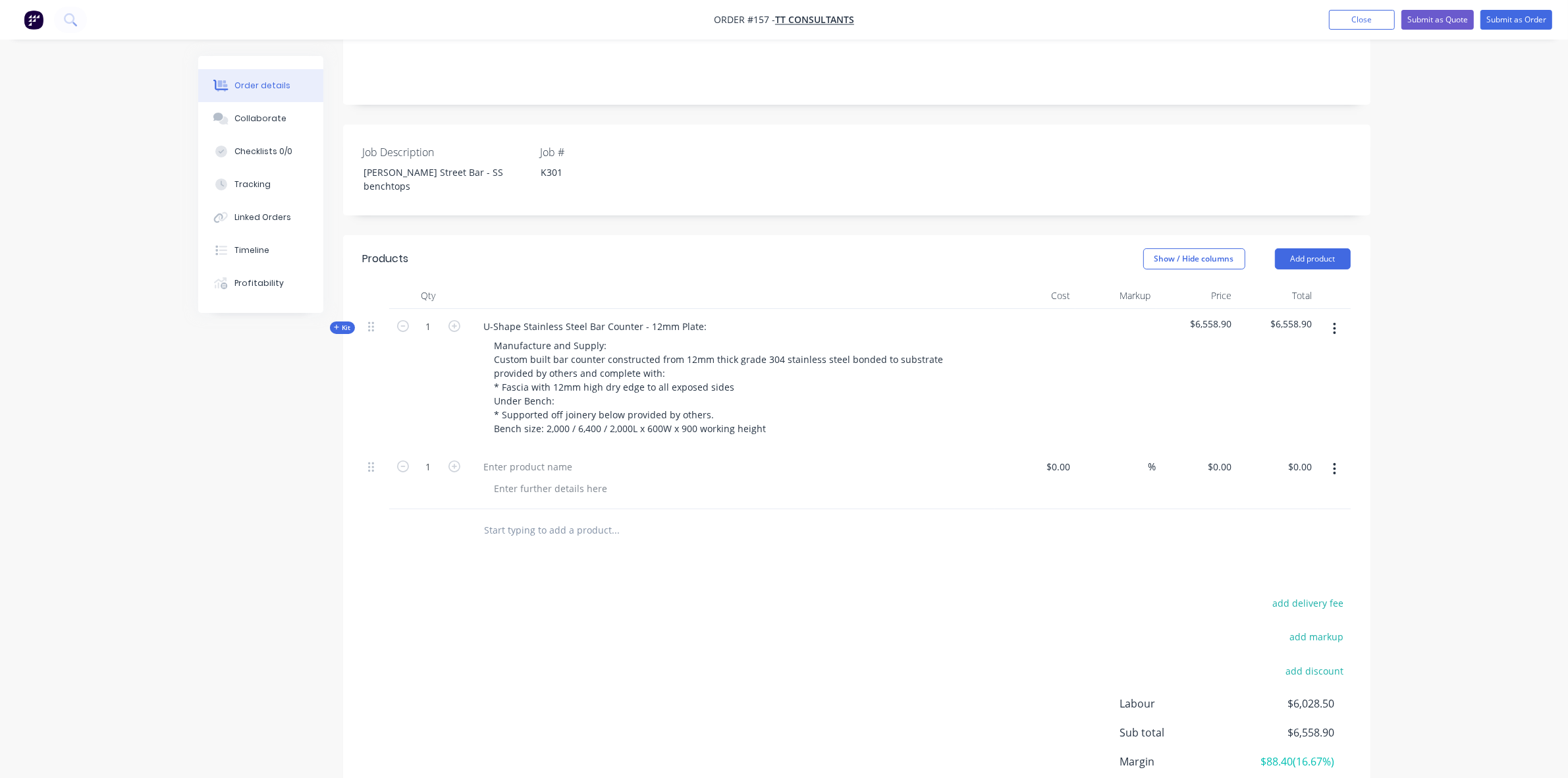
click at [1332, 457] on button "button" at bounding box center [1334, 468] width 31 height 24
drag, startPoint x: 1264, startPoint y: 529, endPoint x: 1269, endPoint y: 515, distance: 14.9
click at [1263, 573] on div "Delete" at bounding box center [1288, 582] width 102 height 19
click at [1322, 248] on button "Add product" at bounding box center [1313, 258] width 76 height 21
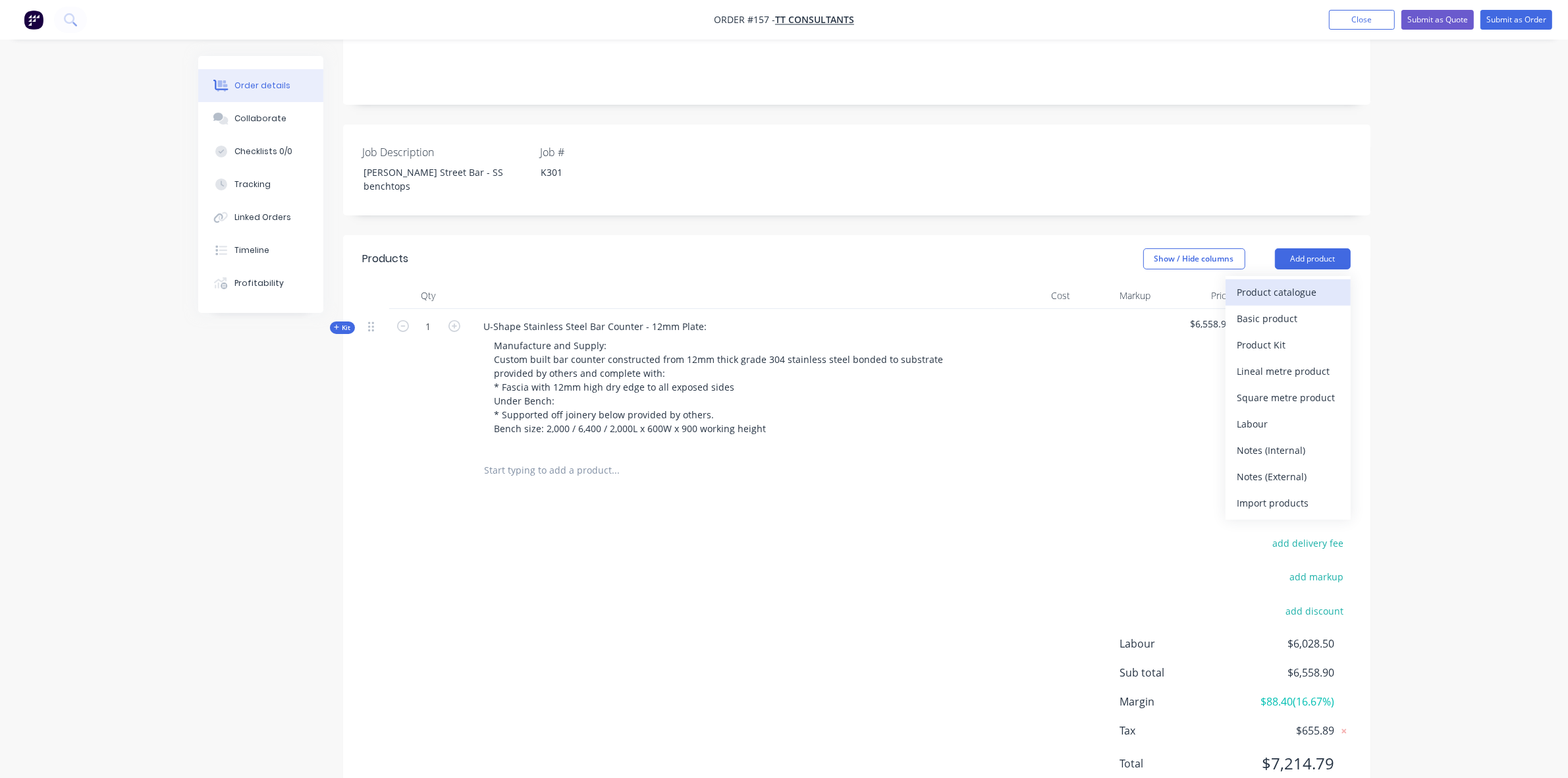
drag, startPoint x: 1309, startPoint y: 265, endPoint x: 1311, endPoint y: 241, distance: 24.1
click at [1311, 276] on div "Product catalogue Basic product Product Kit Lineal metre product Square metre p…" at bounding box center [1288, 398] width 125 height 244
click at [1311, 282] on div "Product catalogue" at bounding box center [1288, 292] width 102 height 19
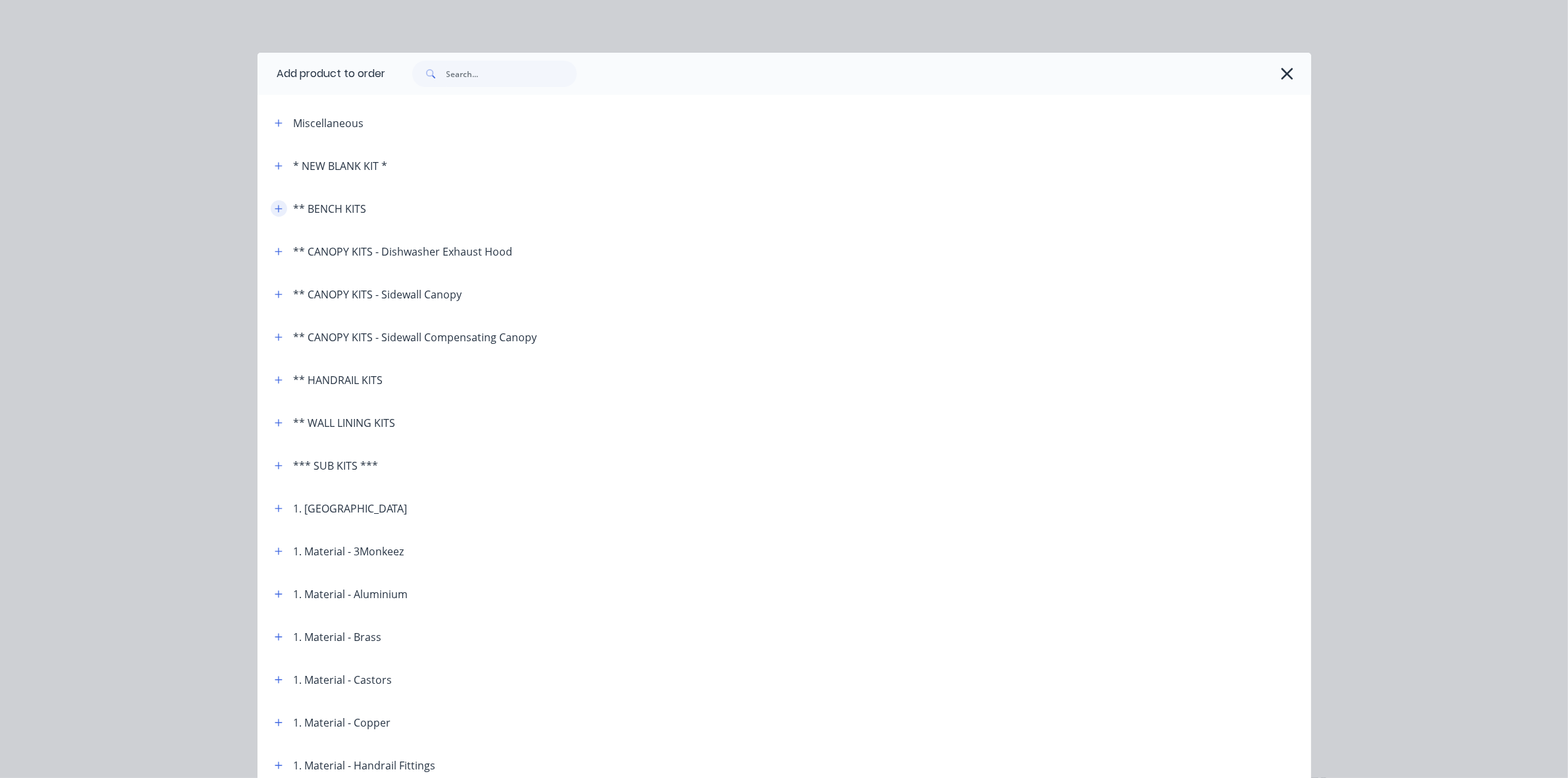
click at [274, 209] on icon "button" at bounding box center [278, 209] width 8 height 9
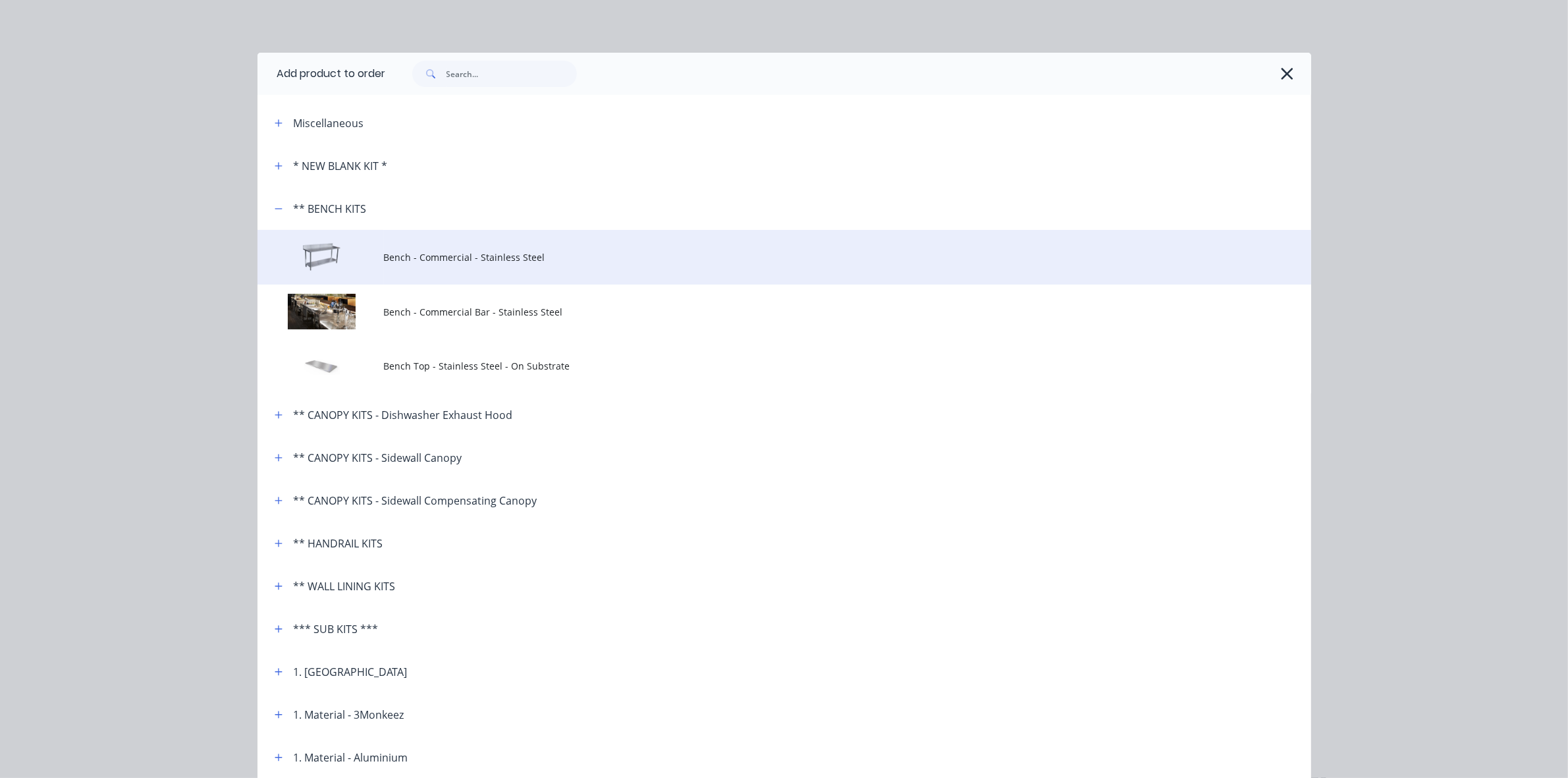
click at [428, 262] on span "Bench - Commercial - Stainless Steel" at bounding box center [754, 256] width 742 height 14
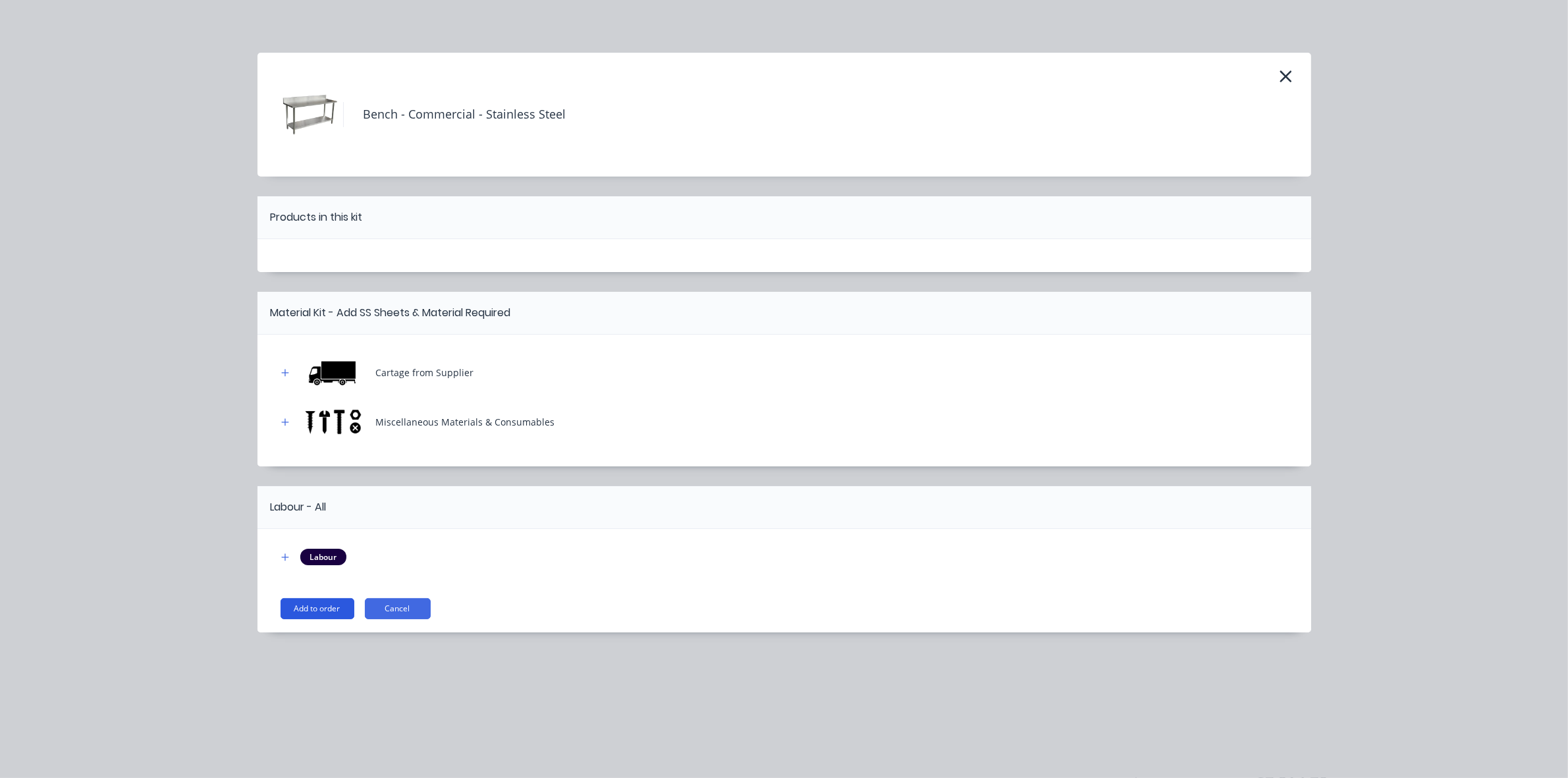
click at [323, 599] on button "Add to order" at bounding box center [317, 609] width 74 height 21
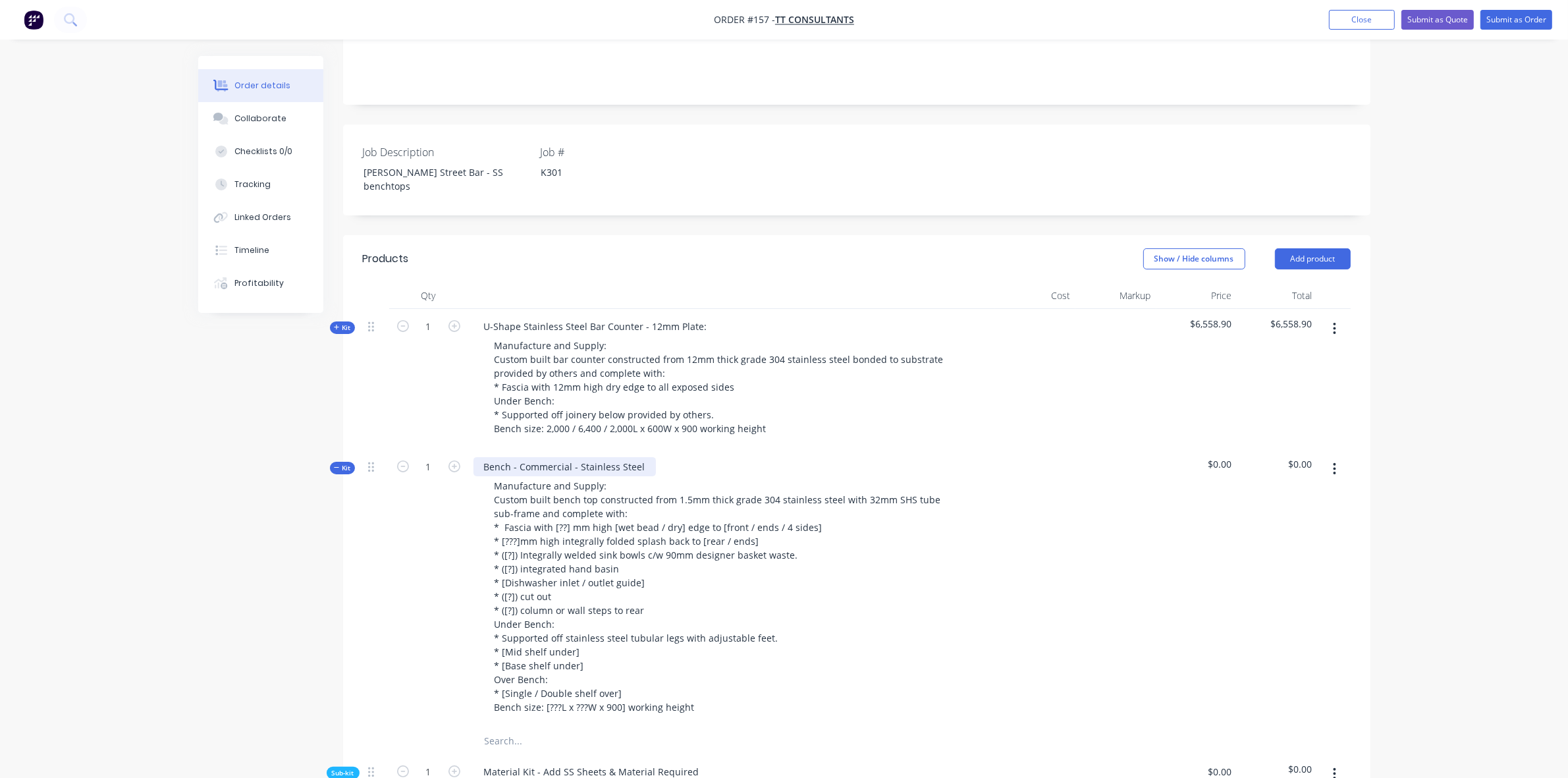
click at [530, 457] on div "Bench - Commercial - Stainless Steel" at bounding box center [565, 466] width 182 height 19
click at [536, 457] on div "Bench - Commercial - Stainless Steel" at bounding box center [565, 466] width 182 height 19
paste div
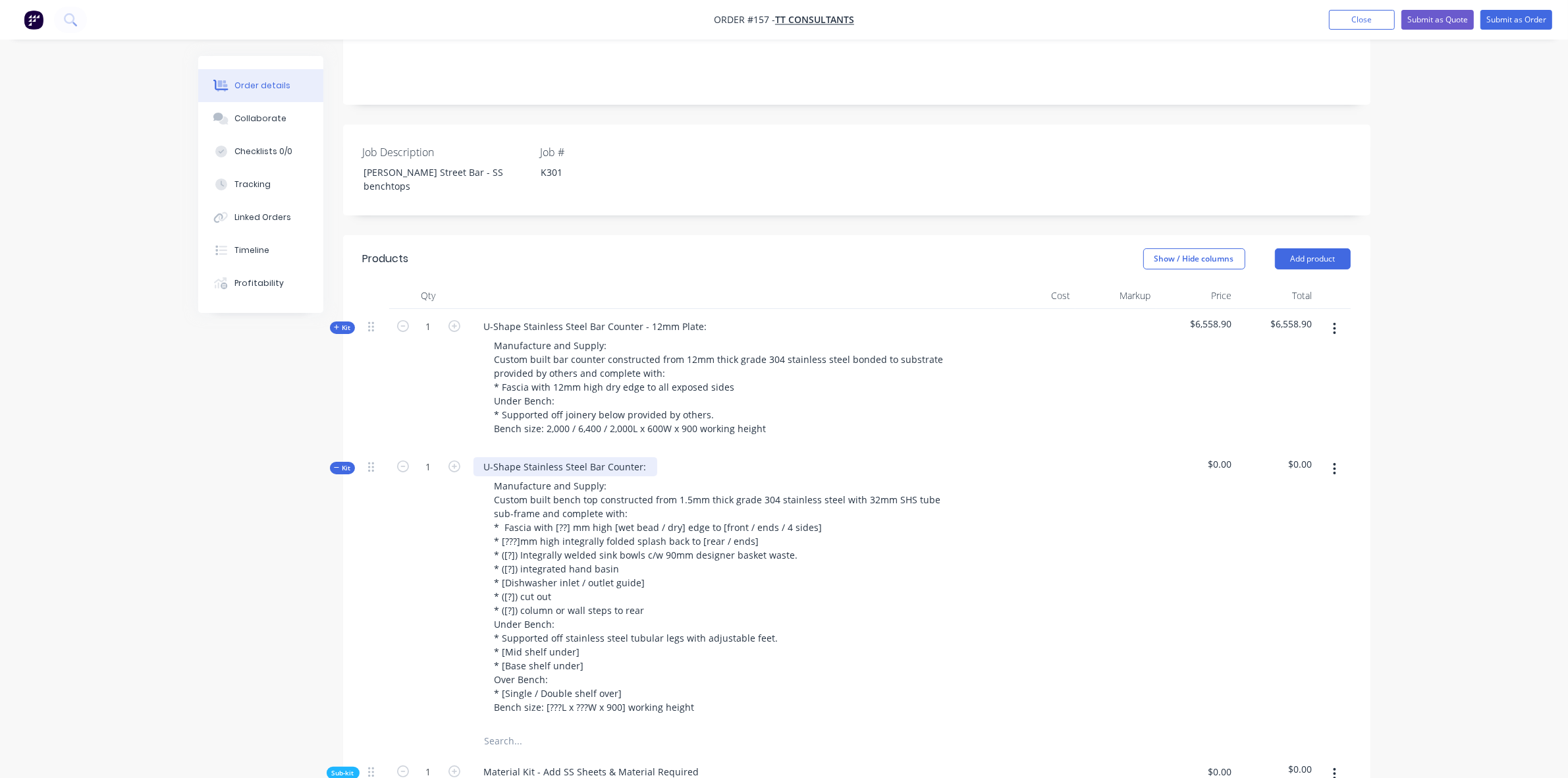
click at [641, 457] on div "U-Shape Stainless Steel Bar Counter:" at bounding box center [565, 466] width 183 height 19
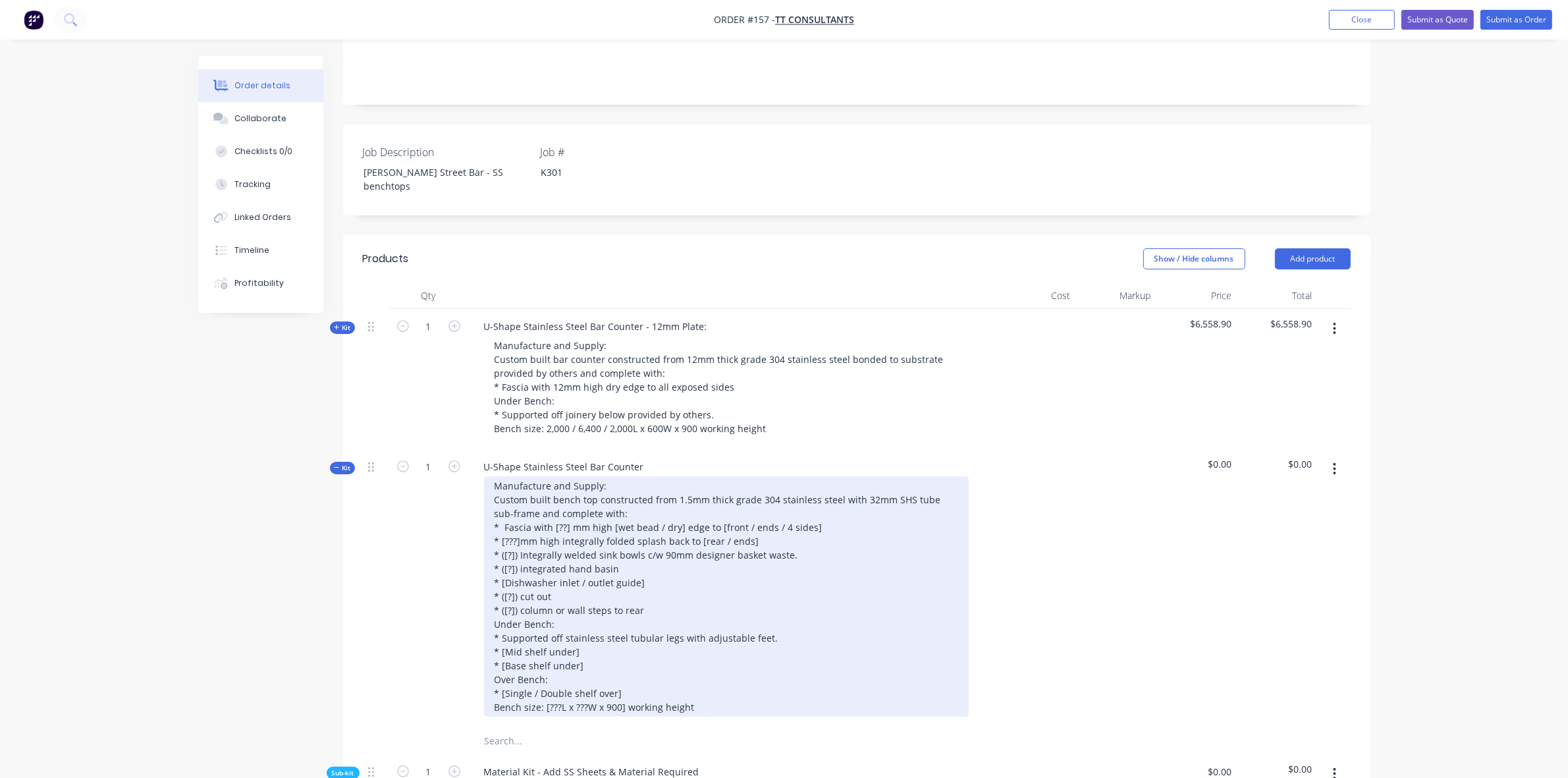
click at [604, 476] on div "Manufacture and Supply: Custom built bench top constructed from 1.5mm thick gra…" at bounding box center [727, 596] width 484 height 240
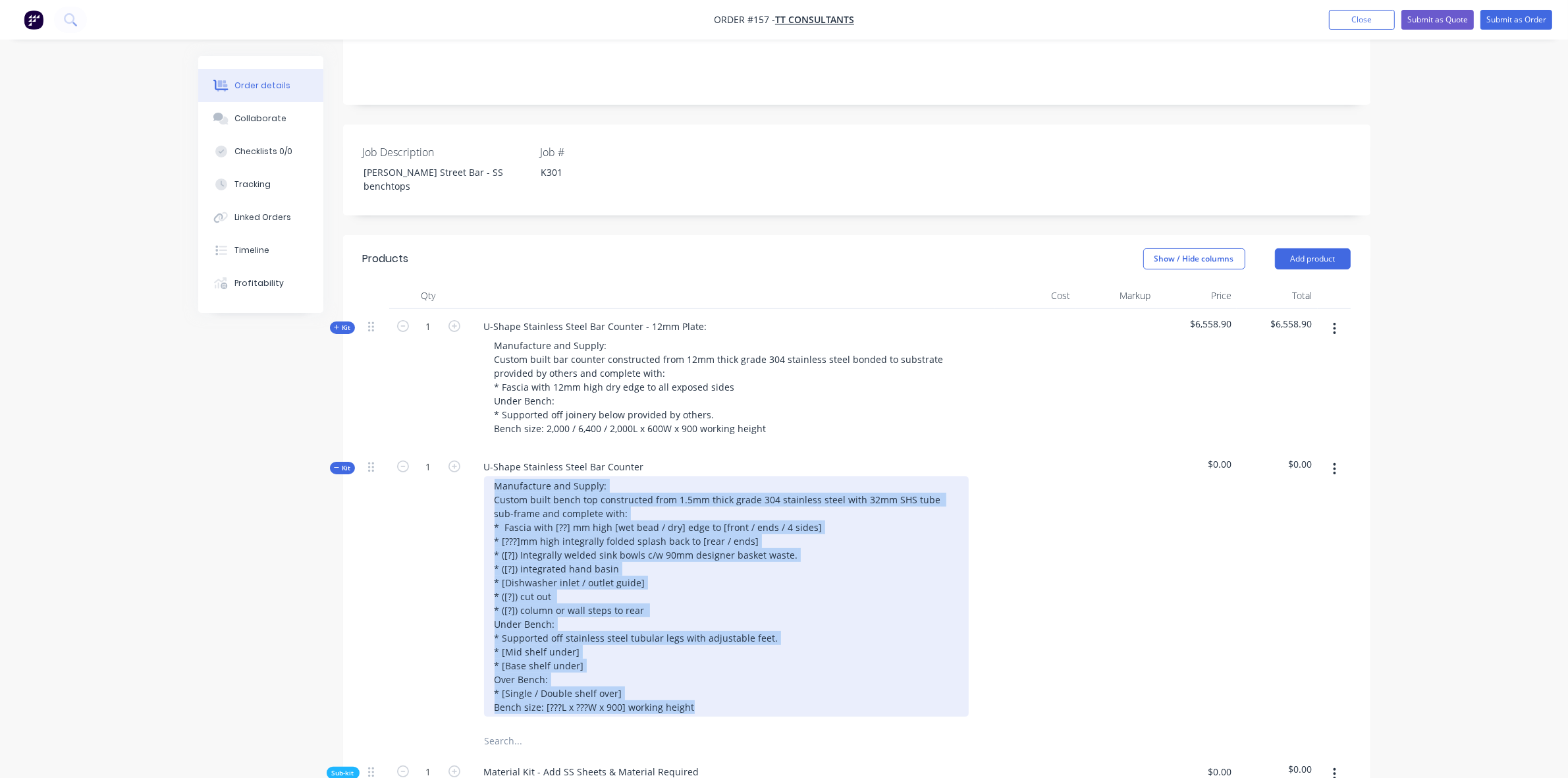
drag, startPoint x: 705, startPoint y: 654, endPoint x: 459, endPoint y: 432, distance: 331.4
click at [459, 449] on div "Kit 1 U-Shape Stainless Steel Bar Counter Manufacture and Supply: Custom built …" at bounding box center [857, 588] width 988 height 278
paste div
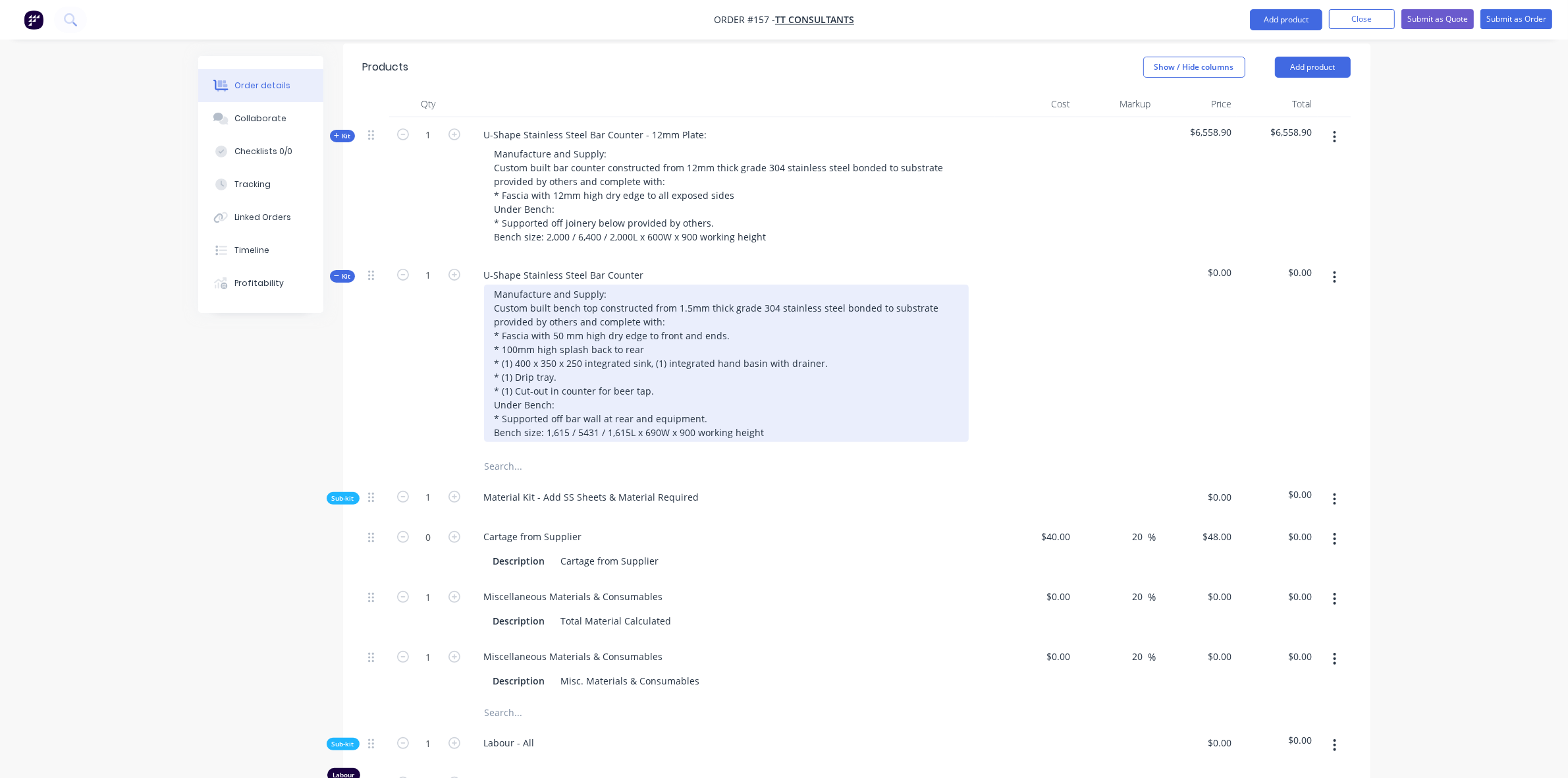
scroll to position [666, 0]
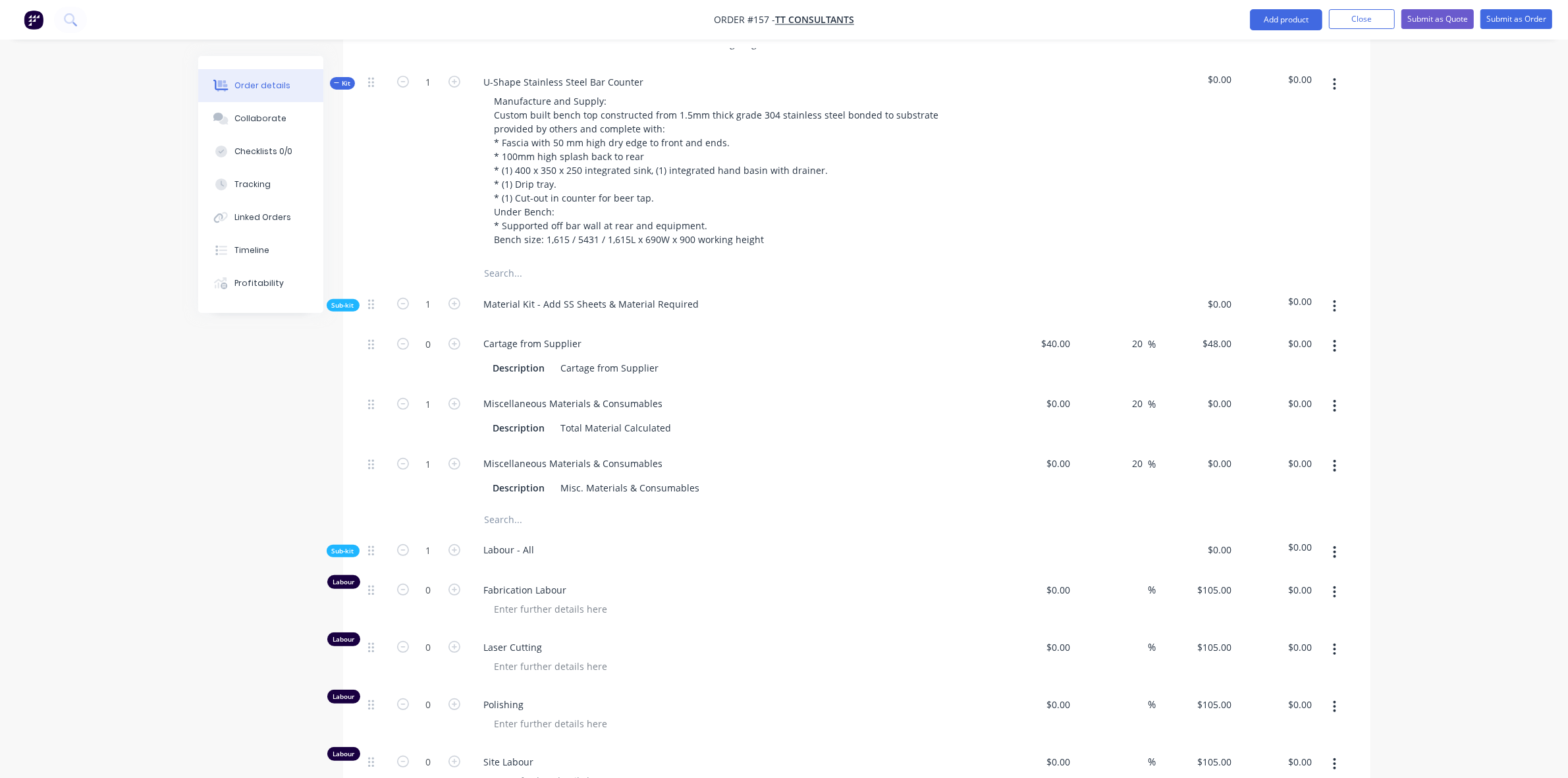
click at [1339, 394] on button "button" at bounding box center [1334, 406] width 31 height 24
click at [1279, 484] on div "Delete" at bounding box center [1288, 493] width 102 height 19
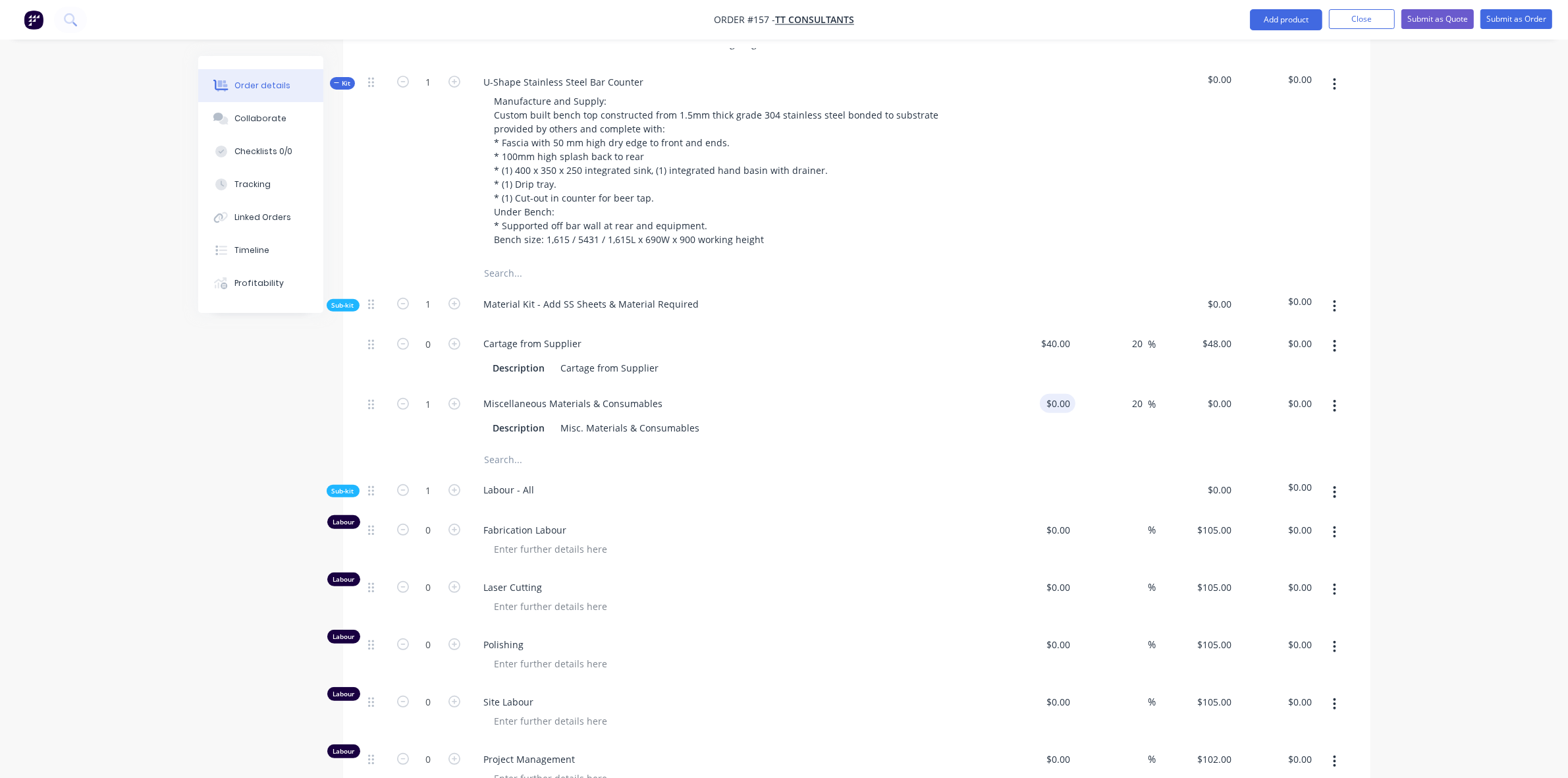
click at [1065, 394] on input "$0.00" at bounding box center [1060, 404] width 30 height 19
click at [1065, 394] on input at bounding box center [1067, 404] width 15 height 19
click at [453, 338] on icon "button" at bounding box center [454, 344] width 11 height 11
drag, startPoint x: 368, startPoint y: 350, endPoint x: 368, endPoint y: 274, distance: 76.0
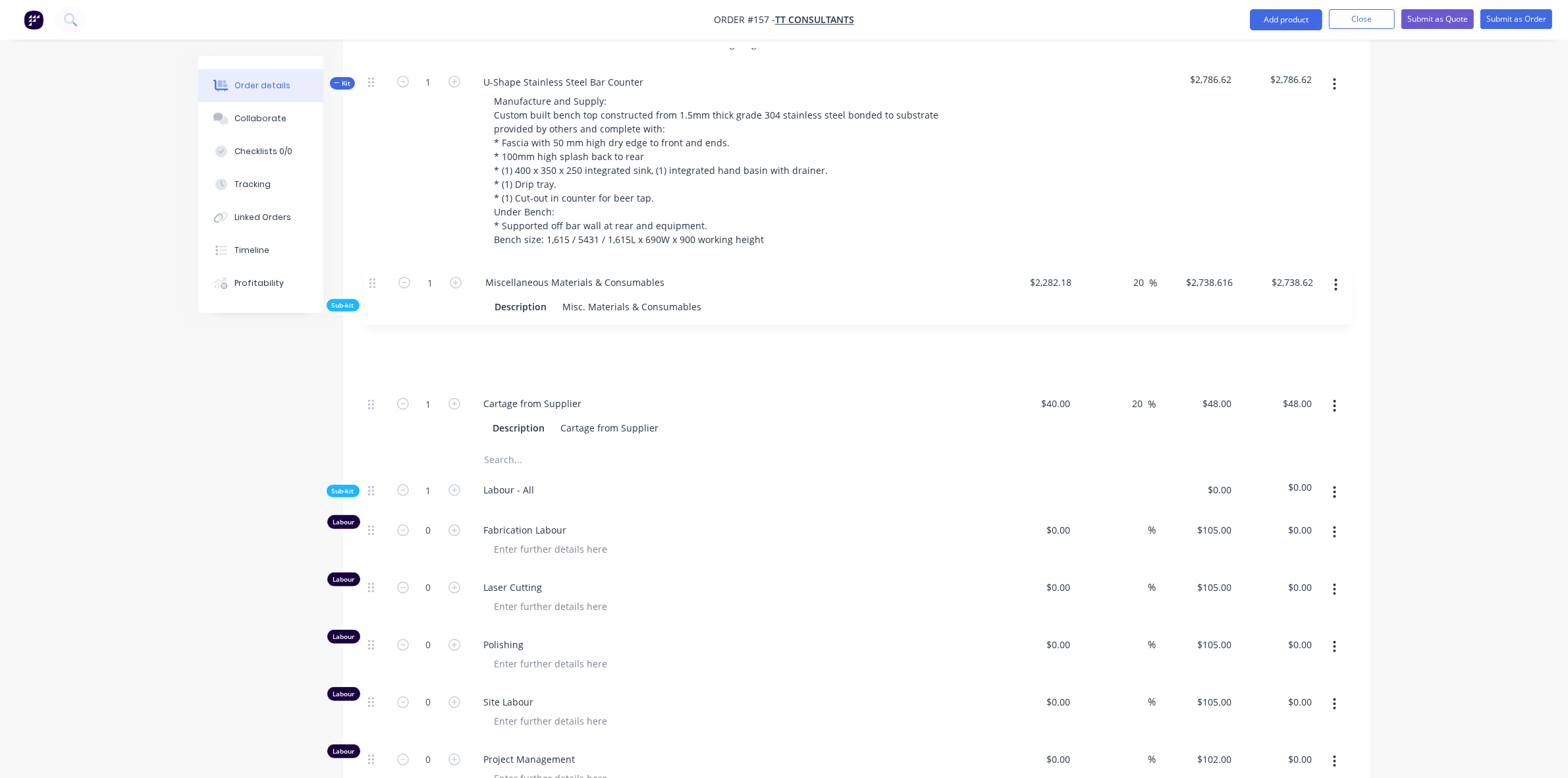
click at [368, 287] on div "Sub-kit 1 Material Kit - Add SS Sheets & Material Required $2,786.62 $2,786.62 …" at bounding box center [857, 367] width 988 height 160
click at [425, 521] on input "0" at bounding box center [428, 530] width 34 height 20
click at [428, 693] on input "0" at bounding box center [428, 702] width 34 height 20
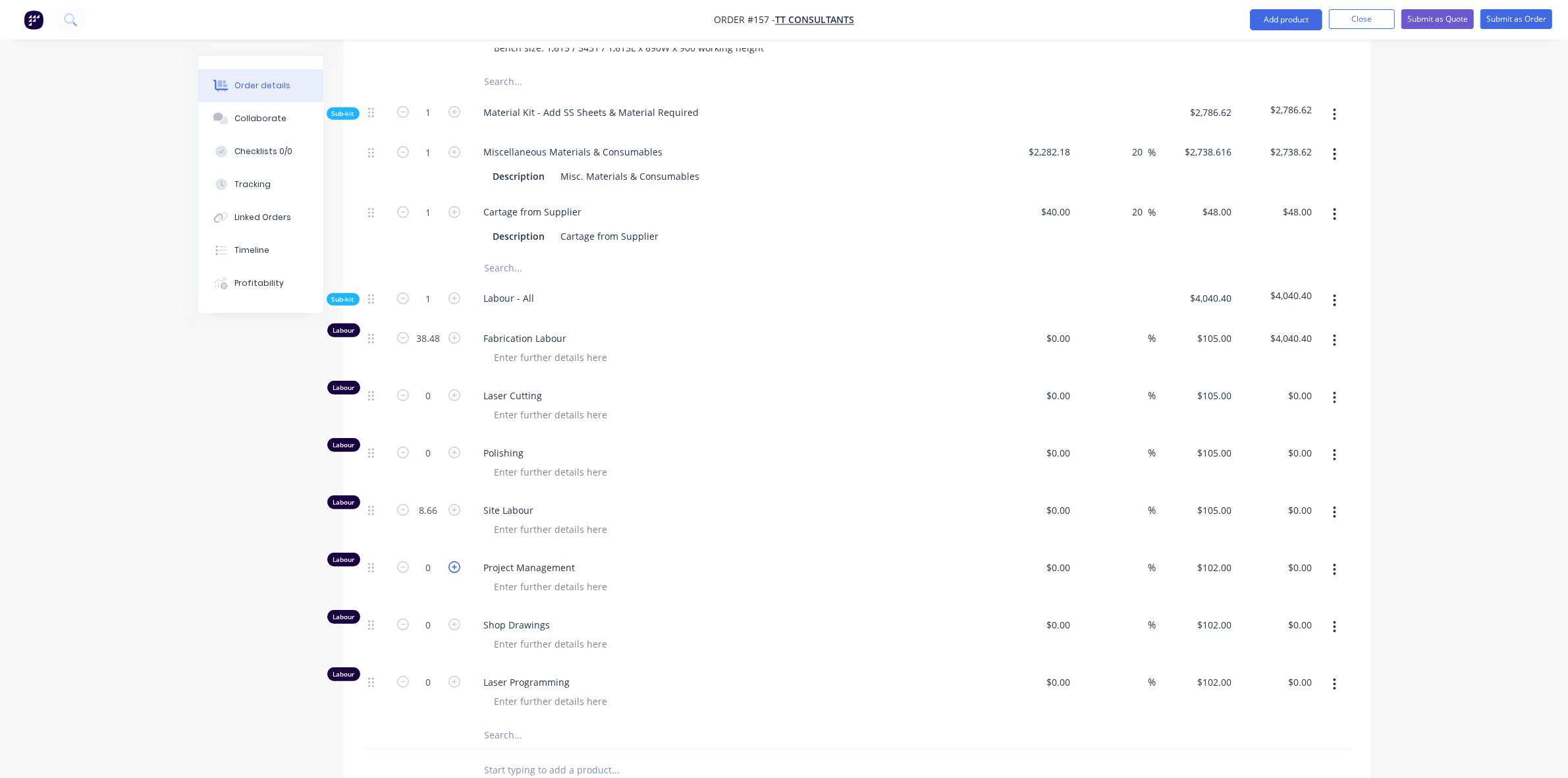
click at [458, 561] on icon "button" at bounding box center [454, 567] width 11 height 11
click at [451, 618] on icon "button" at bounding box center [454, 624] width 11 height 11
click at [452, 675] on icon "button" at bounding box center [454, 681] width 11 height 11
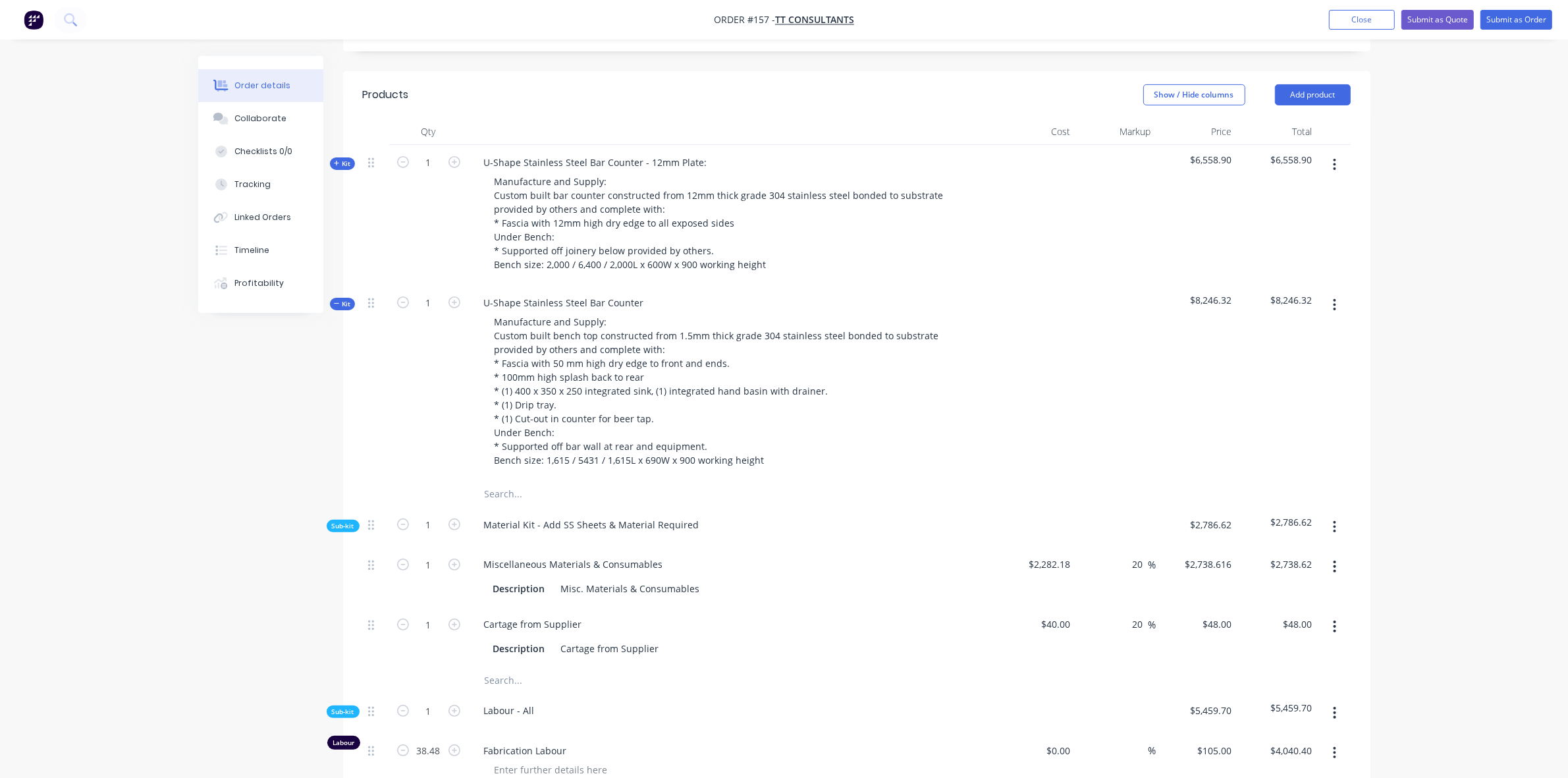
scroll to position [390, 0]
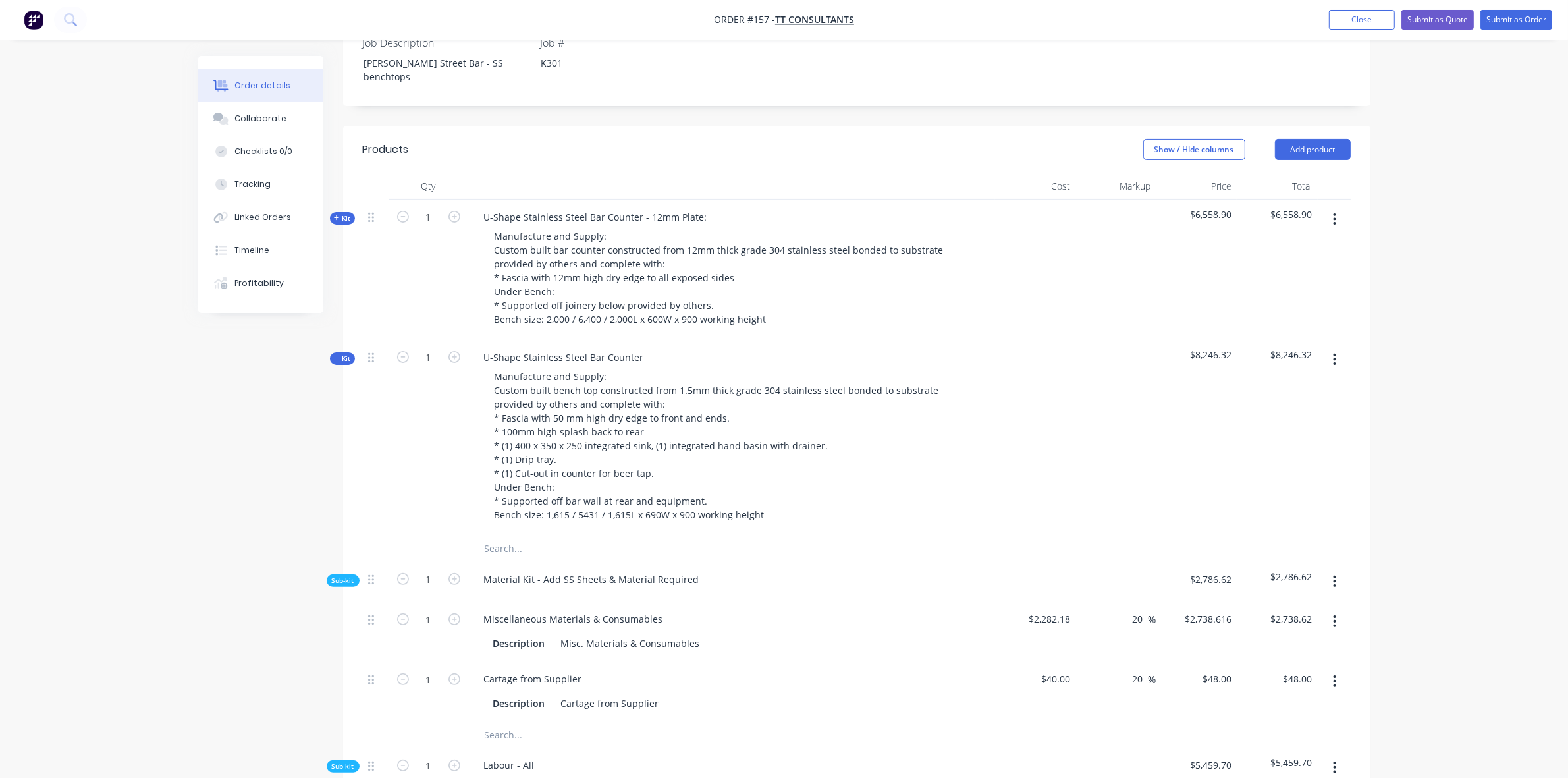
click at [331, 352] on button "Kit" at bounding box center [342, 358] width 25 height 12
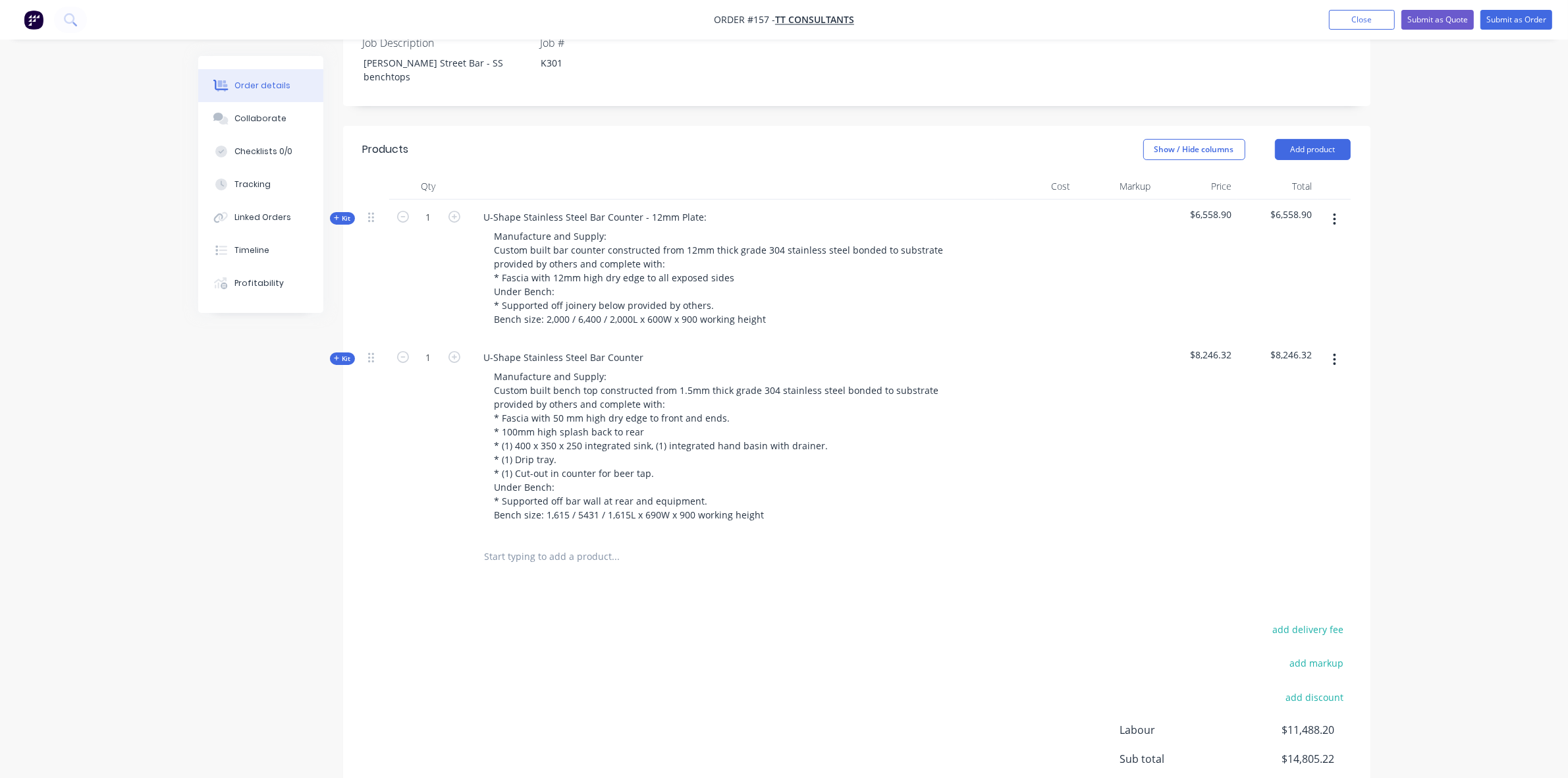
click at [332, 212] on button "Kit" at bounding box center [342, 218] width 25 height 12
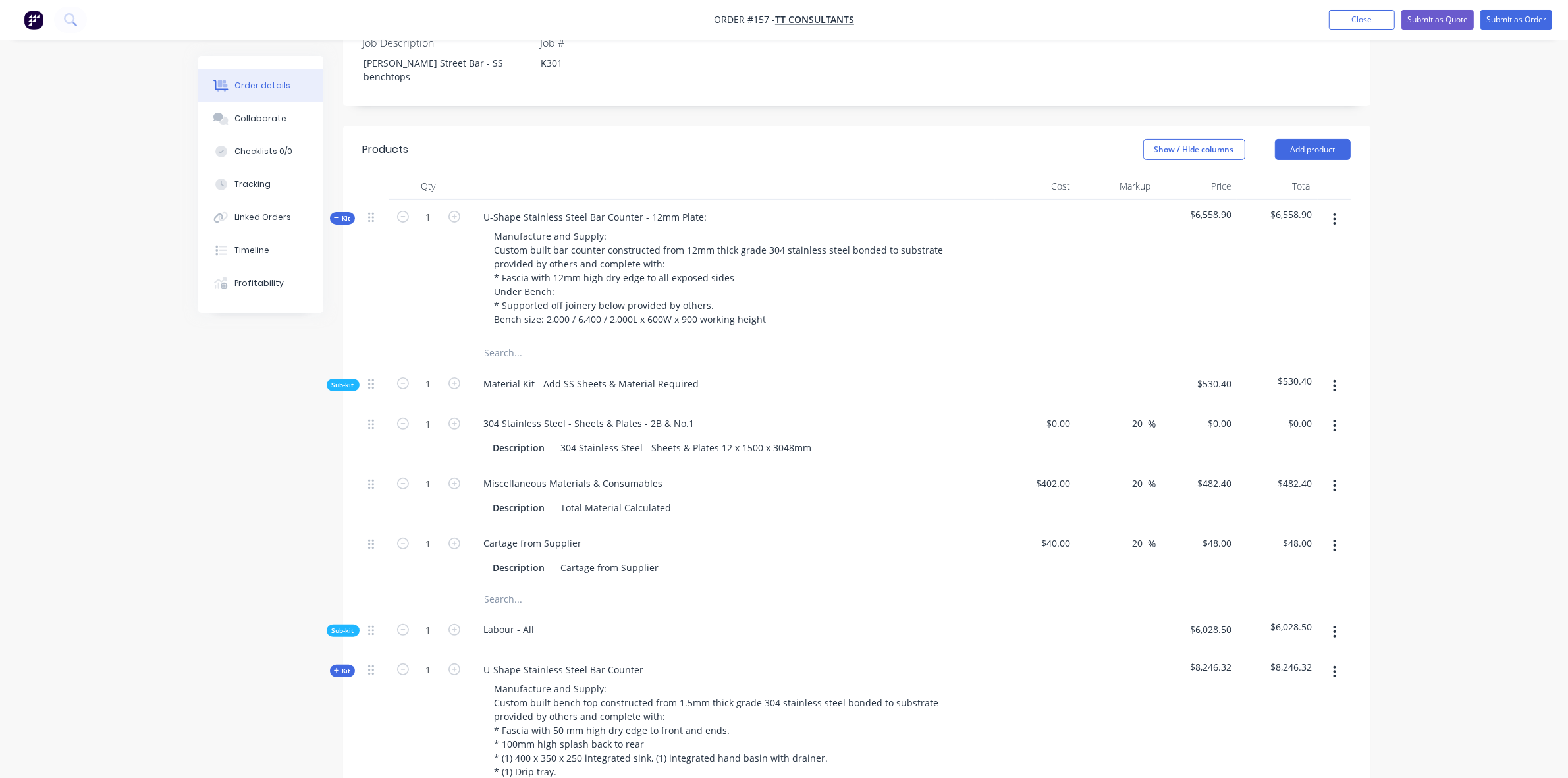
click at [1331, 207] on button "button" at bounding box center [1334, 218] width 31 height 24
click at [1291, 244] on div "Add product to kit" at bounding box center [1288, 254] width 102 height 19
click at [1281, 297] on div "Product catalogue" at bounding box center [1288, 307] width 102 height 19
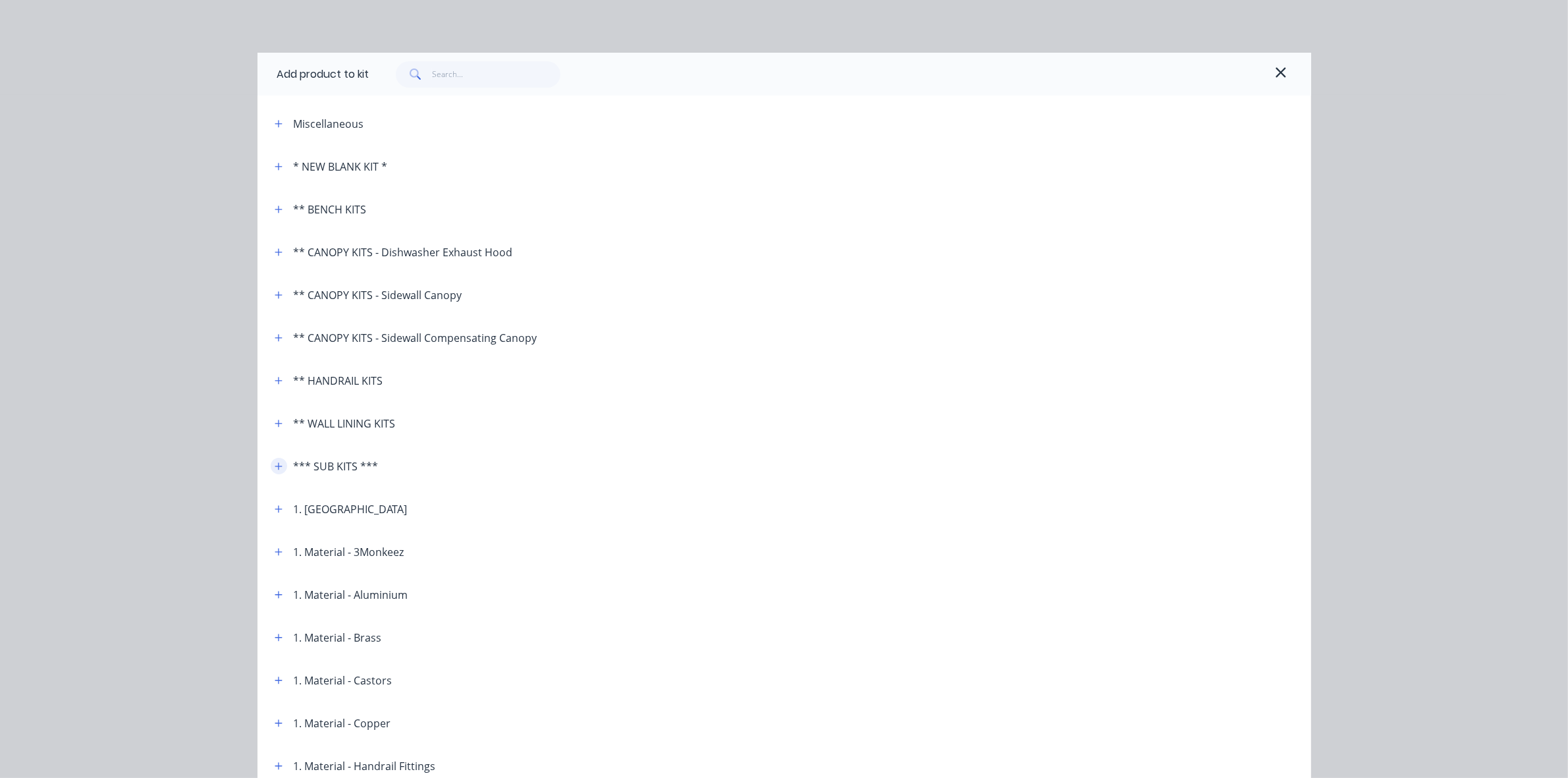
click at [274, 467] on icon "button" at bounding box center [278, 466] width 8 height 9
click at [274, 465] on icon "button" at bounding box center [278, 465] width 8 height 1
click at [1277, 70] on icon "button" at bounding box center [1280, 72] width 11 height 16
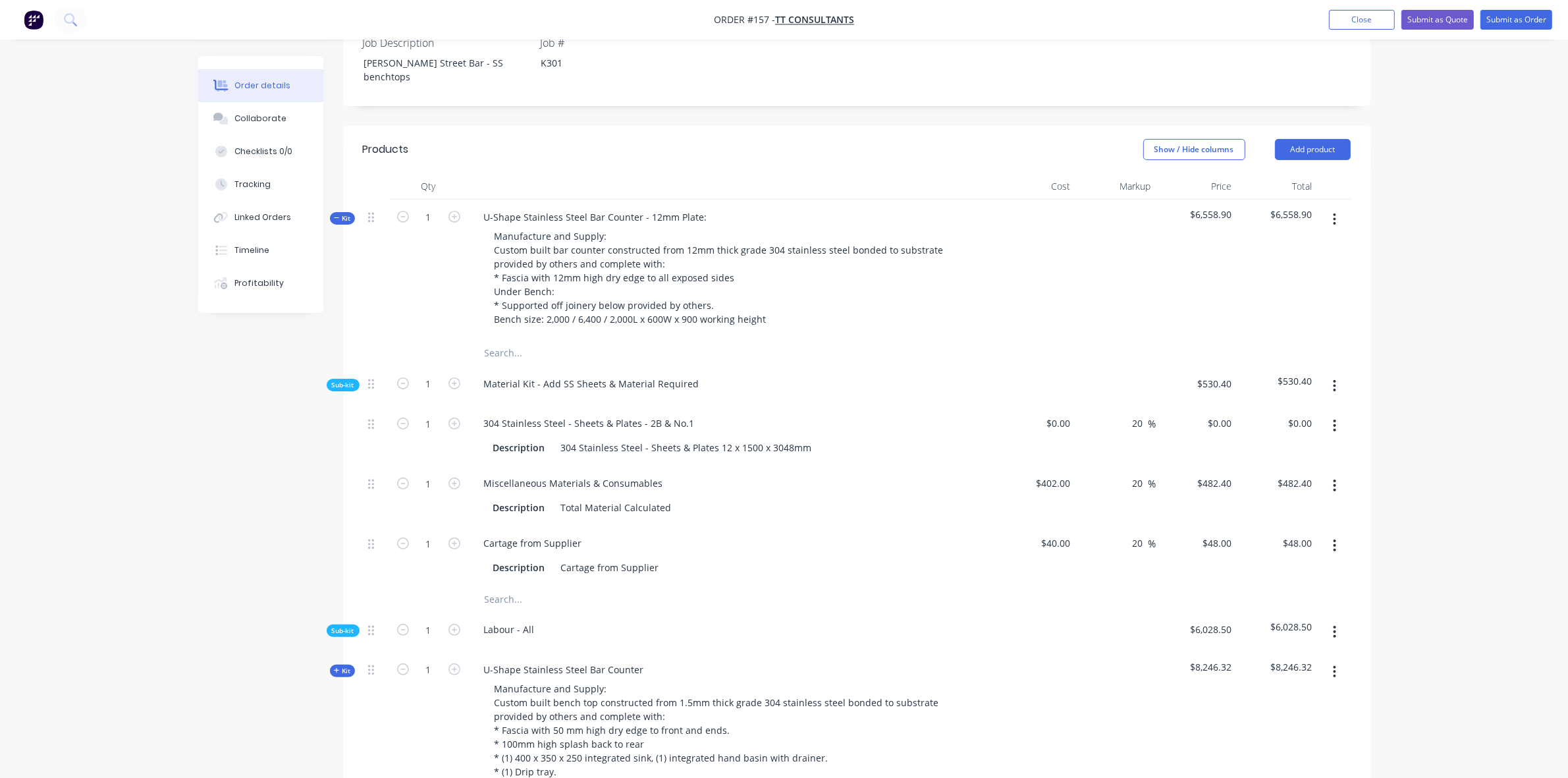
click at [1332, 207] on button "button" at bounding box center [1334, 218] width 31 height 24
click at [1313, 244] on div "Add product to kit" at bounding box center [1288, 254] width 102 height 19
click at [1336, 207] on button "button" at bounding box center [1334, 218] width 31 height 24
click at [1321, 271] on div "Add sub kit to kit" at bounding box center [1288, 280] width 102 height 19
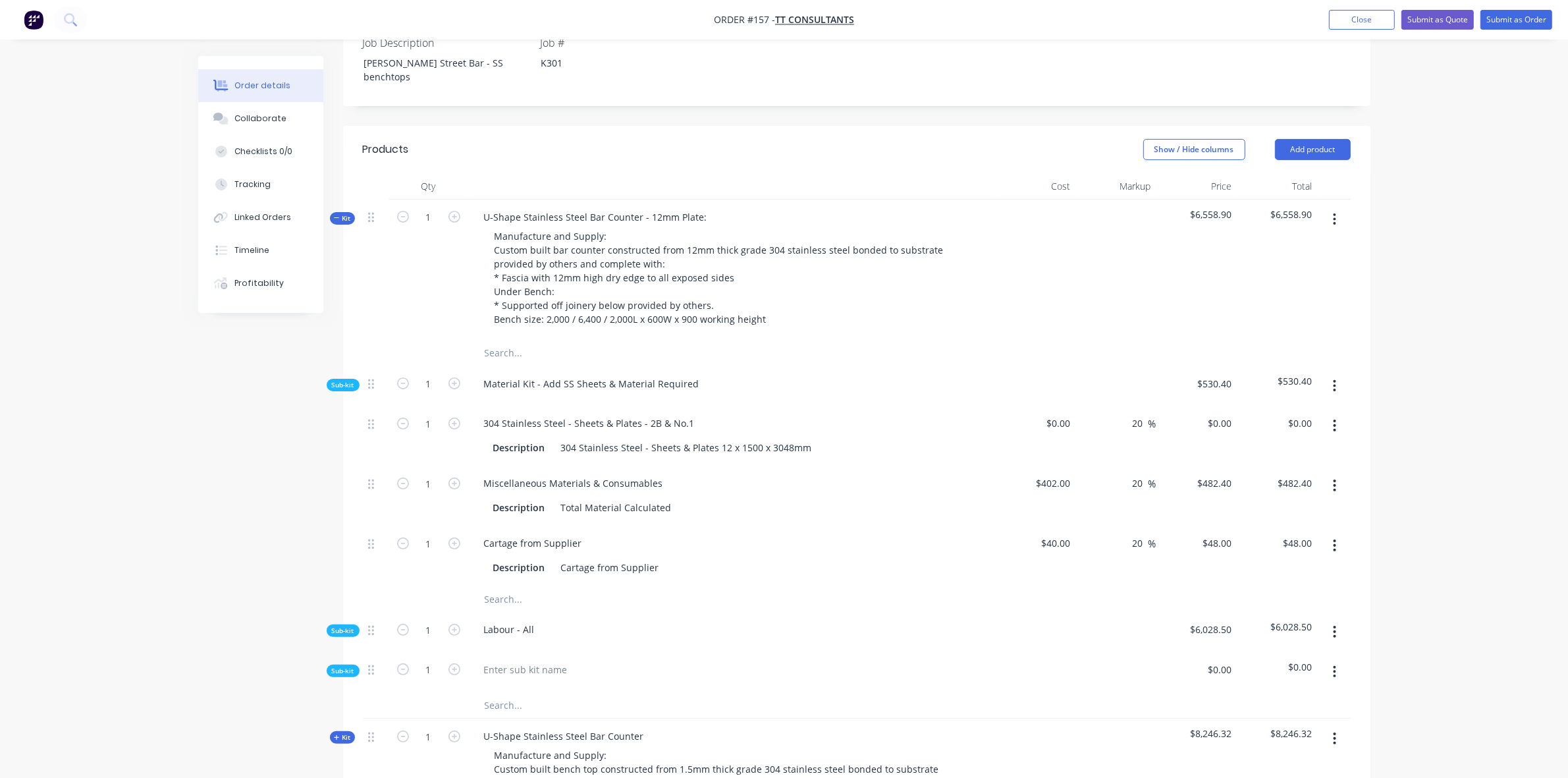
click at [1332, 665] on icon "button" at bounding box center [1333, 672] width 3 height 14
click at [1318, 697] on div "Add product to kit" at bounding box center [1288, 707] width 102 height 19
click at [1324, 660] on button "button" at bounding box center [1334, 672] width 31 height 24
click at [1334, 660] on button "button" at bounding box center [1334, 672] width 31 height 24
drag, startPoint x: 1292, startPoint y: 677, endPoint x: 1331, endPoint y: 604, distance: 82.8
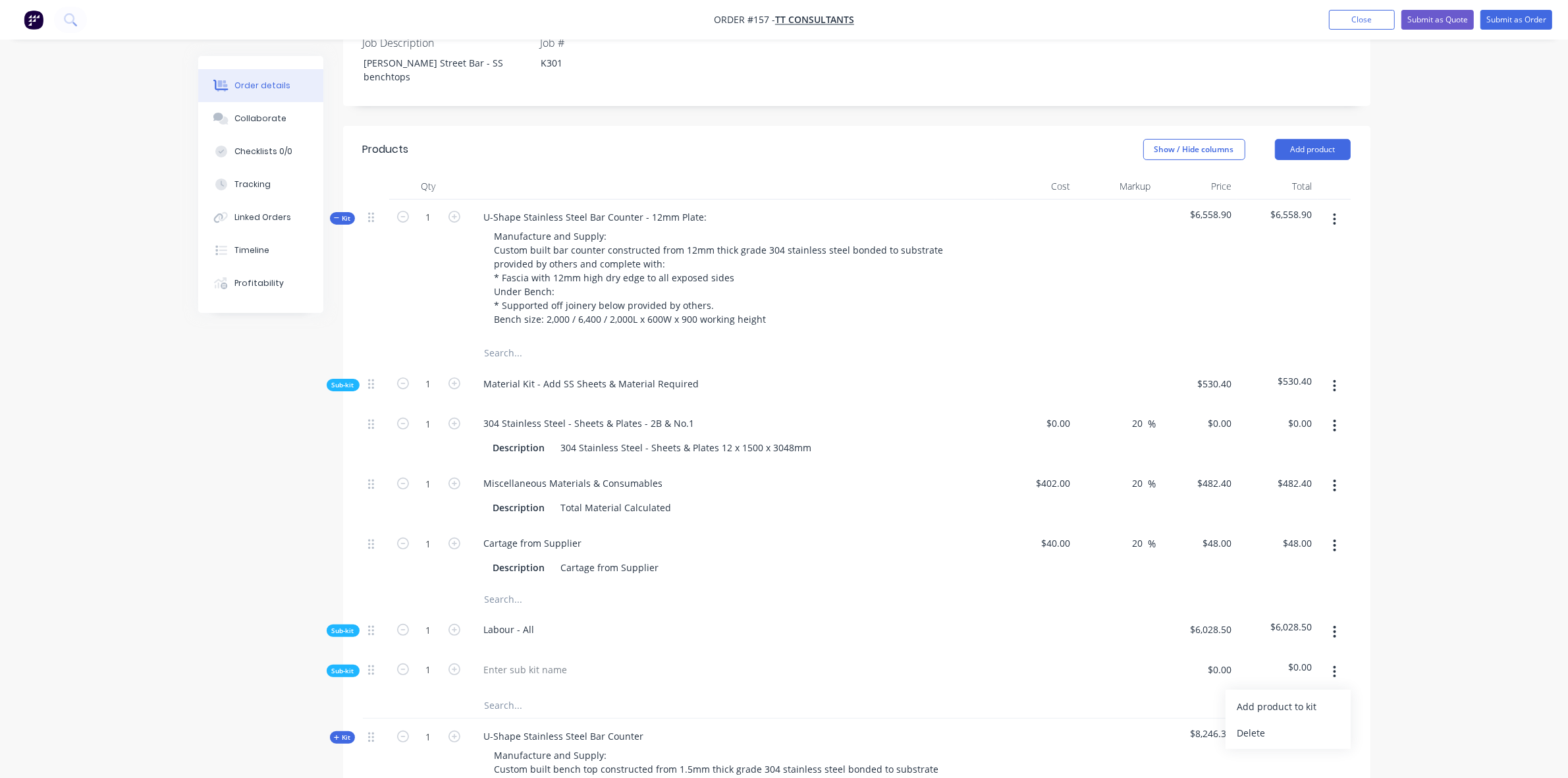
click at [1291, 723] on div "Delete" at bounding box center [1288, 732] width 102 height 19
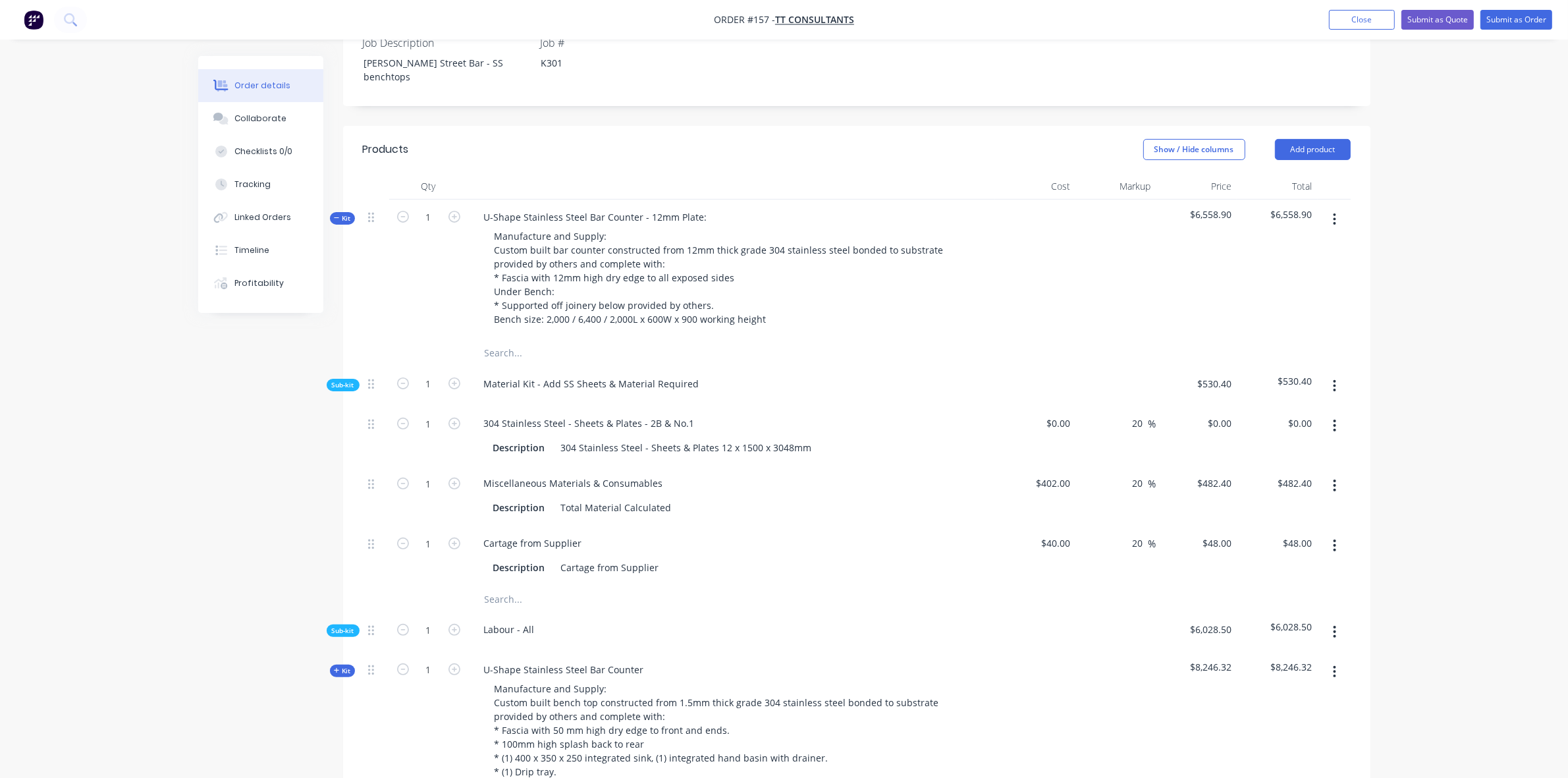
click at [1337, 207] on button "button" at bounding box center [1334, 218] width 31 height 24
click at [1317, 244] on div "Add product to kit" at bounding box center [1288, 254] width 102 height 19
click at [1282, 297] on div "Product catalogue" at bounding box center [1288, 307] width 102 height 19
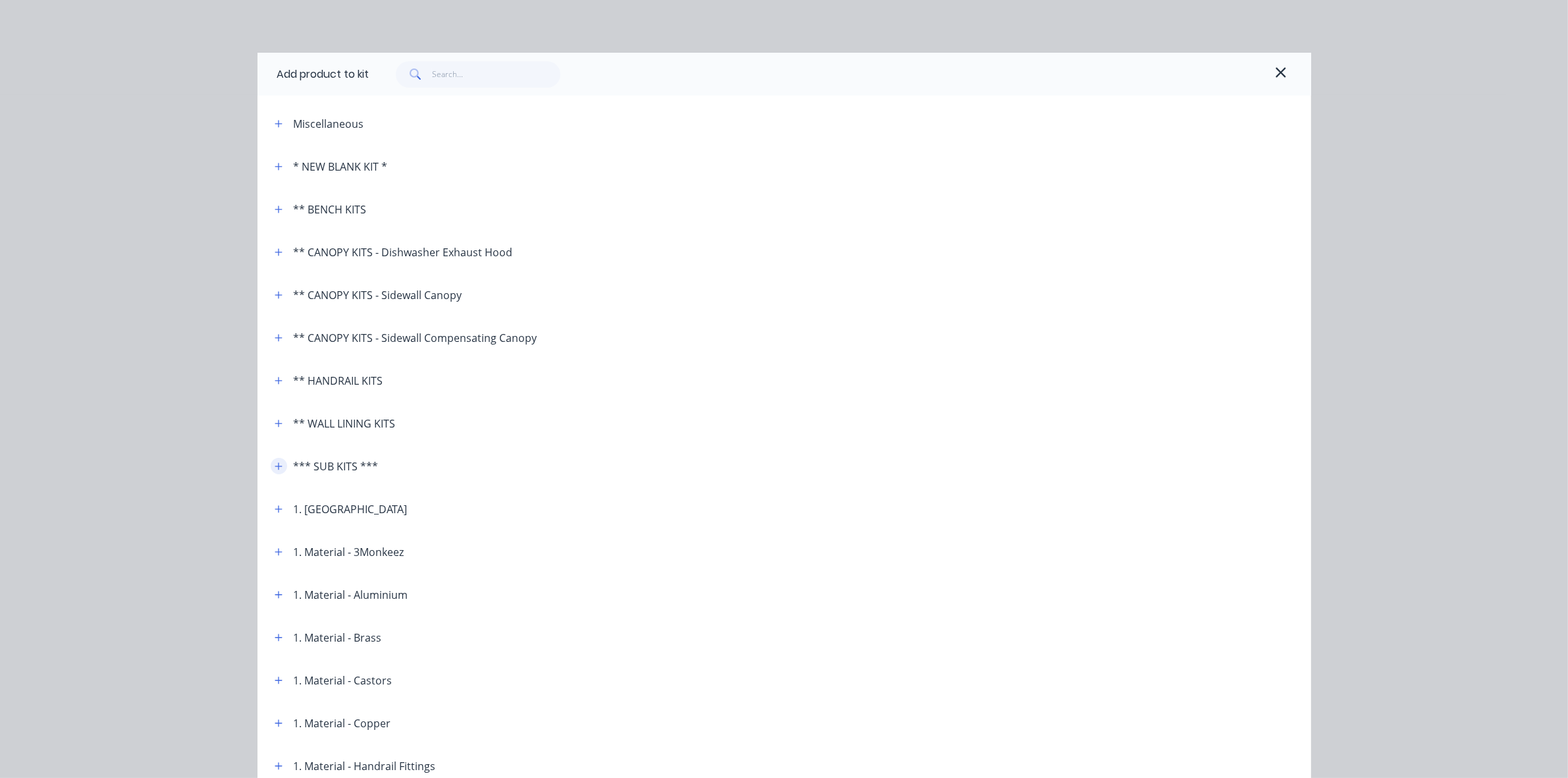
click at [274, 465] on icon "button" at bounding box center [278, 466] width 8 height 9
click at [316, 467] on div "*** SUB KITS ***" at bounding box center [335, 466] width 85 height 16
click at [274, 462] on icon "button" at bounding box center [278, 466] width 8 height 9
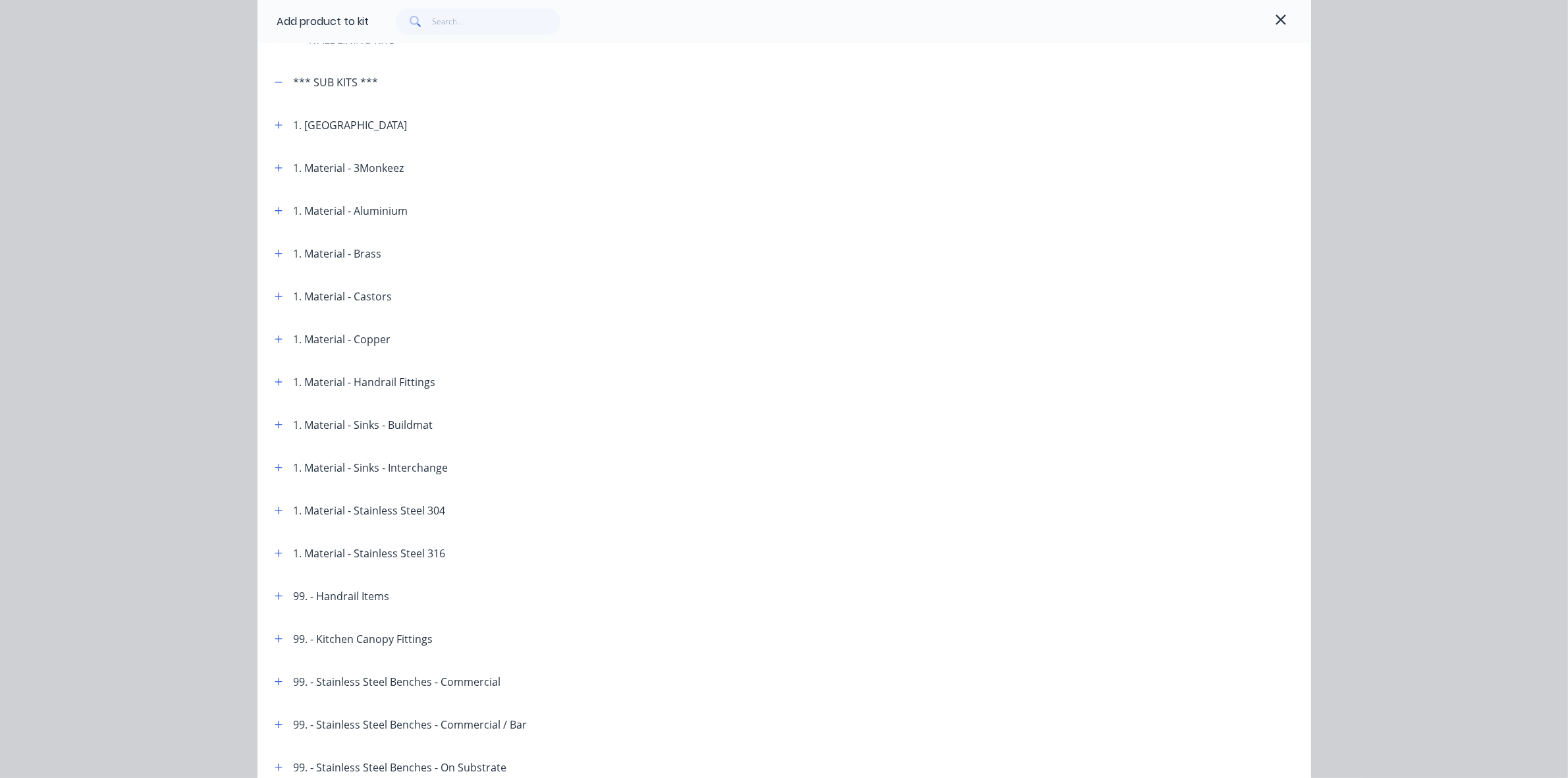
scroll to position [577, 0]
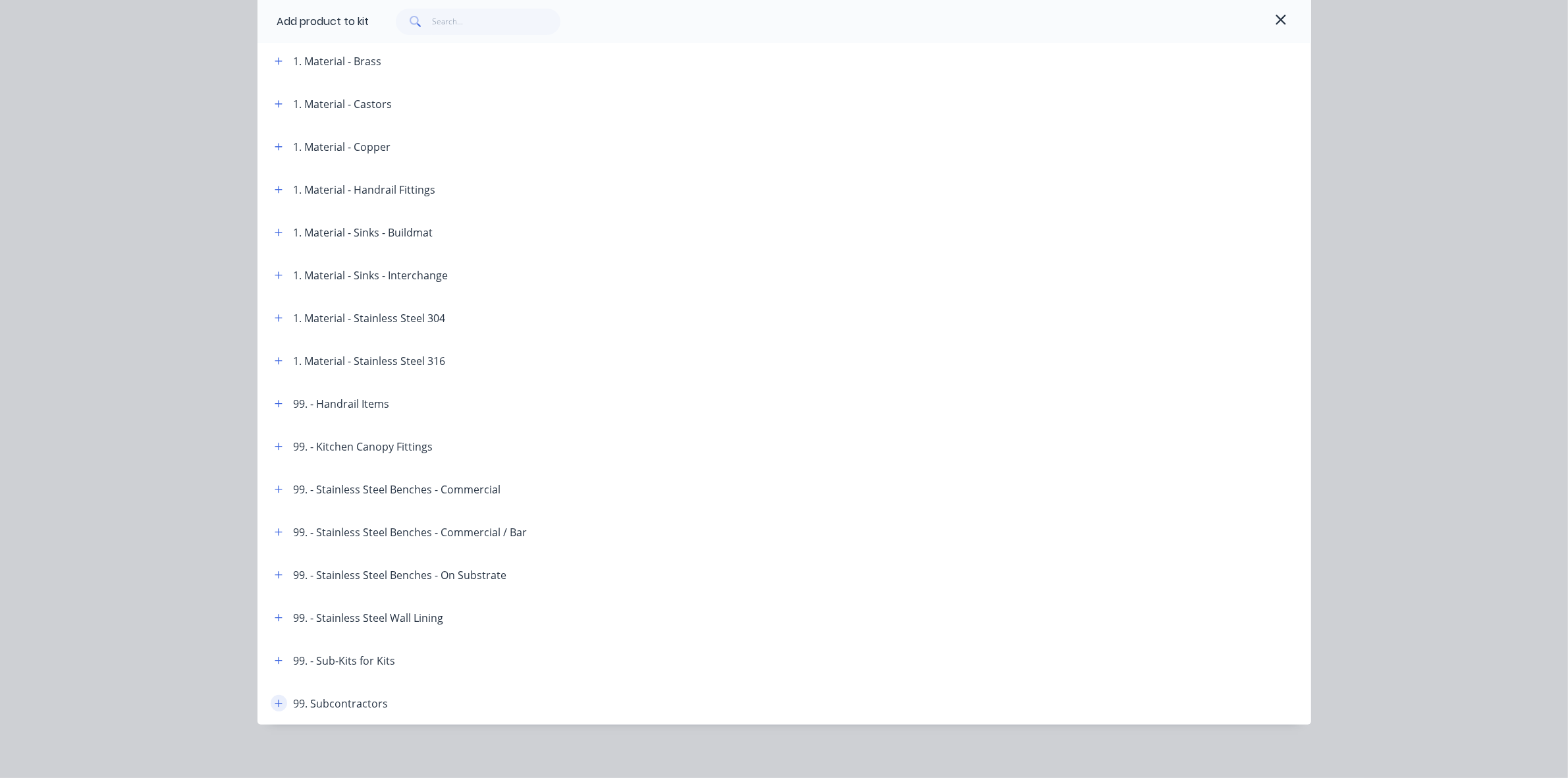
click at [275, 699] on button "button" at bounding box center [278, 702] width 16 height 16
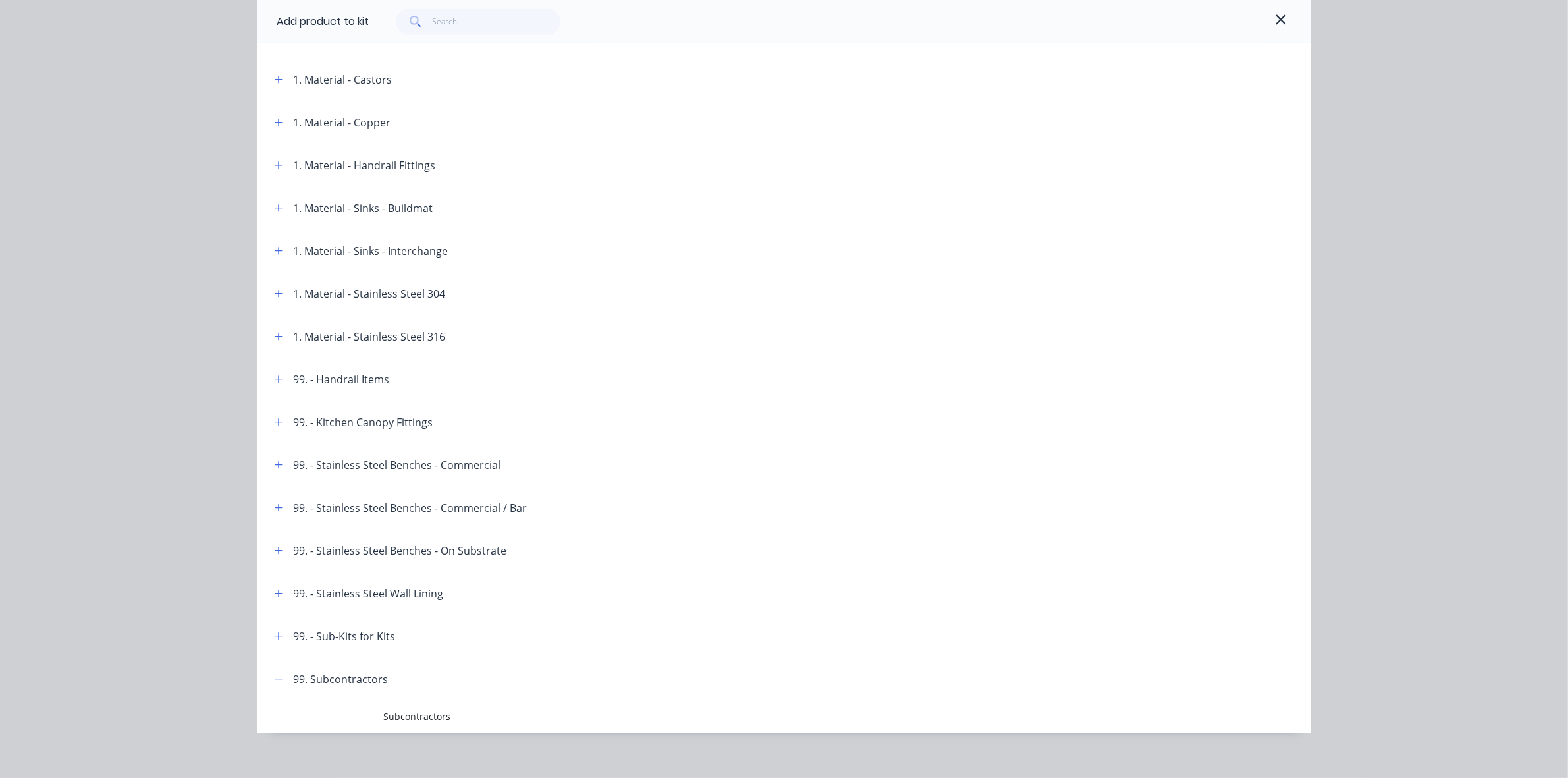
scroll to position [614, 0]
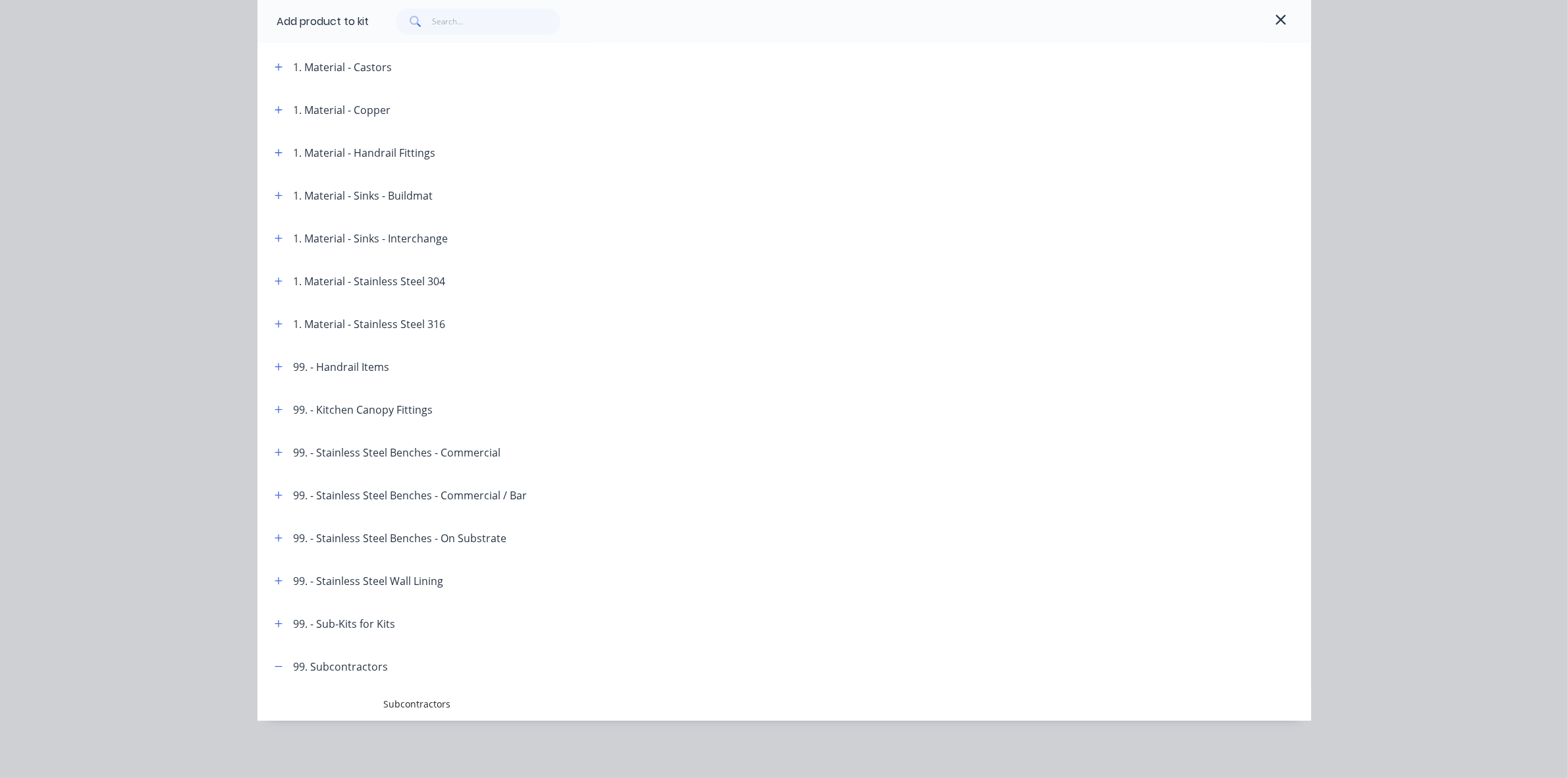
click at [430, 709] on span "Subcontractors" at bounding box center [754, 704] width 742 height 14
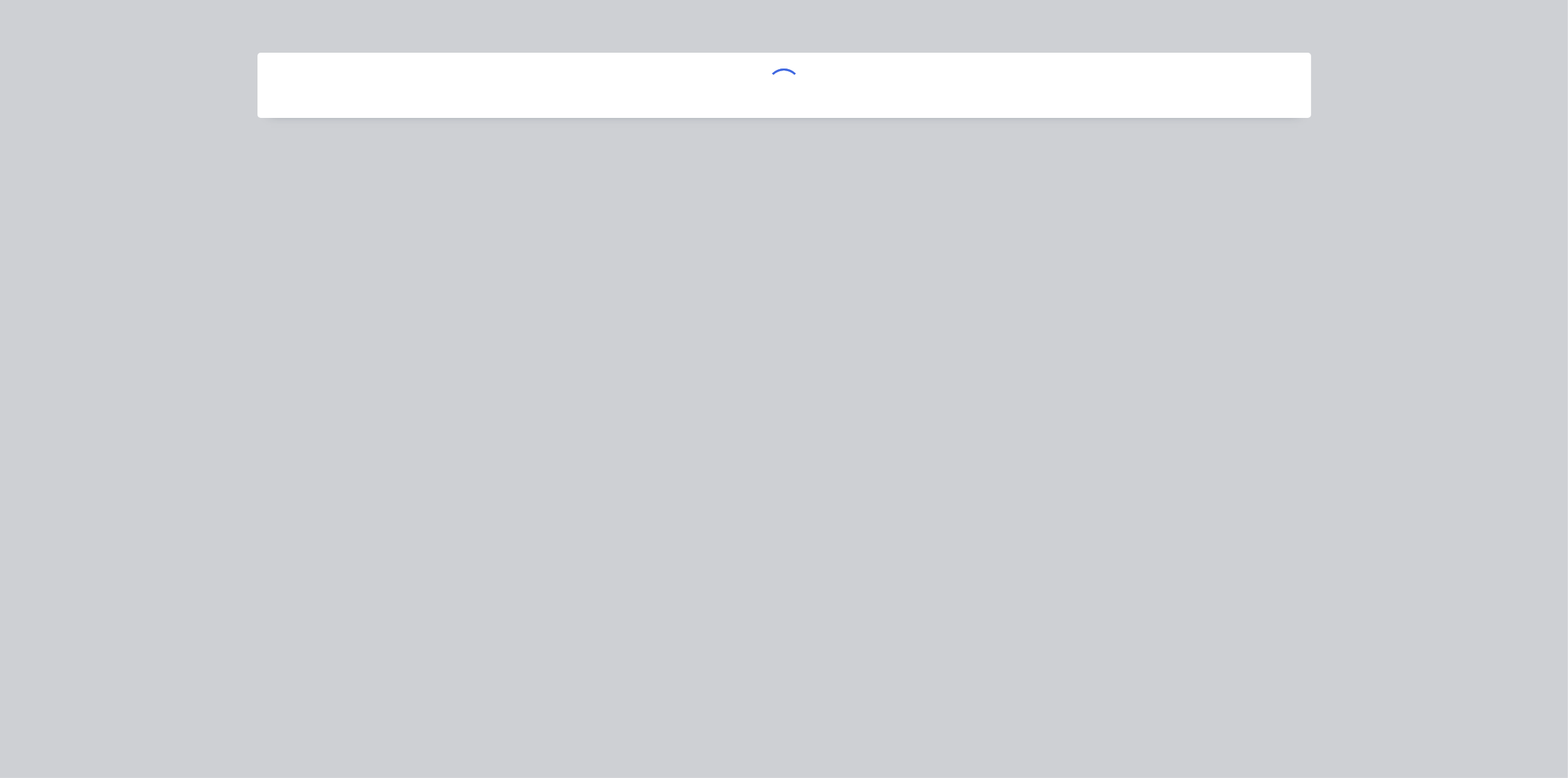
scroll to position [0, 0]
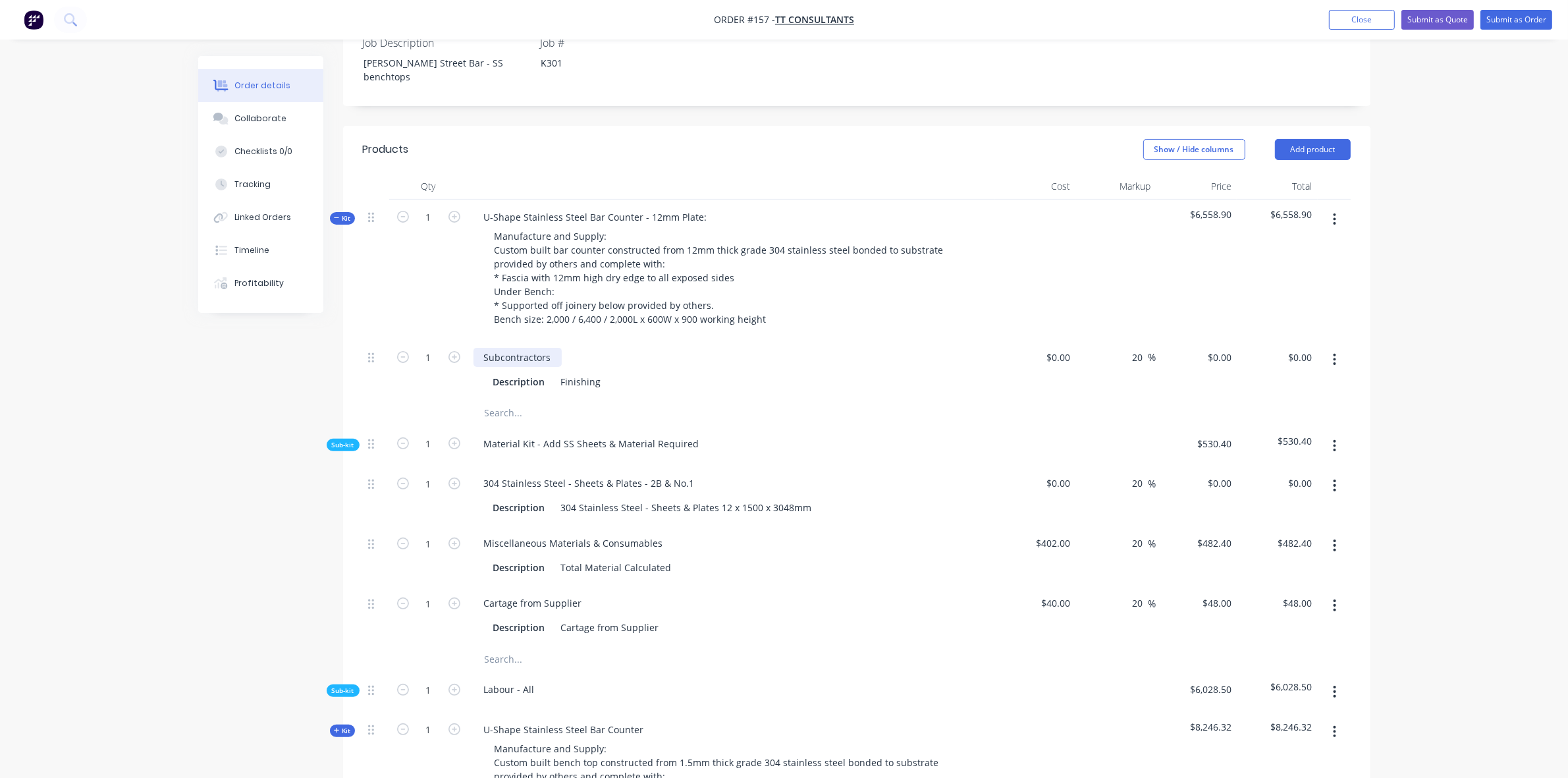
click at [555, 348] on div "Subcontractors" at bounding box center [518, 357] width 88 height 19
click at [558, 372] on div "Finishing" at bounding box center [580, 382] width 50 height 19
click at [343, 214] on span "Kit" at bounding box center [343, 218] width 17 height 9
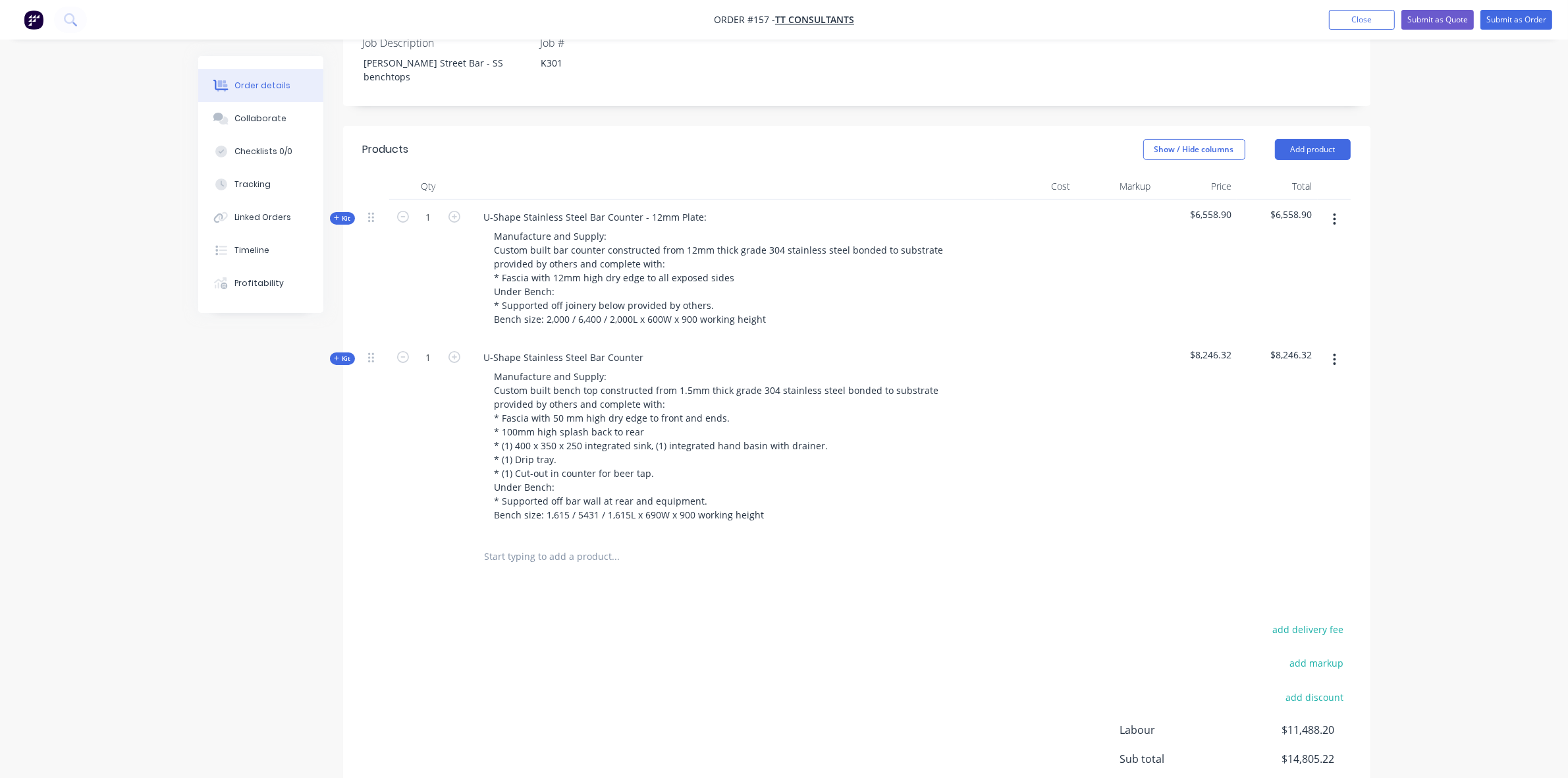
click at [343, 214] on span "Kit" at bounding box center [343, 218] width 17 height 9
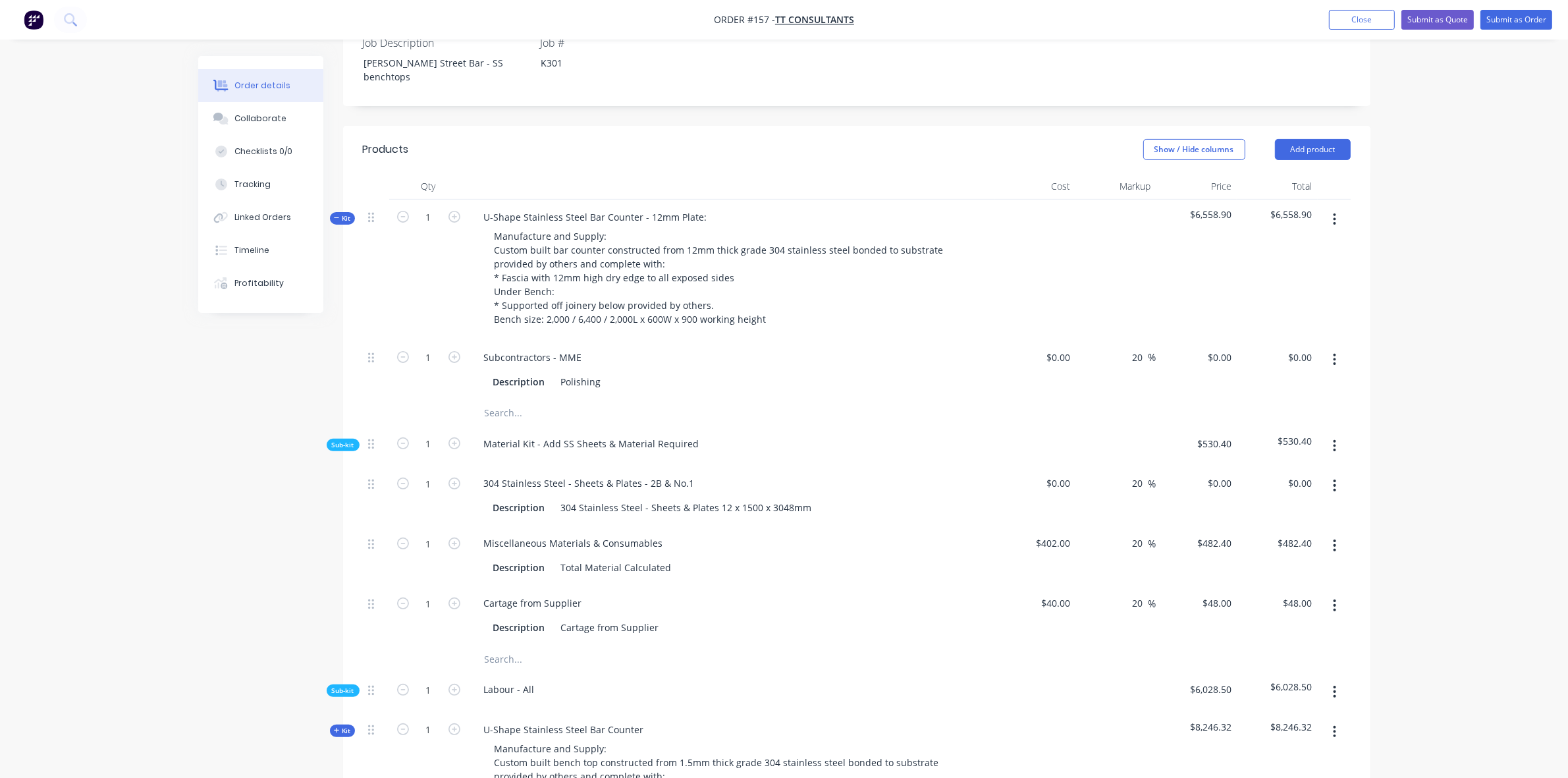
click at [343, 214] on span "Kit" at bounding box center [343, 218] width 17 height 9
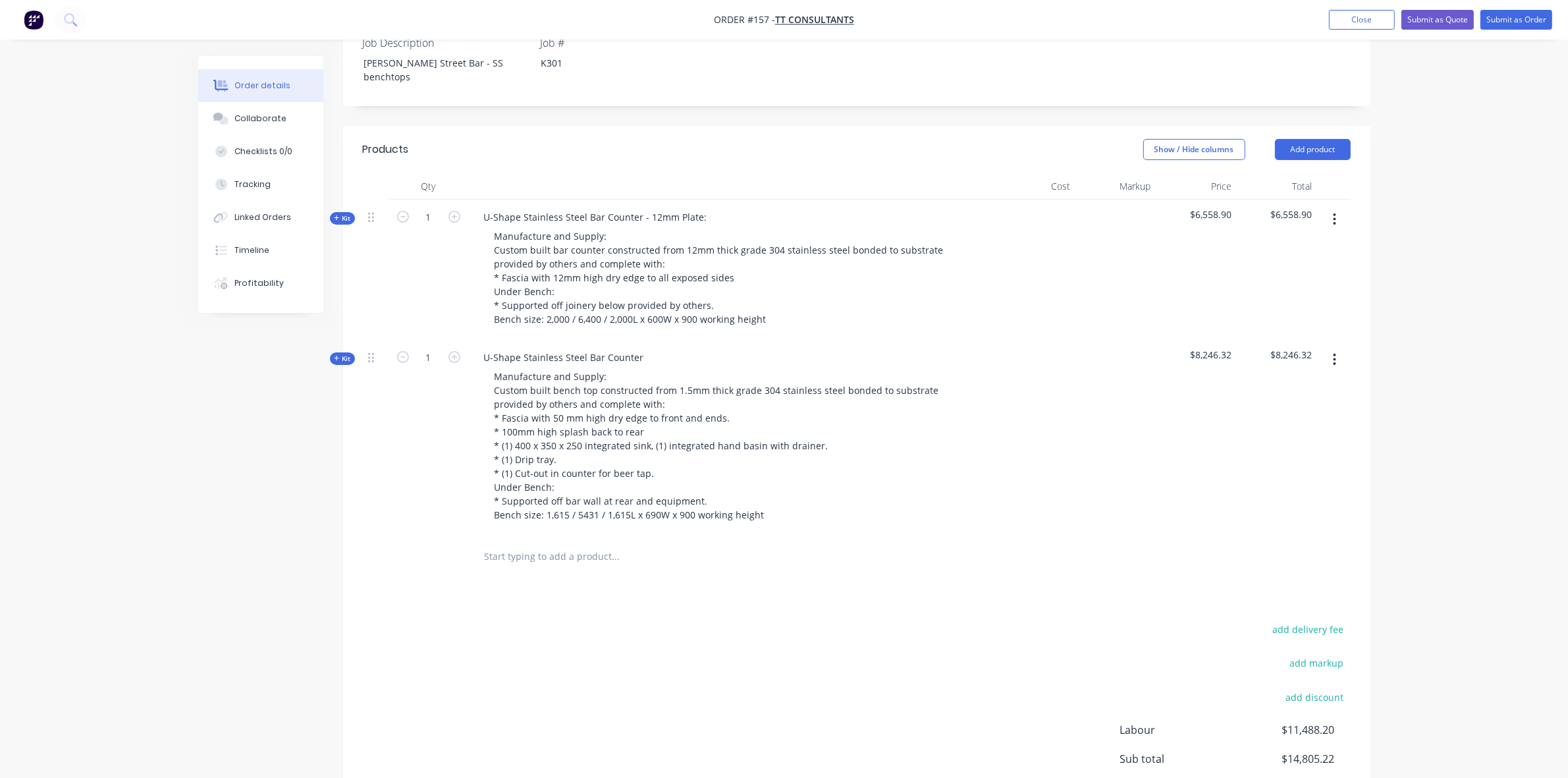
click at [336, 355] on icon "button" at bounding box center [337, 358] width 6 height 6
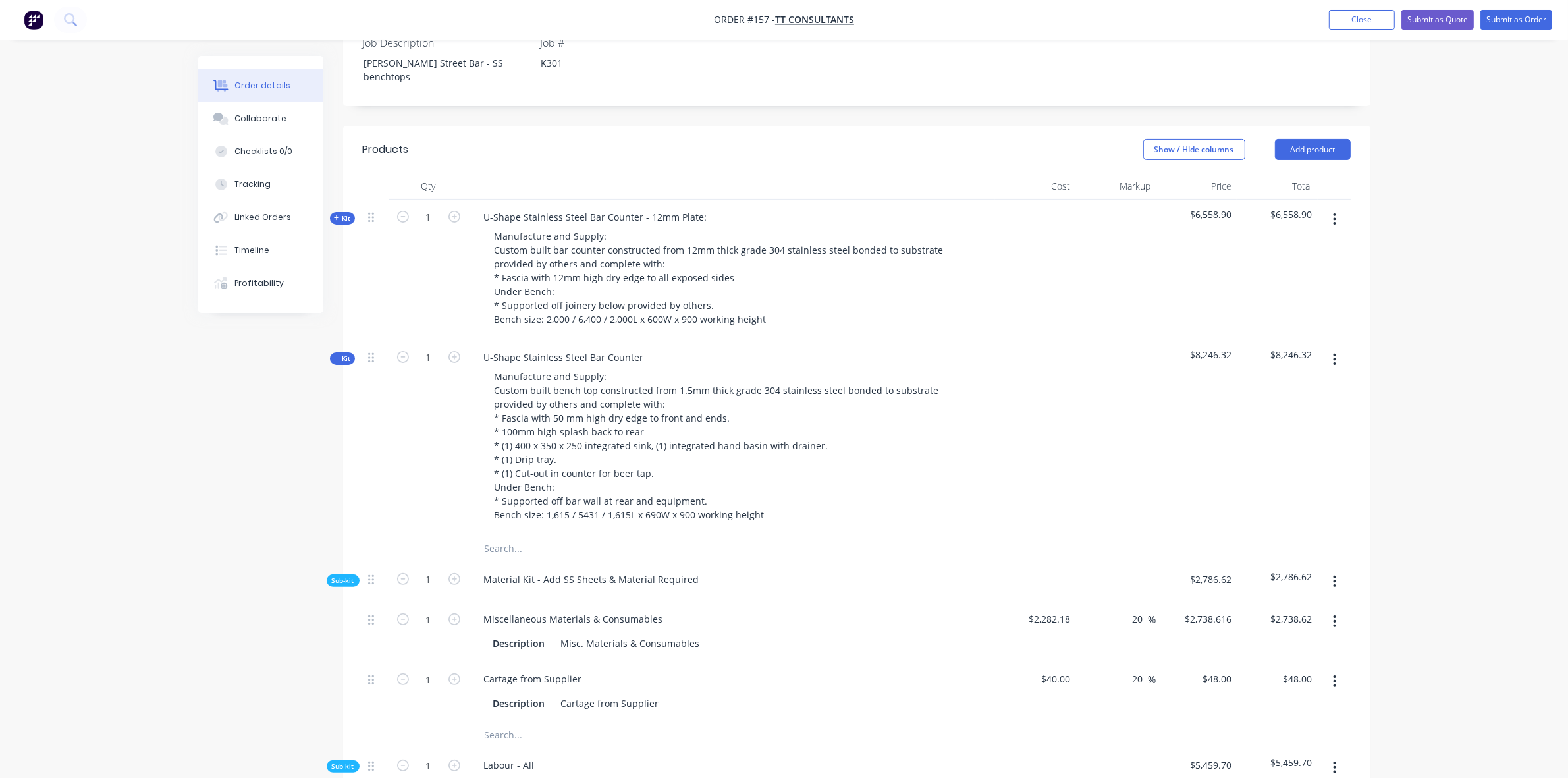
click at [341, 353] on span "Kit" at bounding box center [343, 358] width 17 height 9
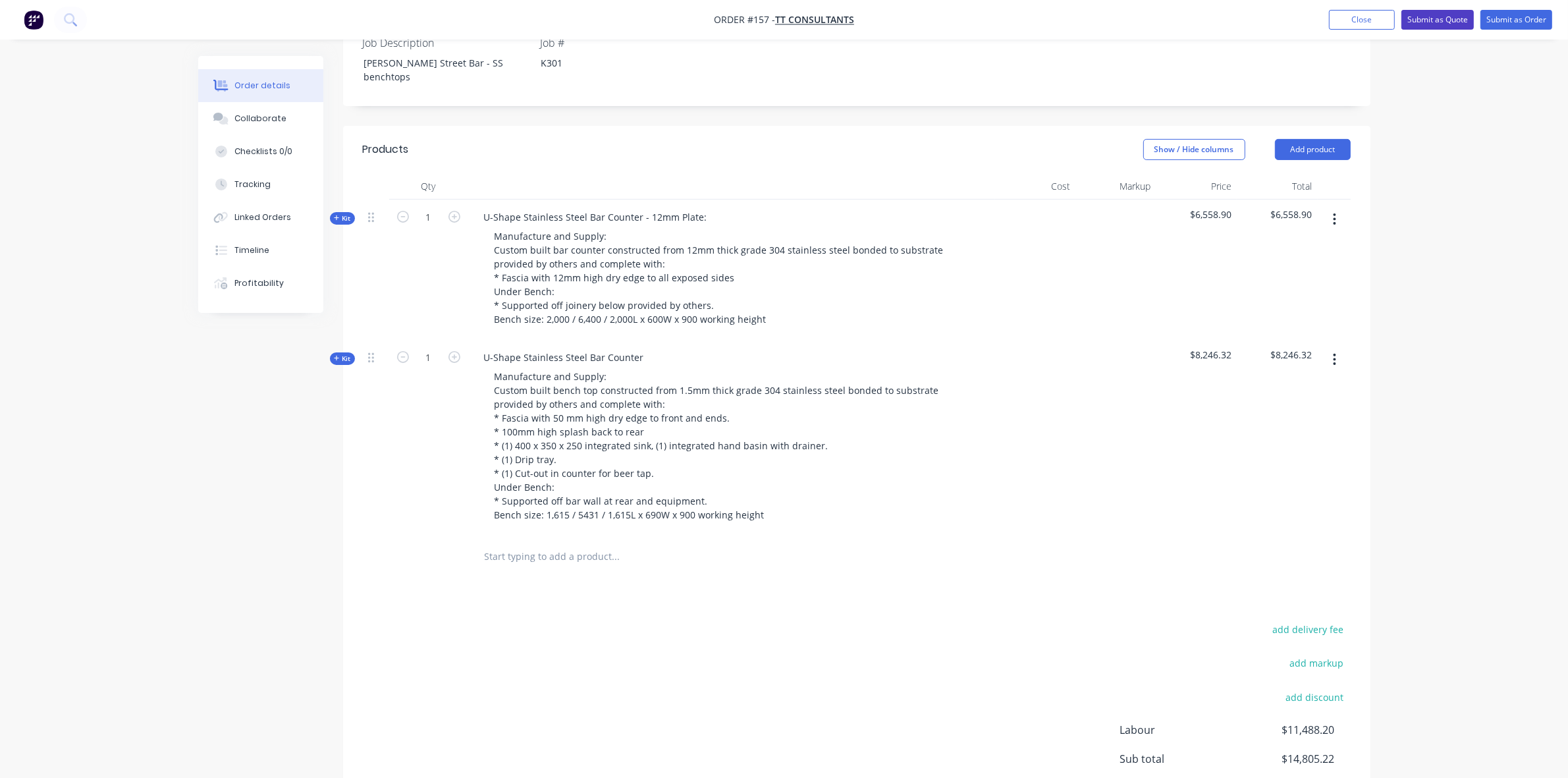
click at [1426, 18] on button "Submit as Quote" at bounding box center [1437, 19] width 72 height 20
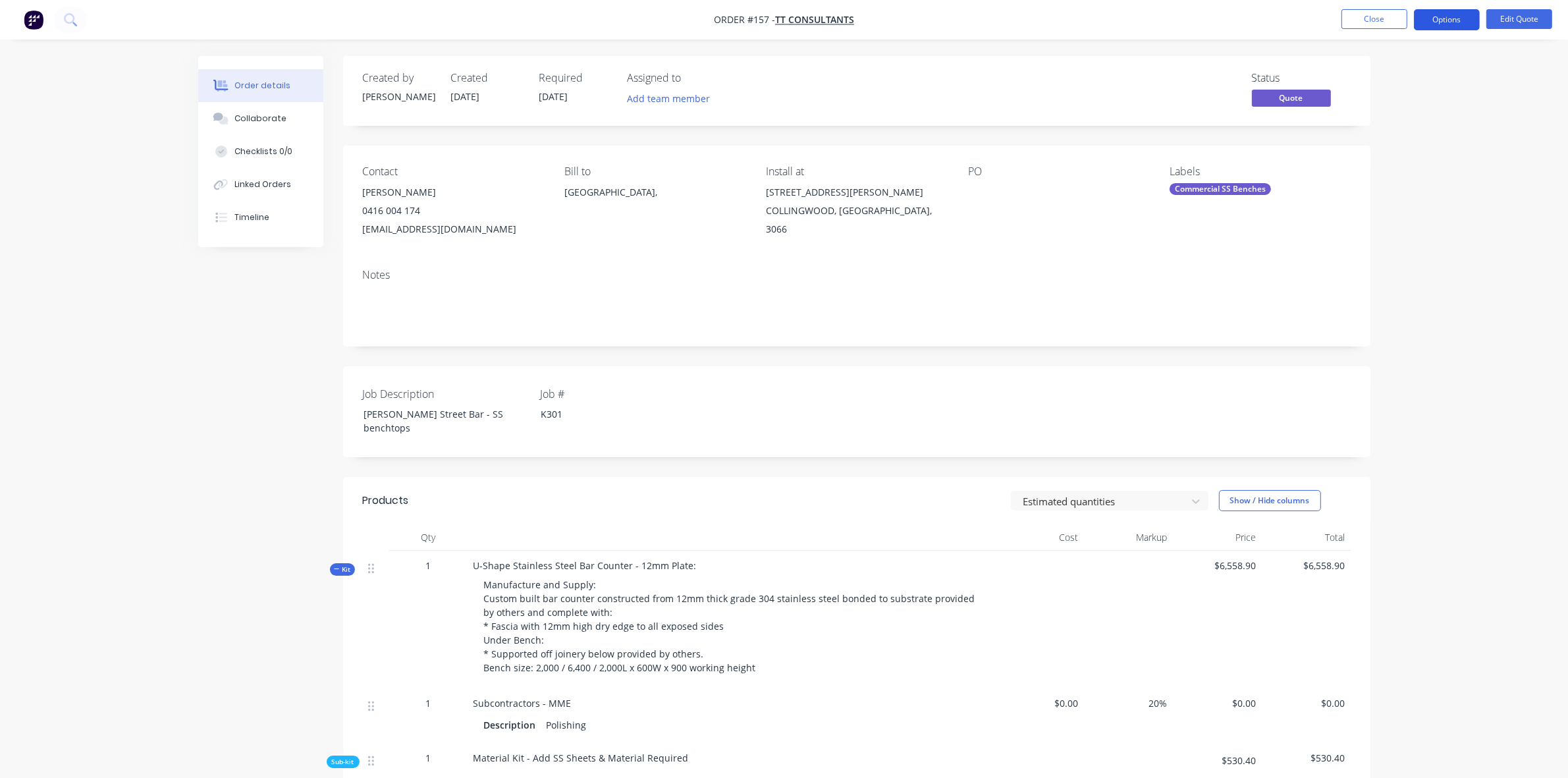
click at [1452, 23] on button "Options" at bounding box center [1446, 20] width 66 height 21
click at [1390, 81] on div "Quote" at bounding box center [1407, 80] width 122 height 19
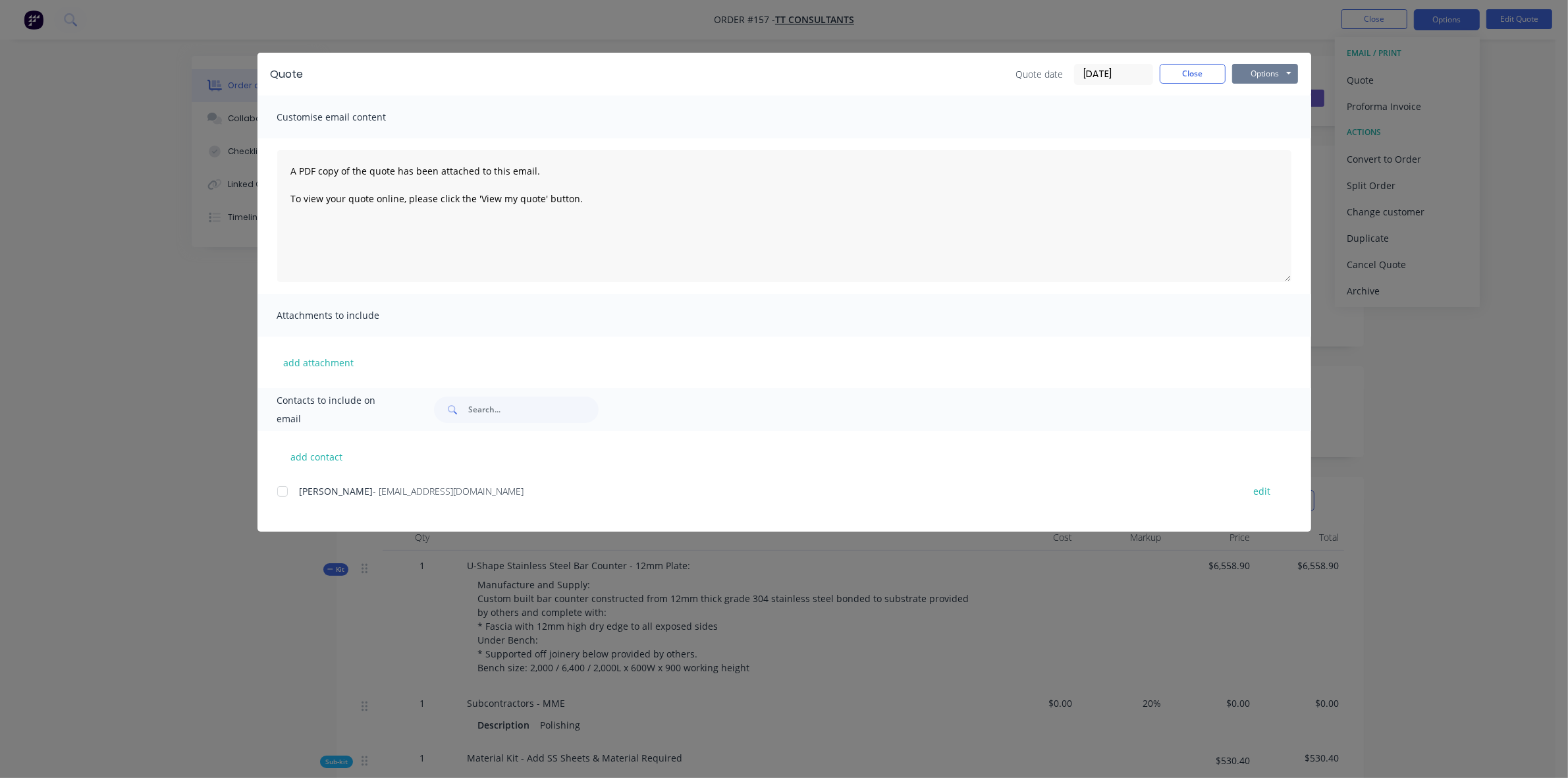
click at [1283, 66] on button "Options" at bounding box center [1264, 73] width 66 height 20
click at [1282, 97] on button "Preview" at bounding box center [1274, 98] width 85 height 22
click at [1195, 83] on button "Close" at bounding box center [1192, 73] width 66 height 20
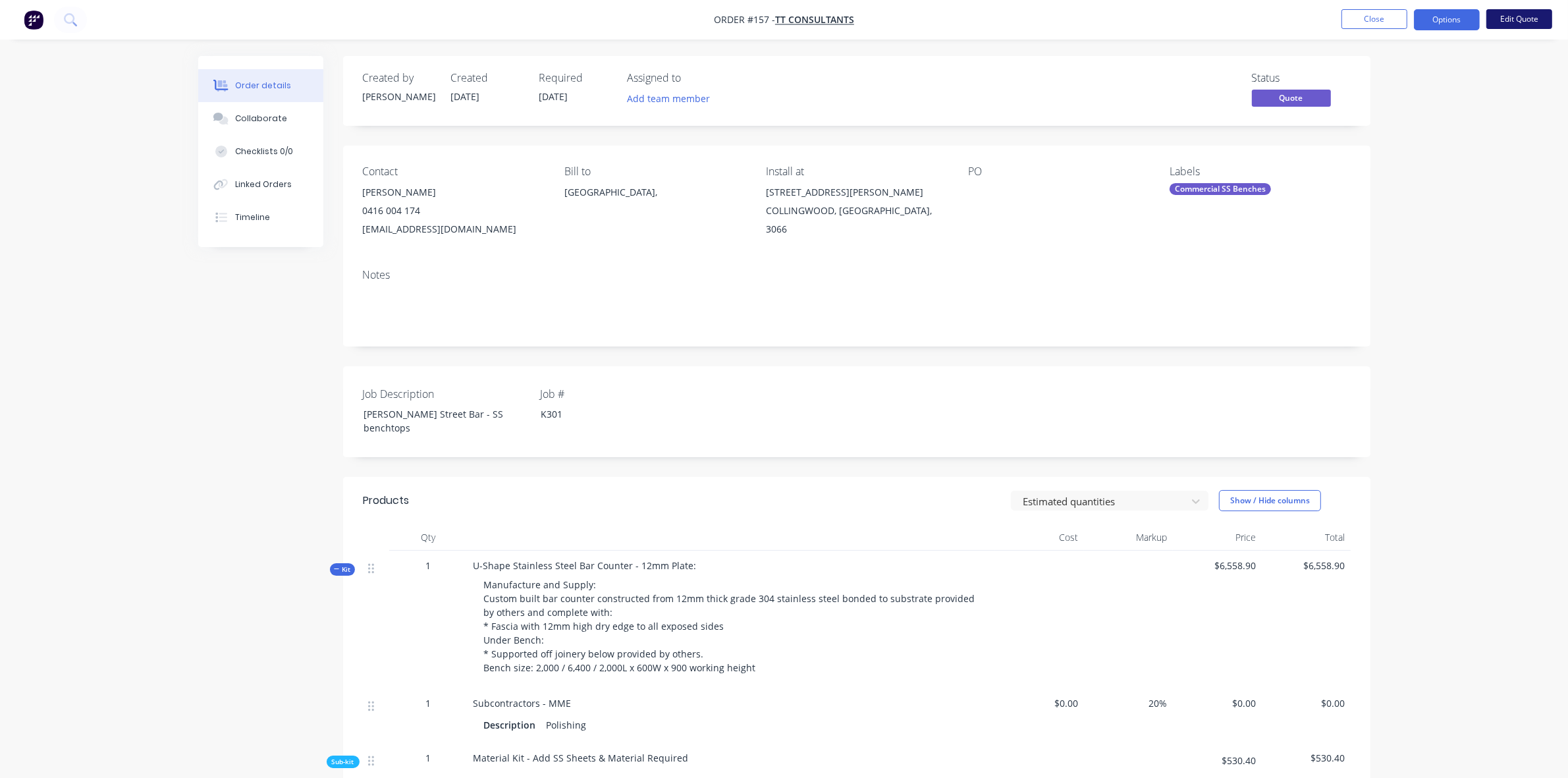
click at [1506, 18] on button "Edit Quote" at bounding box center [1519, 19] width 66 height 20
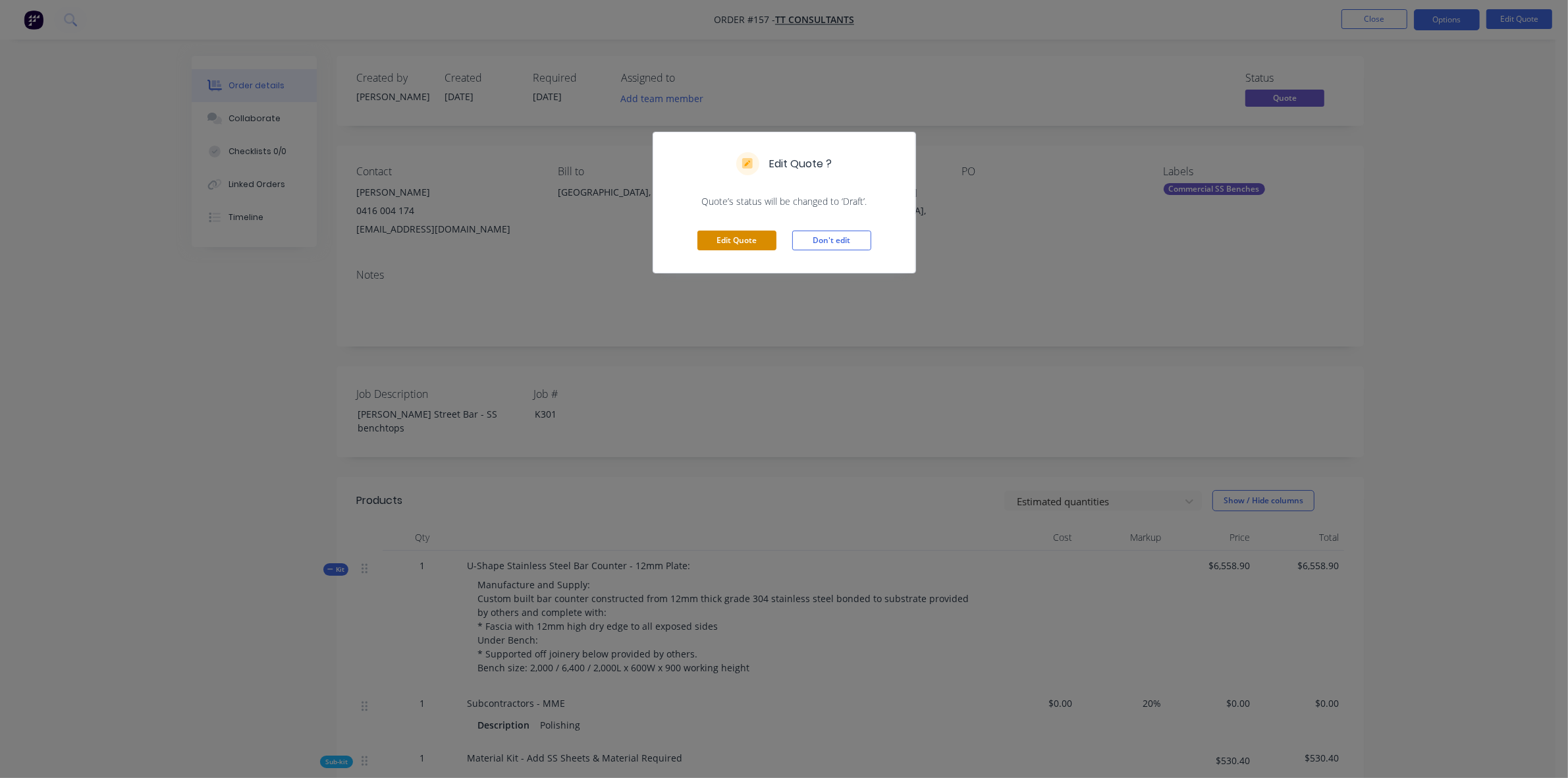
click at [757, 238] on button "Edit Quote" at bounding box center [736, 240] width 79 height 20
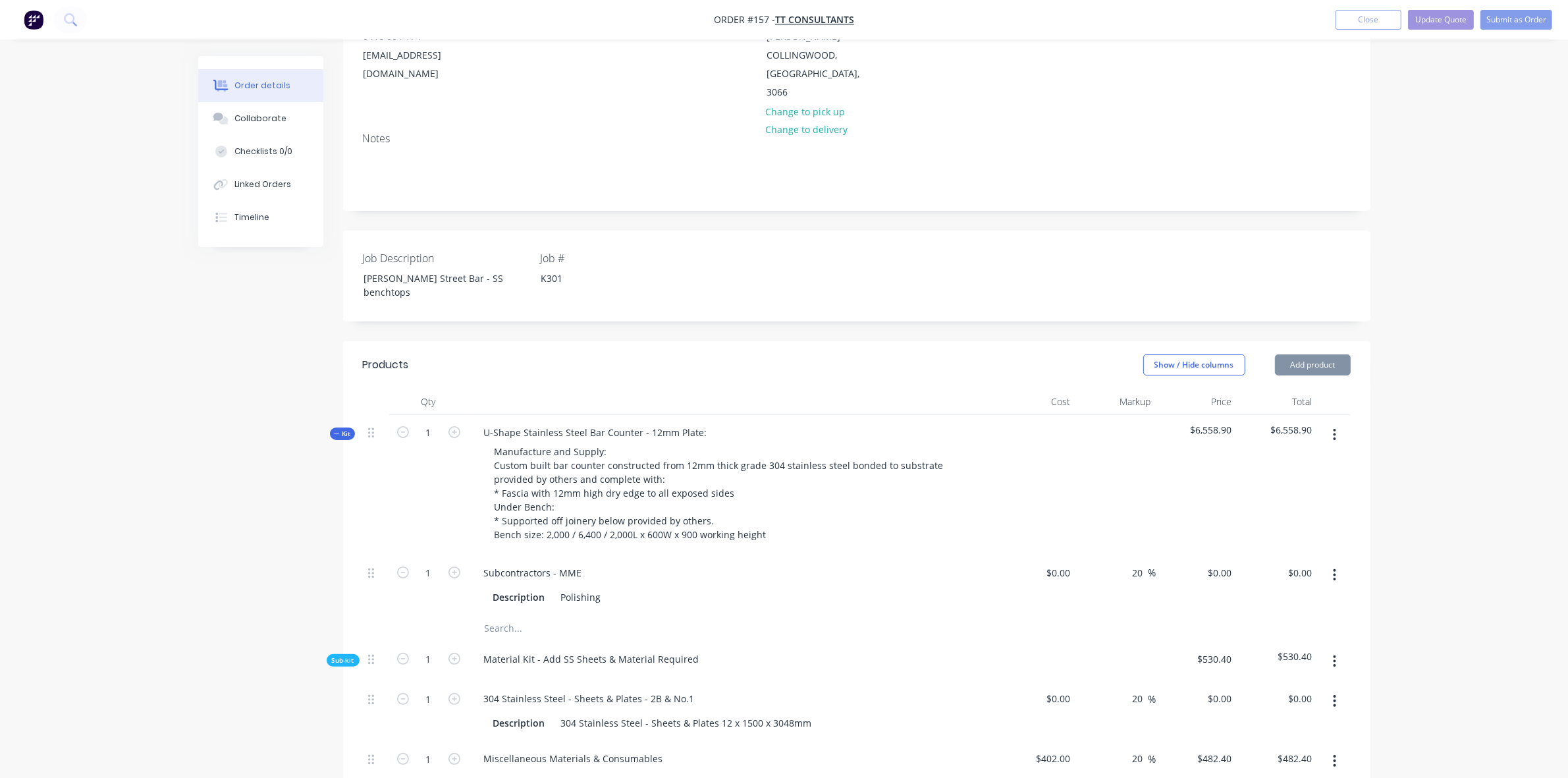
scroll to position [192, 0]
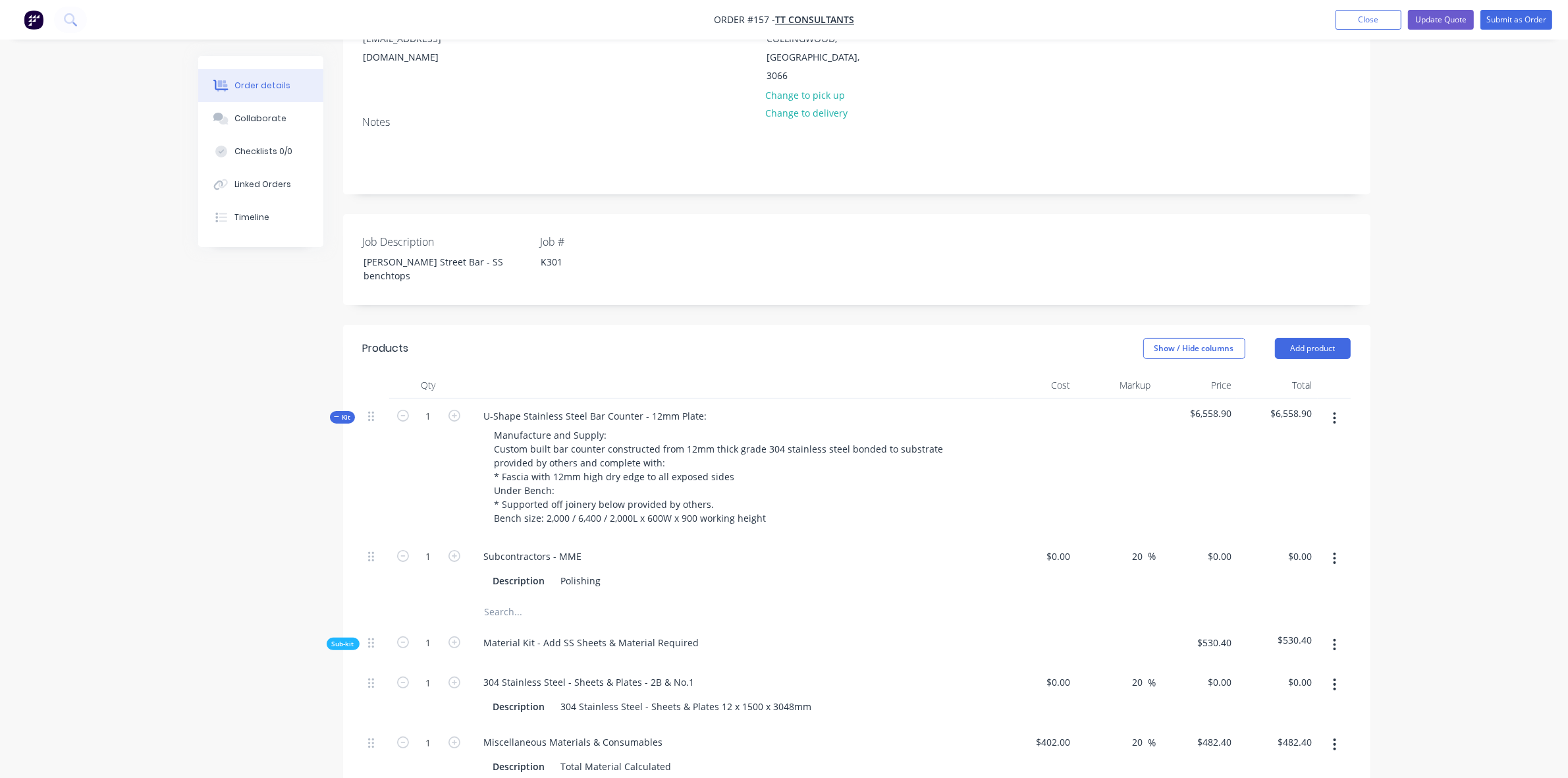
click at [334, 413] on icon "button" at bounding box center [337, 416] width 6 height 7
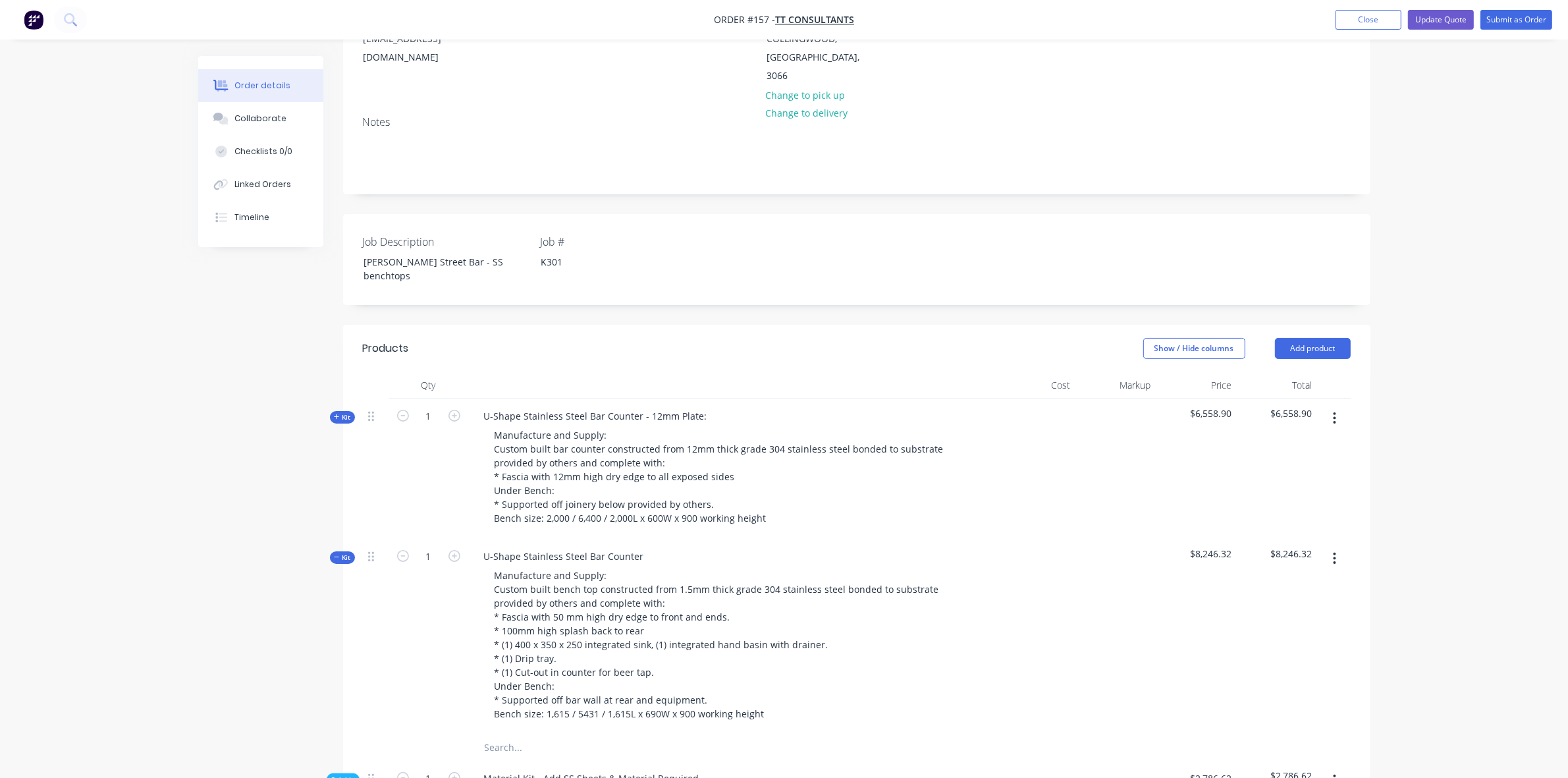
click at [334, 554] on icon "button" at bounding box center [337, 557] width 6 height 7
click at [1338, 338] on button "Add product" at bounding box center [1313, 349] width 76 height 21
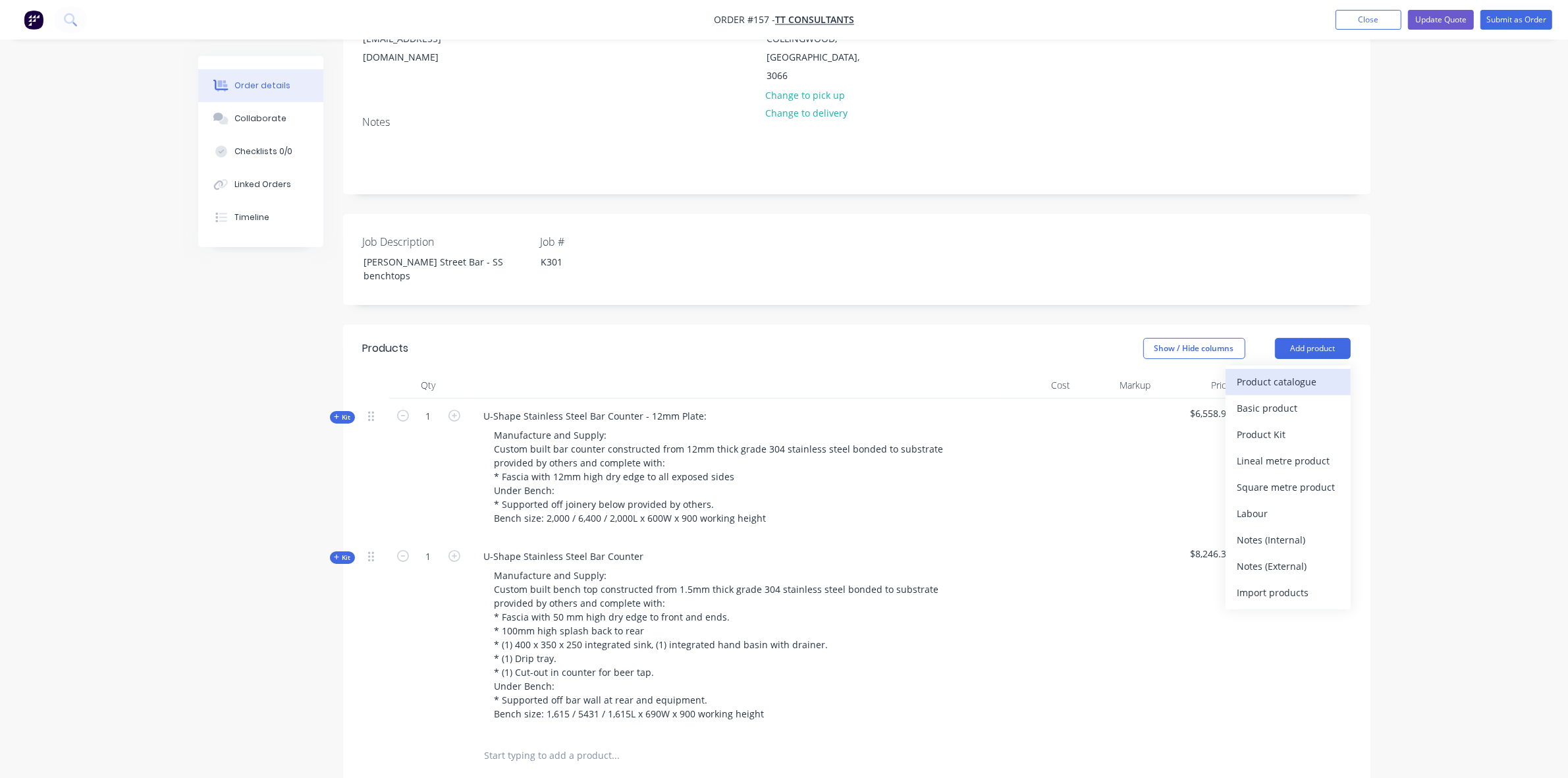
click at [1307, 372] on div "Product catalogue" at bounding box center [1288, 382] width 102 height 19
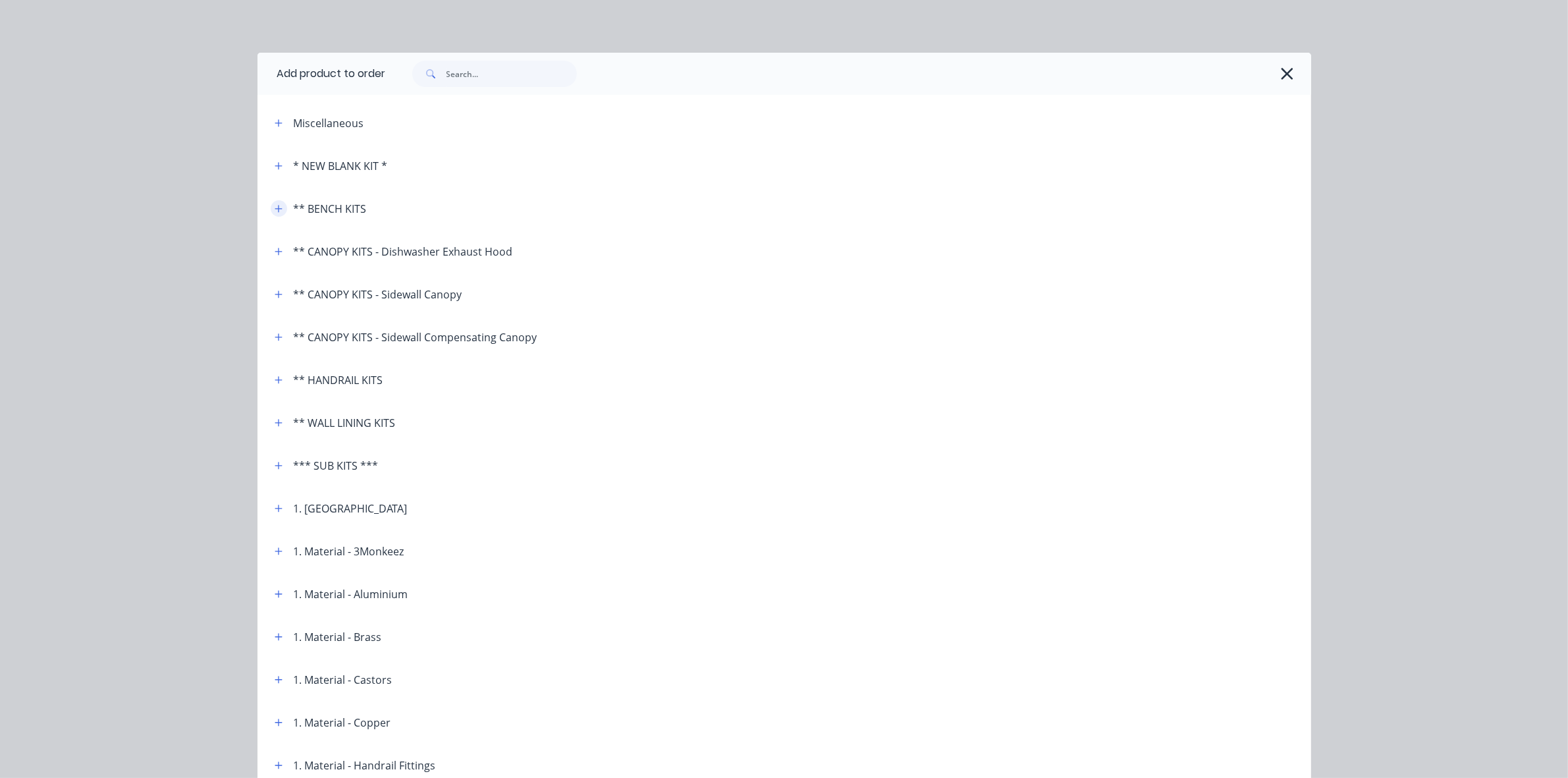
click at [271, 203] on button "button" at bounding box center [278, 208] width 16 height 16
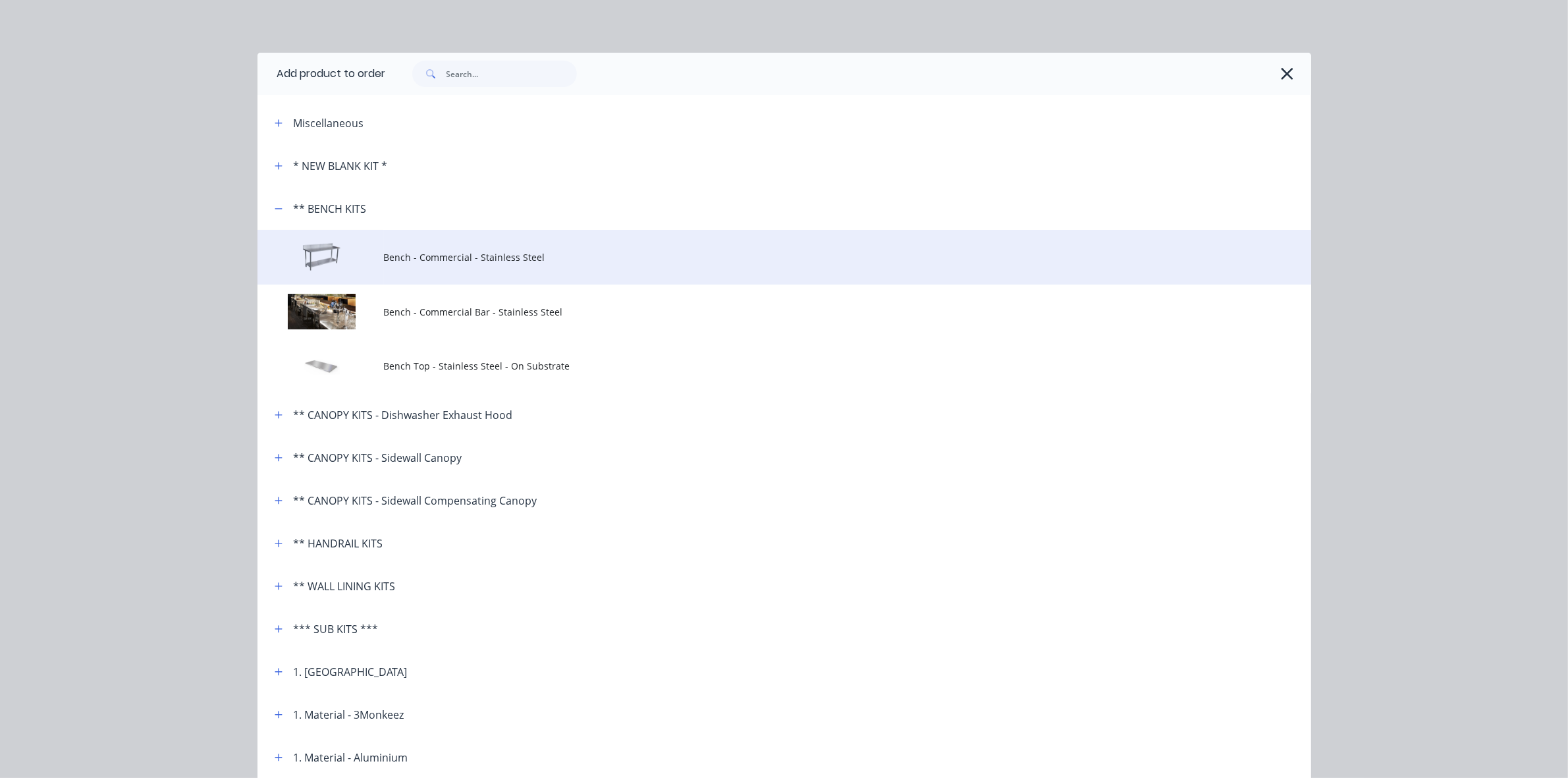
click at [404, 258] on span "Bench - Commercial - Stainless Steel" at bounding box center [754, 256] width 742 height 14
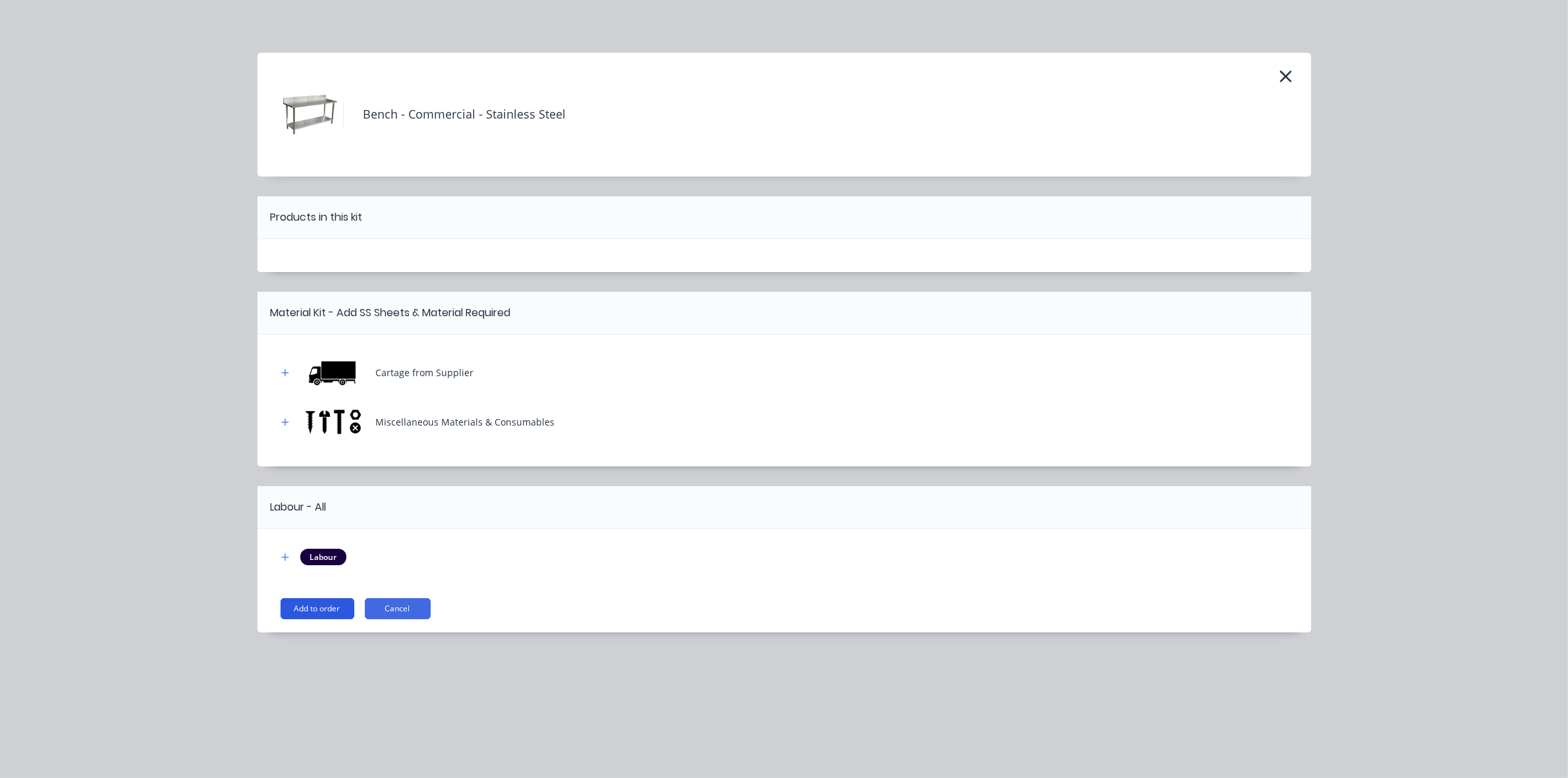
click at [330, 606] on button "Add to order" at bounding box center [317, 609] width 74 height 21
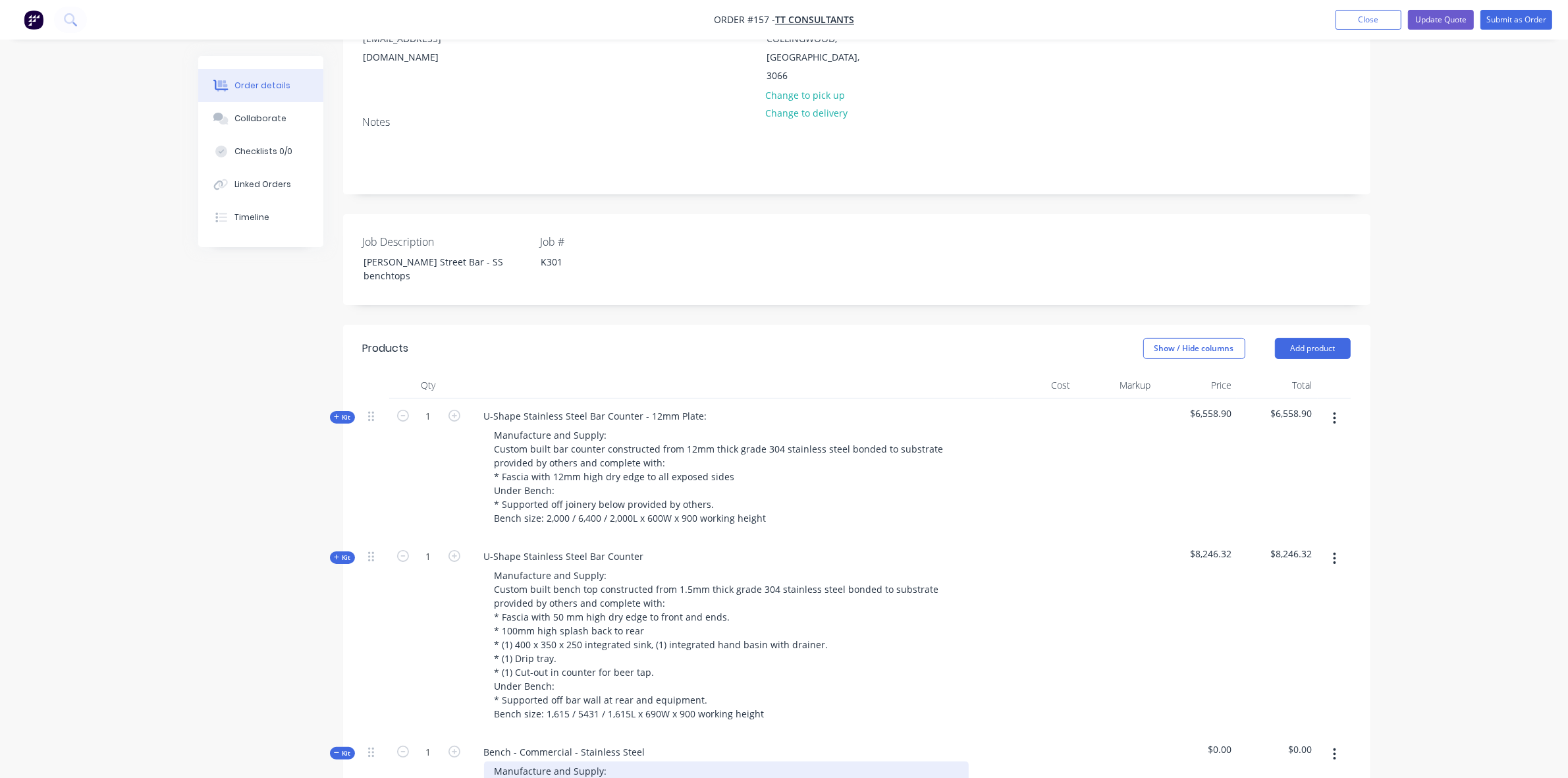
scroll to position [384, 0]
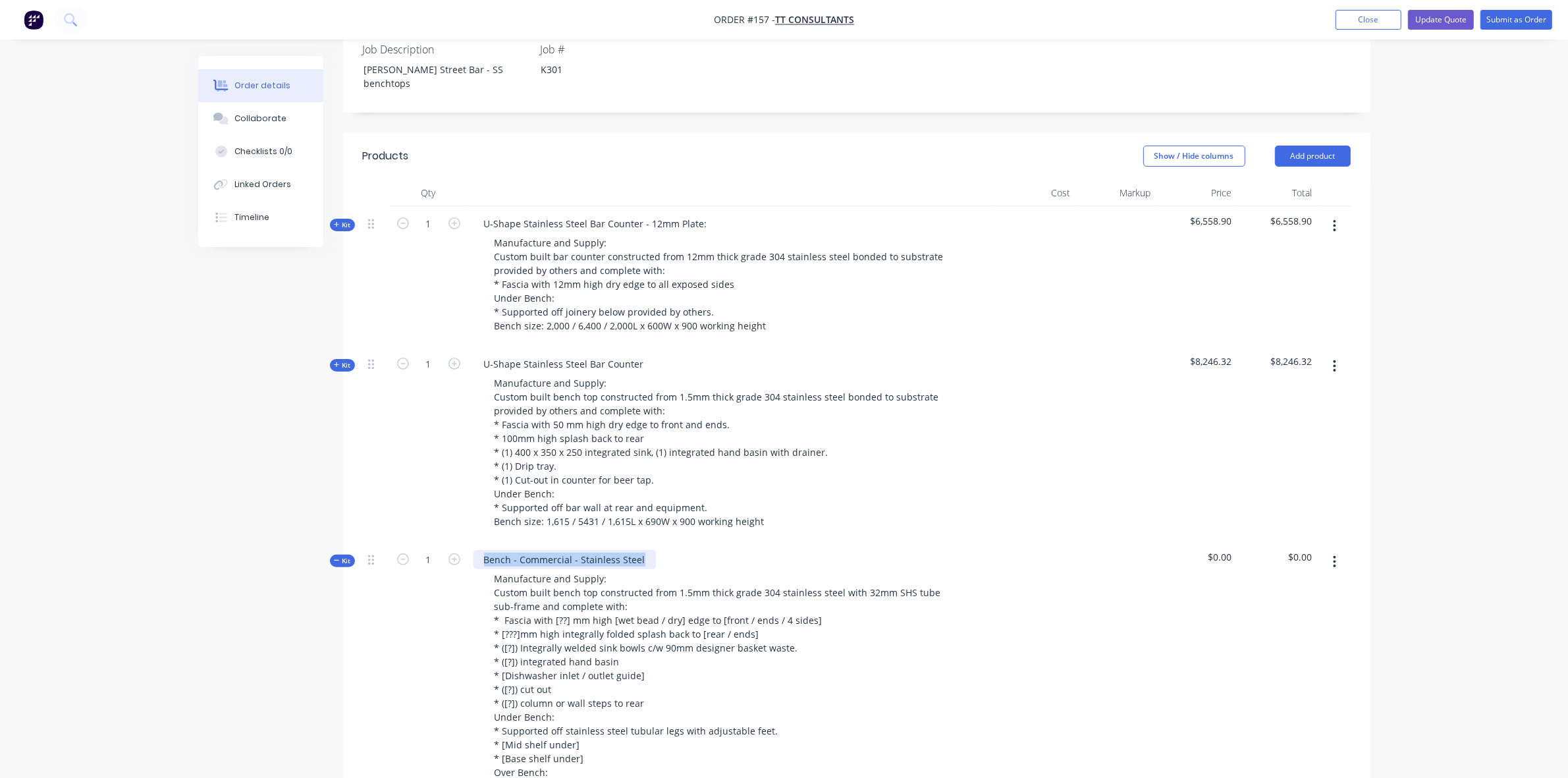
drag, startPoint x: 639, startPoint y: 507, endPoint x: 386, endPoint y: 503, distance: 253.0
click at [386, 542] on div "Kit 1 Bench - Commercial - Stainless Steel Manufacture and Supply: Custom built…" at bounding box center [857, 681] width 988 height 278
paste div
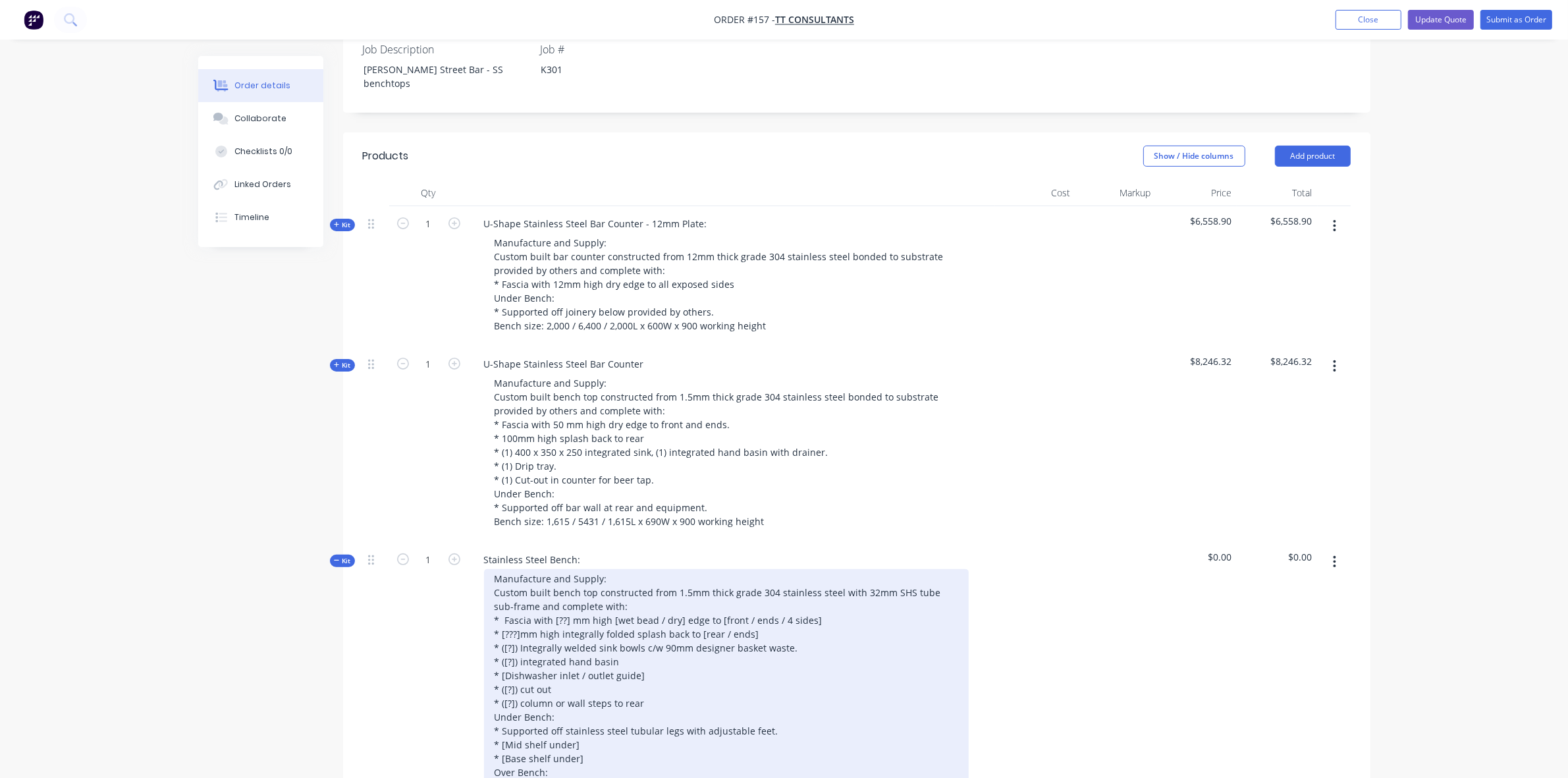
drag, startPoint x: 580, startPoint y: 574, endPoint x: 659, endPoint y: 634, distance: 99.2
click at [580, 574] on div "Manufacture and Supply: Custom built bench top constructed from 1.5mm thick gra…" at bounding box center [727, 689] width 484 height 240
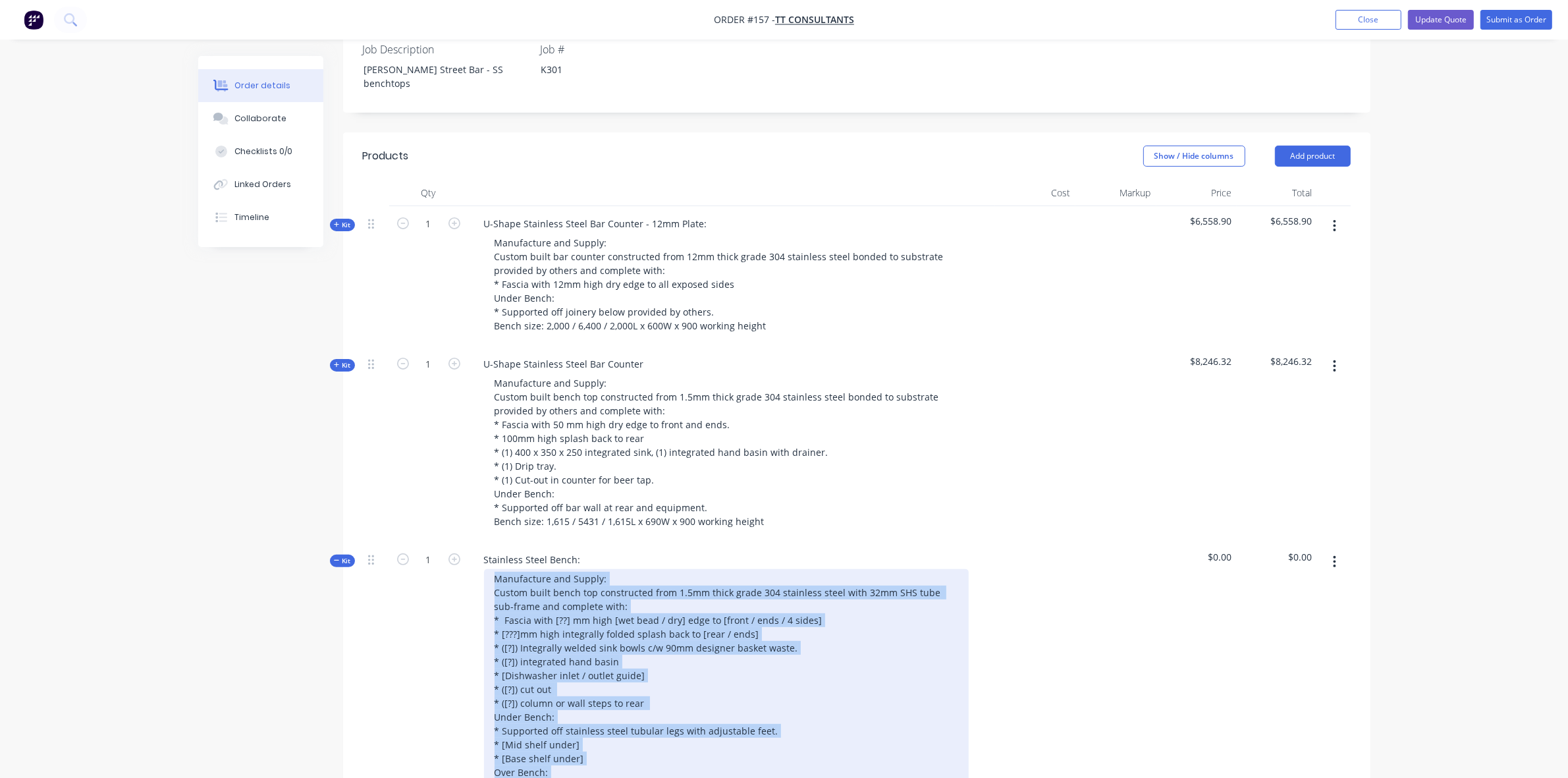
drag, startPoint x: 714, startPoint y: 750, endPoint x: 423, endPoint y: 525, distance: 367.8
click at [423, 542] on div "Kit 1 Stainless Steel Bench: Manufacture and Supply: Custom built bench top con…" at bounding box center [857, 681] width 988 height 278
paste div
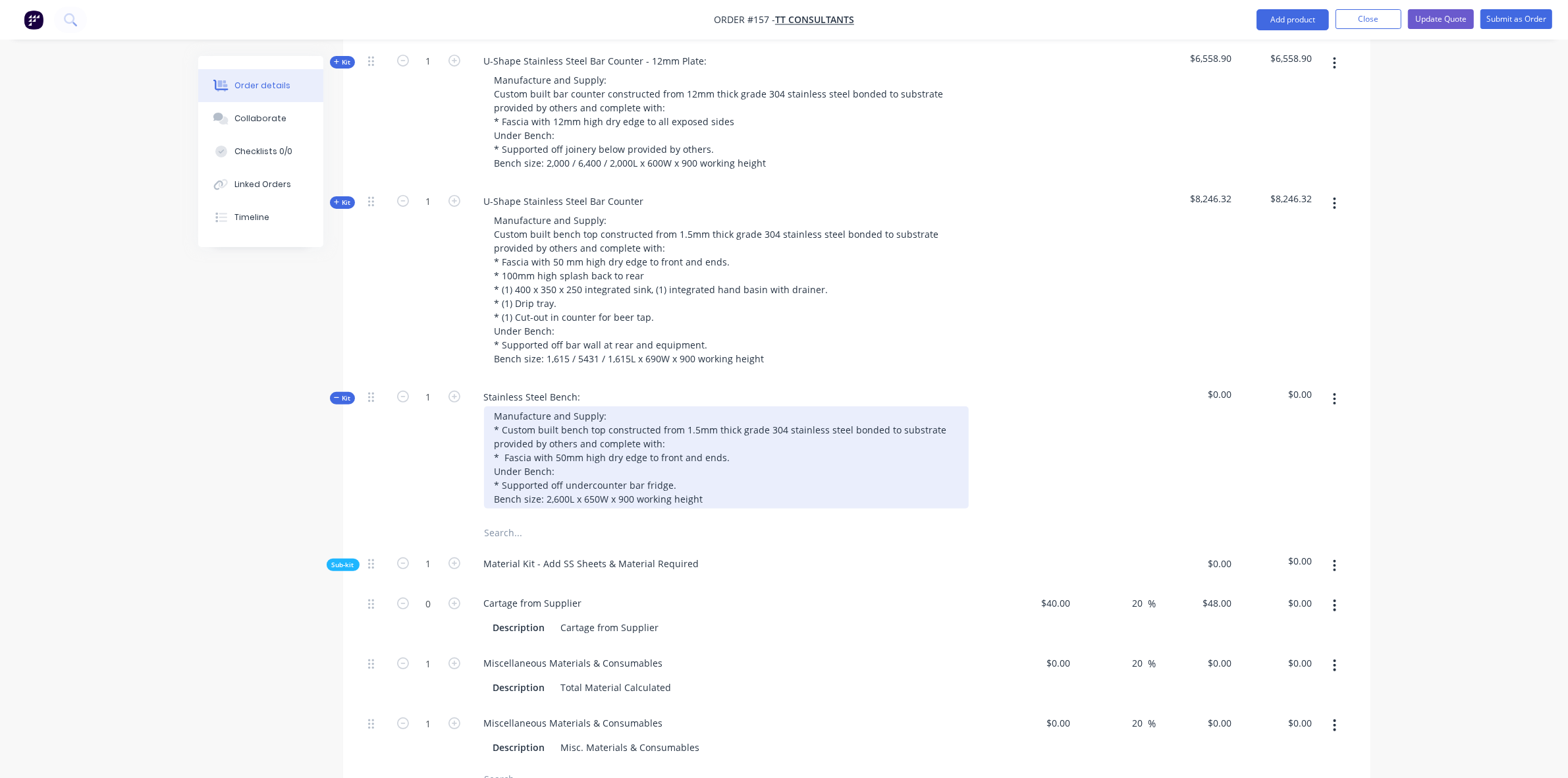
scroll to position [577, 0]
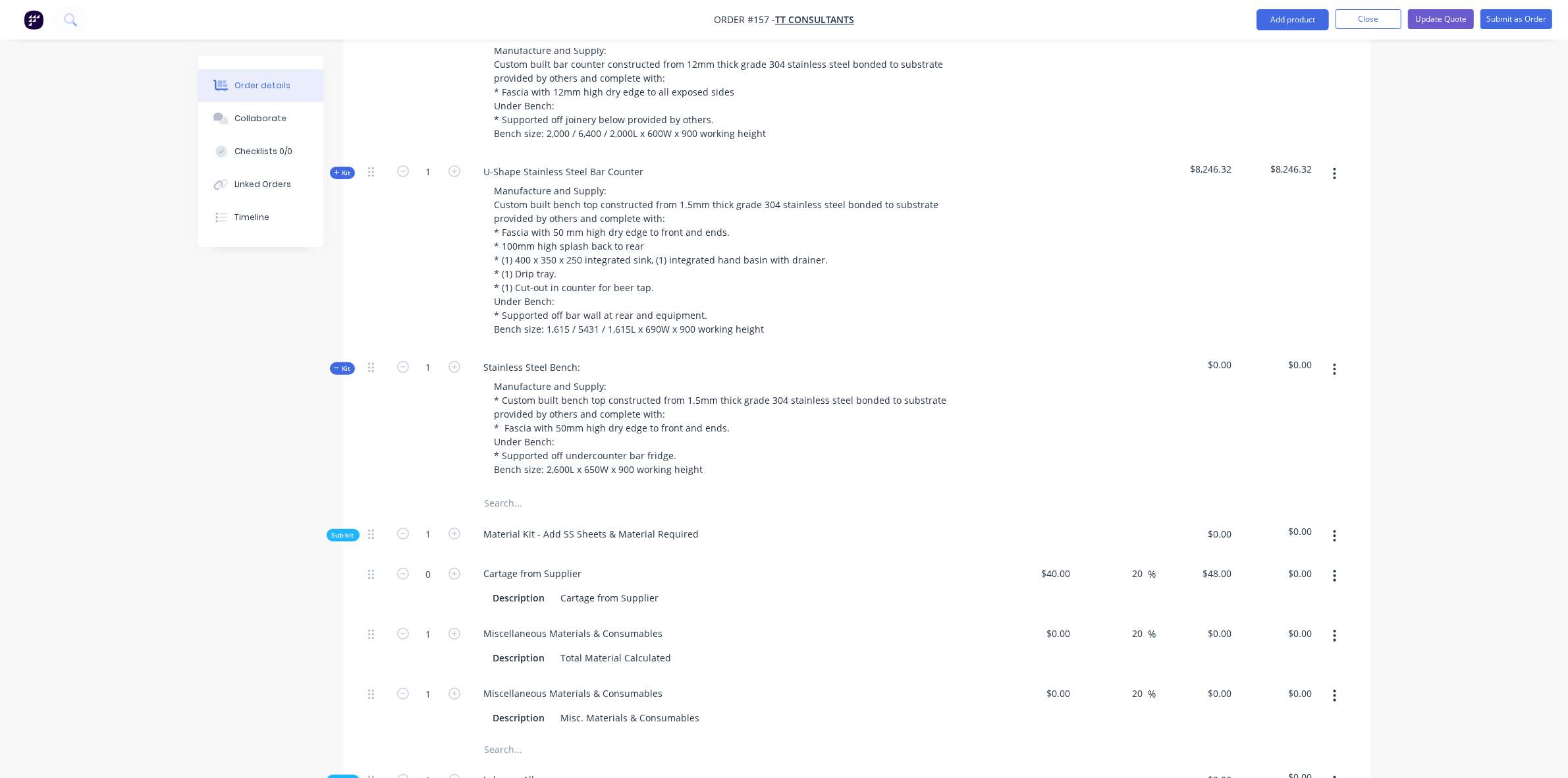
click at [1324, 624] on button "button" at bounding box center [1334, 636] width 31 height 24
click at [1273, 713] on div "Delete" at bounding box center [1288, 723] width 102 height 19
click at [1332, 524] on button "button" at bounding box center [1334, 536] width 31 height 24
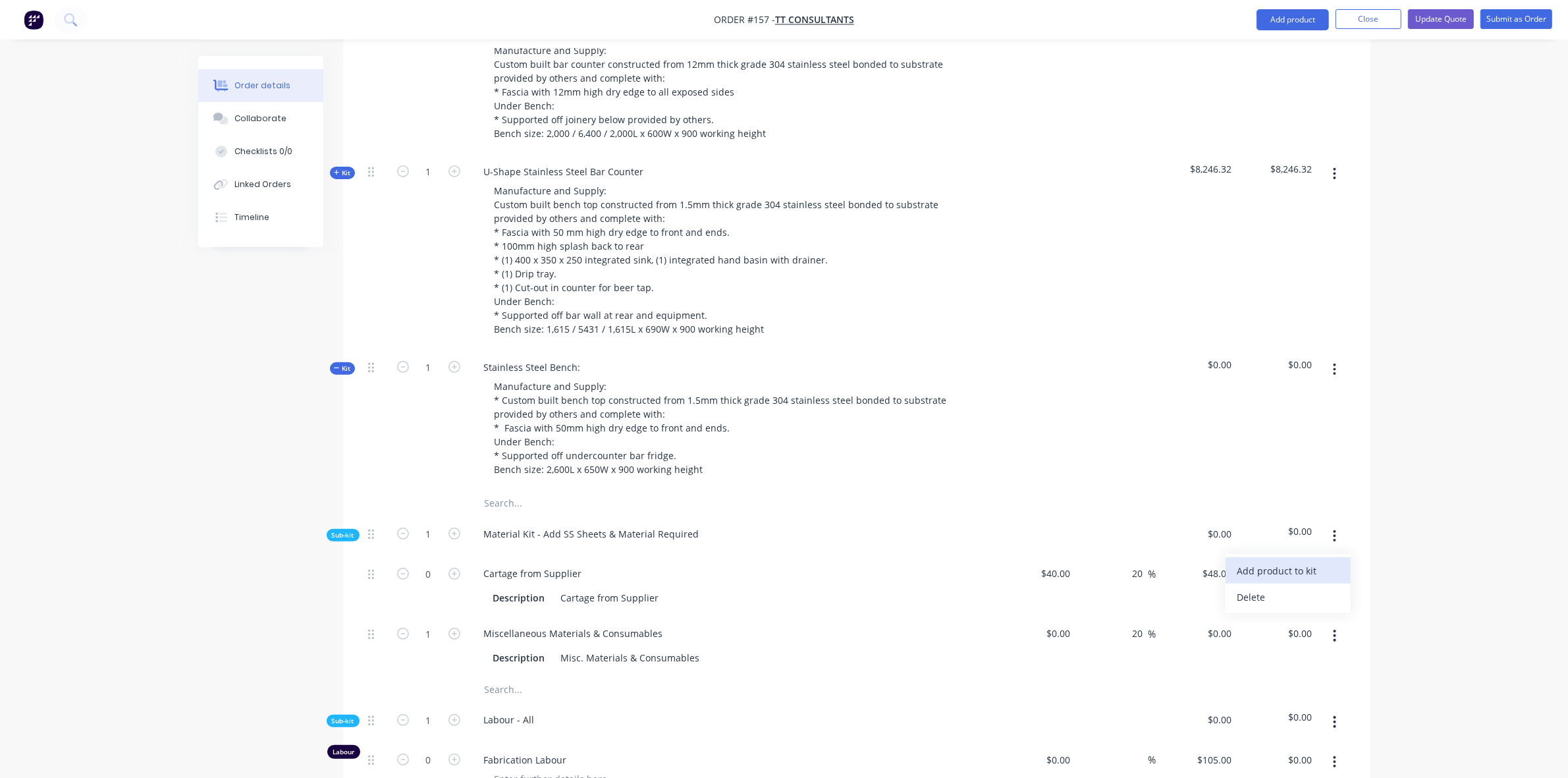
click at [1313, 561] on div "Add product to kit" at bounding box center [1288, 571] width 102 height 19
click at [1284, 614] on div "Product catalogue" at bounding box center [1288, 623] width 102 height 19
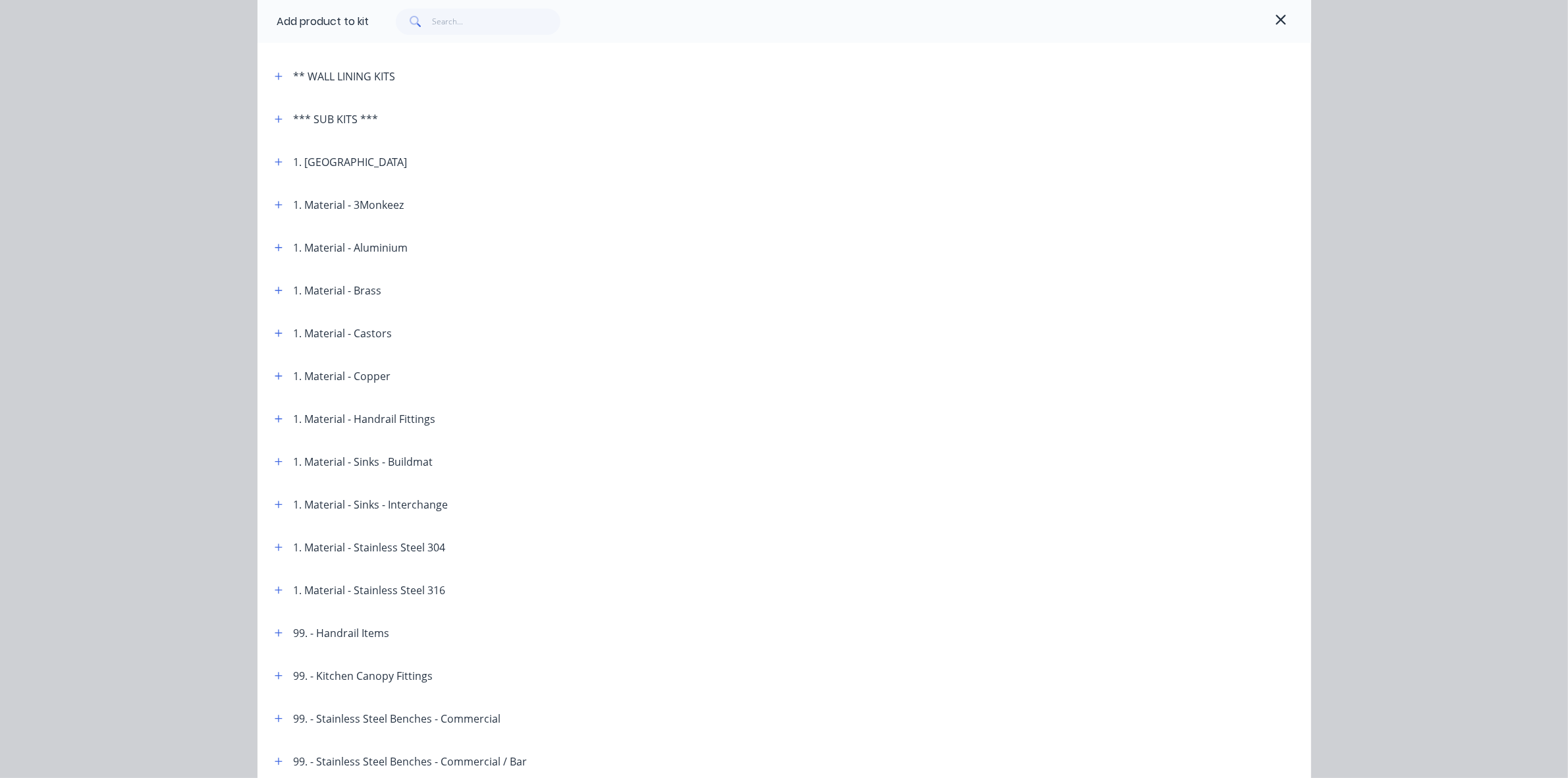
scroll to position [384, 0]
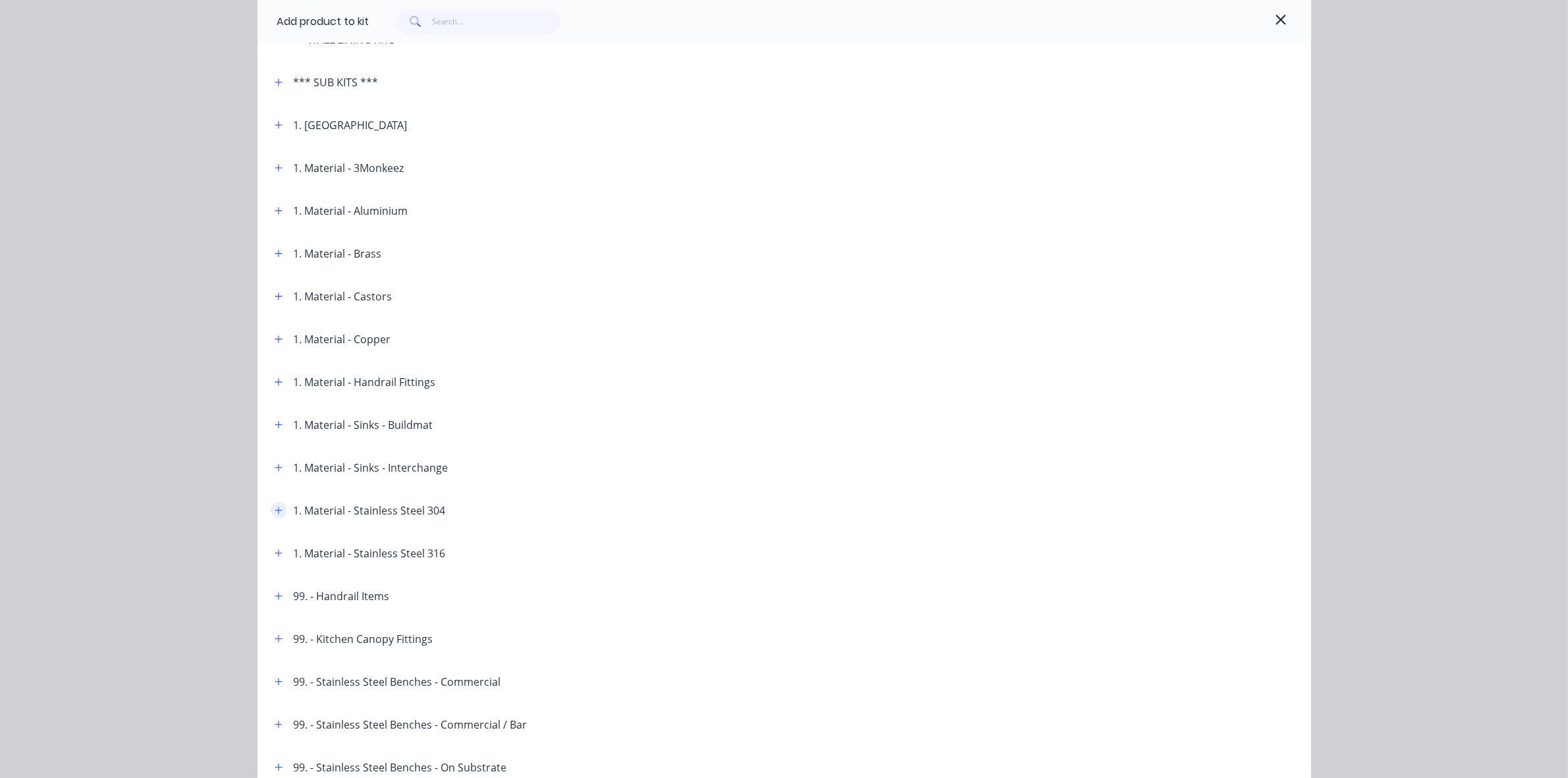
click at [274, 512] on icon "button" at bounding box center [278, 510] width 8 height 9
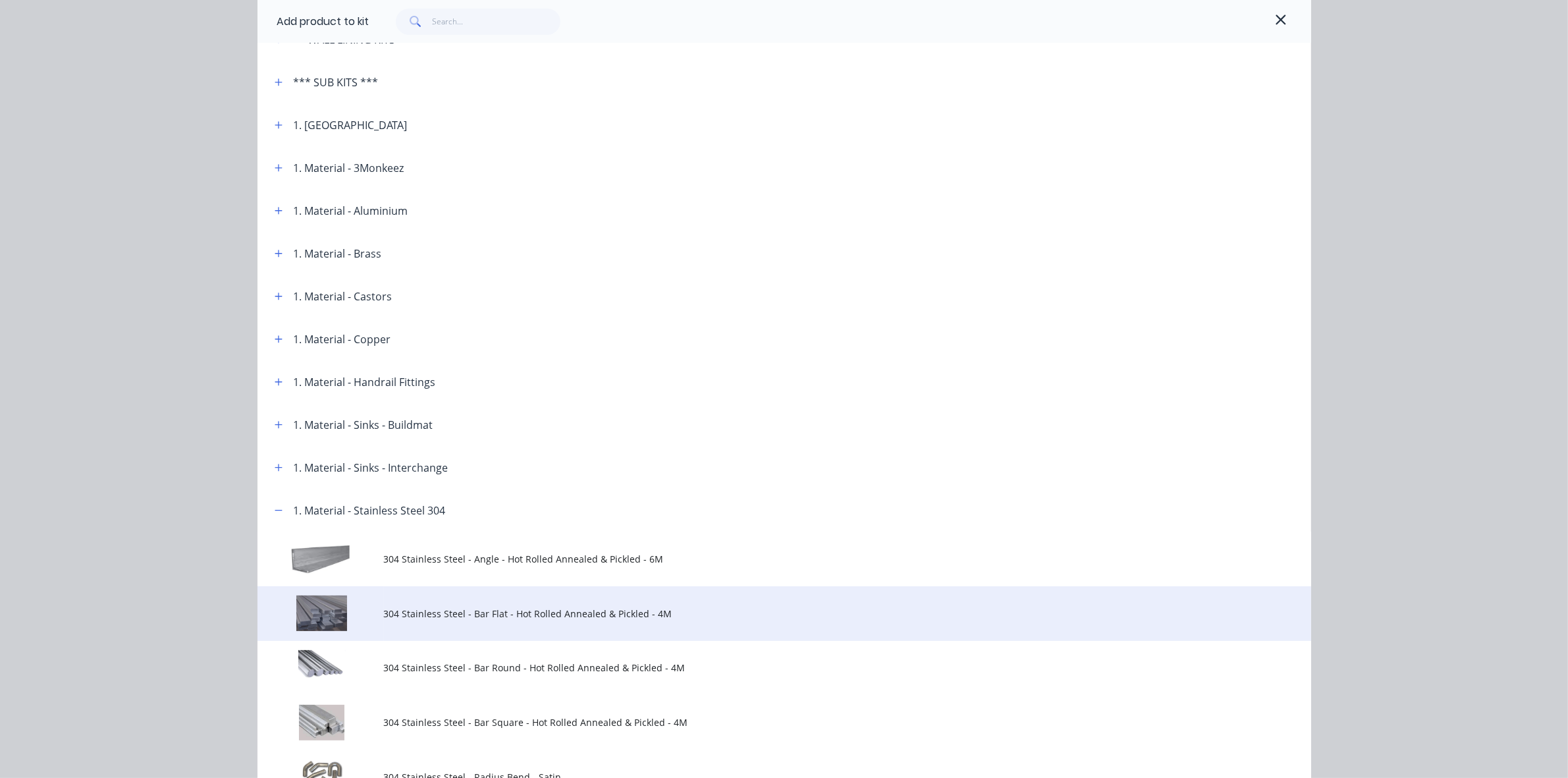
scroll to position [577, 0]
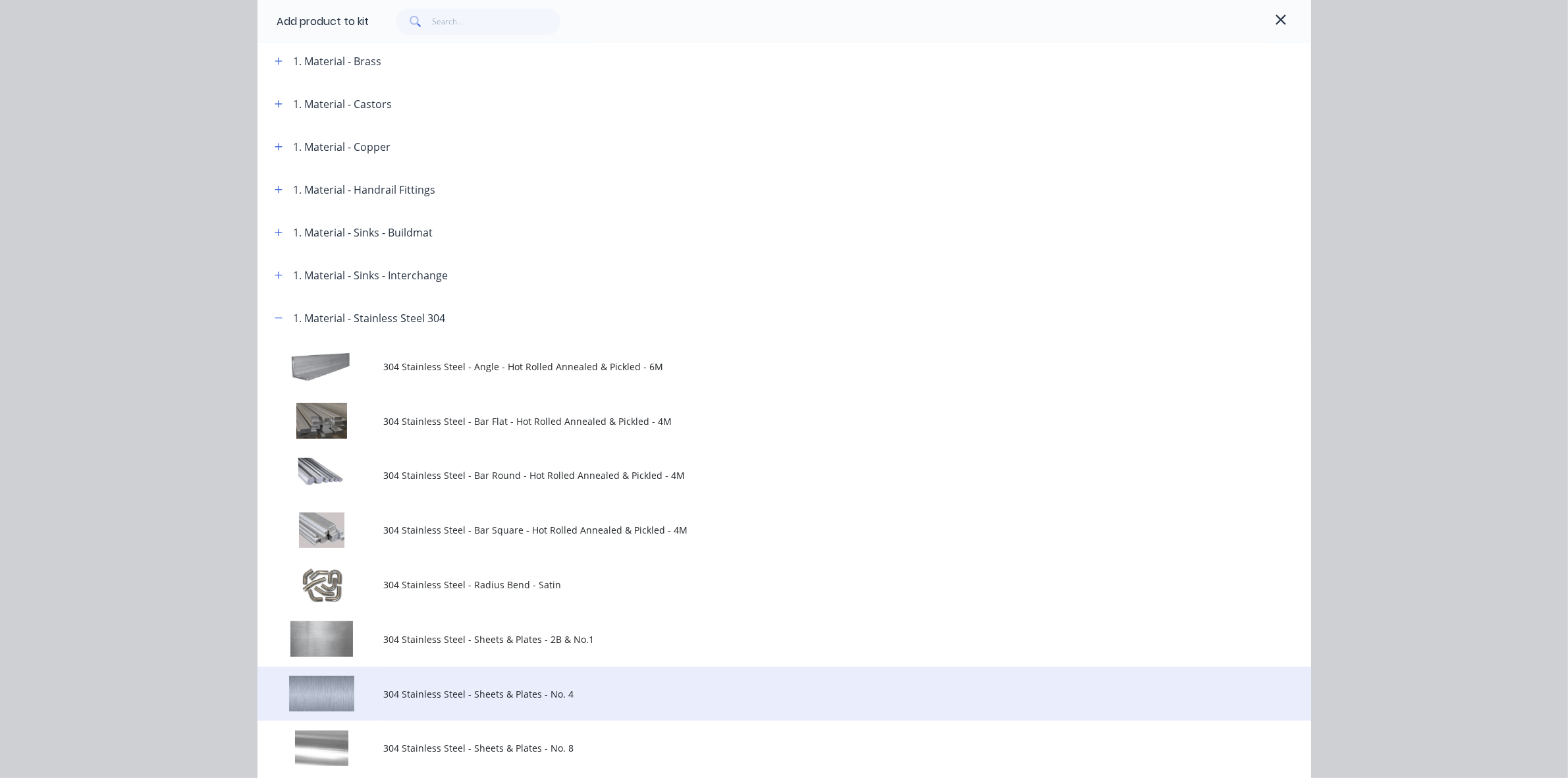
click at [485, 694] on span "304 Stainless Steel - Sheets & Plates - No. 4" at bounding box center [754, 693] width 742 height 14
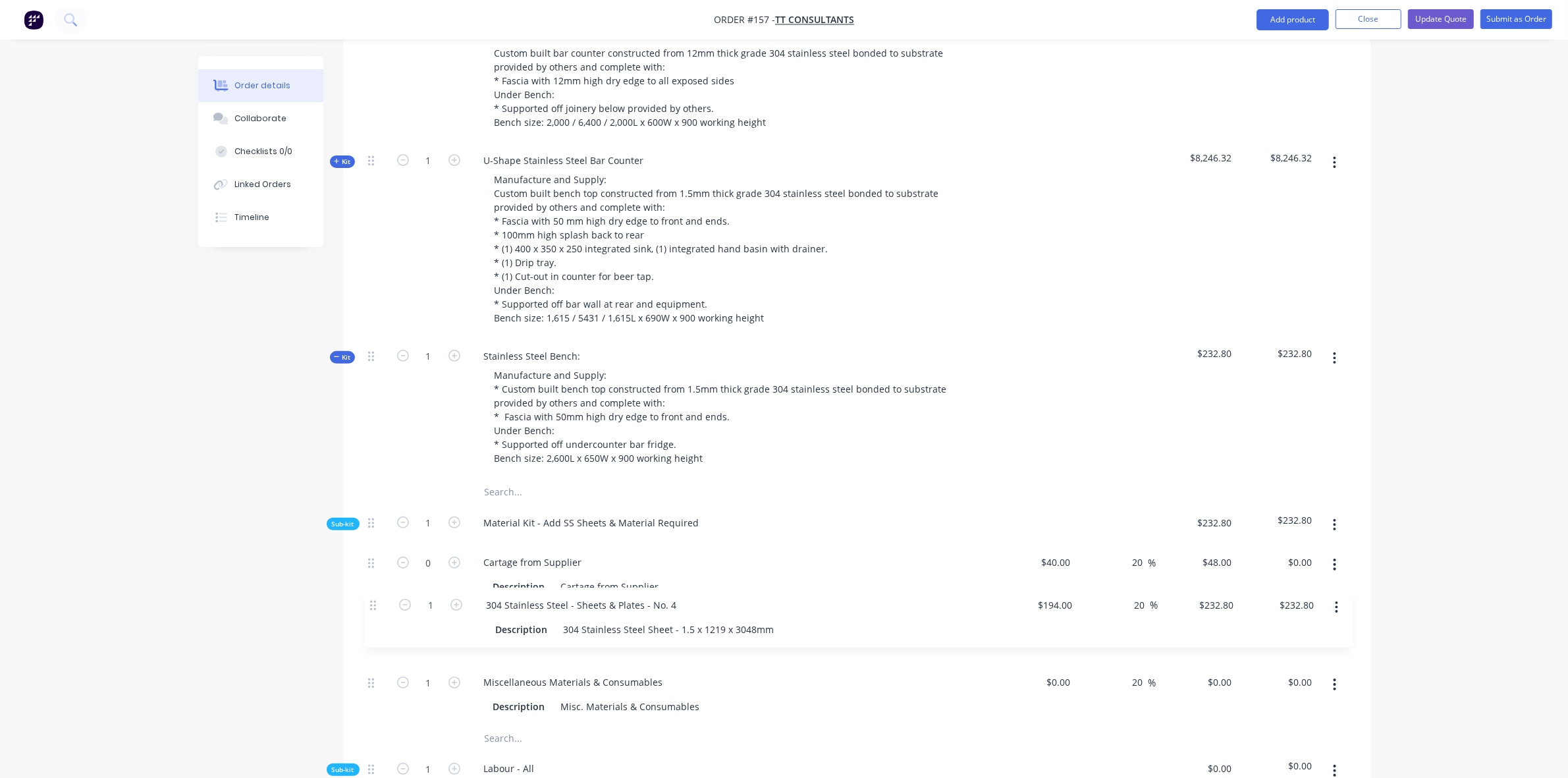
scroll to position [592, 0]
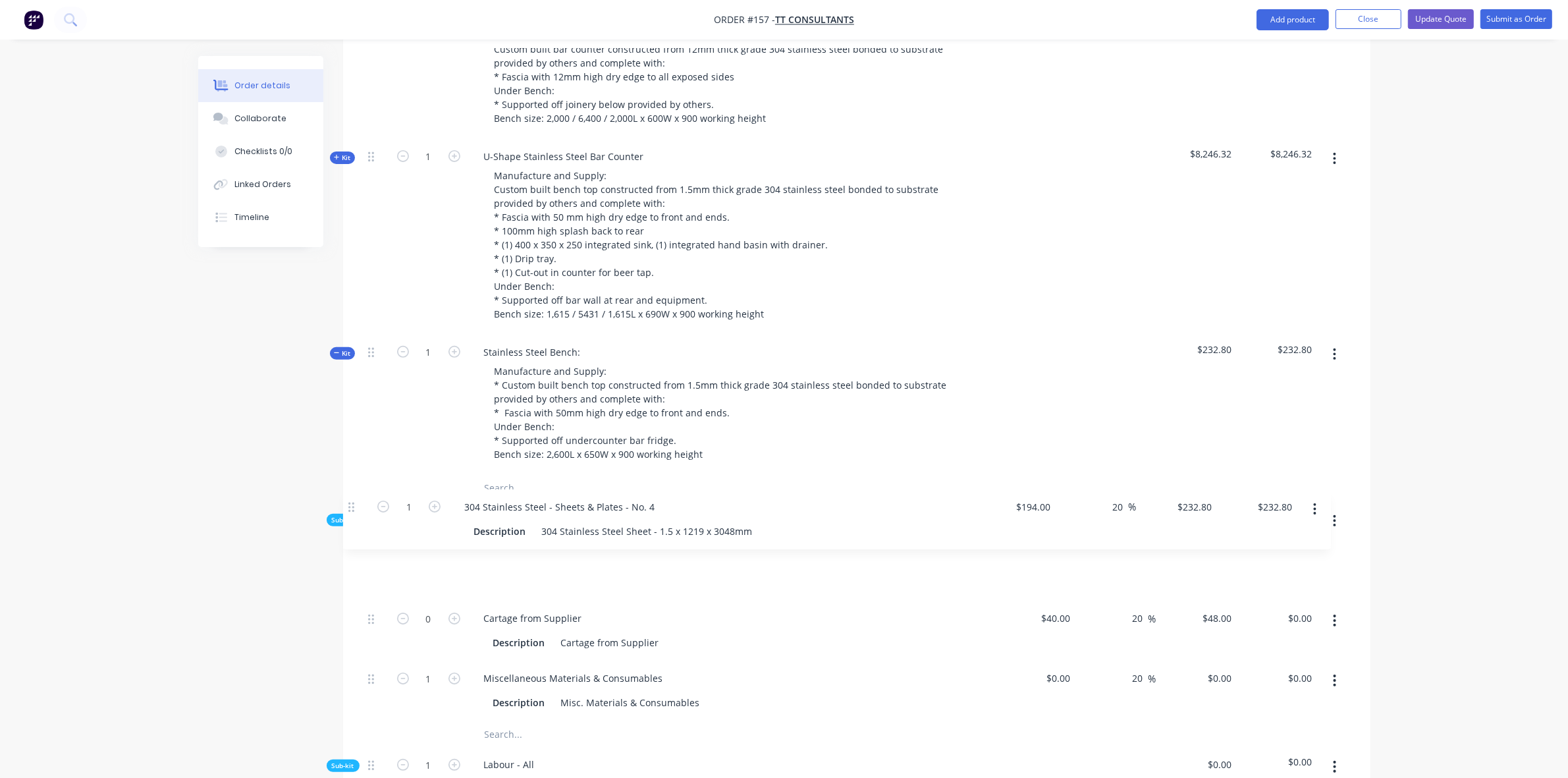
drag, startPoint x: 370, startPoint y: 650, endPoint x: 350, endPoint y: 504, distance: 147.4
click at [350, 504] on div "Qty Cost Markup Price Total Kit 1 U-Shape Stainless Steel Bar Counter - 12mm Pl…" at bounding box center [857, 615] width 1028 height 1285
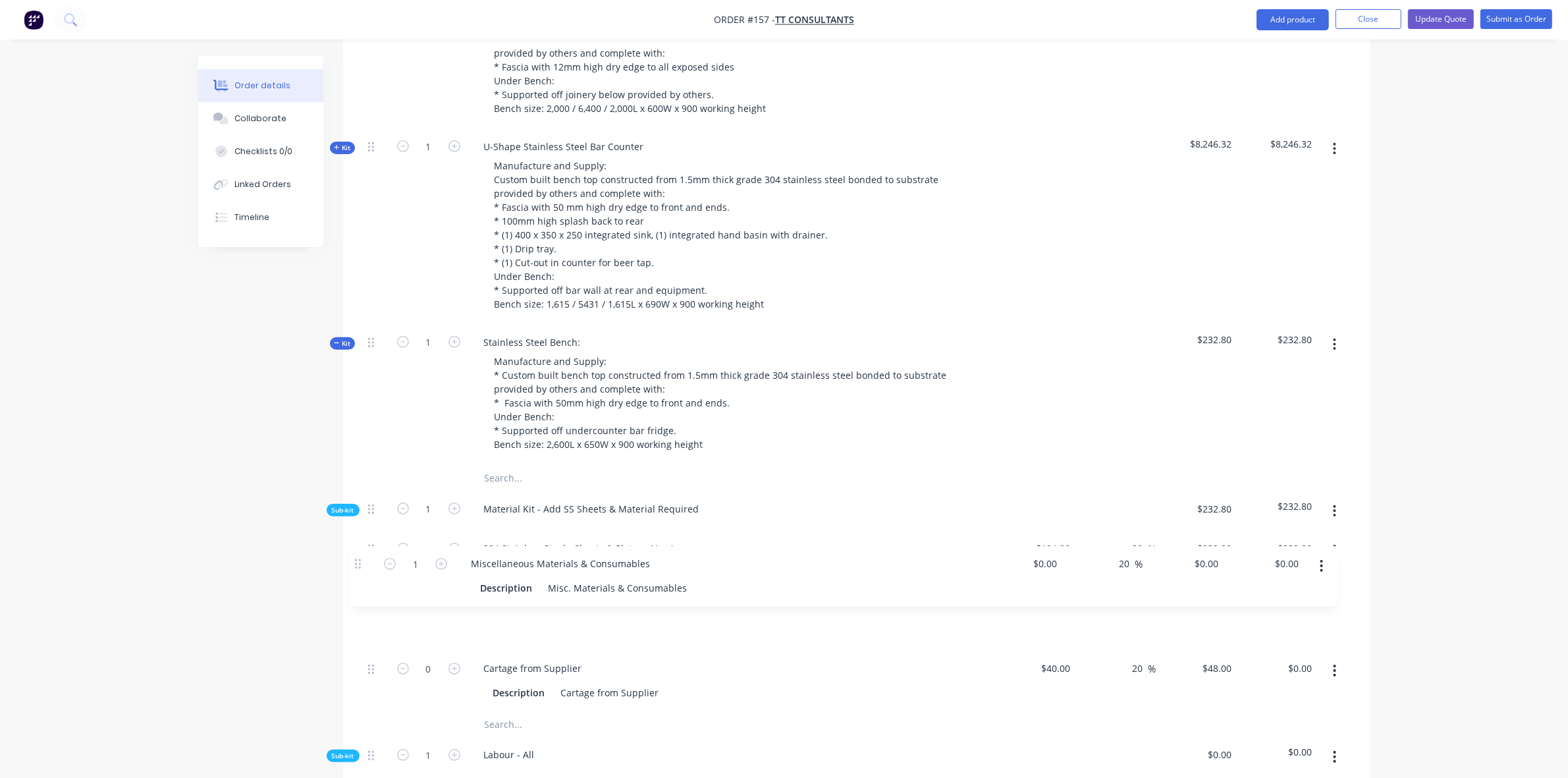
scroll to position [604, 0]
drag, startPoint x: 372, startPoint y: 631, endPoint x: 356, endPoint y: 541, distance: 91.4
click at [356, 541] on div "Qty Cost Markup Price Total Kit 1 U-Shape Stainless Steel Bar Counter - 12mm Pl…" at bounding box center [857, 601] width 1028 height 1285
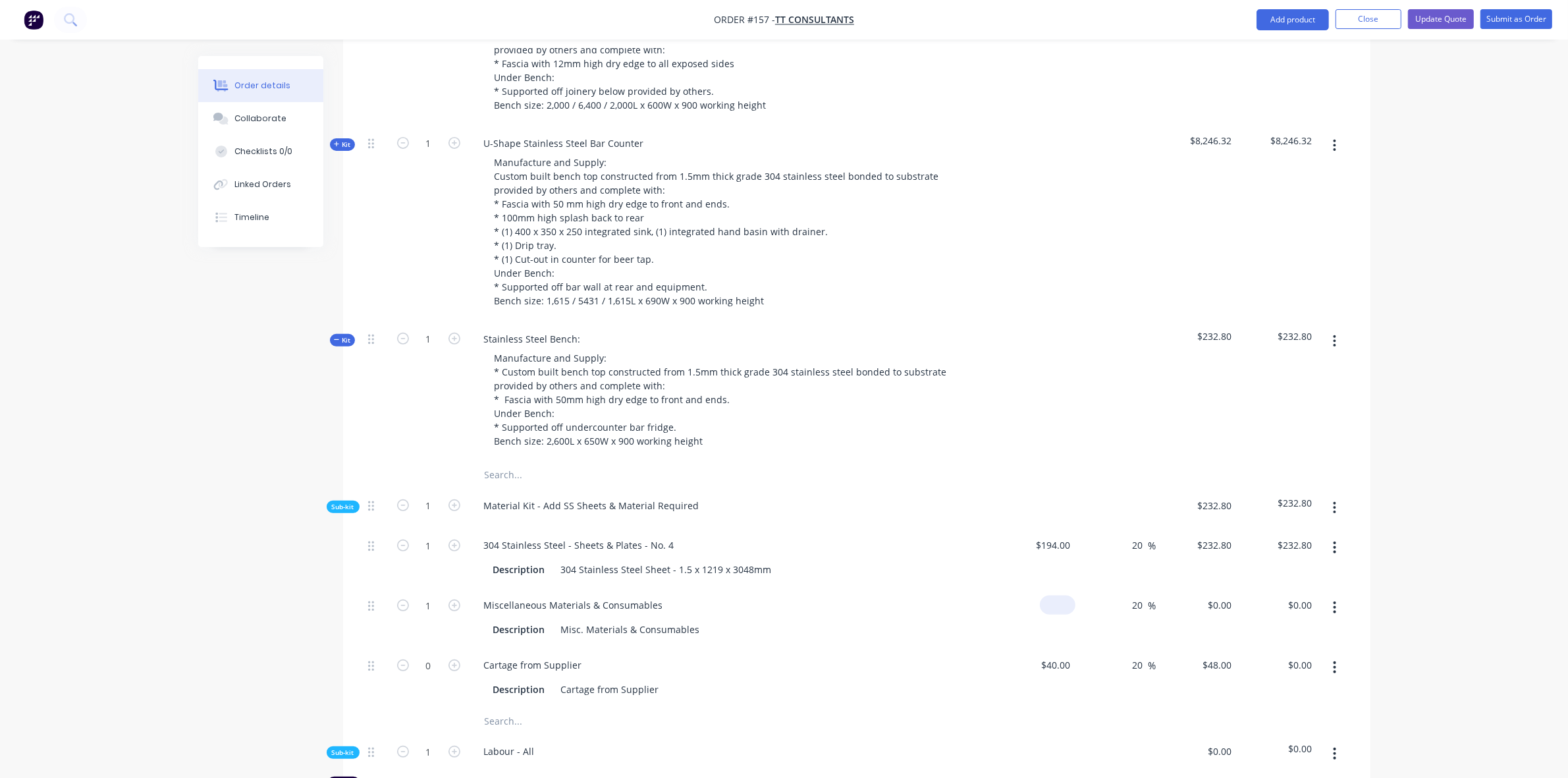
click at [1062, 596] on input at bounding box center [1060, 605] width 30 height 19
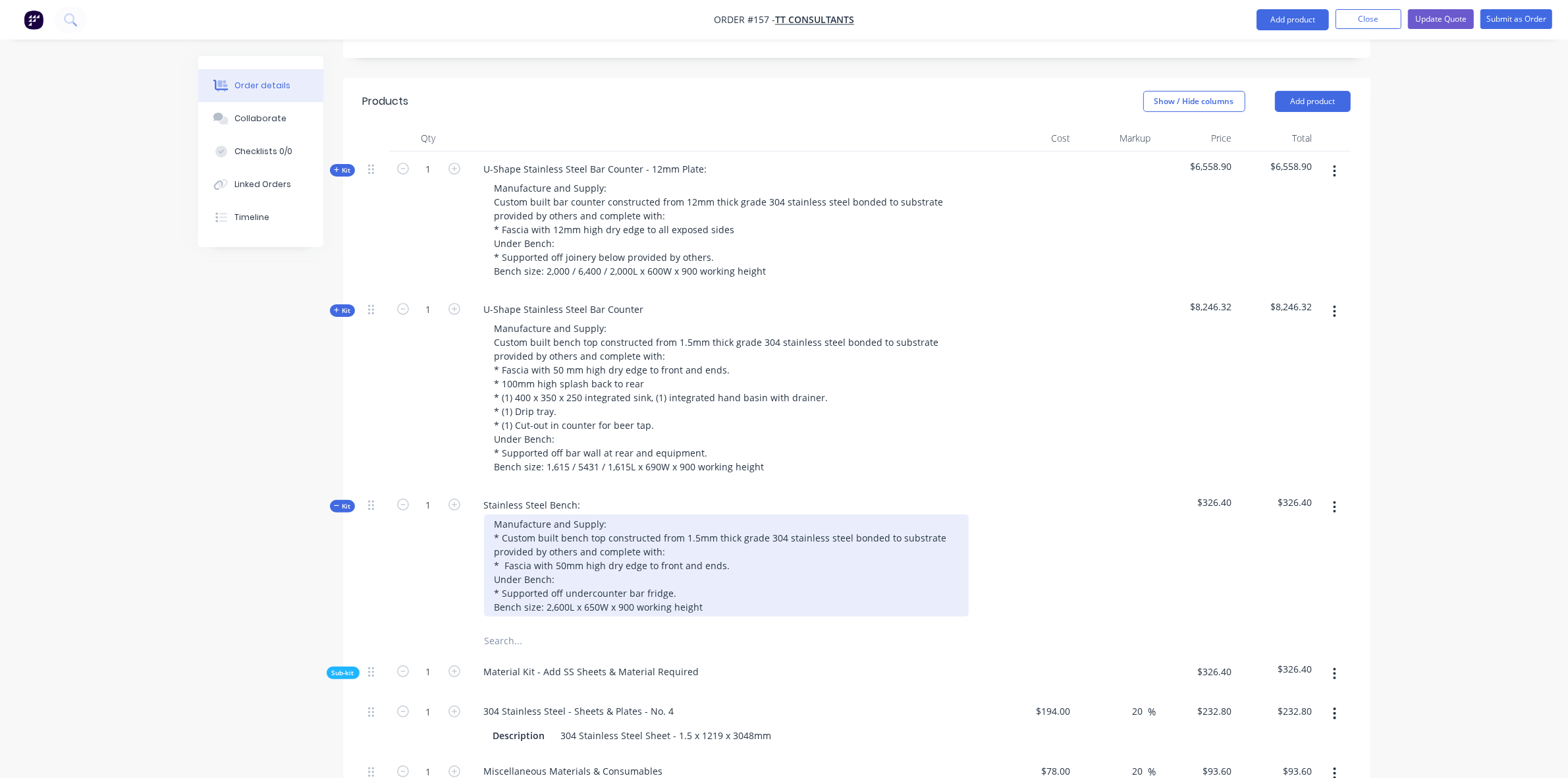
scroll to position [413, 0]
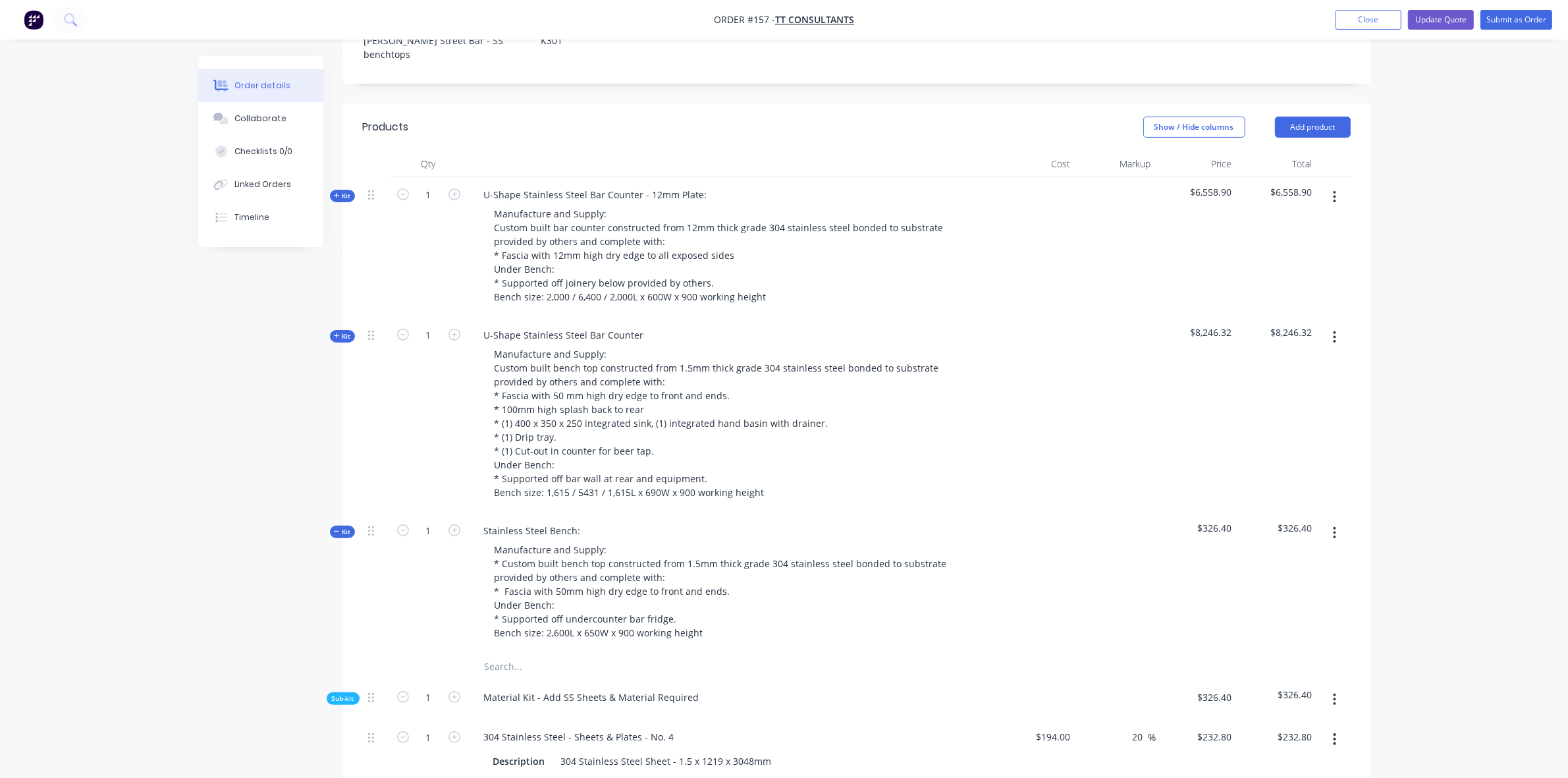
click at [332, 330] on button "Kit" at bounding box center [342, 335] width 25 height 12
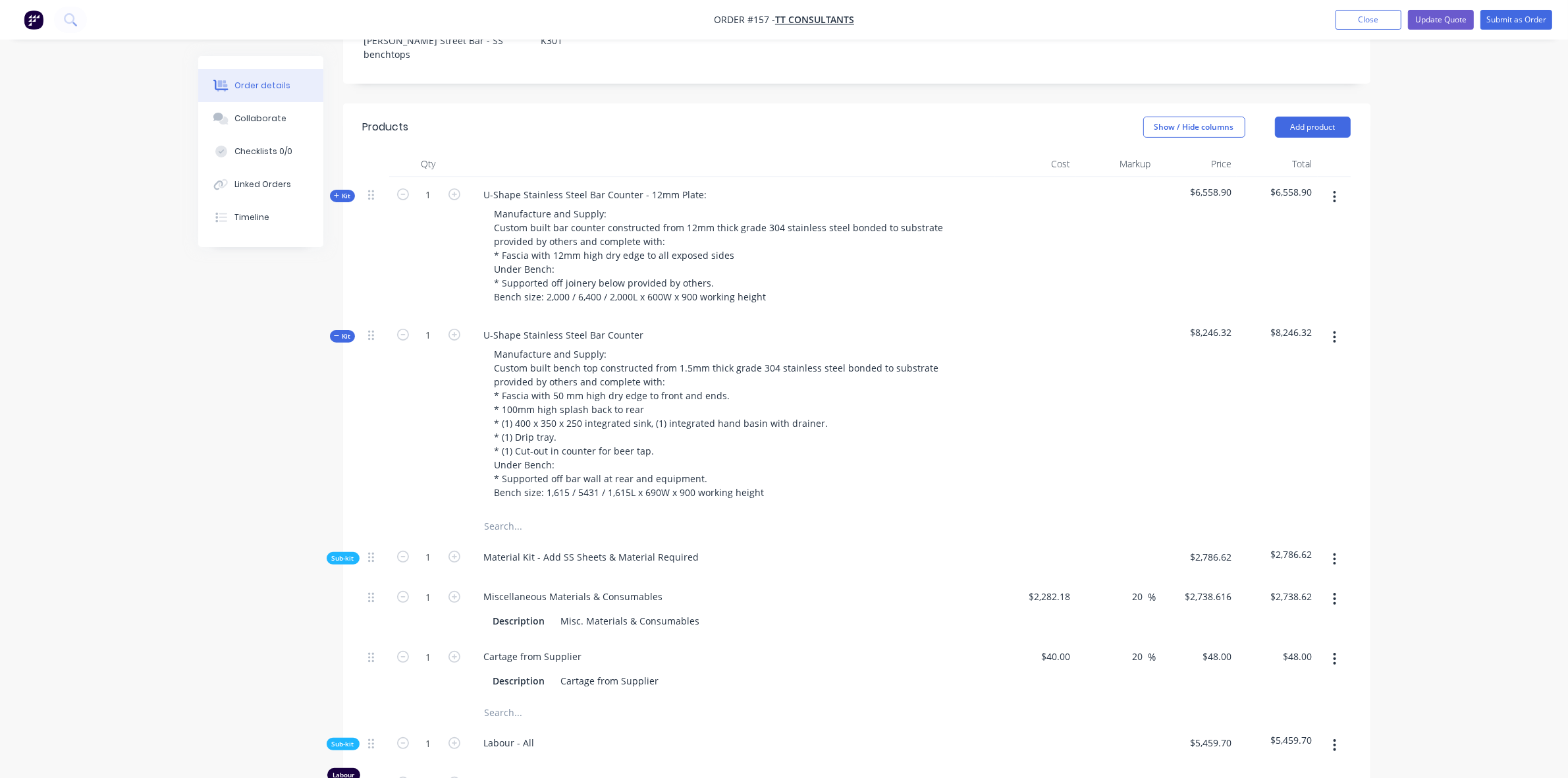
scroll to position [604, 0]
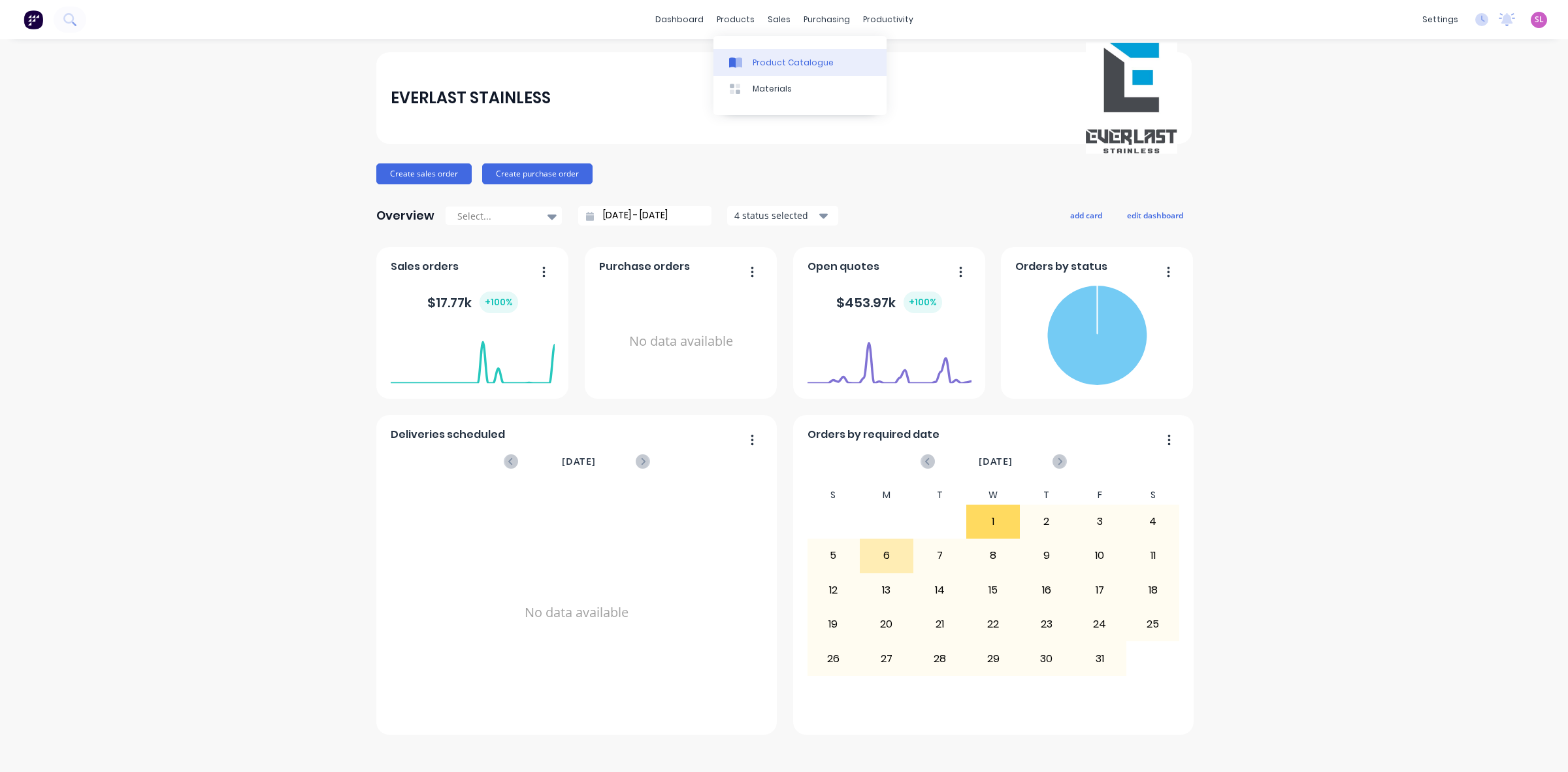
click at [759, 64] on div "Product Catalogue" at bounding box center [793, 62] width 81 height 11
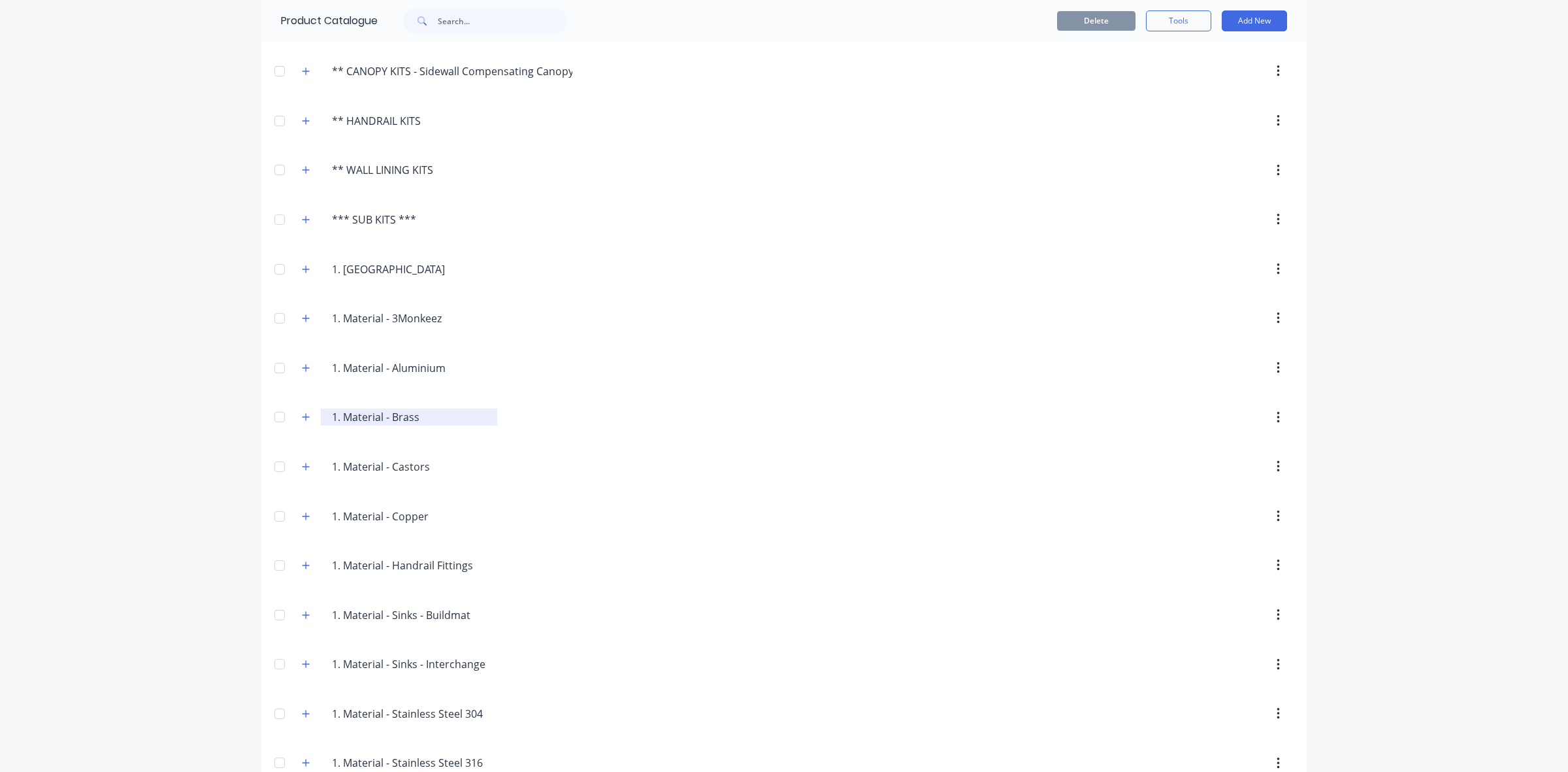
scroll to position [381, 0]
click at [440, 572] on input "1. Material - Sinks - Interchange" at bounding box center [410, 570] width 157 height 16
click at [302, 569] on button "button" at bounding box center [305, 570] width 16 height 16
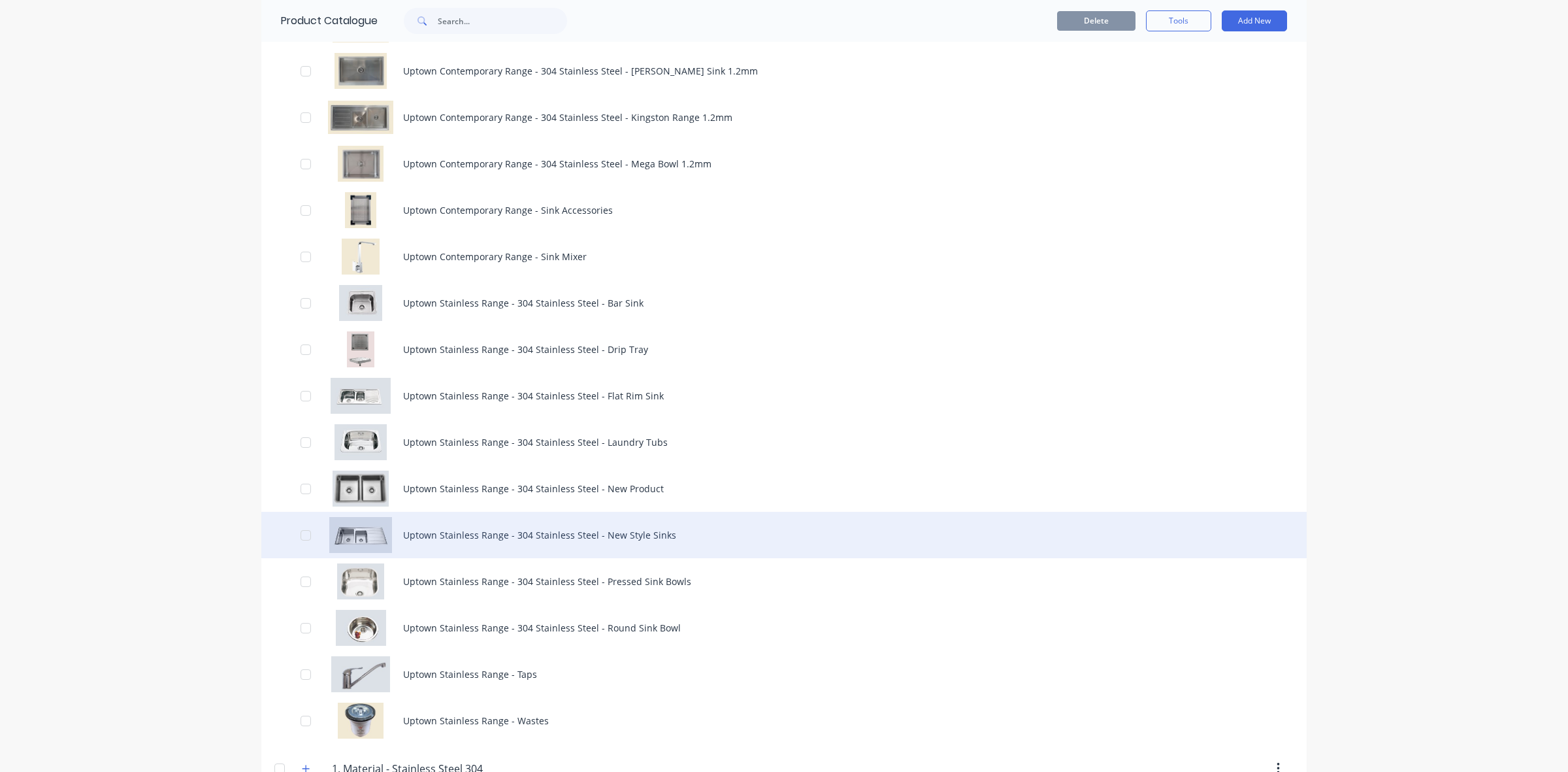
scroll to position [1525, 0]
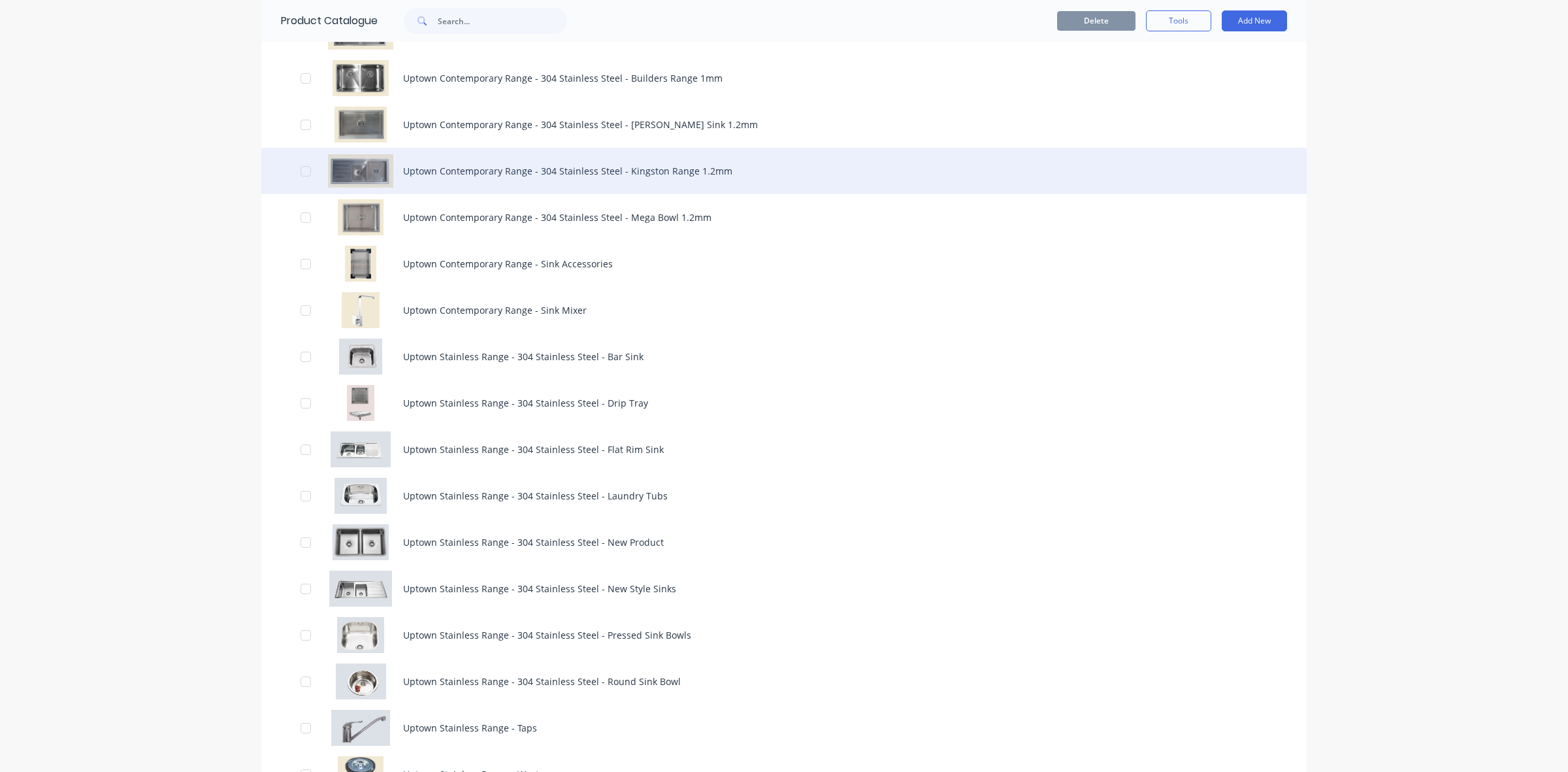
click at [547, 185] on div "Uptown Contemporary Range - 304 Stainless Steel - Kingston Range 1.2mm" at bounding box center [783, 171] width 1045 height 46
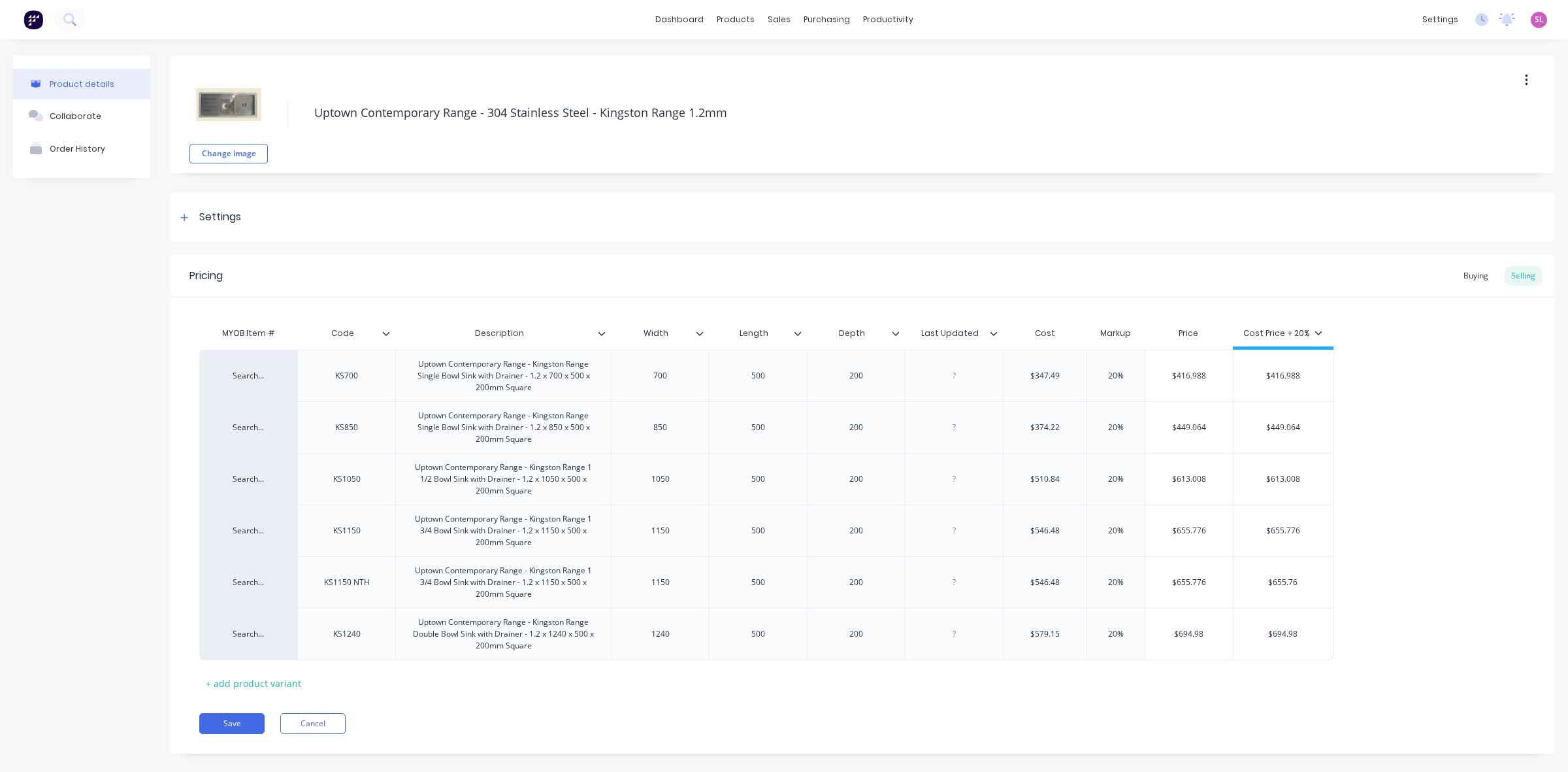
type textarea "x"
type input "$546.48"
drag, startPoint x: 1062, startPoint y: 528, endPoint x: 1037, endPoint y: 530, distance: 25.1
click at [1037, 530] on input "$546.48" at bounding box center [1045, 531] width 83 height 11
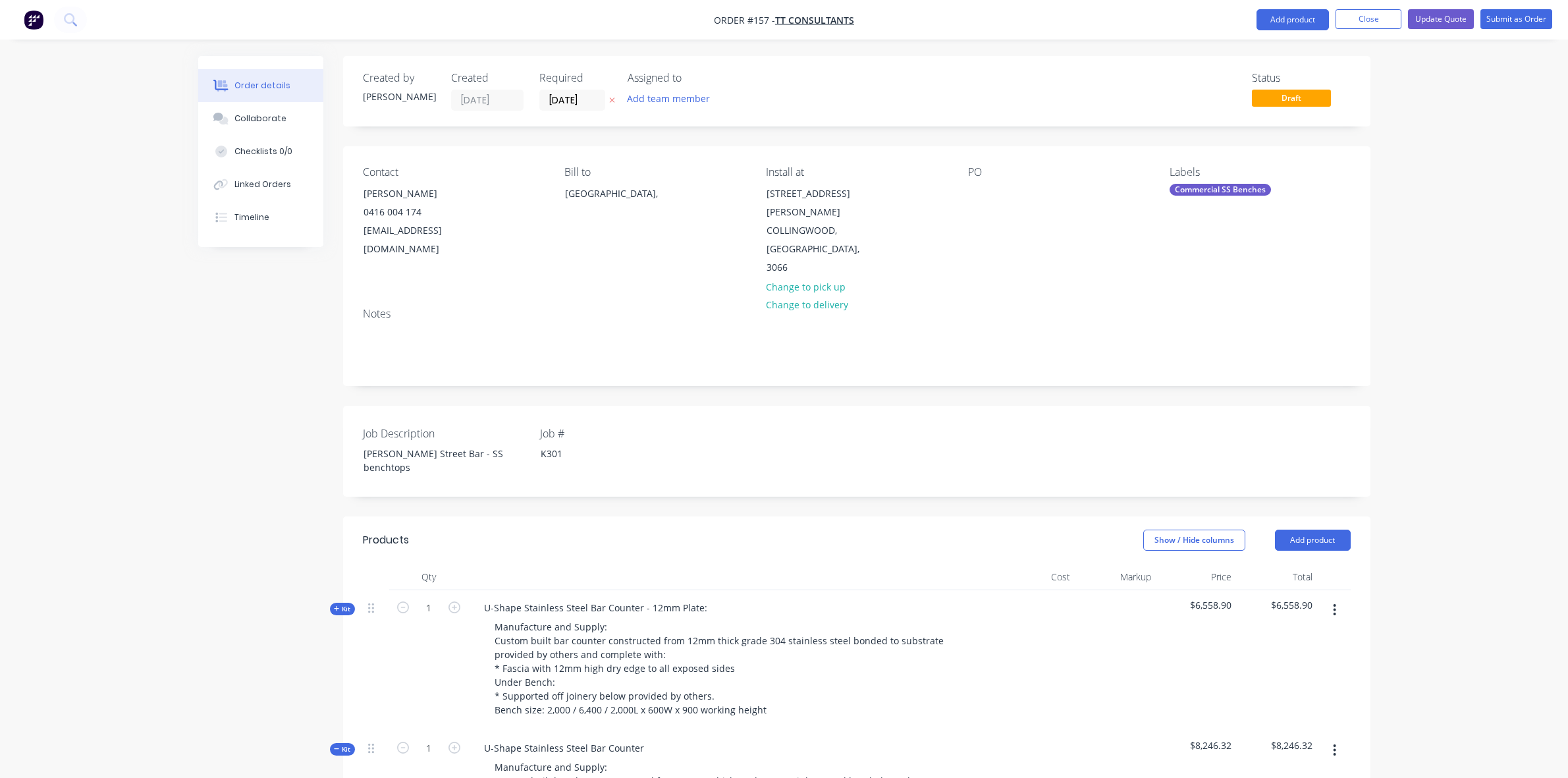
scroll to position [604, 0]
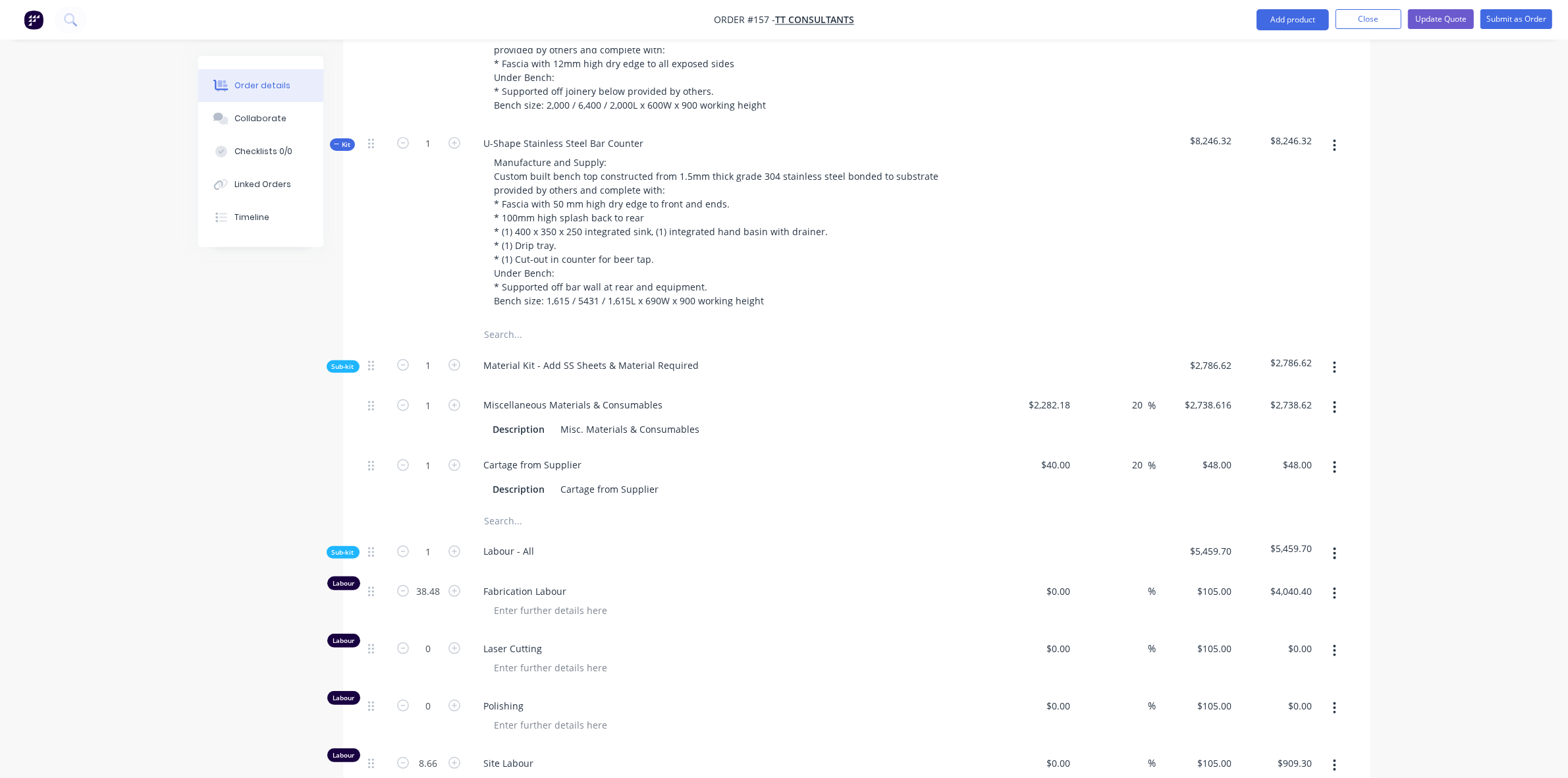
click at [336, 141] on icon "button" at bounding box center [337, 143] width 6 height 7
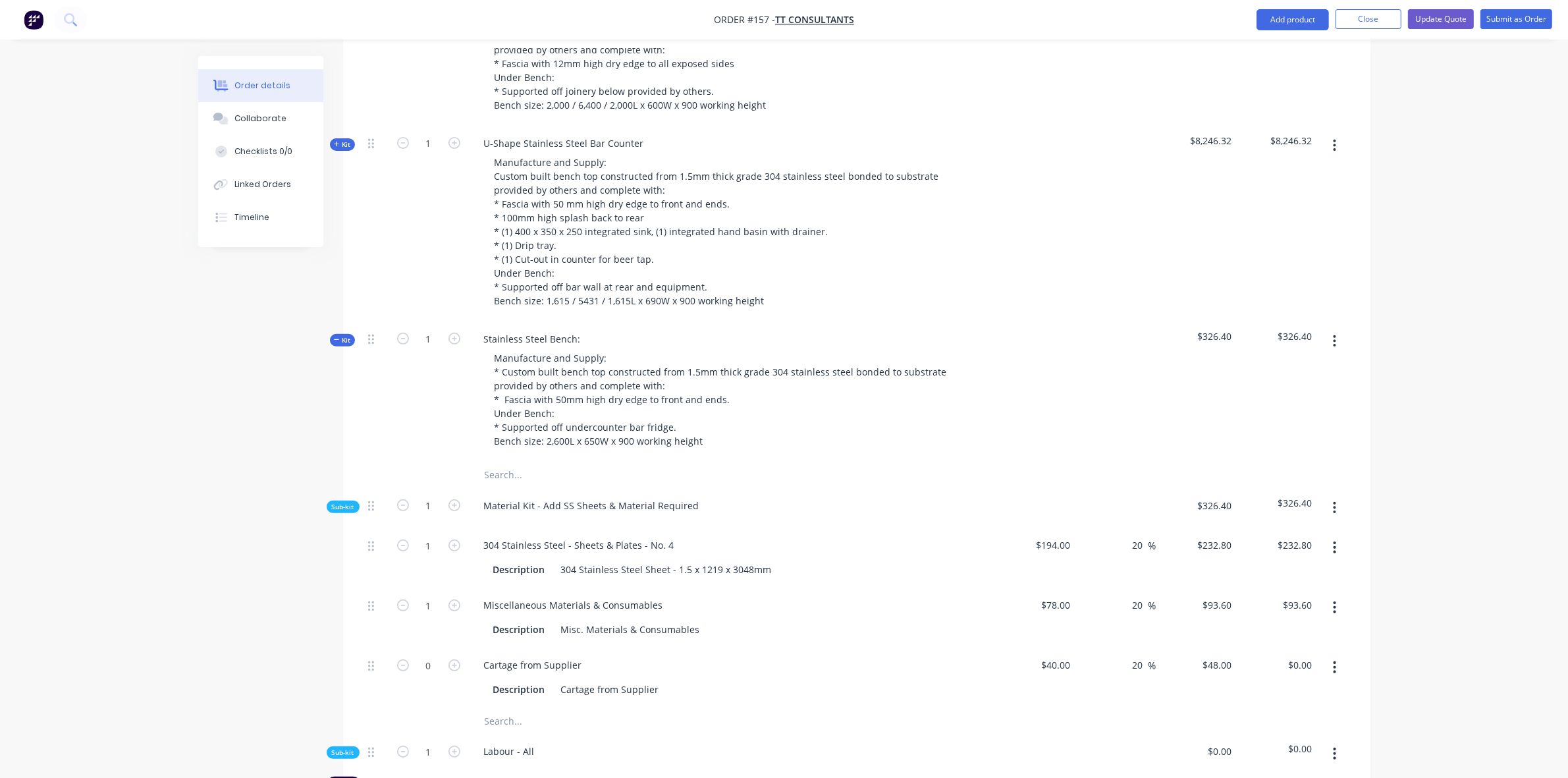
click at [336, 141] on icon "button" at bounding box center [337, 143] width 6 height 7
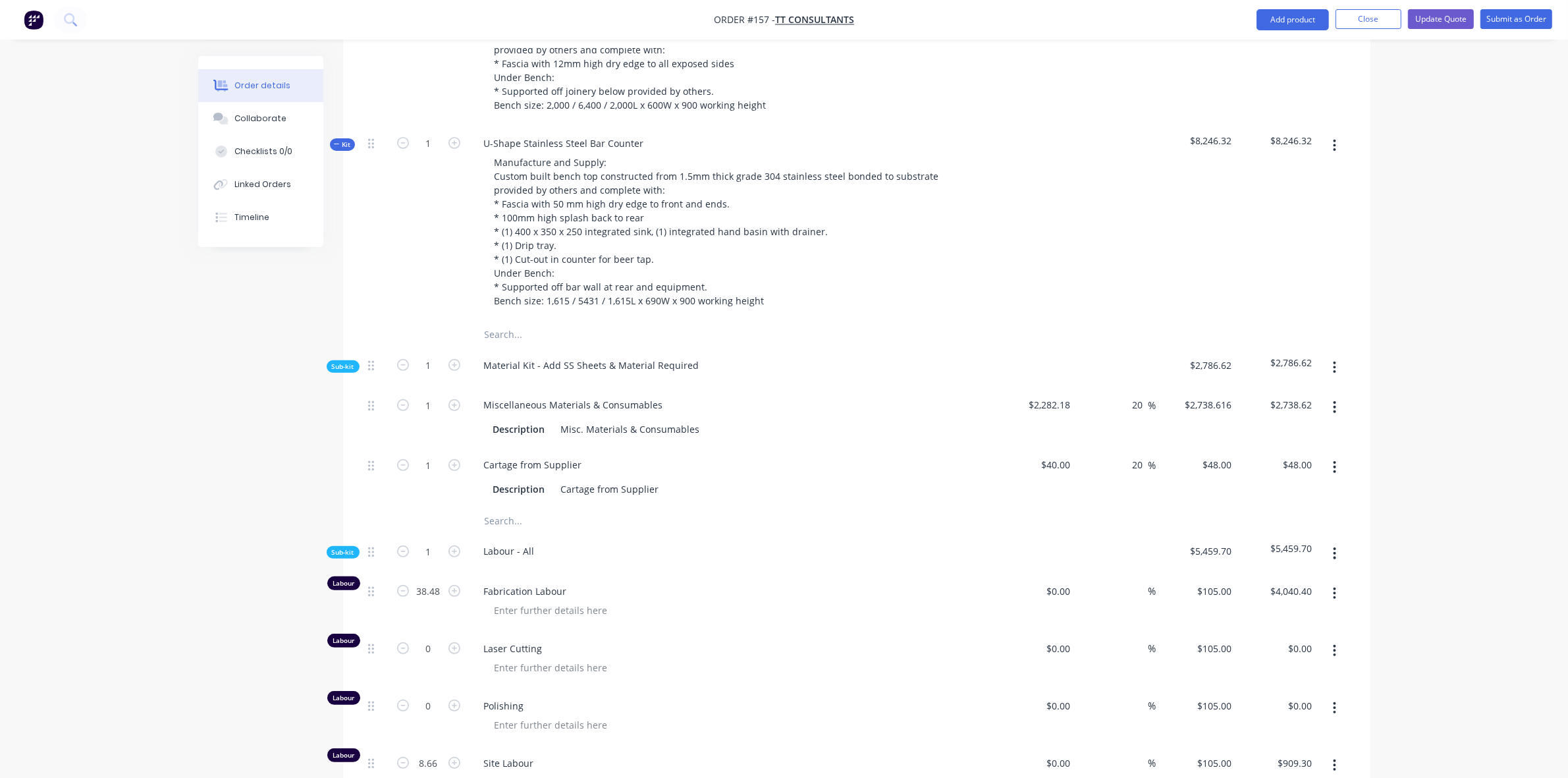
click at [340, 362] on span "Sub-kit" at bounding box center [343, 367] width 23 height 9
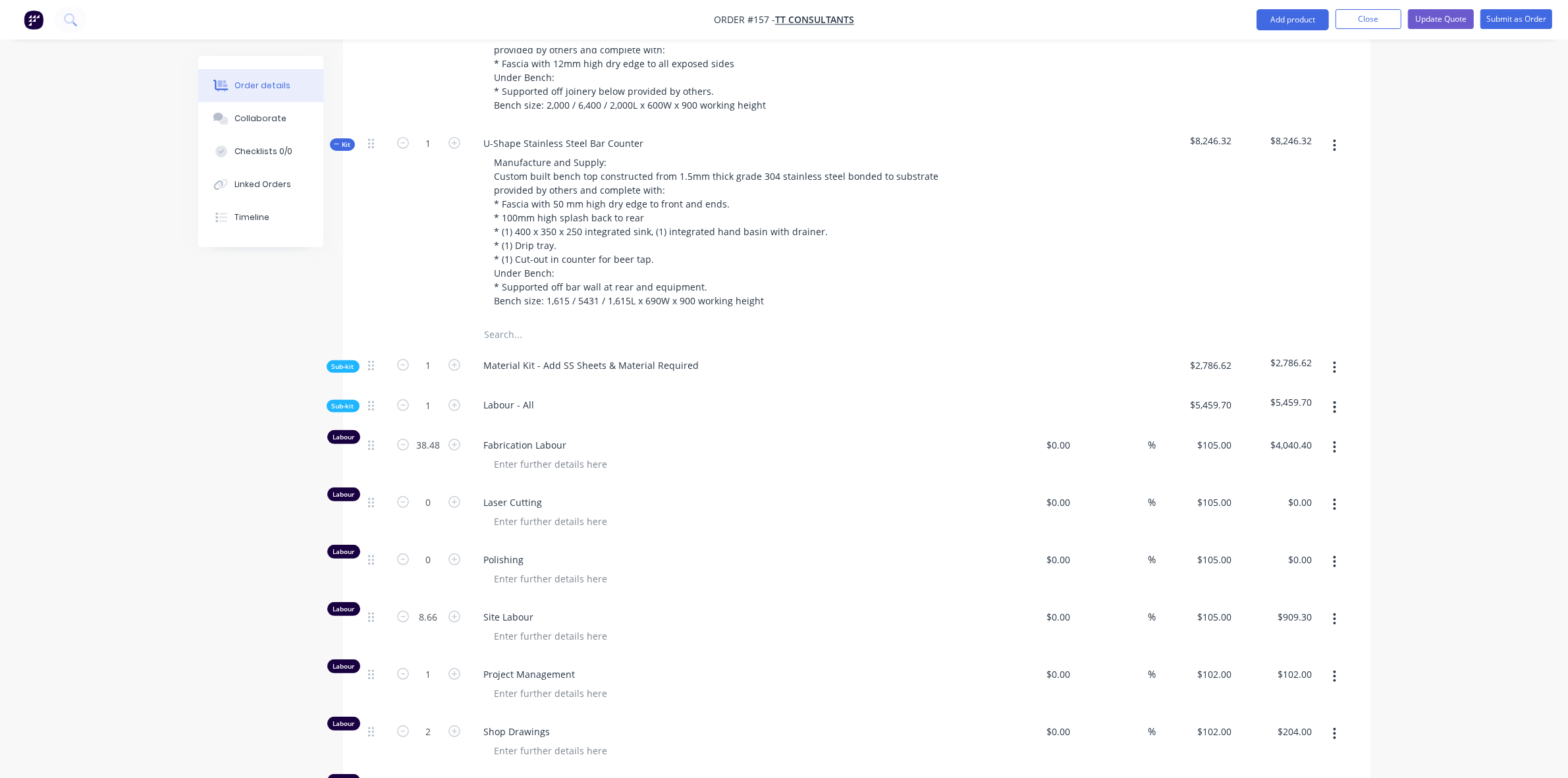
click at [336, 362] on span "Sub-kit" at bounding box center [343, 367] width 23 height 9
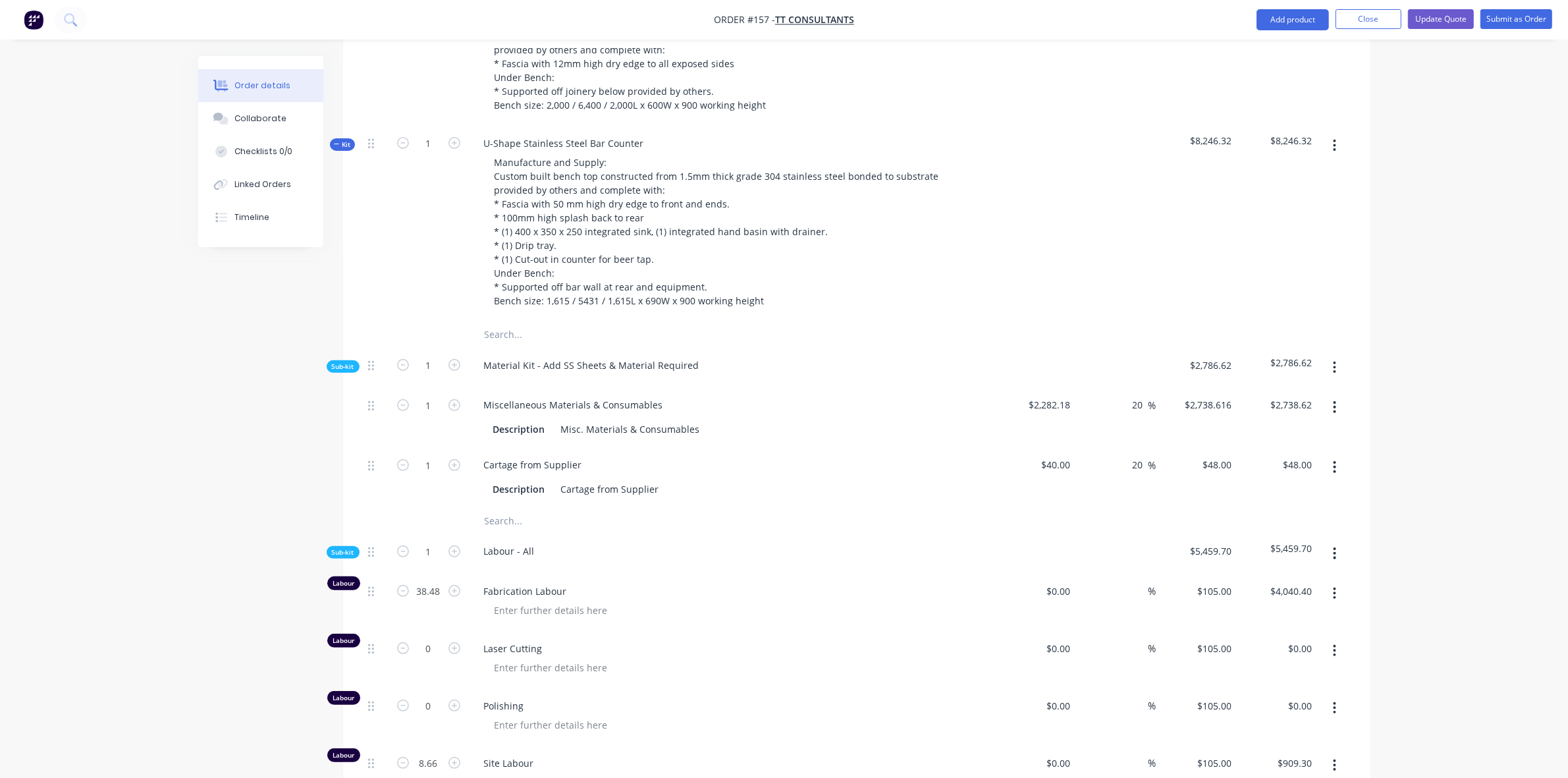
click at [336, 362] on span "Sub-kit" at bounding box center [343, 367] width 23 height 9
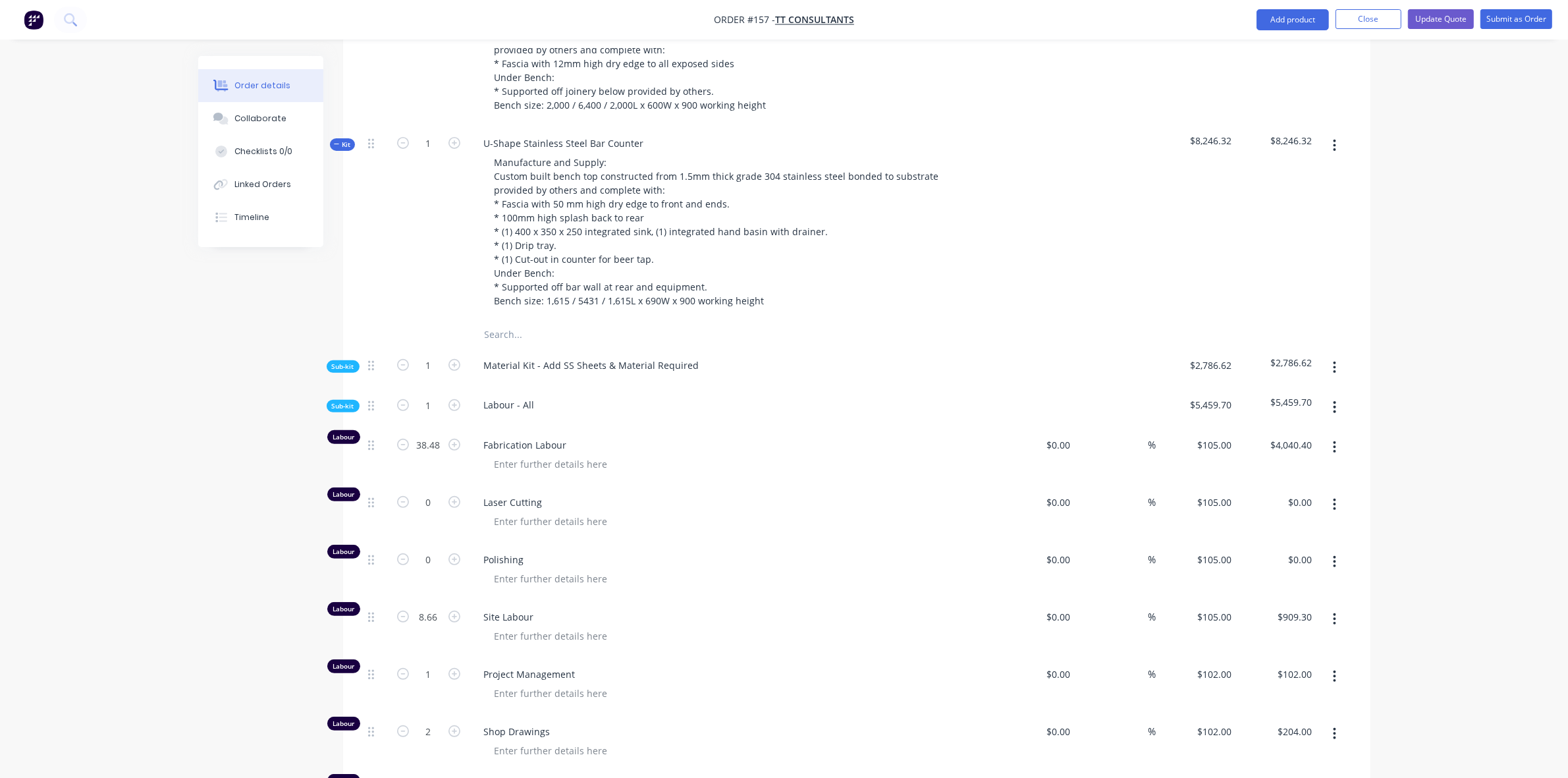
click at [339, 141] on icon "button" at bounding box center [337, 143] width 6 height 7
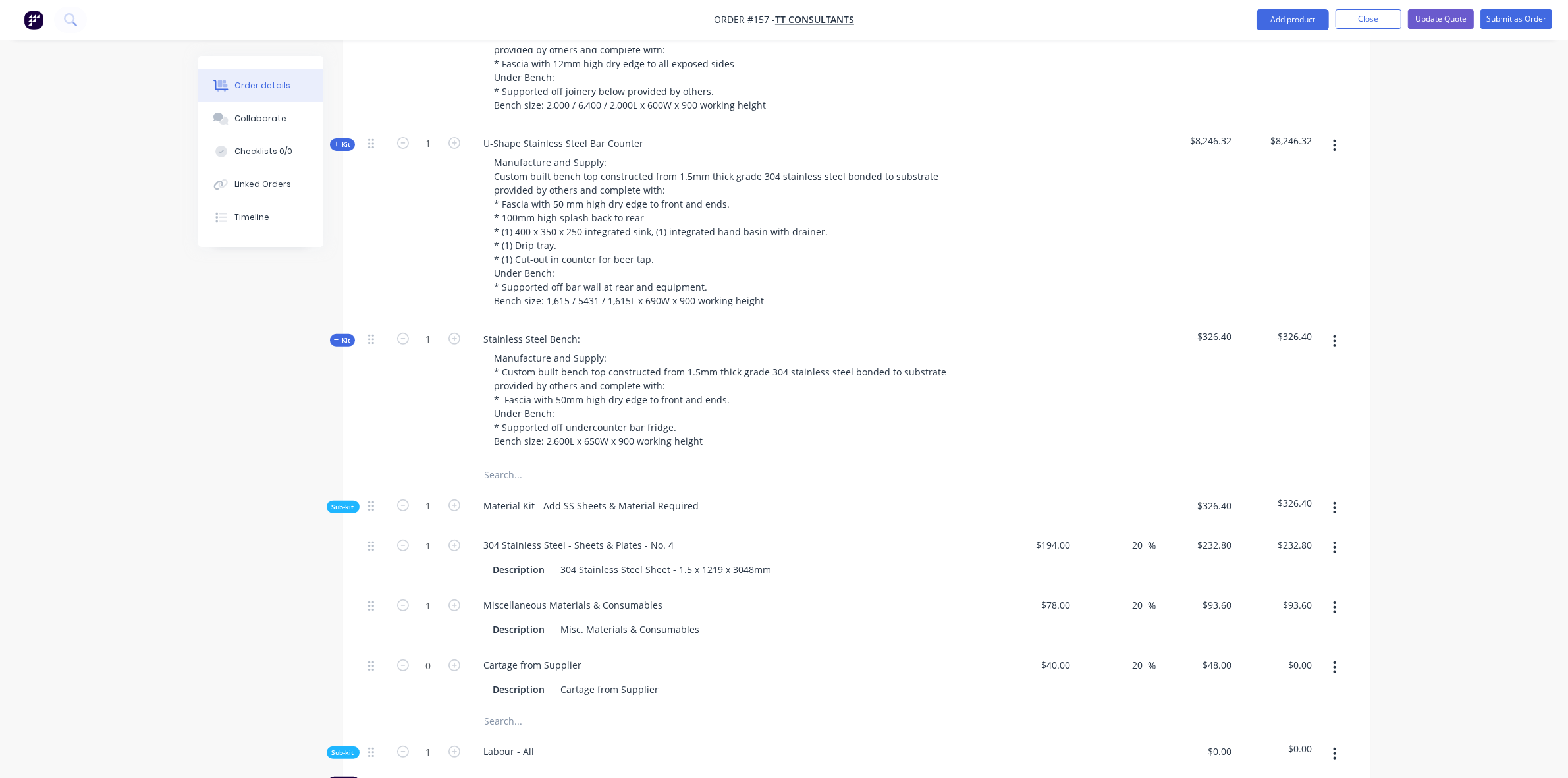
click at [341, 502] on span "Sub-kit" at bounding box center [343, 506] width 23 height 9
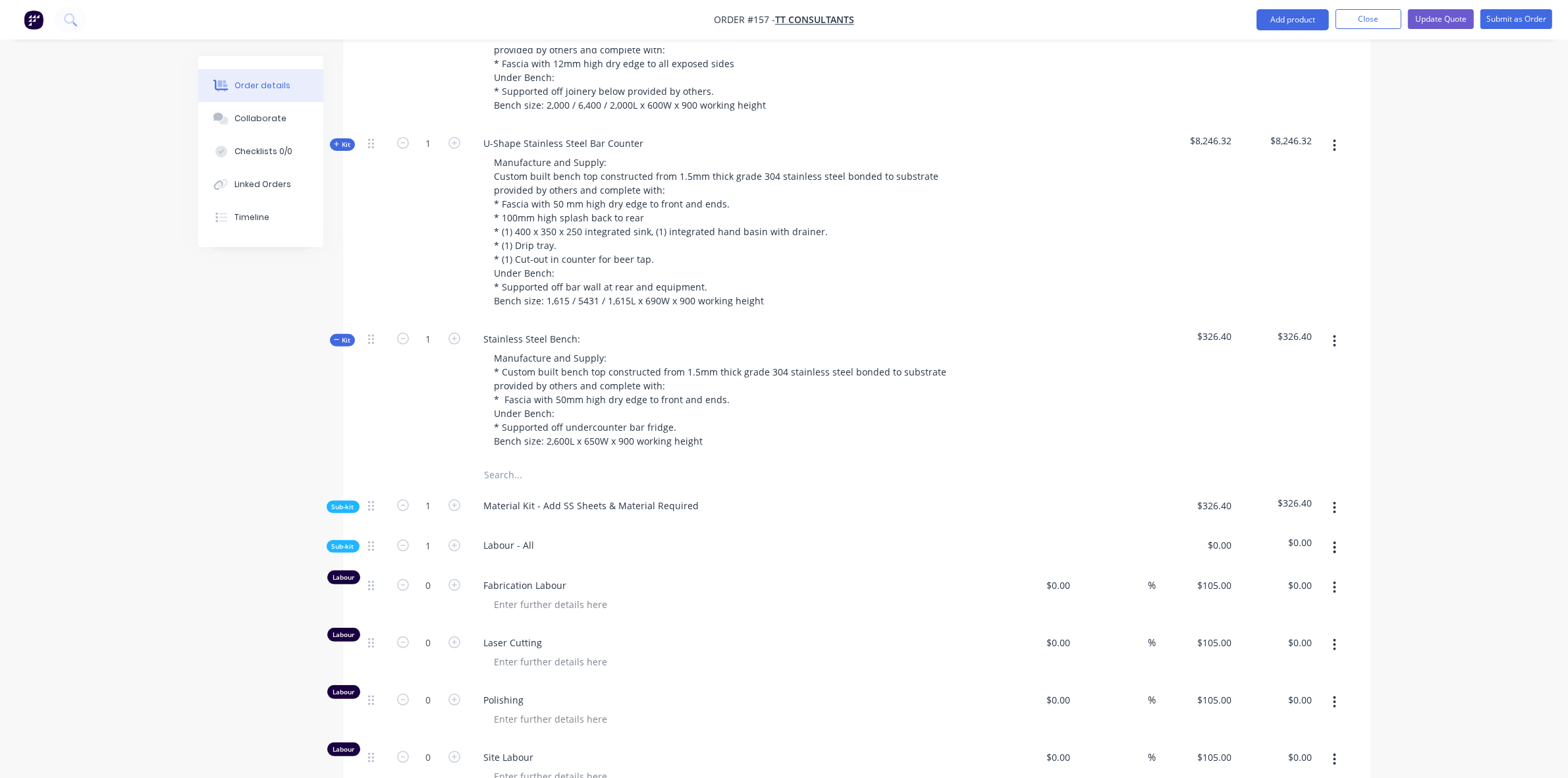
click at [343, 335] on span "Kit" at bounding box center [343, 340] width 17 height 9
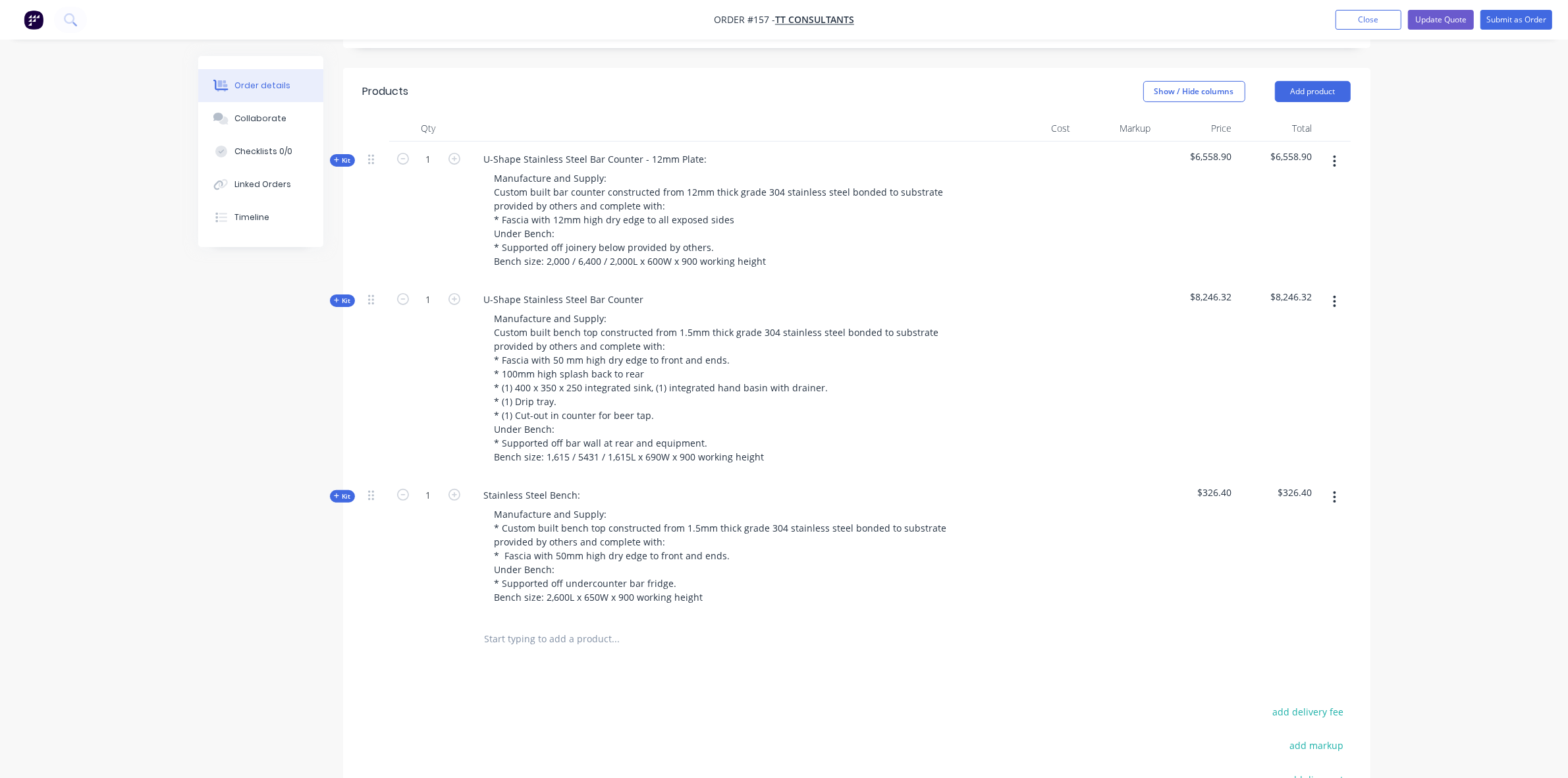
scroll to position [413, 0]
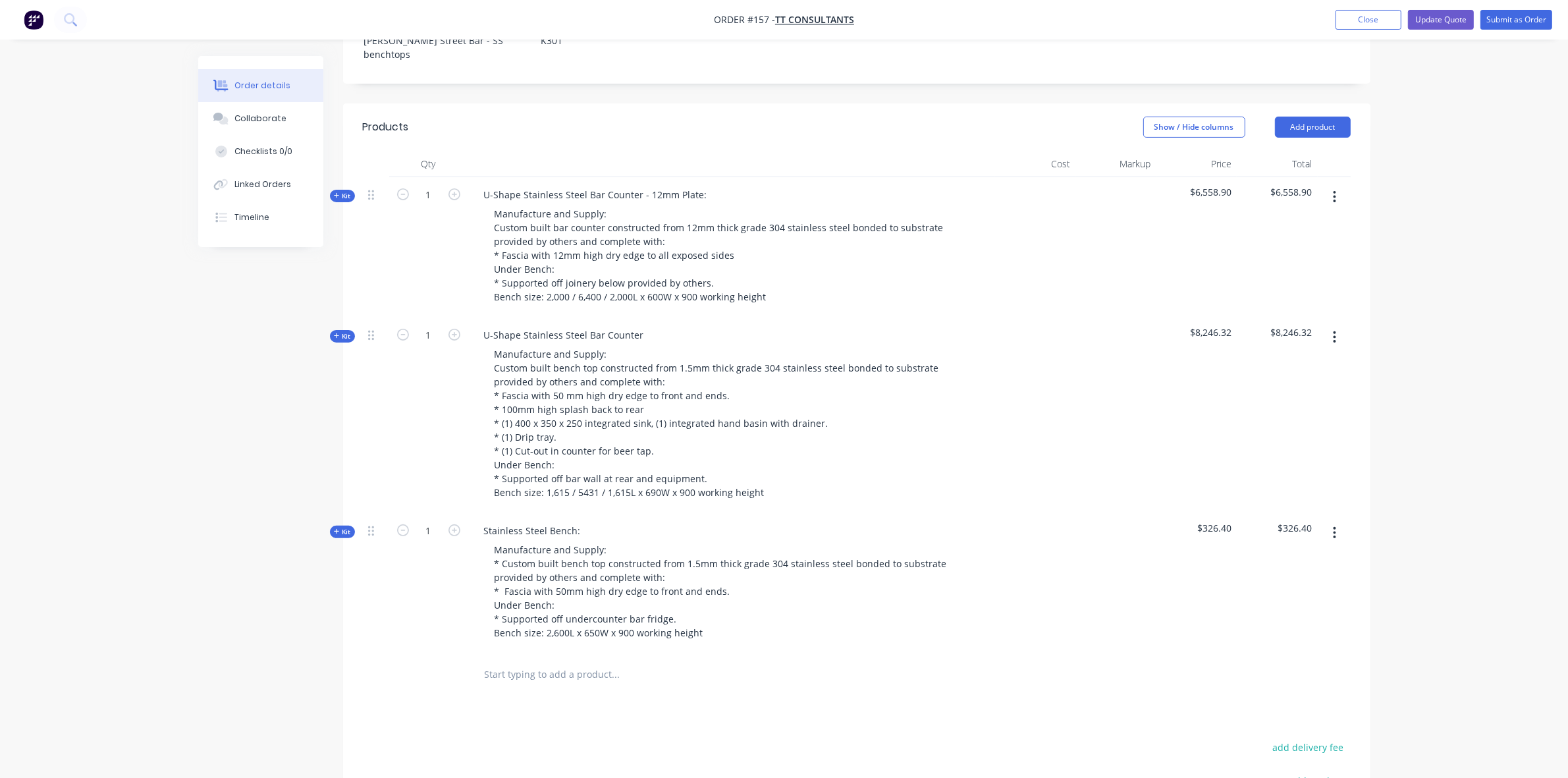
click at [341, 191] on span "Kit" at bounding box center [343, 196] width 17 height 9
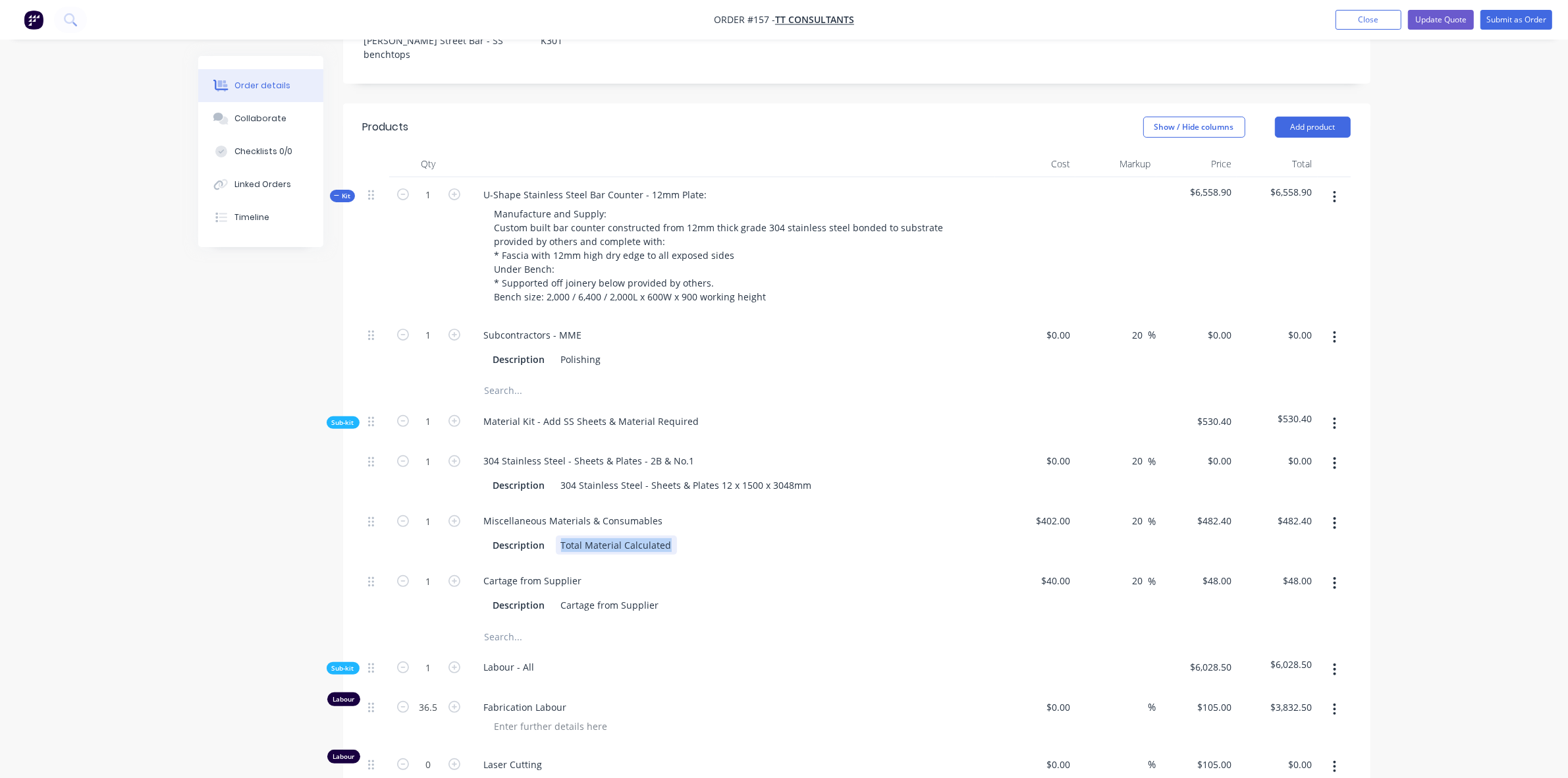
drag, startPoint x: 557, startPoint y: 491, endPoint x: 696, endPoint y: 495, distance: 139.1
click at [696, 536] on div "Description Total Material Calculated" at bounding box center [729, 545] width 482 height 19
copy div "Total Material Calculated"
click at [336, 192] on icon "button" at bounding box center [337, 195] width 6 height 7
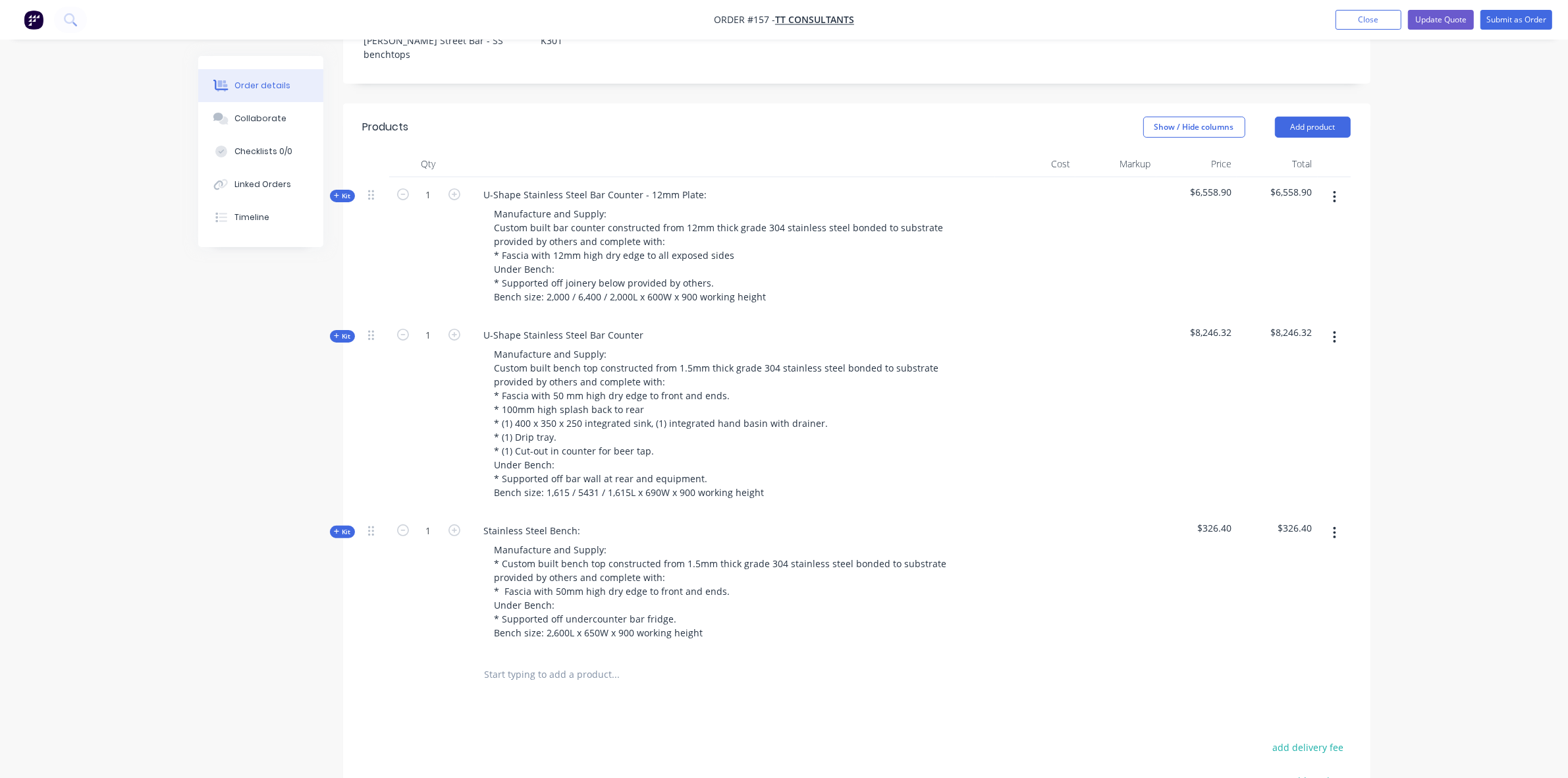
click at [334, 332] on icon "button" at bounding box center [337, 335] width 6 height 7
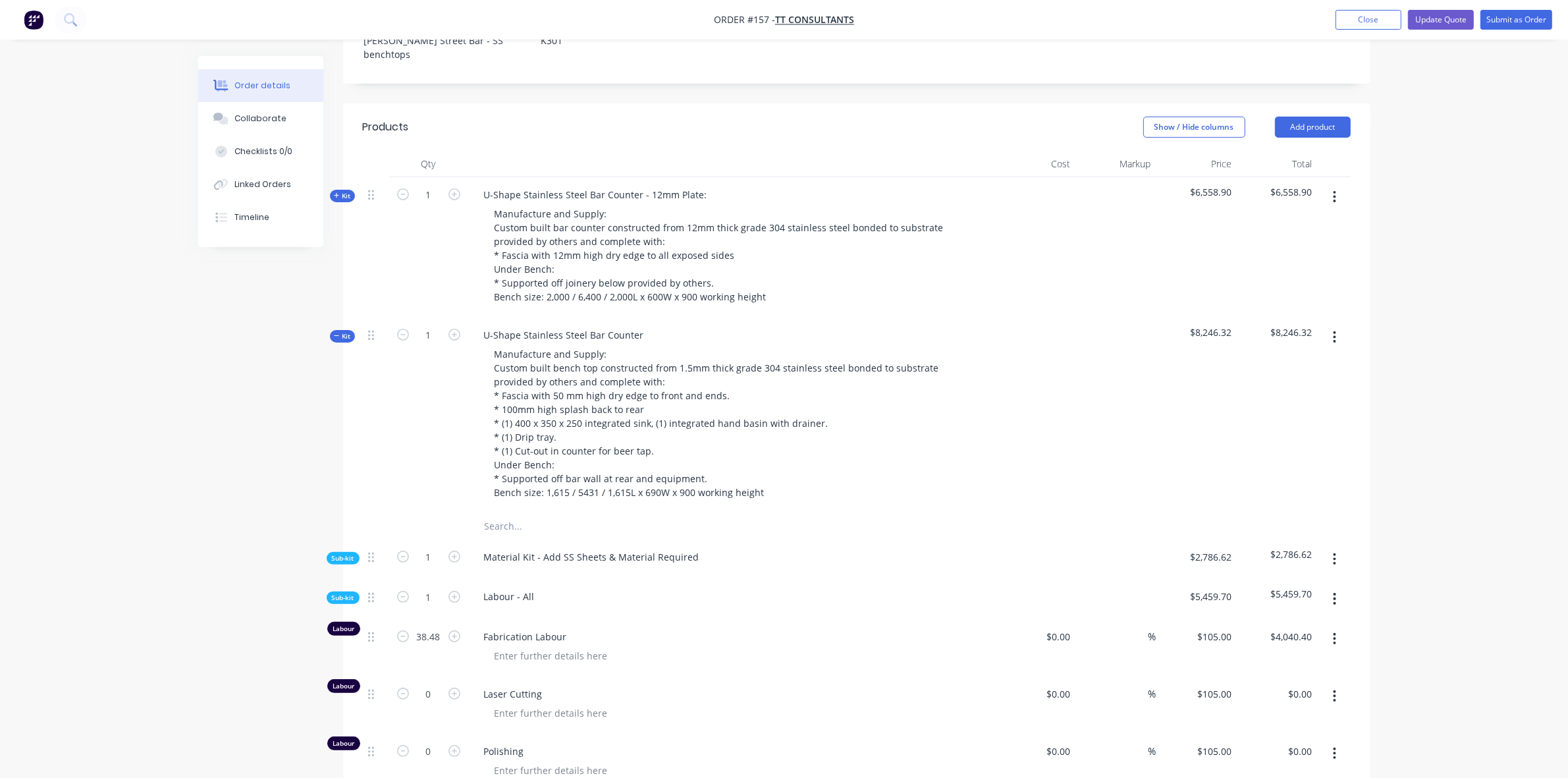
scroll to position [604, 0]
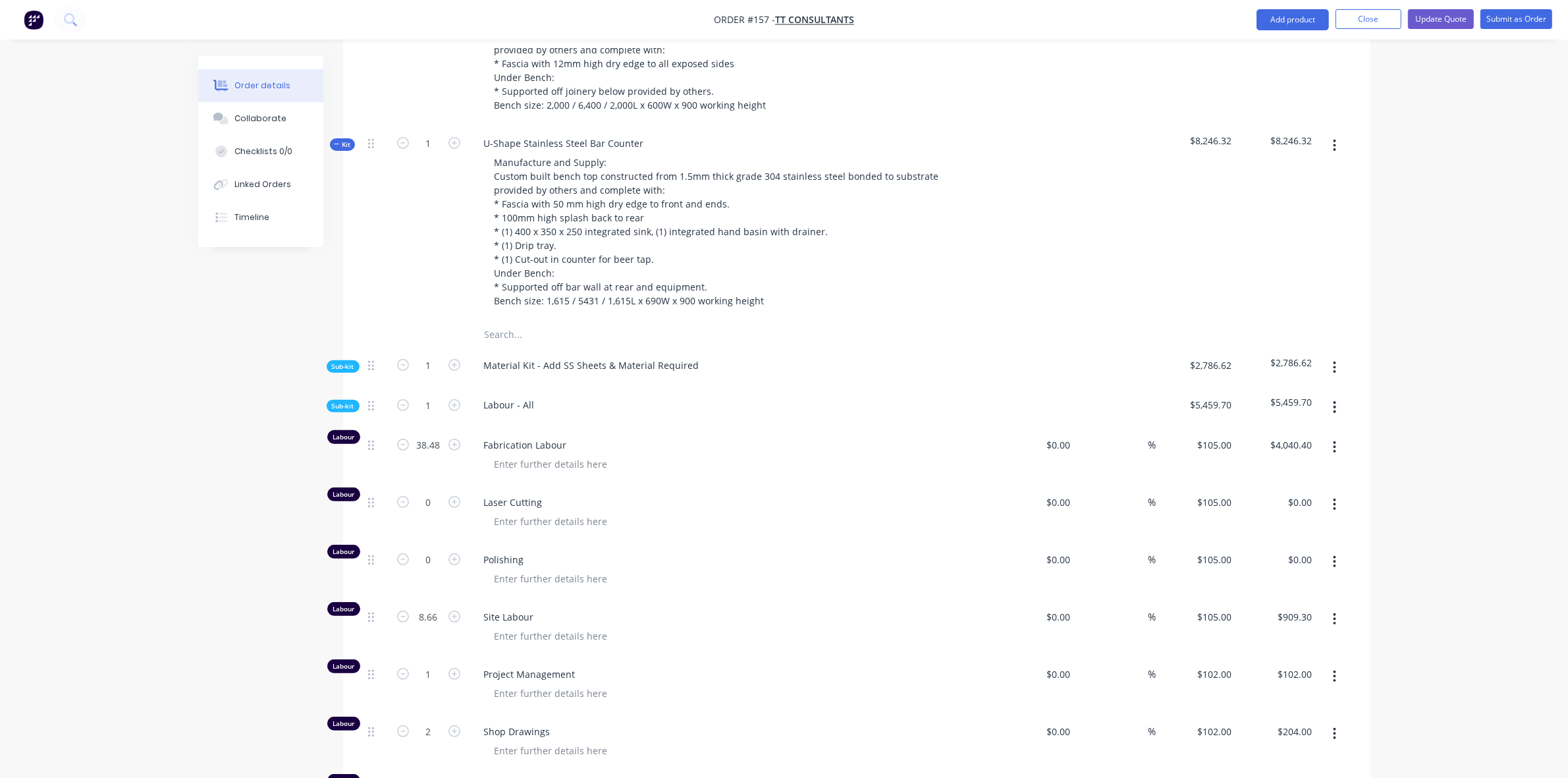
click at [349, 362] on span "Sub-kit" at bounding box center [343, 367] width 23 height 9
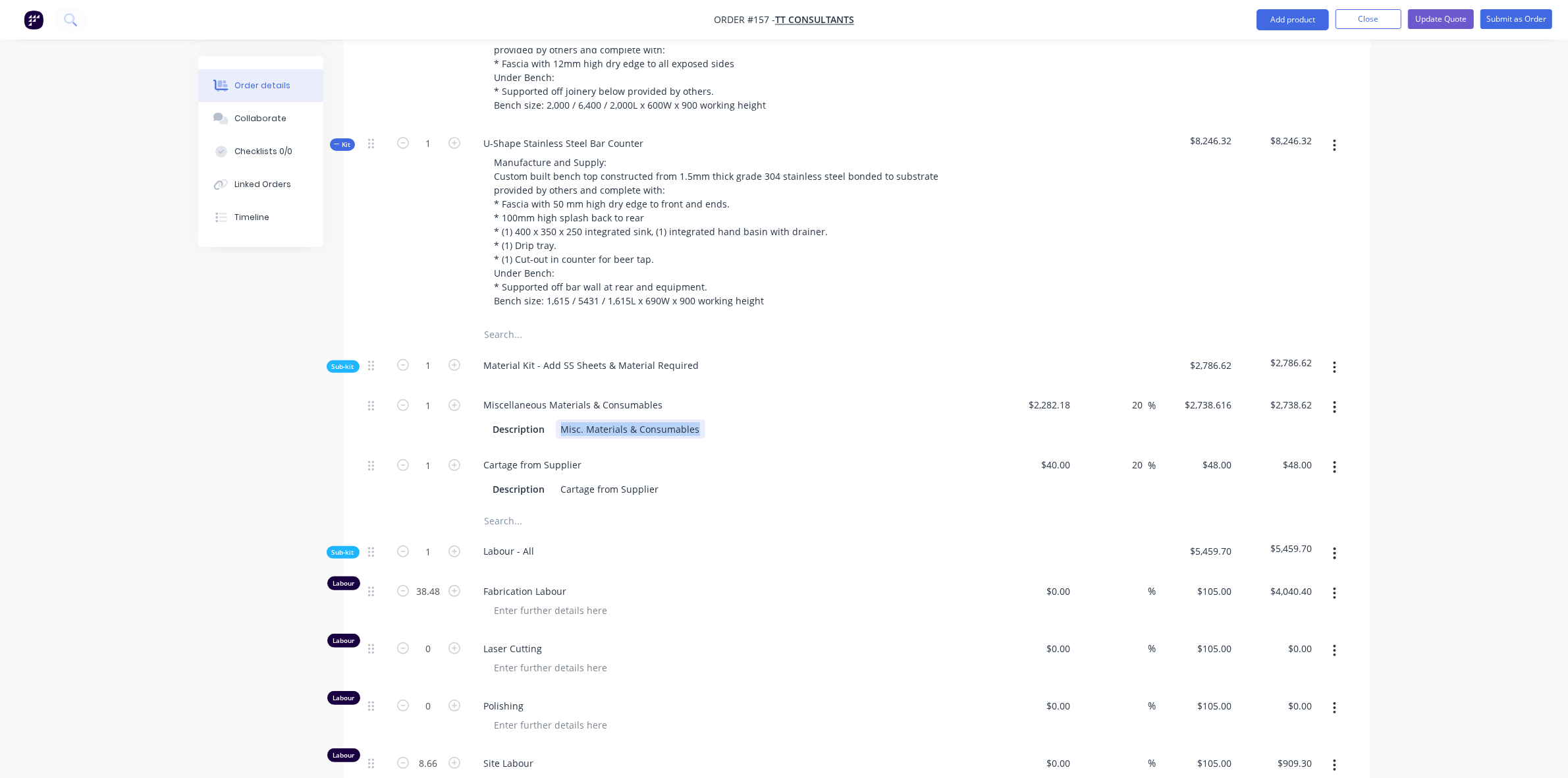
drag, startPoint x: 692, startPoint y: 376, endPoint x: 511, endPoint y: 364, distance: 181.4
click at [511, 388] on div "Miscellaneous Materials & Consumables Description Misc. Materials & Consumables" at bounding box center [731, 417] width 527 height 60
paste div
click at [337, 362] on span "Sub-kit" at bounding box center [343, 367] width 23 height 9
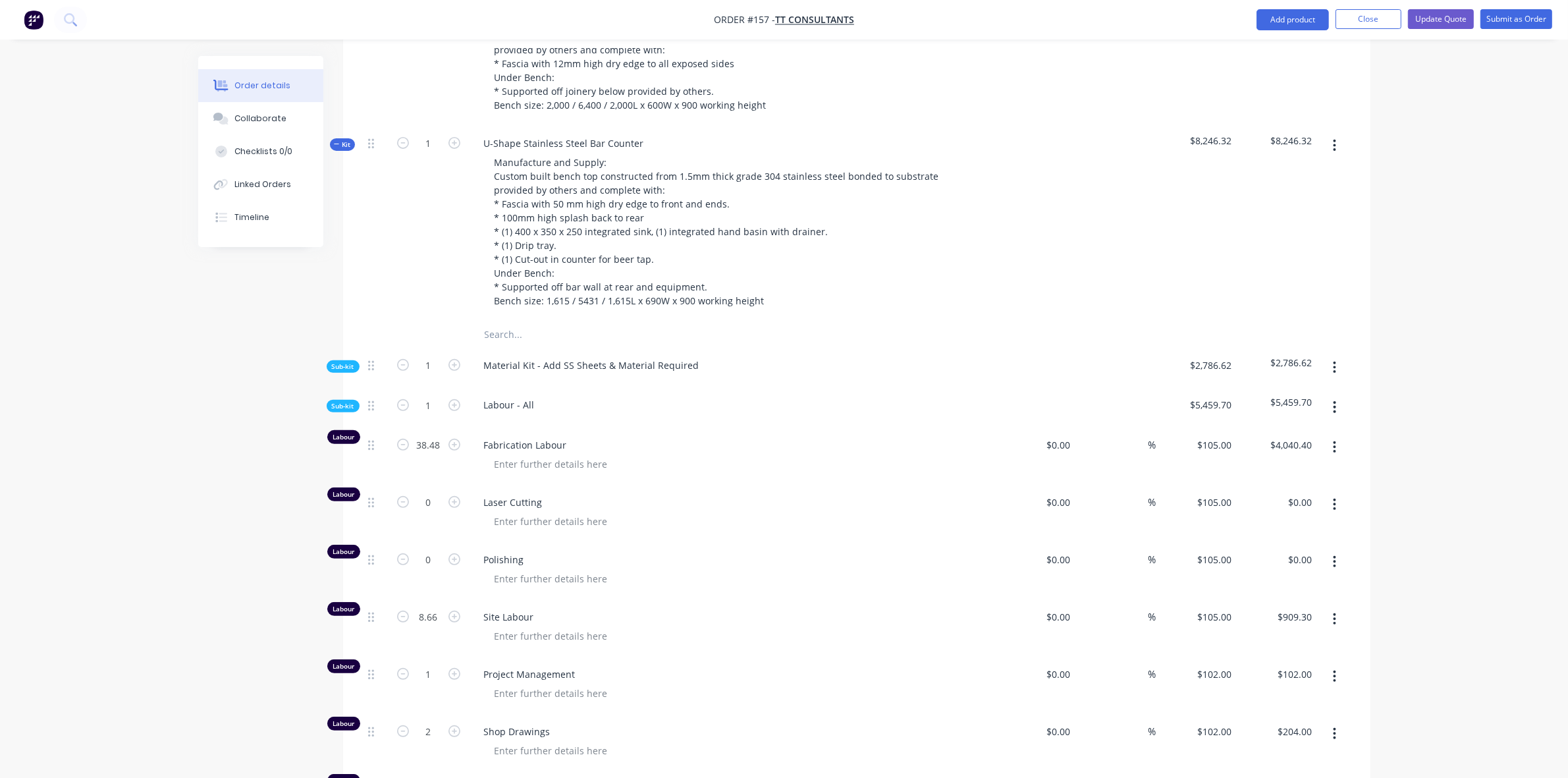
click at [345, 101] on div "Qty Cost Markup Price Total Kit 1 U-Shape Stainless Steel Bar Counter - 12mm Pl…" at bounding box center [857, 499] width 1028 height 1079
click at [344, 140] on span "Kit" at bounding box center [343, 144] width 17 height 9
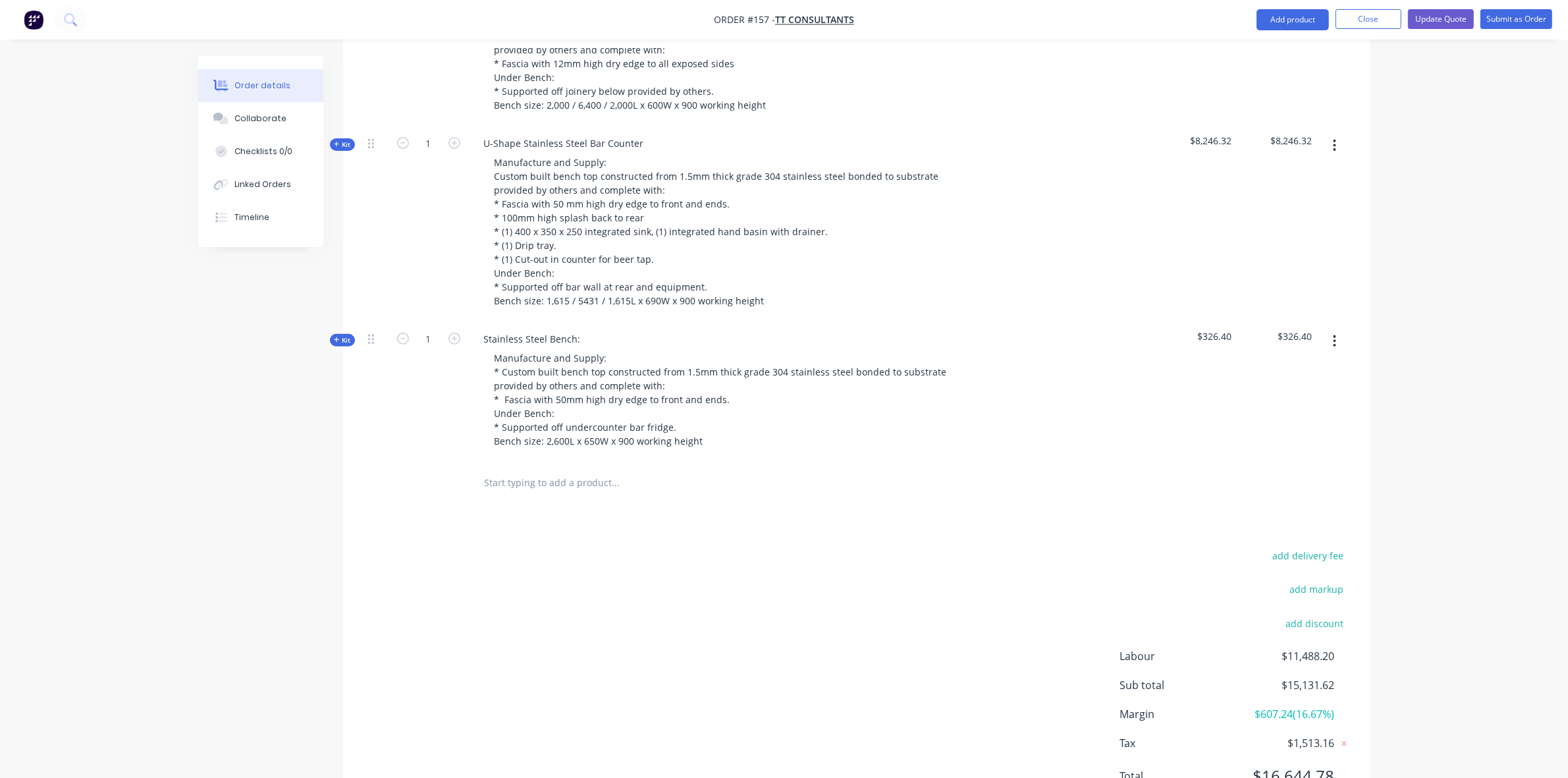
click at [347, 335] on span "Kit" at bounding box center [343, 340] width 17 height 9
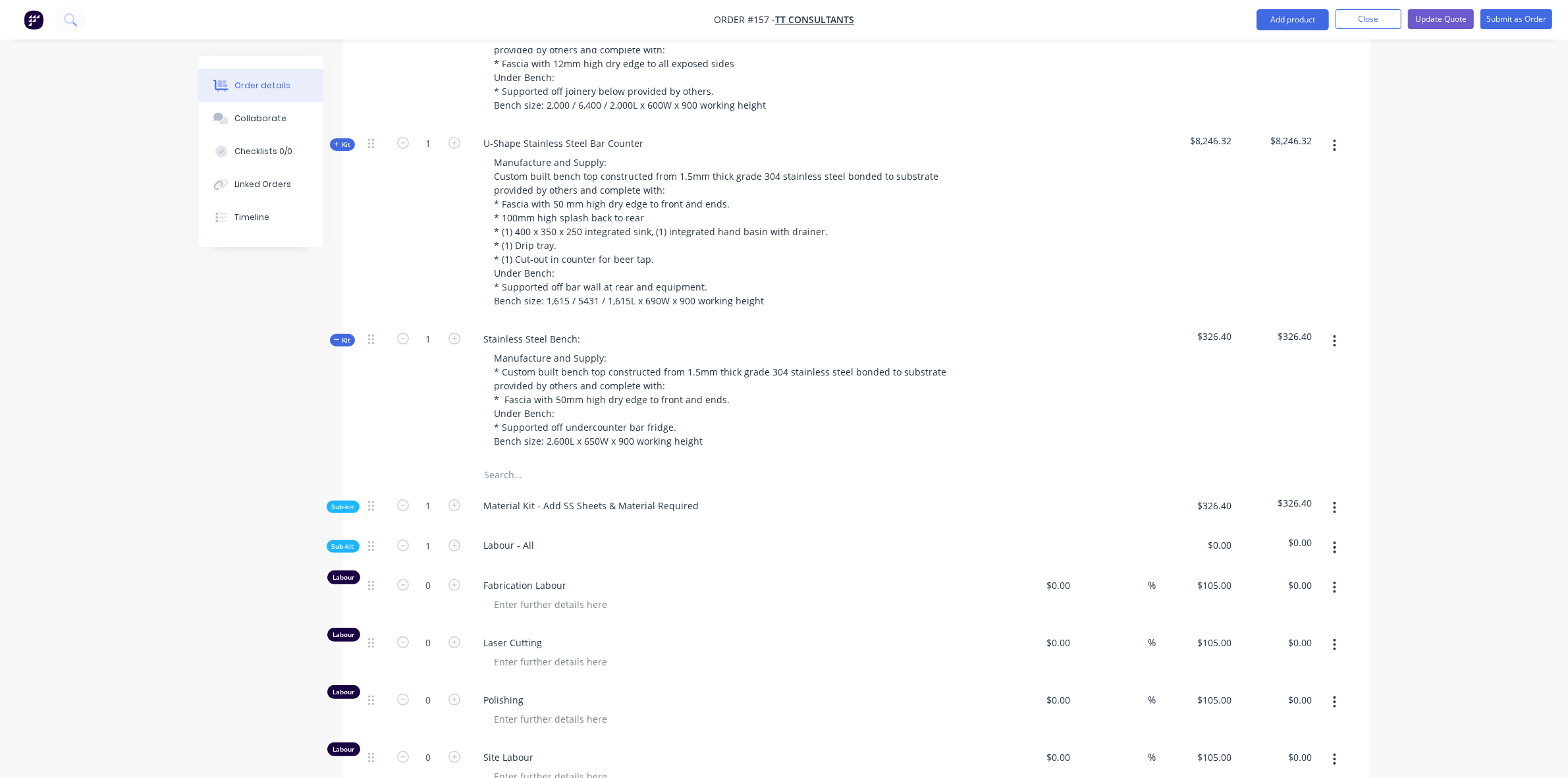
click at [347, 502] on span "Sub-kit" at bounding box center [343, 506] width 23 height 9
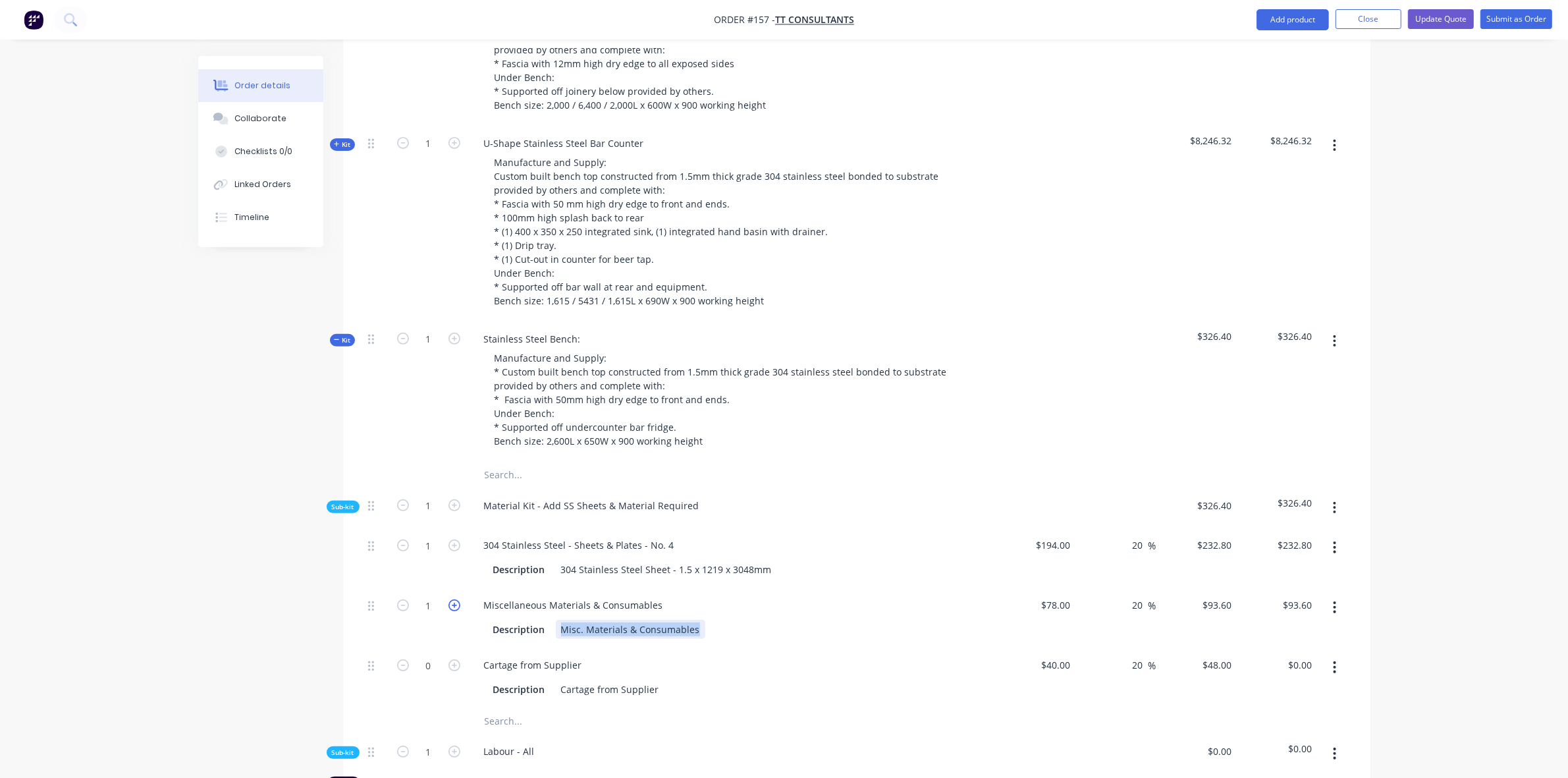
drag, startPoint x: 692, startPoint y: 579, endPoint x: 454, endPoint y: 557, distance: 239.0
click at [454, 587] on div "1 Miscellaneous Materials & Consumables Description Misc. Materials & Consumabl…" at bounding box center [857, 617] width 988 height 60
paste div
click at [453, 659] on icon "button" at bounding box center [454, 665] width 11 height 11
type input "1"
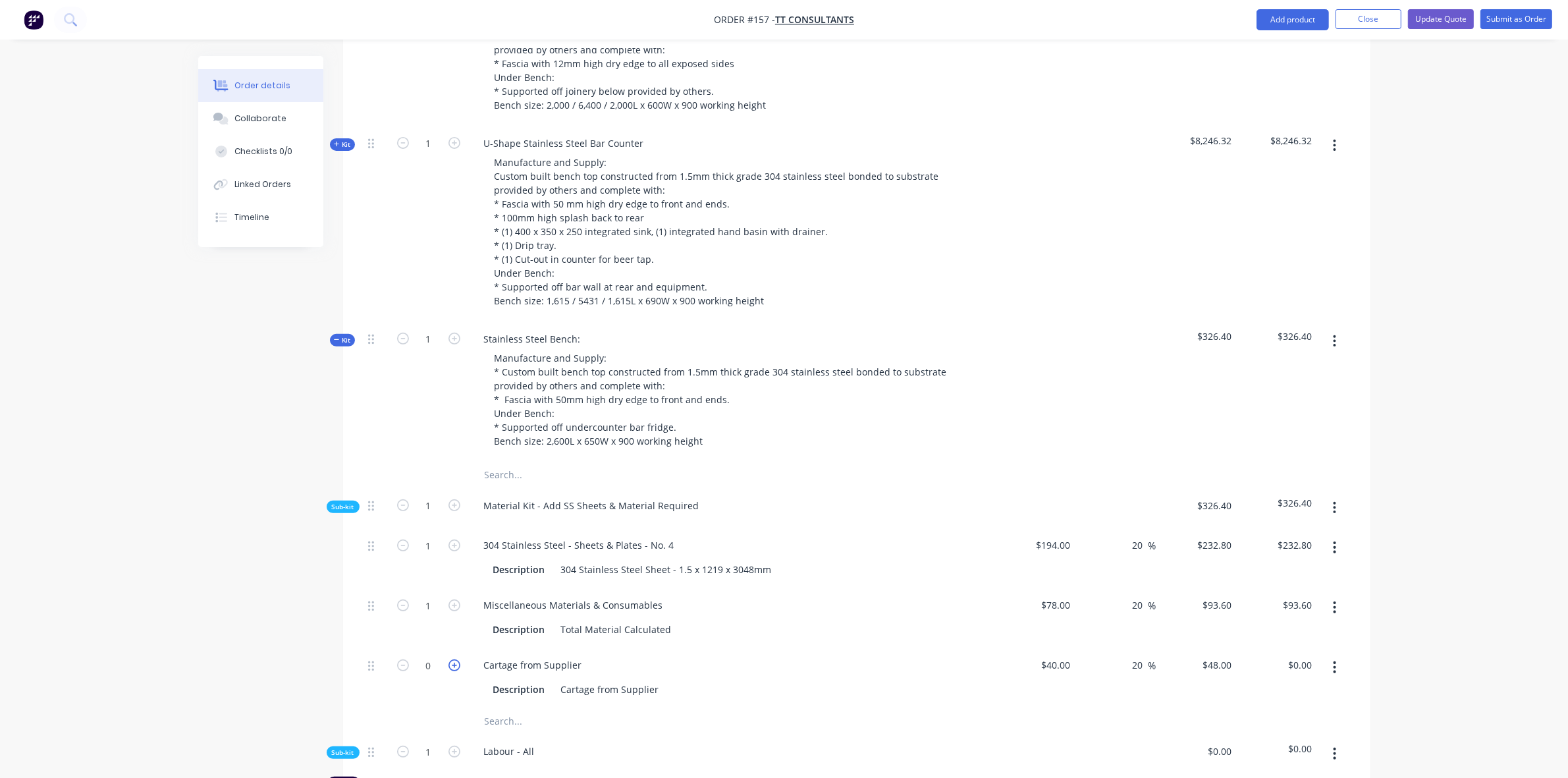
type input "$48.00"
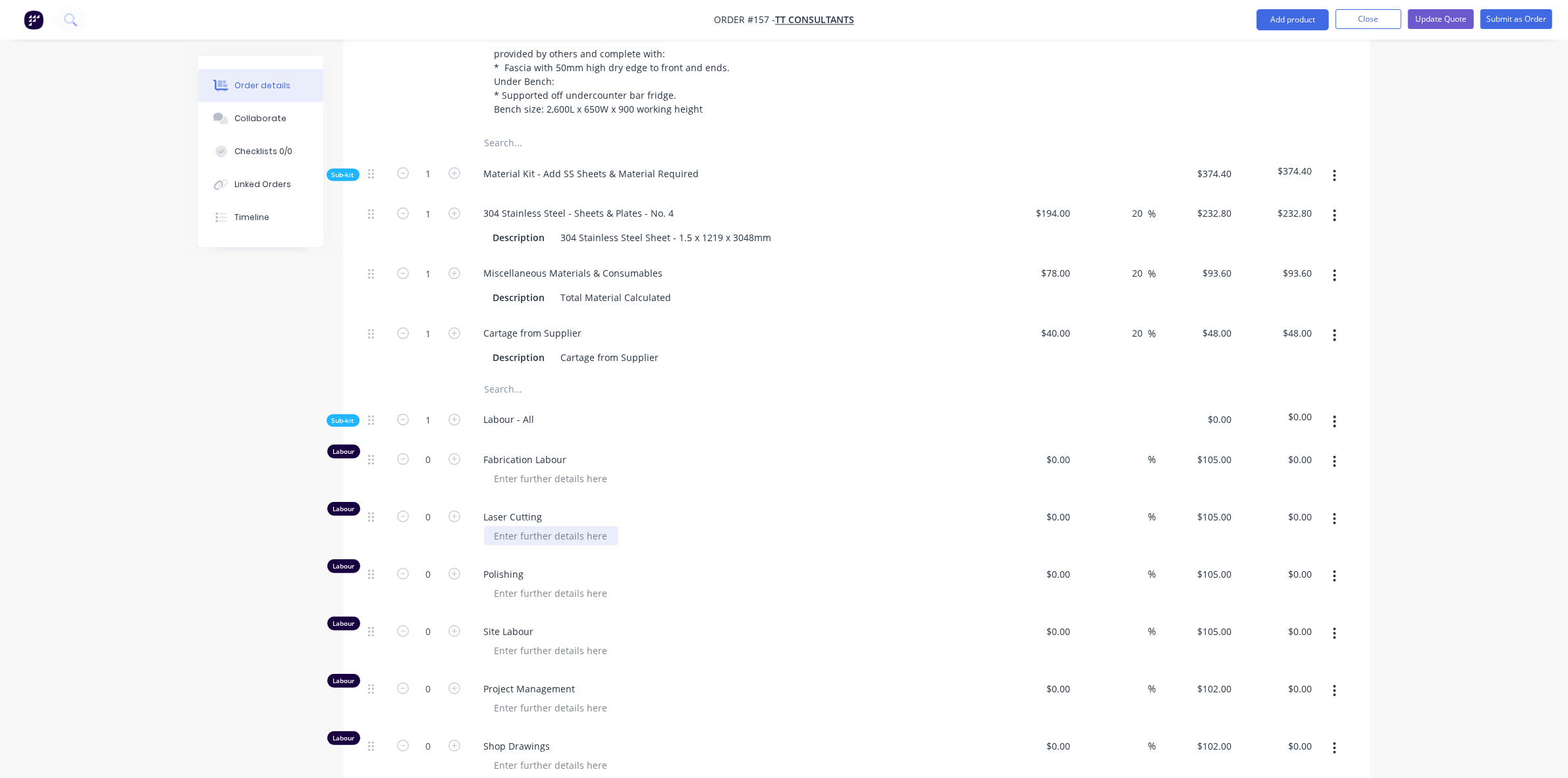
scroll to position [989, 0]
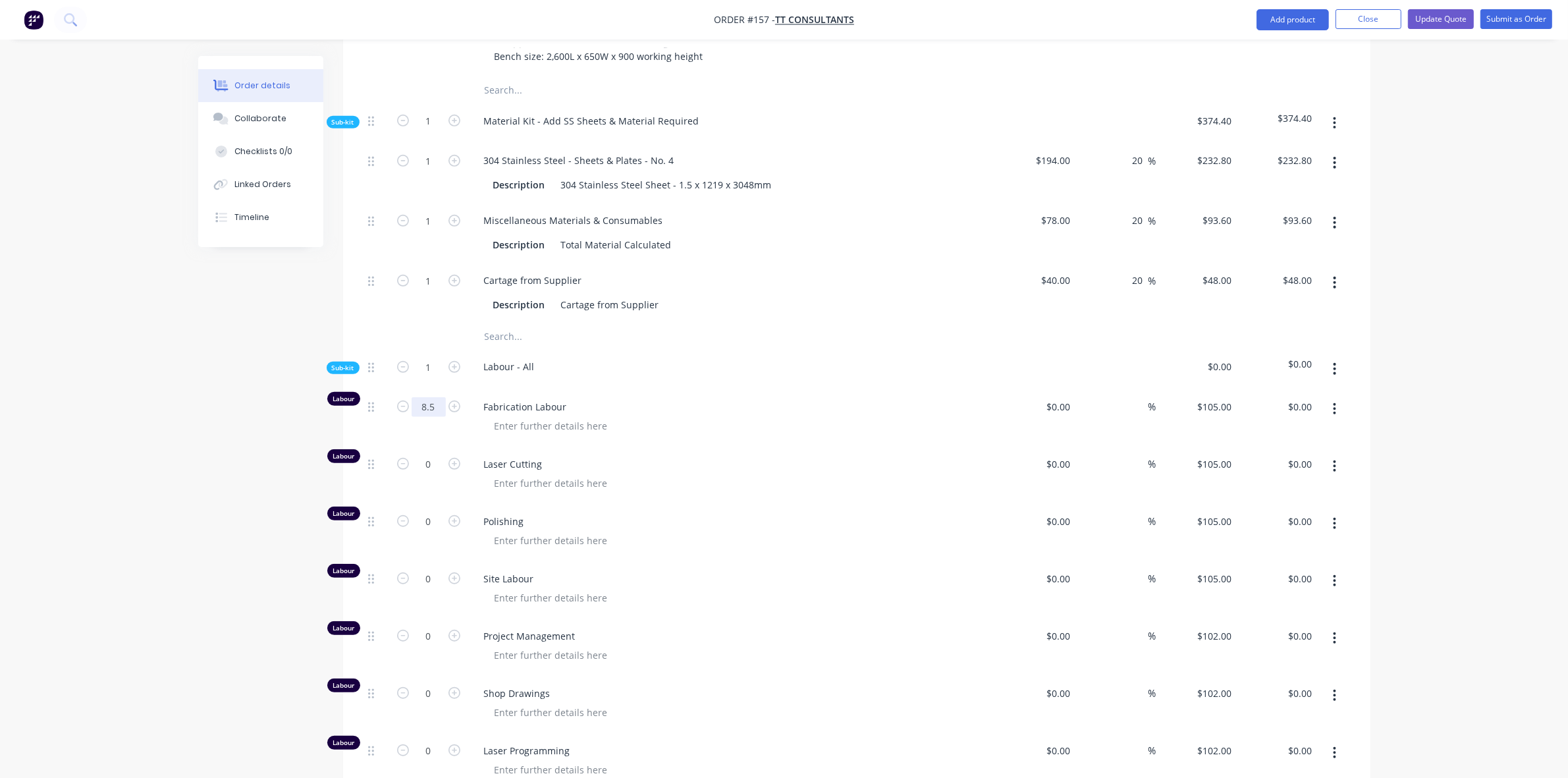
type input "8.5"
type input "$892.50"
click at [436, 569] on input "0" at bounding box center [428, 579] width 34 height 20
type input "3.25"
type input "$341.25"
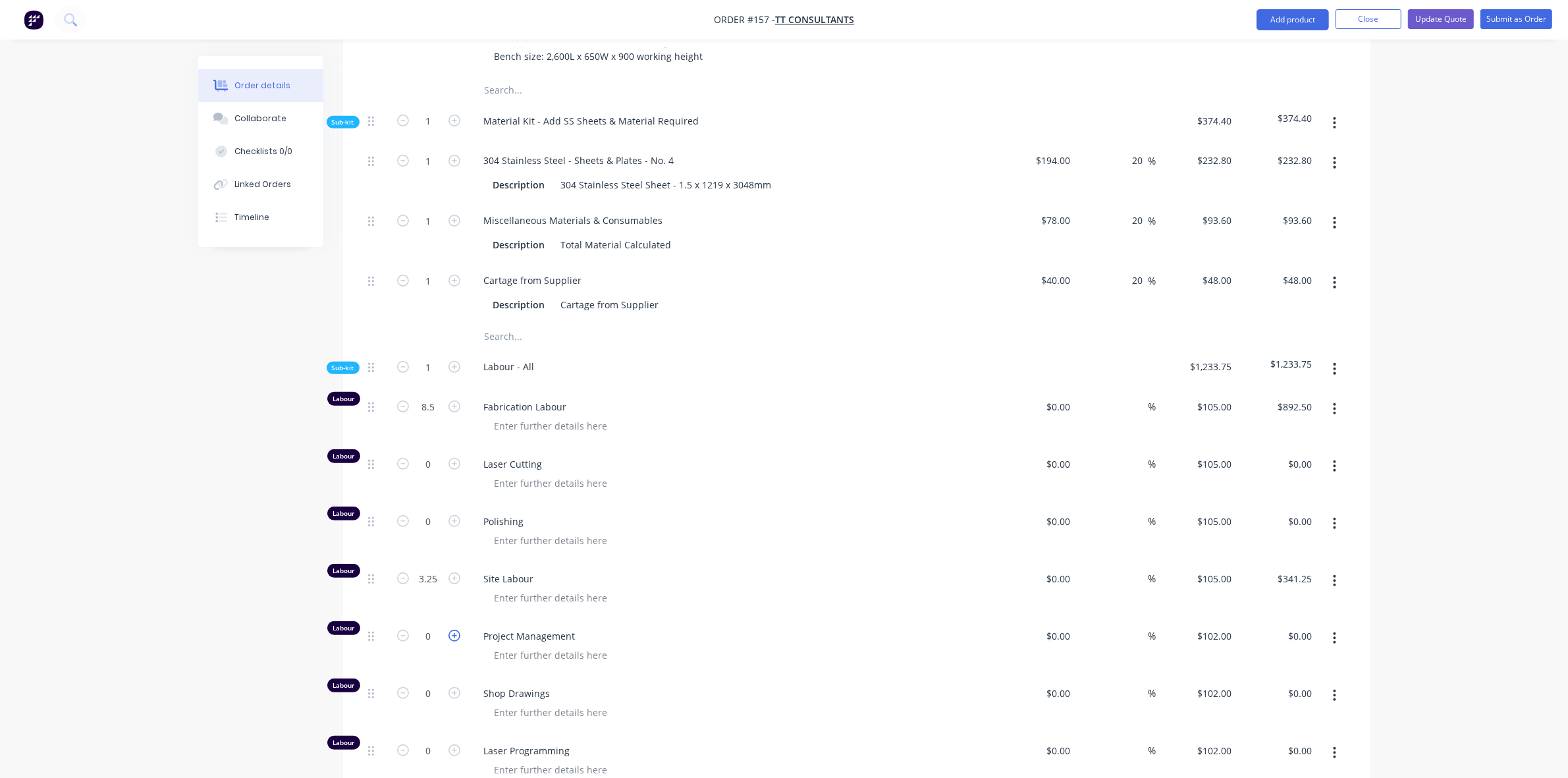
click at [452, 630] on icon "button" at bounding box center [454, 636] width 11 height 11
type input "1"
type input "$102.00"
click at [454, 687] on icon "button" at bounding box center [454, 693] width 11 height 11
type input "1"
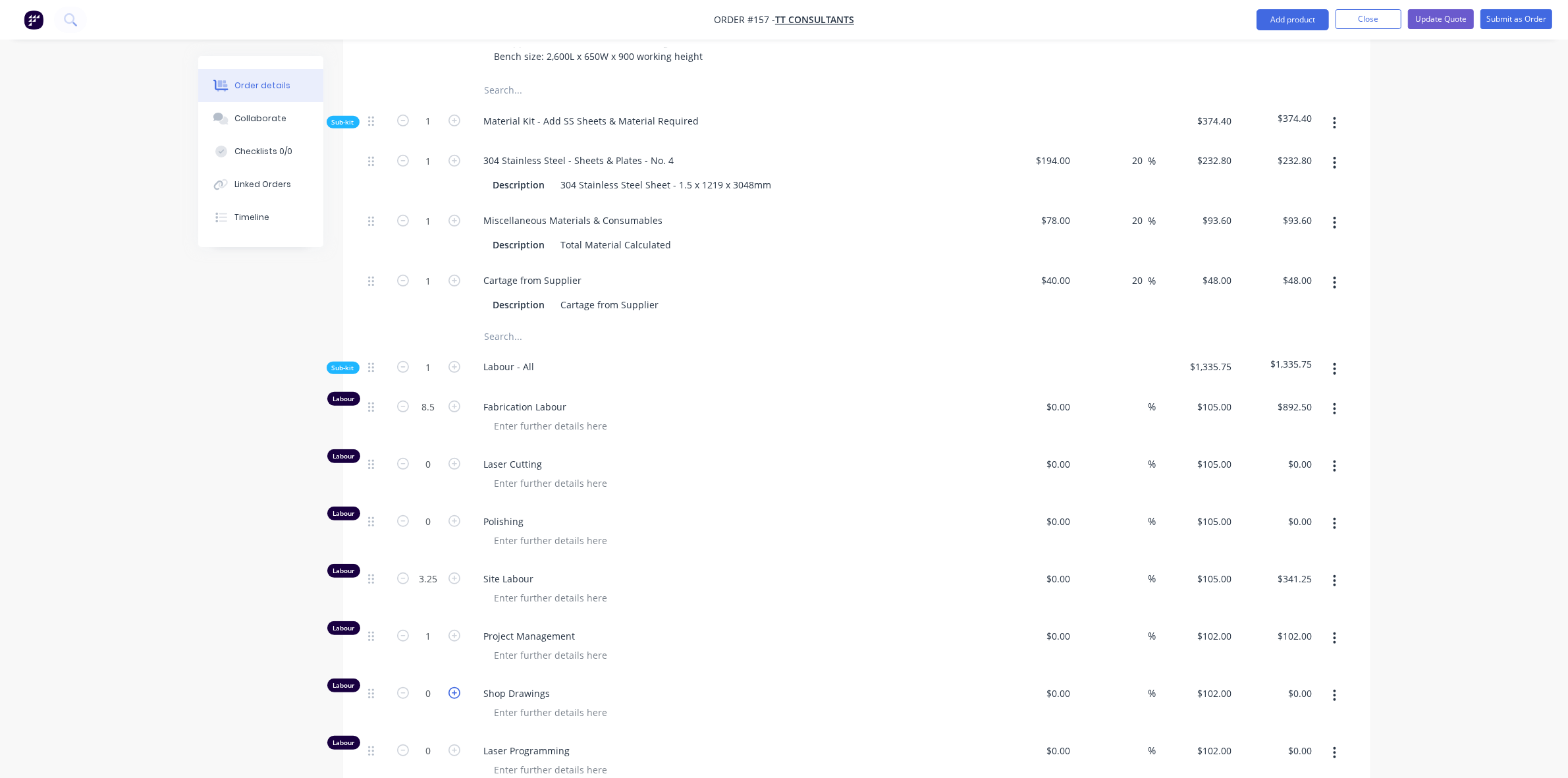
type input "$102.00"
click at [459, 744] on icon "button" at bounding box center [454, 750] width 11 height 11
type input "1"
type input "$102.00"
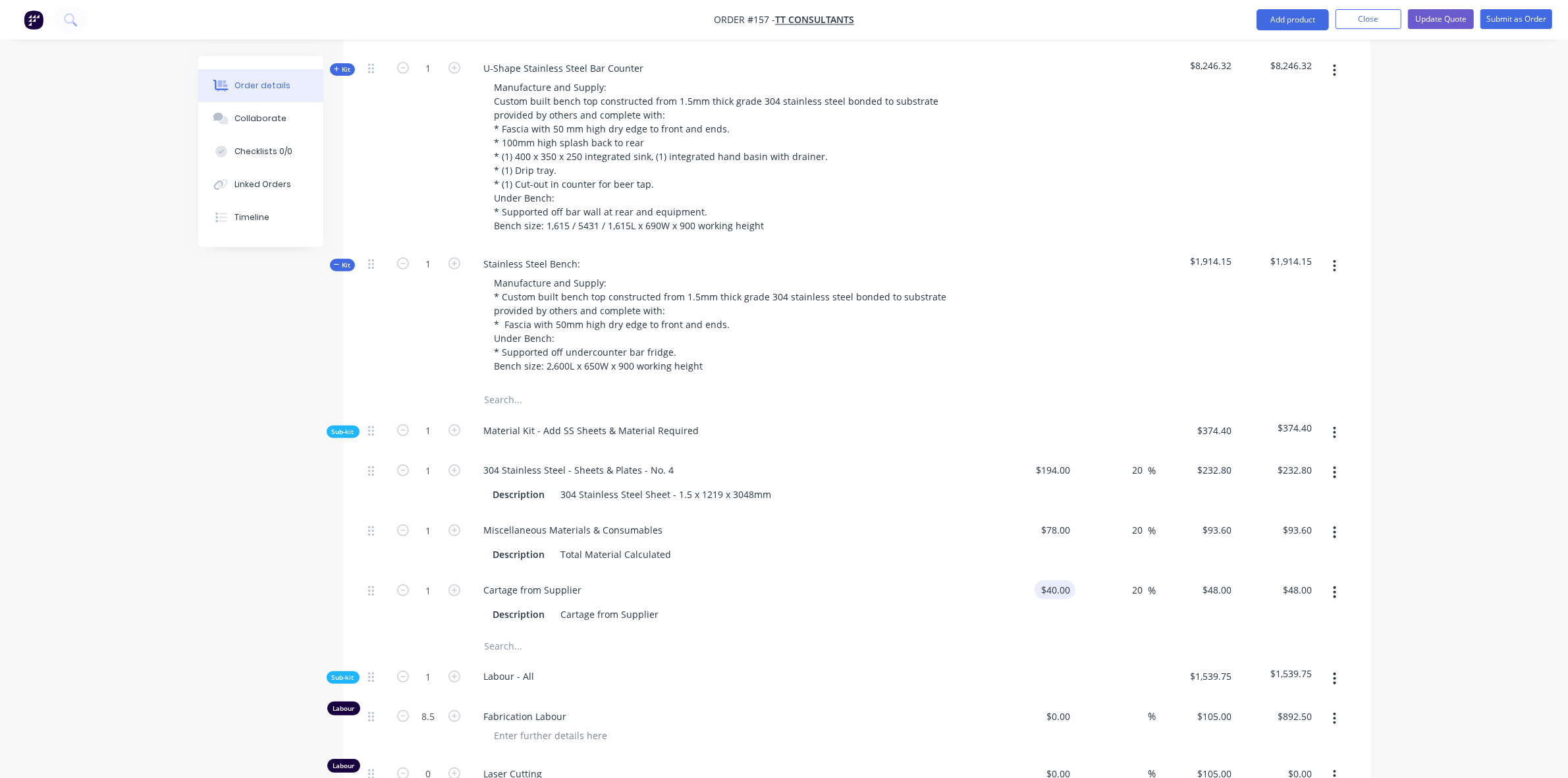
scroll to position [592, 0]
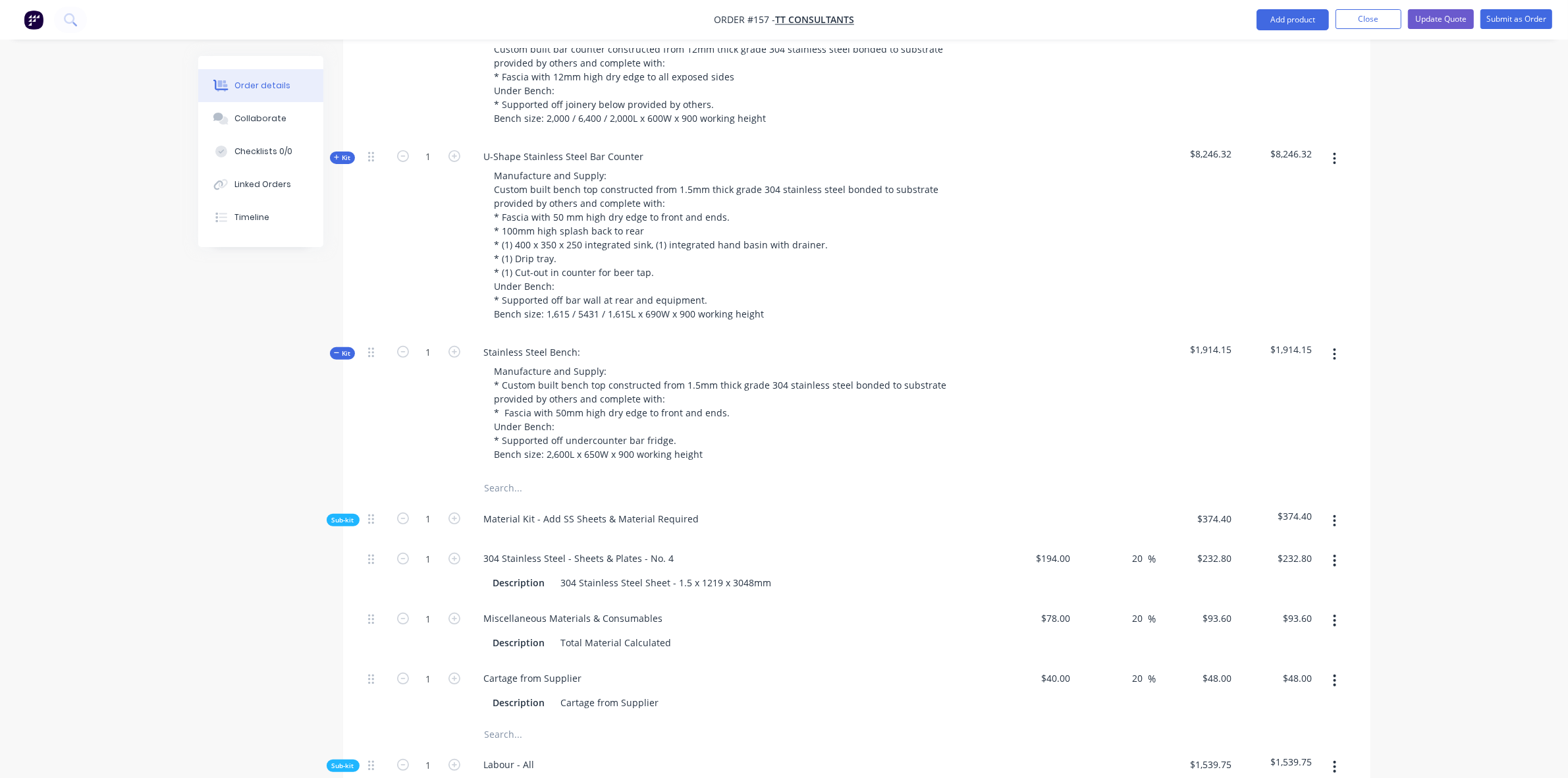
click at [343, 349] on span "Kit" at bounding box center [343, 353] width 17 height 9
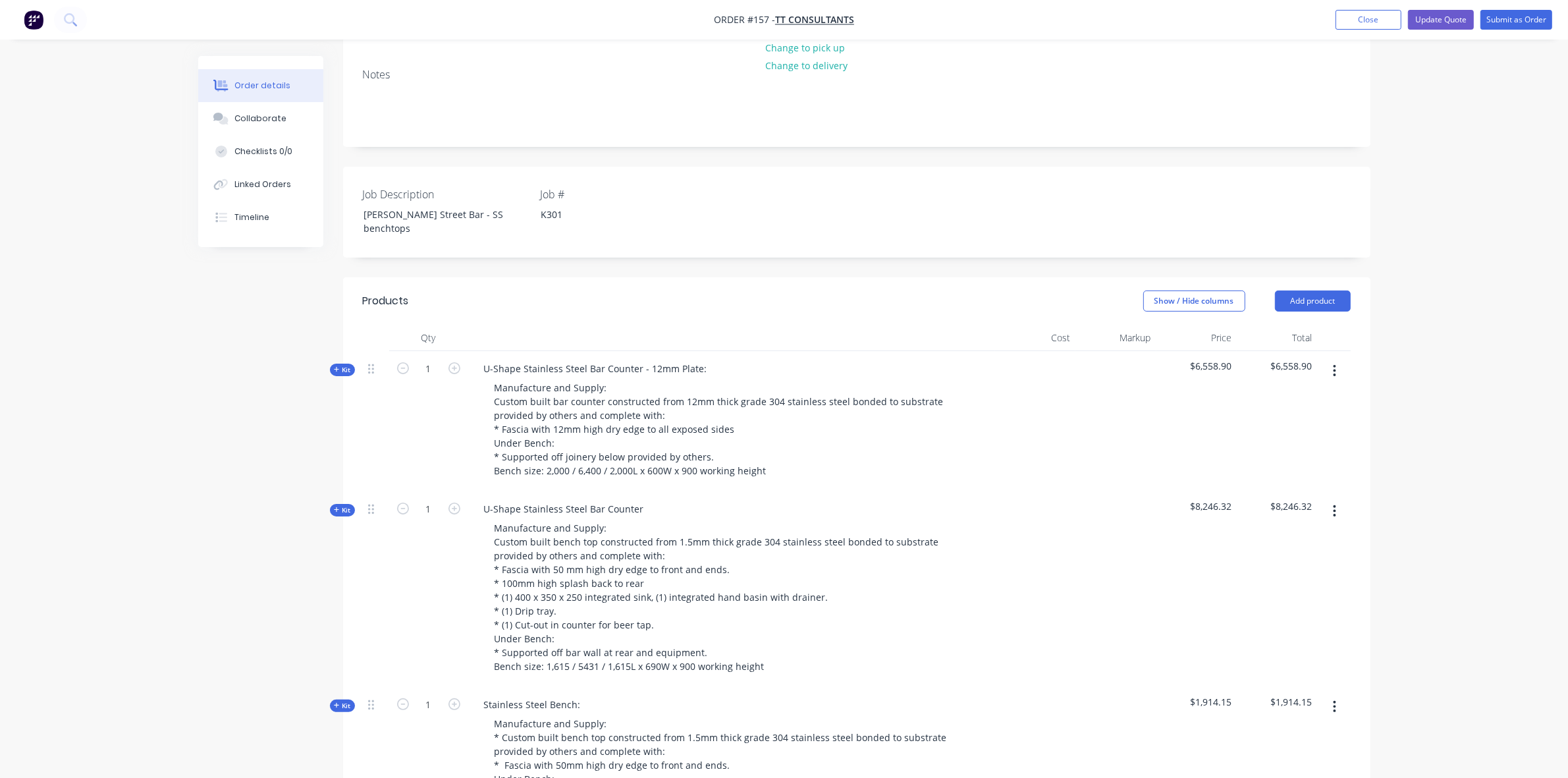
scroll to position [207, 0]
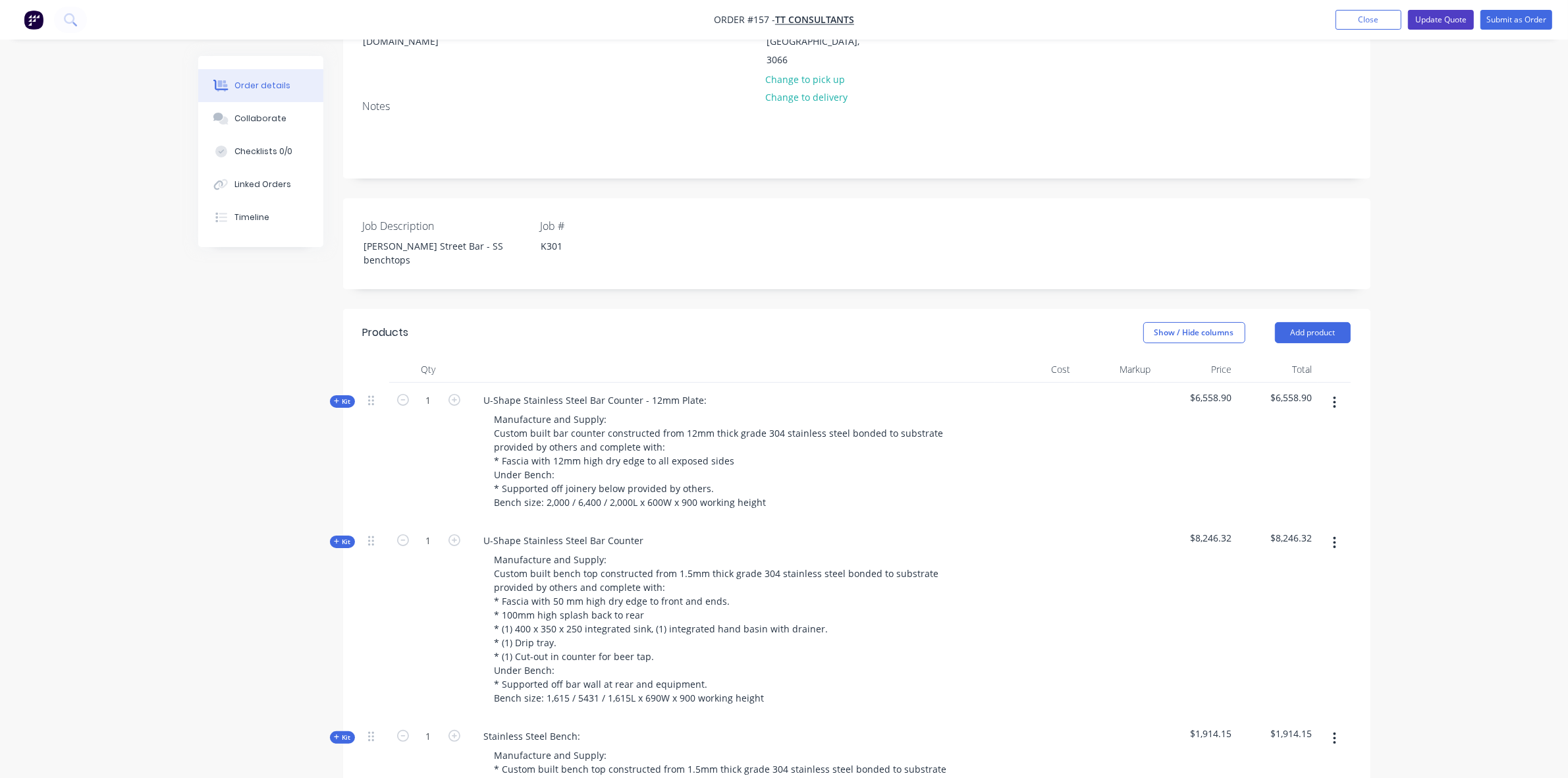
click at [1456, 20] on button "Update Quote" at bounding box center [1440, 19] width 66 height 20
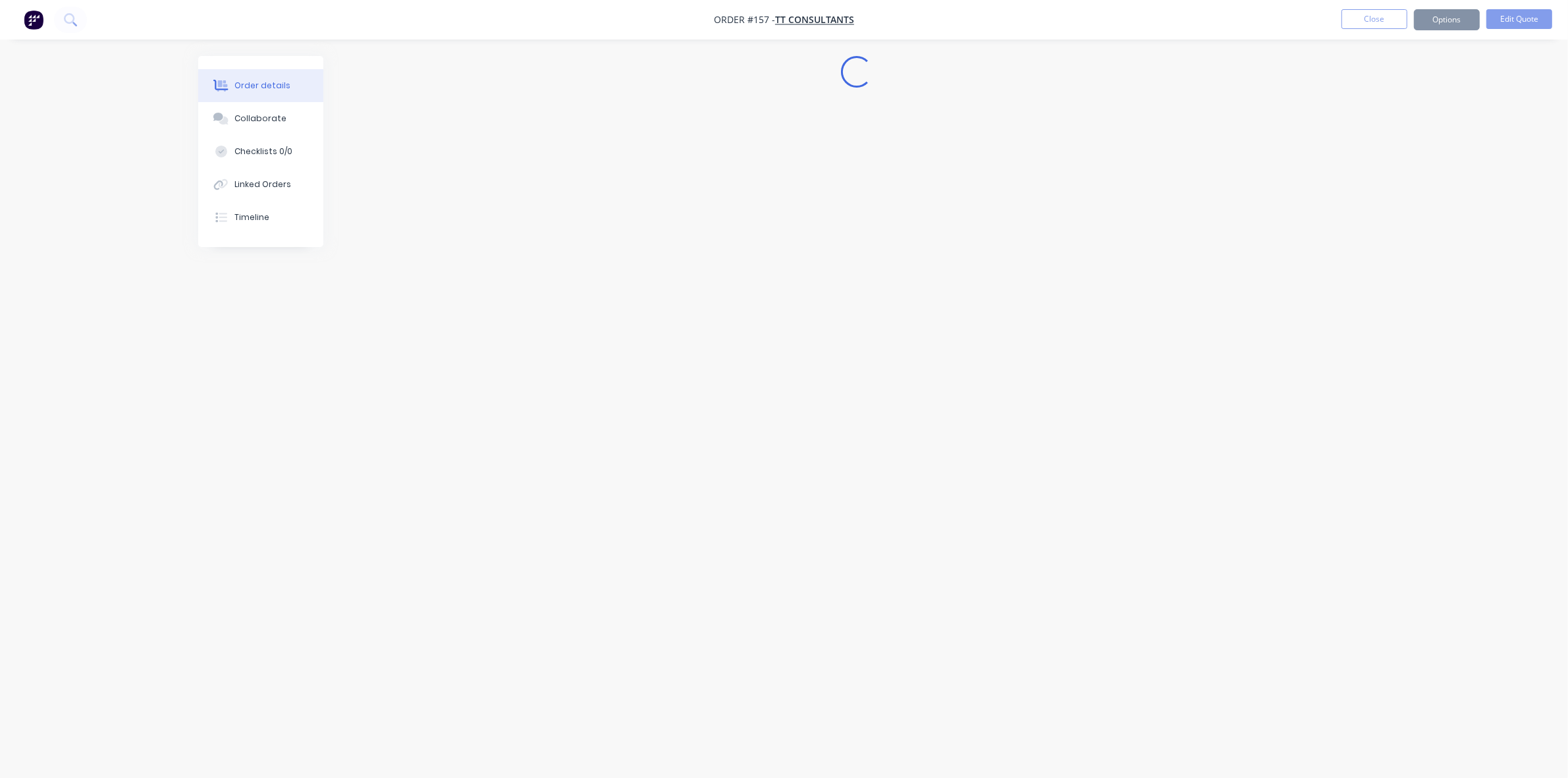
scroll to position [0, 0]
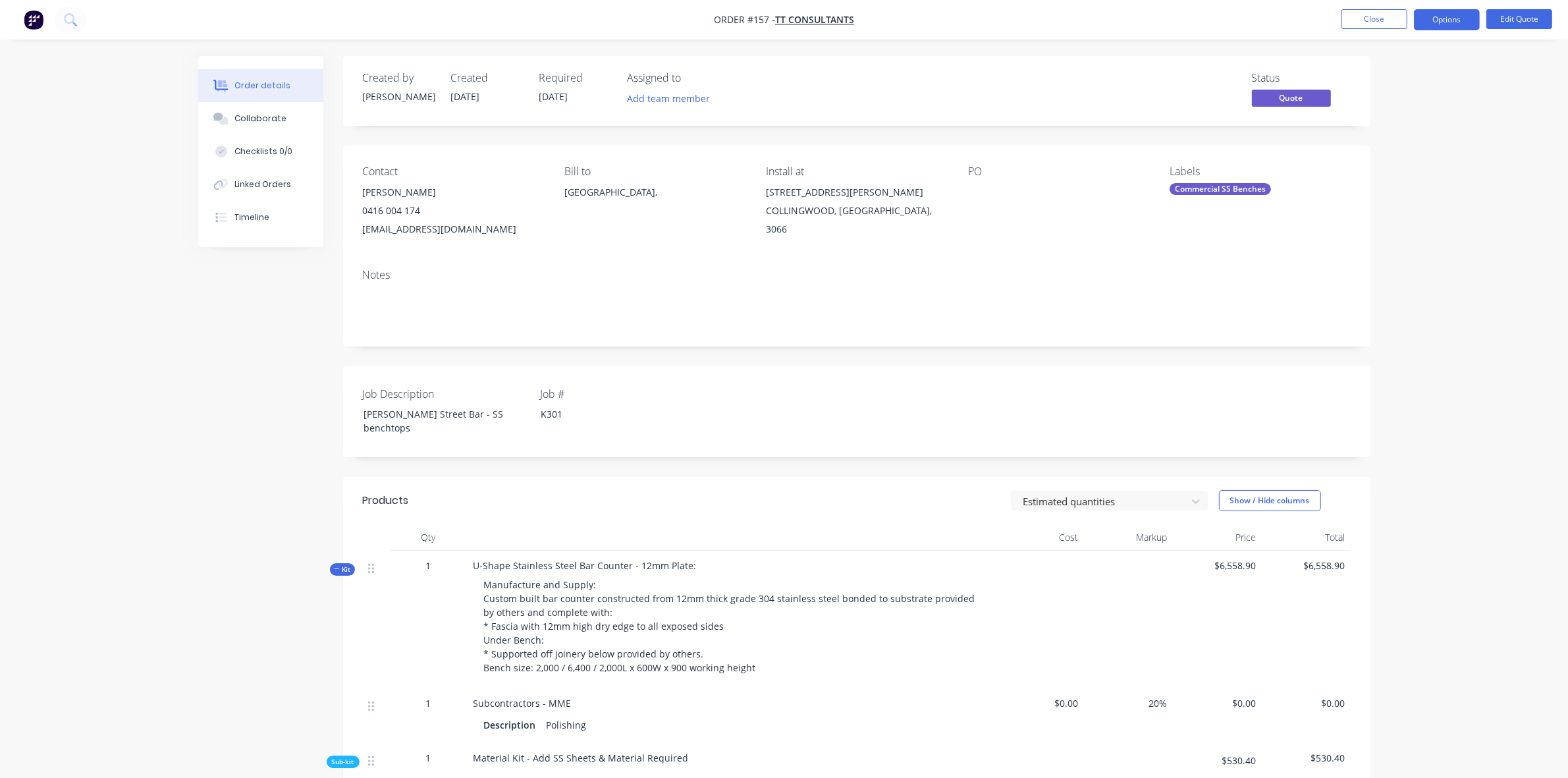
click at [343, 564] on span "Kit" at bounding box center [343, 569] width 17 height 9
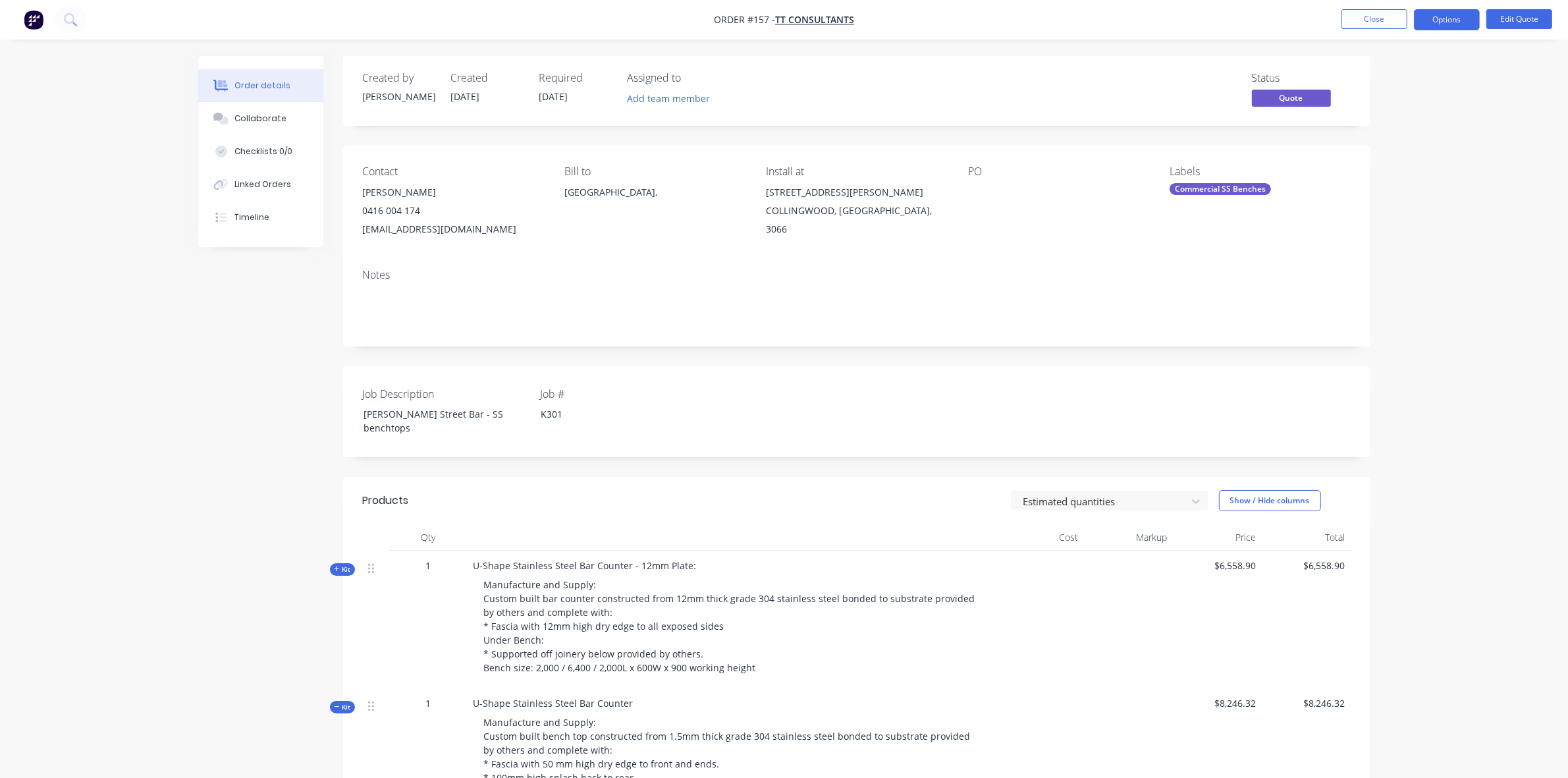
click at [334, 703] on icon "button" at bounding box center [337, 706] width 6 height 7
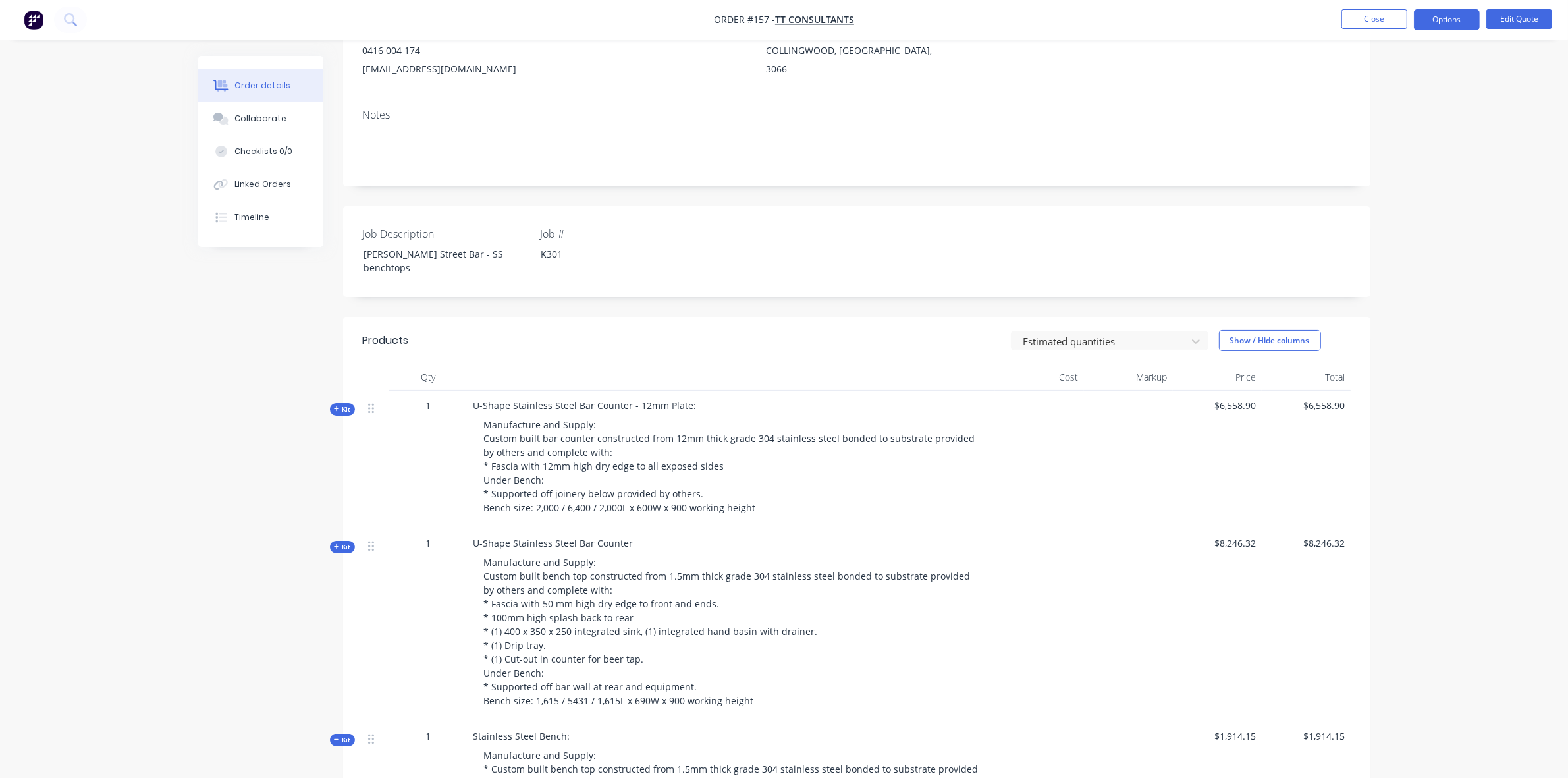
scroll to position [384, 0]
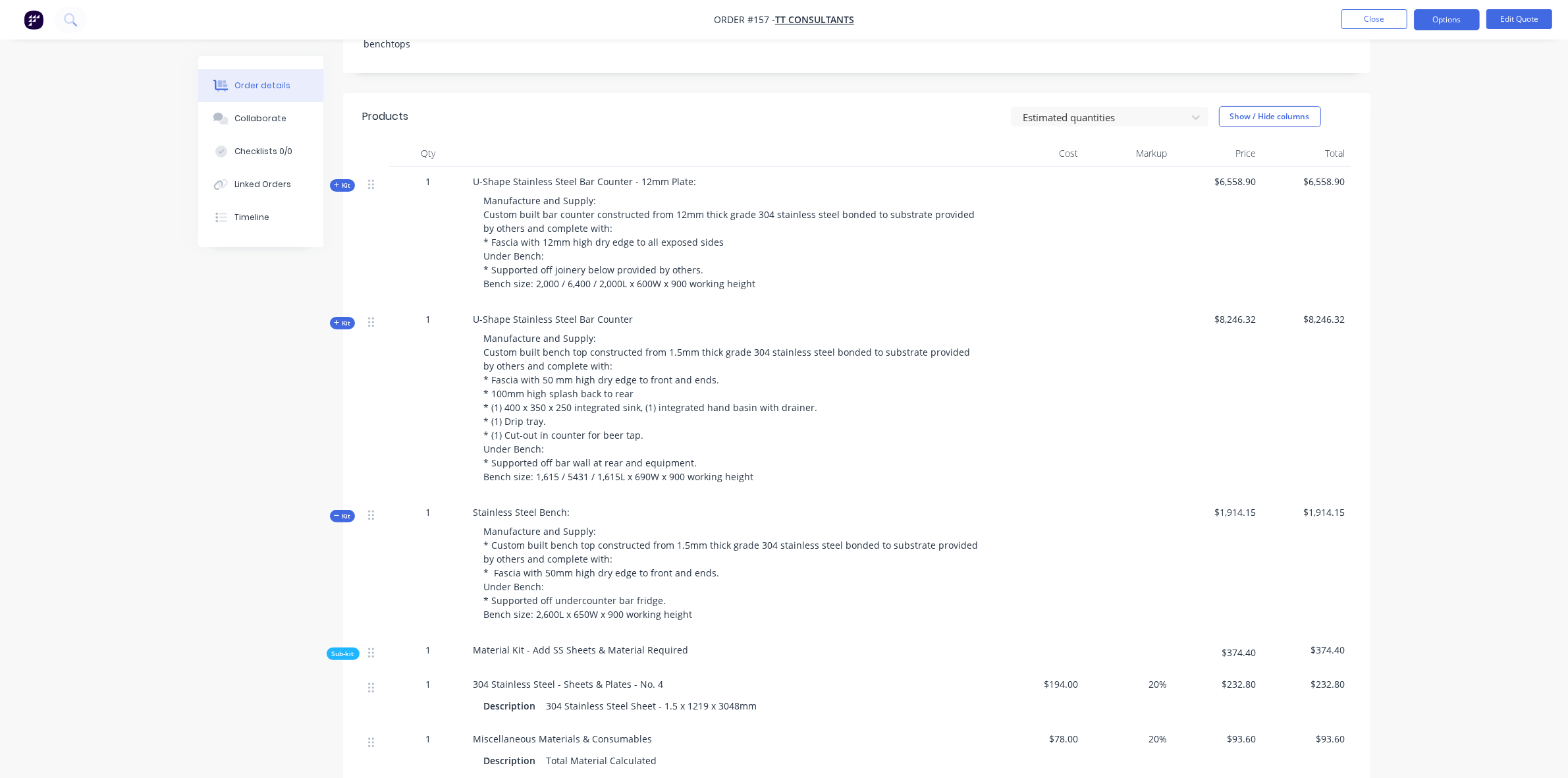
click at [346, 511] on span "Kit" at bounding box center [343, 516] width 17 height 9
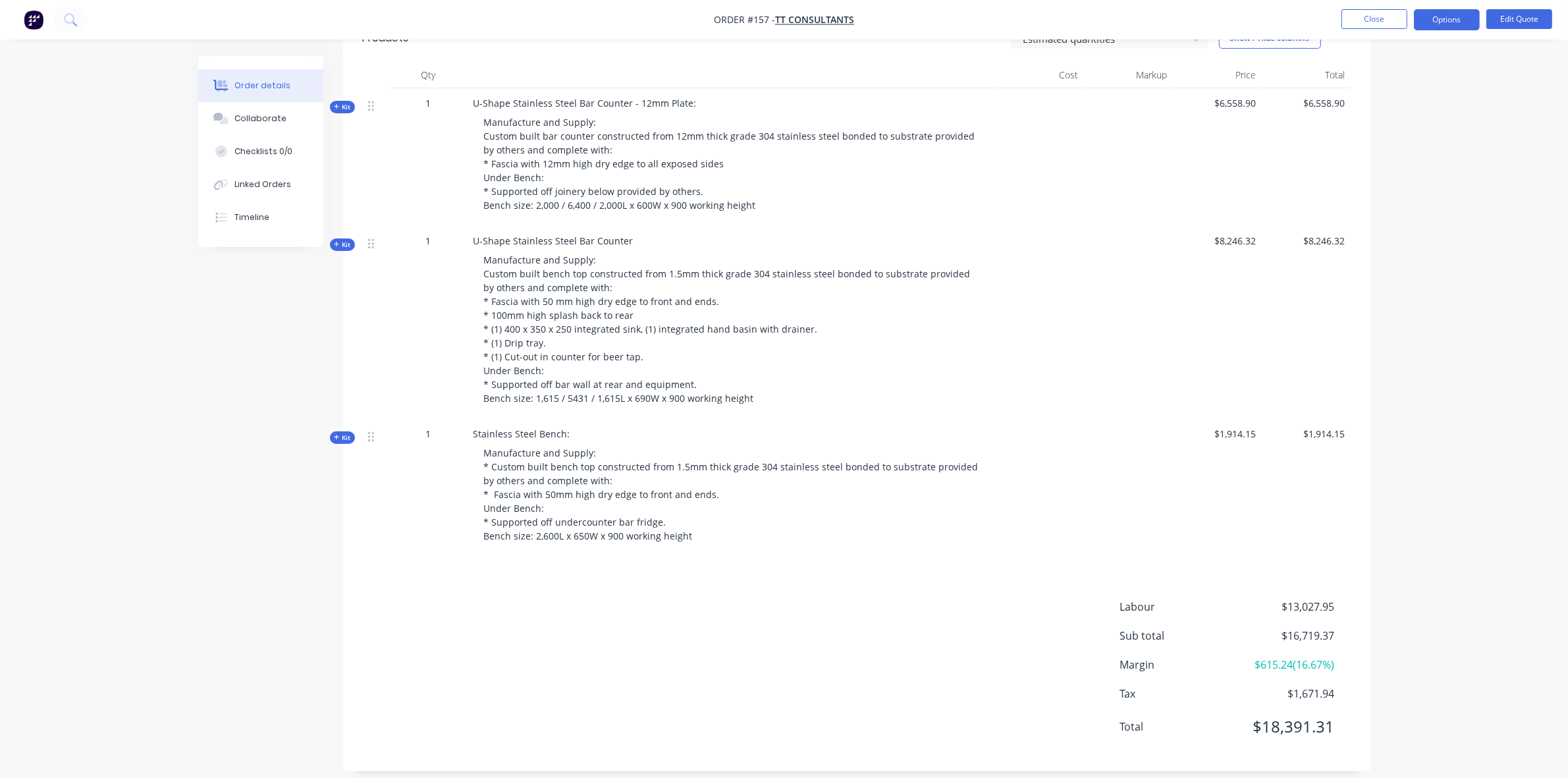
scroll to position [271, 0]
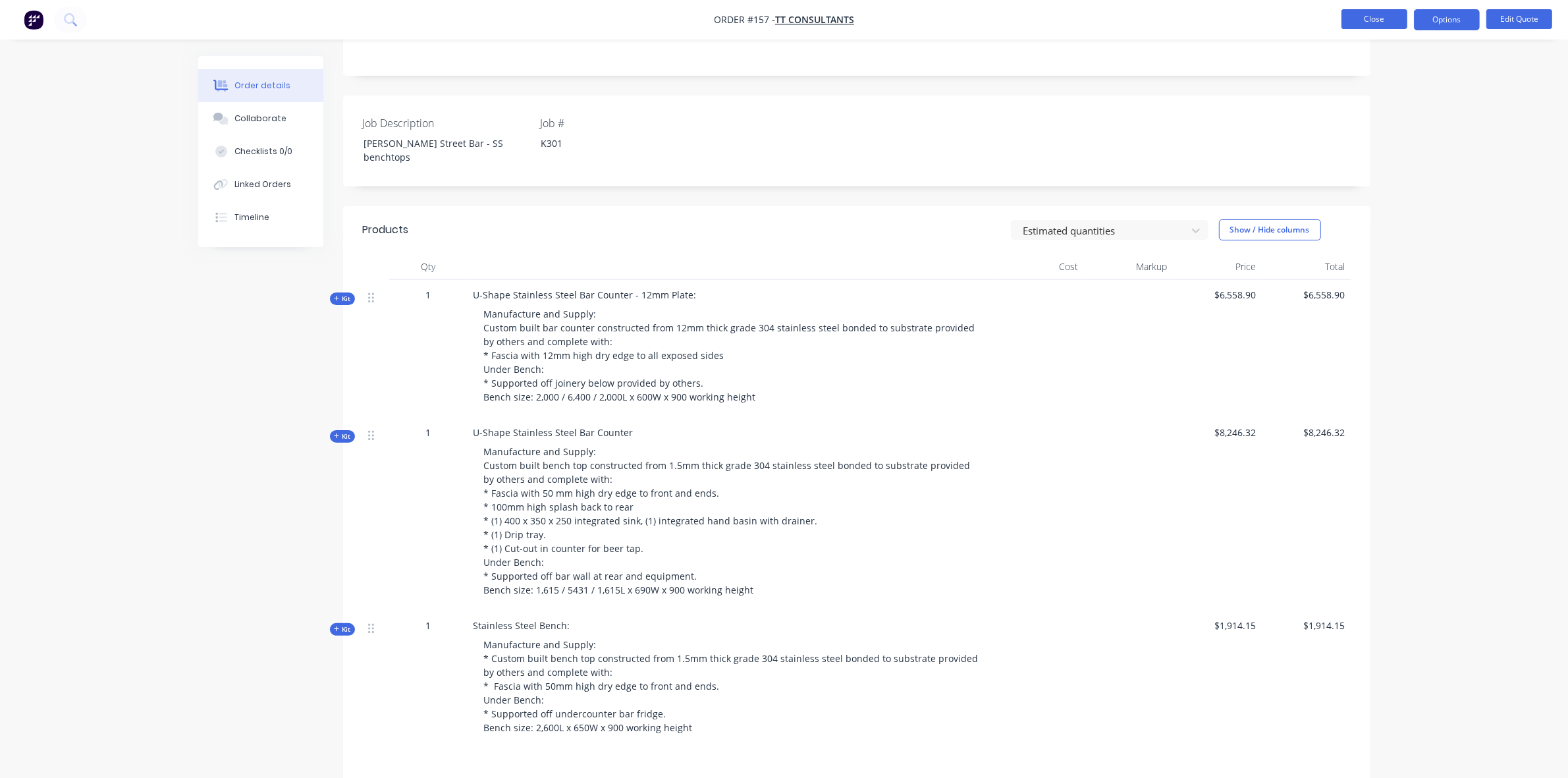
click at [1389, 20] on button "Close" at bounding box center [1373, 19] width 66 height 20
